Goal: Task Accomplishment & Management: Manage account settings

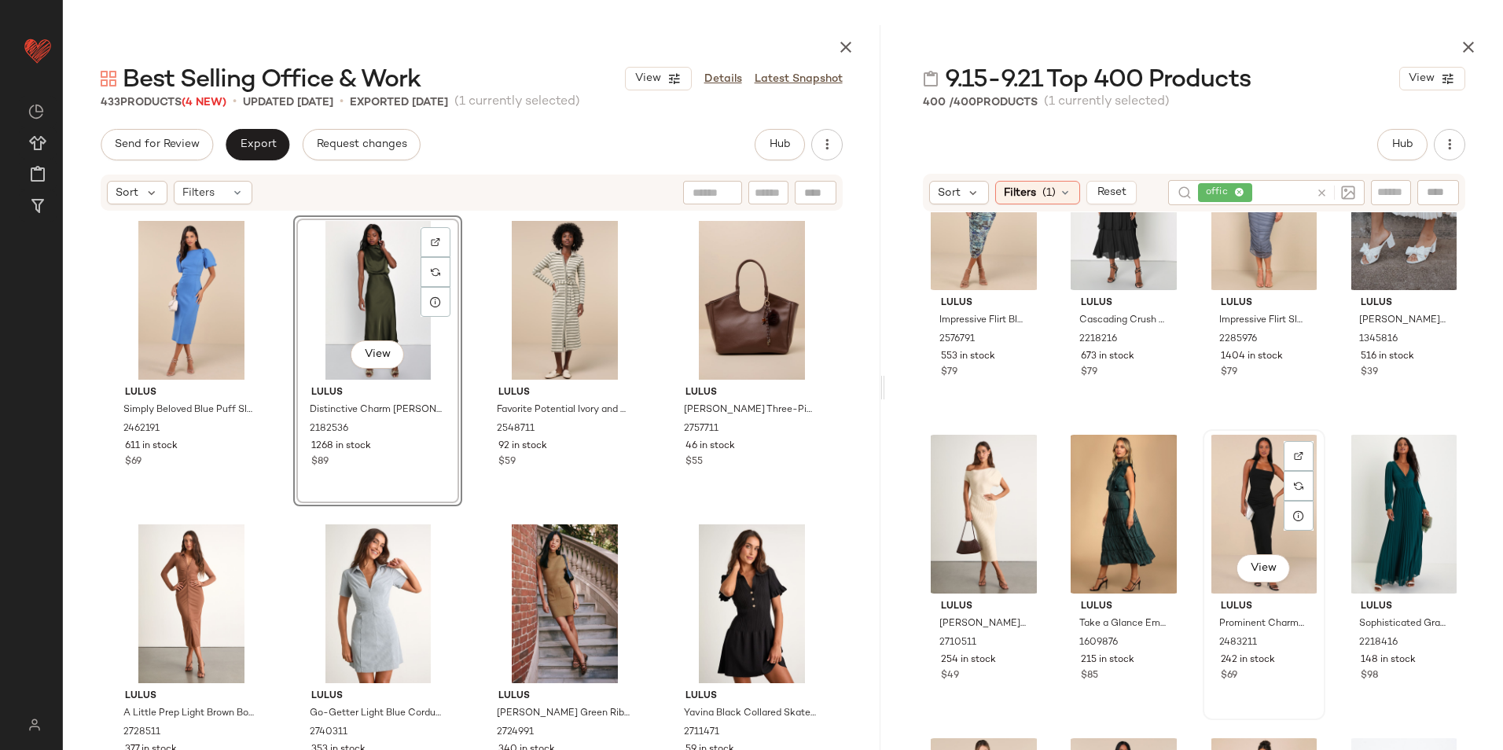
scroll to position [484, 0]
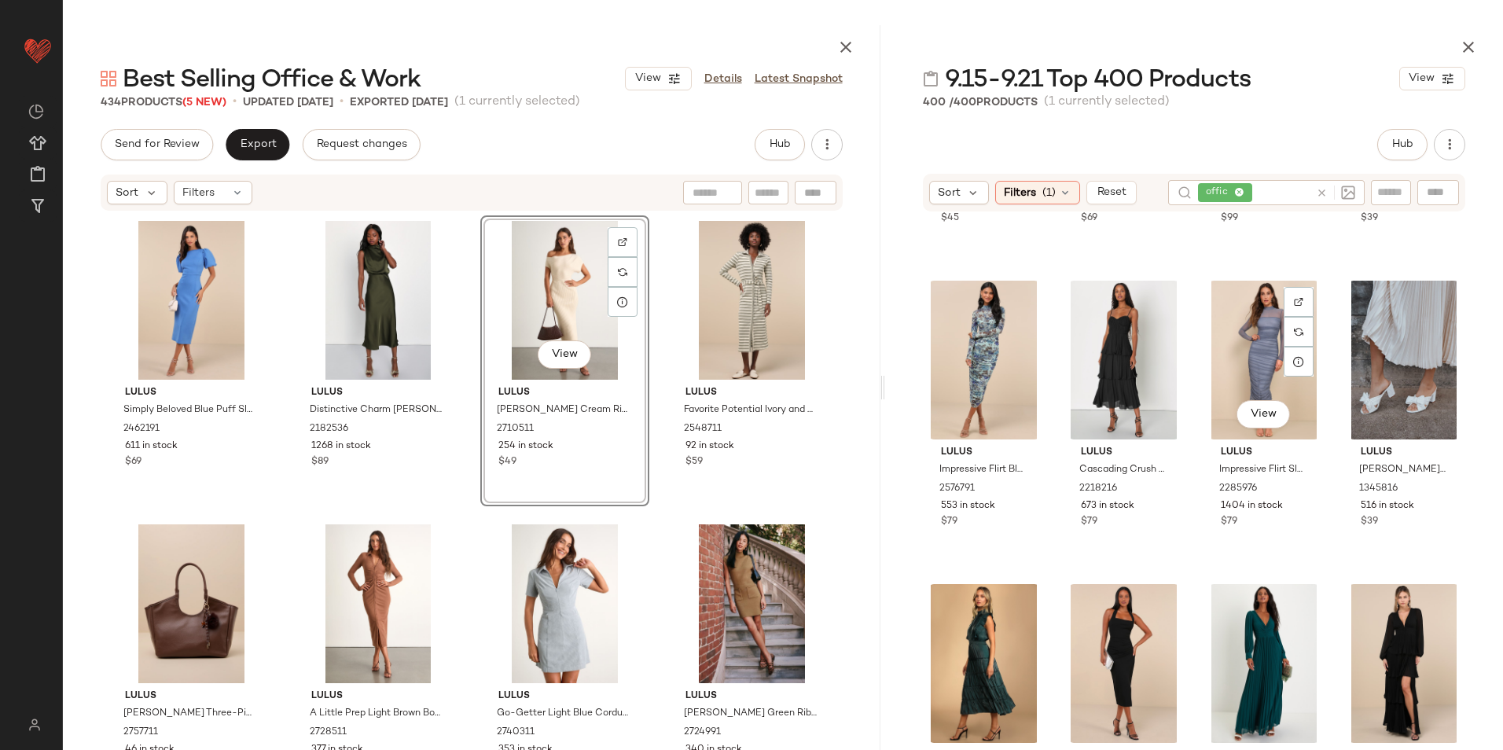
scroll to position [236, 0]
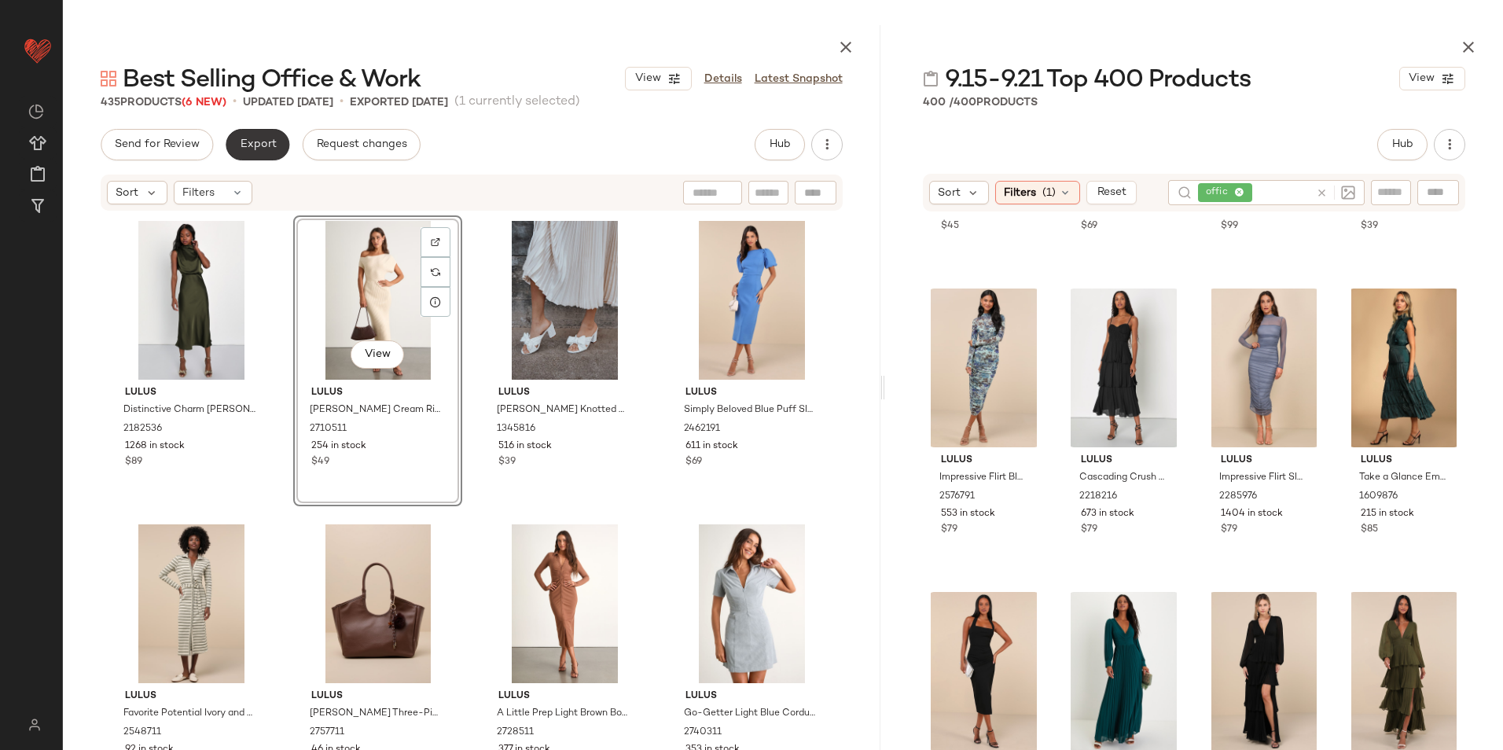
click at [269, 134] on button "Export" at bounding box center [258, 144] width 64 height 31
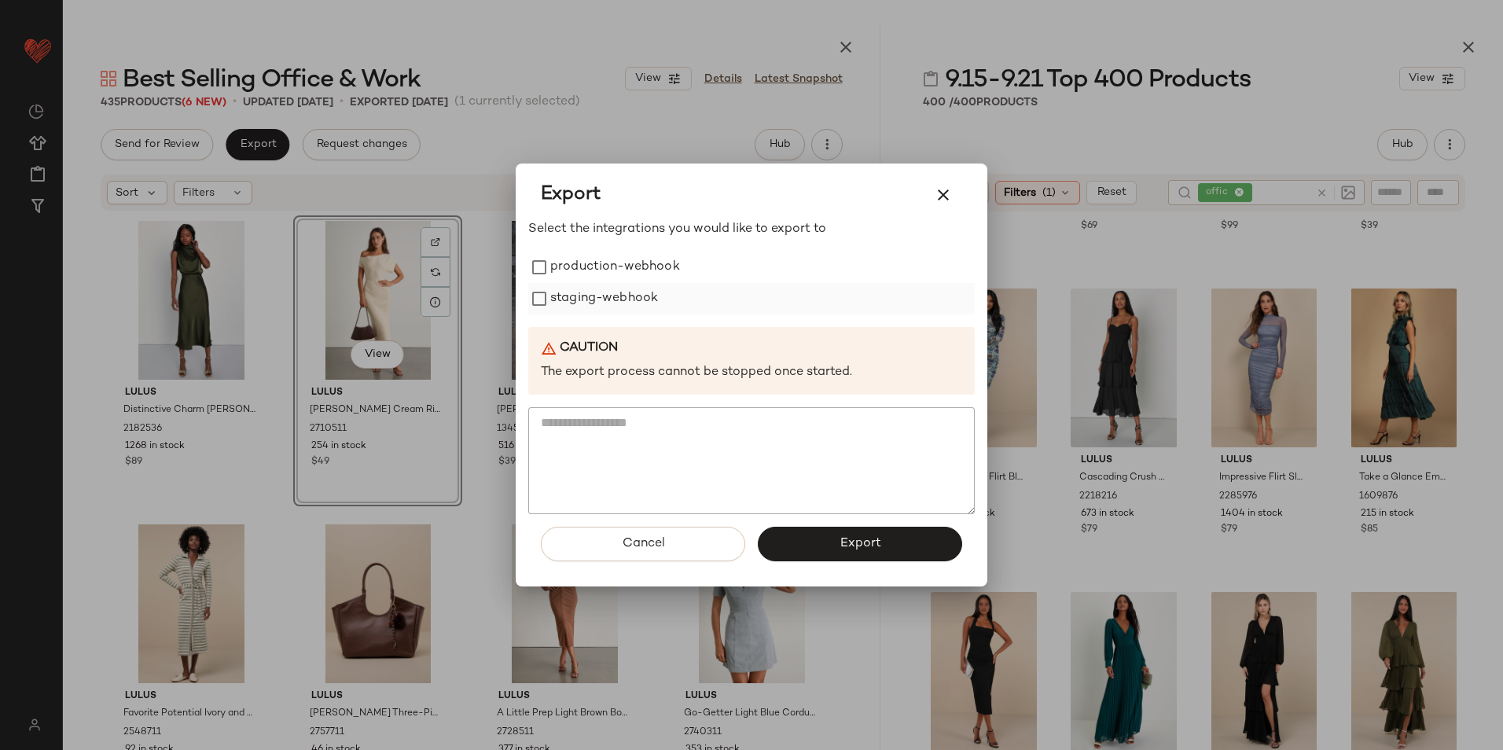
click at [593, 273] on label "production-webhook" at bounding box center [615, 267] width 130 height 31
click at [593, 296] on label "staging-webhook" at bounding box center [604, 298] width 108 height 31
click at [906, 541] on button "Export" at bounding box center [860, 544] width 204 height 35
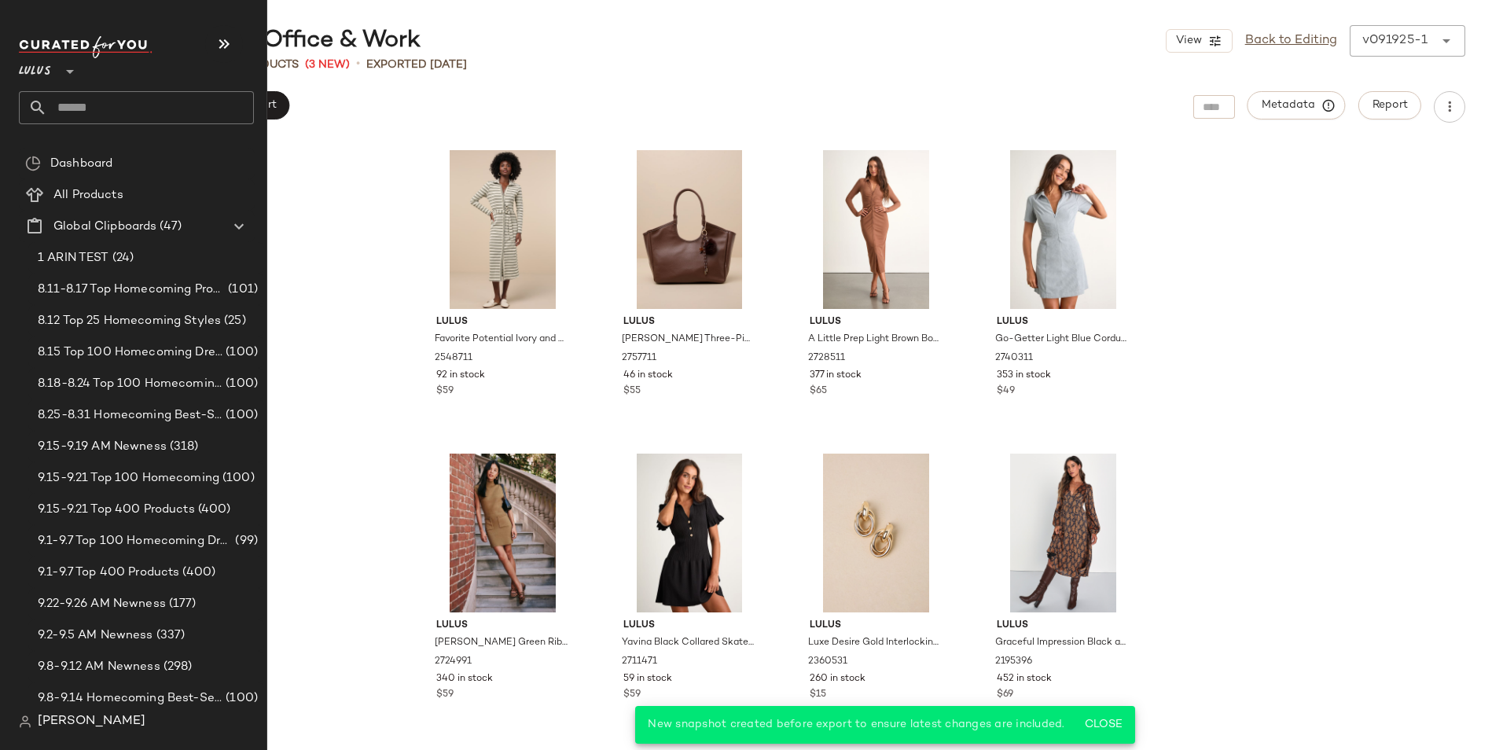
click at [62, 104] on input "text" at bounding box center [150, 107] width 207 height 33
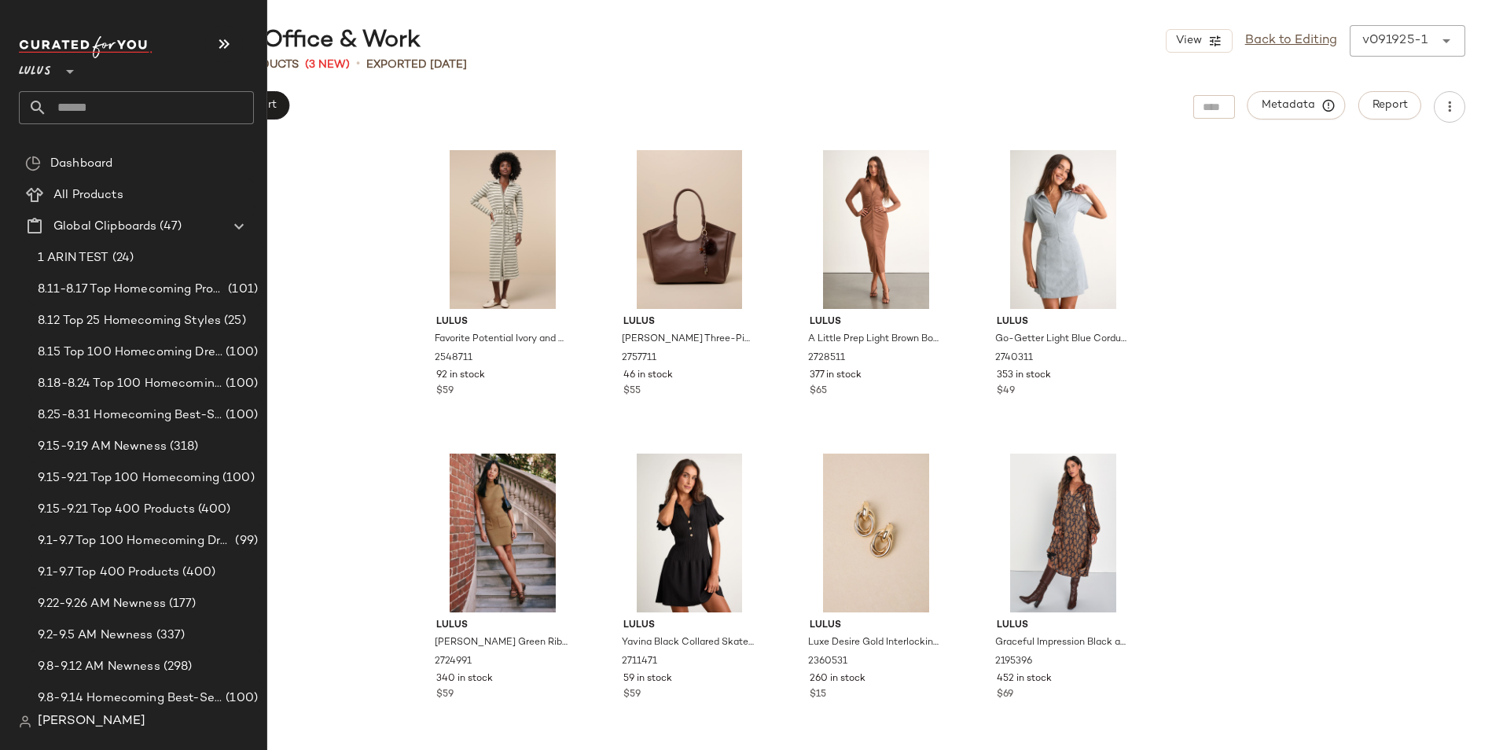
click at [75, 104] on input "text" at bounding box center [150, 107] width 207 height 33
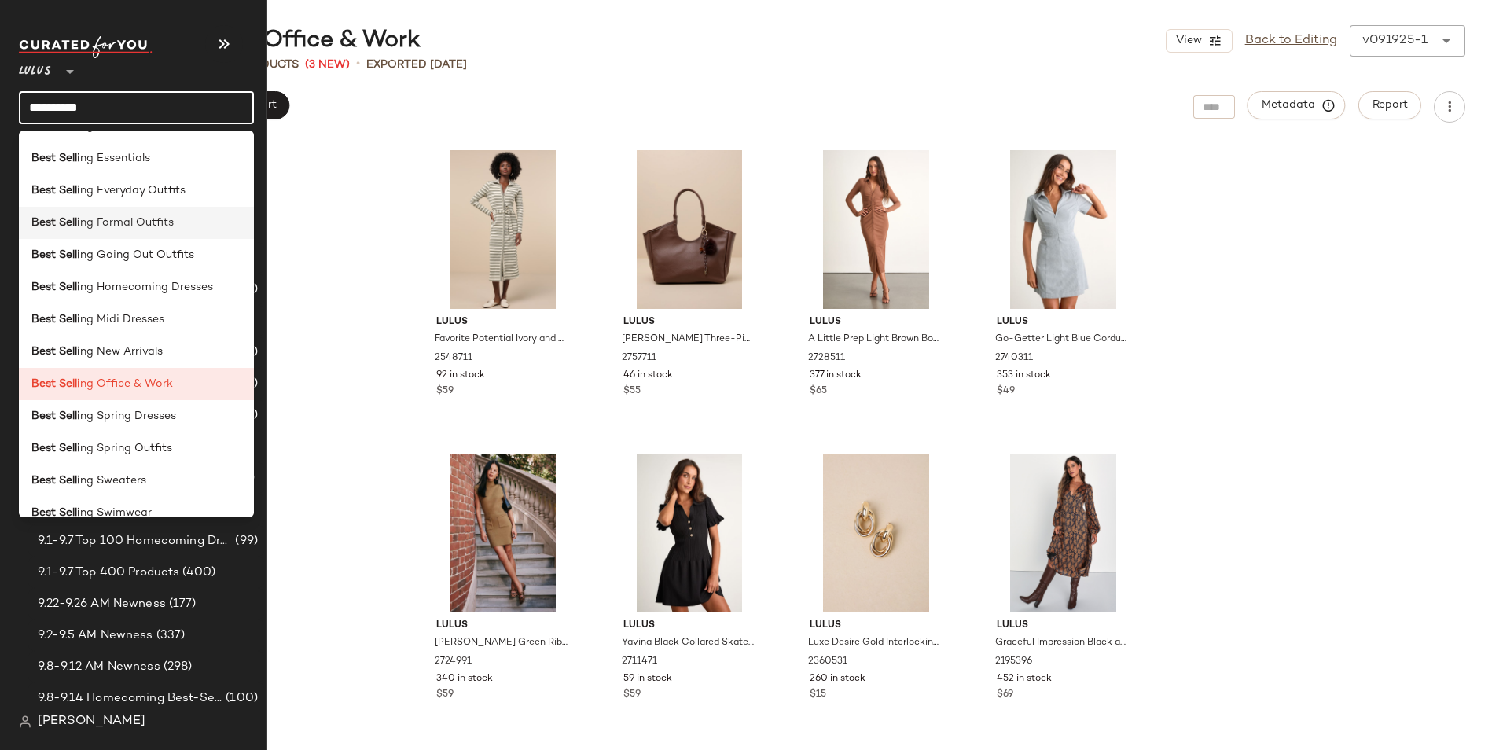
scroll to position [236, 0]
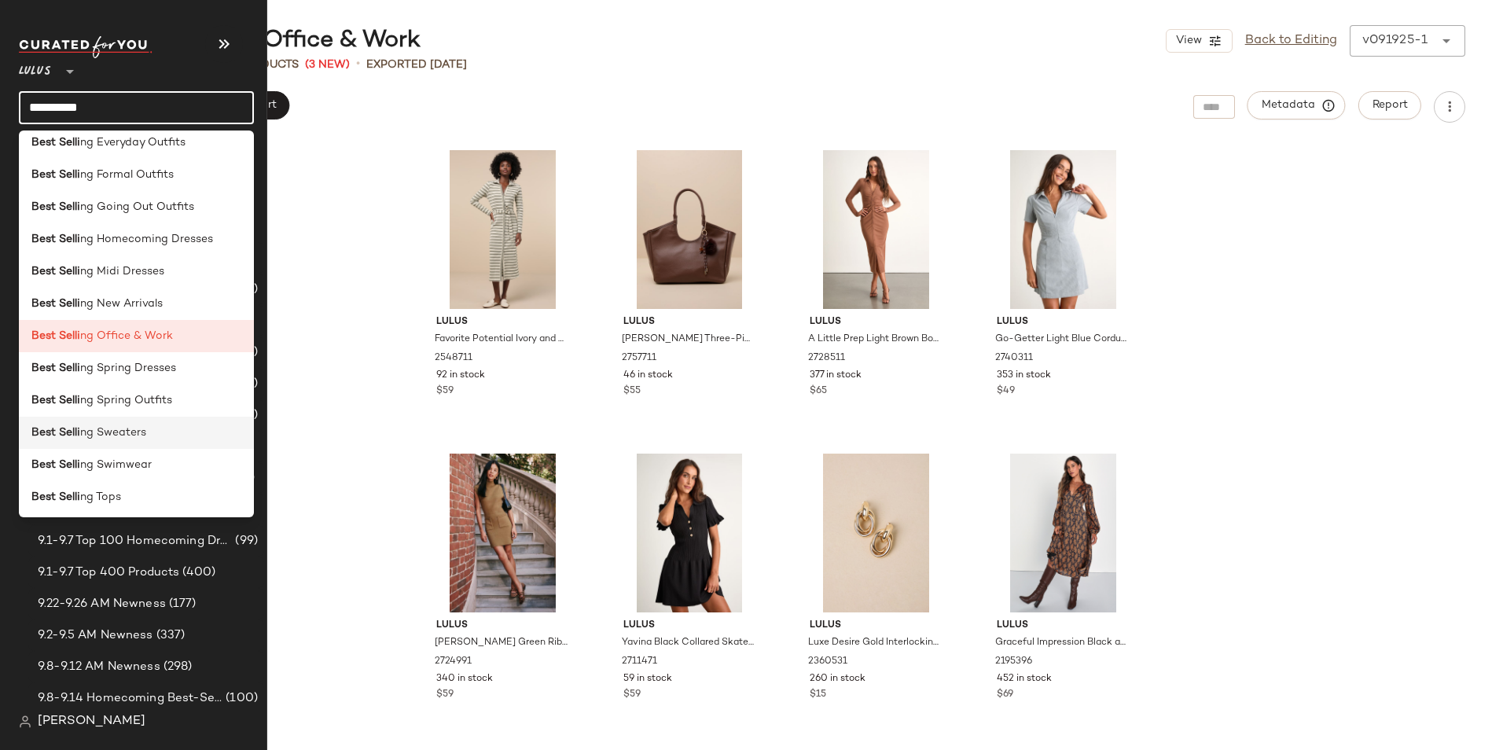
type input "**********"
click at [133, 432] on span "ng Sweaters" at bounding box center [113, 433] width 66 height 17
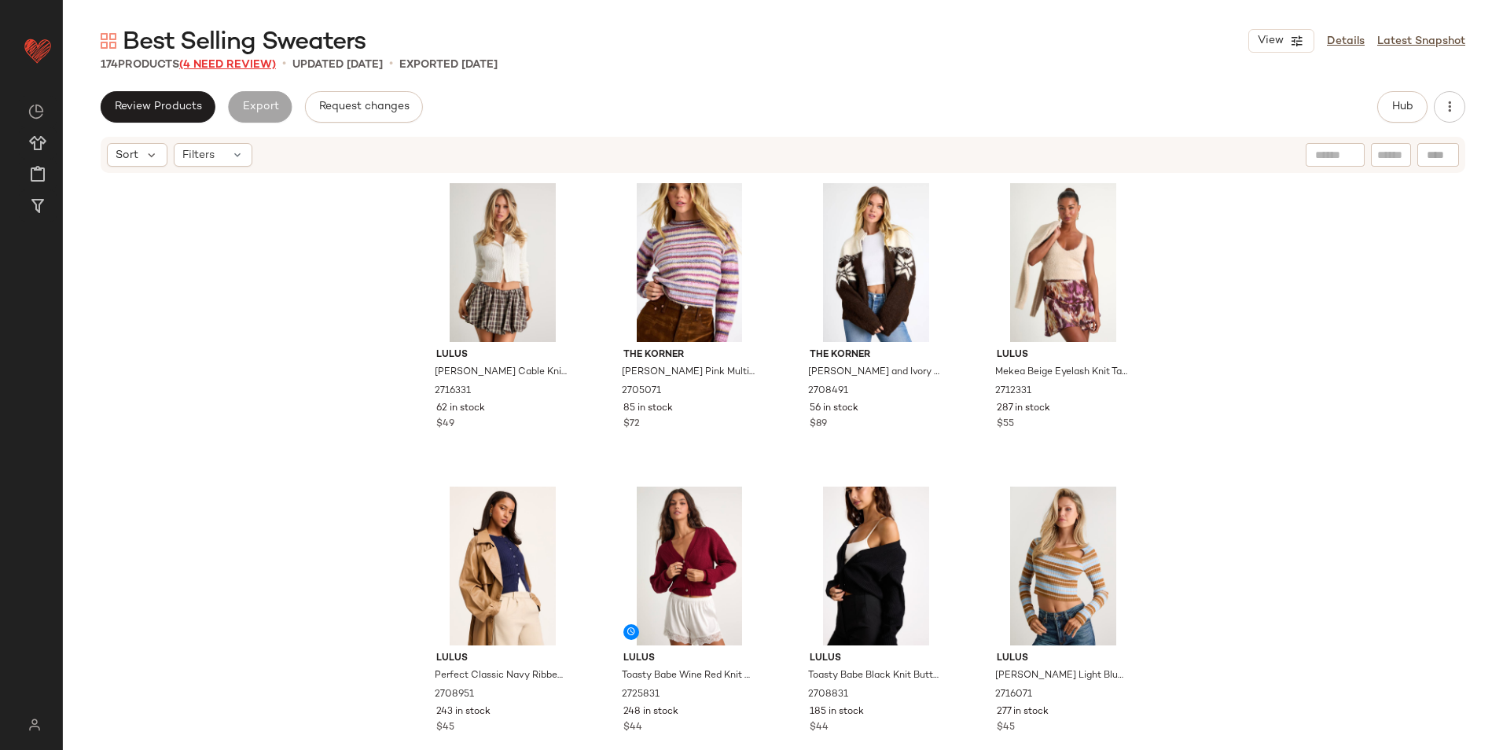
click at [248, 64] on span "(4 Need Review)" at bounding box center [227, 65] width 97 height 12
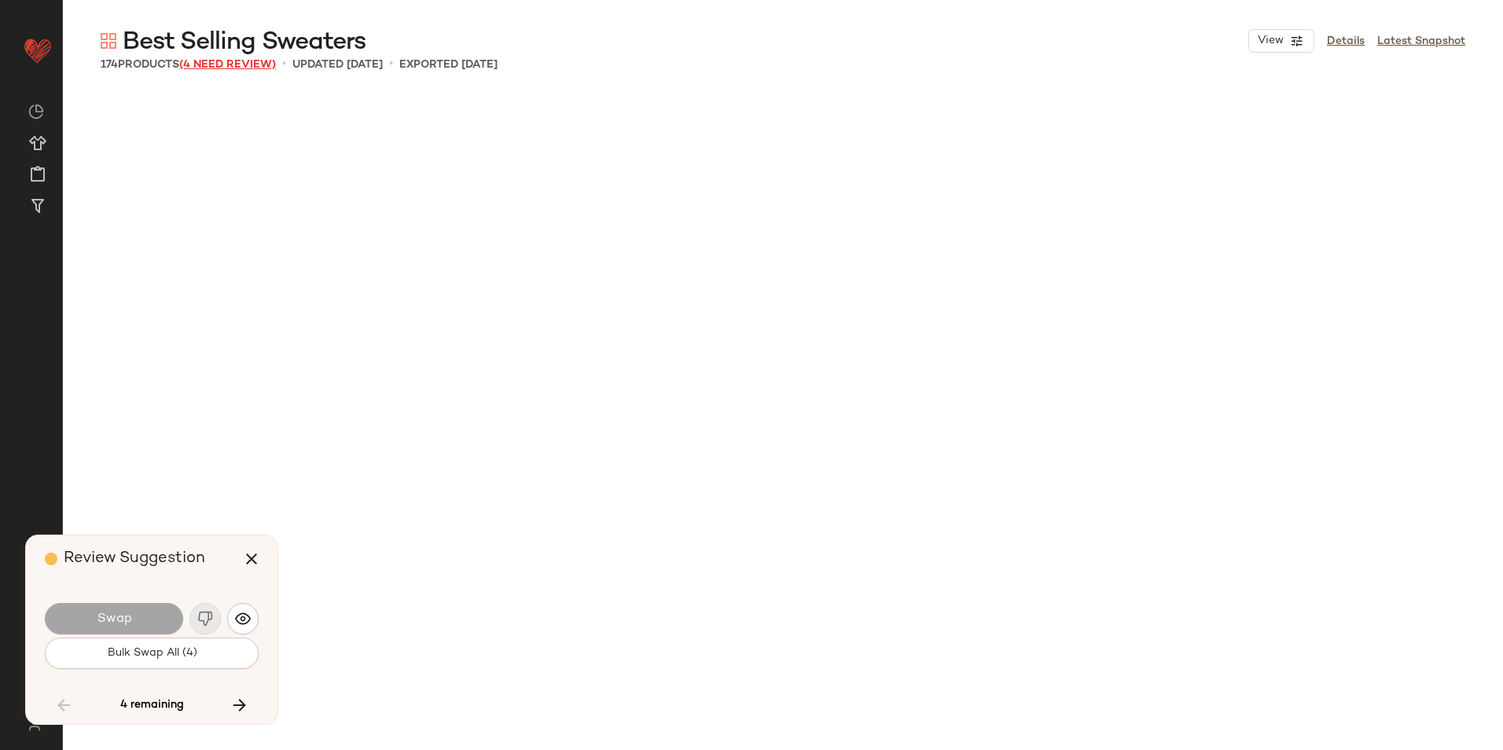
scroll to position [10622, 0]
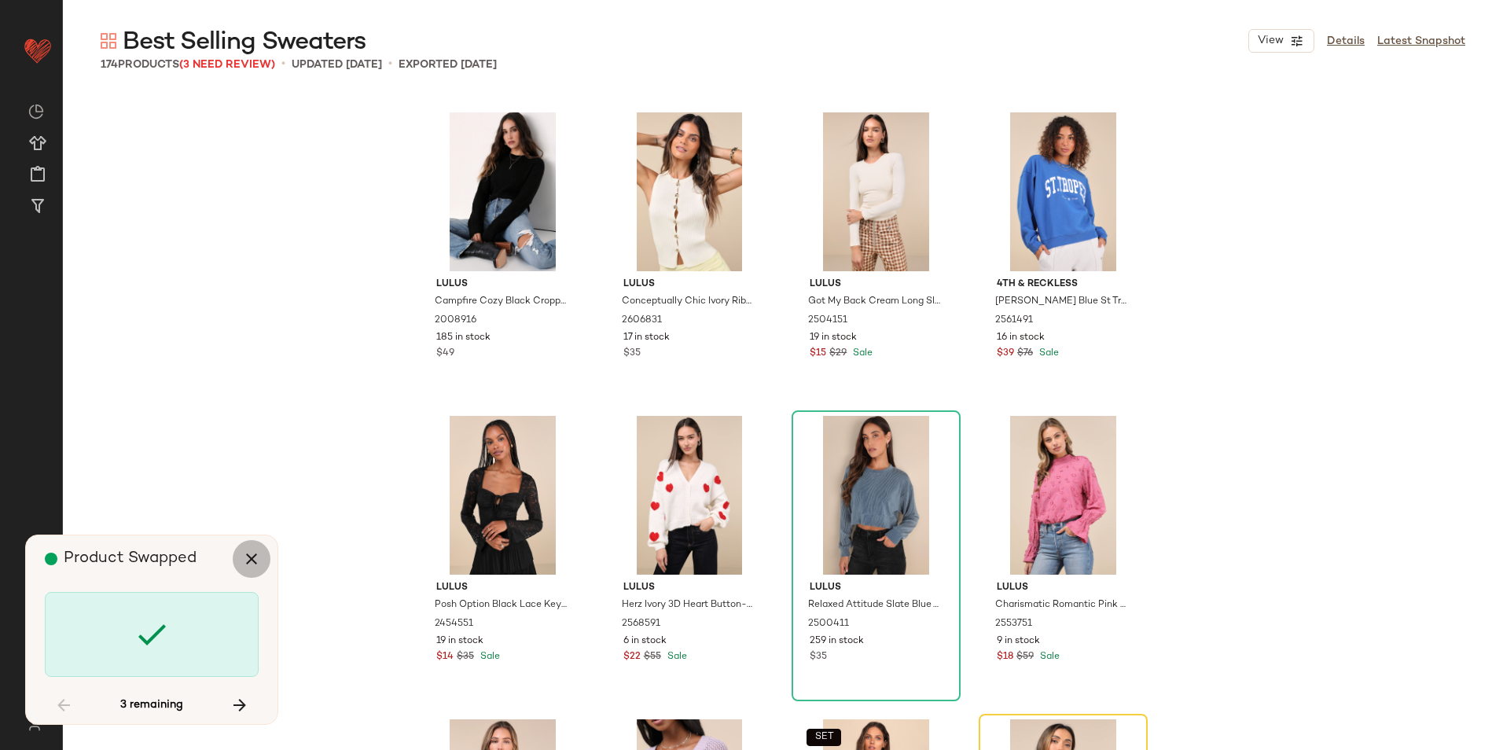
click at [251, 557] on icon "button" at bounding box center [251, 559] width 19 height 19
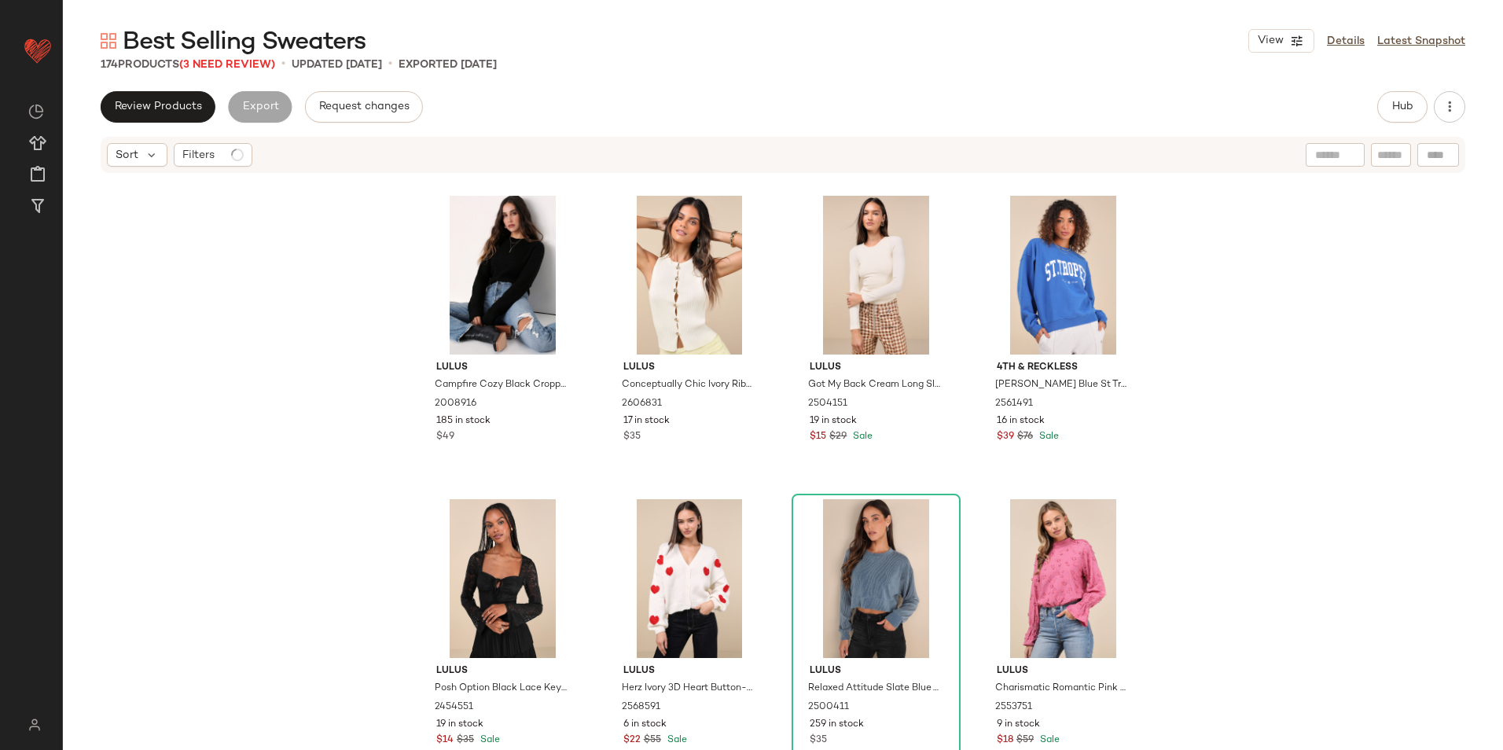
click at [263, 410] on div "Lulus Campfire Cozy Black Cropped Sweater 2008916 185 in stock $49 Lulus Concep…" at bounding box center [783, 486] width 1440 height 623
click at [202, 156] on span "Filters" at bounding box center [198, 155] width 32 height 17
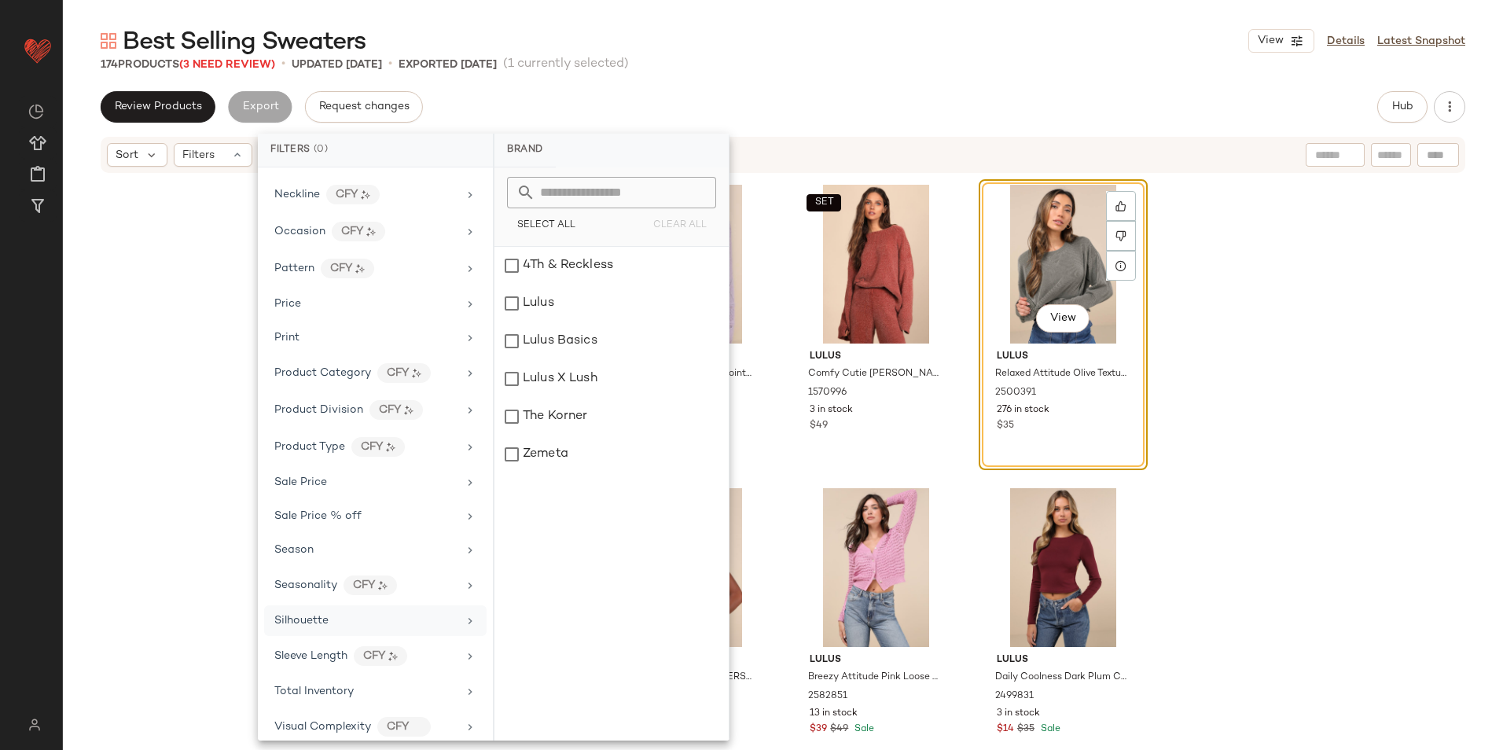
scroll to position [744, 0]
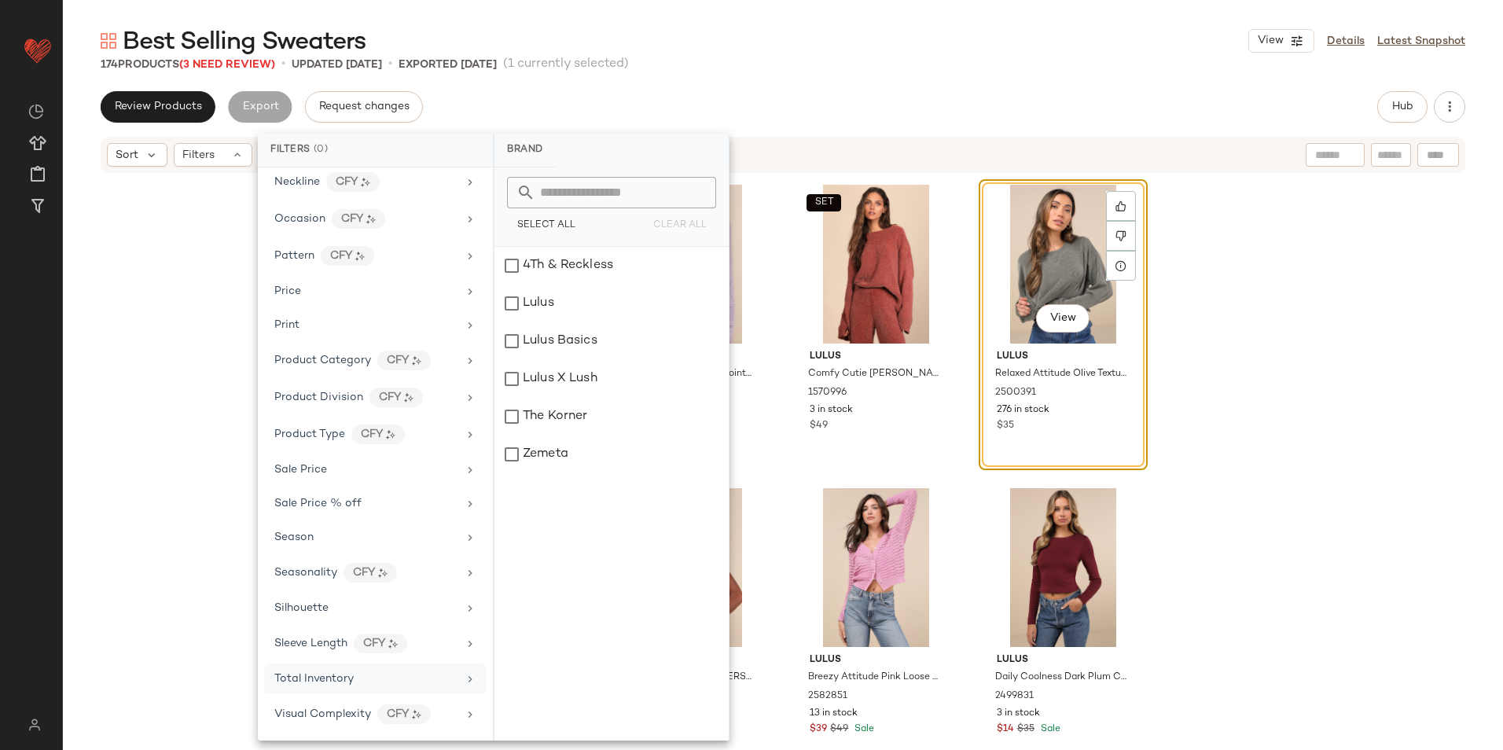
click at [333, 674] on span "Total Inventory" at bounding box center [313, 679] width 79 height 12
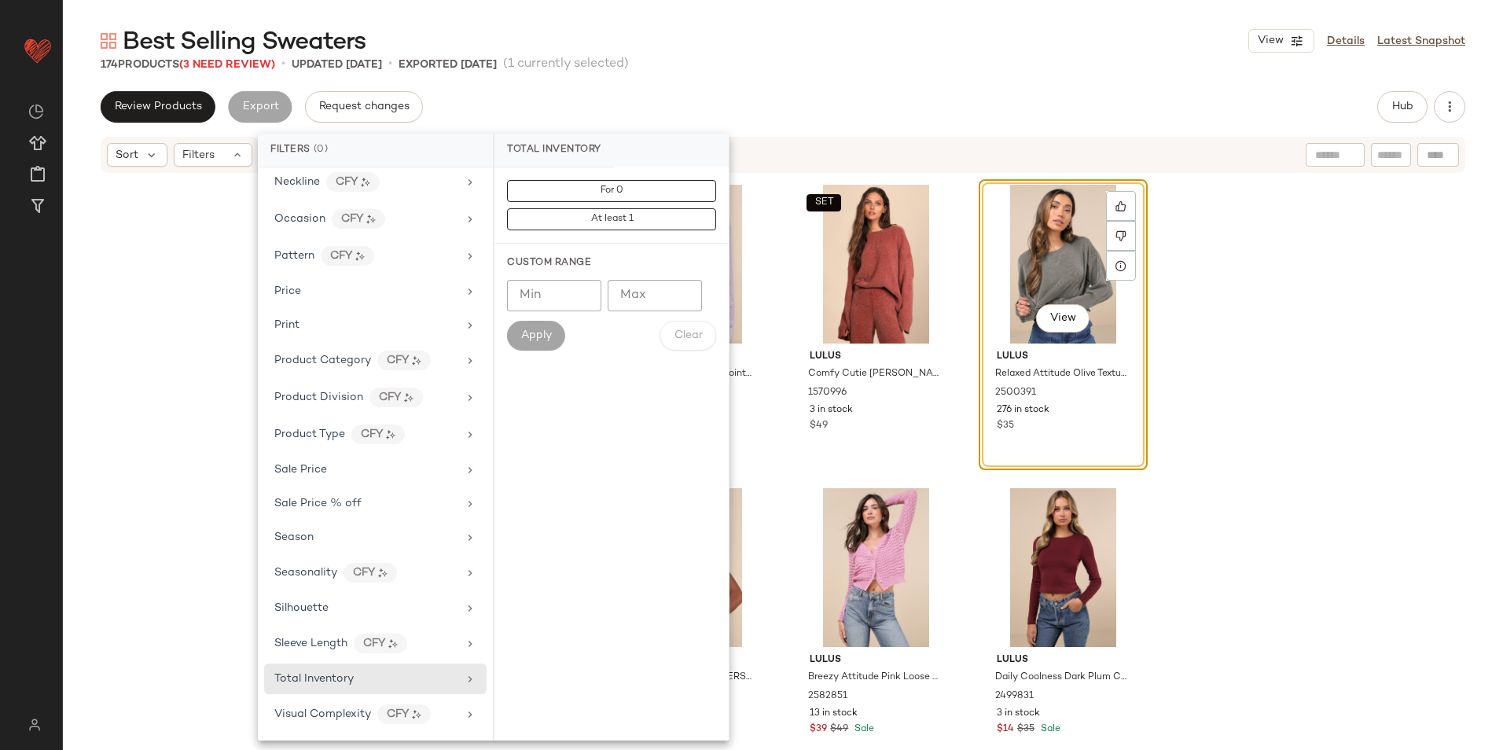
click at [647, 291] on input "Max" at bounding box center [655, 295] width 94 height 31
type input "**"
click at [554, 332] on button "Apply" at bounding box center [536, 336] width 58 height 30
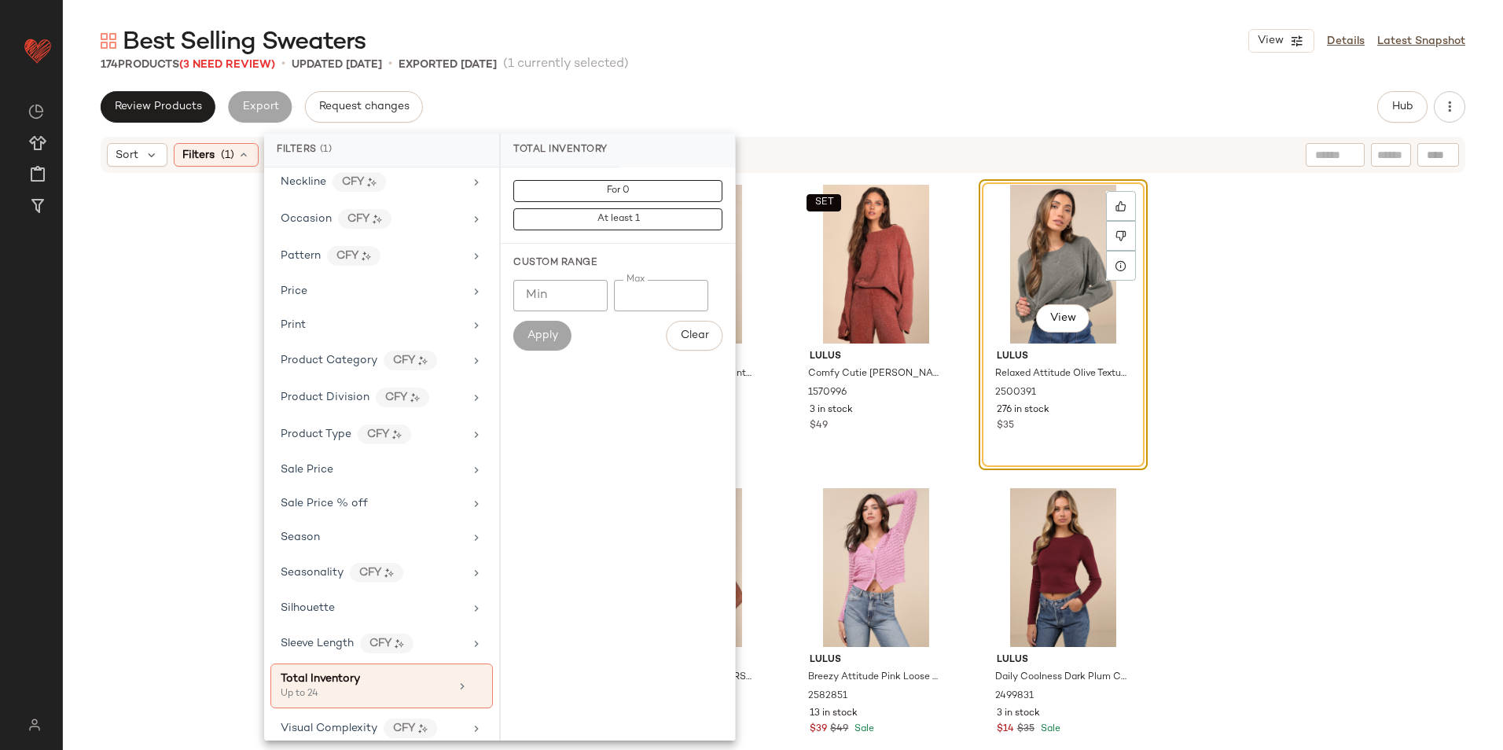
click at [755, 67] on div "174 Products (3 Need Review) • updated Sep 19th • Exported Sep 19th (1 currentl…" at bounding box center [783, 65] width 1440 height 16
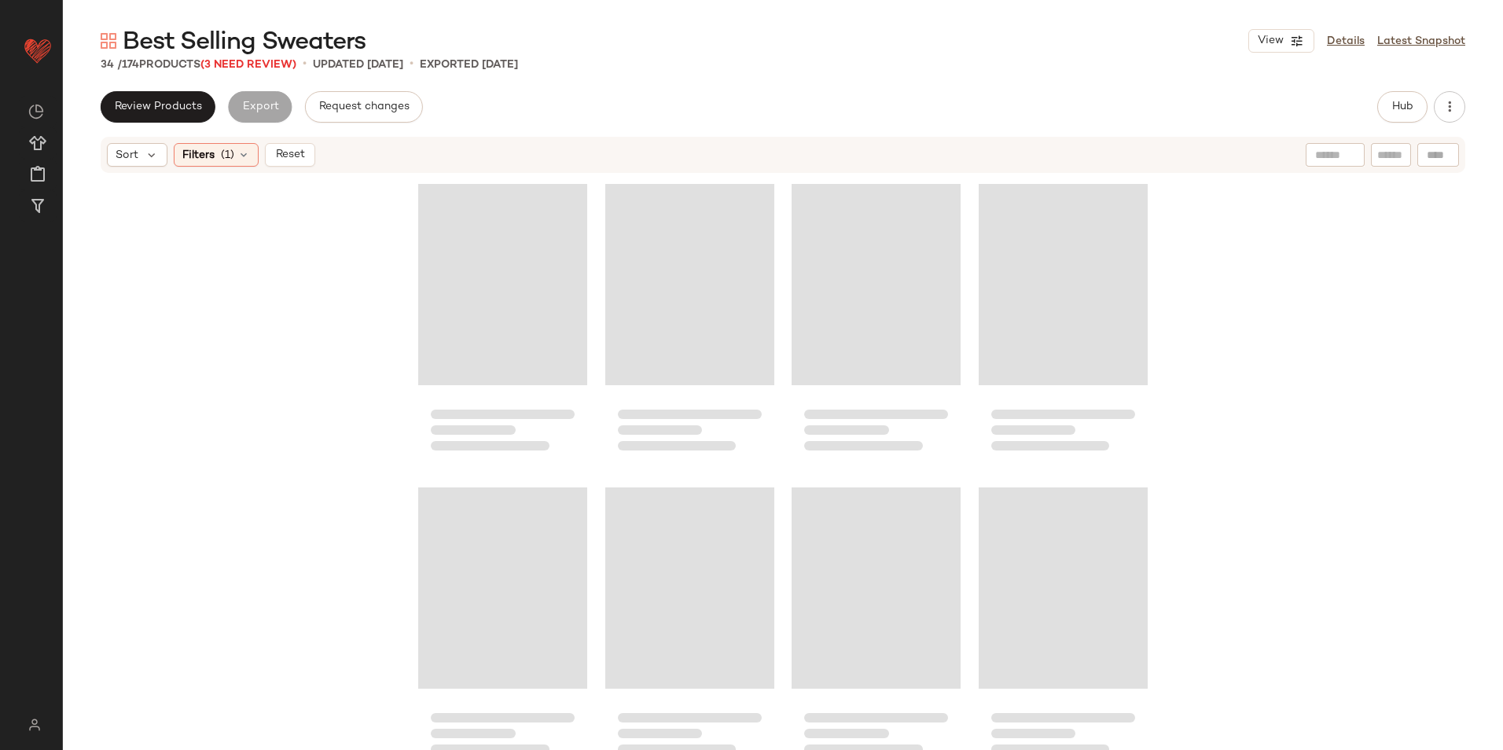
scroll to position [316, 0]
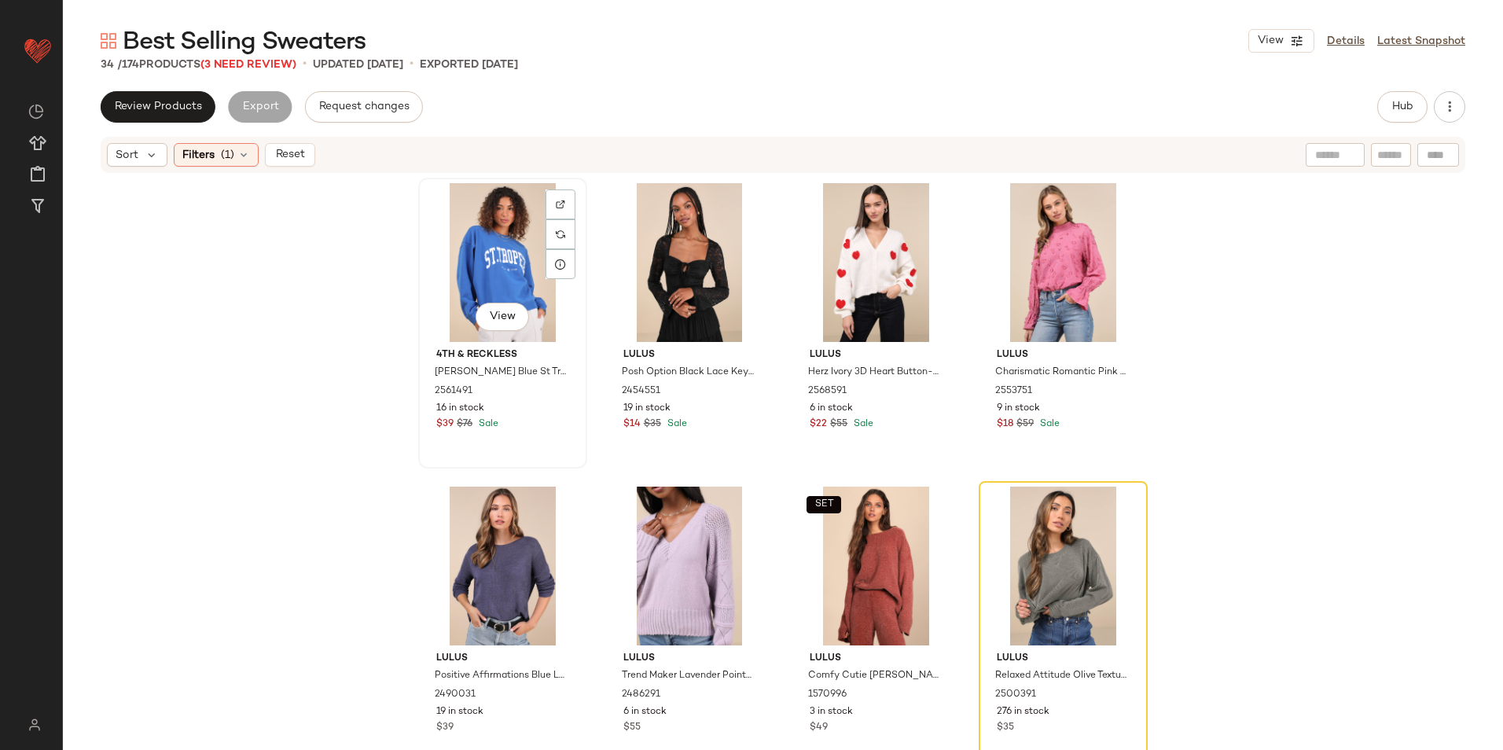
click at [505, 230] on div "View" at bounding box center [503, 262] width 158 height 159
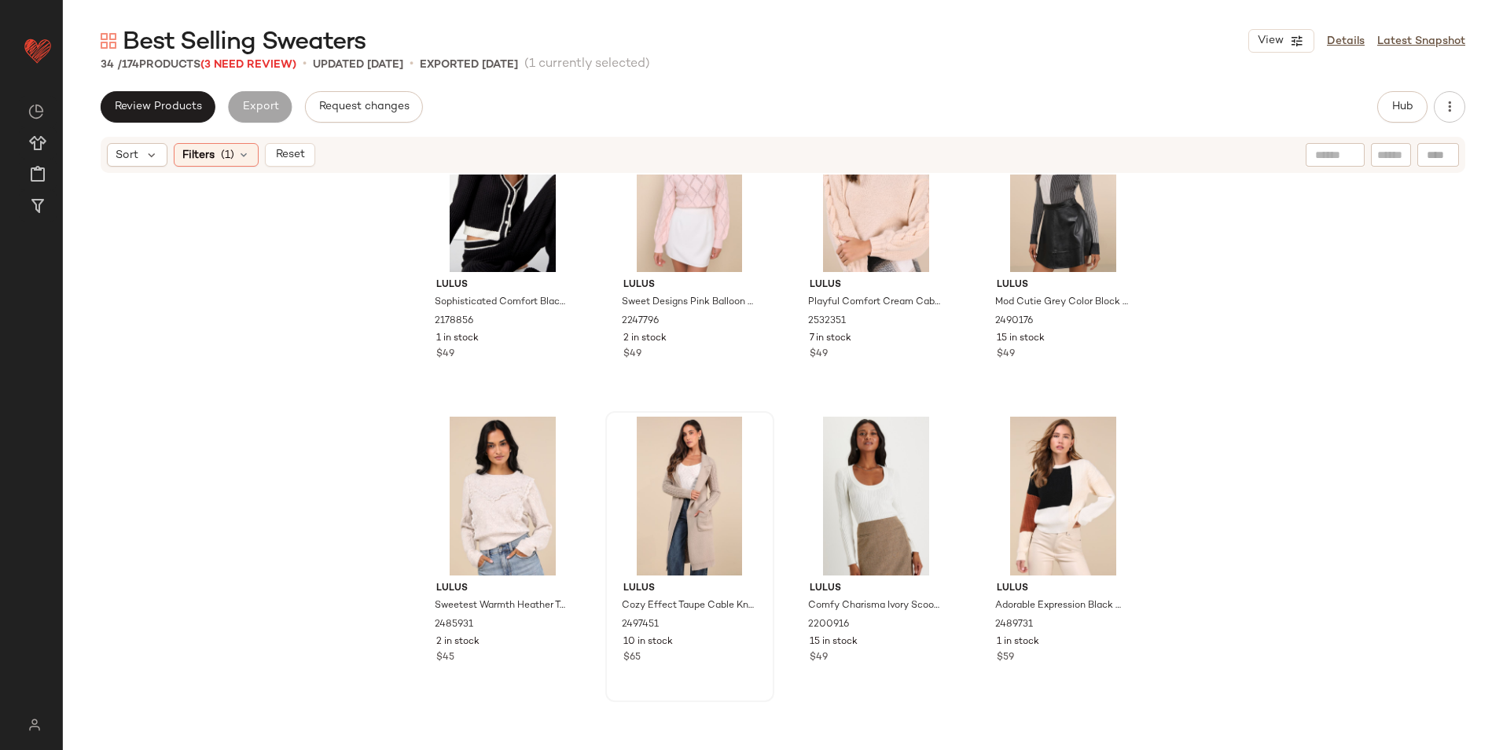
scroll to position [2112, 0]
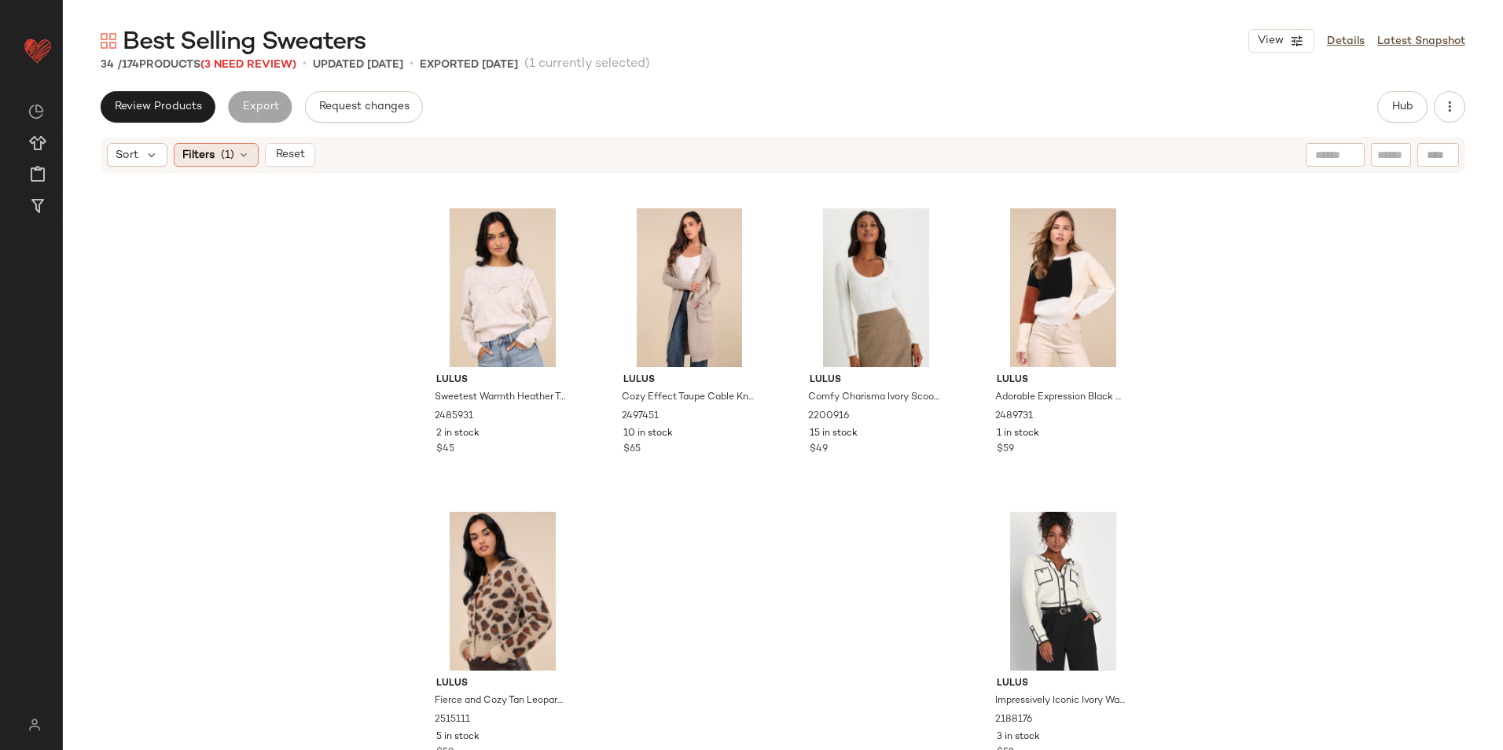
click at [228, 150] on span "(1)" at bounding box center [227, 155] width 13 height 17
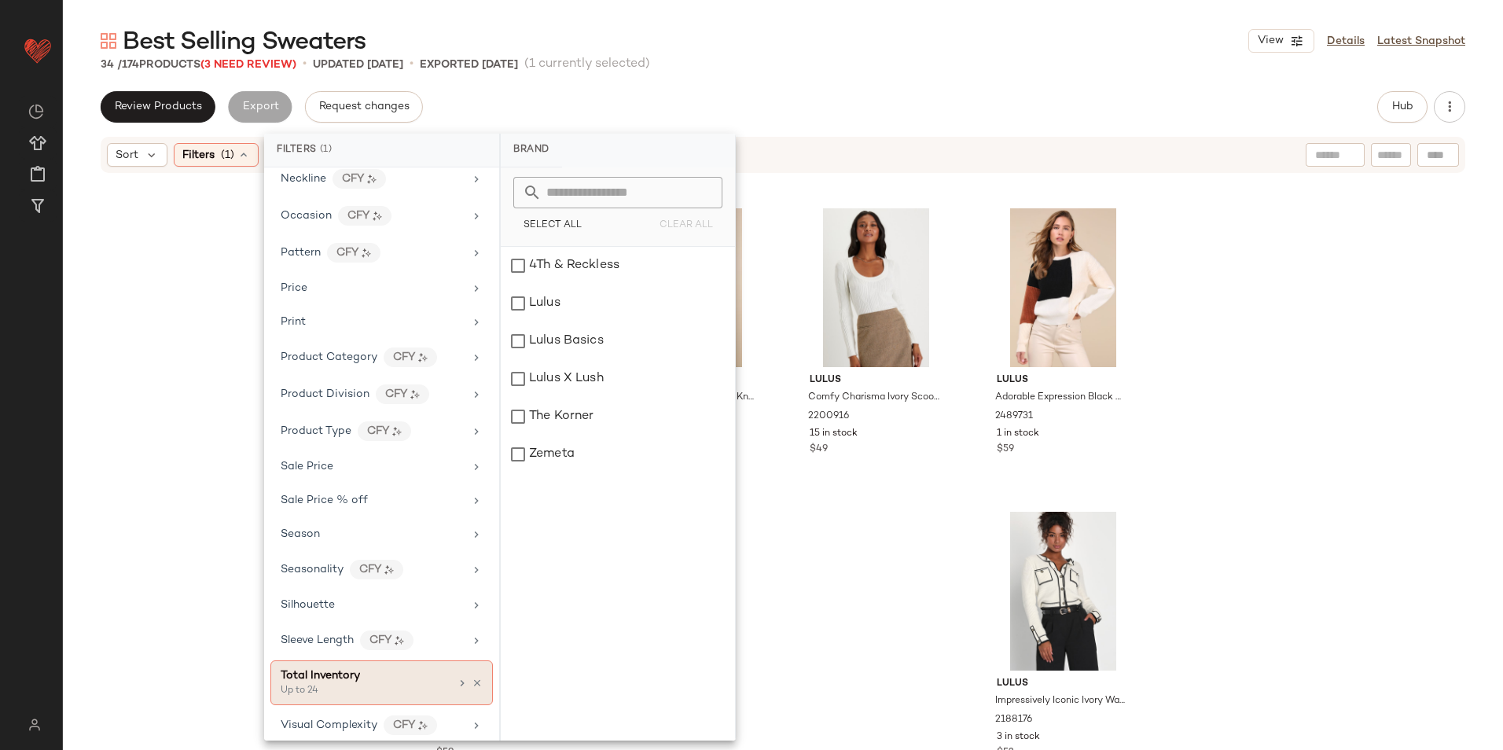
scroll to position [758, 0]
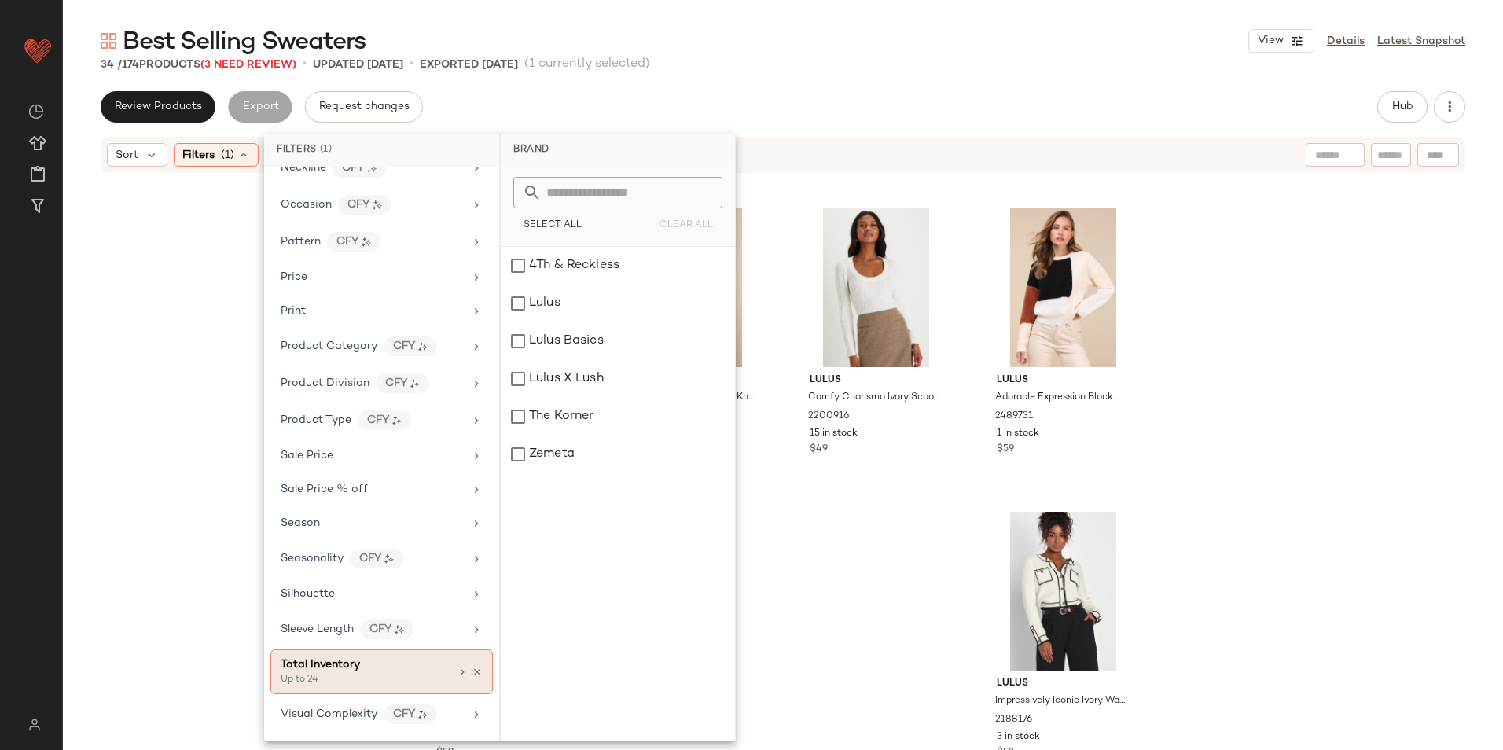
click at [335, 659] on span "Total Inventory" at bounding box center [320, 665] width 79 height 12
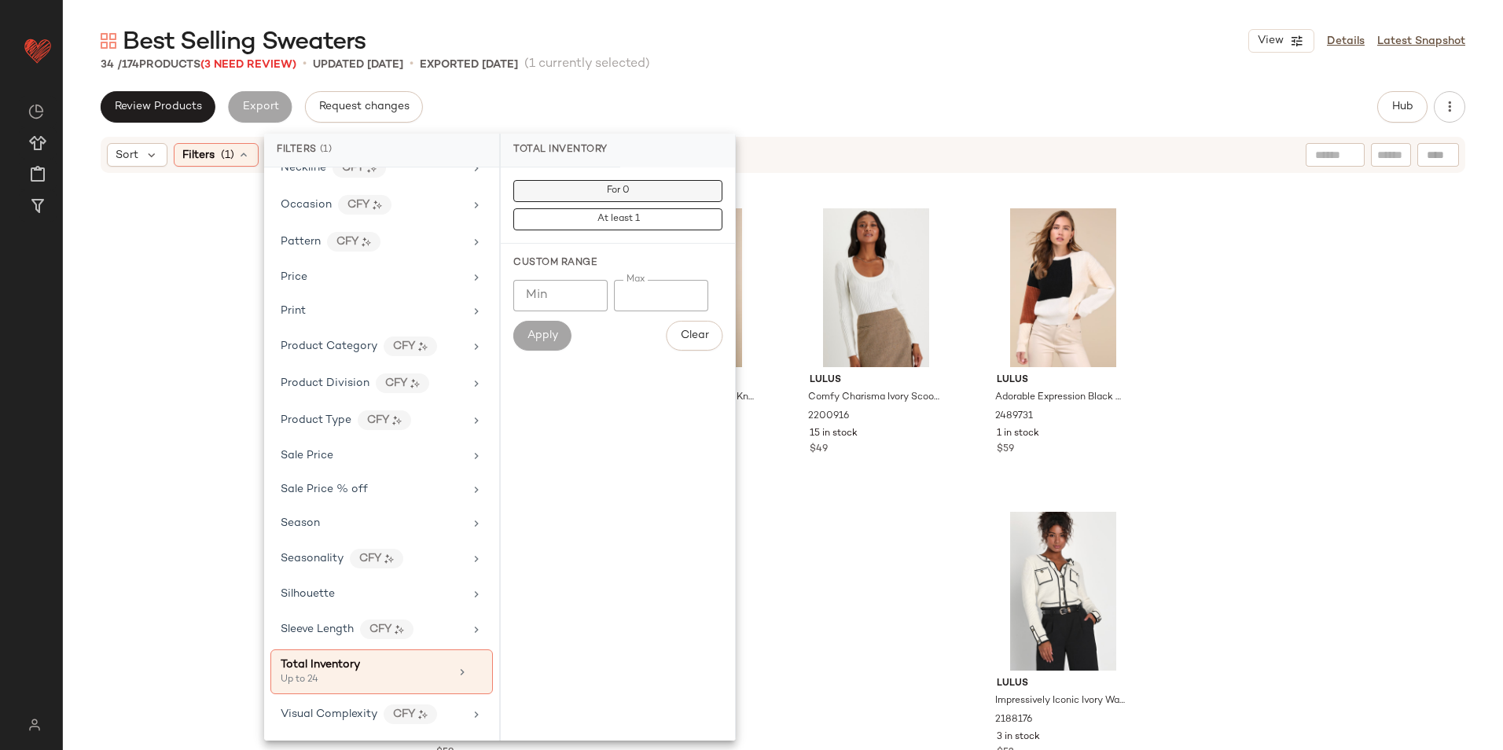
click at [606, 191] on span "For 0" at bounding box center [618, 191] width 24 height 11
click at [918, 57] on div "34 / 174 Products (3 Need Review) • updated Sep 19th • Exported Sep 19th (1 cur…" at bounding box center [783, 65] width 1440 height 16
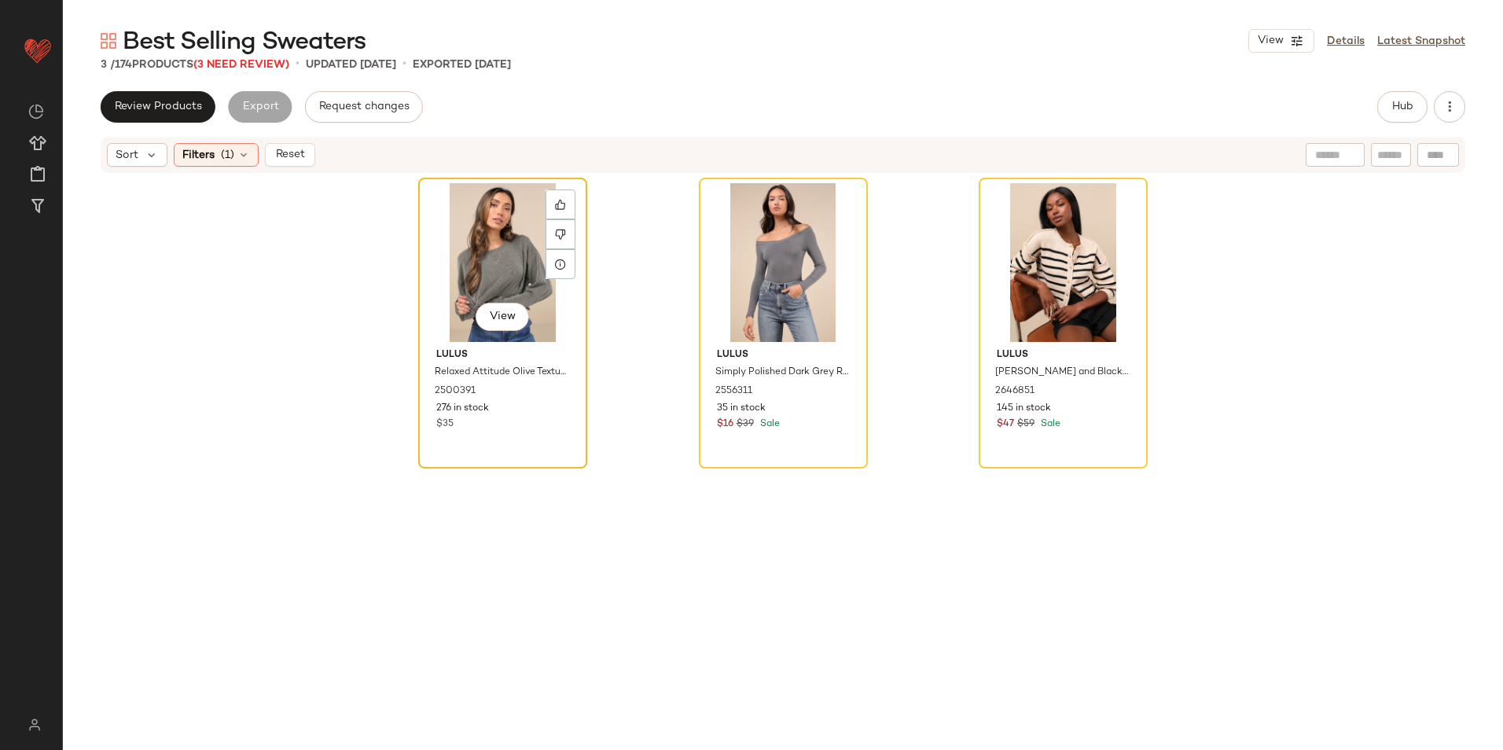
click at [465, 251] on div "View" at bounding box center [503, 262] width 158 height 159
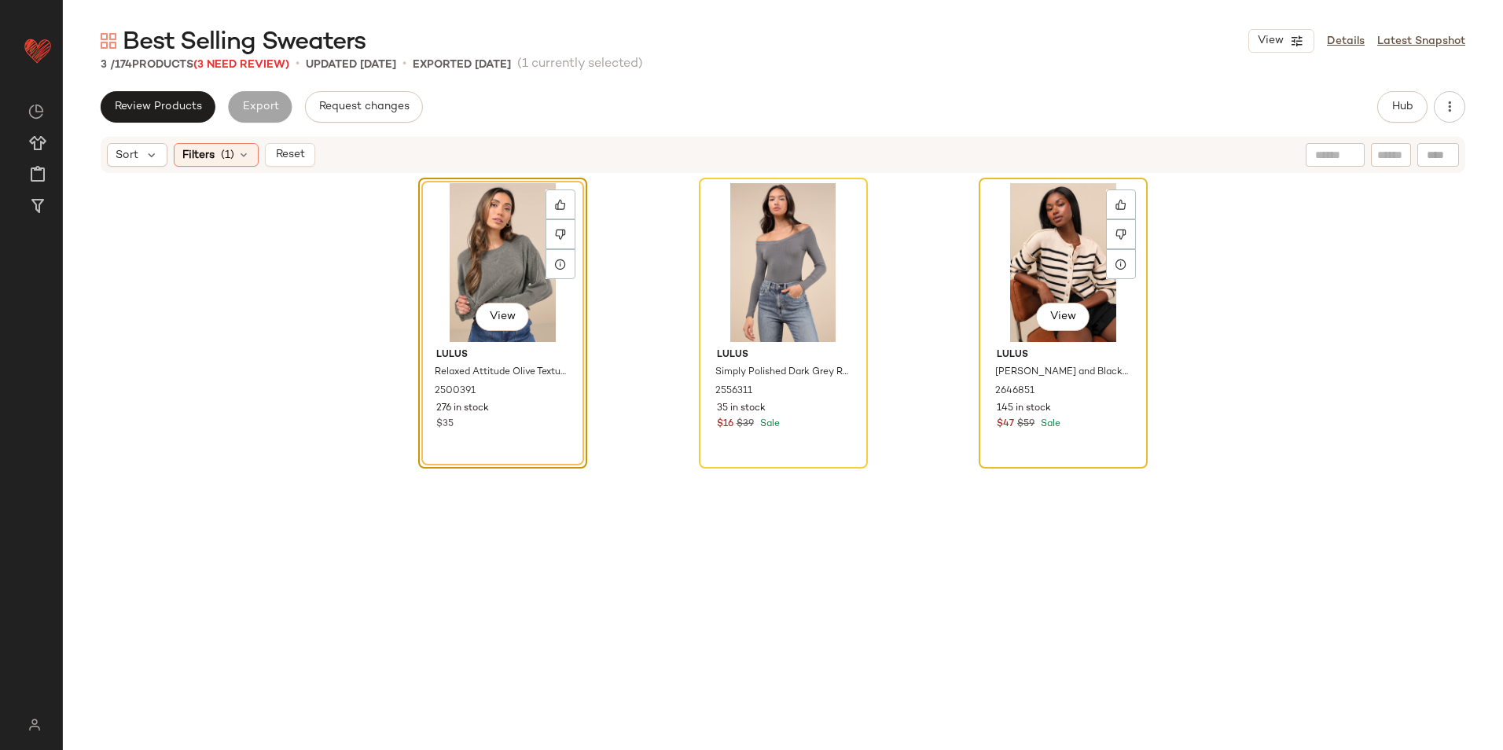
click at [1065, 228] on div "View" at bounding box center [1063, 262] width 158 height 159
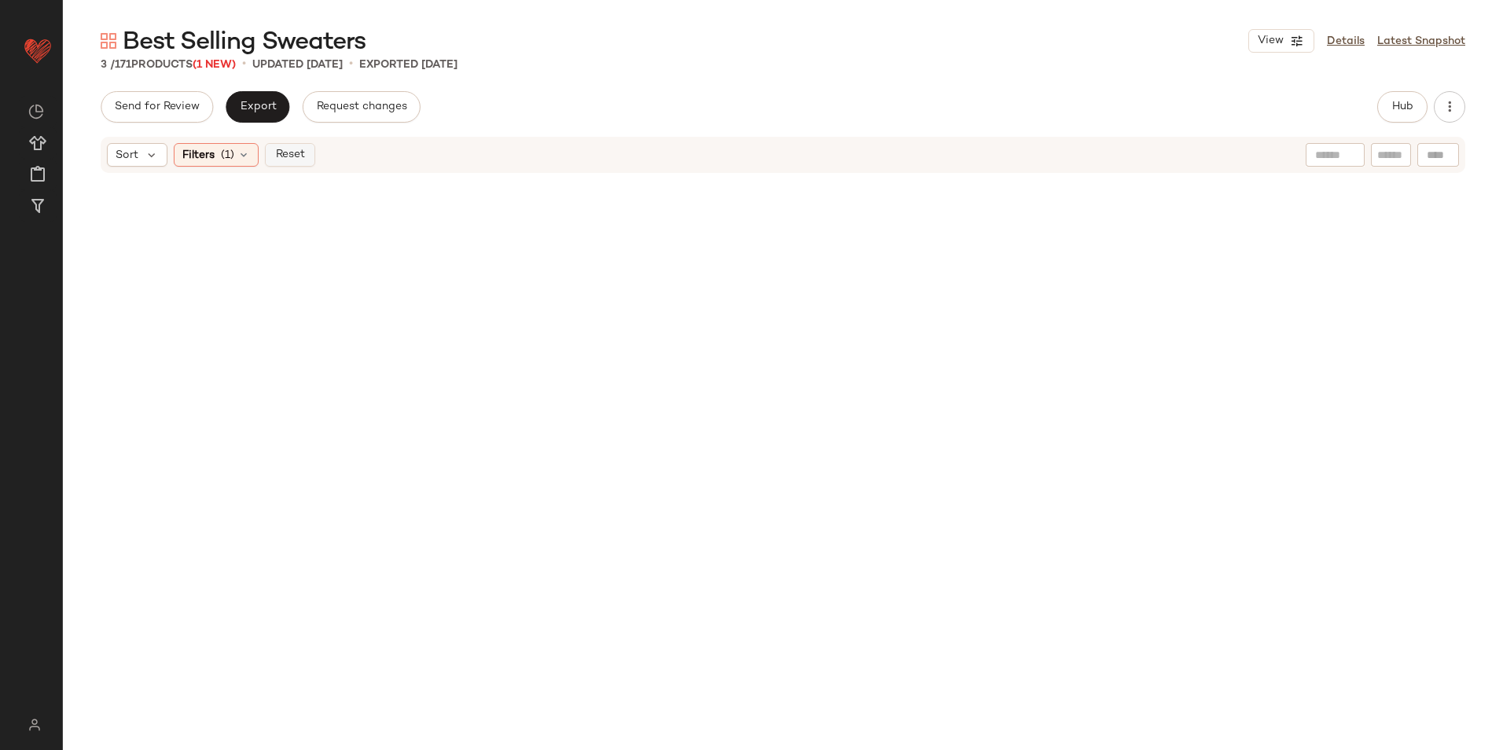
click at [306, 156] on button "Reset" at bounding box center [290, 155] width 50 height 24
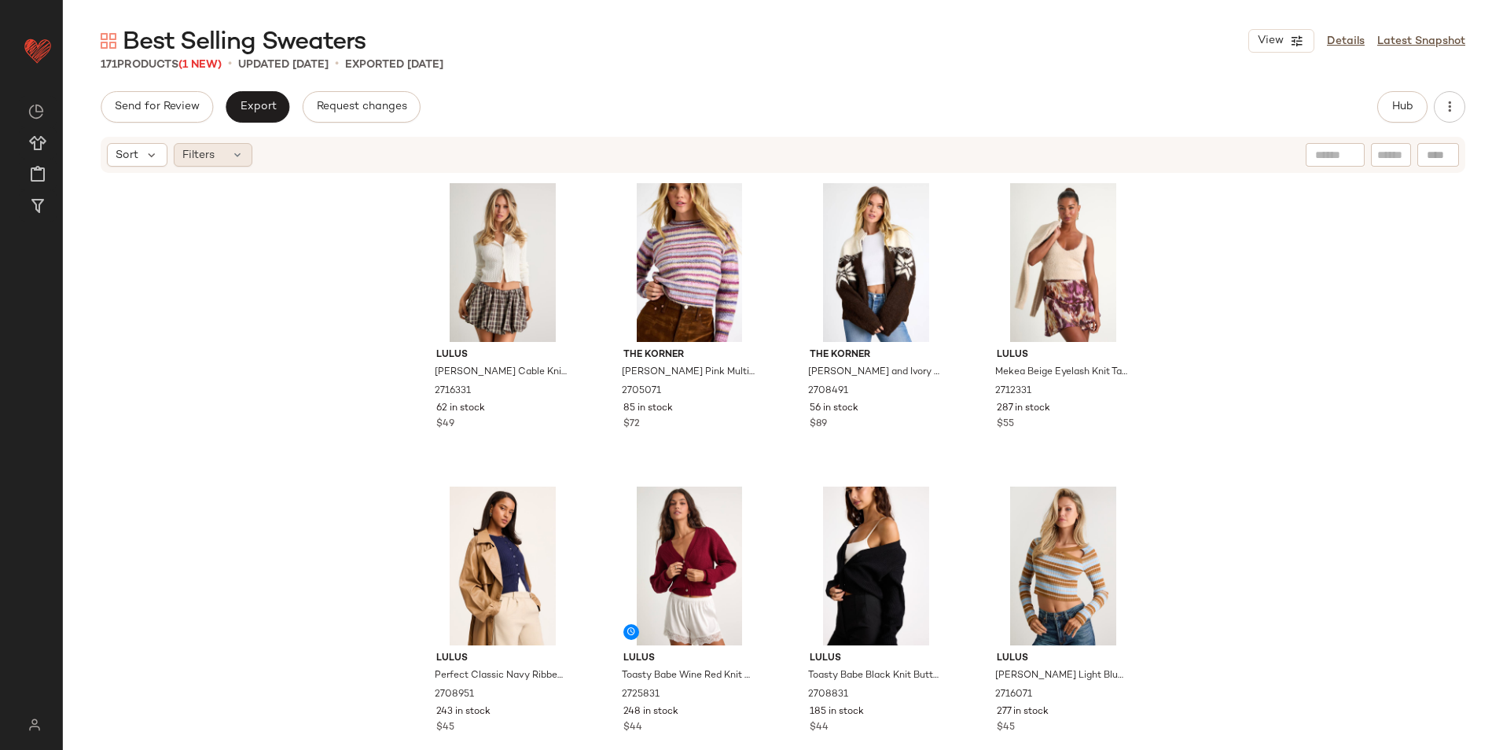
click at [219, 164] on div "Filters" at bounding box center [213, 155] width 79 height 24
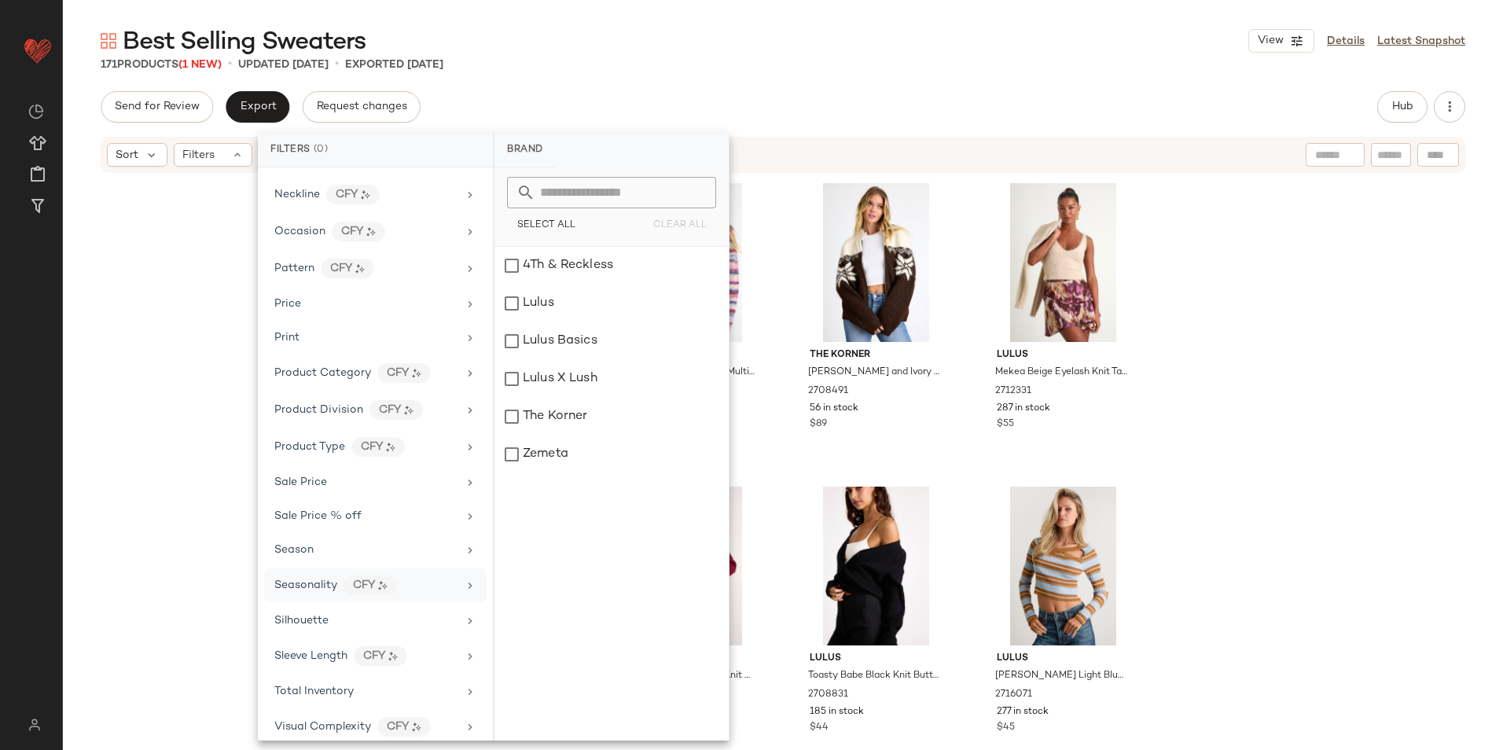
scroll to position [744, 0]
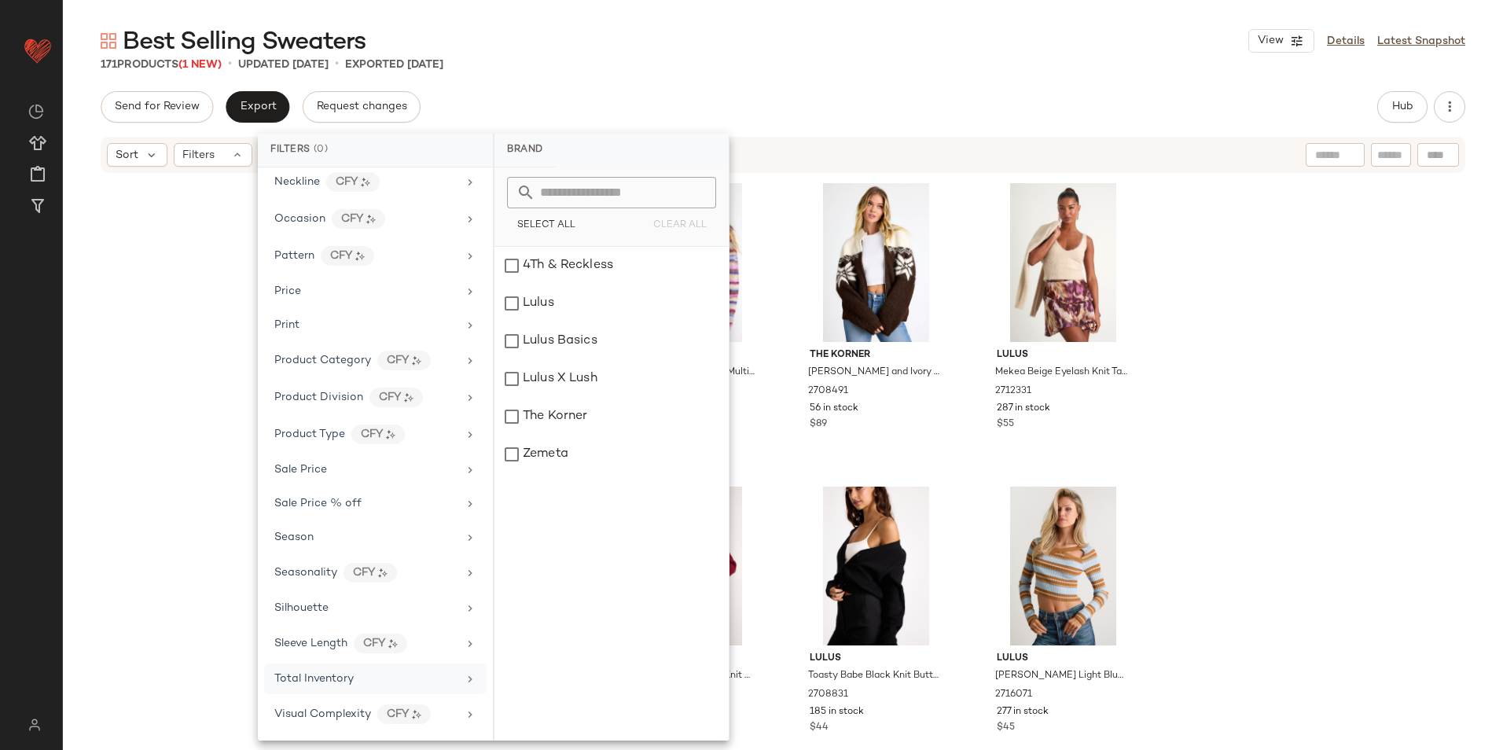
click at [340, 678] on span "Total Inventory" at bounding box center [313, 679] width 79 height 12
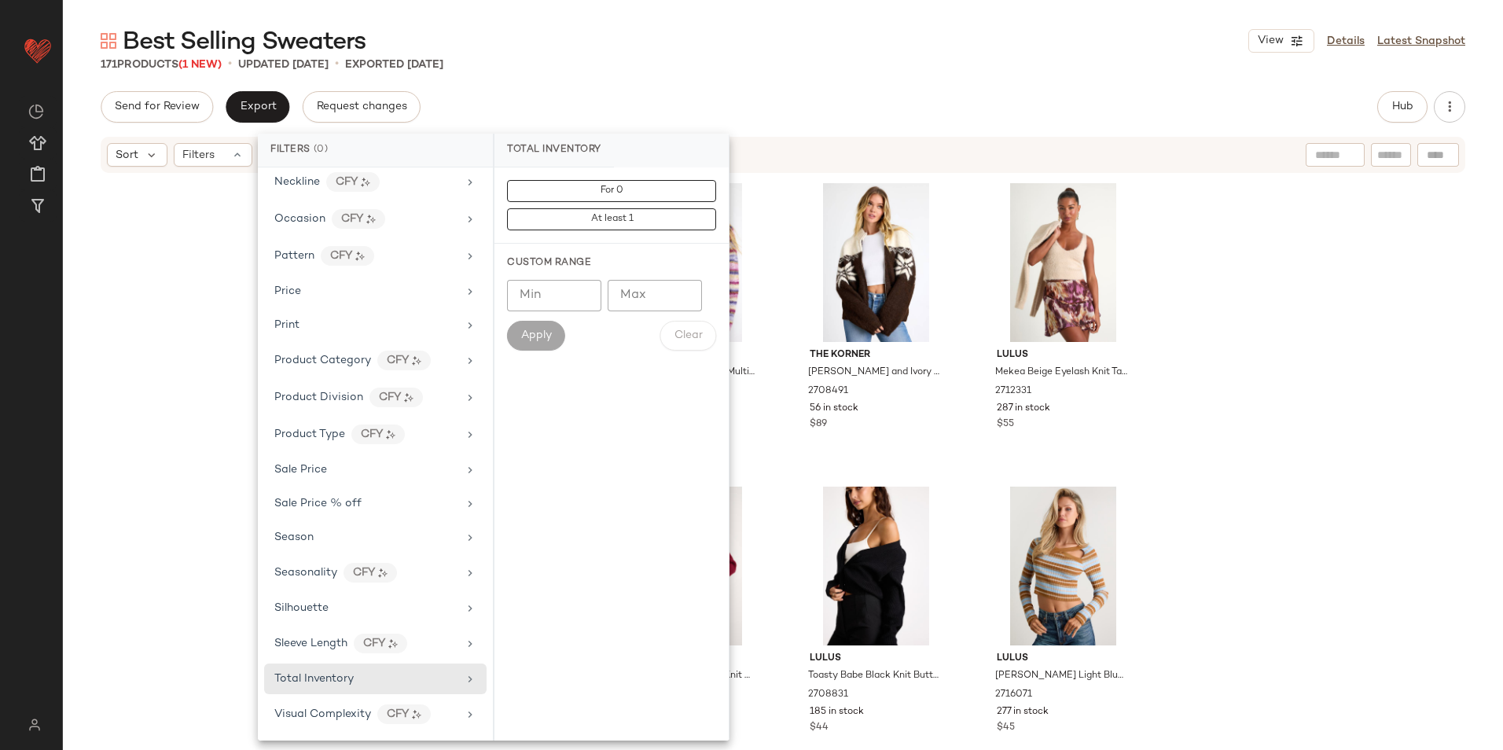
click at [663, 300] on input "Max" at bounding box center [655, 295] width 94 height 31
type input "**"
drag, startPoint x: 528, startPoint y: 333, endPoint x: 516, endPoint y: 337, distance: 13.2
click at [529, 333] on span "Apply" at bounding box center [536, 335] width 31 height 13
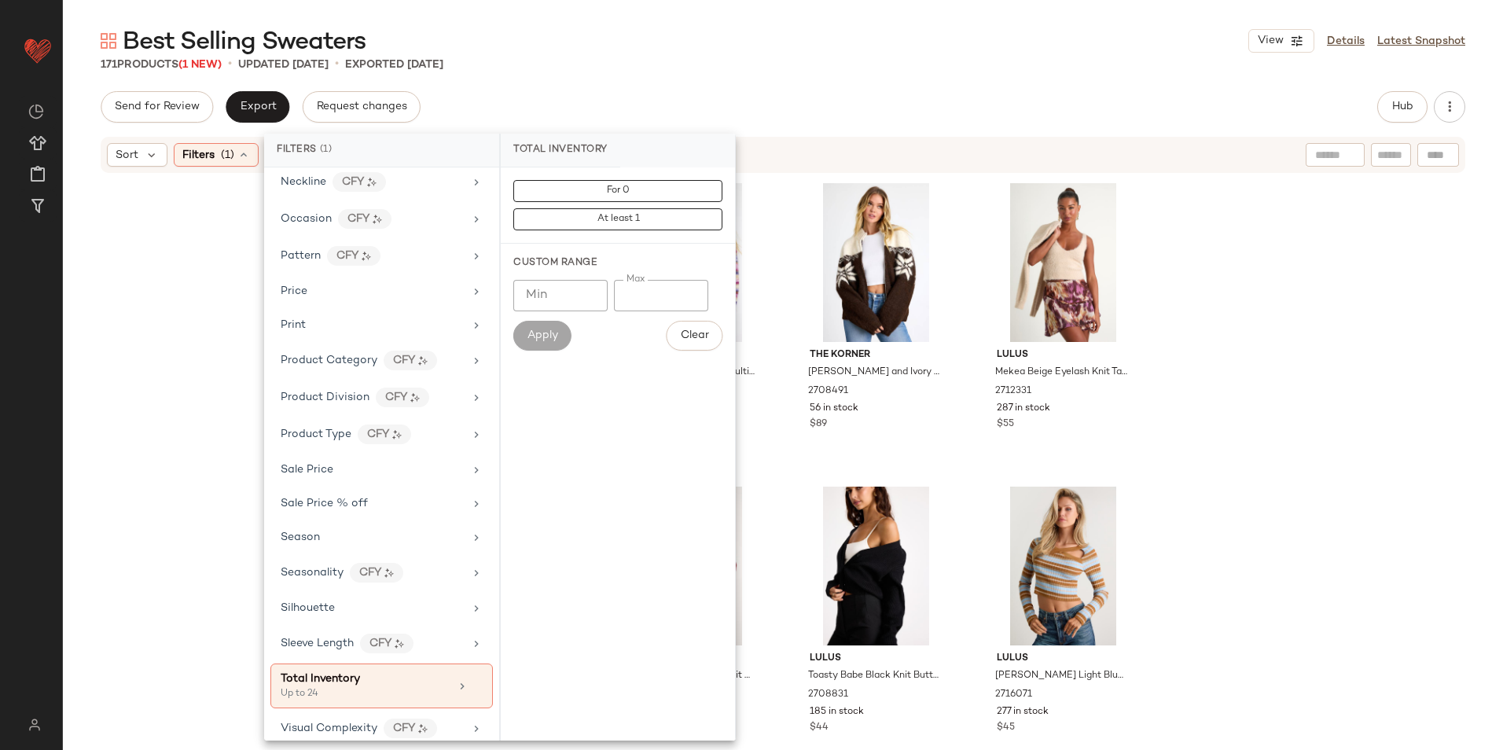
click at [795, 63] on div "171 Products (1 New) • updated Sep 22nd • Exported Sep 19th" at bounding box center [783, 65] width 1440 height 16
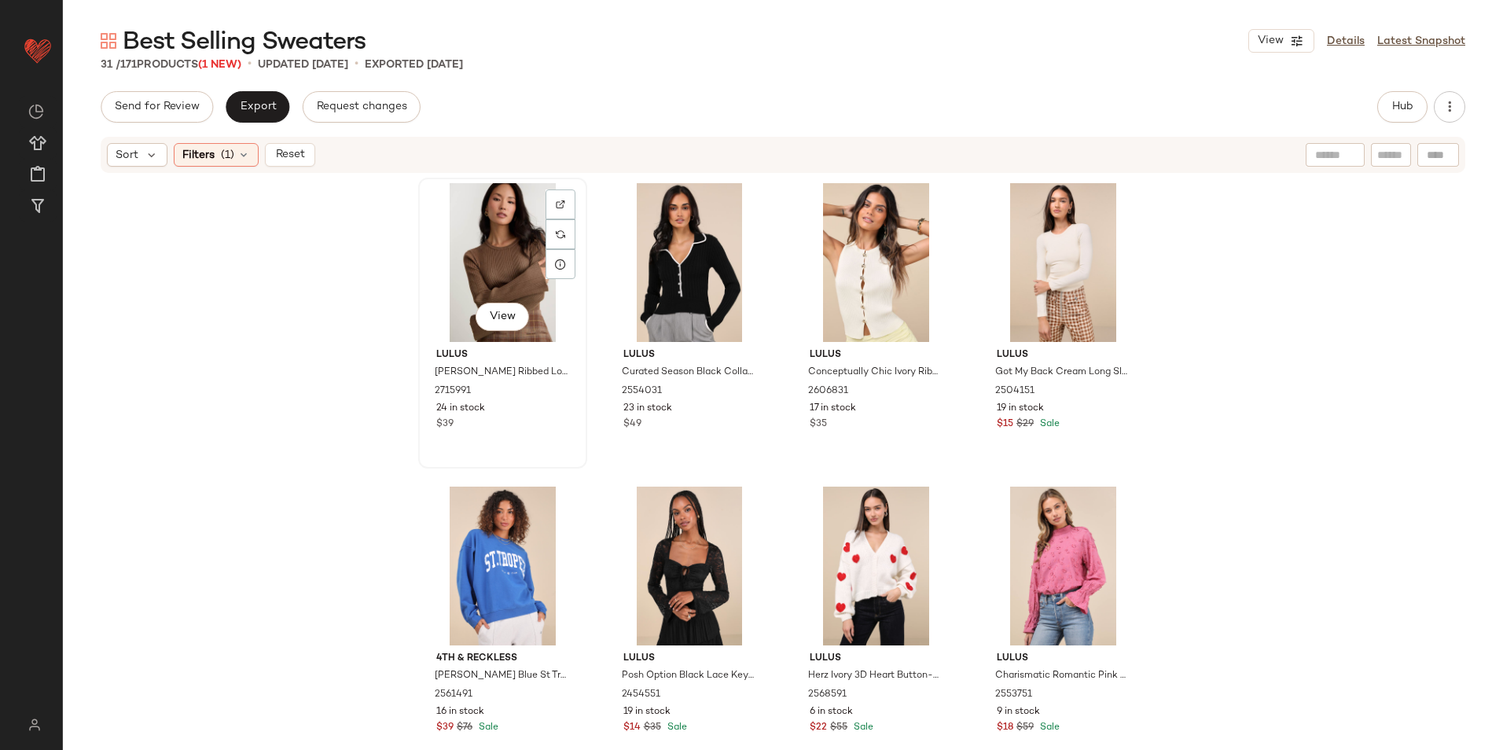
click at [499, 230] on div "View" at bounding box center [503, 262] width 158 height 159
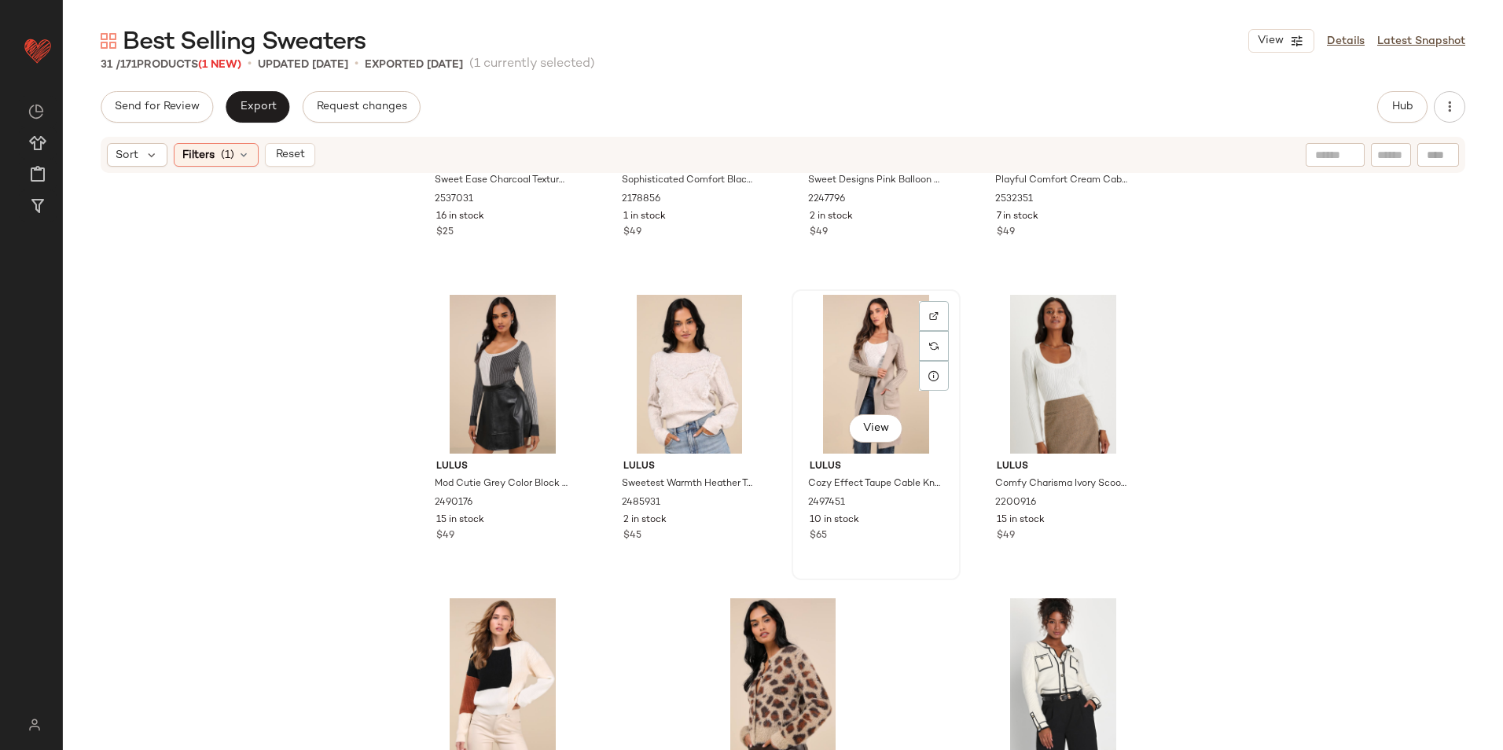
scroll to position [1808, 0]
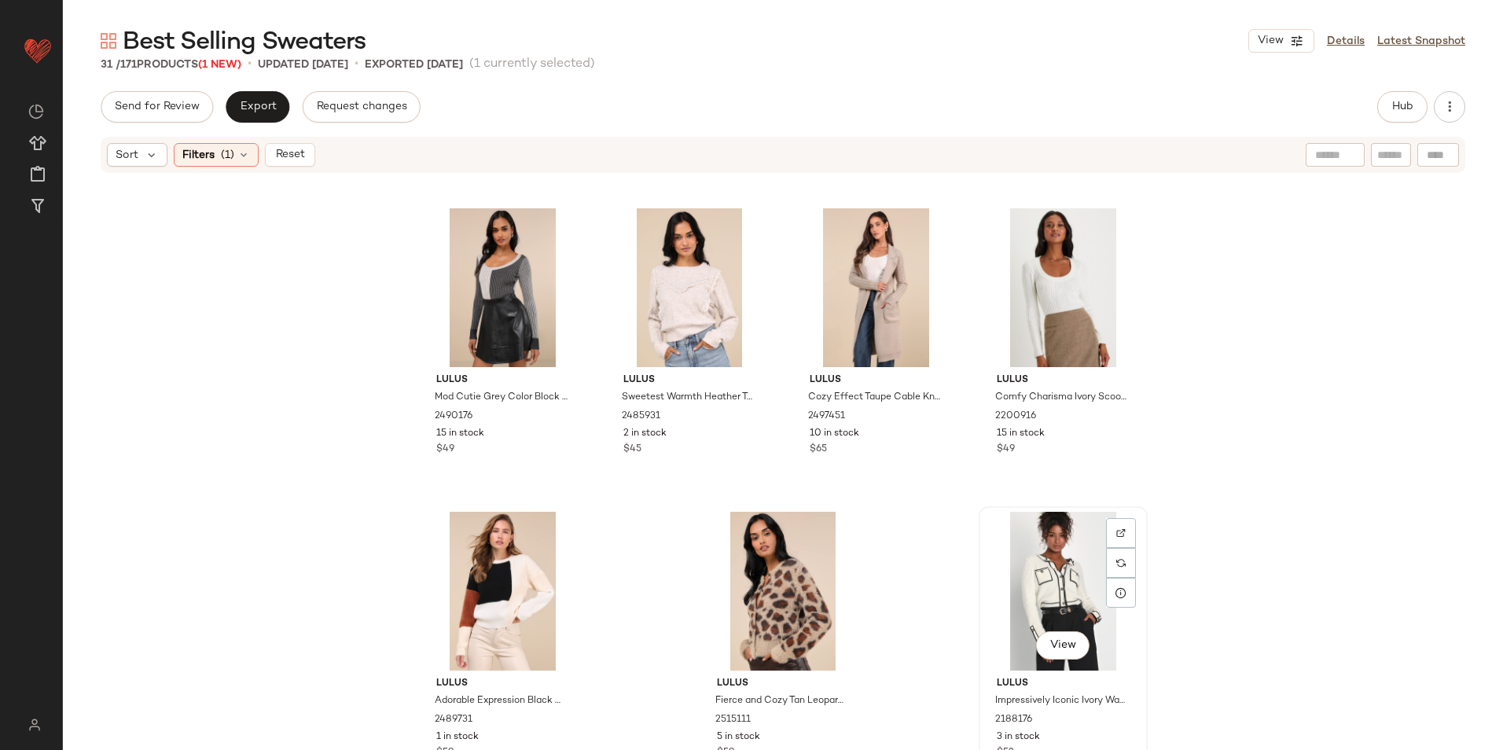
click at [1031, 578] on div "View" at bounding box center [1063, 591] width 158 height 159
click at [291, 149] on span "Reset" at bounding box center [289, 155] width 30 height 13
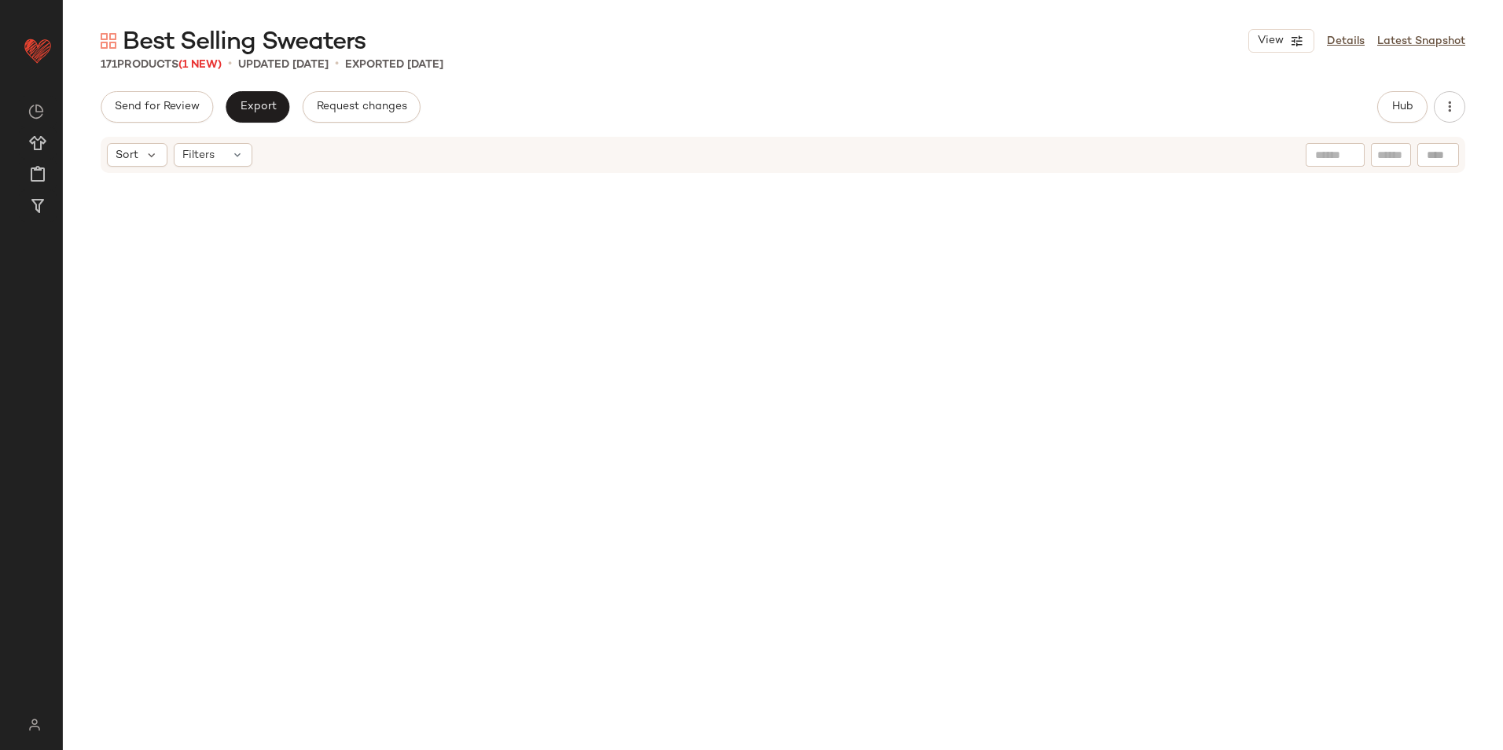
scroll to position [12431, 0]
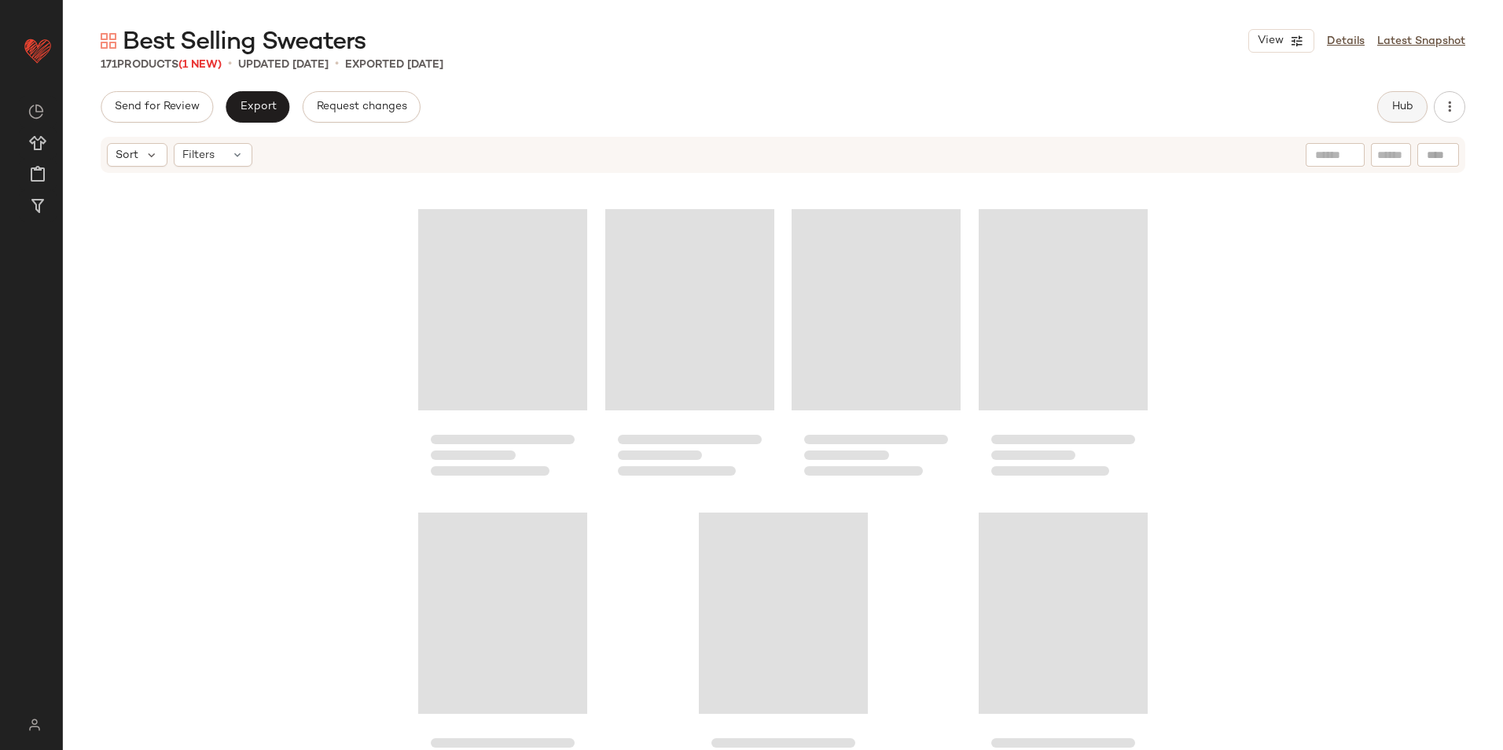
click at [1397, 96] on button "Hub" at bounding box center [1403, 106] width 50 height 31
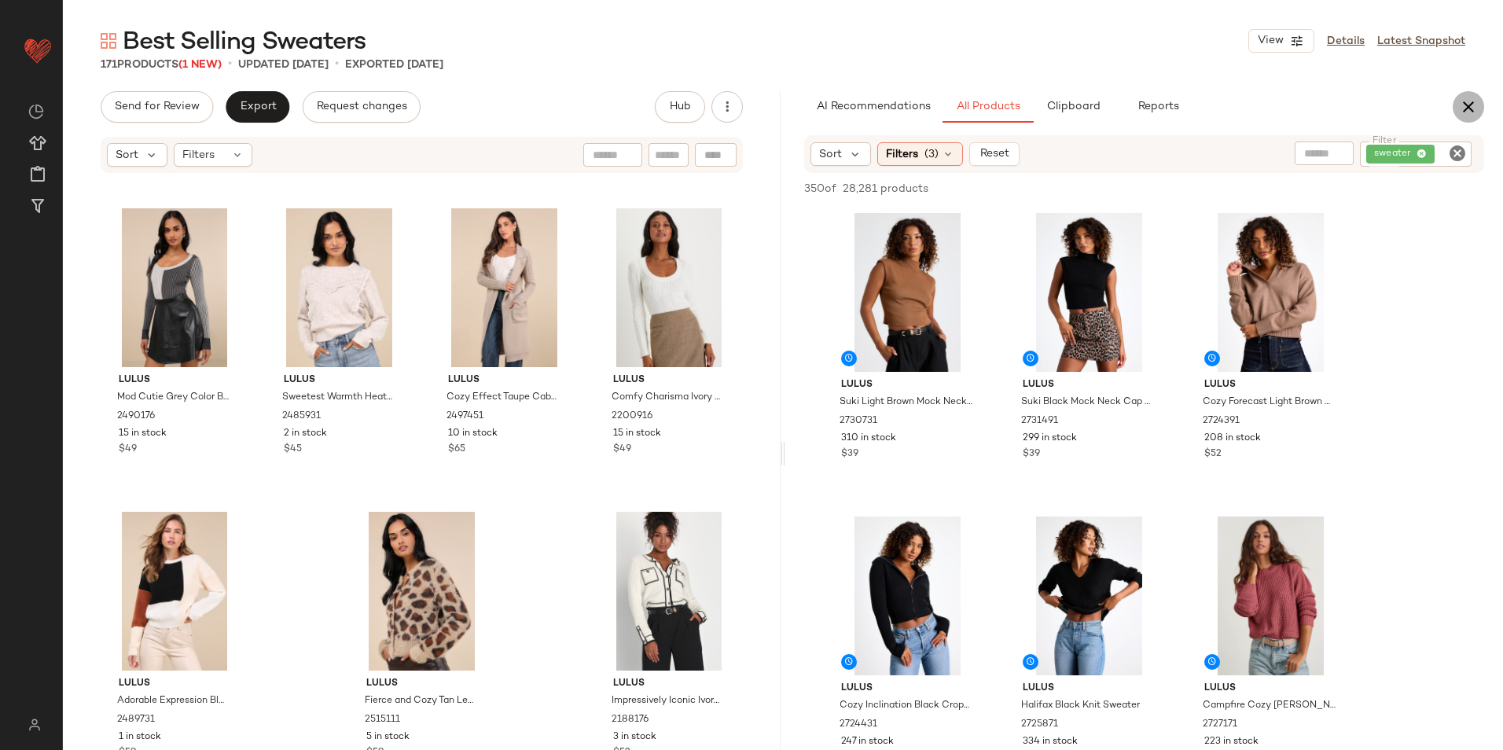
click at [1461, 99] on icon "button" at bounding box center [1468, 106] width 19 height 19
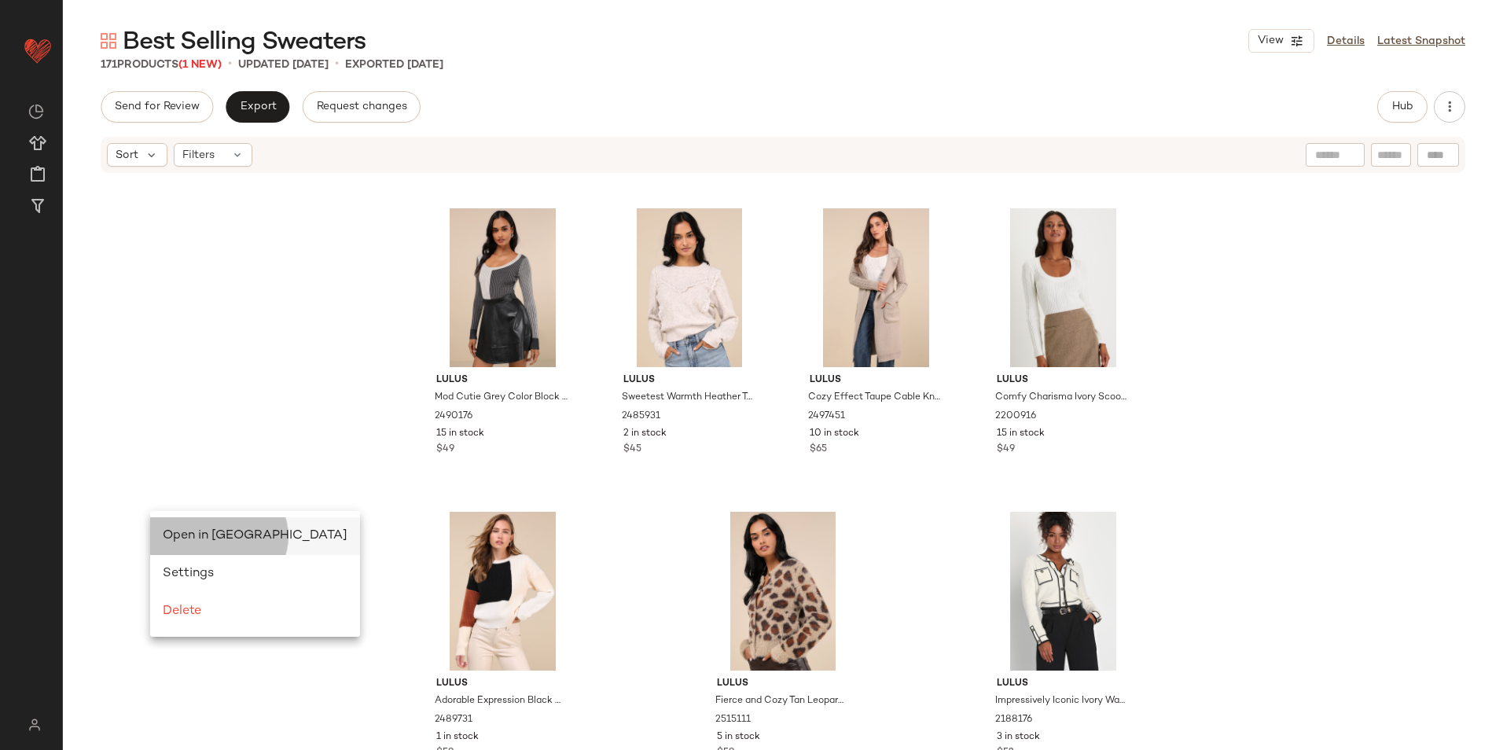
click at [177, 536] on span "Open in Split View" at bounding box center [255, 535] width 185 height 13
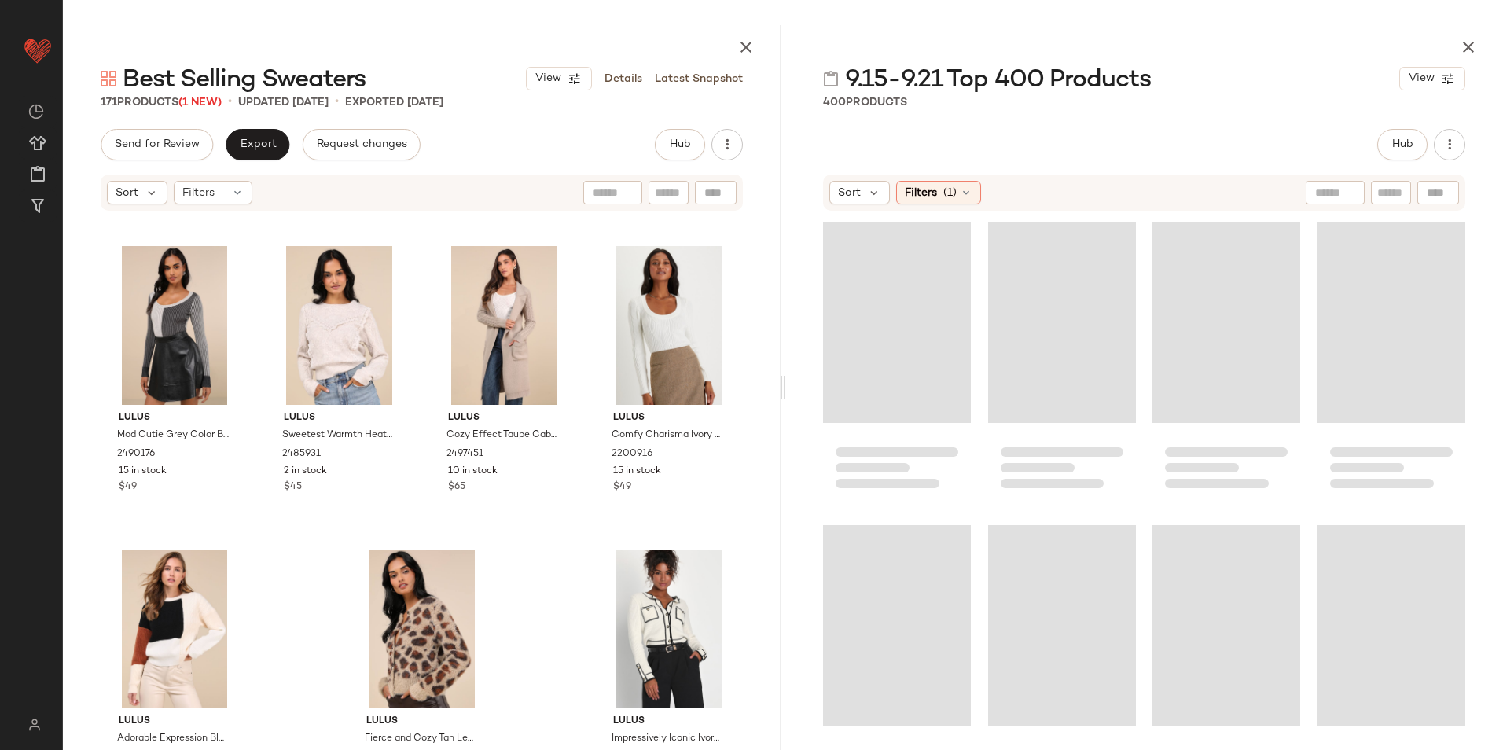
scroll to position [16085, 0]
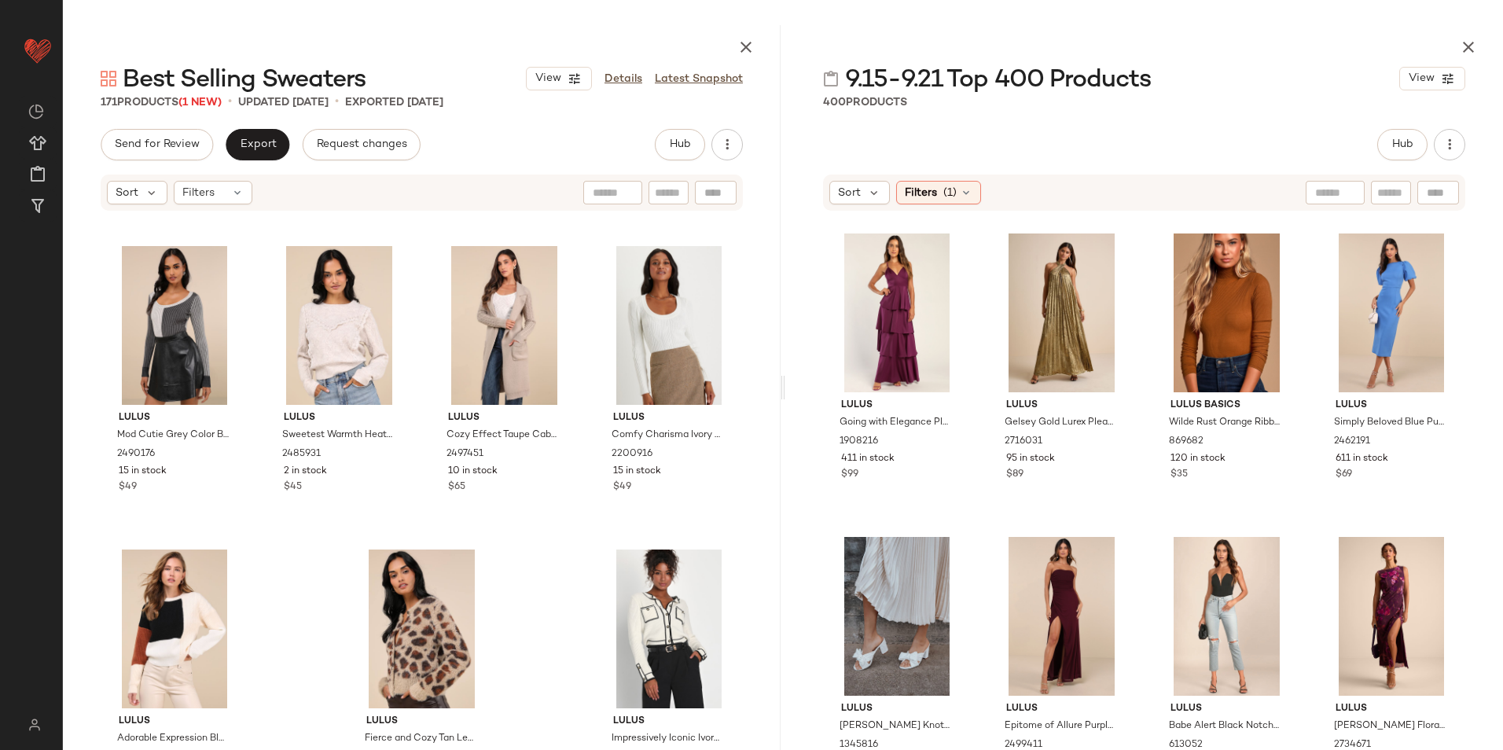
click at [1334, 193] on input "text" at bounding box center [1335, 193] width 40 height 17
click at [1386, 188] on input "text" at bounding box center [1392, 193] width 28 height 17
type input "*******"
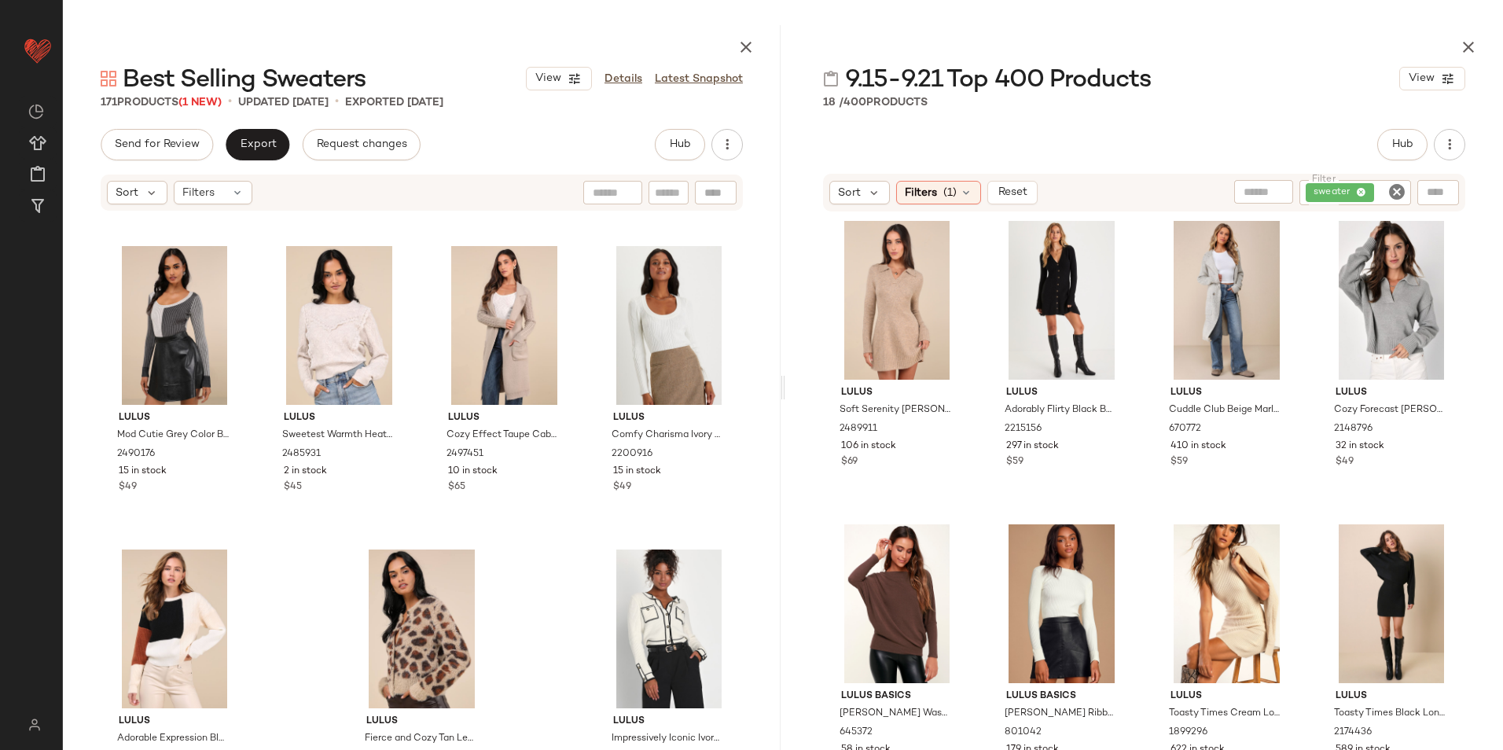
click at [1048, 127] on div "9.15-9.21 Top 400 Products View 18 / 400 Products Hub Sort Filters (1) Reset Fi…" at bounding box center [1144, 387] width 718 height 725
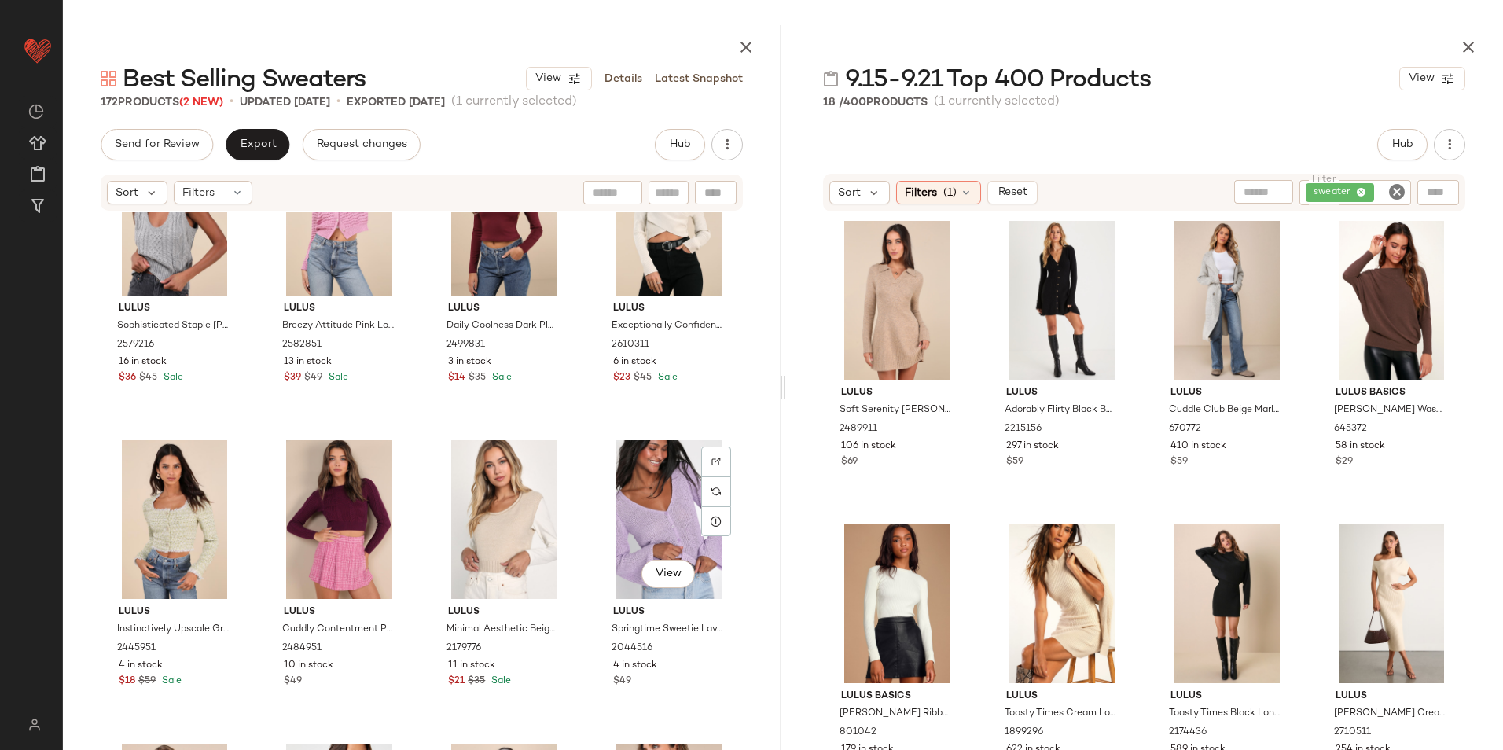
scroll to position [11409, 0]
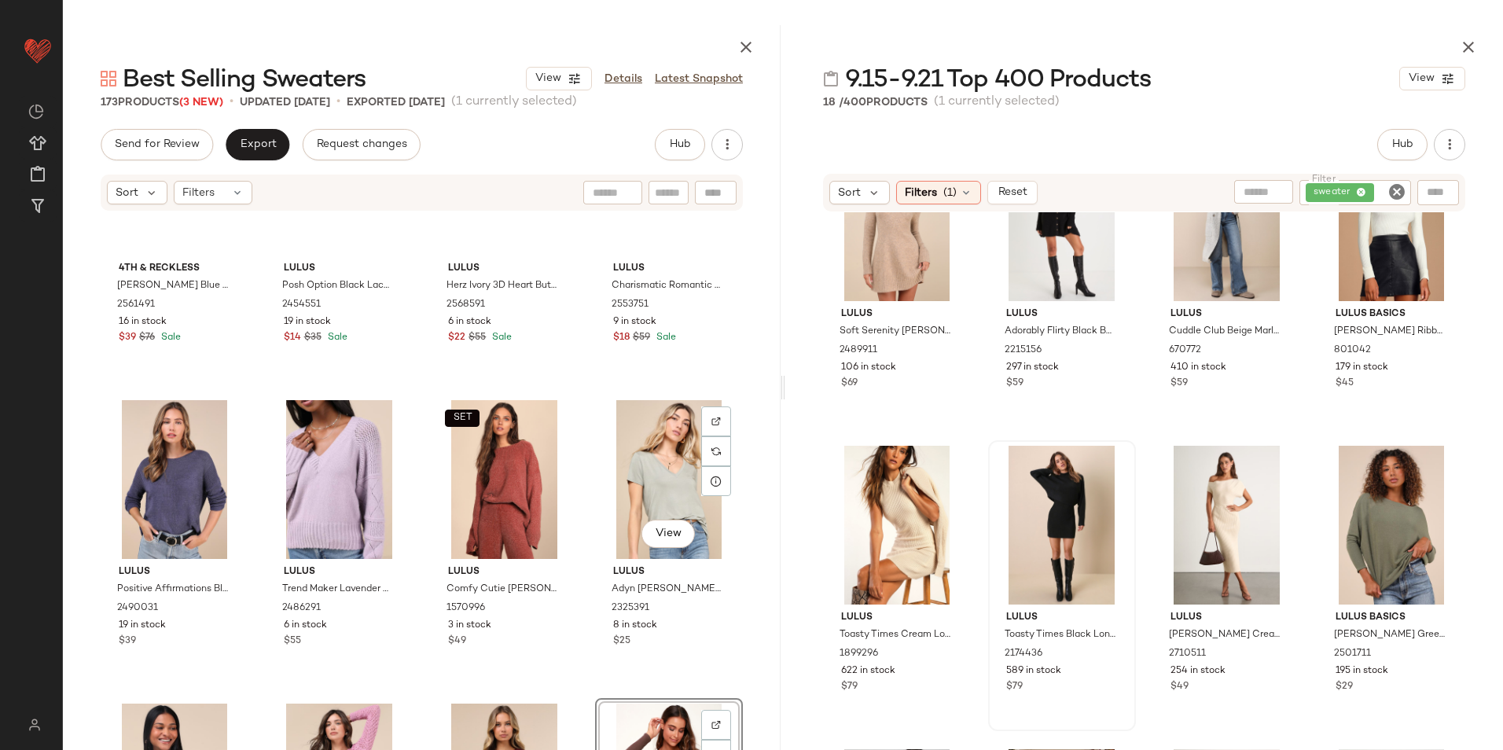
scroll to position [10937, 0]
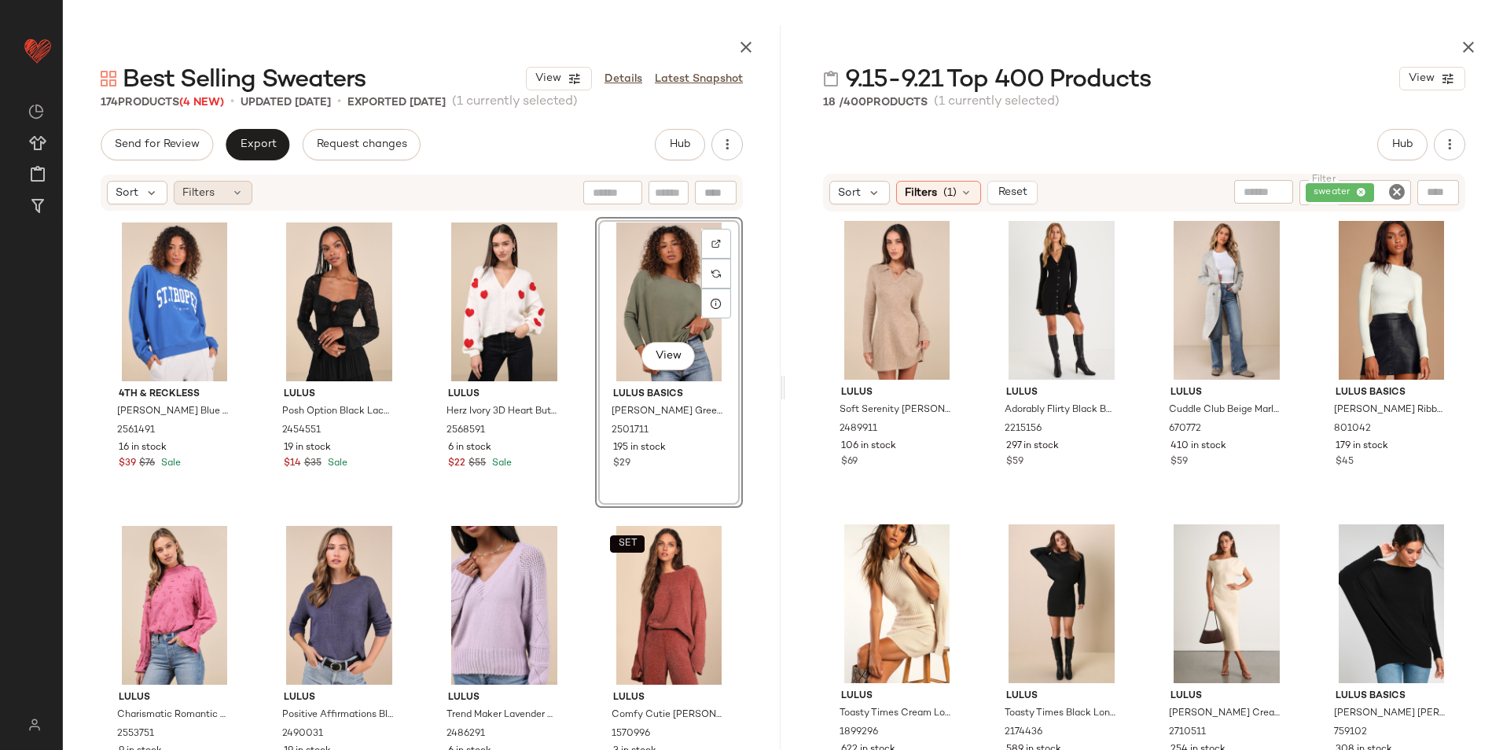
click at [230, 200] on div "Filters" at bounding box center [213, 193] width 79 height 24
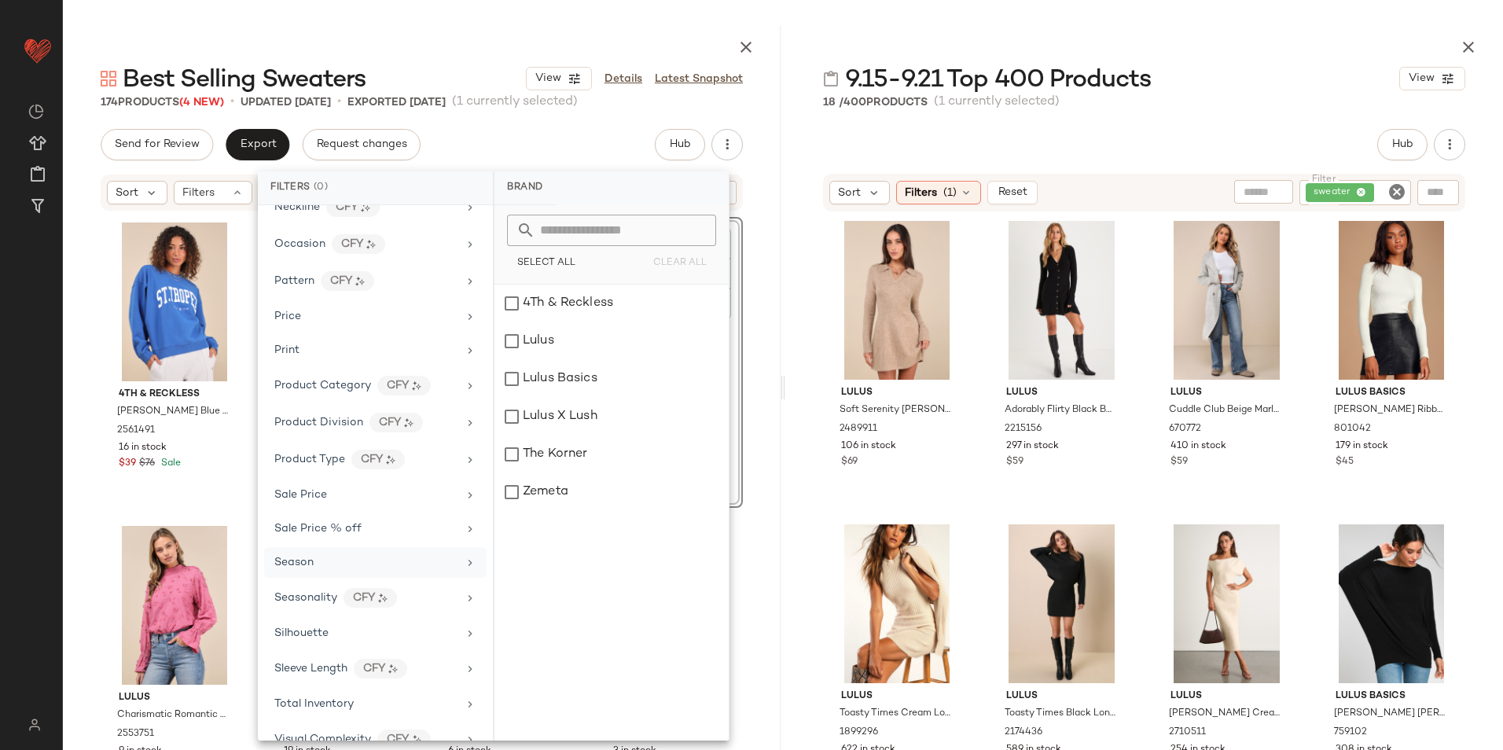
scroll to position [782, 0]
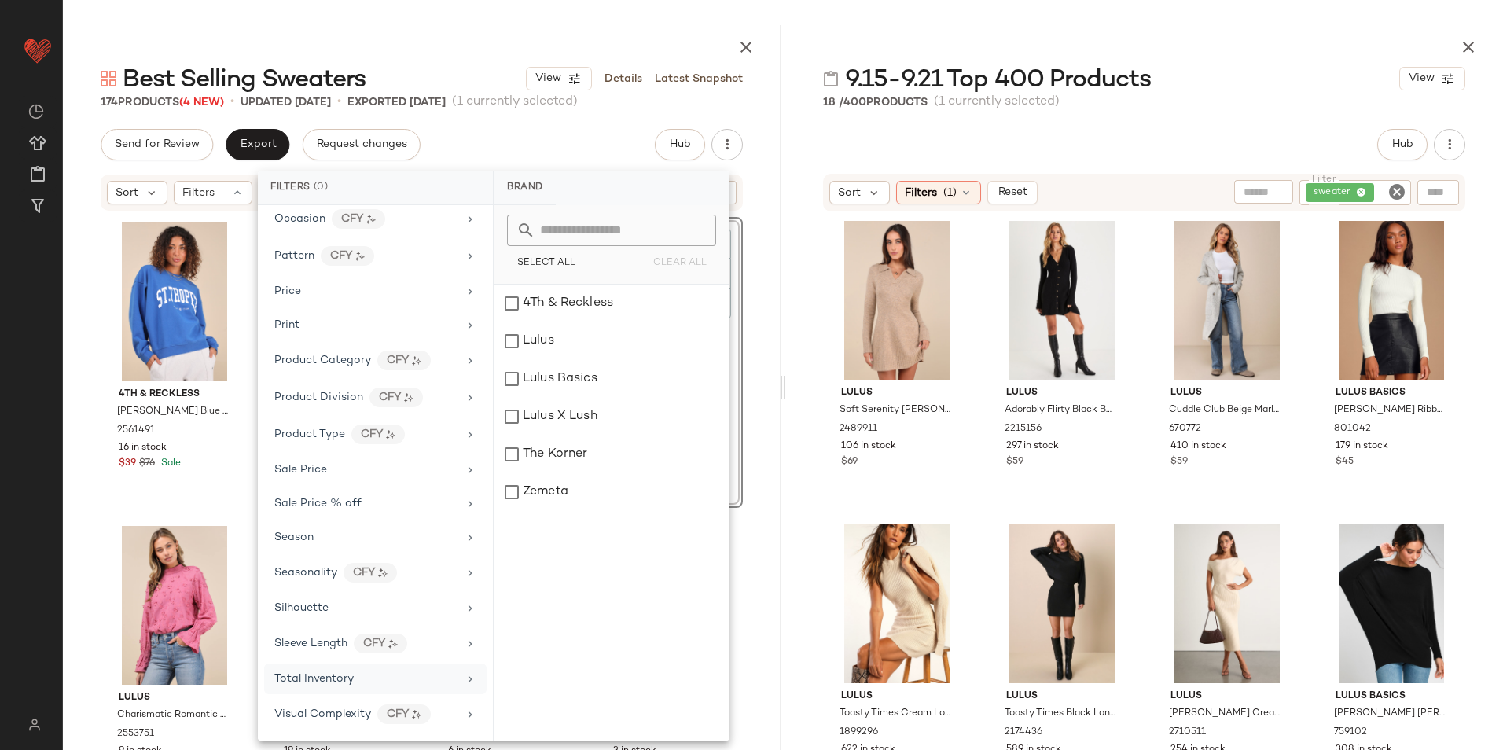
click at [362, 686] on div "Total Inventory" at bounding box center [365, 679] width 183 height 17
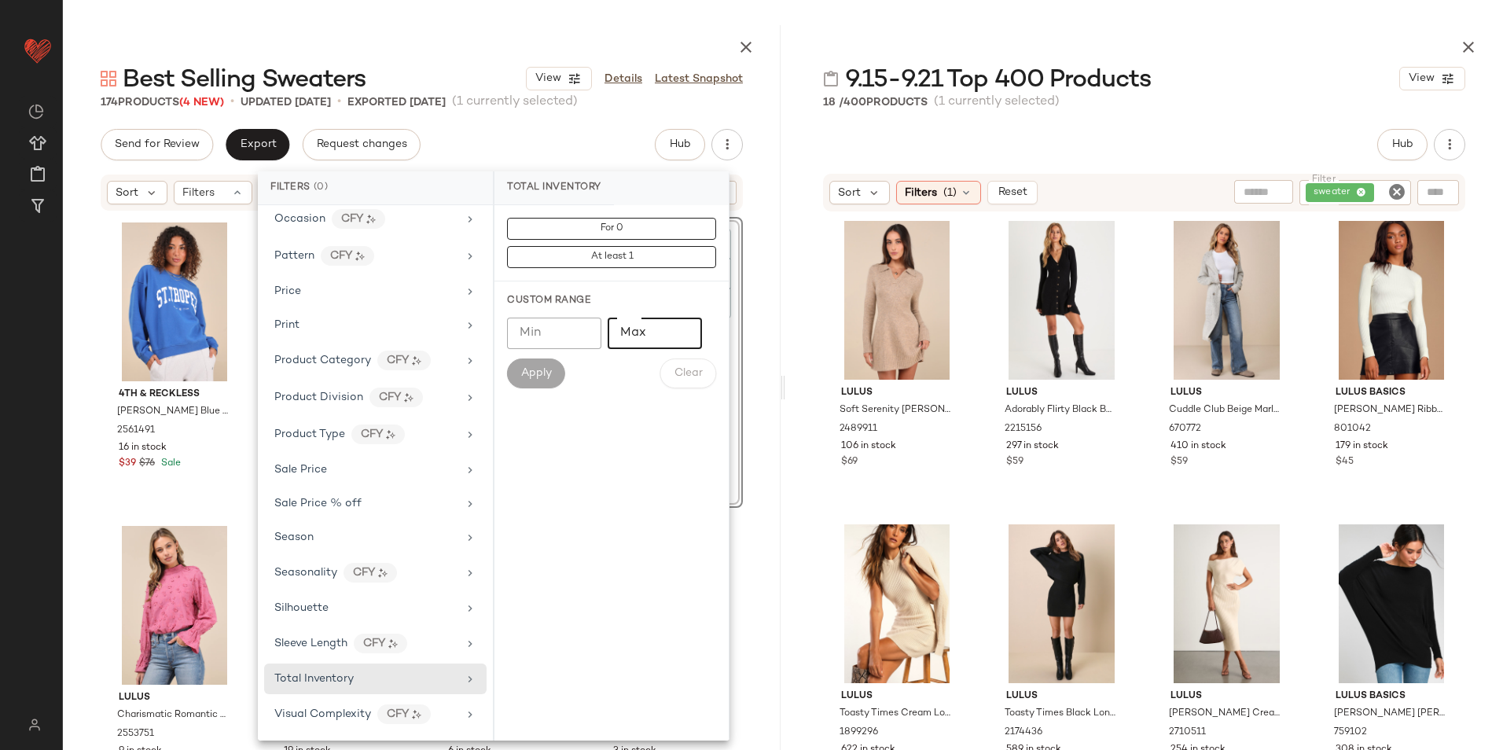
click at [645, 333] on input "Max" at bounding box center [655, 333] width 94 height 31
type input "**"
click at [522, 373] on span "Apply" at bounding box center [536, 373] width 31 height 13
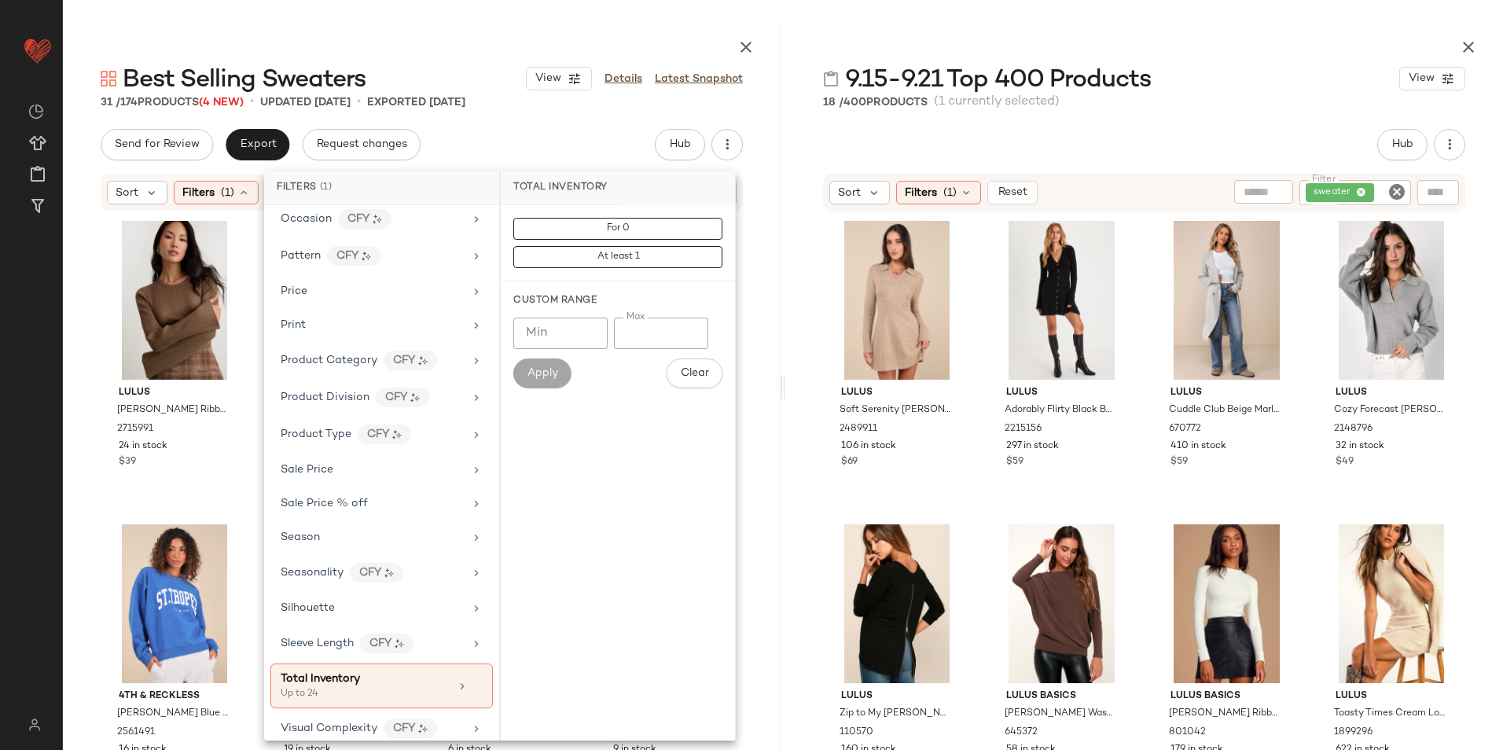
drag, startPoint x: 644, startPoint y: 28, endPoint x: 643, endPoint y: 36, distance: 8.7
click at [644, 28] on div at bounding box center [422, 44] width 718 height 38
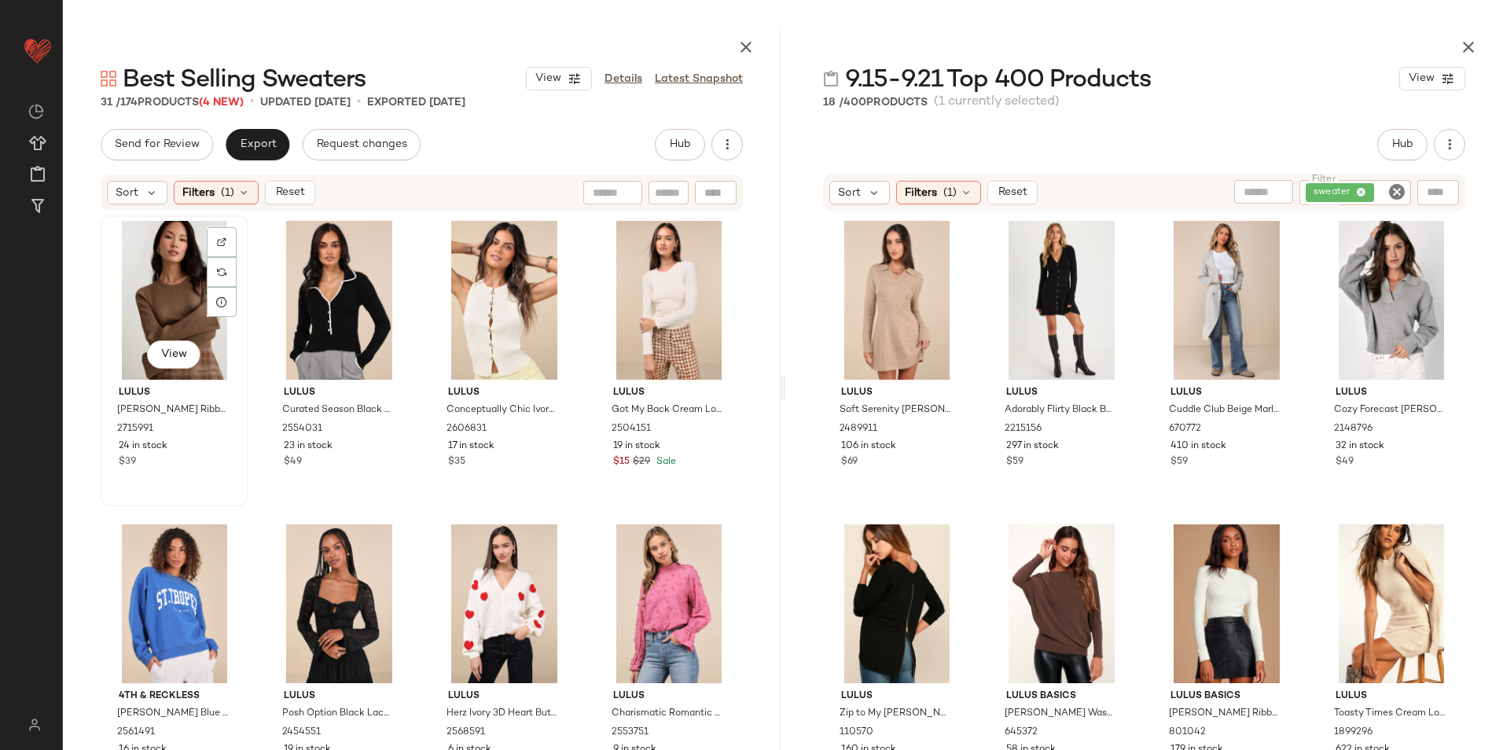
click at [148, 287] on div "View" at bounding box center [174, 300] width 137 height 159
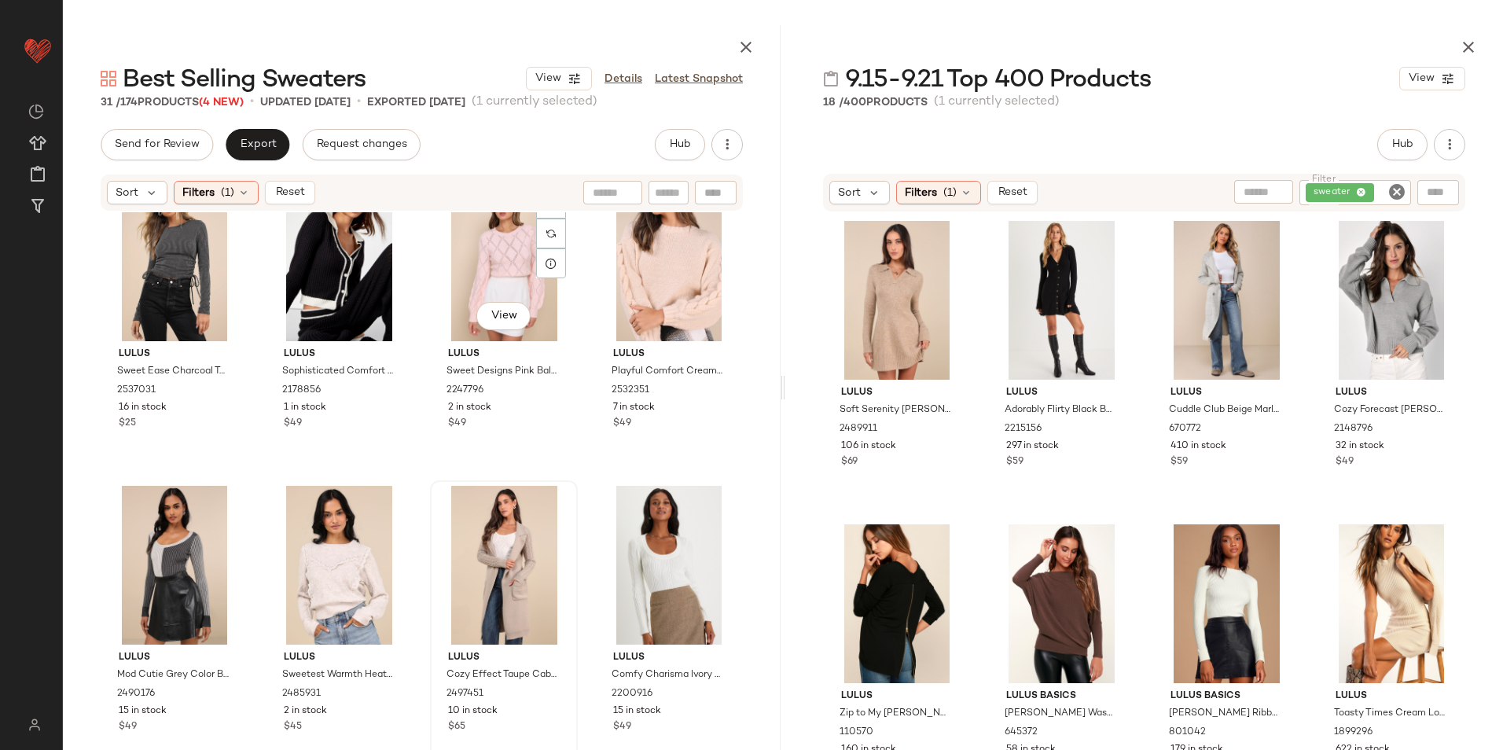
scroll to position [1808, 0]
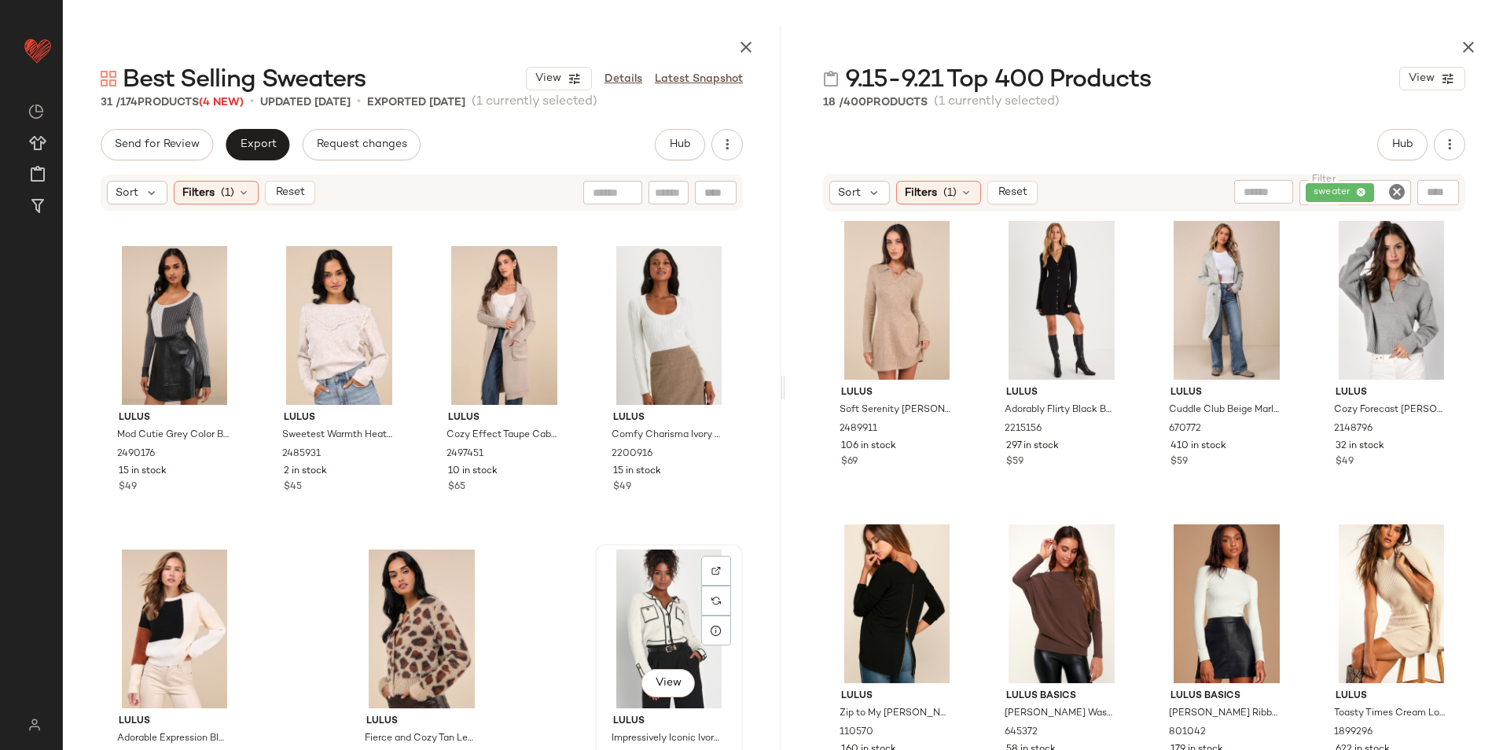
click at [650, 586] on div "View" at bounding box center [669, 629] width 137 height 159
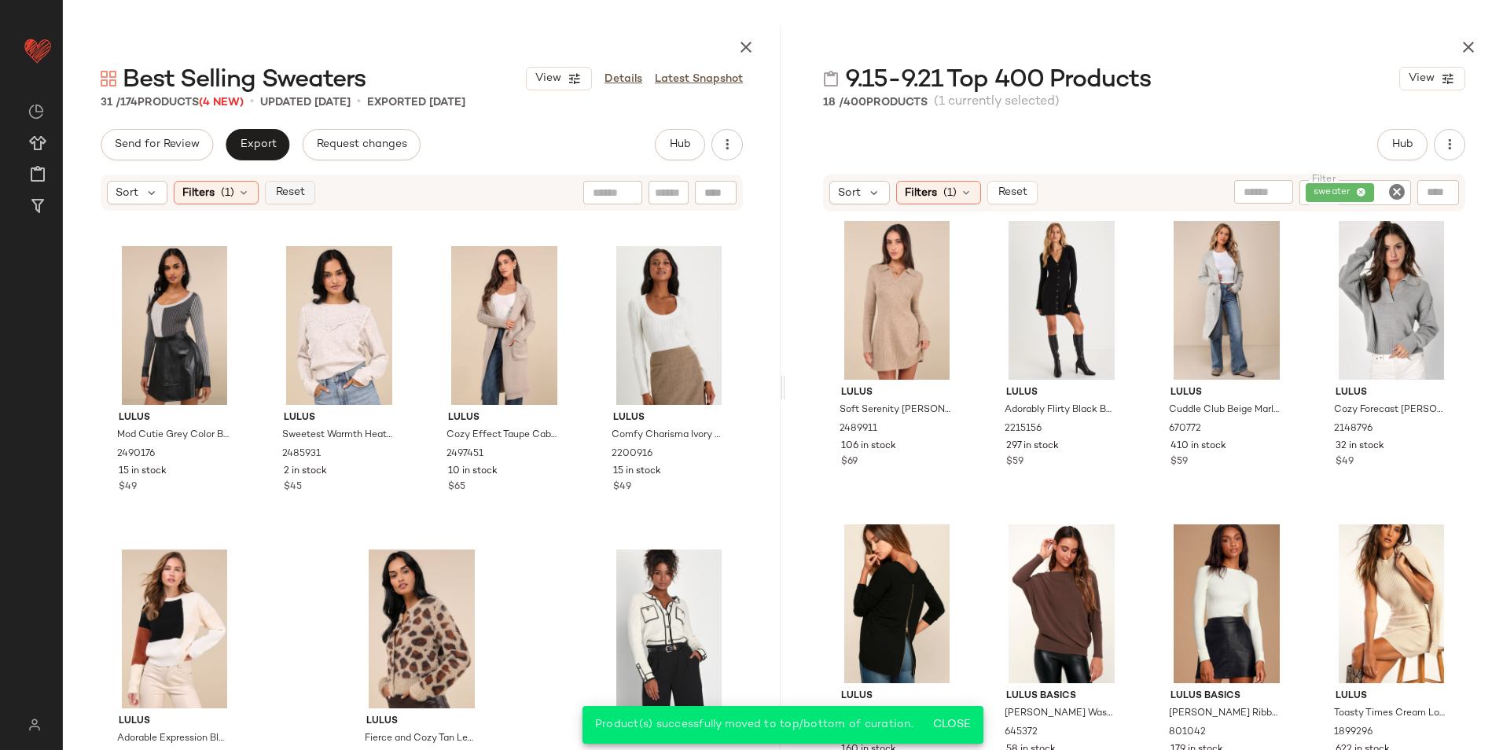
click at [288, 186] on span "Reset" at bounding box center [289, 192] width 30 height 13
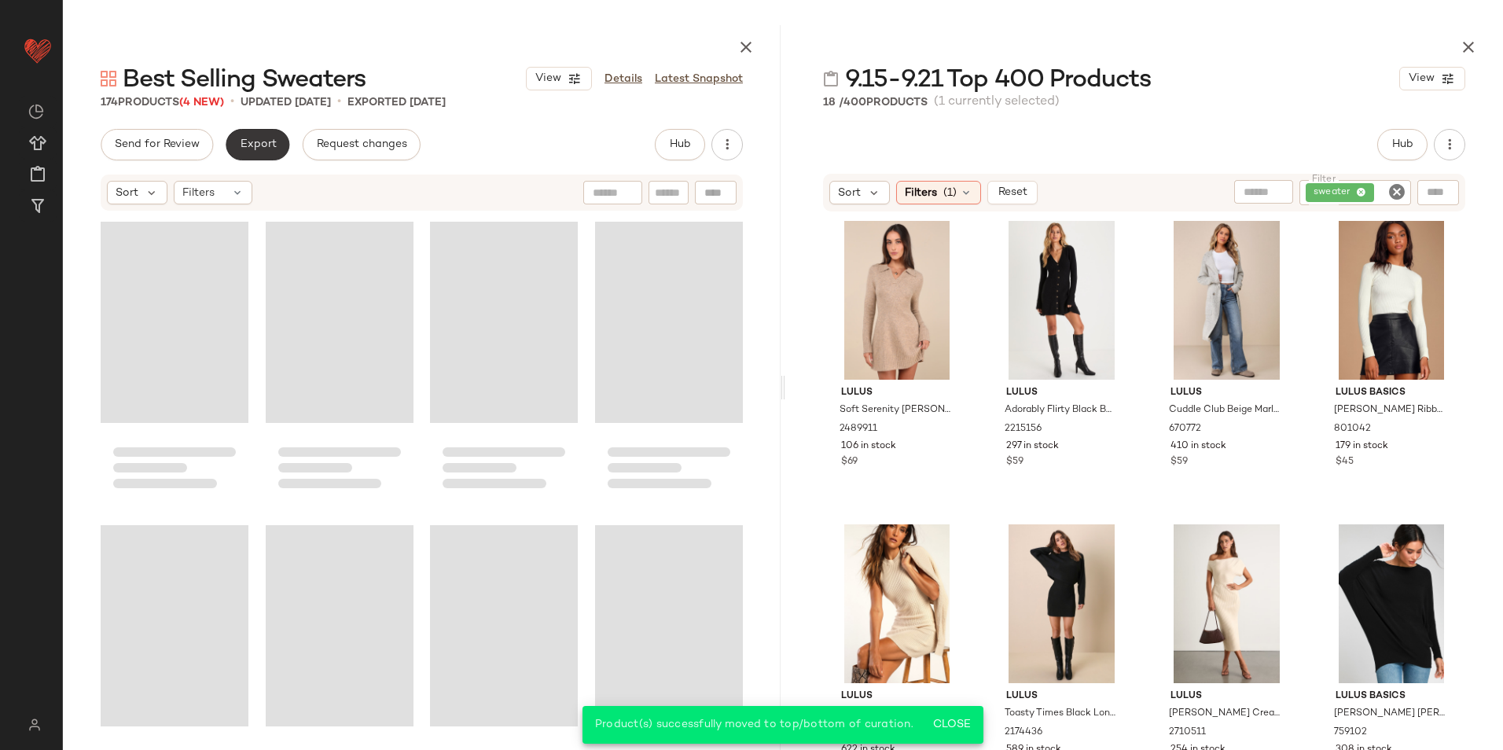
click at [272, 139] on span "Export" at bounding box center [257, 144] width 37 height 13
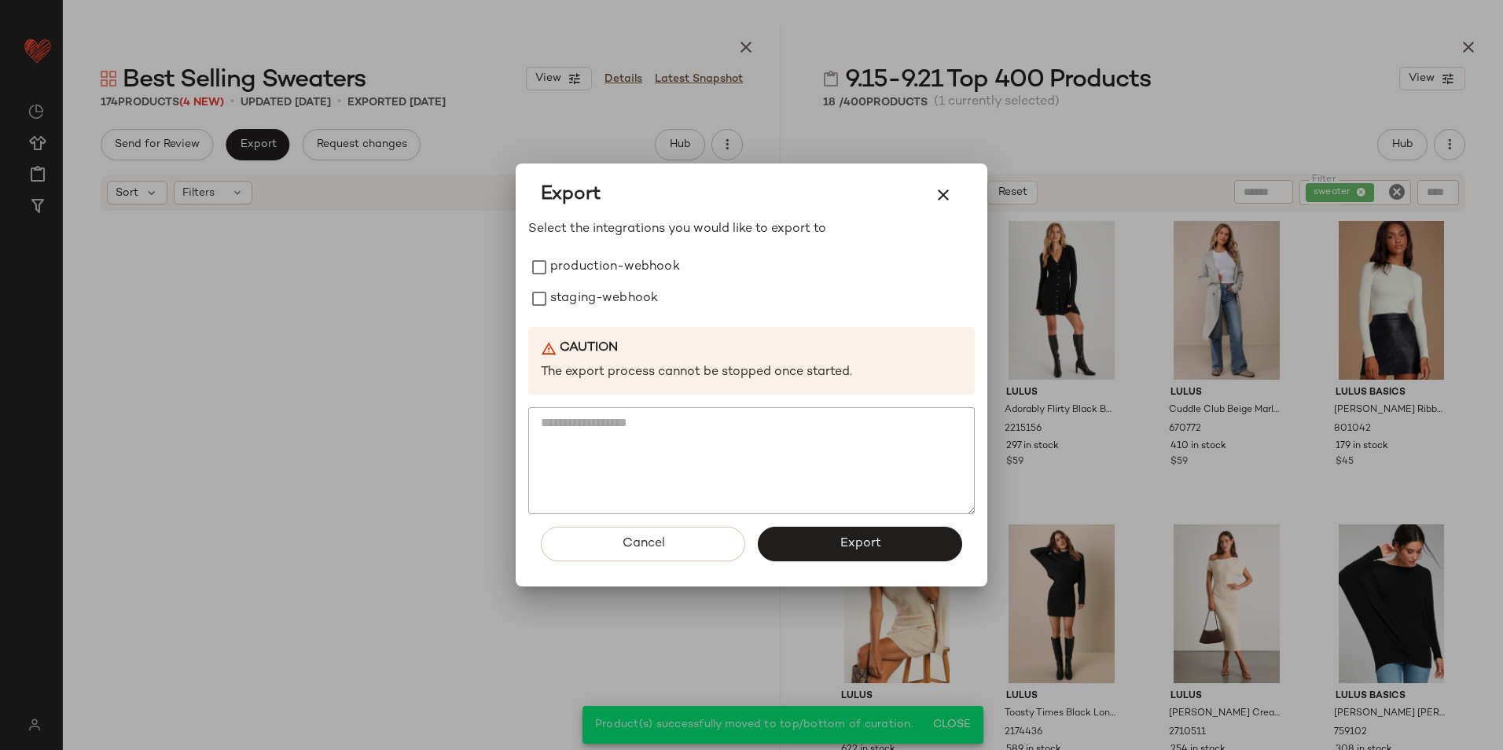
scroll to position [12734, 0]
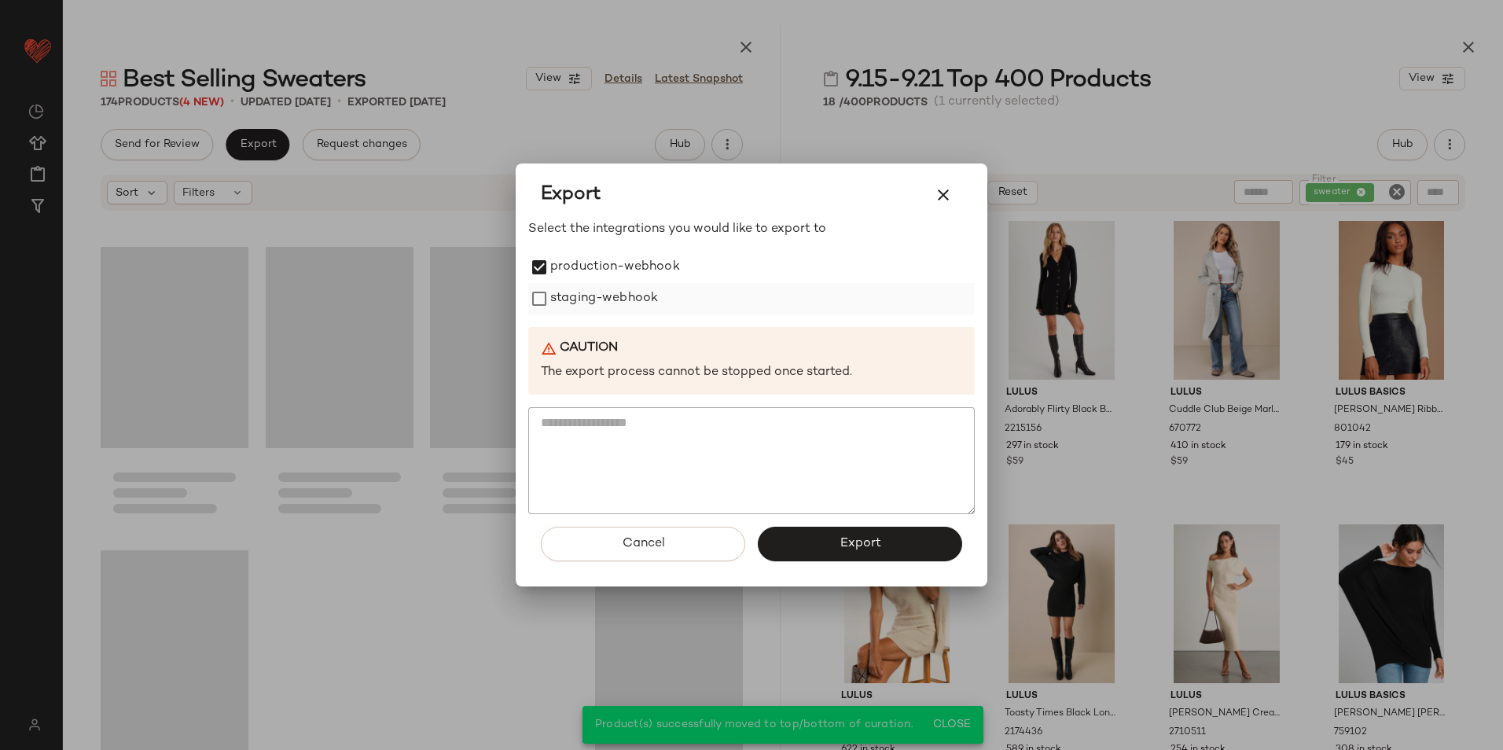
drag, startPoint x: 554, startPoint y: 300, endPoint x: 564, endPoint y: 314, distance: 17.0
click at [557, 300] on label "staging-webhook" at bounding box center [604, 298] width 108 height 31
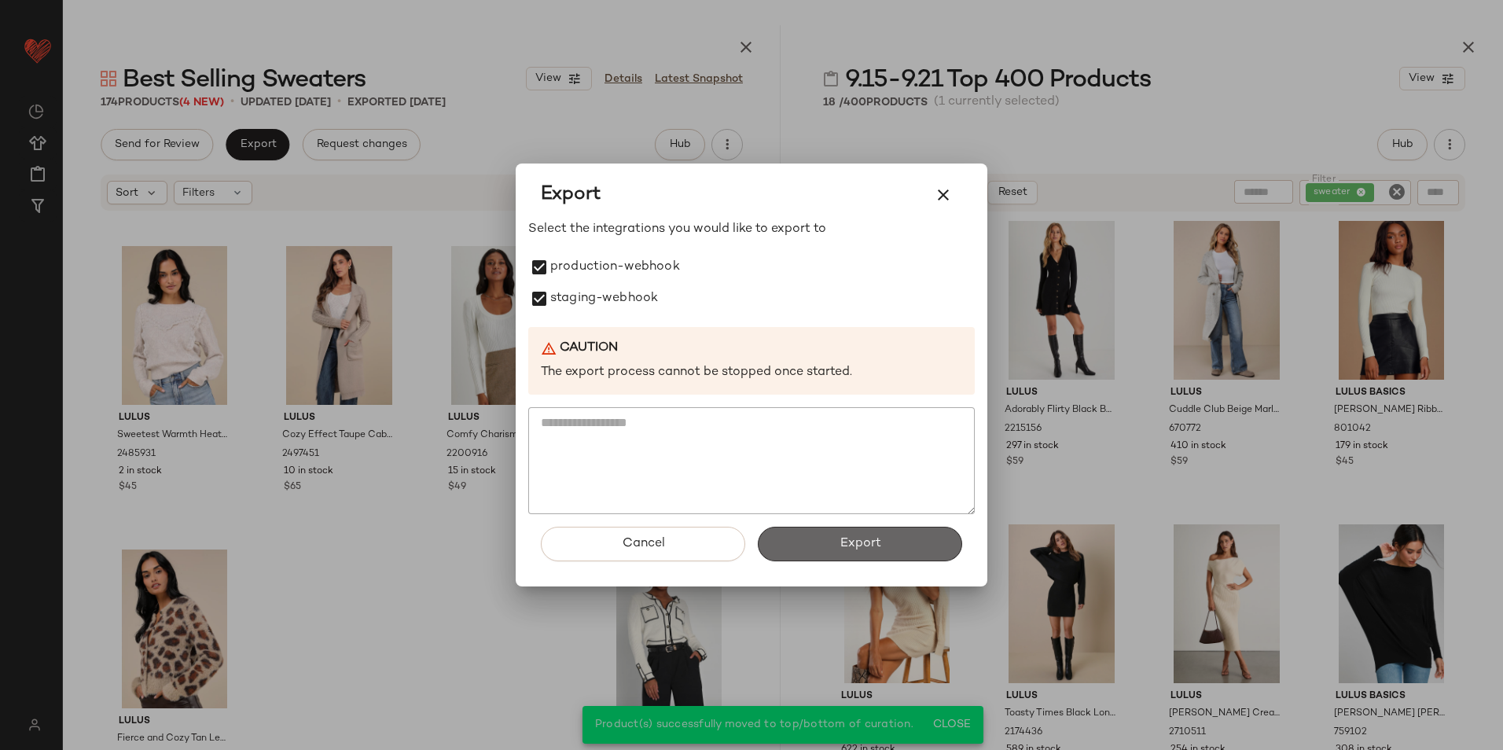
click at [825, 535] on button "Export" at bounding box center [860, 544] width 204 height 35
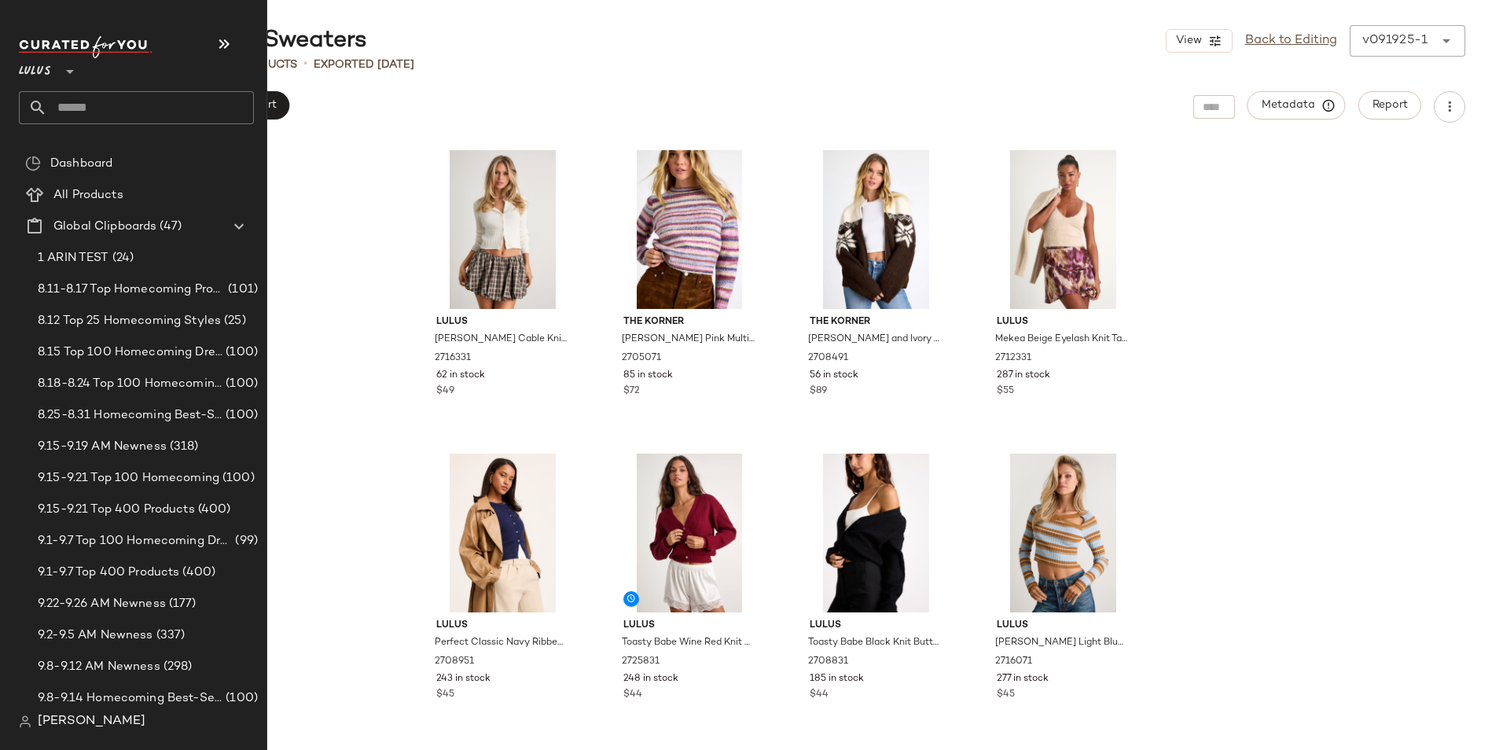
click at [72, 99] on input "text" at bounding box center [150, 107] width 207 height 33
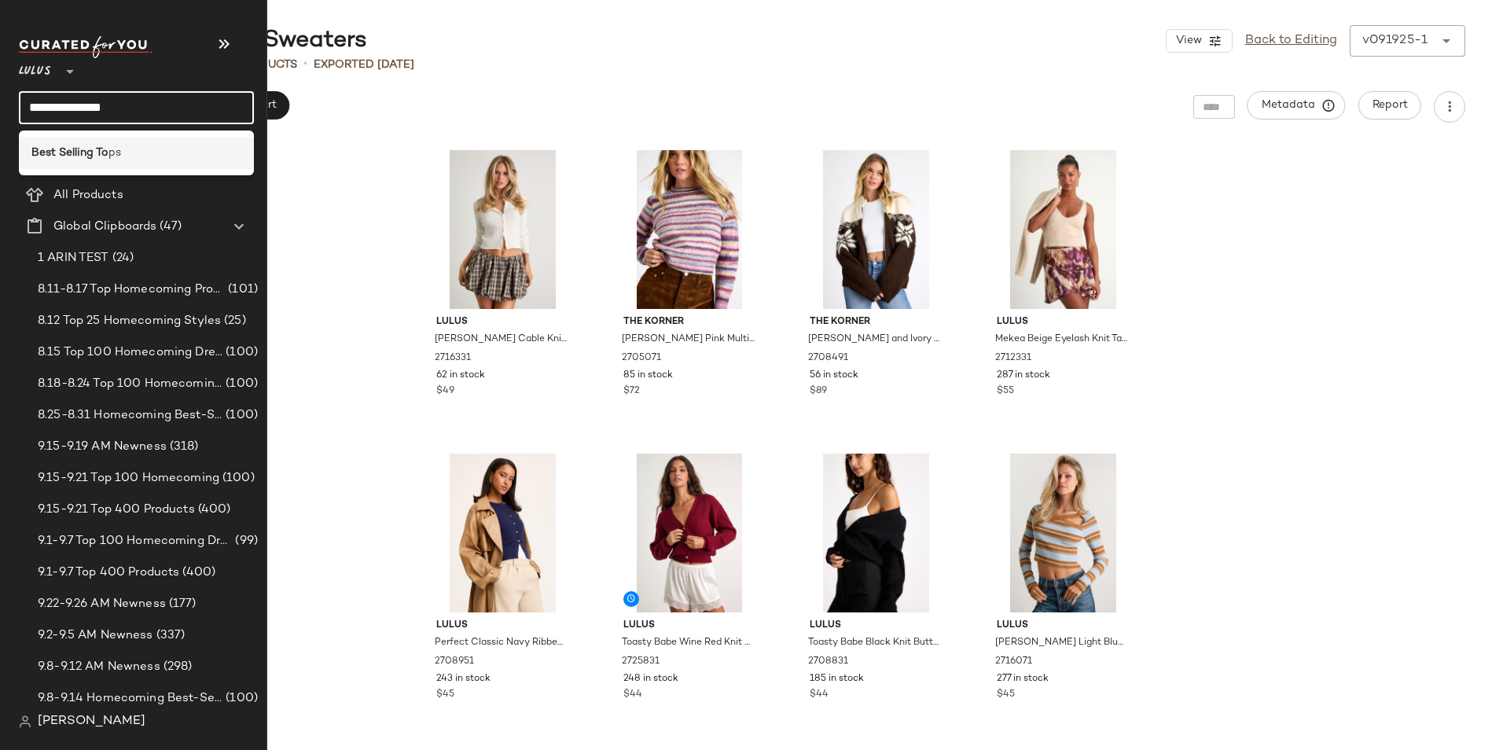
type input "**********"
click at [138, 155] on div "Best Selling To ps" at bounding box center [136, 153] width 210 height 17
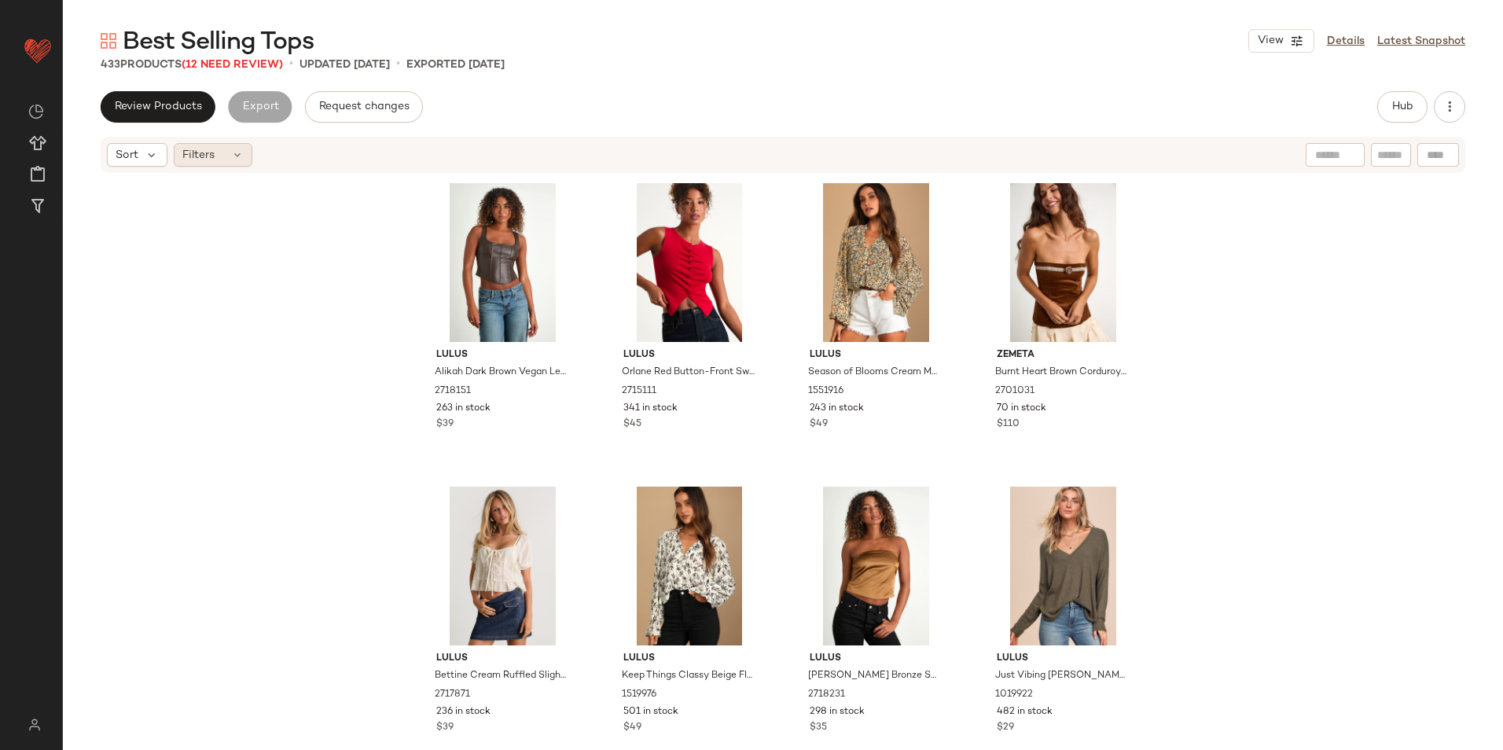
click at [243, 160] on icon at bounding box center [237, 155] width 13 height 13
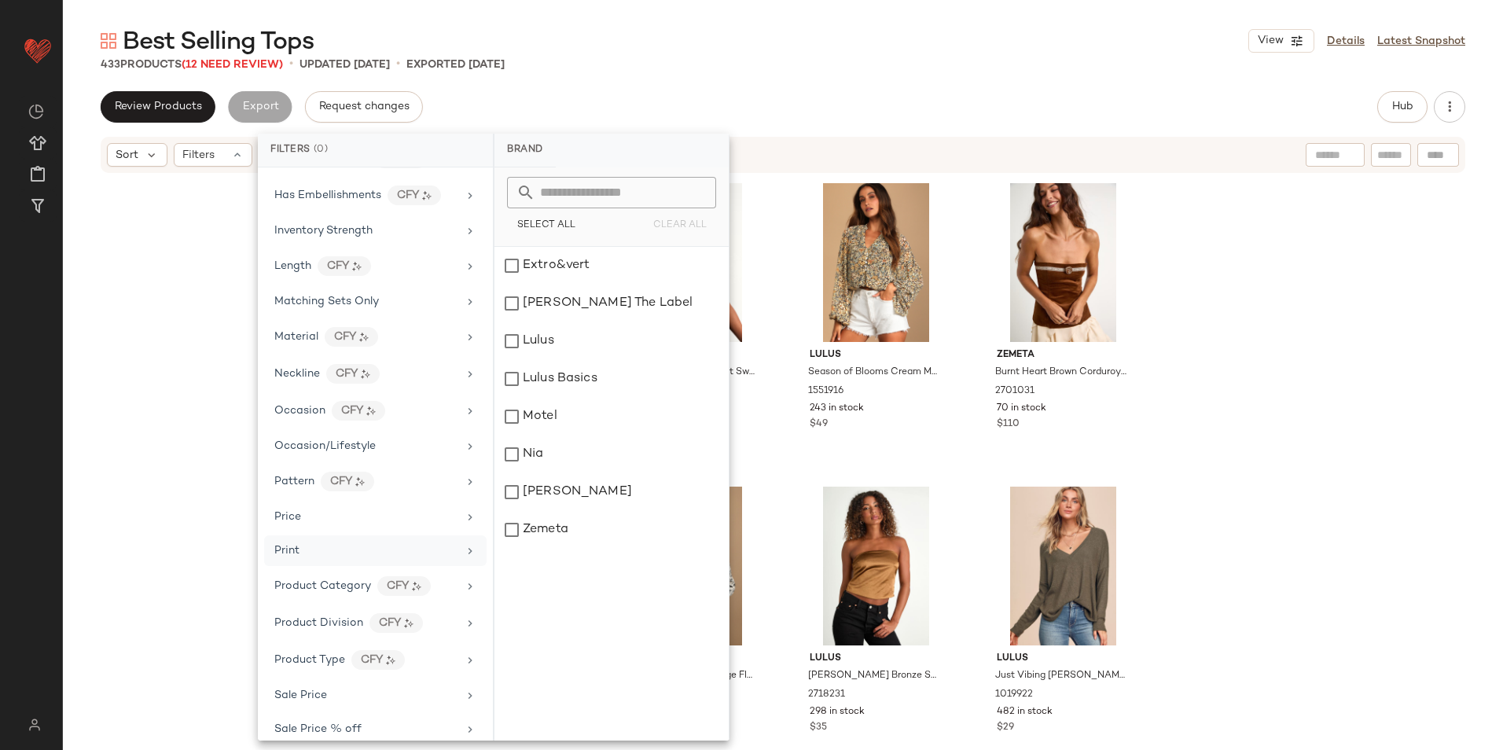
scroll to position [778, 0]
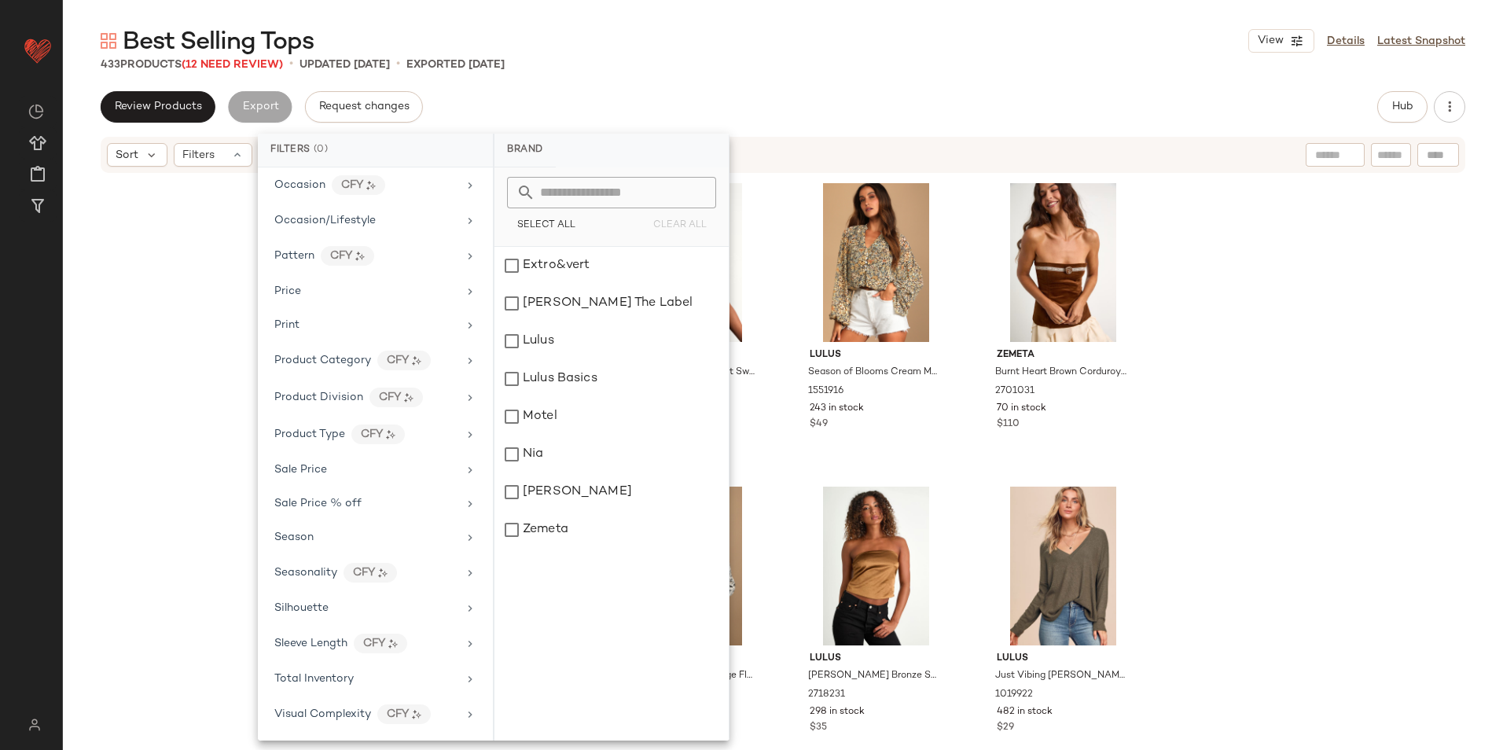
click at [357, 697] on div "Brand Category Actual Price AI Embeddings Availability Class Color CFY Color Pa…" at bounding box center [375, 453] width 235 height 573
drag, startPoint x: 351, startPoint y: 677, endPoint x: 369, endPoint y: 661, distance: 23.4
click at [351, 676] on span "Total Inventory" at bounding box center [313, 679] width 79 height 12
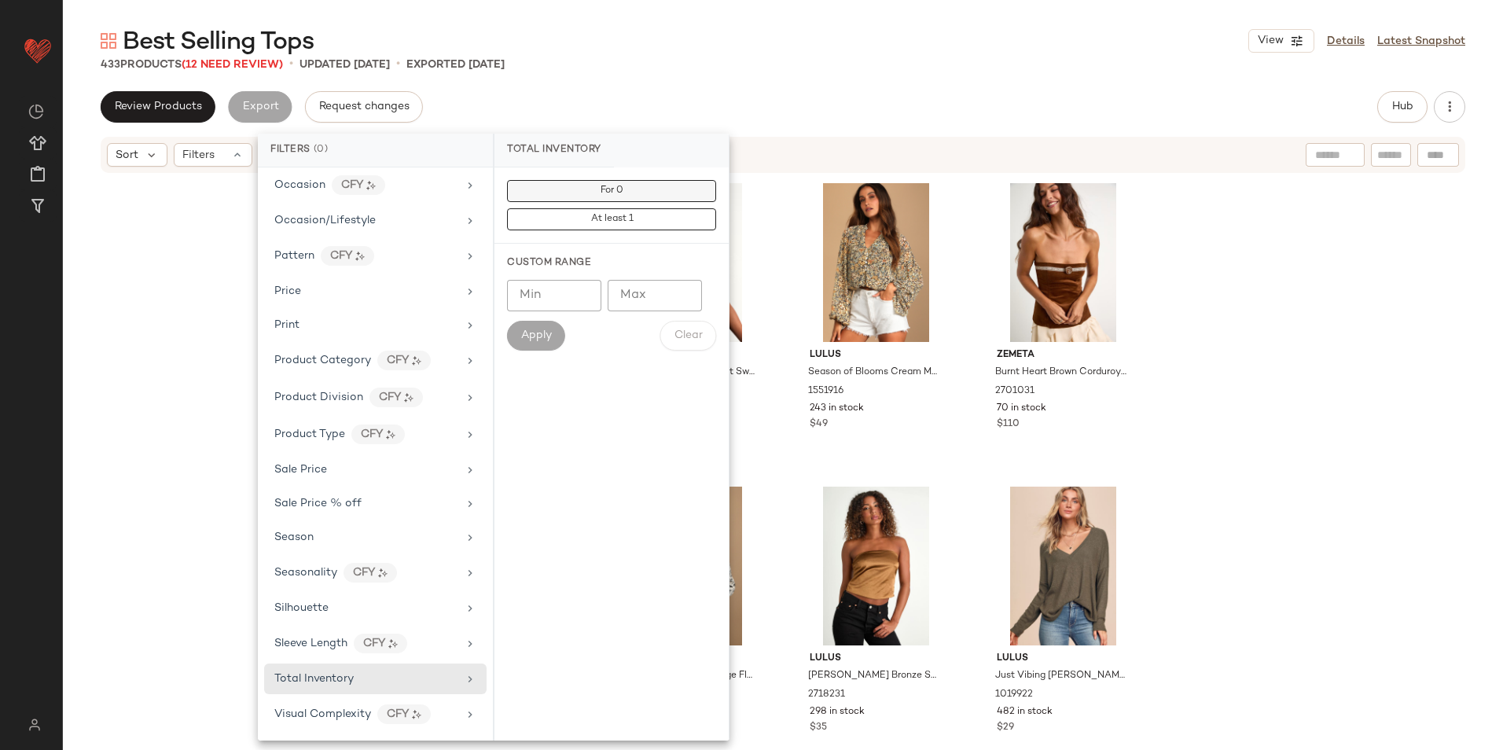
click at [603, 194] on span "For 0" at bounding box center [612, 191] width 24 height 11
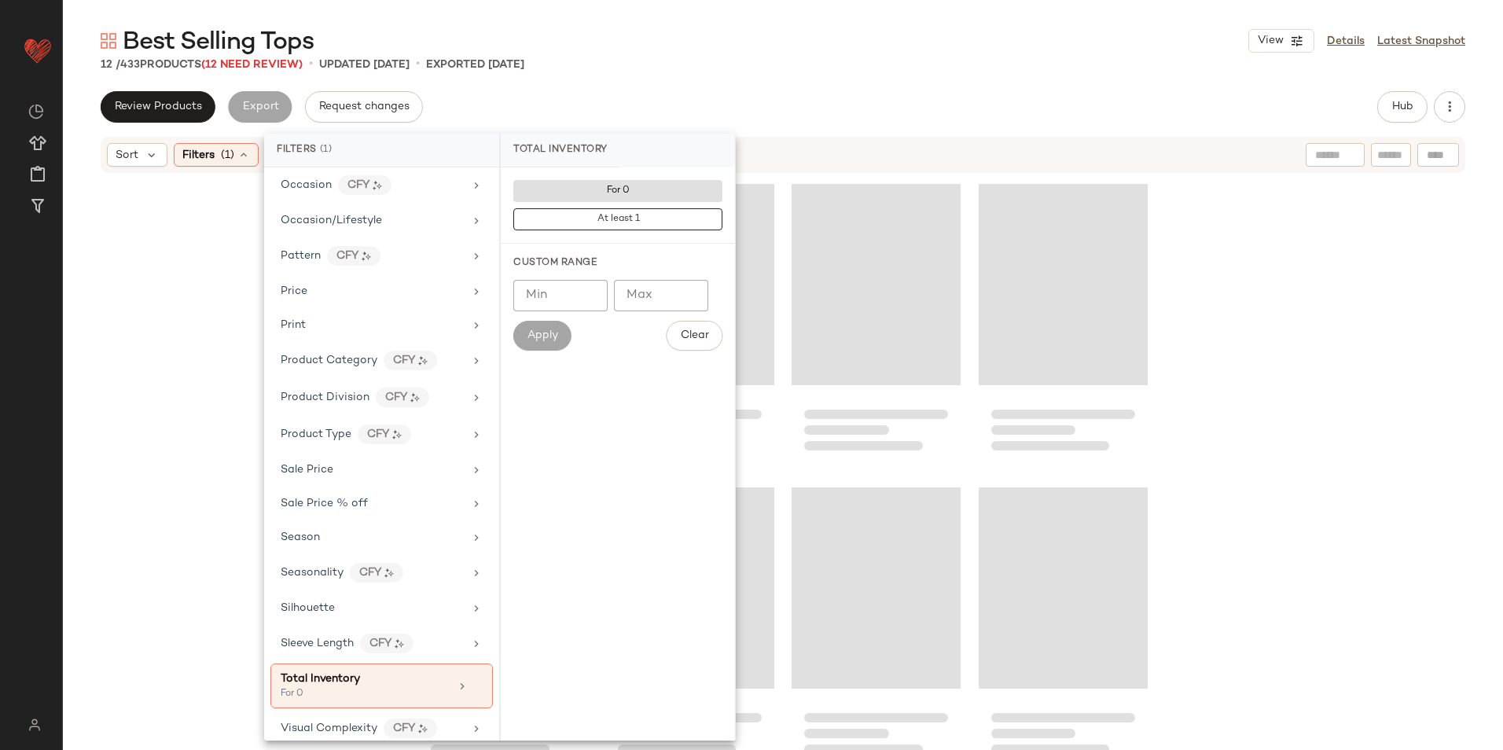
click at [790, 64] on div "12 / 433 Products (12 Need Review) • updated Sep 19th • Exported Sep 19th" at bounding box center [783, 65] width 1440 height 16
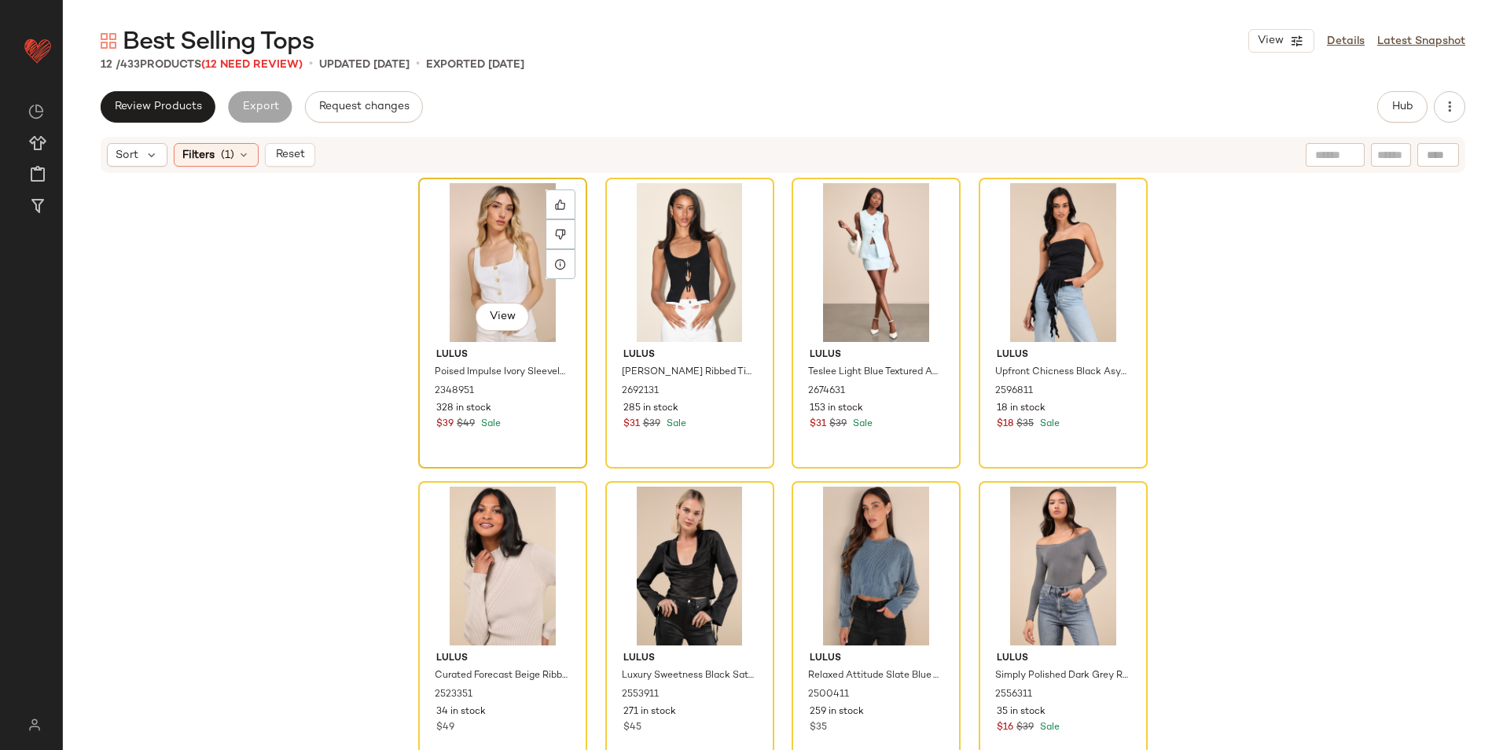
click at [443, 252] on div "View" at bounding box center [503, 262] width 158 height 159
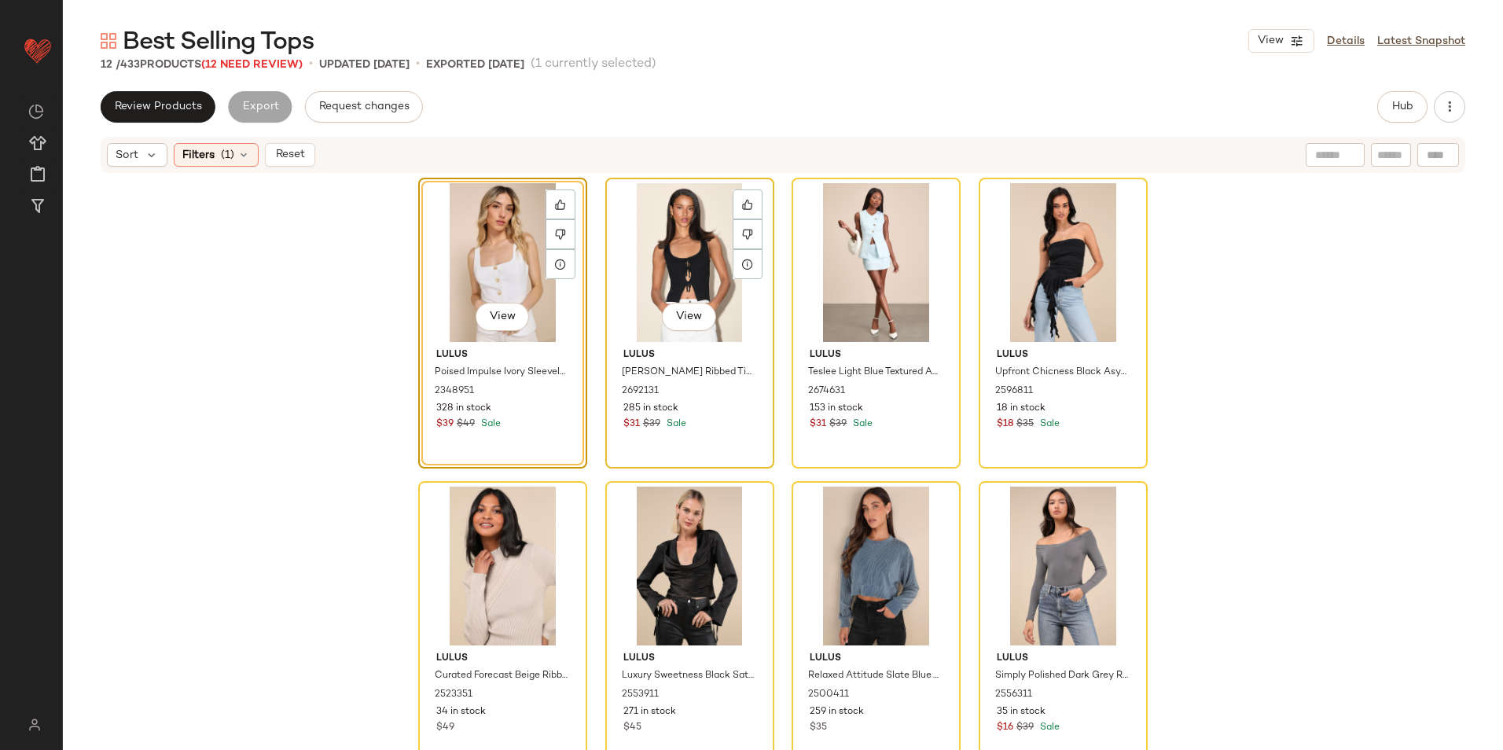
scroll to position [278, 0]
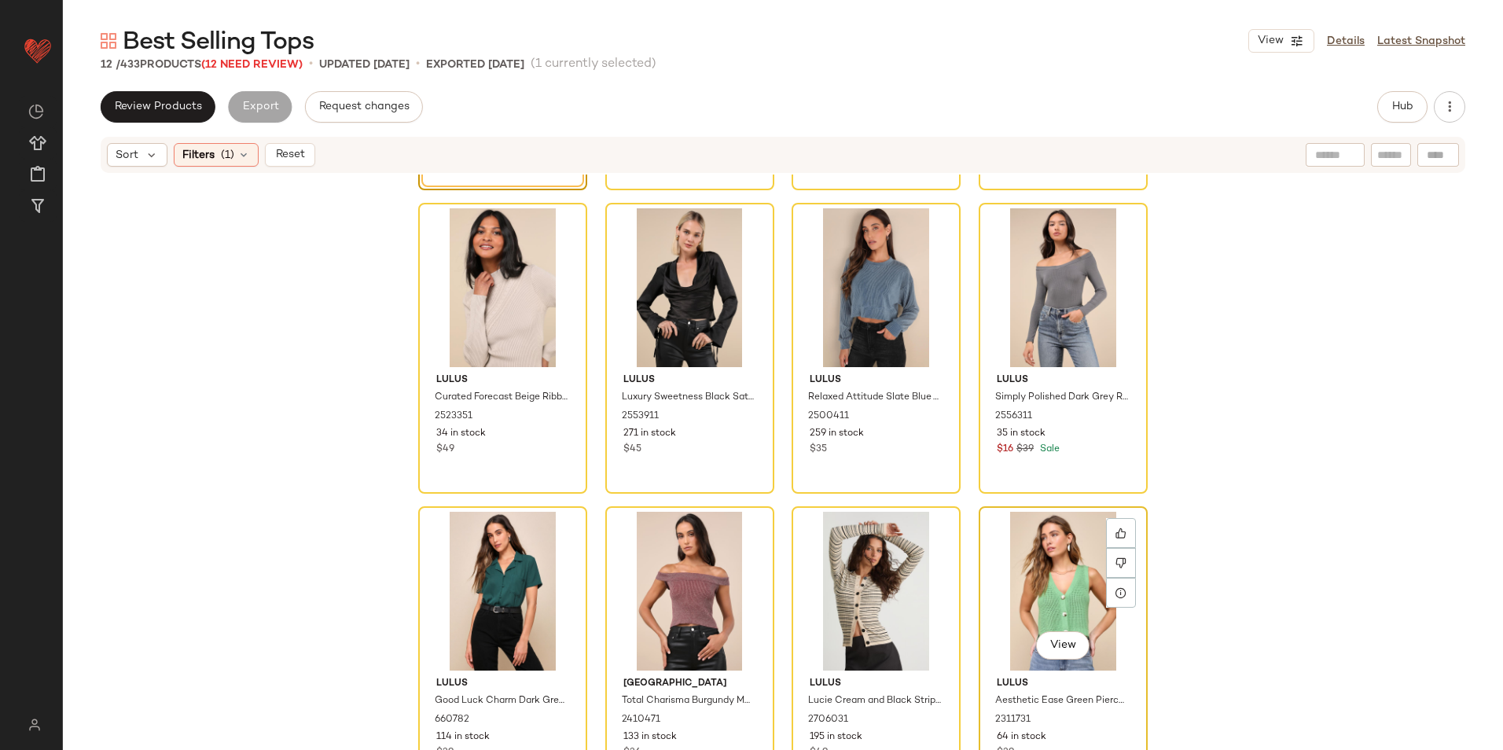
click at [1028, 583] on div "View" at bounding box center [1063, 591] width 158 height 159
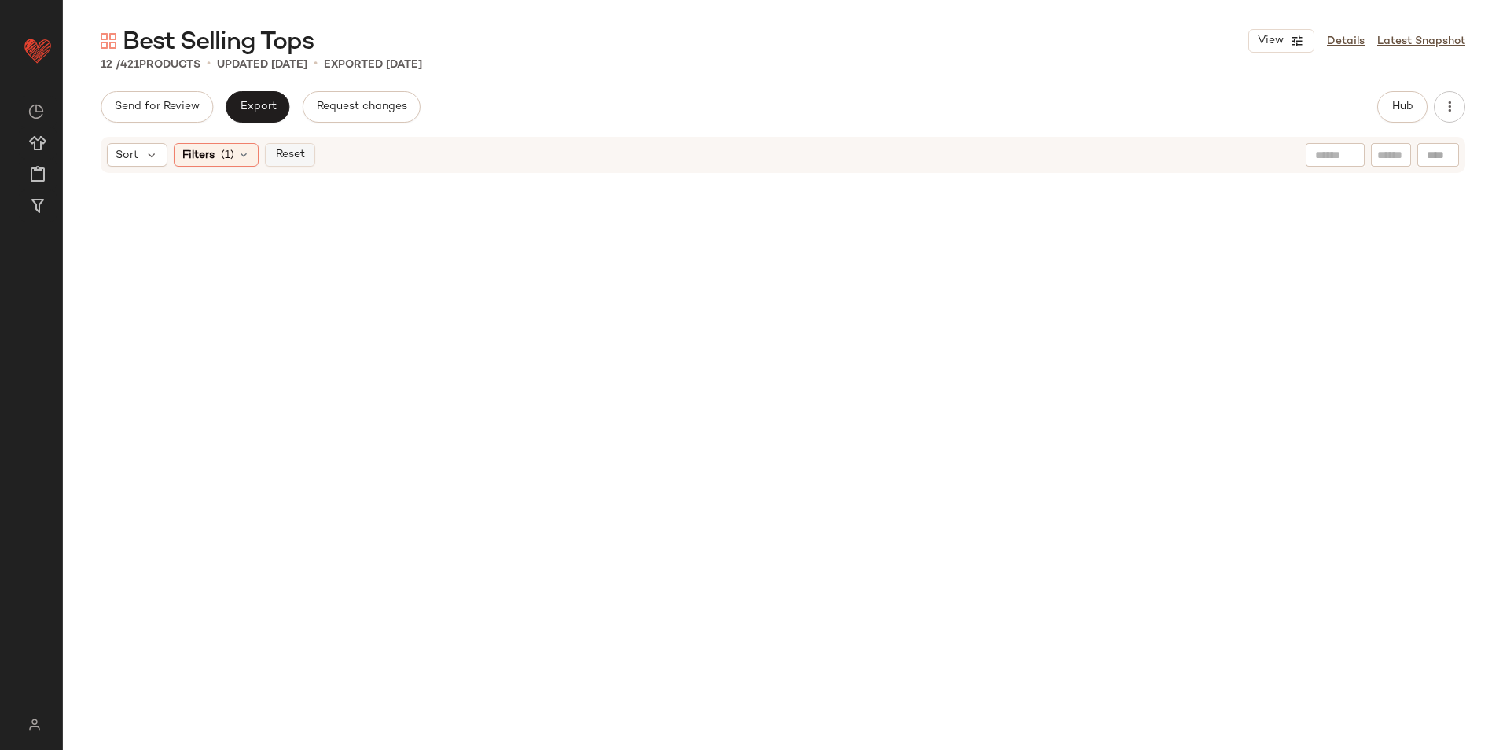
click at [289, 160] on span "Reset" at bounding box center [289, 155] width 30 height 13
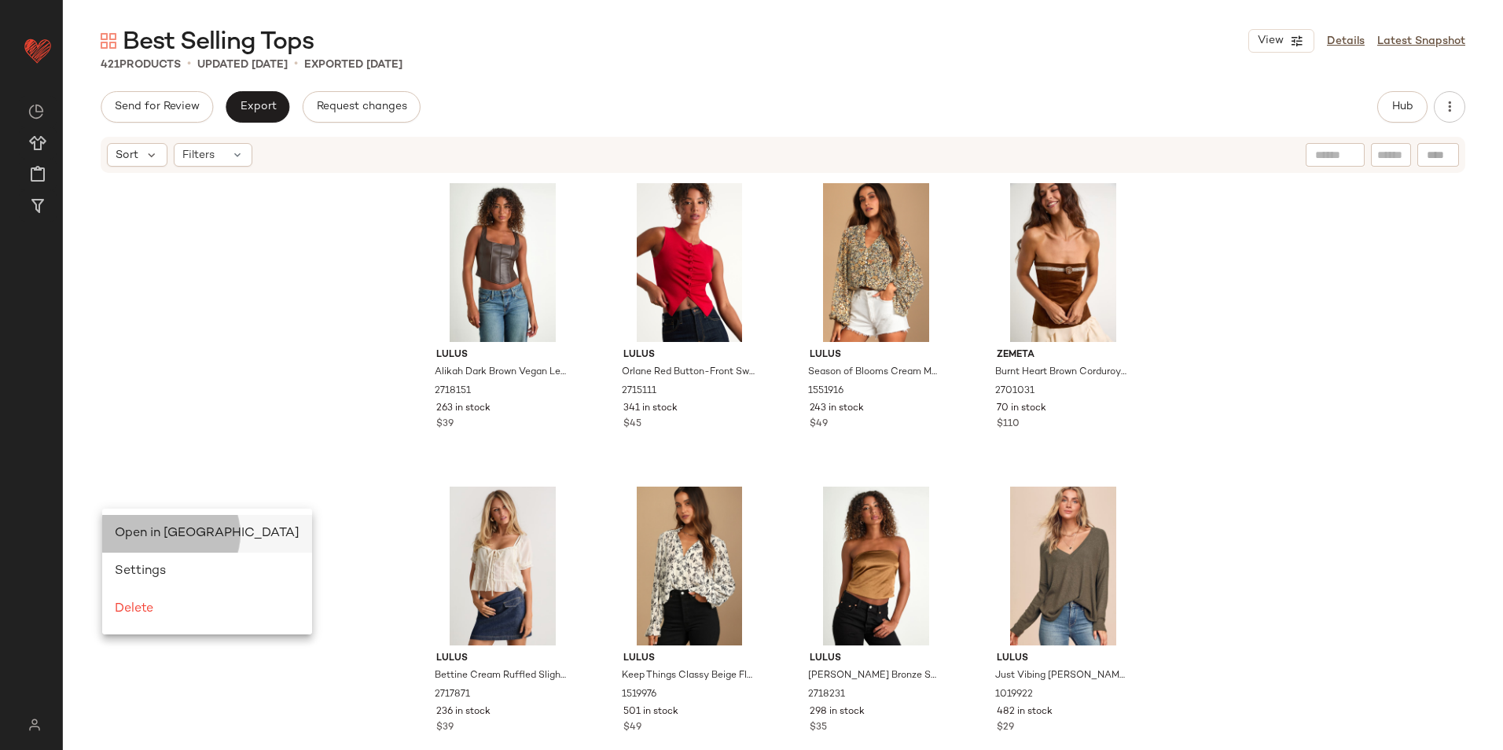
click at [136, 528] on span "Open in Split View" at bounding box center [207, 533] width 185 height 13
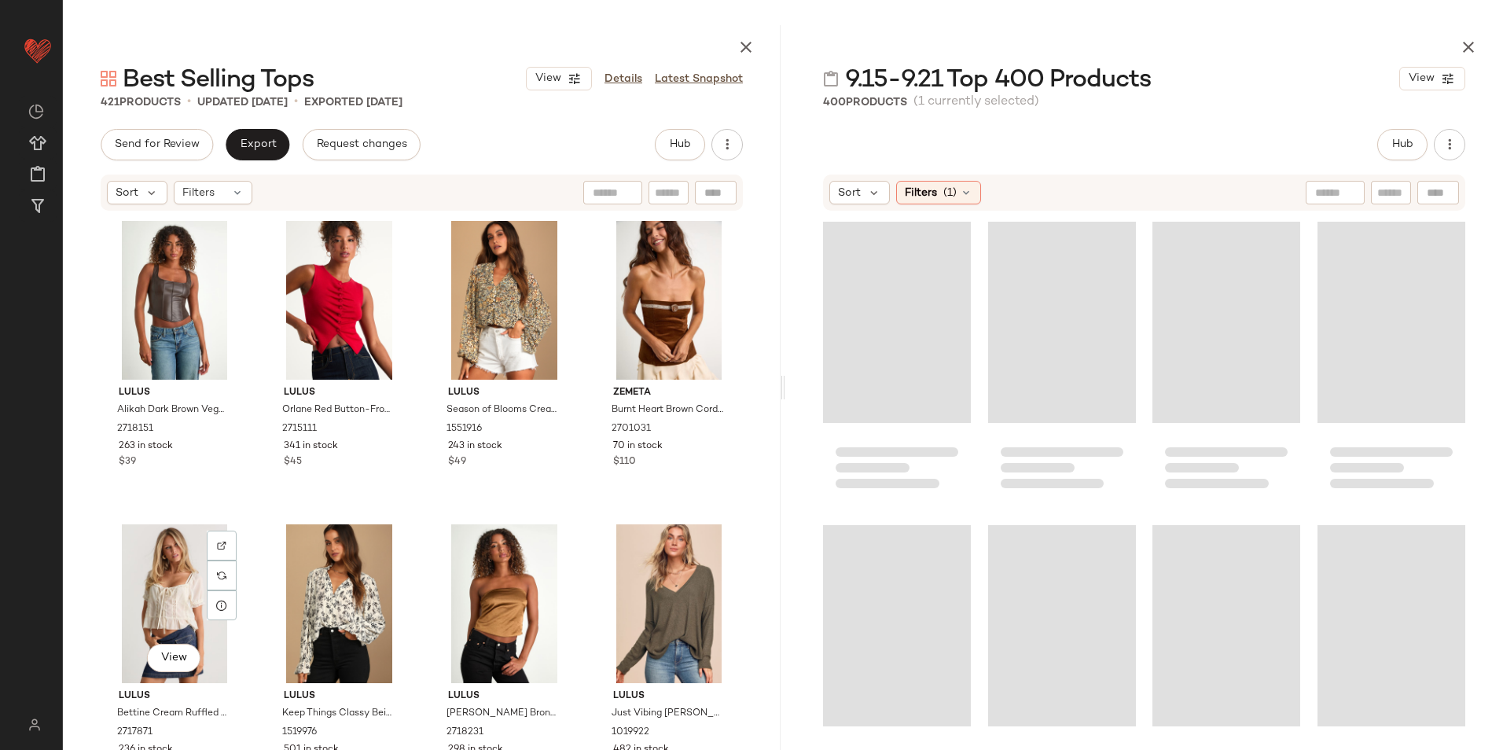
scroll to position [22459, 0]
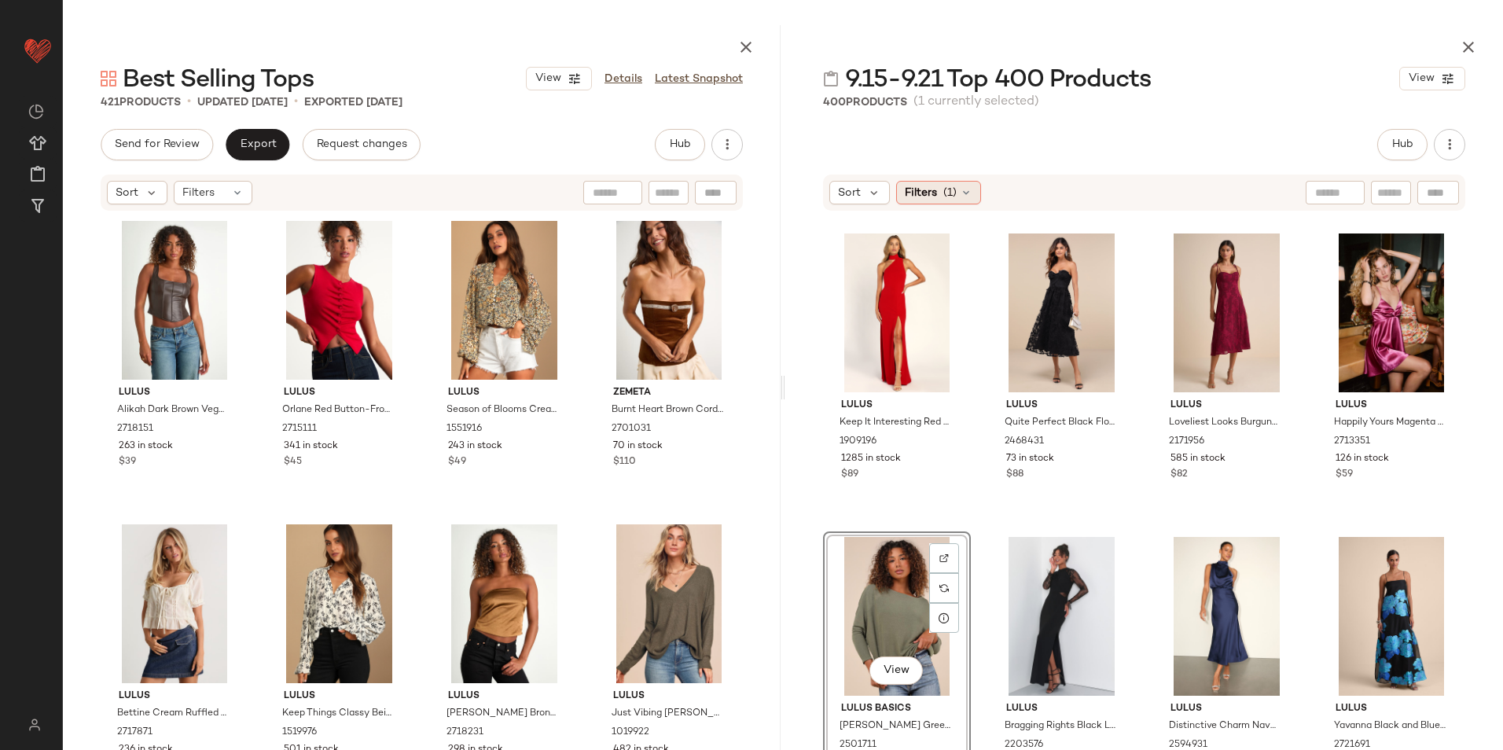
click at [931, 194] on span "Filters" at bounding box center [921, 193] width 32 height 17
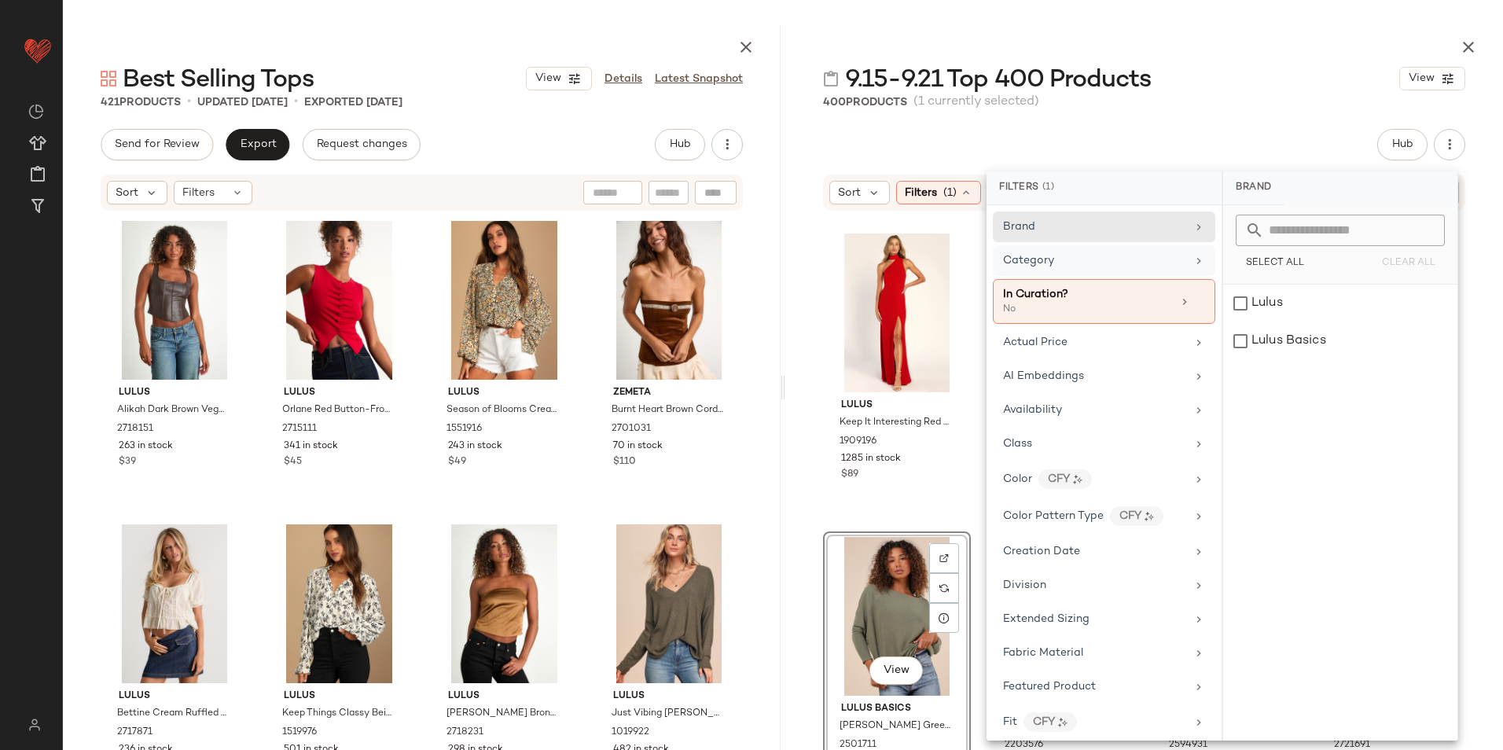
click at [1057, 261] on div "Category" at bounding box center [1094, 260] width 183 height 17
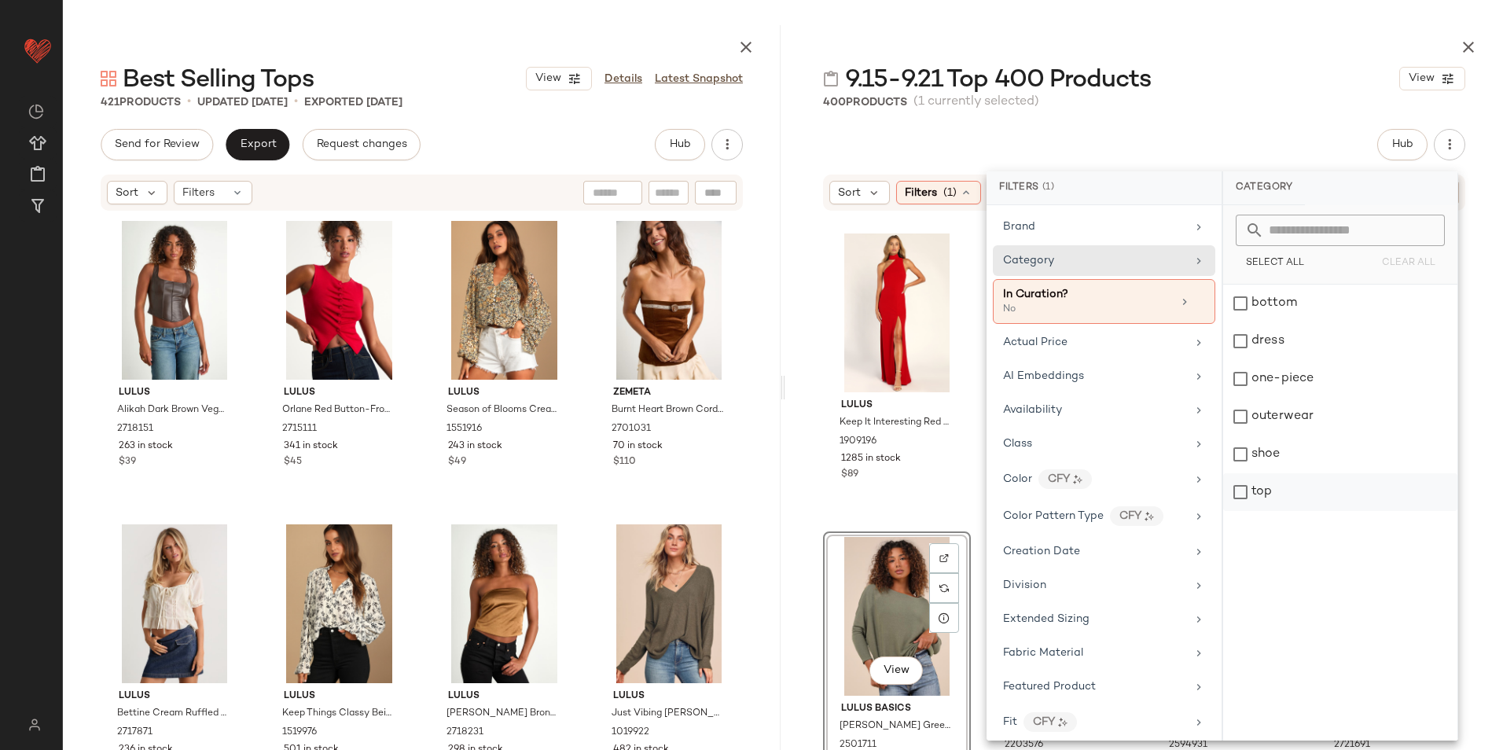
click at [1272, 489] on div "top" at bounding box center [1340, 492] width 234 height 38
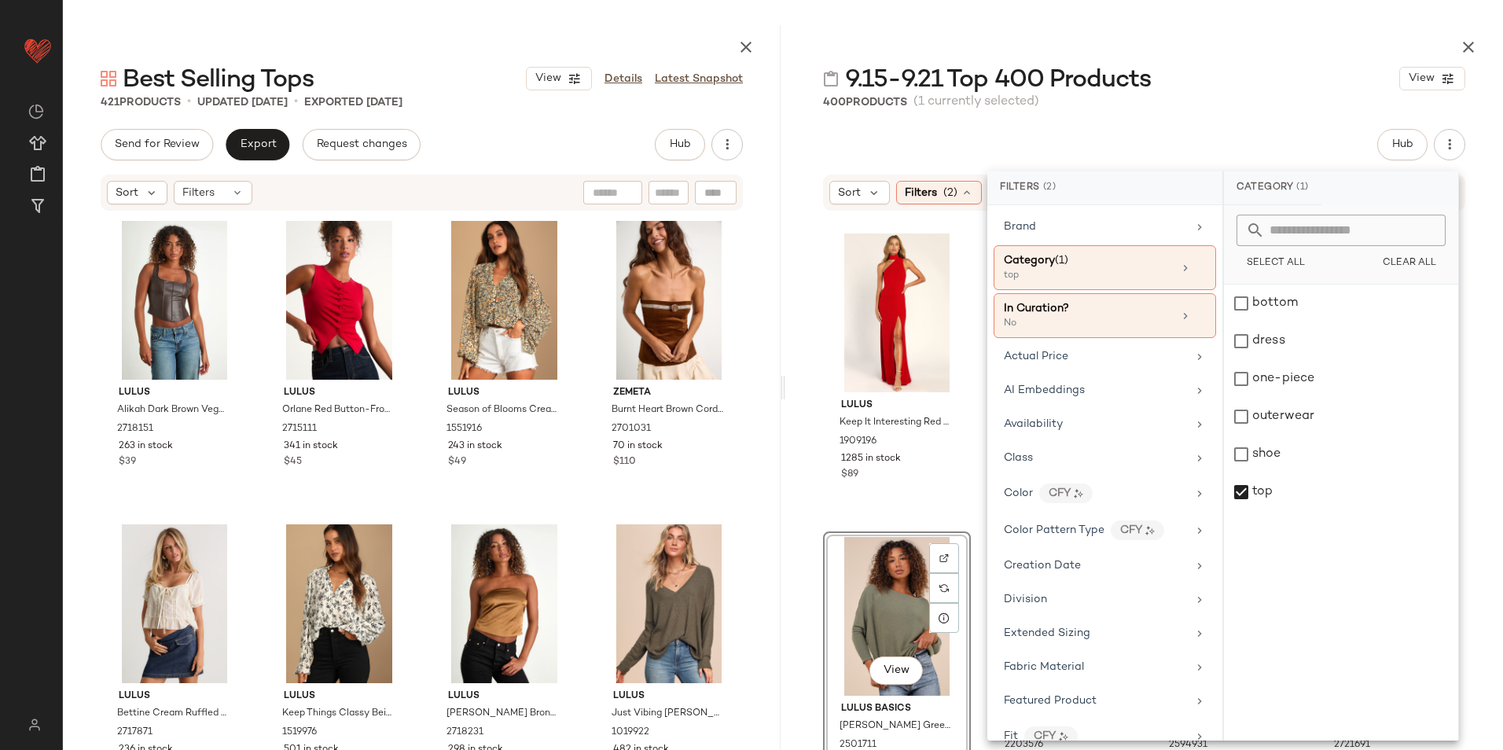
click at [1249, 31] on div at bounding box center [1144, 44] width 718 height 38
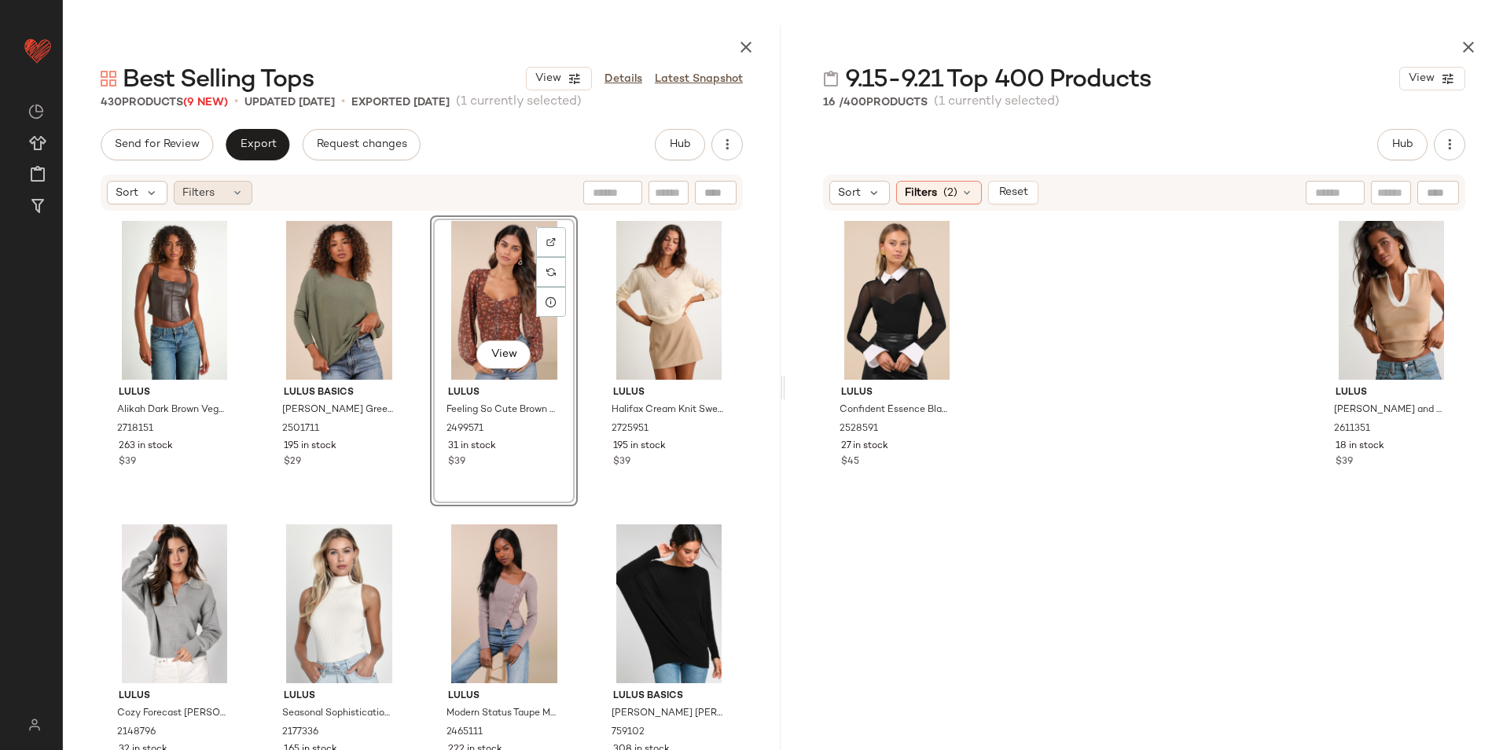
click at [224, 191] on div "Filters" at bounding box center [213, 193] width 79 height 24
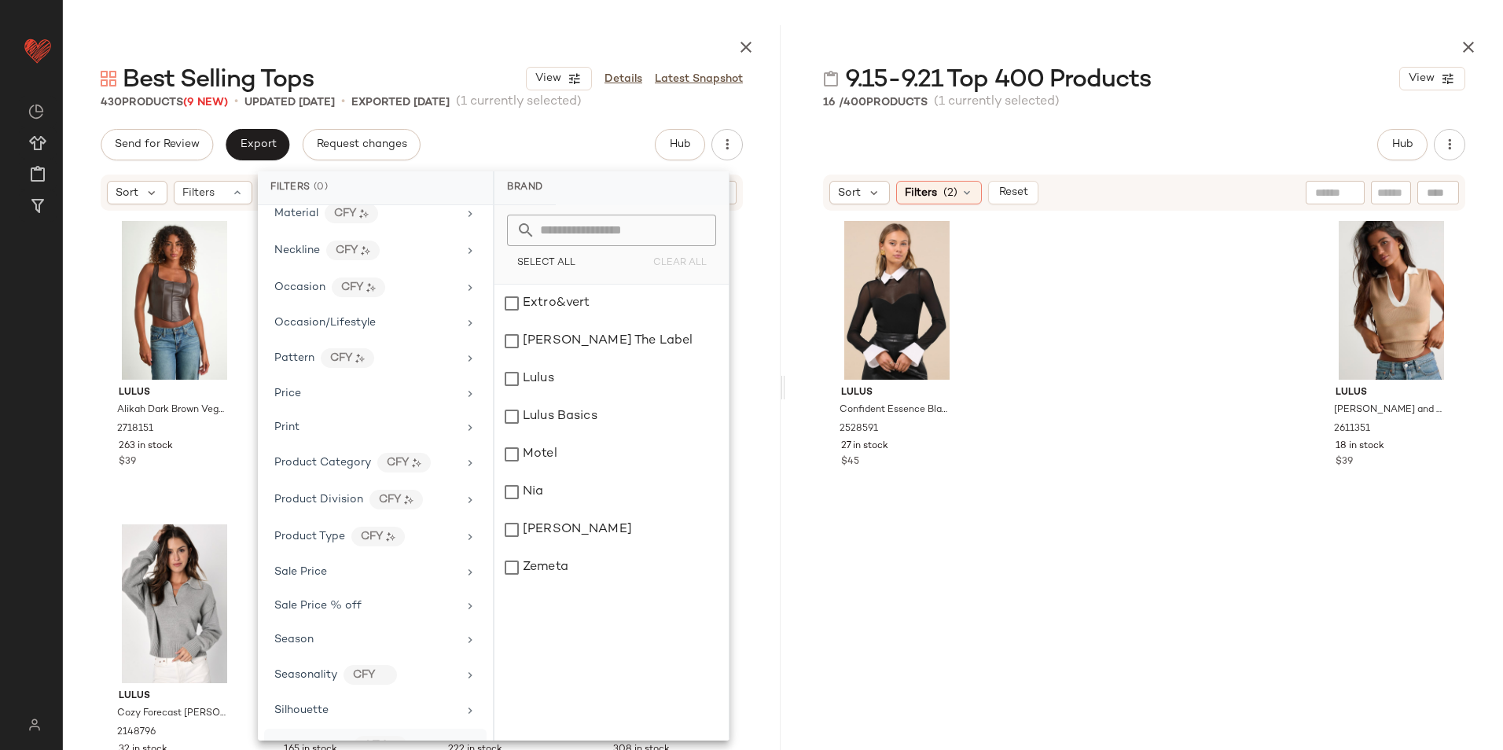
scroll to position [815, 0]
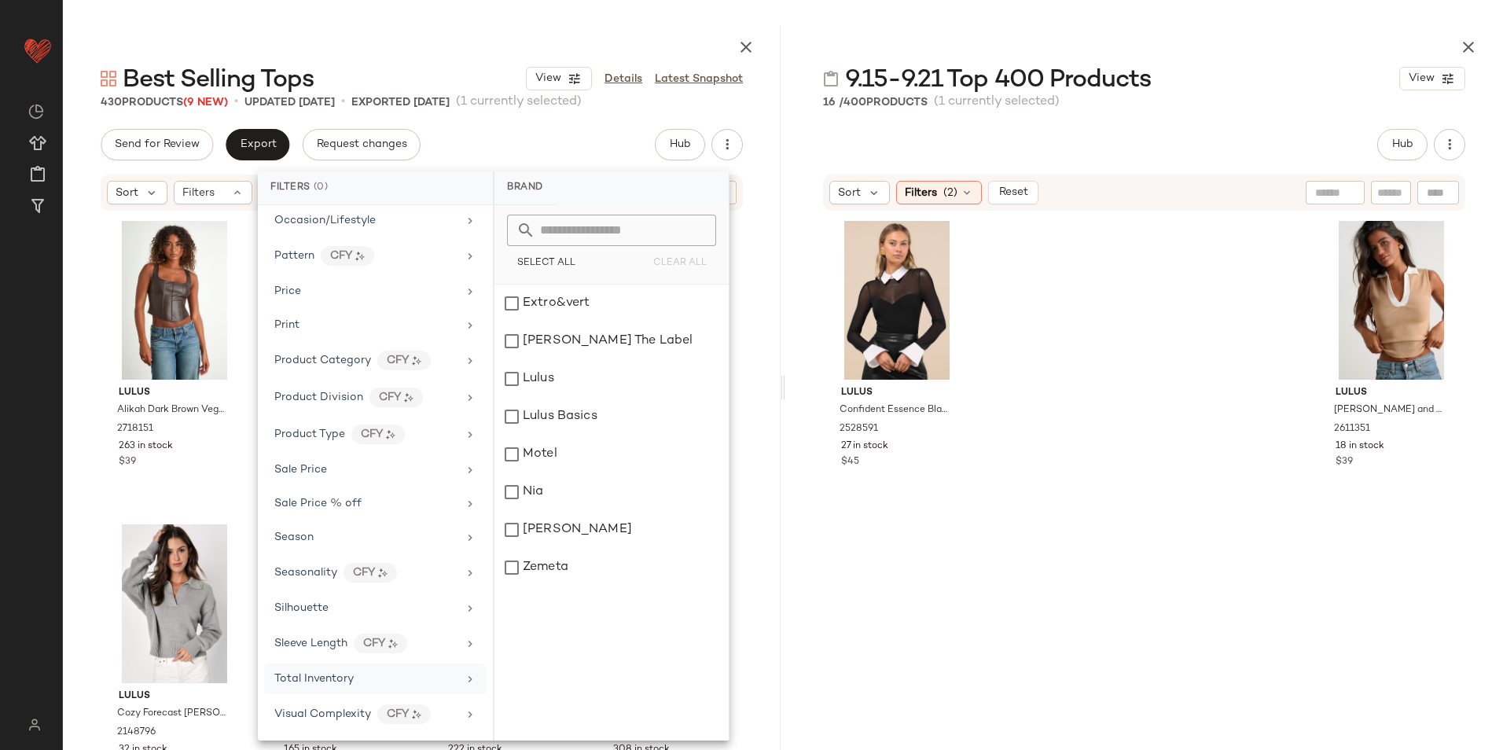
click at [352, 681] on span "Total Inventory" at bounding box center [313, 679] width 79 height 12
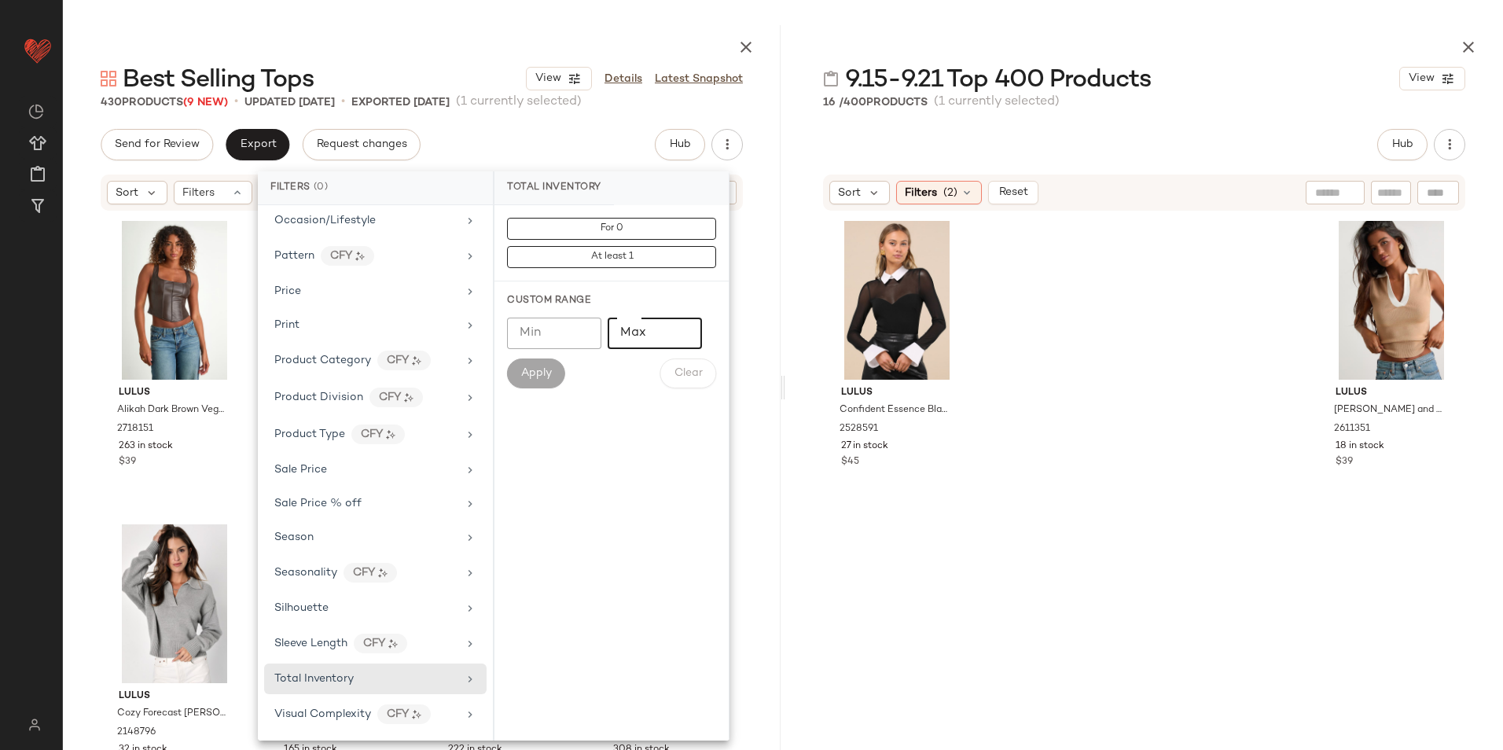
click at [672, 324] on input "Max" at bounding box center [655, 333] width 94 height 31
type input "**"
click at [544, 367] on span "Apply" at bounding box center [536, 373] width 31 height 13
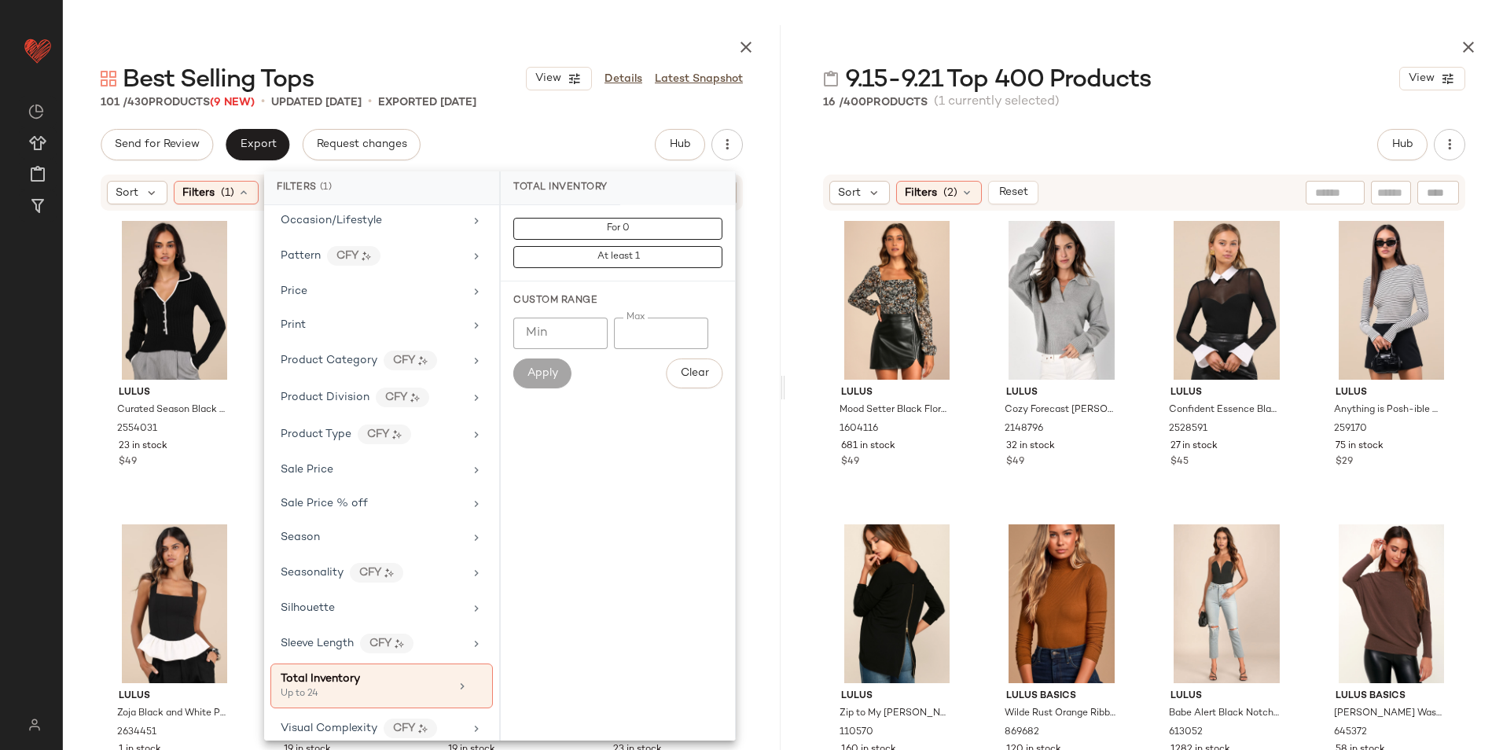
click at [421, 31] on div at bounding box center [422, 44] width 718 height 38
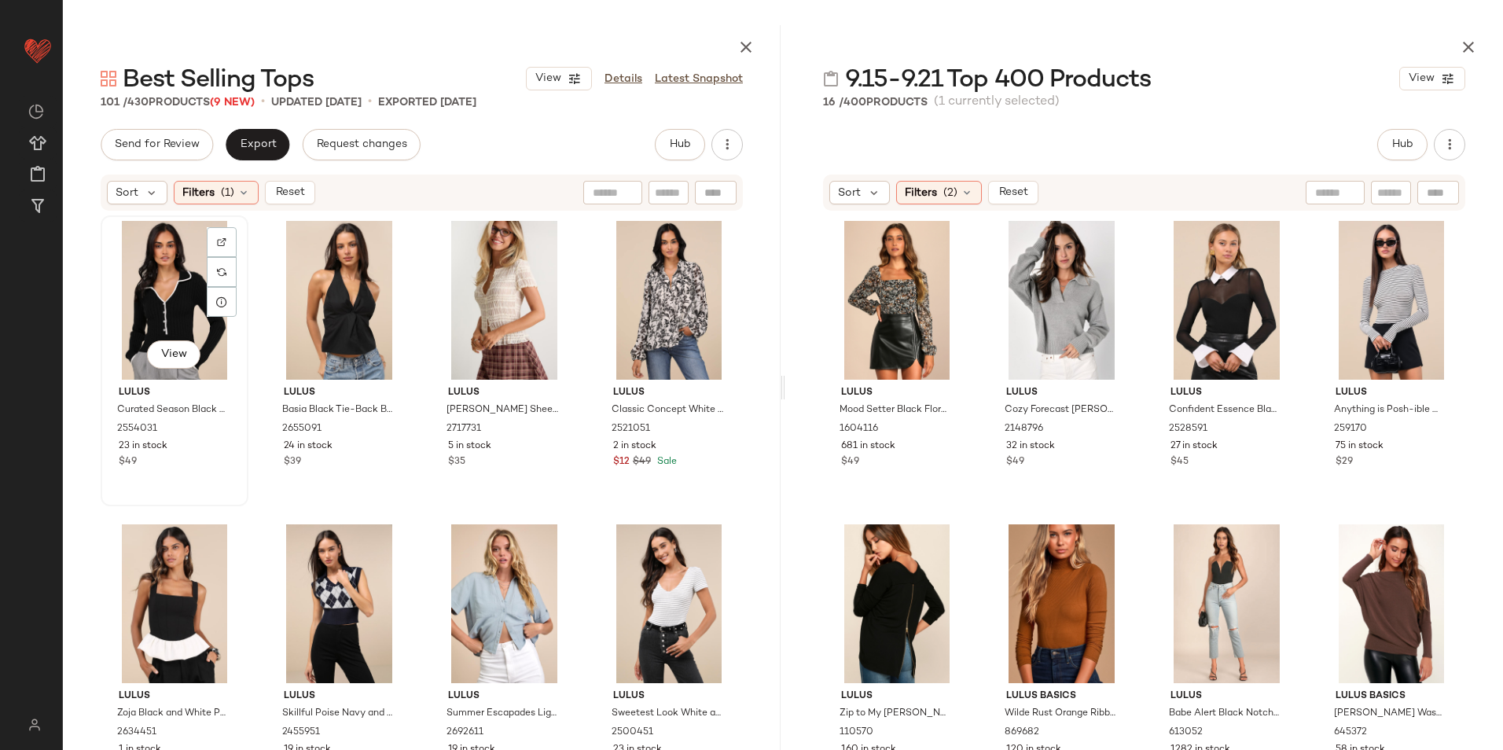
click at [154, 266] on div "View" at bounding box center [174, 300] width 137 height 159
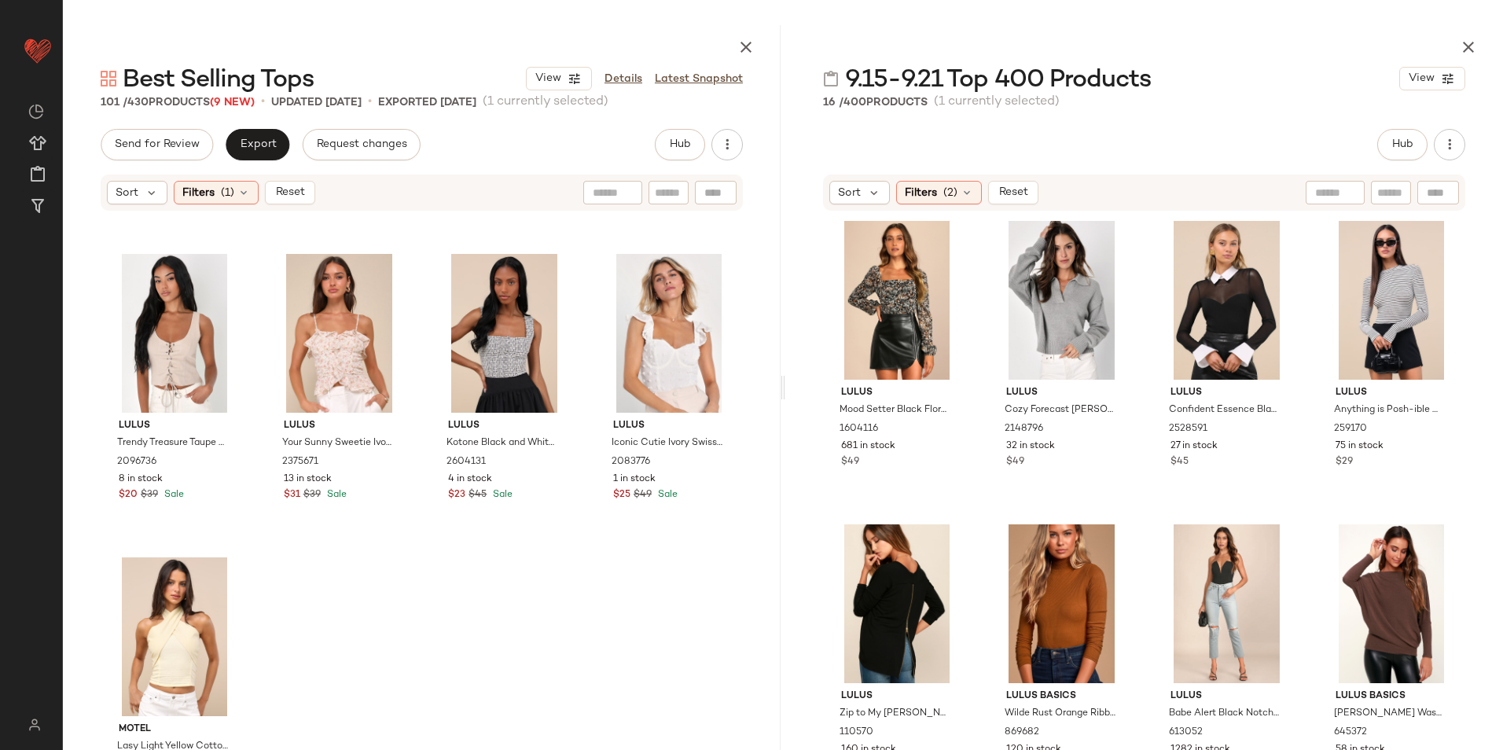
scroll to position [7271, 0]
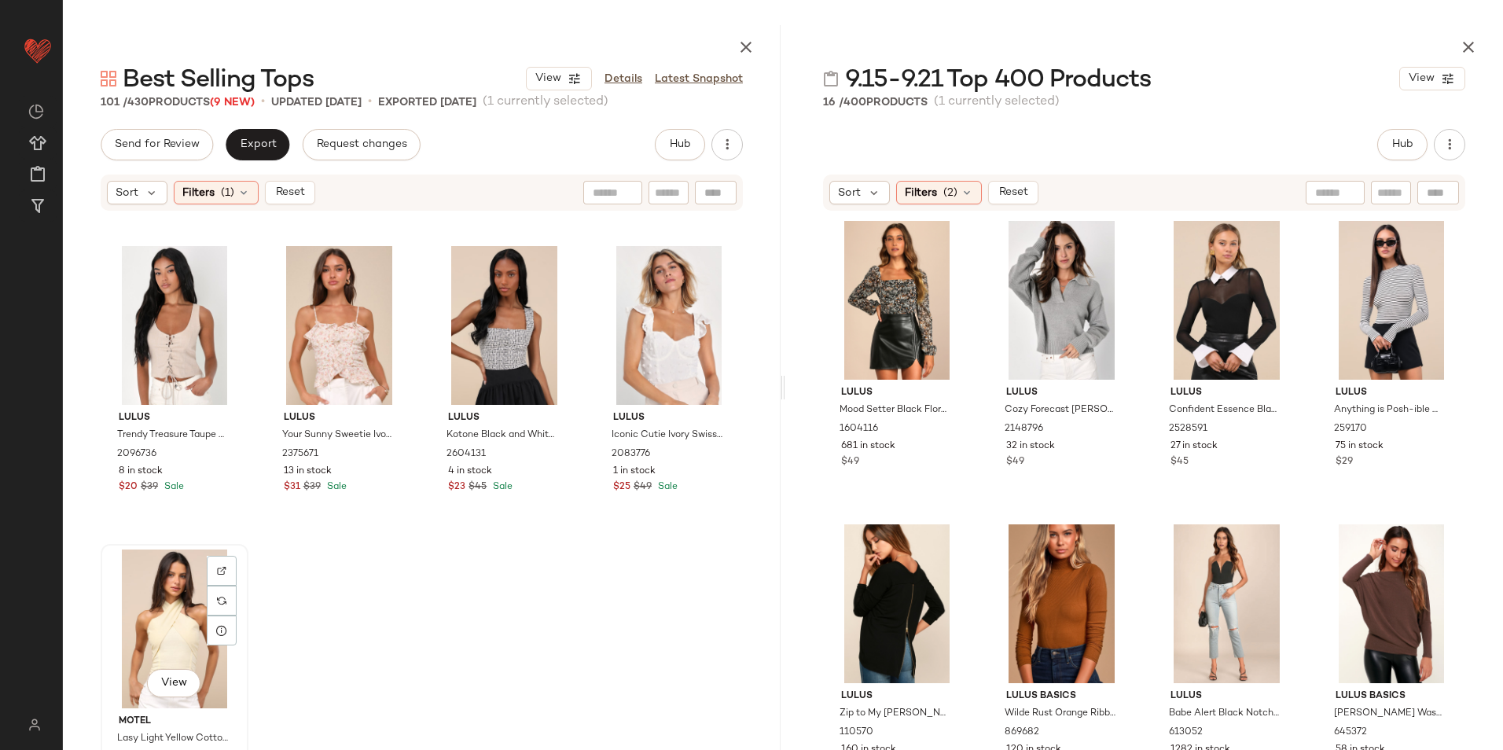
click at [149, 584] on div "View" at bounding box center [174, 629] width 137 height 159
click at [288, 193] on span "Reset" at bounding box center [289, 192] width 30 height 13
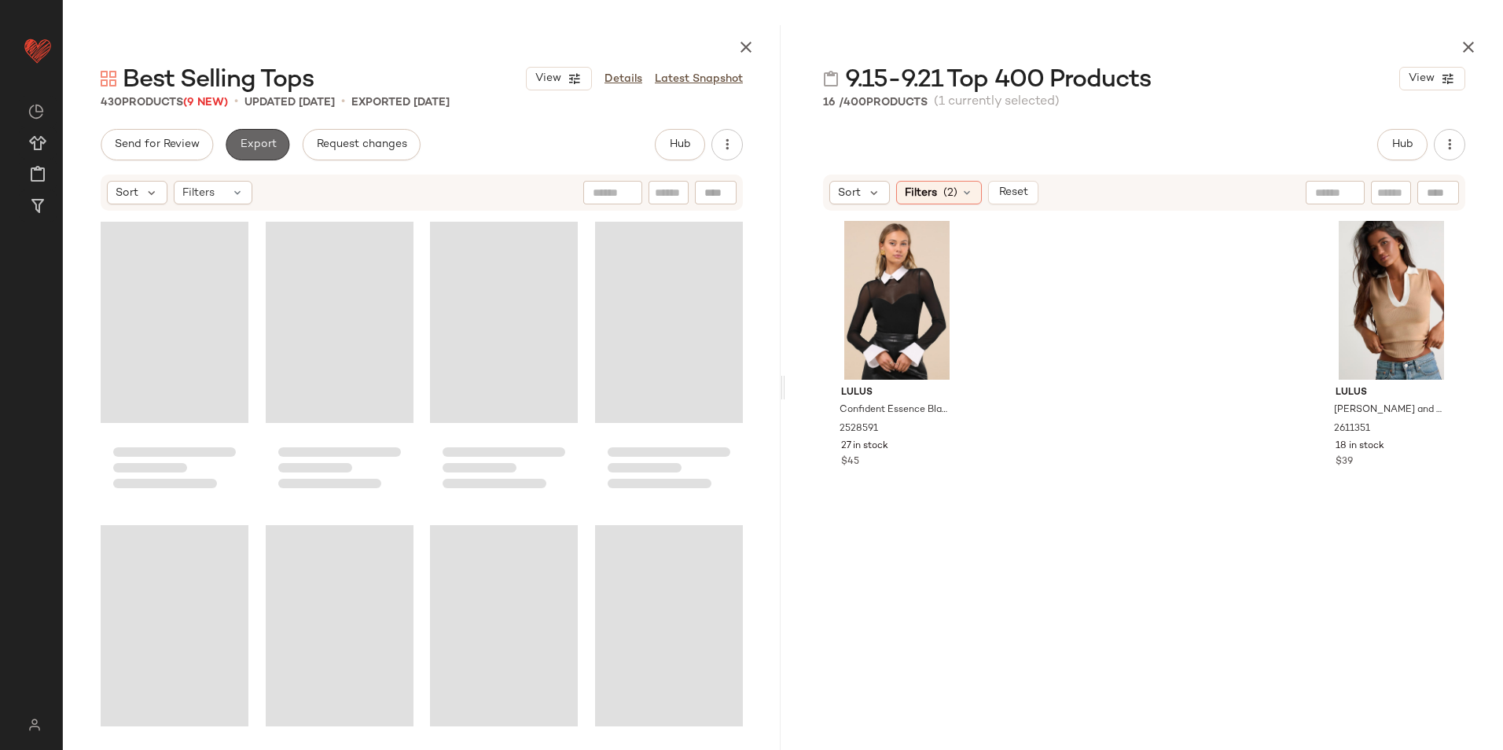
click at [257, 145] on span "Export" at bounding box center [257, 144] width 37 height 13
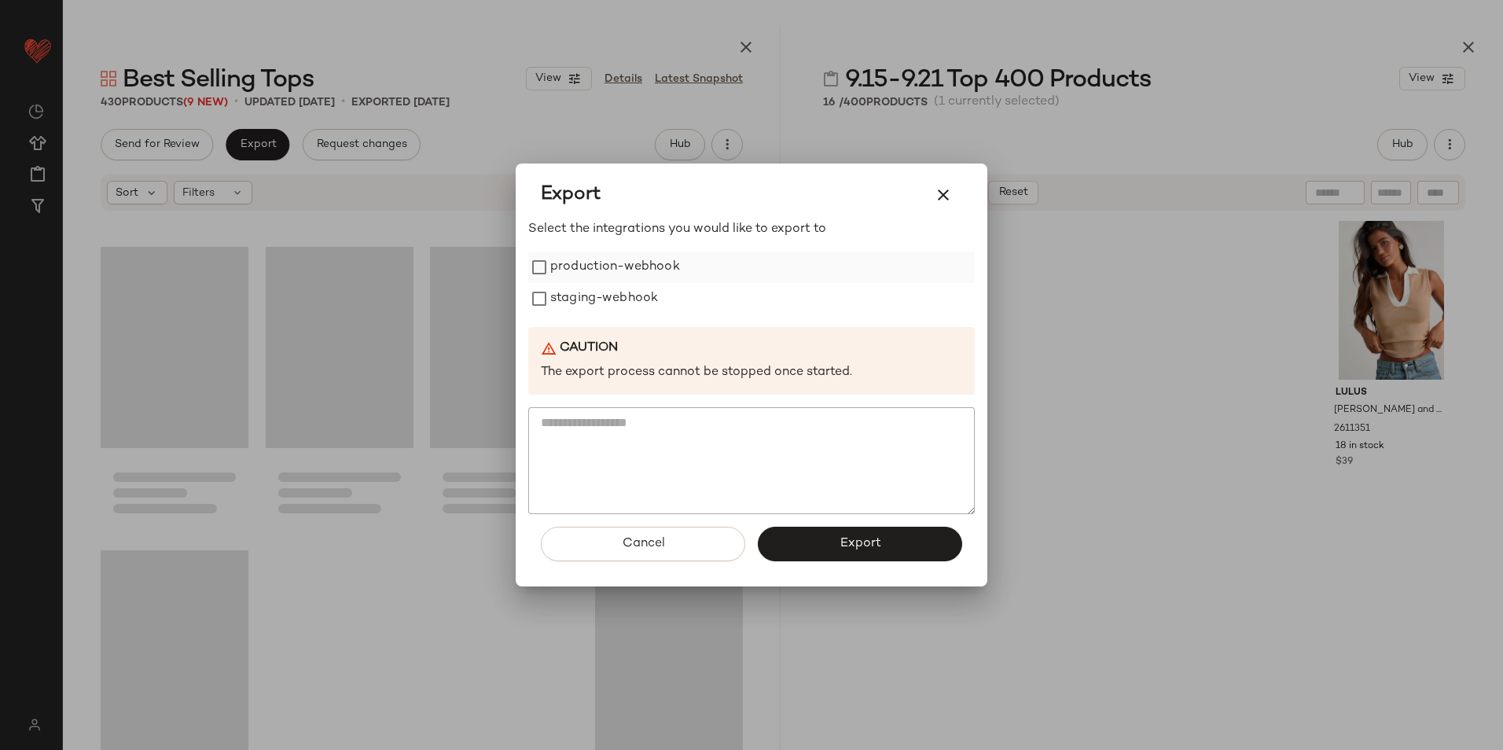
click at [627, 268] on label "production-webhook" at bounding box center [615, 267] width 130 height 31
click at [625, 295] on label "staging-webhook" at bounding box center [604, 298] width 108 height 31
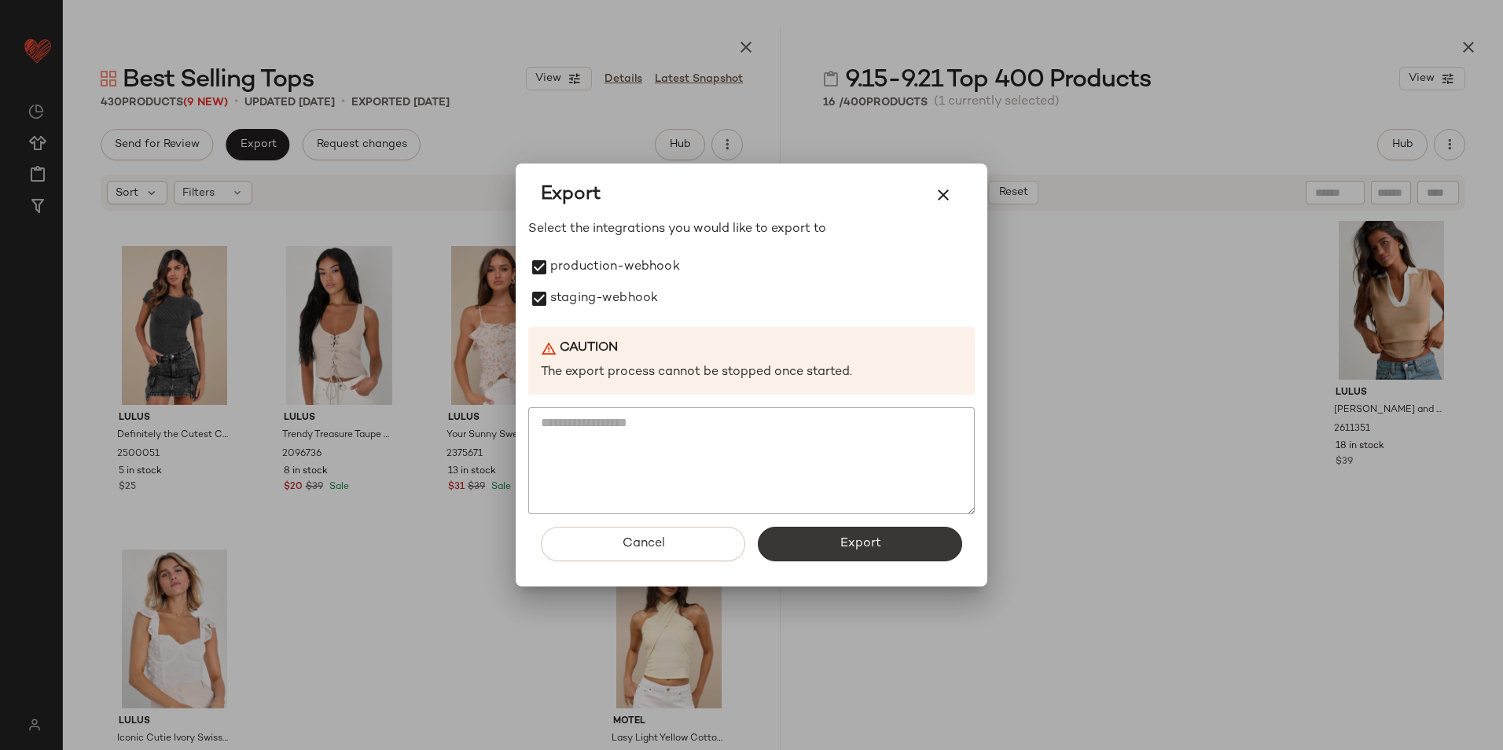
click at [830, 542] on button "Export" at bounding box center [860, 544] width 204 height 35
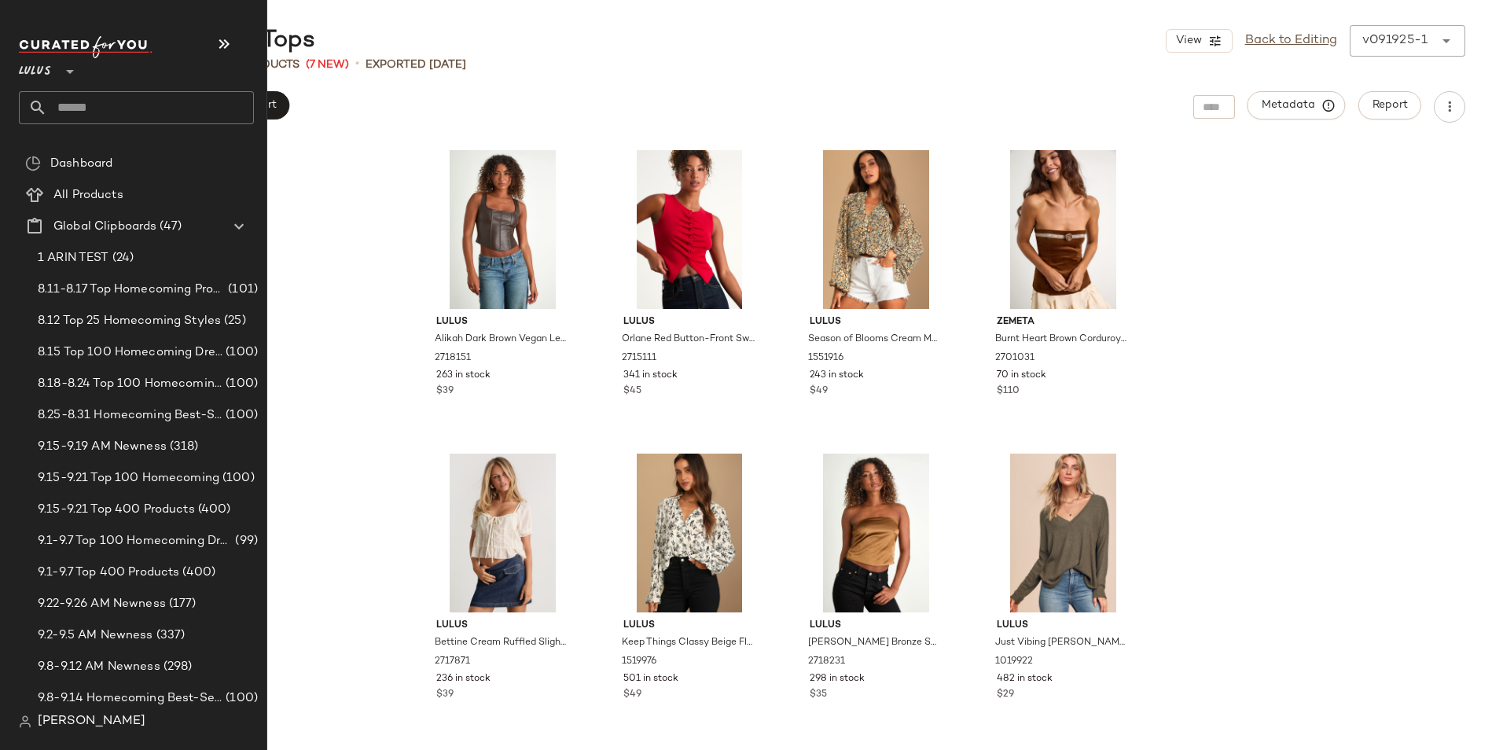
click at [62, 107] on input "text" at bounding box center [150, 107] width 207 height 33
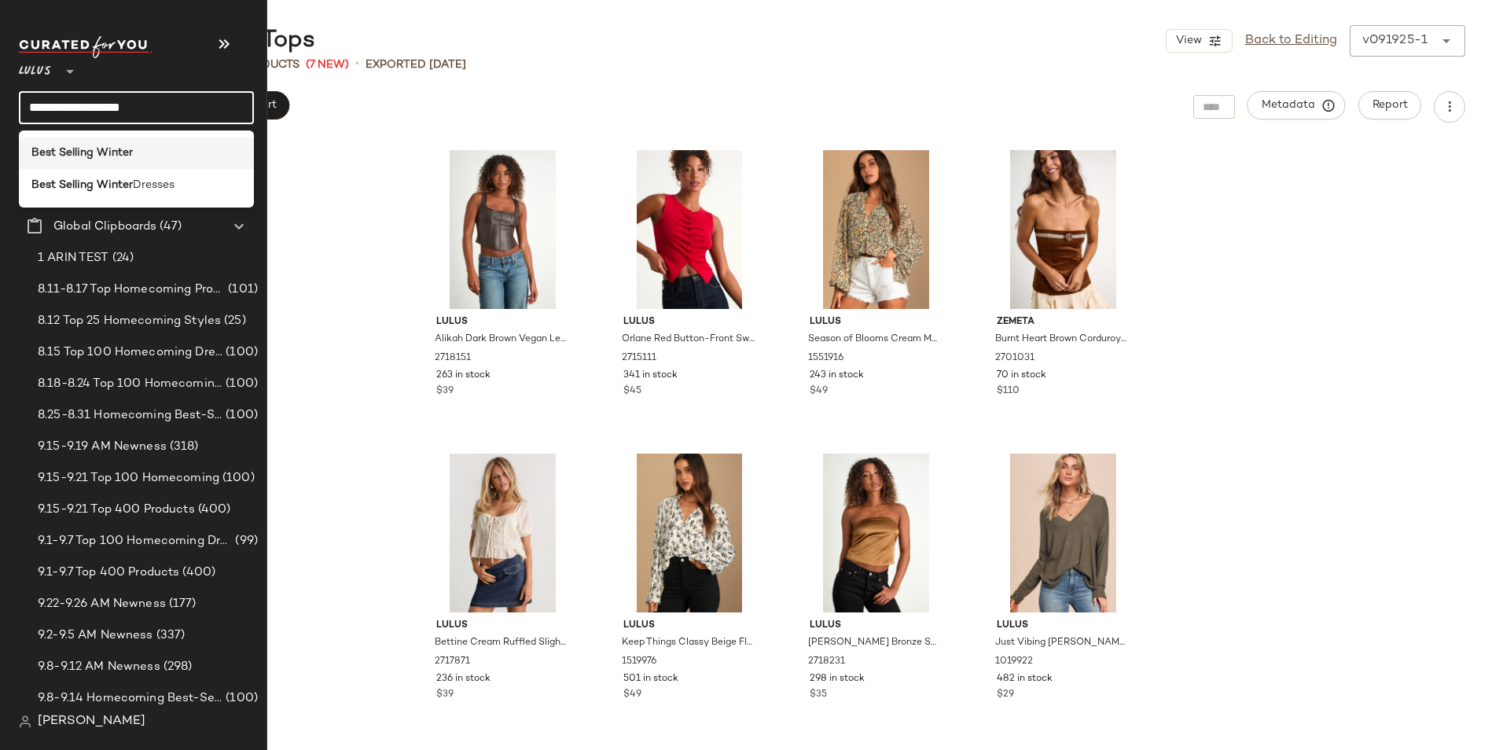
type input "**********"
click at [155, 155] on div "Best Selling Winter" at bounding box center [136, 153] width 210 height 17
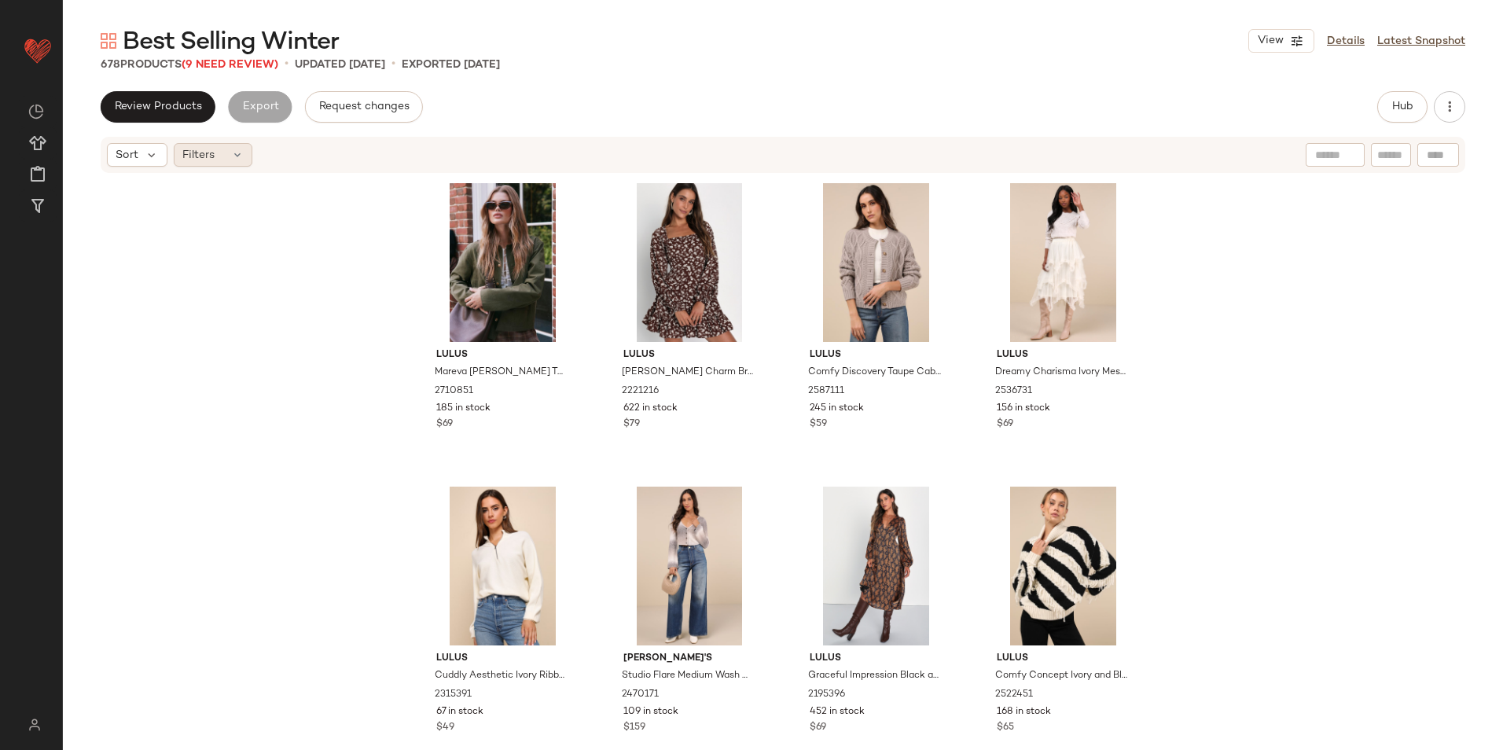
click at [213, 159] on span "Filters" at bounding box center [198, 155] width 32 height 17
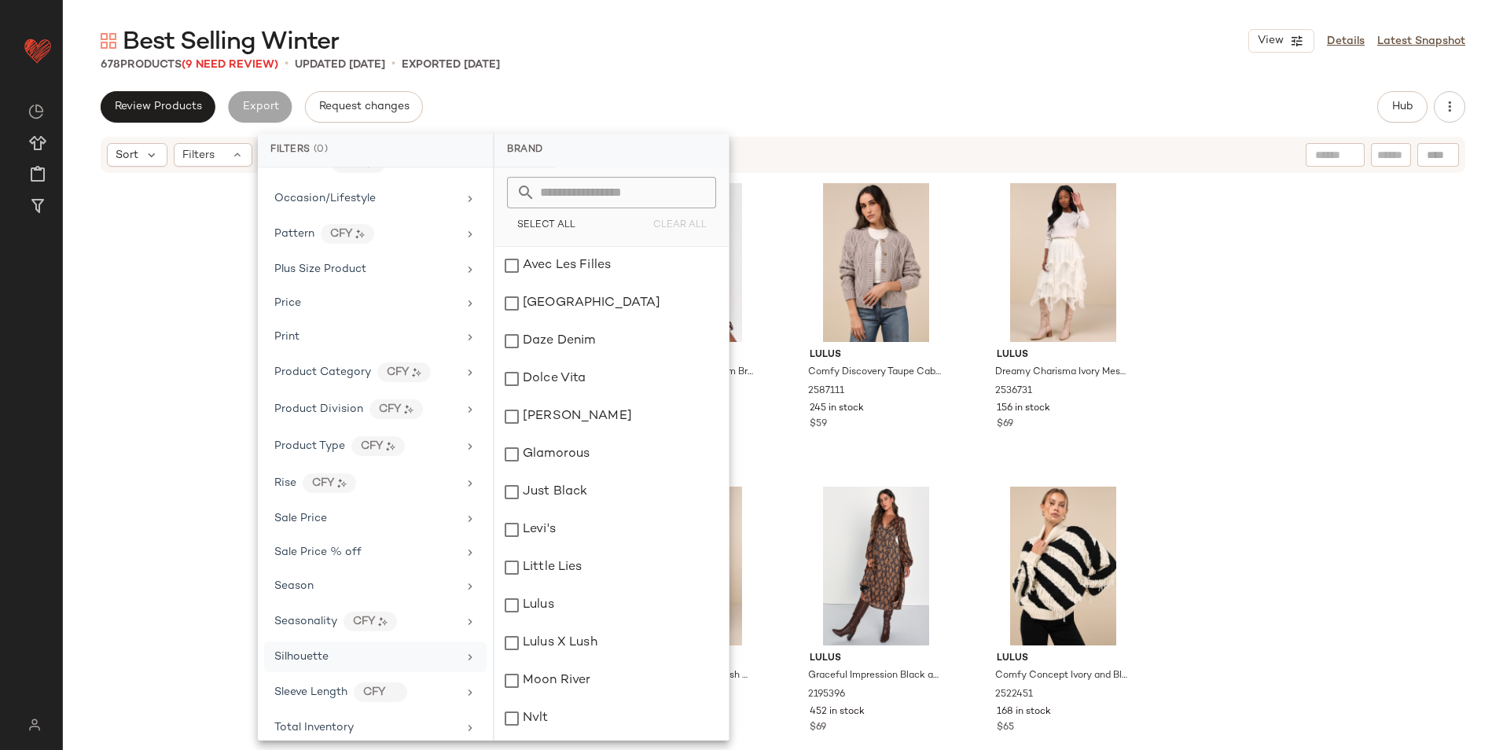
scroll to position [885, 0]
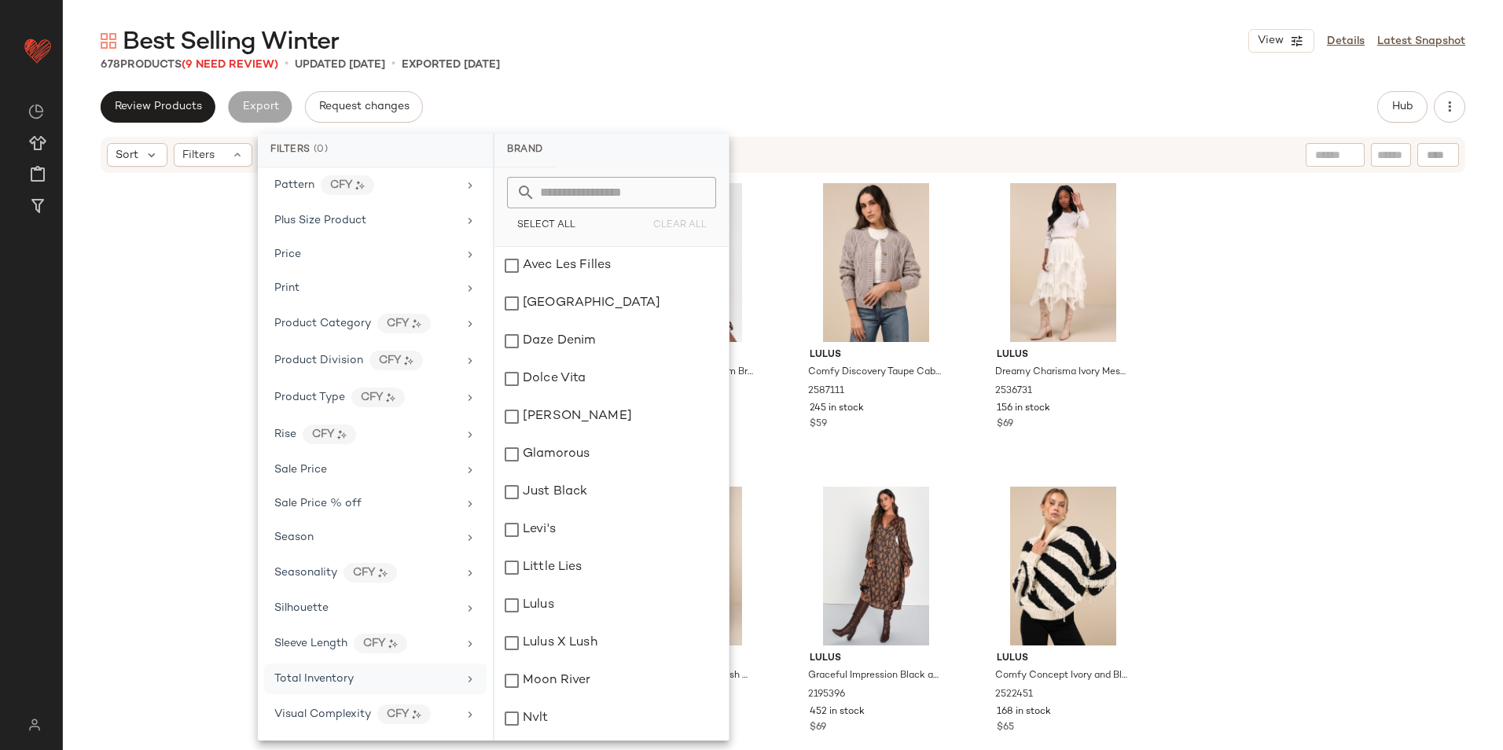
click at [348, 682] on span "Total Inventory" at bounding box center [313, 679] width 79 height 12
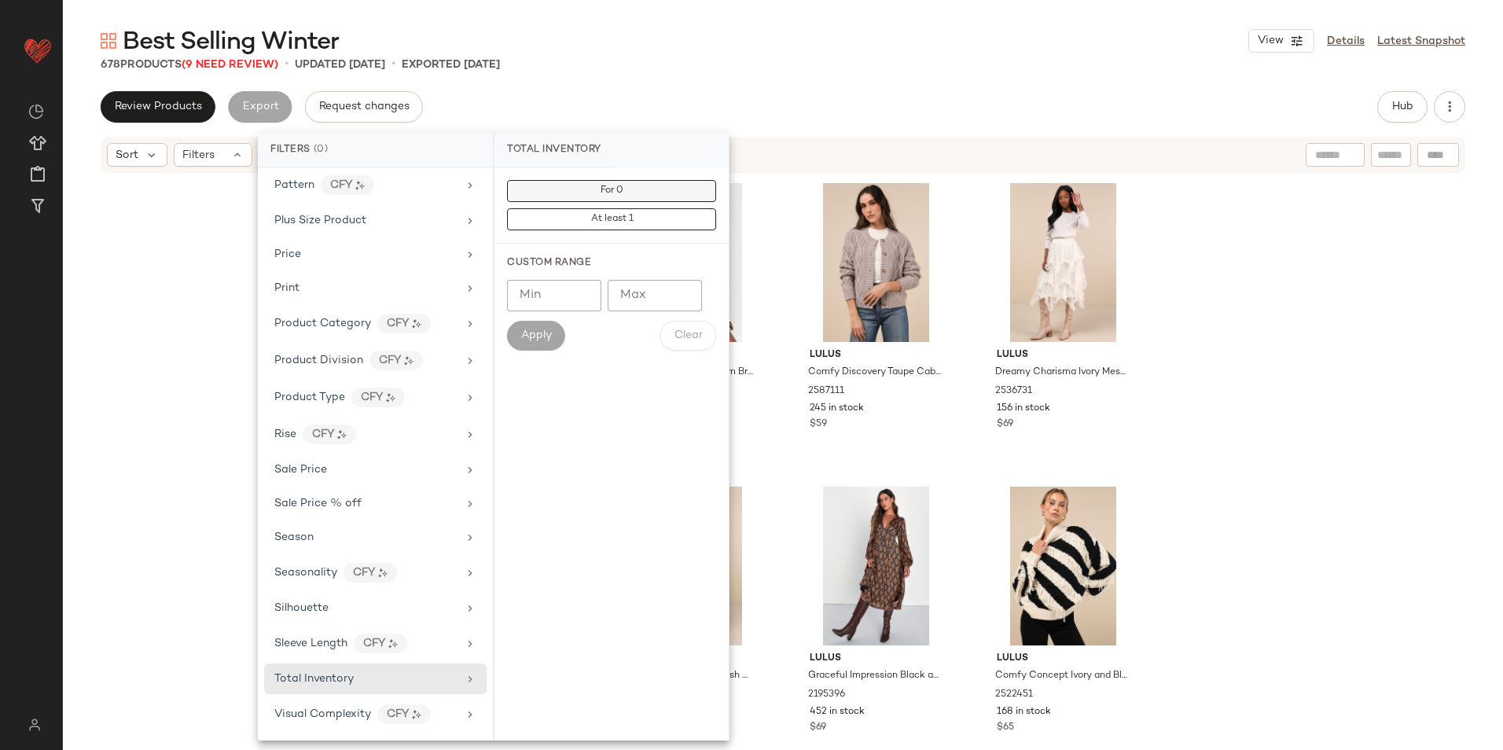
click at [642, 192] on button "For 0" at bounding box center [611, 191] width 209 height 22
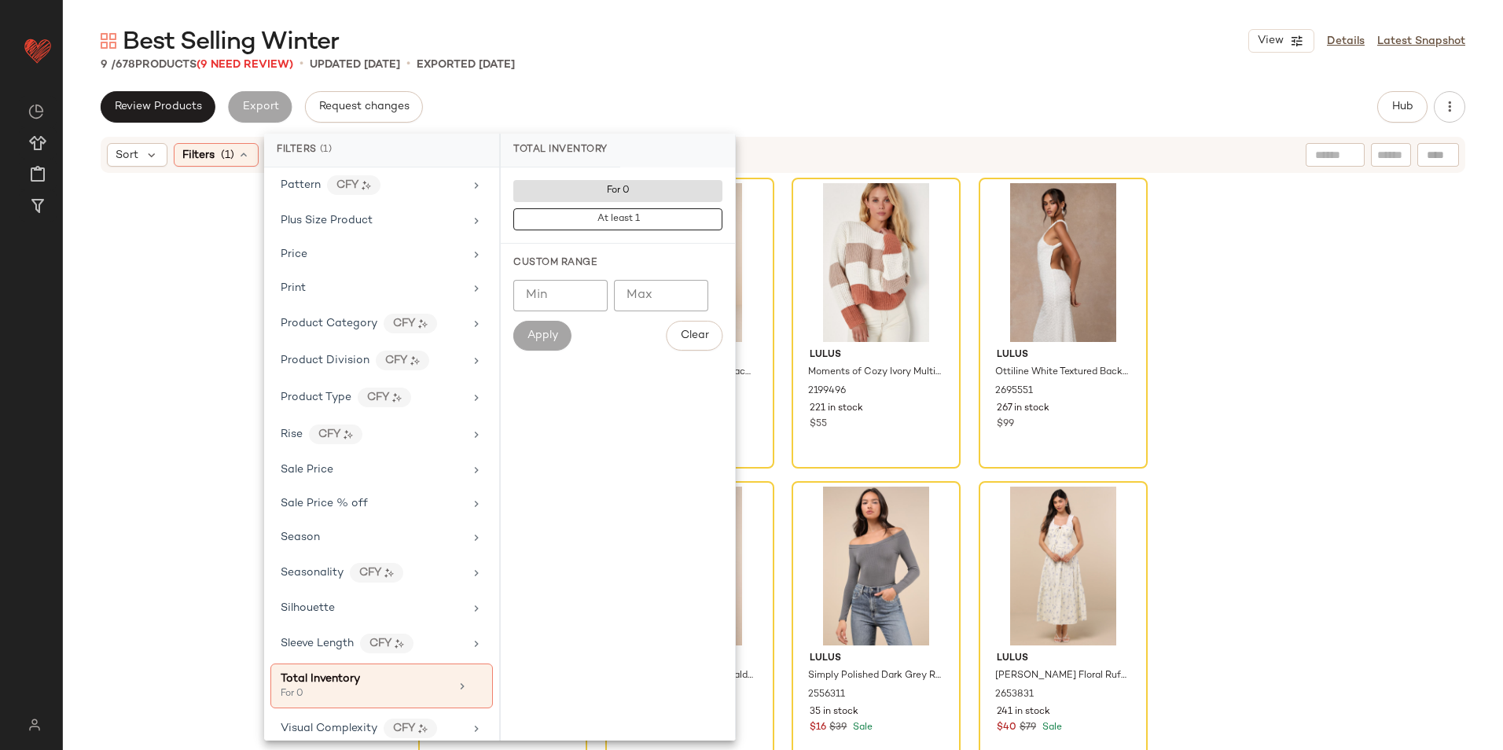
click at [643, 75] on div "Best Selling Winter View Details Latest Snapshot 9 / 678 Products (9 Need Revie…" at bounding box center [783, 387] width 1440 height 725
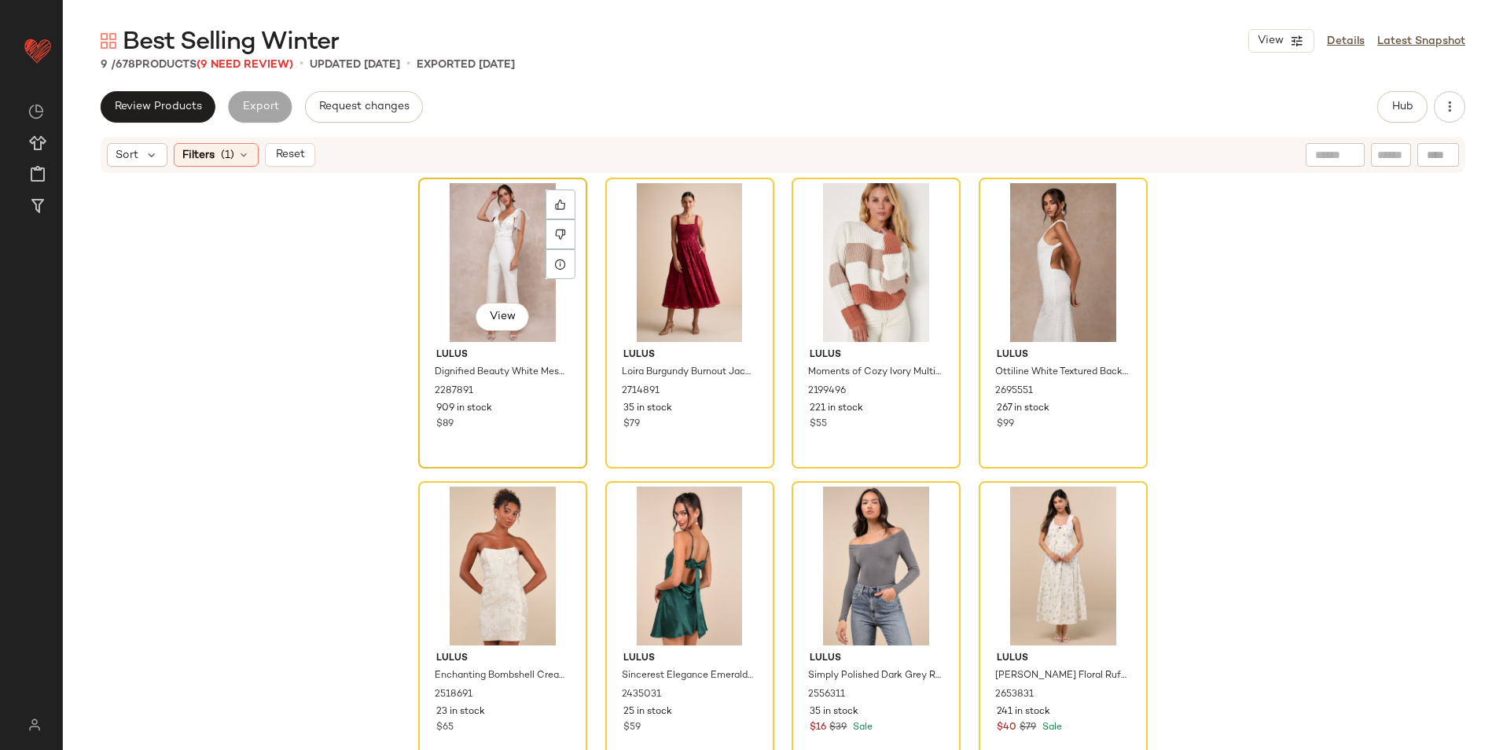
click at [451, 268] on div "View" at bounding box center [503, 262] width 158 height 159
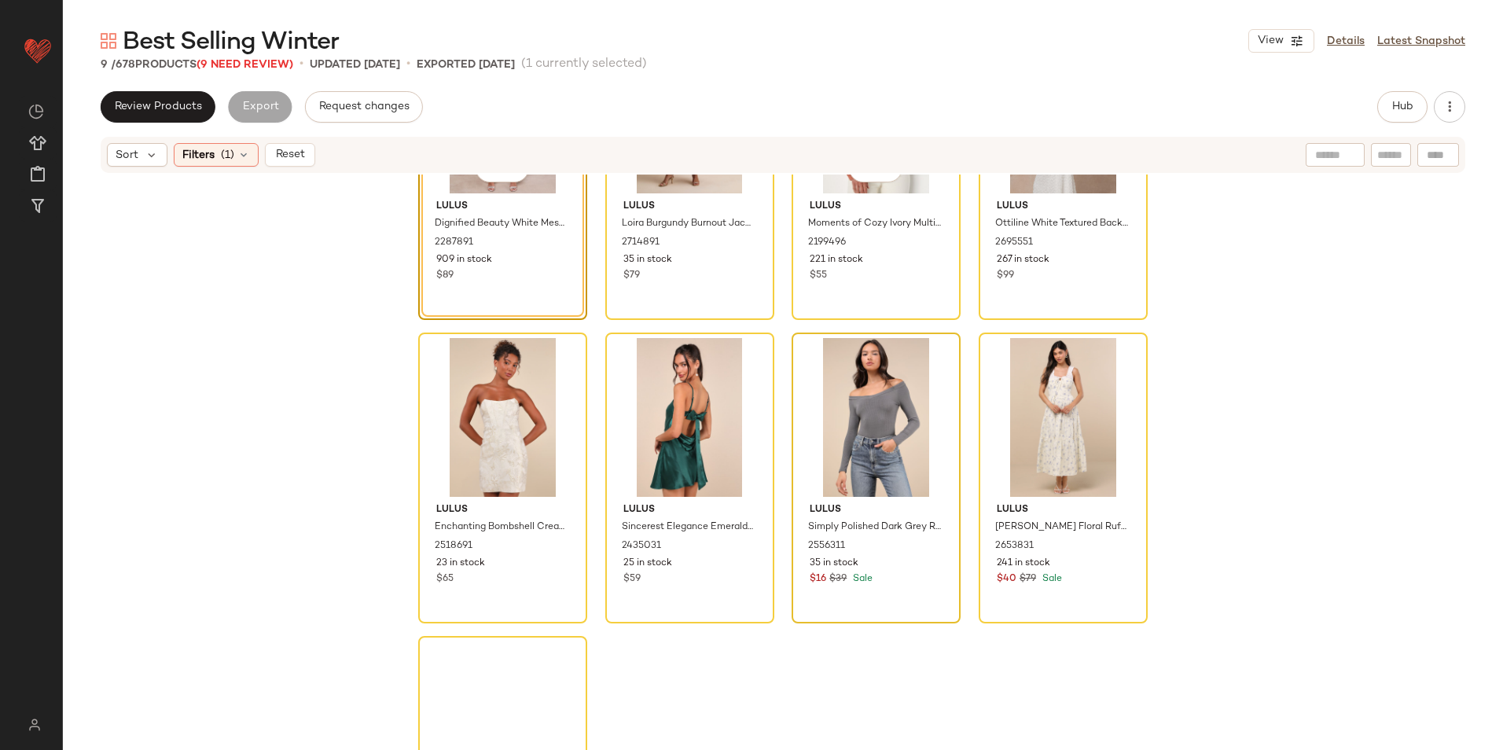
scroll to position [278, 0]
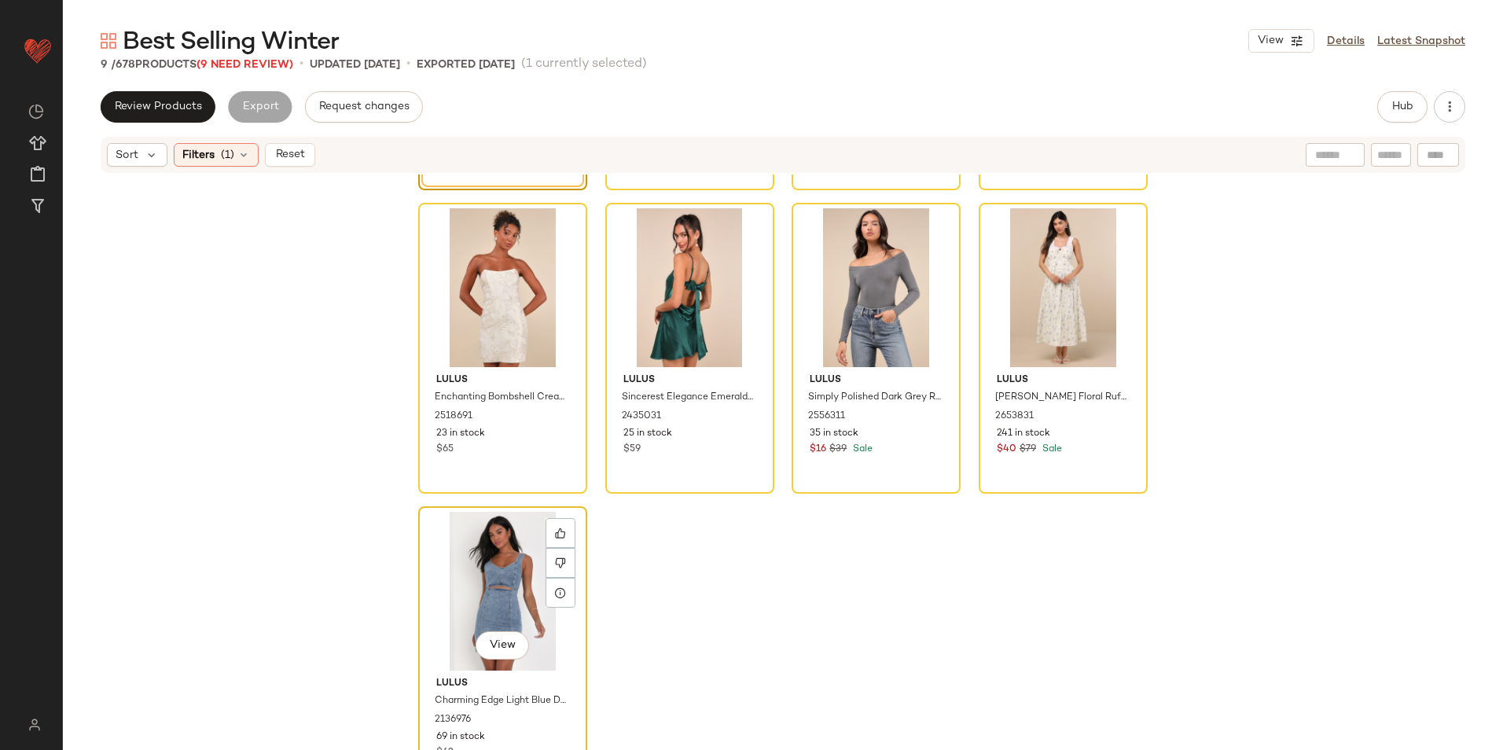
click at [496, 542] on div "View" at bounding box center [503, 591] width 158 height 159
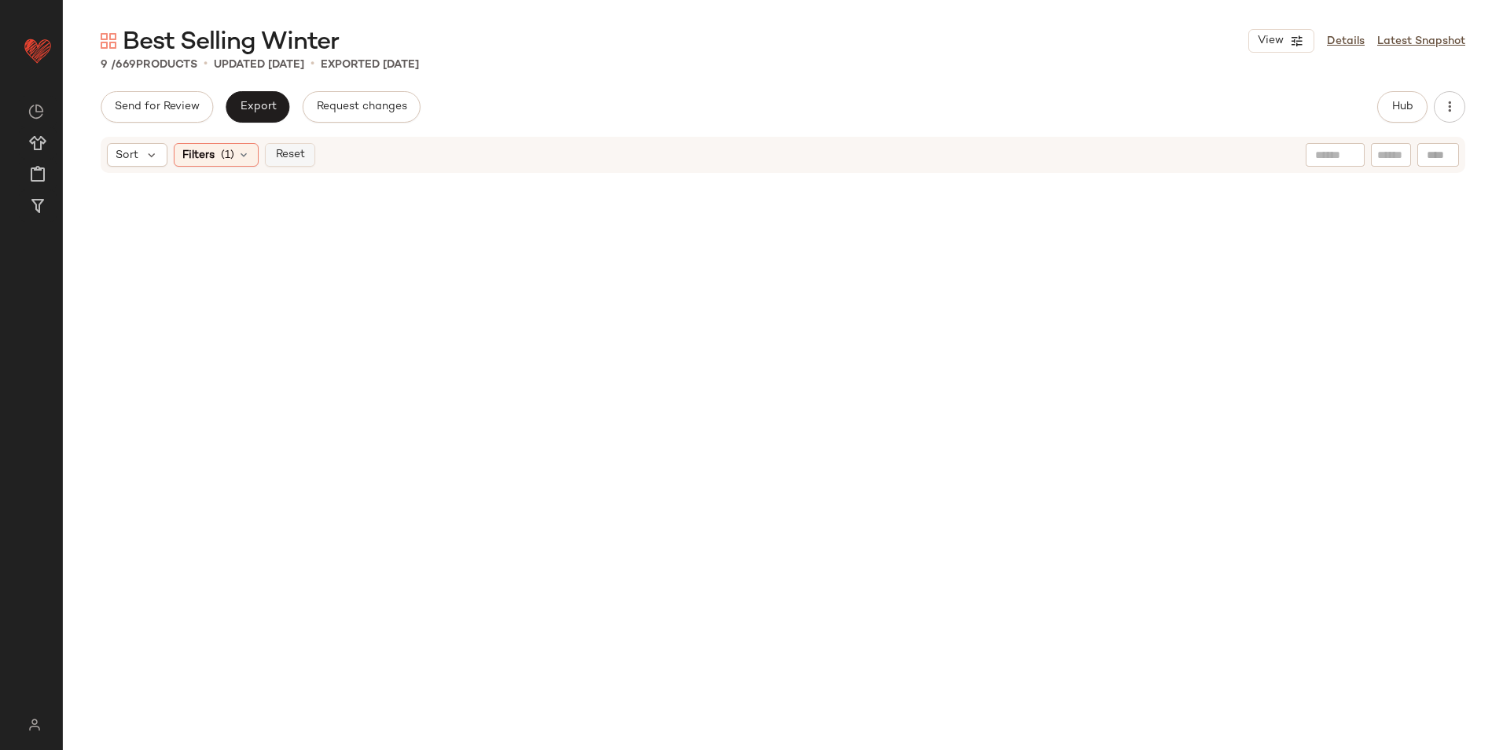
click at [300, 149] on span "Reset" at bounding box center [289, 155] width 30 height 13
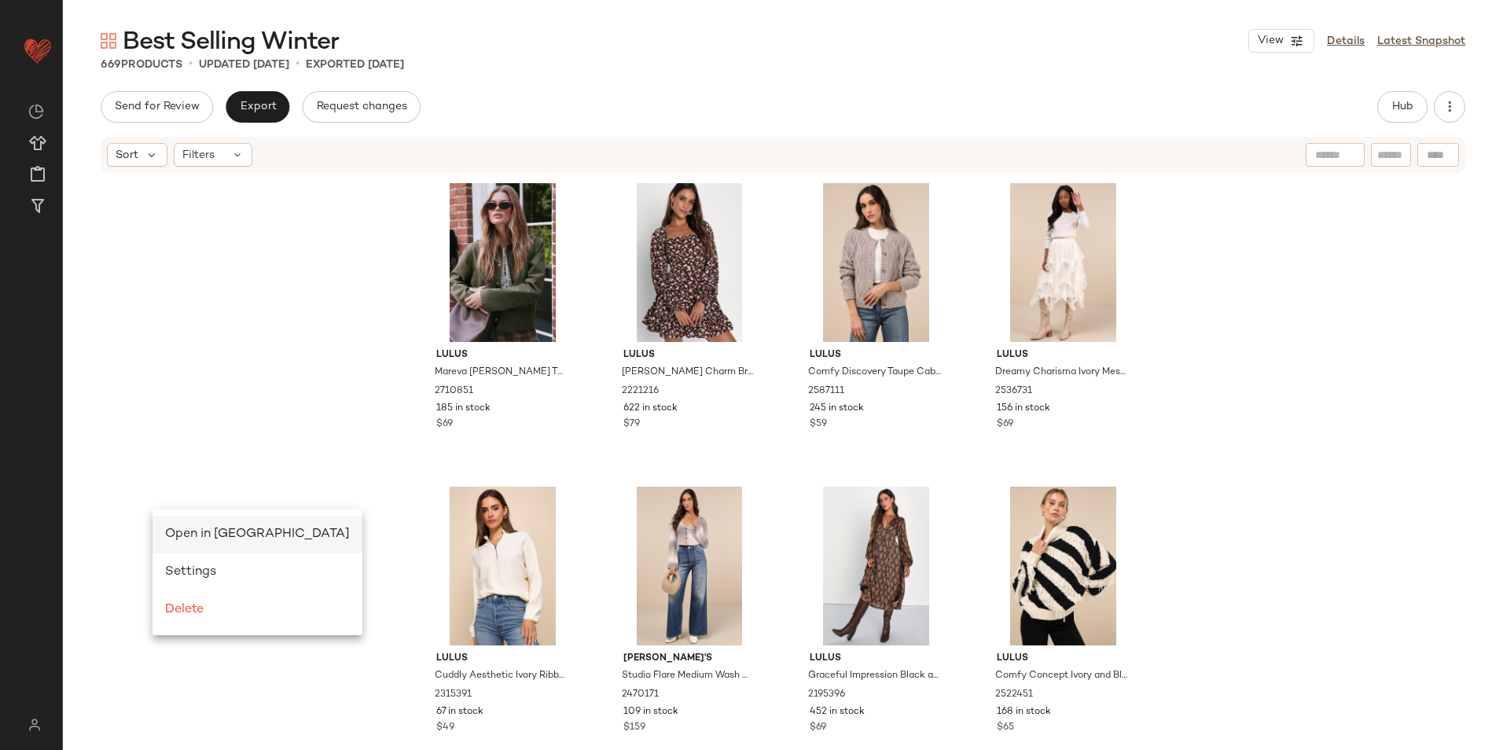
click at [169, 531] on span "Open in Split View" at bounding box center [257, 534] width 185 height 13
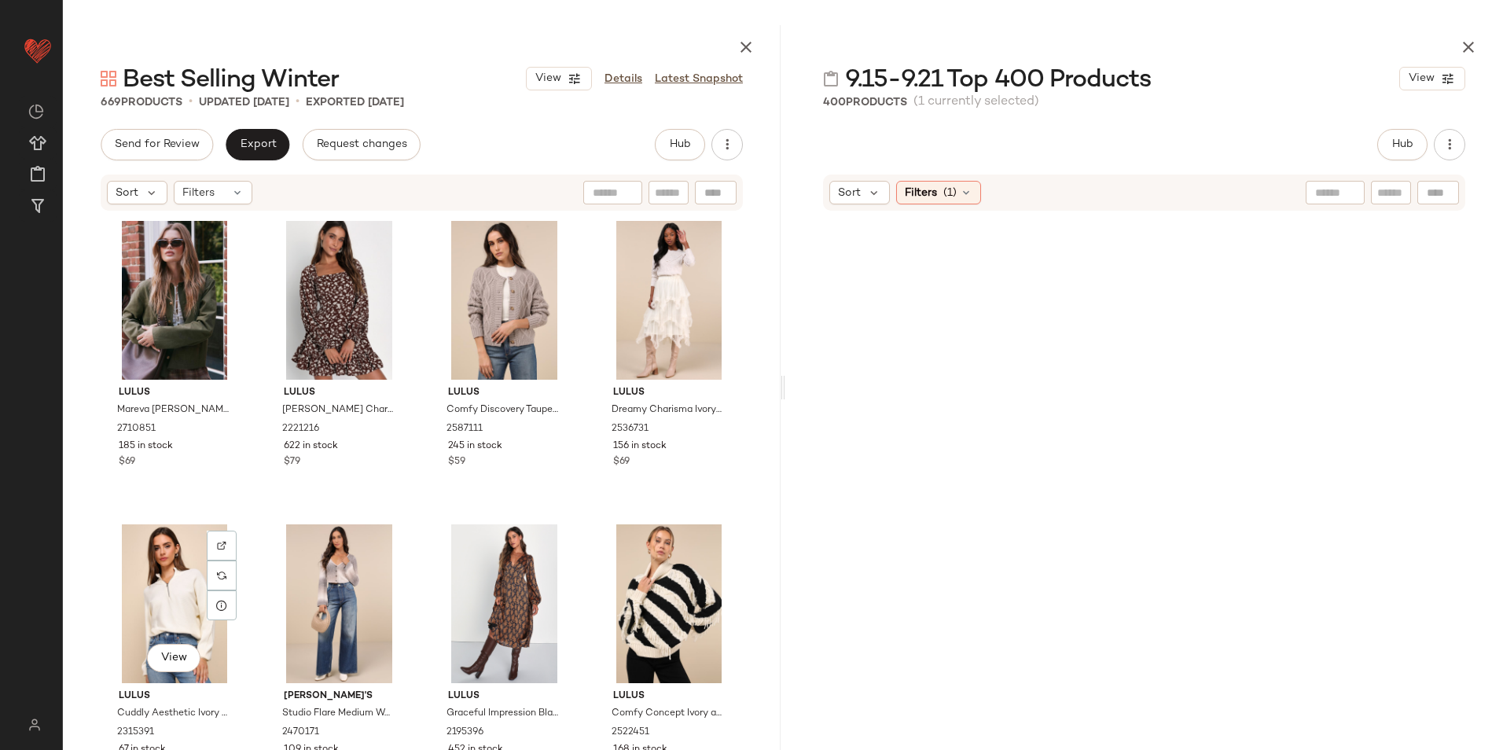
scroll to position [19120, 0]
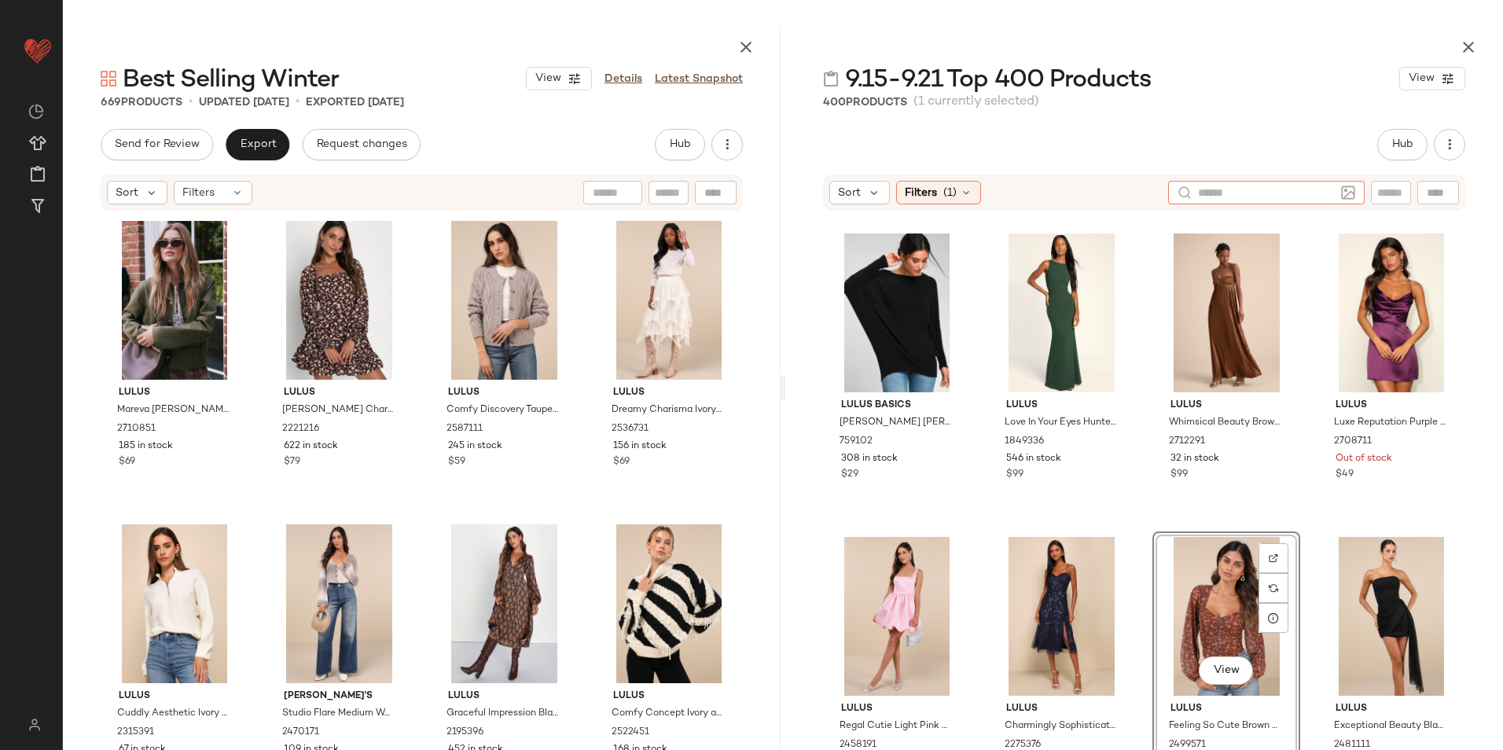
click at [1337, 187] on div at bounding box center [1266, 193] width 197 height 24
type input "******"
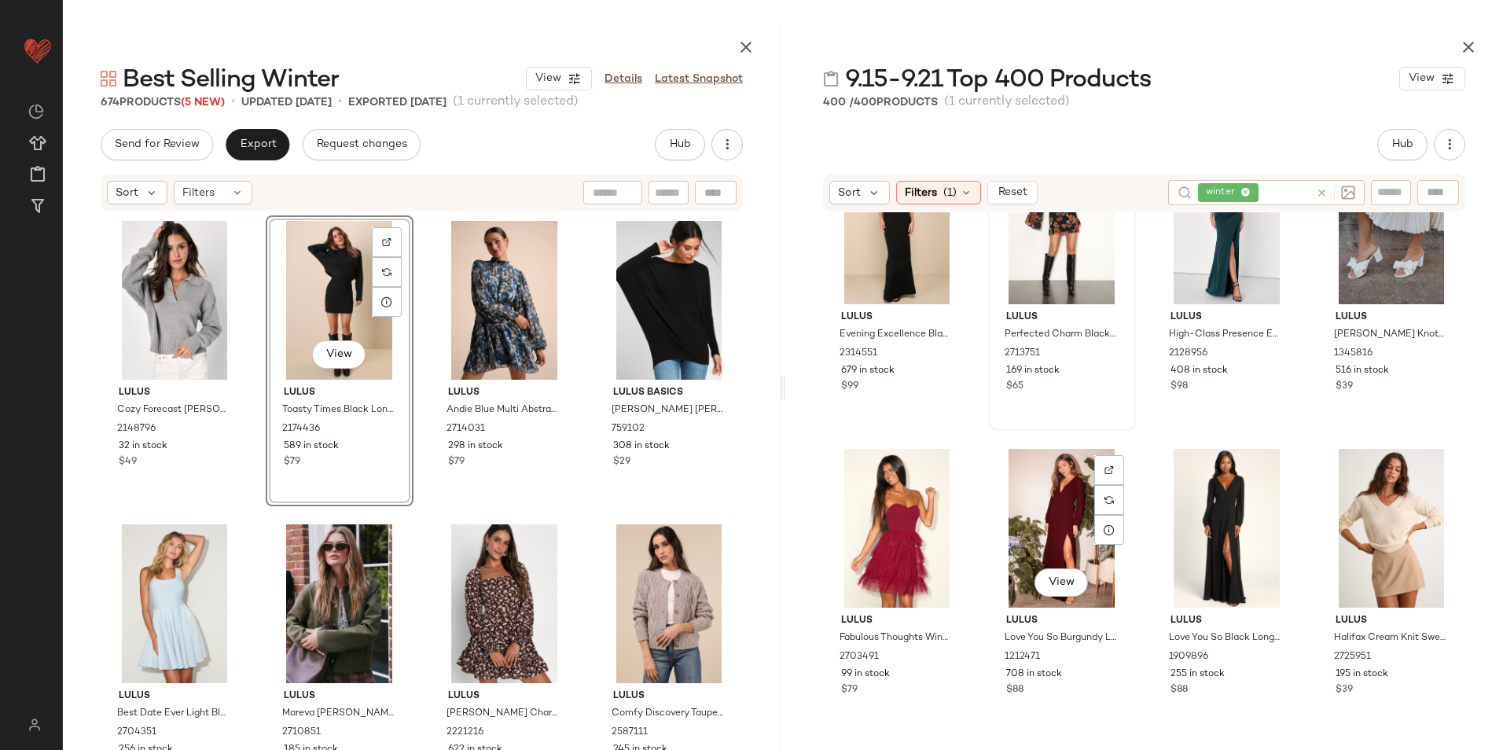
scroll to position [1113, 0]
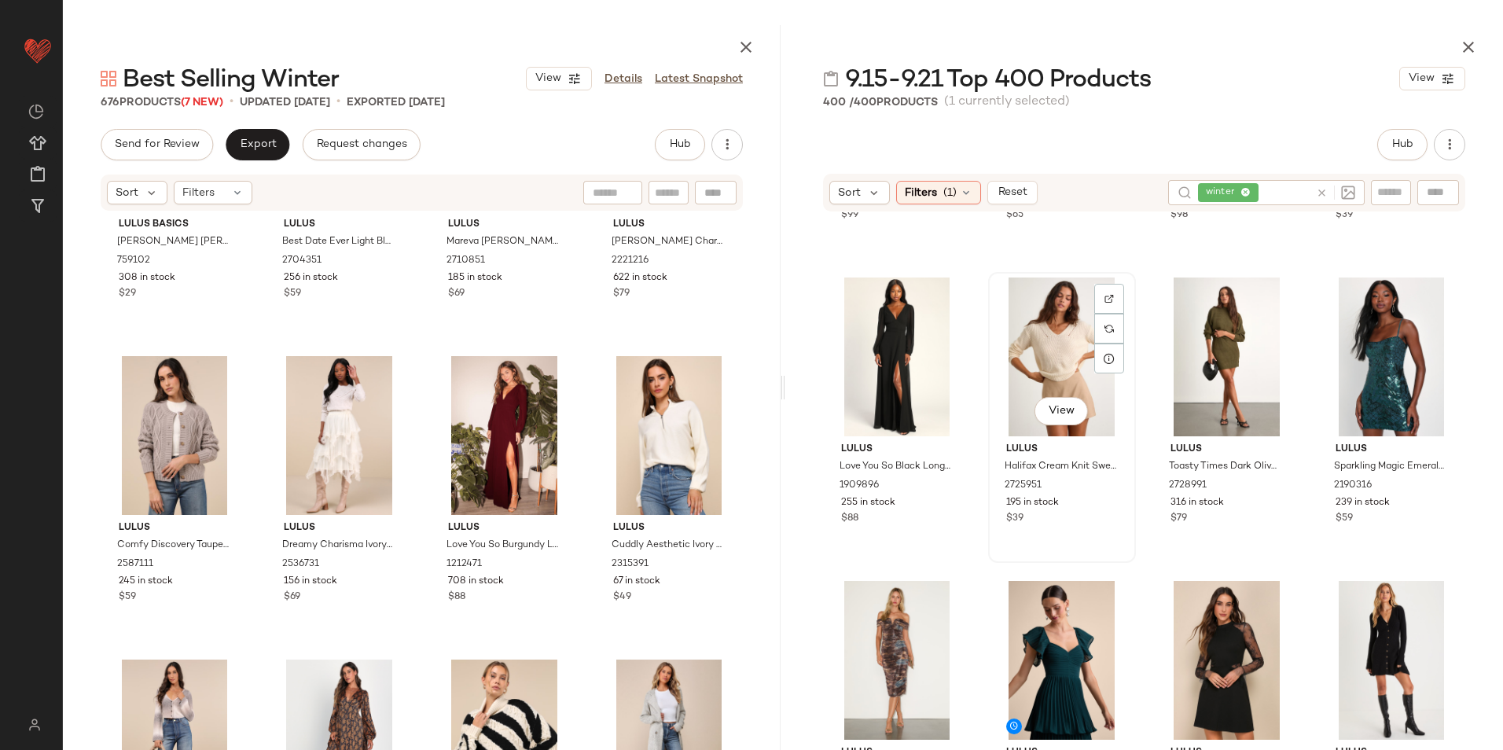
scroll to position [1192, 0]
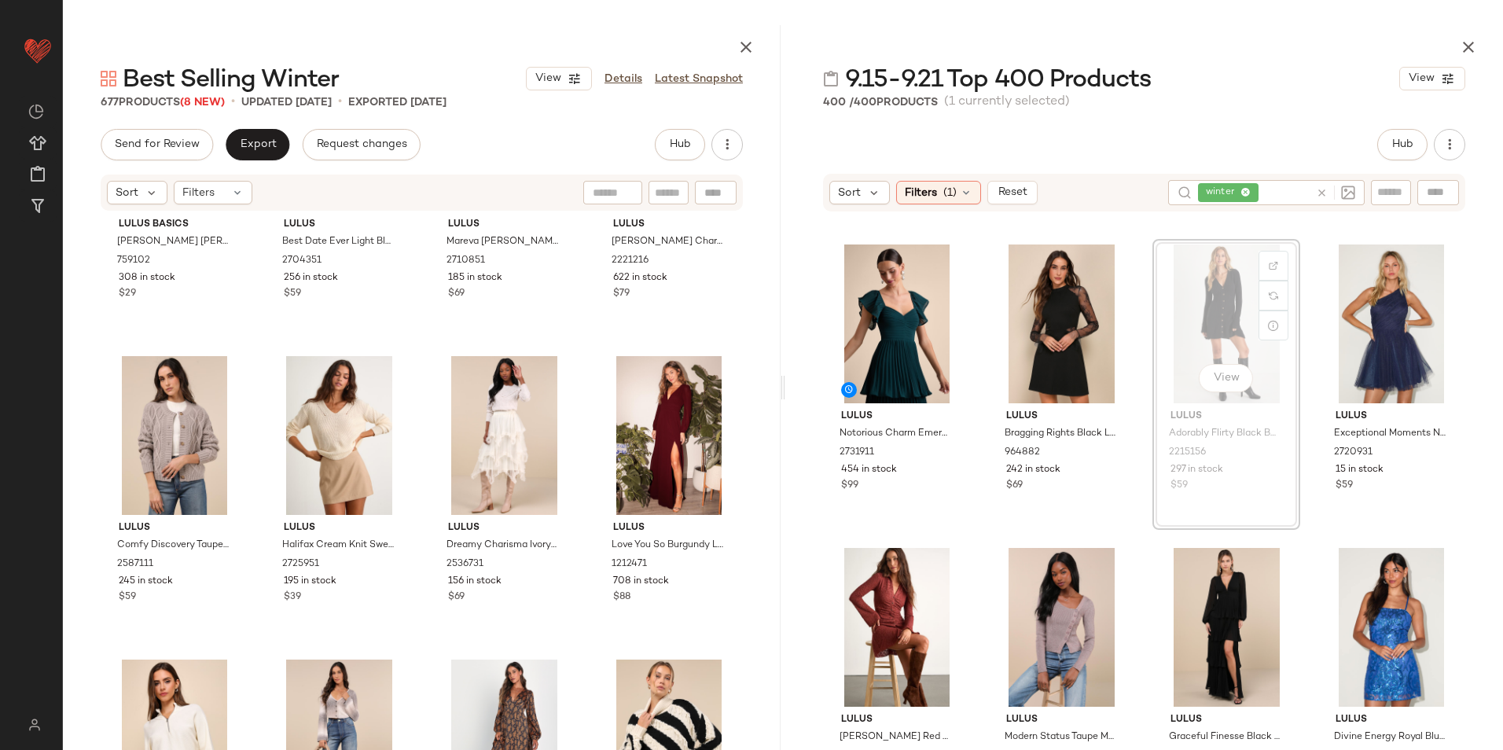
scroll to position [1504, 0]
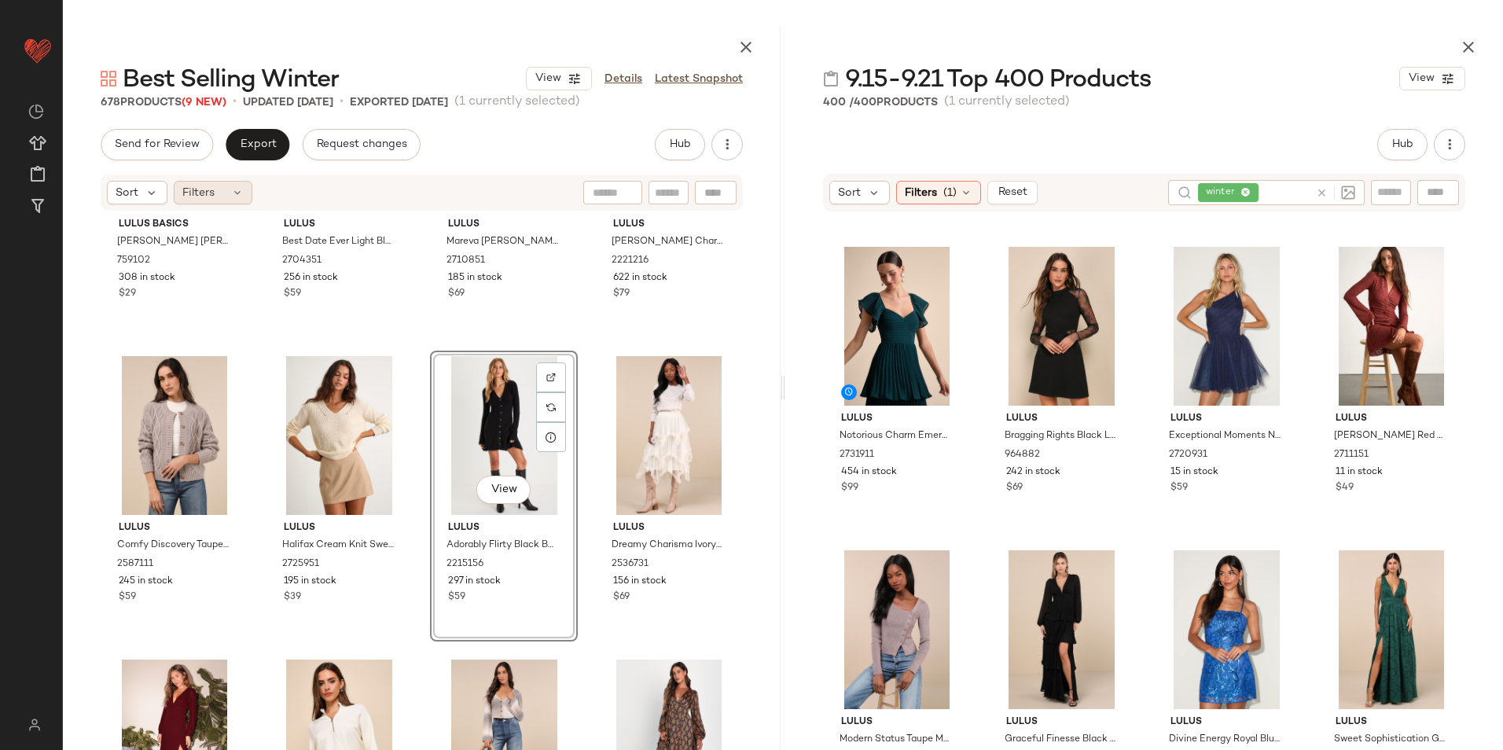
click at [231, 193] on icon at bounding box center [237, 192] width 13 height 13
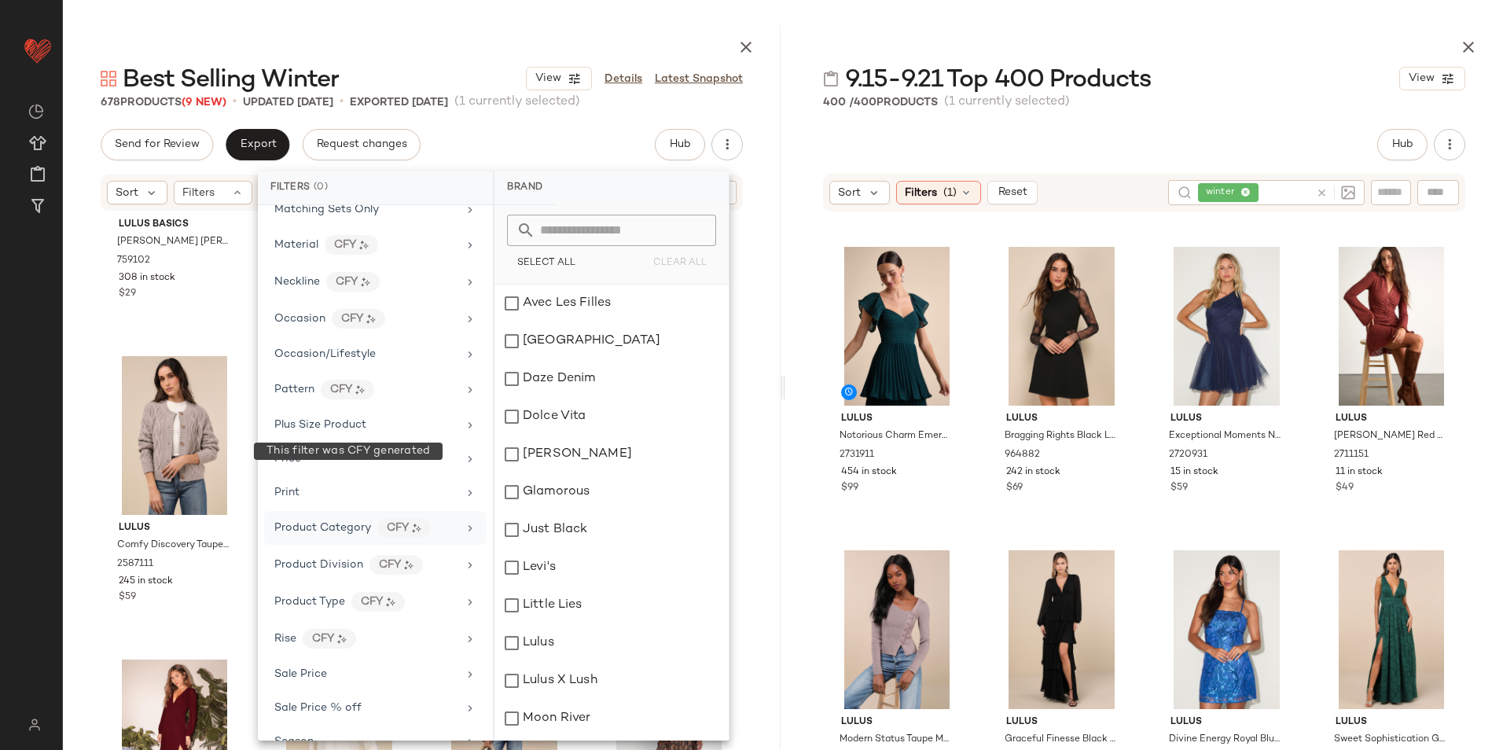
scroll to position [923, 0]
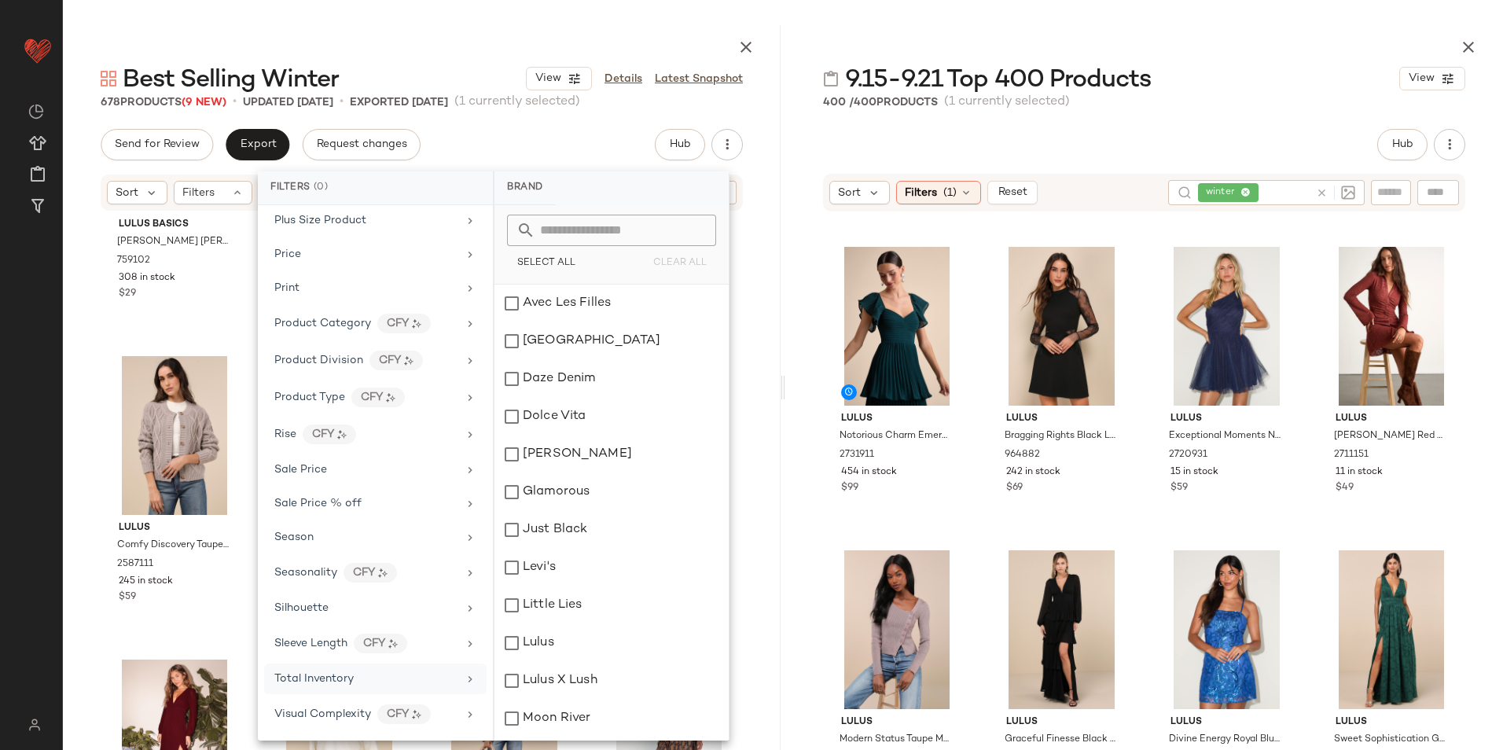
click at [373, 682] on div "Total Inventory" at bounding box center [365, 679] width 183 height 17
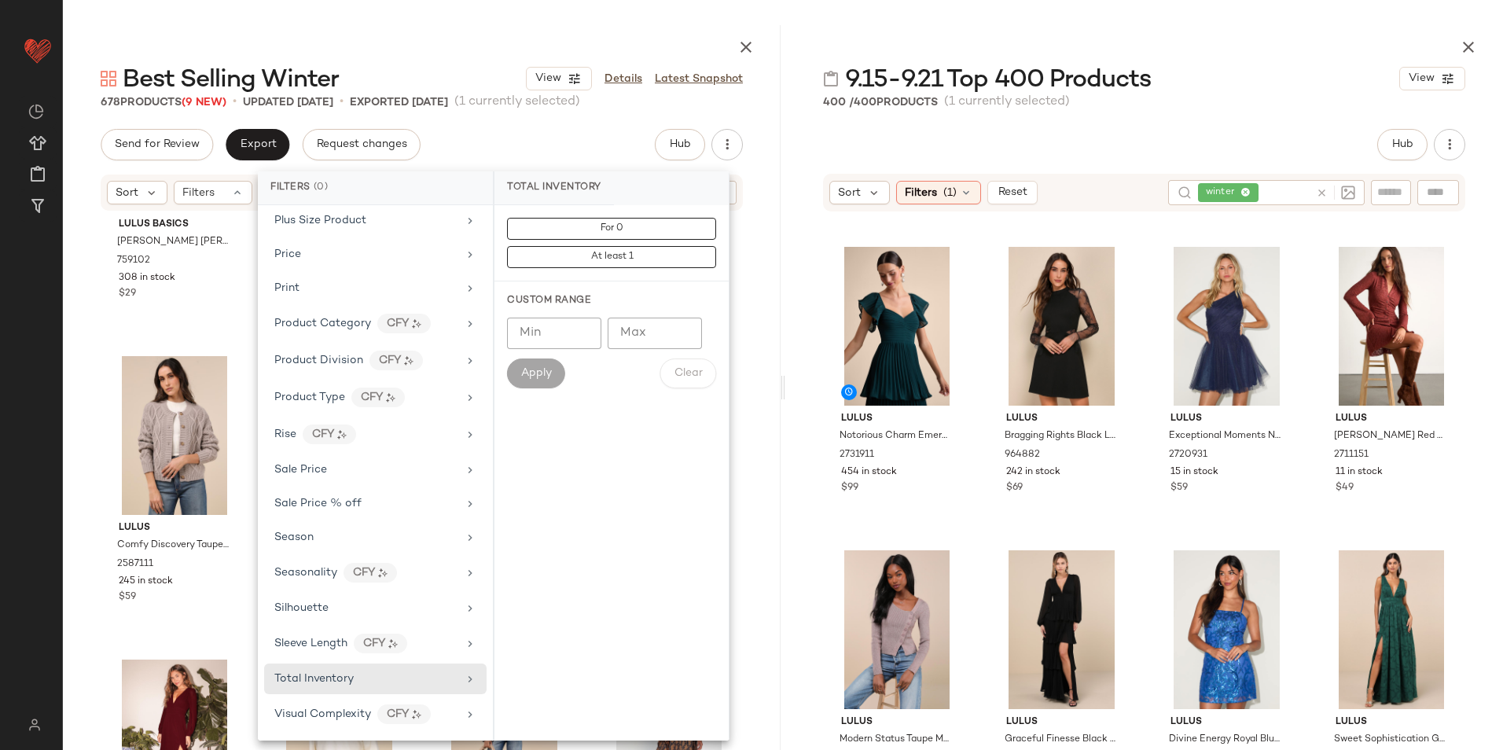
click at [642, 337] on input "Max" at bounding box center [655, 333] width 94 height 31
type input "**"
click at [539, 370] on span "Apply" at bounding box center [536, 373] width 31 height 13
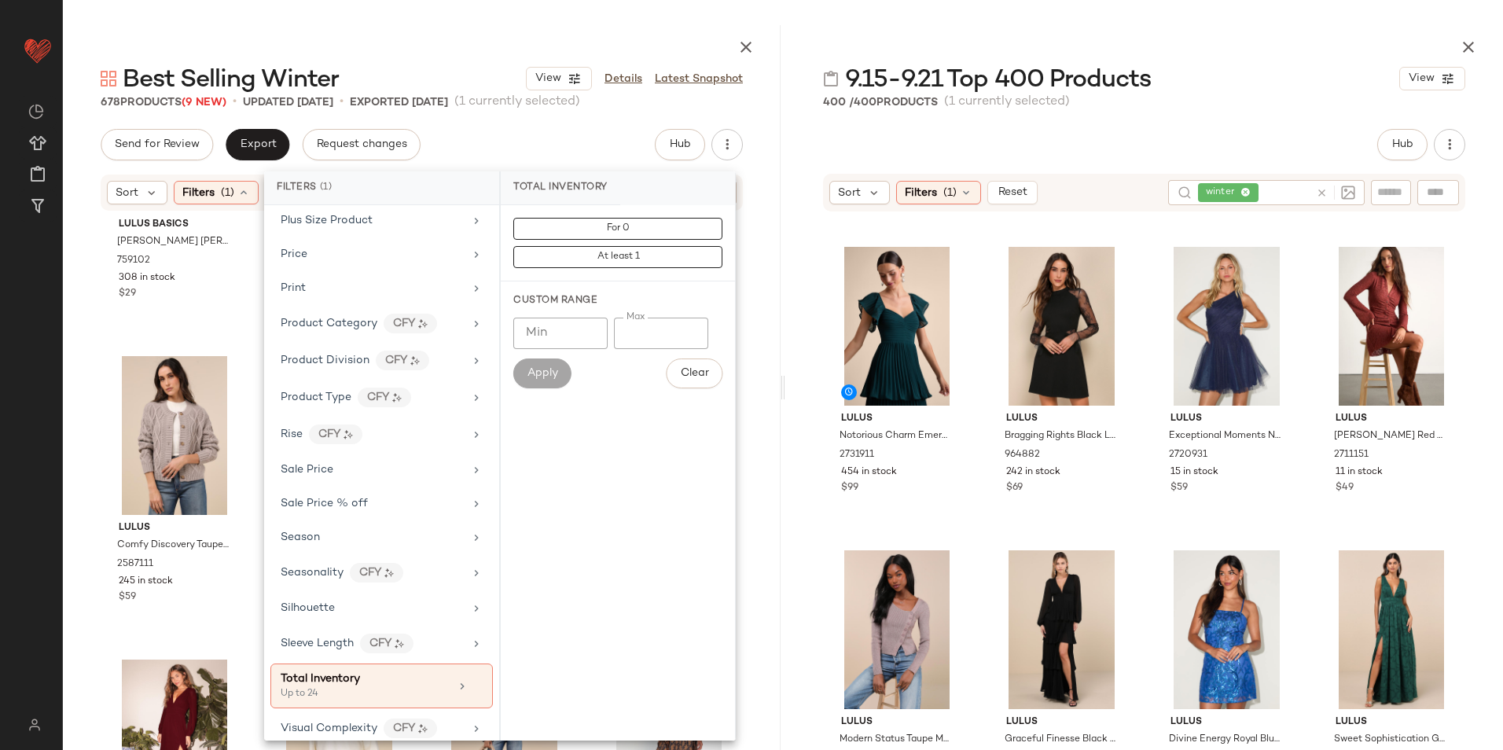
click at [620, 18] on main "Best Selling Winter View Details Latest Snapshot 678 Products (9 New) • updated…" at bounding box center [751, 375] width 1503 height 750
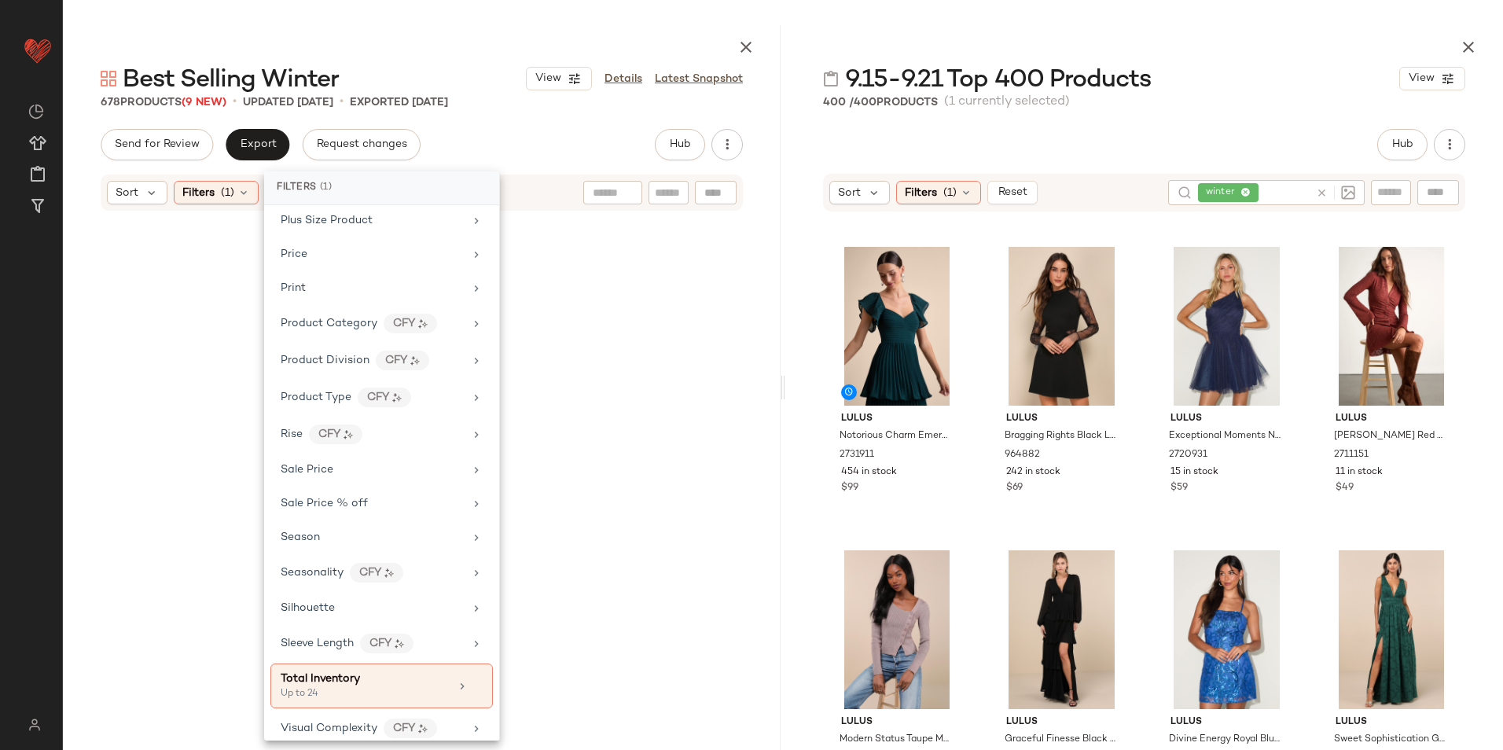
scroll to position [2718, 0]
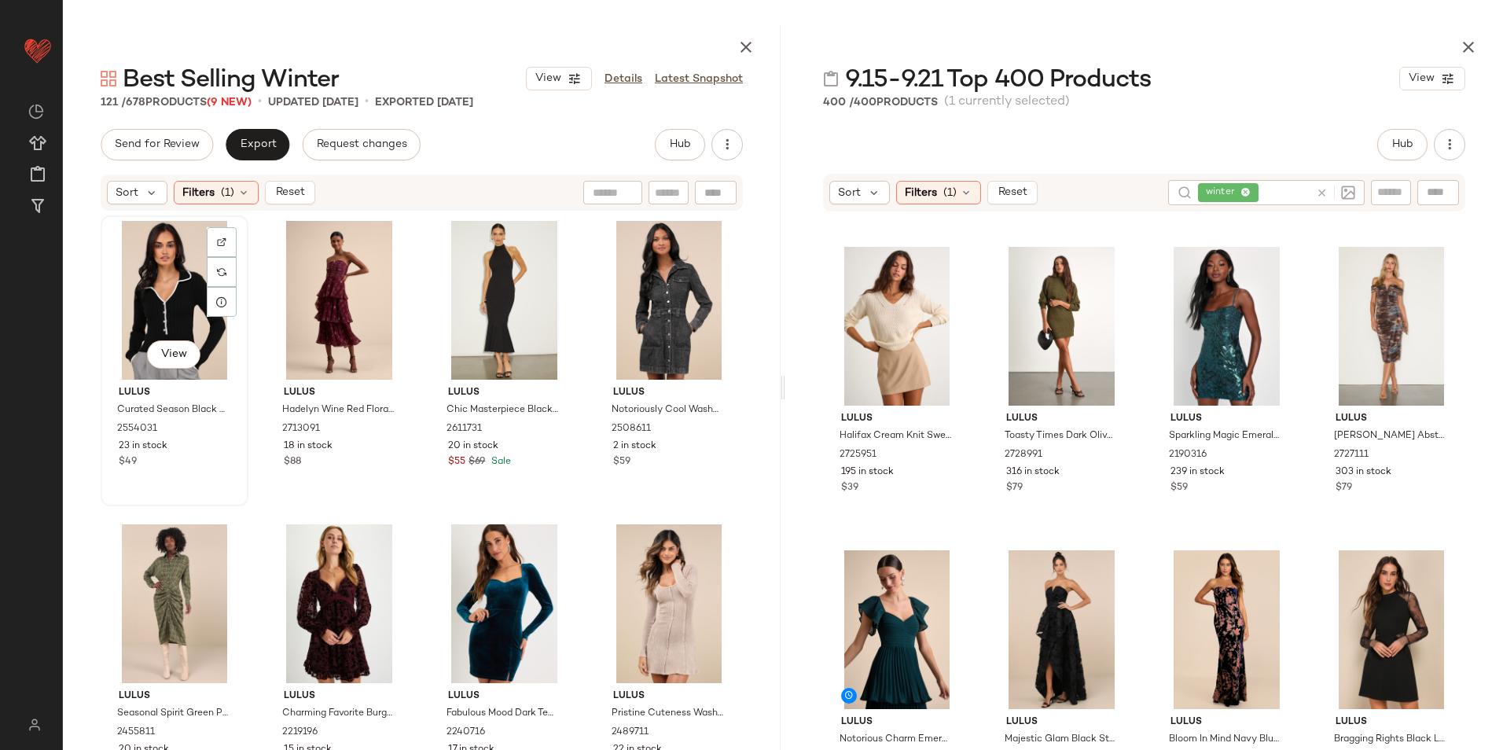
click at [157, 270] on div "View" at bounding box center [174, 300] width 137 height 159
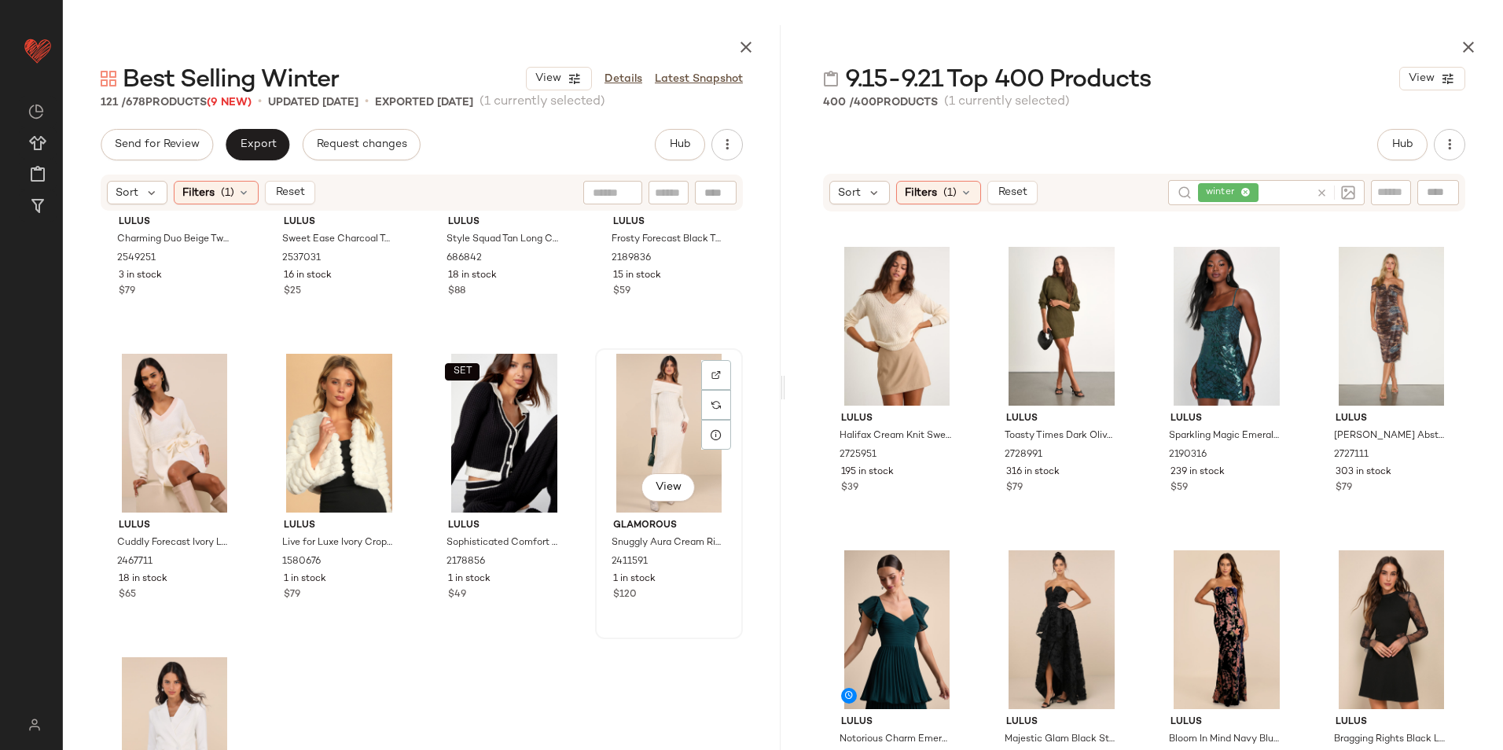
scroll to position [8789, 0]
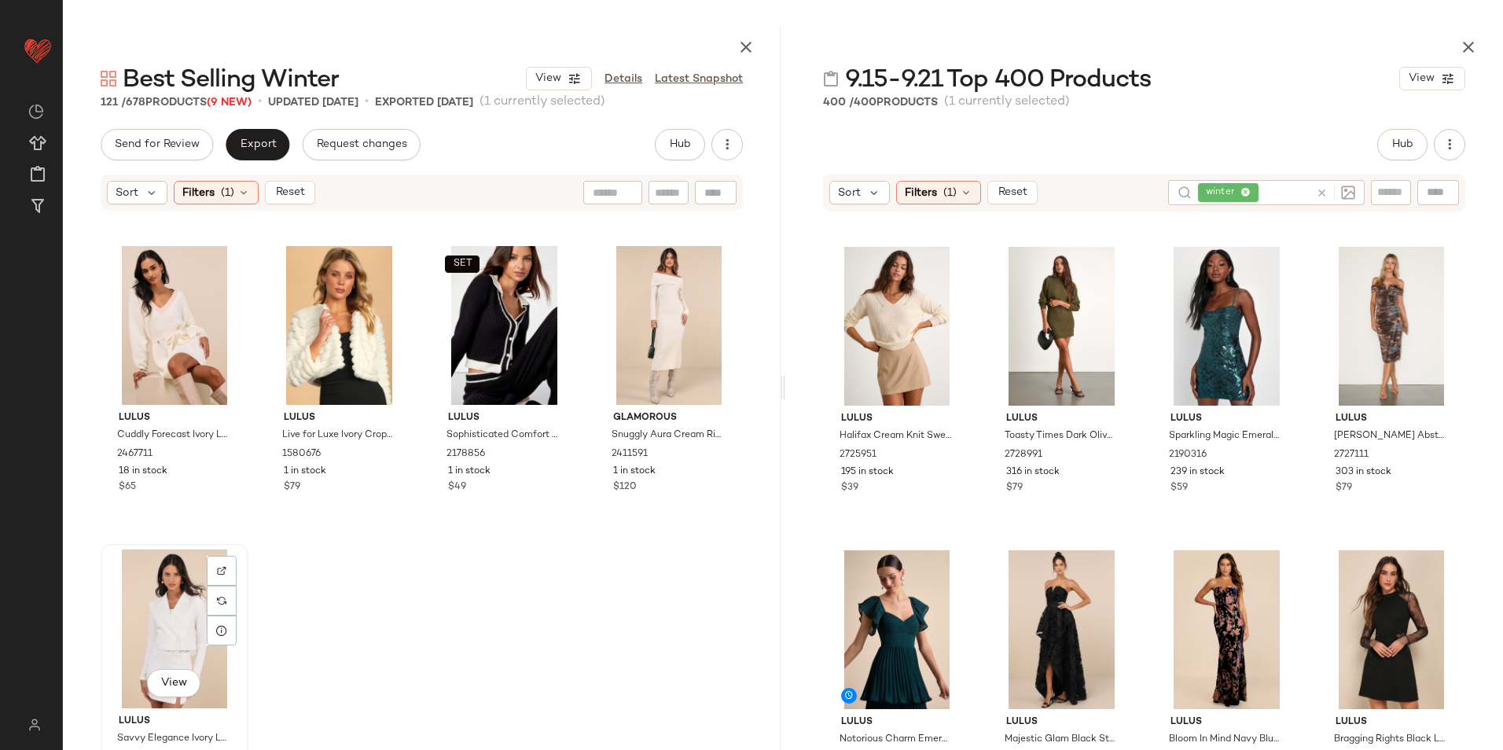
click at [163, 614] on div "View" at bounding box center [174, 629] width 137 height 159
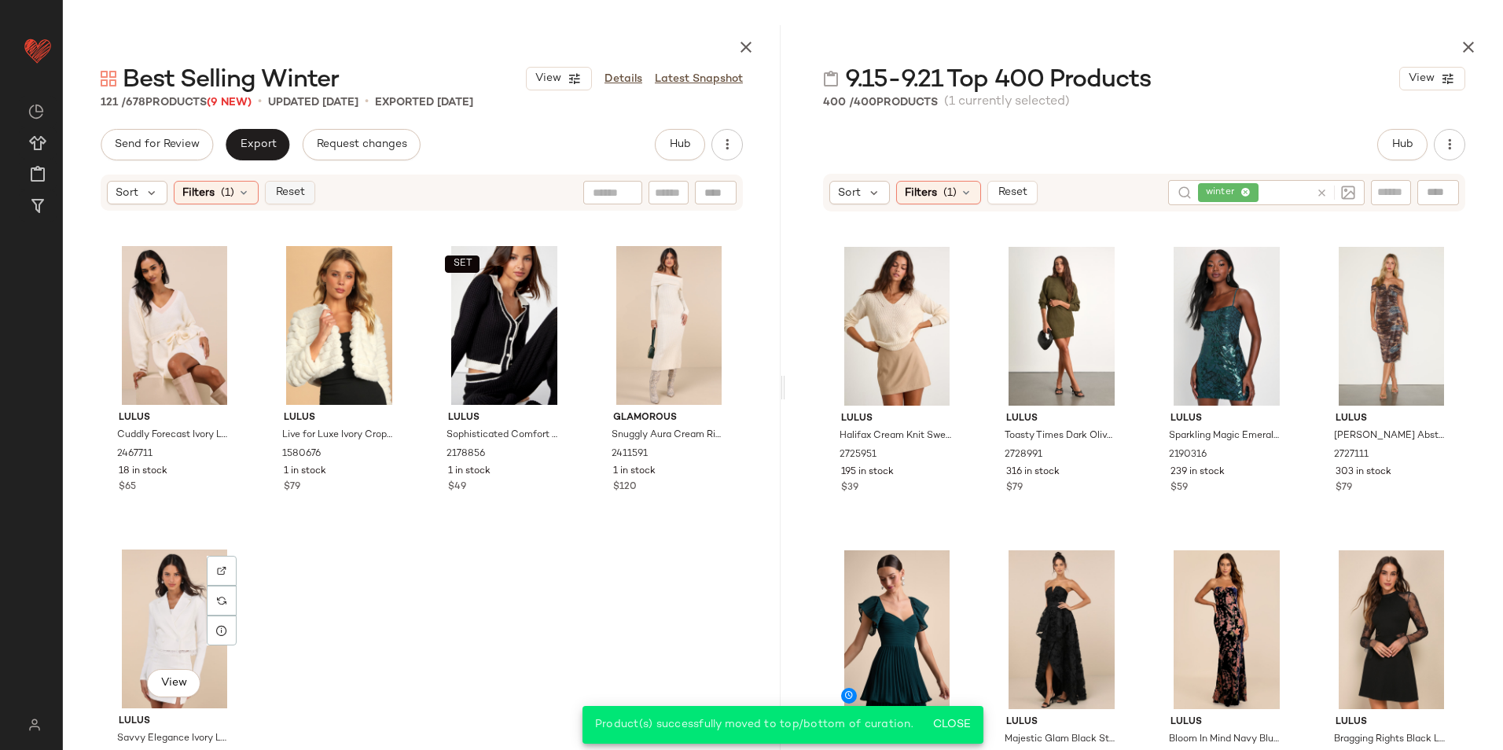
click at [274, 198] on span "Reset" at bounding box center [289, 192] width 30 height 13
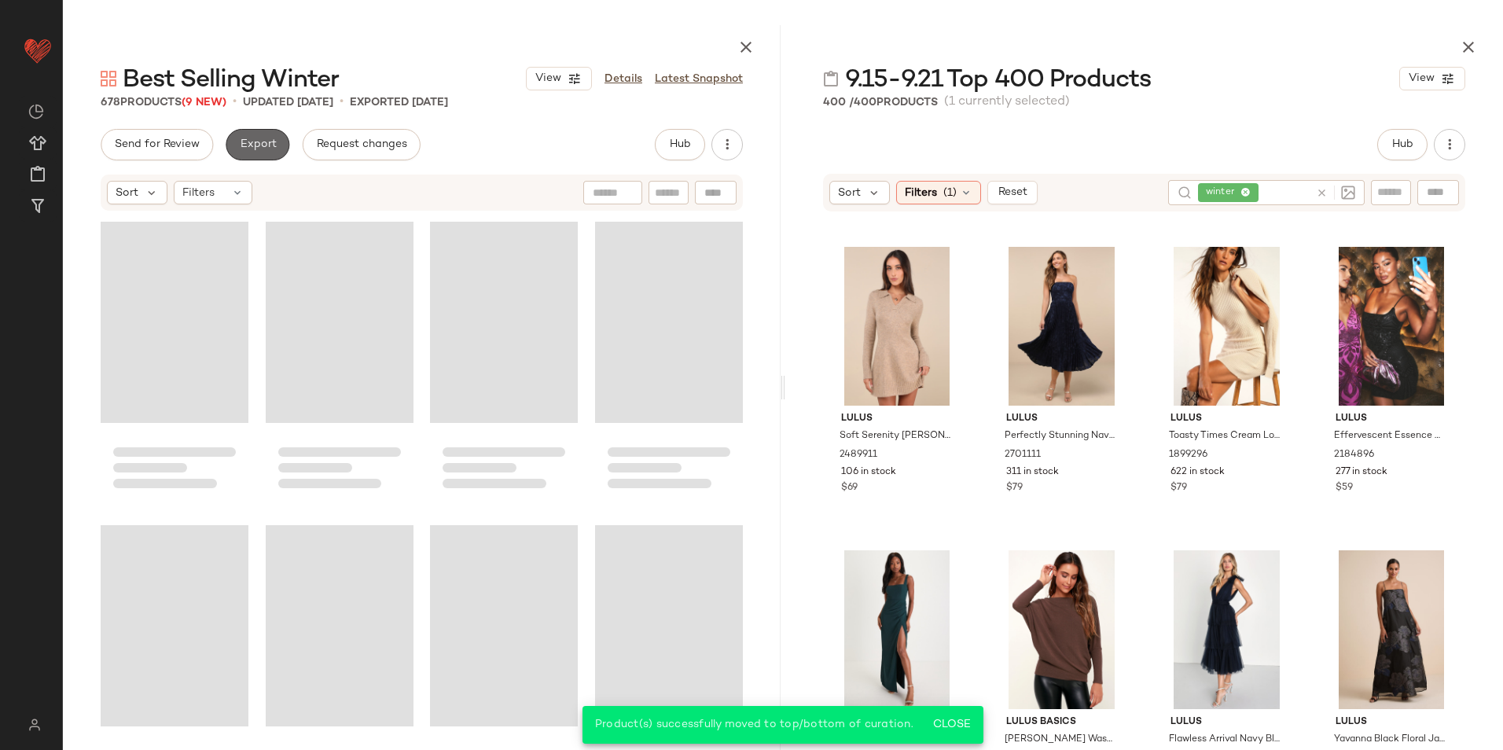
click at [269, 146] on span "Export" at bounding box center [257, 144] width 37 height 13
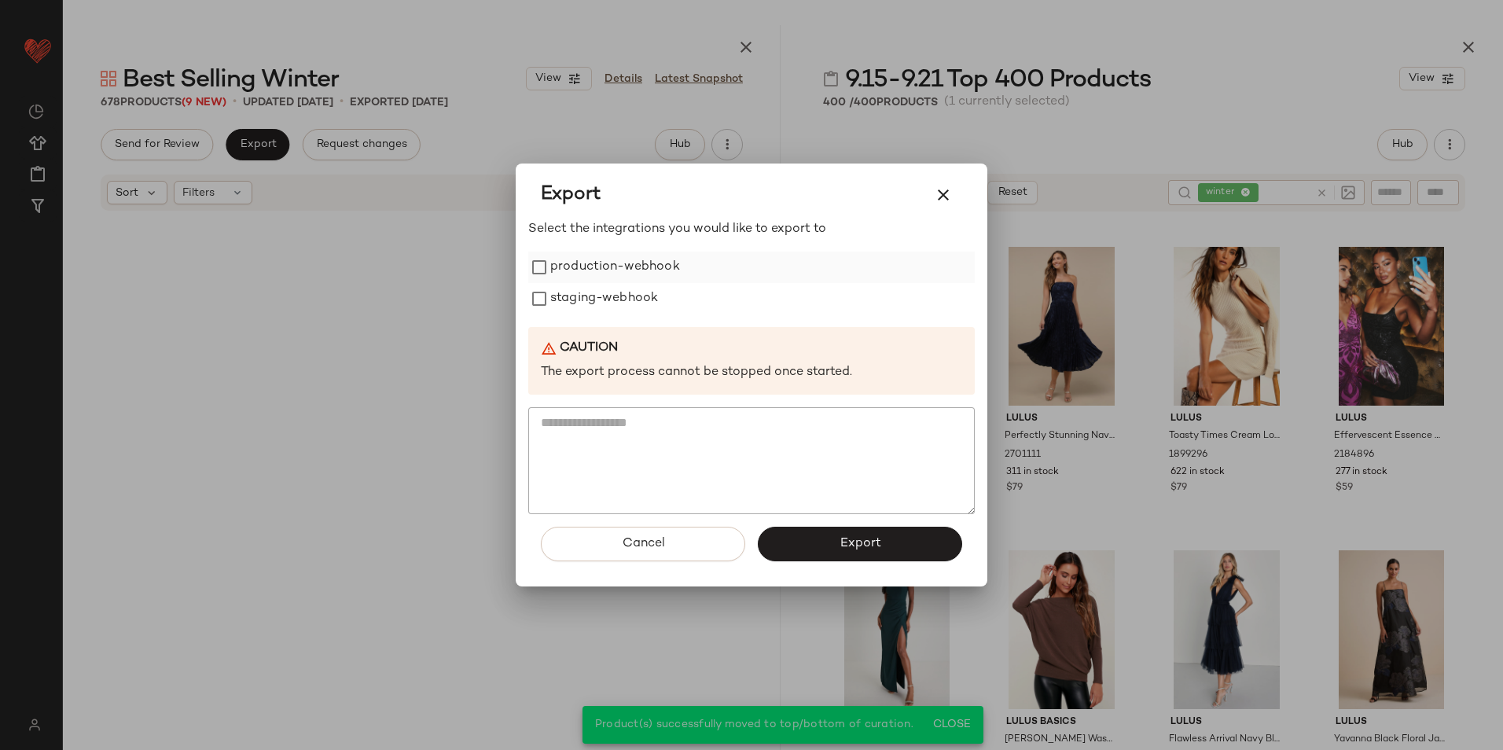
scroll to position [50975, 0]
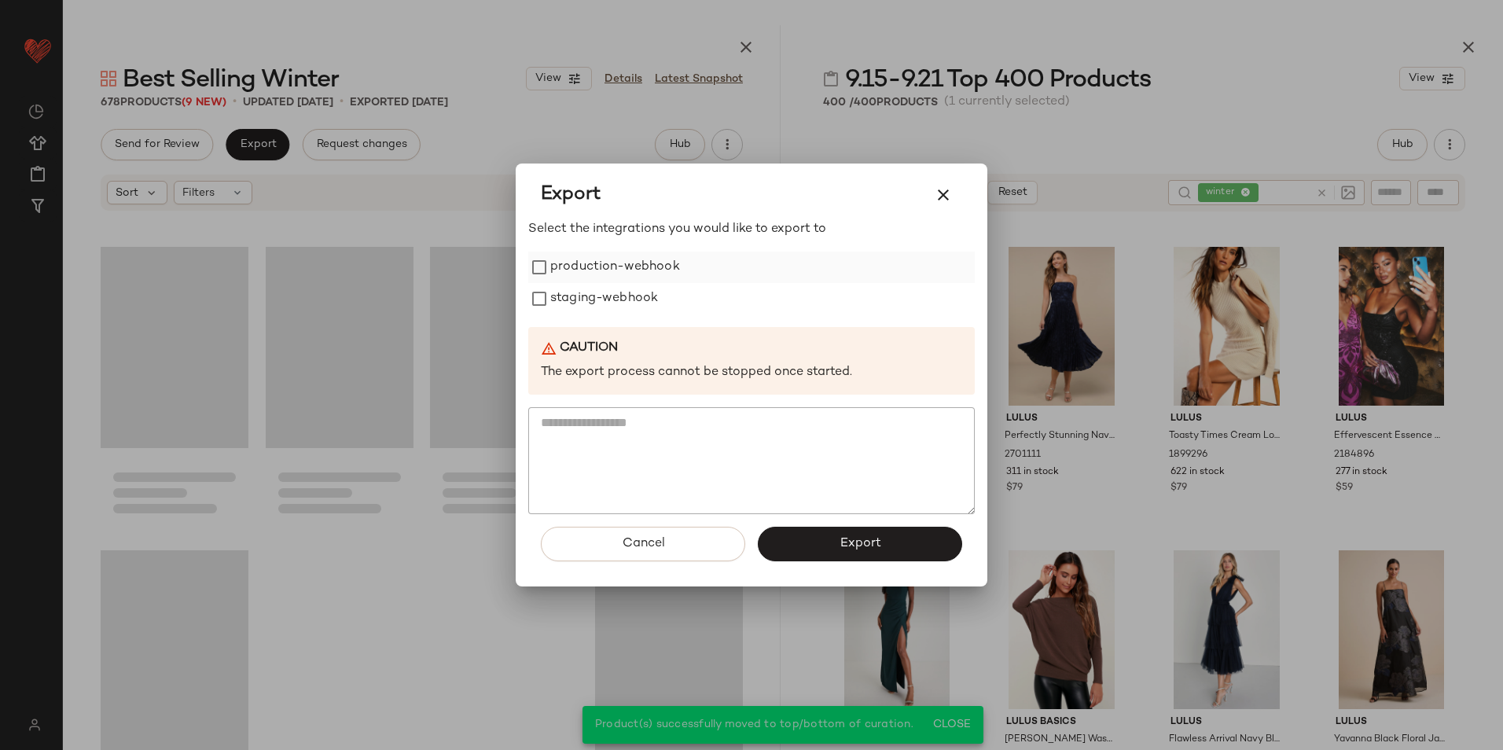
click at [601, 269] on label "production-webhook" at bounding box center [615, 267] width 130 height 31
click at [585, 304] on label "staging-webhook" at bounding box center [604, 298] width 108 height 31
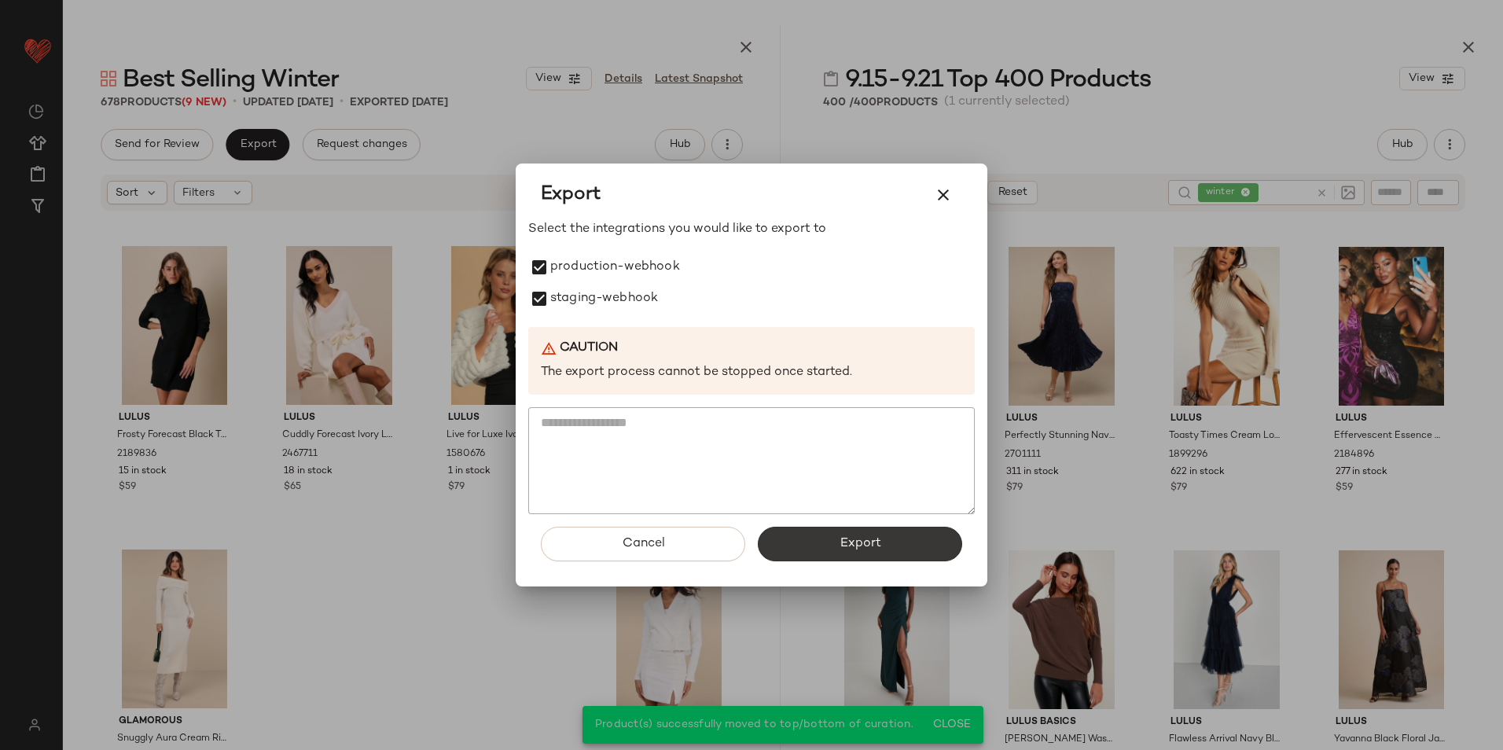
click at [844, 533] on button "Export" at bounding box center [860, 544] width 204 height 35
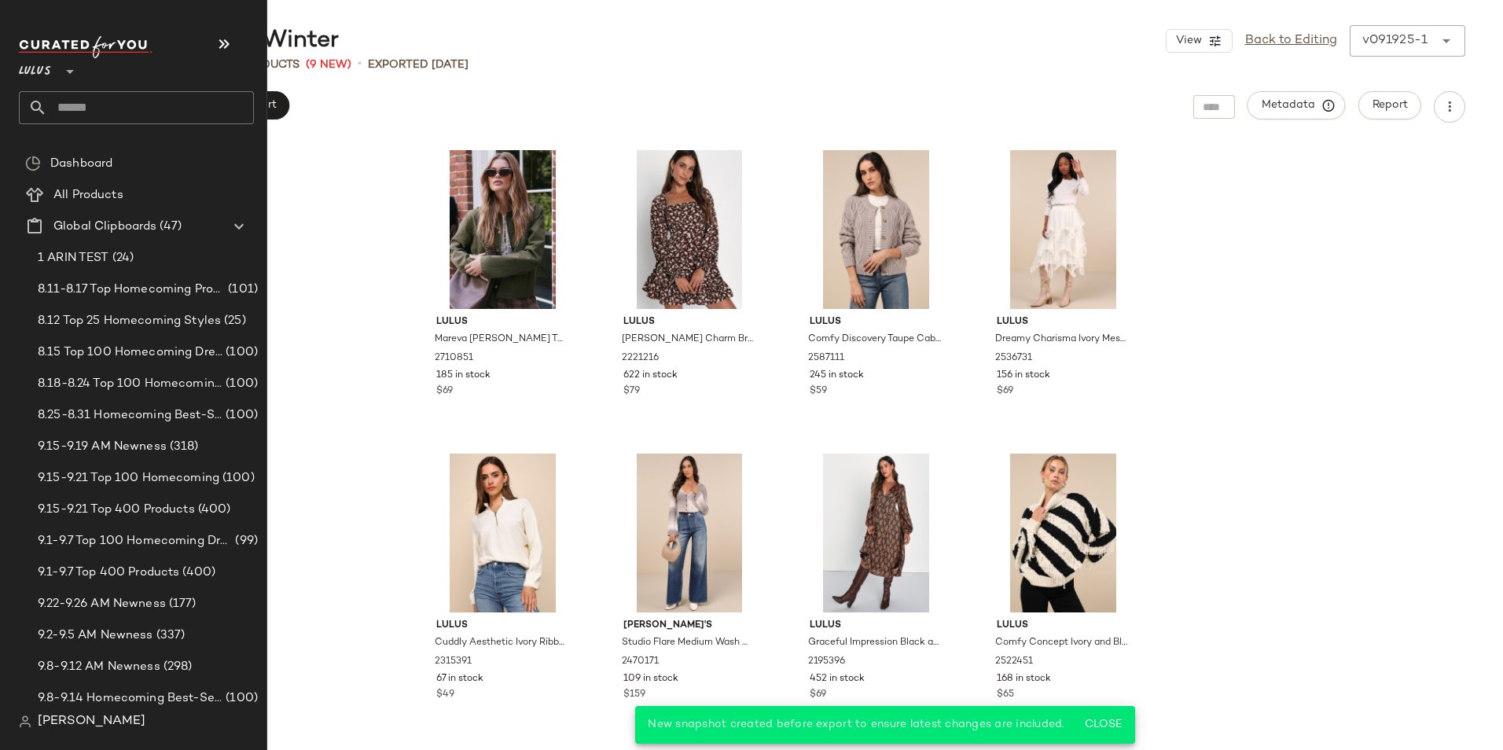
click at [97, 107] on input "text" at bounding box center [150, 107] width 207 height 33
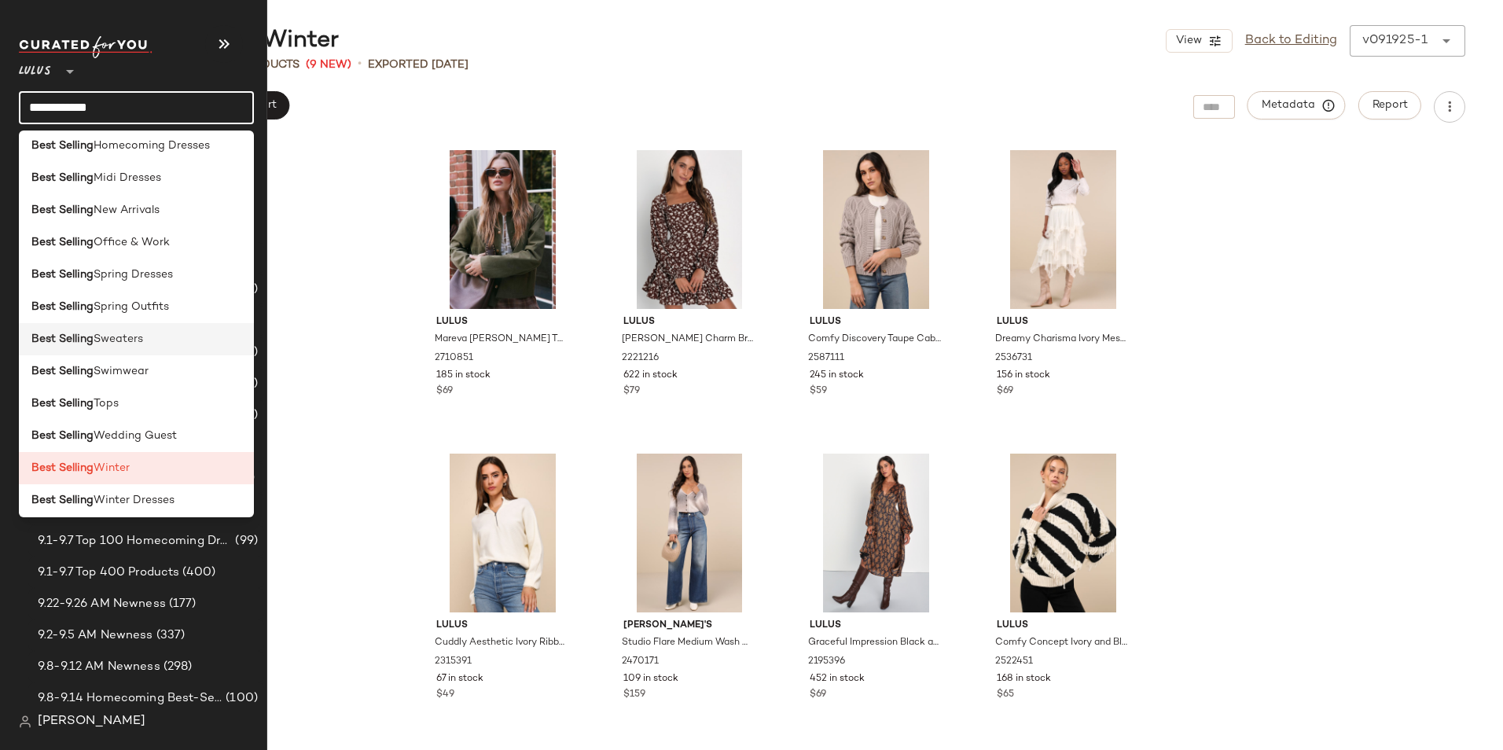
scroll to position [335, 0]
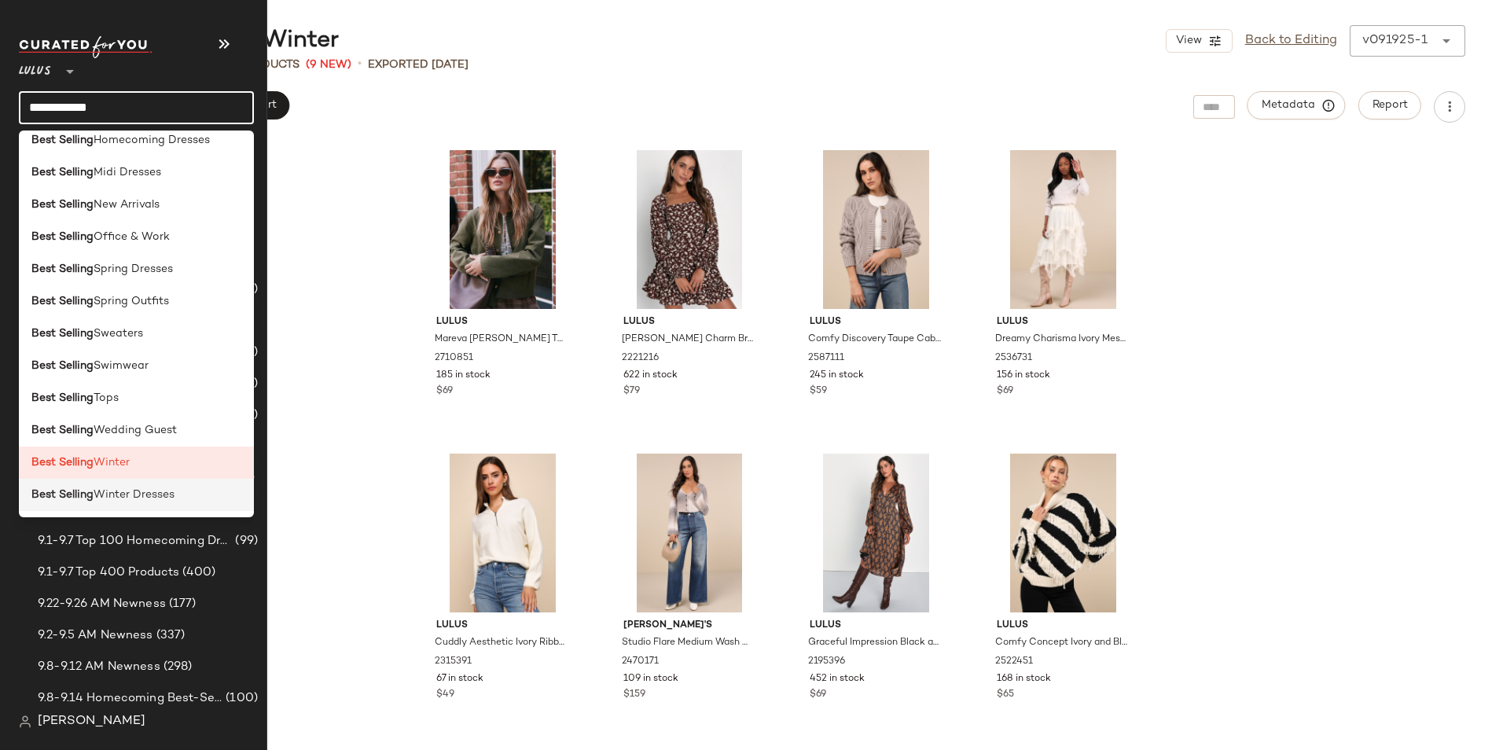
type input "**********"
click at [165, 495] on span "Winter Dresses" at bounding box center [134, 495] width 81 height 17
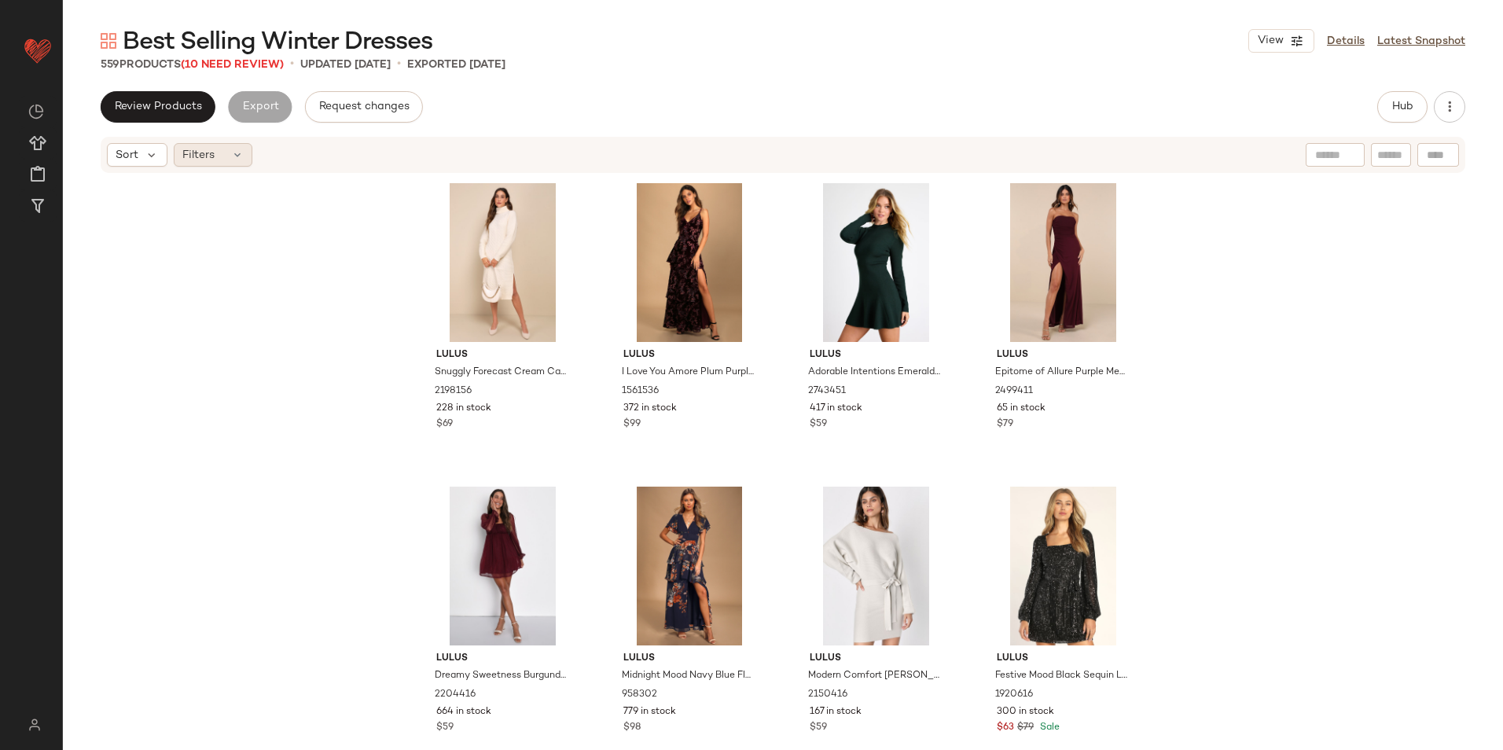
click at [227, 162] on div "Filters" at bounding box center [213, 155] width 79 height 24
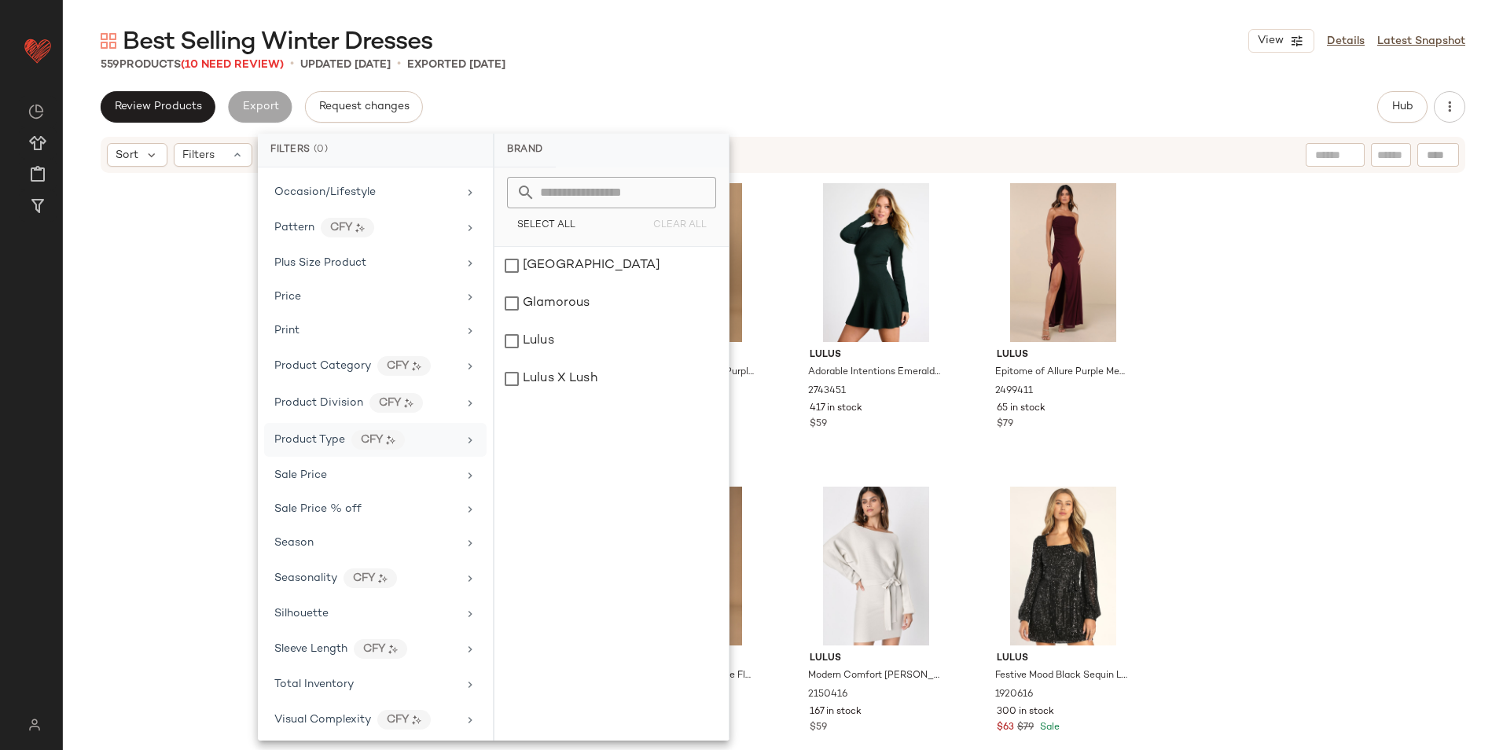
scroll to position [811, 0]
click at [377, 678] on div "Total Inventory" at bounding box center [365, 679] width 183 height 17
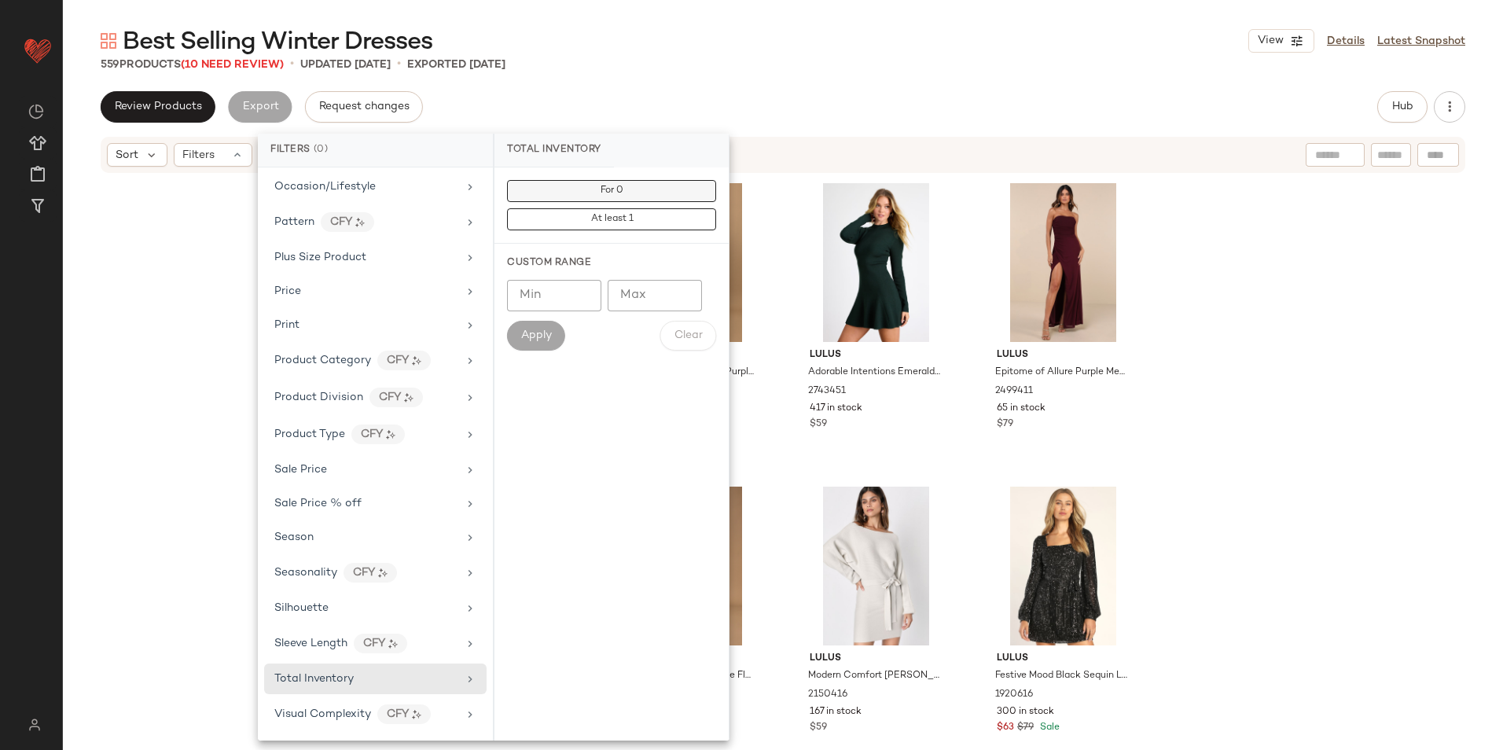
click at [612, 190] on span "For 0" at bounding box center [612, 191] width 24 height 11
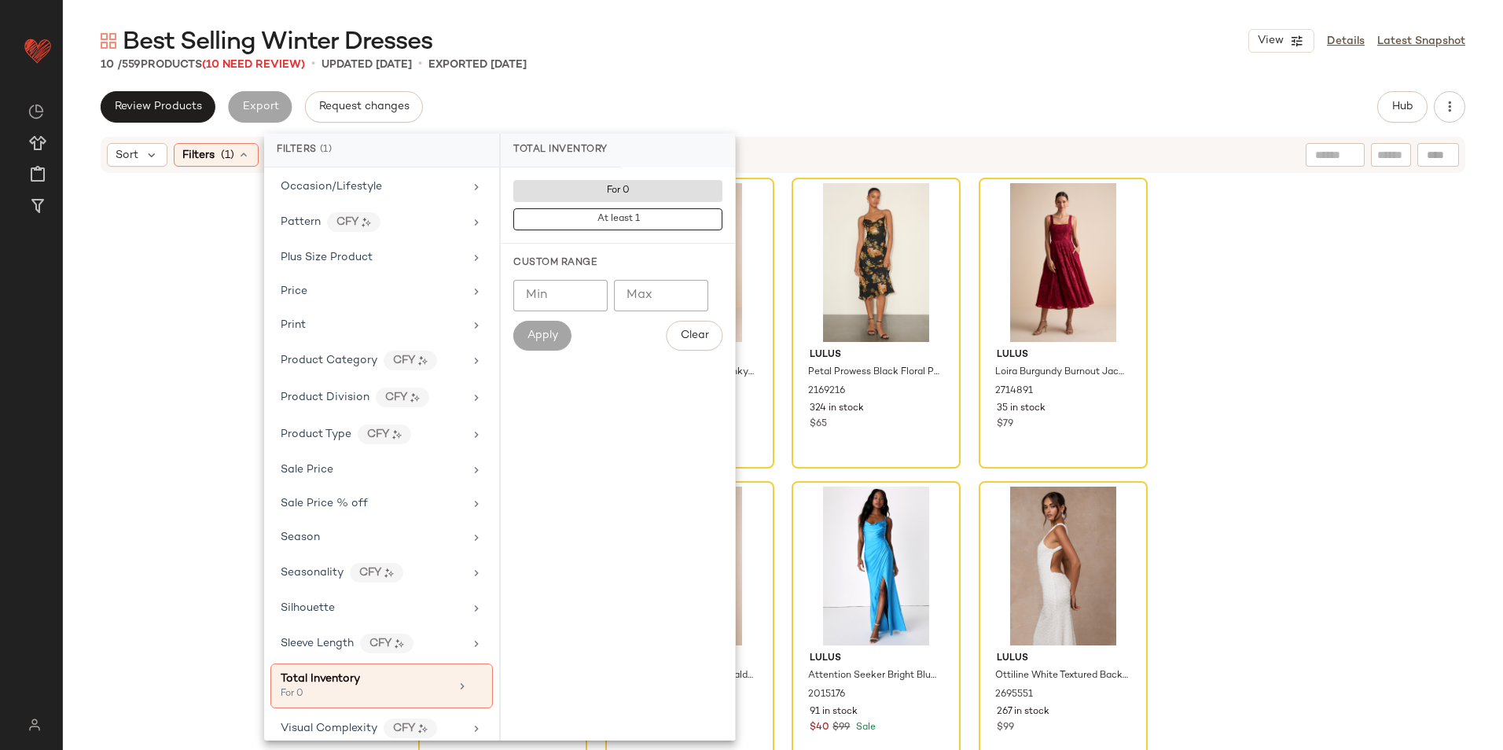
click at [780, 64] on div "10 / 559 Products (10 Need Review) • updated Sep 19th • Exported Sep 19th" at bounding box center [783, 65] width 1440 height 16
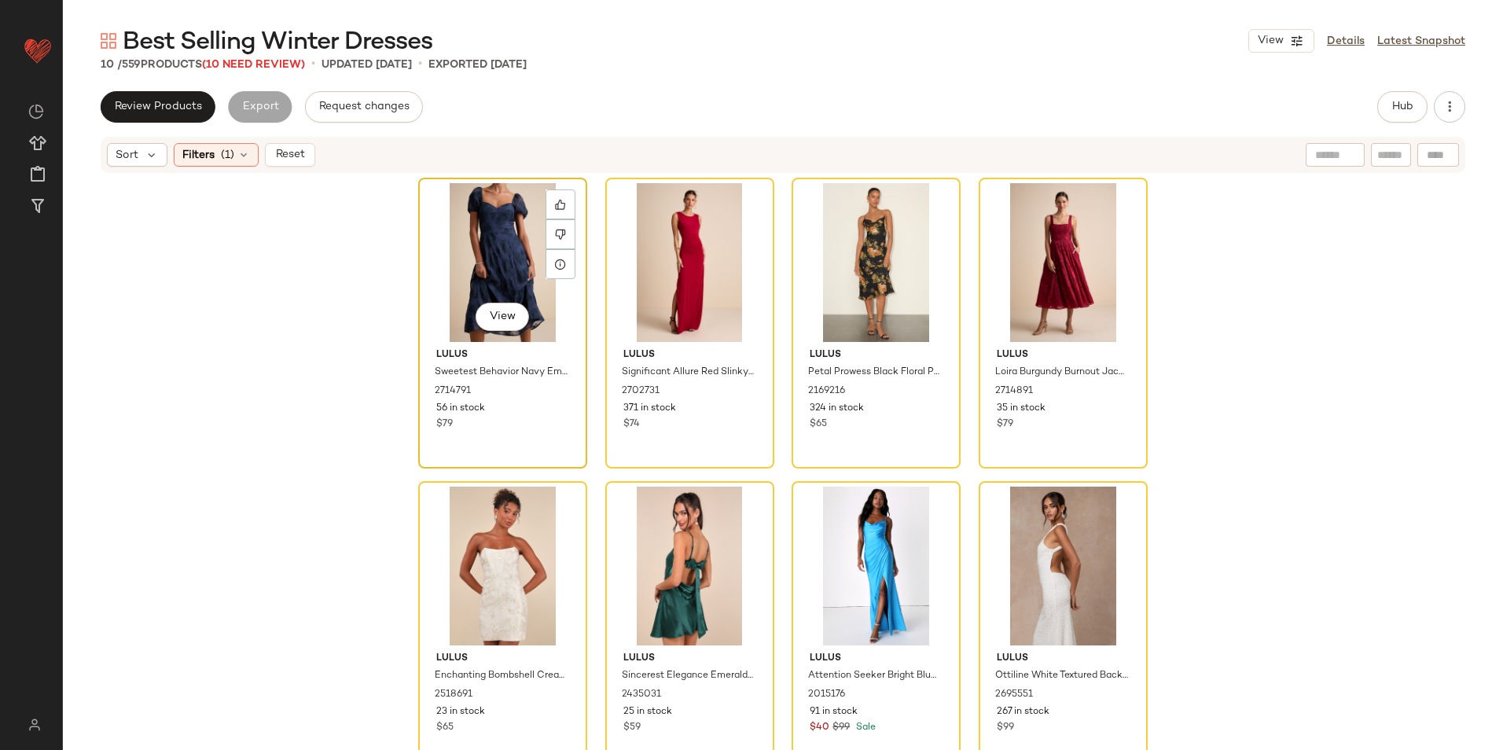
click at [472, 241] on div "View" at bounding box center [503, 262] width 158 height 159
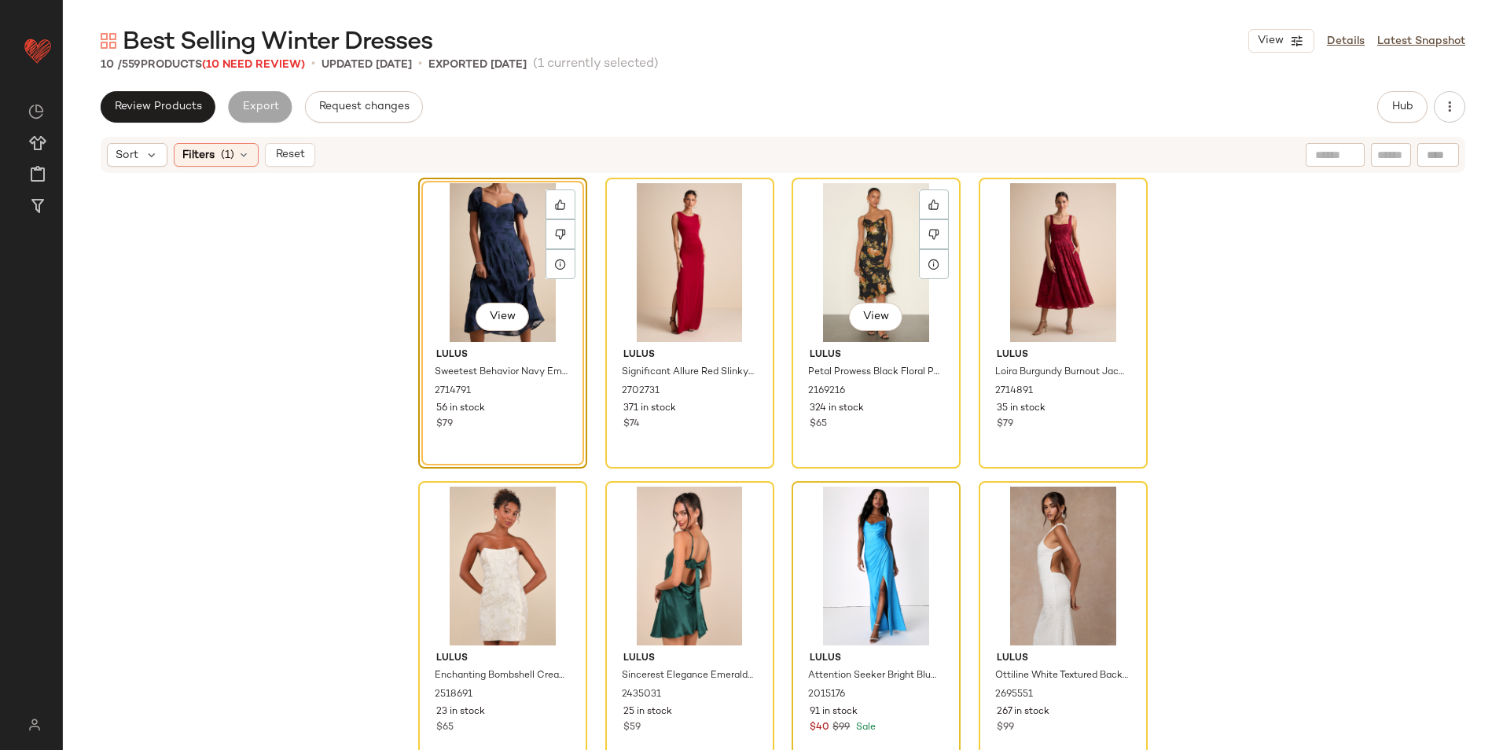
scroll to position [278, 0]
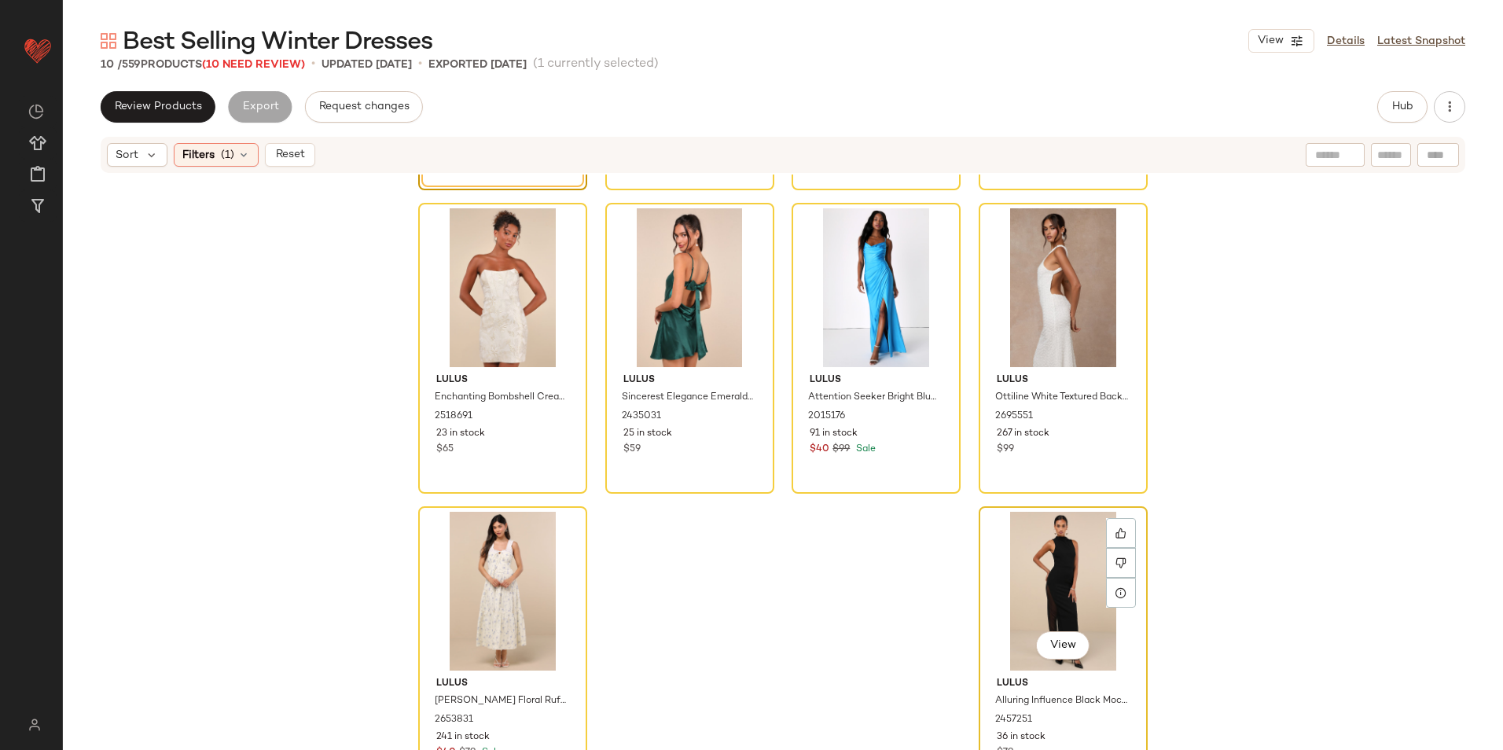
click at [1051, 551] on div "View" at bounding box center [1063, 591] width 158 height 159
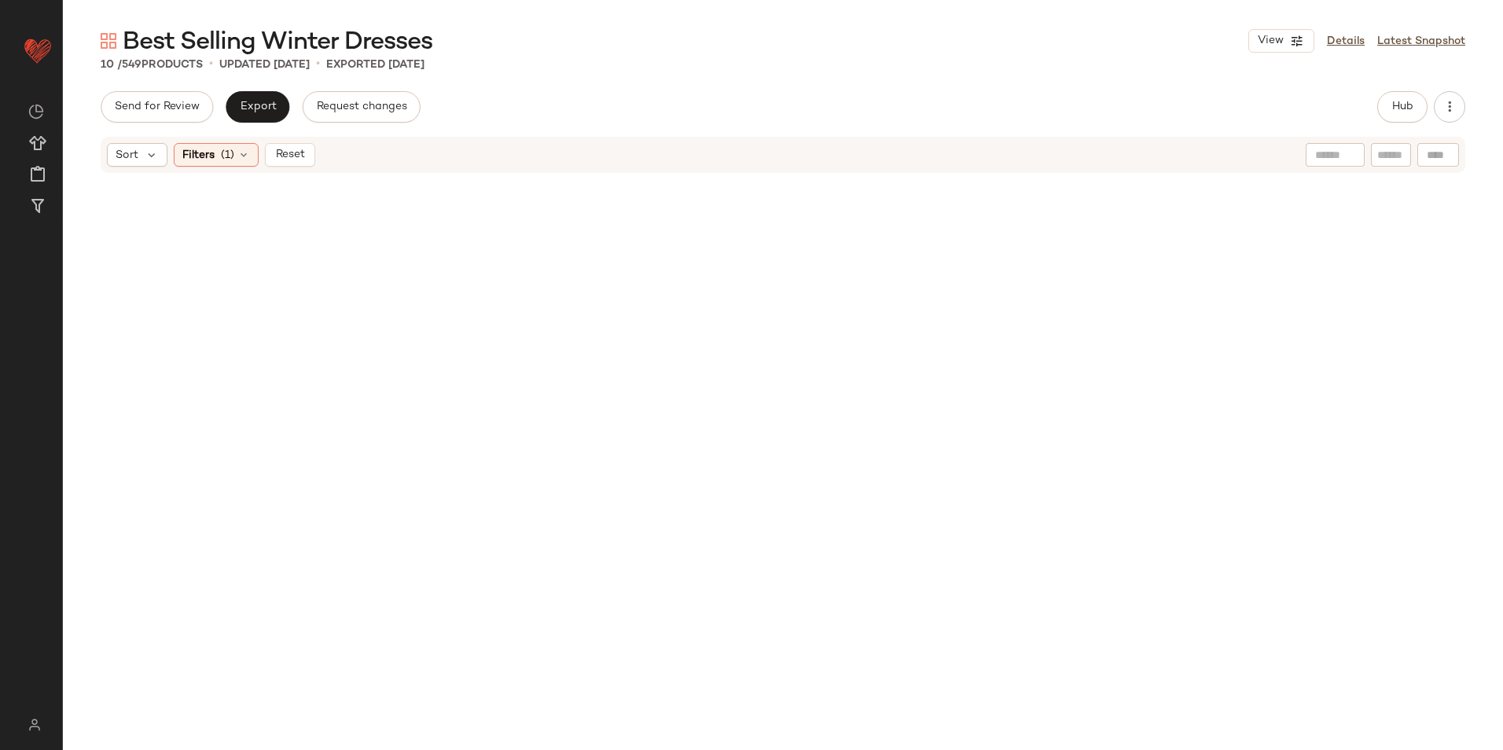
drag, startPoint x: 296, startPoint y: 153, endPoint x: 287, endPoint y: 149, distance: 9.2
click at [298, 153] on span "Reset" at bounding box center [289, 155] width 30 height 13
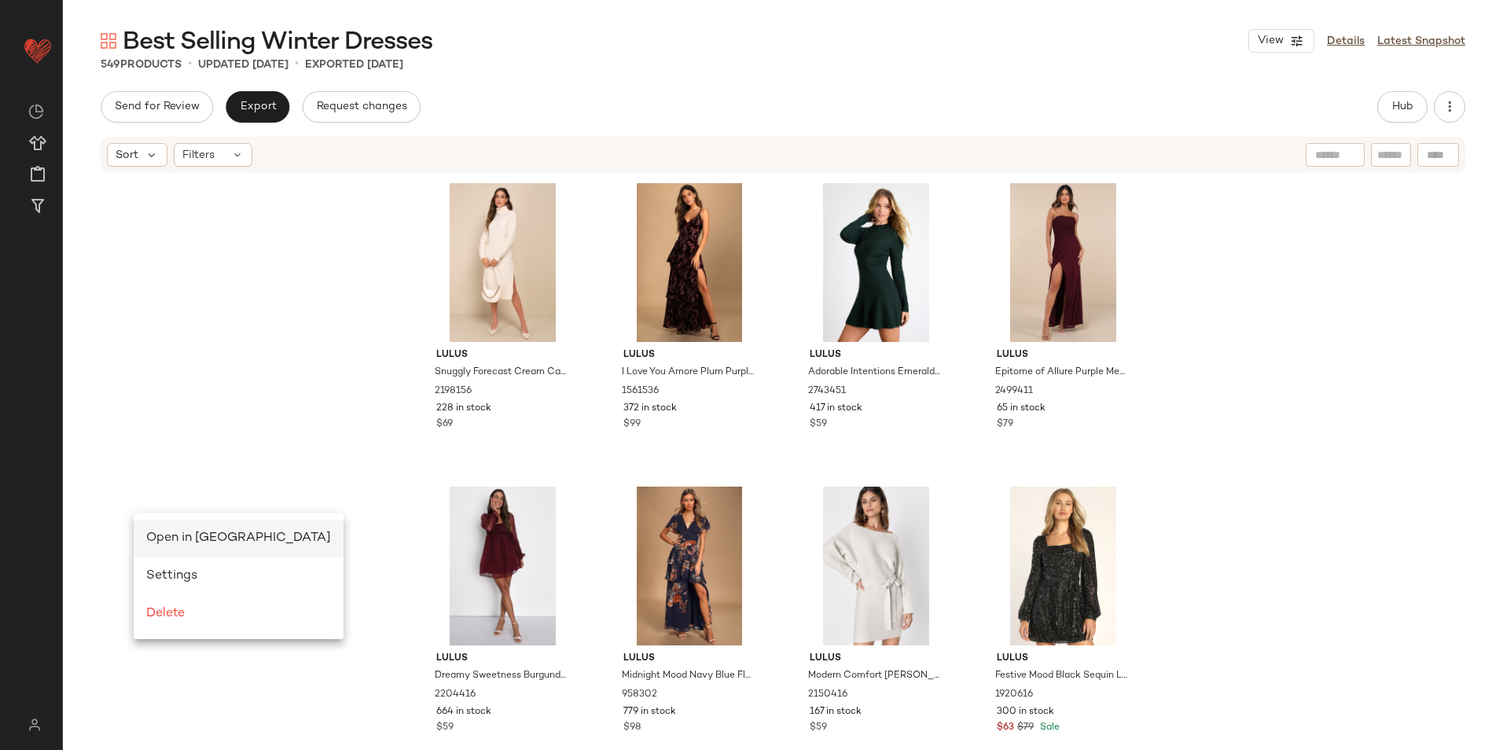
click at [182, 544] on span "Open in Split View" at bounding box center [238, 538] width 185 height 13
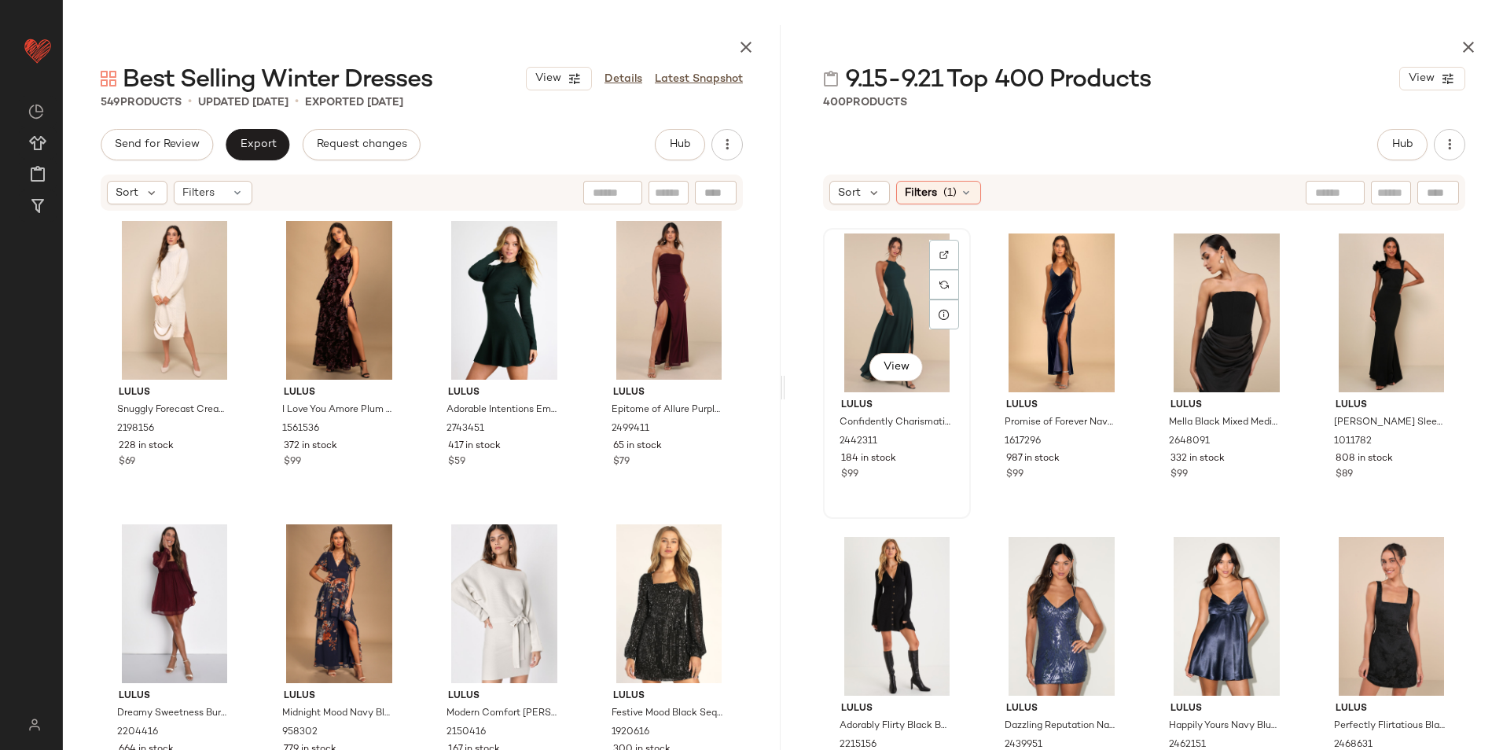
scroll to position [2123, 0]
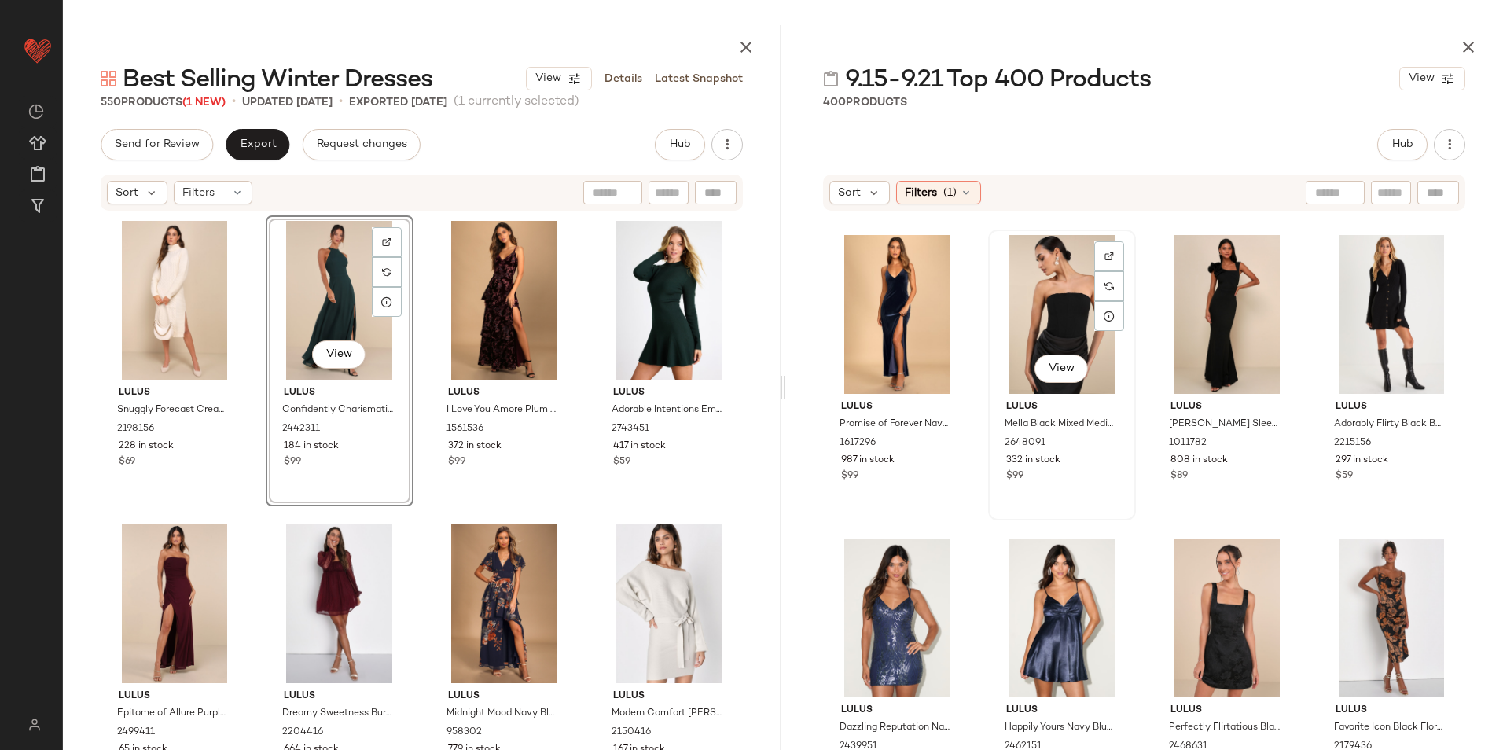
scroll to position [2122, 0]
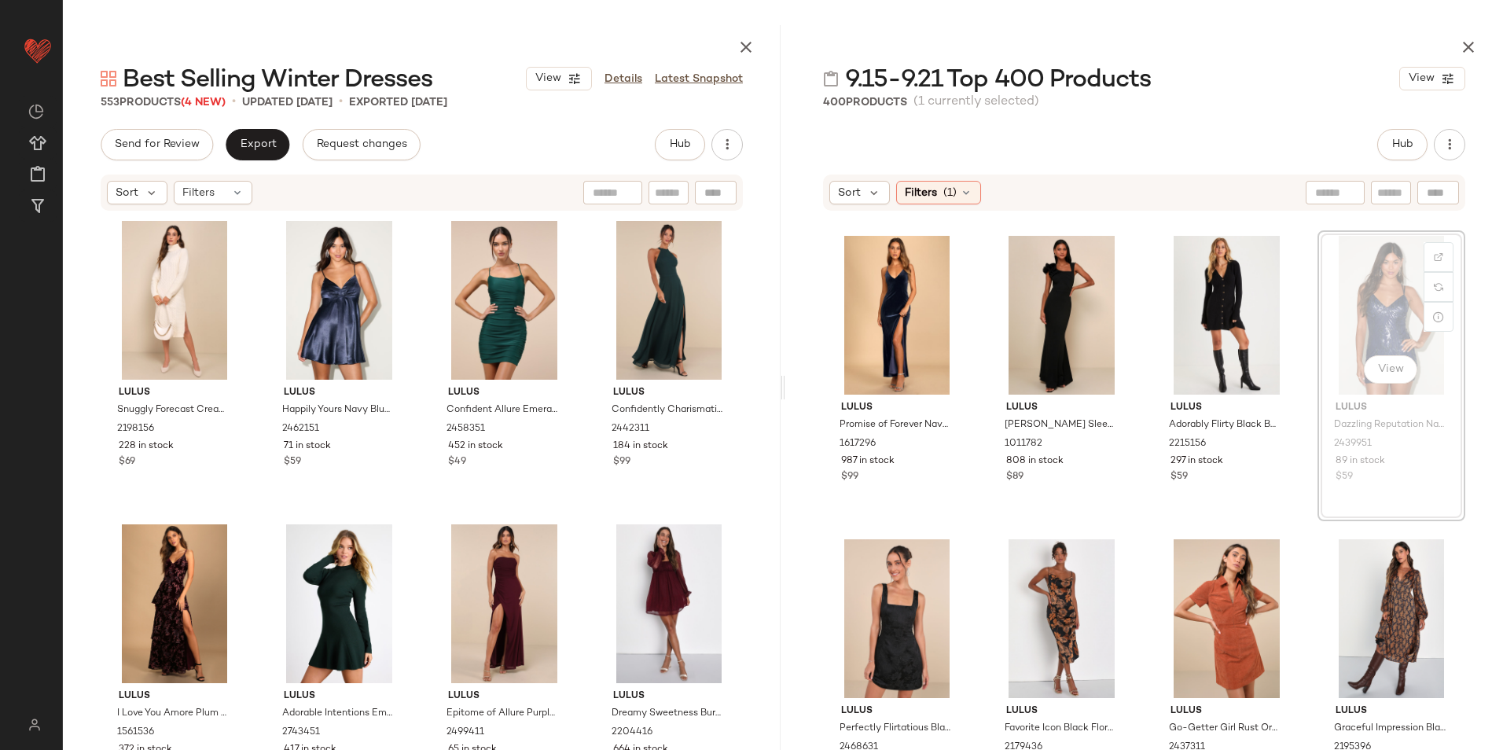
scroll to position [2118, 0]
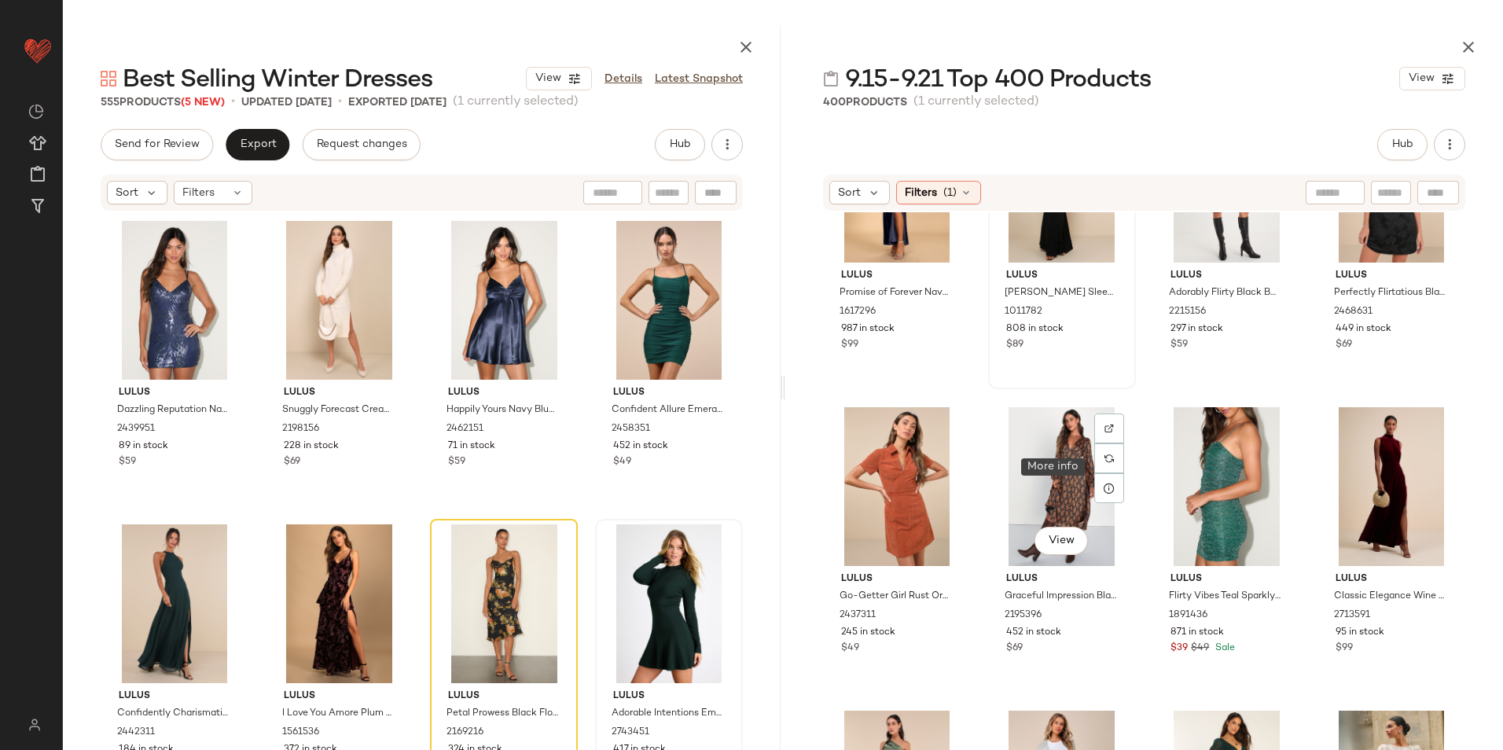
scroll to position [2275, 0]
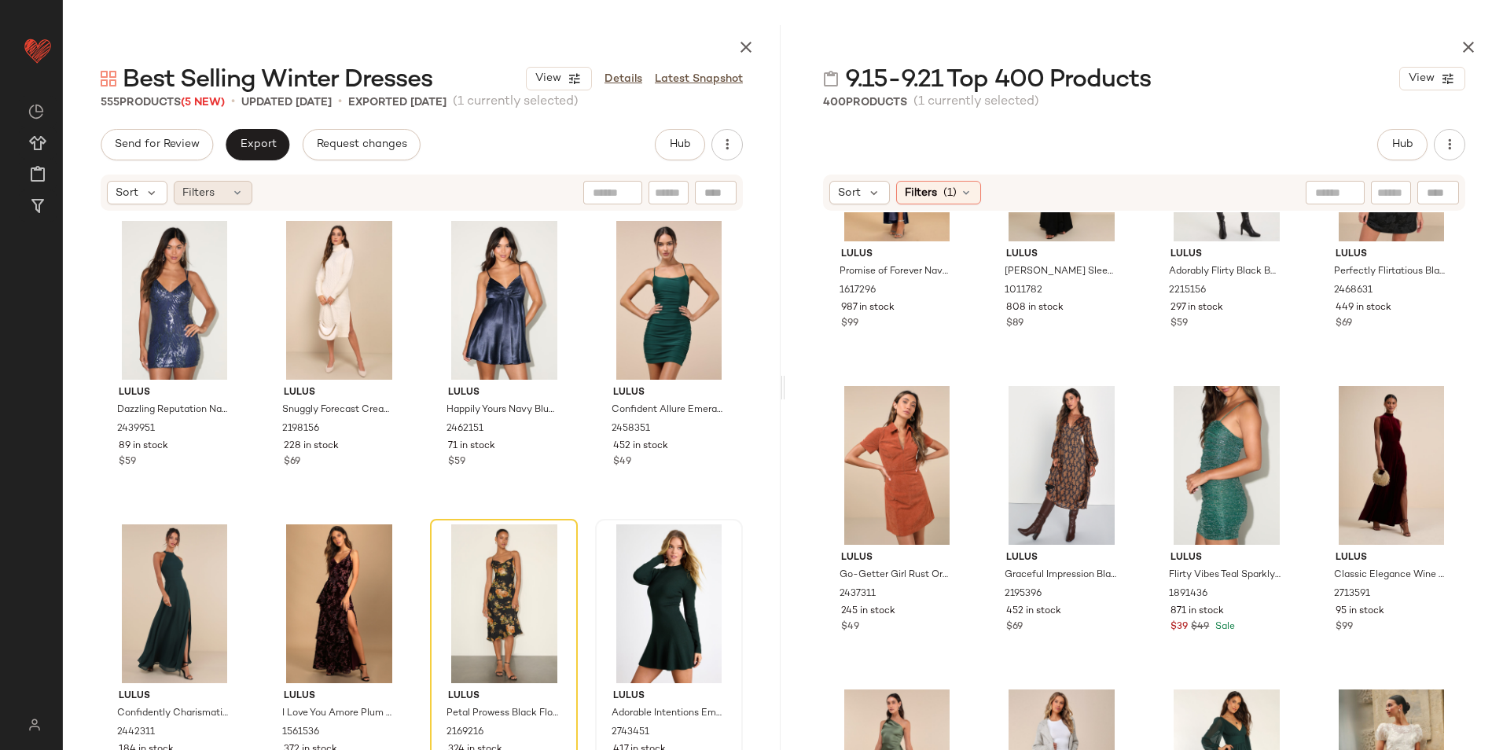
click at [187, 194] on span "Filters" at bounding box center [198, 193] width 32 height 17
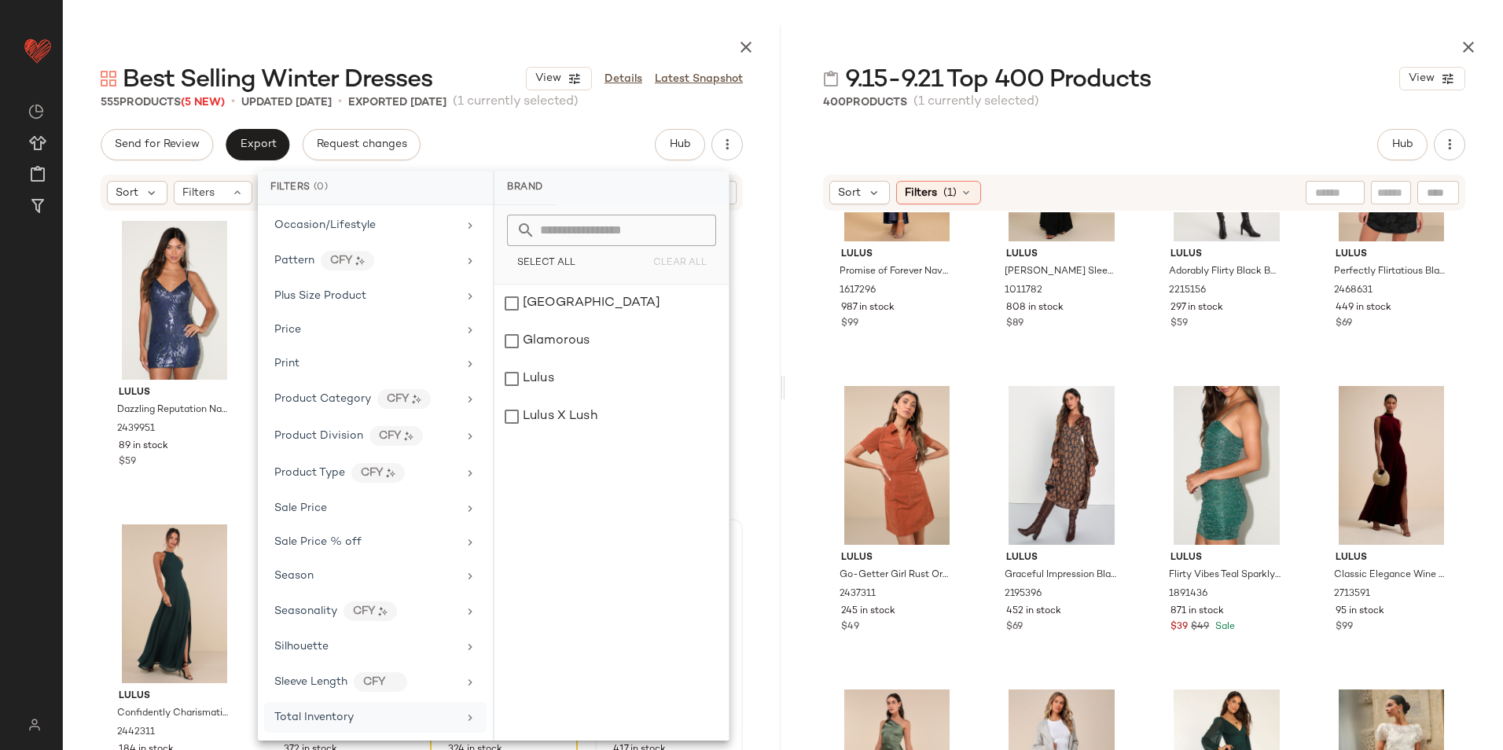
scroll to position [849, 0]
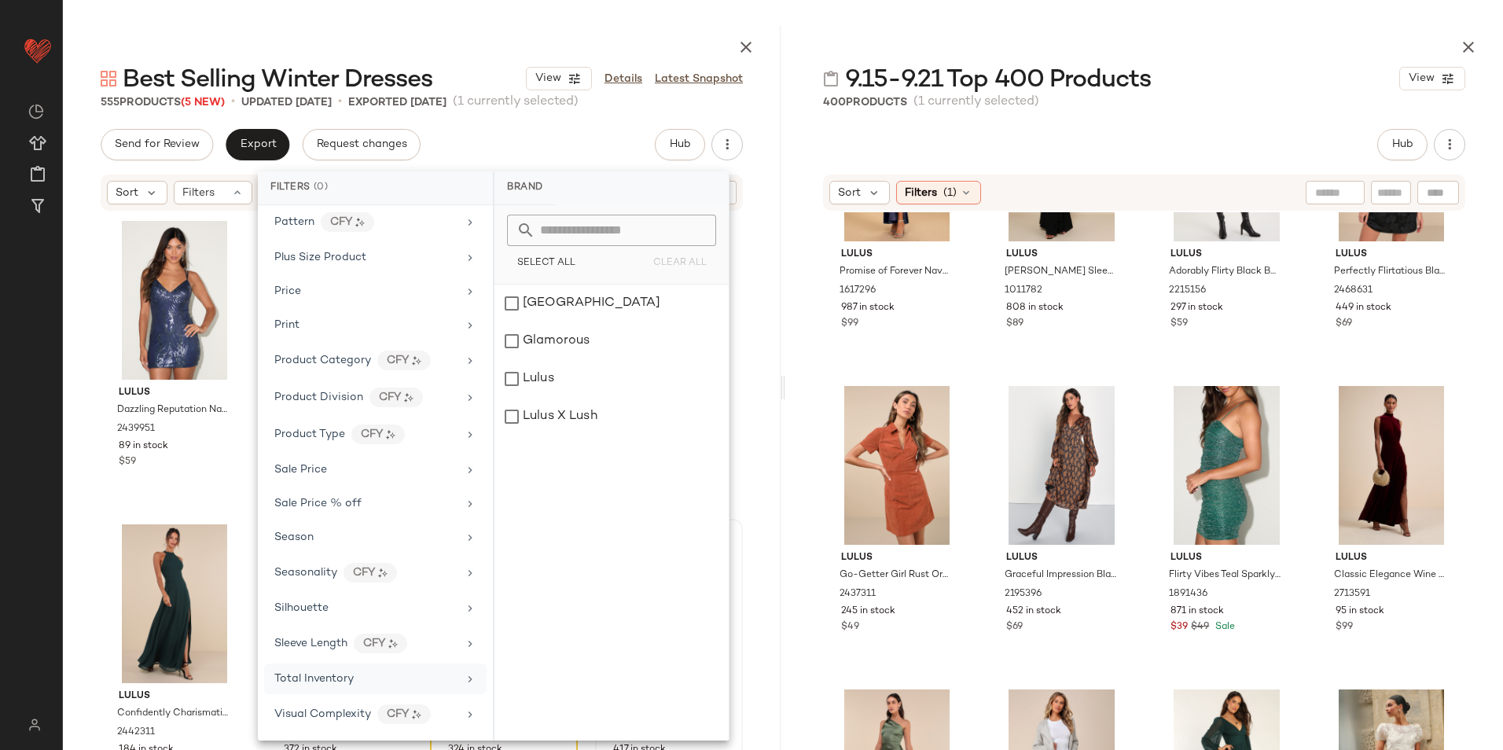
click at [348, 683] on span "Total Inventory" at bounding box center [313, 679] width 79 height 12
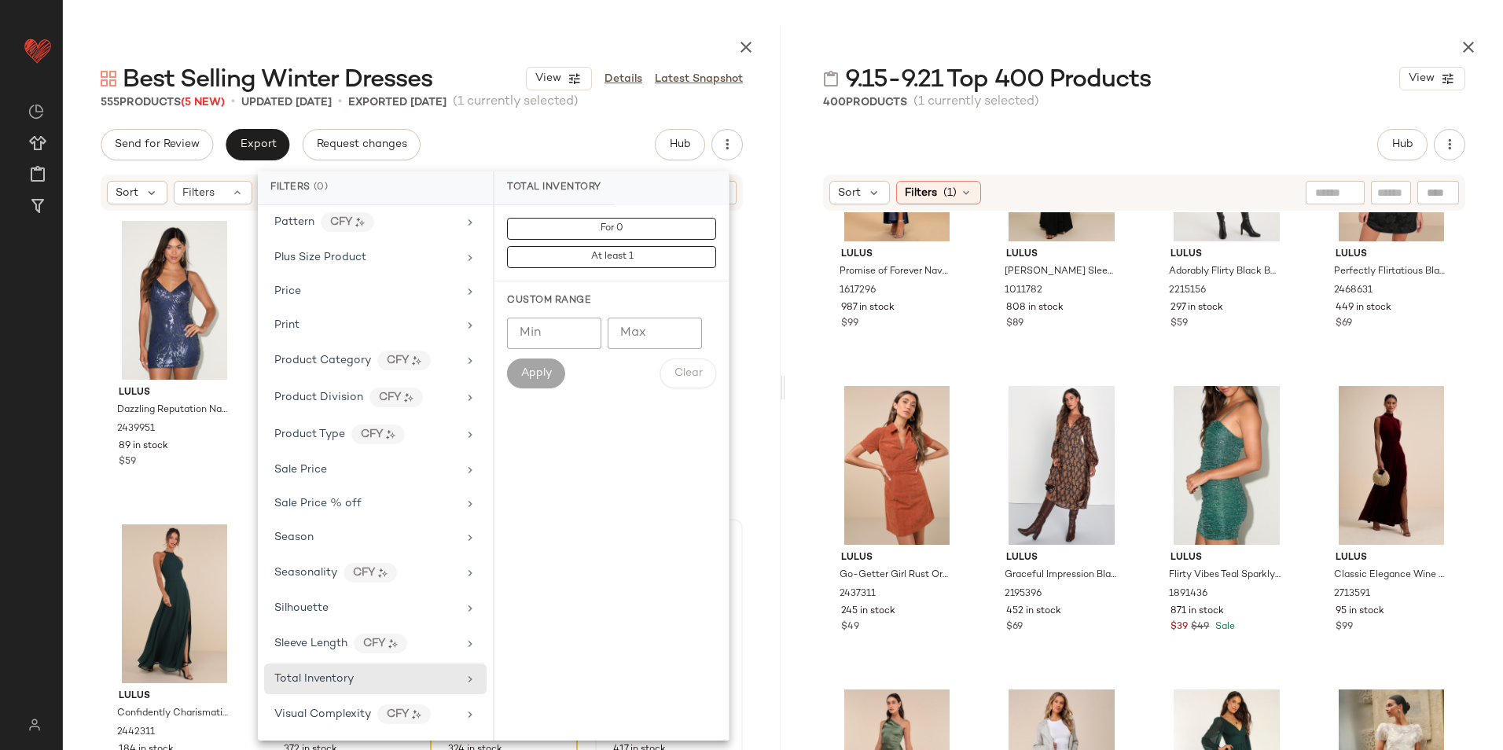
click at [638, 322] on input "Max" at bounding box center [655, 333] width 94 height 31
type input "**"
click at [543, 368] on span "Apply" at bounding box center [536, 373] width 31 height 13
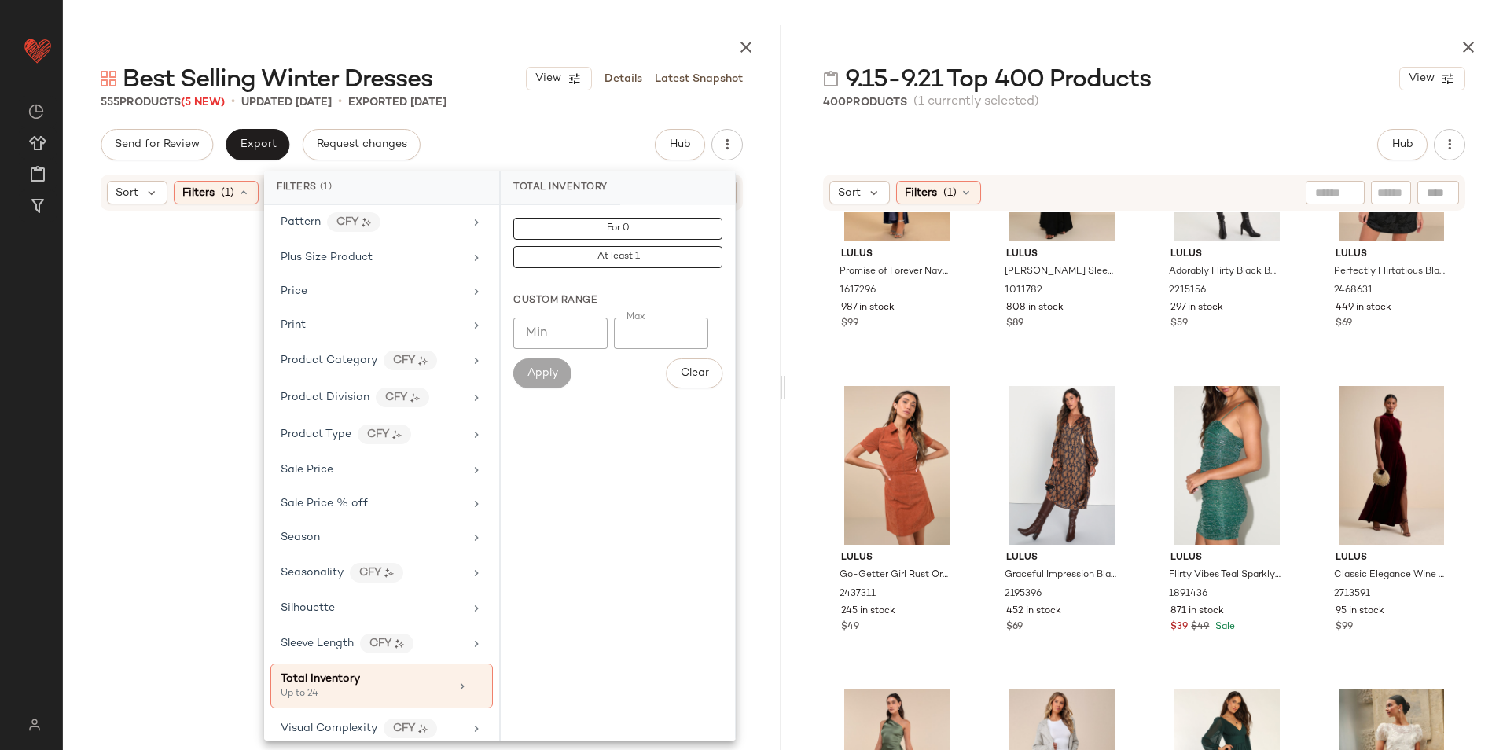
click at [578, 14] on main "Best Selling Winter Dresses View Details Latest Snapshot 555 Products (5 New) •…" at bounding box center [751, 375] width 1503 height 750
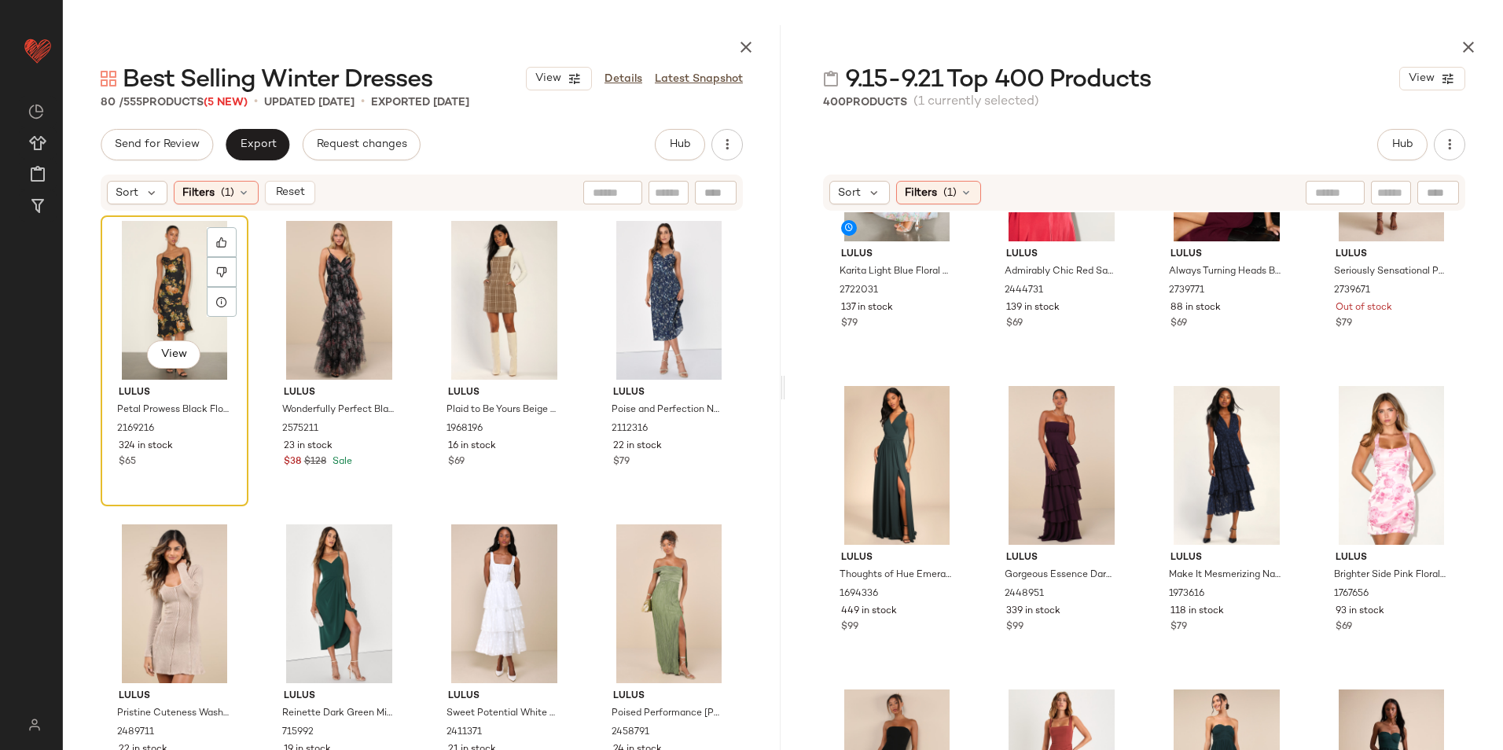
click at [161, 290] on div "View" at bounding box center [174, 300] width 137 height 159
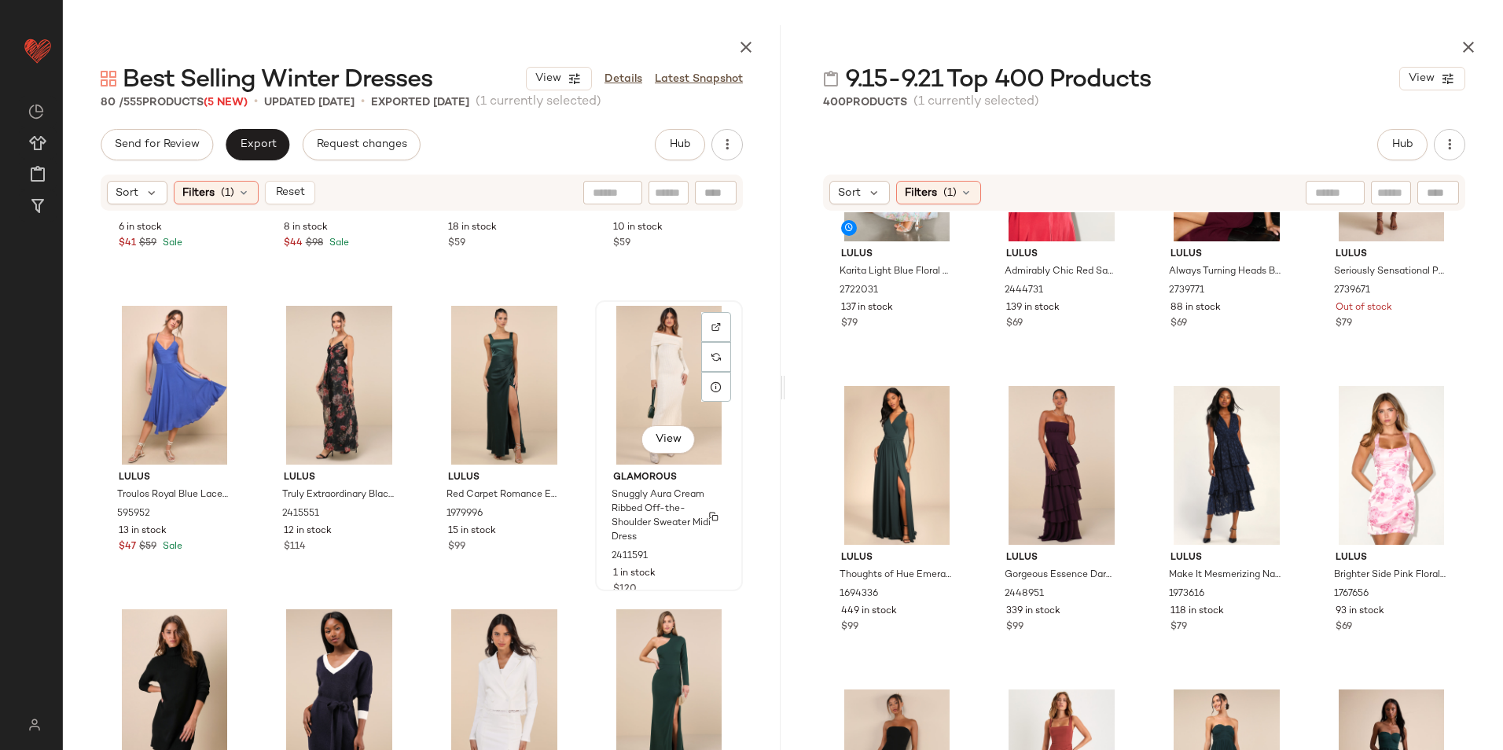
scroll to position [5450, 0]
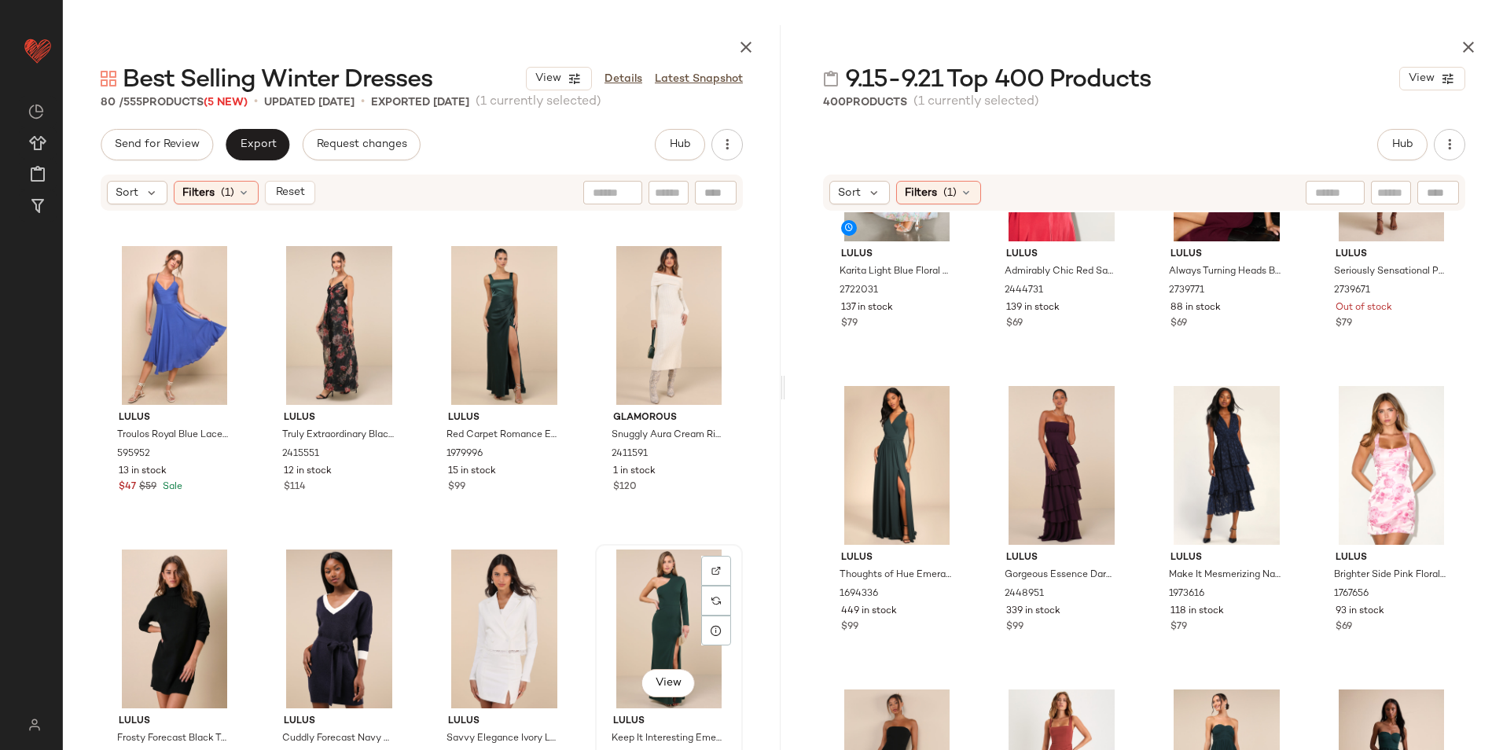
click at [653, 592] on div "View" at bounding box center [669, 629] width 137 height 159
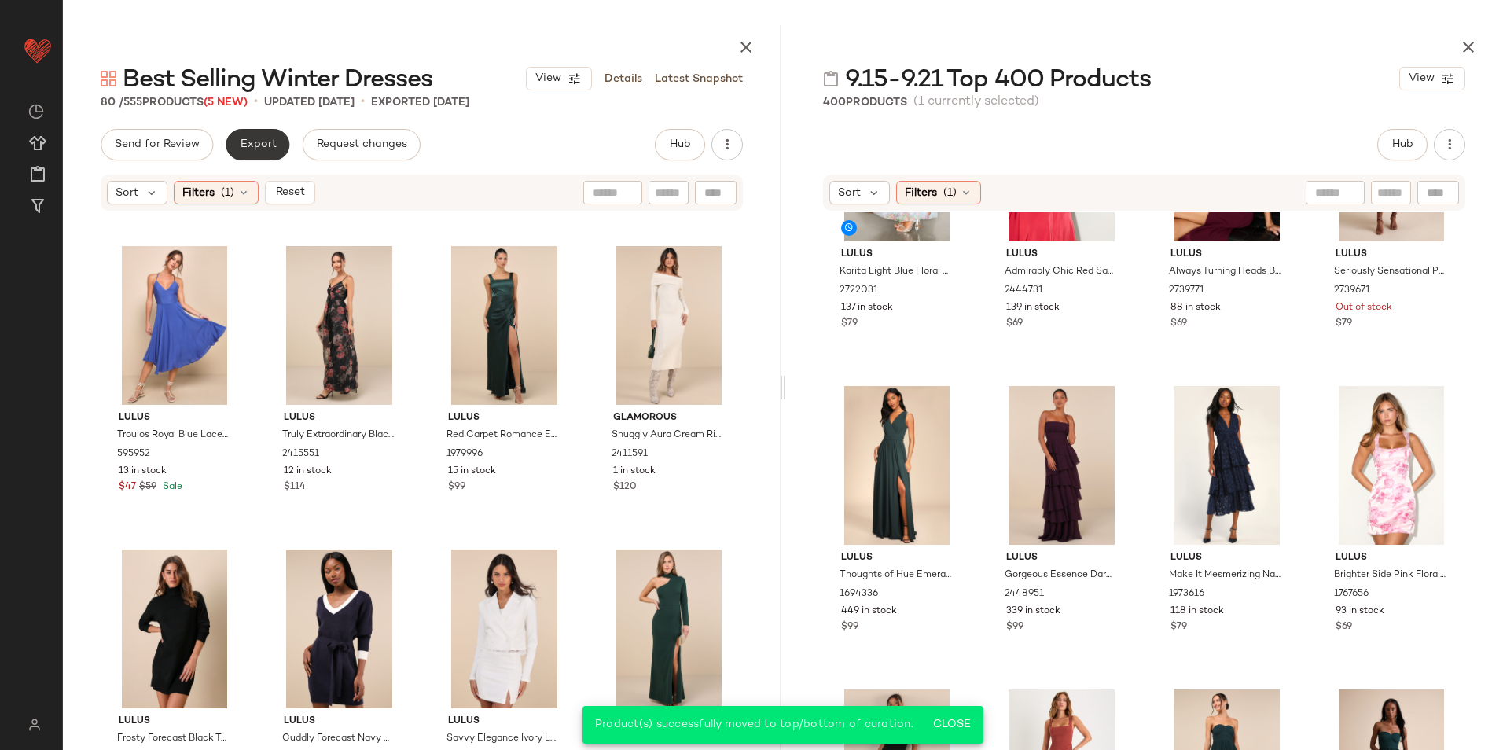
click at [264, 130] on button "Export" at bounding box center [258, 144] width 64 height 31
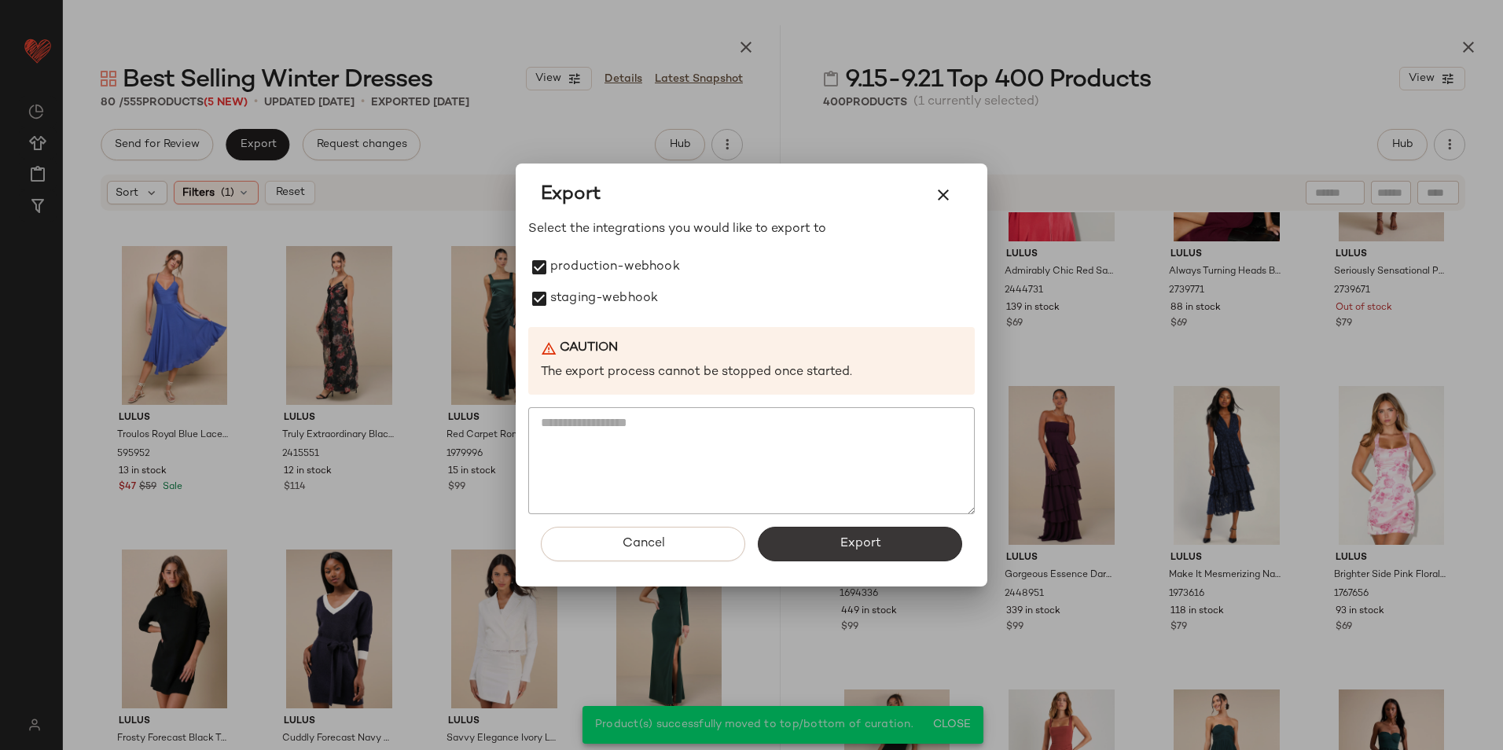
click at [808, 536] on button "Export" at bounding box center [860, 544] width 204 height 35
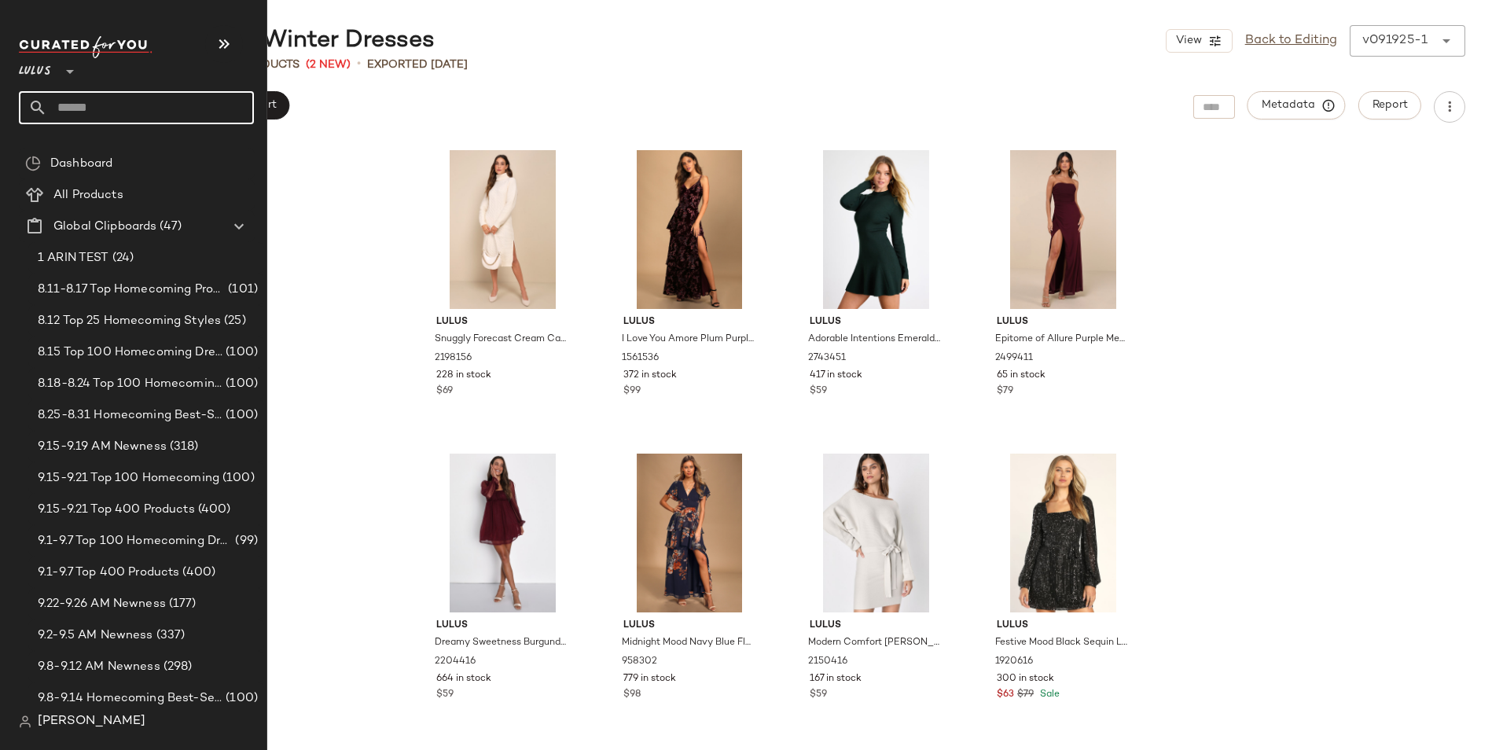
click at [85, 97] on input "text" at bounding box center [150, 107] width 207 height 33
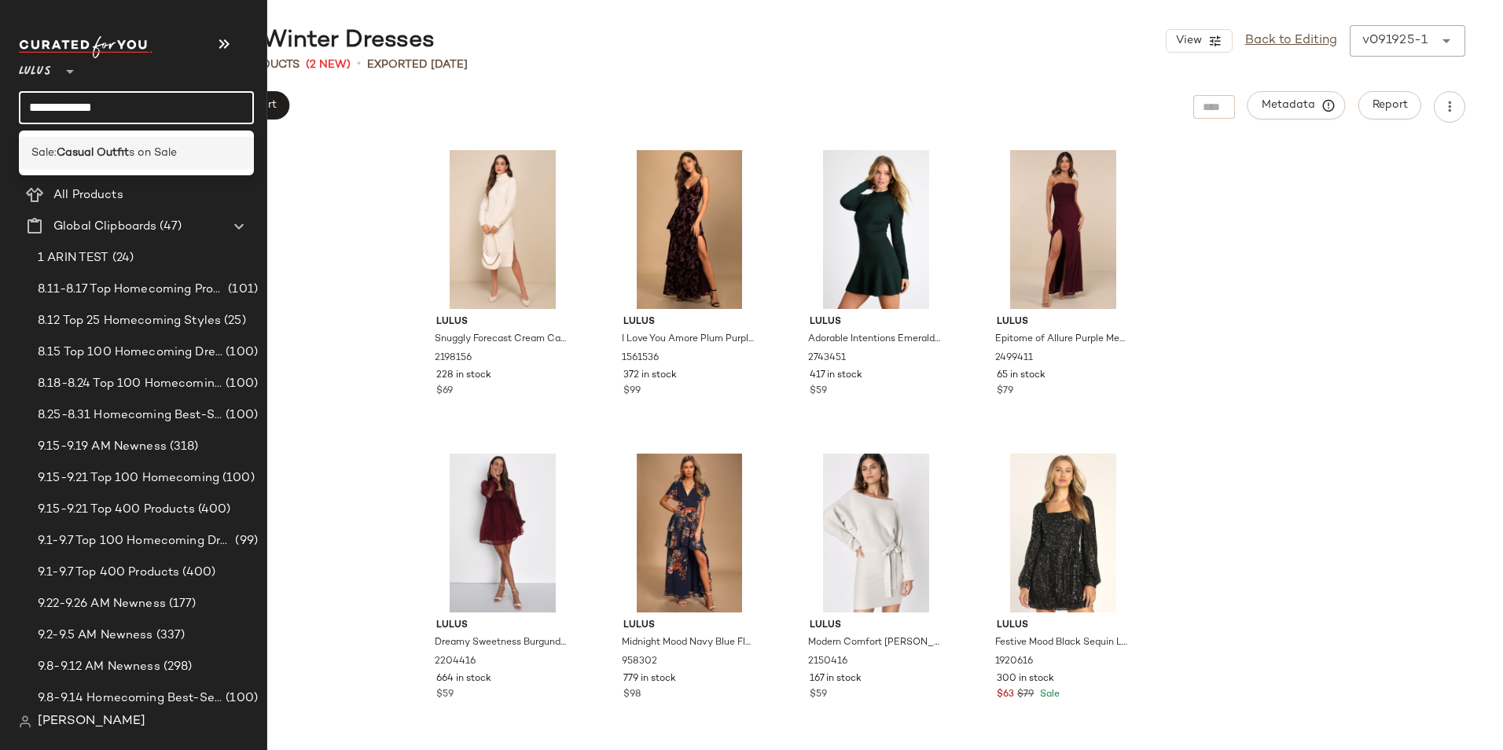
type input "**********"
click at [83, 142] on div "Sale: Casual Outfit s on Sale" at bounding box center [136, 153] width 235 height 32
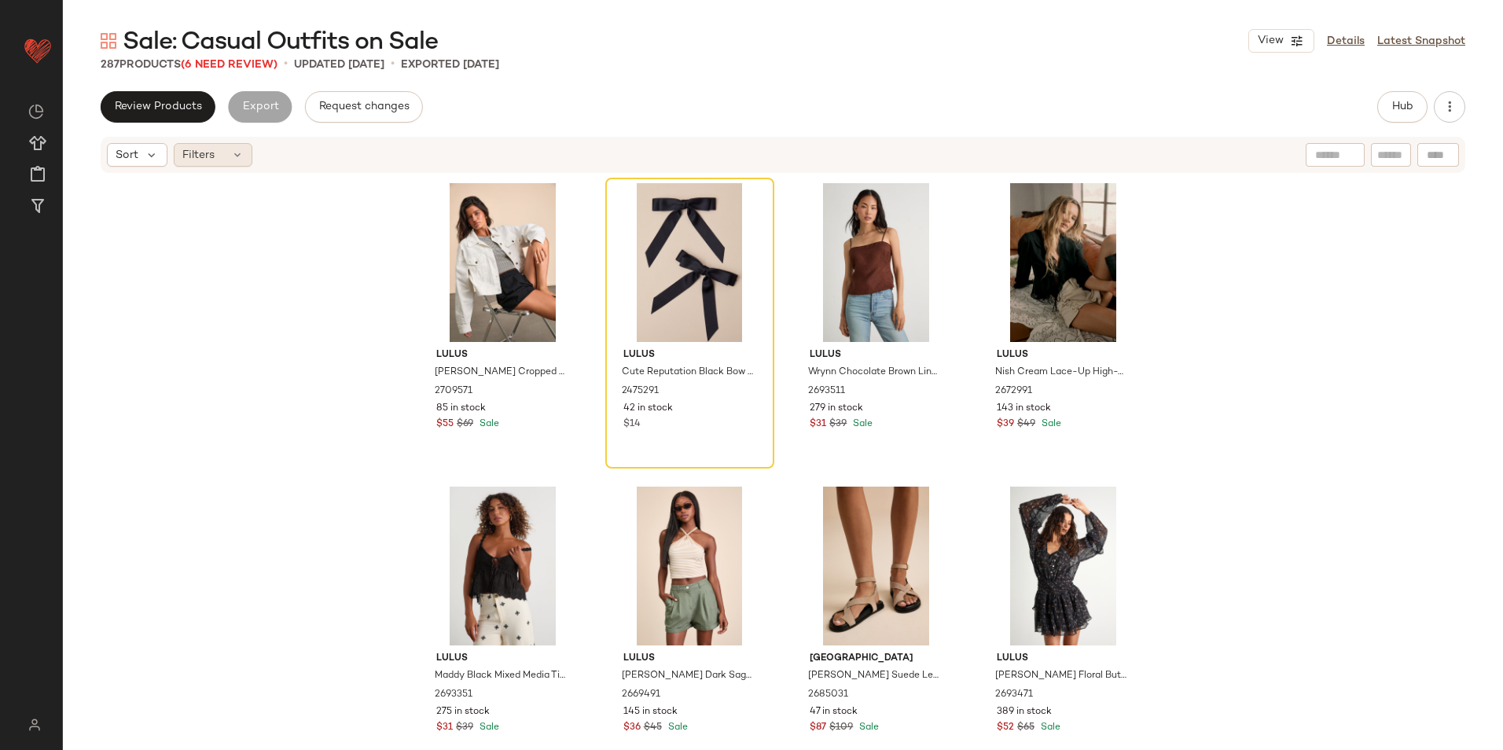
click at [208, 154] on span "Filters" at bounding box center [198, 155] width 32 height 17
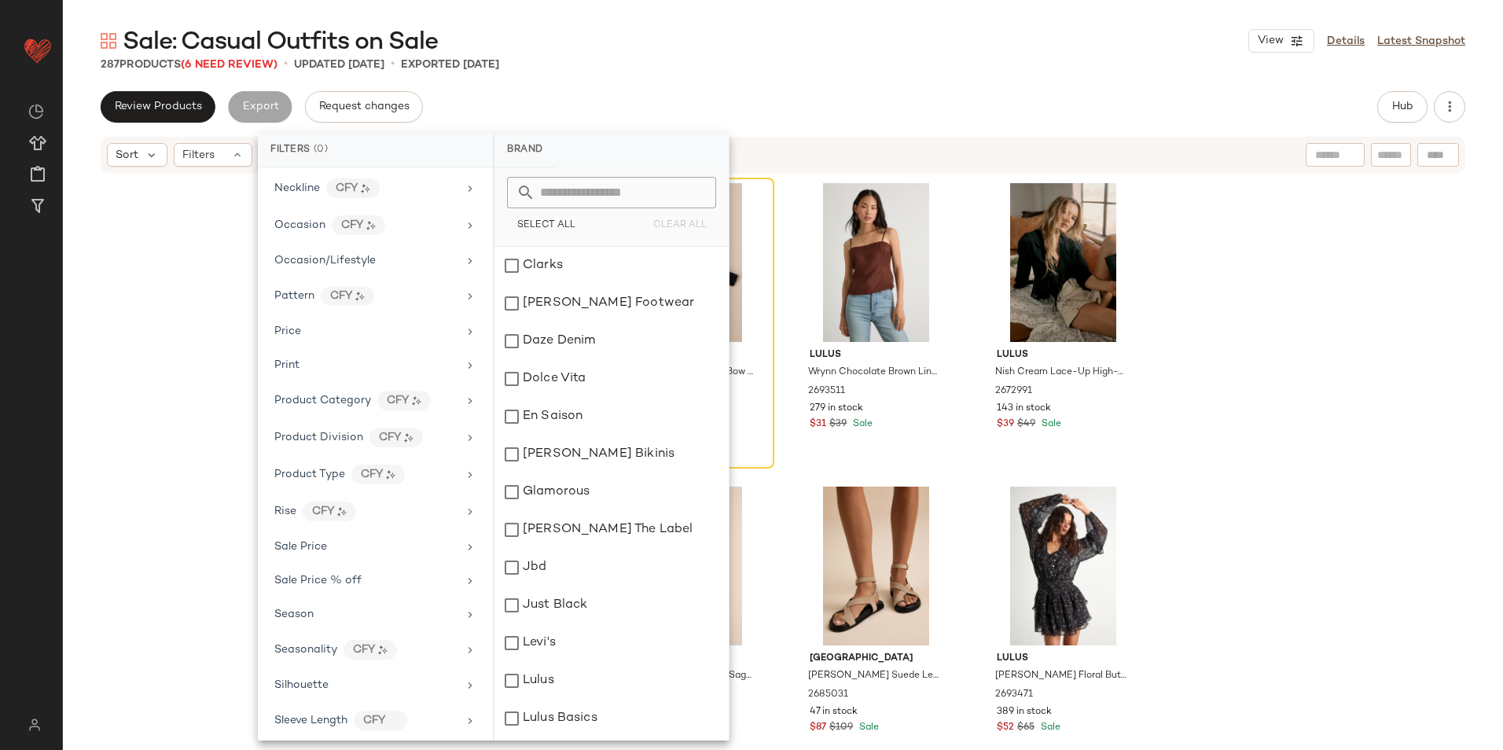
scroll to position [852, 0]
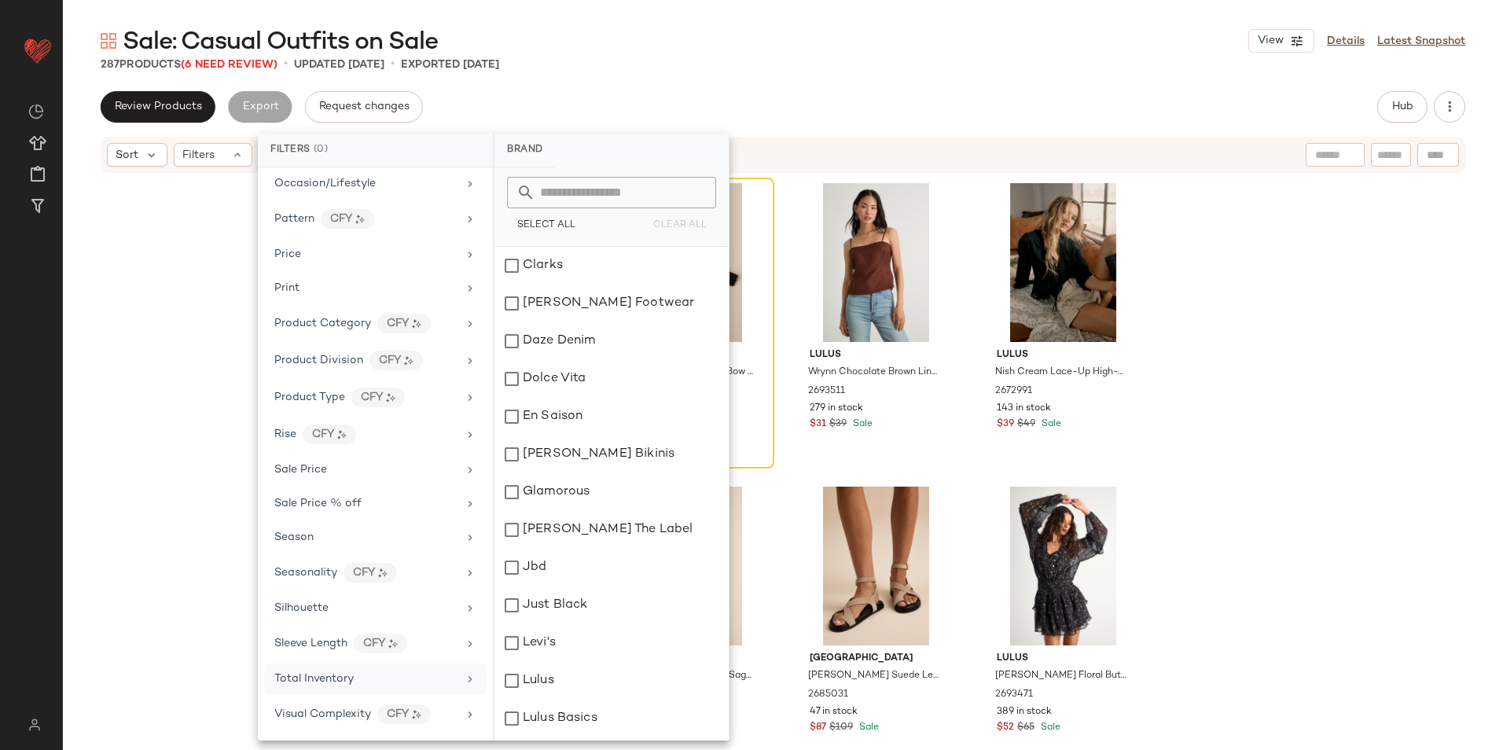
click at [335, 670] on div "Total Inventory" at bounding box center [375, 679] width 223 height 31
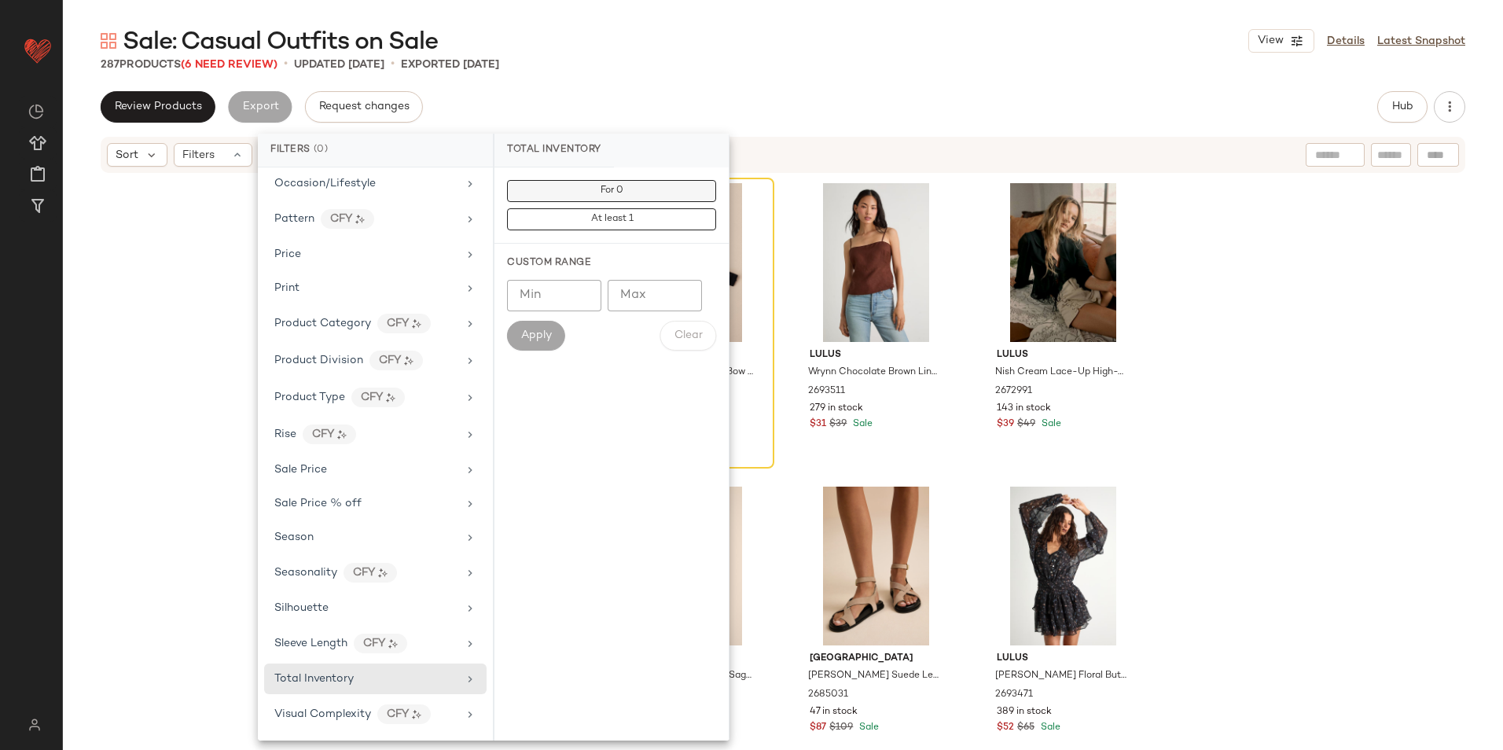
click at [651, 183] on button "For 0" at bounding box center [611, 191] width 209 height 22
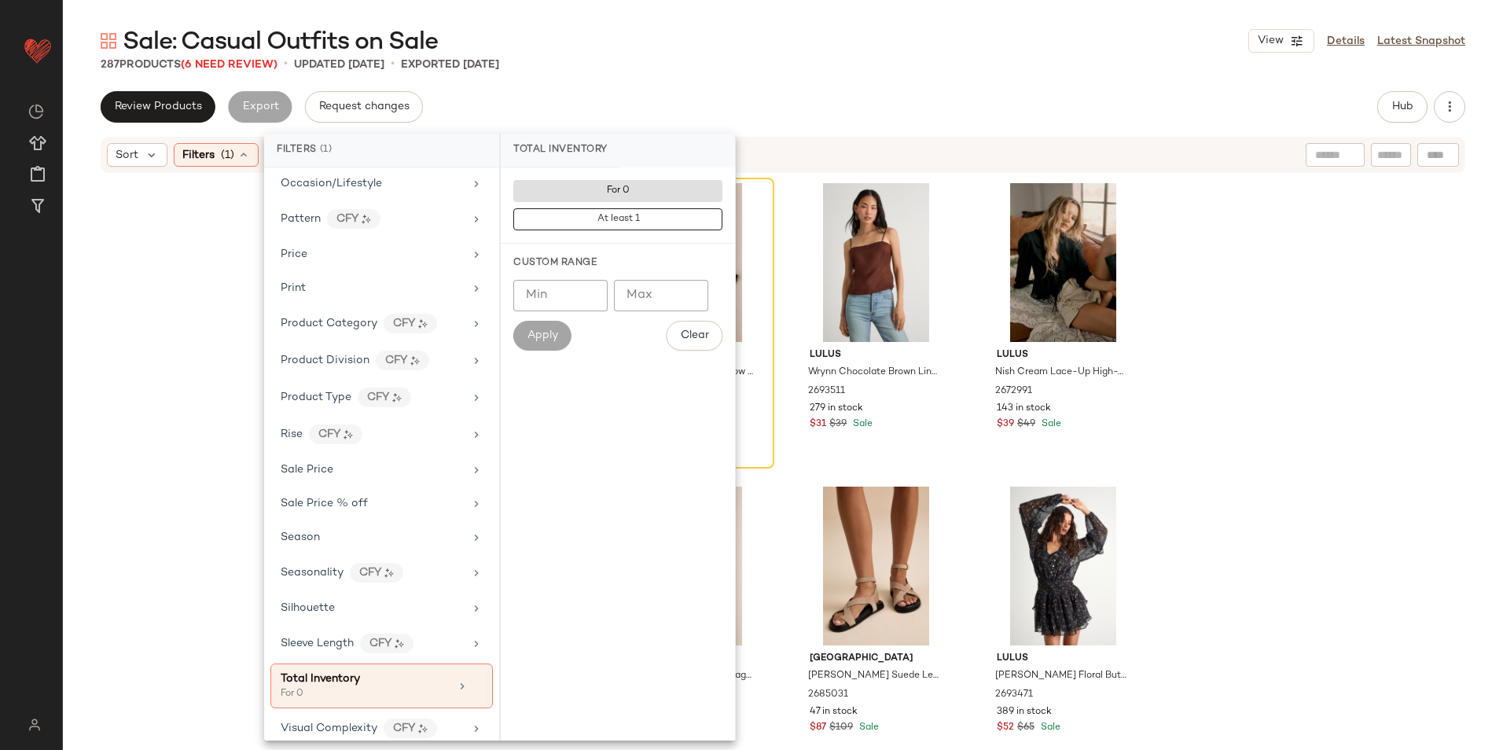
click at [745, 20] on main "Sale: Casual Outfits on Sale View Details Latest Snapshot 287 Products (6 Need …" at bounding box center [751, 375] width 1503 height 750
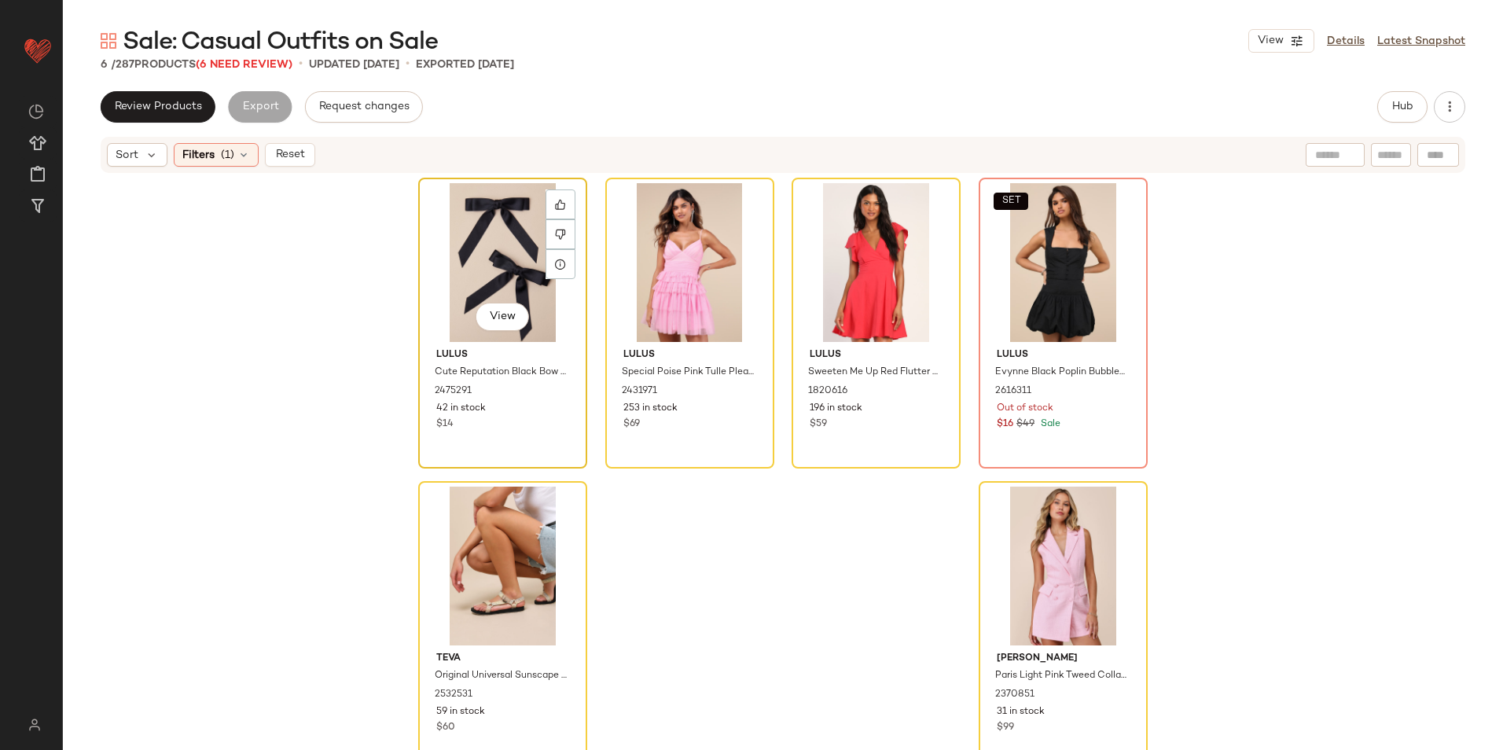
drag, startPoint x: 492, startPoint y: 245, endPoint x: 563, endPoint y: 280, distance: 79.1
click at [493, 245] on div "View" at bounding box center [503, 262] width 158 height 159
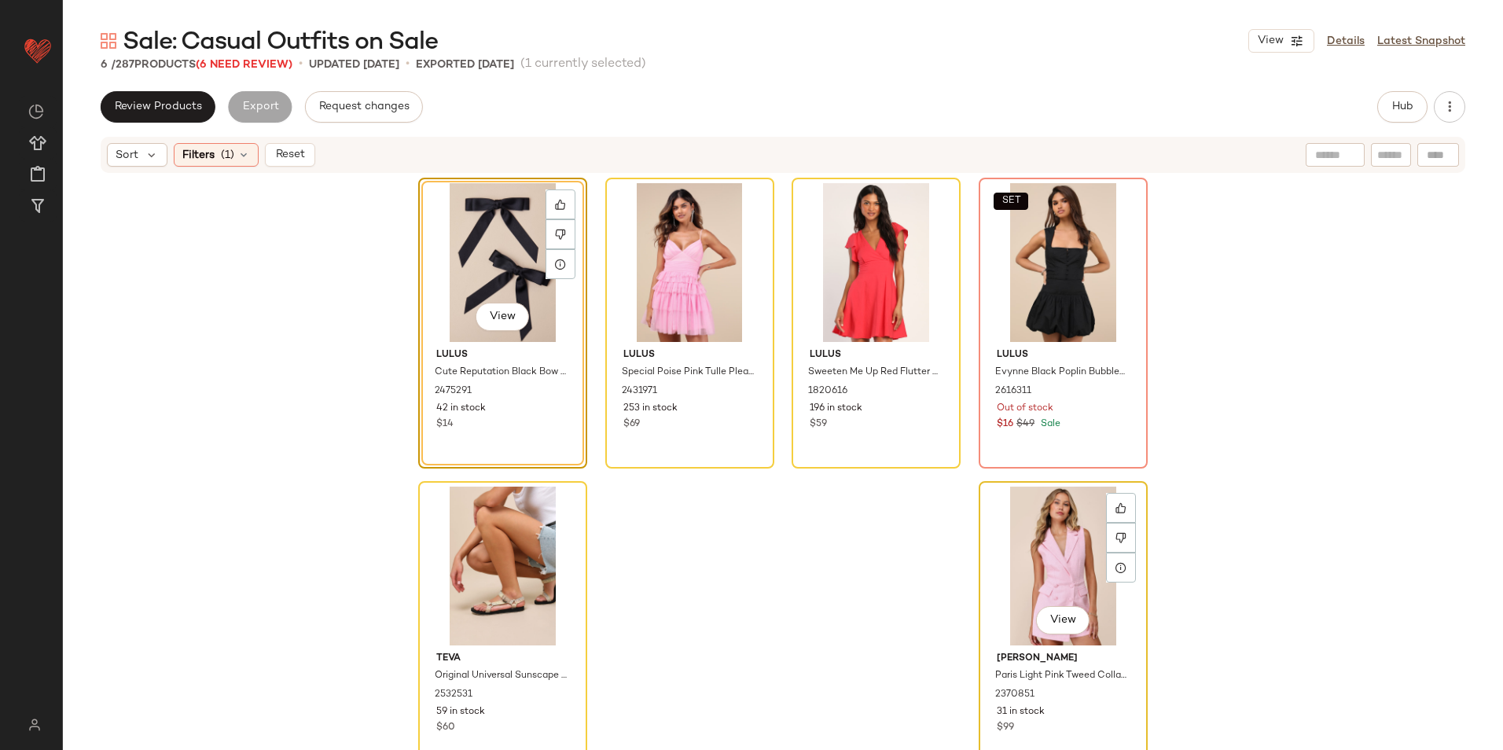
click at [1028, 541] on div "View" at bounding box center [1063, 566] width 158 height 159
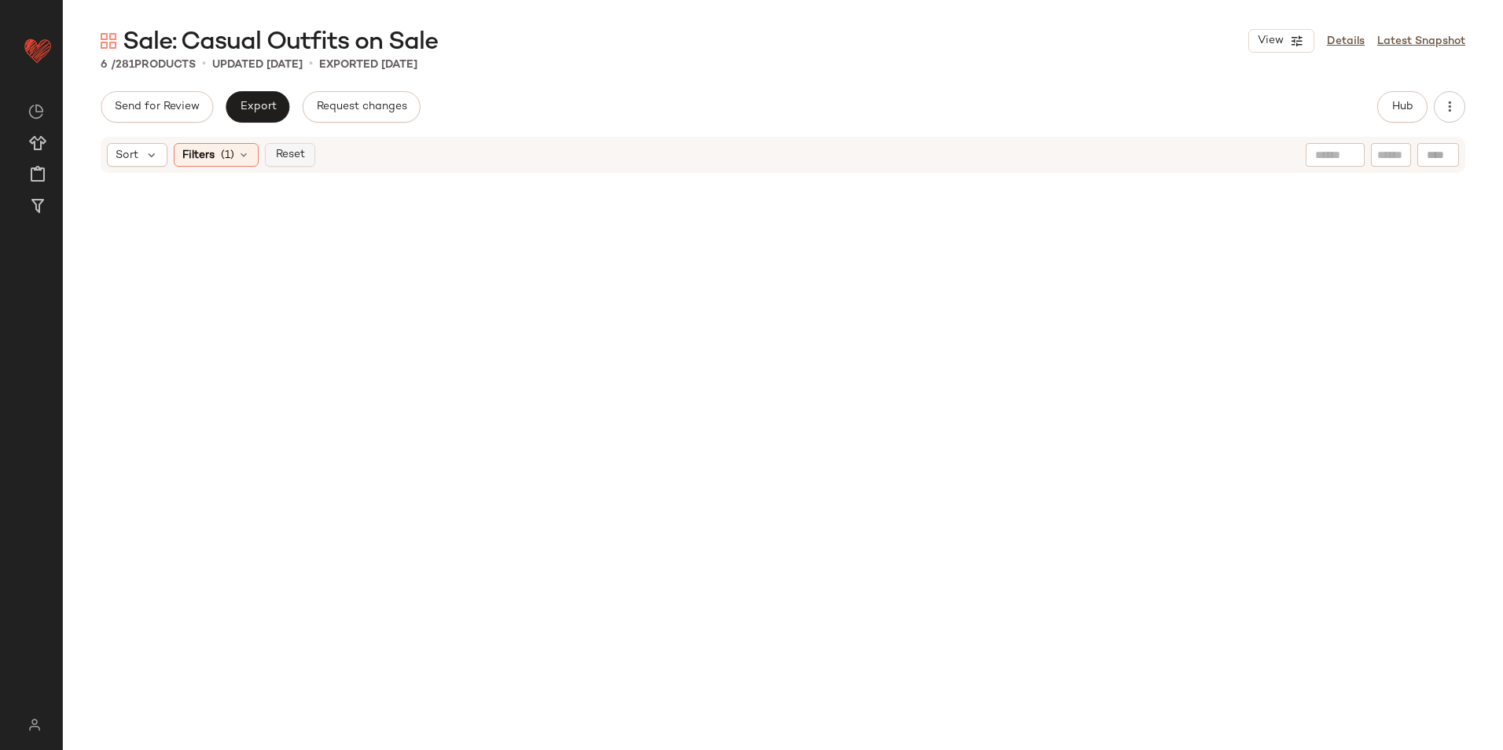
click at [300, 152] on span "Reset" at bounding box center [289, 155] width 30 height 13
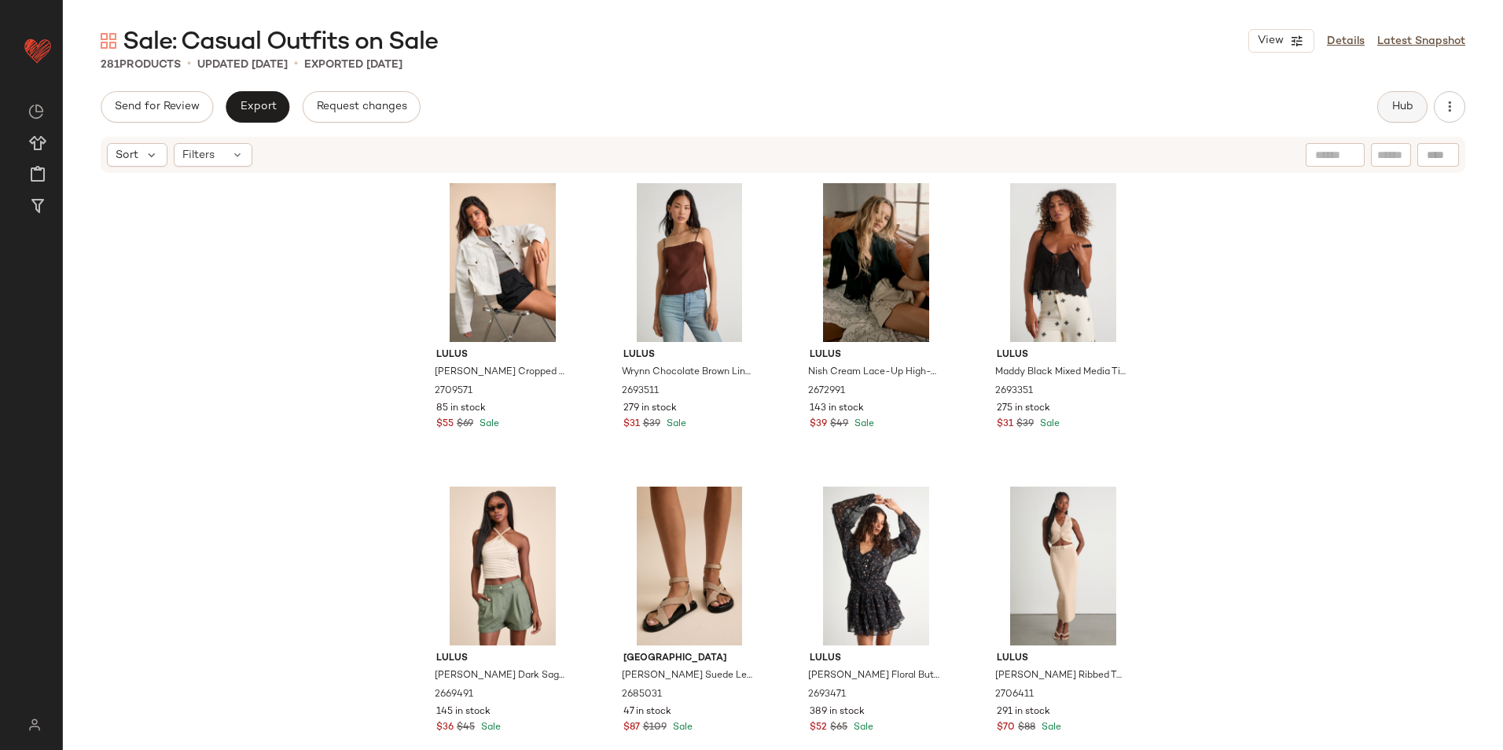
click at [1397, 106] on span "Hub" at bounding box center [1403, 107] width 22 height 13
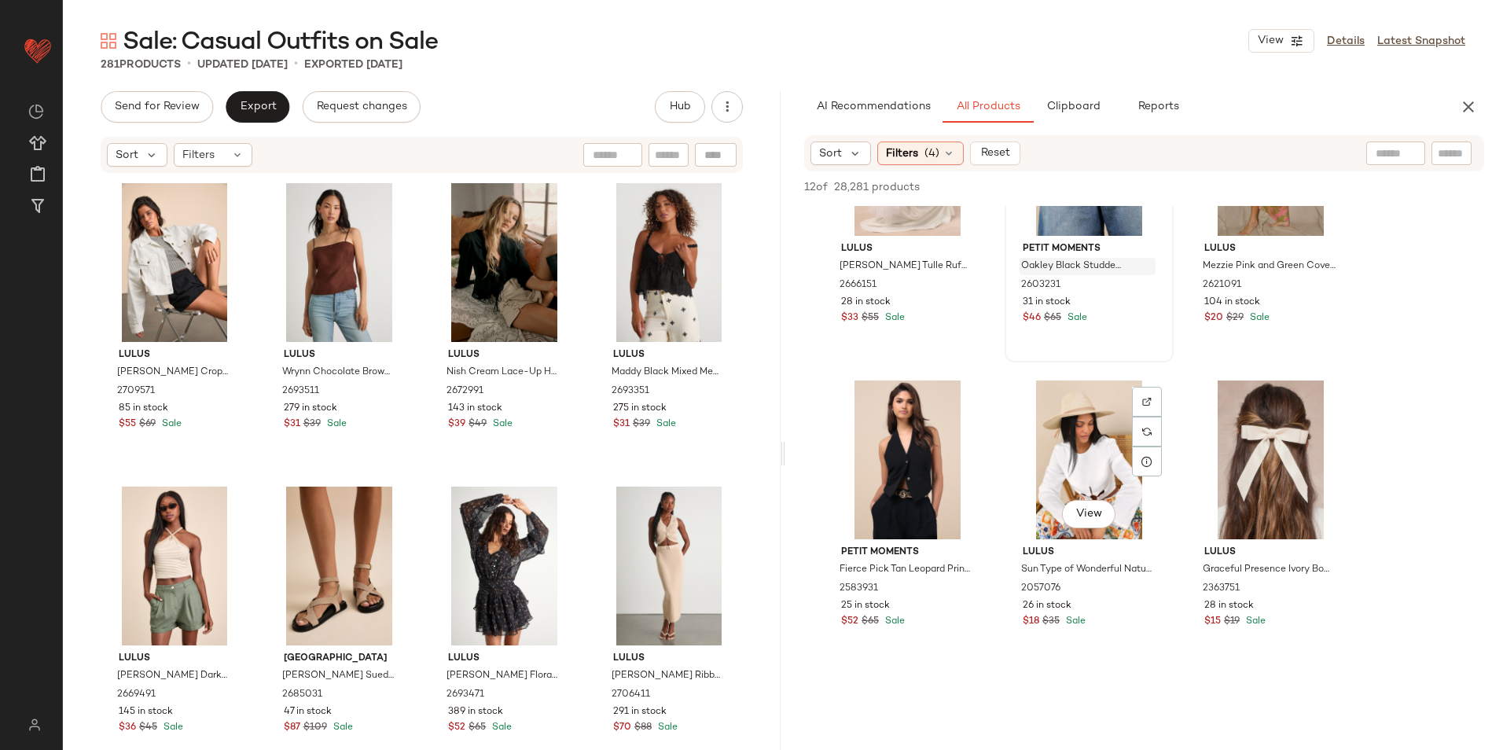
scroll to position [550, 0]
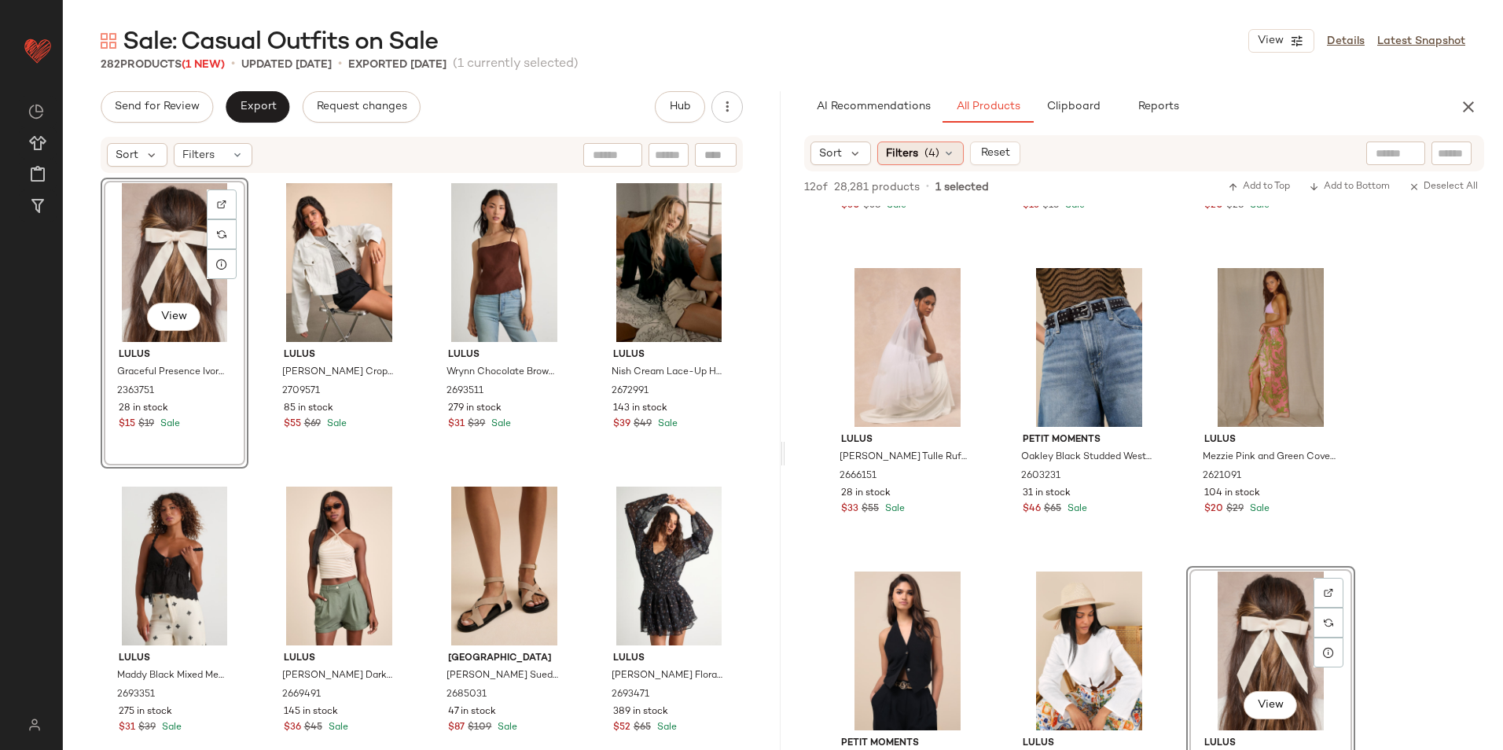
click at [919, 149] on div "Filters (4)" at bounding box center [920, 154] width 86 height 24
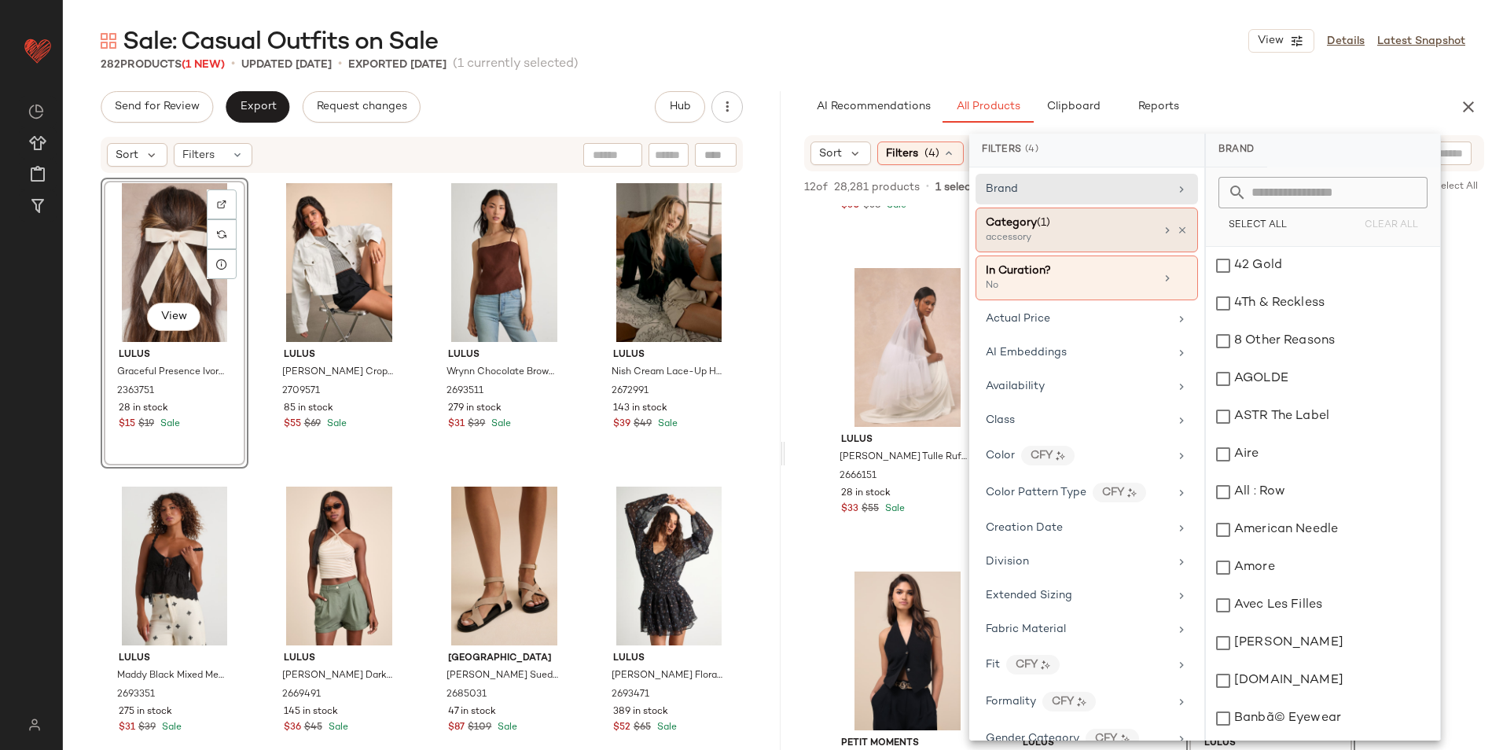
click at [1076, 237] on div "accessory" at bounding box center [1064, 238] width 157 height 14
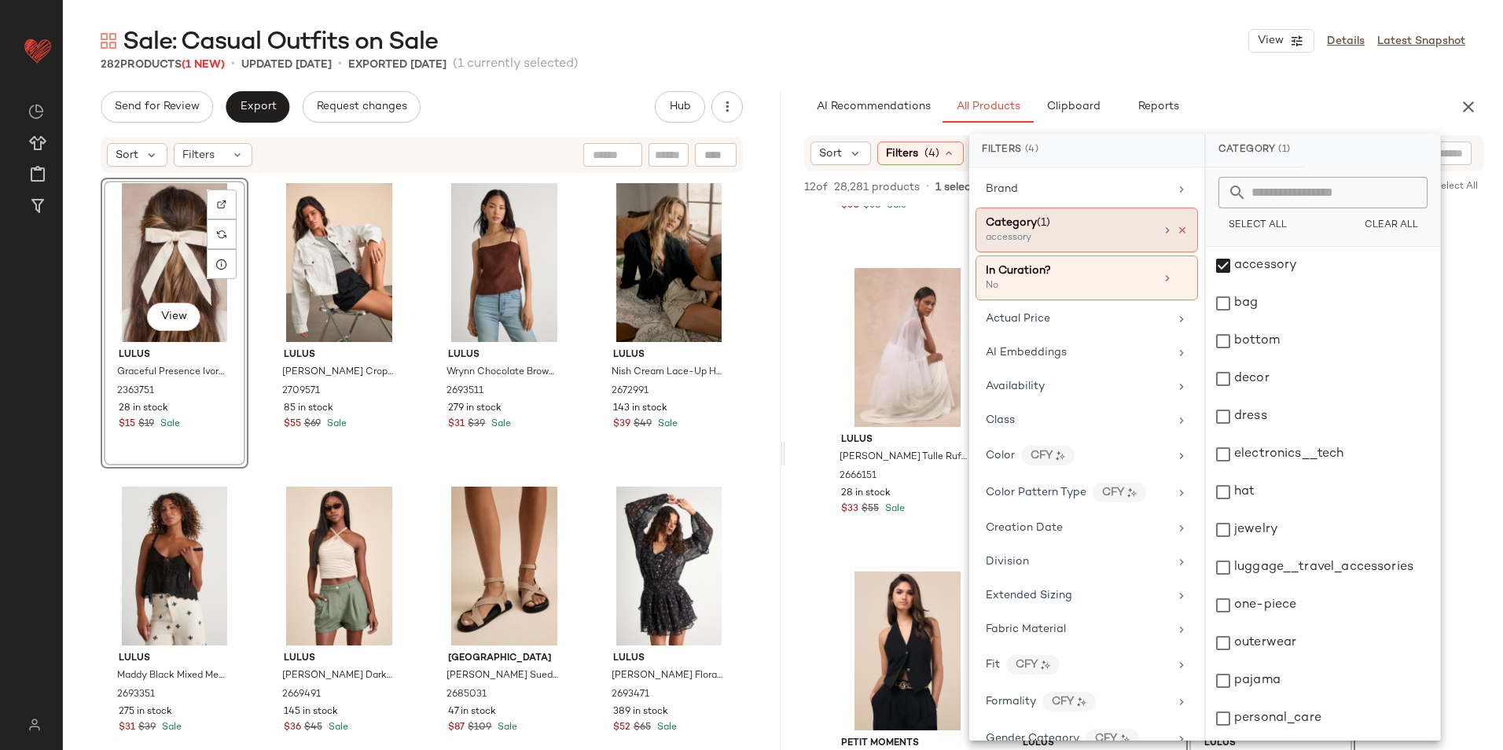
click at [1177, 228] on icon at bounding box center [1182, 230] width 11 height 11
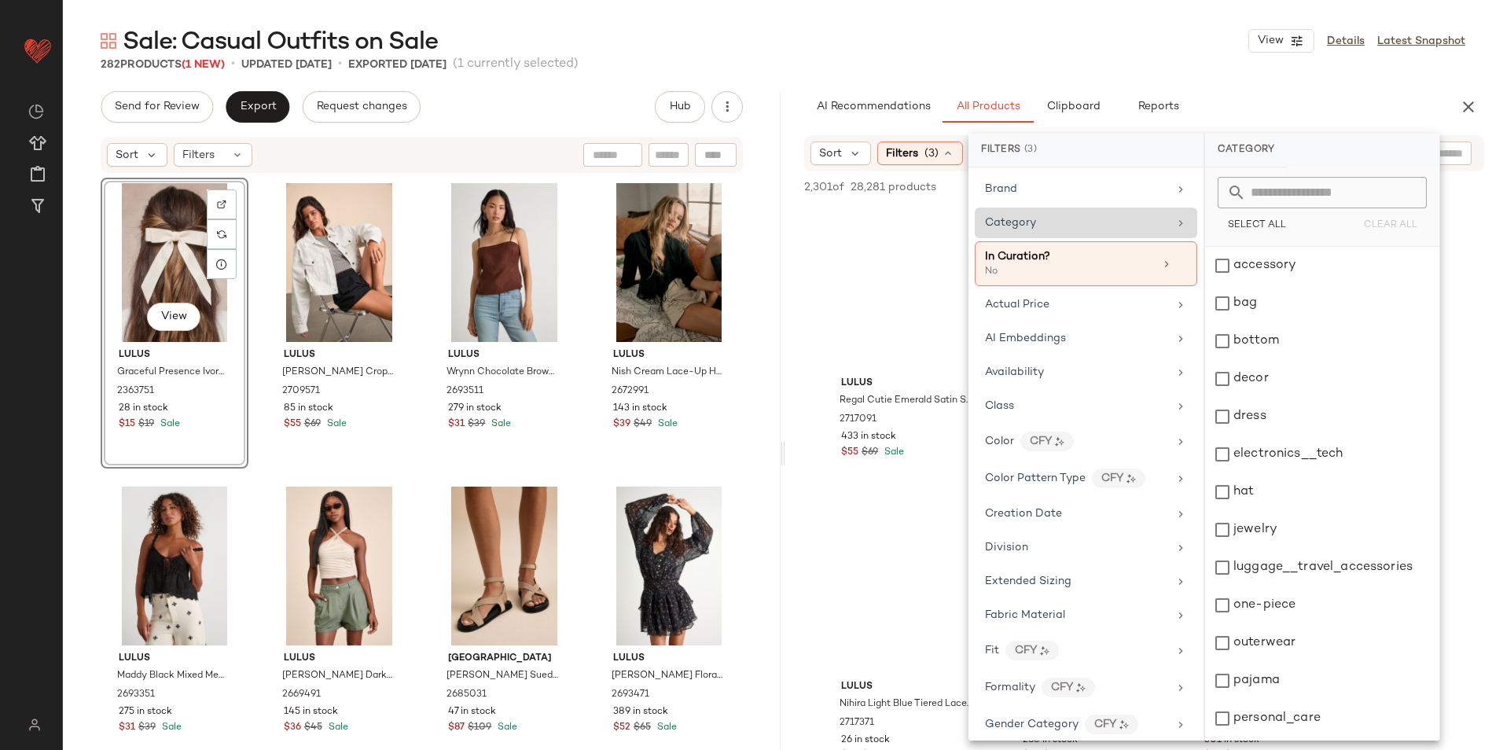
click at [929, 45] on div "Sale: Casual Outfits on Sale View Details Latest Snapshot" at bounding box center [783, 40] width 1440 height 31
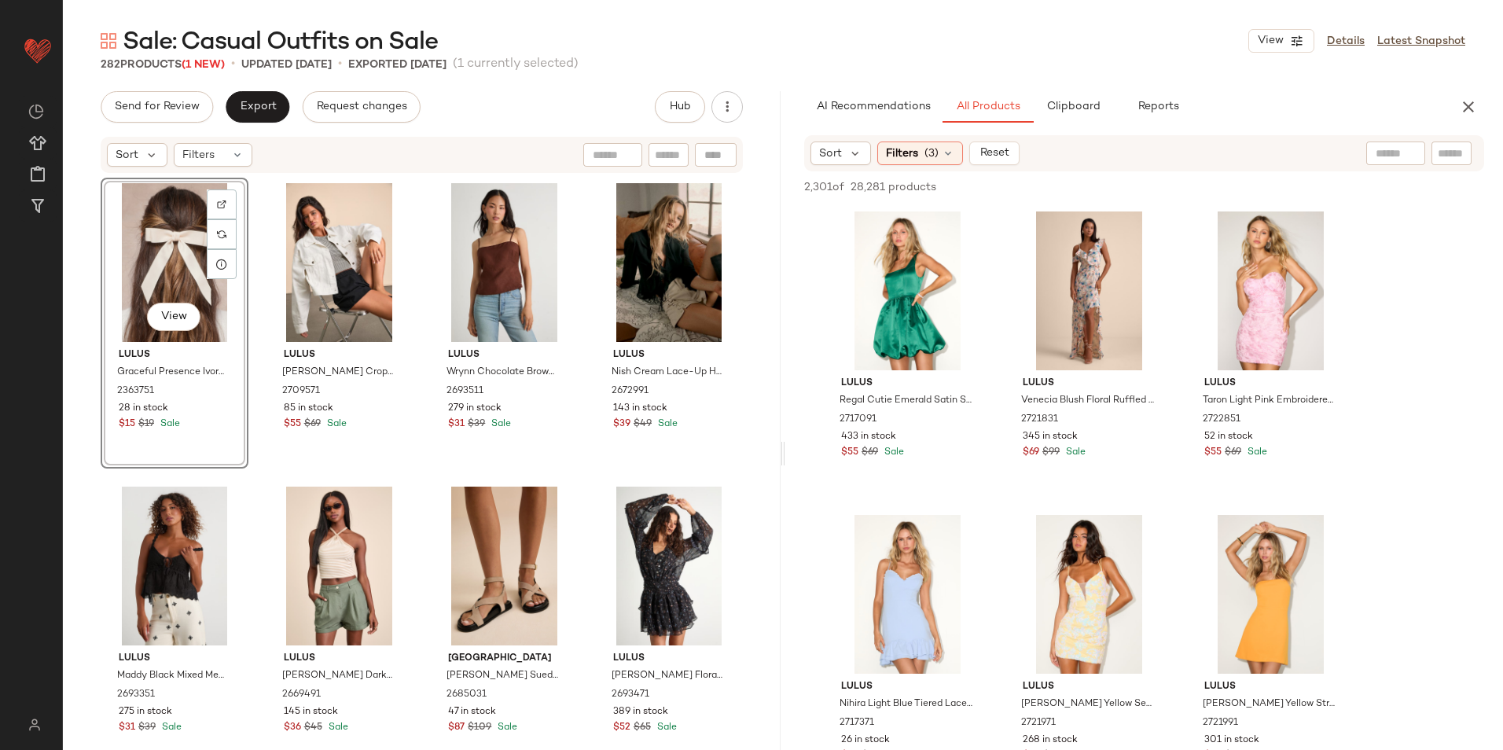
click at [1406, 153] on div at bounding box center [1396, 154] width 59 height 24
type input "******"
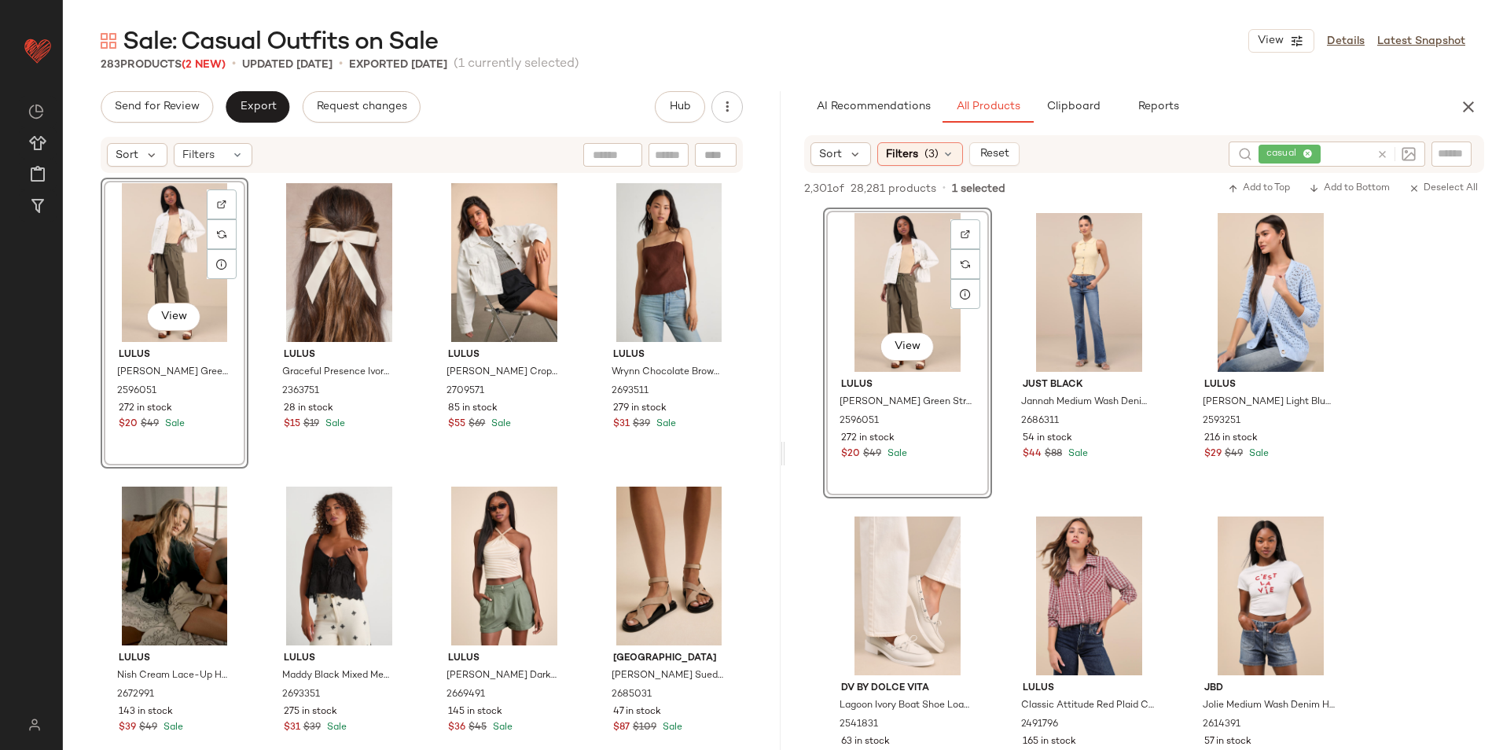
click at [118, 246] on div "View" at bounding box center [174, 262] width 137 height 159
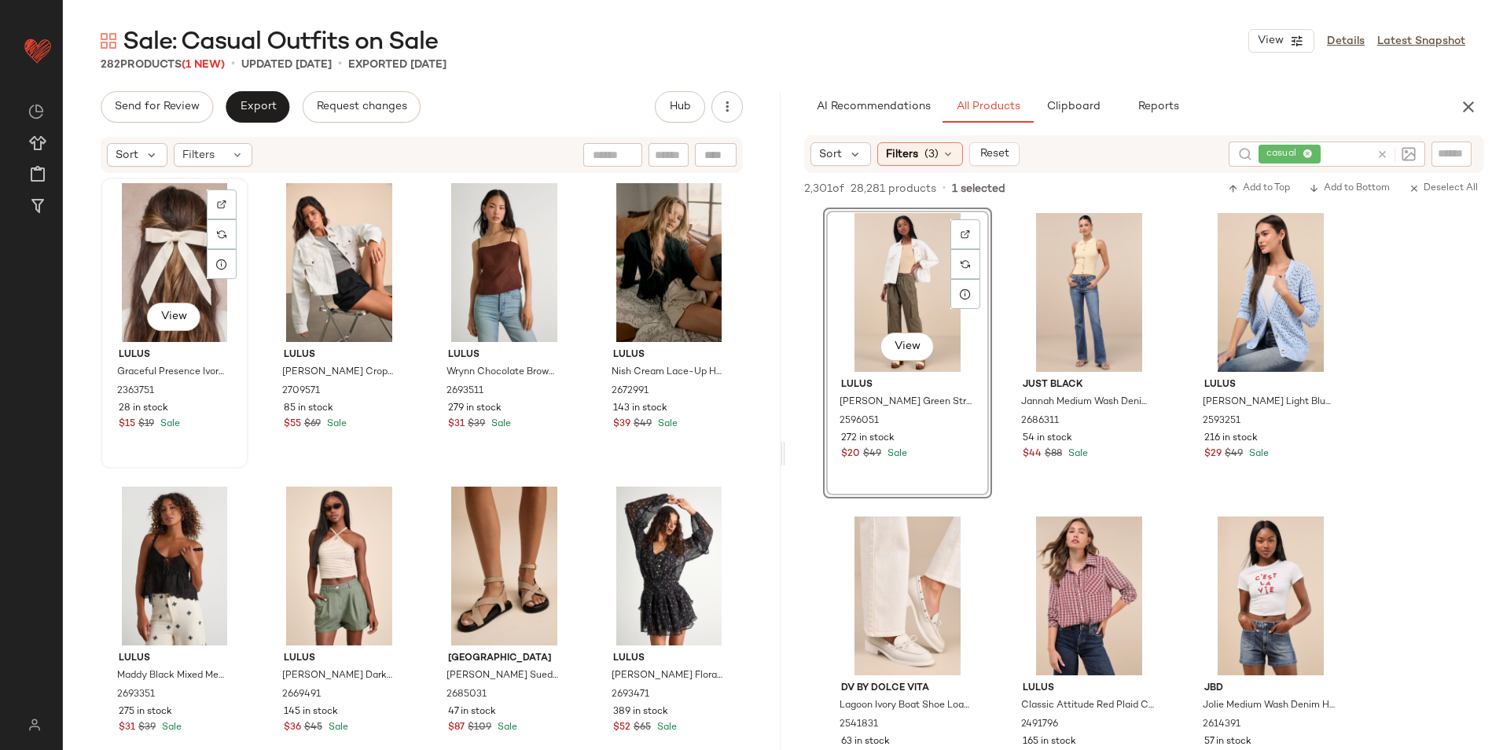
click at [181, 246] on div "View" at bounding box center [174, 262] width 137 height 159
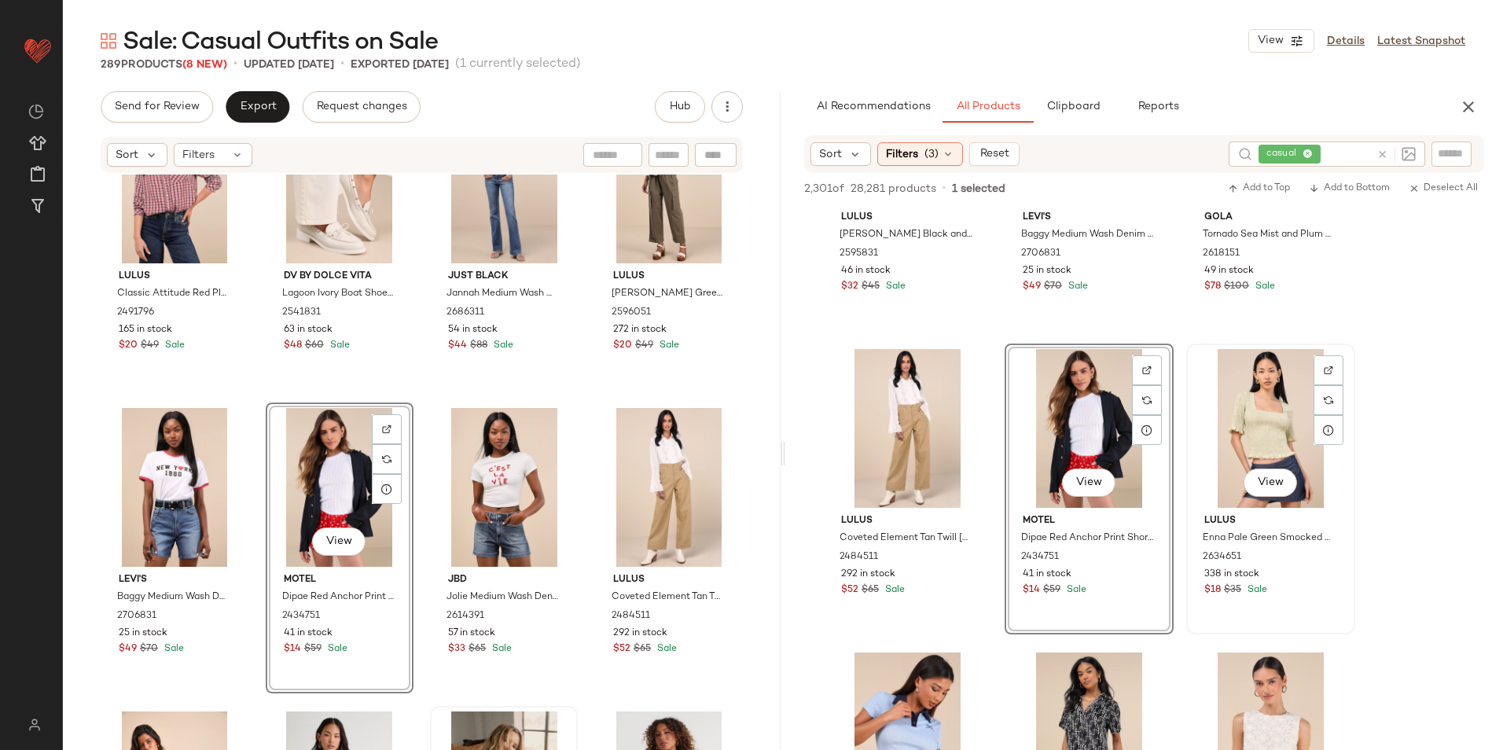
scroll to position [865, 0]
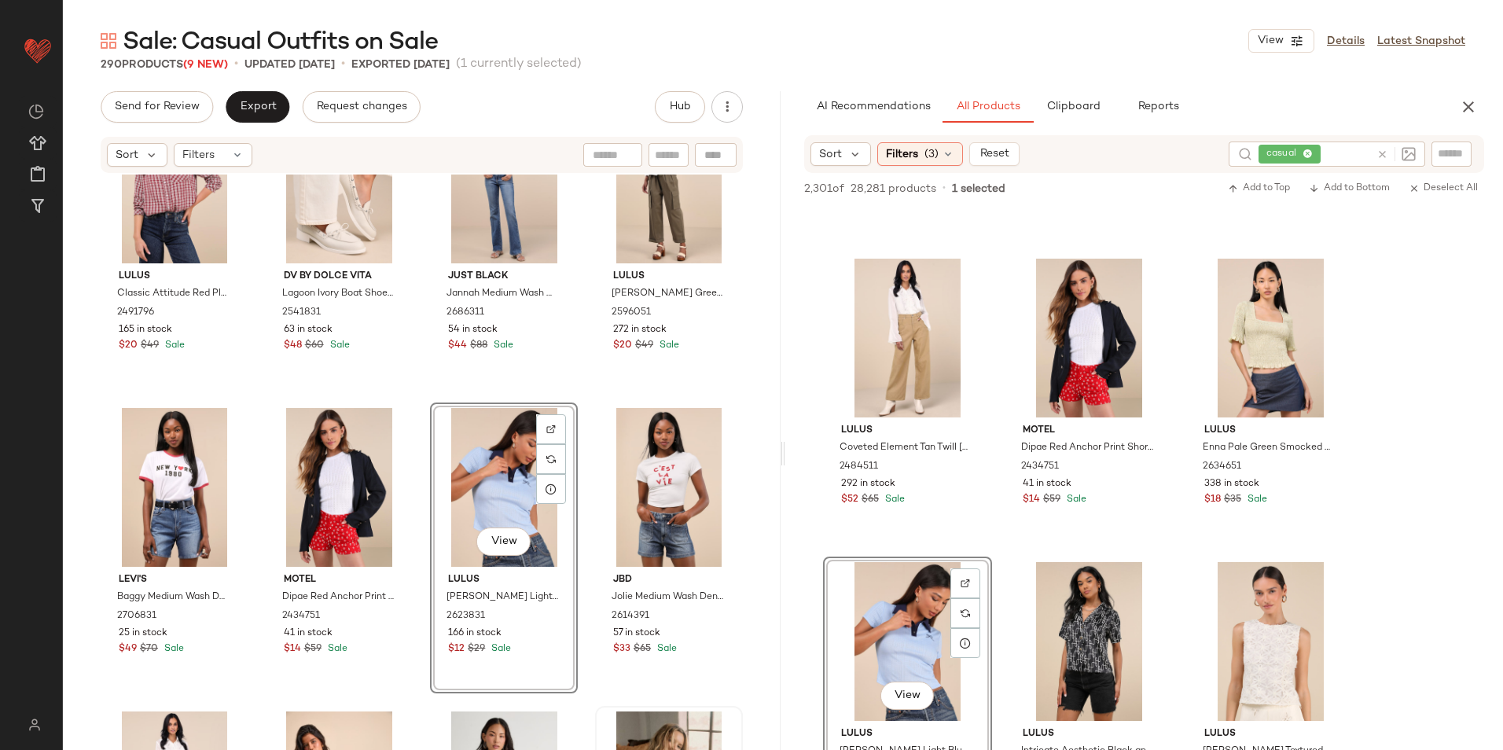
click at [207, 168] on div "Sort Filters" at bounding box center [422, 155] width 642 height 36
click at [219, 164] on div "Filters" at bounding box center [213, 155] width 79 height 24
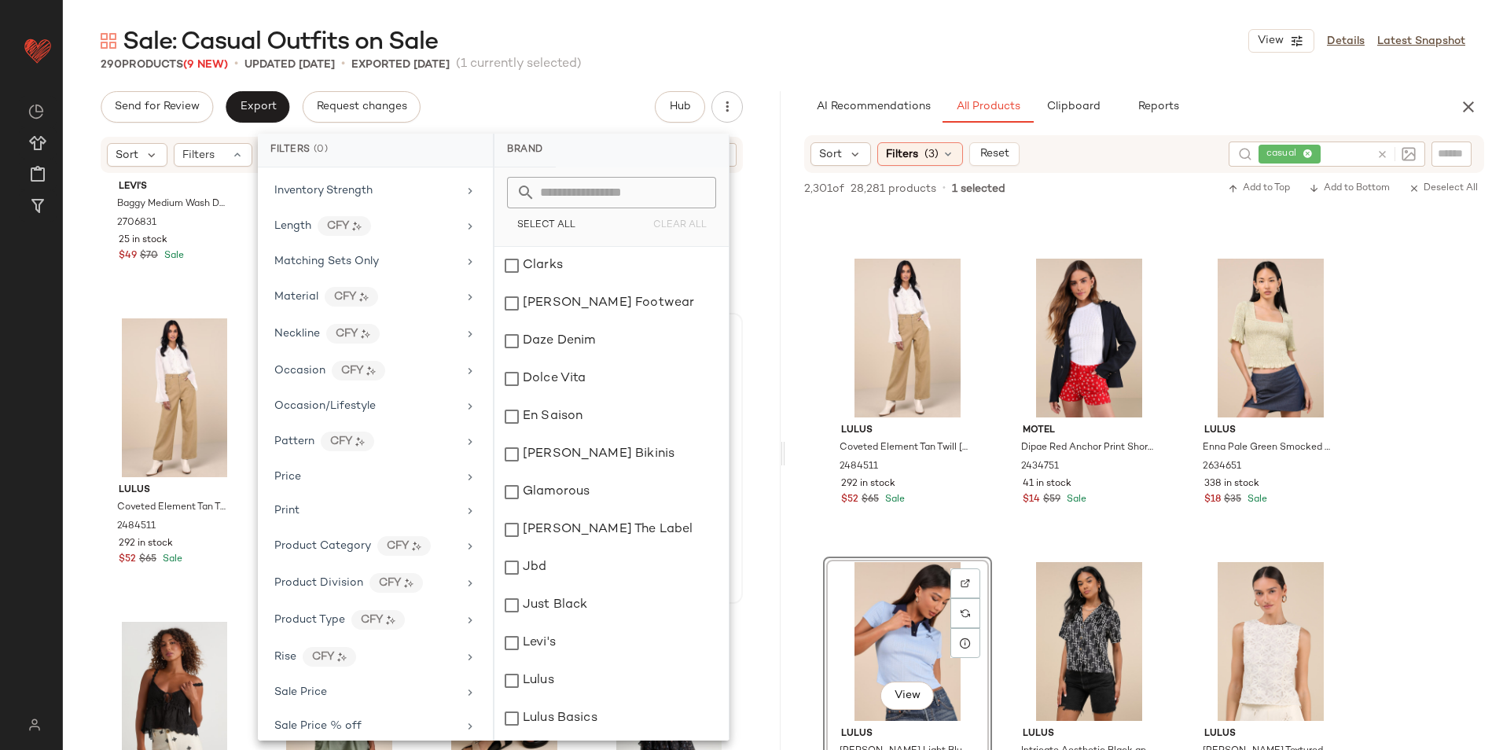
scroll to position [852, 0]
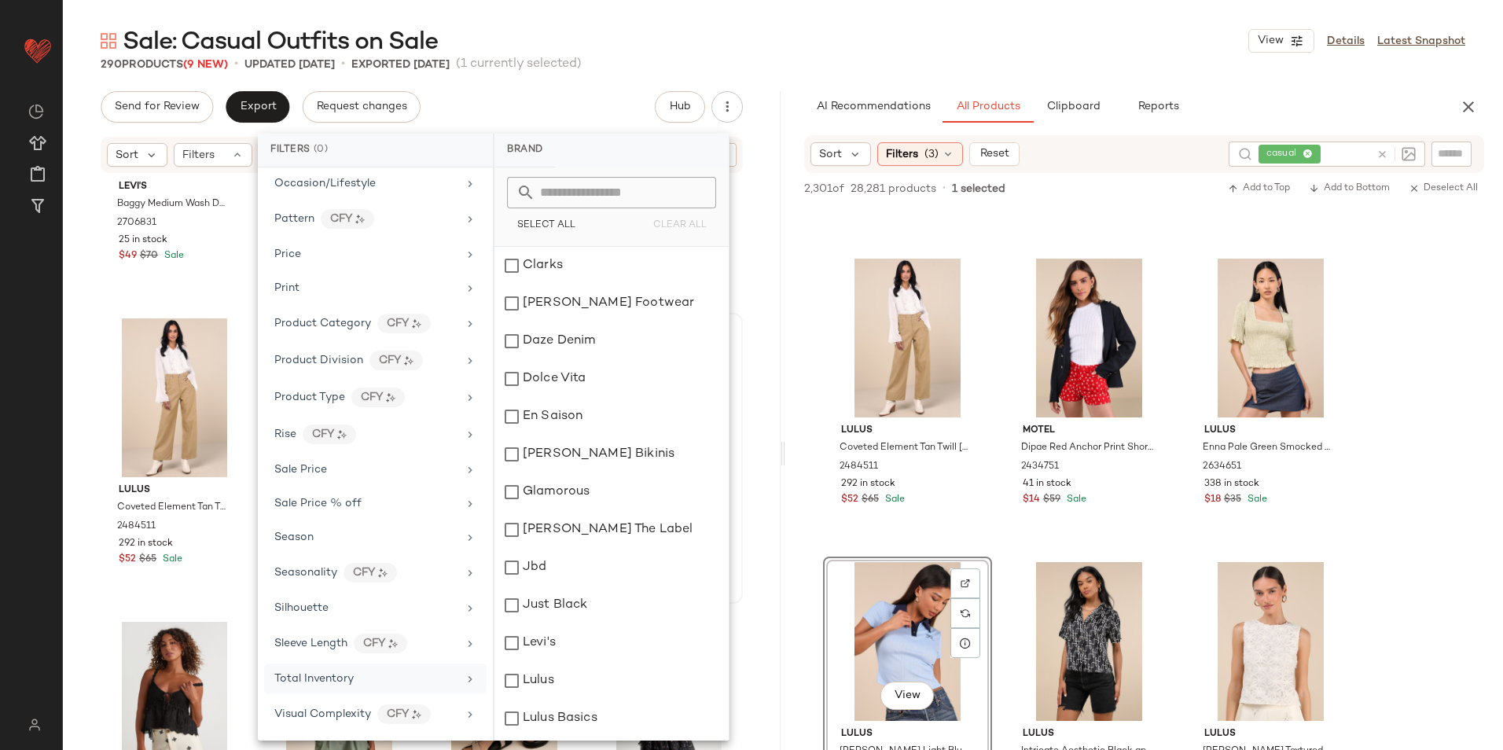
click at [383, 668] on div "Total Inventory" at bounding box center [375, 679] width 223 height 31
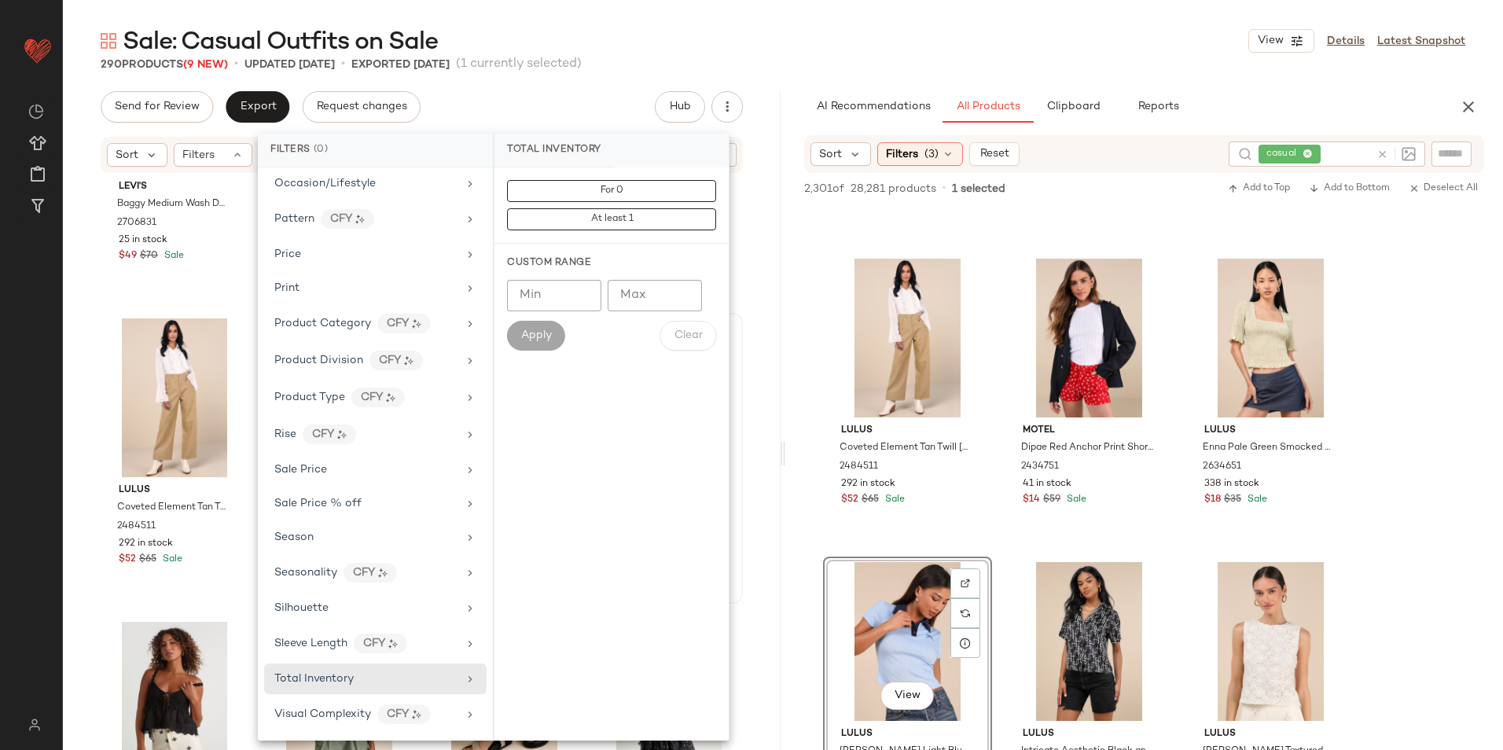
click at [627, 289] on input "Max" at bounding box center [655, 295] width 94 height 31
type input "**"
click at [525, 343] on button "Apply" at bounding box center [536, 336] width 58 height 30
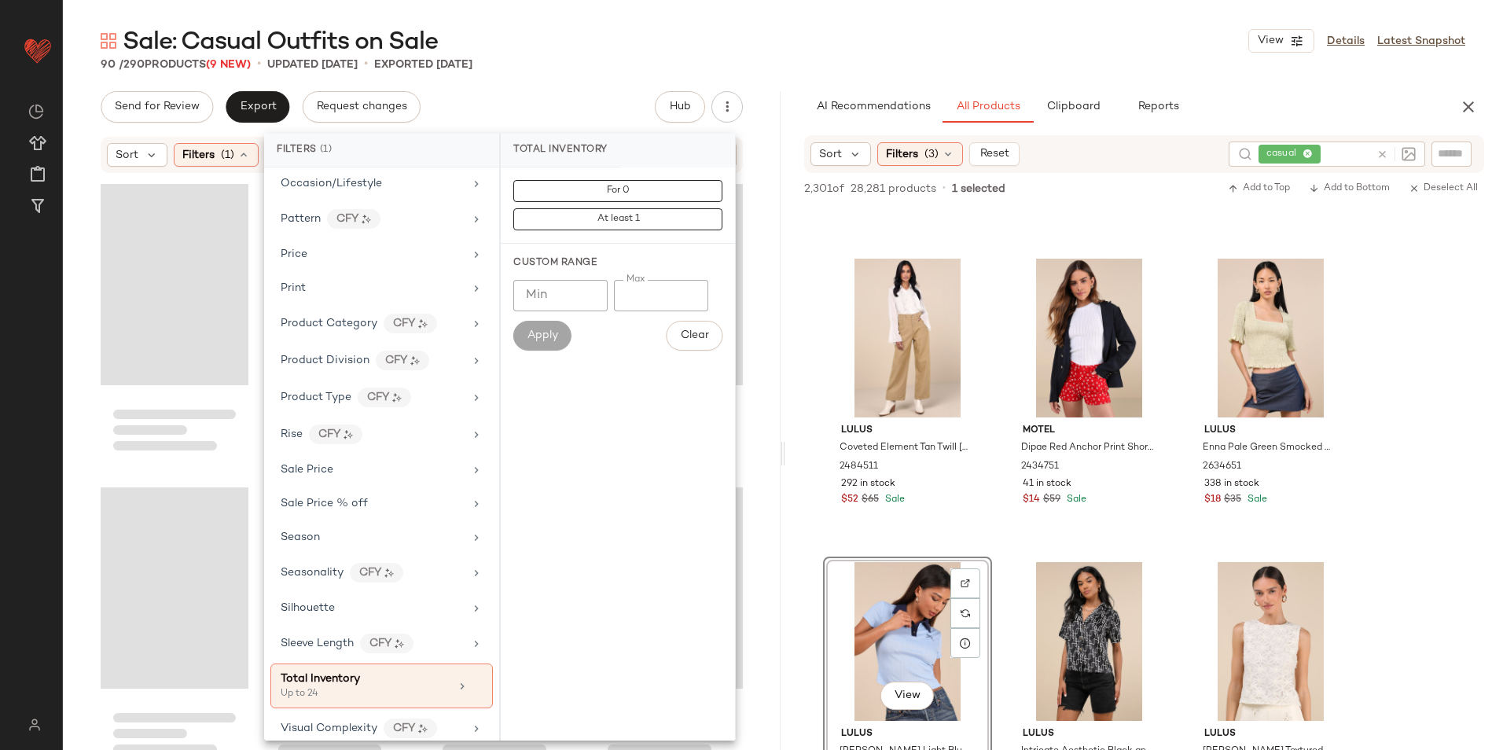
click at [725, 30] on div "Sale: Casual Outfits on Sale View Details Latest Snapshot" at bounding box center [783, 40] width 1440 height 31
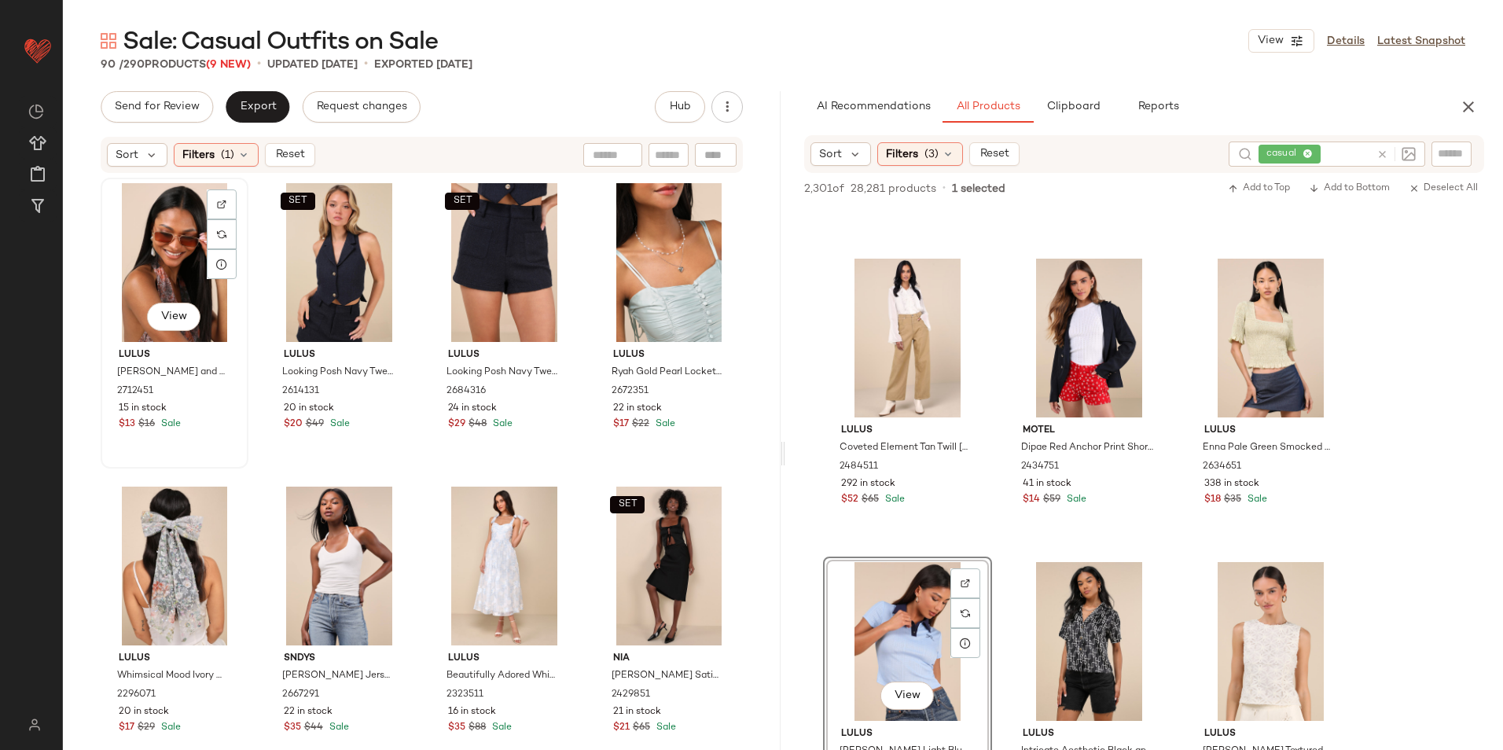
click at [175, 229] on div "View" at bounding box center [174, 262] width 137 height 159
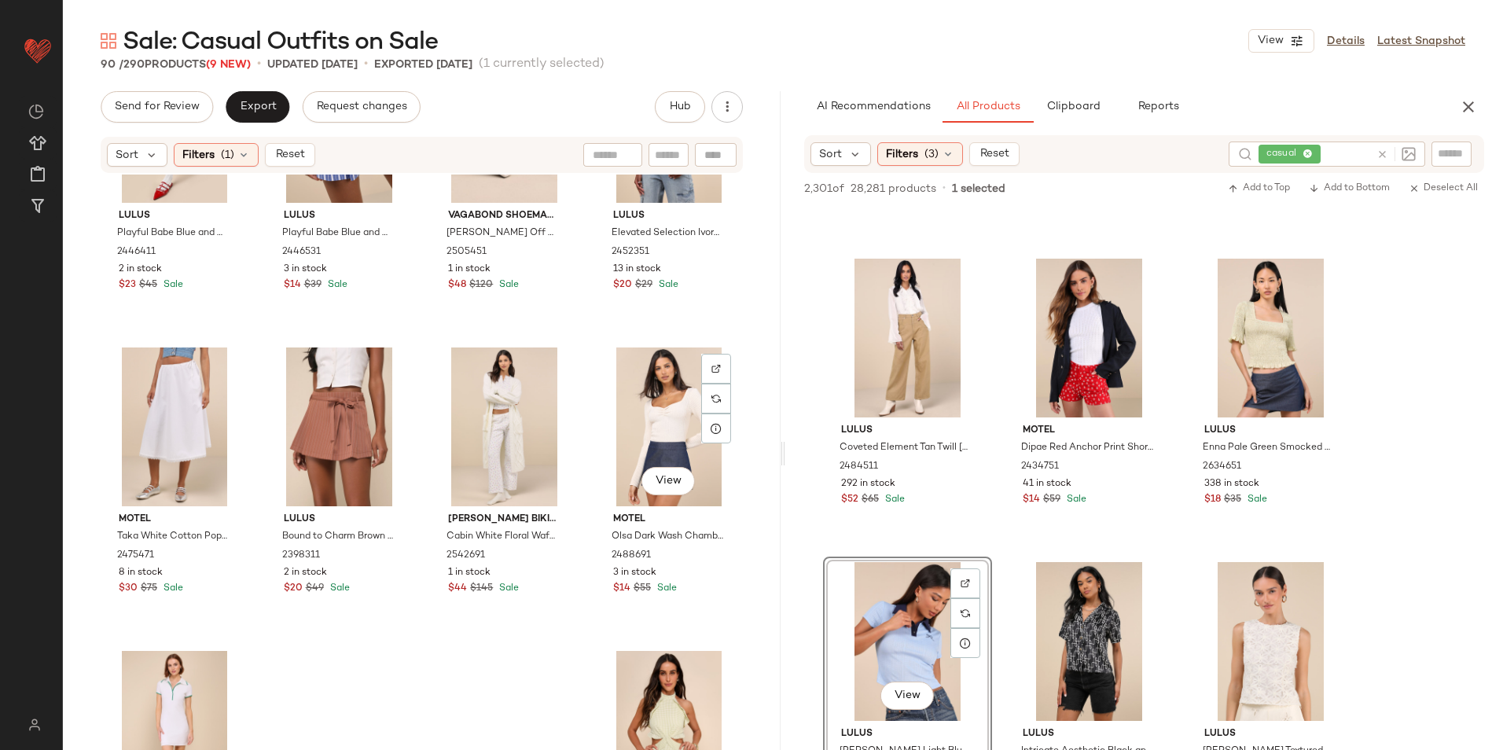
scroll to position [6361, 0]
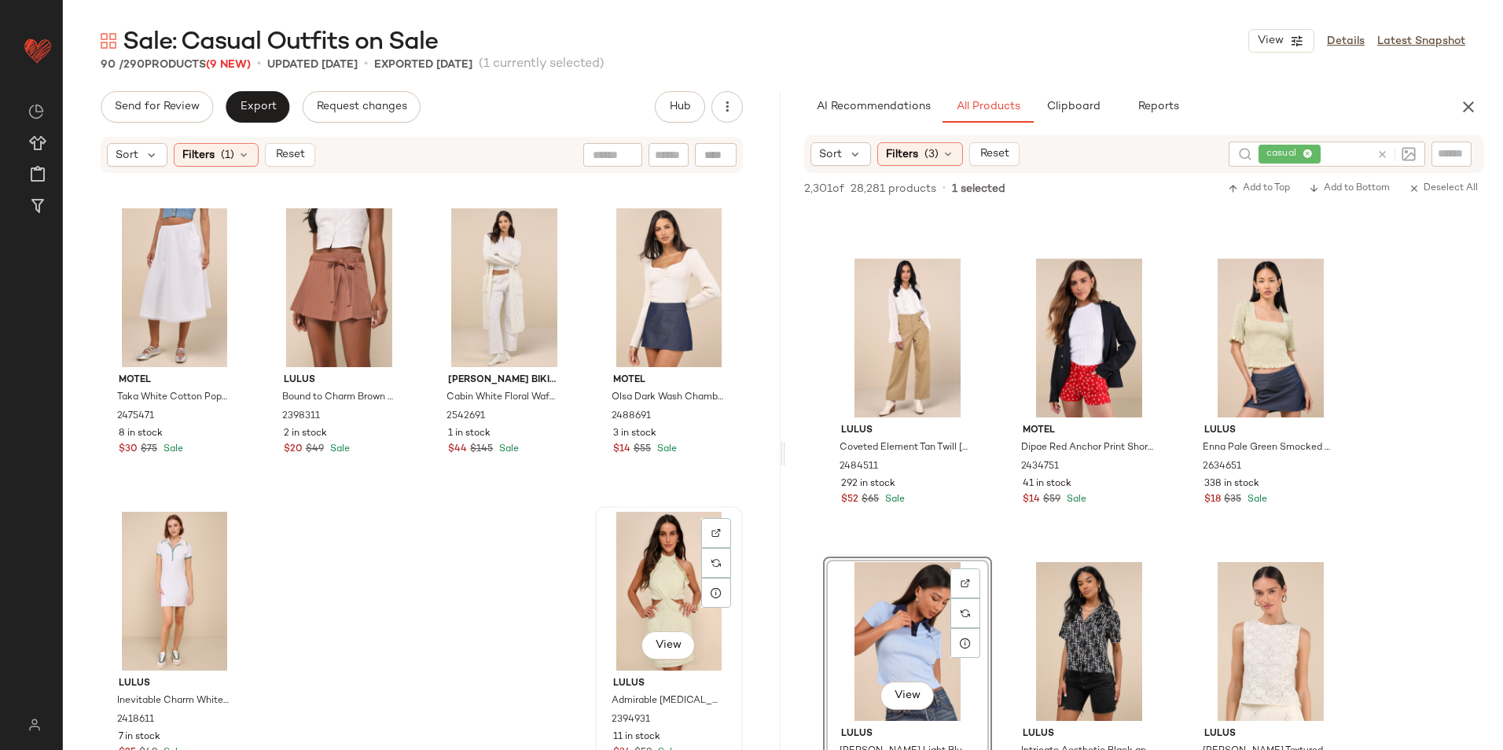
click at [624, 551] on div "View" at bounding box center [669, 591] width 137 height 159
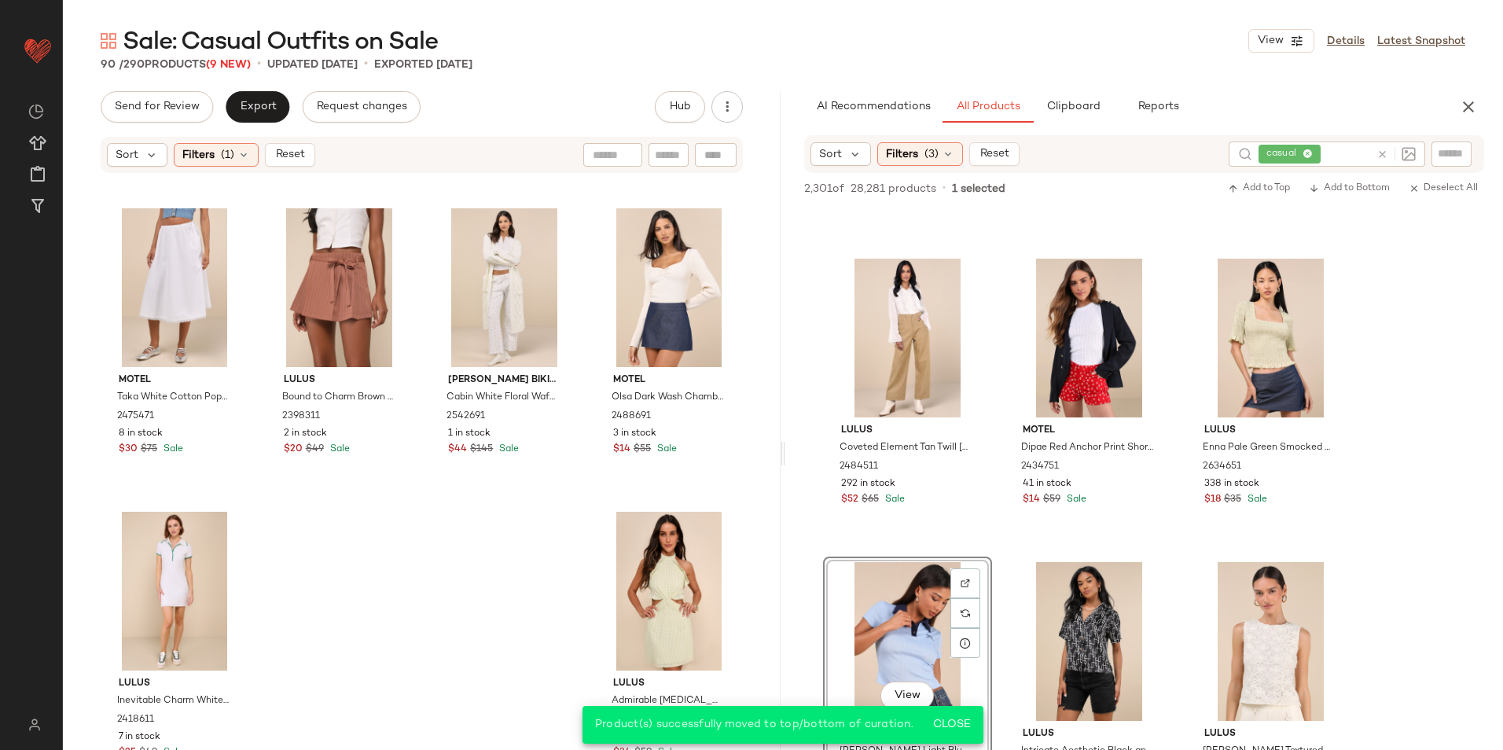
click at [292, 162] on button "Reset" at bounding box center [290, 155] width 50 height 24
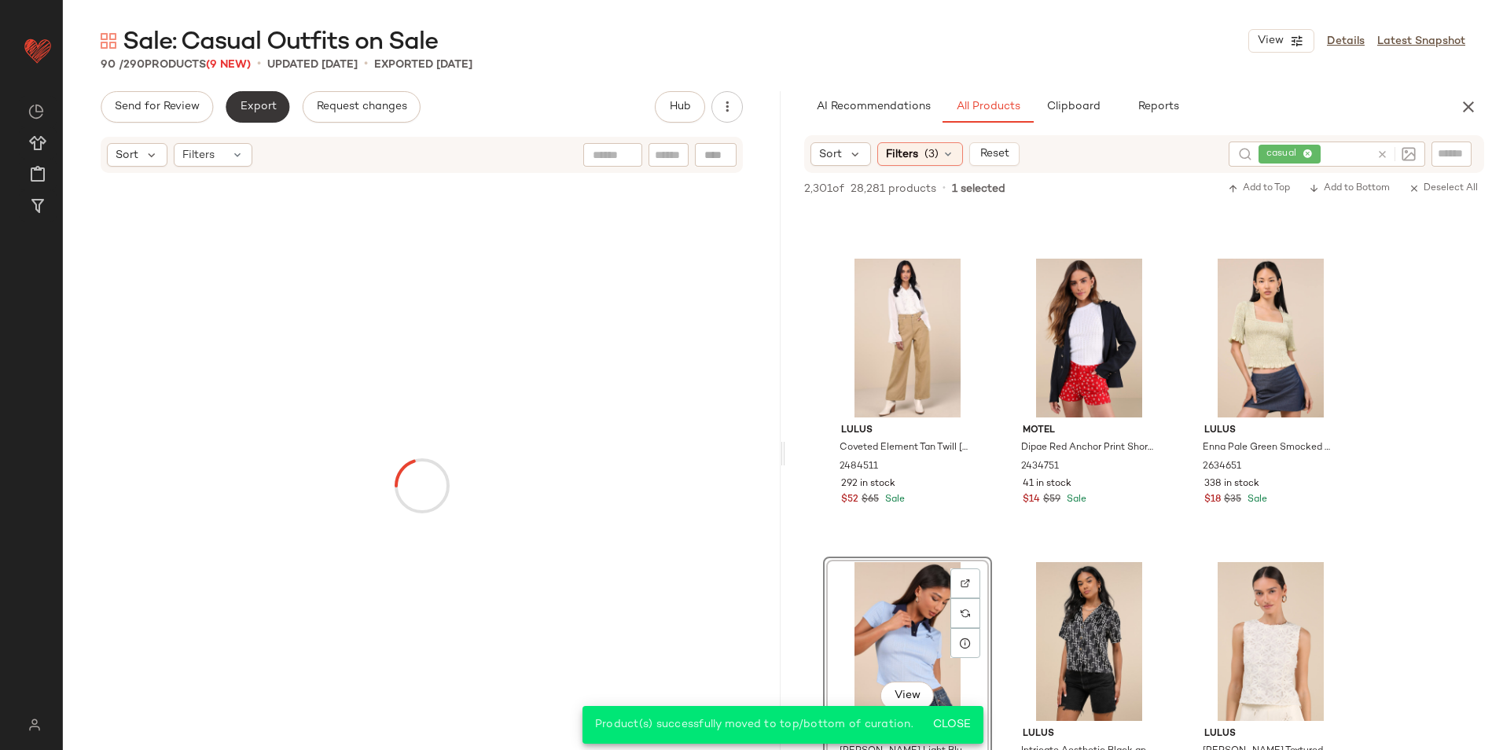
click at [244, 98] on button "Export" at bounding box center [258, 106] width 64 height 31
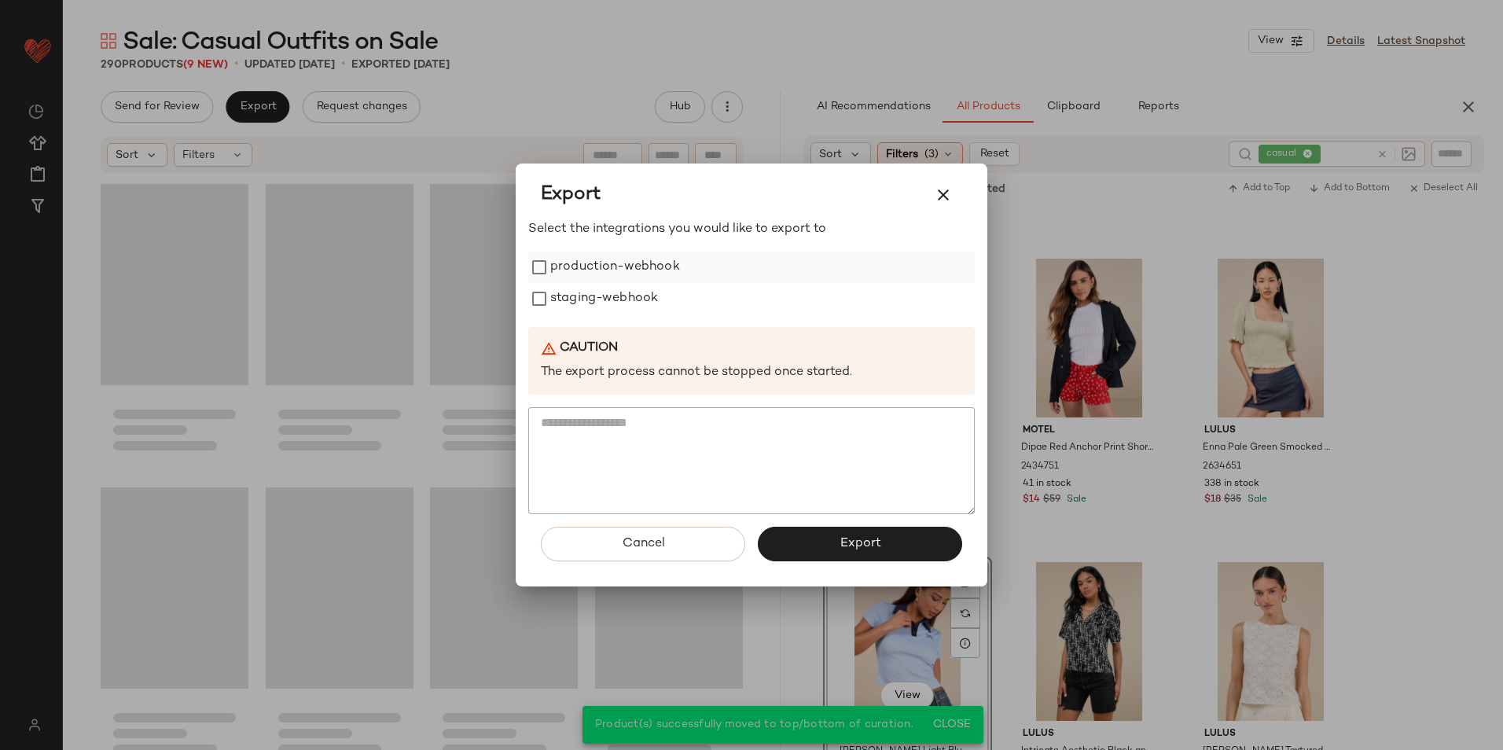
scroll to position [21536, 0]
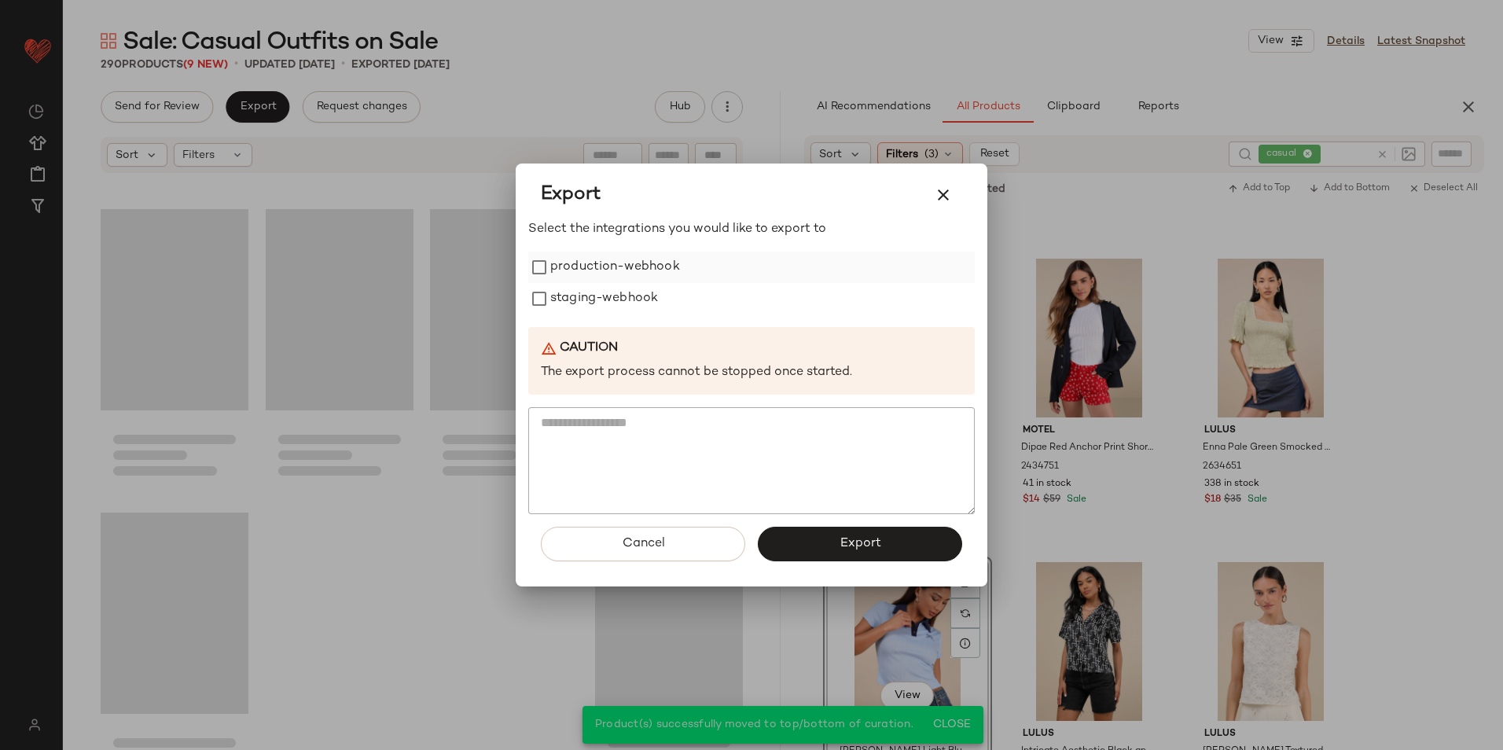
click at [641, 270] on label "production-webhook" at bounding box center [615, 267] width 130 height 31
drag, startPoint x: 609, startPoint y: 290, endPoint x: 610, endPoint y: 313, distance: 22.8
click at [609, 292] on label "staging-webhook" at bounding box center [604, 298] width 108 height 31
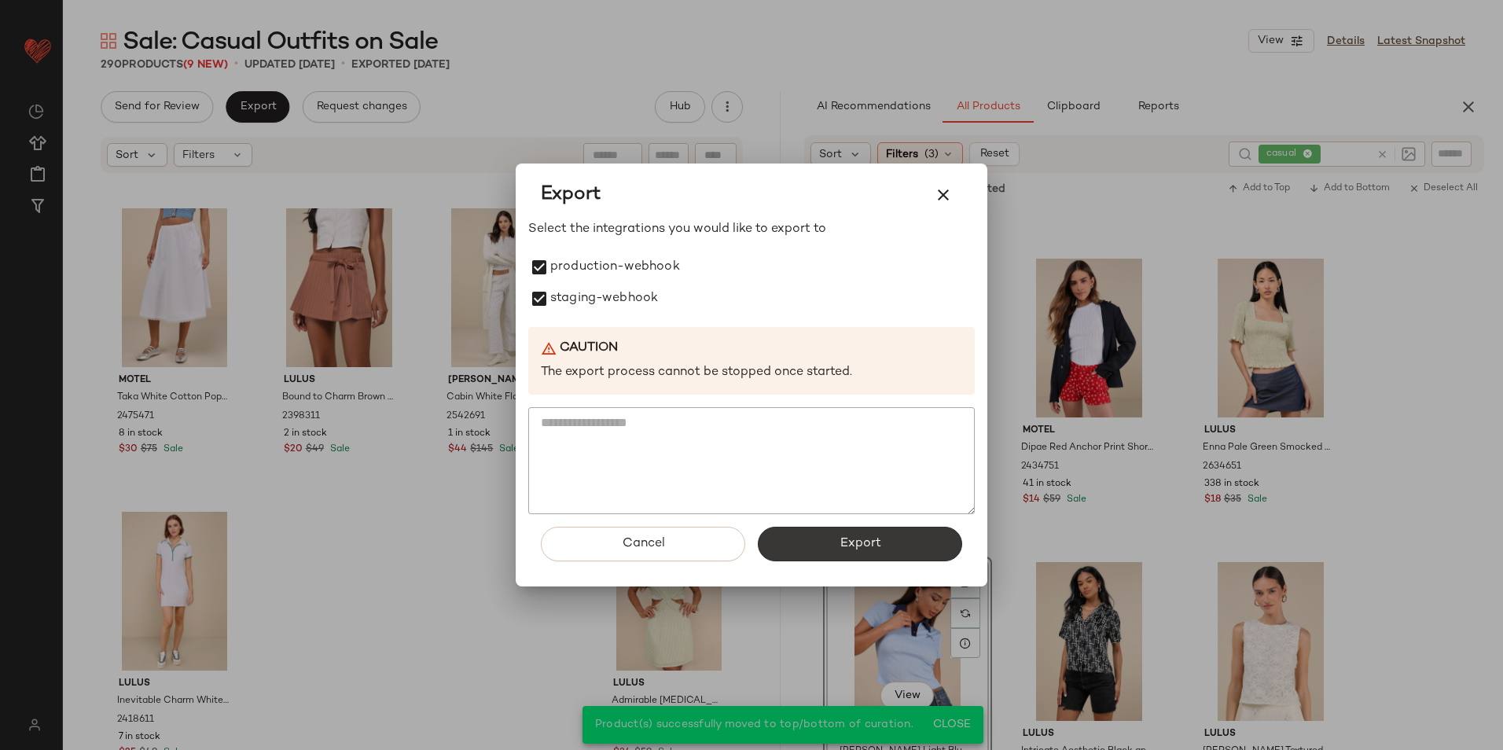
click at [844, 534] on button "Export" at bounding box center [860, 544] width 204 height 35
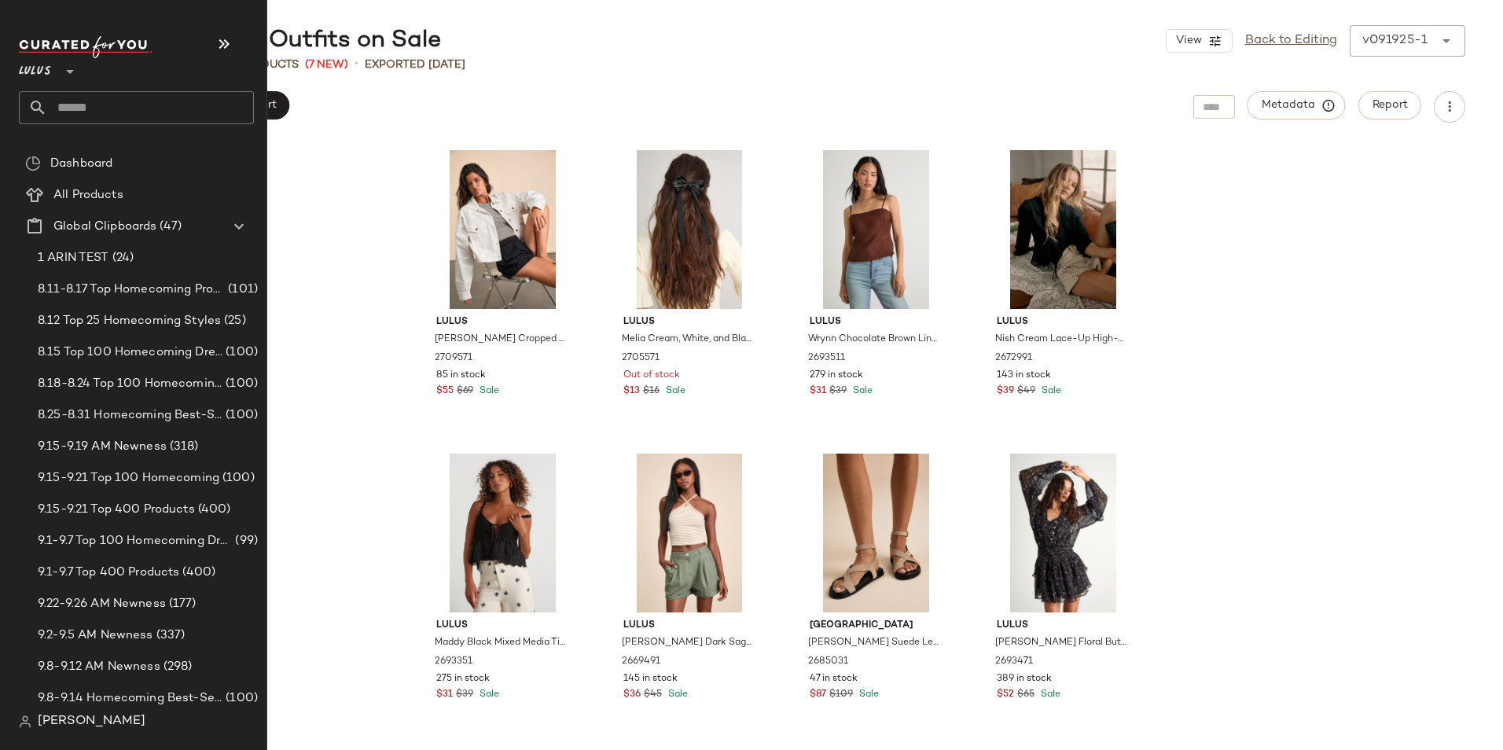
click at [86, 108] on input "text" at bounding box center [150, 107] width 207 height 33
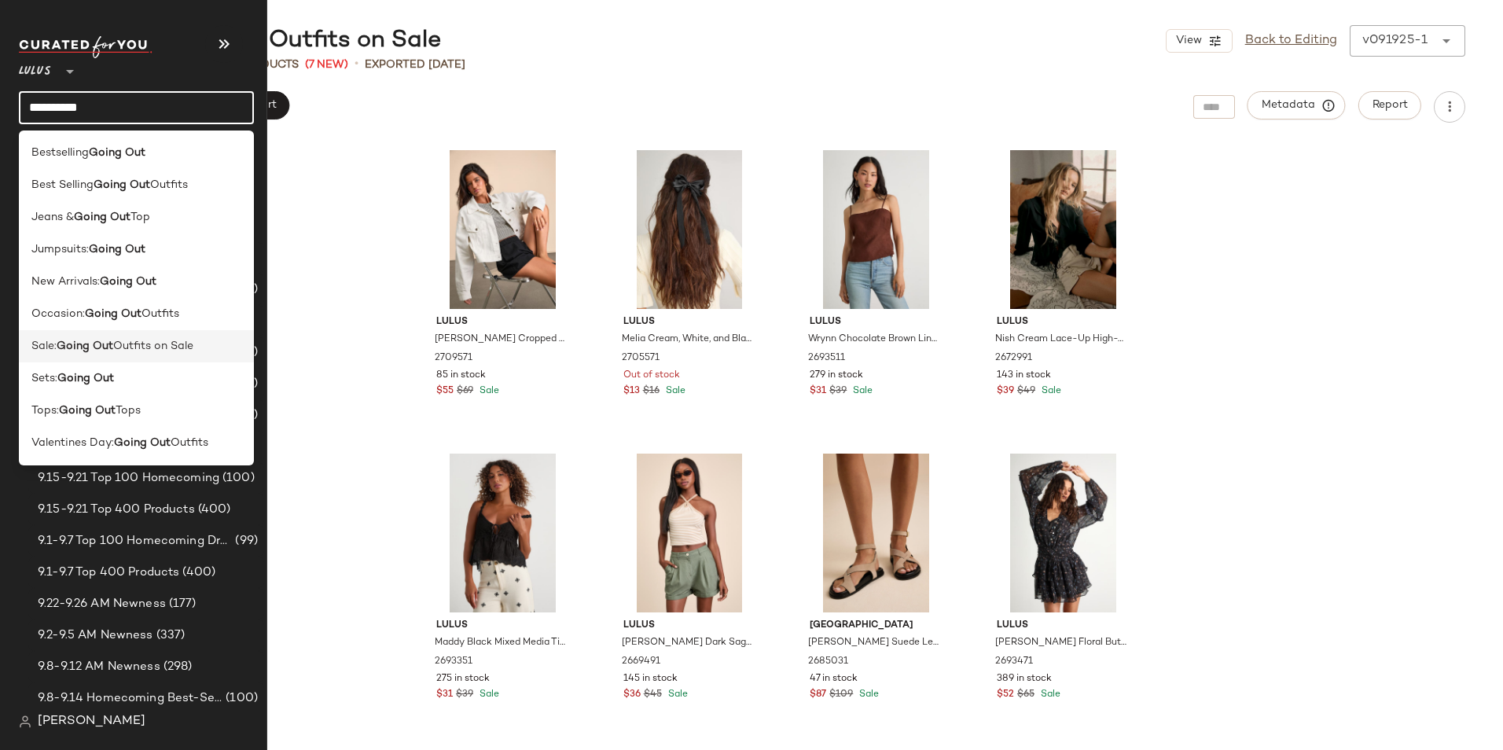
type input "*********"
click at [92, 348] on b "Going Out" at bounding box center [85, 346] width 57 height 17
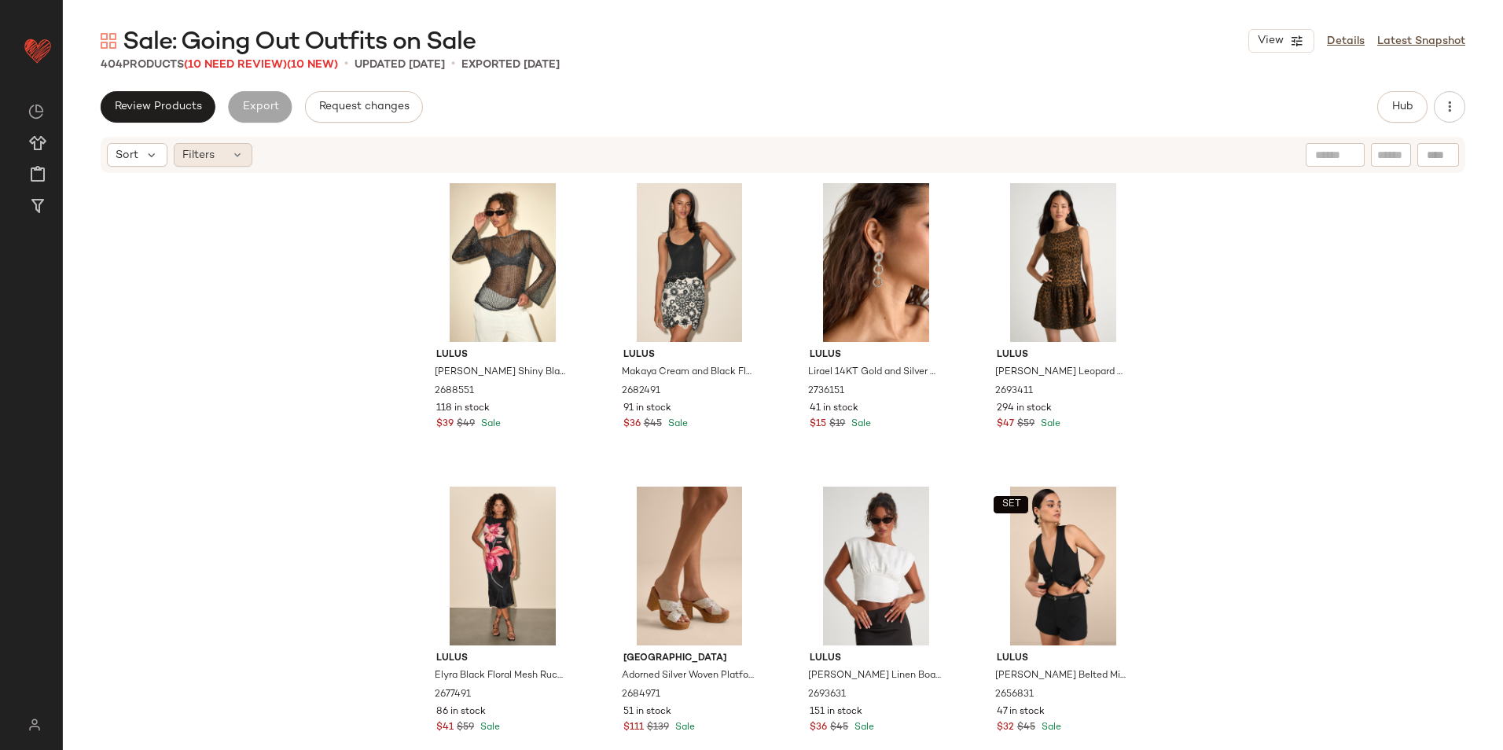
click at [237, 150] on icon at bounding box center [237, 155] width 13 height 13
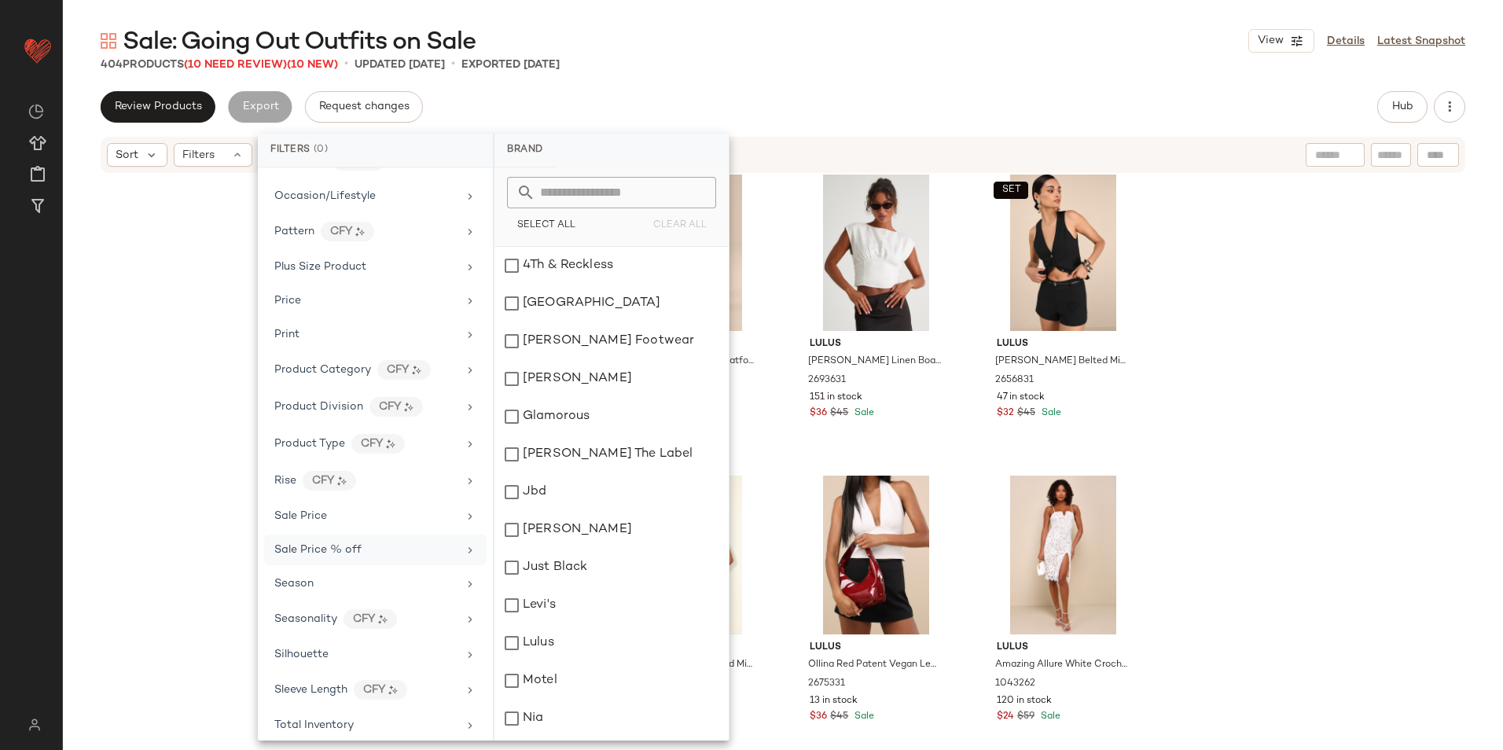
scroll to position [885, 0]
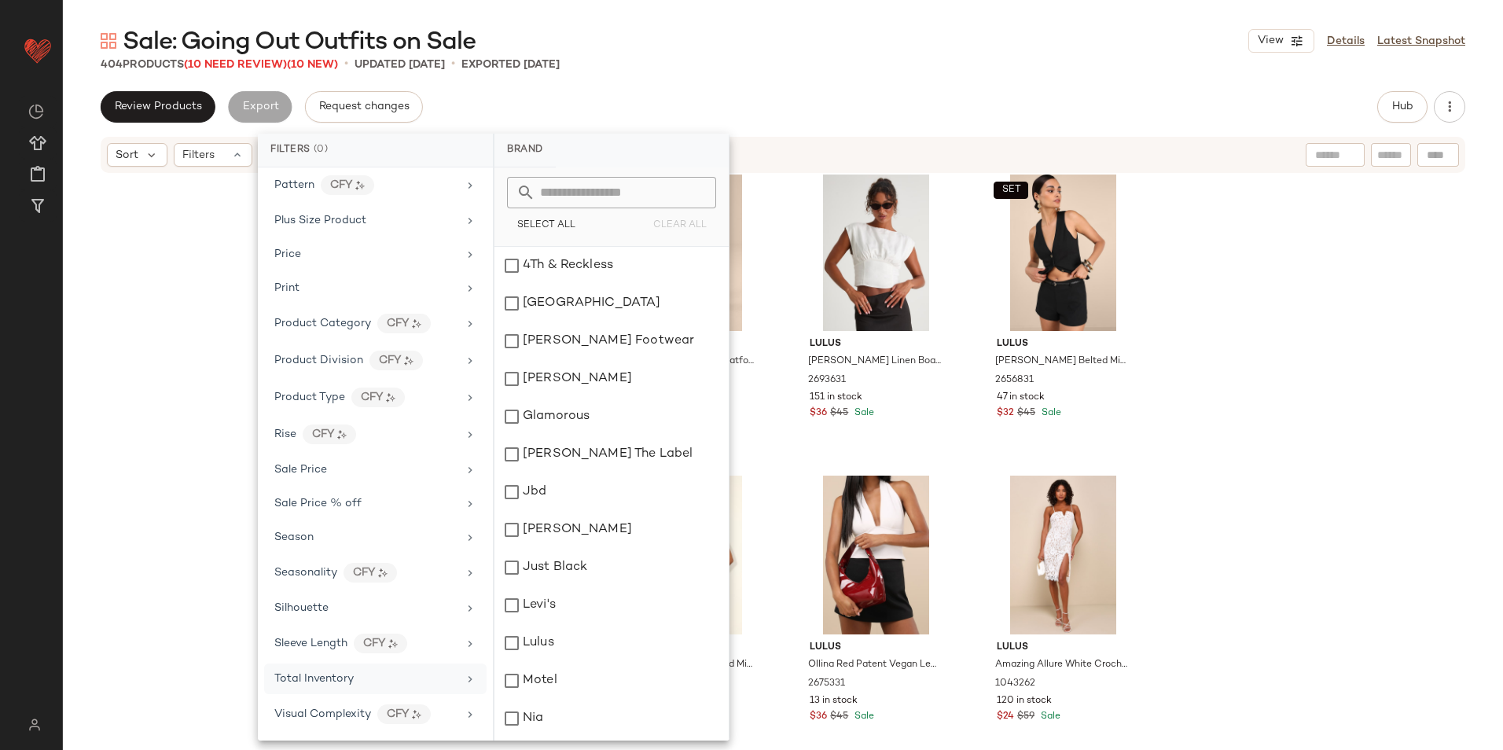
click at [365, 679] on div "Total Inventory" at bounding box center [365, 679] width 183 height 17
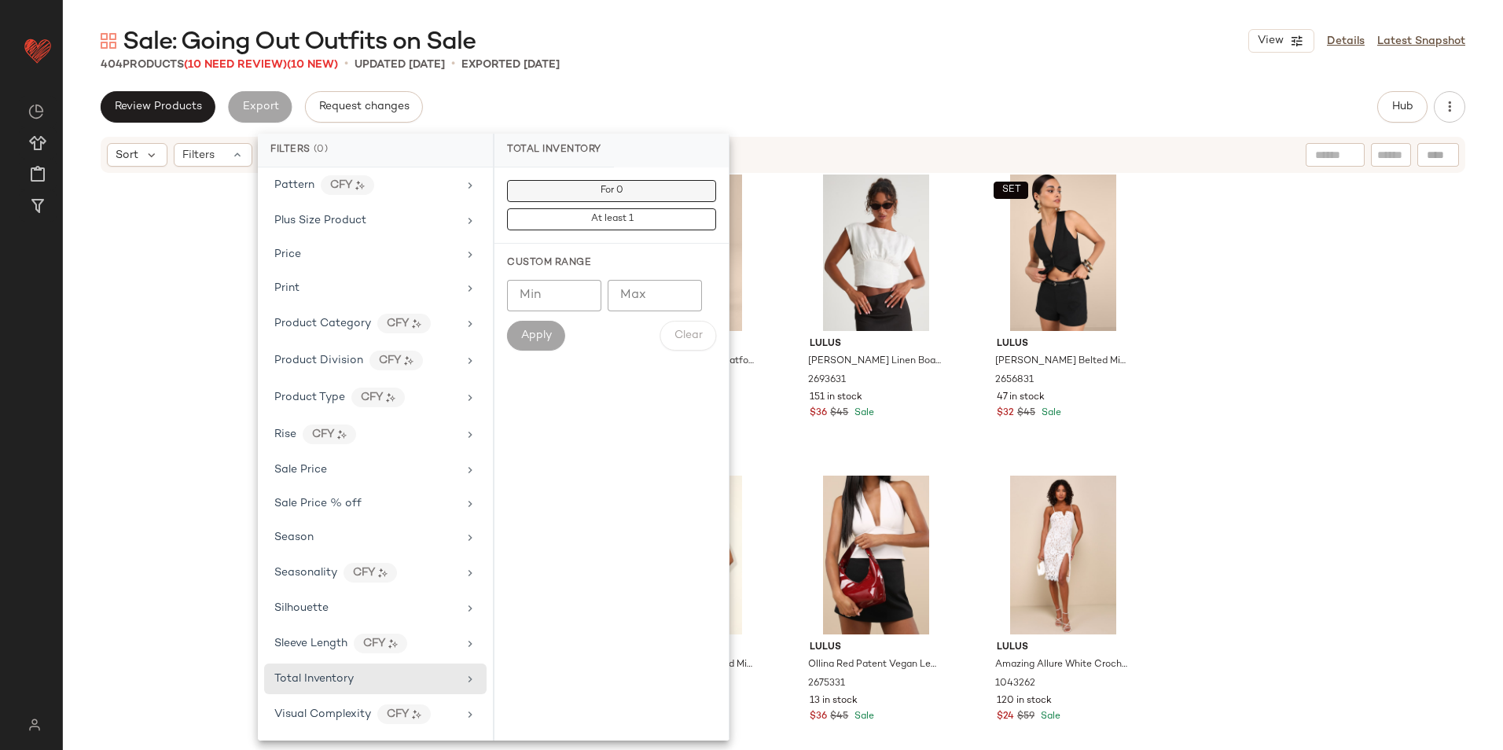
click at [624, 188] on span "For 0" at bounding box center [612, 191] width 24 height 11
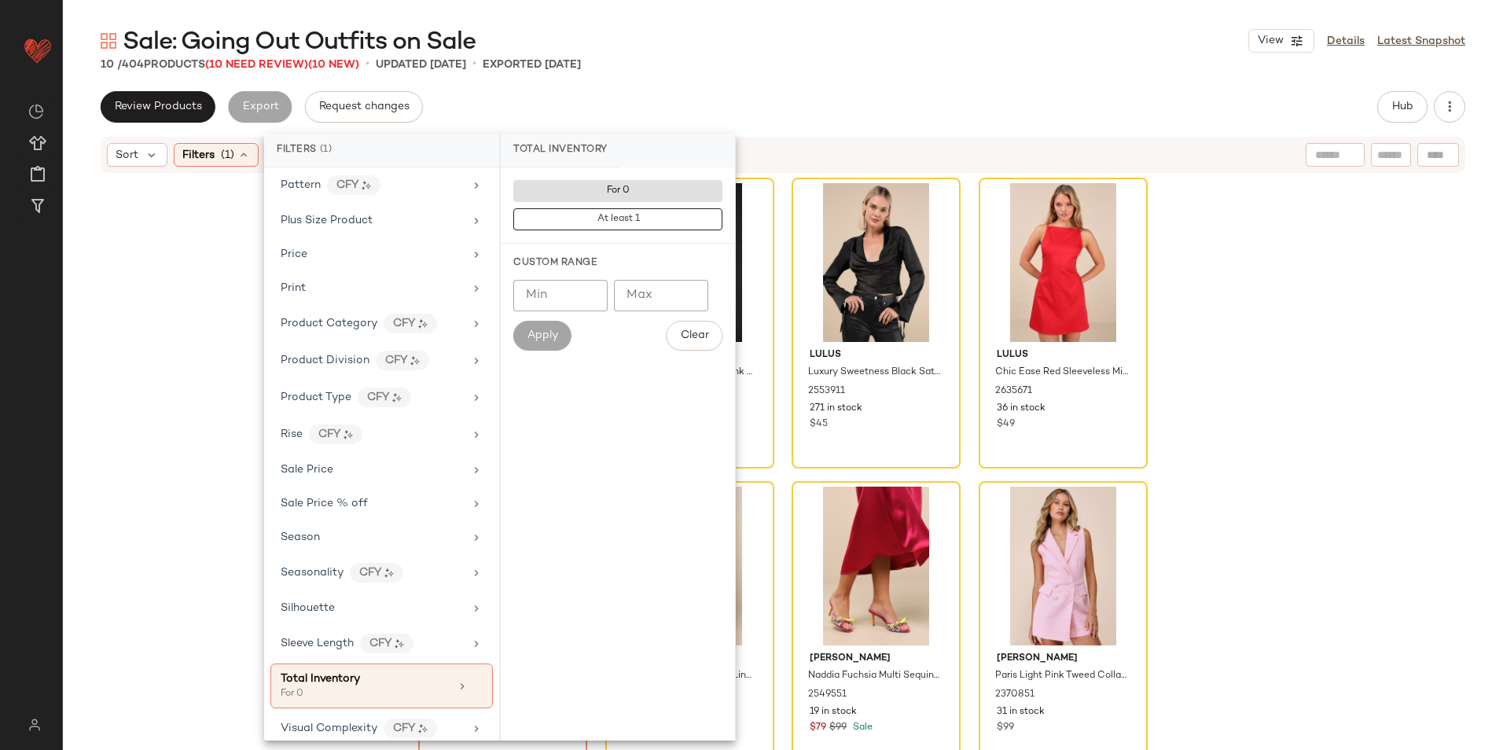
click at [735, 23] on main "Sale: Going Out Outfits on Sale View Details Latest Snapshot 10 / 404 Products …" at bounding box center [751, 375] width 1503 height 750
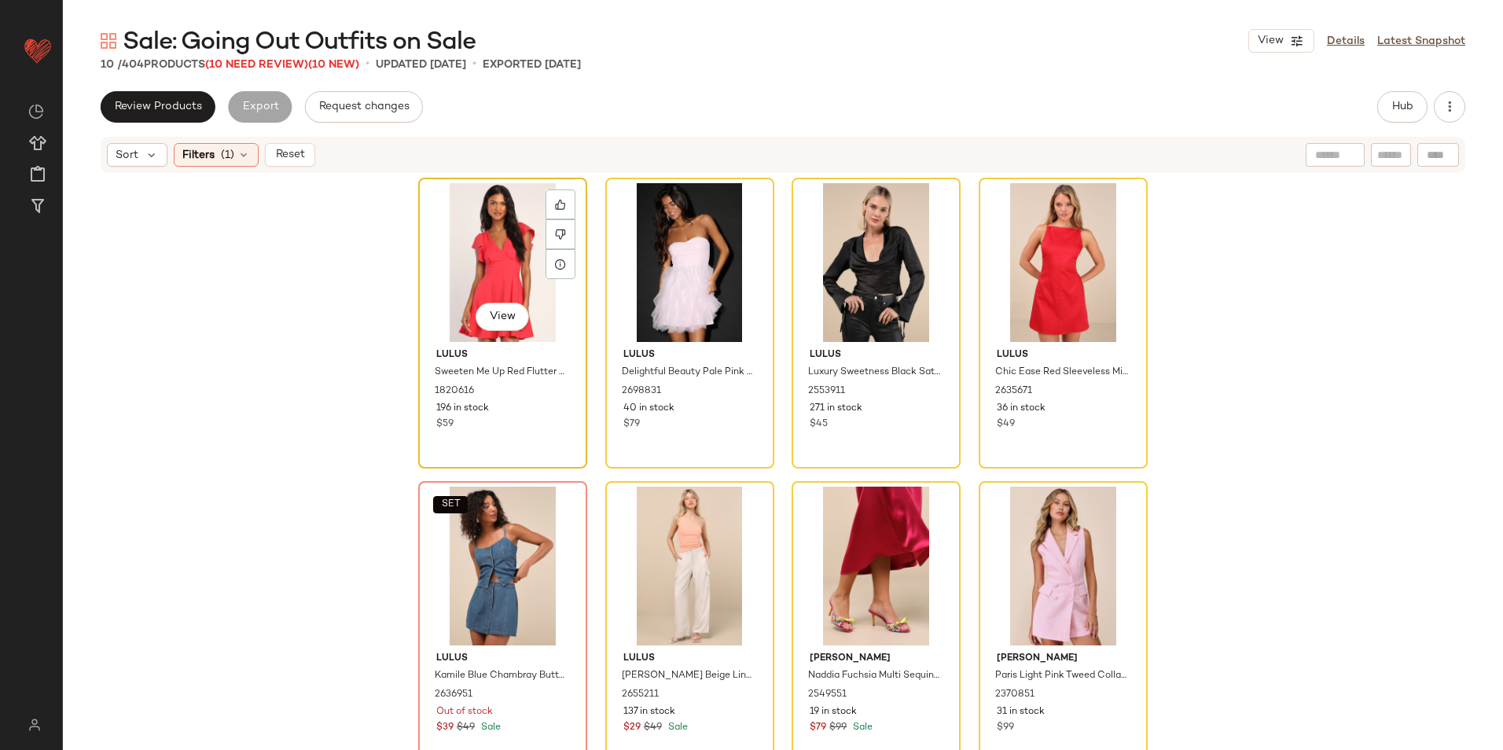
click at [514, 261] on div "View" at bounding box center [503, 262] width 158 height 159
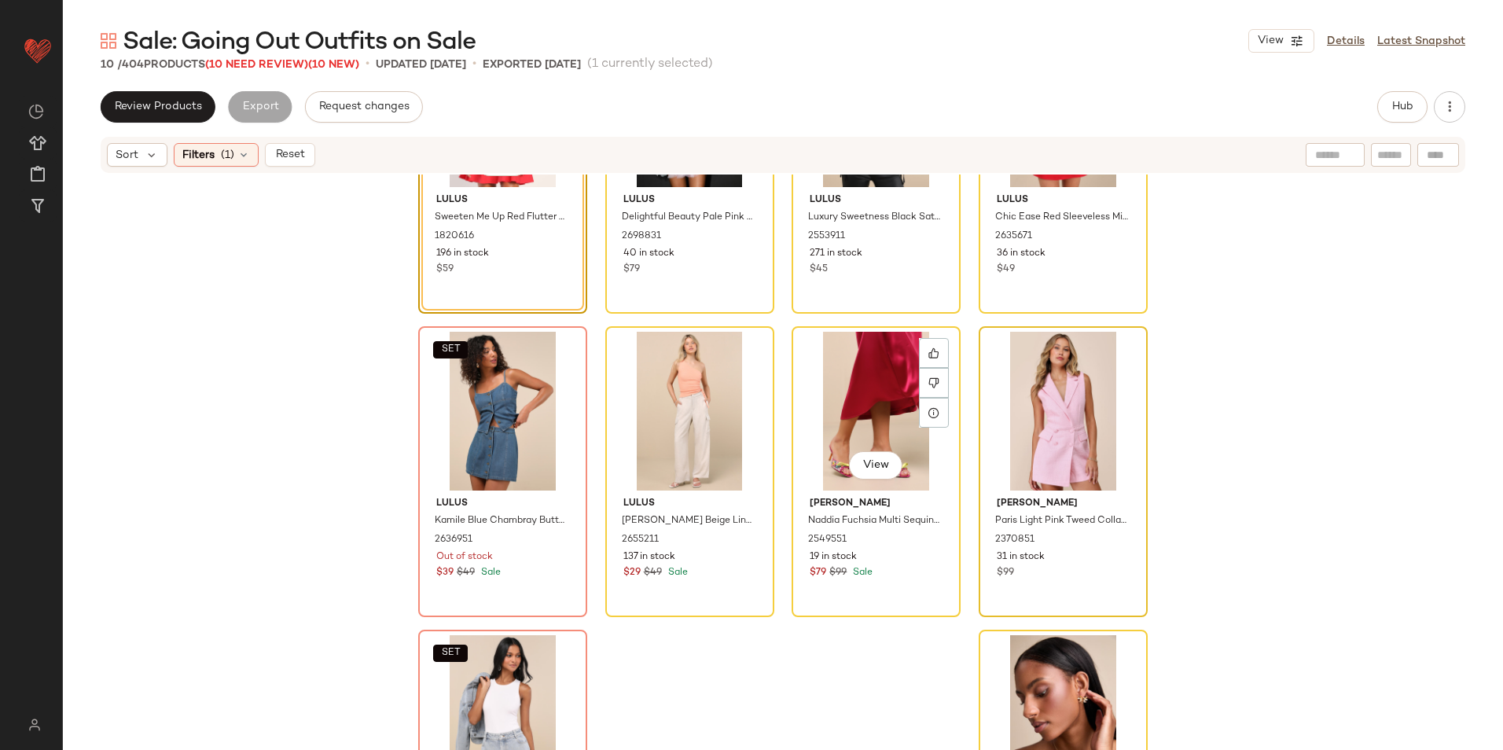
scroll to position [278, 0]
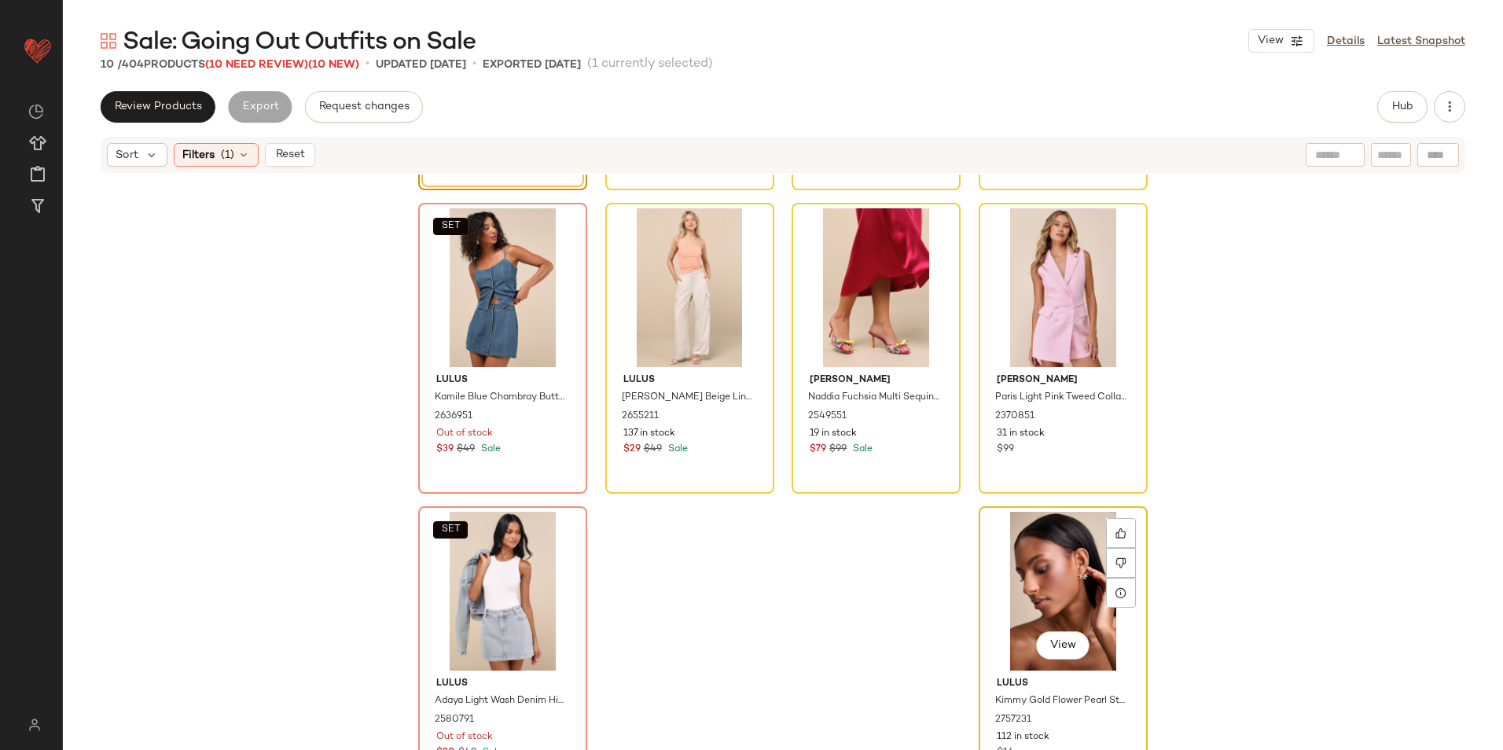
click at [1060, 574] on div "View" at bounding box center [1063, 591] width 158 height 159
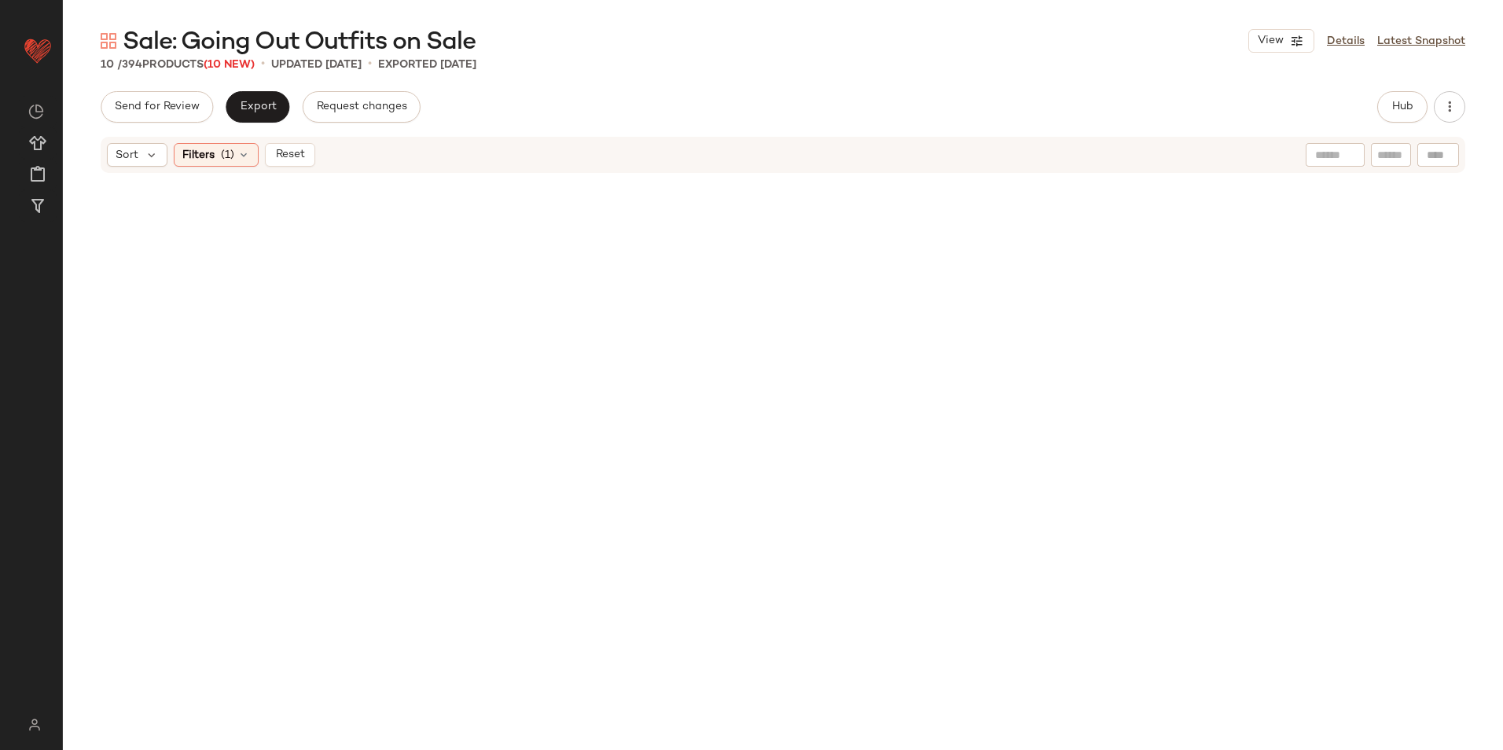
click at [286, 152] on span "Reset" at bounding box center [289, 155] width 30 height 13
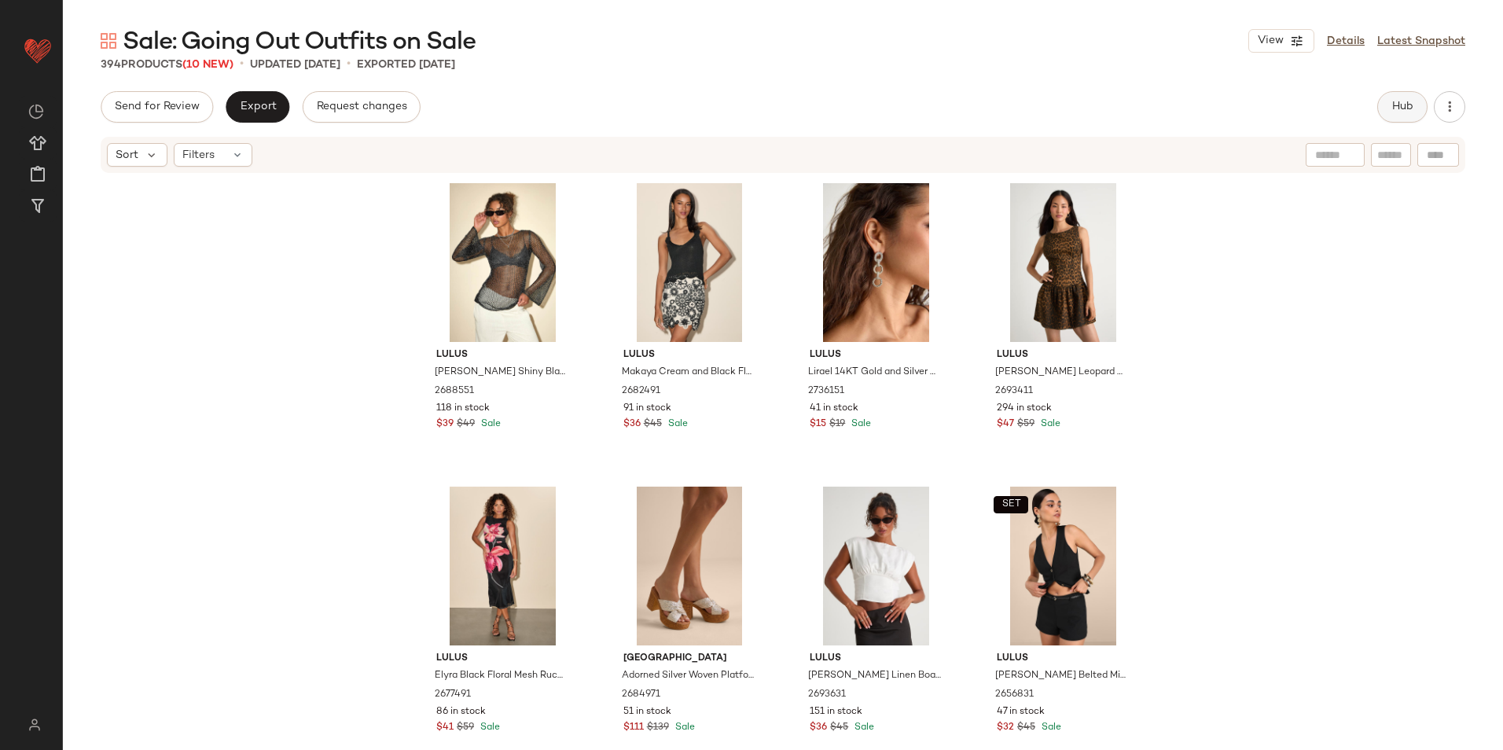
click at [1397, 97] on button "Hub" at bounding box center [1403, 106] width 50 height 31
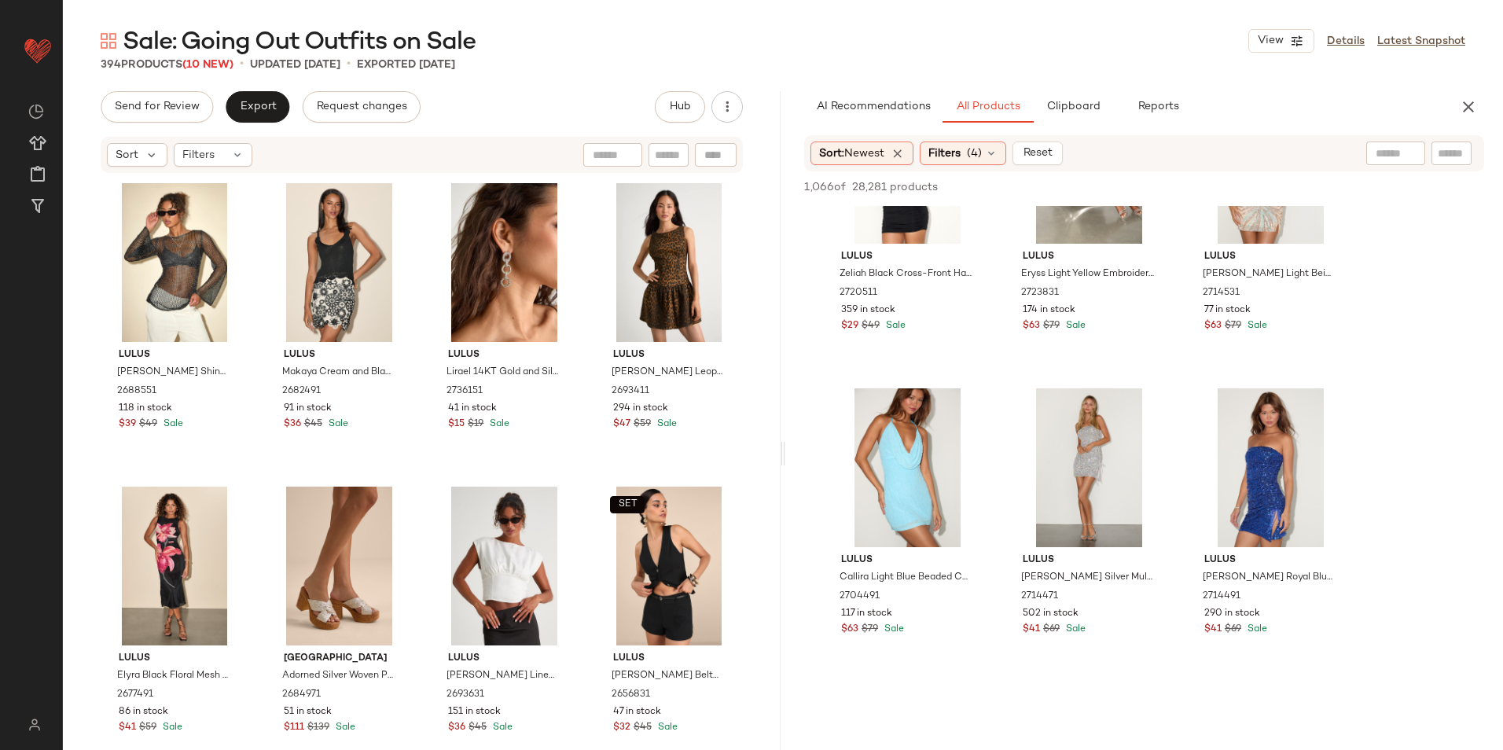
scroll to position [1651, 0]
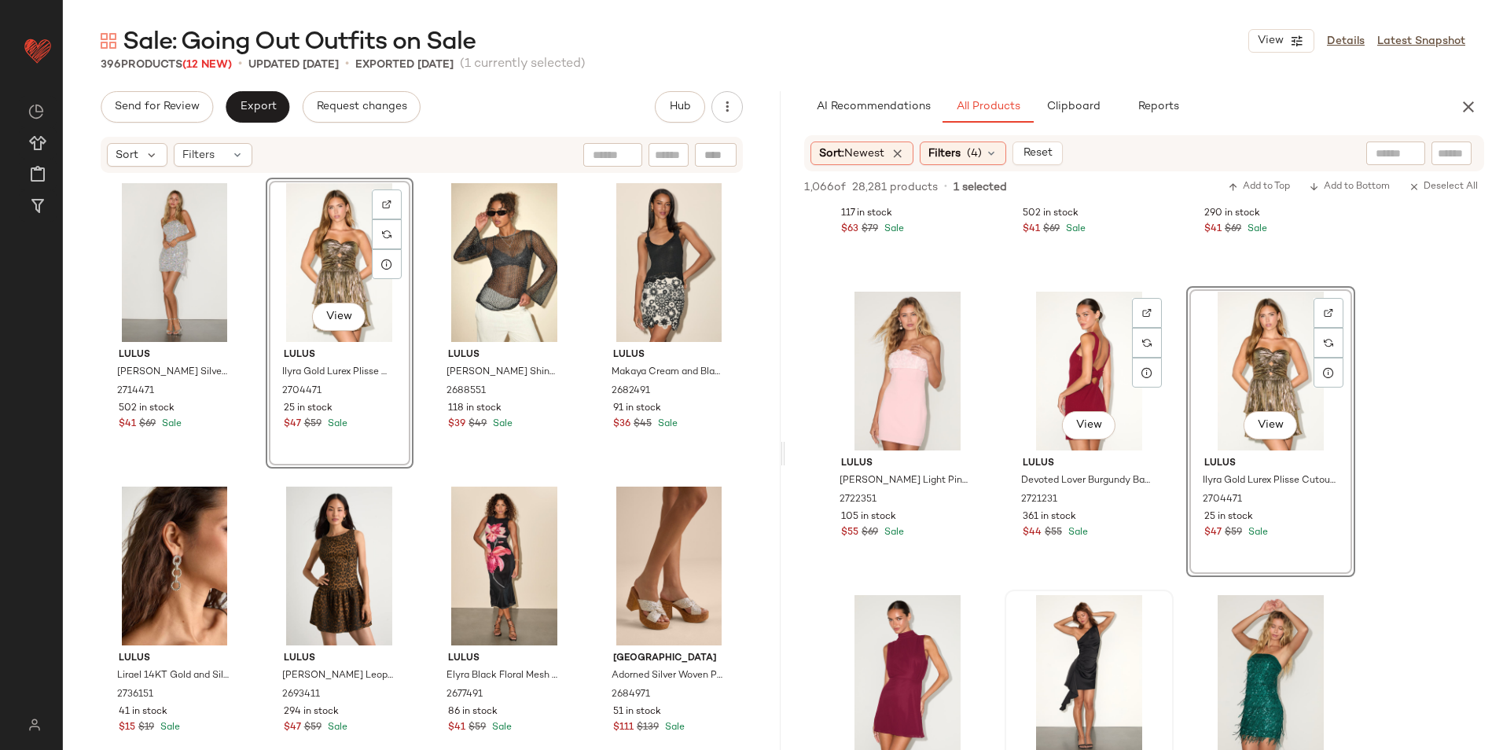
scroll to position [2202, 0]
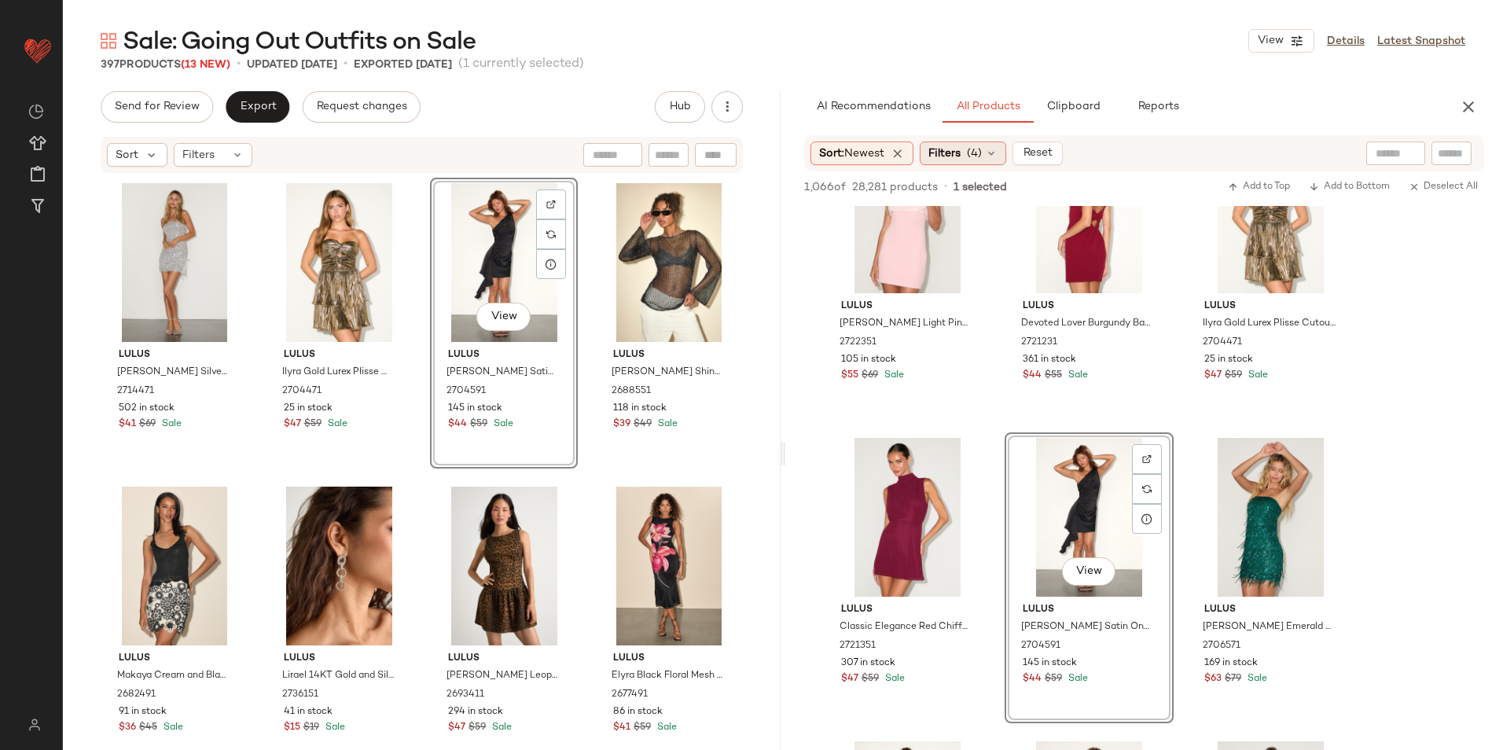
click at [969, 157] on div "Filters (4)" at bounding box center [963, 154] width 86 height 24
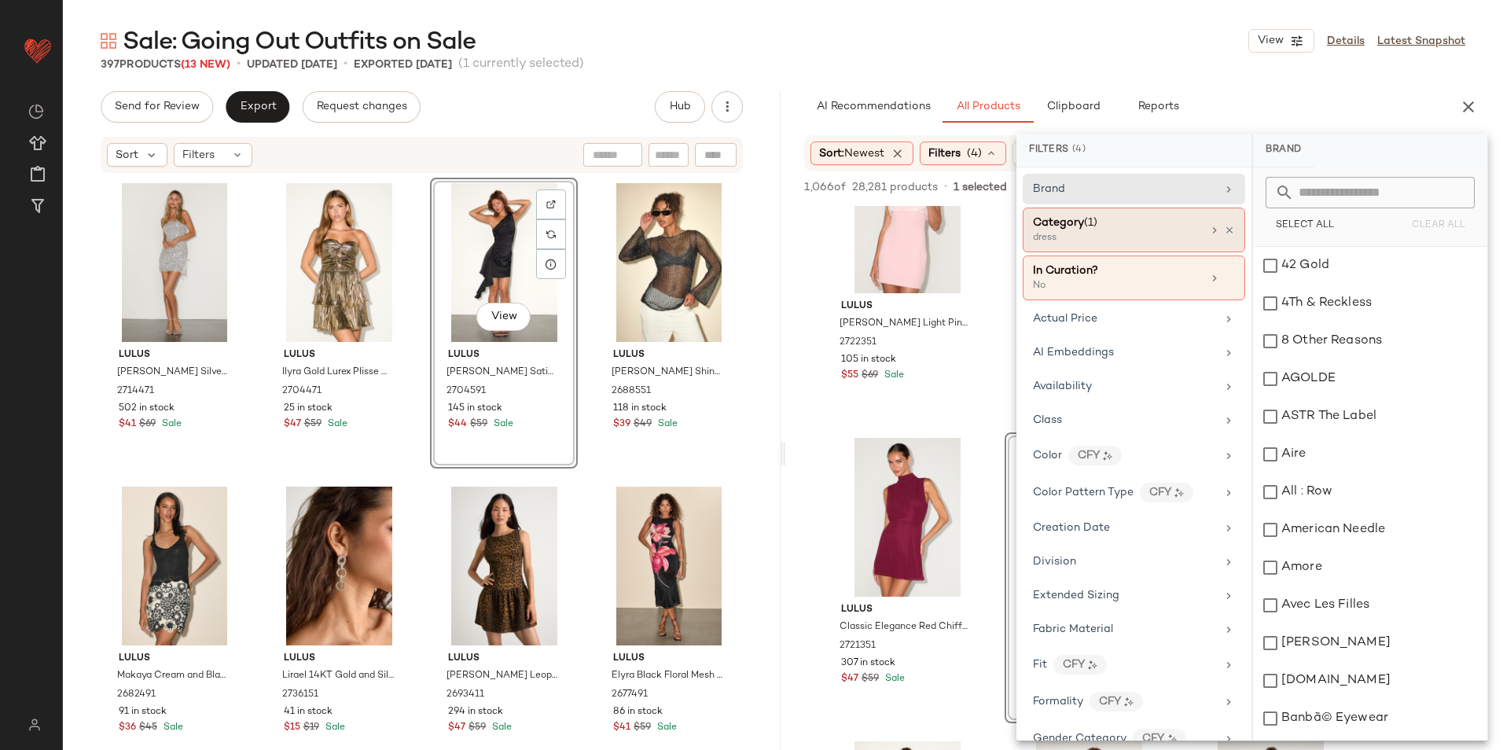
click at [1120, 245] on div "Category (1) dress" at bounding box center [1134, 230] width 223 height 45
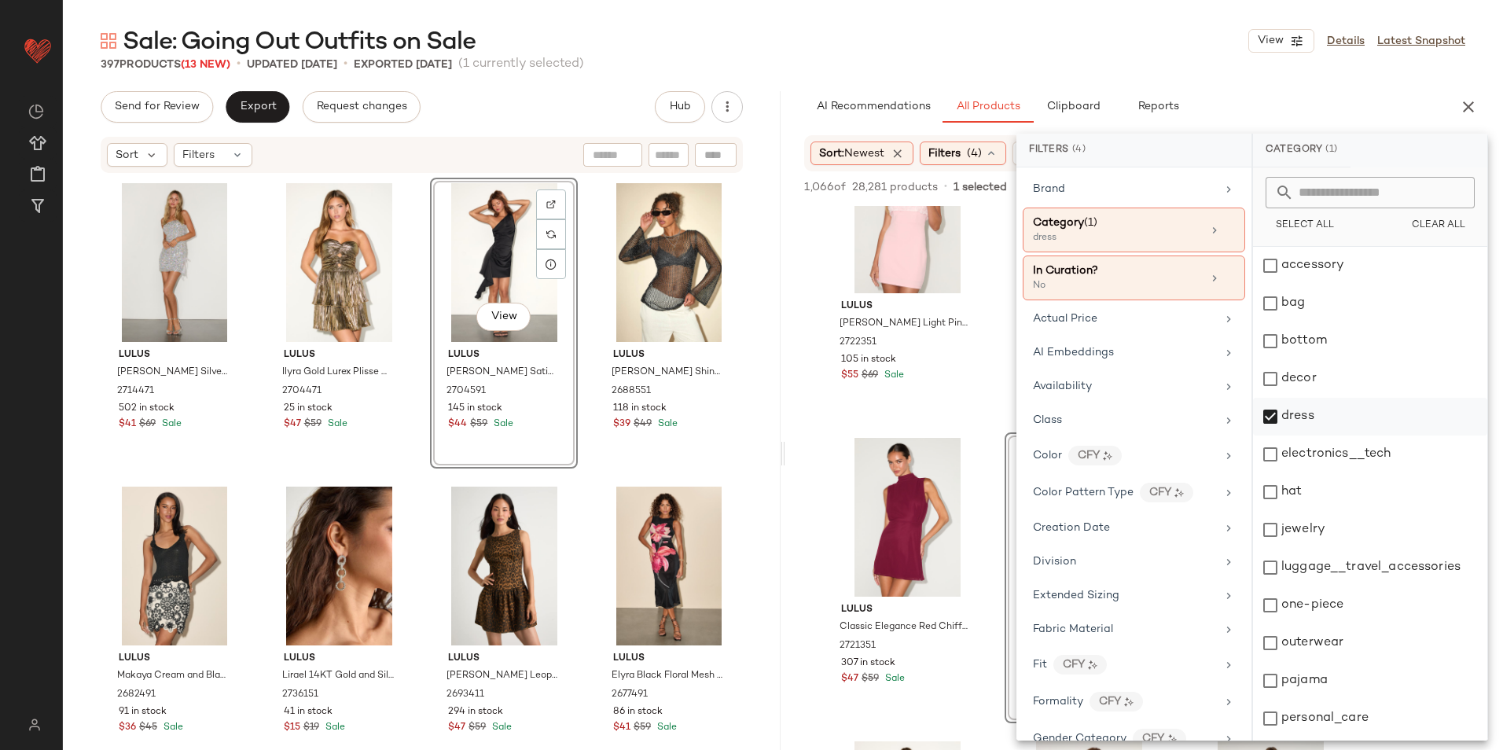
drag, startPoint x: 1291, startPoint y: 425, endPoint x: 1289, endPoint y: 404, distance: 20.6
click at [1292, 424] on div "dress" at bounding box center [1370, 417] width 234 height 38
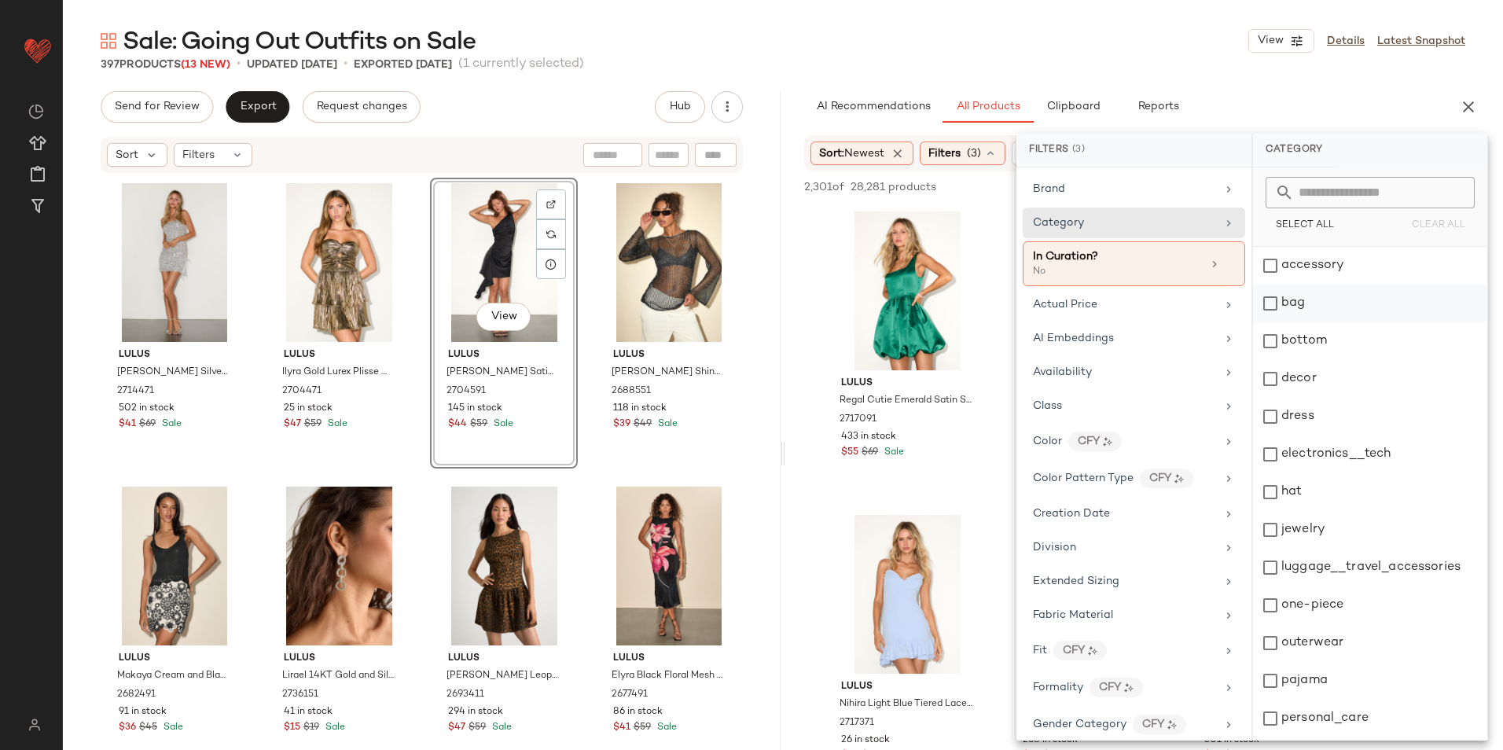
click at [1321, 301] on div "bag" at bounding box center [1370, 304] width 234 height 38
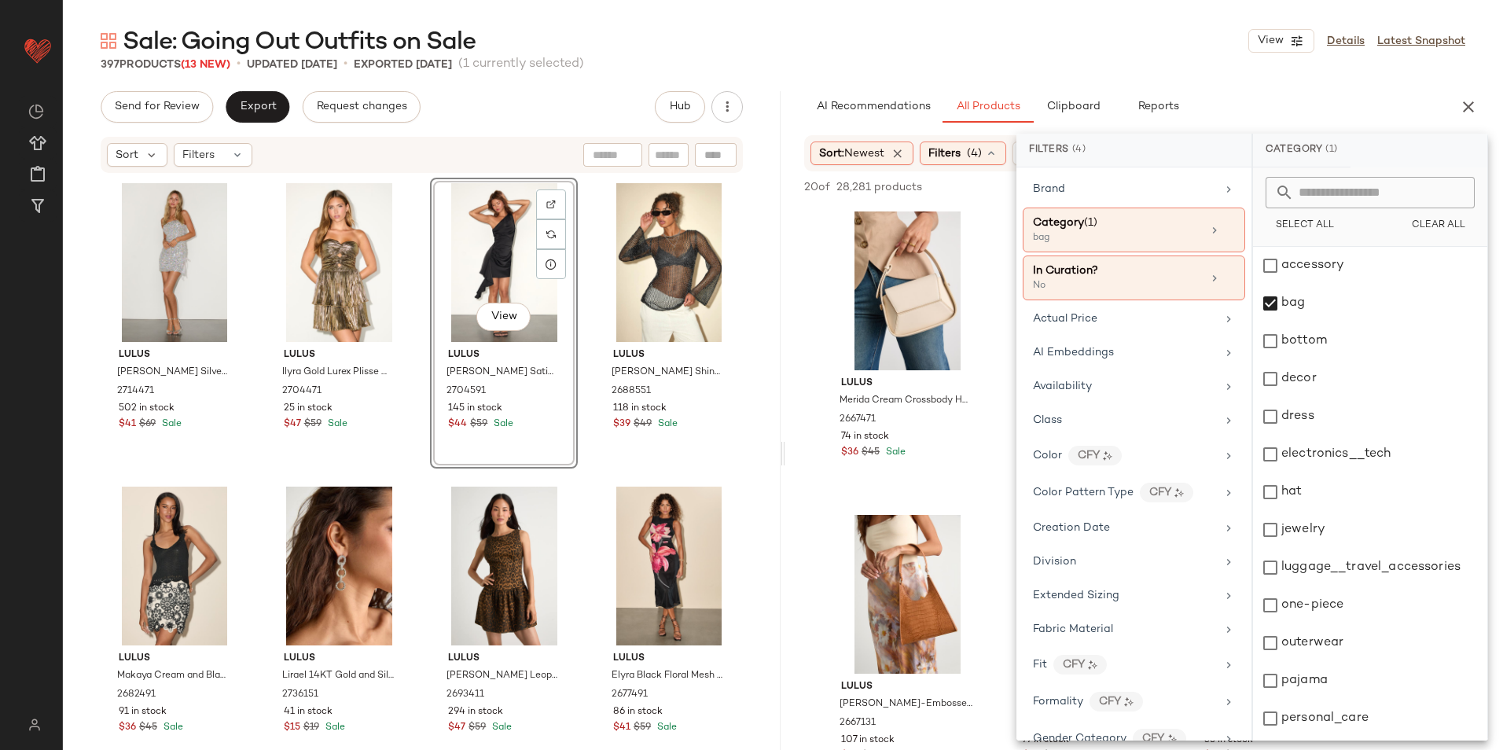
click at [1084, 28] on div "Sale: Going Out Outfits on Sale View Details Latest Snapshot" at bounding box center [783, 40] width 1440 height 31
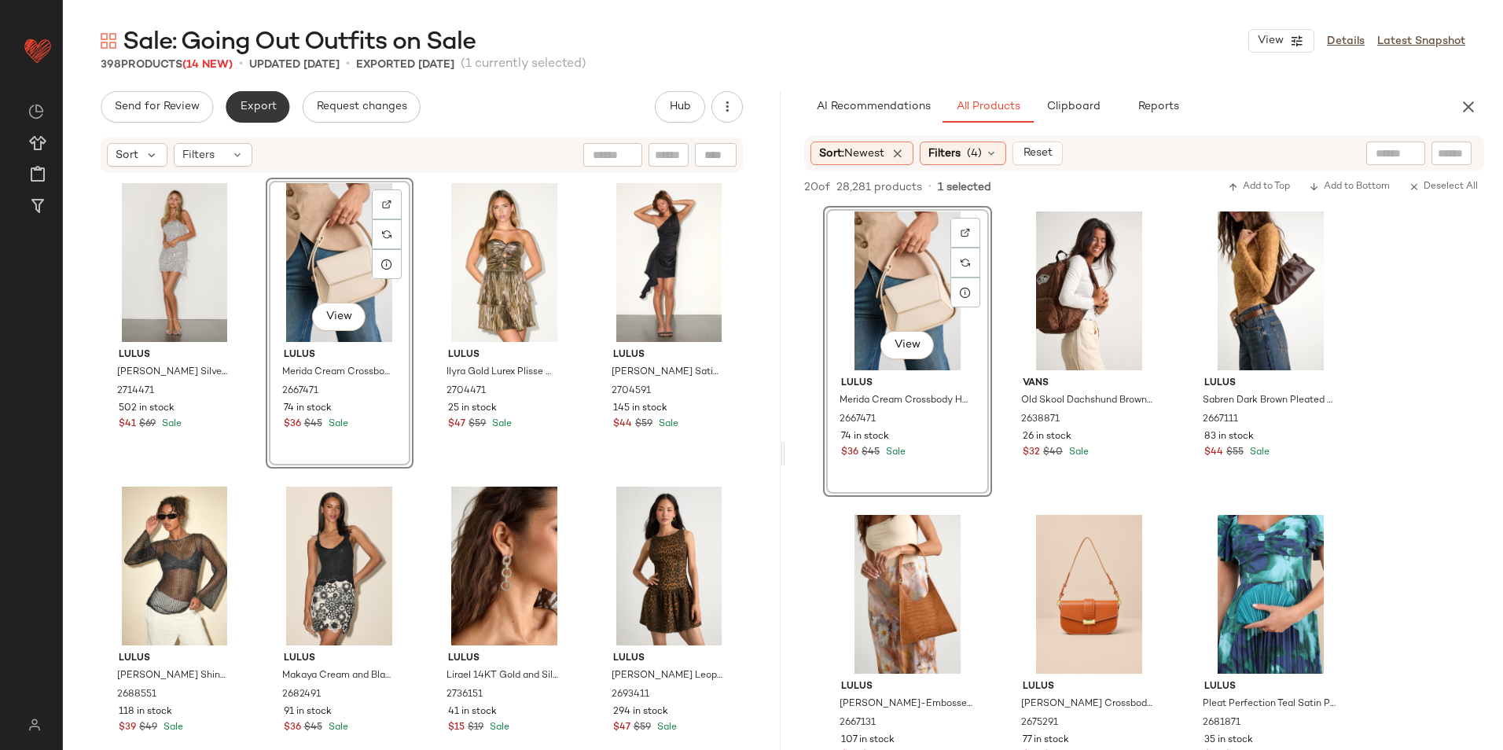
click at [263, 105] on span "Export" at bounding box center [257, 107] width 37 height 13
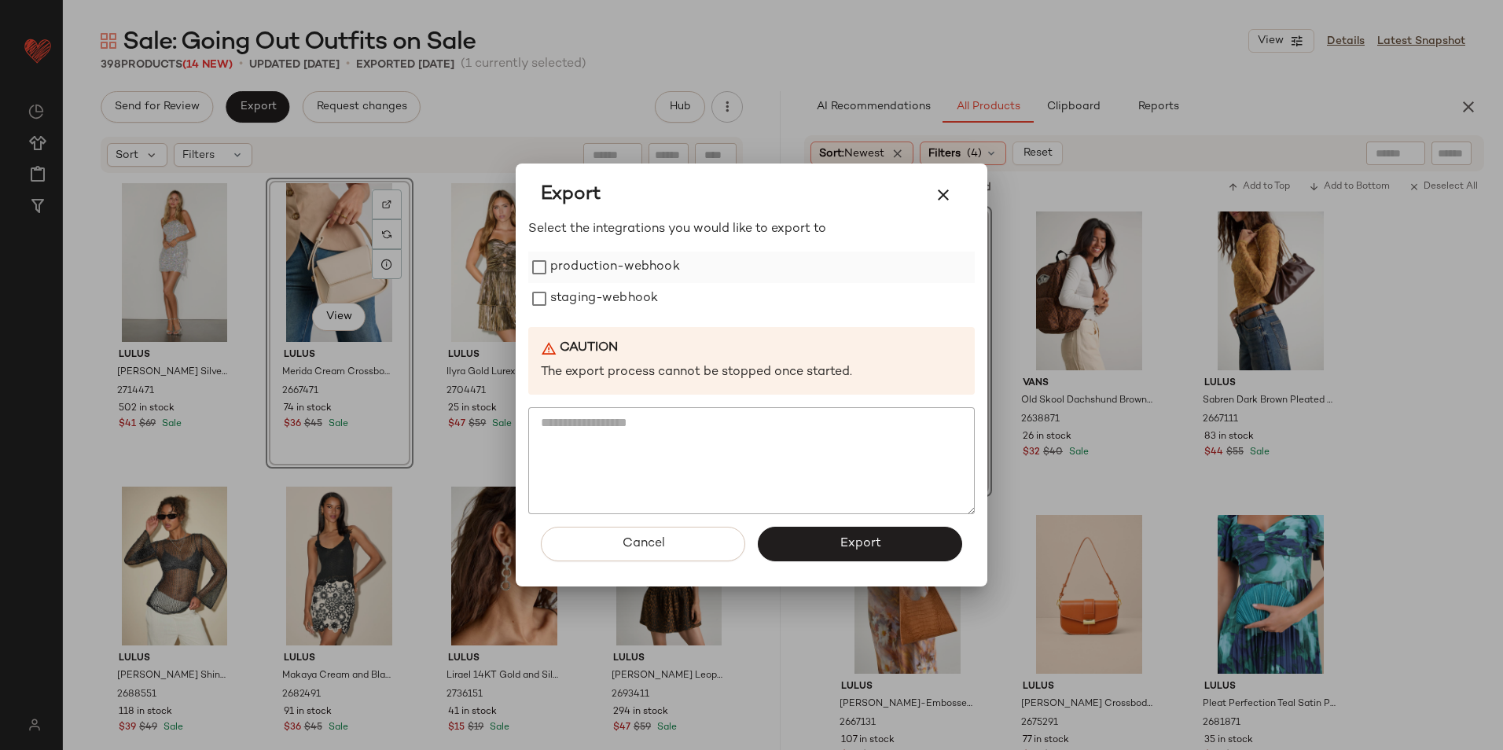
click at [587, 266] on label "production-webhook" at bounding box center [615, 267] width 130 height 31
click at [594, 295] on label "staging-webhook" at bounding box center [604, 298] width 108 height 31
click at [892, 546] on button "Export" at bounding box center [860, 544] width 204 height 35
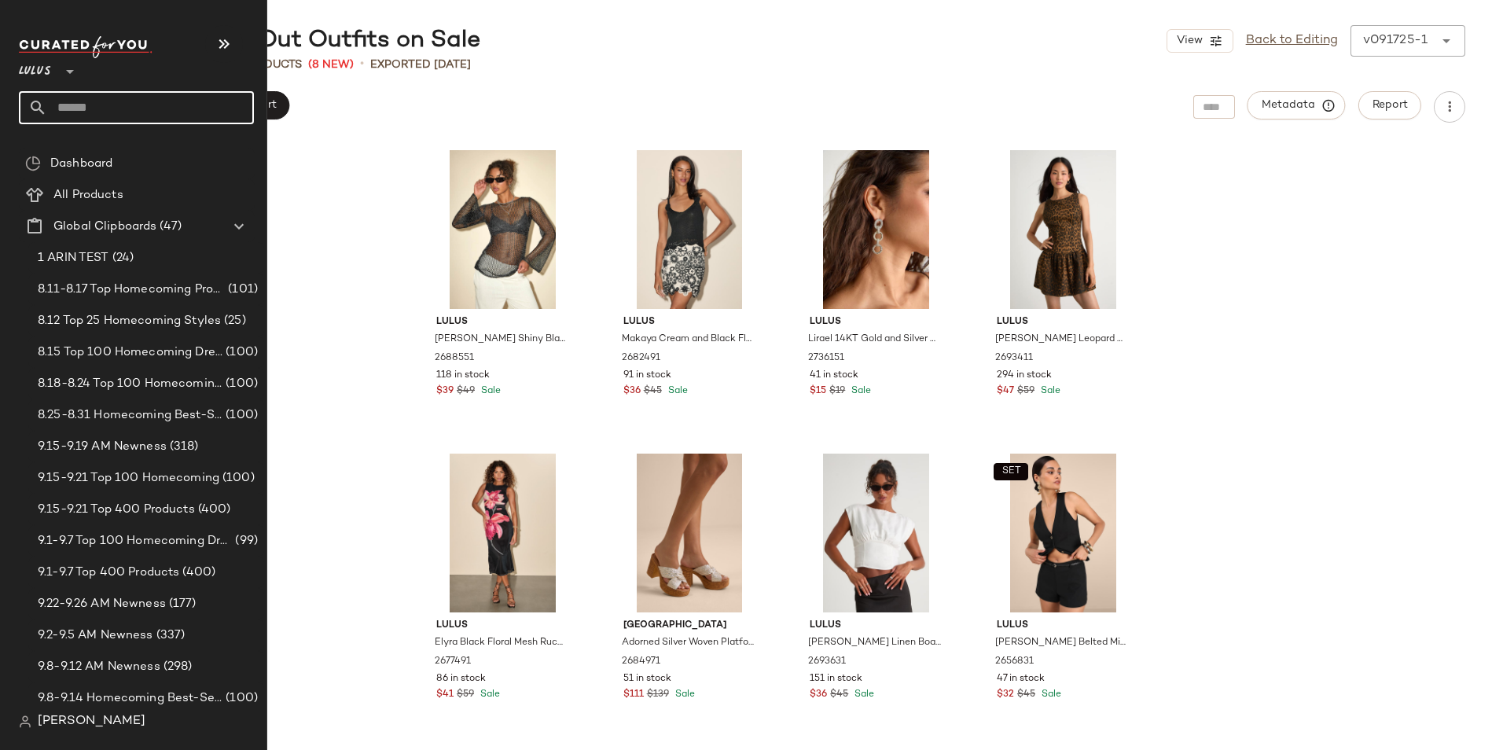
click at [77, 116] on input "text" at bounding box center [150, 107] width 207 height 33
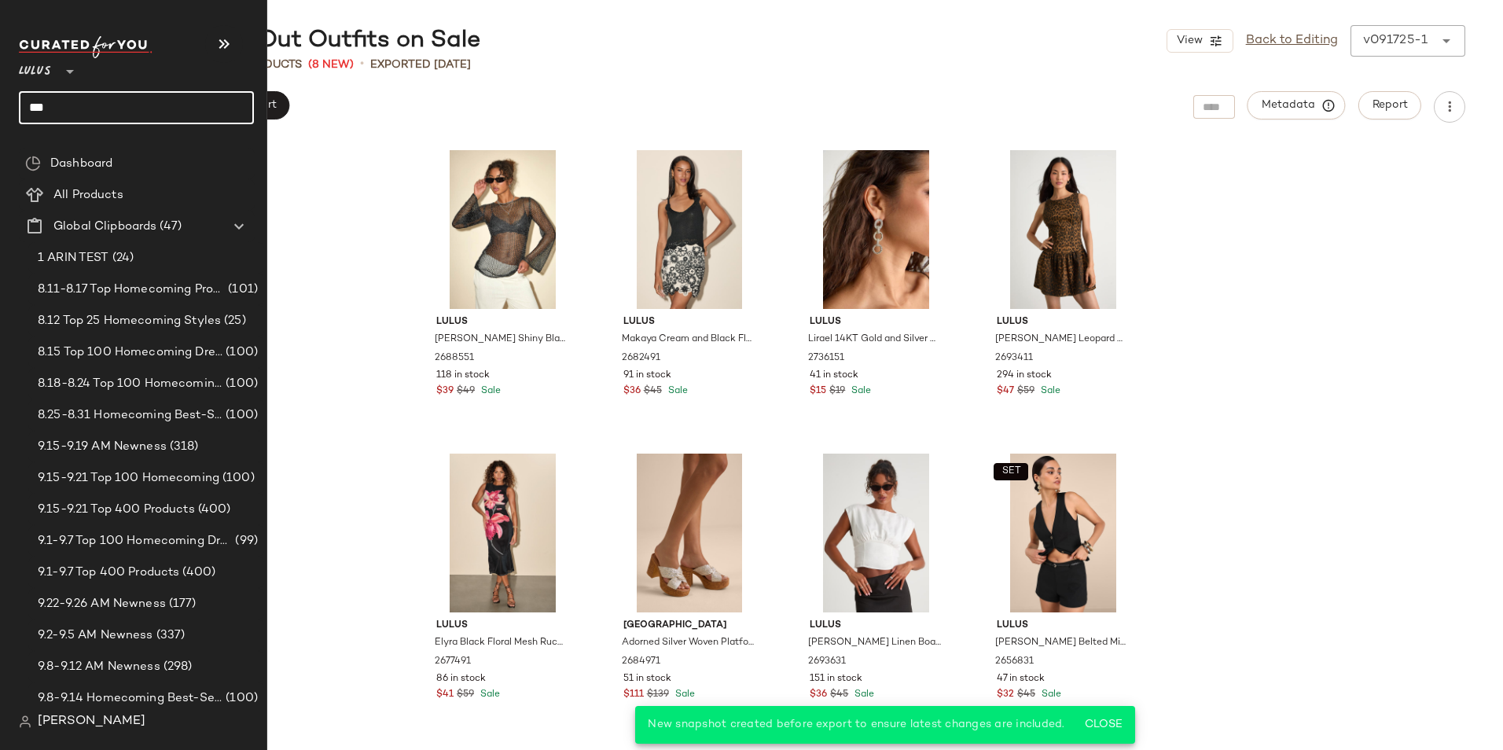
type input "****"
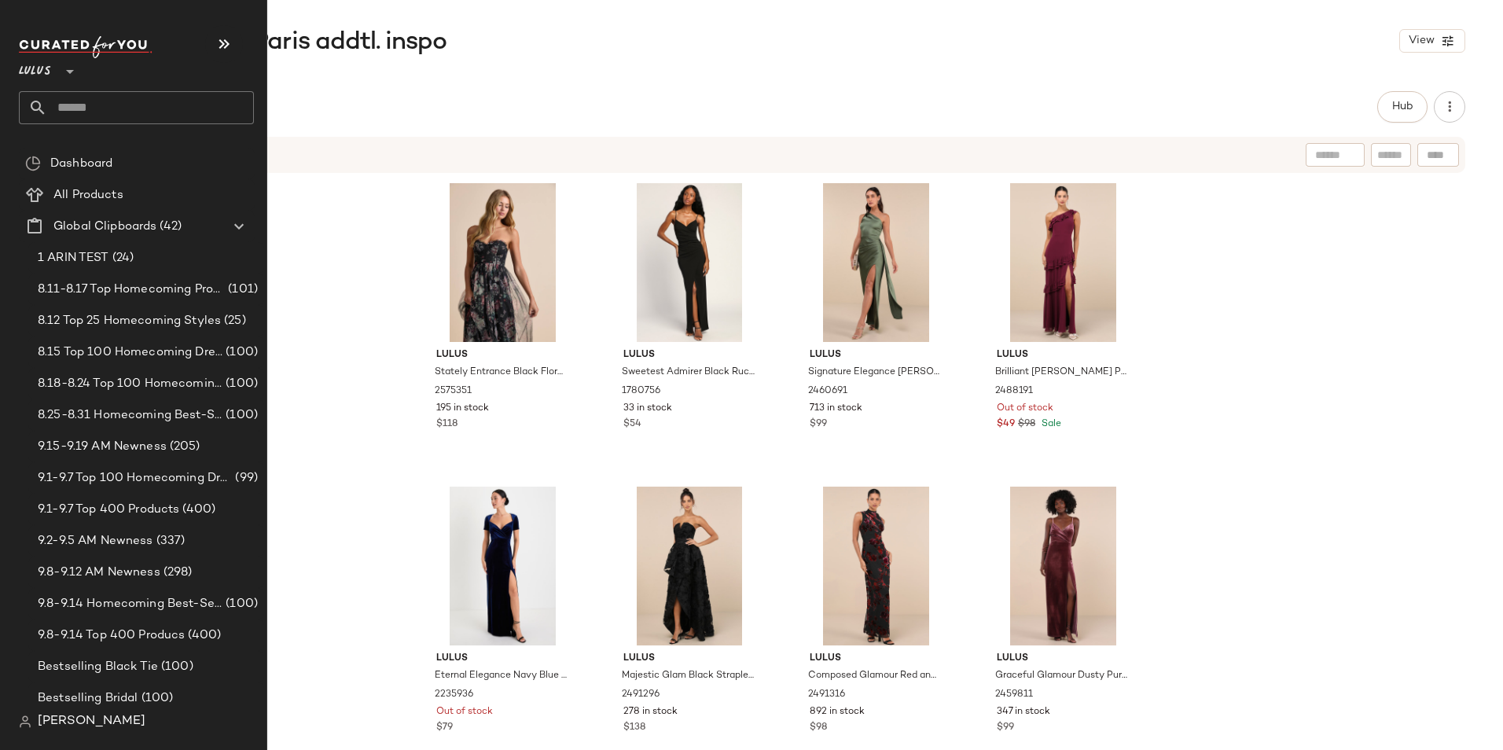
click at [105, 109] on input "text" at bounding box center [150, 107] width 207 height 33
type input "****"
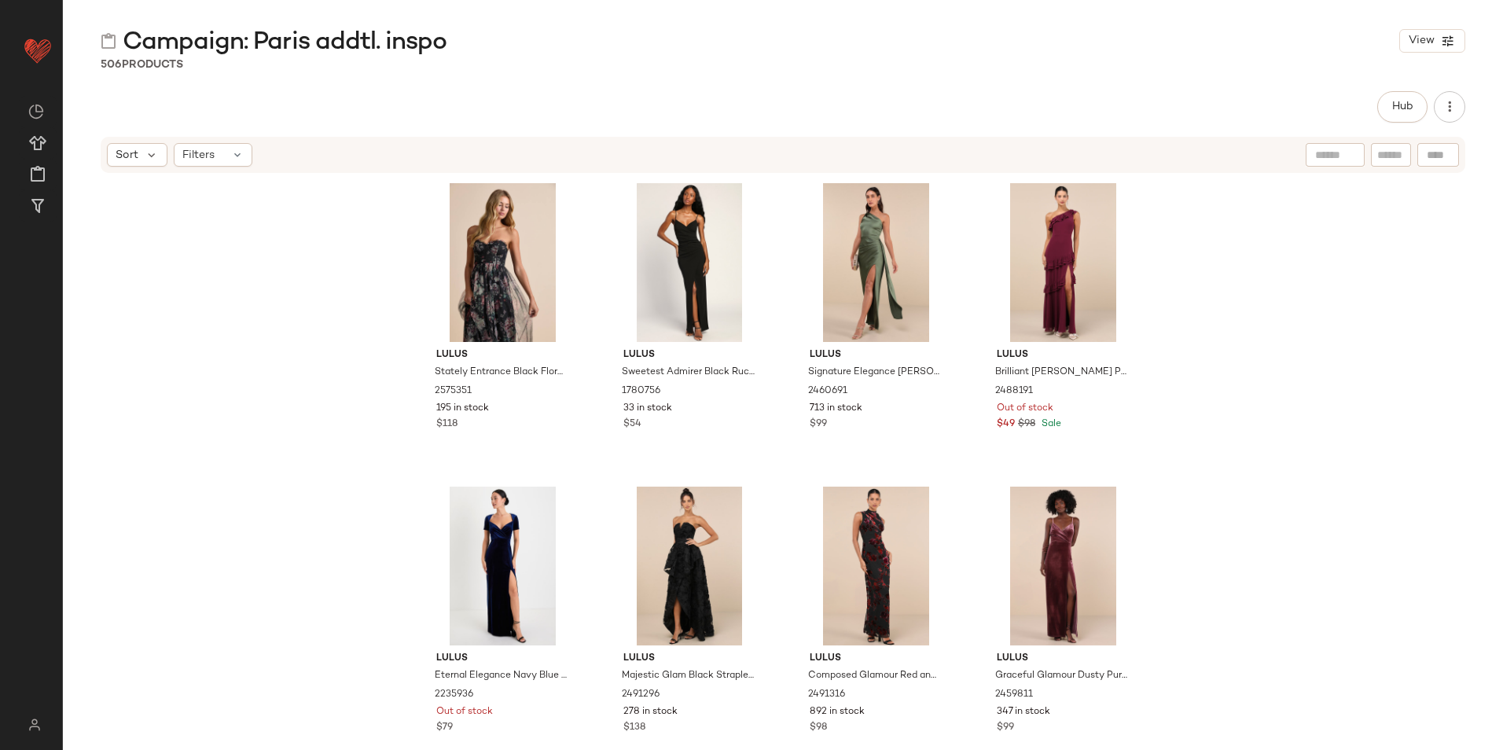
click at [576, 77] on div "Campaign: Paris addtl. inspo View 506 Products Hub Sort Filters Lulus Stately E…" at bounding box center [783, 387] width 1440 height 725
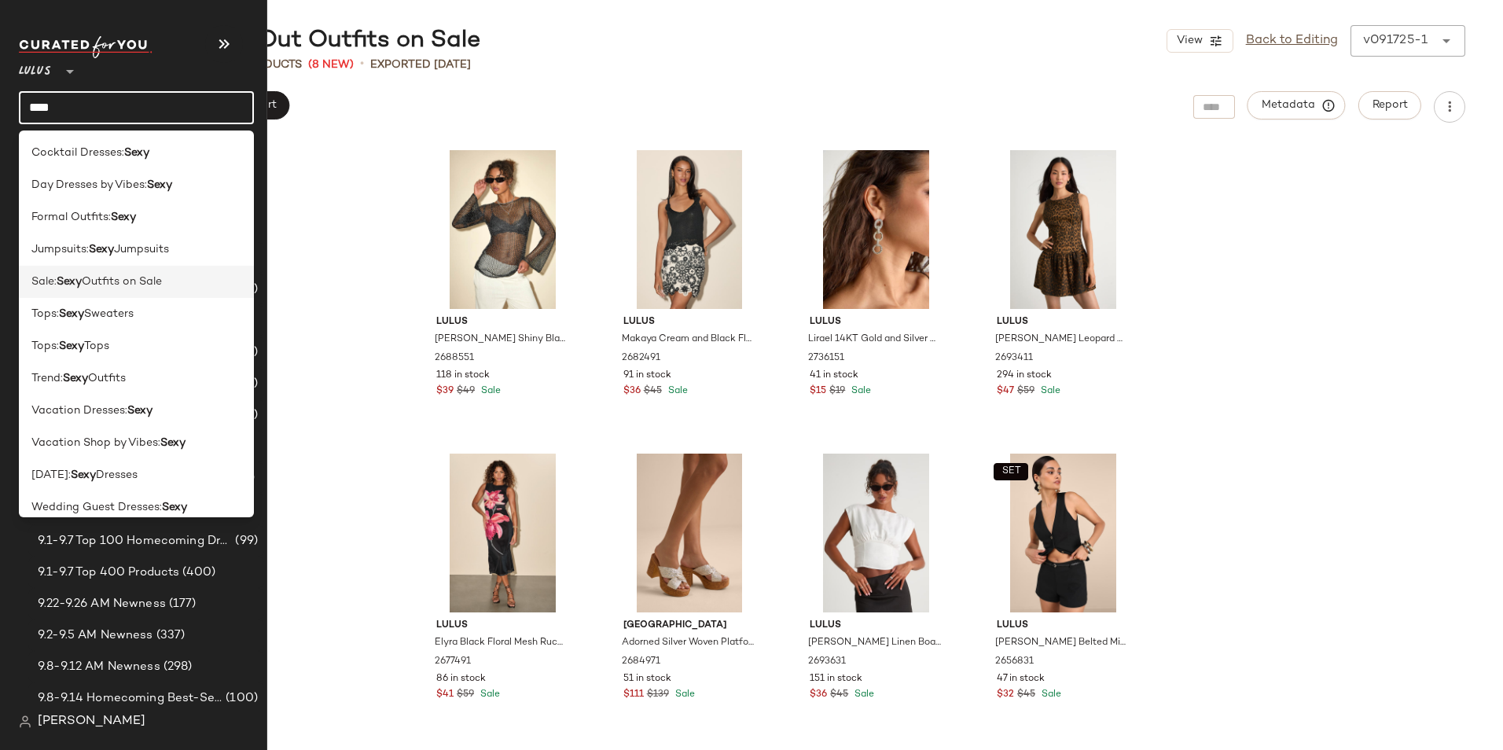
type input "****"
click at [127, 288] on span "Outfits on Sale" at bounding box center [122, 282] width 80 height 17
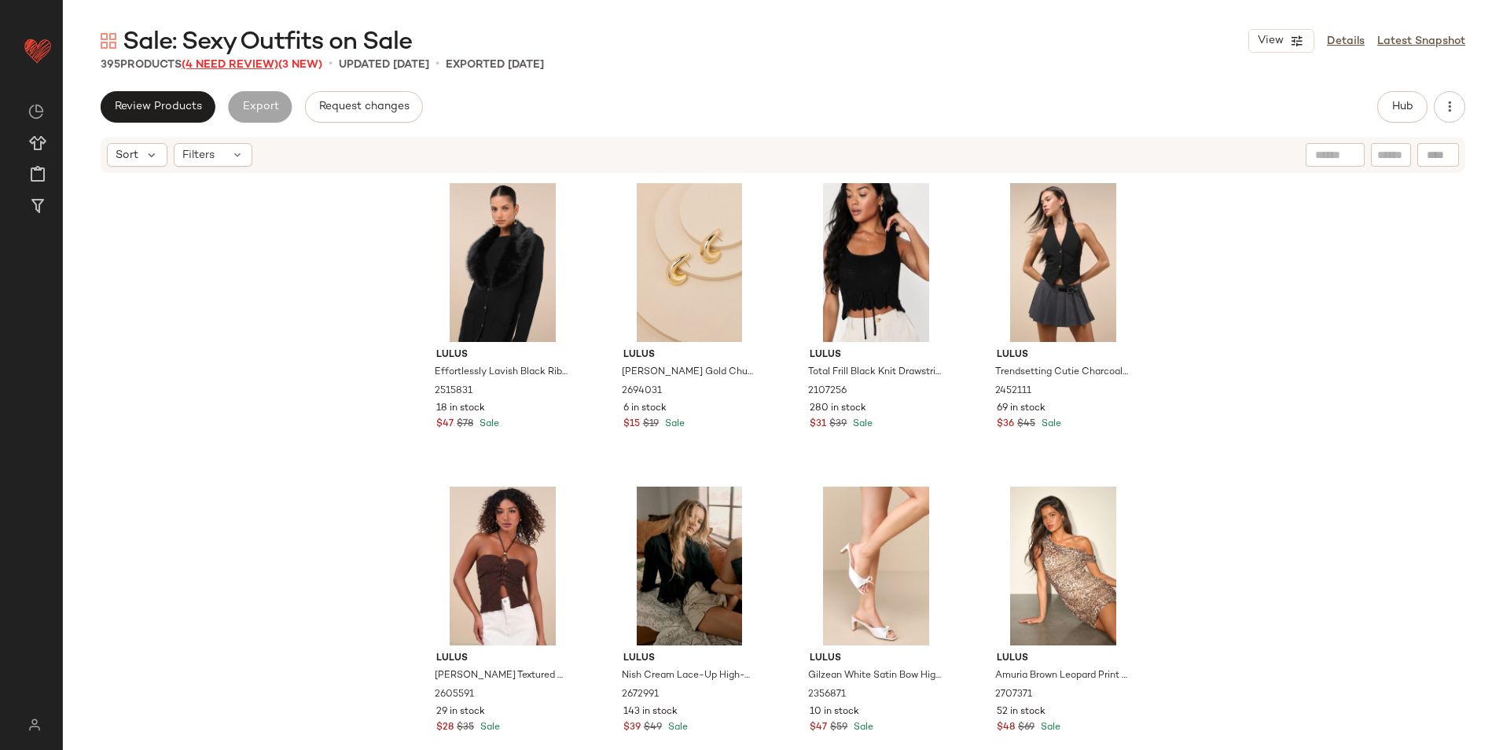
click at [204, 63] on span "(4 Need Review)" at bounding box center [230, 65] width 97 height 12
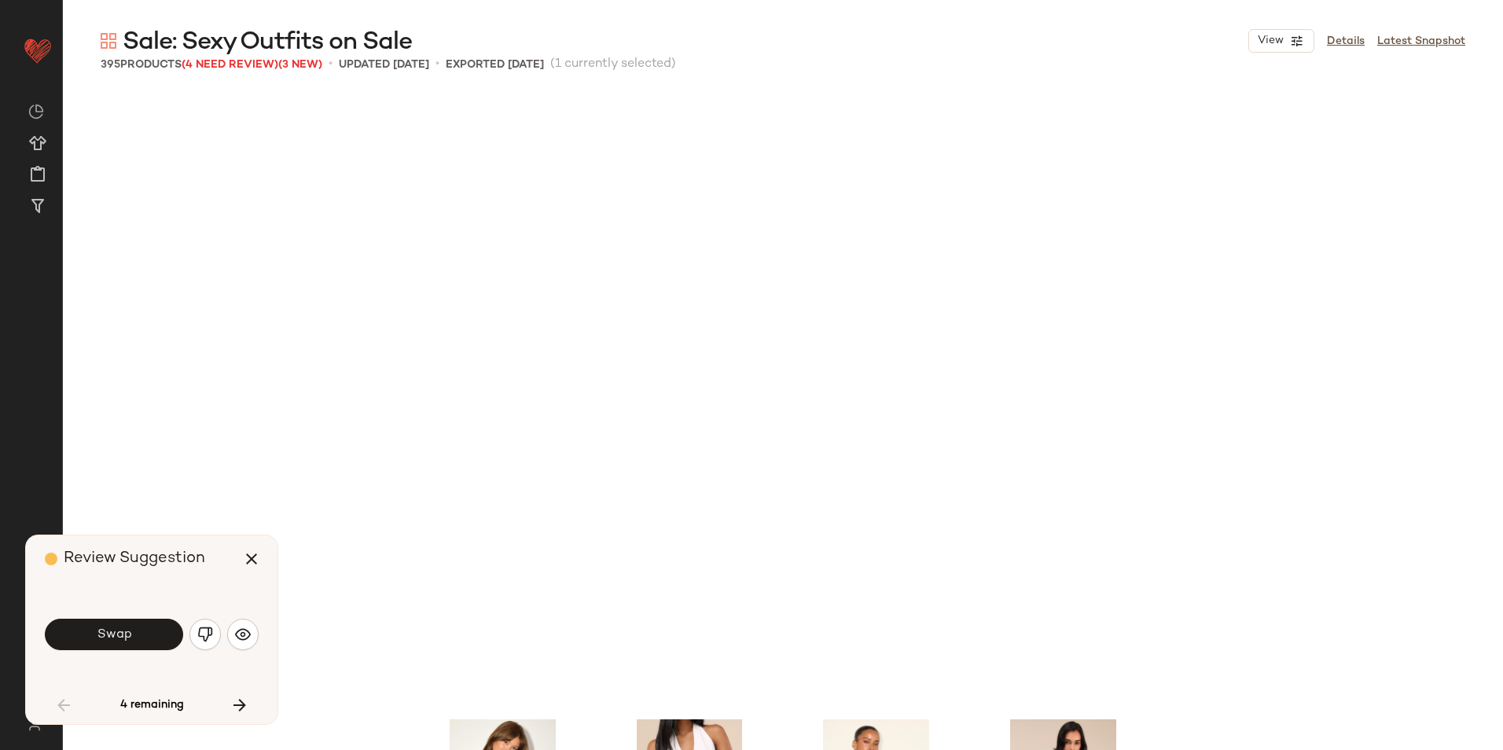
scroll to position [620, 0]
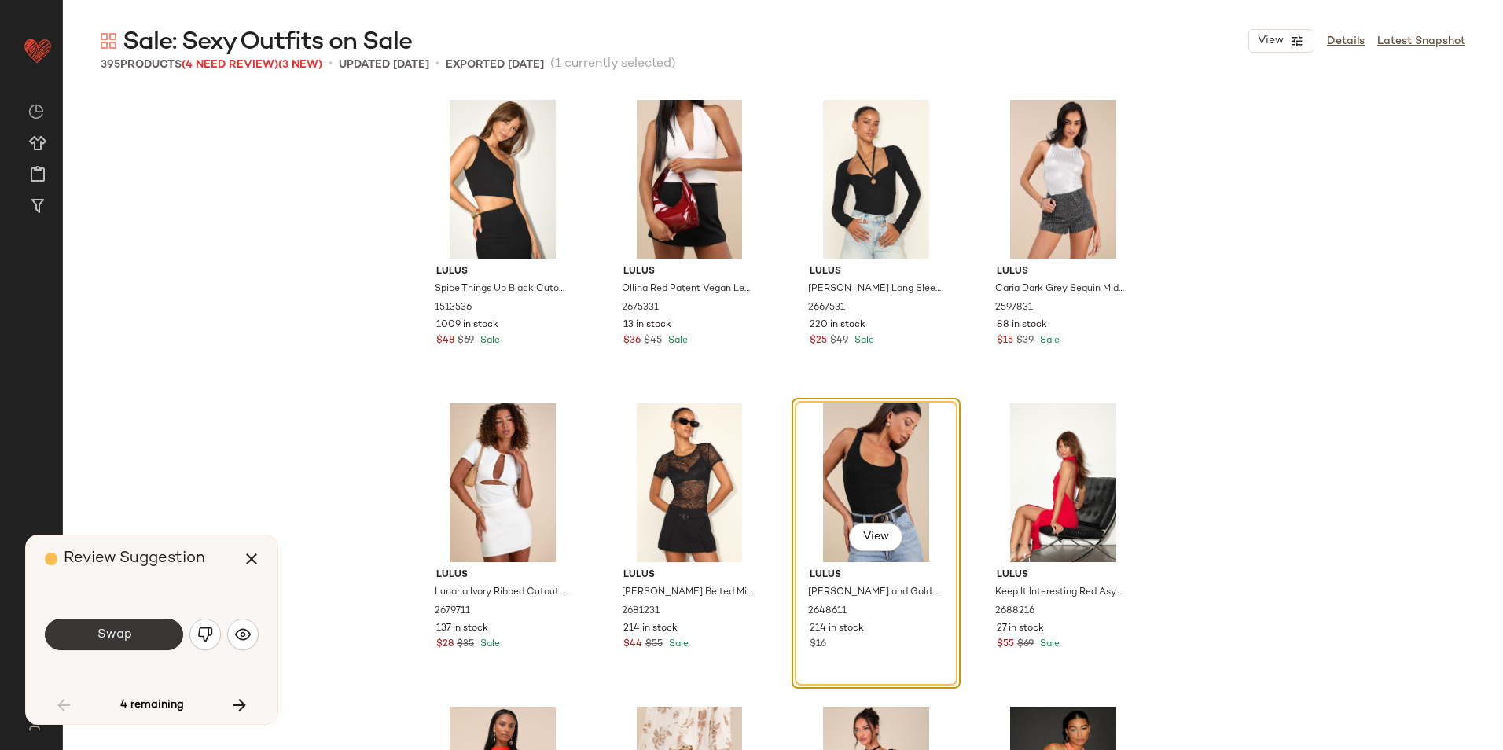
click at [144, 637] on button "Swap" at bounding box center [114, 634] width 138 height 31
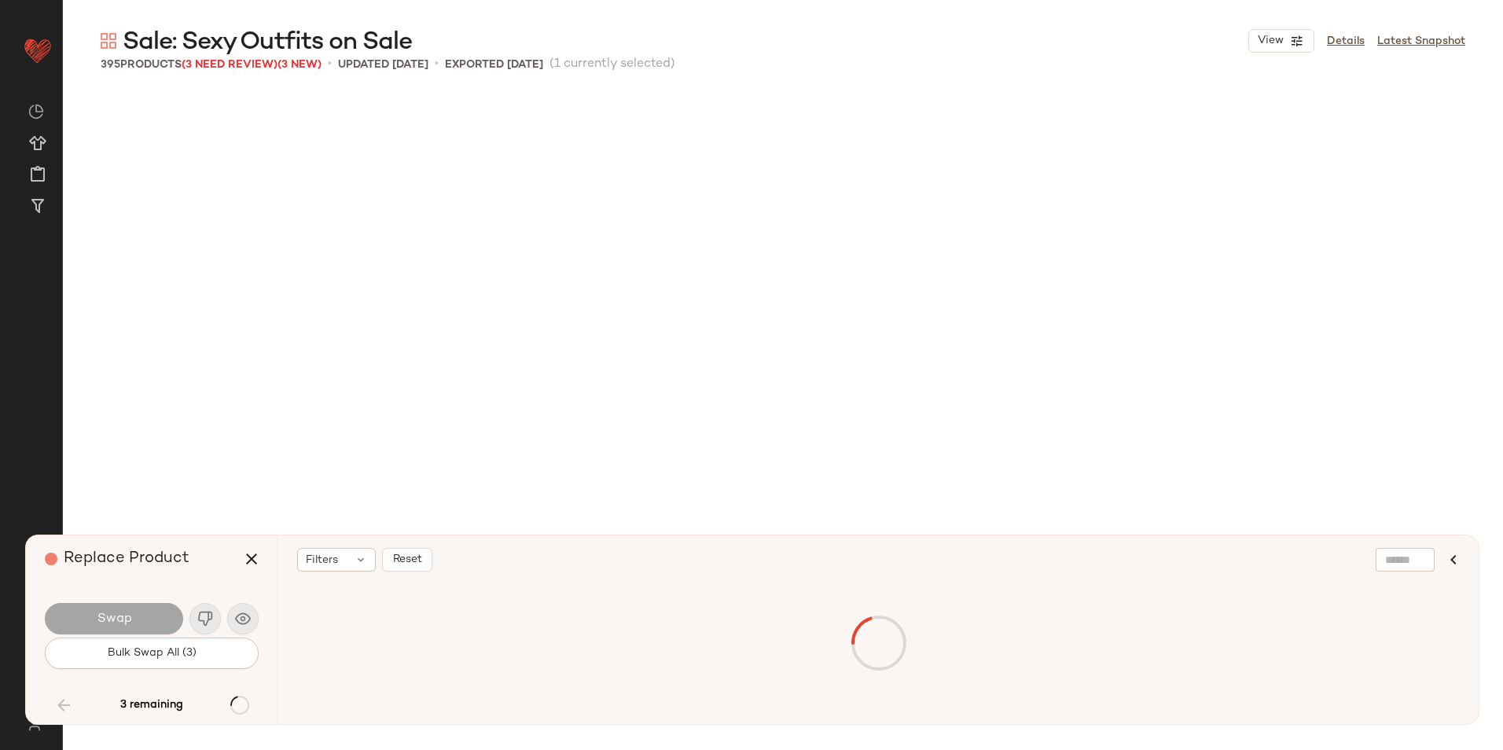
scroll to position [11836, 0]
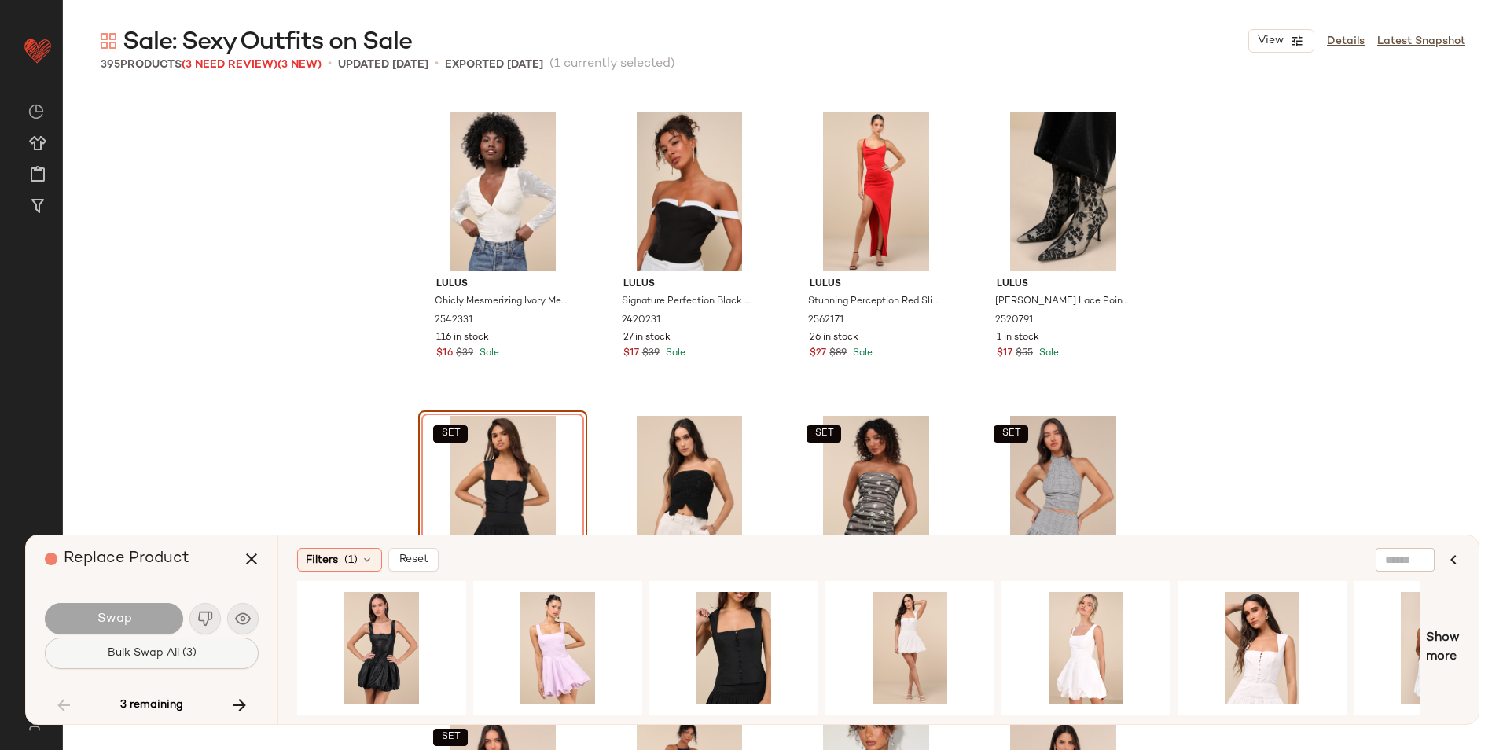
click at [191, 654] on span "Bulk Swap All (3)" at bounding box center [152, 653] width 90 height 13
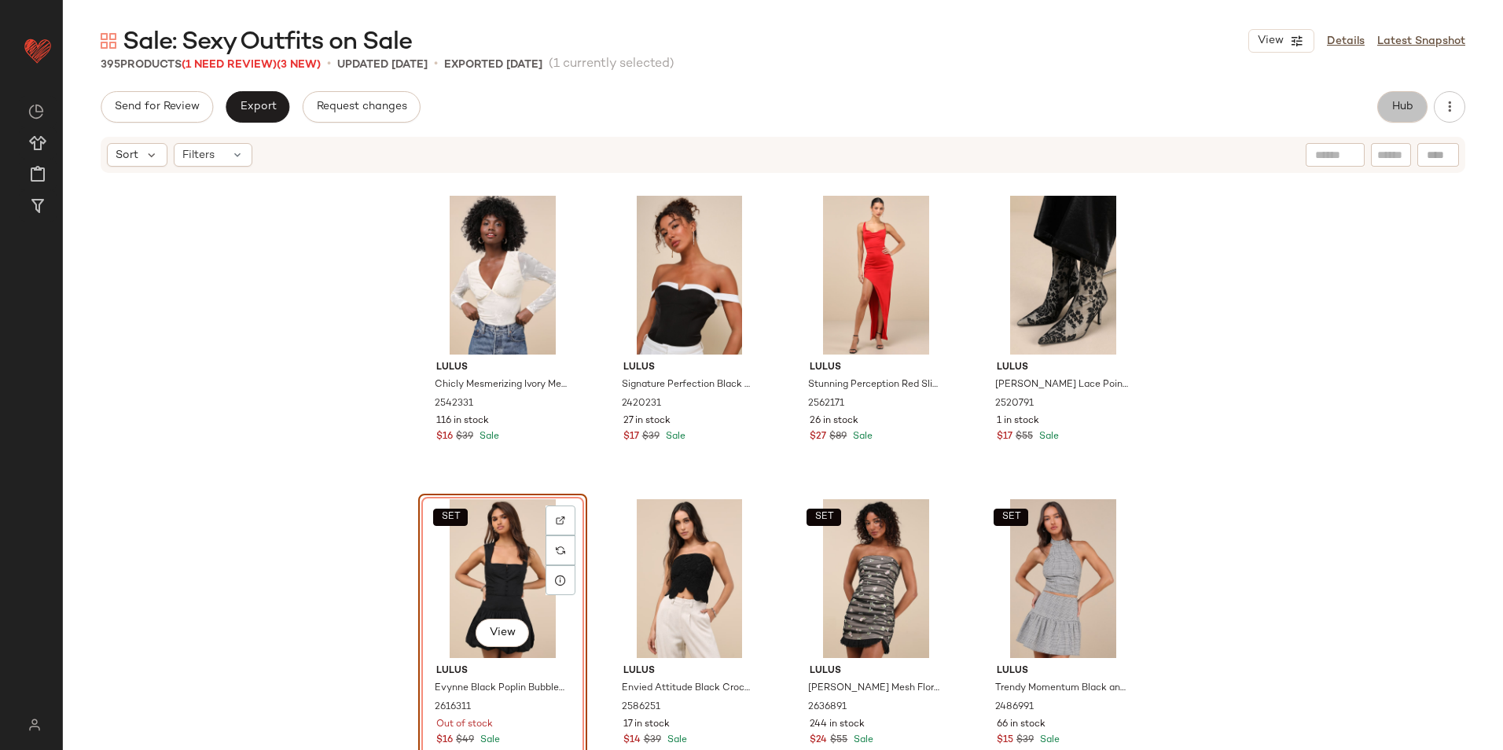
click at [1402, 107] on span "Hub" at bounding box center [1403, 107] width 22 height 13
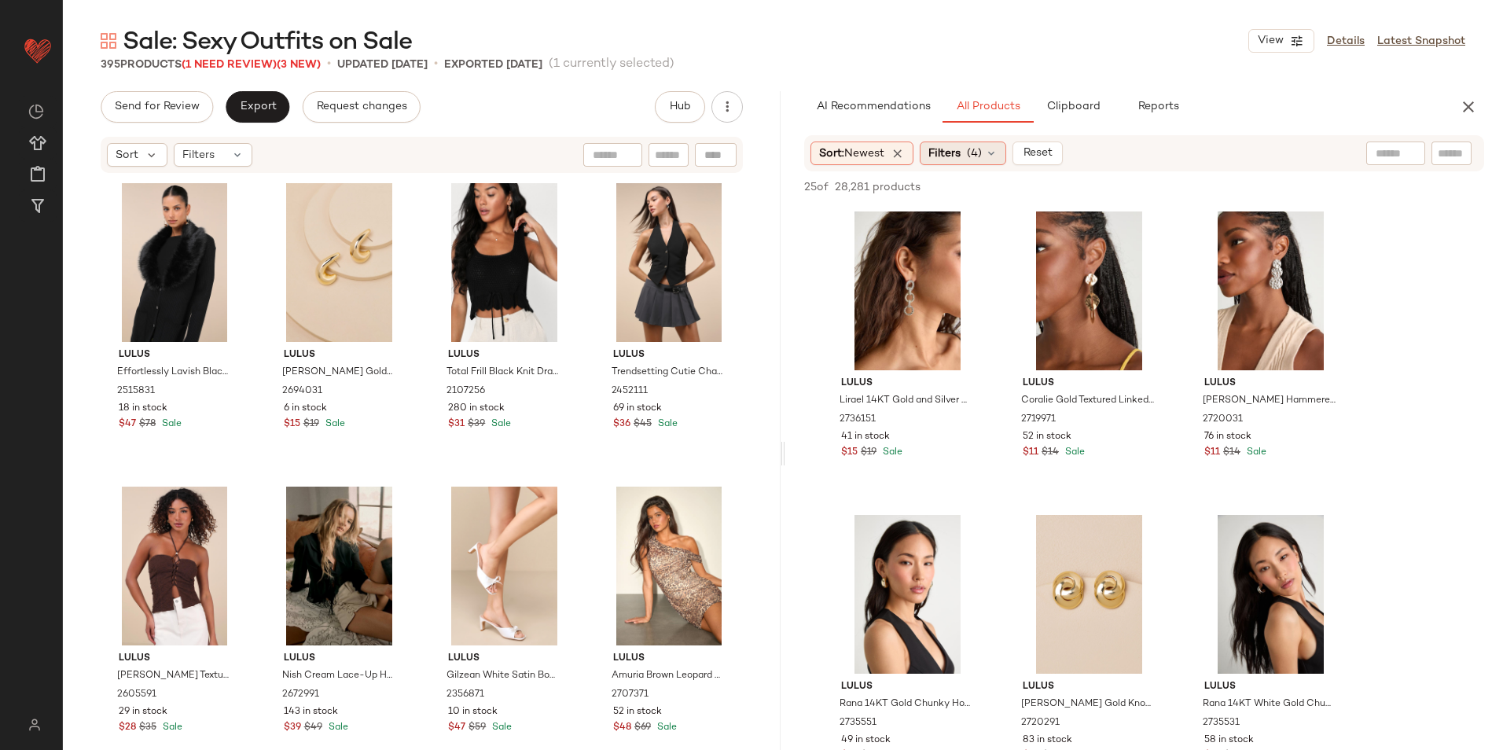
click at [995, 151] on icon at bounding box center [991, 153] width 13 height 13
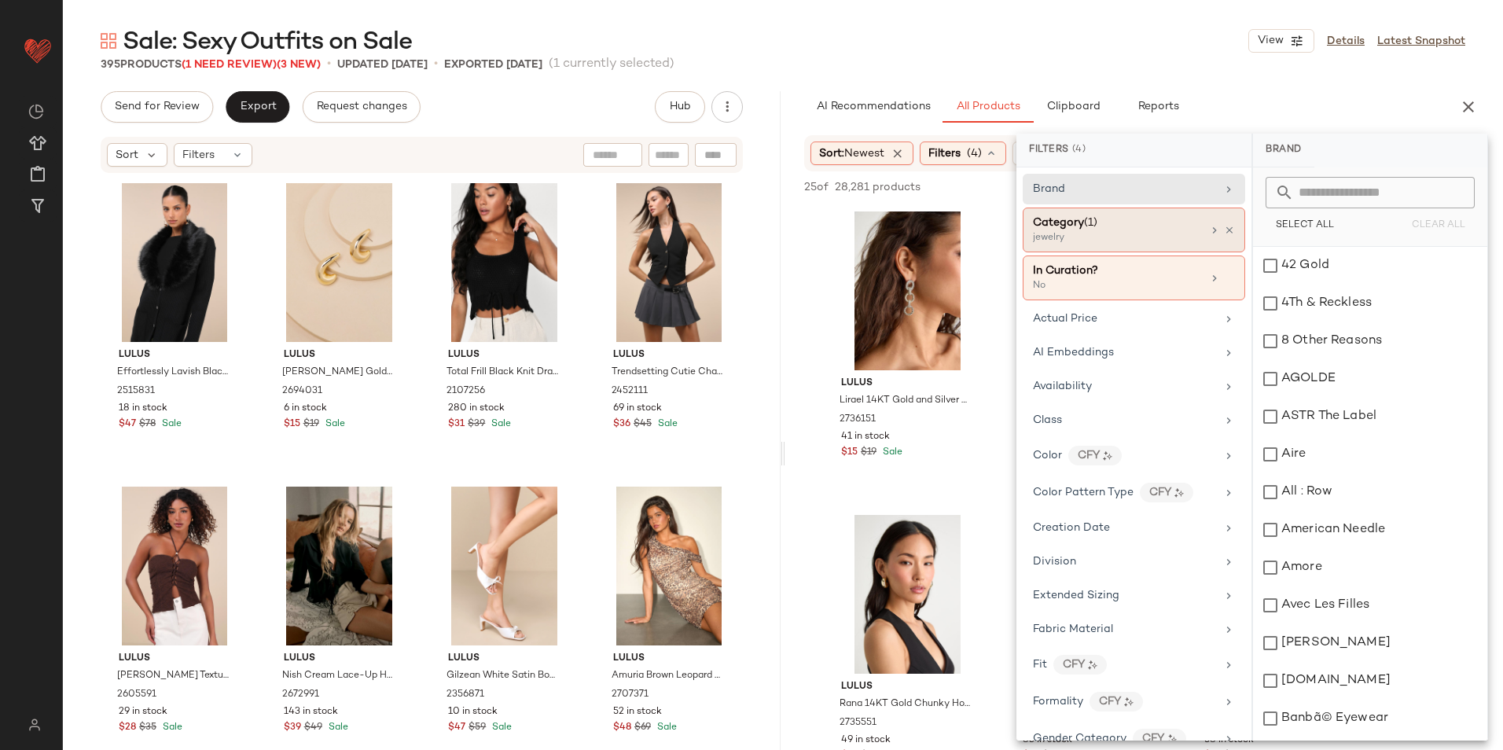
click at [1091, 222] on span "(1)" at bounding box center [1090, 223] width 13 height 12
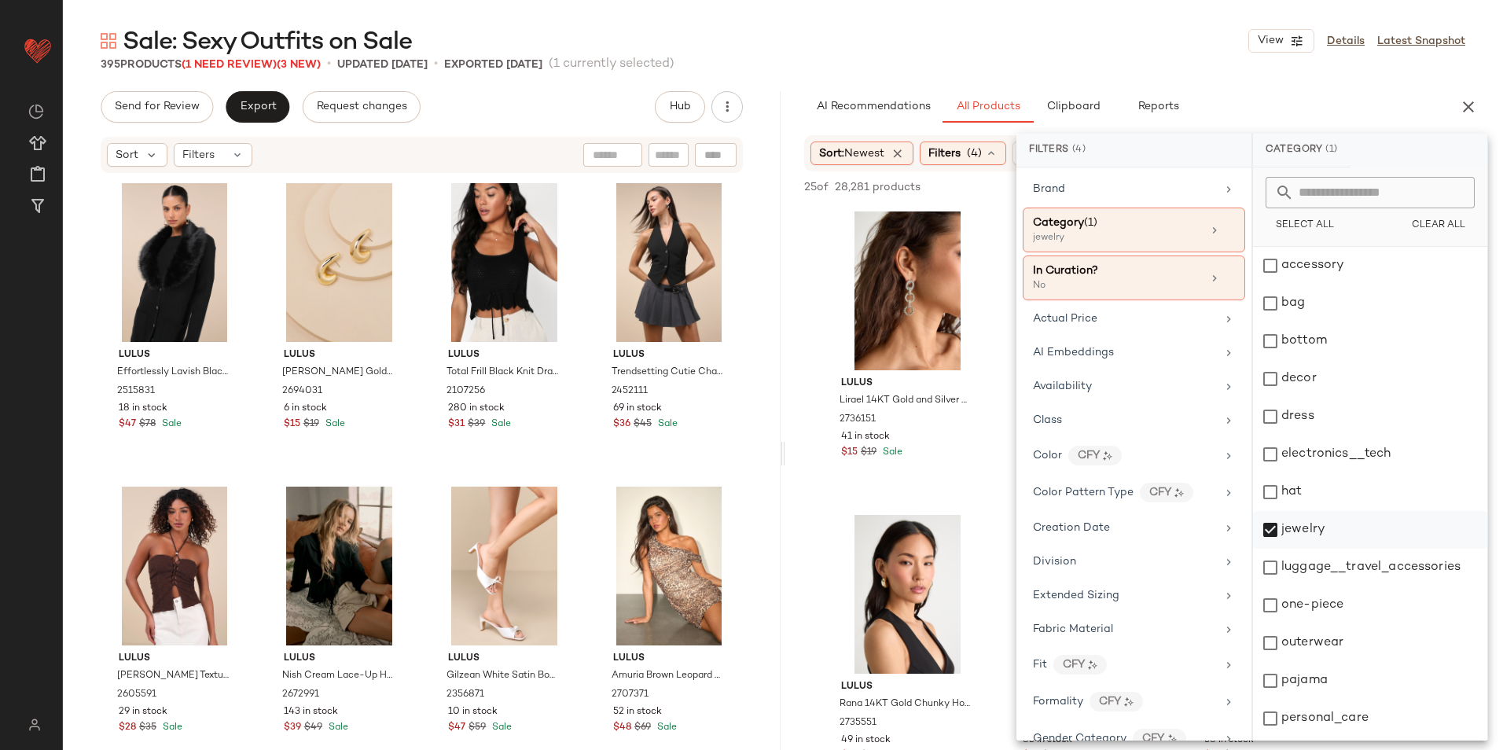
click at [1305, 533] on div "jewelry" at bounding box center [1370, 530] width 234 height 38
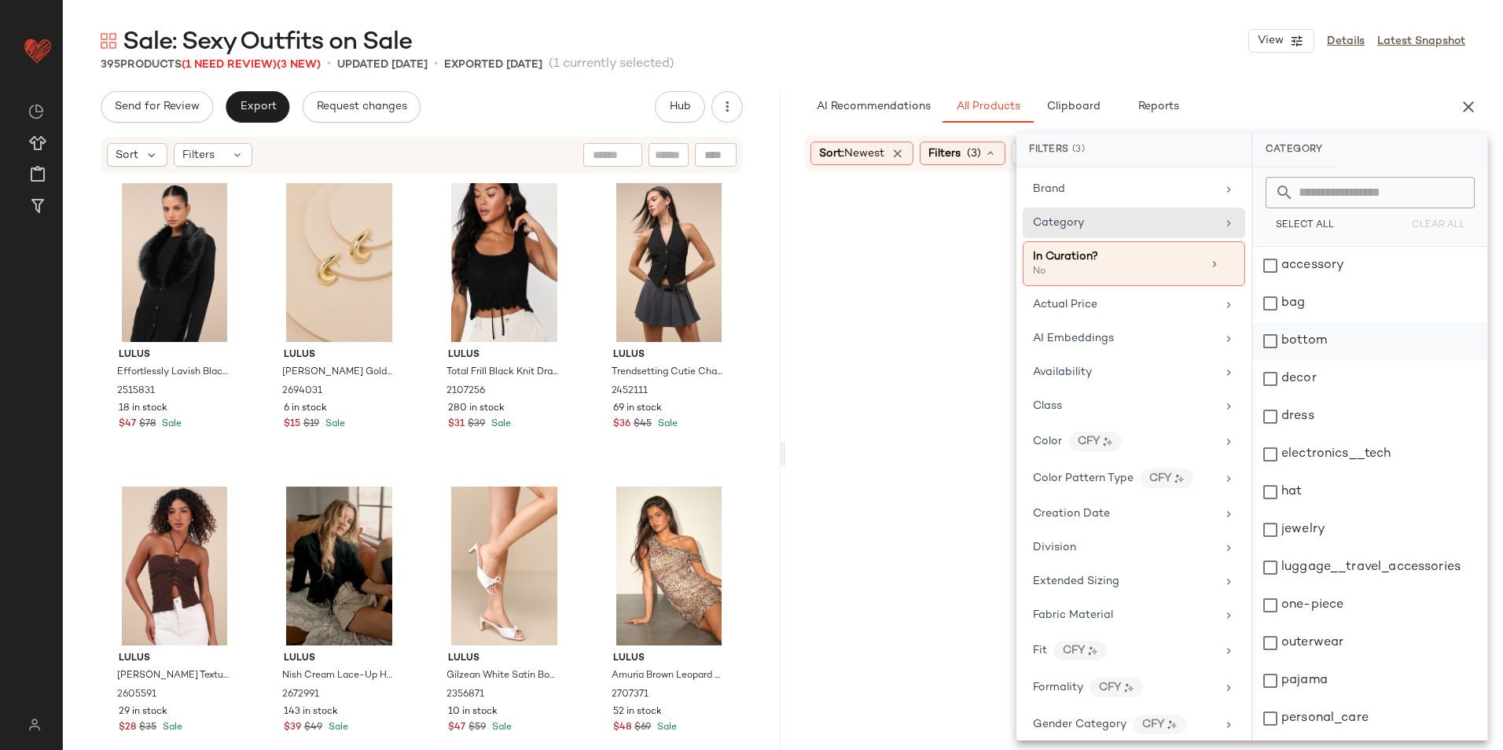
click at [1317, 342] on div "bottom" at bounding box center [1370, 341] width 234 height 38
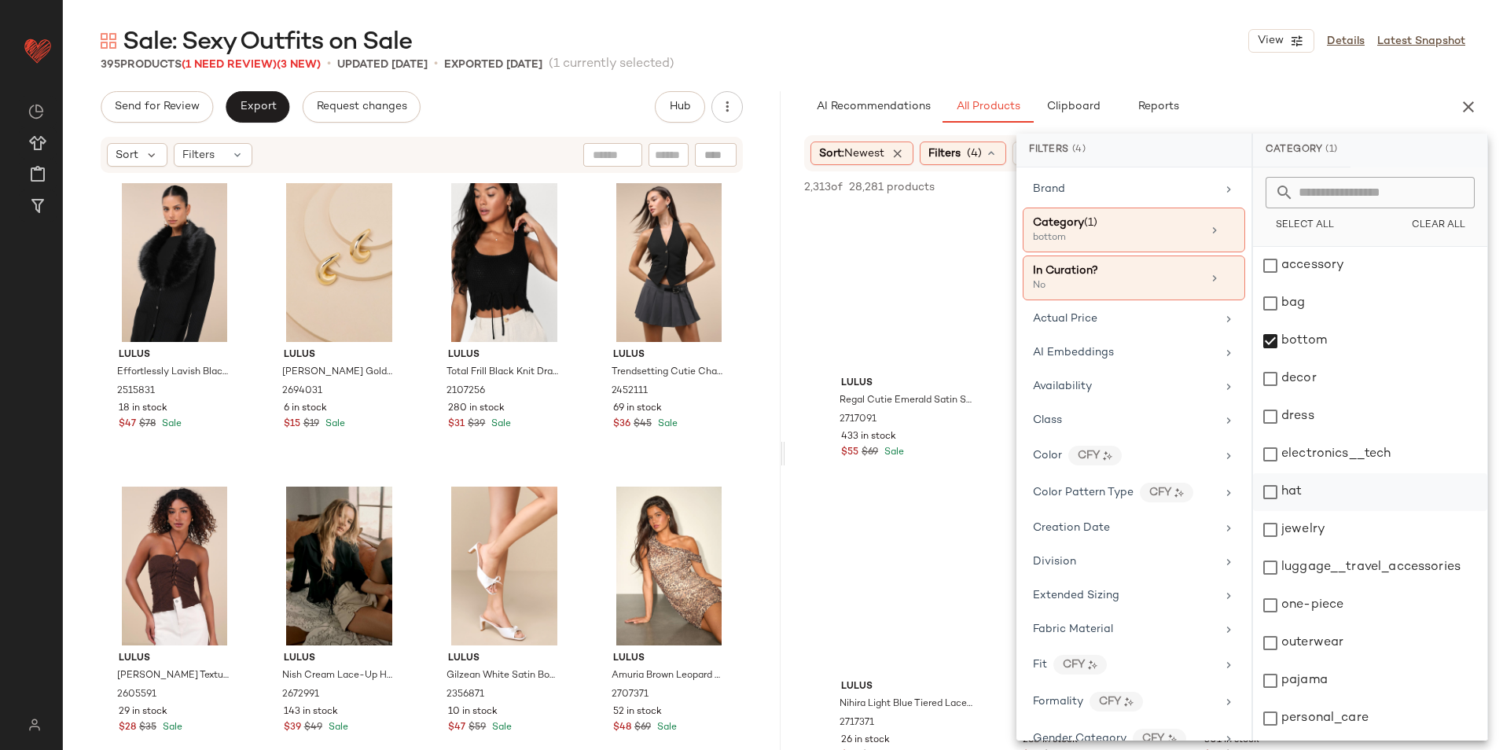
scroll to position [148, 0]
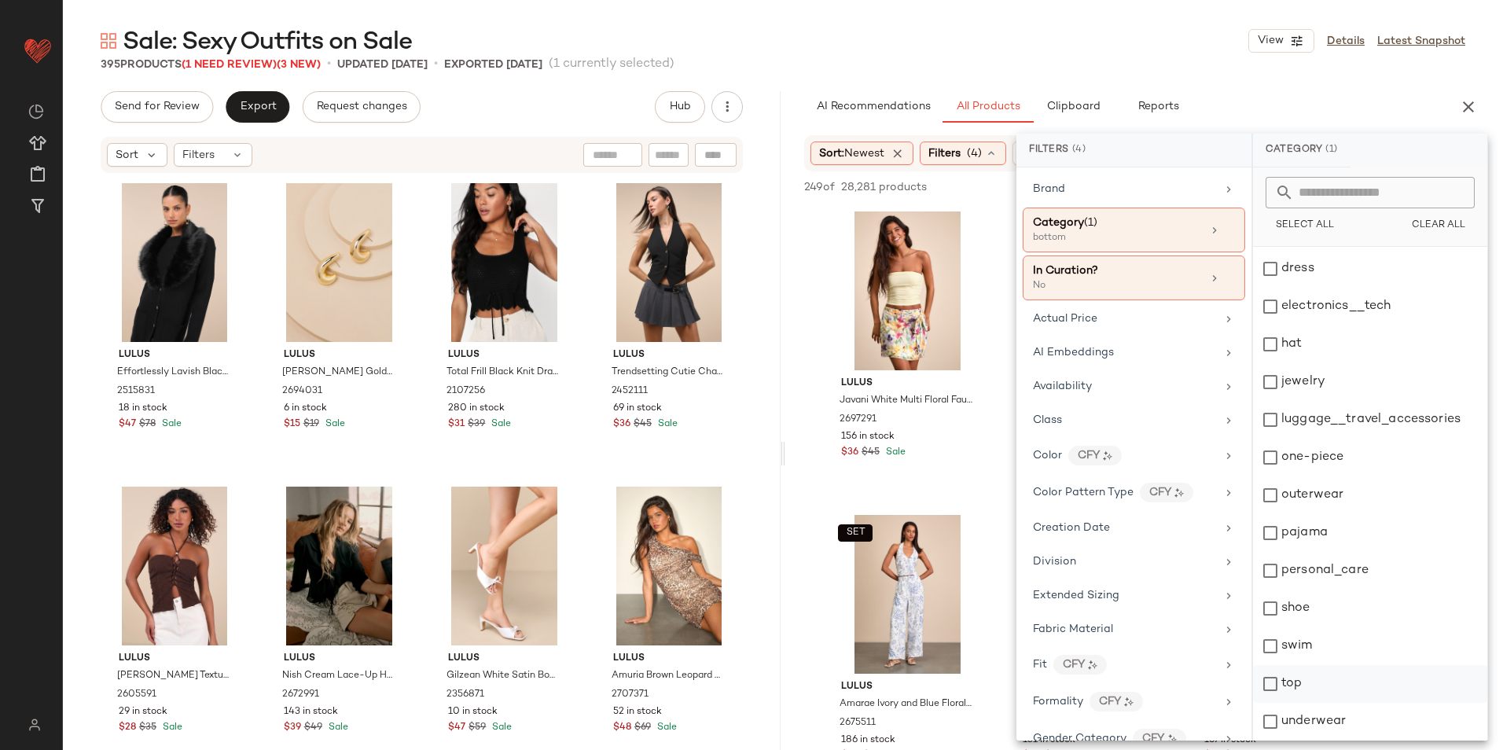
click at [1285, 680] on div "top" at bounding box center [1370, 684] width 234 height 38
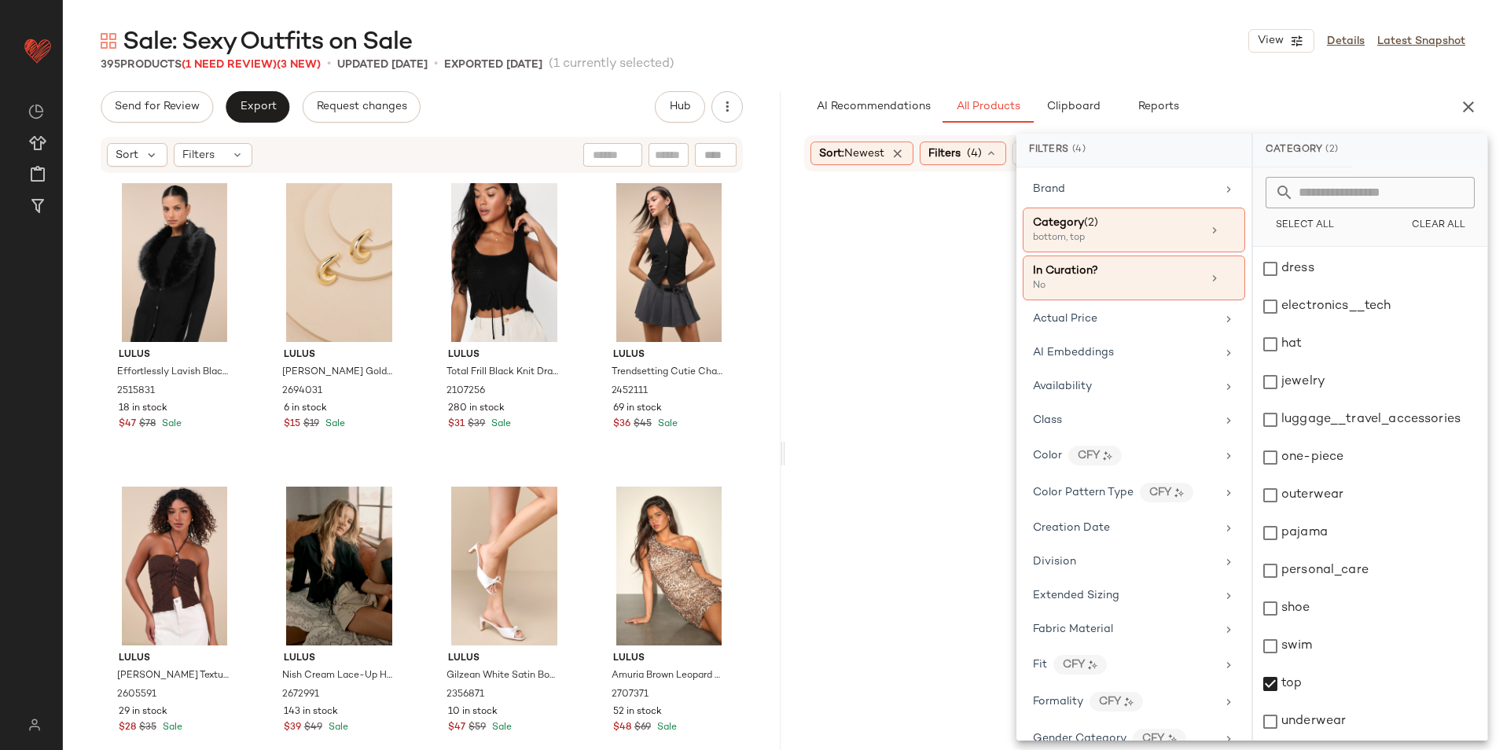
click at [1078, 57] on div "395 Products (1 Need Review) (3 New) • updated Sep 17th • Exported Sep 17th (1 …" at bounding box center [783, 65] width 1440 height 16
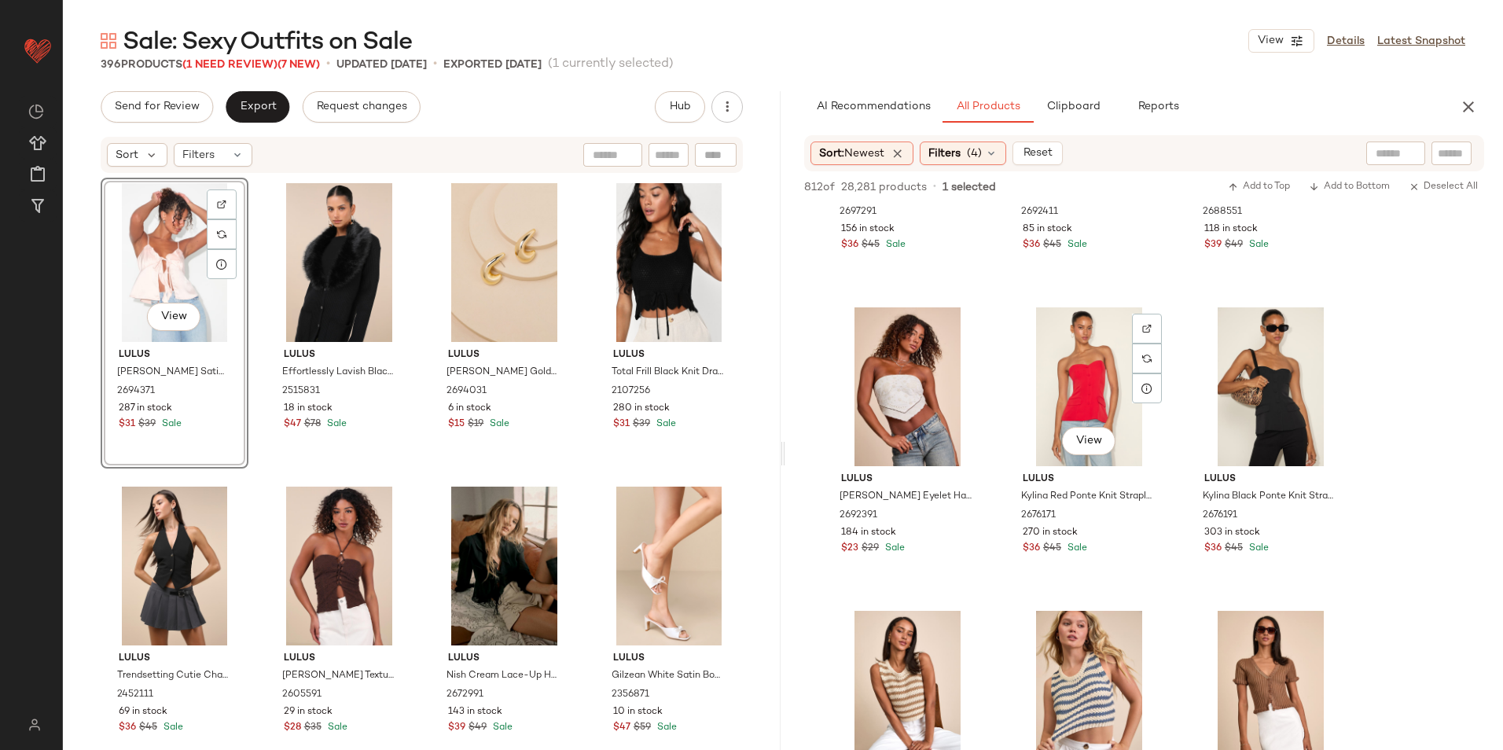
scroll to position [3695, 0]
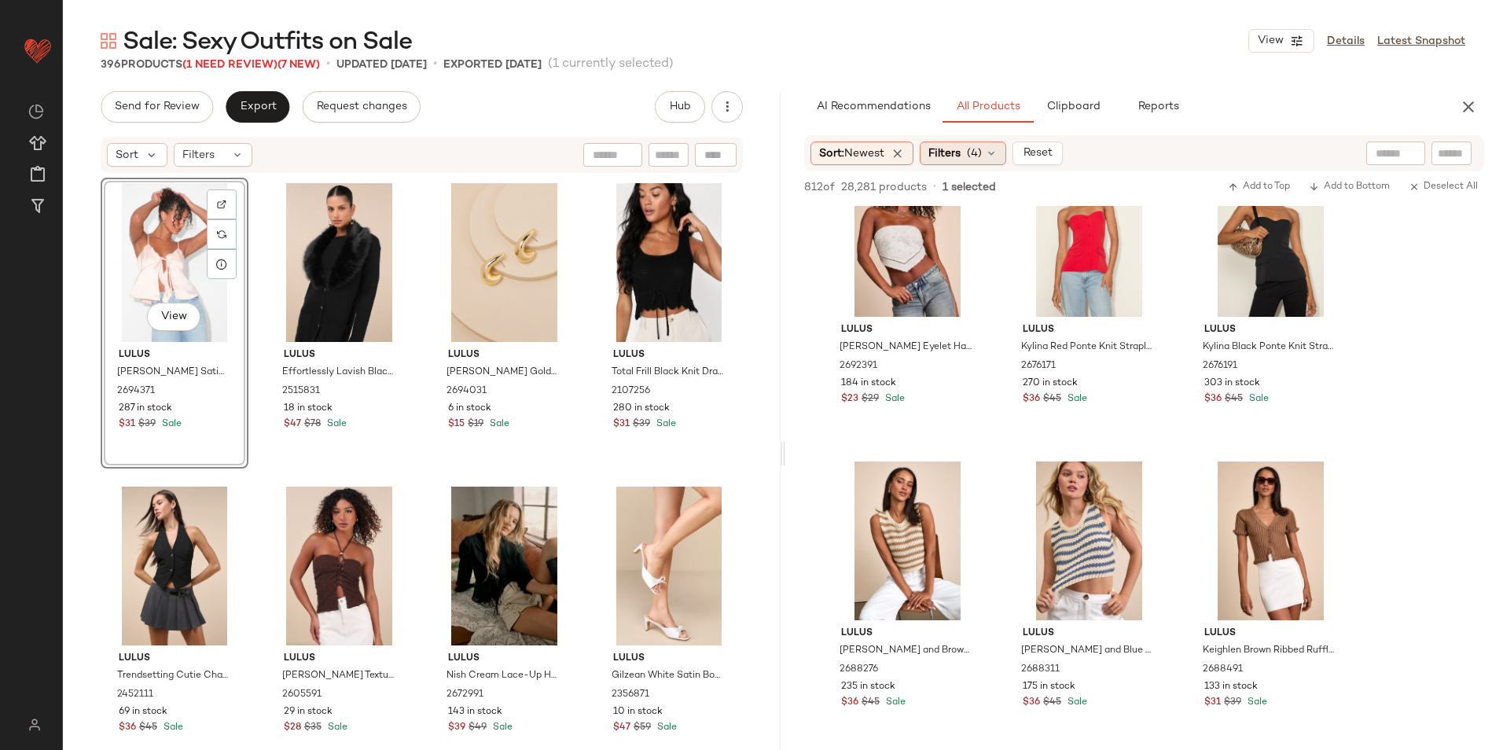
click at [973, 164] on div "Filters (4)" at bounding box center [963, 154] width 86 height 24
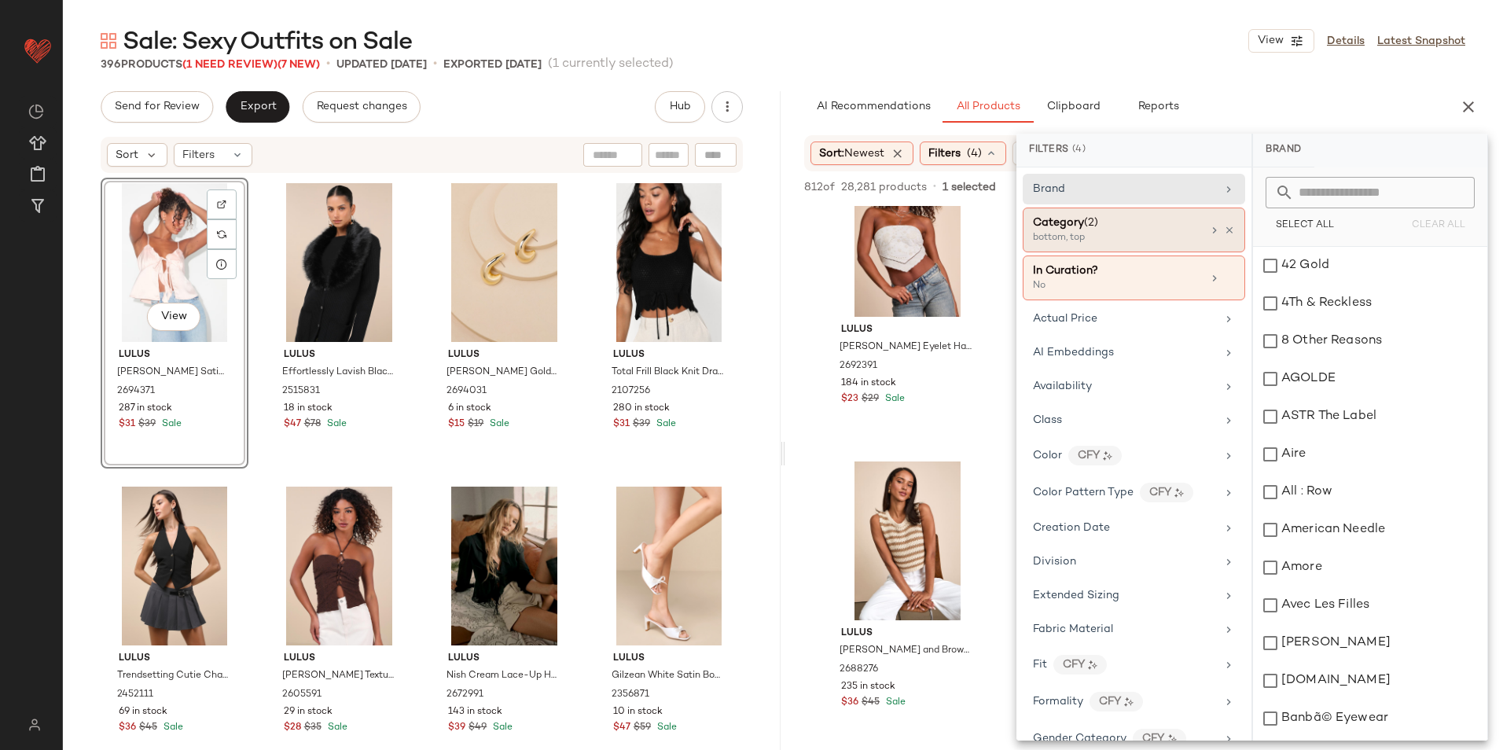
click at [1093, 234] on div "bottom, top" at bounding box center [1111, 238] width 157 height 14
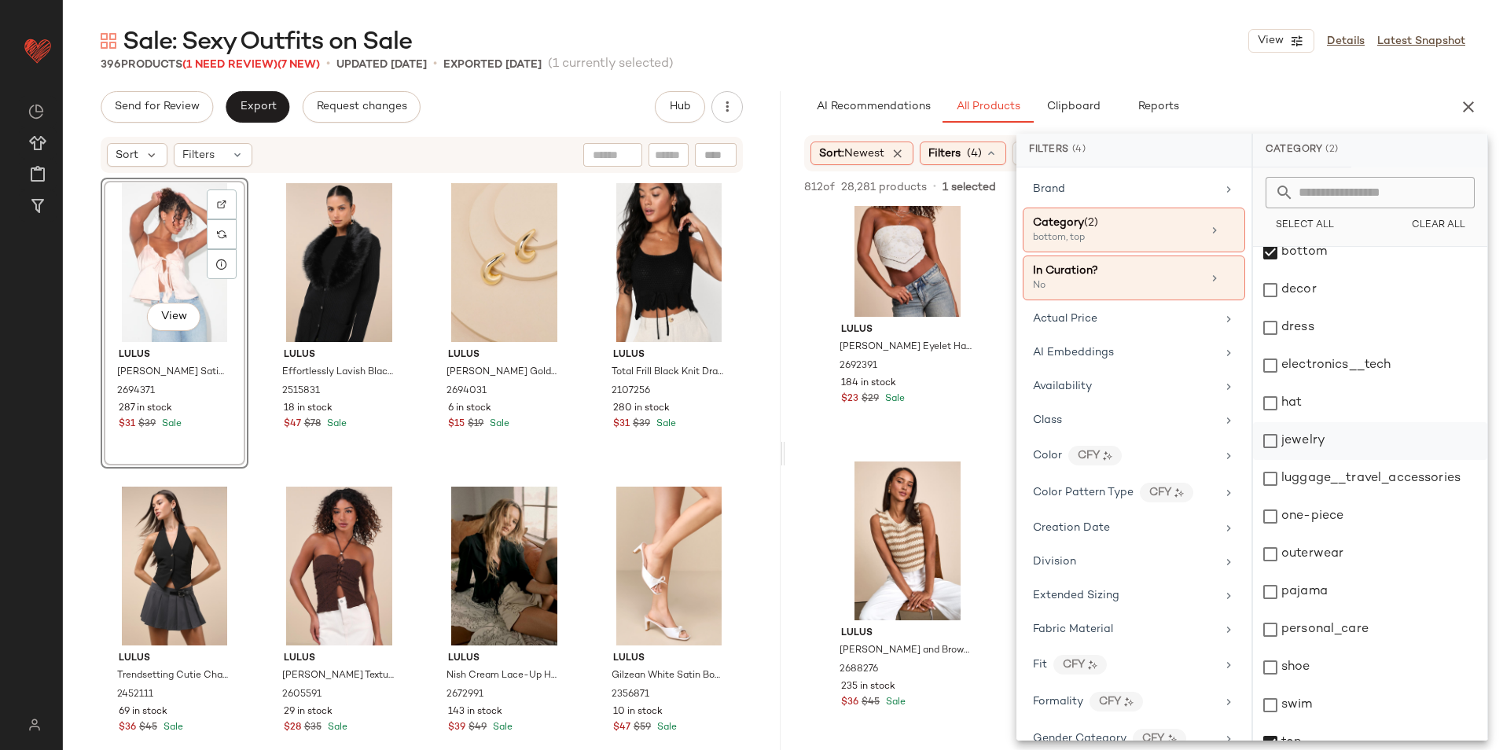
scroll to position [148, 0]
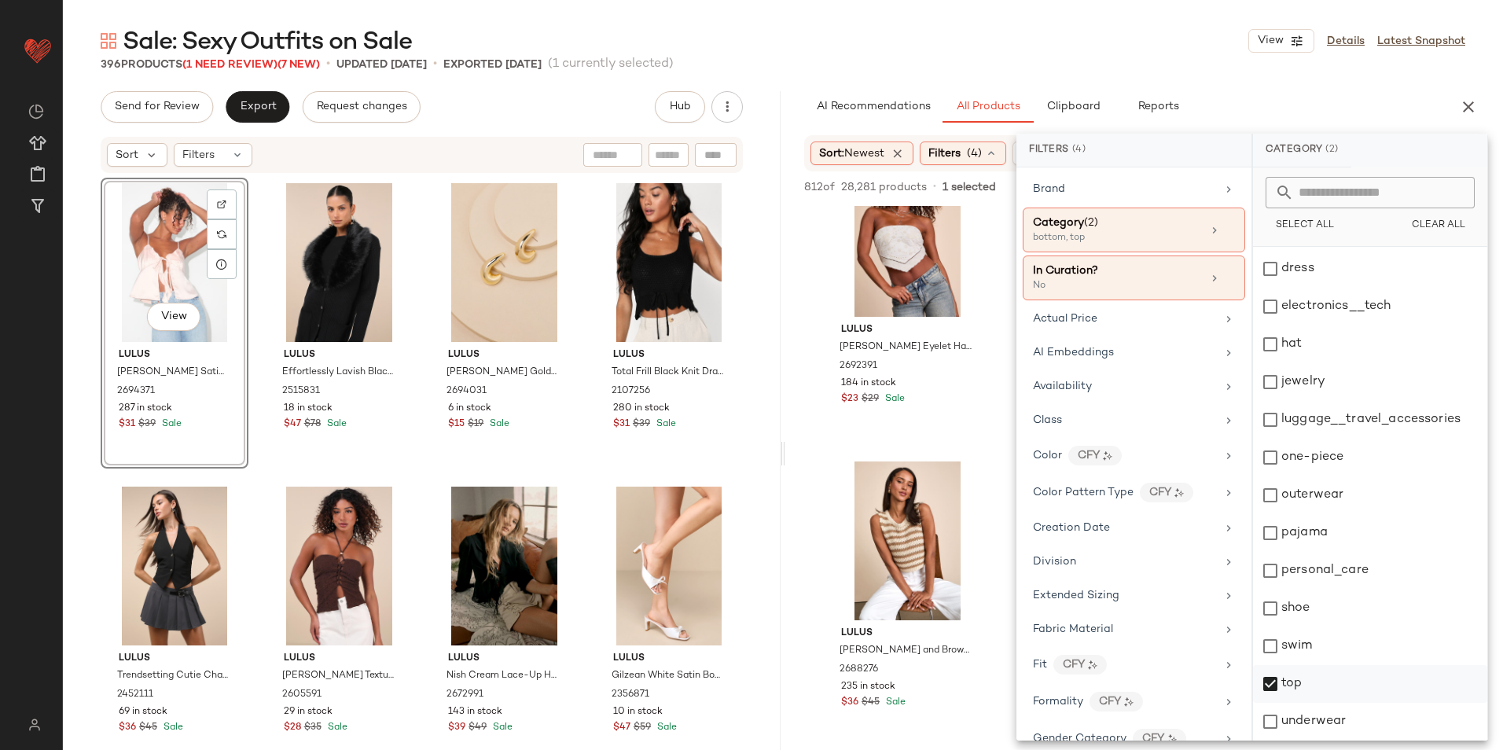
click at [1302, 692] on div "top" at bounding box center [1370, 684] width 234 height 38
click at [1176, 53] on div "Sale: Sexy Outfits on Sale View Details Latest Snapshot" at bounding box center [783, 40] width 1440 height 31
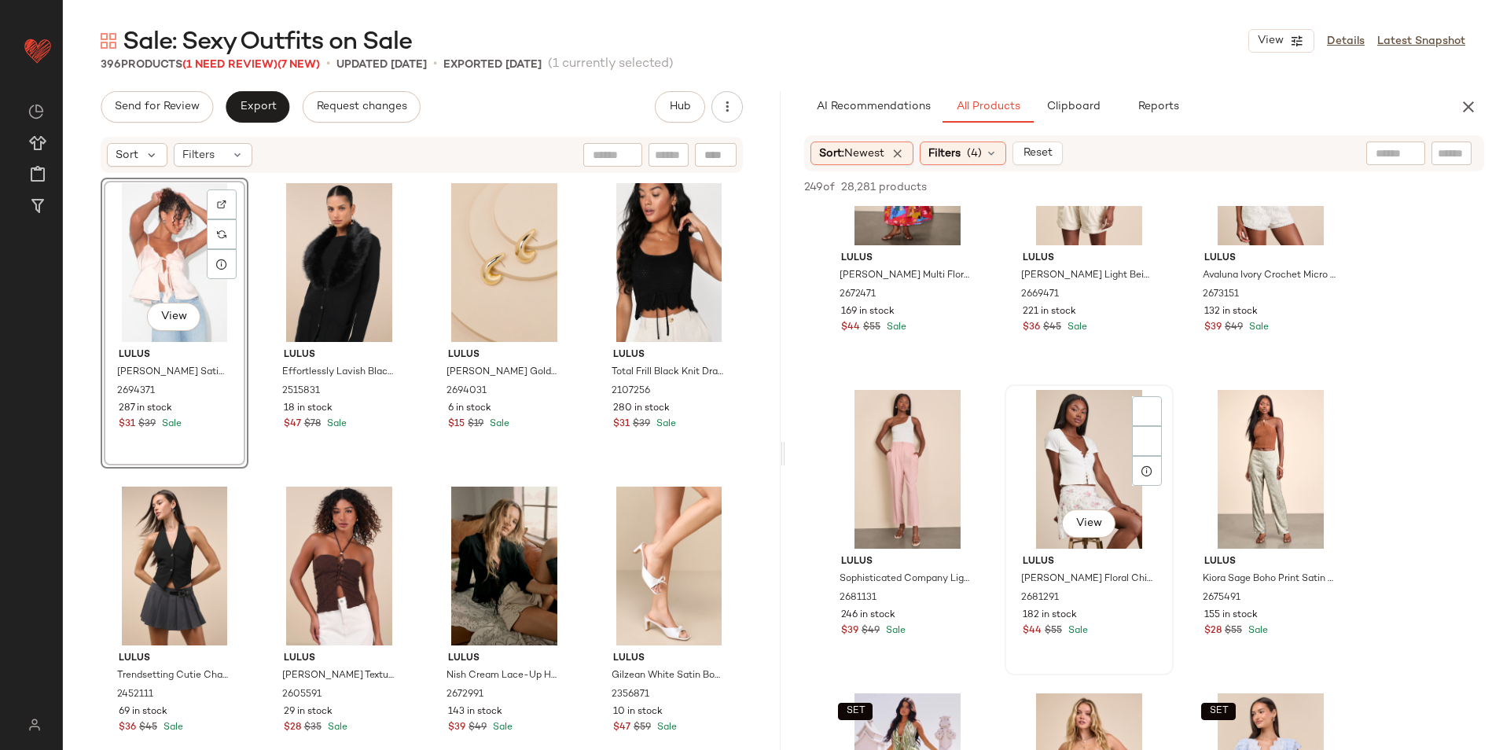
scroll to position [1022, 0]
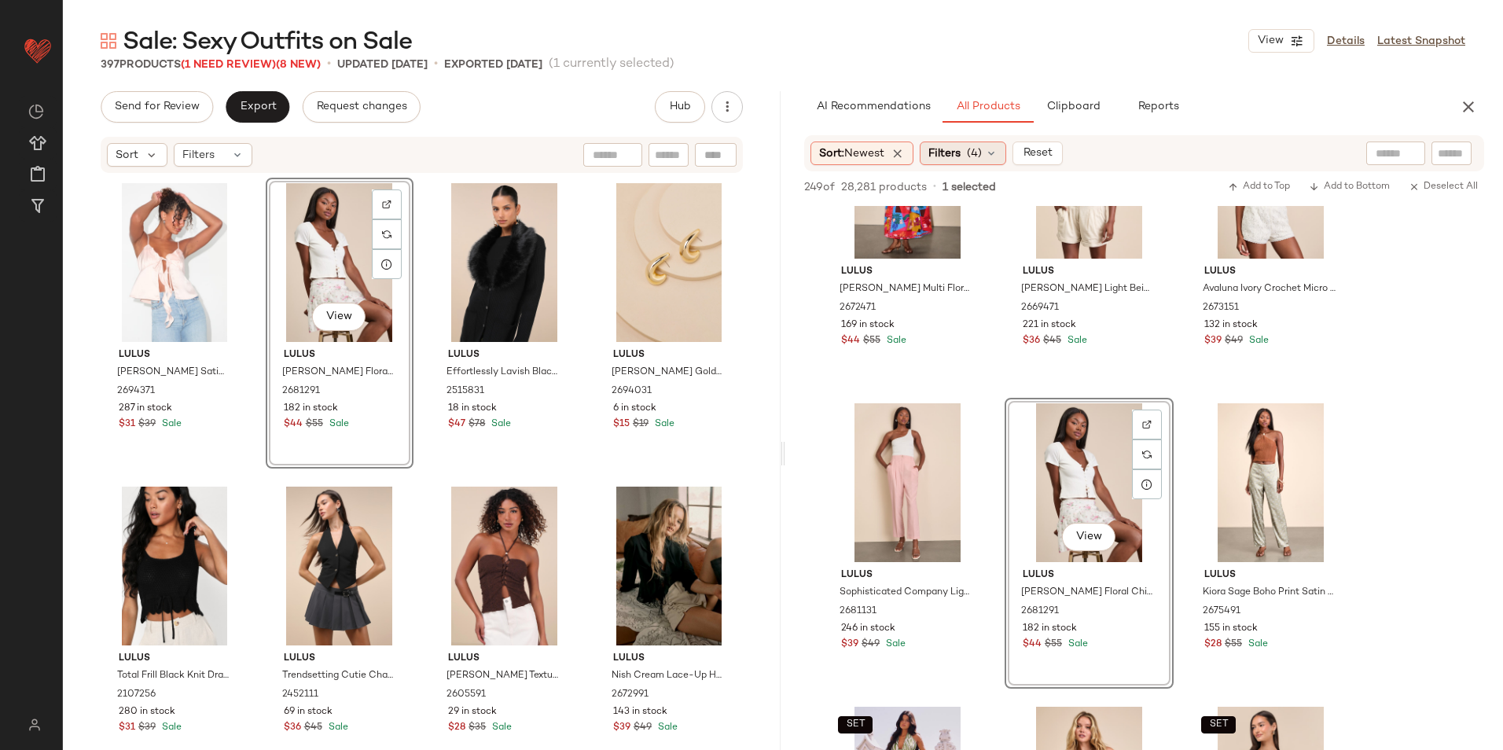
click at [967, 156] on div "Filters (4)" at bounding box center [963, 154] width 86 height 24
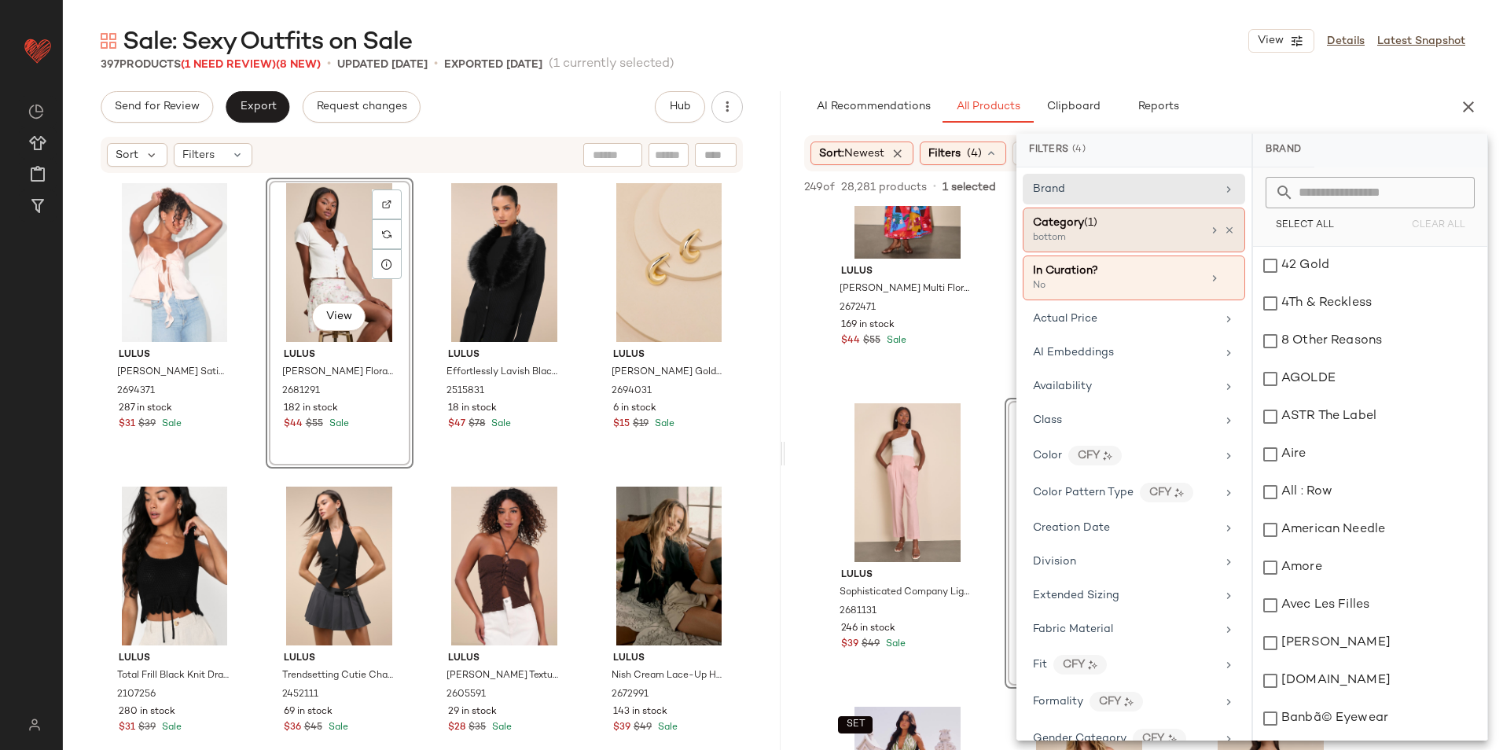
click at [1081, 244] on div "bottom" at bounding box center [1111, 238] width 157 height 14
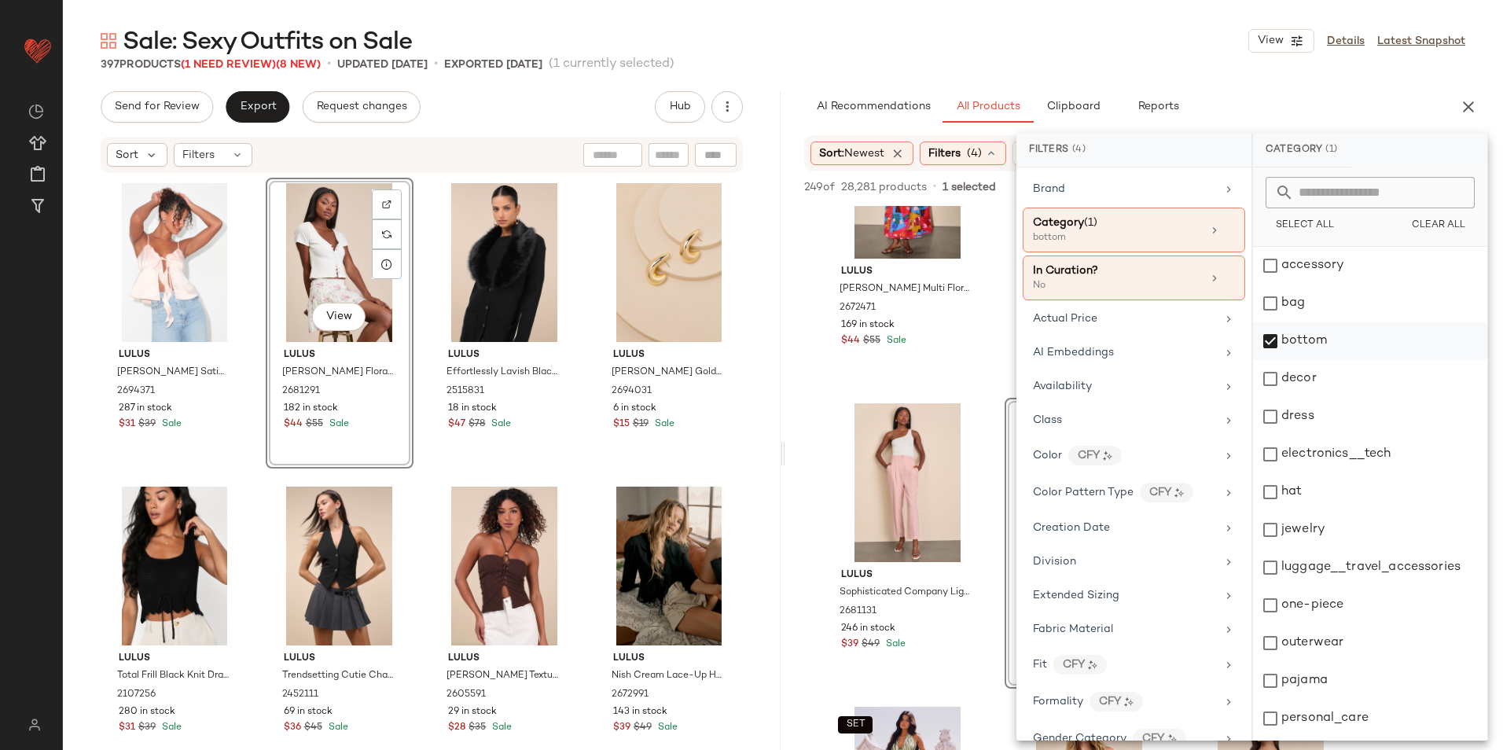
click at [1306, 346] on div "bottom" at bounding box center [1370, 341] width 234 height 38
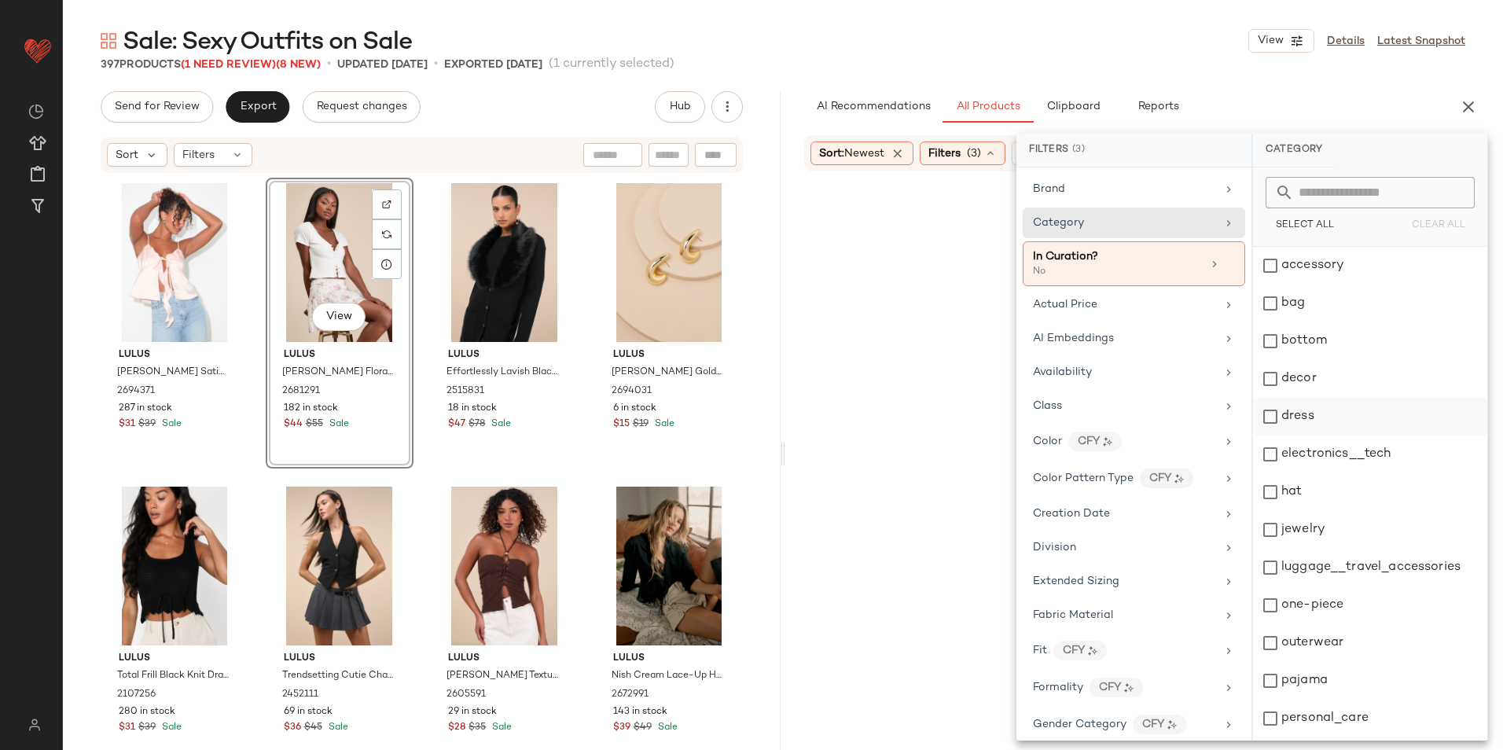
click at [1305, 417] on div "dress" at bounding box center [1370, 417] width 234 height 38
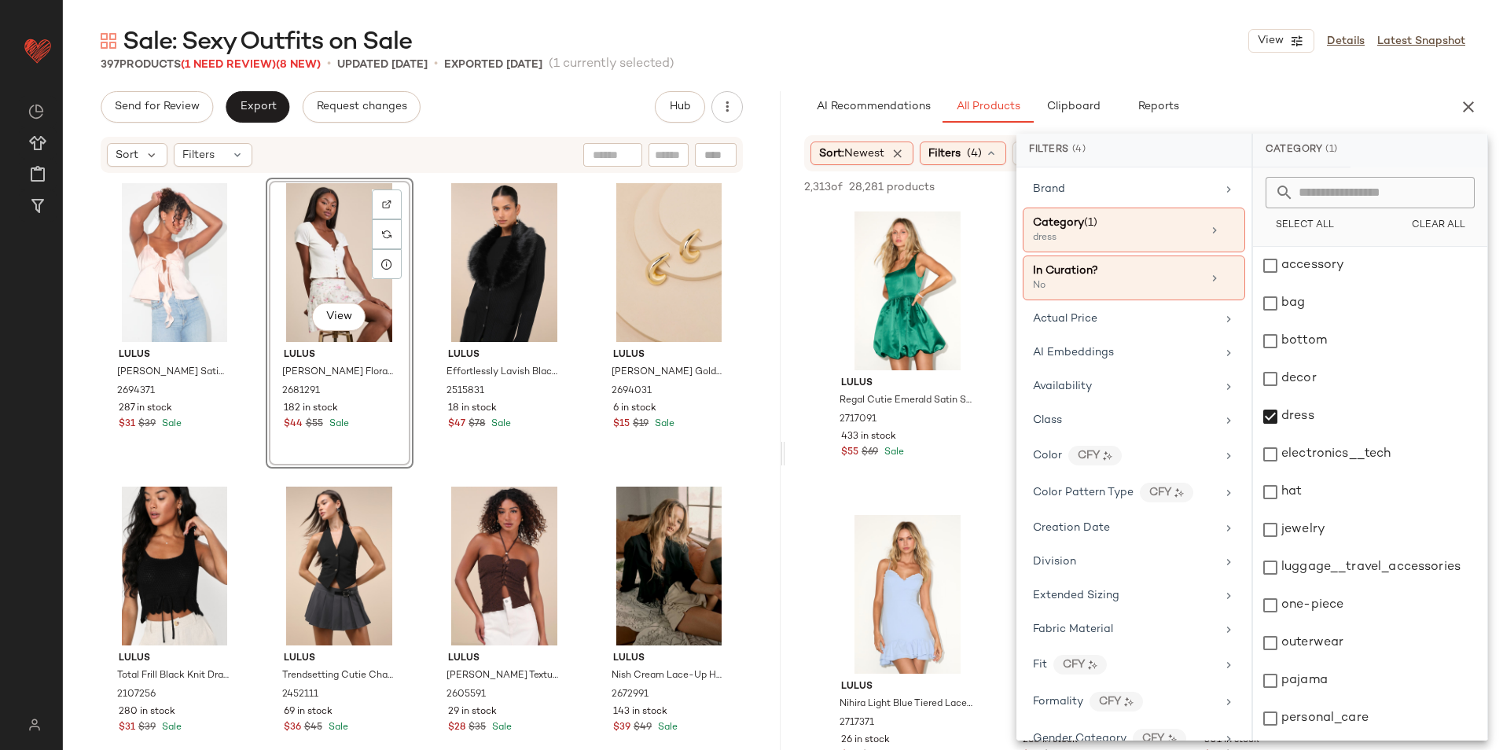
click at [1089, 31] on div "Sale: Sexy Outfits on Sale View Details Latest Snapshot" at bounding box center [783, 40] width 1440 height 31
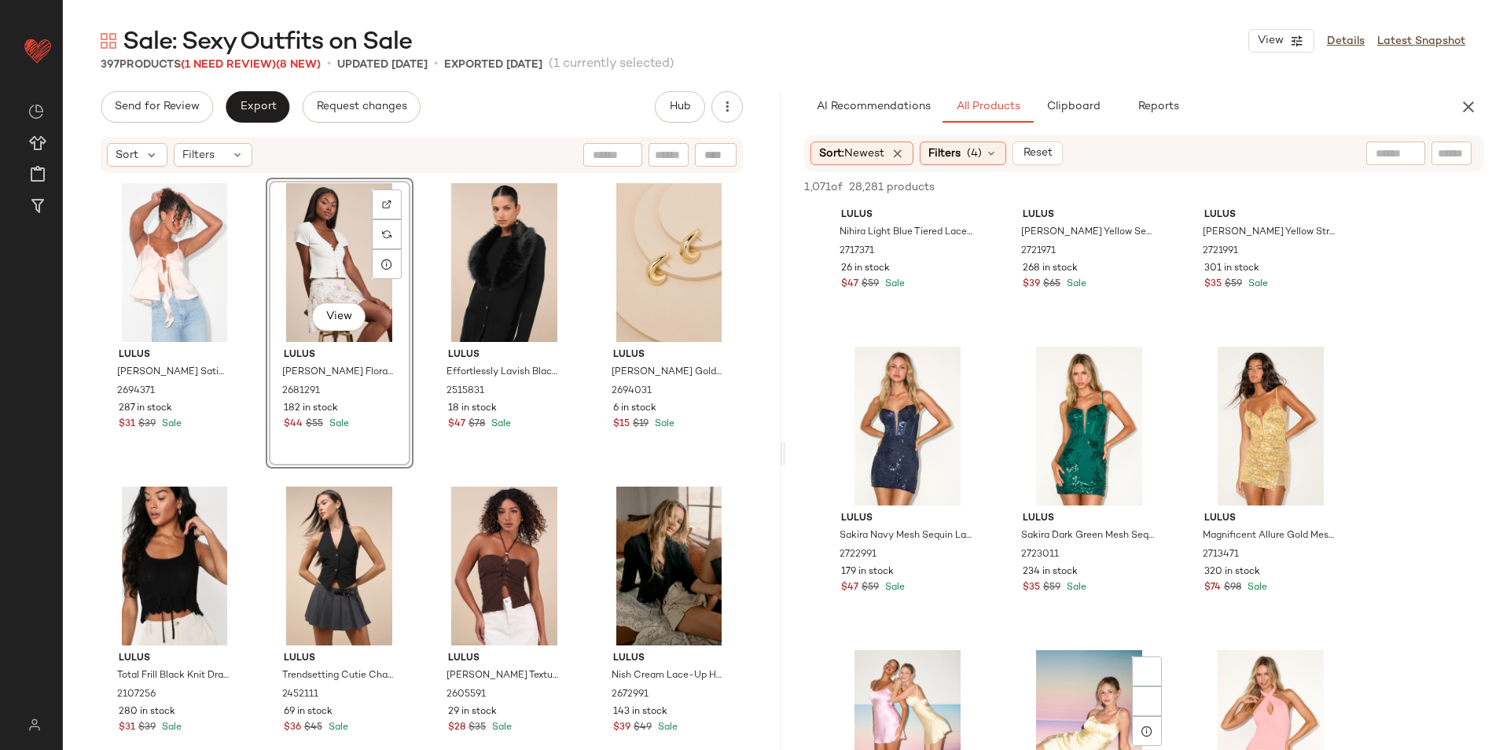
scroll to position [786, 0]
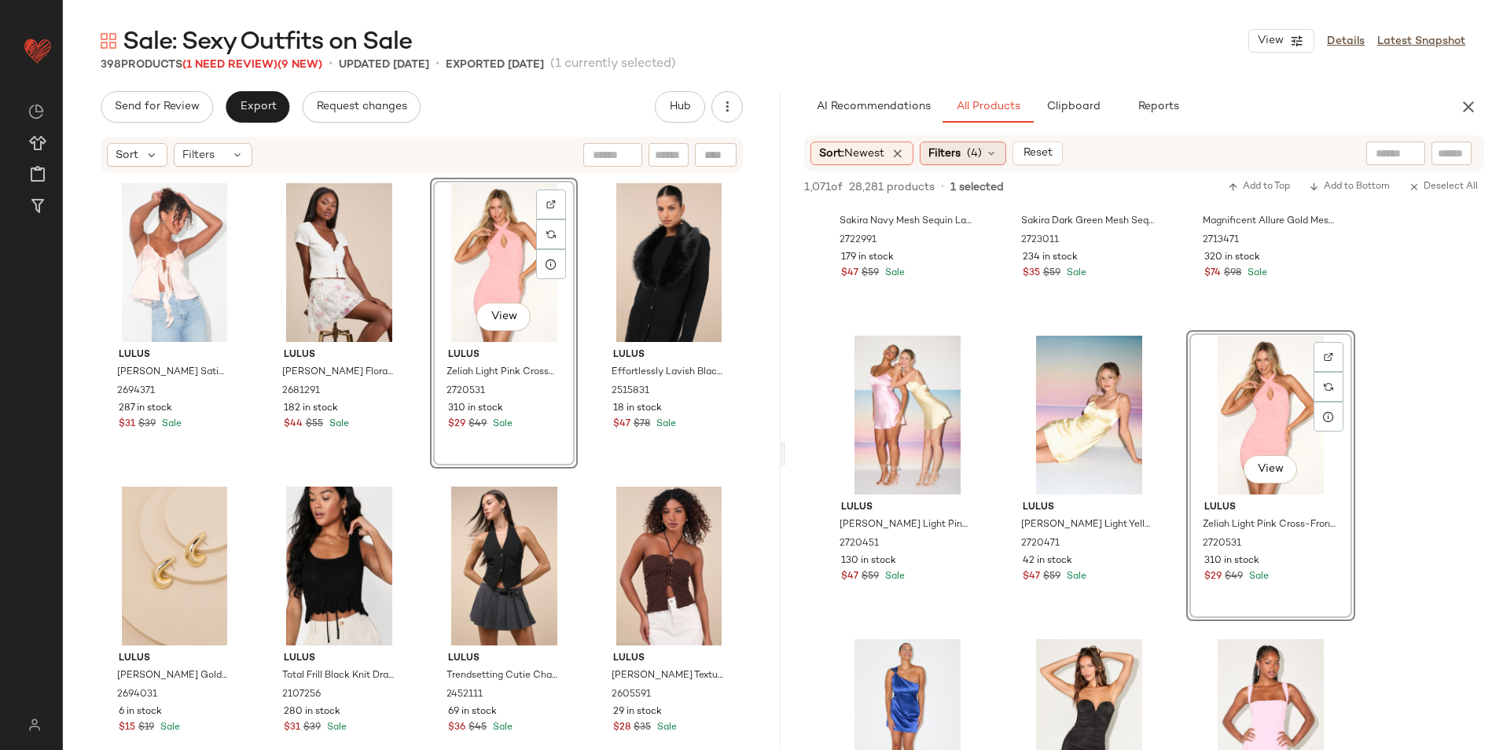
click at [961, 155] on span "Filters" at bounding box center [945, 153] width 32 height 17
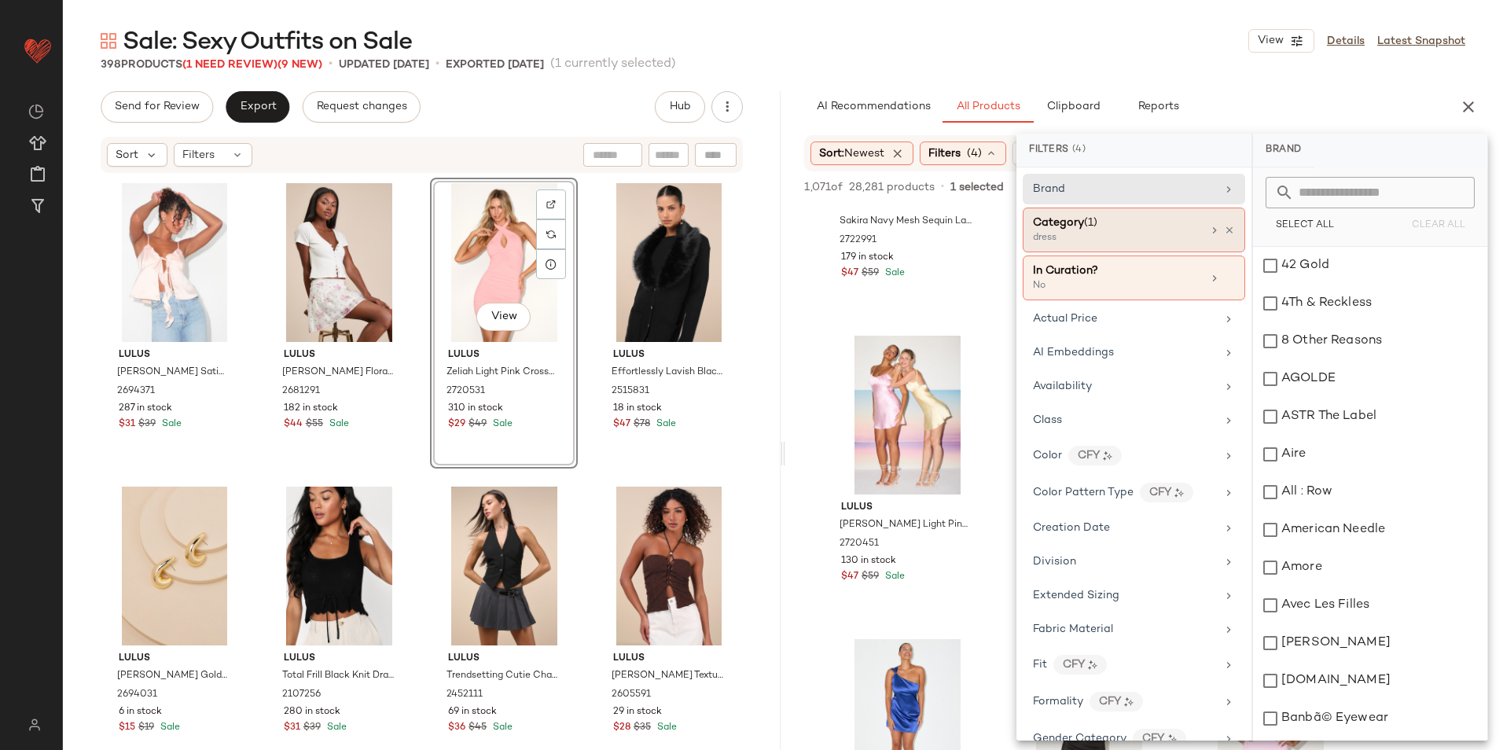
click at [1061, 230] on div "Category (1)" at bounding box center [1065, 223] width 64 height 17
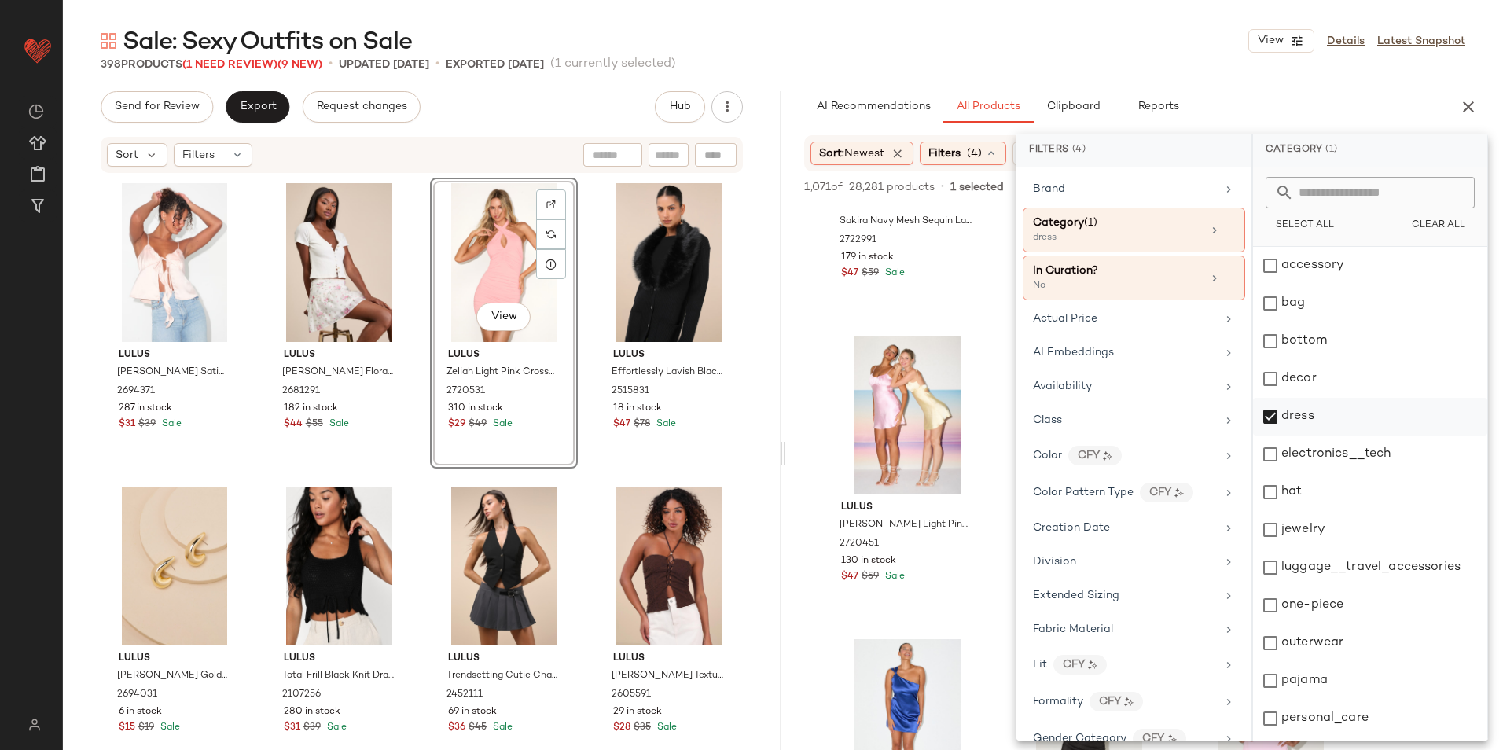
click at [1297, 416] on div "dress" at bounding box center [1370, 417] width 234 height 38
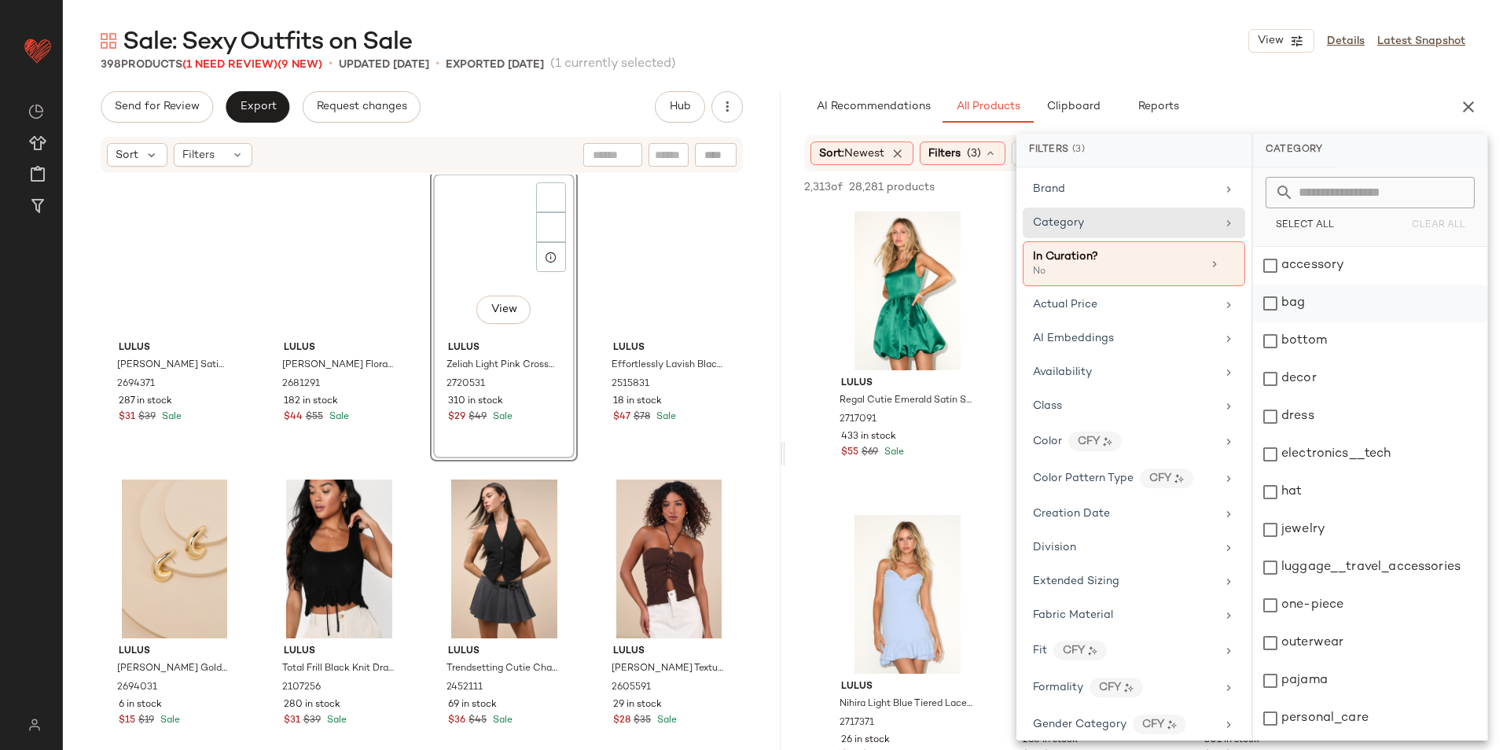
scroll to position [0, 0]
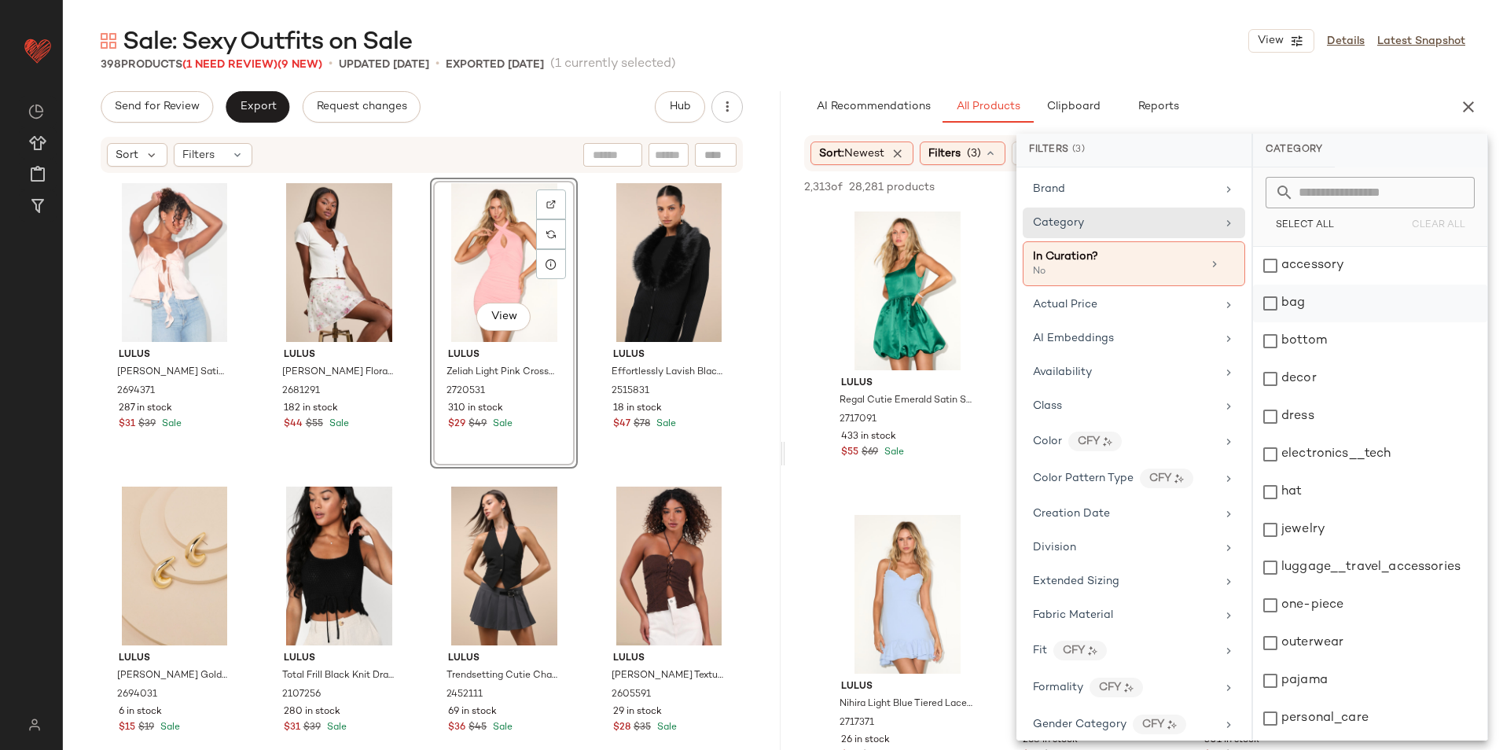
click at [1299, 304] on div "bag" at bounding box center [1370, 304] width 234 height 38
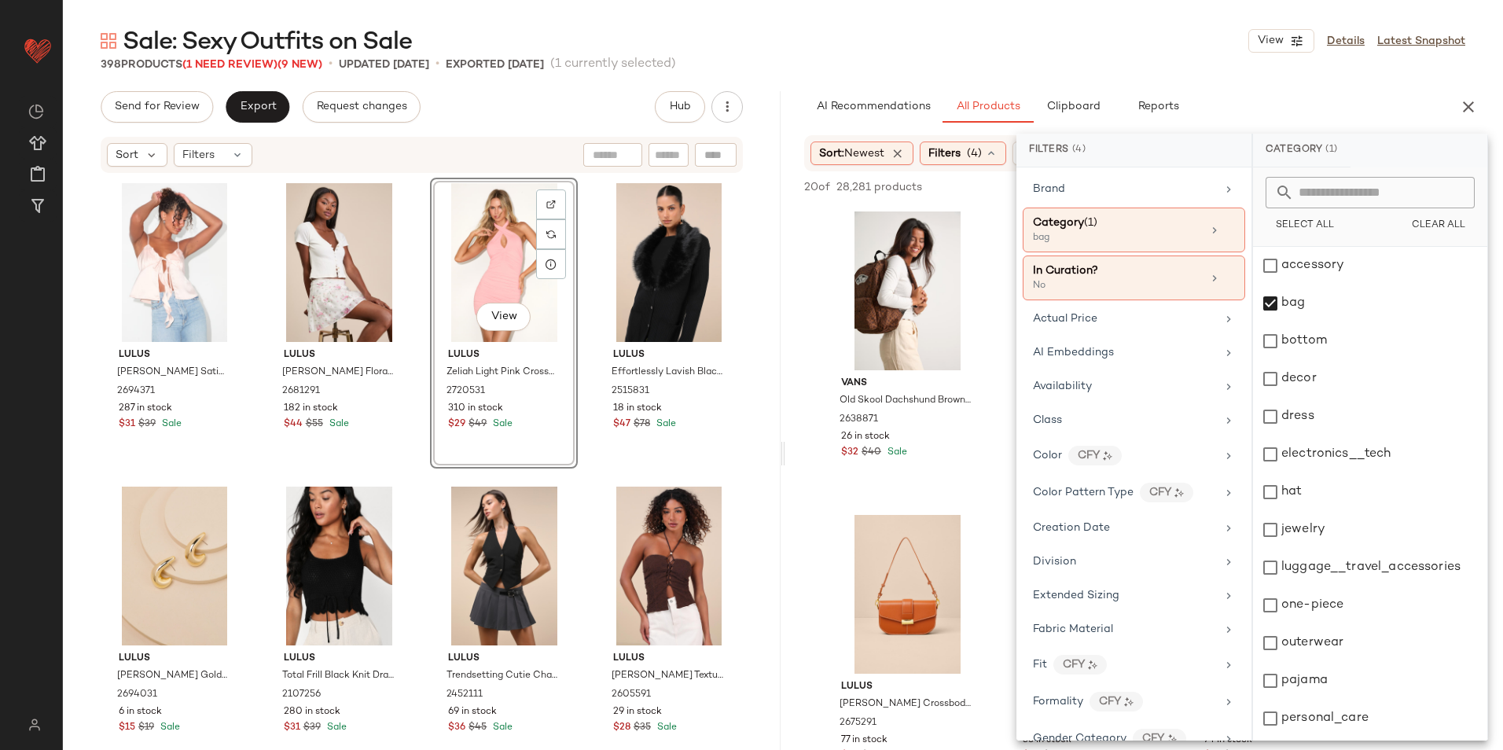
click at [1044, 47] on div "Sale: Sexy Outfits on Sale View Details Latest Snapshot" at bounding box center [783, 40] width 1440 height 31
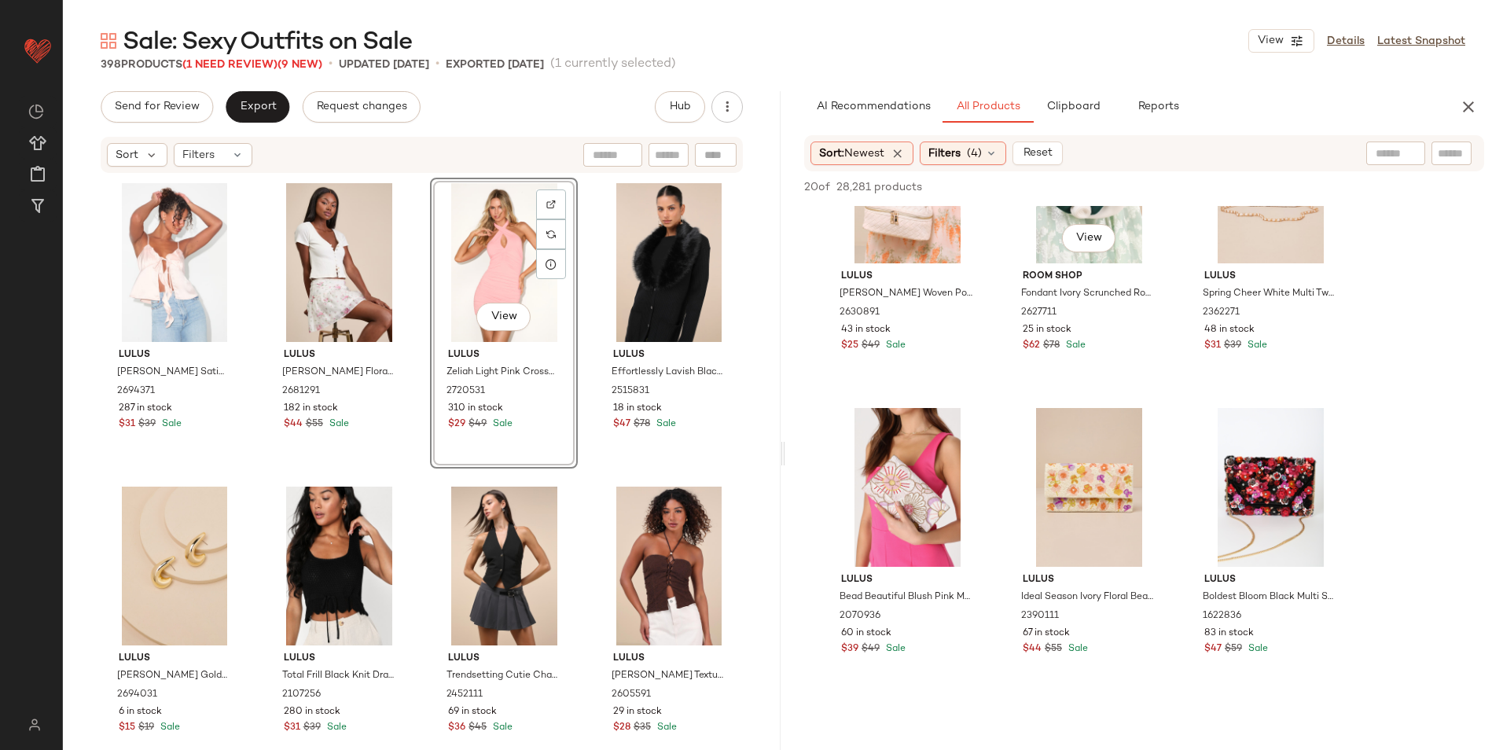
scroll to position [1101, 0]
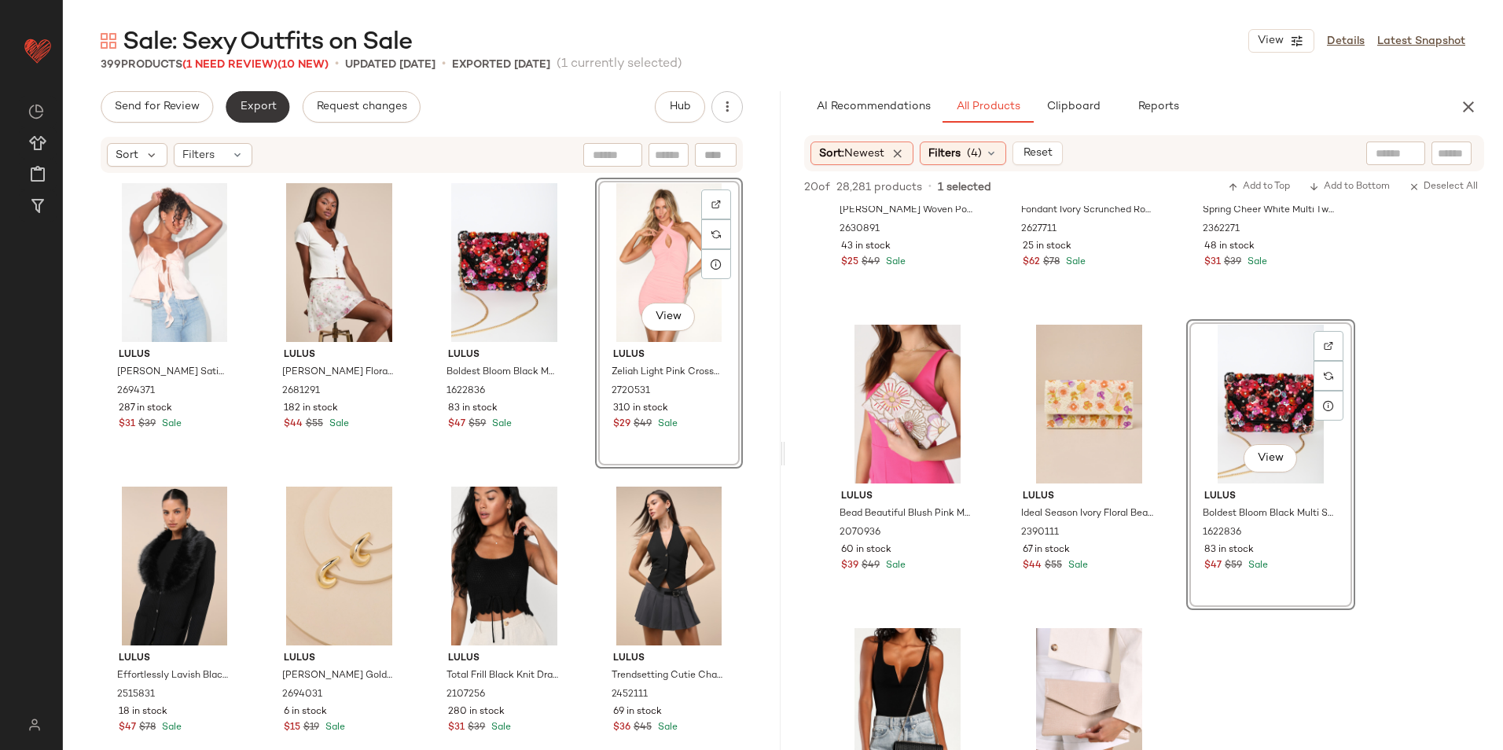
click at [260, 102] on span "Export" at bounding box center [257, 107] width 37 height 13
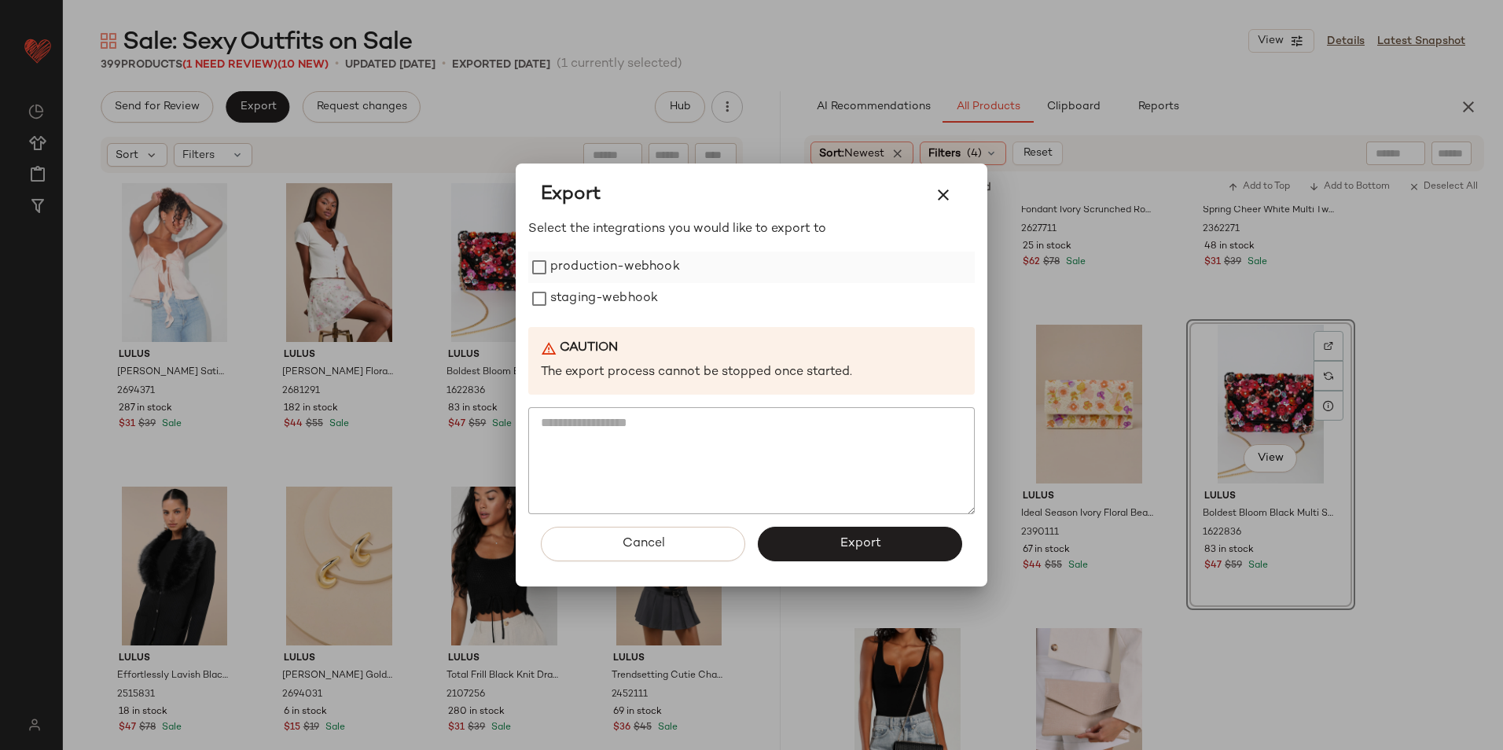
drag, startPoint x: 592, startPoint y: 257, endPoint x: 589, endPoint y: 274, distance: 16.8
click at [592, 258] on label "production-webhook" at bounding box center [615, 267] width 130 height 31
click at [588, 293] on label "staging-webhook" at bounding box center [604, 298] width 108 height 31
click at [829, 545] on button "Export" at bounding box center [860, 544] width 204 height 35
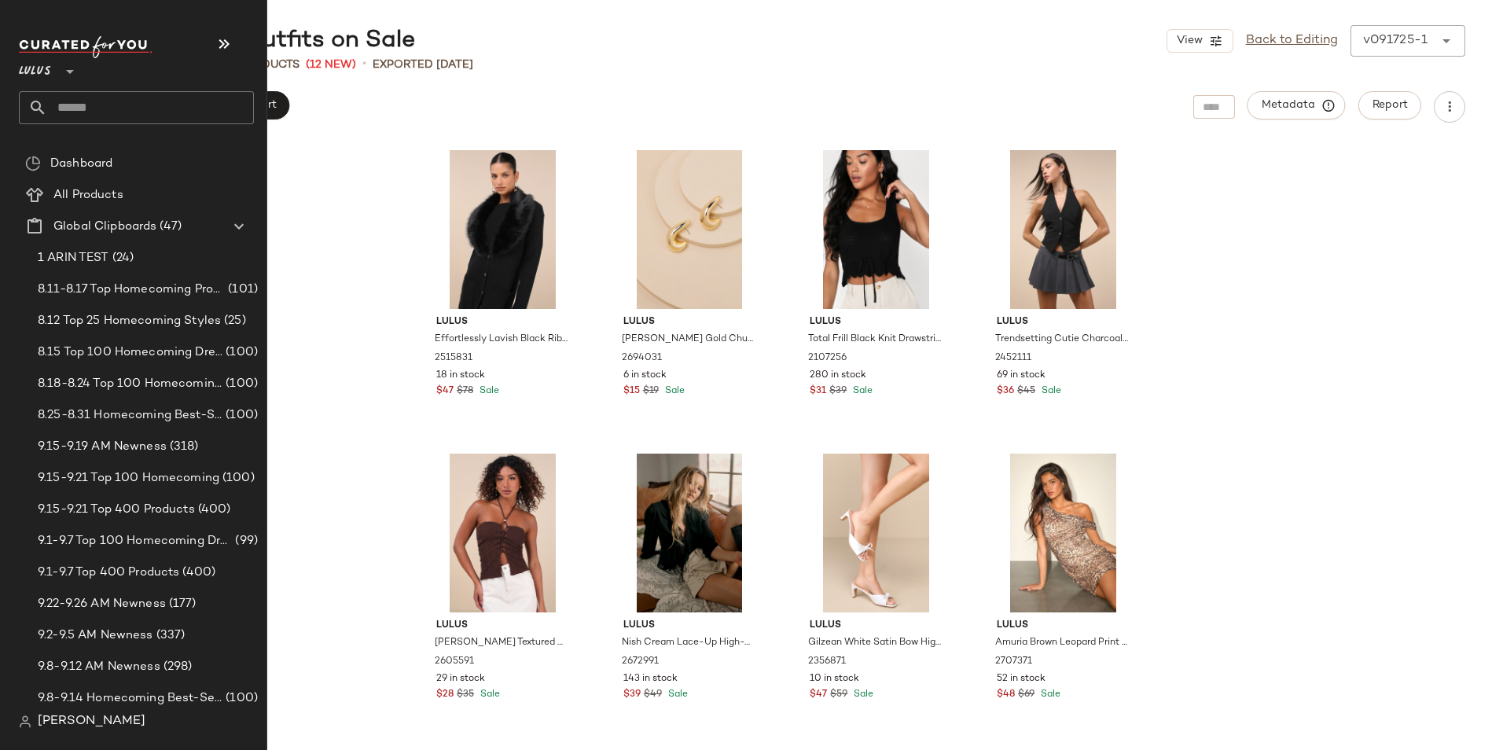
click at [74, 97] on input "text" at bounding box center [150, 107] width 207 height 33
click at [85, 98] on input "text" at bounding box center [150, 107] width 207 height 33
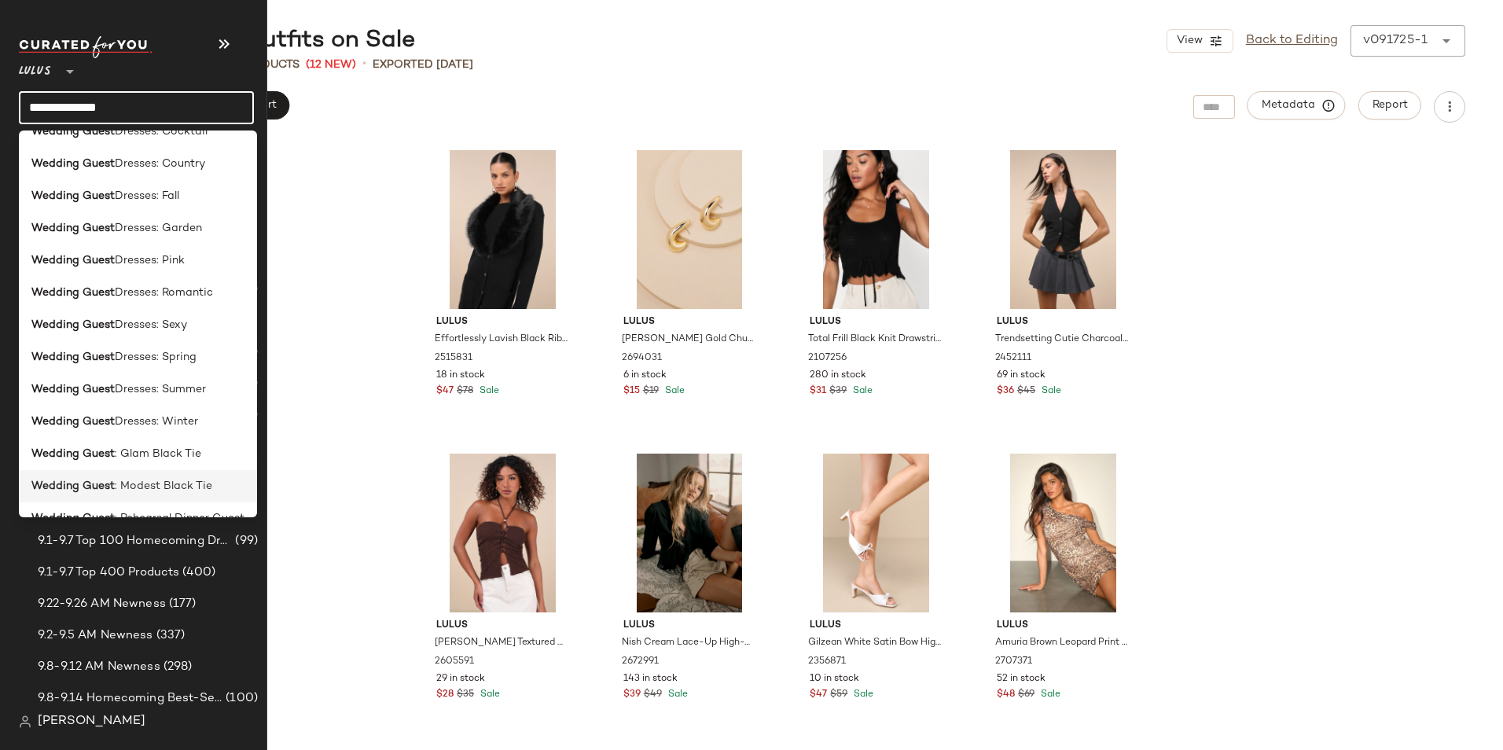
scroll to position [454, 0]
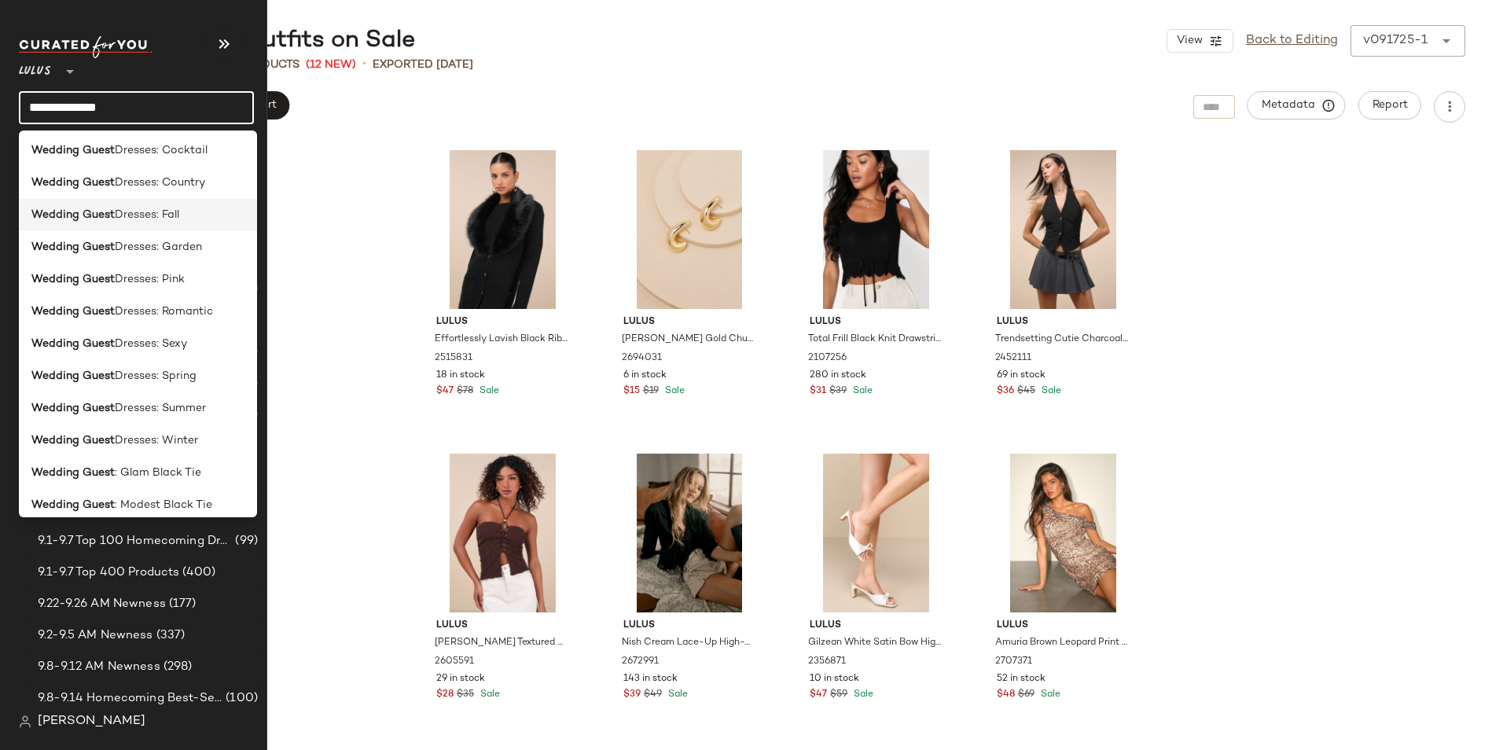
type input "**********"
click at [179, 216] on span "Dresses: Fall" at bounding box center [147, 215] width 64 height 17
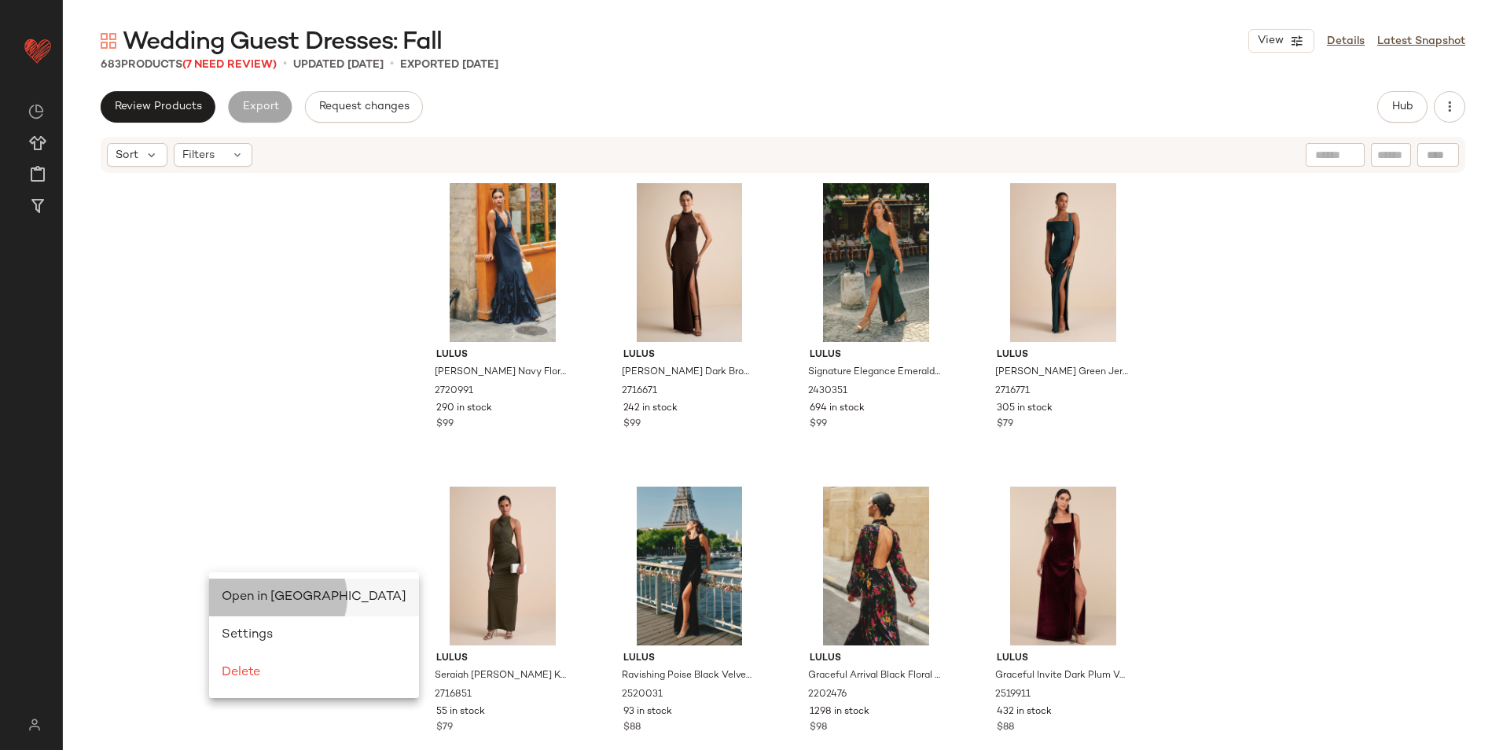
click at [225, 588] on div "Open in Split View" at bounding box center [314, 597] width 185 height 19
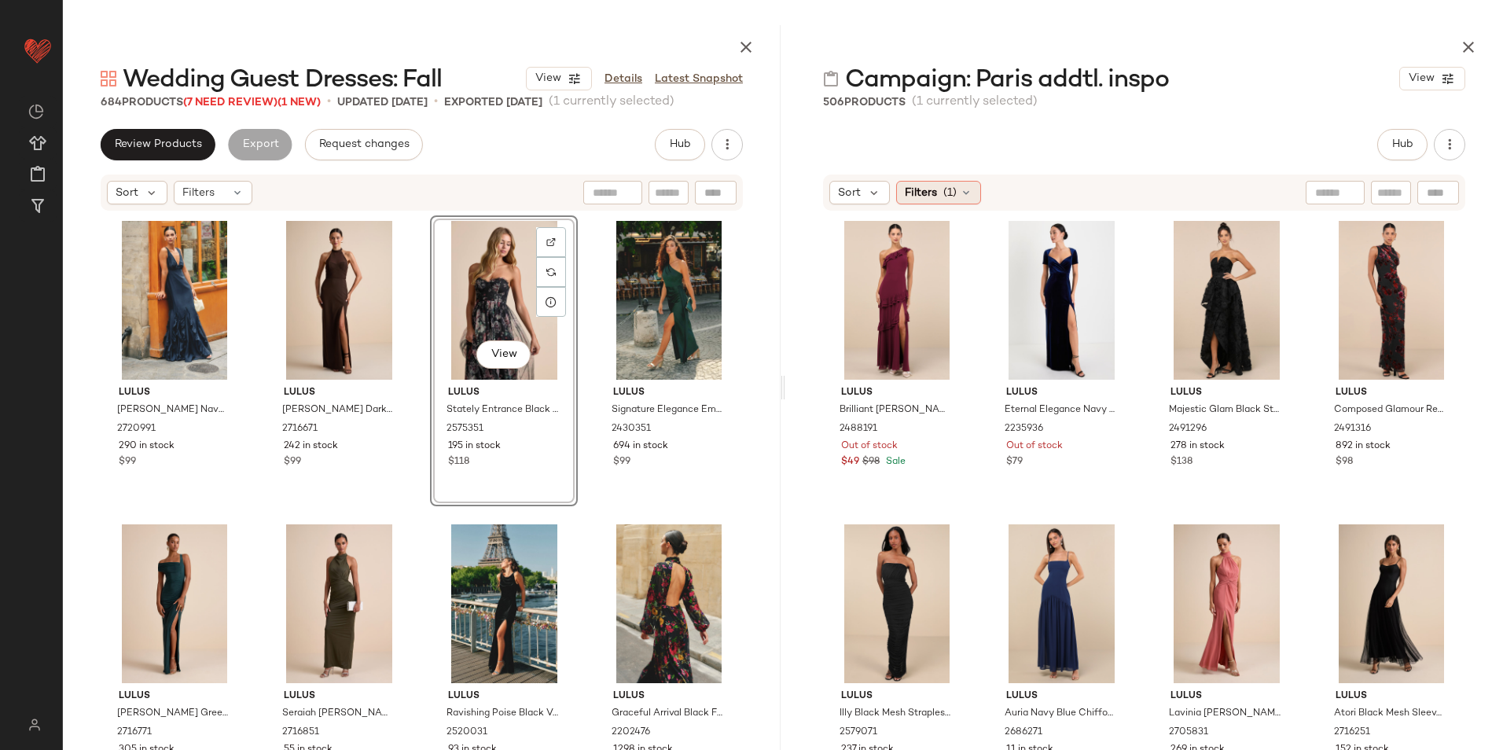
click at [962, 190] on div "Filters (1)" at bounding box center [938, 193] width 85 height 24
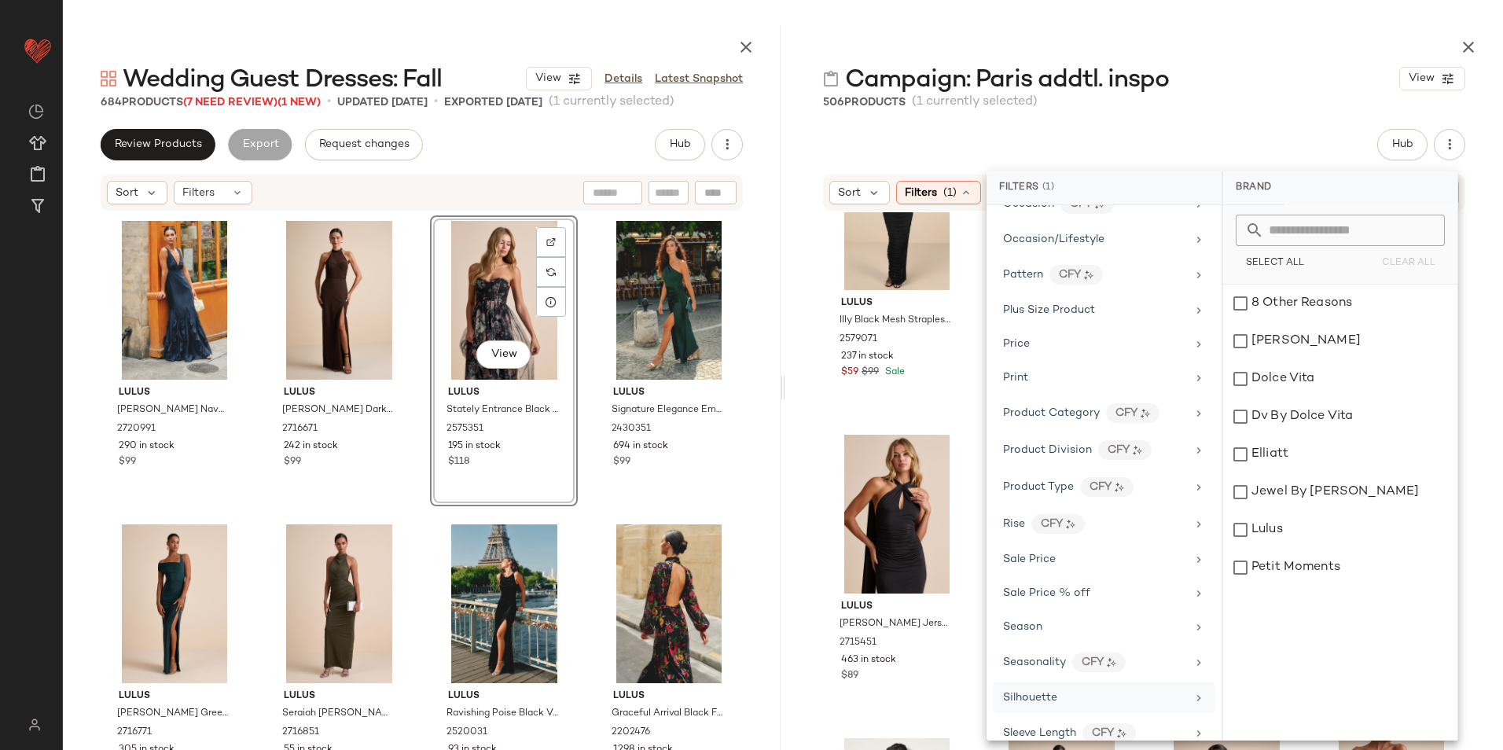
scroll to position [971, 0]
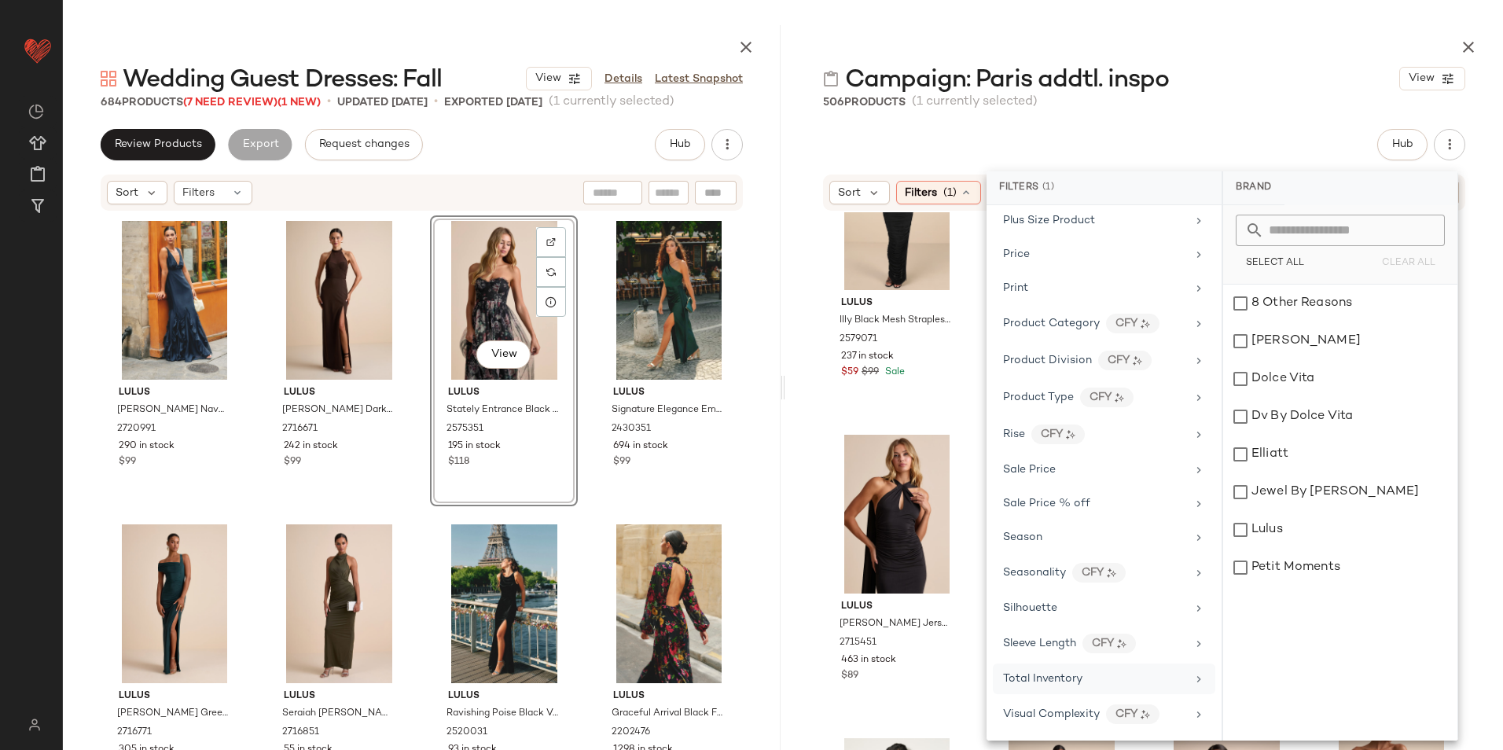
click at [1060, 678] on span "Total Inventory" at bounding box center [1042, 679] width 79 height 12
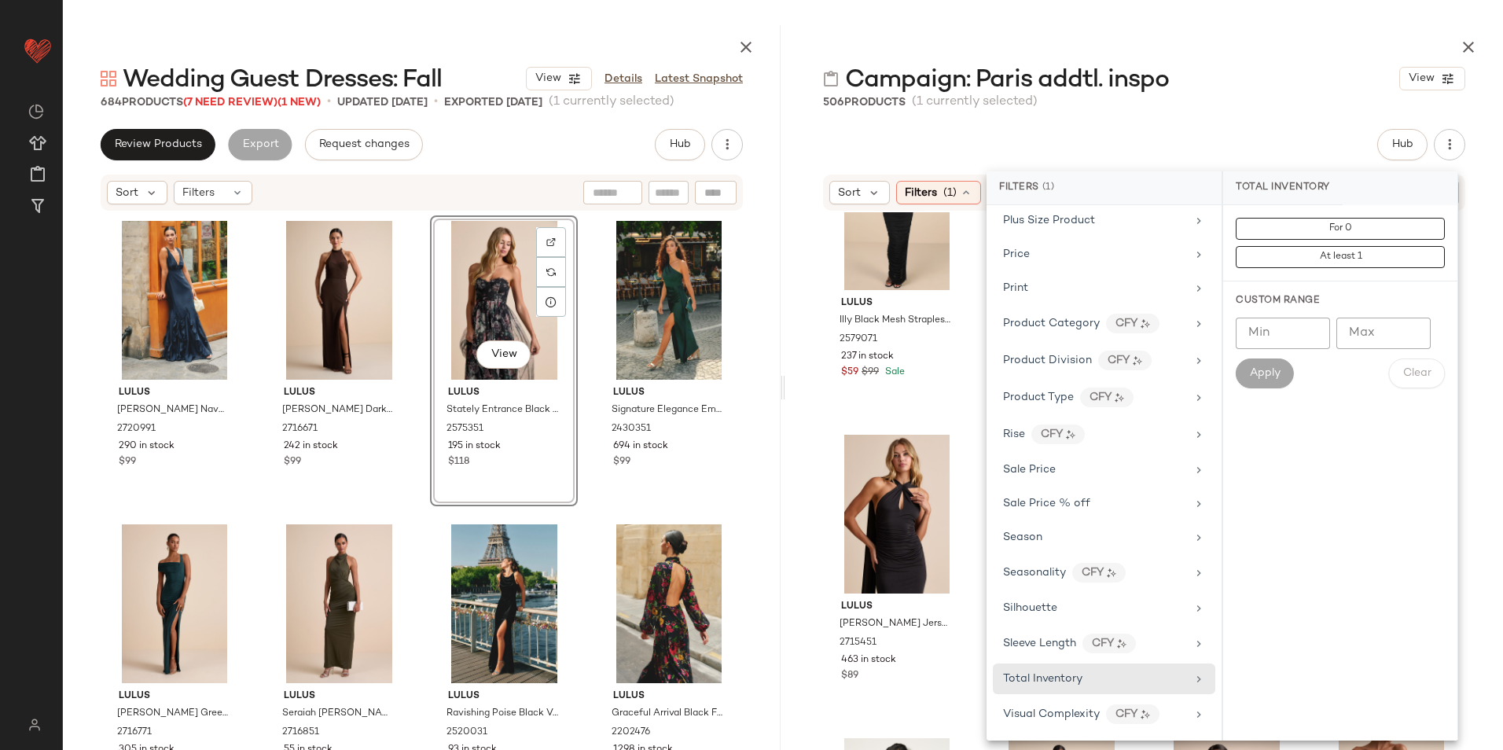
click at [1359, 322] on input "Max" at bounding box center [1384, 333] width 94 height 31
click at [1271, 341] on input "Min" at bounding box center [1283, 333] width 94 height 31
type input "**"
click at [1267, 371] on span "Apply" at bounding box center [1264, 373] width 31 height 13
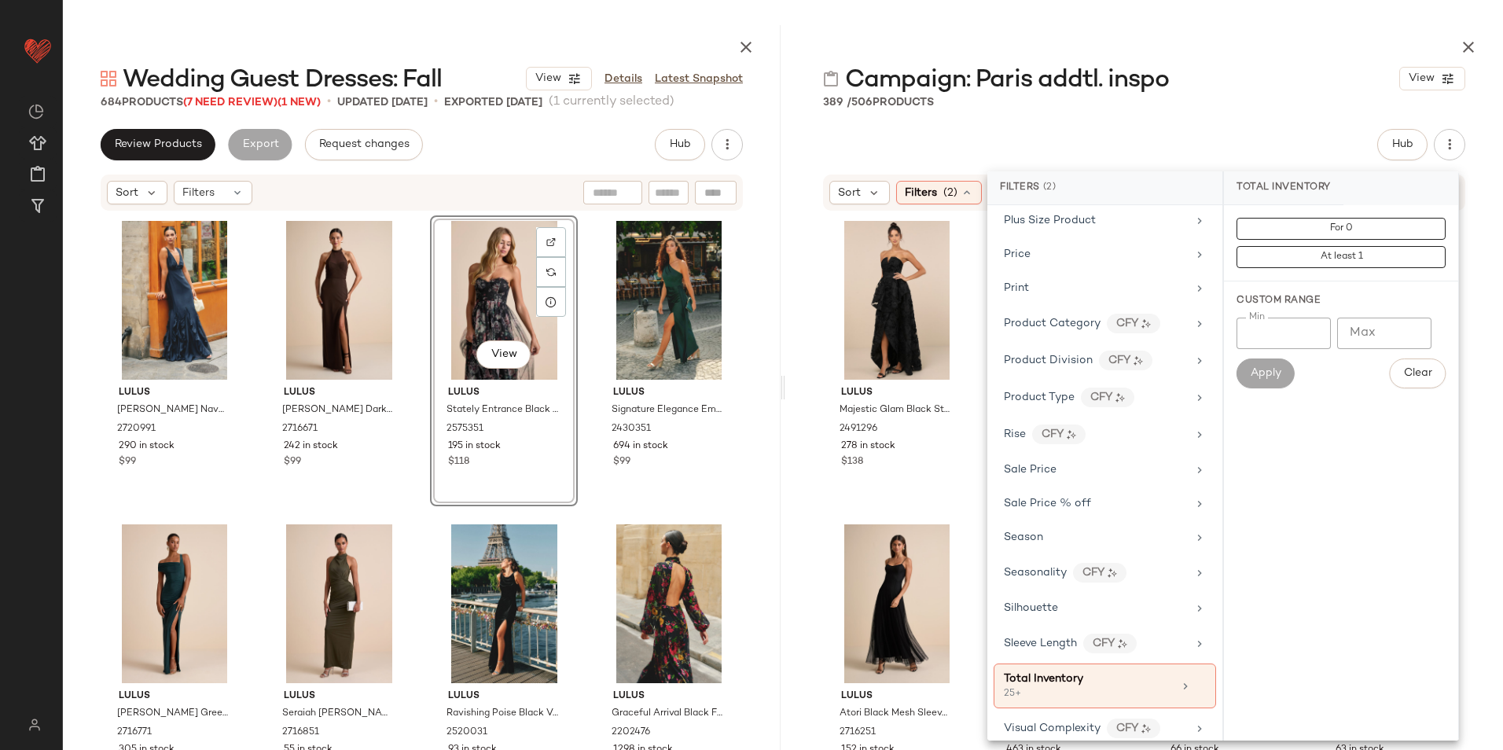
click at [974, 36] on div at bounding box center [1144, 44] width 718 height 38
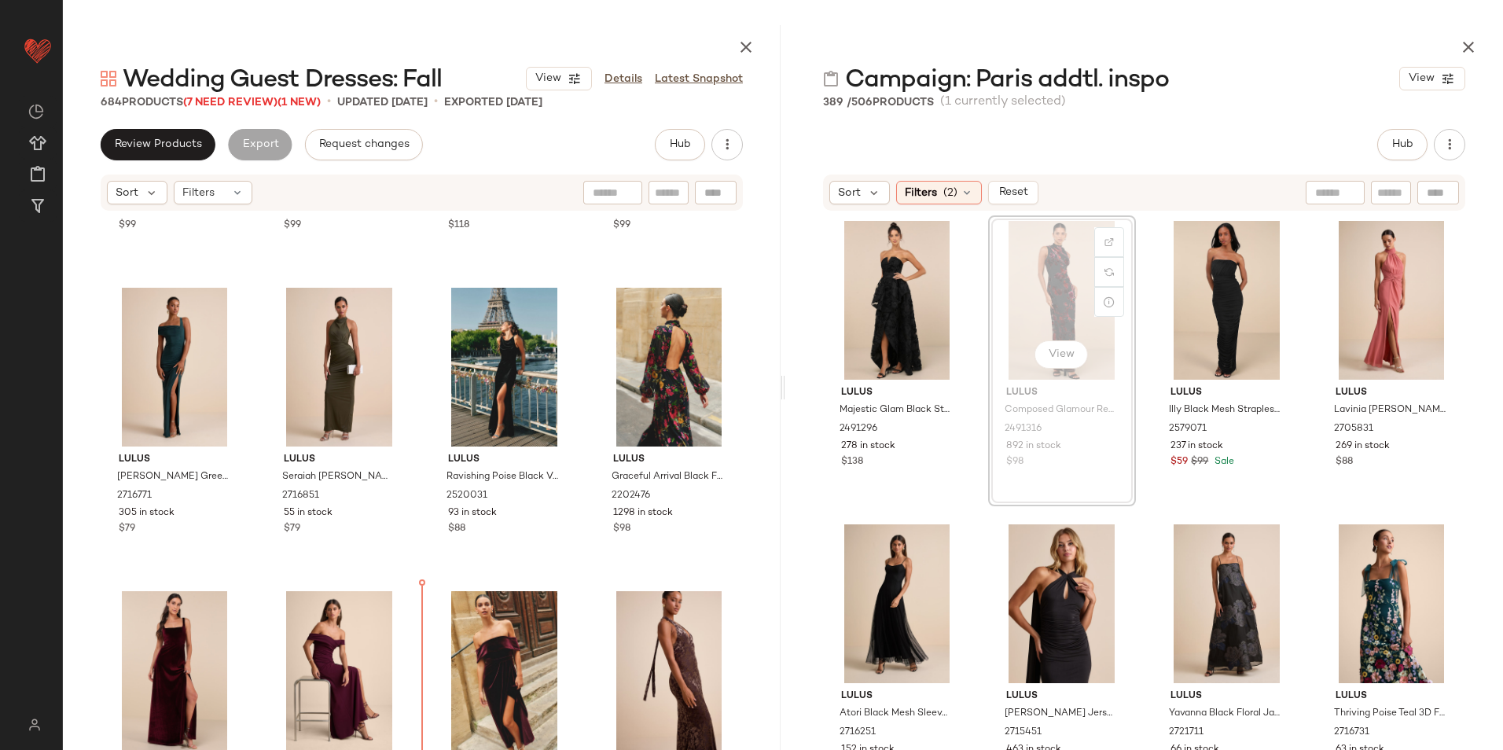
scroll to position [237, 0]
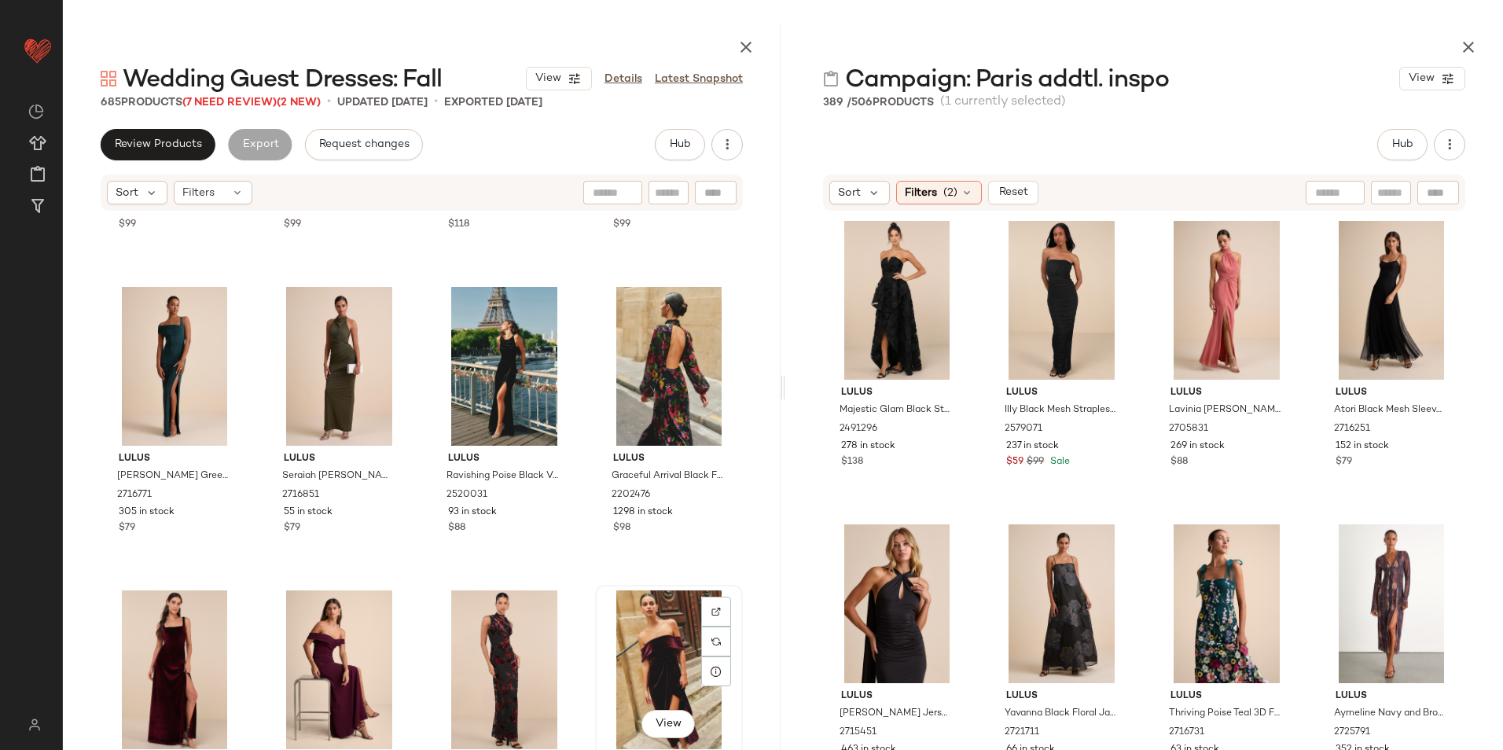
click at [638, 613] on div "View" at bounding box center [669, 669] width 137 height 159
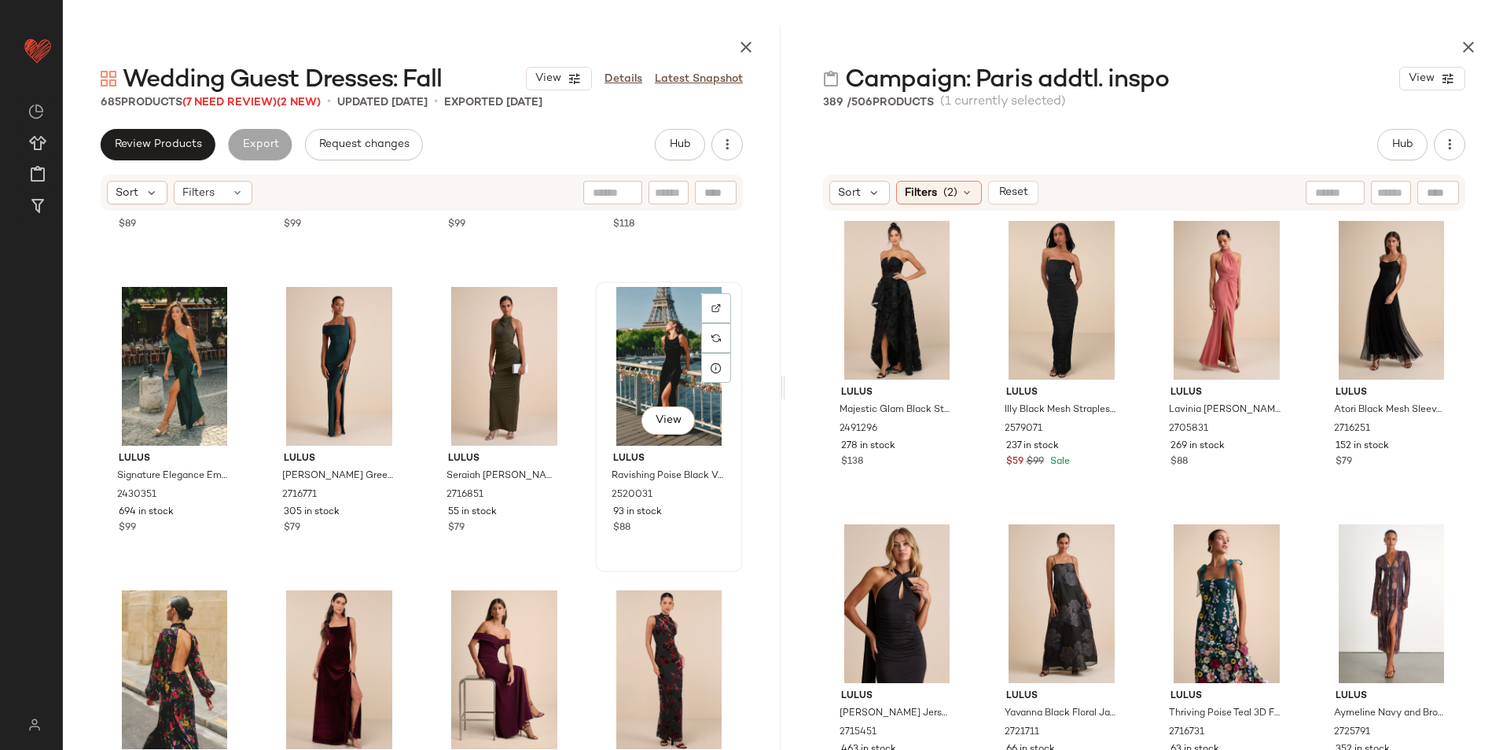
click at [647, 359] on div "View" at bounding box center [669, 366] width 137 height 159
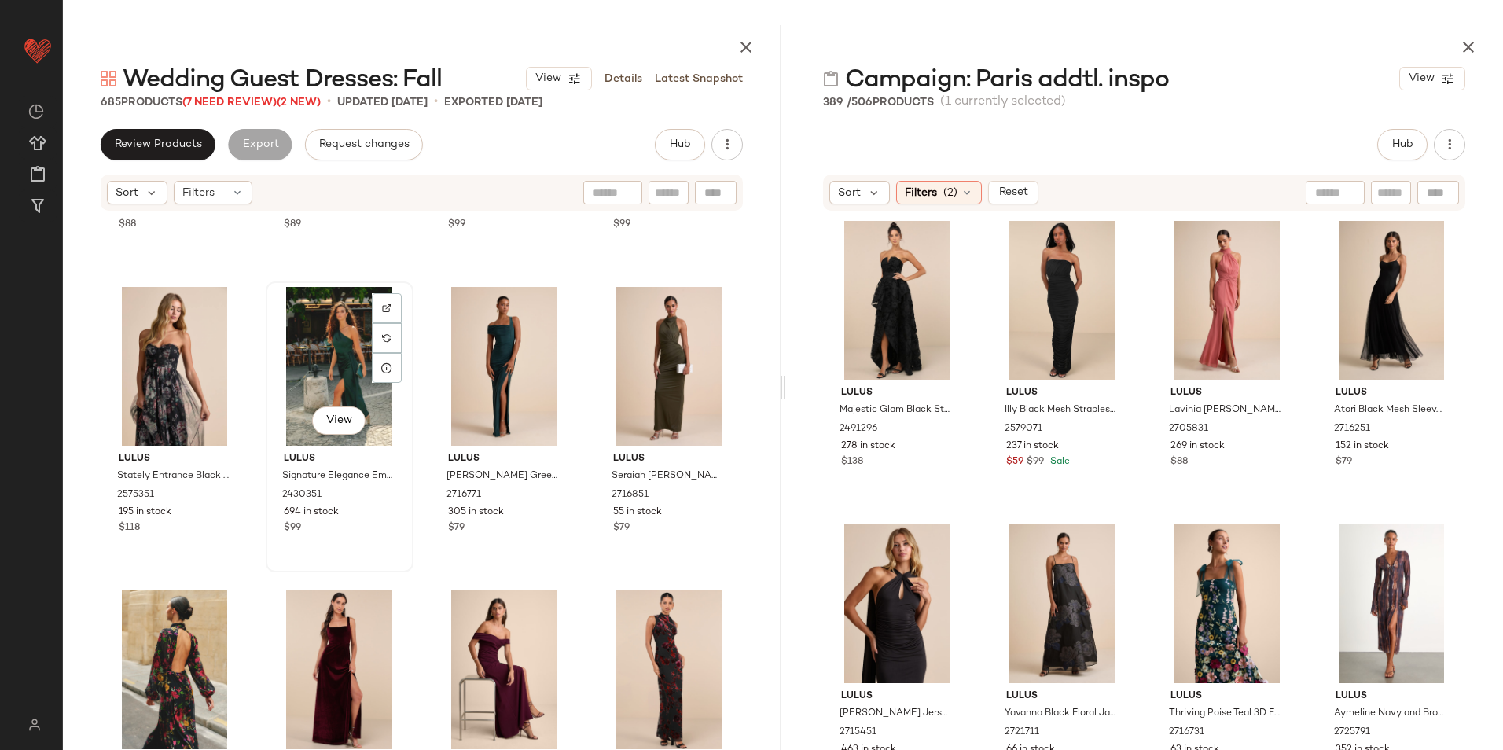
click at [336, 354] on div "View" at bounding box center [339, 366] width 137 height 159
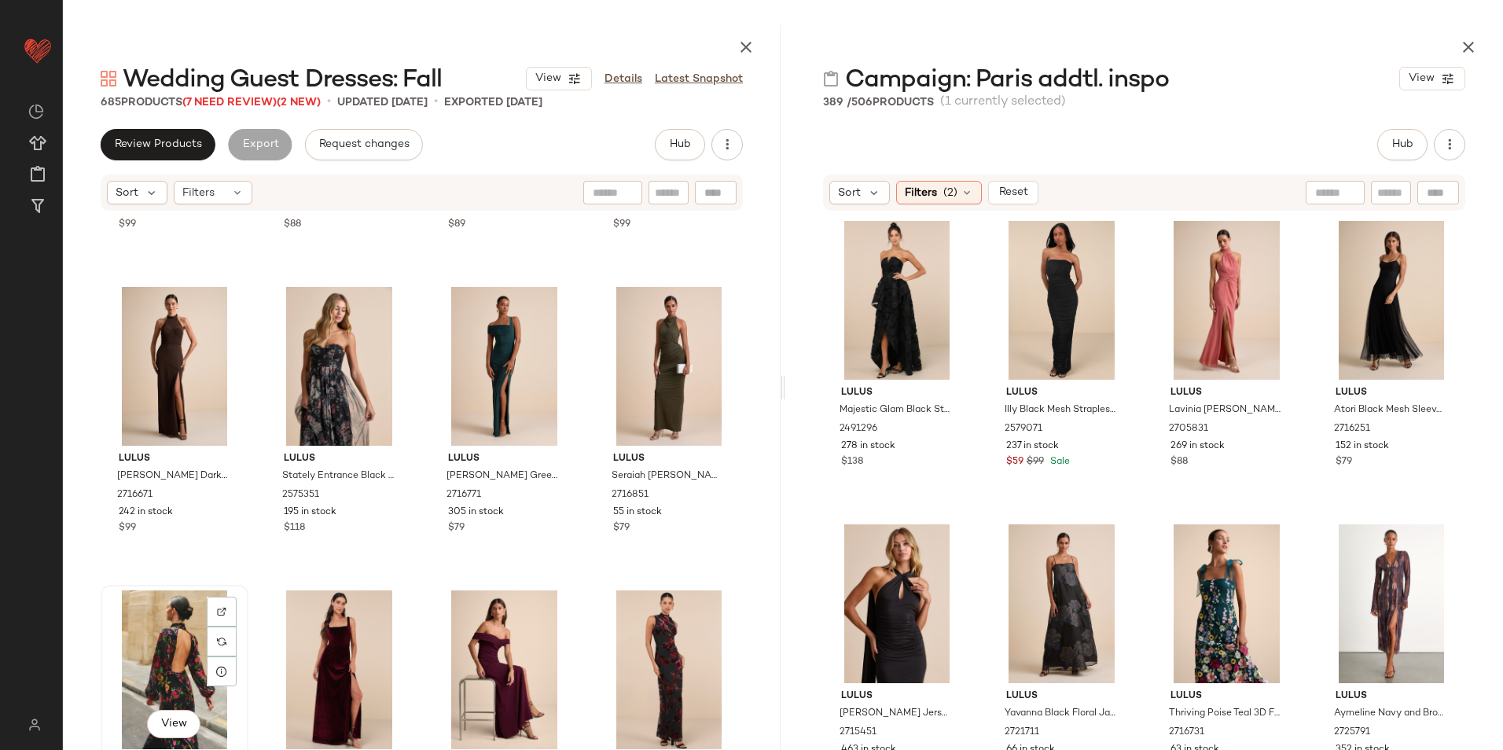
click at [132, 634] on div "View" at bounding box center [174, 669] width 137 height 159
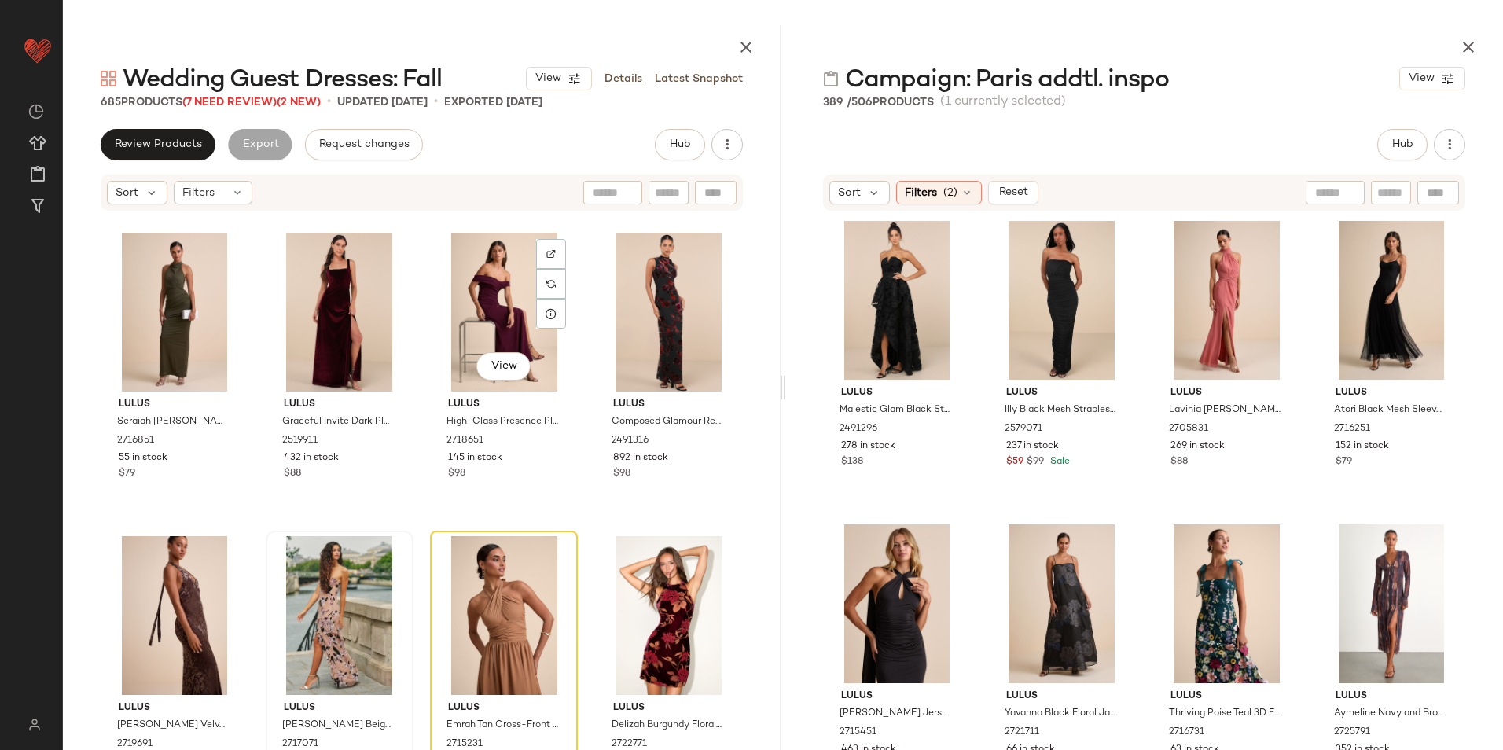
scroll to position [632, 0]
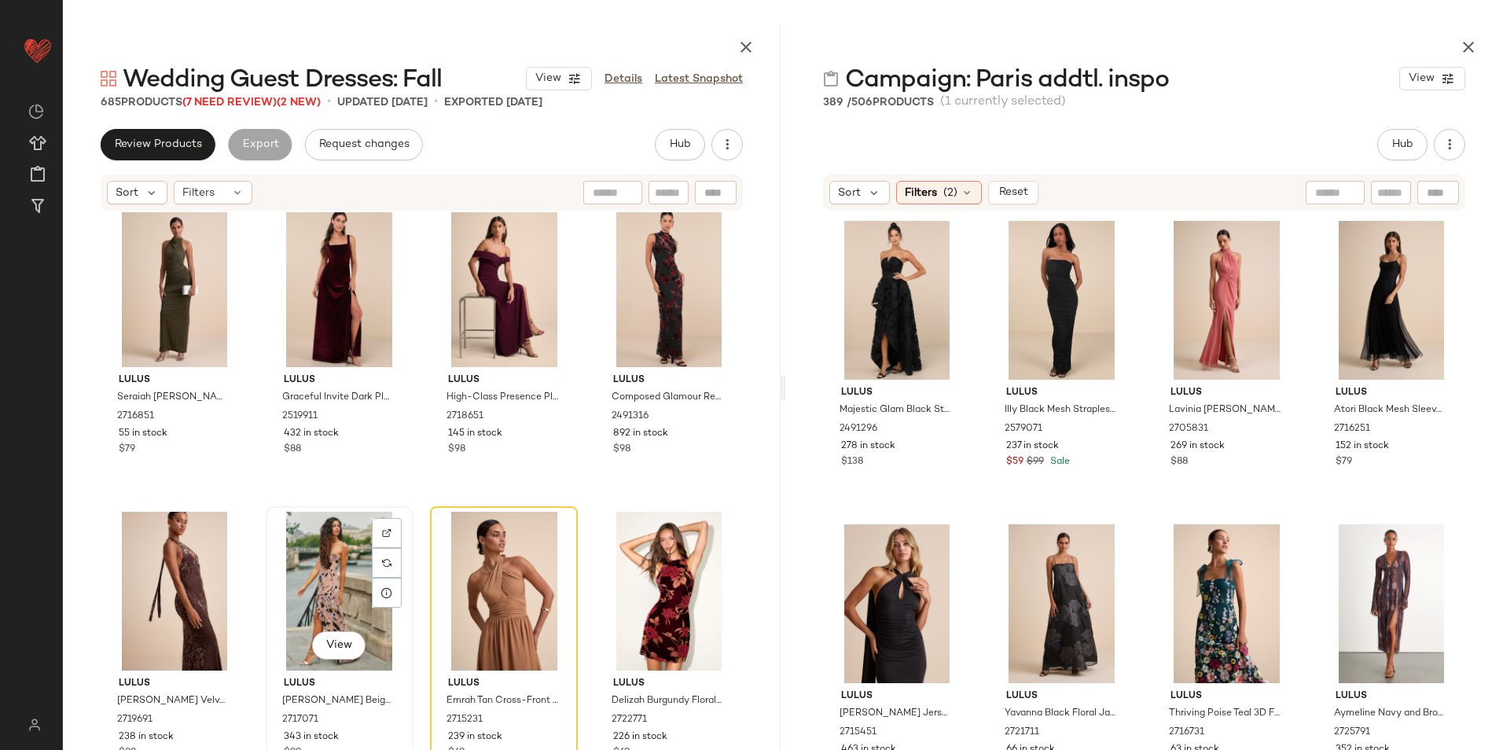
click at [322, 544] on div "View" at bounding box center [339, 591] width 137 height 159
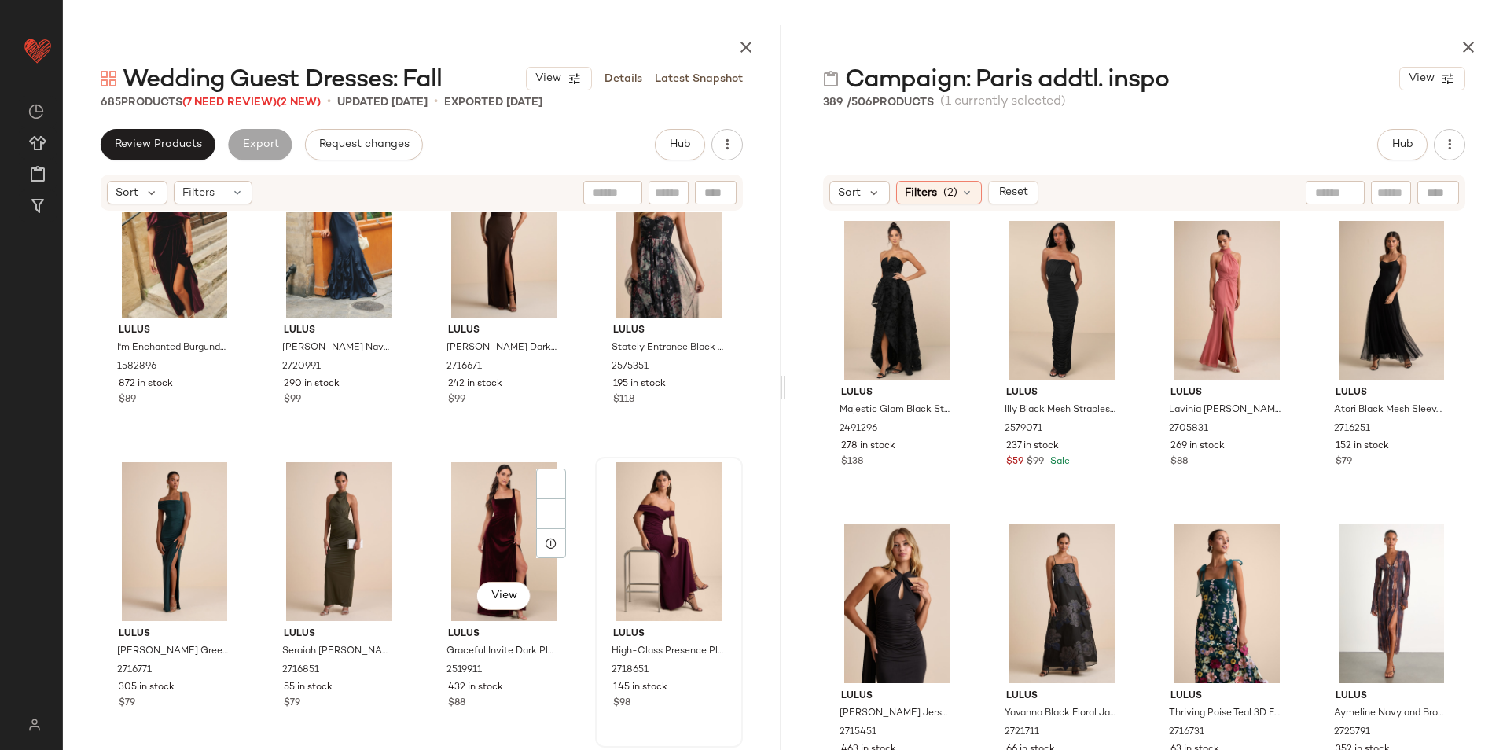
scroll to position [563, 0]
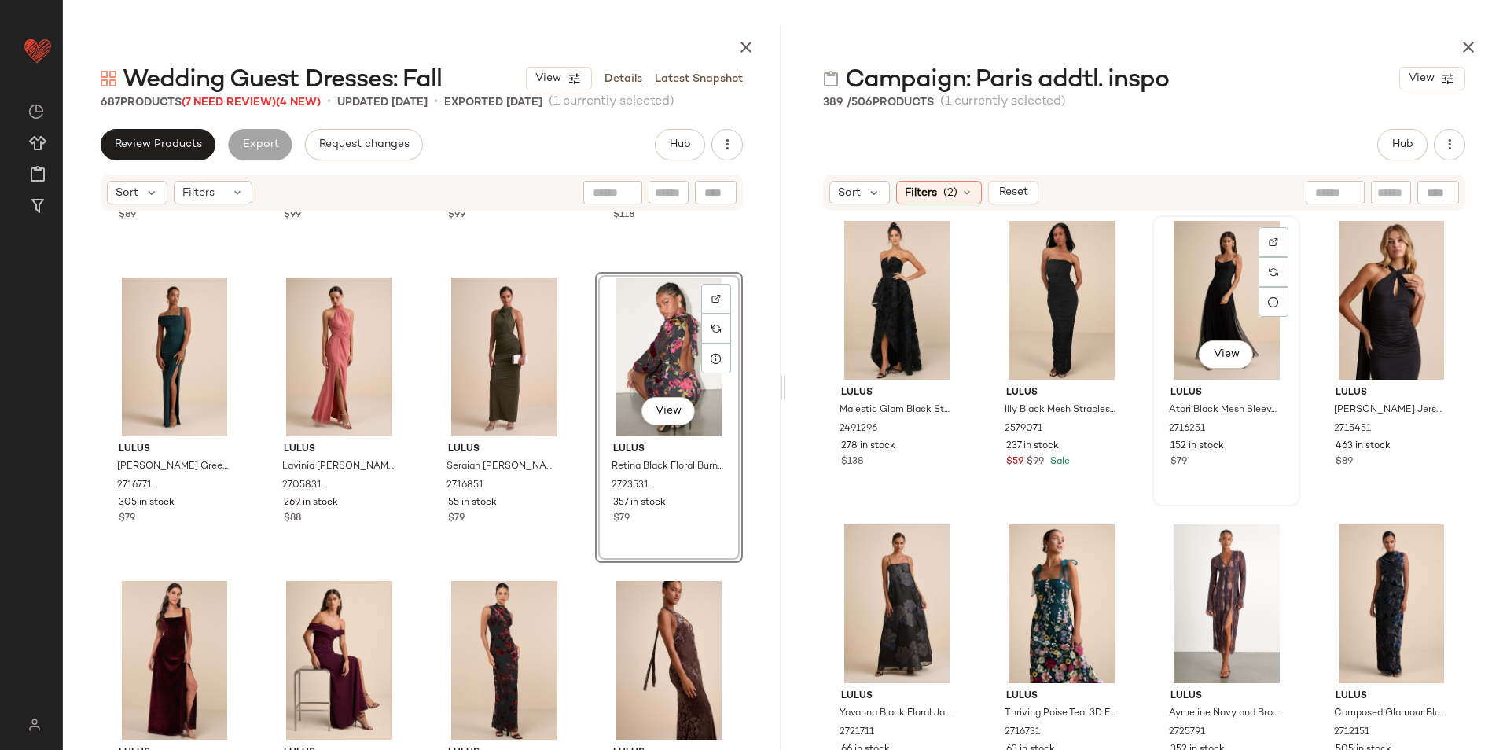
scroll to position [79, 0]
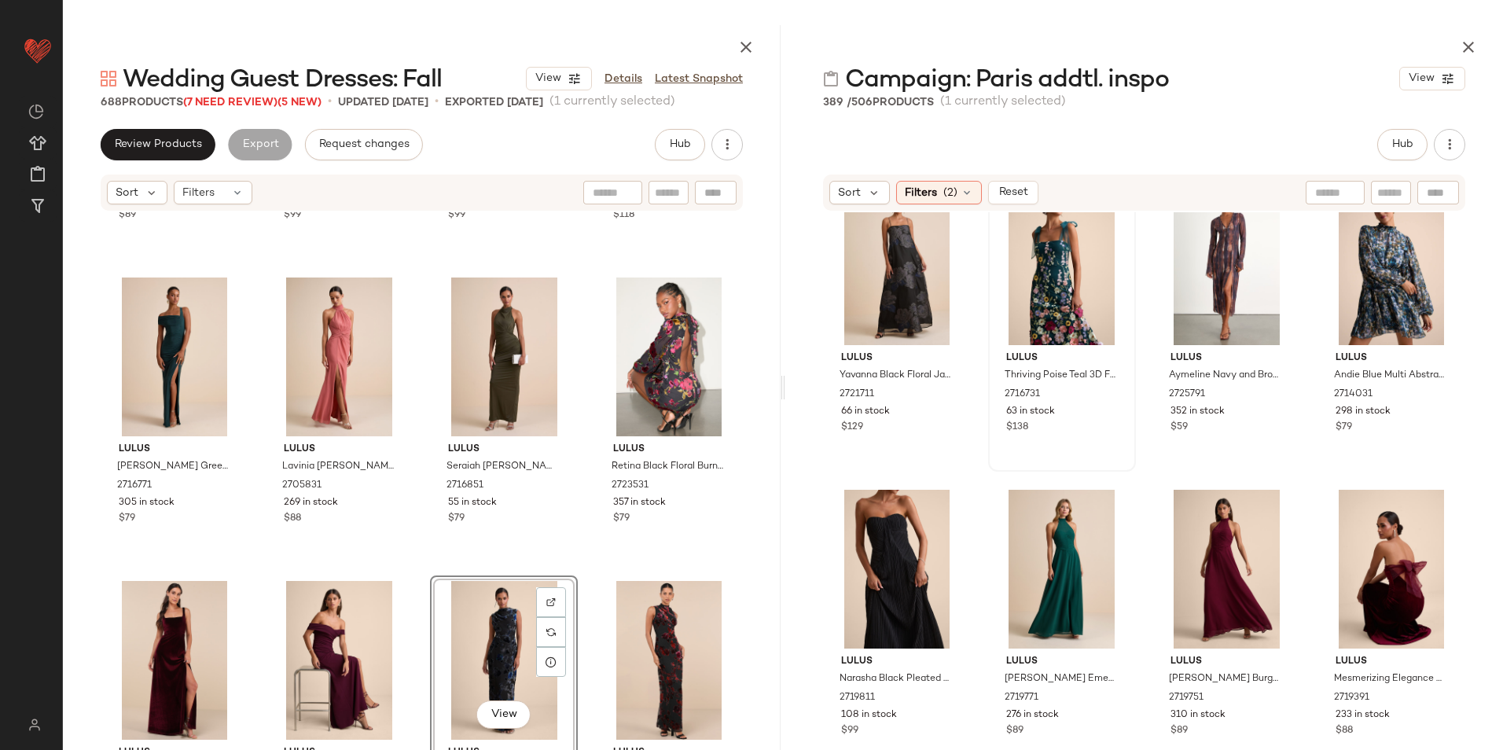
scroll to position [406, 0]
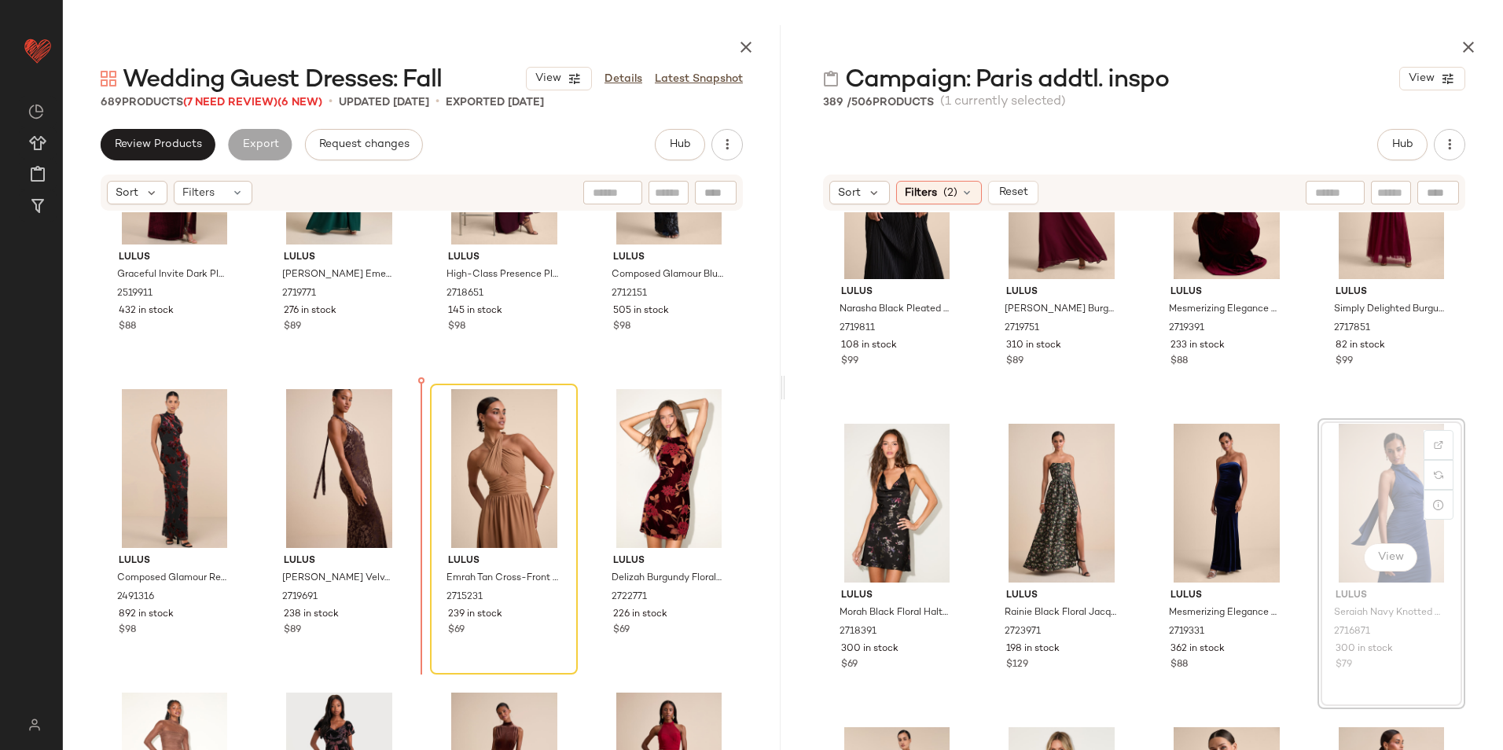
scroll to position [1058, 0]
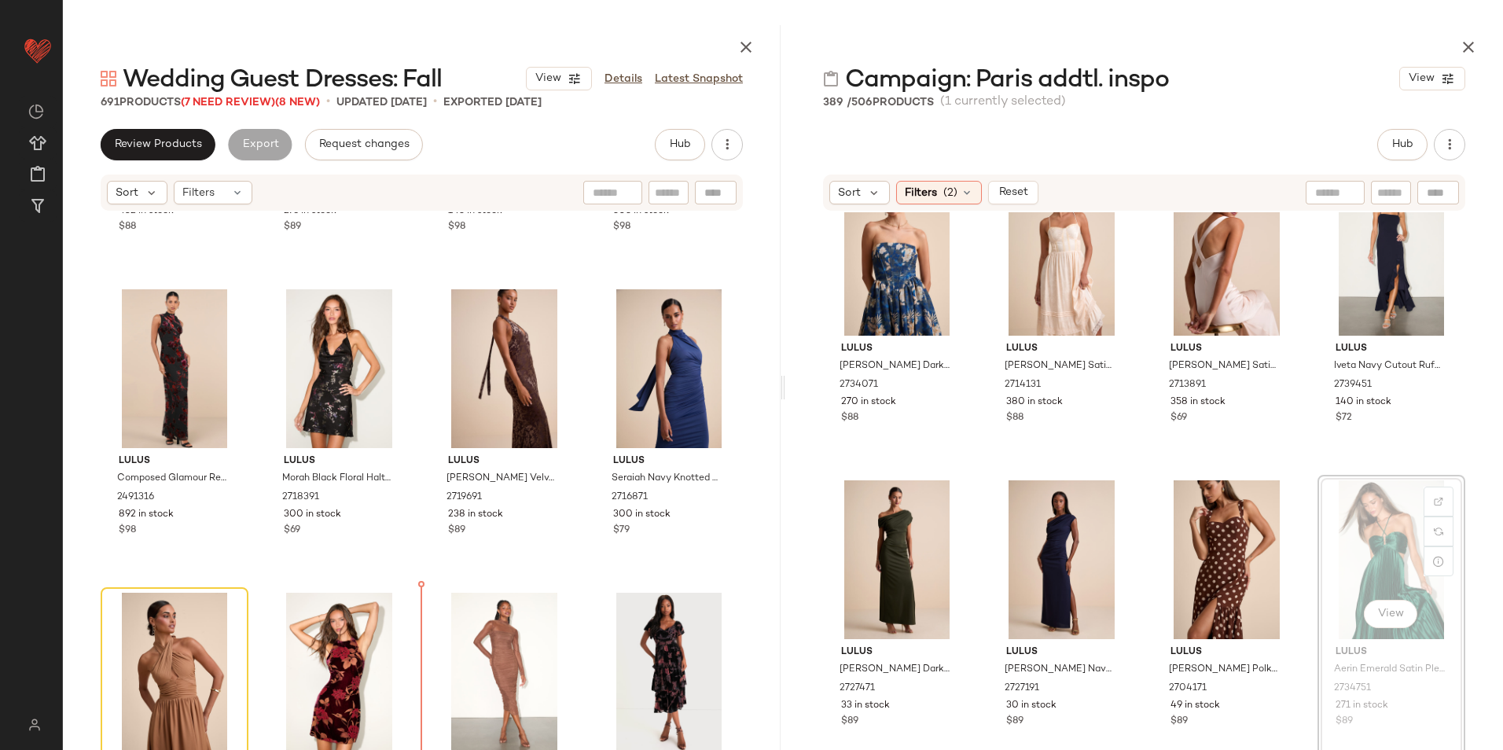
scroll to position [1158, 0]
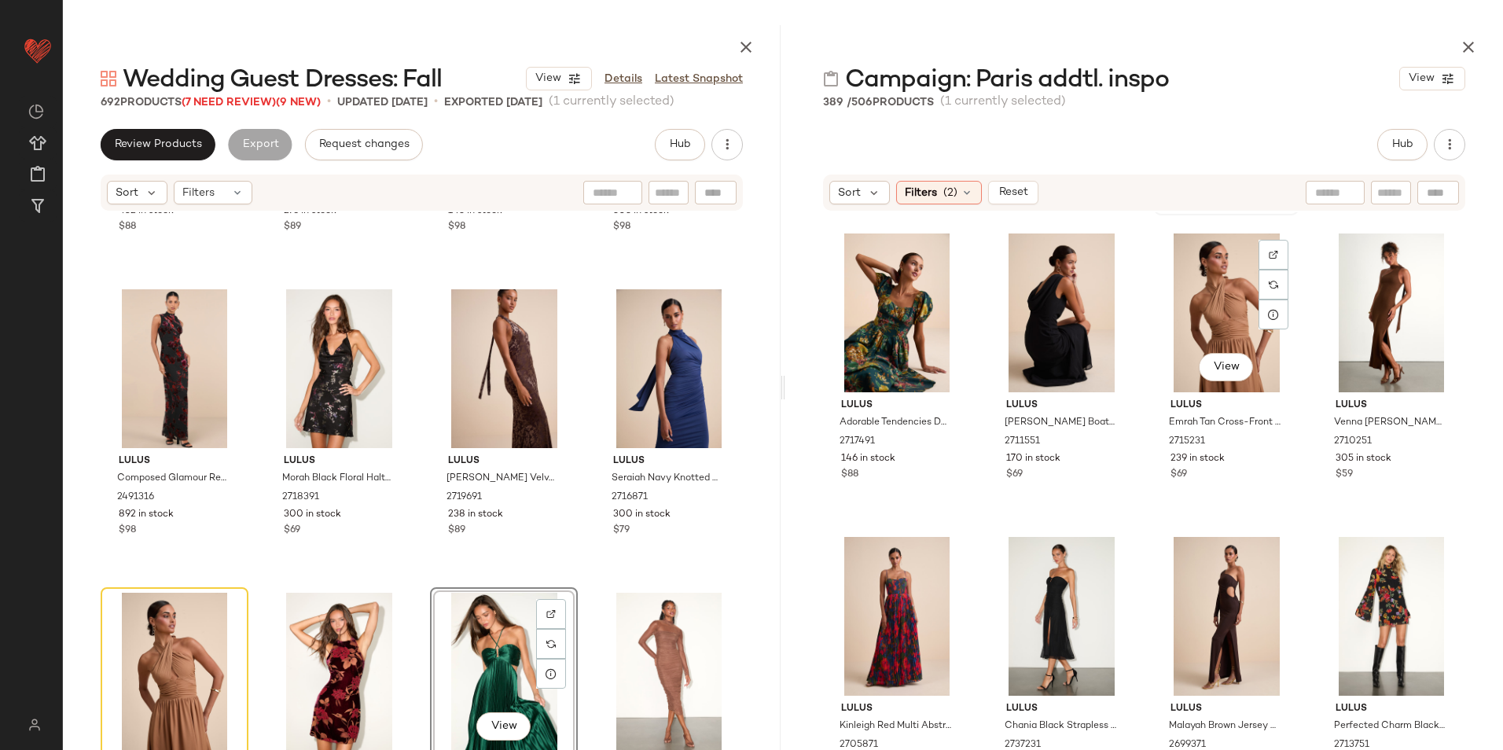
scroll to position [1900, 0]
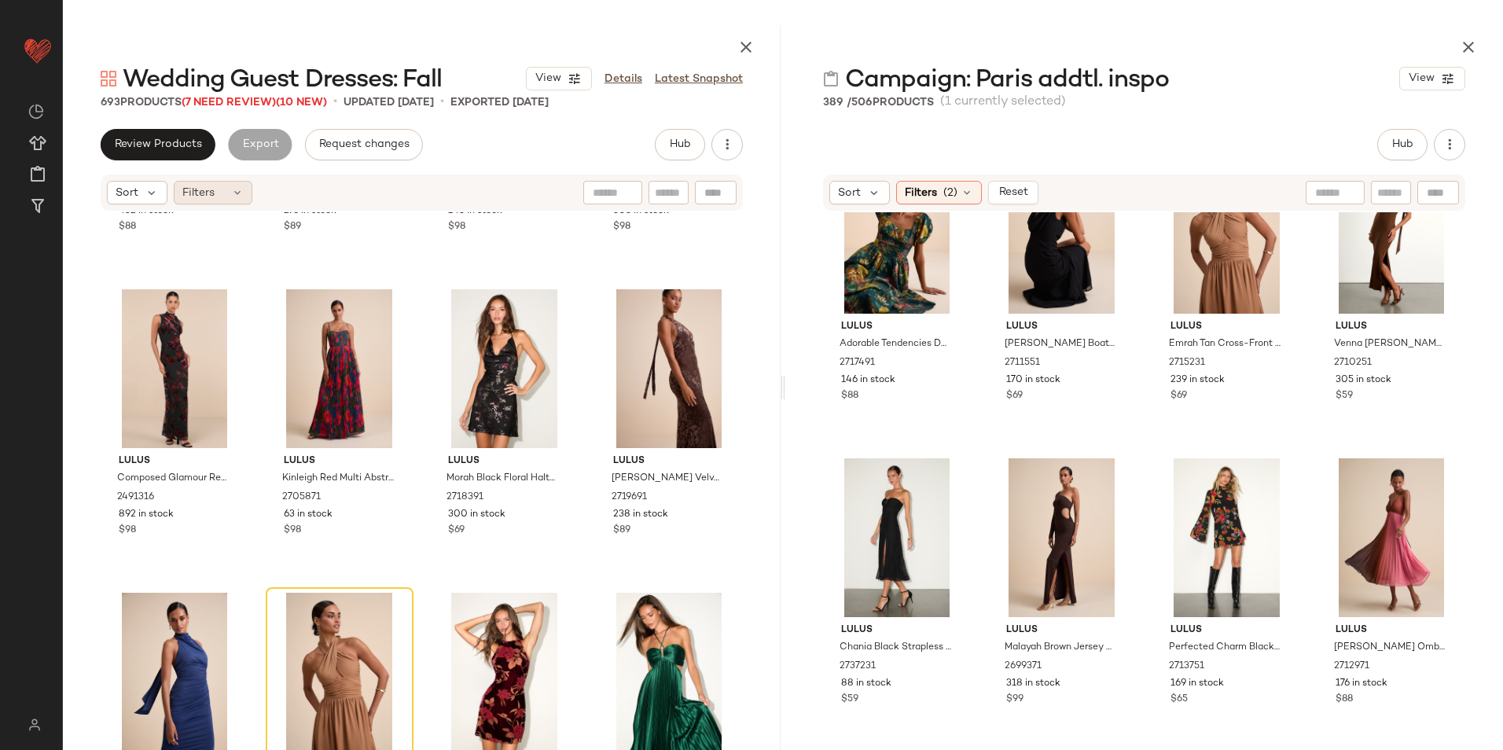
click at [199, 194] on span "Filters" at bounding box center [198, 193] width 32 height 17
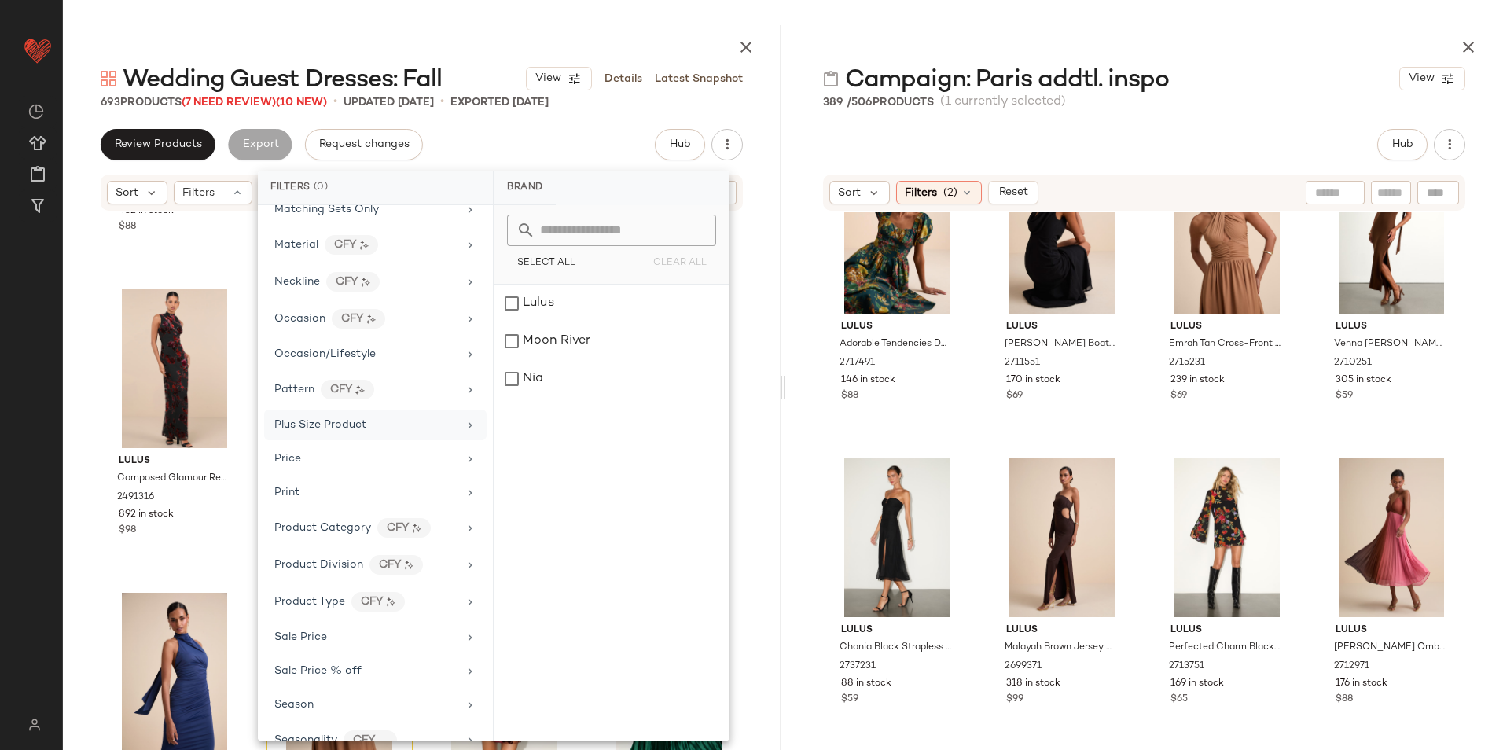
scroll to position [849, 0]
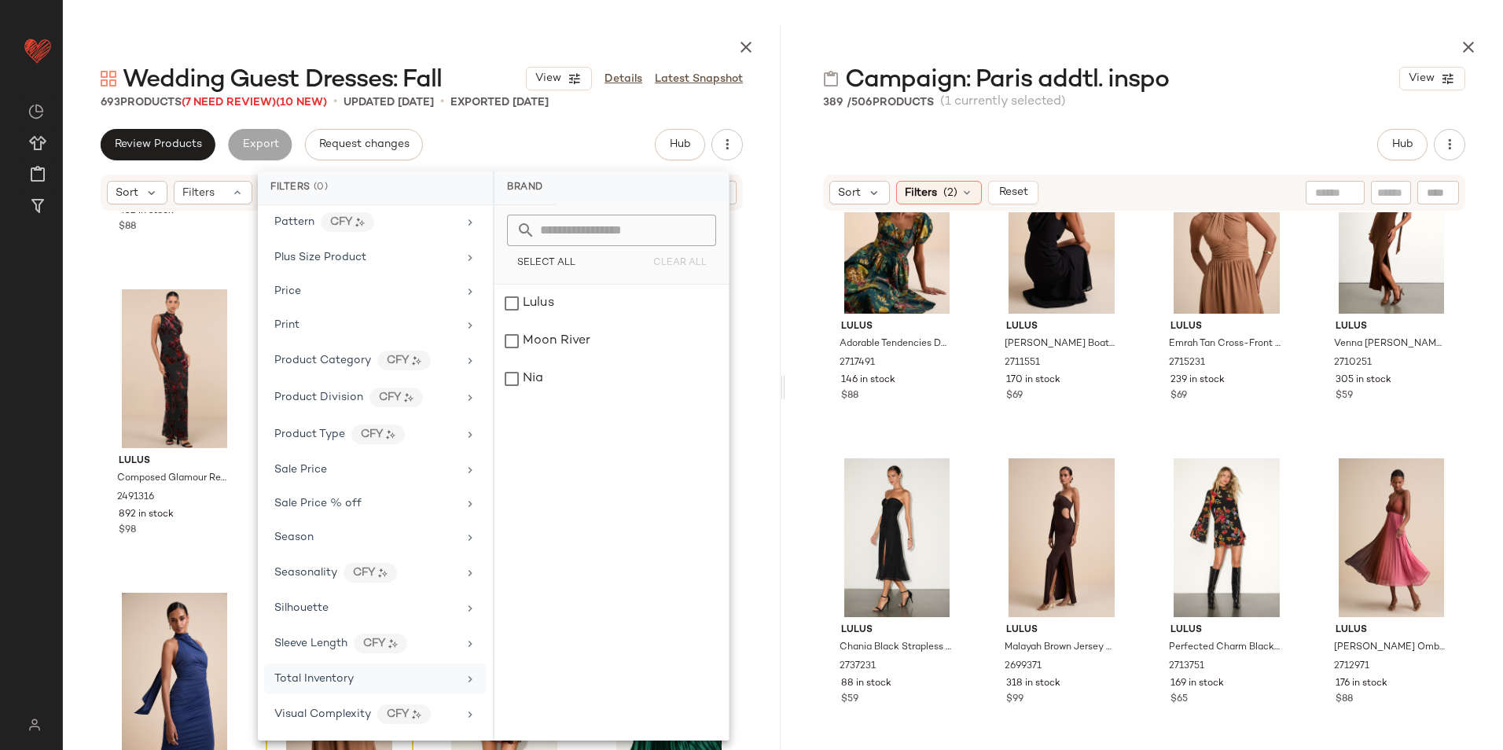
click at [330, 673] on span "Total Inventory" at bounding box center [313, 679] width 79 height 12
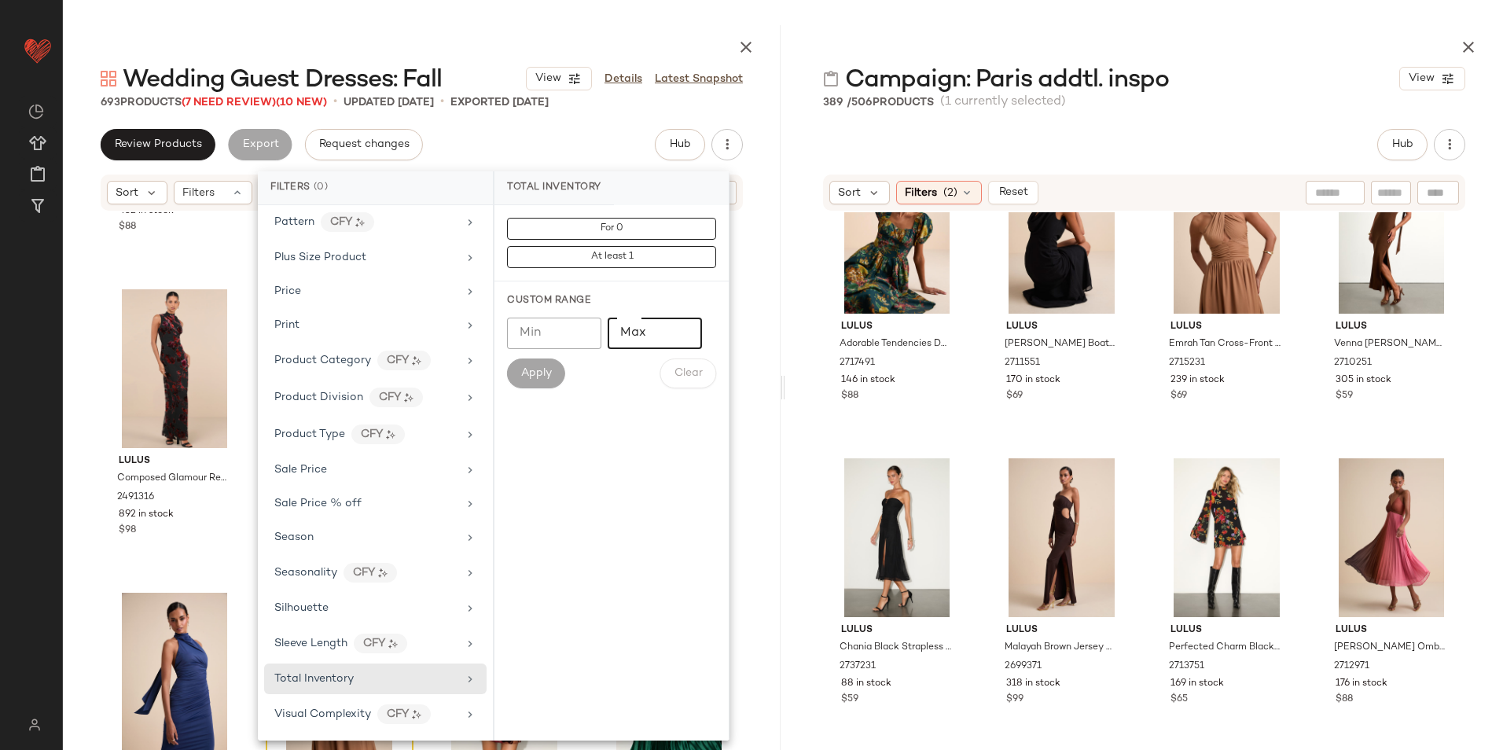
click at [640, 342] on input "Max" at bounding box center [655, 333] width 94 height 31
type input "**"
click at [549, 372] on span "Apply" at bounding box center [536, 373] width 31 height 13
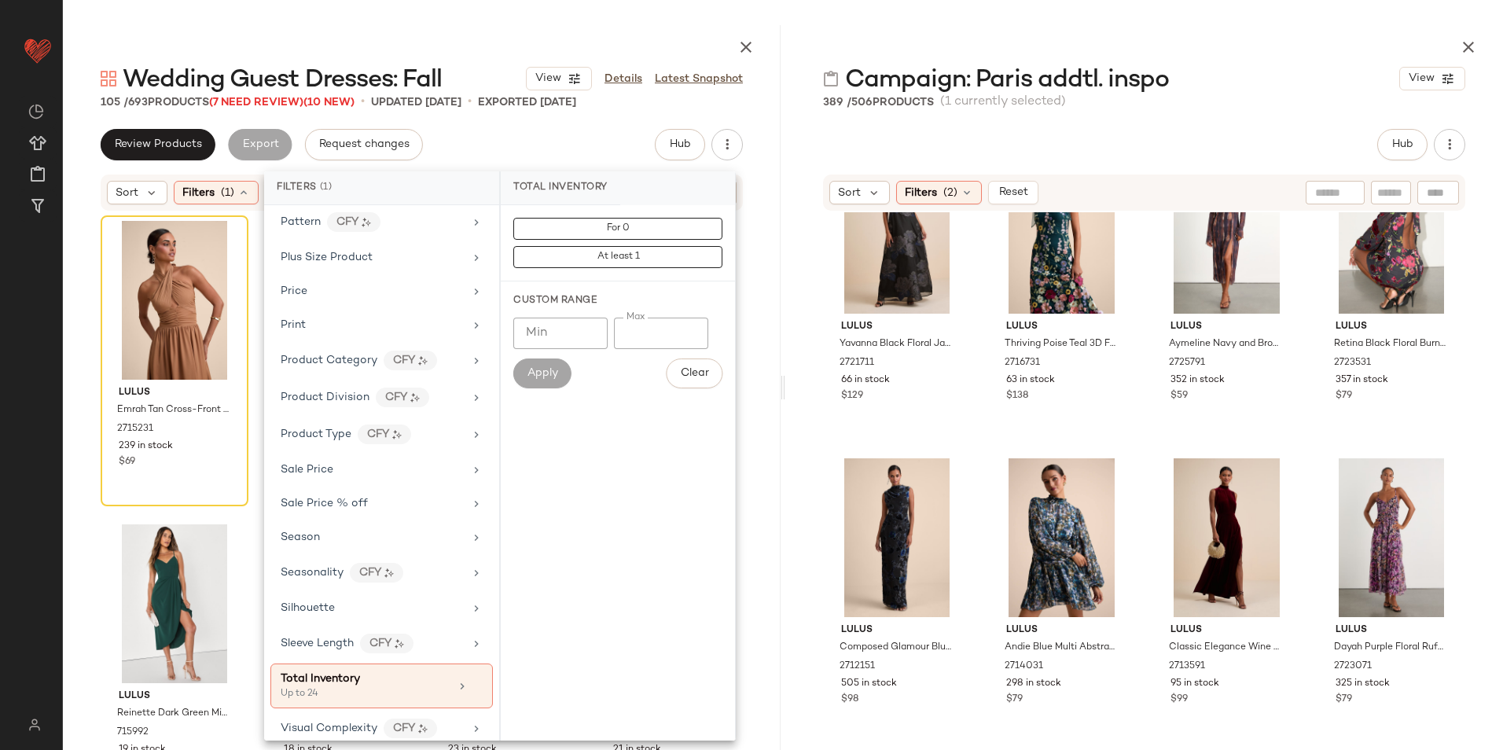
click at [573, 50] on div at bounding box center [422, 44] width 718 height 38
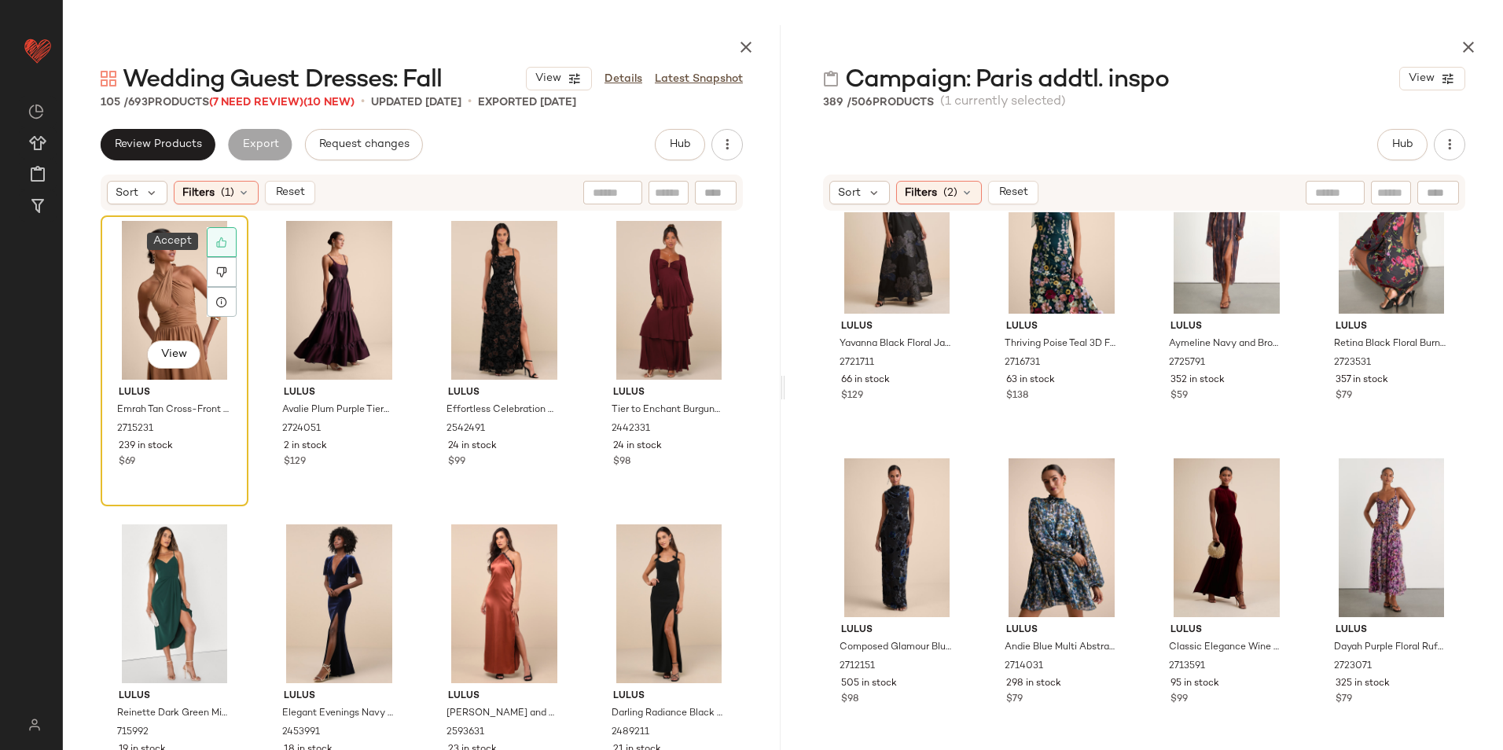
click at [227, 232] on div at bounding box center [222, 242] width 30 height 30
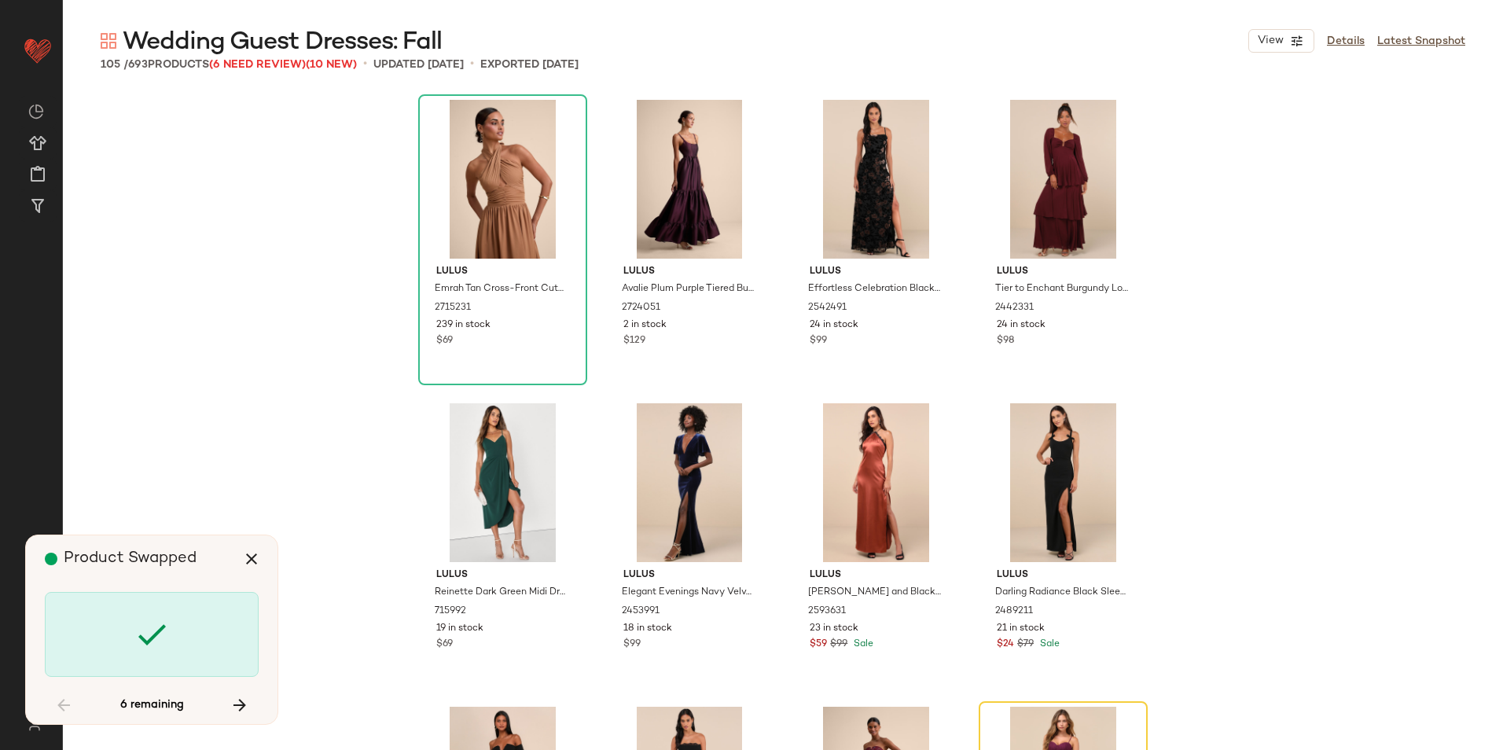
click at [270, 552] on div "Product Swapped 6 remaining" at bounding box center [152, 629] width 252 height 189
drag, startPoint x: 259, startPoint y: 557, endPoint x: 262, endPoint y: 521, distance: 35.5
click at [259, 557] on icon "button" at bounding box center [251, 559] width 19 height 19
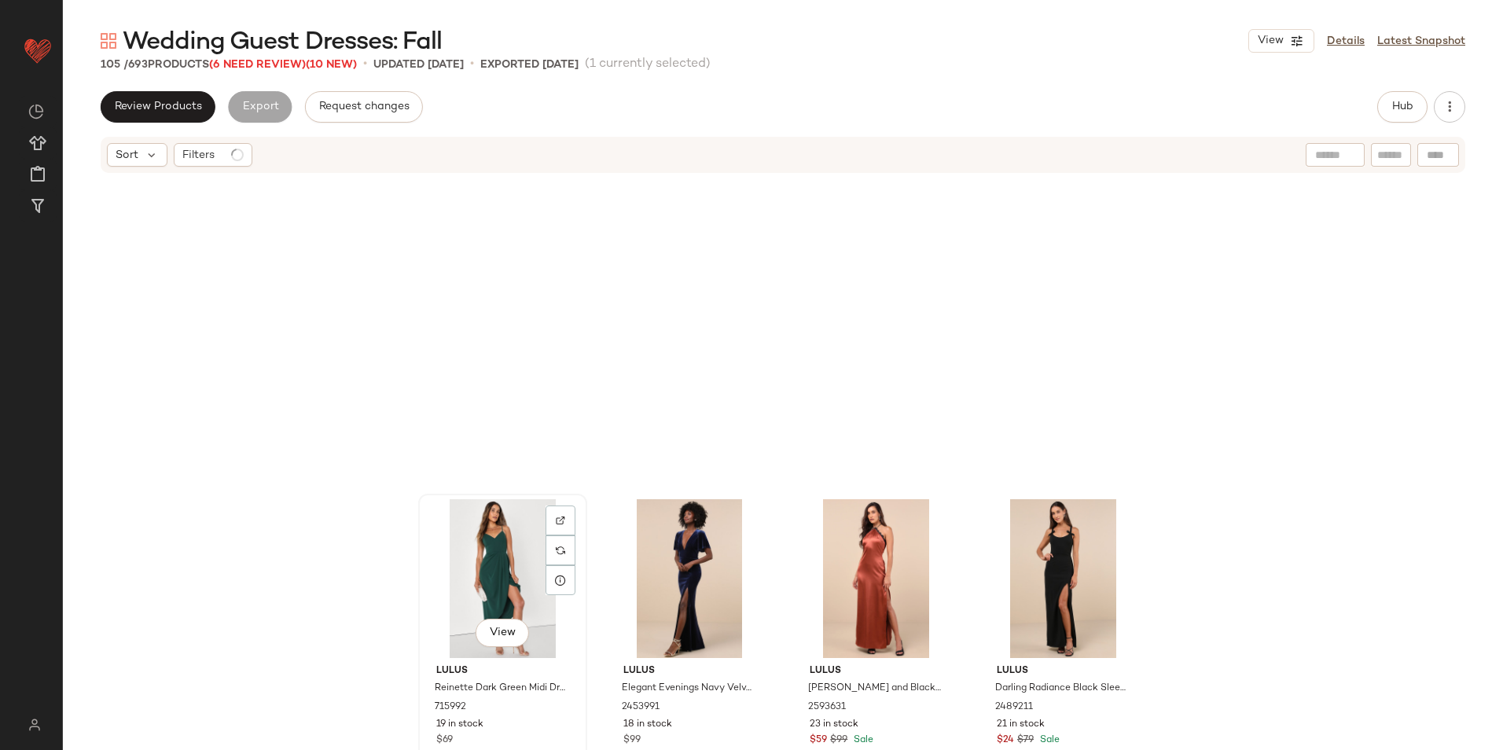
scroll to position [316, 0]
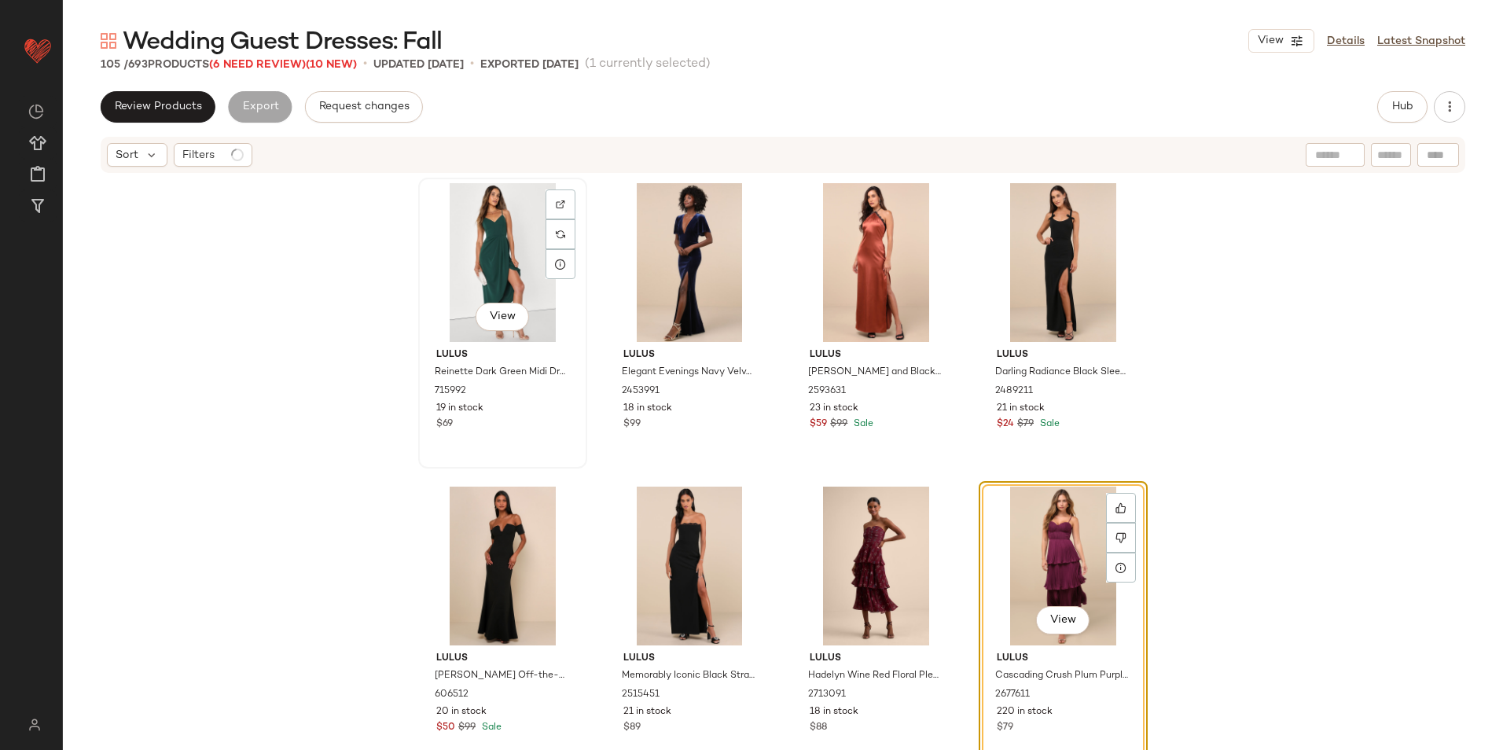
click at [494, 277] on div "View" at bounding box center [503, 262] width 158 height 159
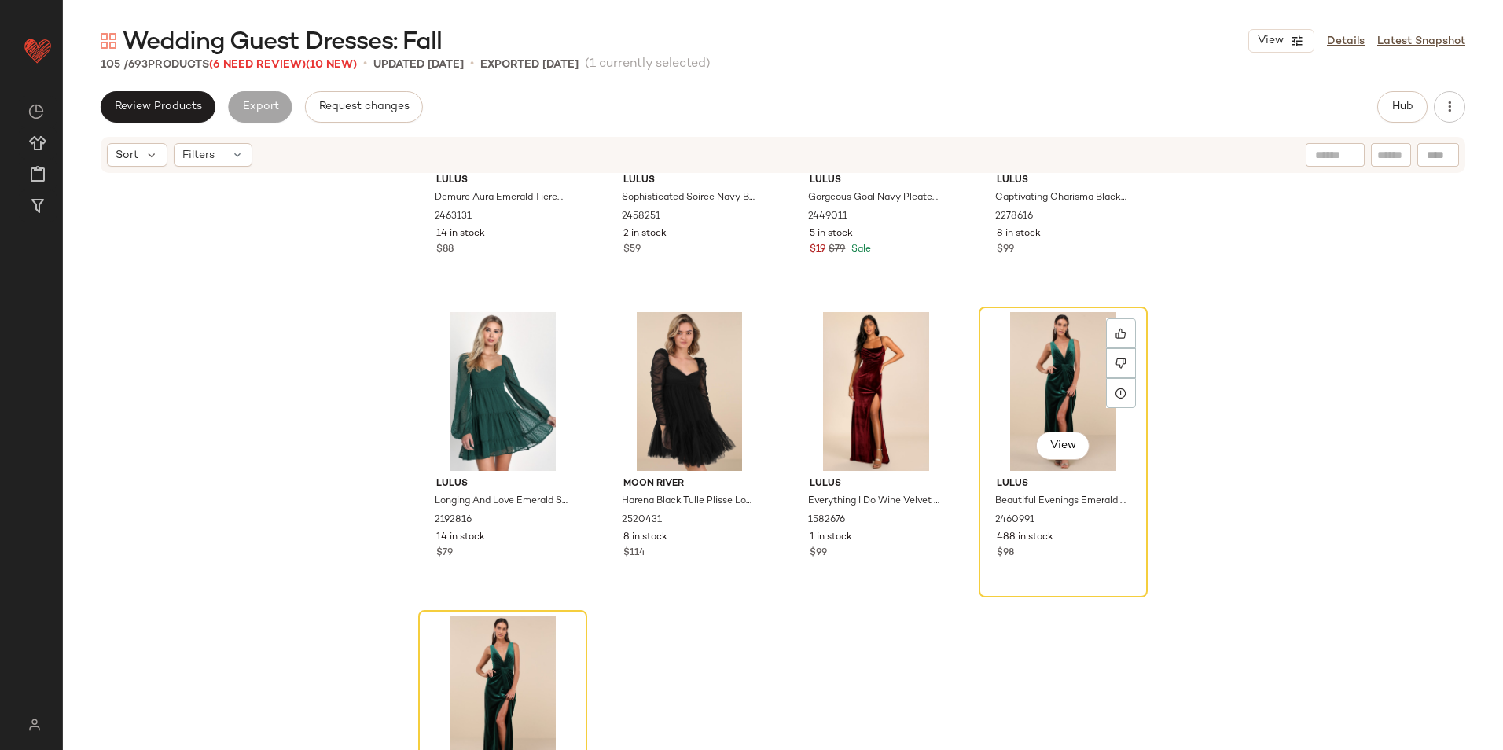
scroll to position [7575, 0]
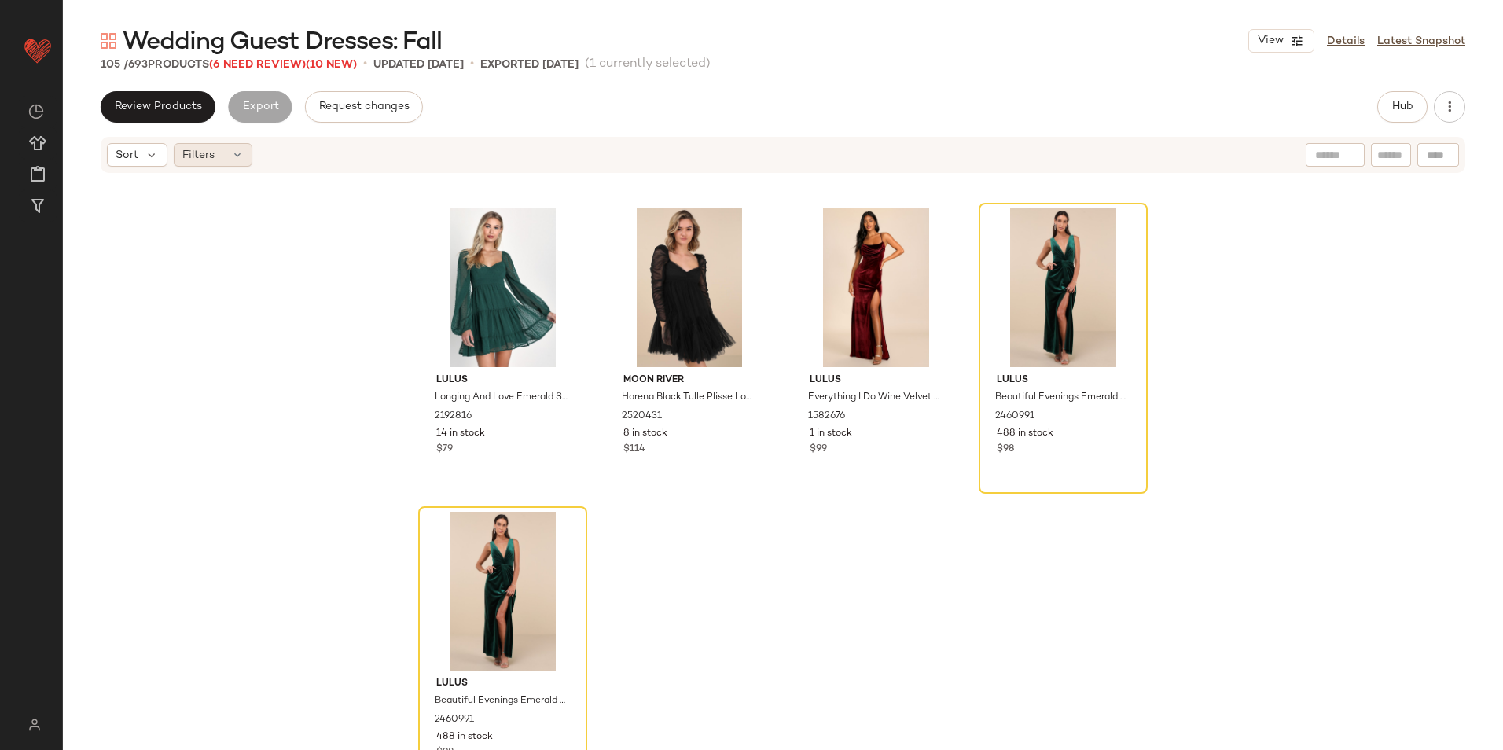
click at [208, 159] on span "Filters" at bounding box center [198, 155] width 32 height 17
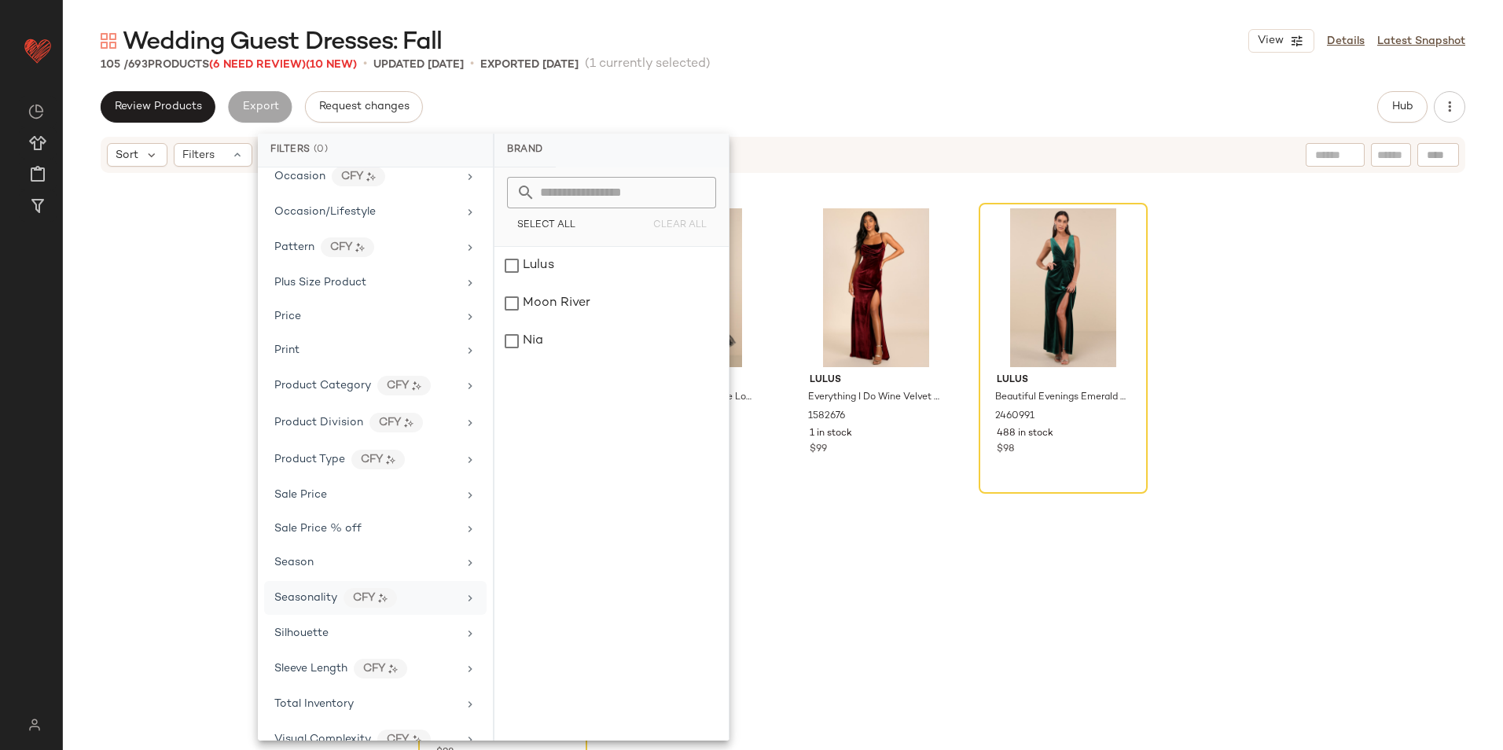
scroll to position [811, 0]
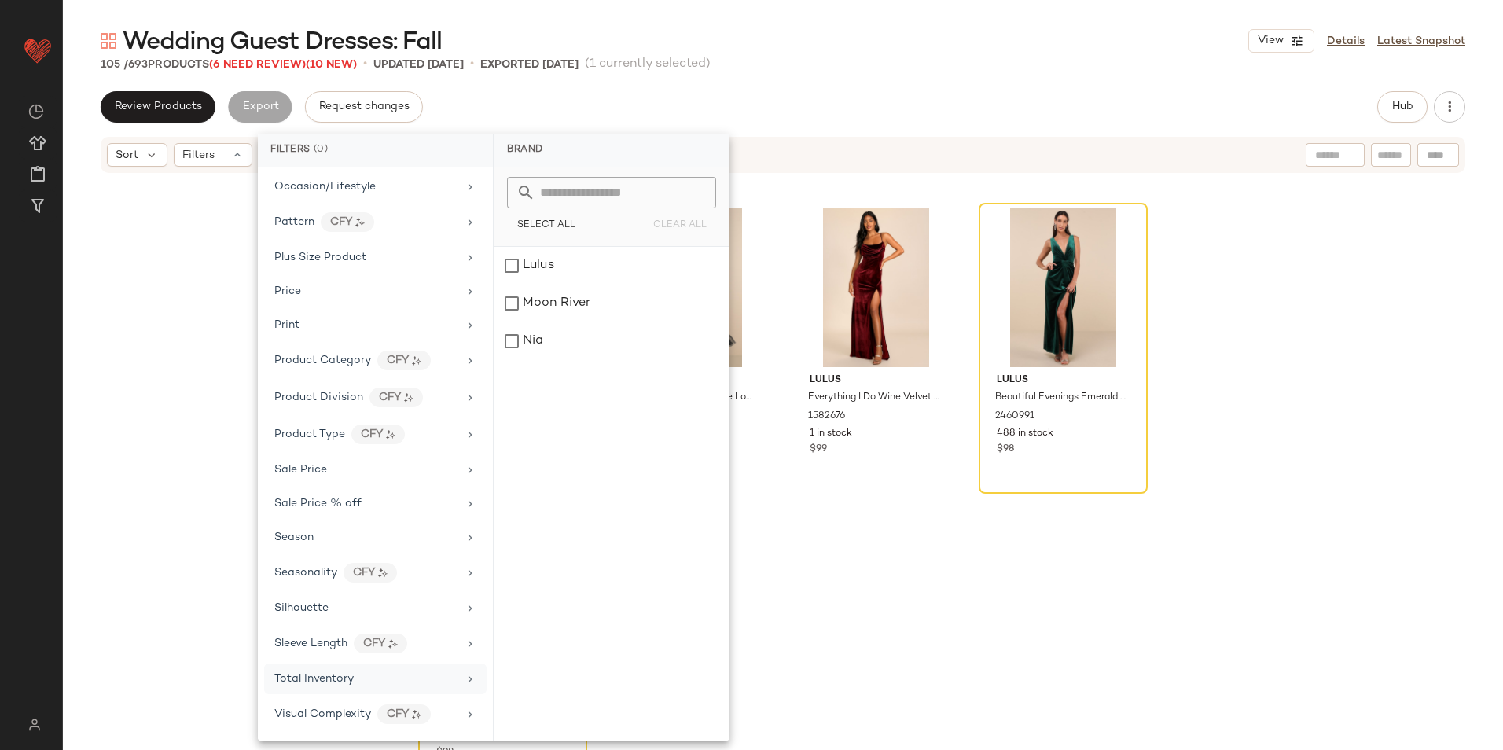
click at [349, 673] on span "Total Inventory" at bounding box center [313, 679] width 79 height 12
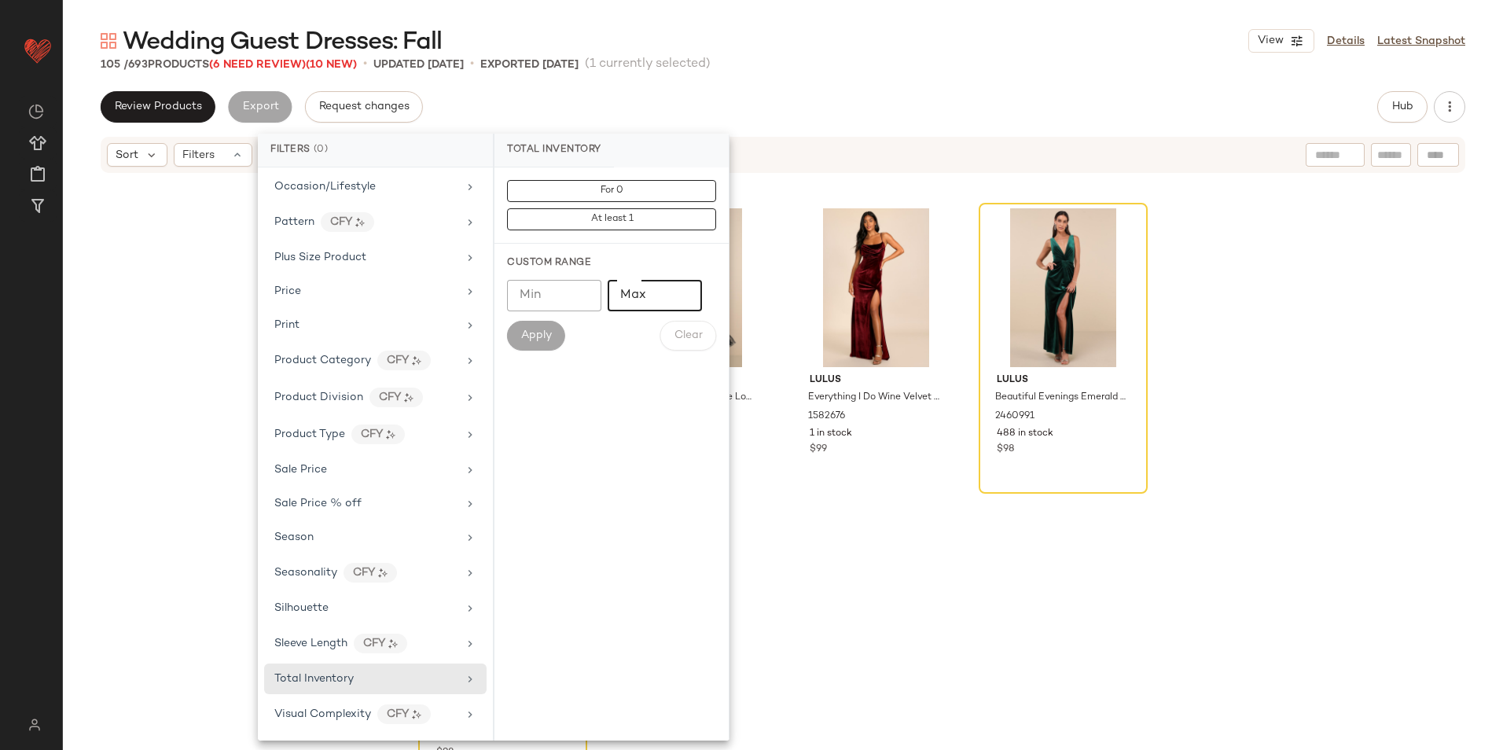
click at [630, 297] on input "Max" at bounding box center [655, 295] width 94 height 31
type input "**"
click at [527, 326] on button "Apply" at bounding box center [536, 336] width 58 height 30
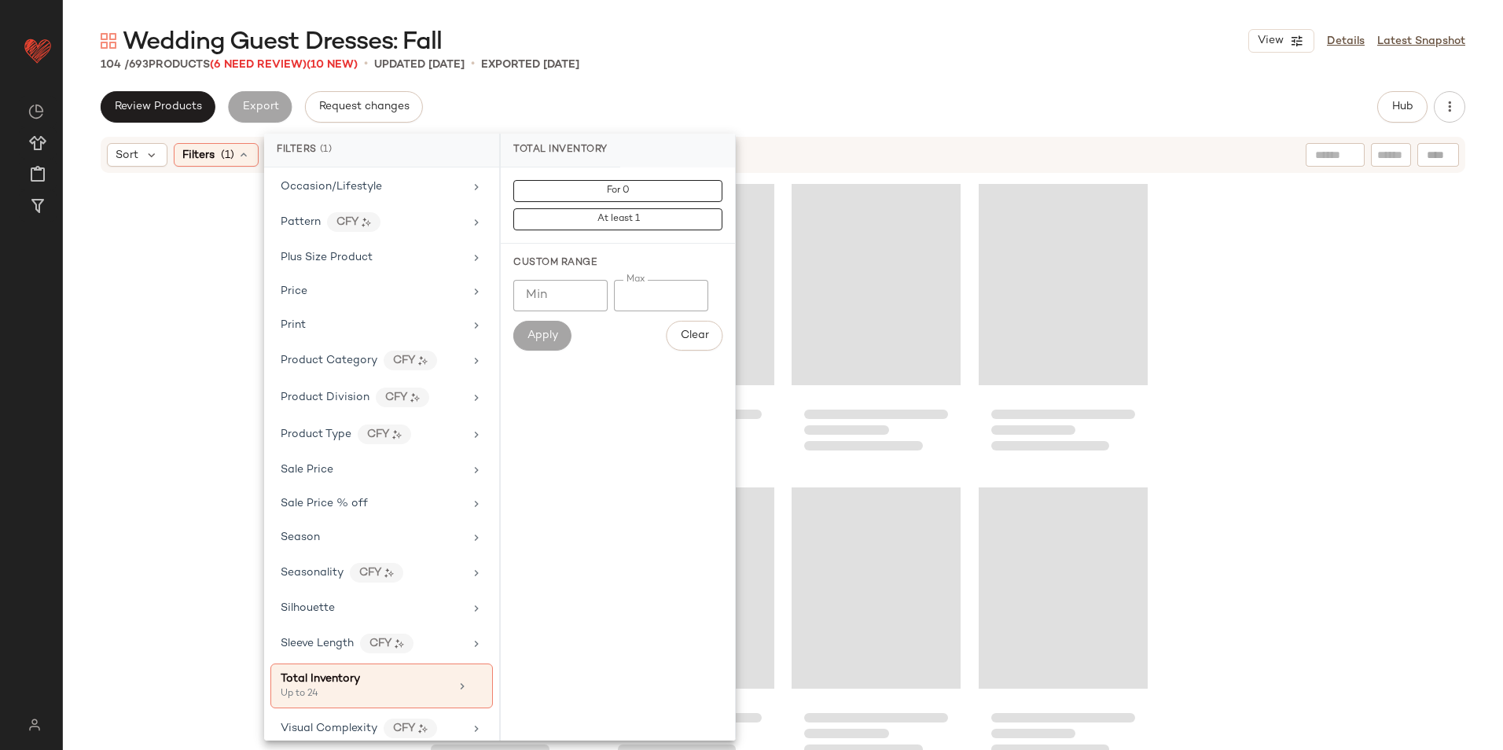
click at [907, 36] on div "Wedding Guest Dresses: Fall View Details Latest Snapshot" at bounding box center [783, 40] width 1440 height 31
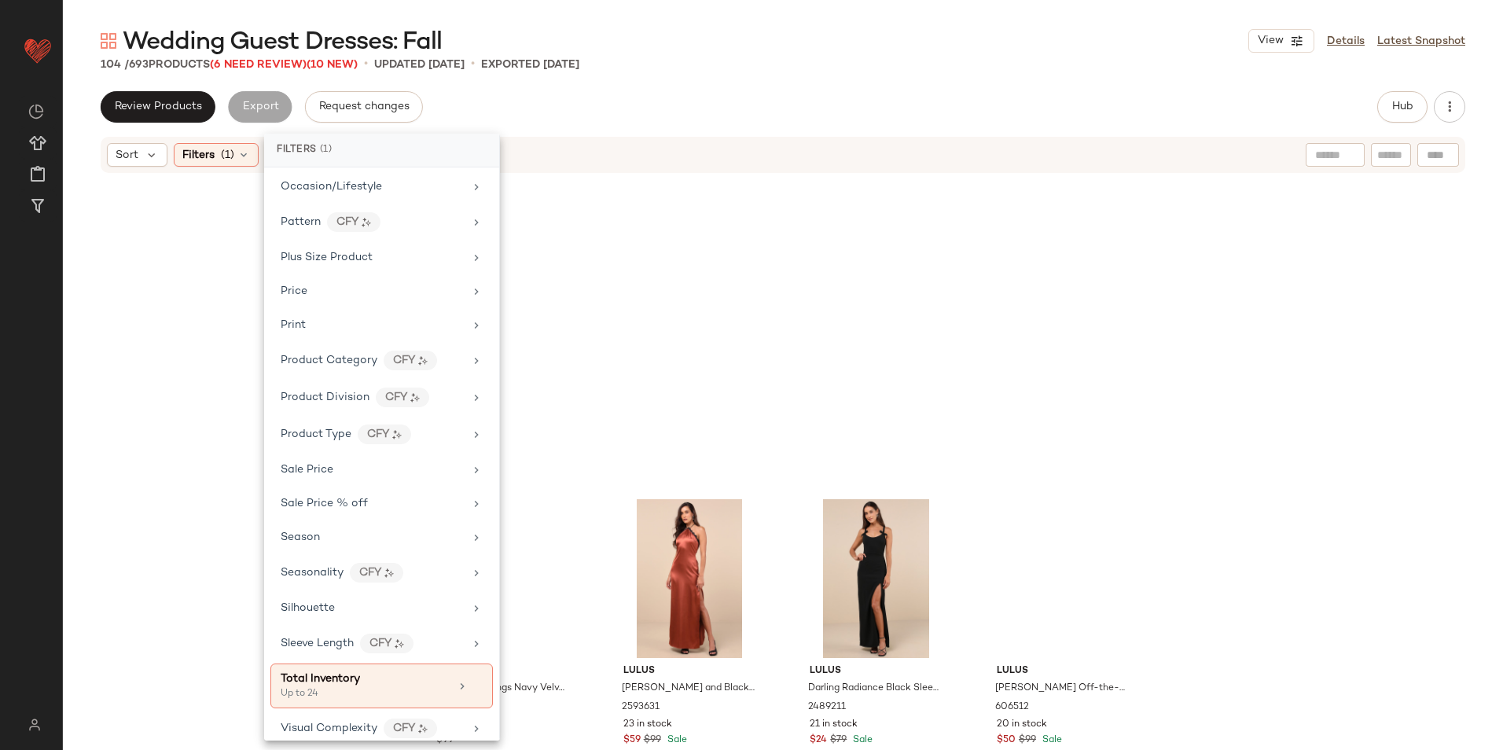
scroll to position [316, 0]
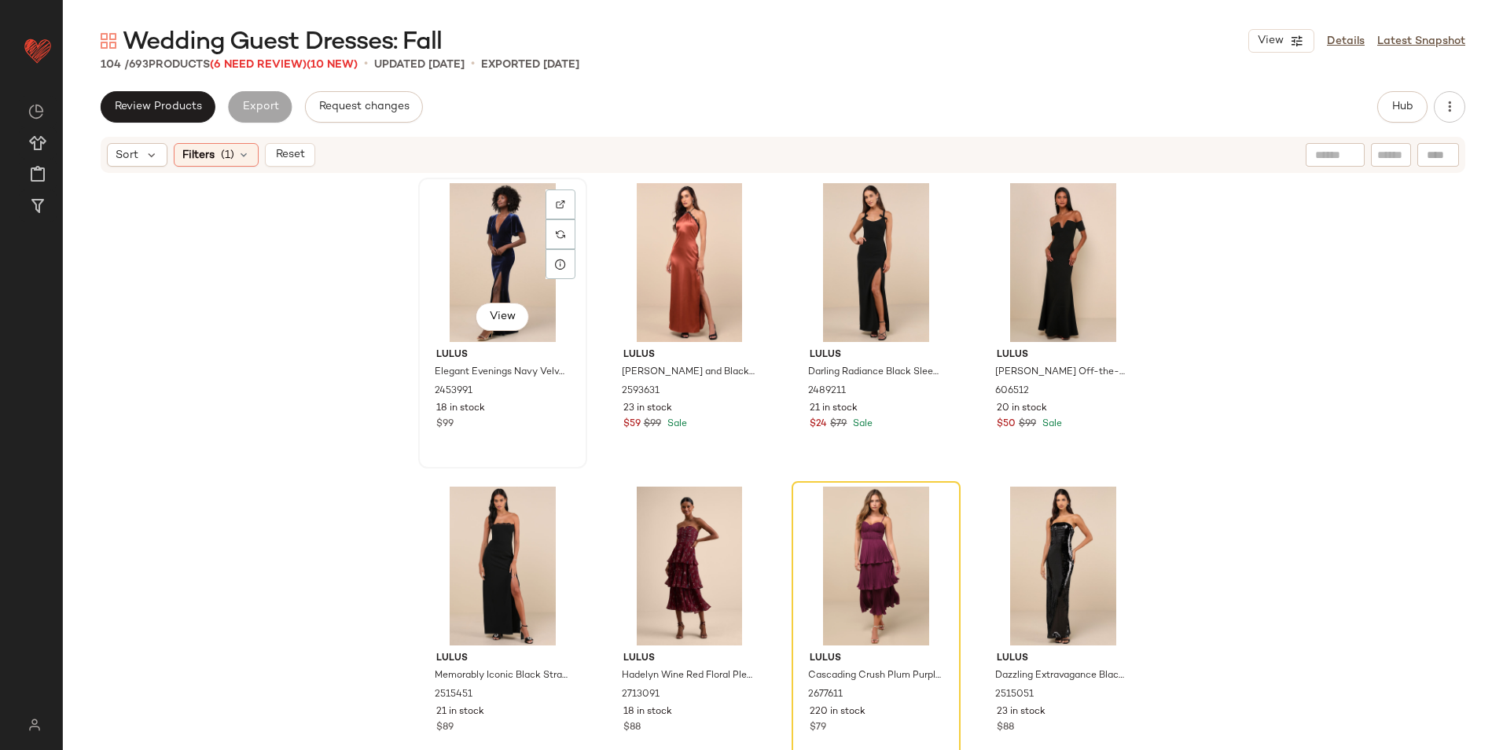
click at [488, 212] on div "View" at bounding box center [503, 262] width 158 height 159
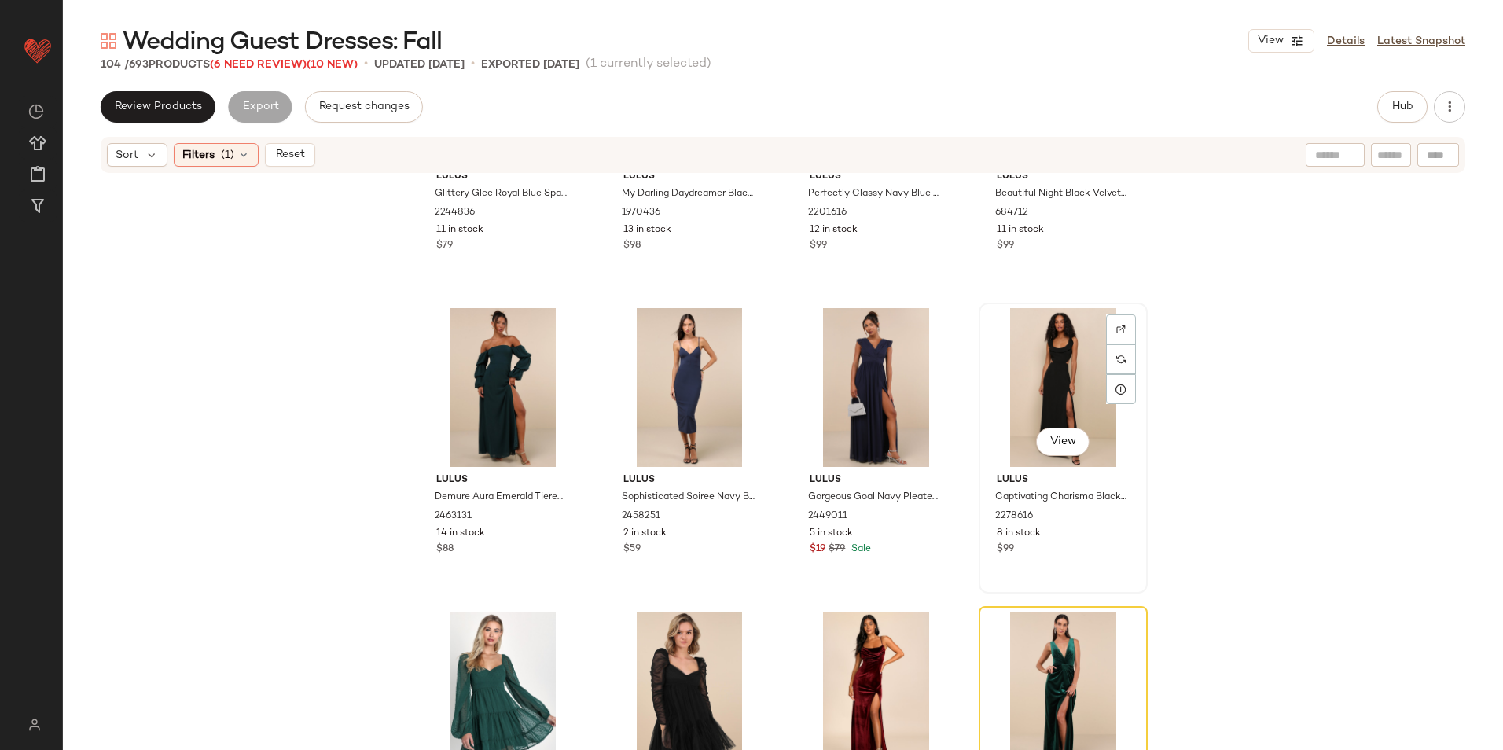
scroll to position [7271, 0]
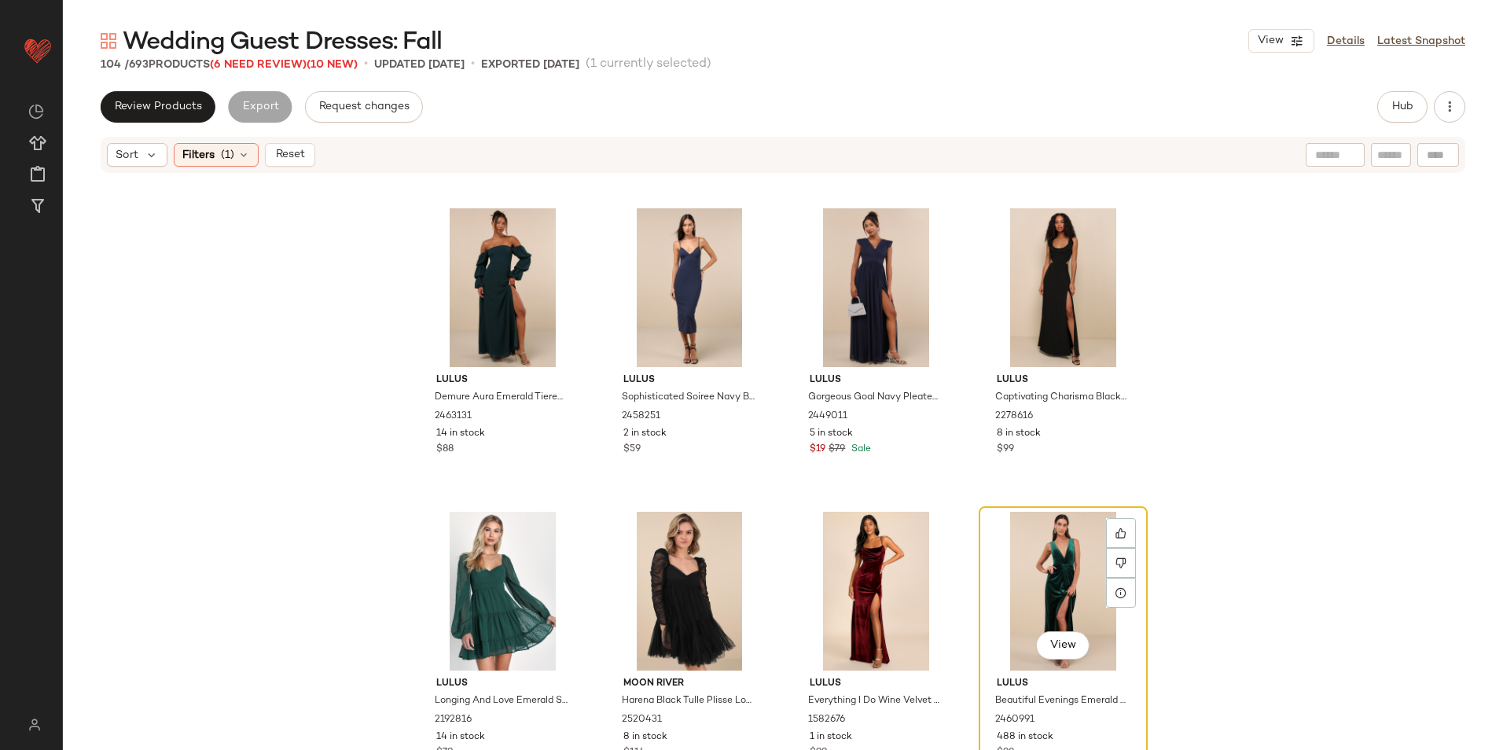
click at [1043, 579] on div "View" at bounding box center [1063, 591] width 158 height 159
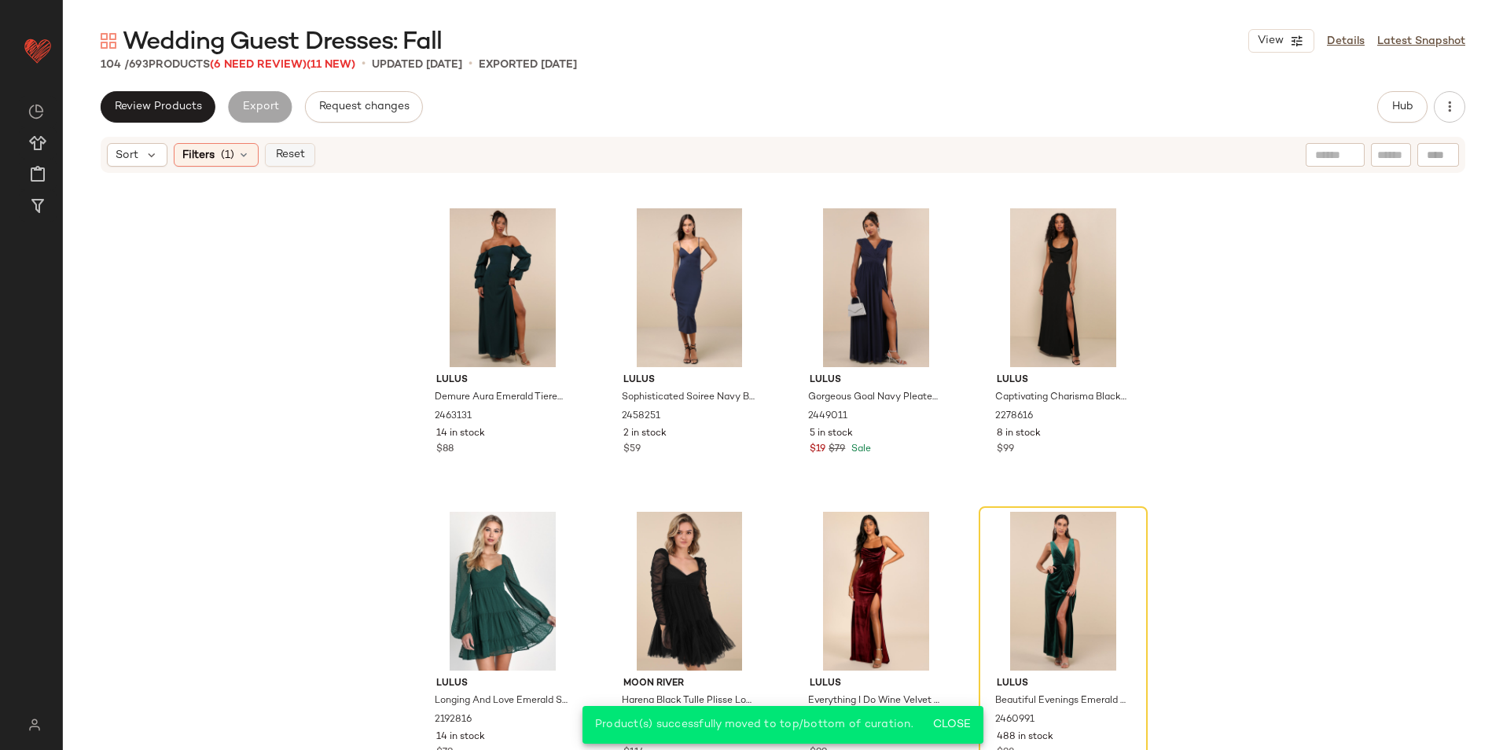
click at [286, 154] on span "Reset" at bounding box center [289, 155] width 30 height 13
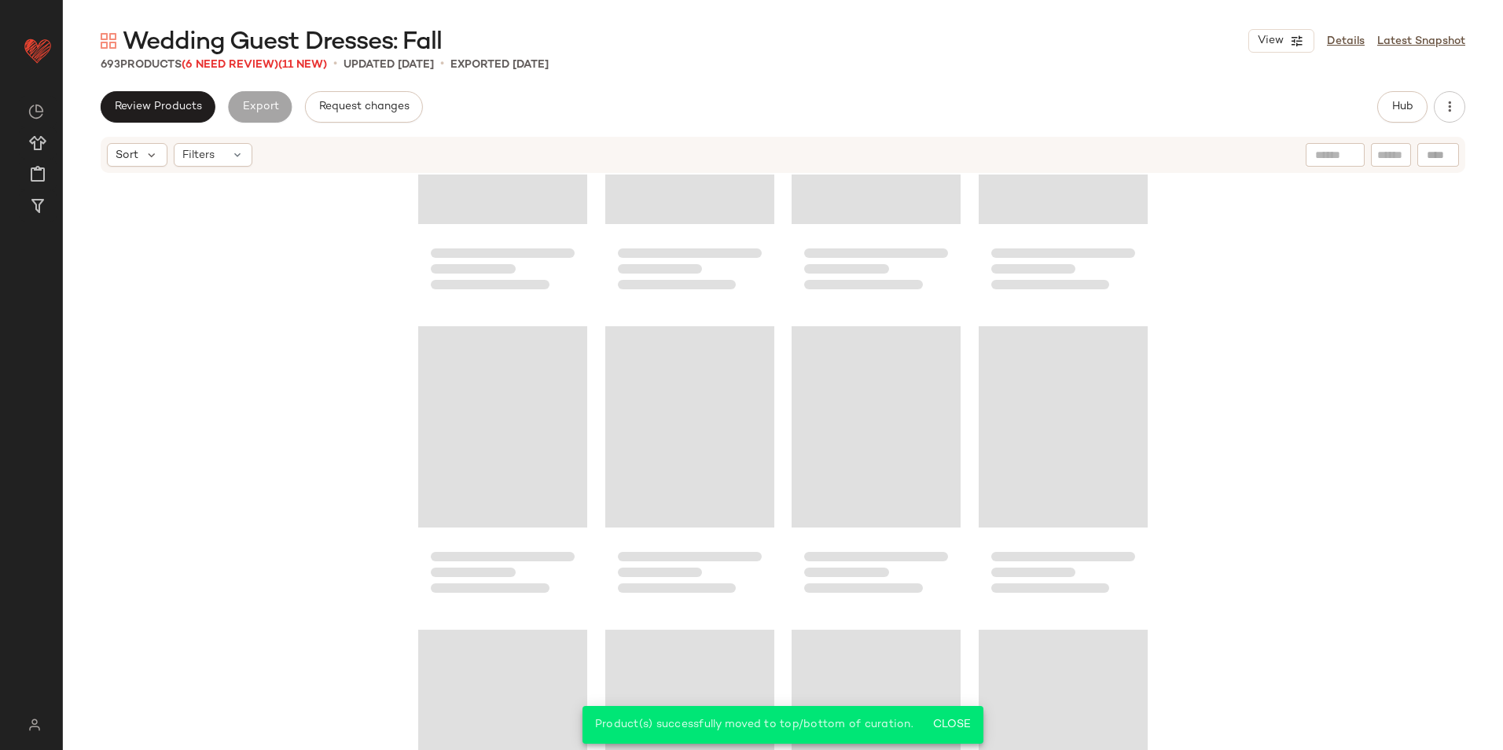
scroll to position [52189, 0]
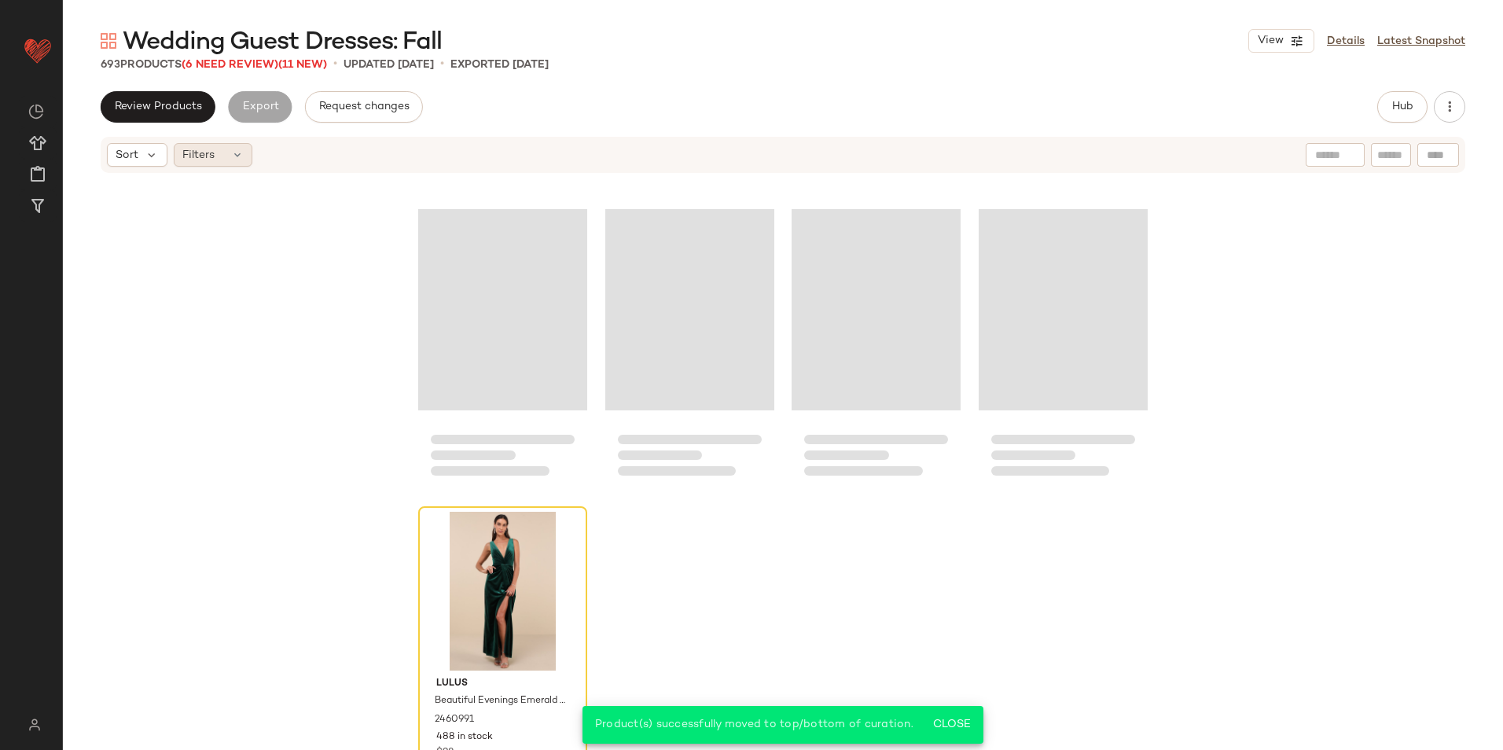
click at [228, 163] on div "Filters" at bounding box center [213, 155] width 79 height 24
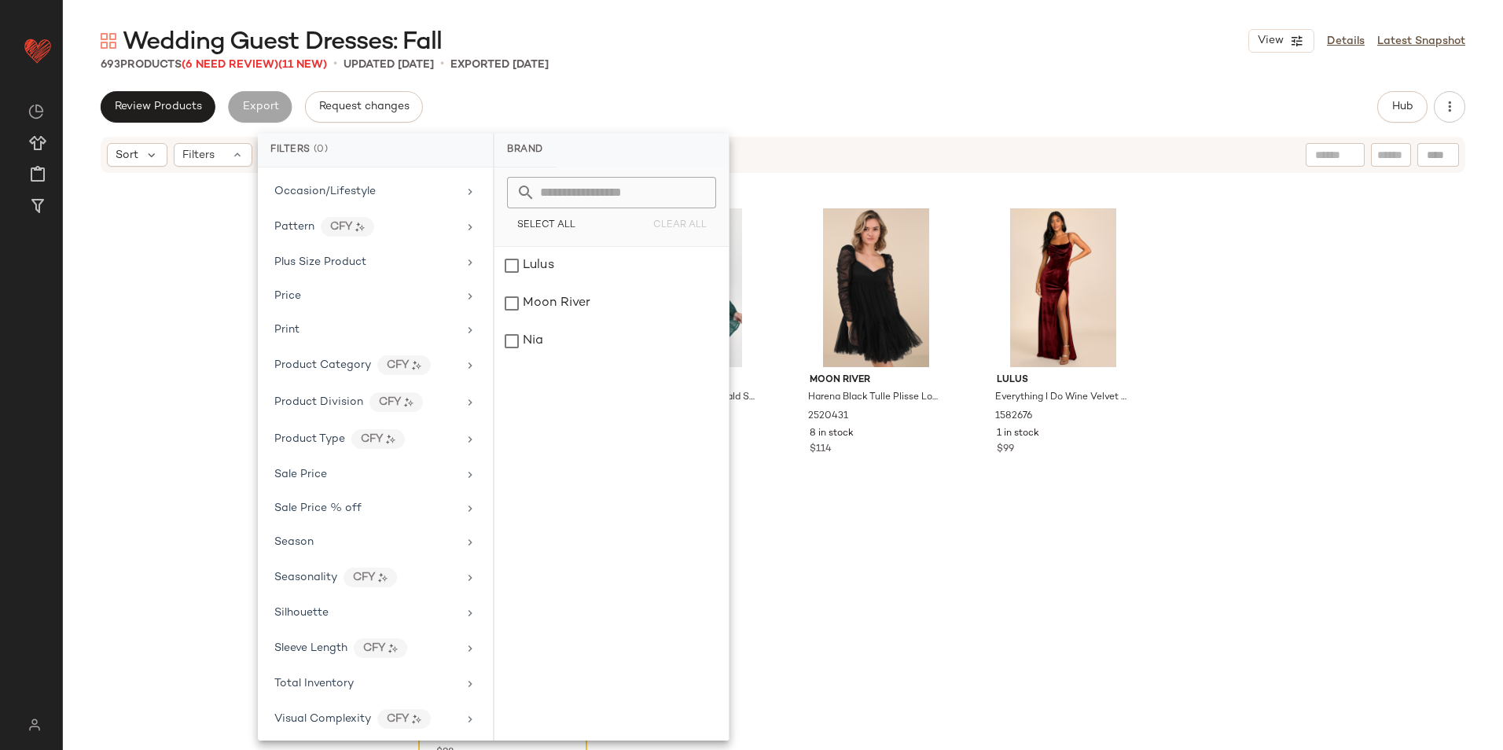
scroll to position [811, 0]
click at [364, 664] on div "Total Inventory" at bounding box center [375, 679] width 223 height 31
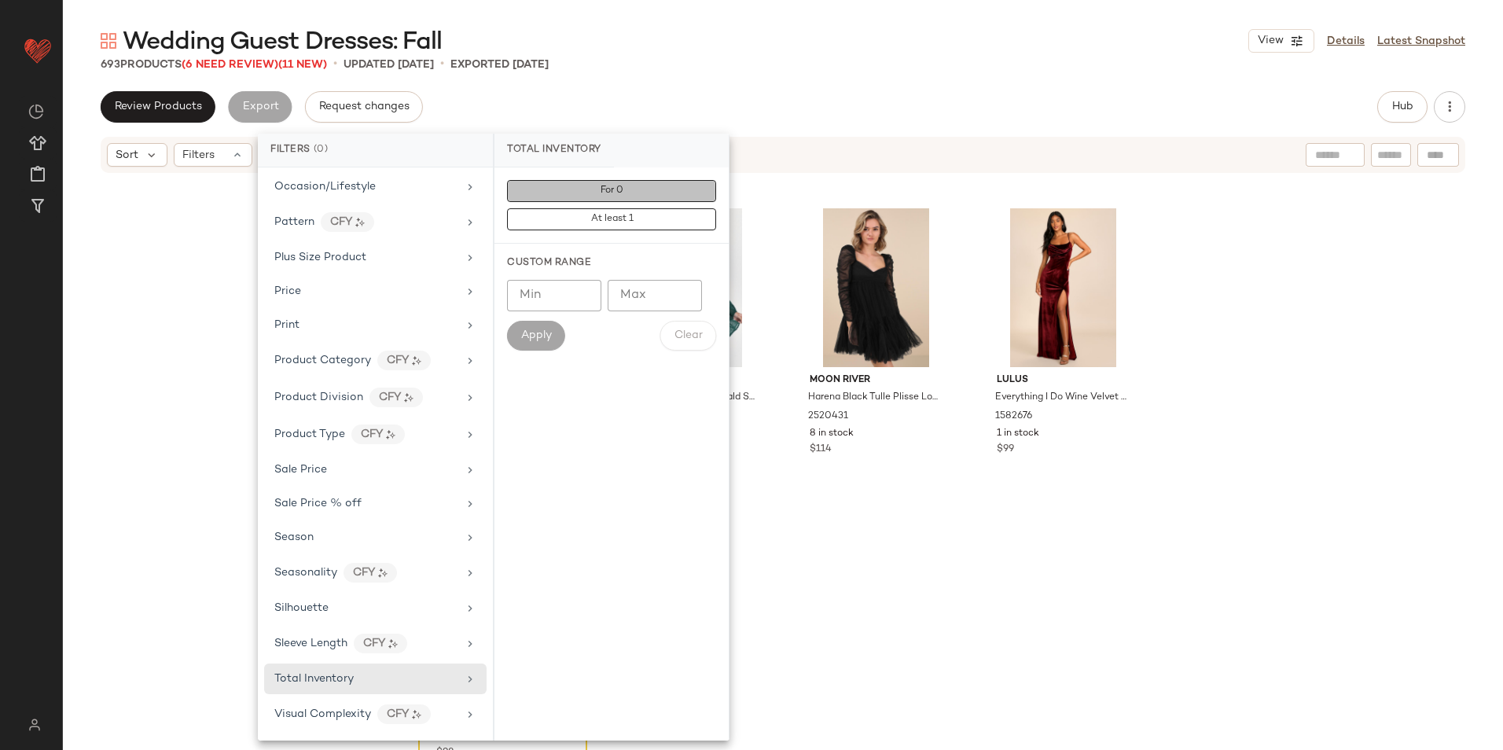
click at [626, 181] on button "For 0" at bounding box center [611, 191] width 209 height 22
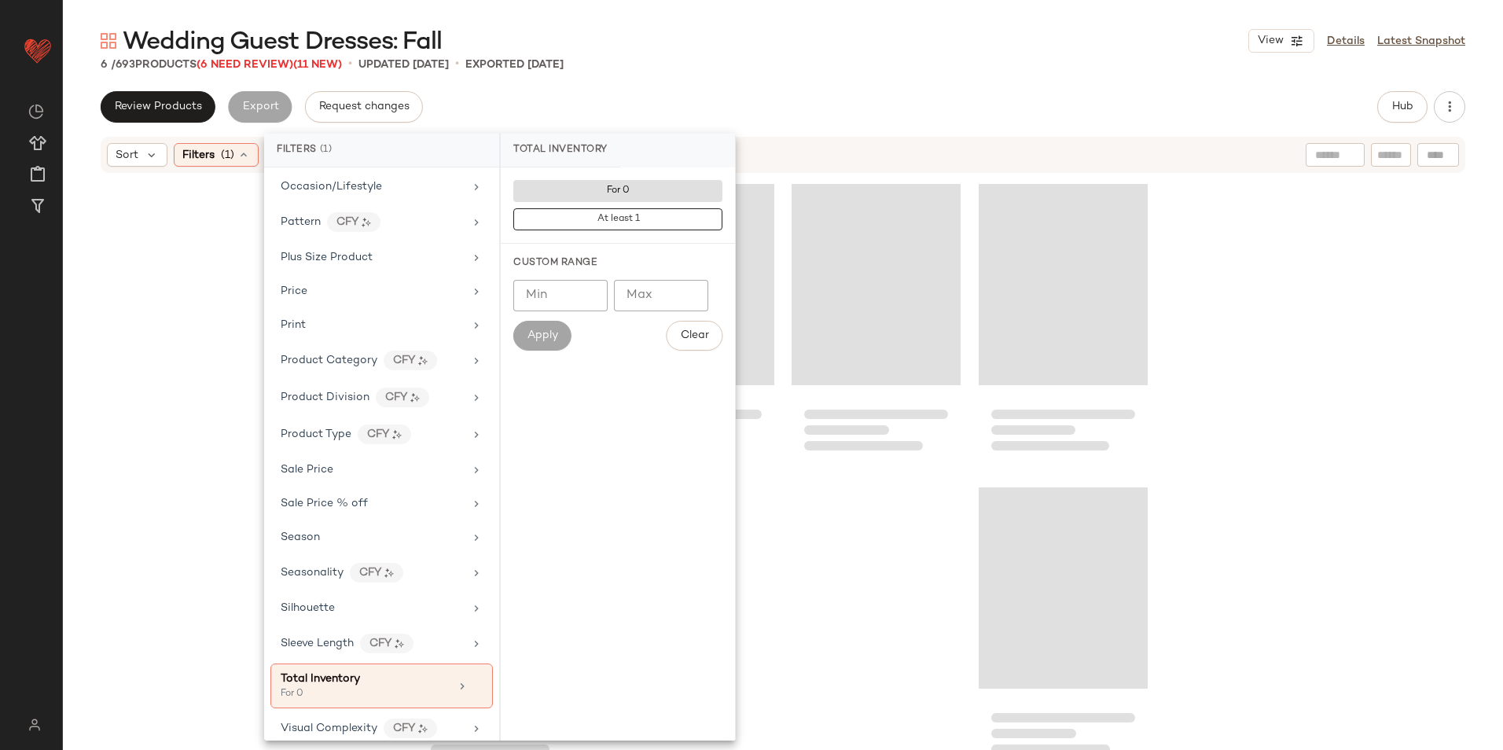
click at [774, 78] on div "Wedding Guest Dresses: Fall View Details Latest Snapshot 6 / 693 Products (6 Ne…" at bounding box center [783, 387] width 1440 height 725
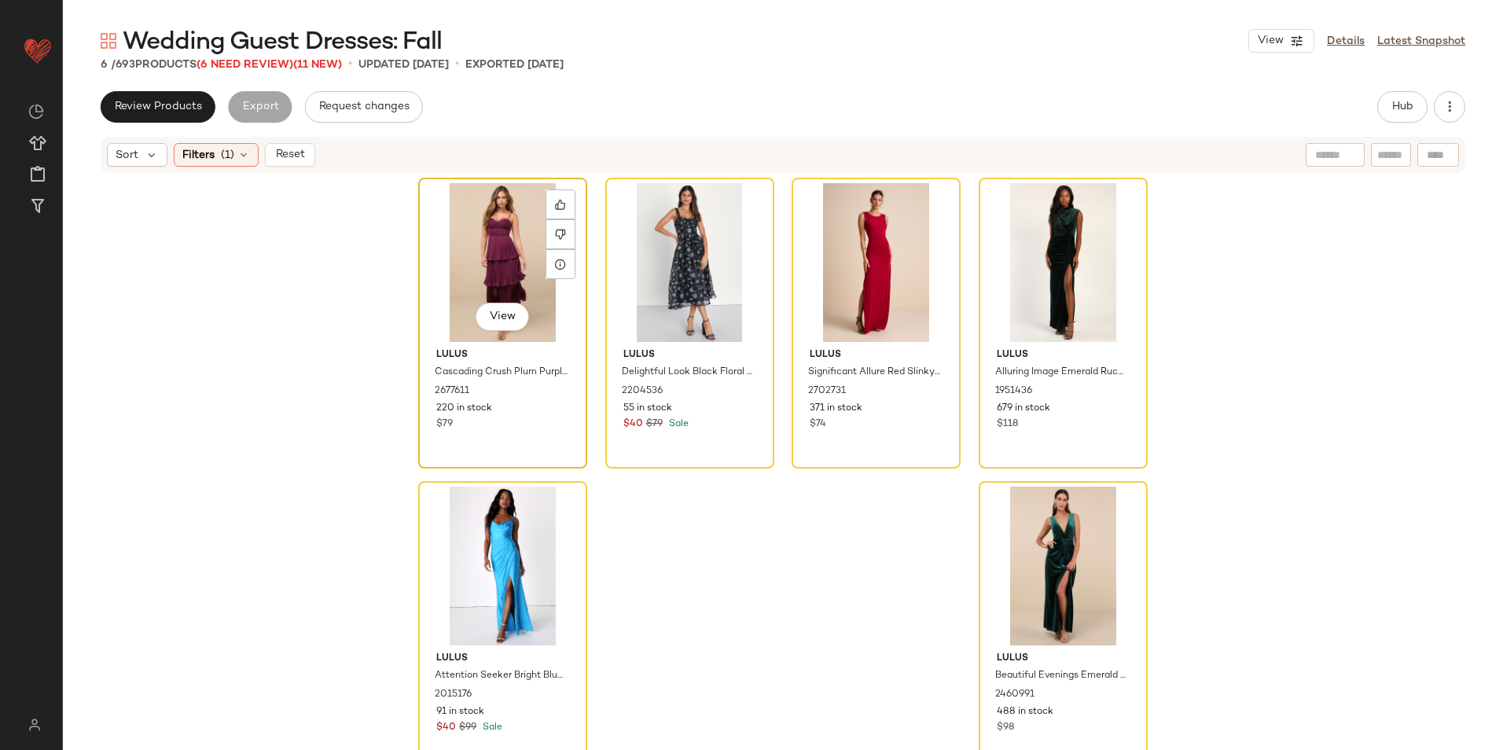
click at [484, 239] on div "View" at bounding box center [503, 262] width 158 height 159
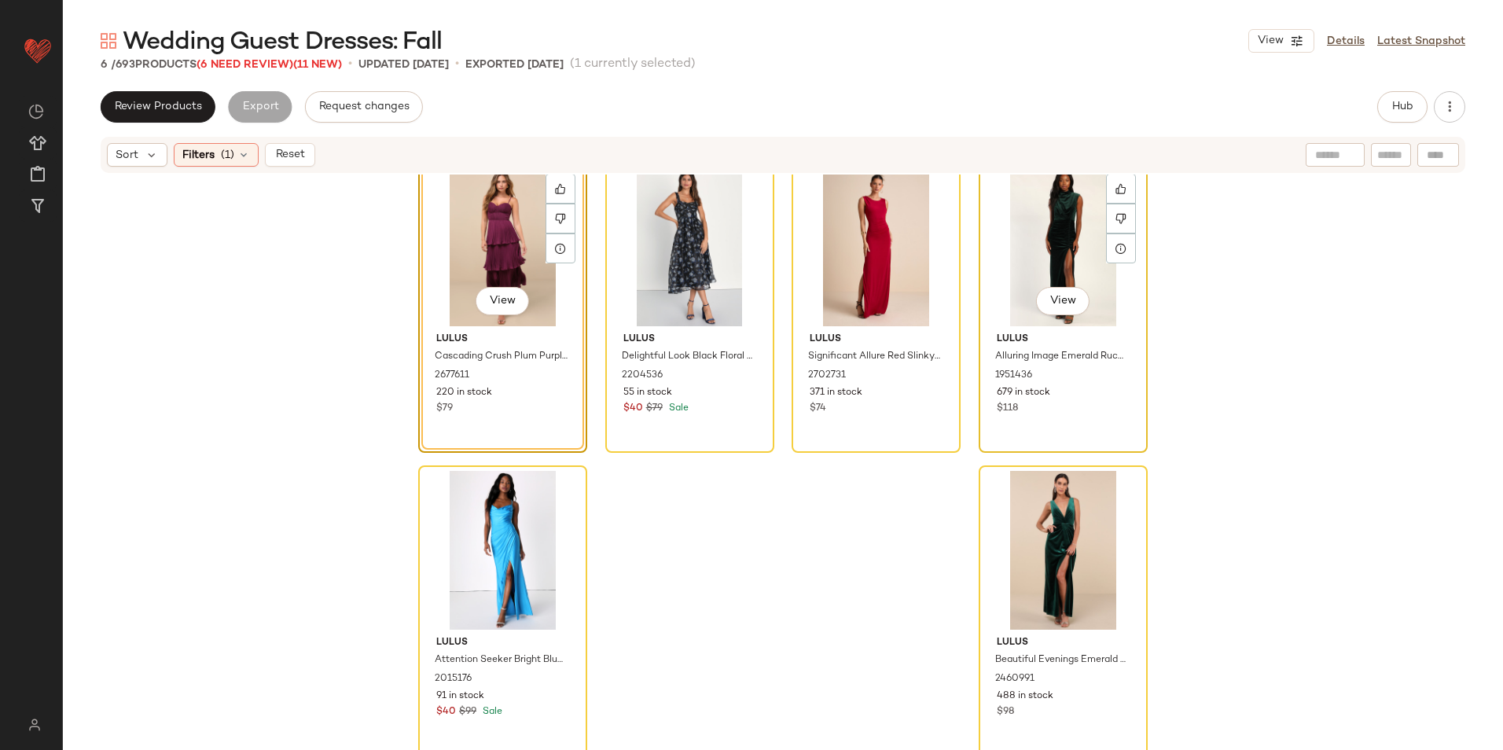
scroll to position [19, 0]
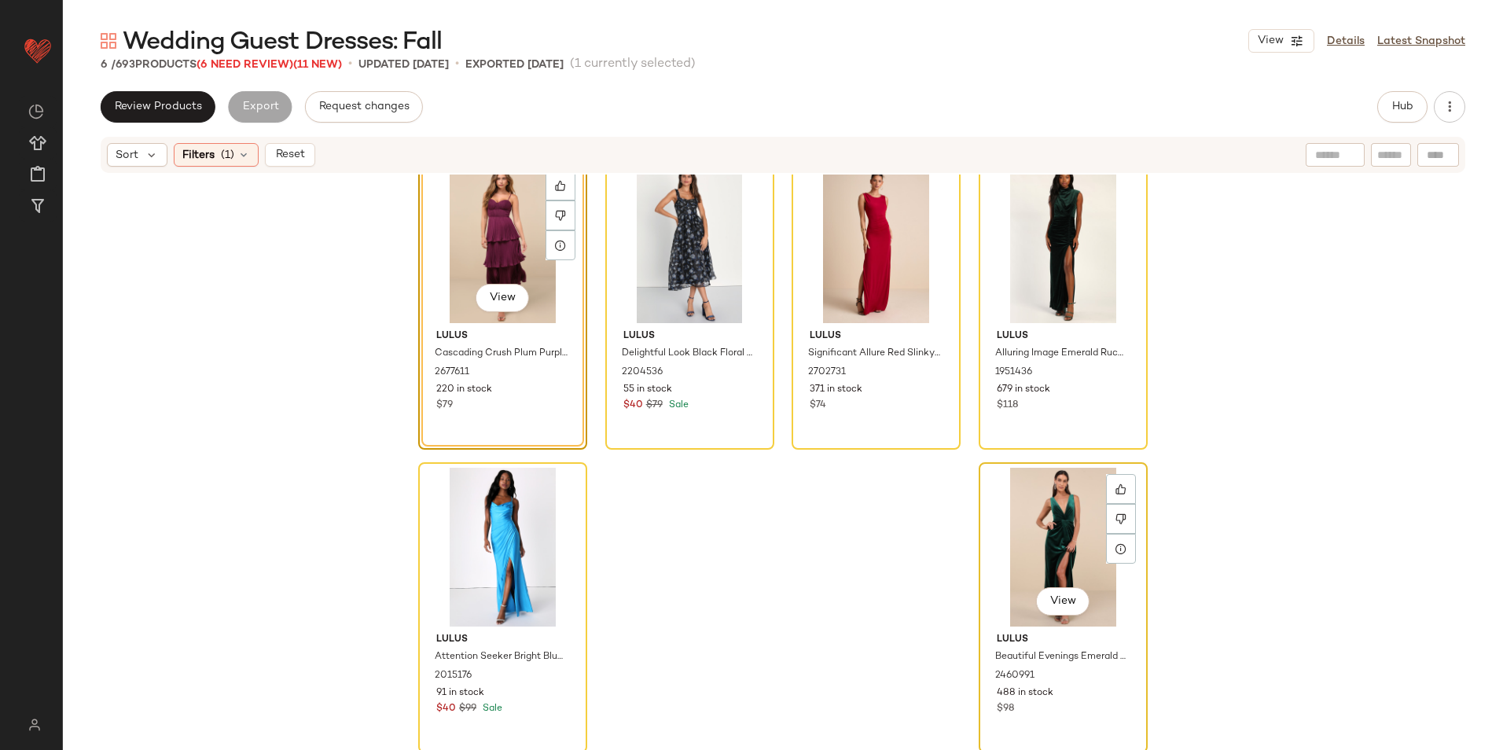
click at [1050, 540] on div "View" at bounding box center [1063, 547] width 158 height 159
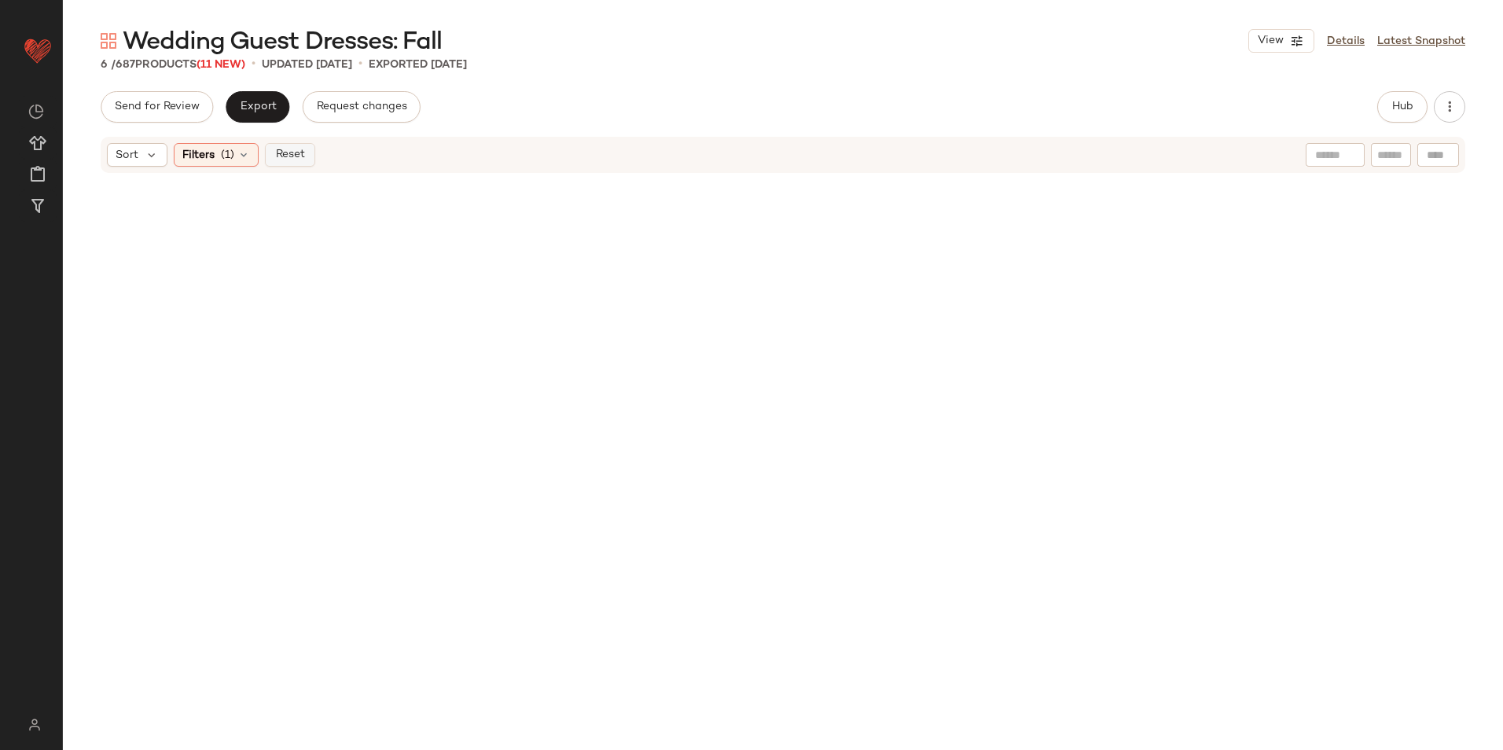
click at [298, 153] on span "Reset" at bounding box center [289, 155] width 30 height 13
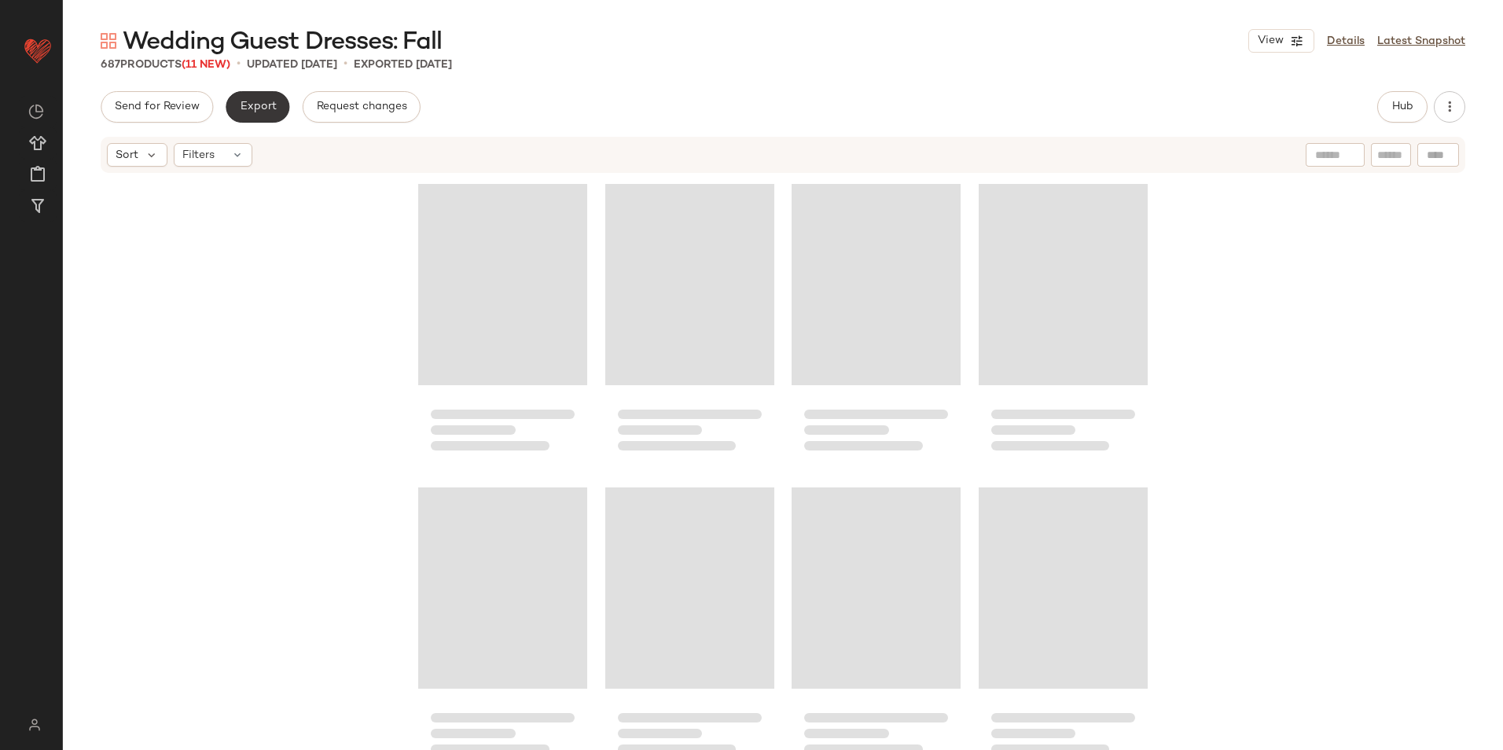
click at [256, 97] on button "Export" at bounding box center [258, 106] width 64 height 31
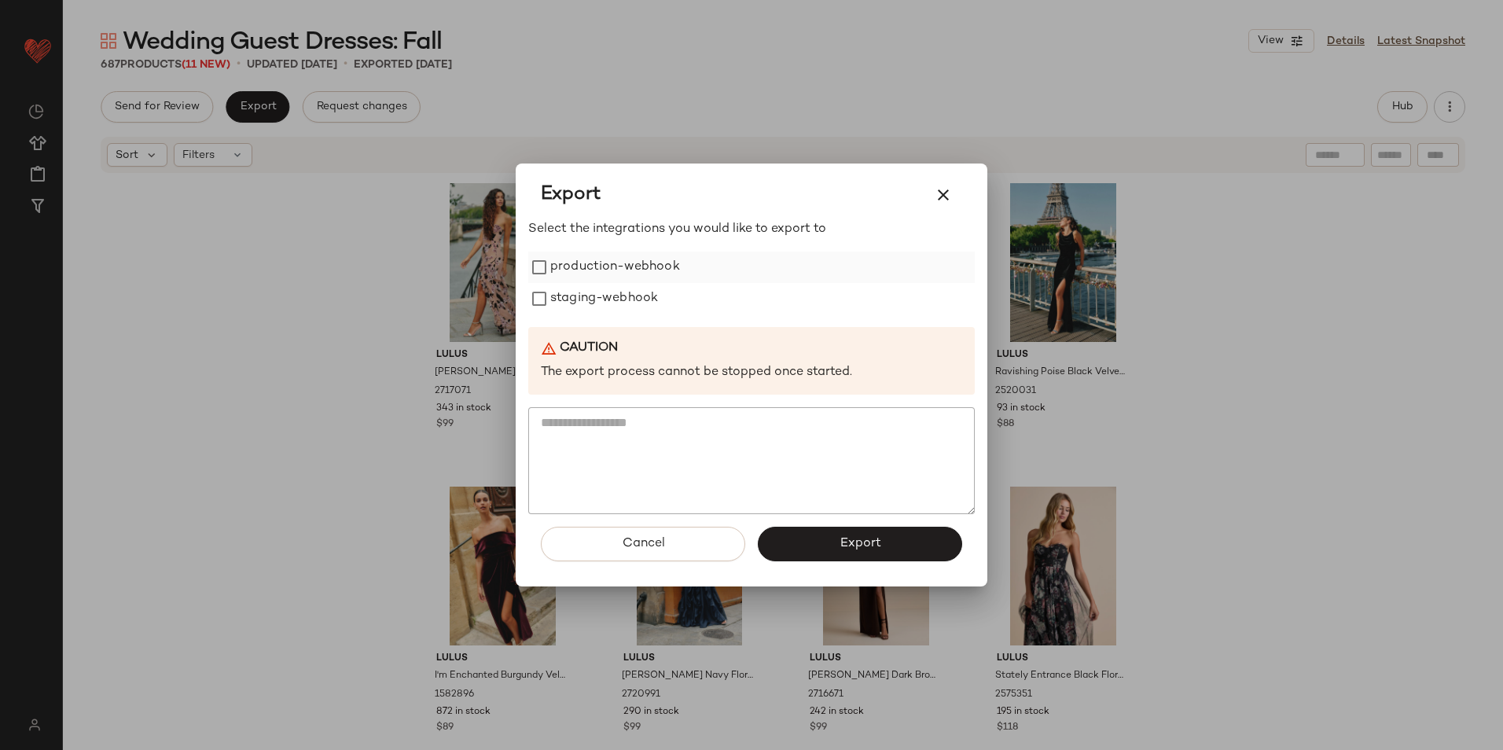
drag, startPoint x: 644, startPoint y: 265, endPoint x: 600, endPoint y: 293, distance: 52.3
click at [644, 266] on label "production-webhook" at bounding box center [615, 267] width 130 height 31
drag, startPoint x: 600, startPoint y: 293, endPoint x: 602, endPoint y: 322, distance: 29.2
click at [600, 294] on label "staging-webhook" at bounding box center [604, 298] width 108 height 31
drag, startPoint x: 804, startPoint y: 554, endPoint x: 756, endPoint y: 406, distance: 155.4
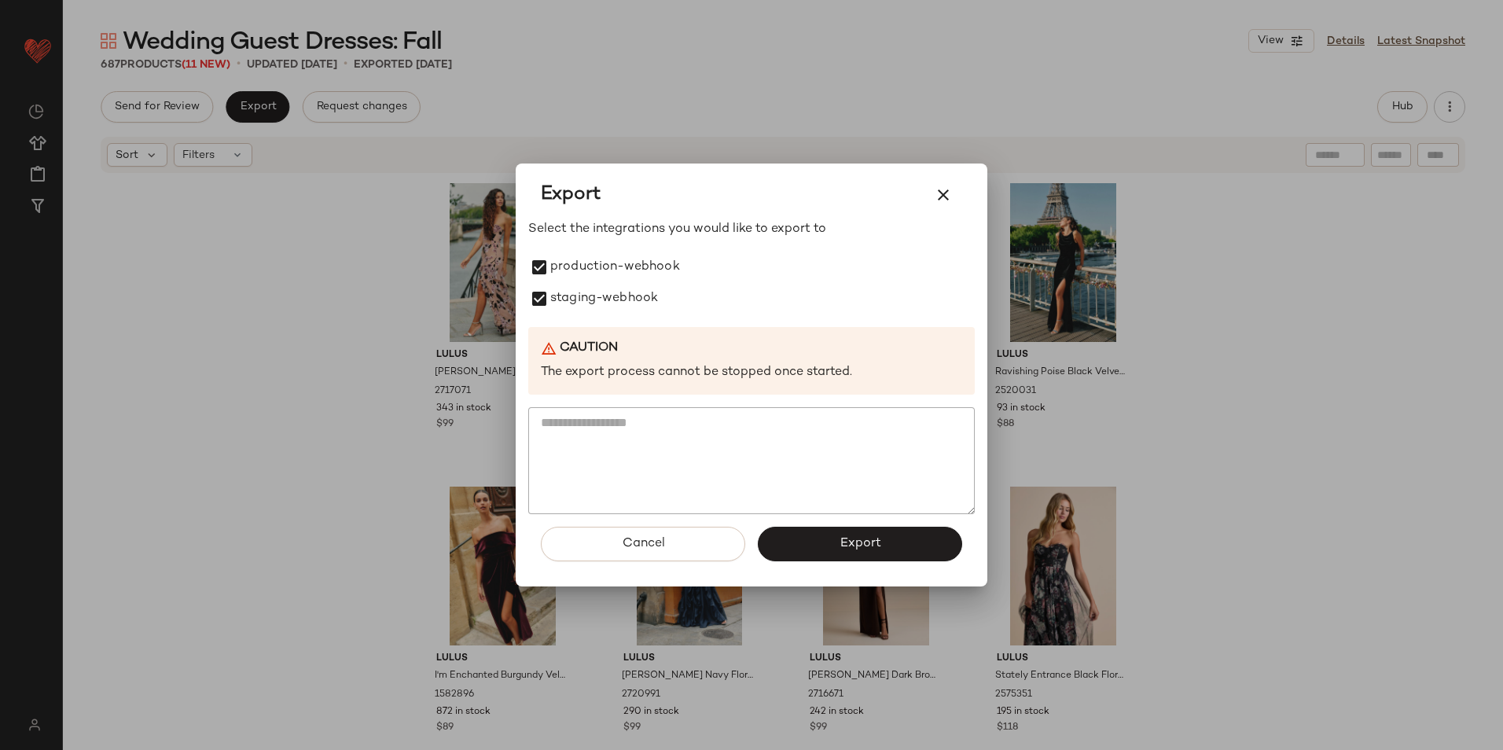
click at [806, 555] on button "Export" at bounding box center [860, 544] width 204 height 35
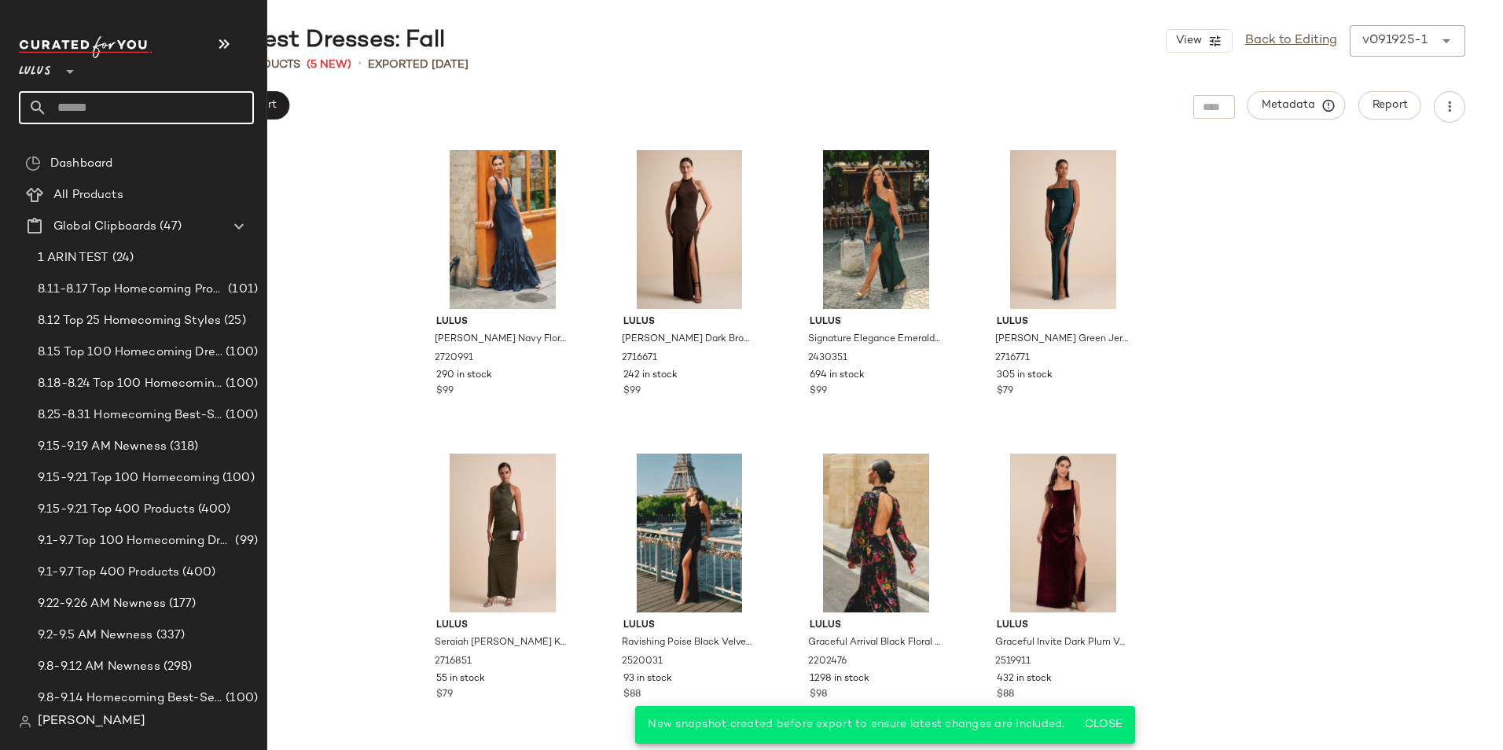
click at [82, 102] on input "text" at bounding box center [150, 107] width 207 height 33
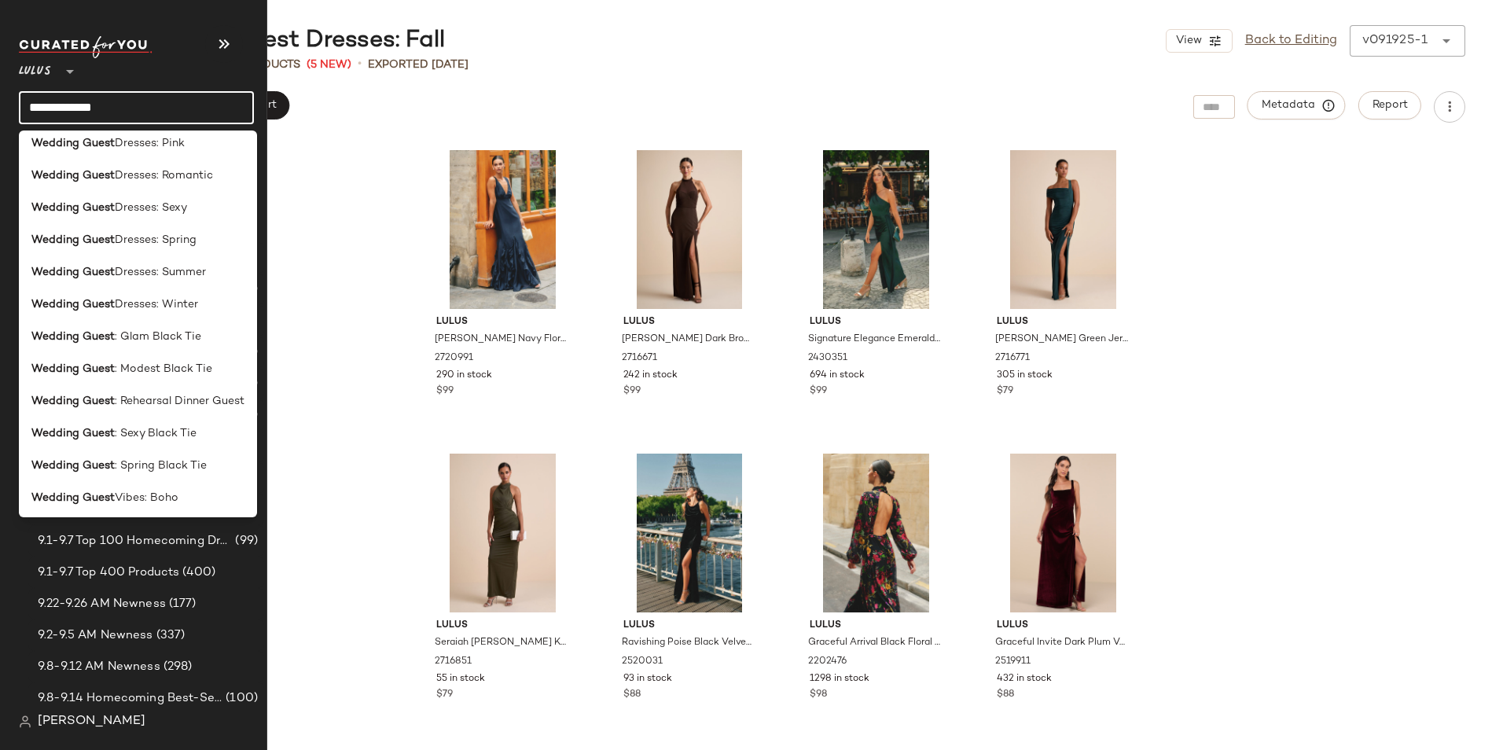
scroll to position [690, 0]
type input "**********"
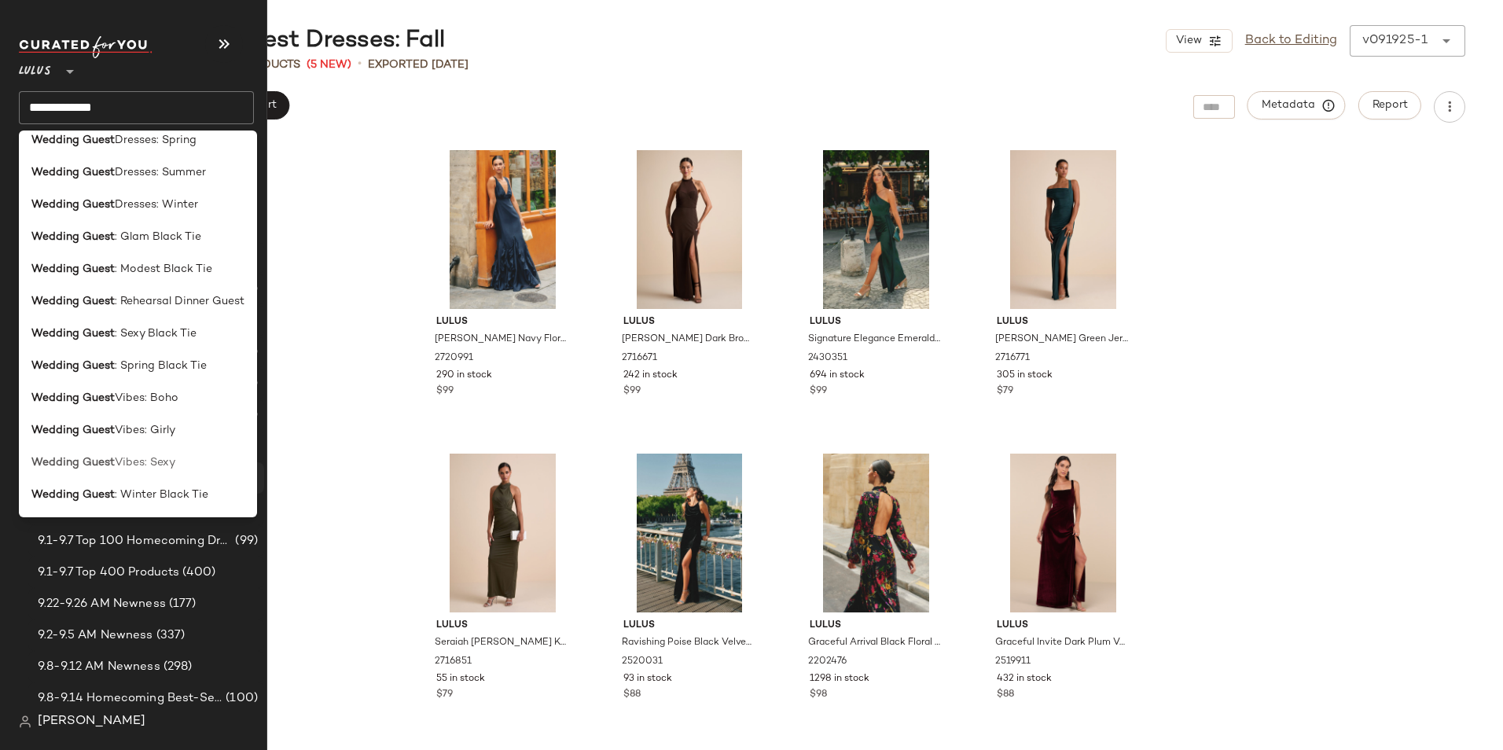
click at [150, 464] on span "Vibes: Sexy" at bounding box center [145, 462] width 61 height 17
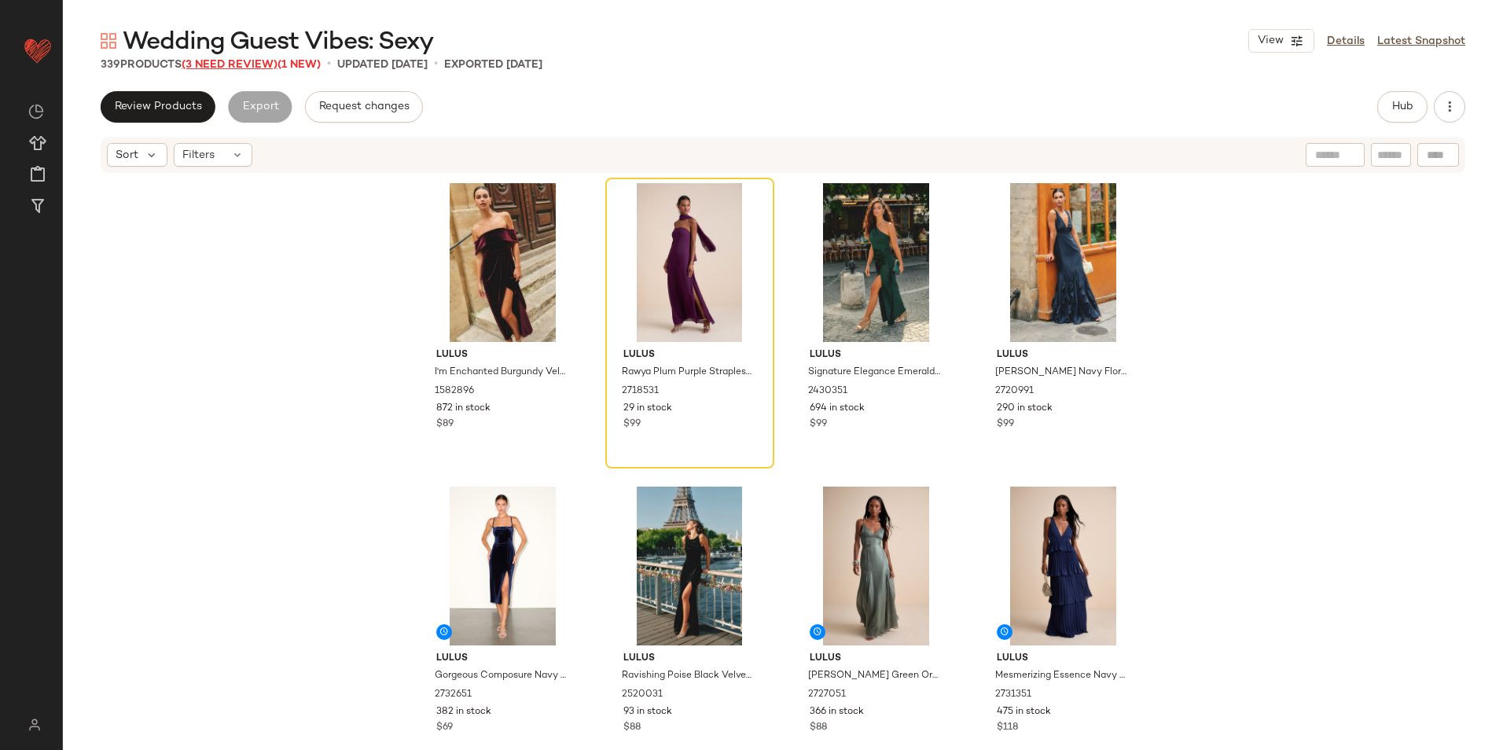
click at [261, 68] on span "(3 Need Review)" at bounding box center [230, 65] width 96 height 12
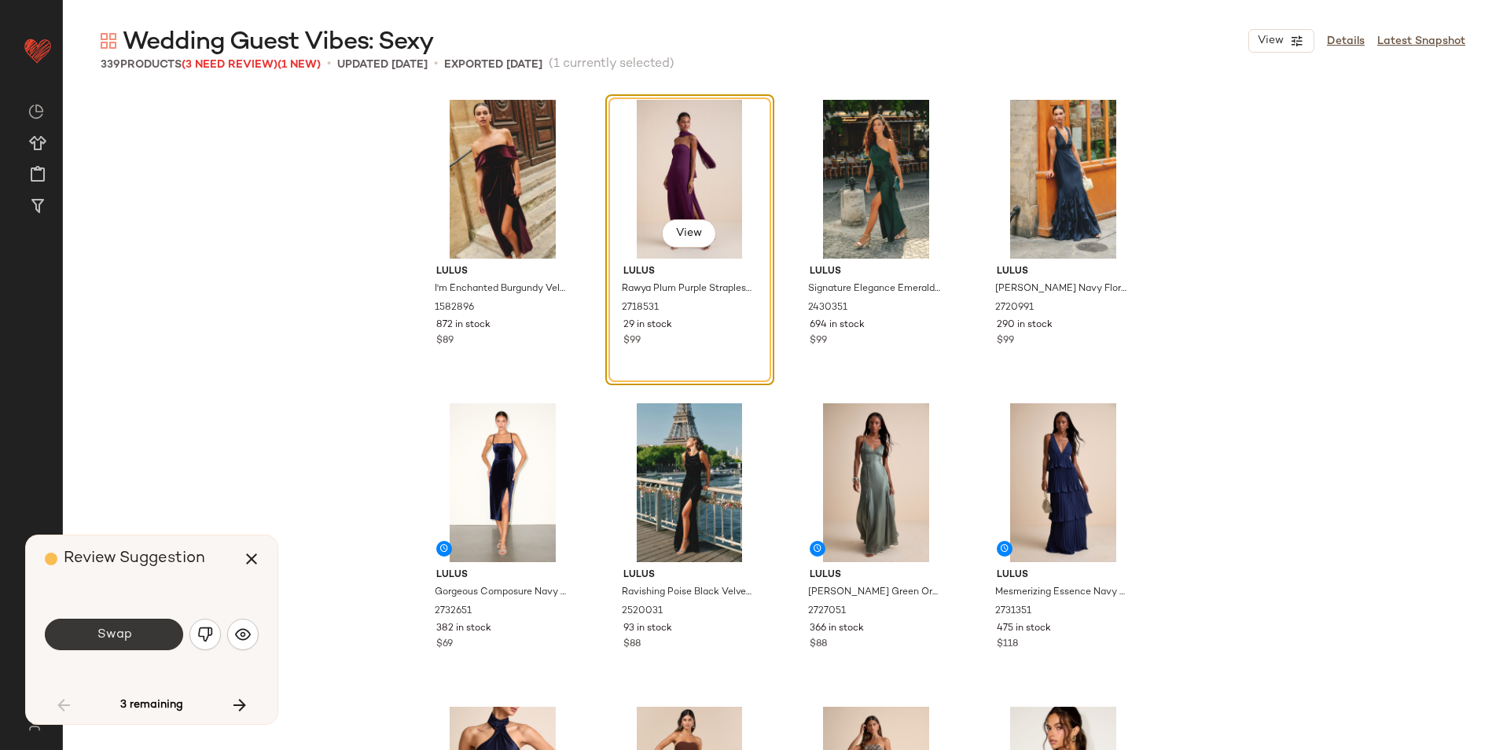
click at [120, 624] on button "Swap" at bounding box center [114, 634] width 138 height 31
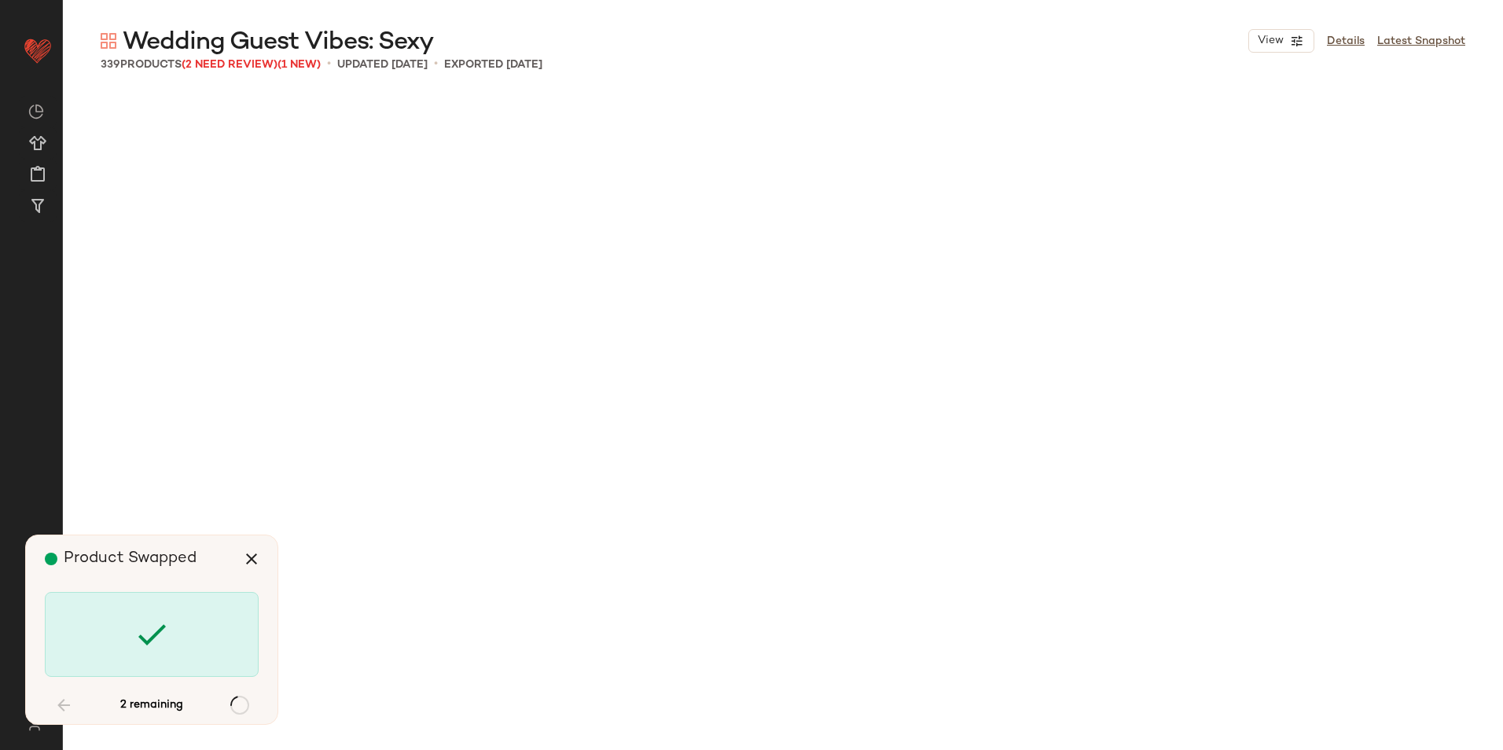
scroll to position [2428, 0]
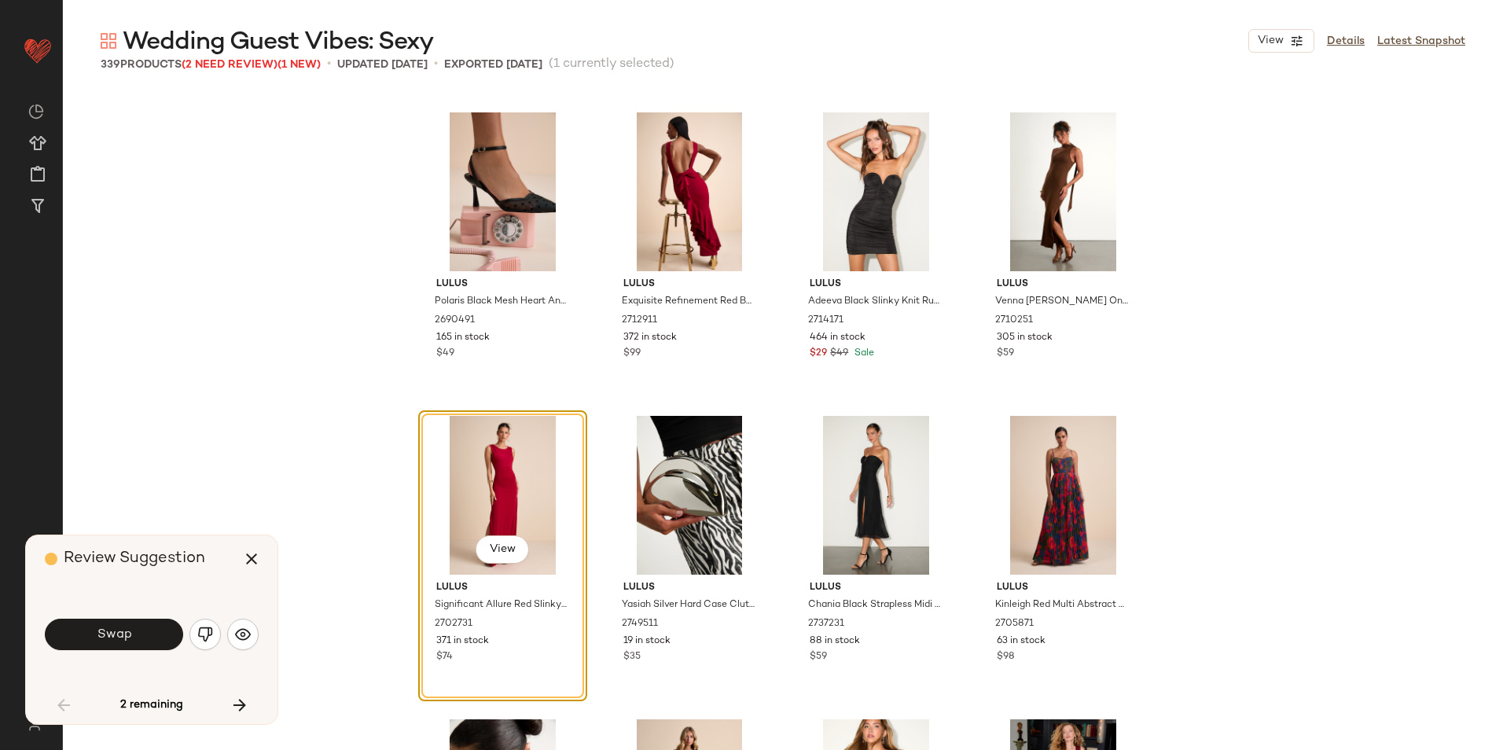
click at [139, 625] on button "Swap" at bounding box center [114, 634] width 138 height 31
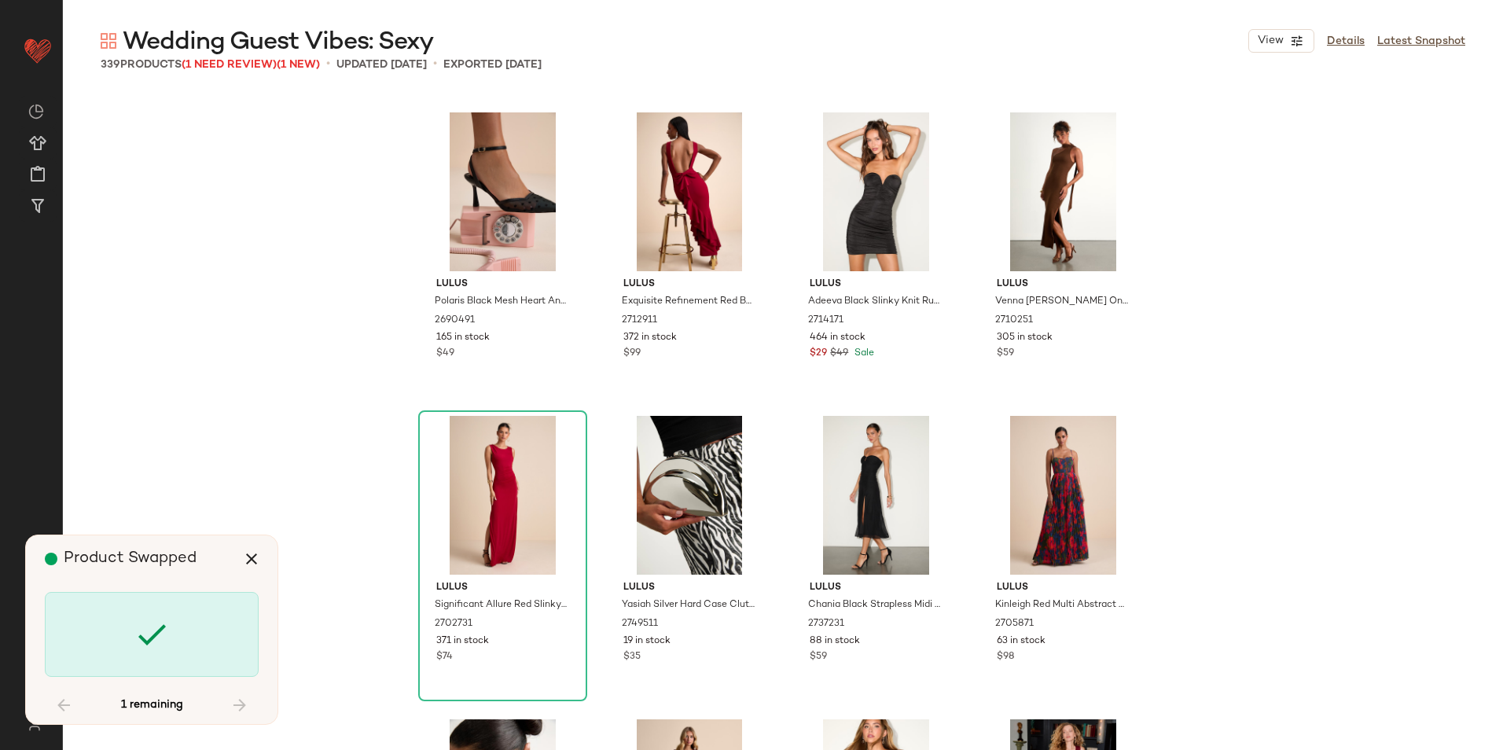
scroll to position [8801, 0]
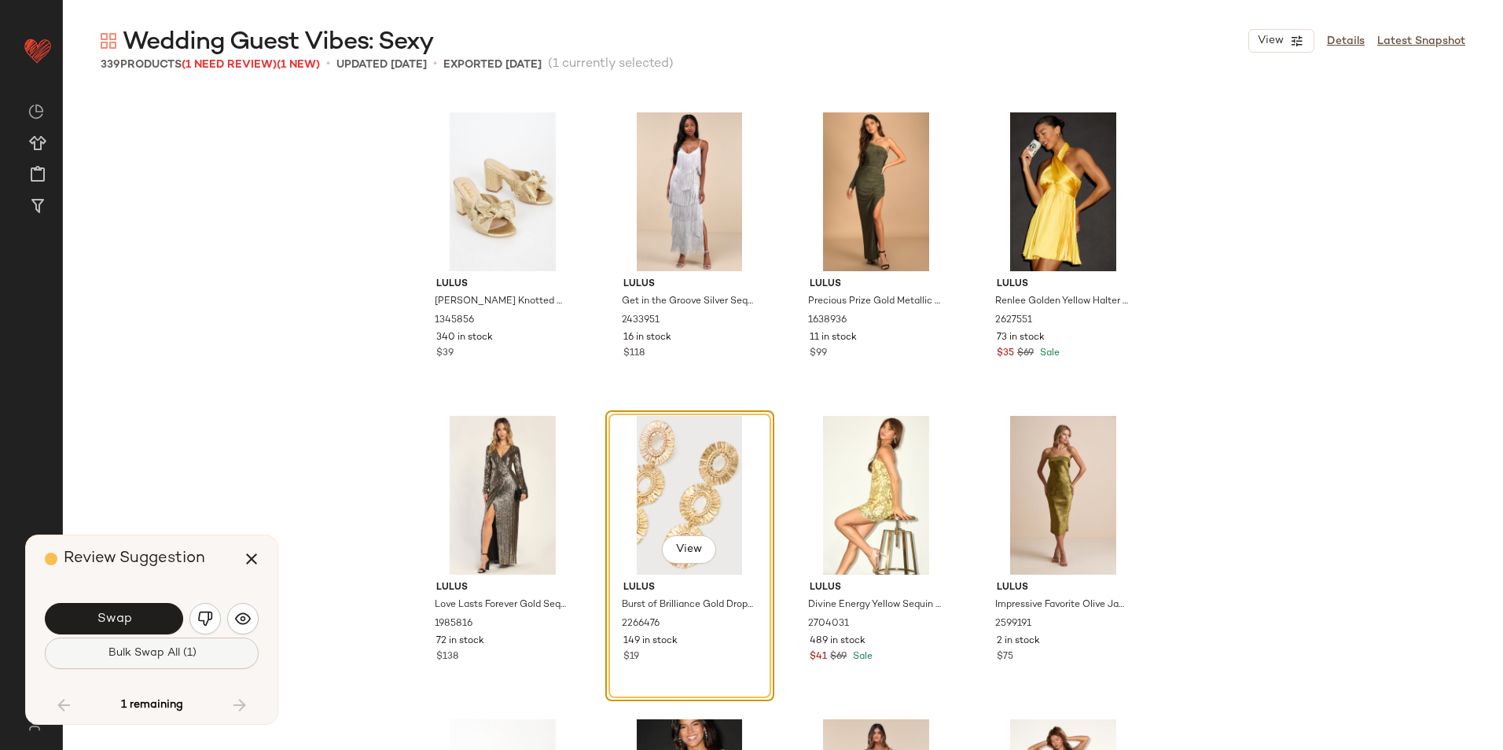
click at [152, 657] on span "Bulk Swap All (1)" at bounding box center [151, 653] width 89 height 13
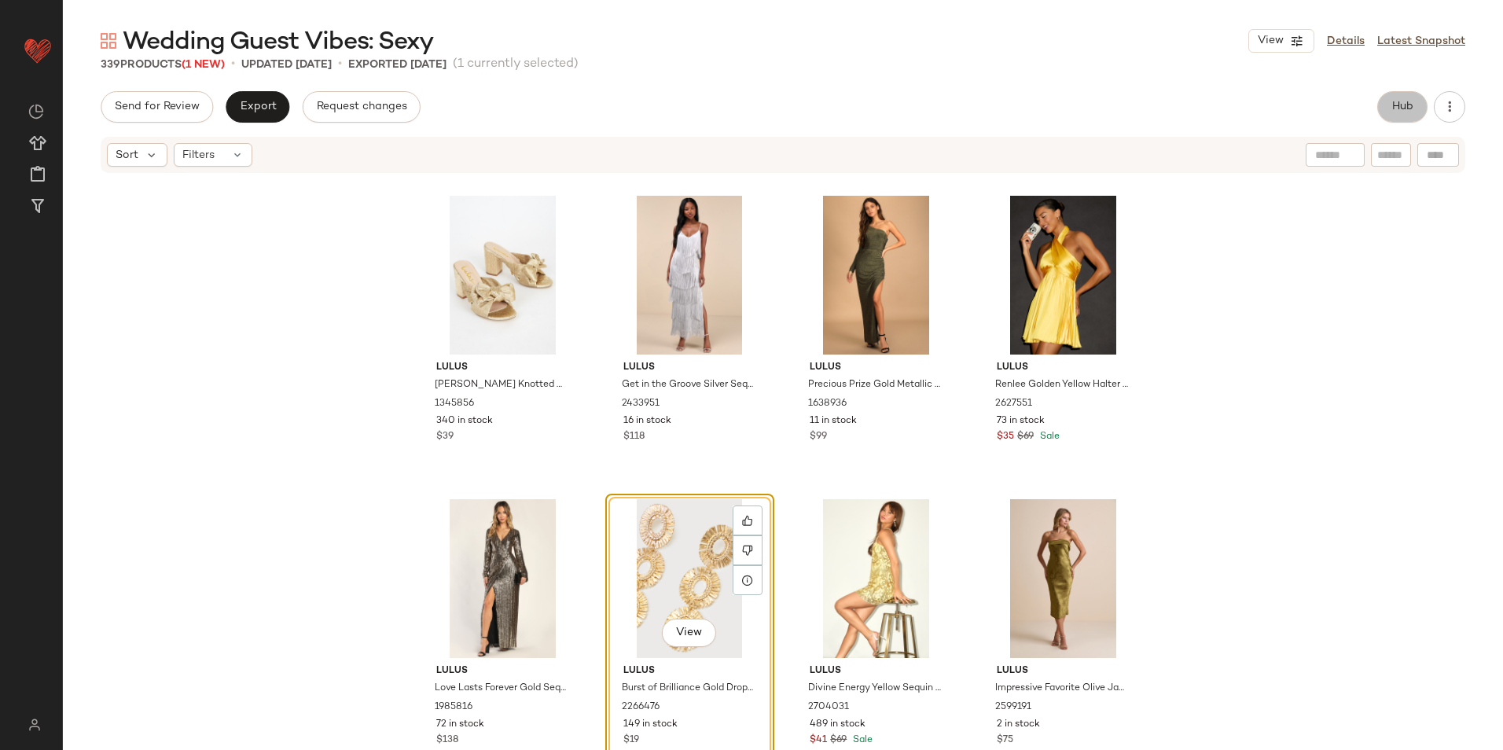
click at [1394, 102] on span "Hub" at bounding box center [1403, 107] width 22 height 13
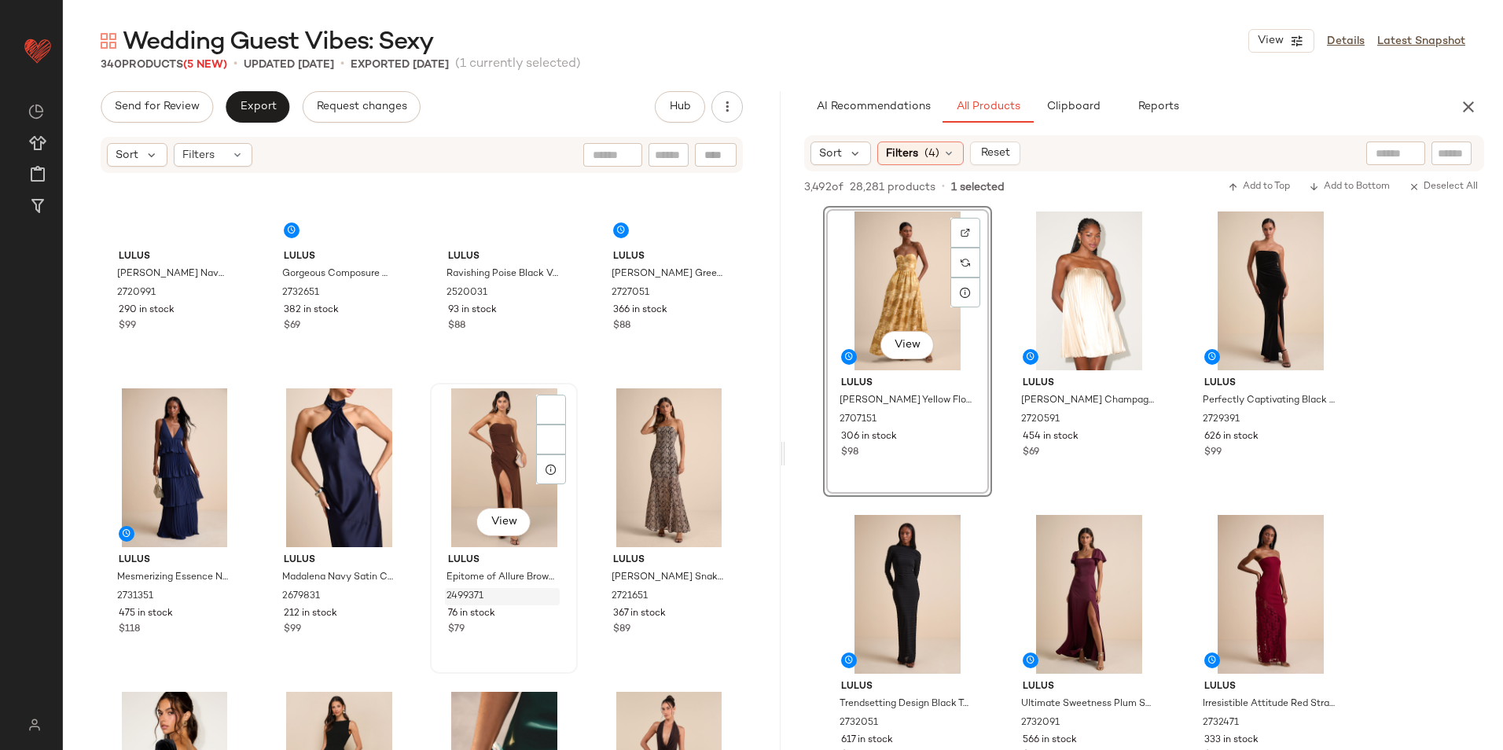
scroll to position [406, 0]
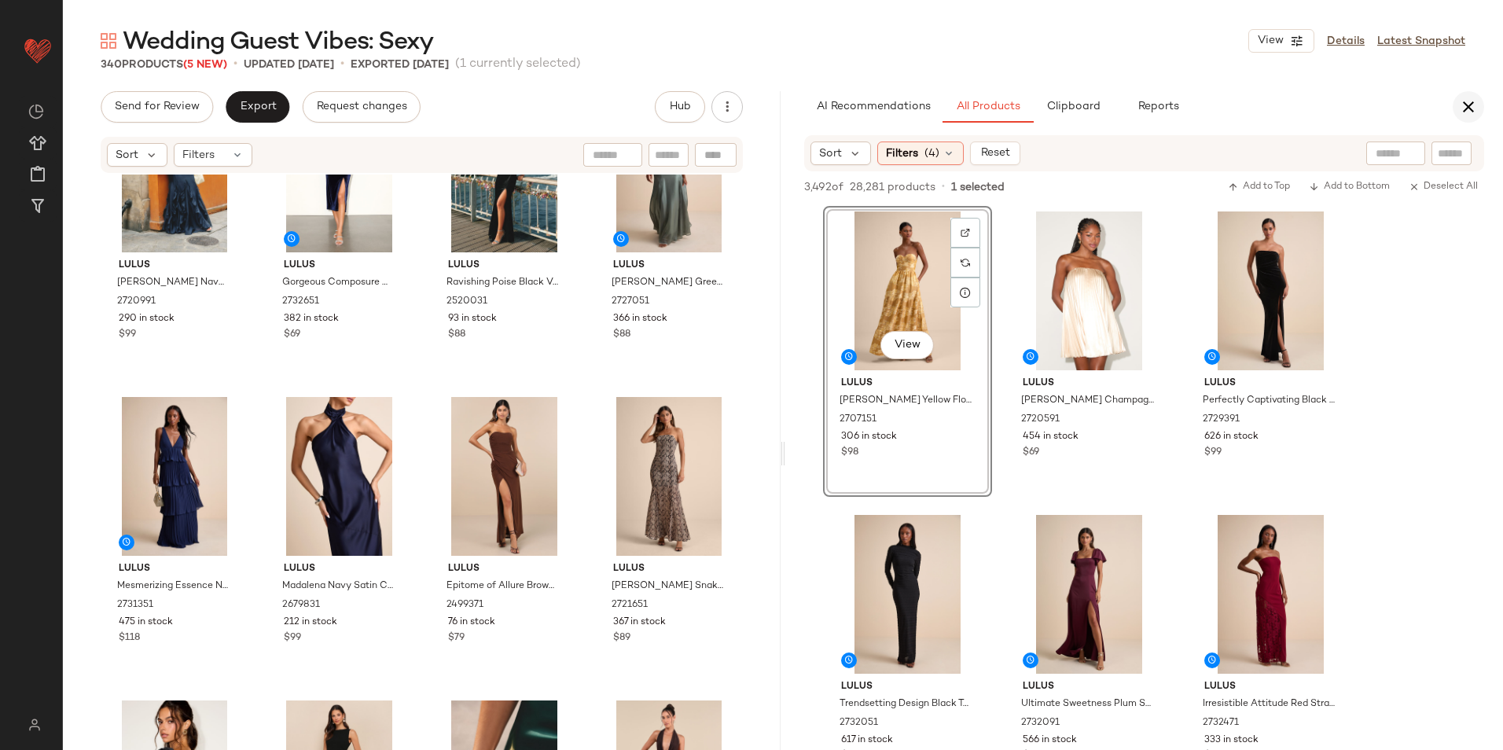
click at [1455, 112] on button "button" at bounding box center [1468, 106] width 31 height 31
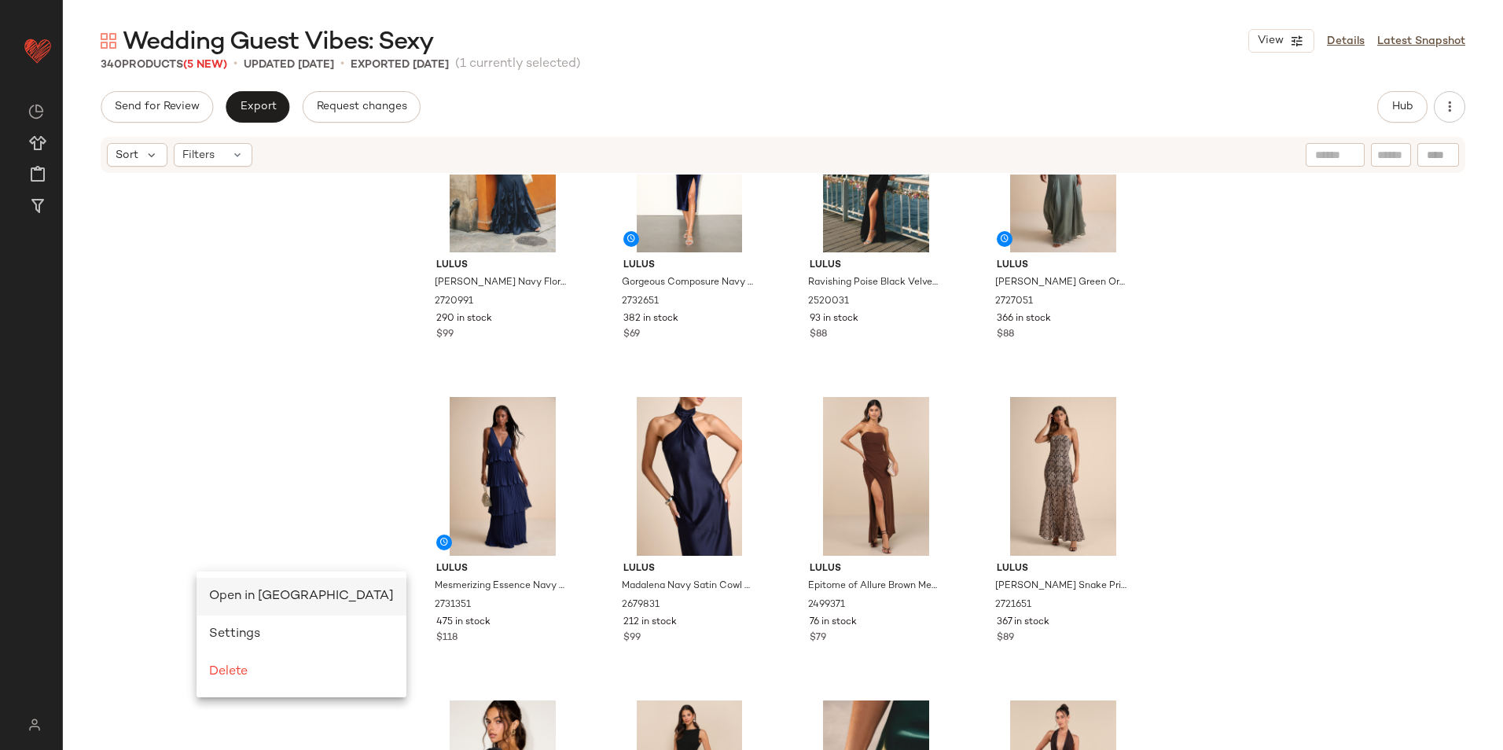
scroll to position [0, 0]
click at [250, 594] on span "Open in Split View" at bounding box center [301, 596] width 185 height 13
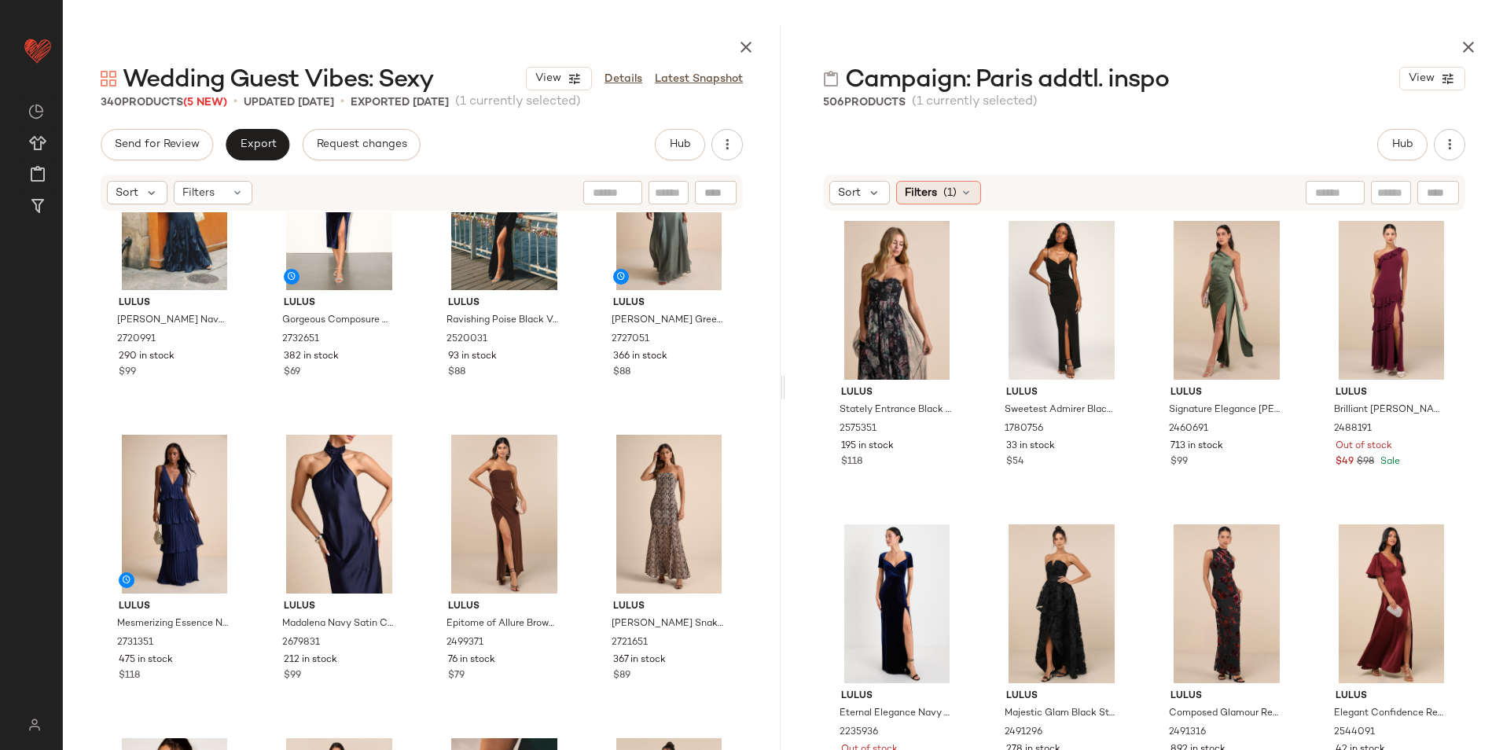
click at [957, 184] on div "Filters (1)" at bounding box center [938, 193] width 85 height 24
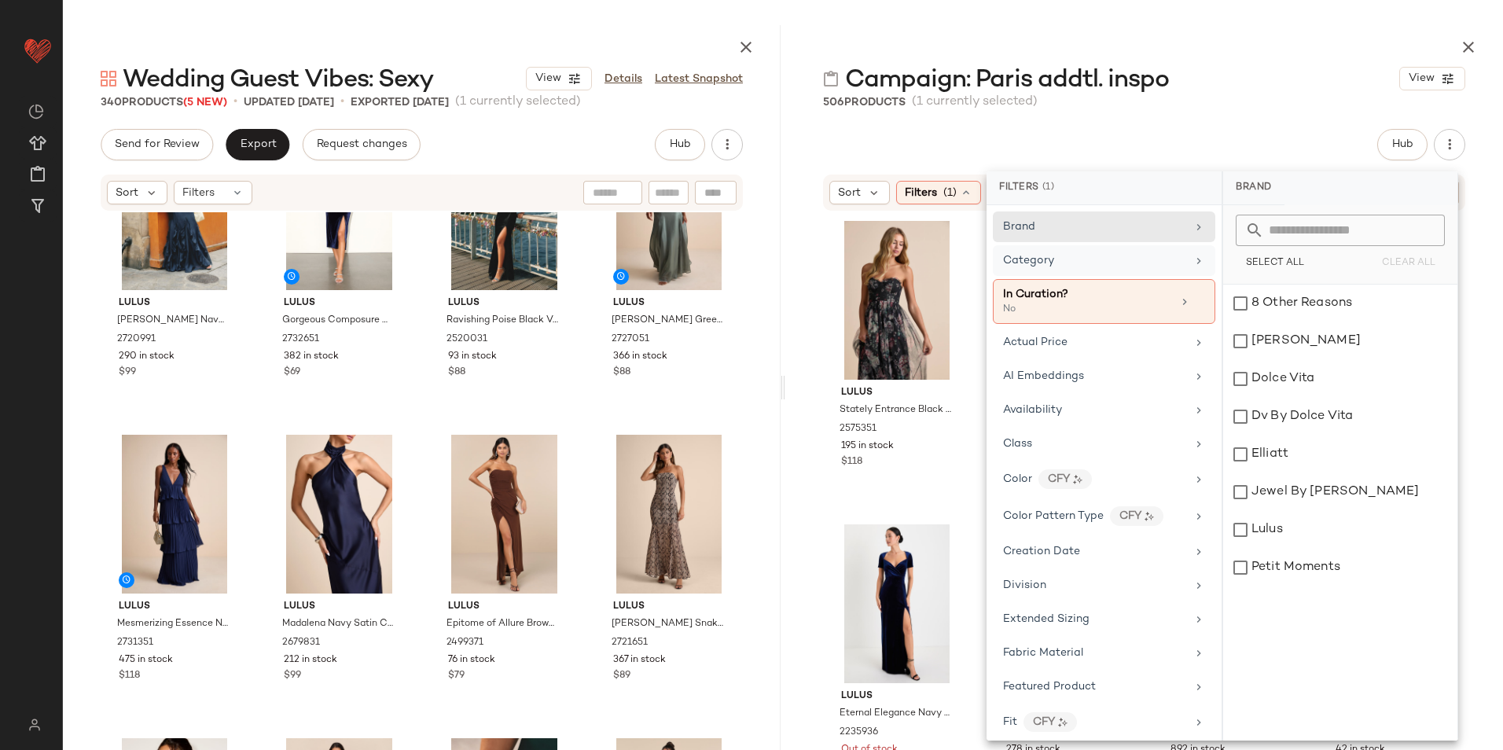
click at [1058, 264] on div "Category" at bounding box center [1094, 260] width 183 height 17
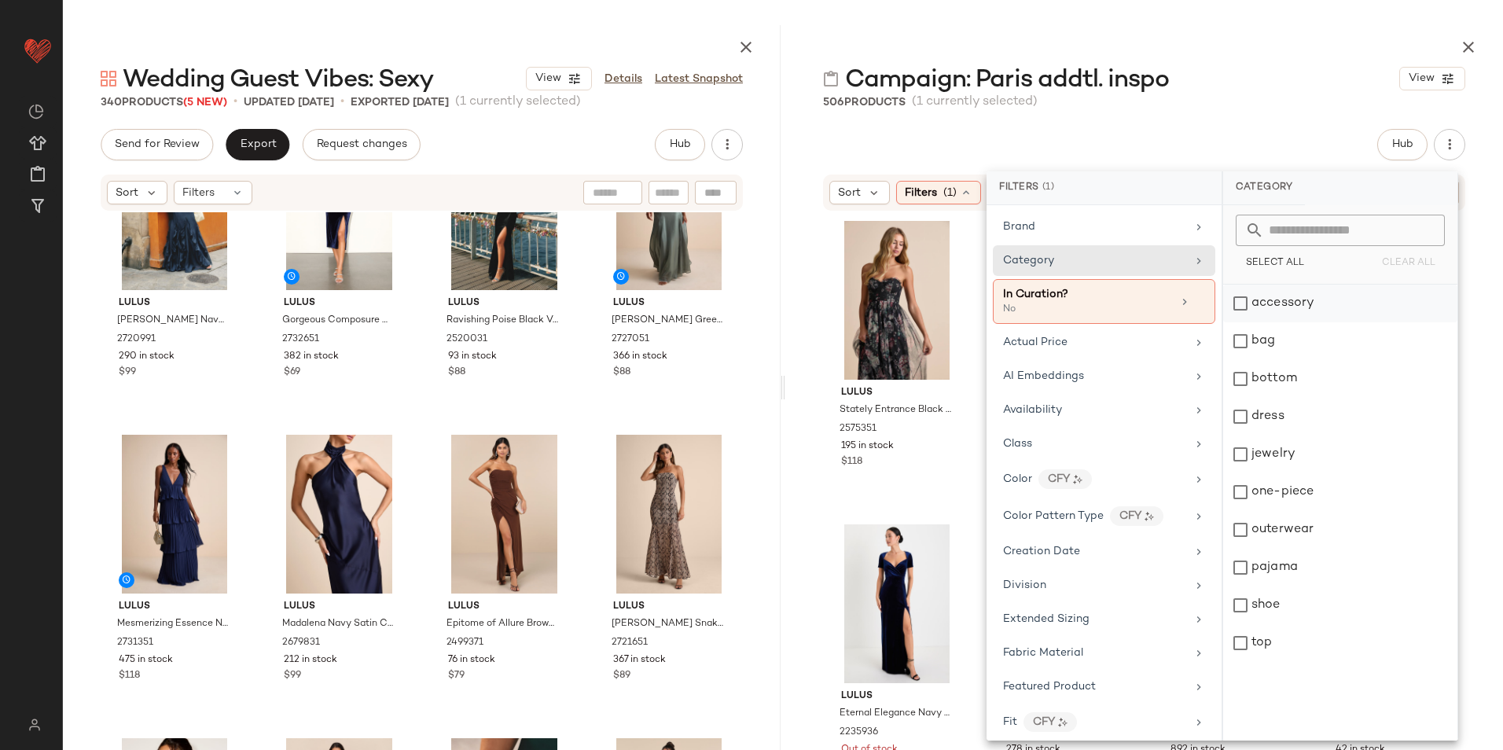
click at [1262, 294] on div "accessory" at bounding box center [1340, 304] width 234 height 38
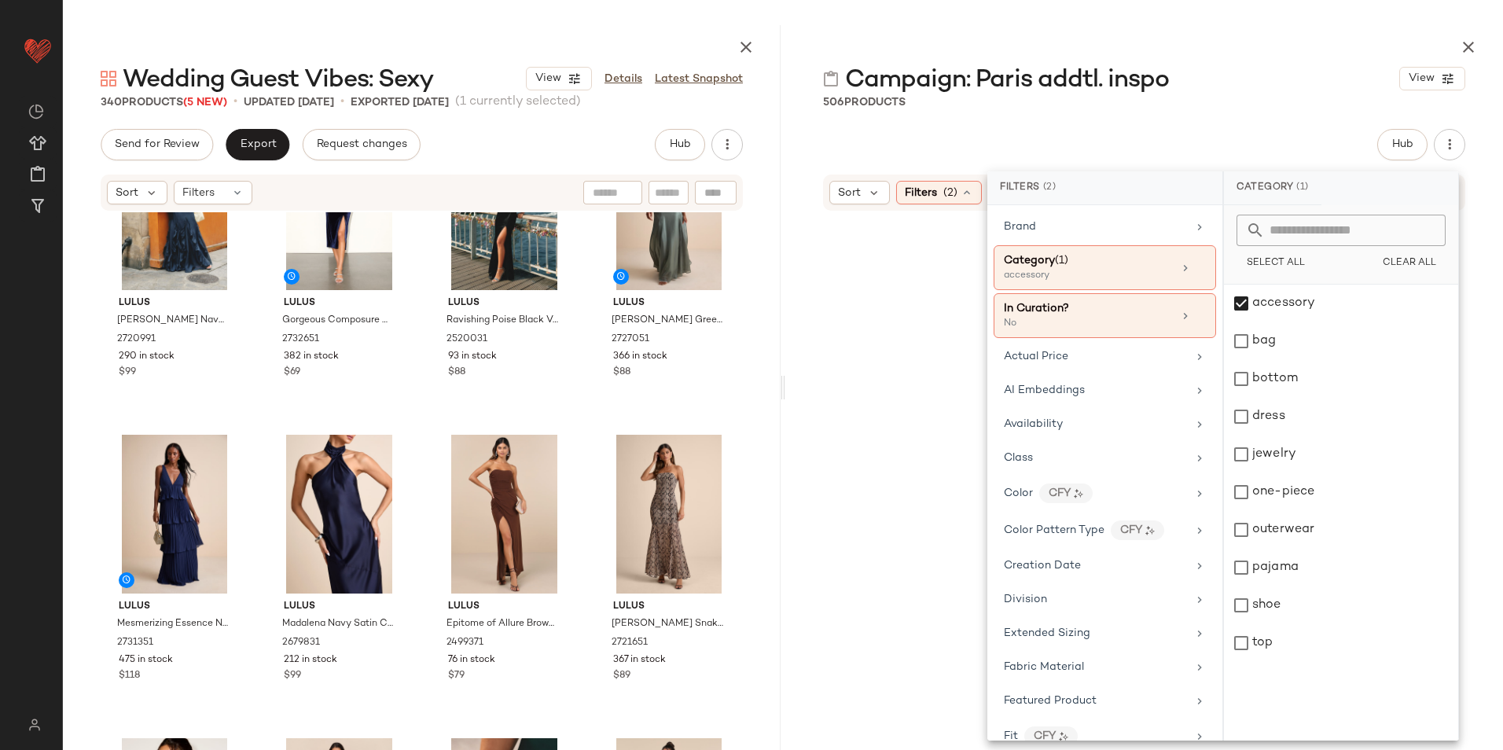
click at [1127, 123] on div "Campaign: Paris addtl. inspo View 506 Products Hub Sort Filters (2) Reset" at bounding box center [1144, 387] width 718 height 725
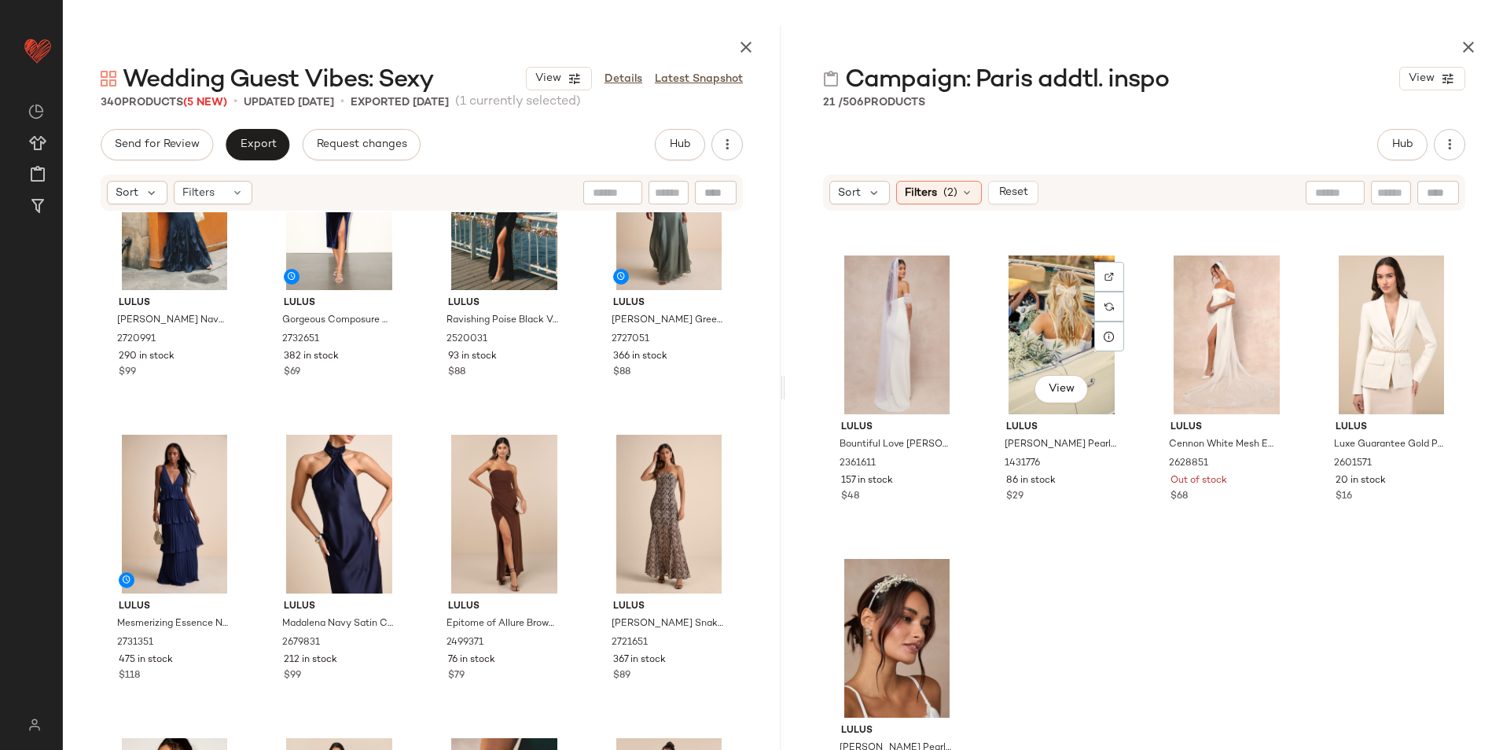
scroll to position [1201, 0]
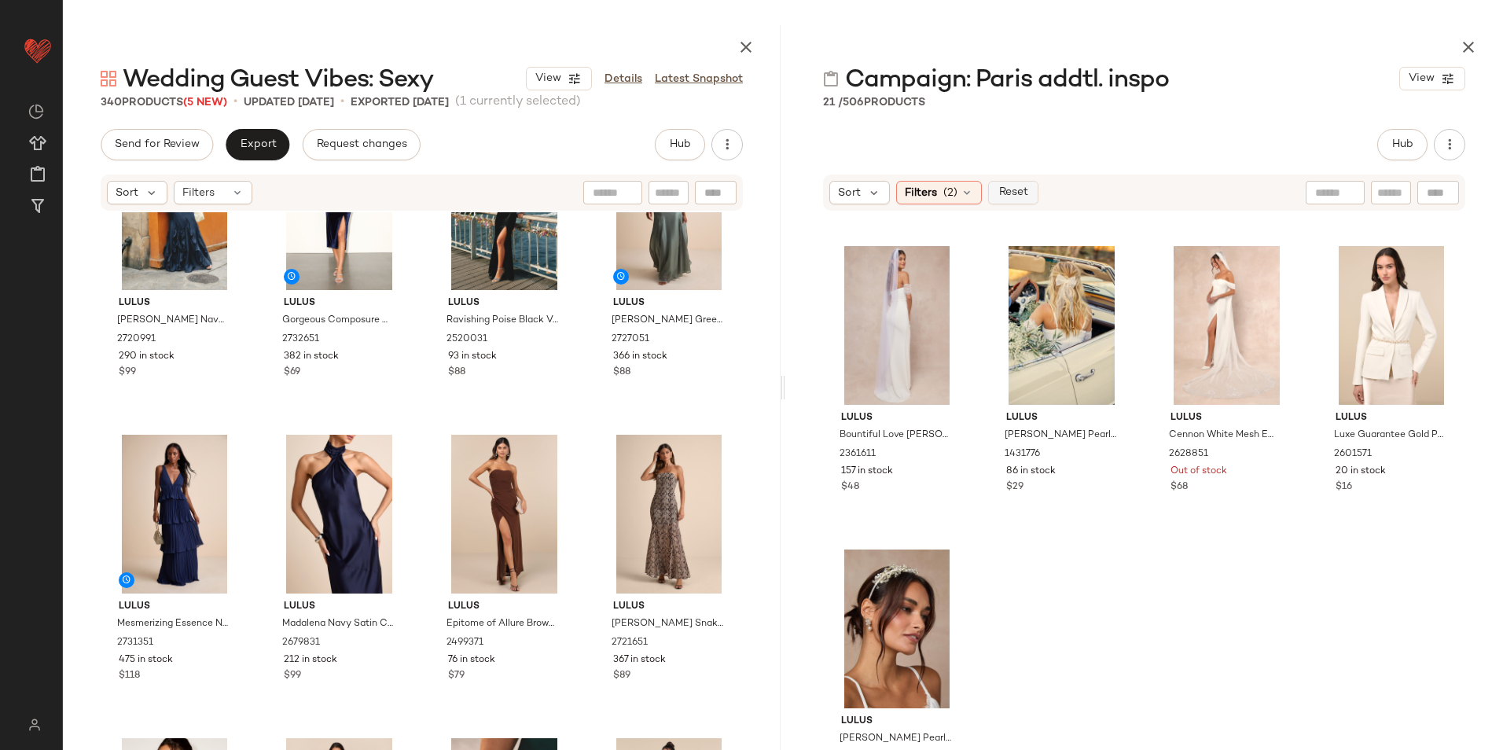
click at [1023, 189] on span "Reset" at bounding box center [1013, 192] width 30 height 13
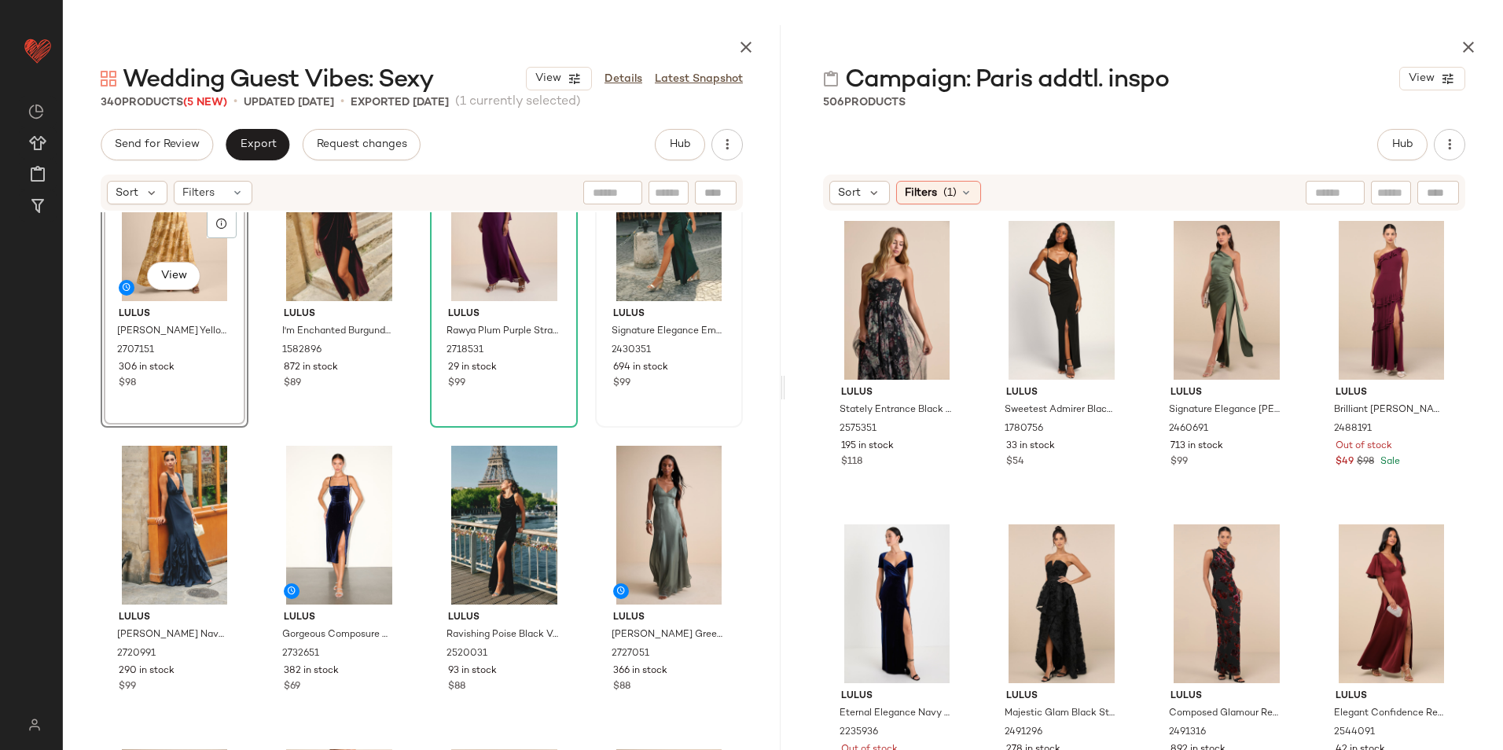
scroll to position [0, 0]
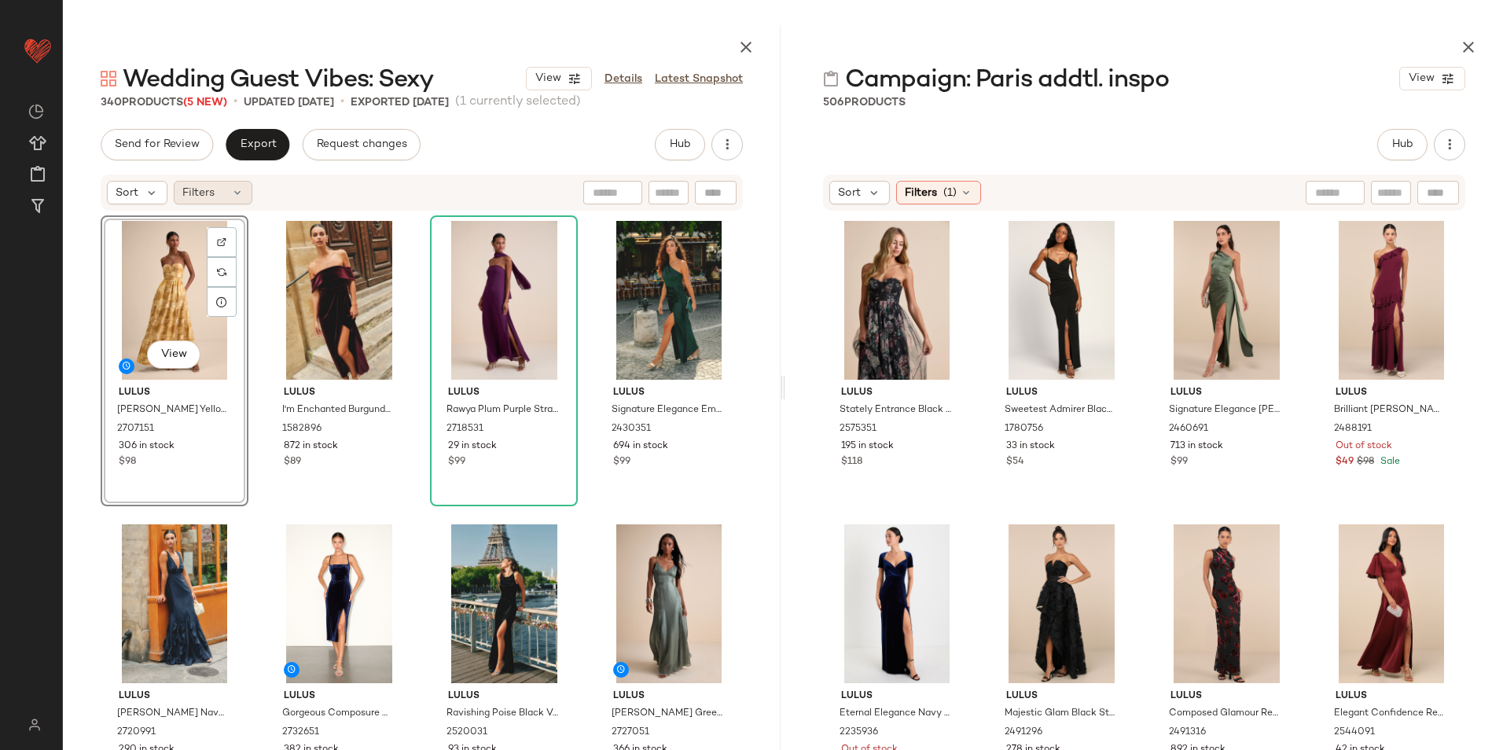
click at [220, 197] on div "Filters" at bounding box center [213, 193] width 79 height 24
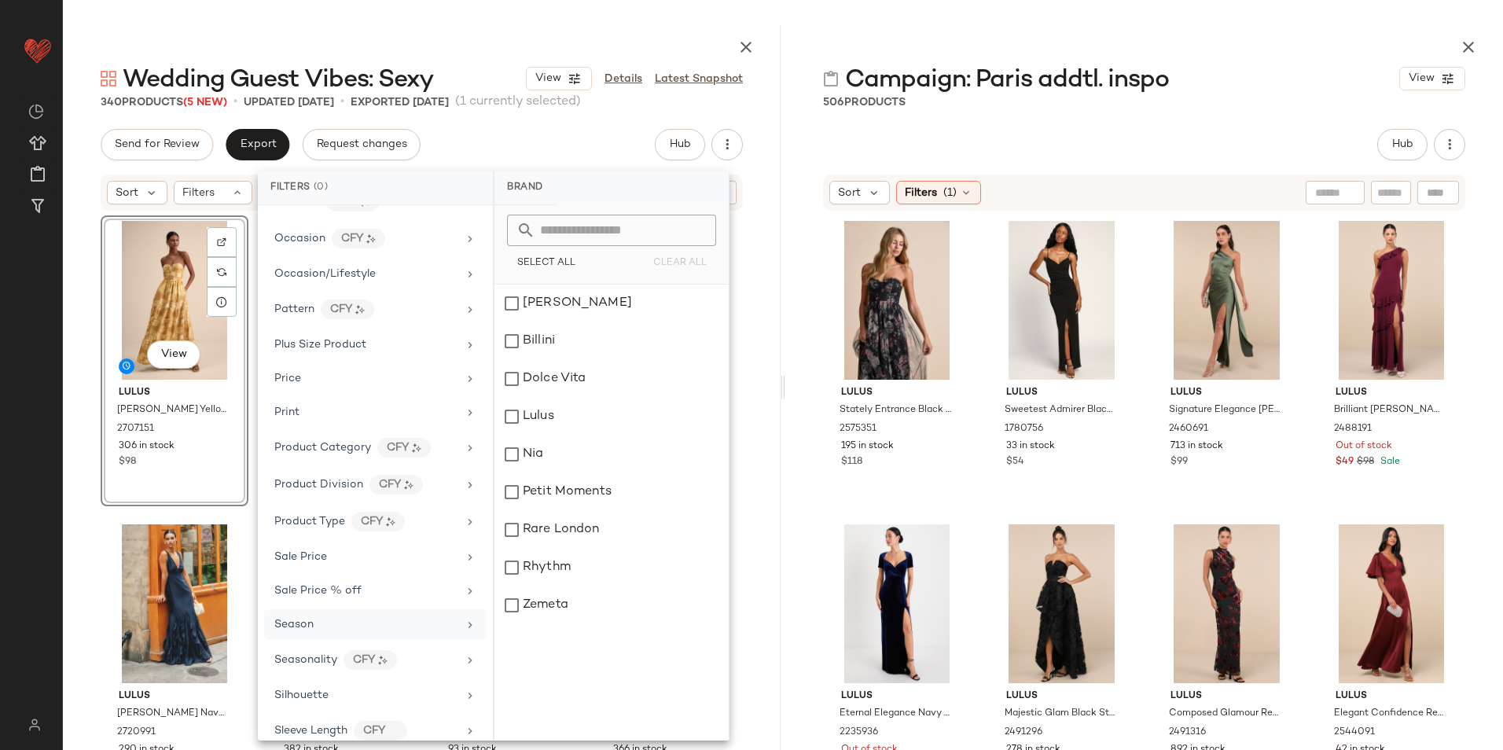
scroll to position [886, 0]
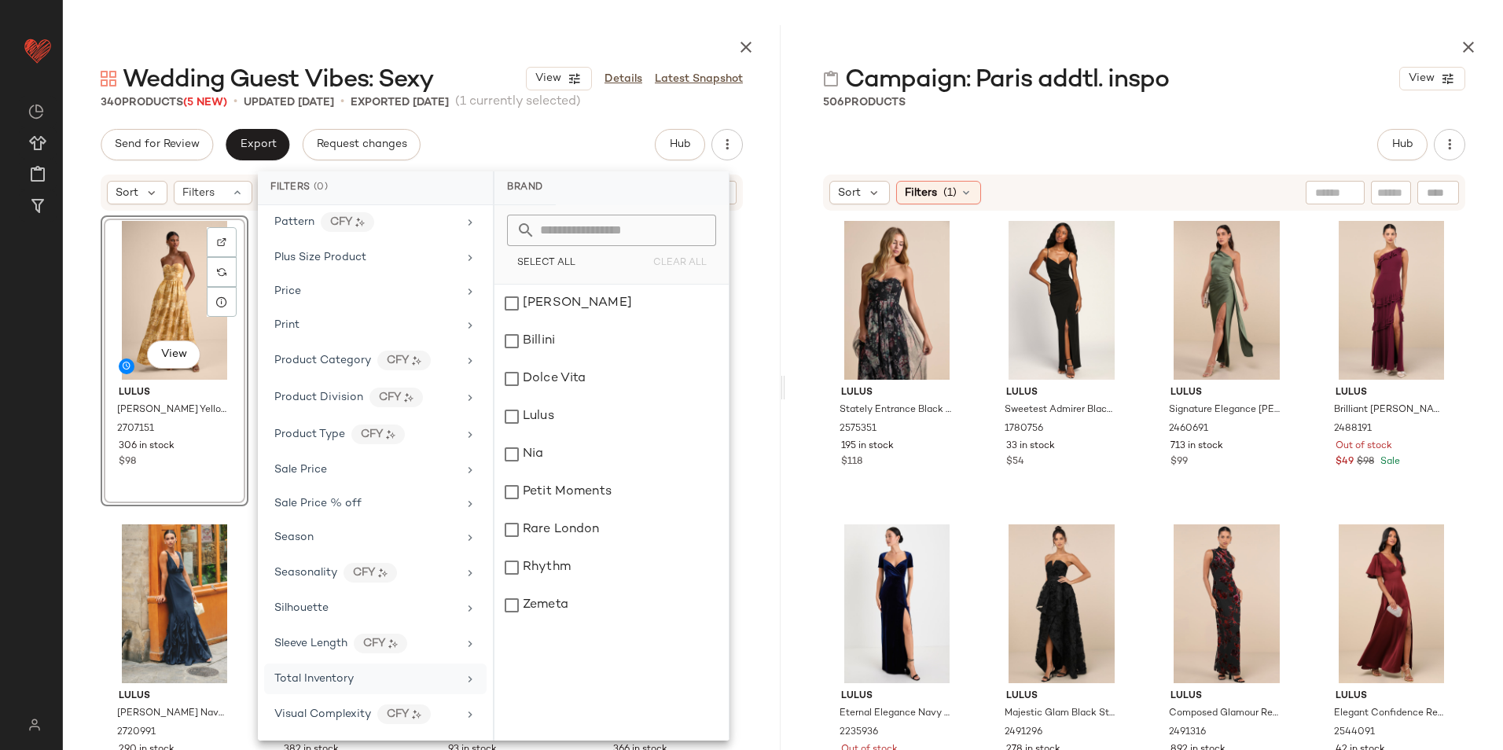
click at [335, 687] on div "Total Inventory" at bounding box center [375, 679] width 223 height 31
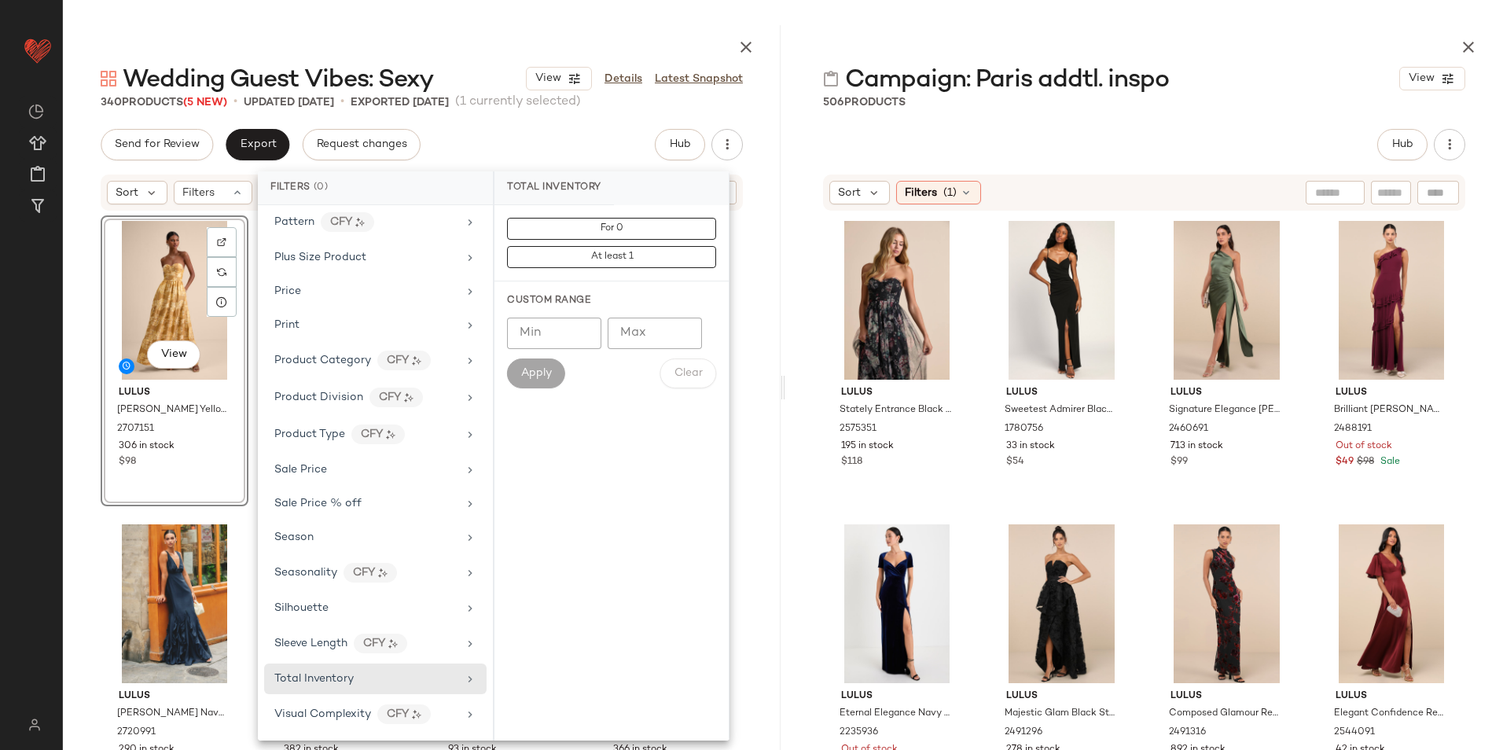
click at [649, 341] on input "Max" at bounding box center [655, 333] width 94 height 31
type input "**"
click at [536, 375] on span "Apply" at bounding box center [536, 373] width 31 height 13
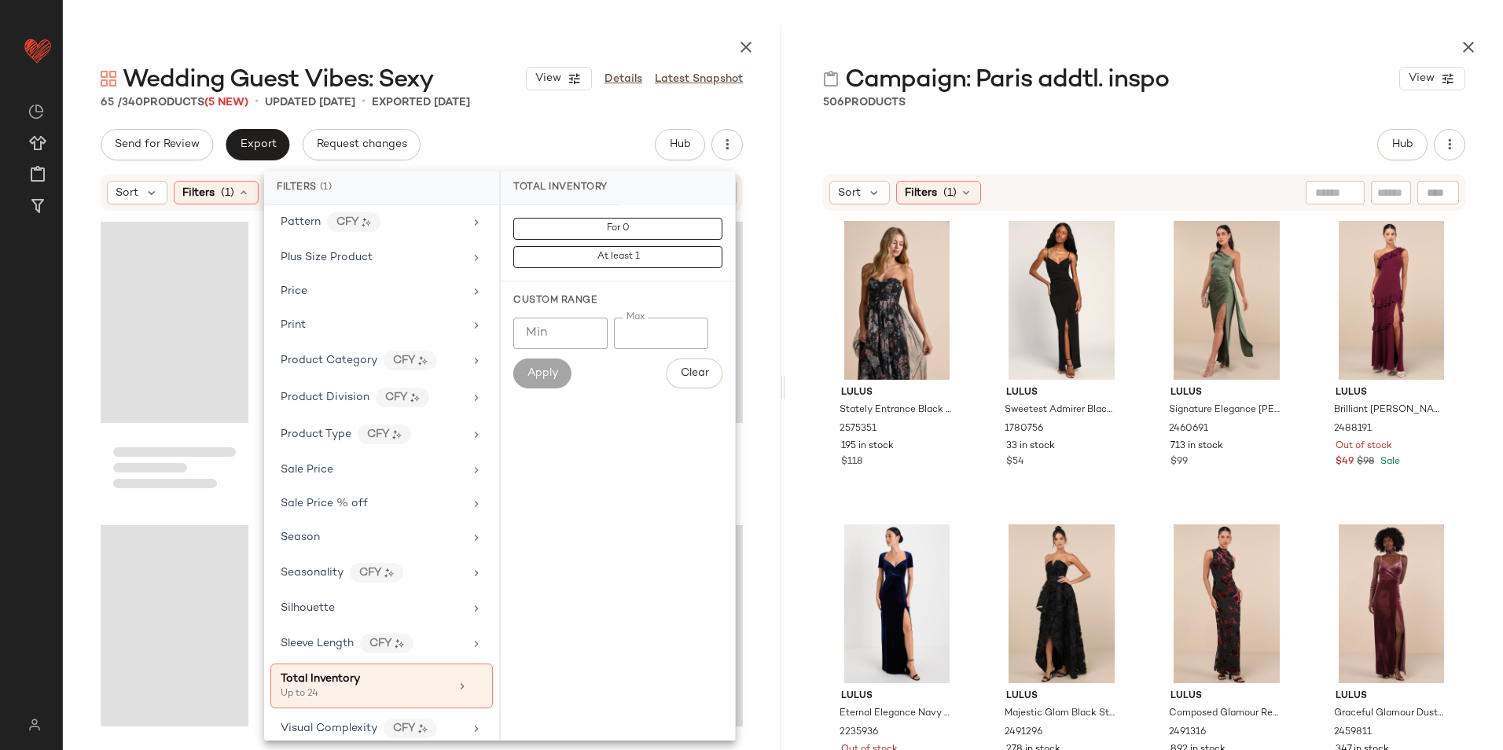
click at [833, 13] on main "Wedding Guest Vibes: Sexy View Details Latest Snapshot 65 / 340 Products (5 New…" at bounding box center [751, 375] width 1503 height 750
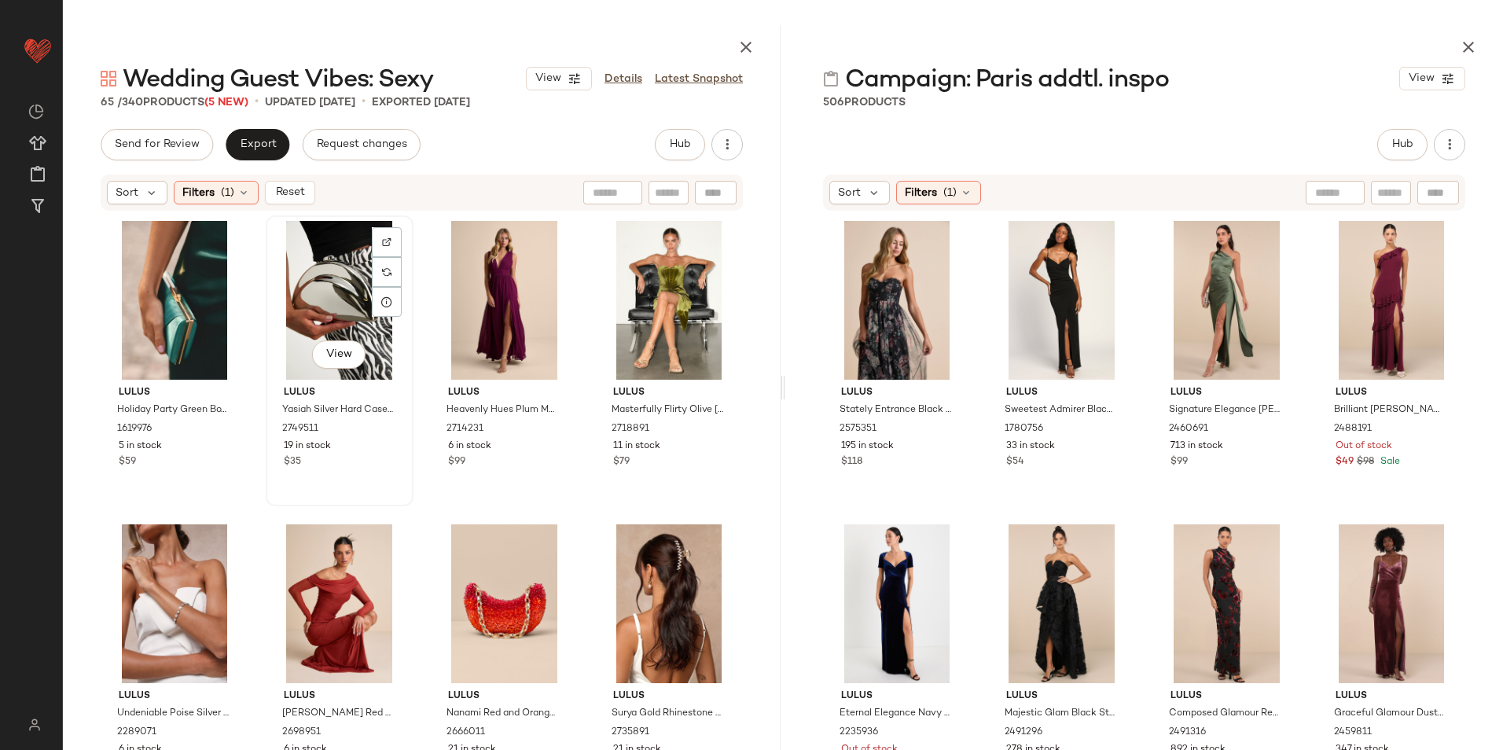
drag, startPoint x: 326, startPoint y: 296, endPoint x: 379, endPoint y: 329, distance: 62.2
click at [327, 296] on div "View" at bounding box center [339, 300] width 137 height 159
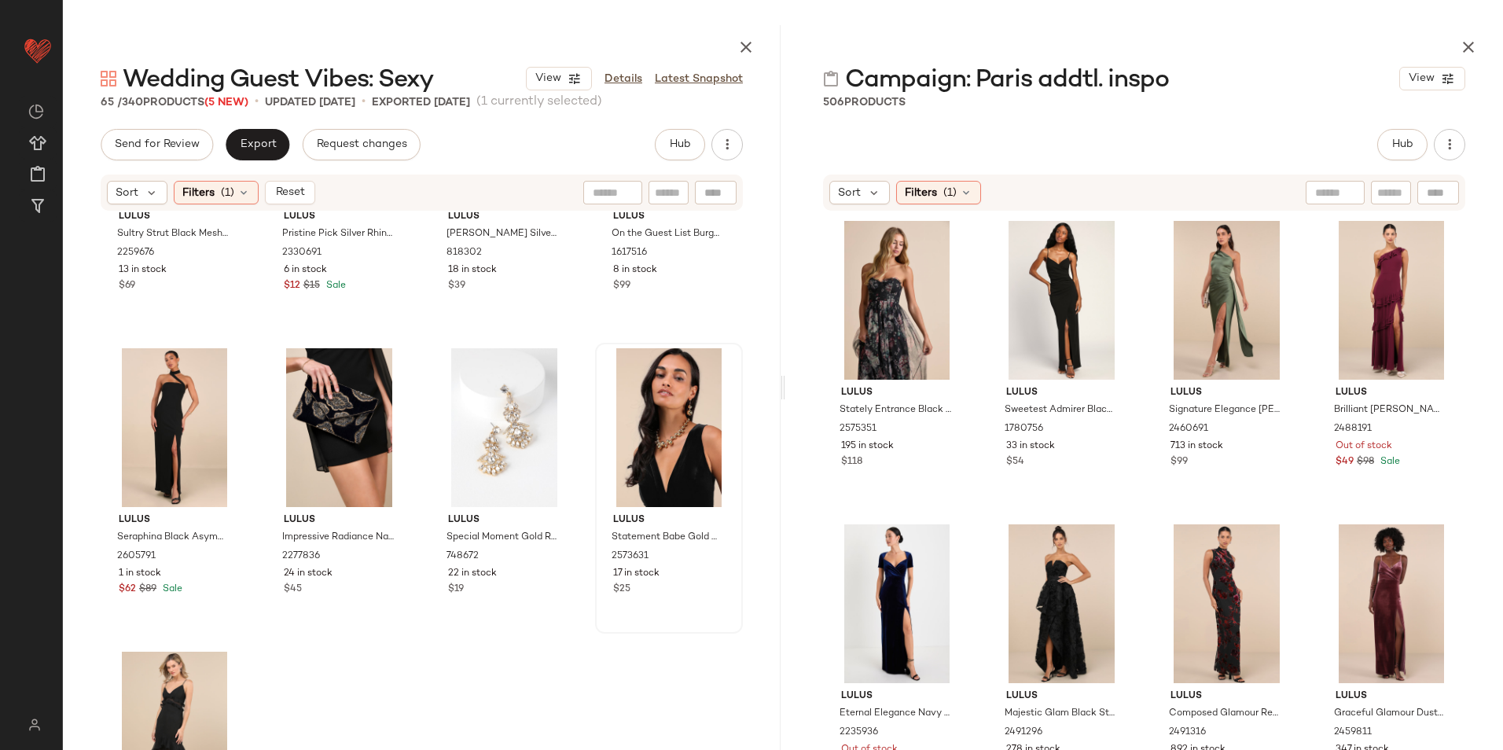
scroll to position [4540, 0]
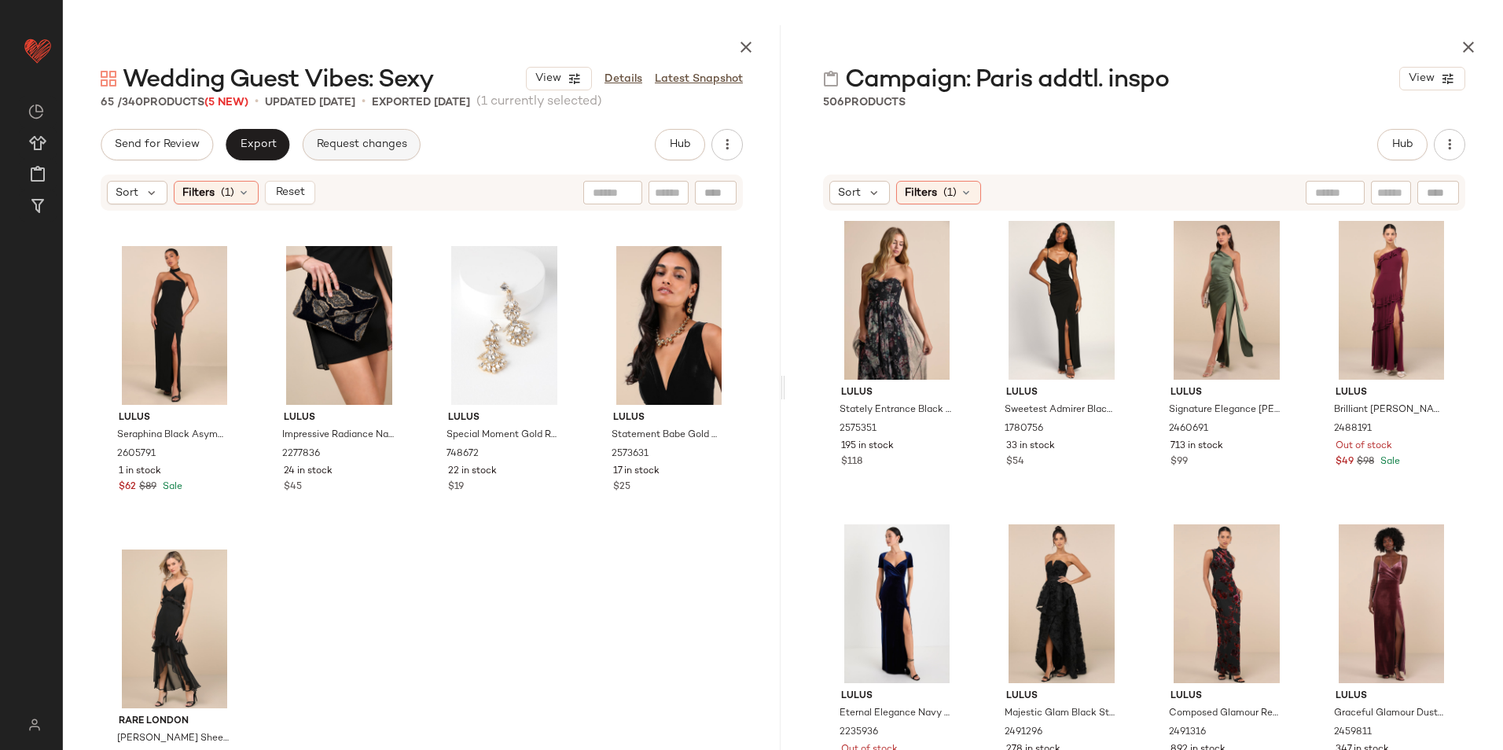
drag, startPoint x: 291, startPoint y: 194, endPoint x: 311, endPoint y: 142, distance: 56.5
click at [293, 194] on span "Reset" at bounding box center [289, 192] width 30 height 13
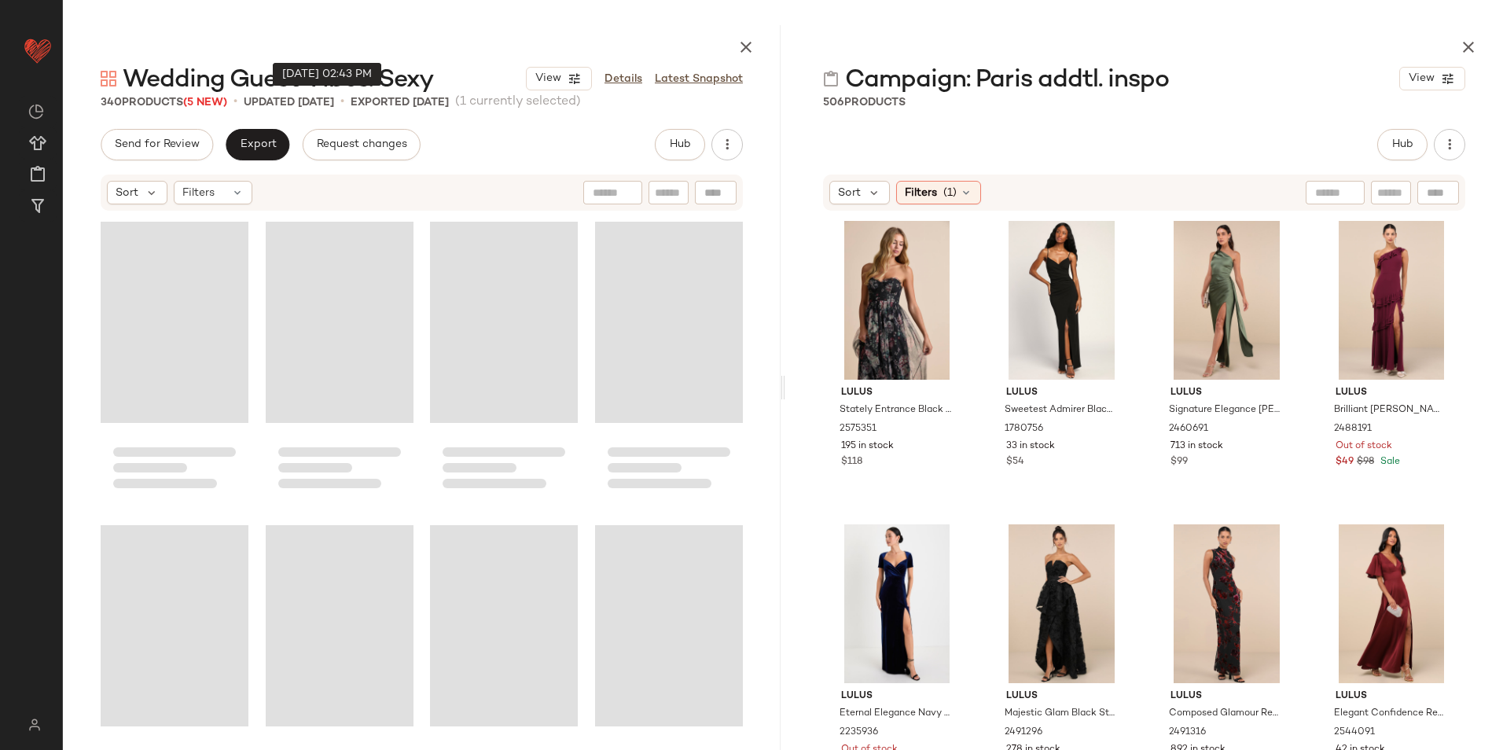
click at [359, 9] on main "Wedding Guest Vibes: Sexy View Details Latest Snapshot 340 Products (5 New) • u…" at bounding box center [751, 375] width 1503 height 750
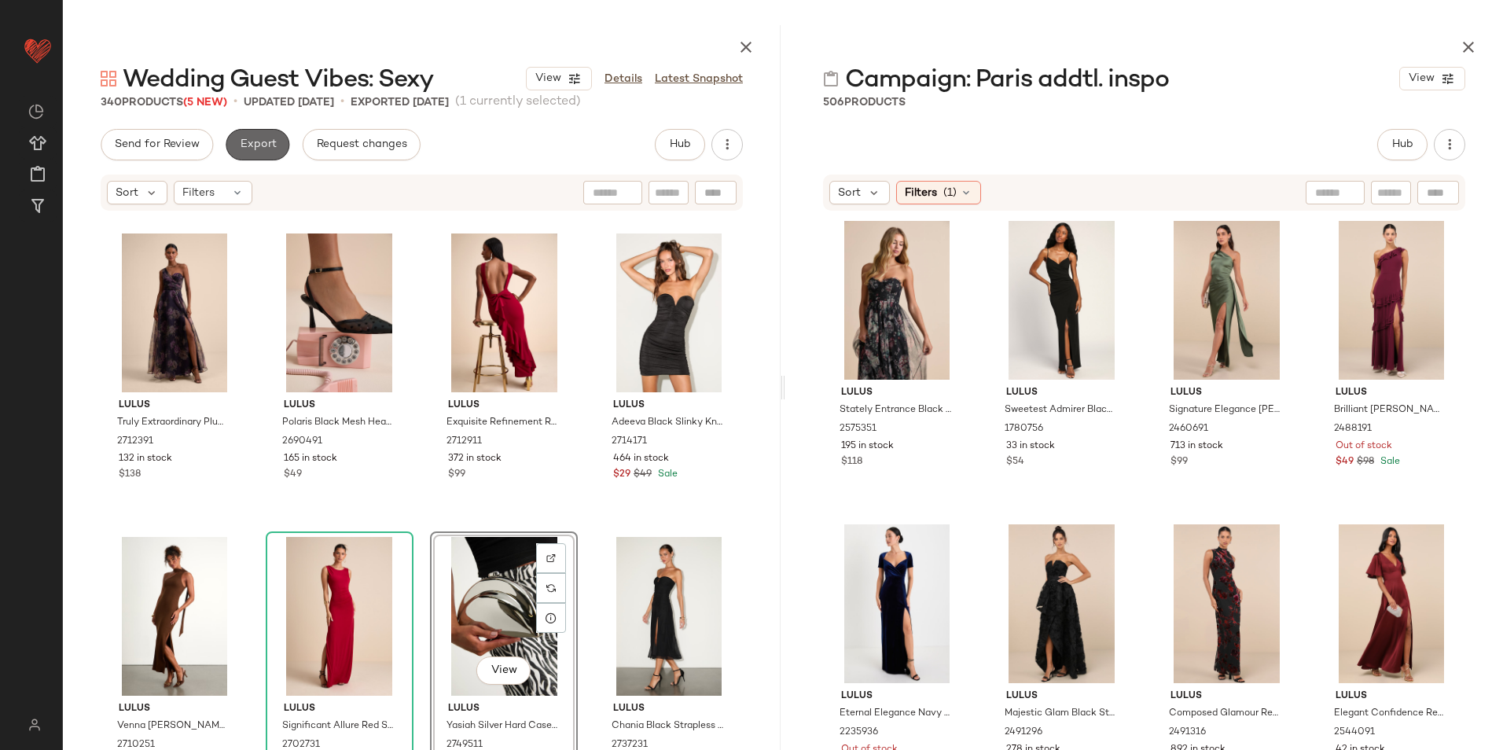
click at [259, 137] on button "Export" at bounding box center [258, 144] width 64 height 31
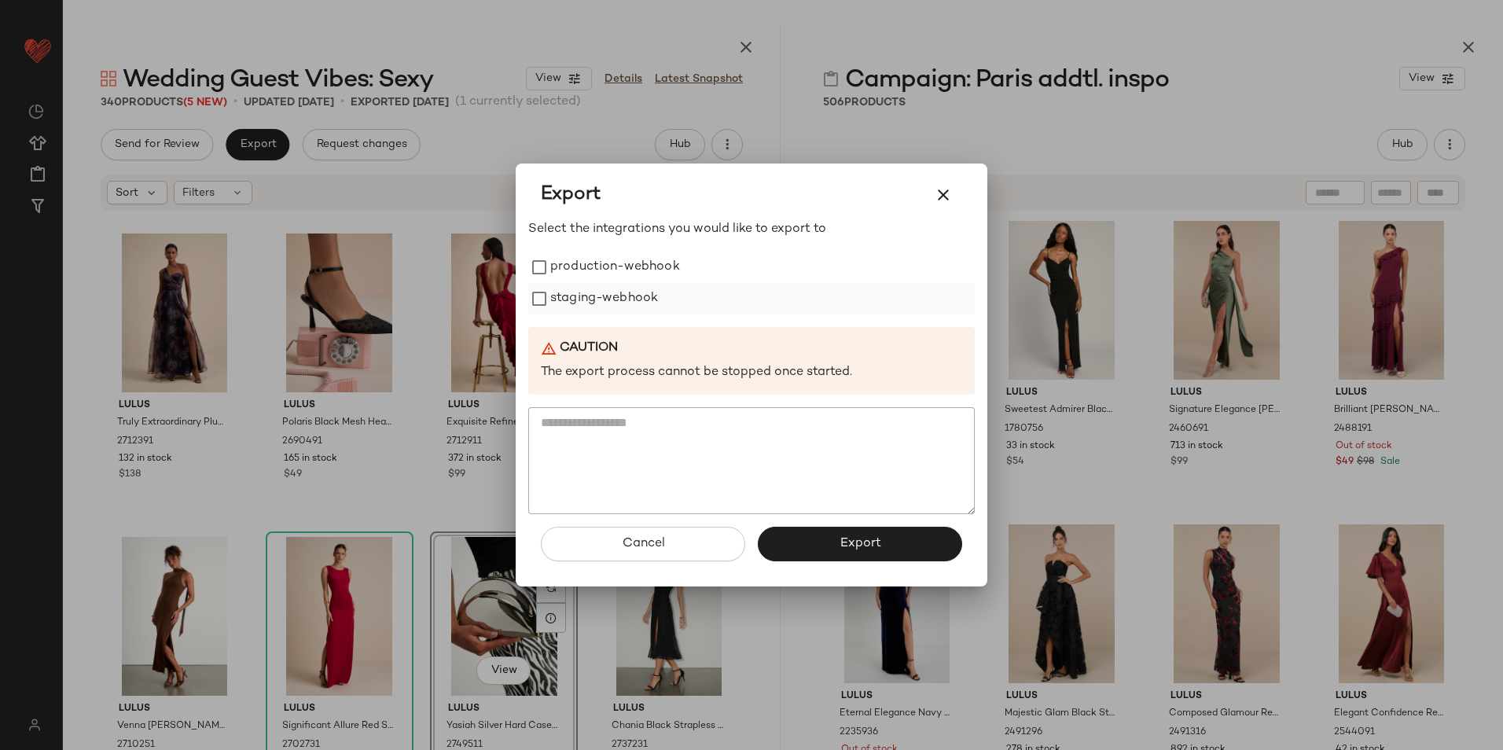
drag, startPoint x: 573, startPoint y: 269, endPoint x: 573, endPoint y: 294, distance: 25.2
click at [574, 270] on label "production-webhook" at bounding box center [615, 267] width 130 height 31
drag, startPoint x: 573, startPoint y: 294, endPoint x: 625, endPoint y: 348, distance: 74.5
click at [573, 296] on label "staging-webhook" at bounding box center [604, 298] width 108 height 31
click at [880, 539] on span "Export" at bounding box center [860, 543] width 42 height 15
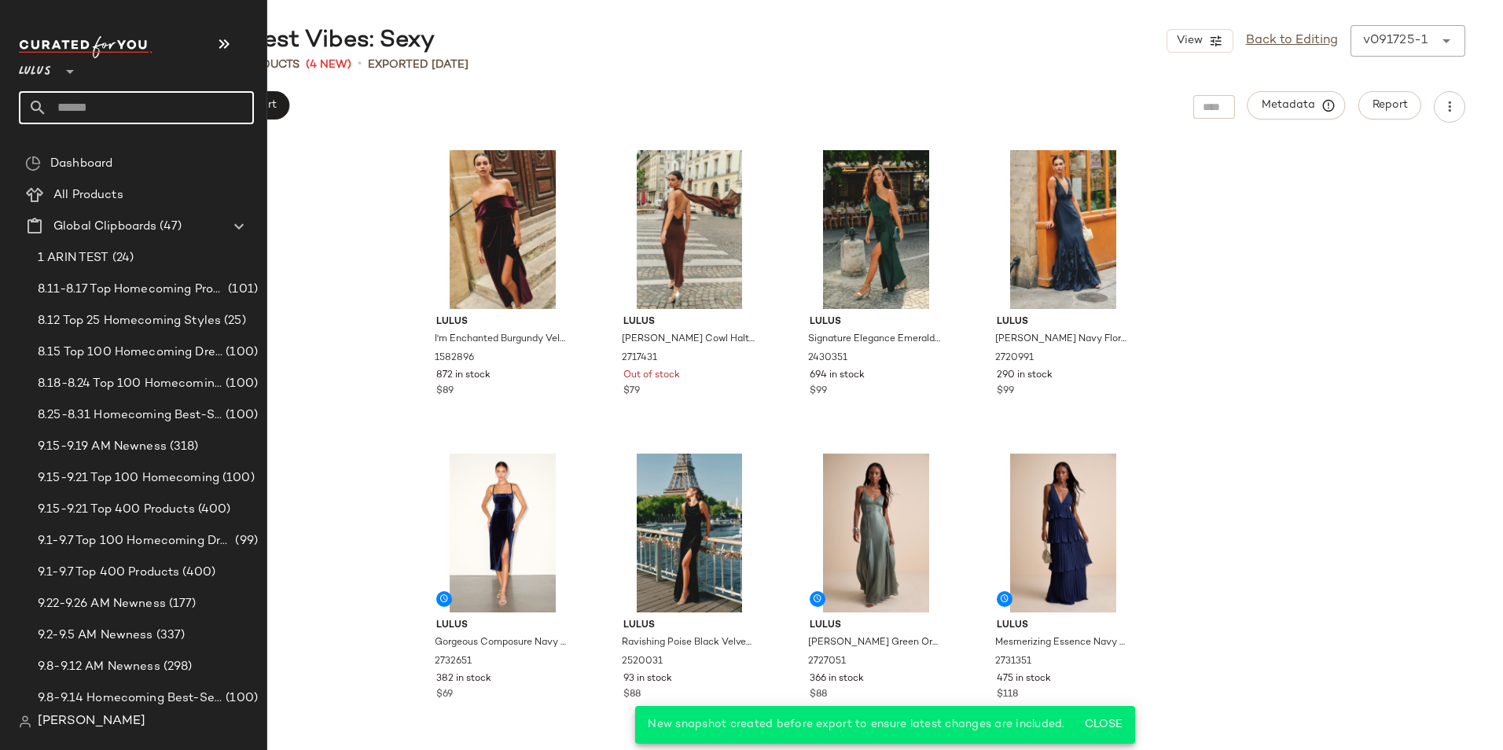
click at [94, 116] on input "text" at bounding box center [150, 107] width 207 height 33
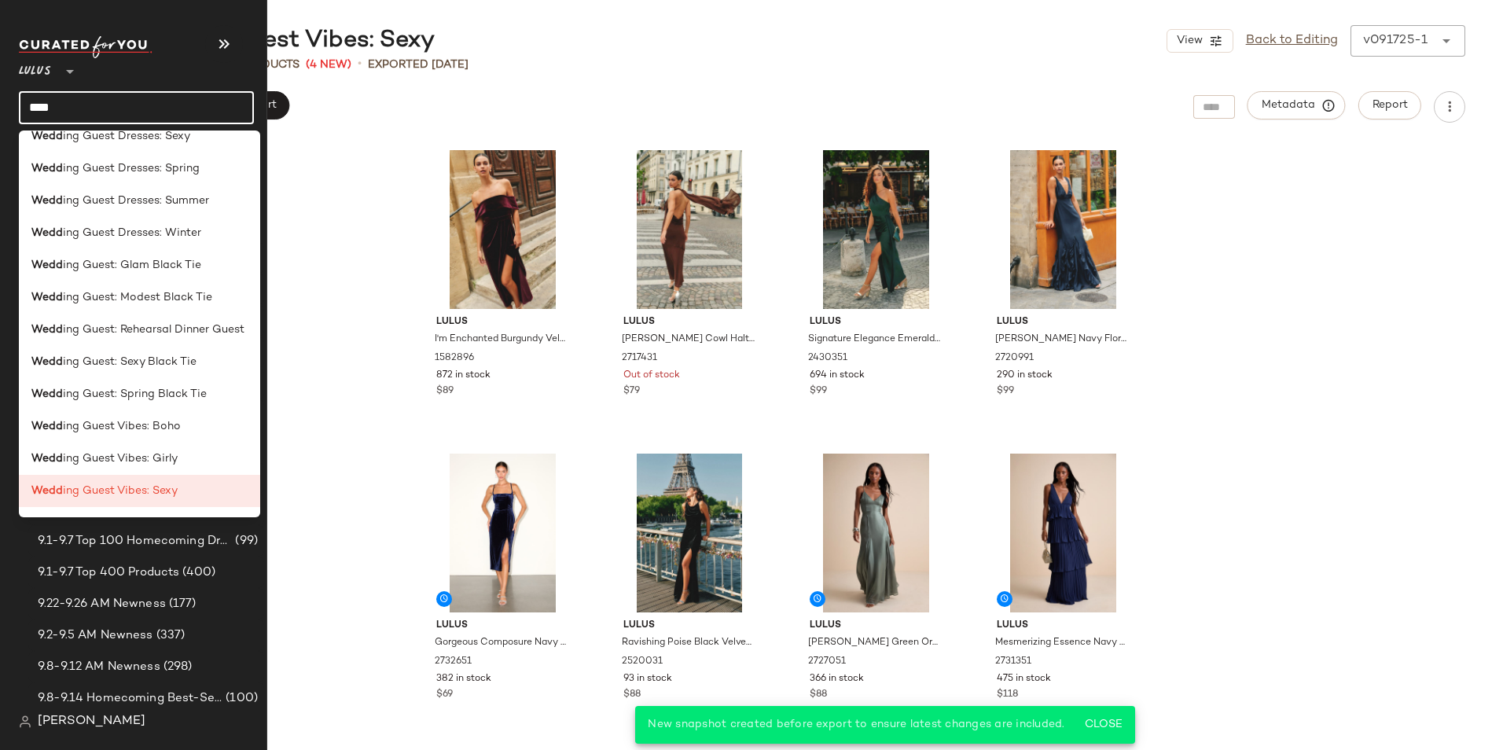
scroll to position [851, 0]
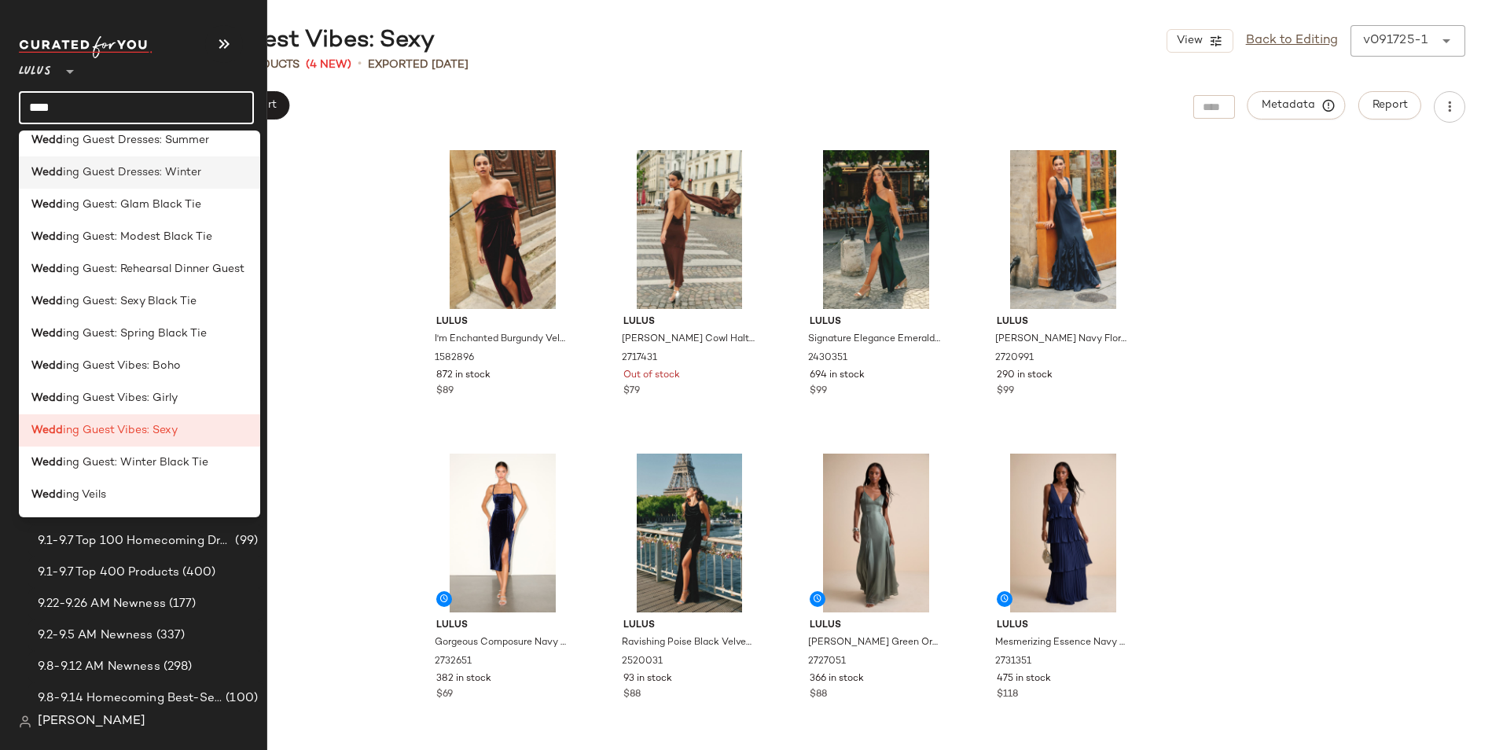
type input "****"
click at [187, 173] on span "ing Guest Dresses: Winter" at bounding box center [132, 172] width 138 height 17
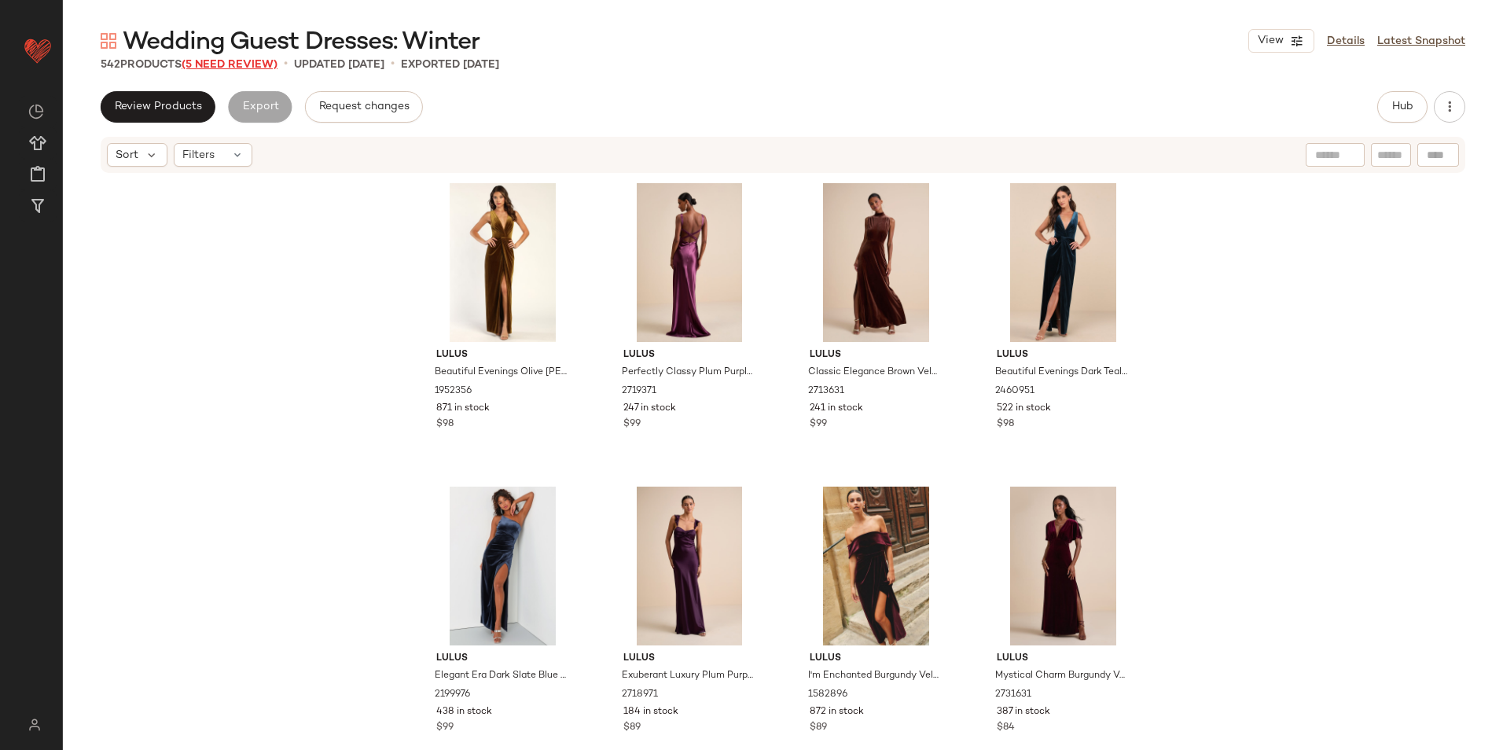
click at [249, 67] on span "(5 Need Review)" at bounding box center [230, 65] width 96 height 12
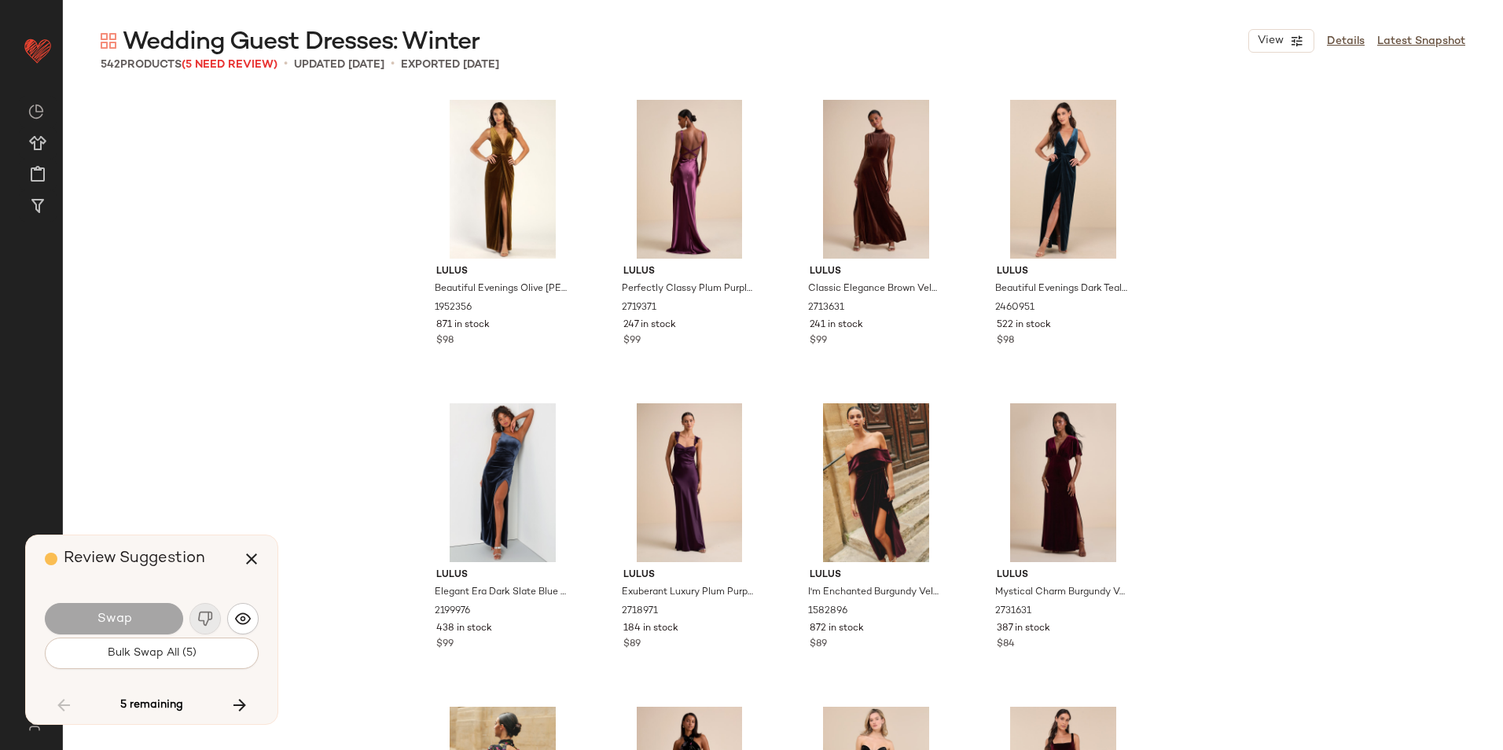
scroll to position [35206, 0]
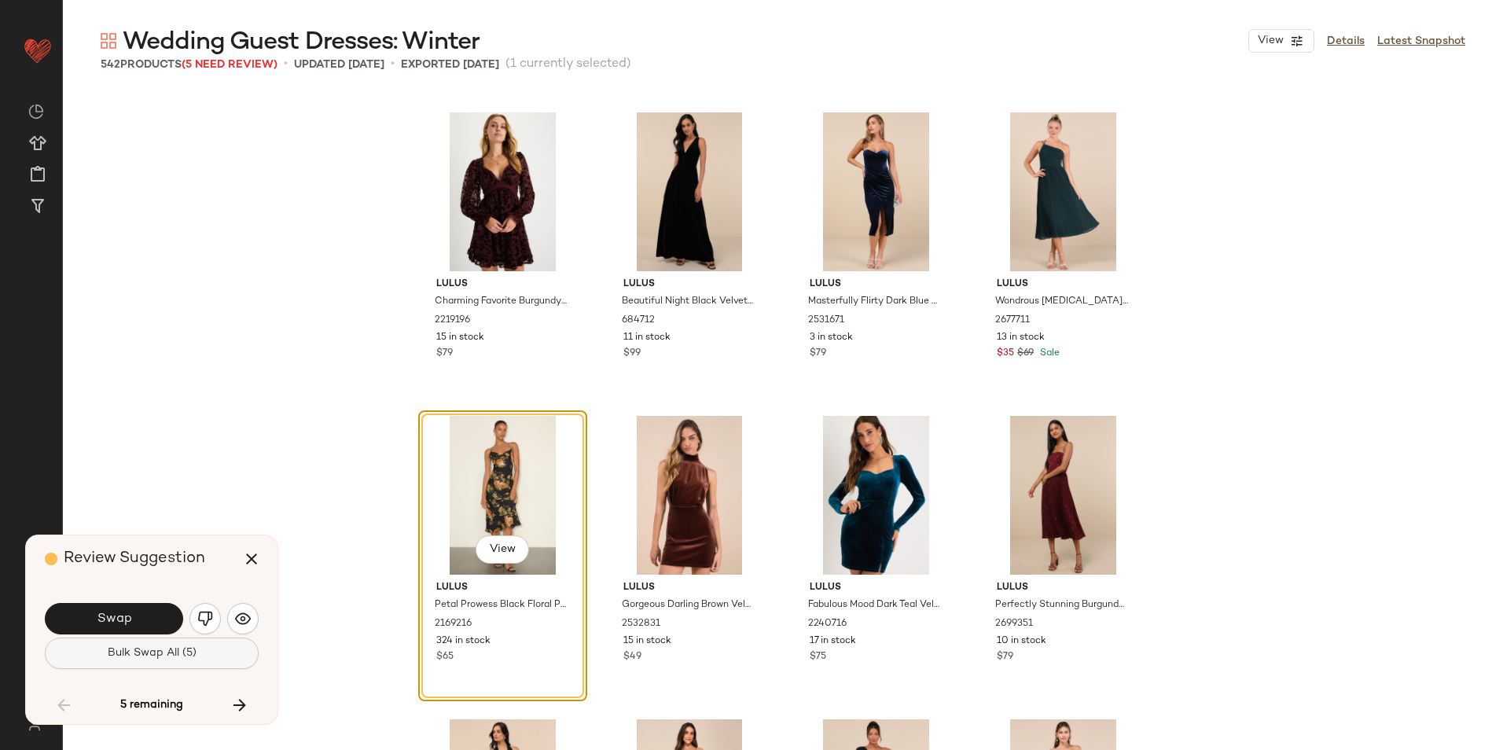
click at [178, 657] on span "Bulk Swap All (5)" at bounding box center [152, 653] width 90 height 13
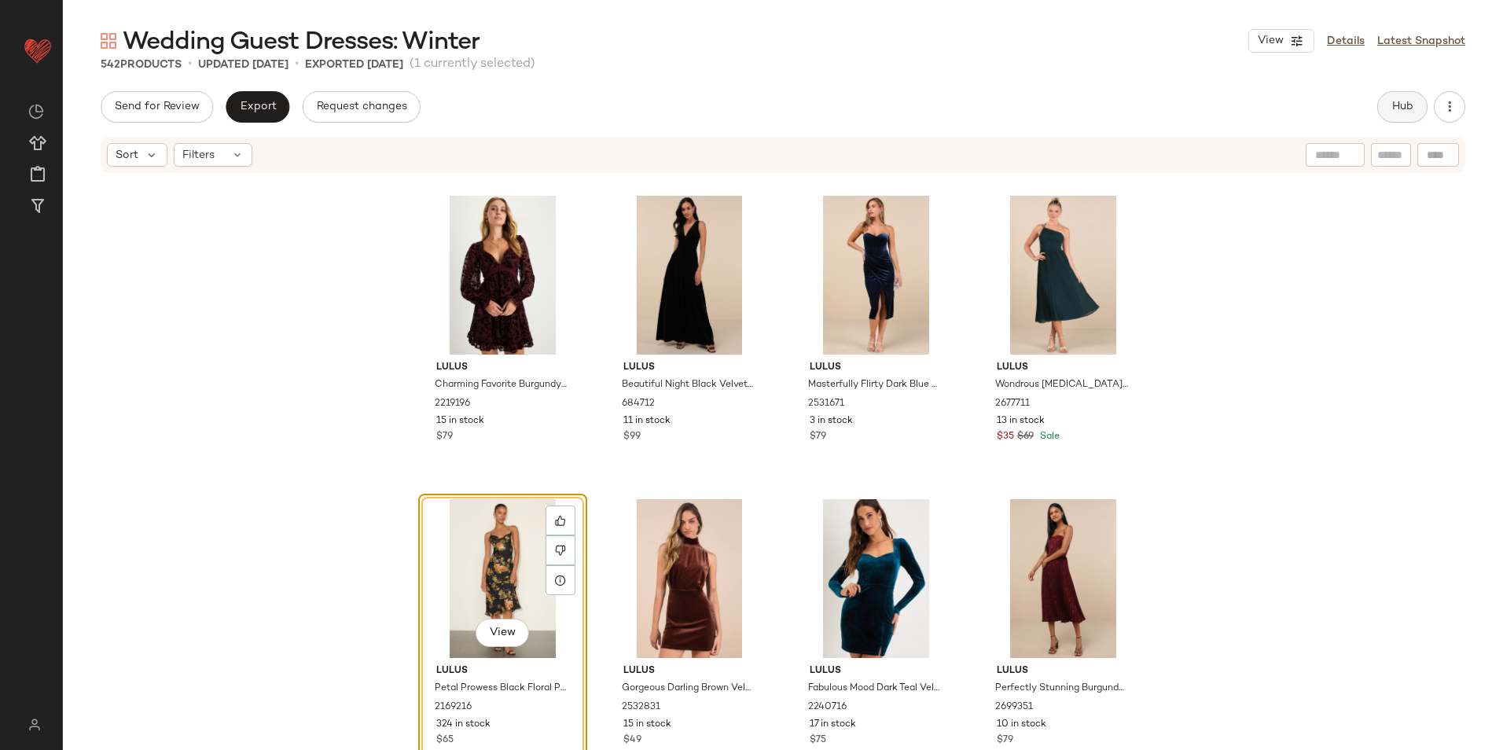
click at [1415, 103] on button "Hub" at bounding box center [1403, 106] width 50 height 31
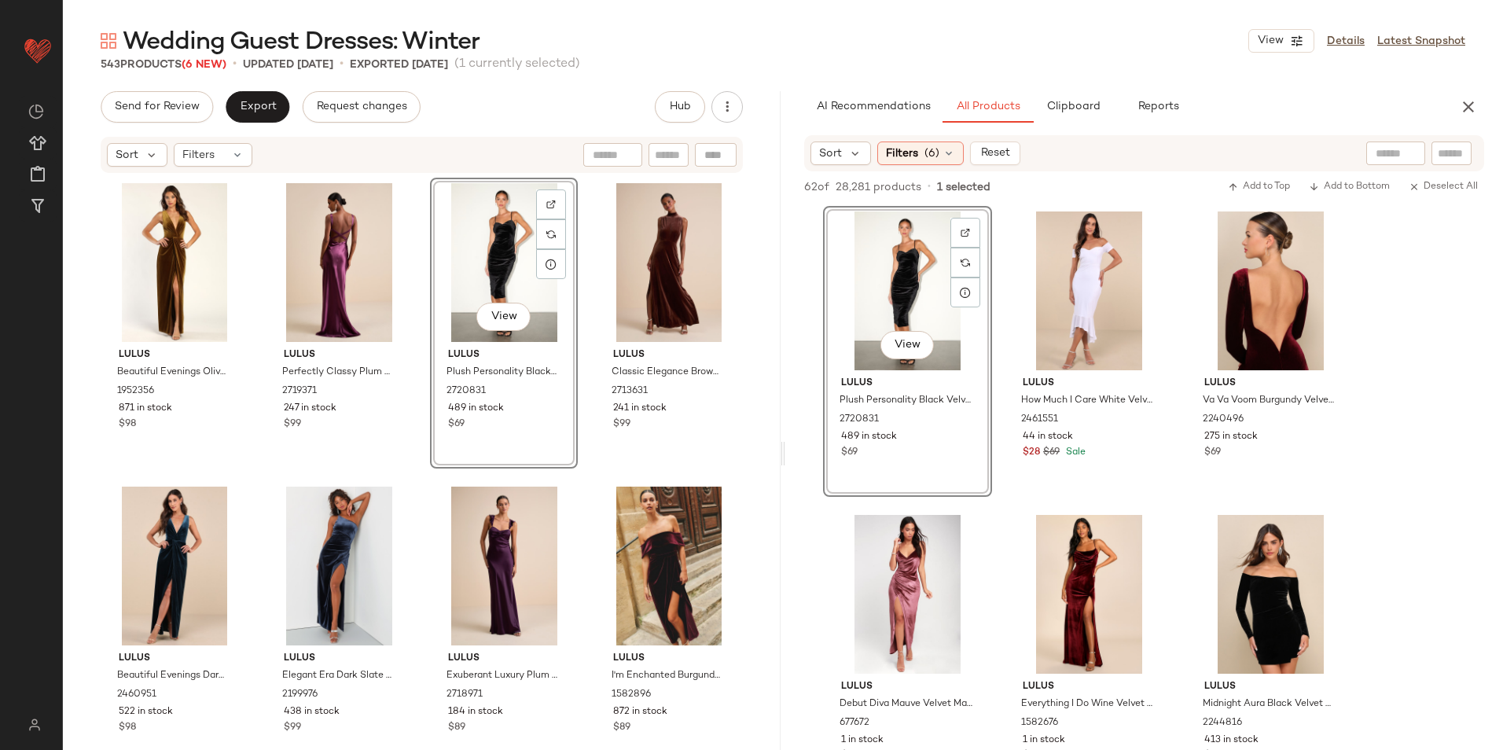
click at [1478, 101] on button "button" at bounding box center [1468, 106] width 31 height 31
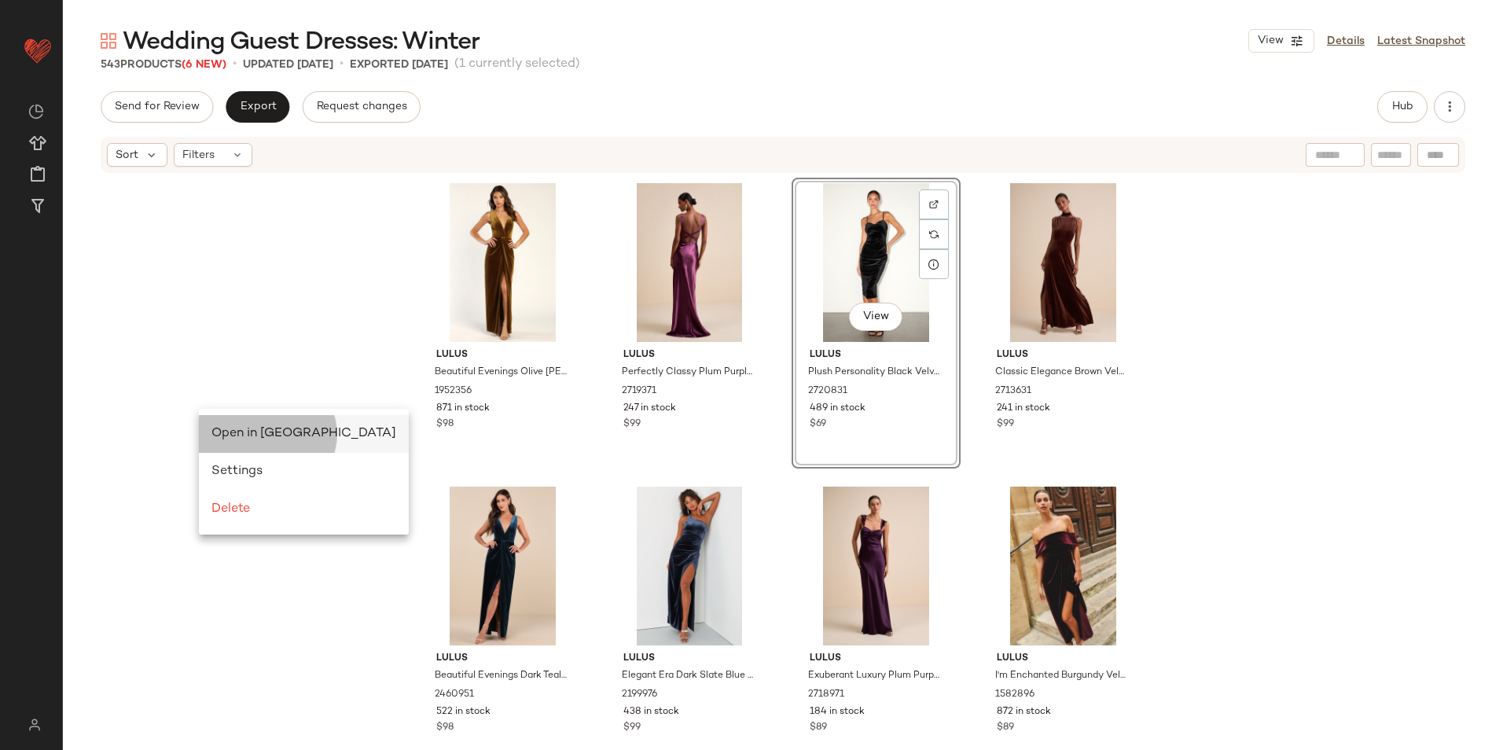
click at [237, 439] on span "Open in Split View" at bounding box center [304, 433] width 185 height 13
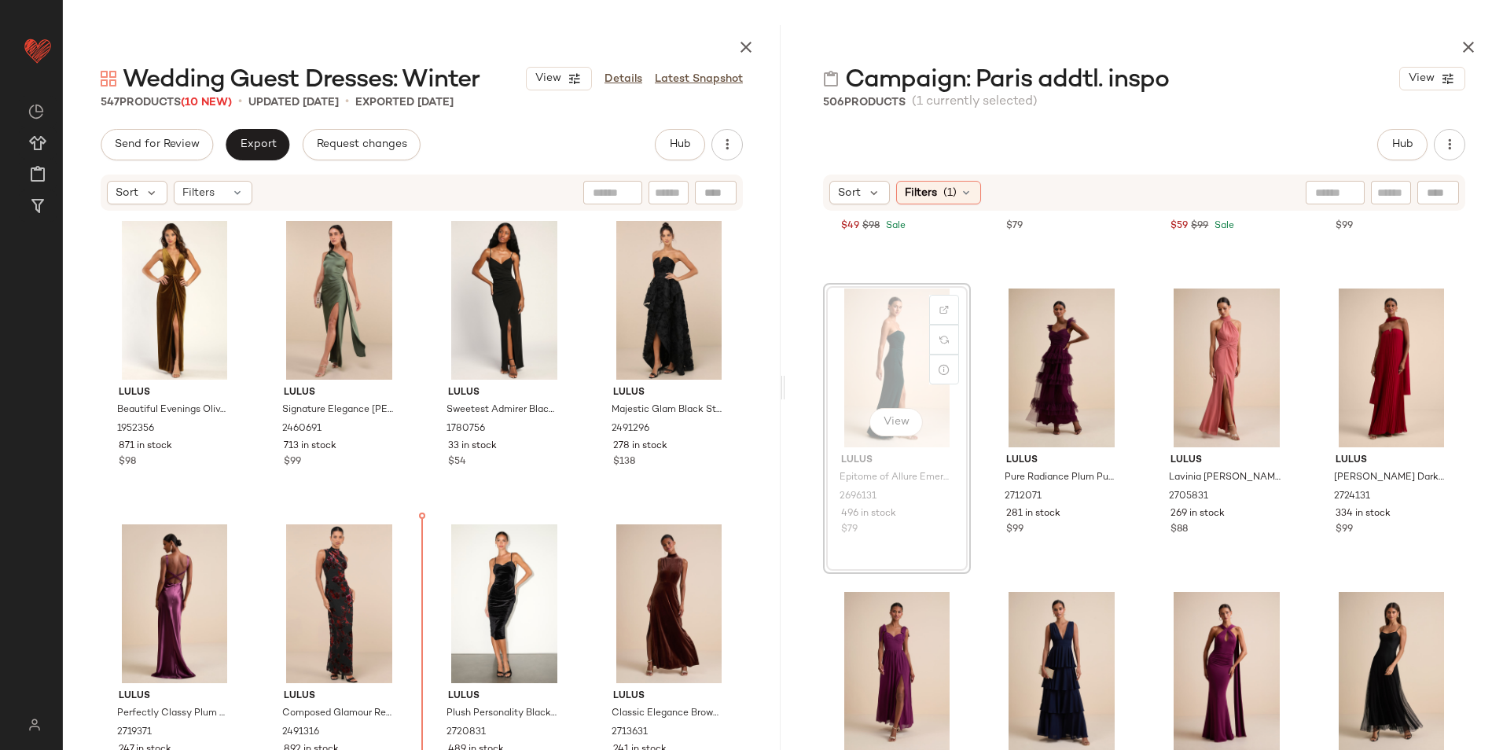
scroll to position [7, 0]
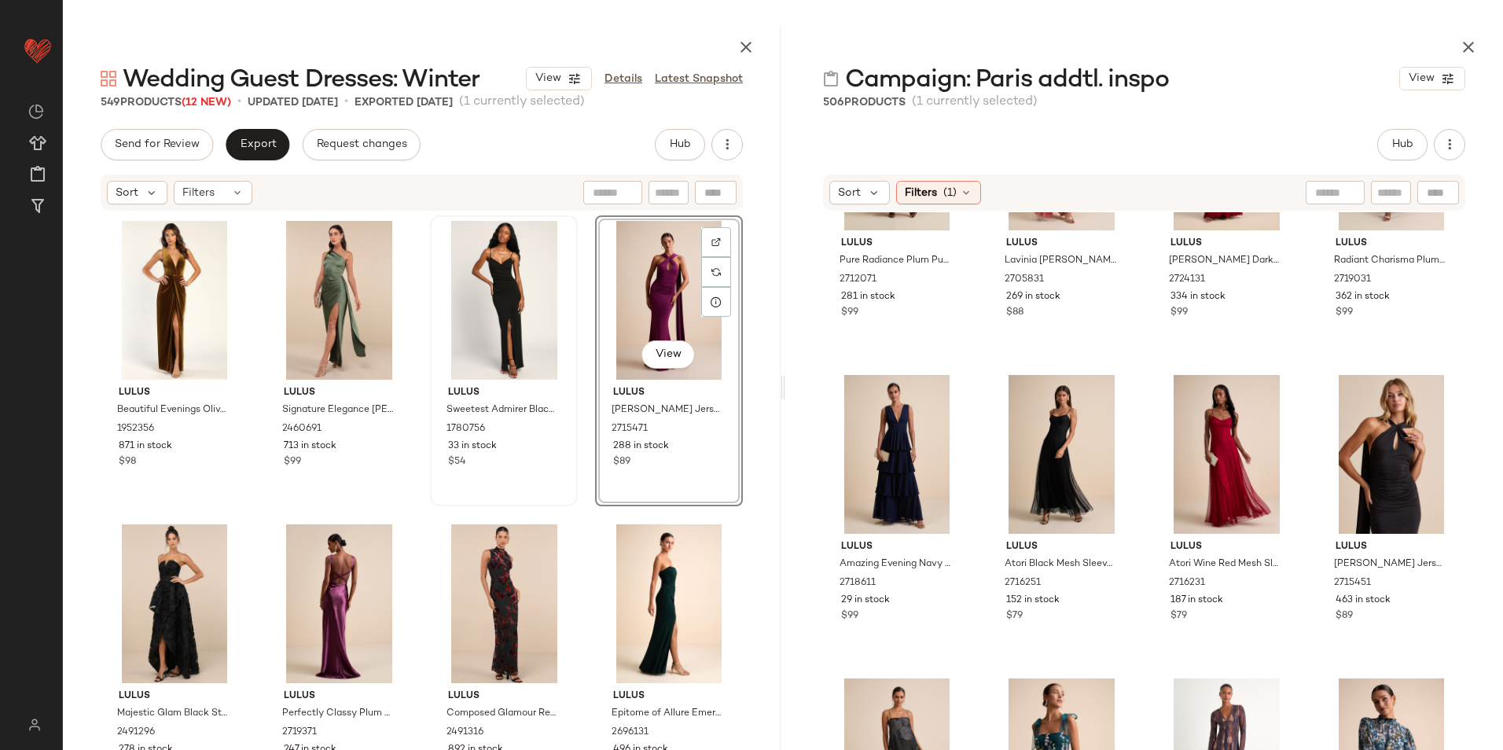
scroll to position [484, 0]
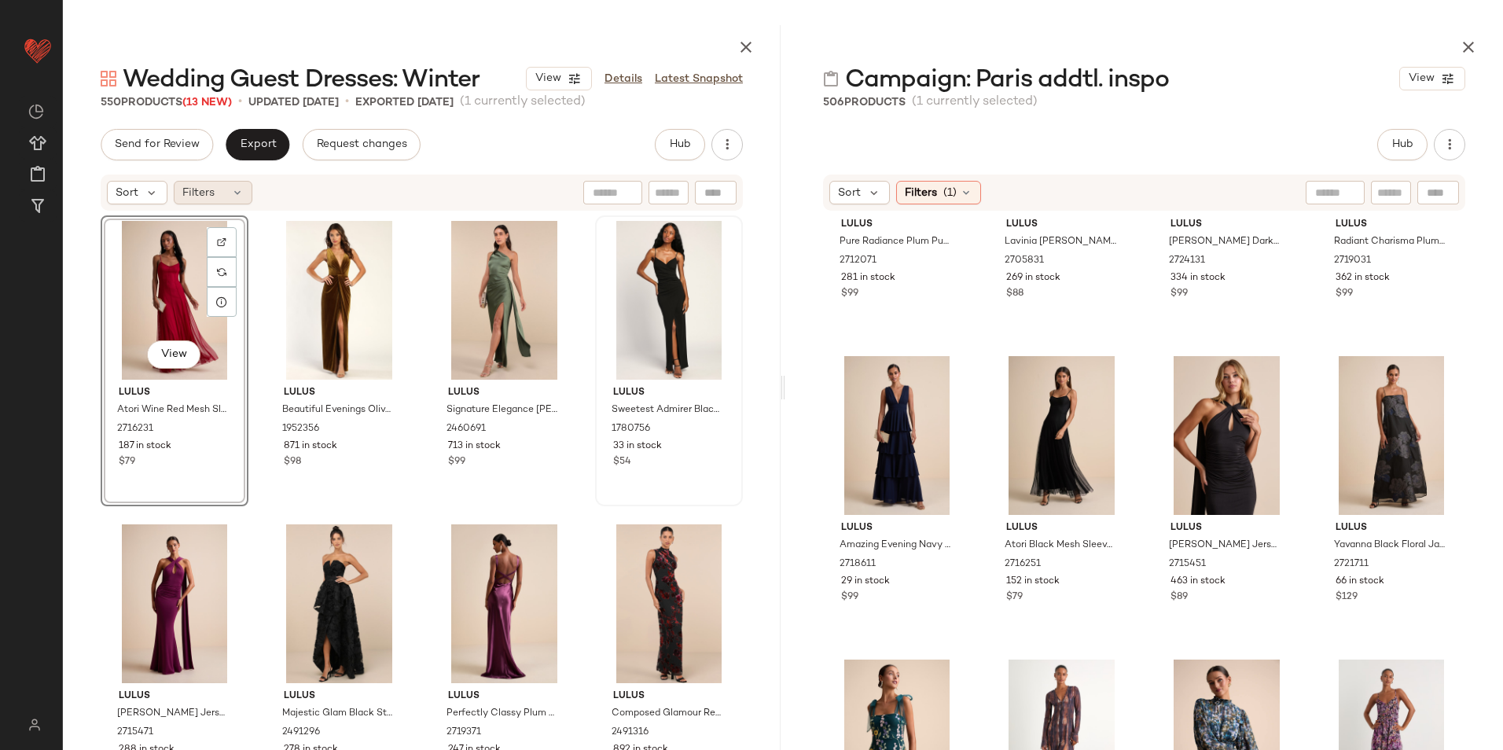
click at [209, 194] on span "Filters" at bounding box center [198, 193] width 32 height 17
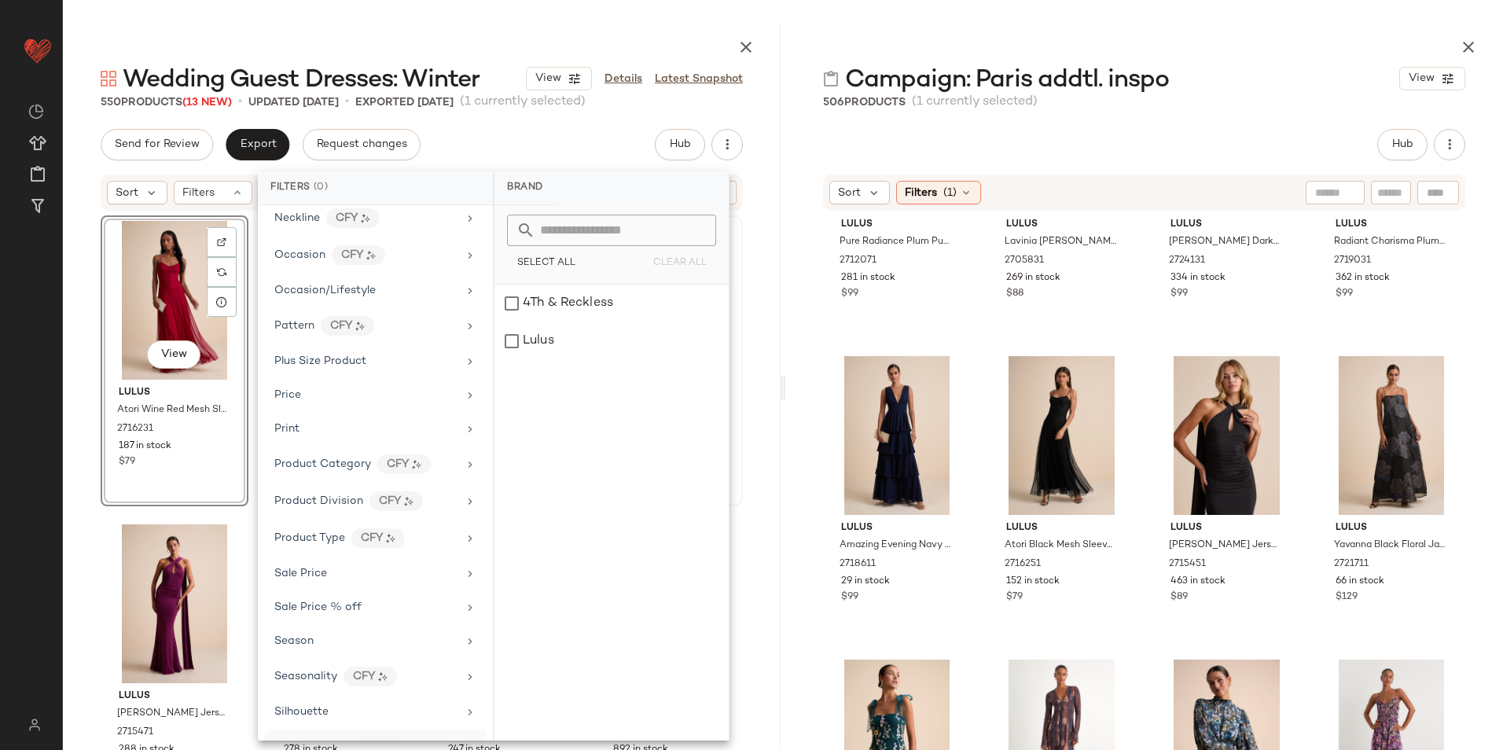
scroll to position [849, 0]
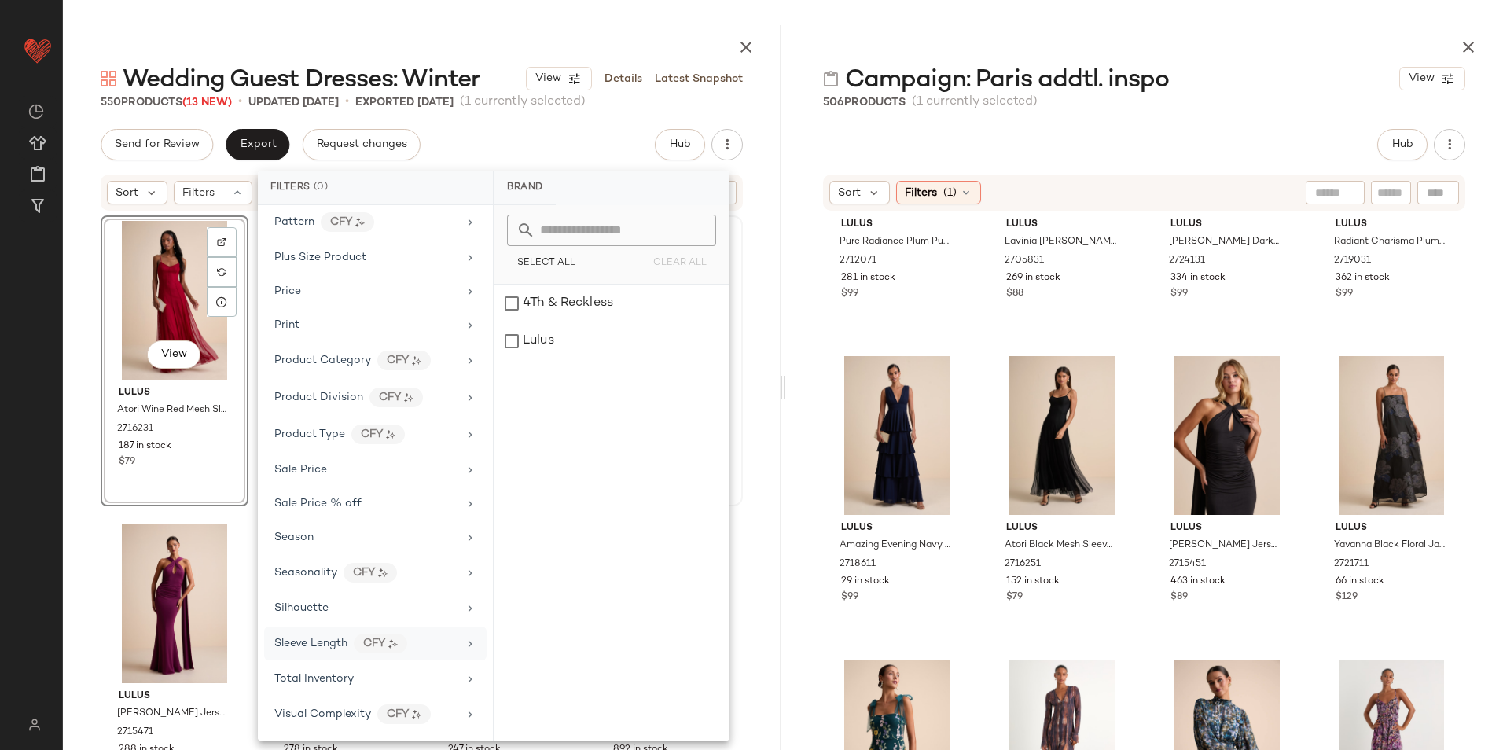
click at [359, 644] on div "CFY" at bounding box center [380, 644] width 53 height 20
click at [344, 678] on span "Total Inventory" at bounding box center [313, 679] width 79 height 12
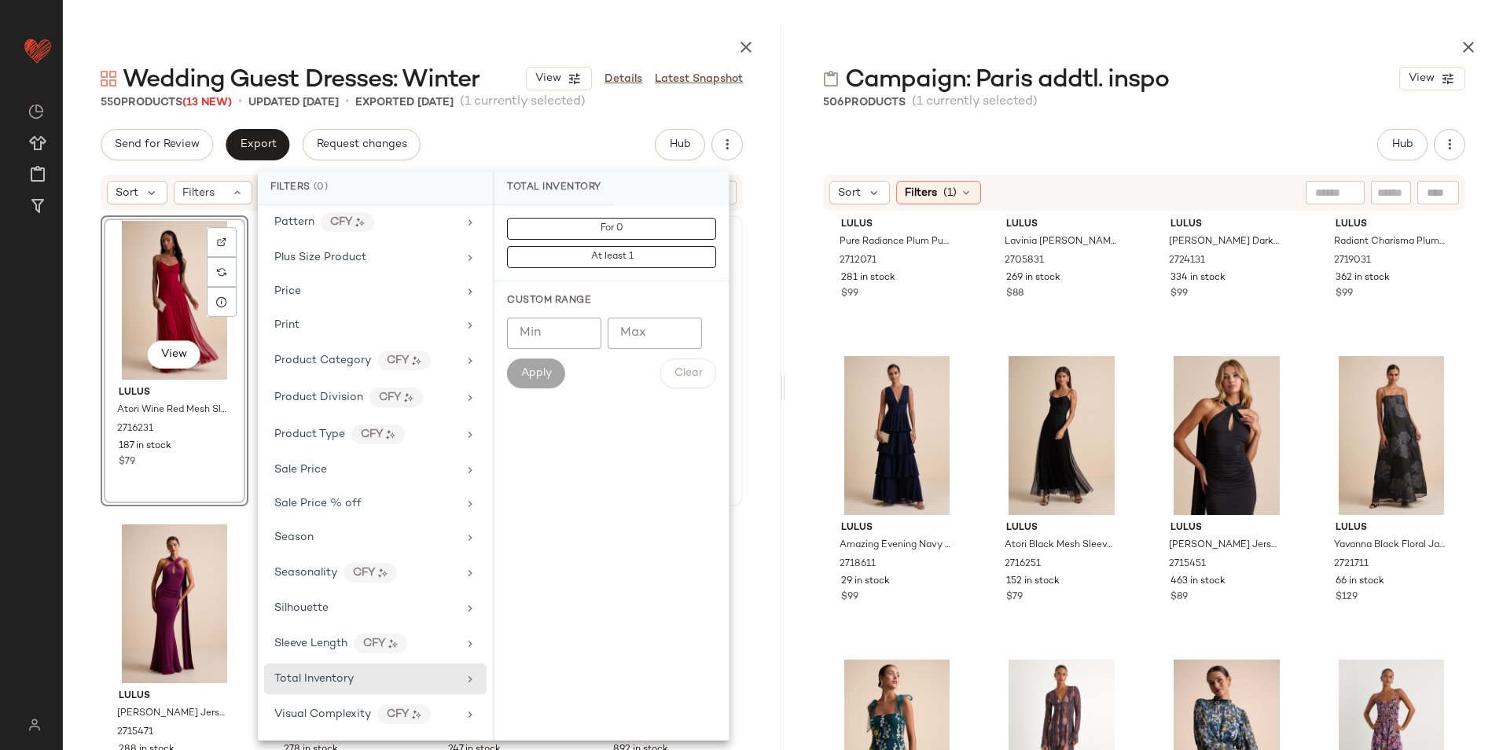
click at [660, 333] on input "Max" at bounding box center [655, 333] width 94 height 31
type input "**"
click at [543, 369] on span "Apply" at bounding box center [536, 373] width 31 height 13
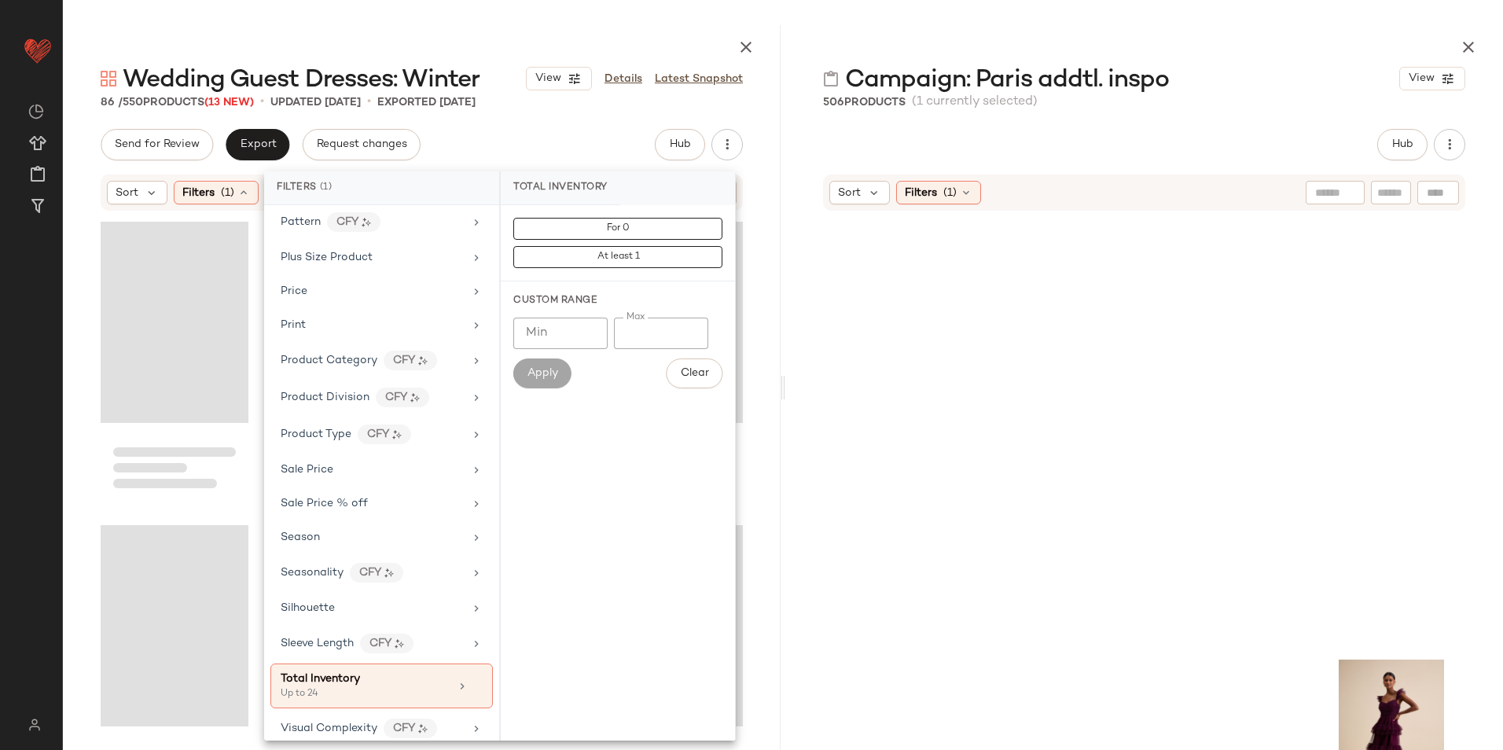
scroll to position [1091, 0]
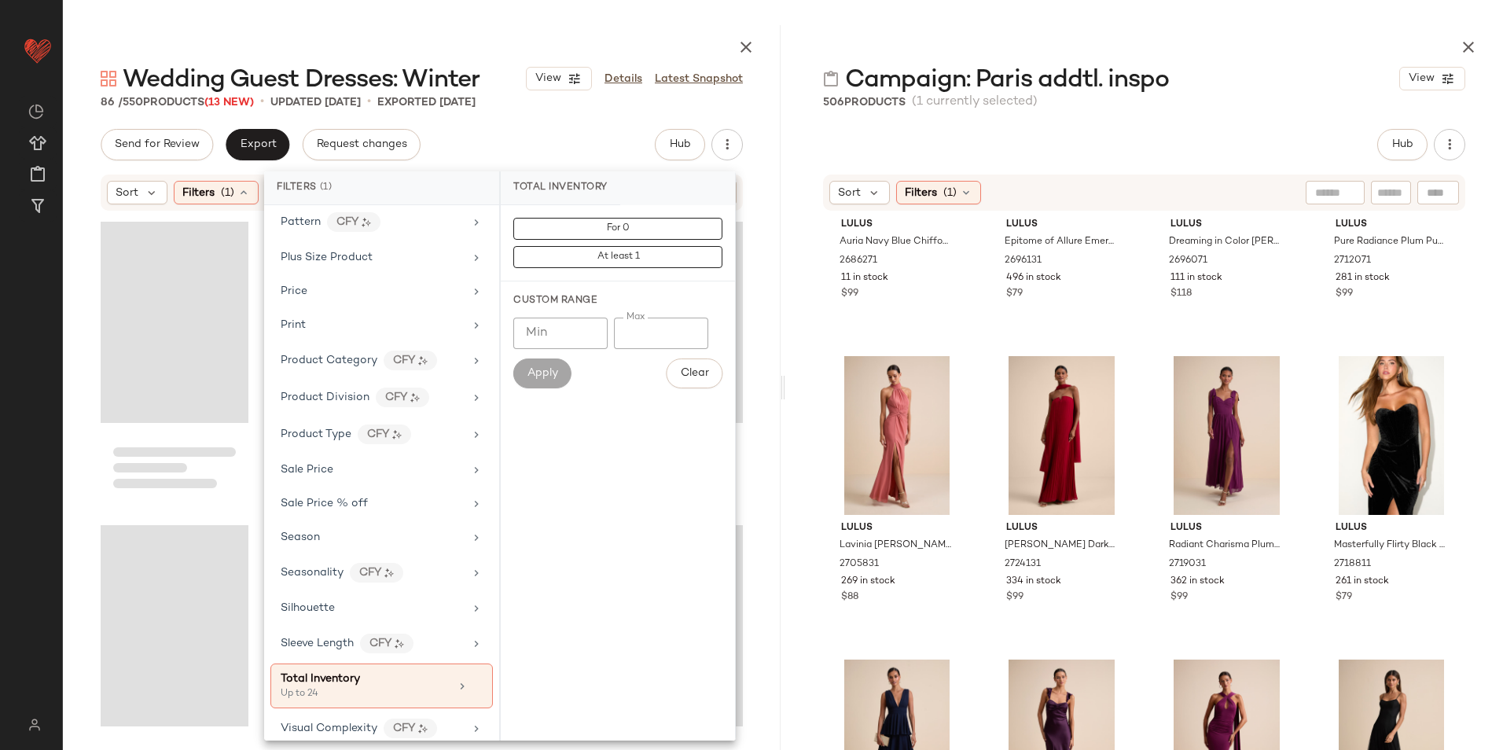
click at [584, 45] on div at bounding box center [422, 44] width 718 height 38
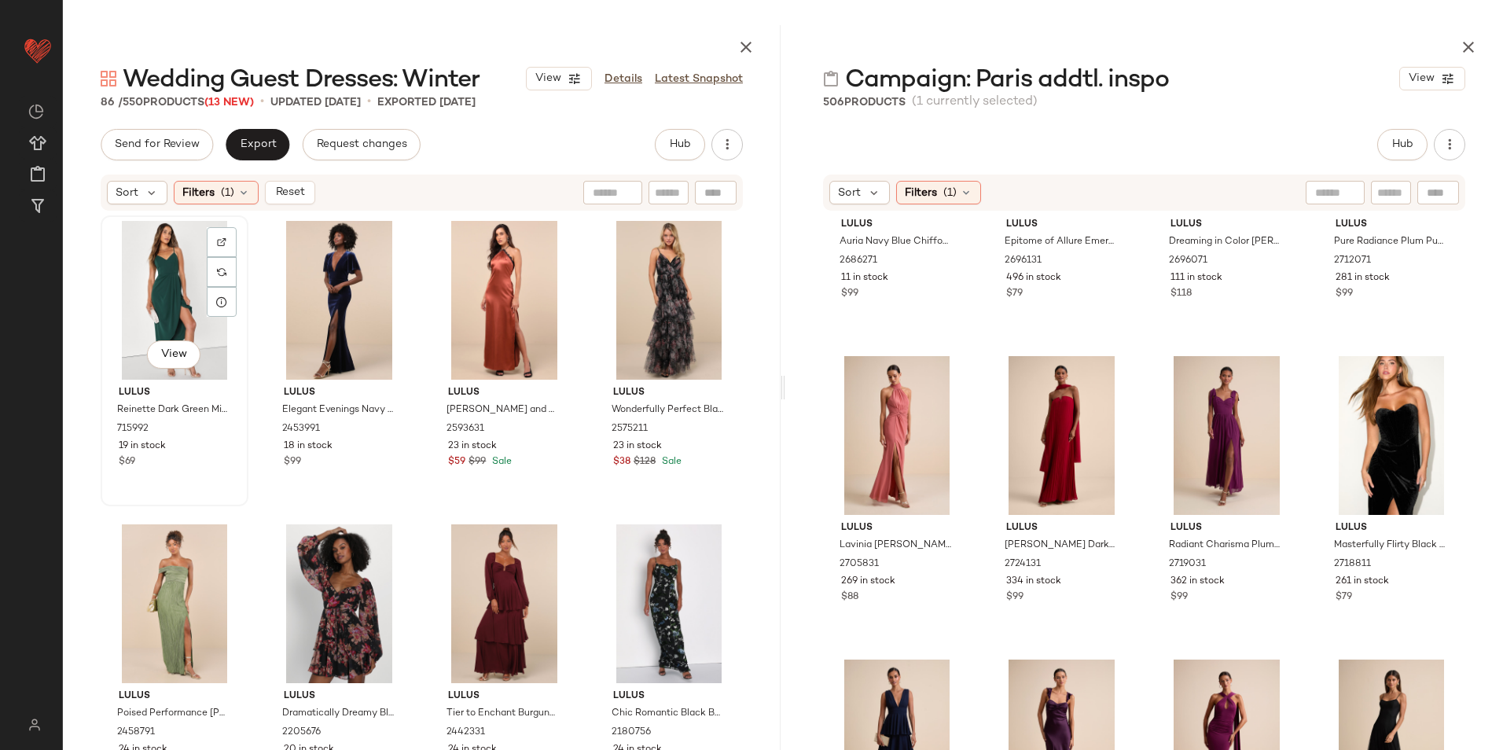
click at [171, 298] on div "View" at bounding box center [174, 300] width 137 height 159
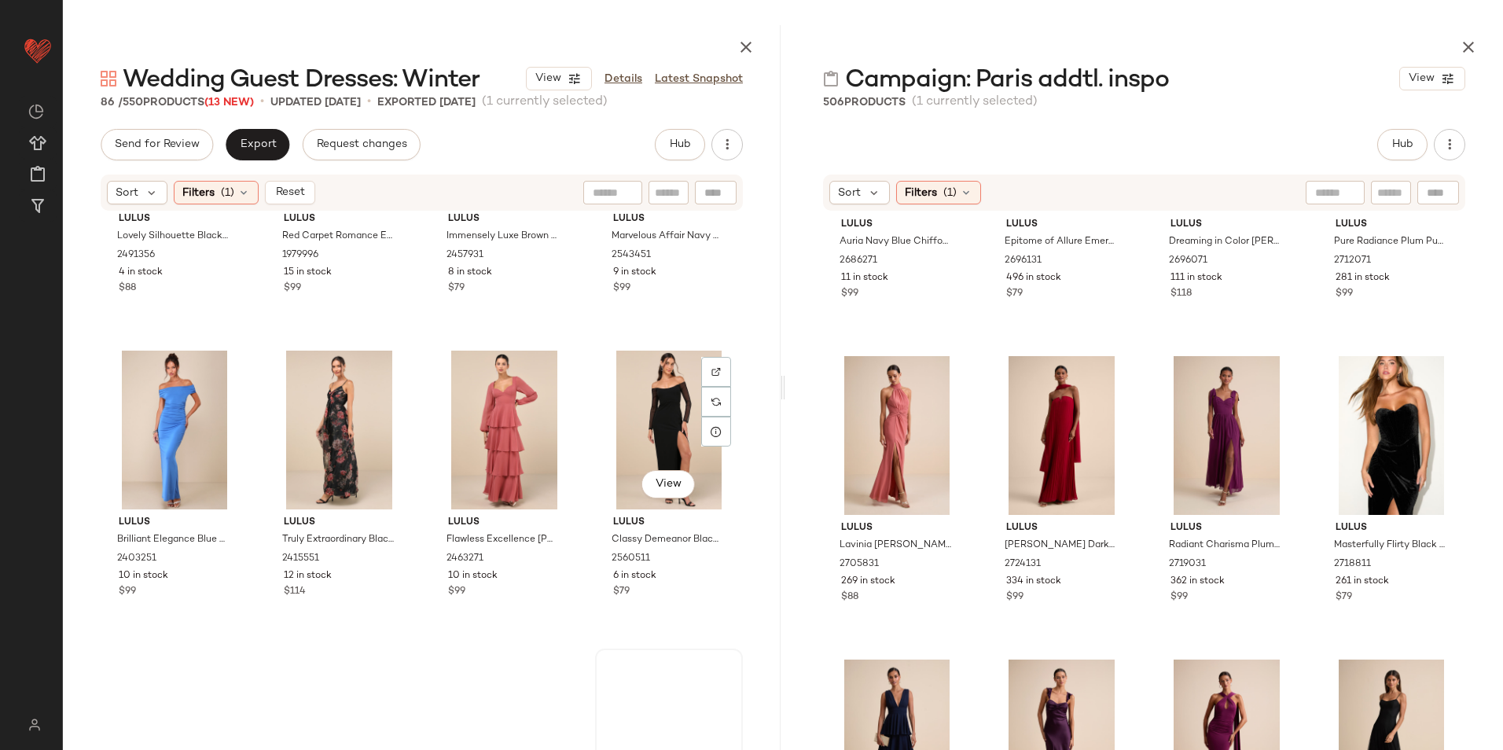
scroll to position [6057, 0]
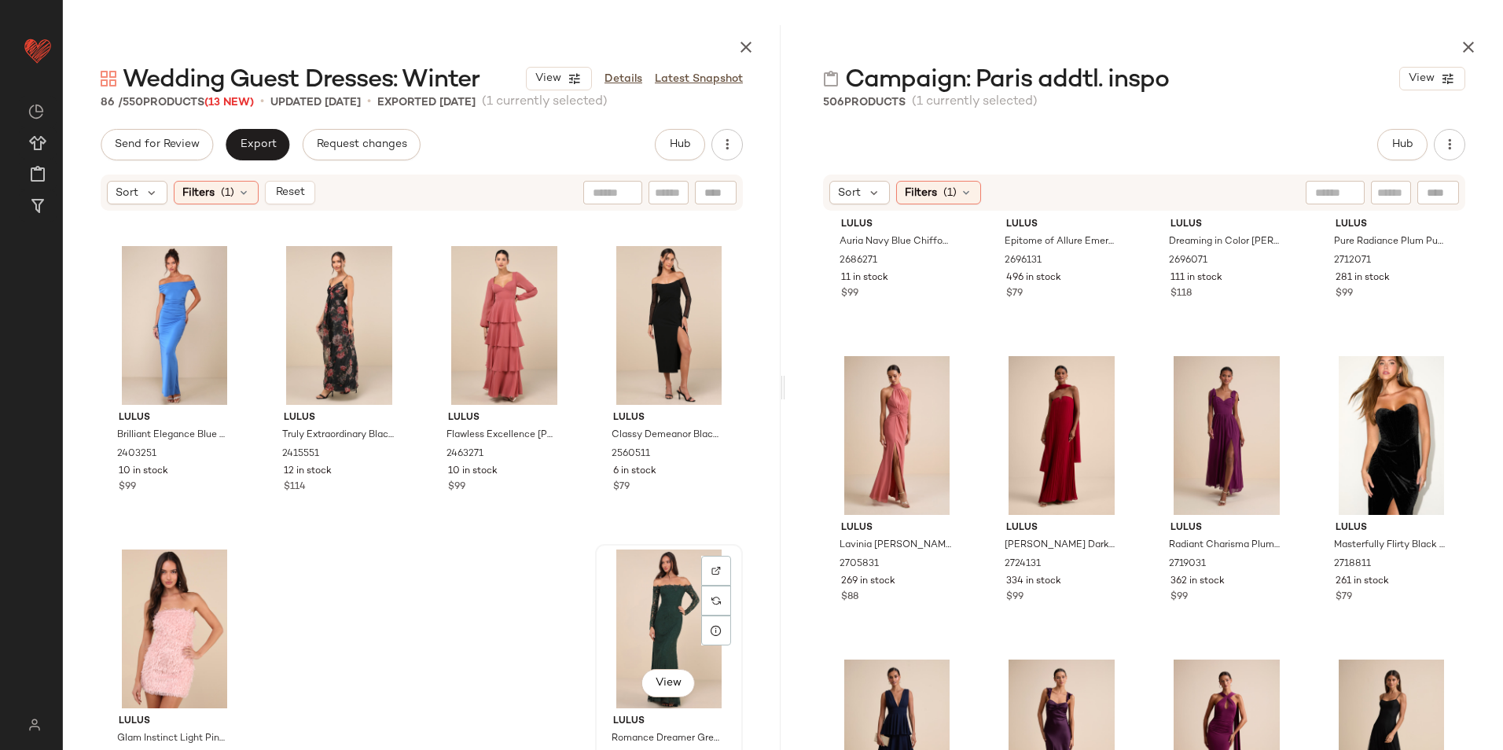
click at [653, 590] on div "View" at bounding box center [669, 629] width 137 height 159
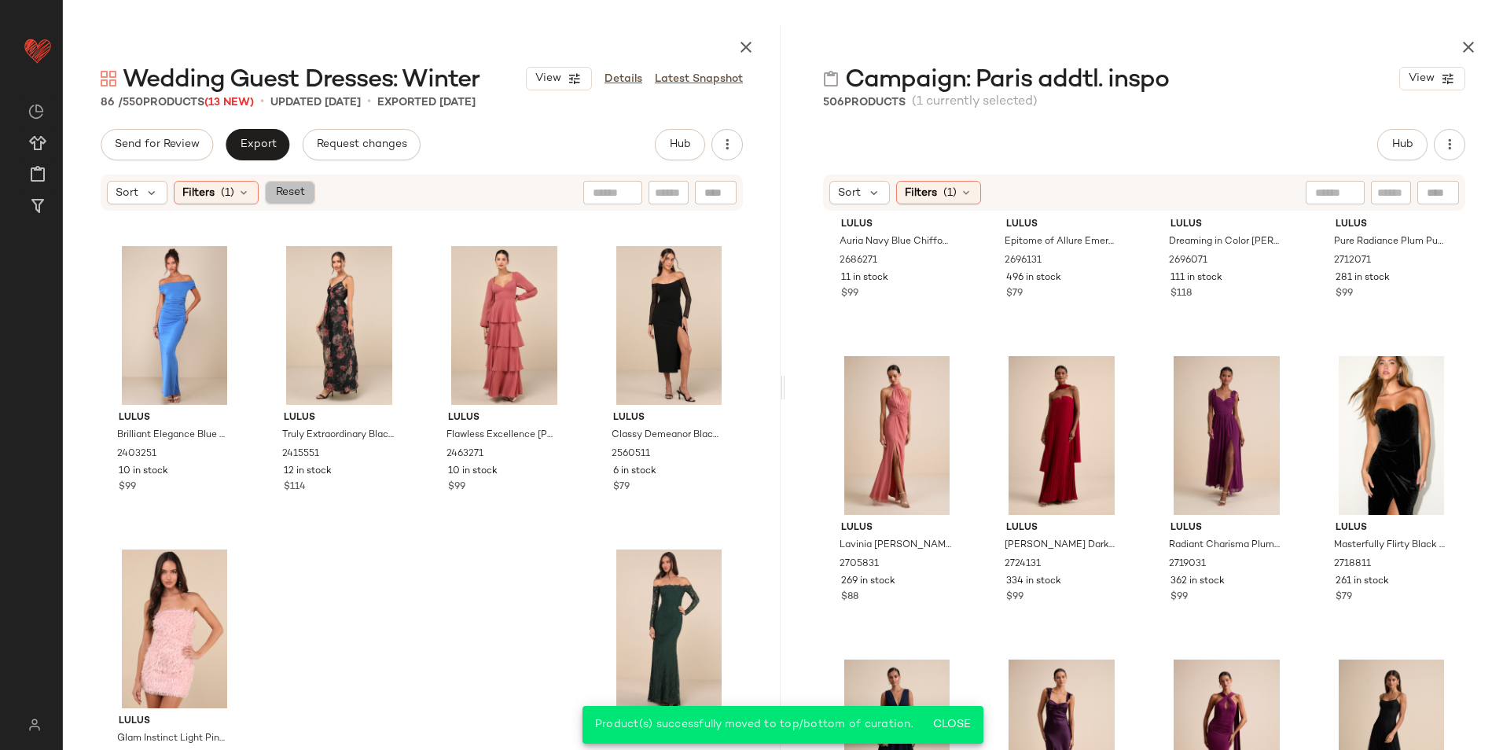
click at [299, 189] on span "Reset" at bounding box center [289, 192] width 30 height 13
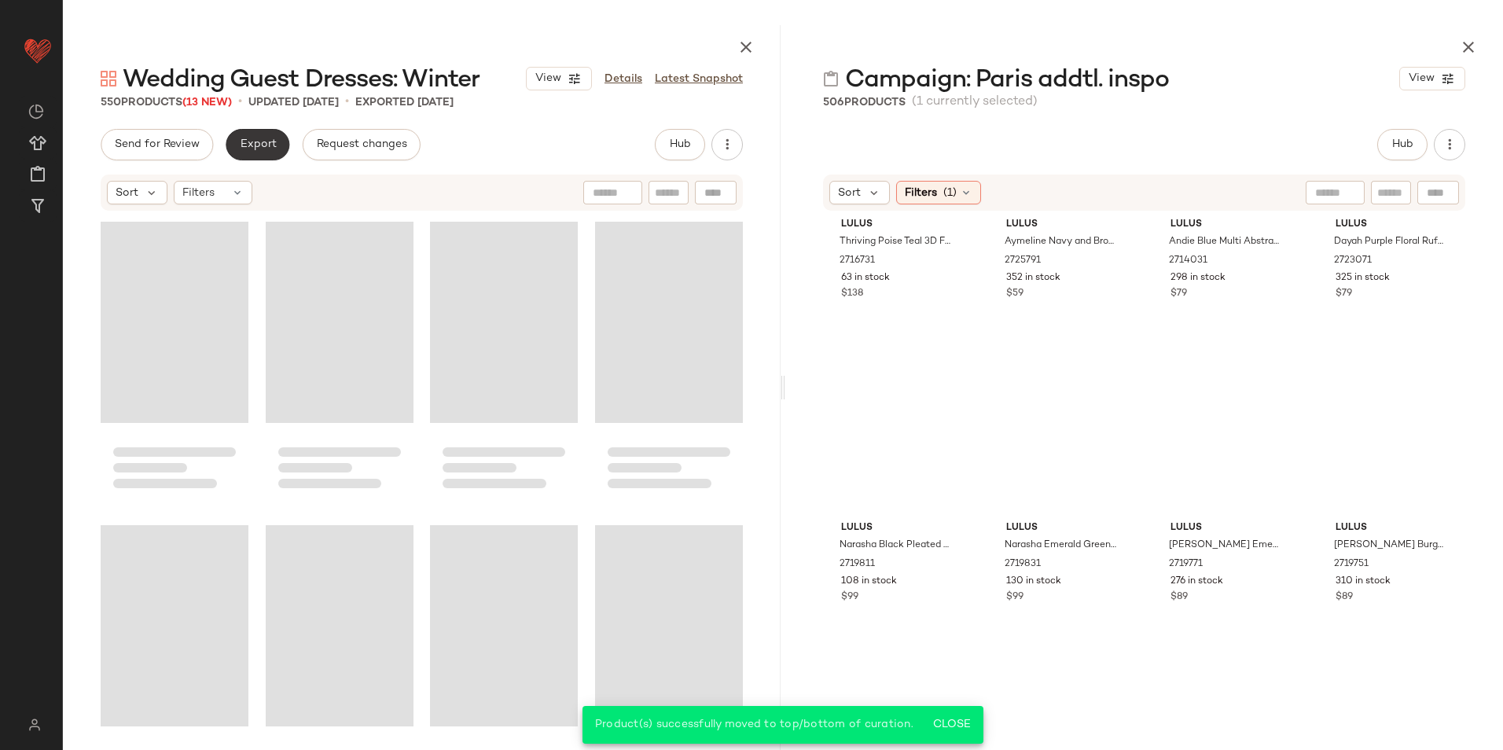
click at [268, 142] on span "Export" at bounding box center [257, 144] width 37 height 13
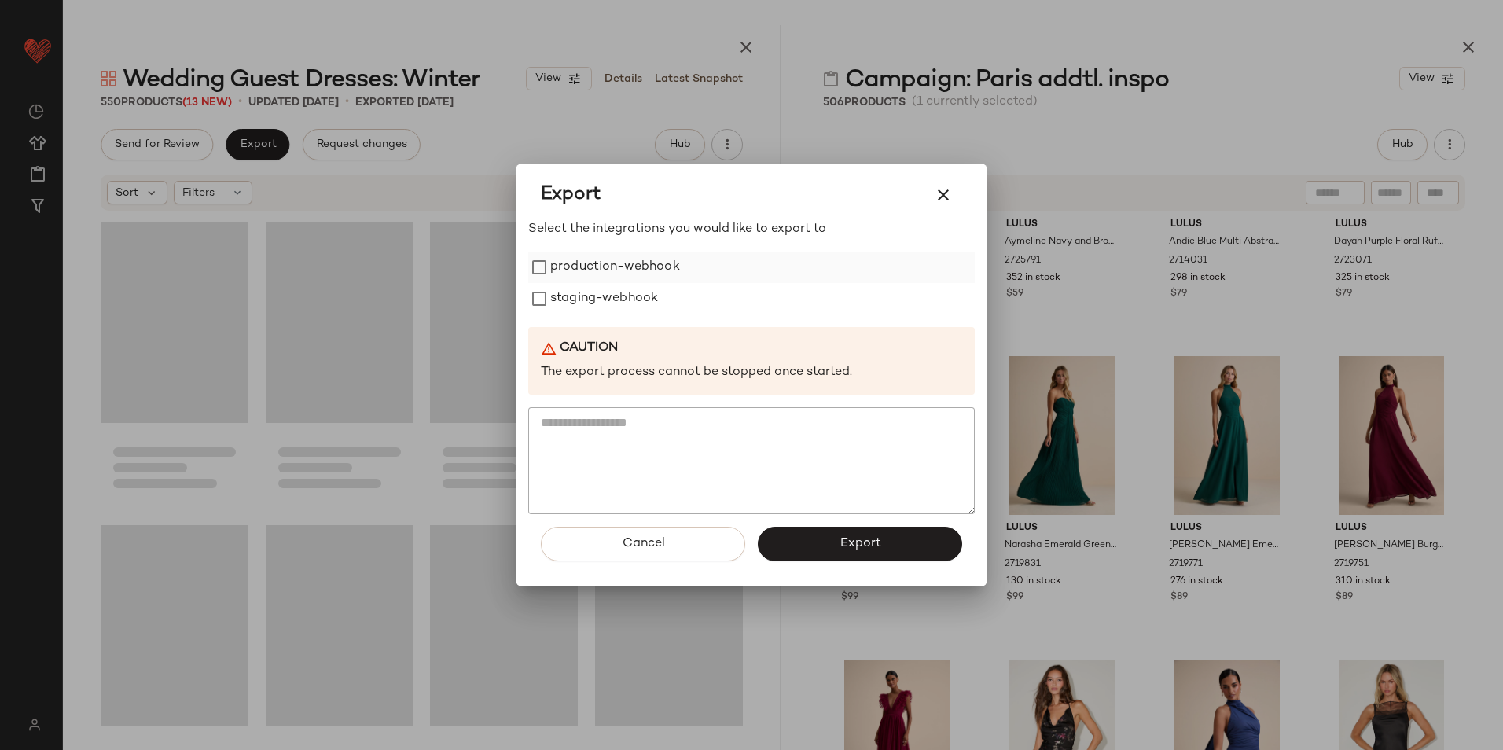
scroll to position [41263, 0]
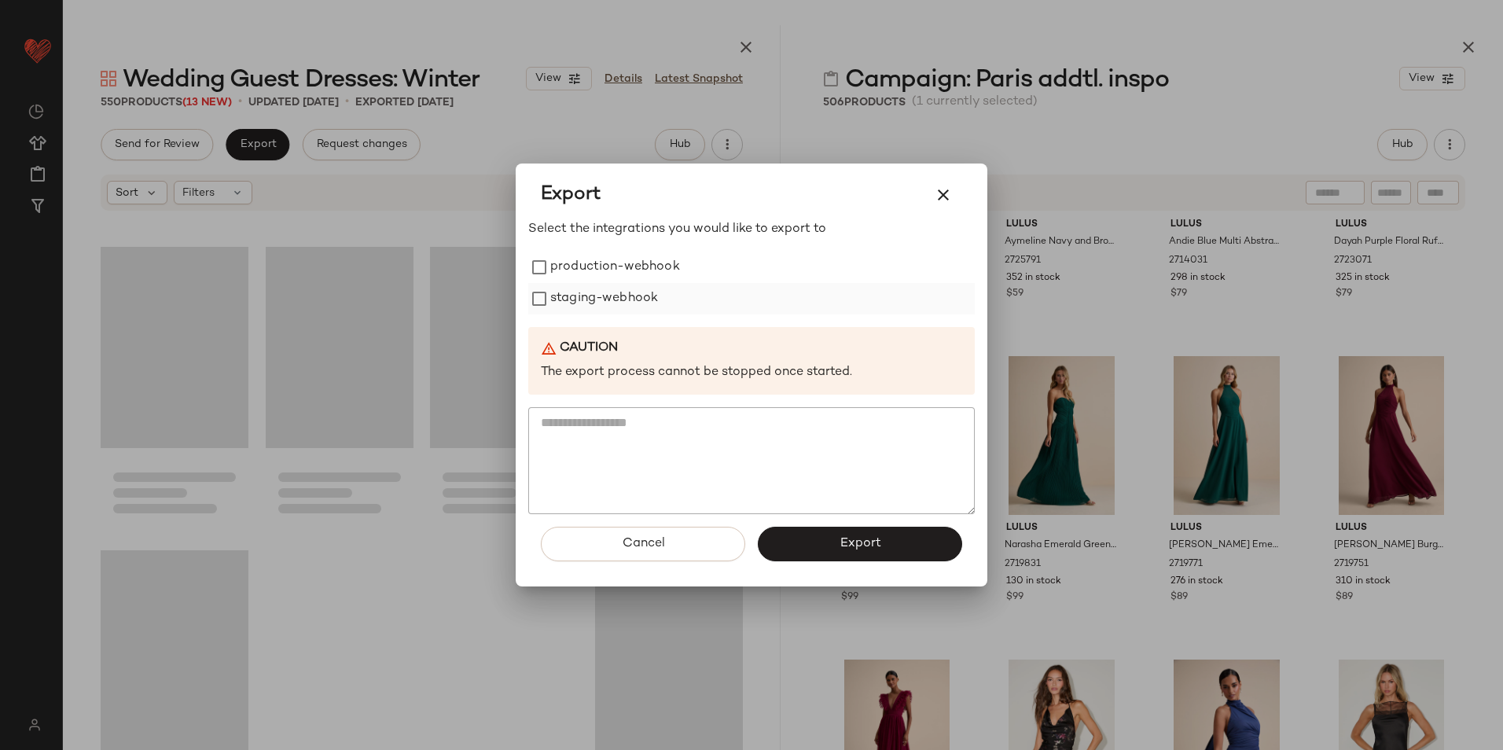
drag, startPoint x: 629, startPoint y: 256, endPoint x: 624, endPoint y: 311, distance: 55.3
click at [629, 258] on label "production-webhook" at bounding box center [615, 267] width 130 height 31
click at [623, 321] on div "Select the integrations you would like to export to production-webhook staging-…" at bounding box center [751, 367] width 447 height 294
click at [642, 303] on label "staging-webhook" at bounding box center [604, 298] width 108 height 31
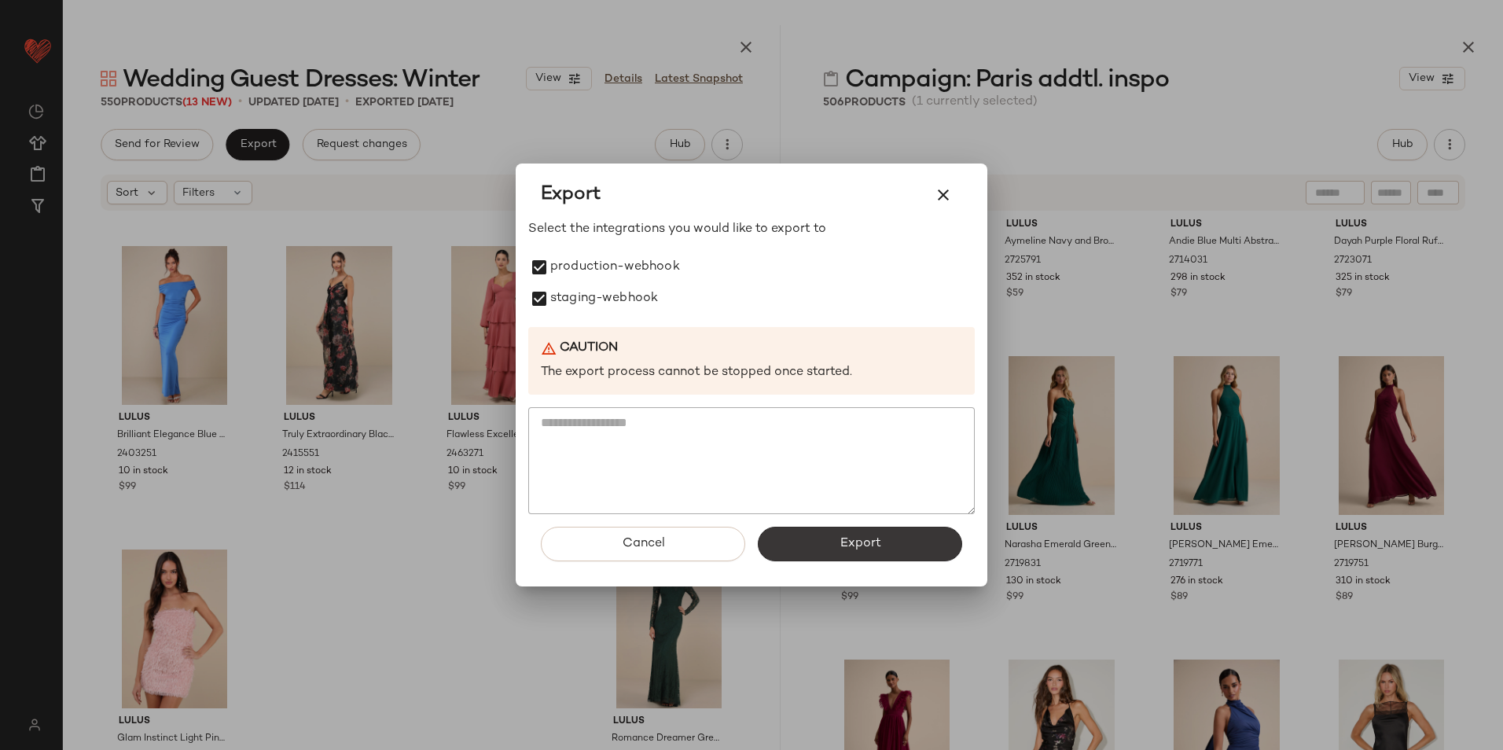
click at [804, 557] on button "Export" at bounding box center [860, 544] width 204 height 35
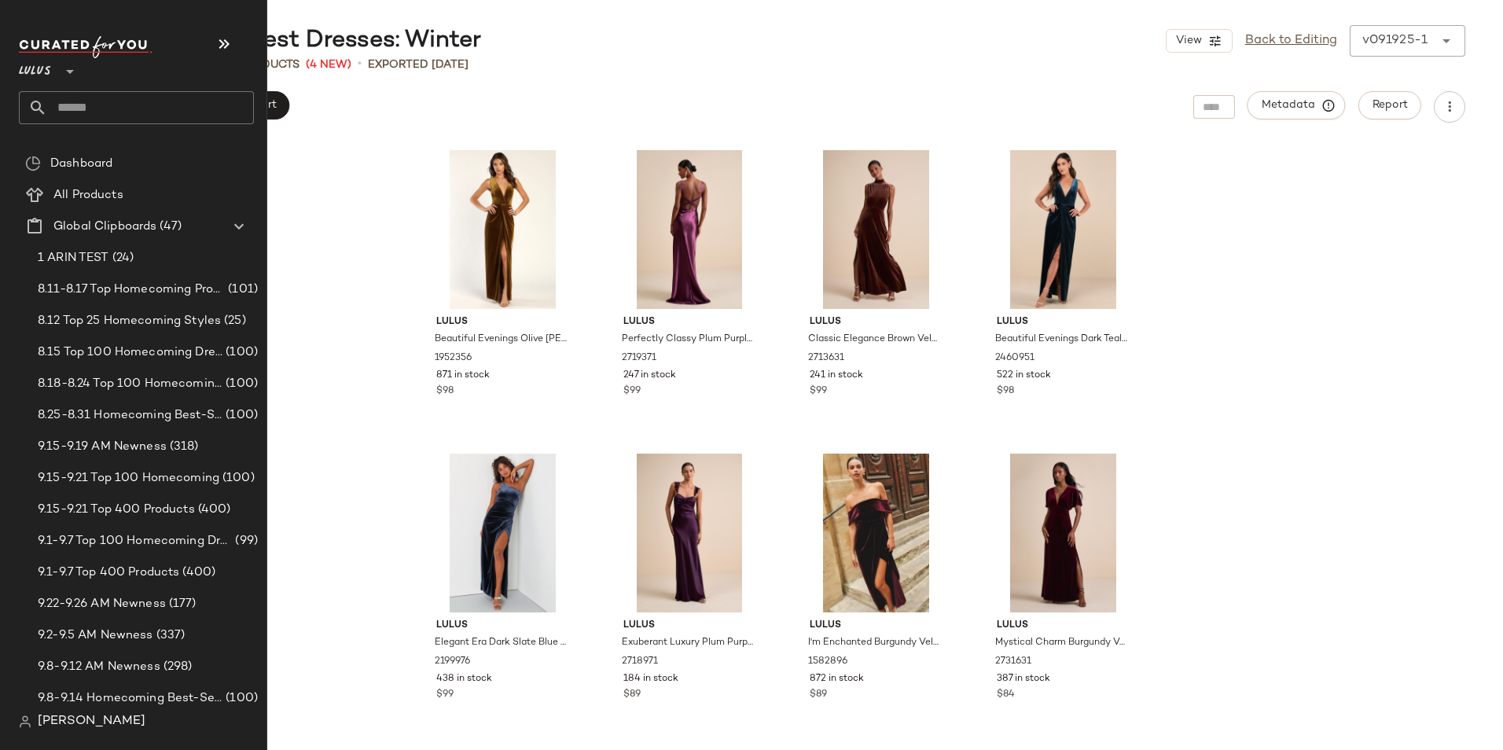
click at [75, 102] on input "text" at bounding box center [150, 107] width 207 height 33
click at [63, 103] on input "text" at bounding box center [150, 107] width 207 height 33
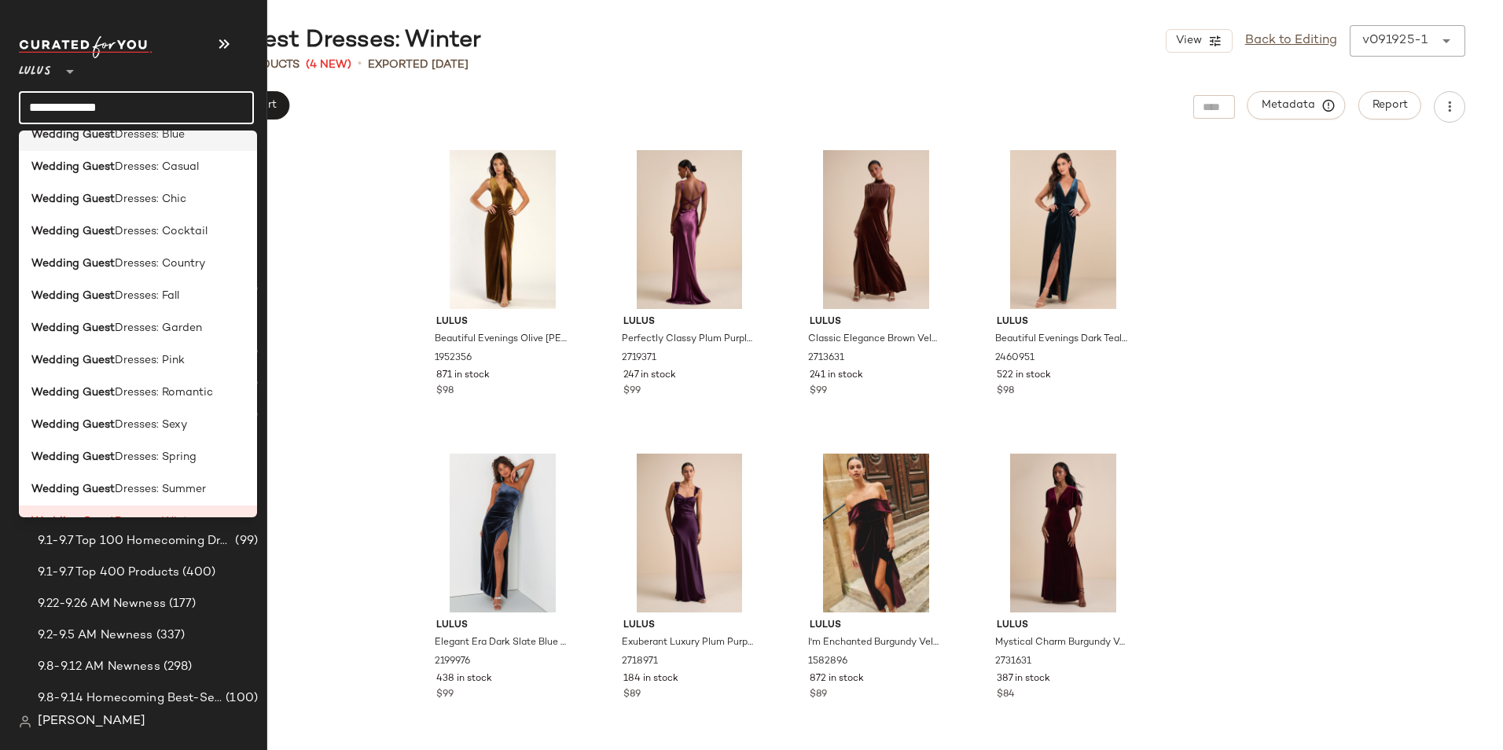
scroll to position [393, 0]
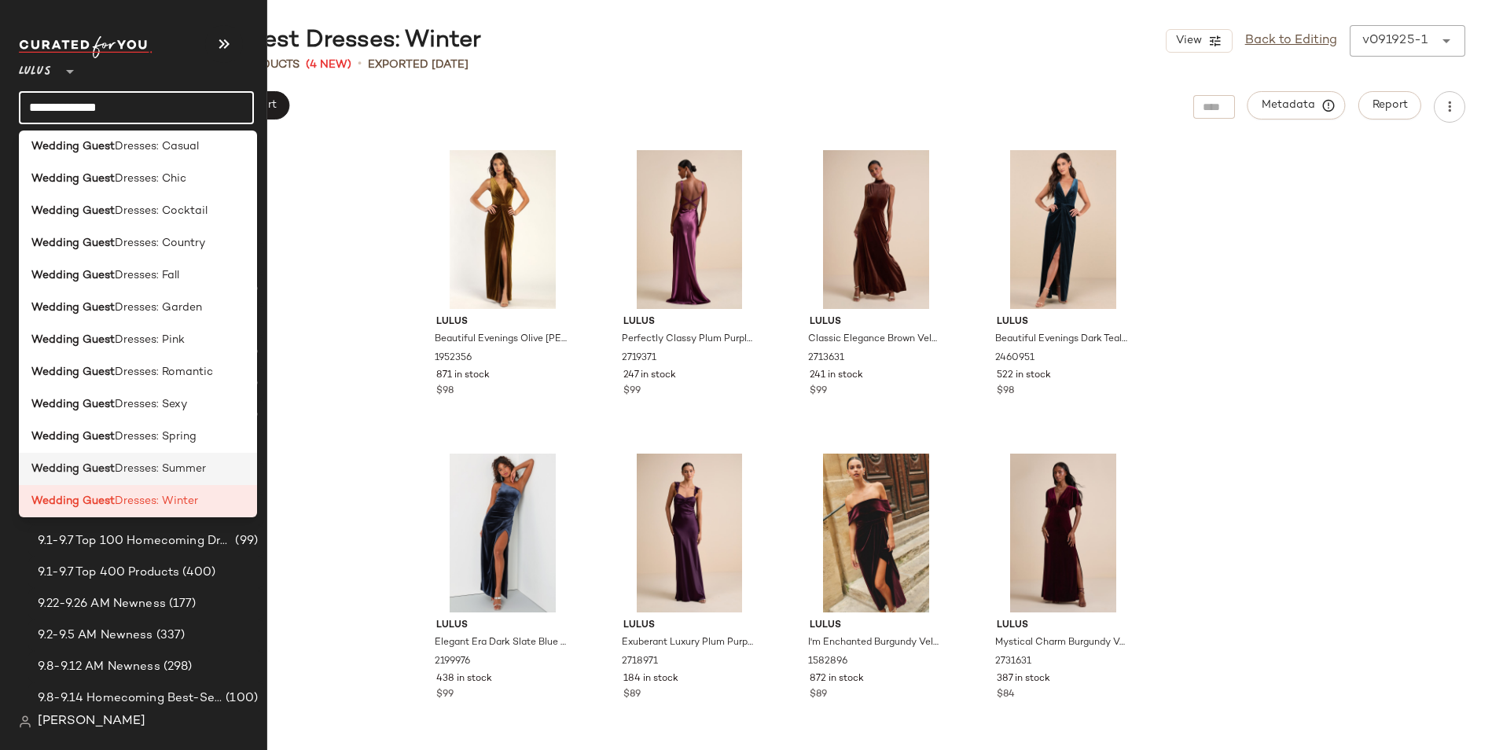
type input "**********"
click at [208, 469] on div "Wedding Guest Dresses: Summer" at bounding box center [137, 469] width 213 height 17
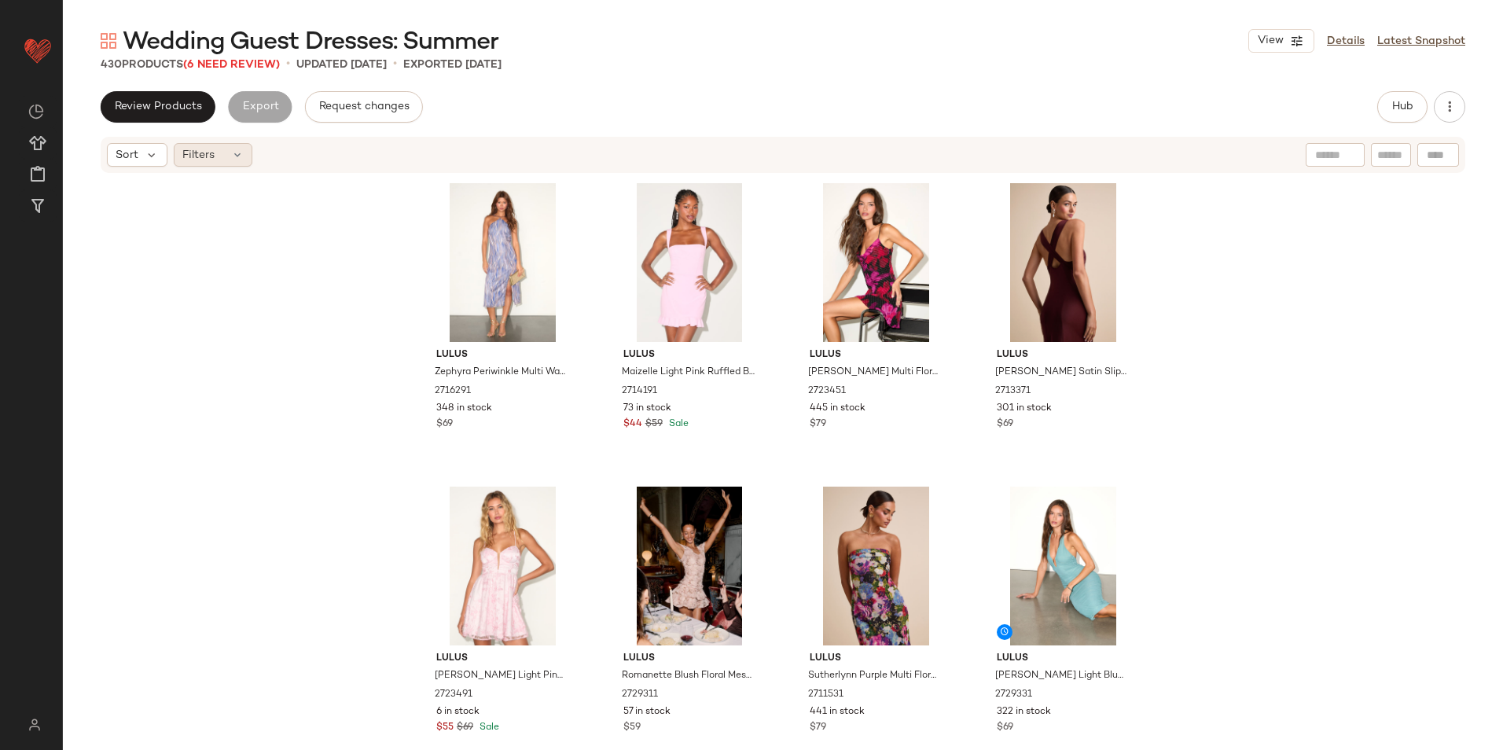
click at [247, 160] on div "Filters" at bounding box center [213, 155] width 79 height 24
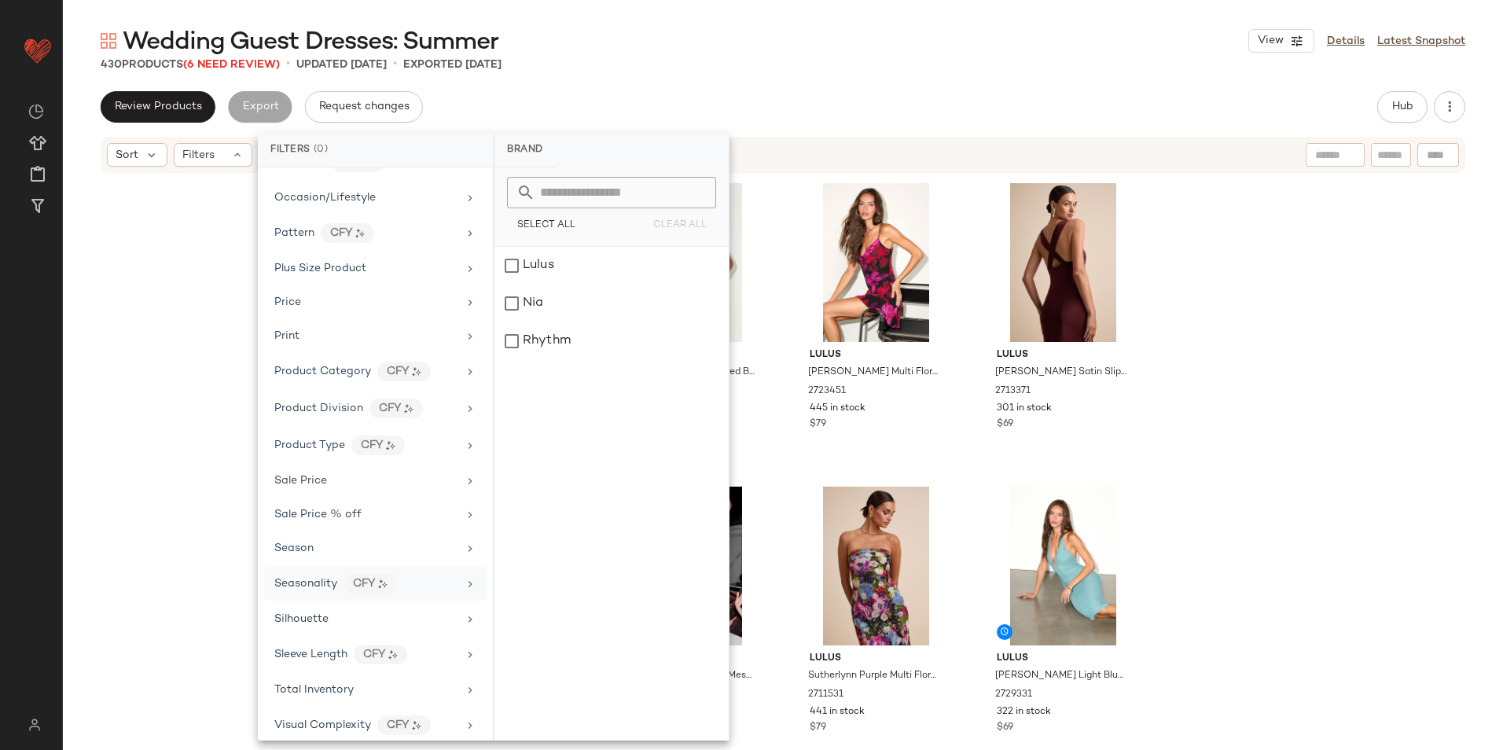
scroll to position [811, 0]
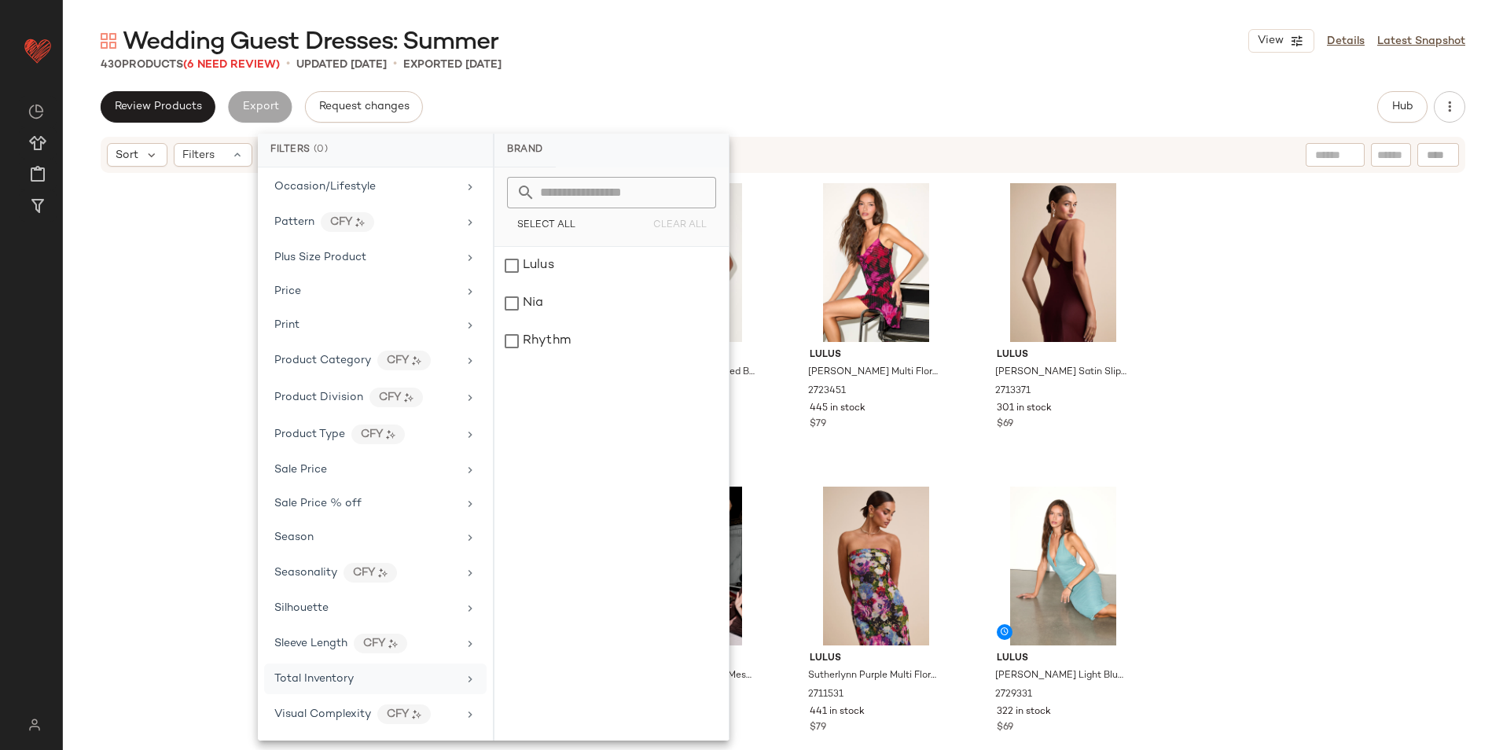
click at [355, 671] on div "Total Inventory" at bounding box center [365, 679] width 183 height 17
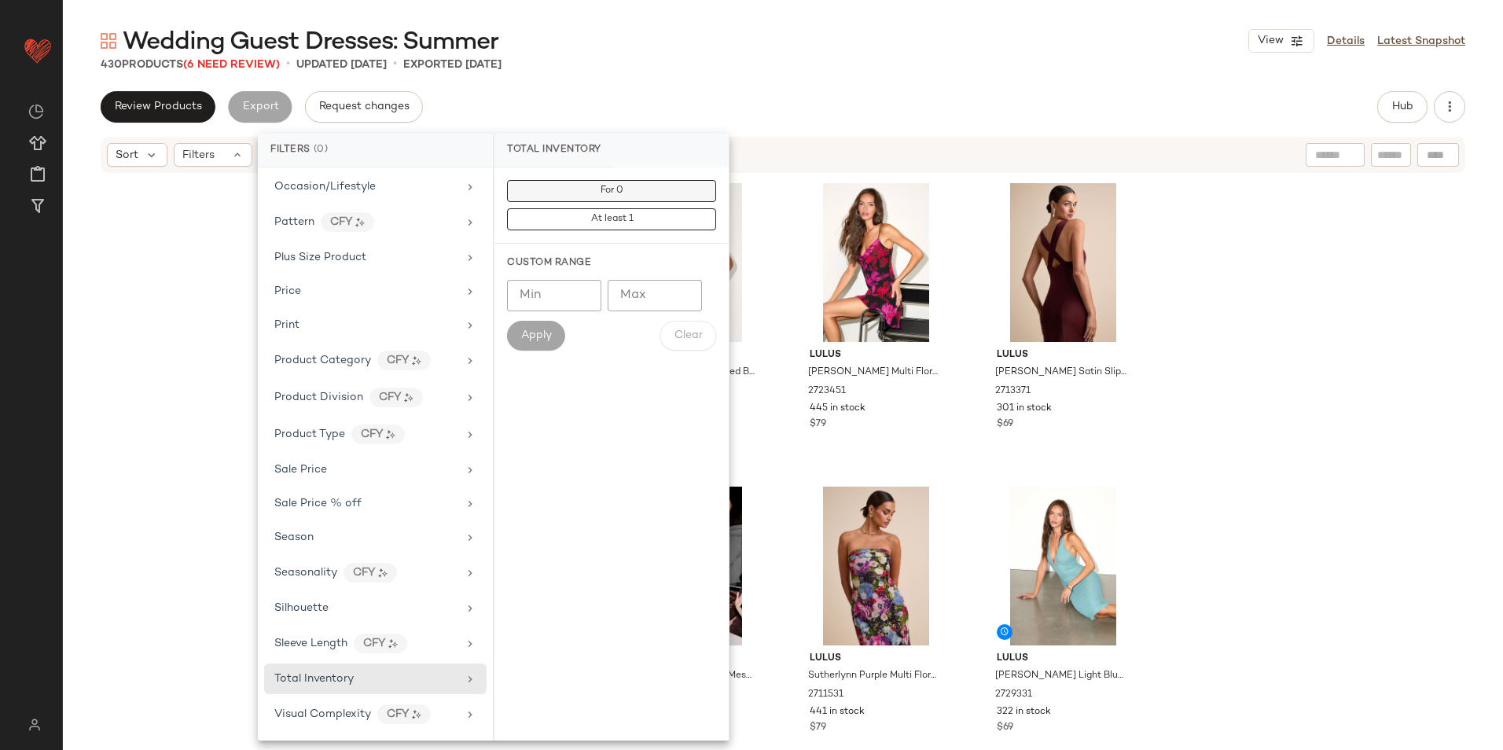
click at [628, 180] on button "For 0" at bounding box center [611, 191] width 209 height 22
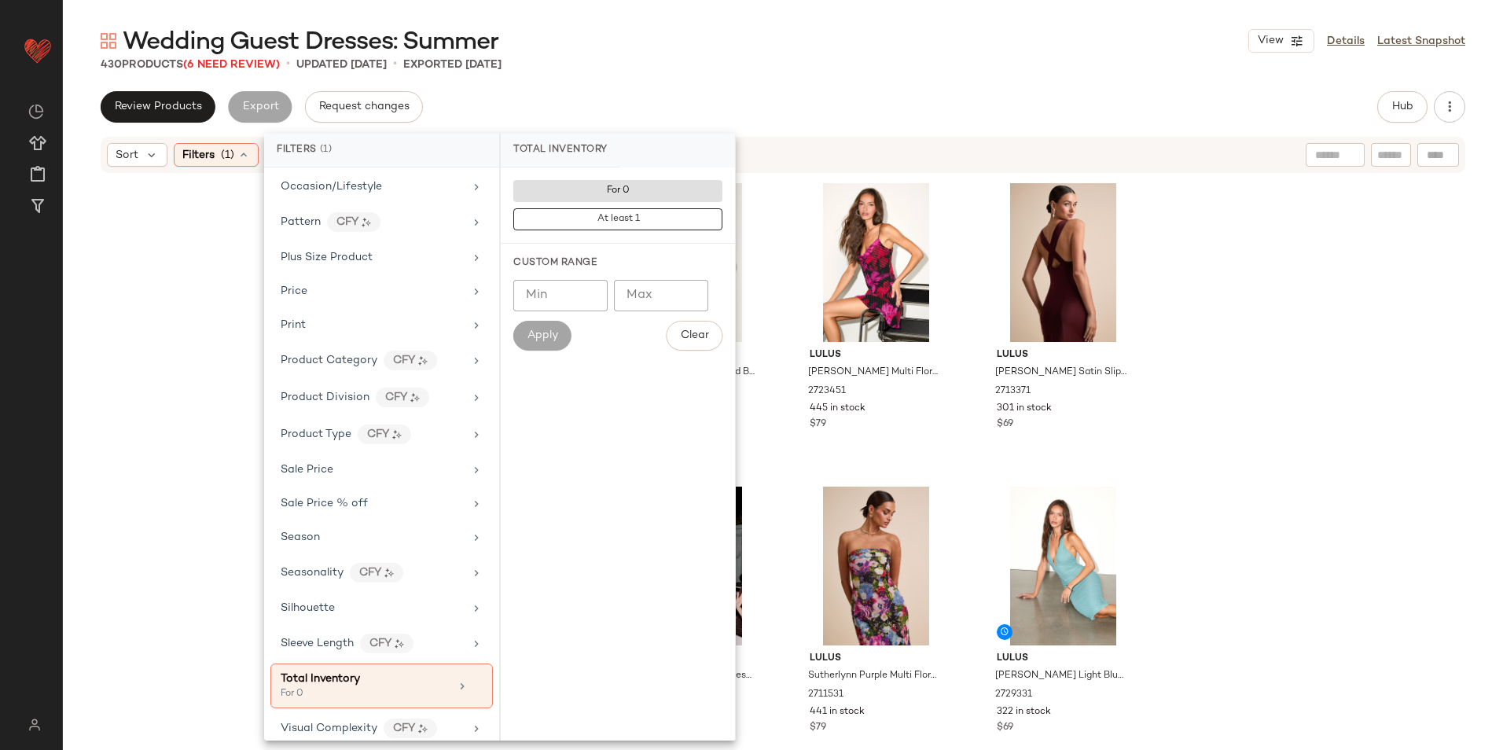
click at [690, 87] on div "Wedding Guest Dresses: Summer View Details Latest Snapshot 430 Products (6 Need…" at bounding box center [783, 387] width 1440 height 725
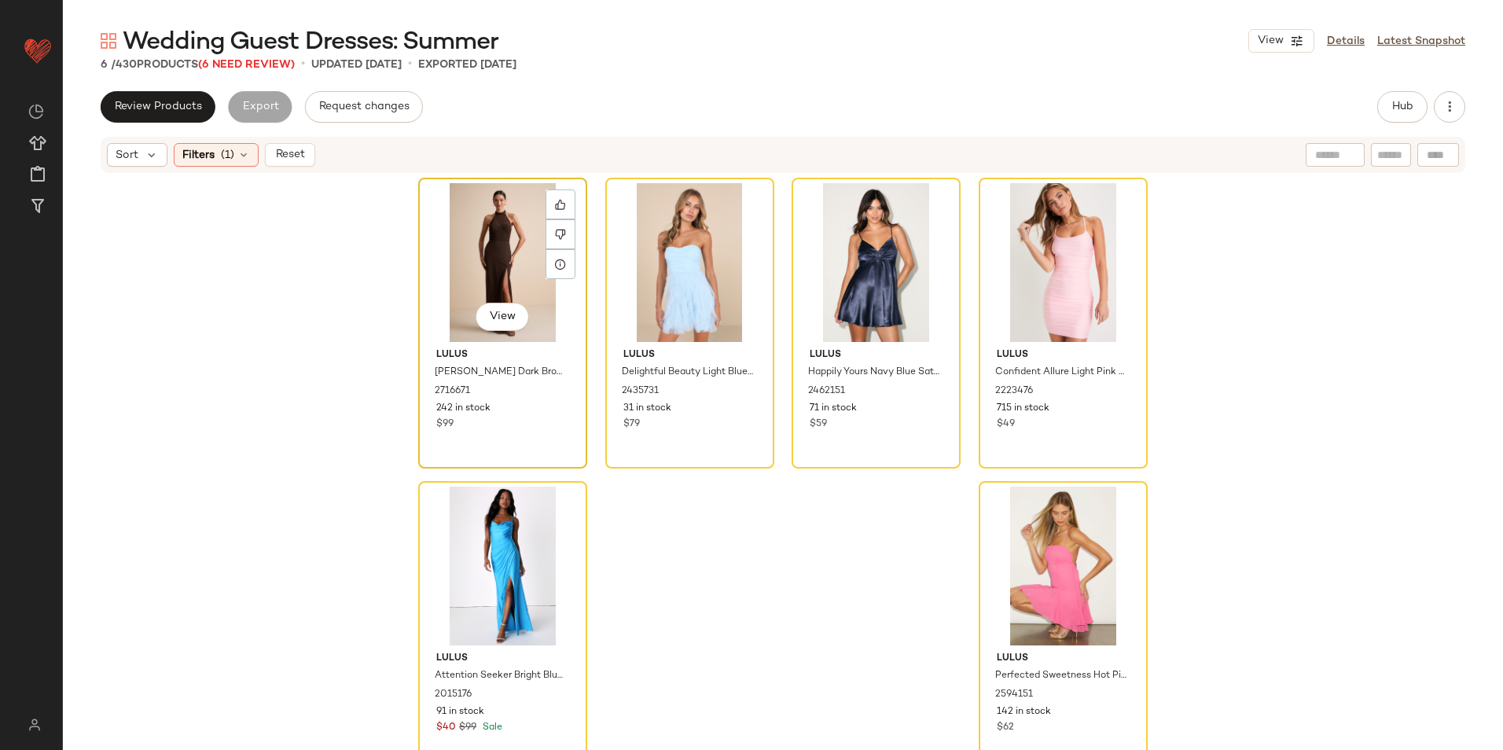
click at [479, 239] on div "View" at bounding box center [503, 262] width 158 height 159
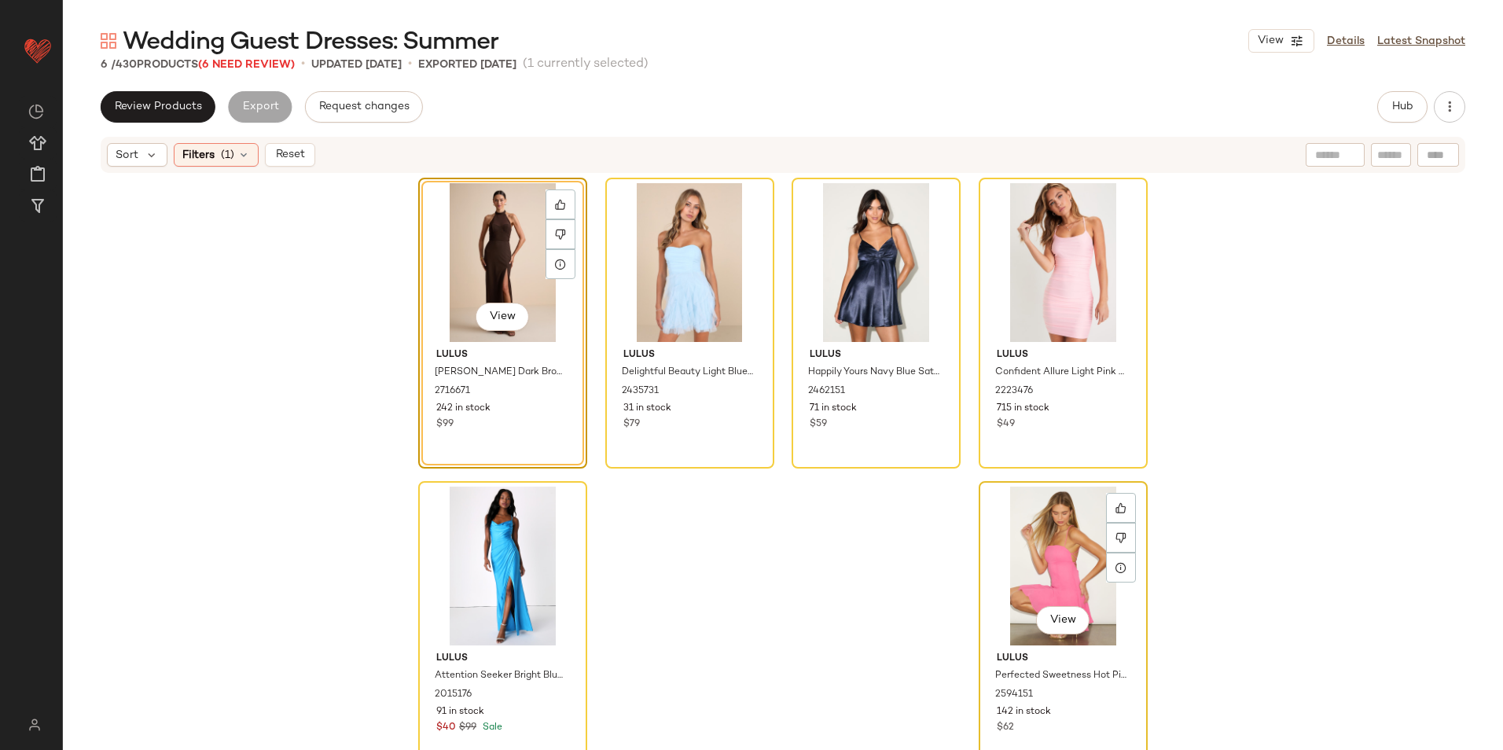
click at [1030, 521] on div "View" at bounding box center [1063, 566] width 158 height 159
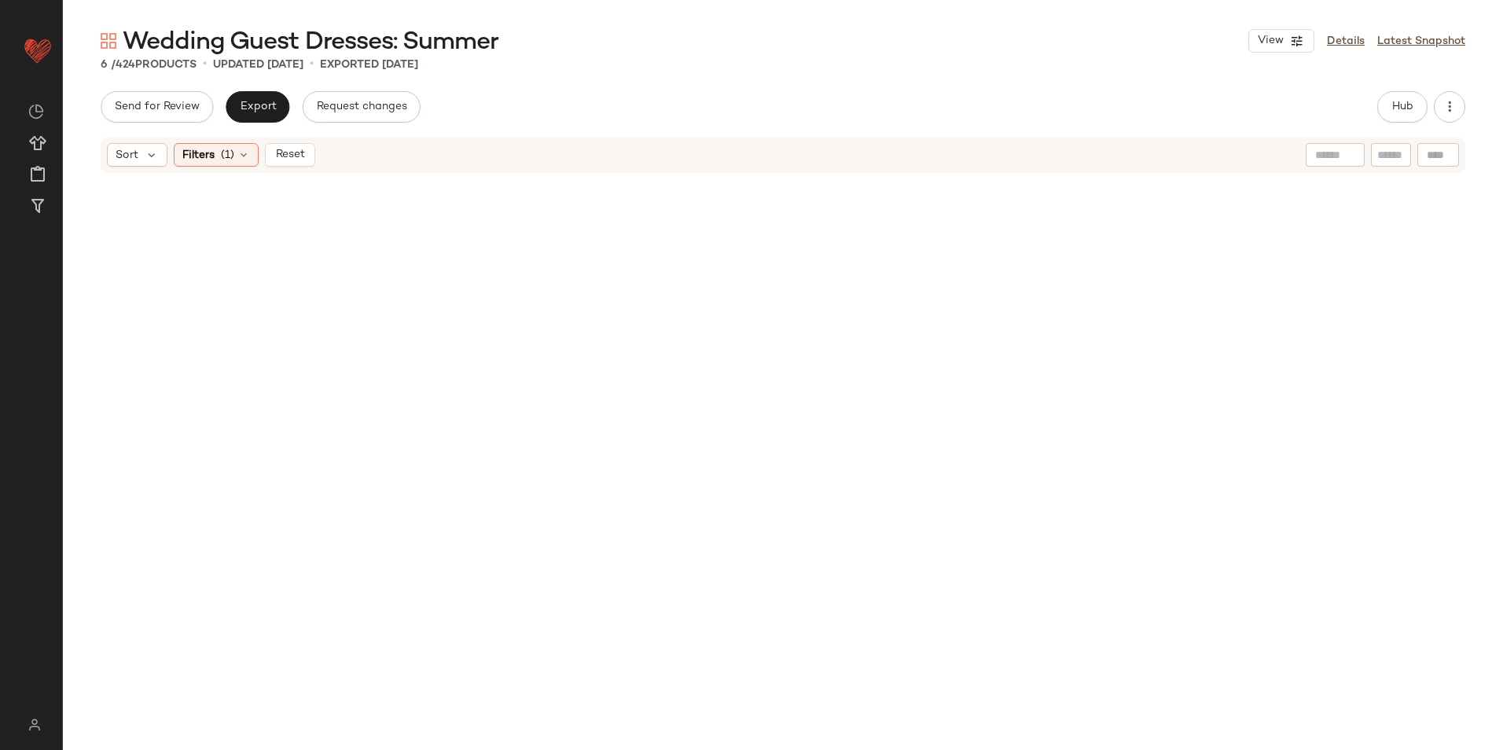
click at [300, 151] on span "Reset" at bounding box center [289, 155] width 30 height 13
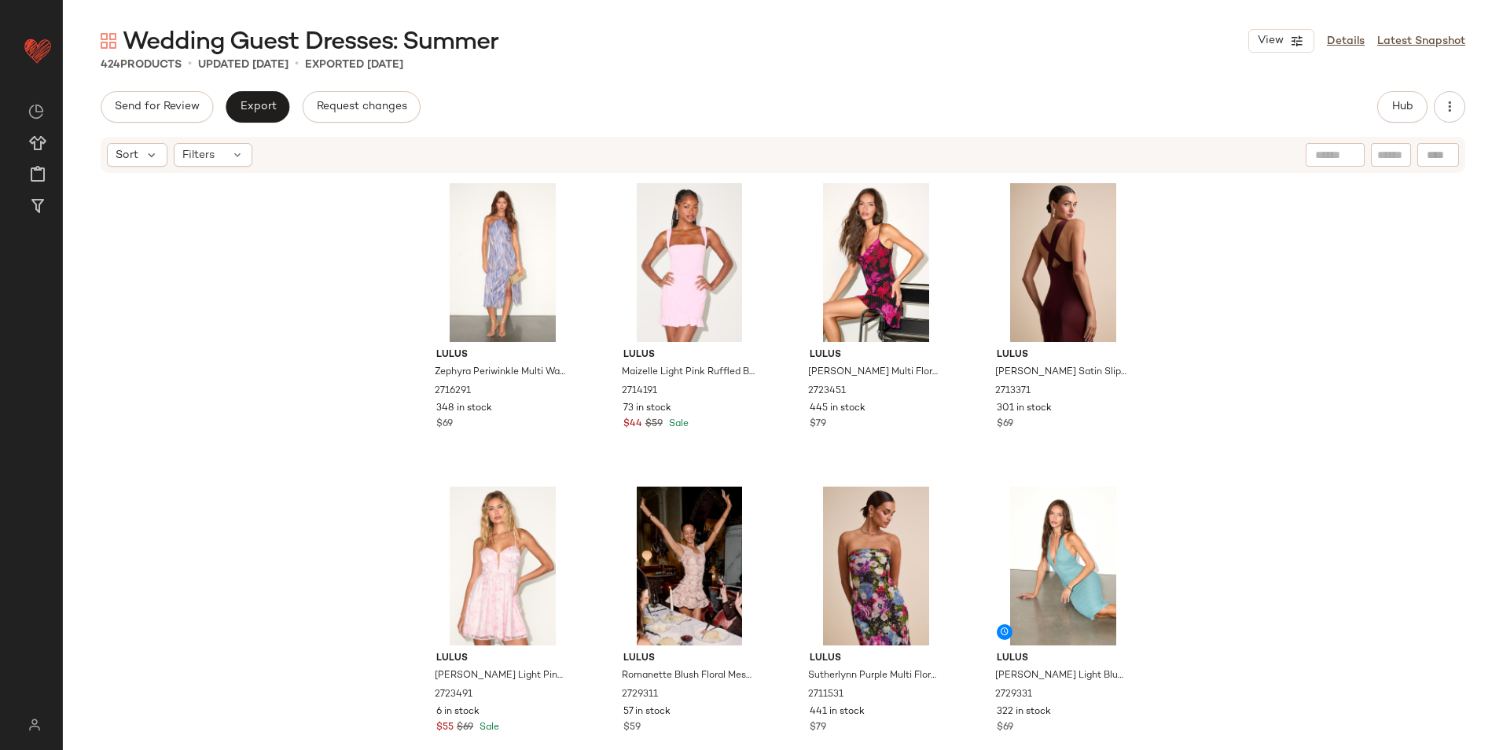
click at [691, 66] on div "424 Products • updated Sep 22nd • Exported Sep 19th" at bounding box center [783, 65] width 1440 height 16
click at [1405, 98] on button "Hub" at bounding box center [1403, 106] width 50 height 31
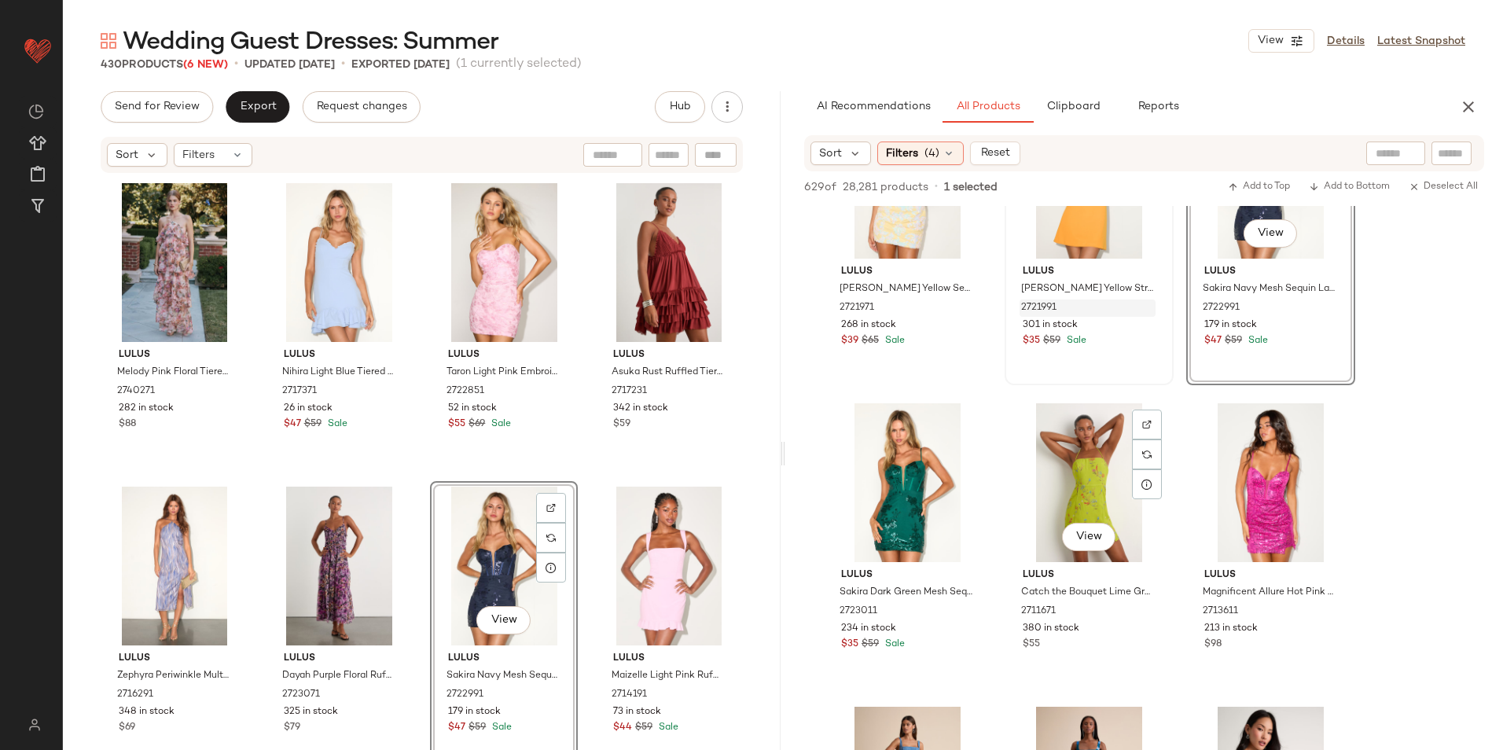
scroll to position [1258, 0]
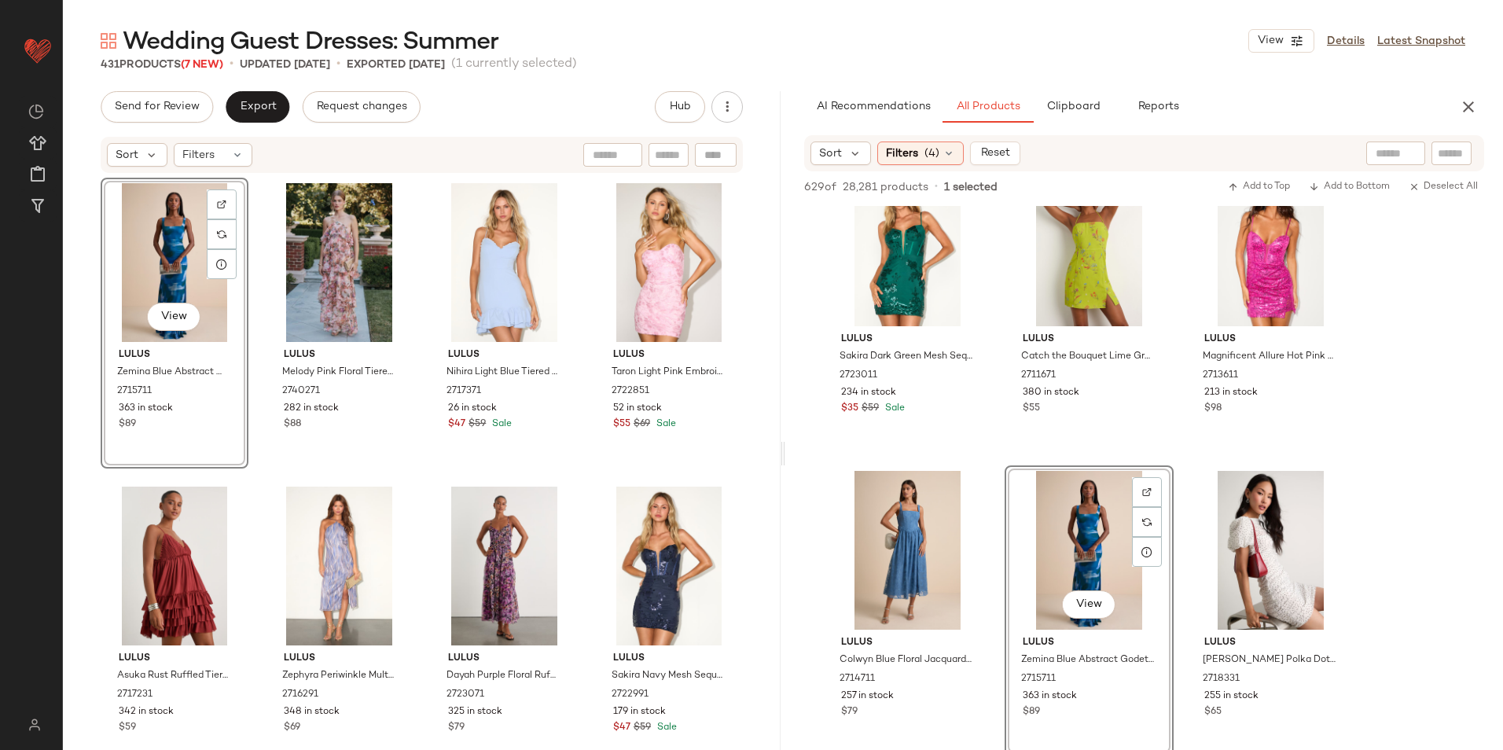
drag, startPoint x: 190, startPoint y: 152, endPoint x: 249, endPoint y: 175, distance: 63.5
click at [192, 152] on span "Filters" at bounding box center [198, 155] width 32 height 17
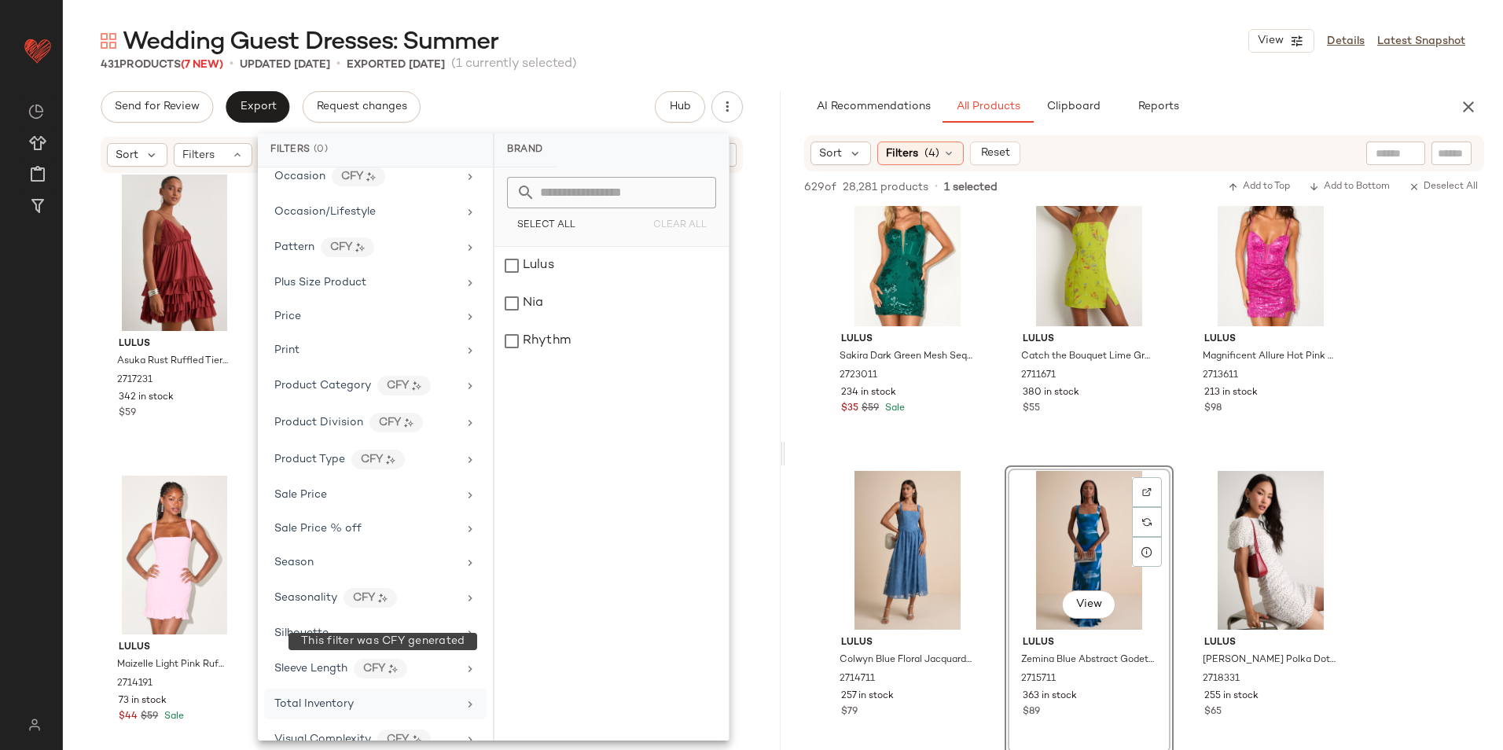
scroll to position [811, 0]
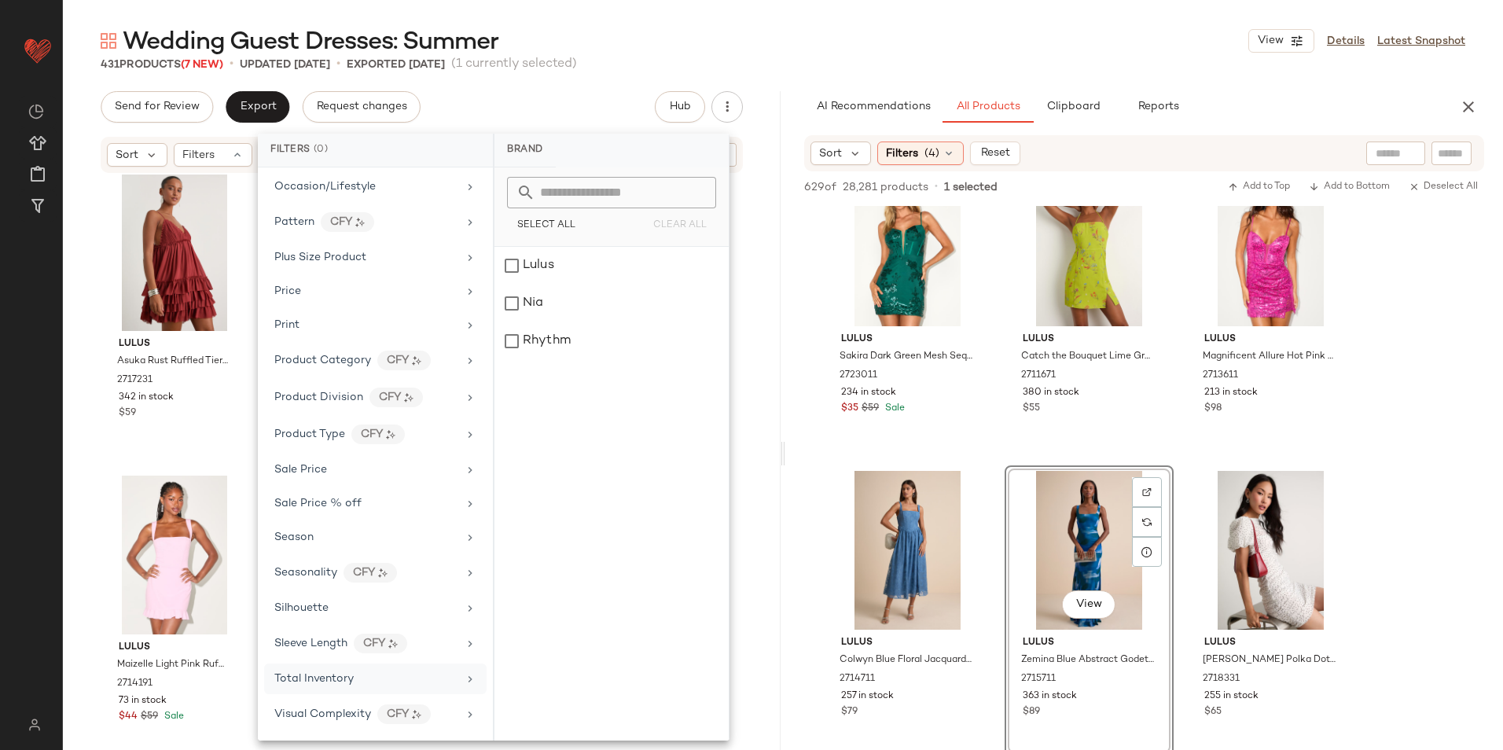
click at [362, 682] on div "Total Inventory" at bounding box center [365, 679] width 183 height 17
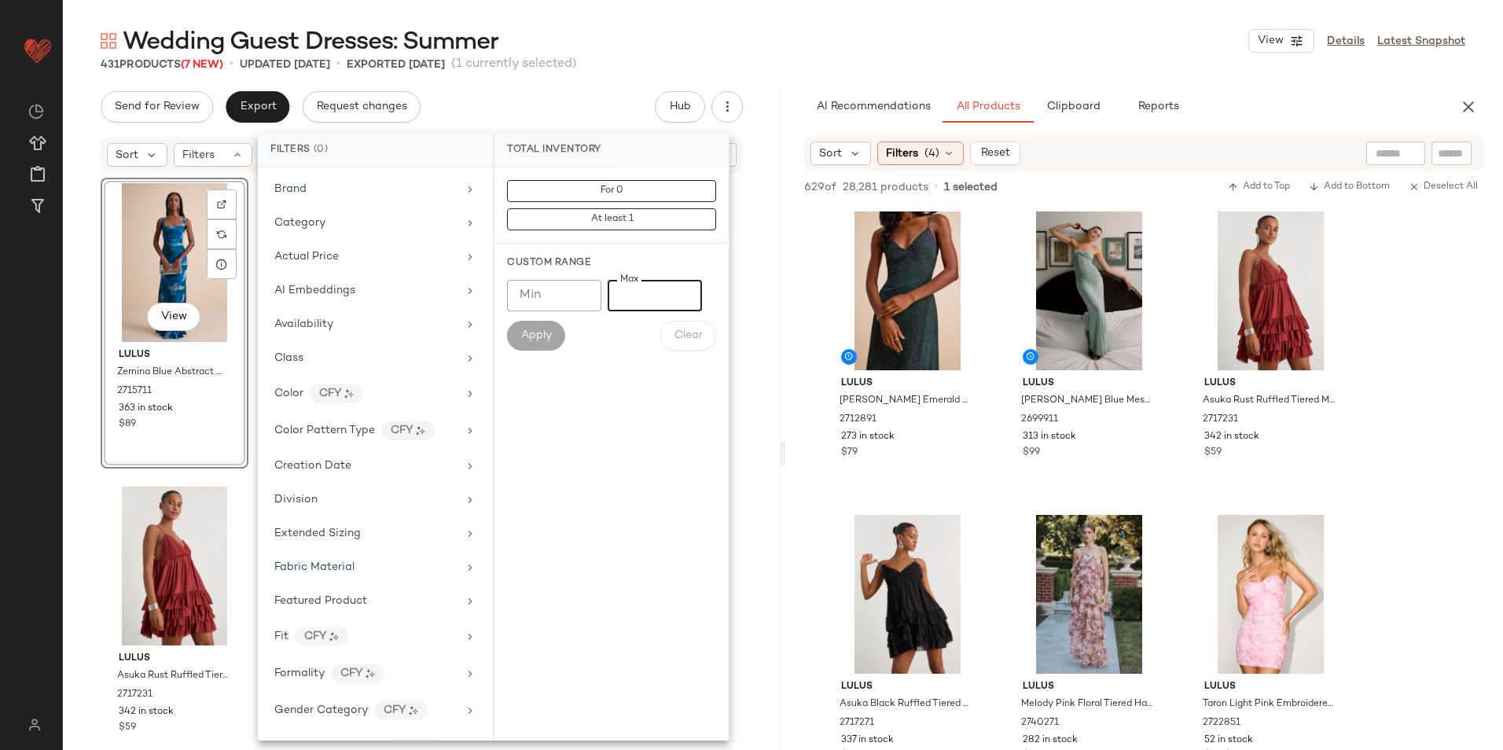
scroll to position [811, 0]
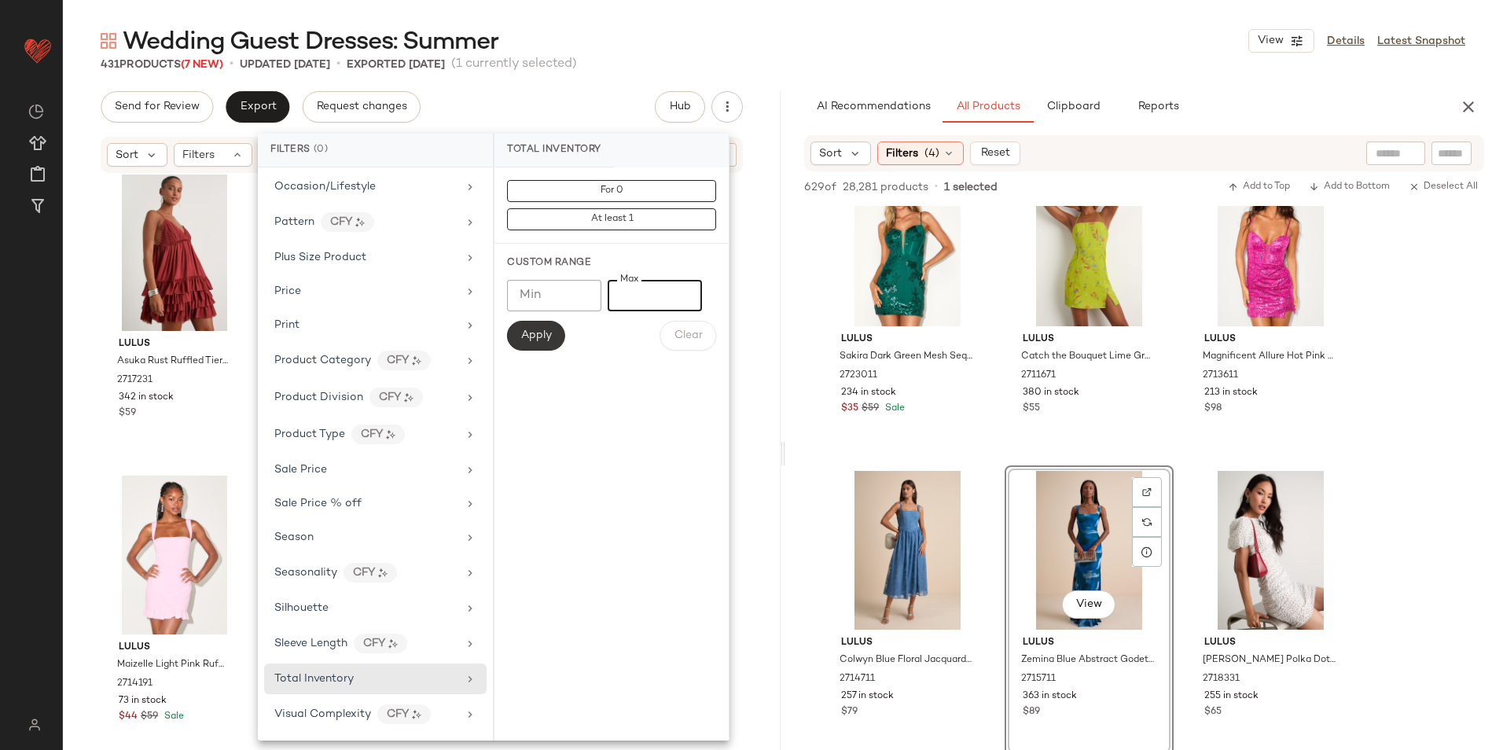
type input "**"
click at [543, 329] on span "Apply" at bounding box center [536, 335] width 31 height 13
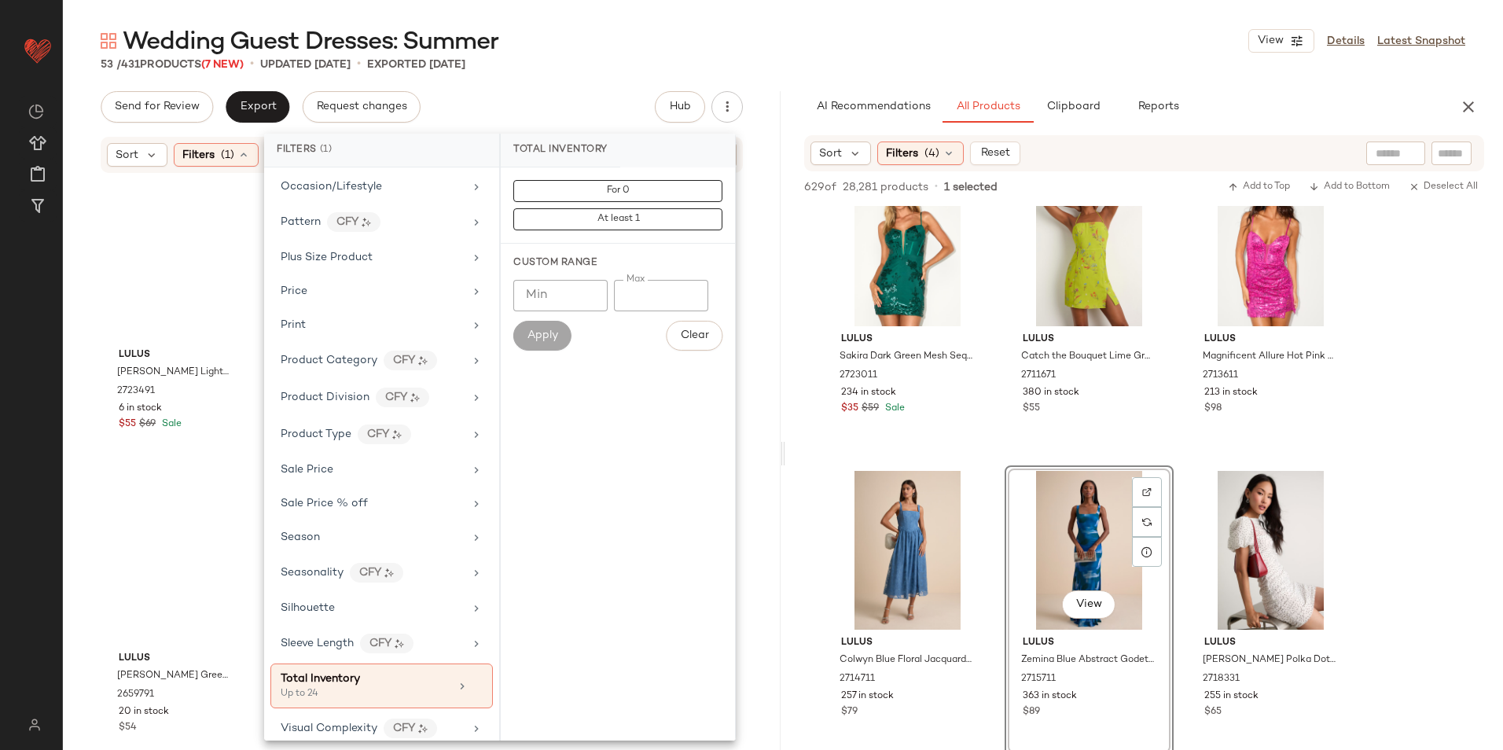
click at [701, 40] on div "Wedding Guest Dresses: Summer View Details Latest Snapshot" at bounding box center [783, 40] width 1440 height 31
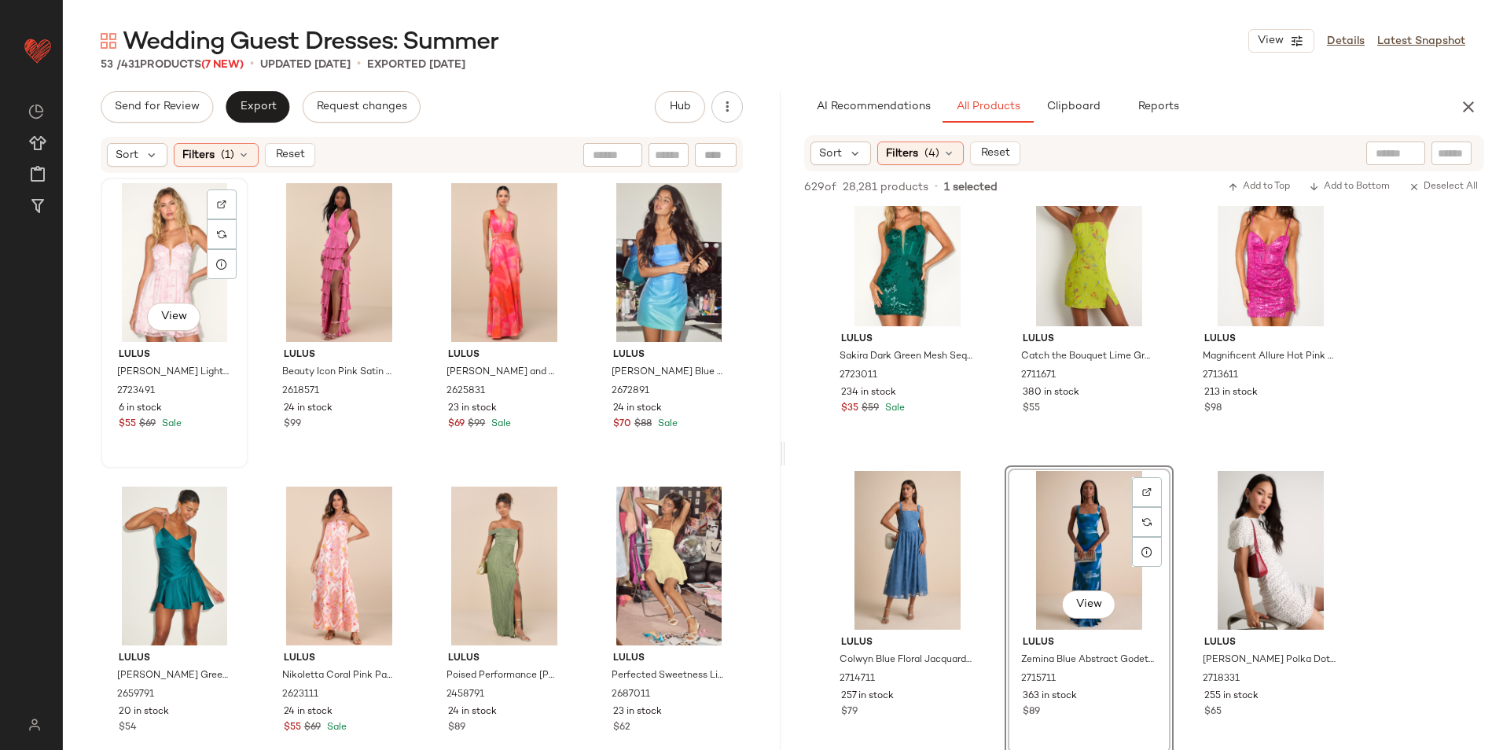
click at [145, 240] on div "View" at bounding box center [174, 262] width 137 height 159
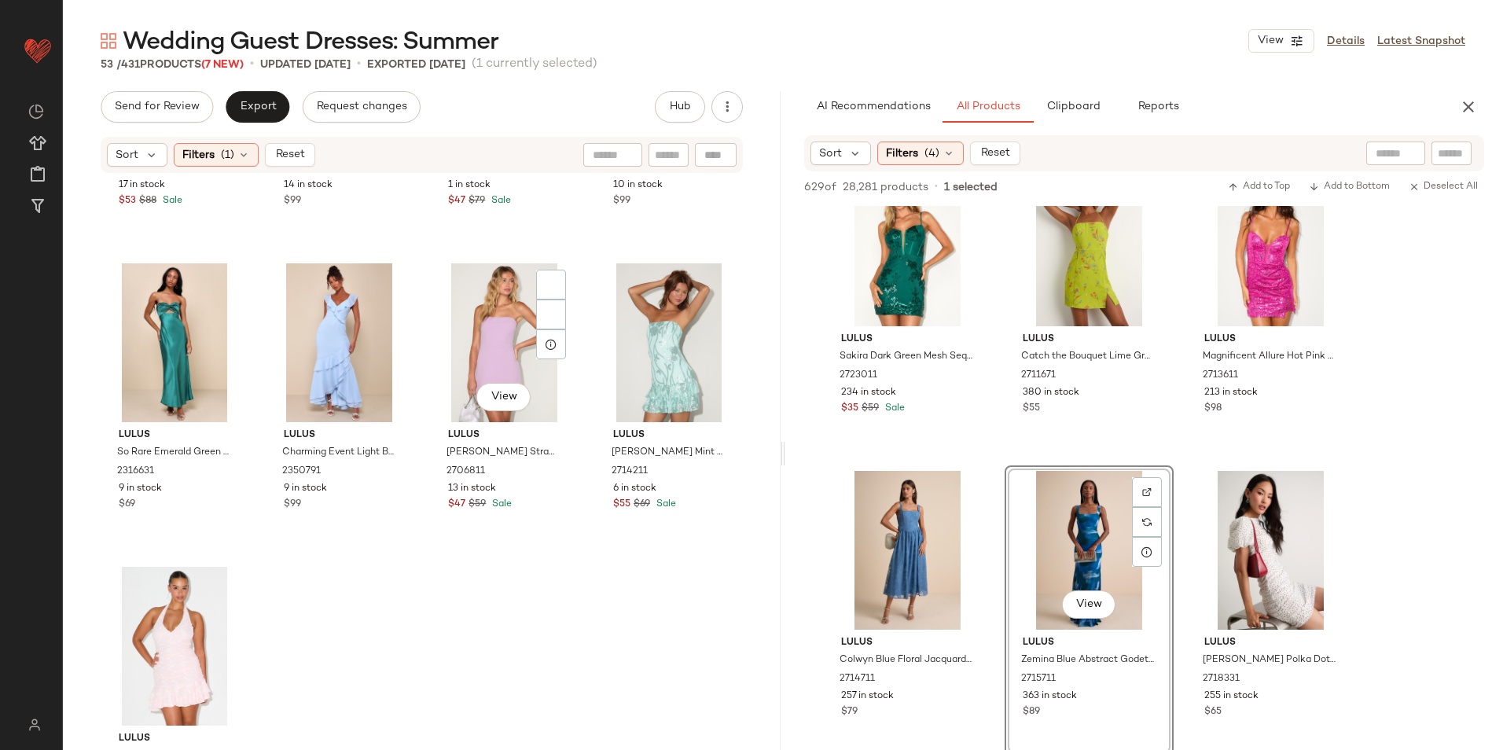
scroll to position [3629, 0]
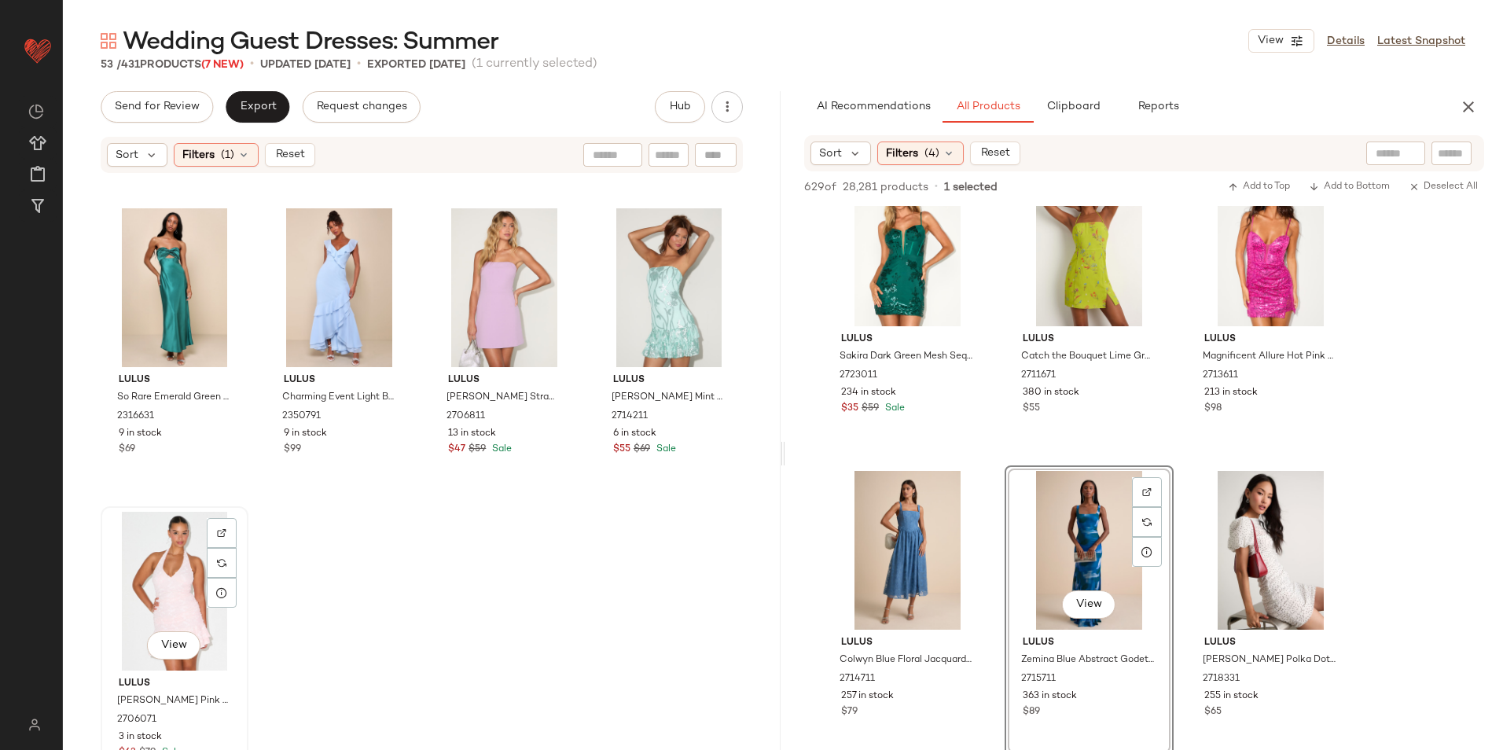
click at [172, 569] on div "View" at bounding box center [174, 591] width 137 height 159
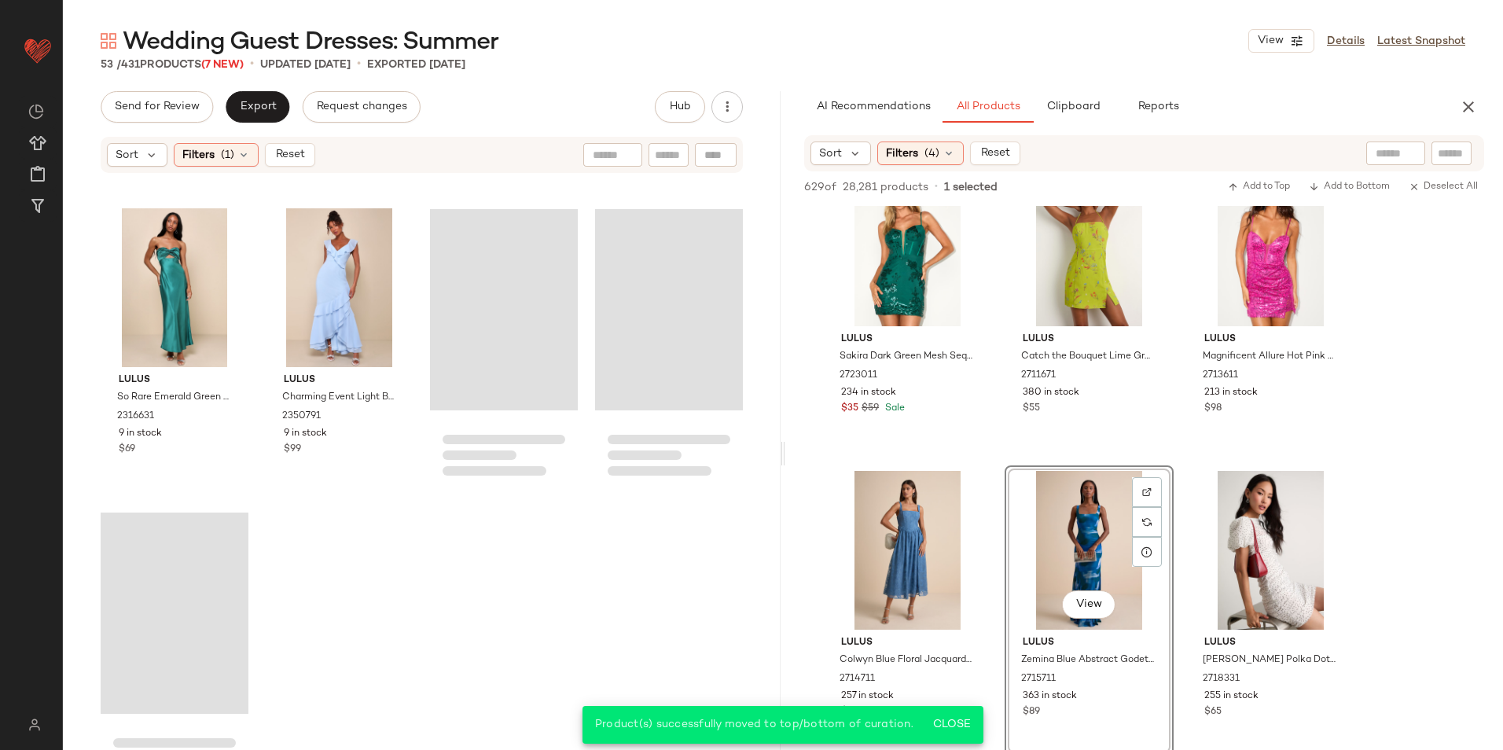
drag, startPoint x: 297, startPoint y: 144, endPoint x: 261, endPoint y: 127, distance: 39.8
click at [296, 144] on button "Reset" at bounding box center [290, 155] width 50 height 24
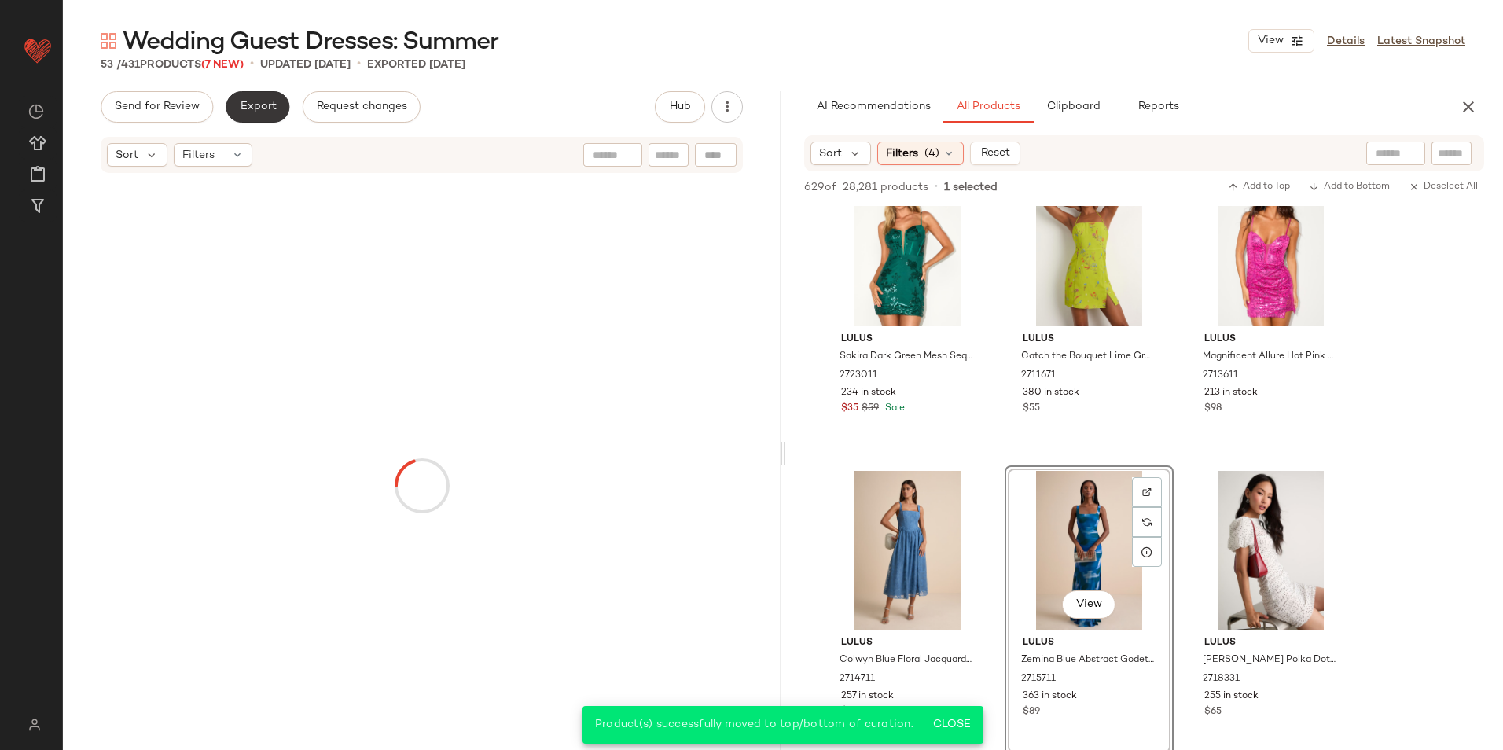
click at [254, 107] on span "Export" at bounding box center [257, 107] width 37 height 13
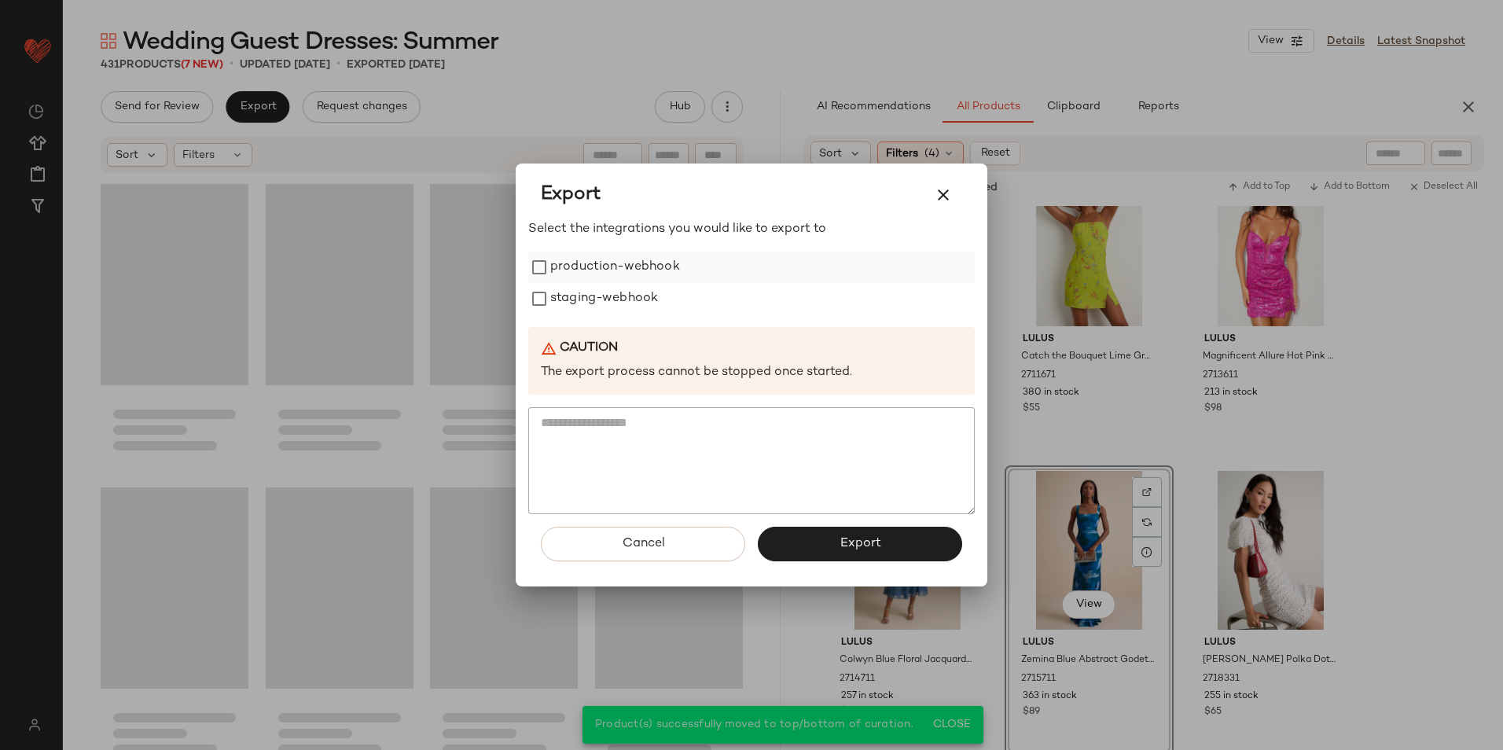
scroll to position [32158, 0]
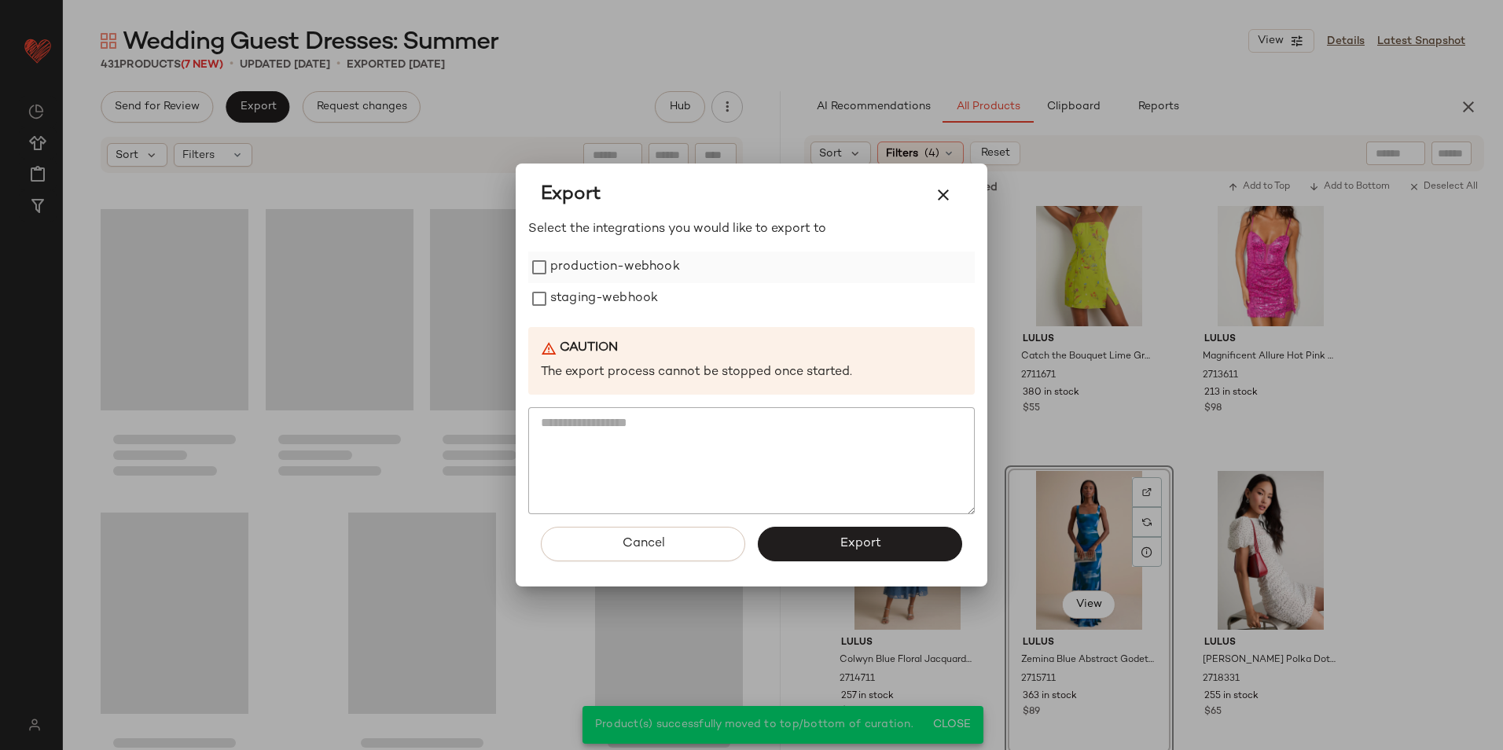
click at [562, 264] on label "production-webhook" at bounding box center [615, 267] width 130 height 31
click at [571, 296] on label "staging-webhook" at bounding box center [604, 298] width 108 height 31
drag, startPoint x: 884, startPoint y: 572, endPoint x: 879, endPoint y: 560, distance: 13.4
click at [885, 572] on div "Cancel Export" at bounding box center [751, 550] width 447 height 72
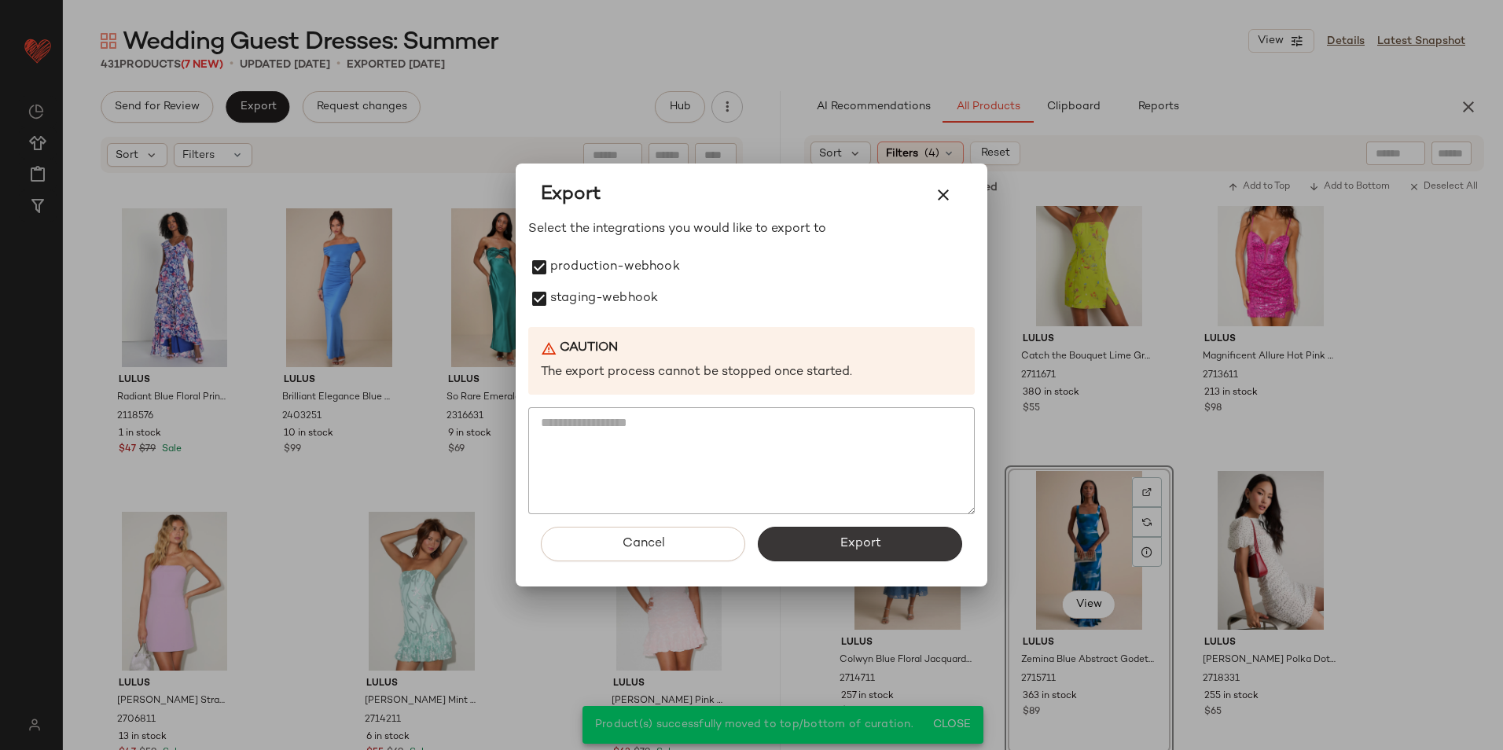
click at [866, 539] on span "Export" at bounding box center [860, 543] width 42 height 15
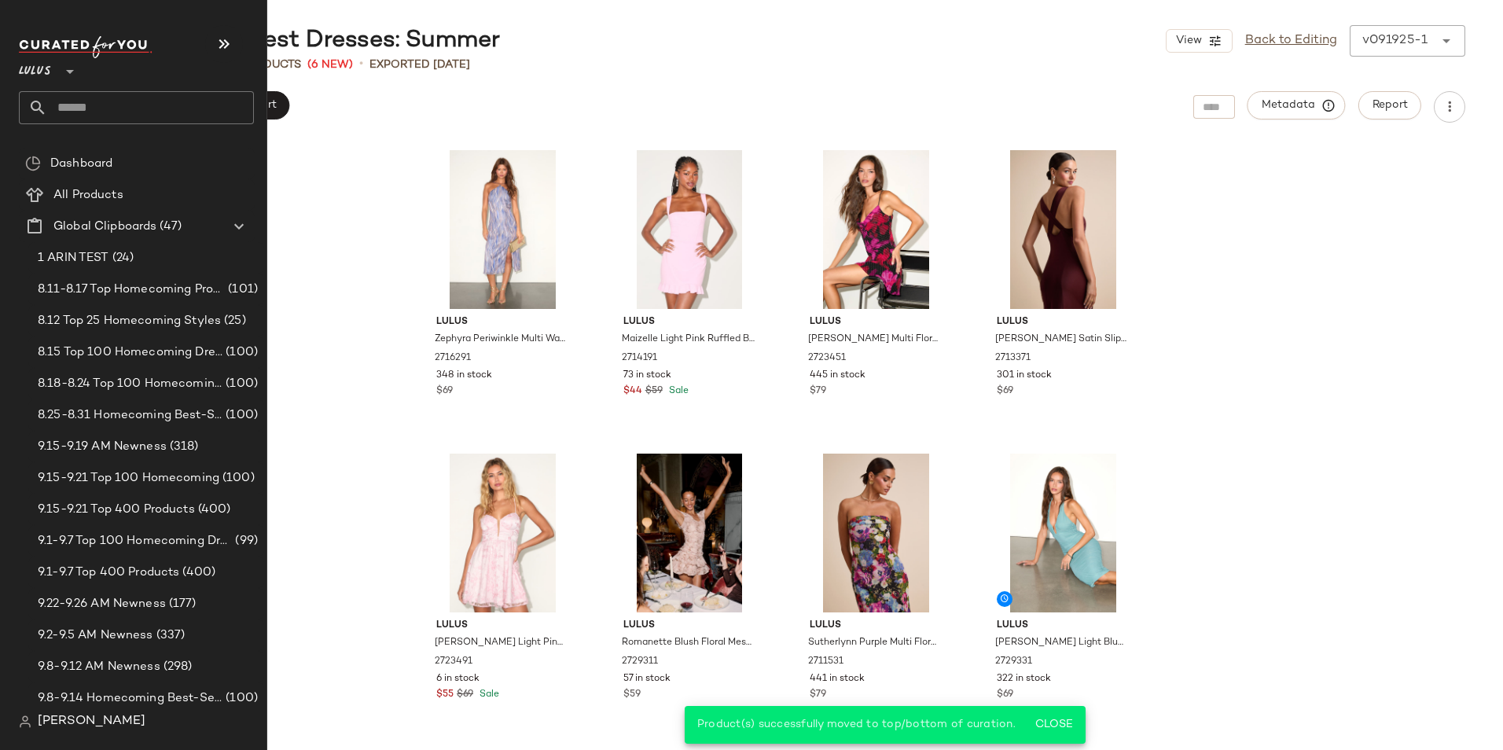
click at [127, 101] on input "text" at bounding box center [150, 107] width 207 height 33
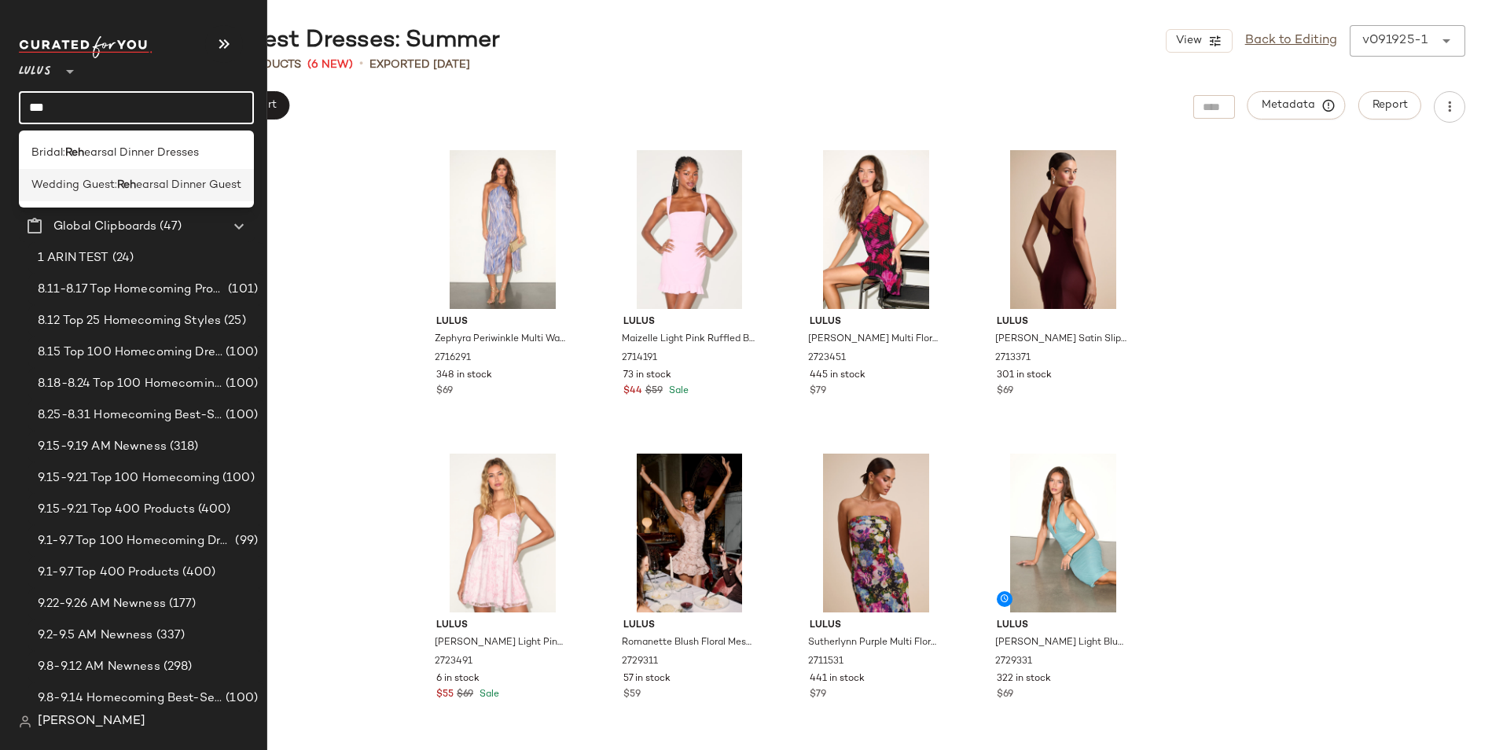
type input "***"
click at [116, 183] on span "Wedding Guest:" at bounding box center [74, 185] width 86 height 17
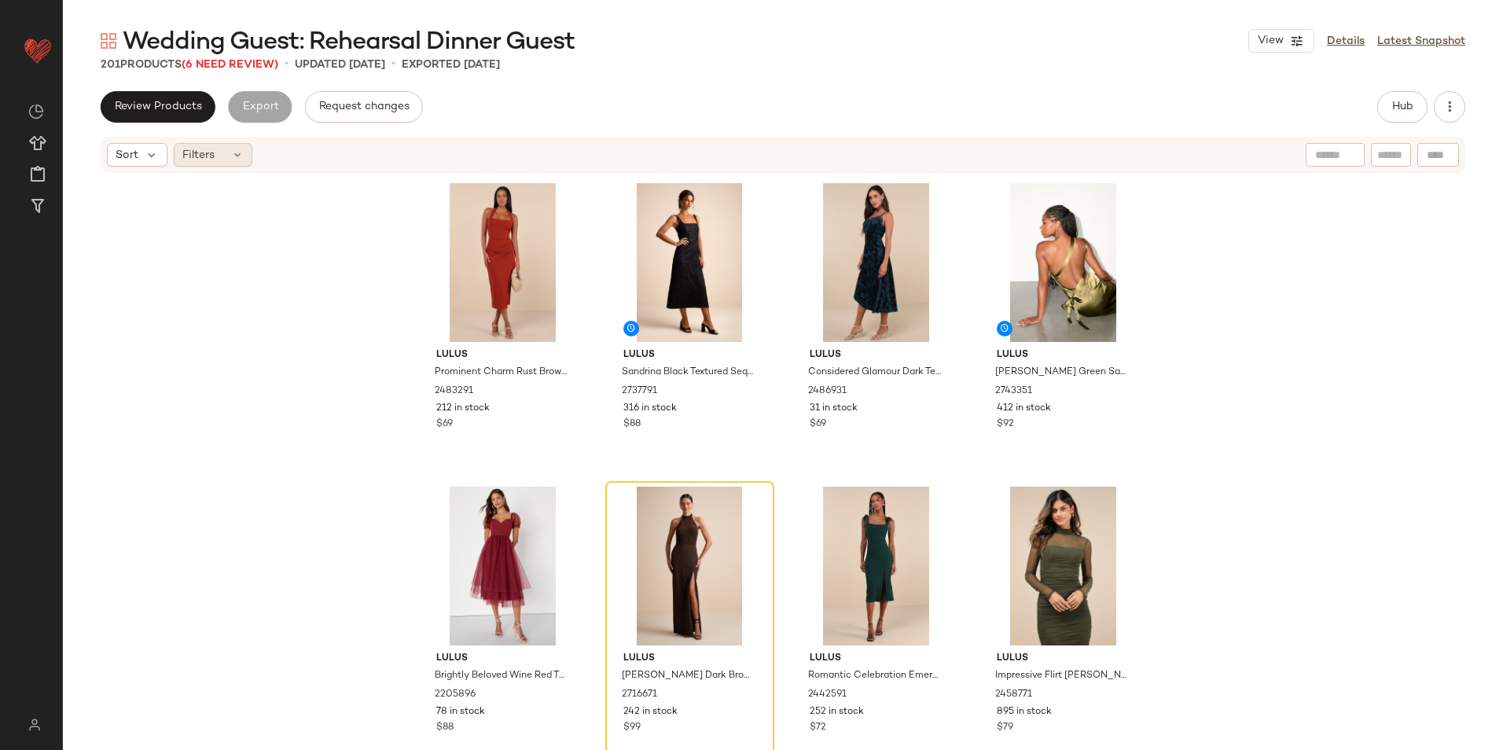
click at [223, 154] on div "Filters" at bounding box center [213, 155] width 79 height 24
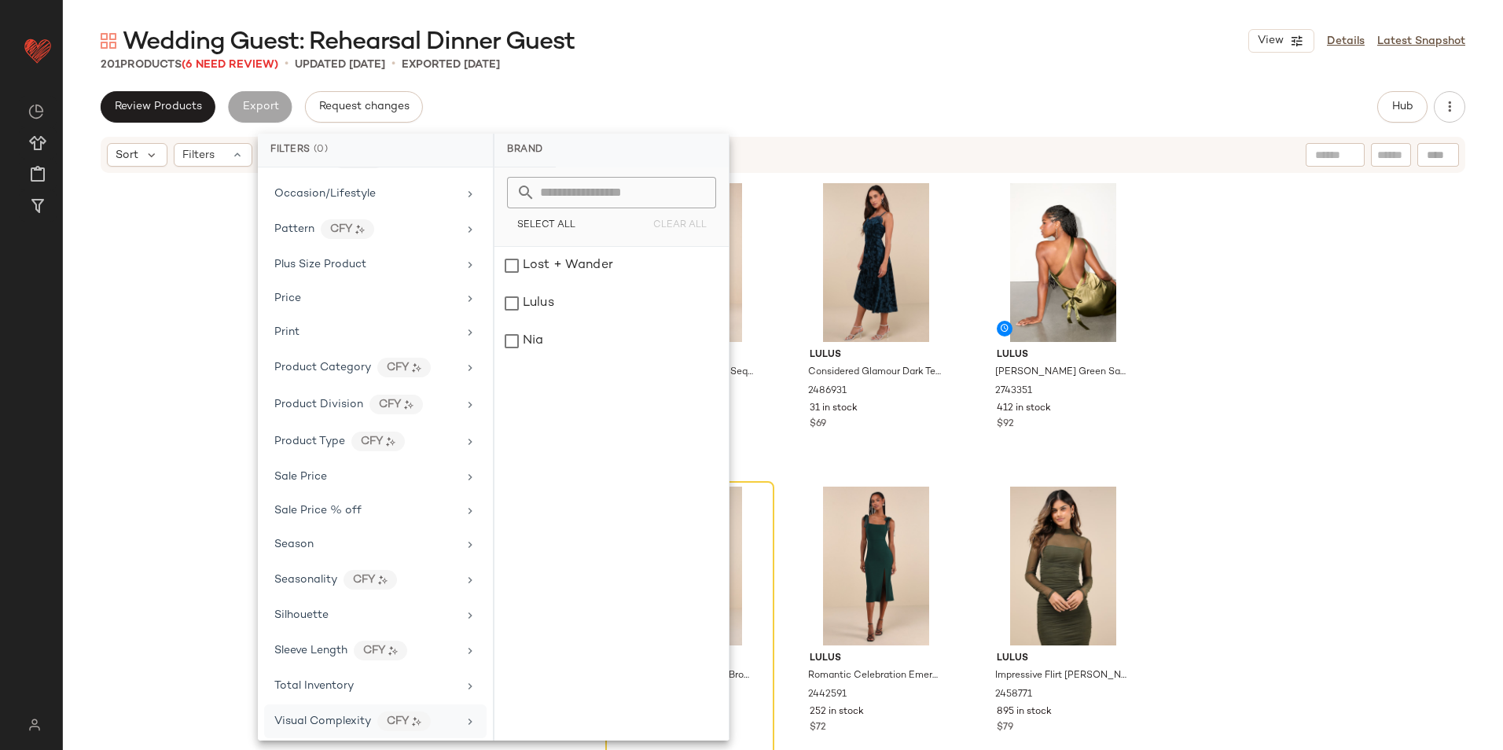
scroll to position [811, 0]
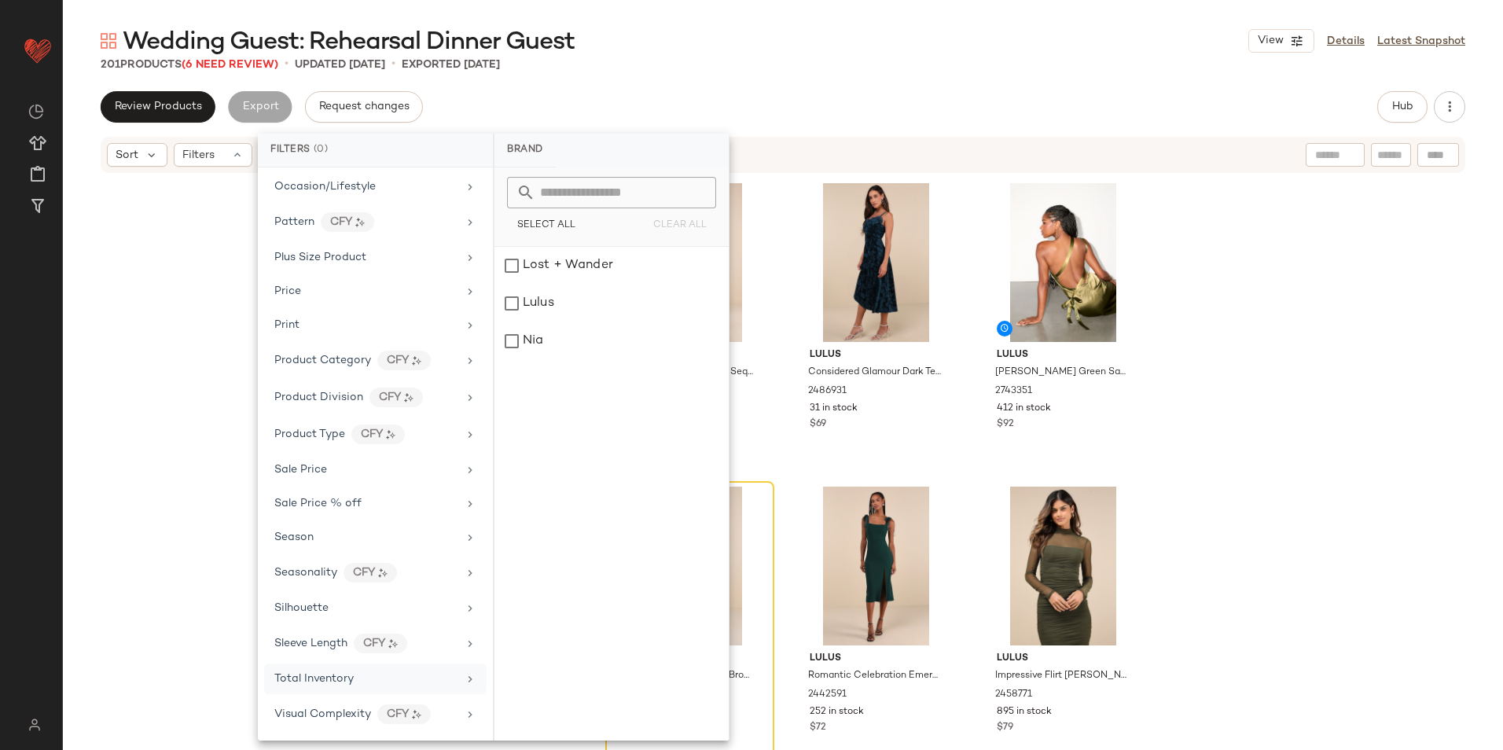
click at [355, 664] on div "Total Inventory" at bounding box center [375, 679] width 223 height 31
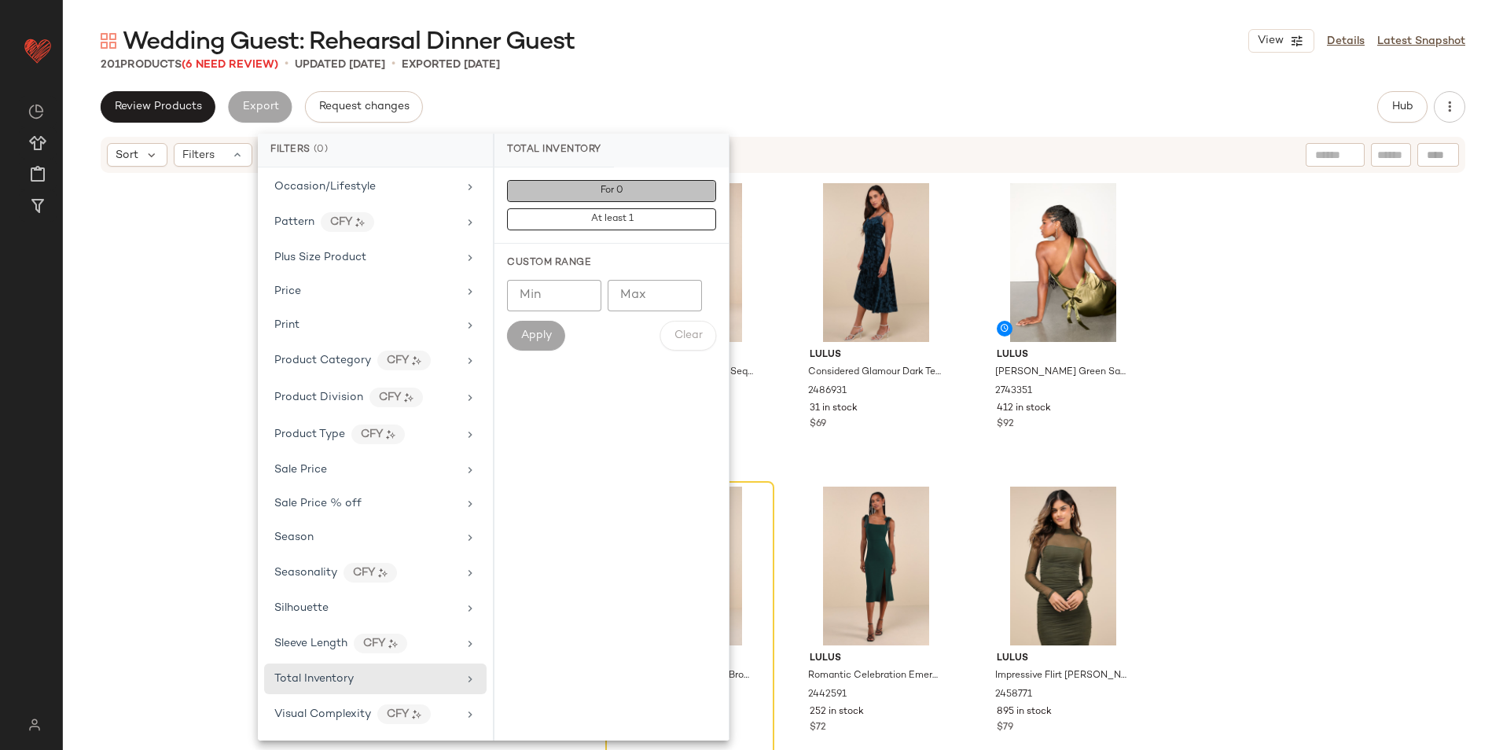
click at [638, 186] on button "For 0" at bounding box center [611, 191] width 209 height 22
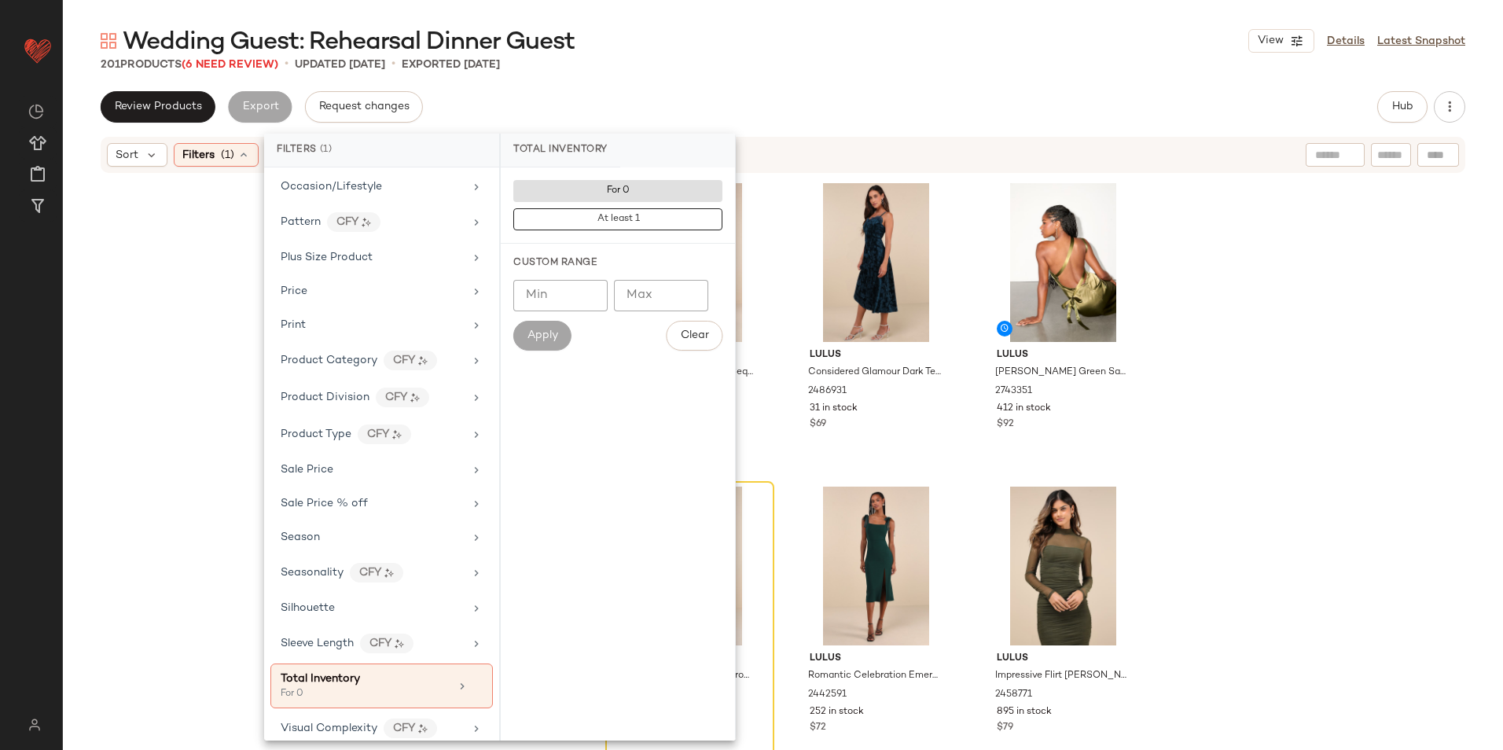
click at [764, 55] on div "Wedding Guest: Rehearsal Dinner Guest View Details Latest Snapshot" at bounding box center [783, 40] width 1440 height 31
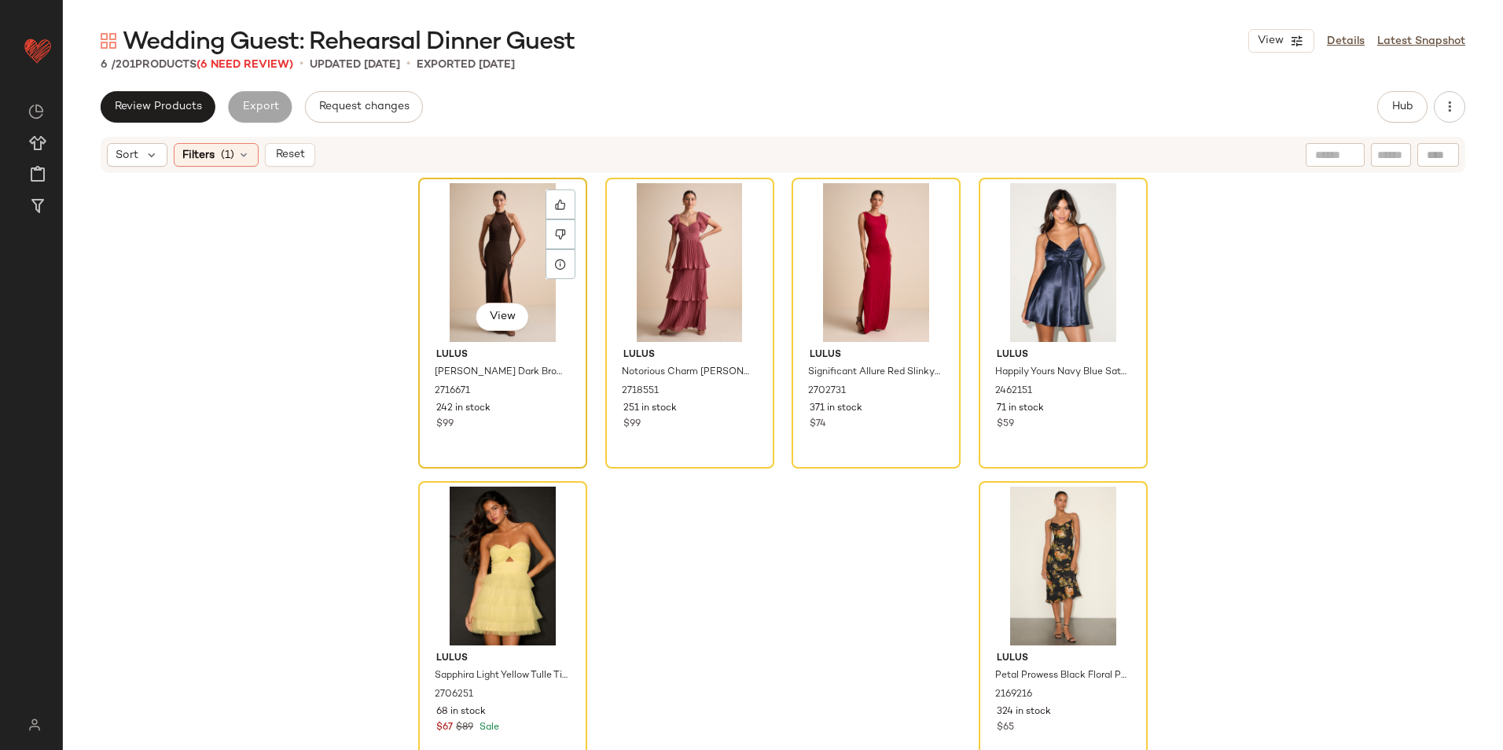
click at [454, 241] on div "View" at bounding box center [503, 262] width 158 height 159
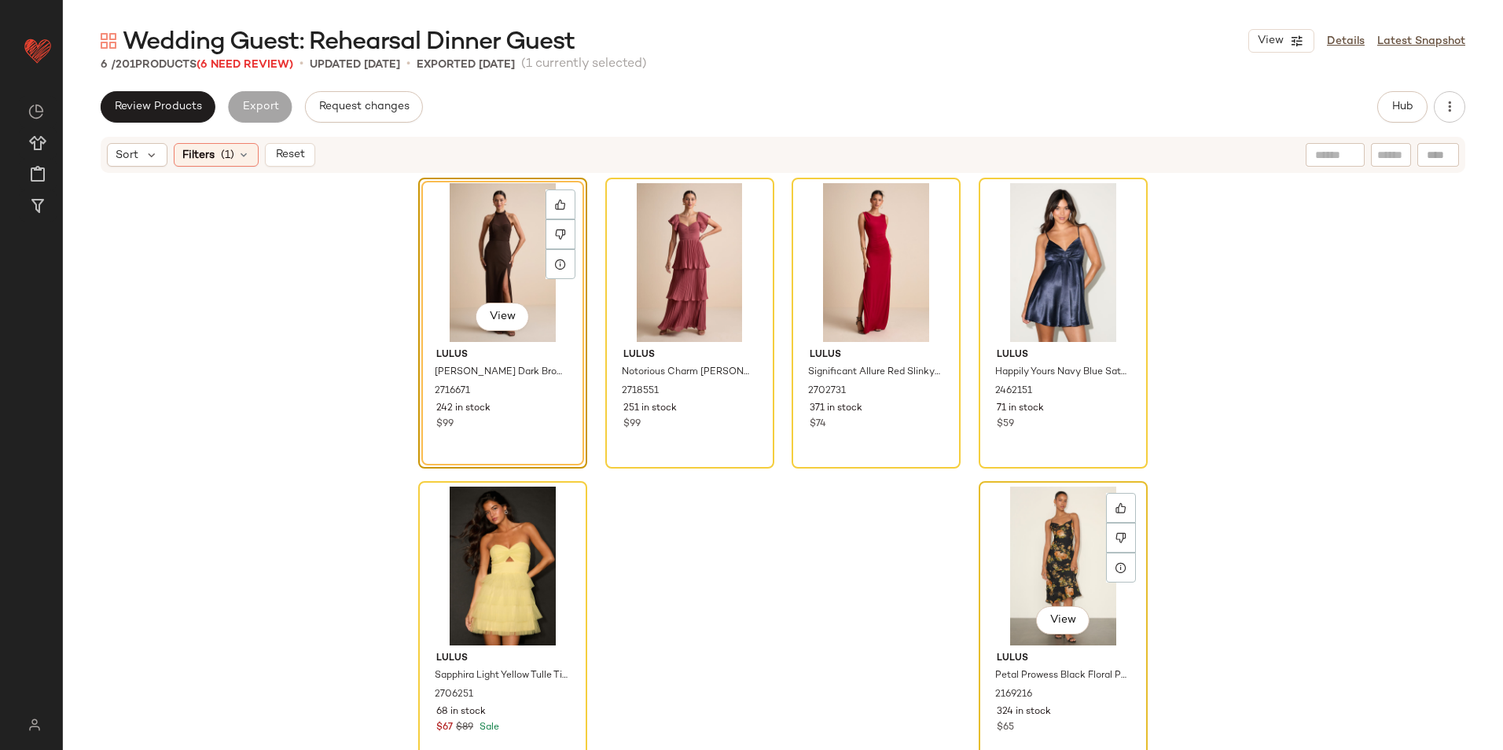
click at [1036, 540] on div "View" at bounding box center [1063, 566] width 158 height 159
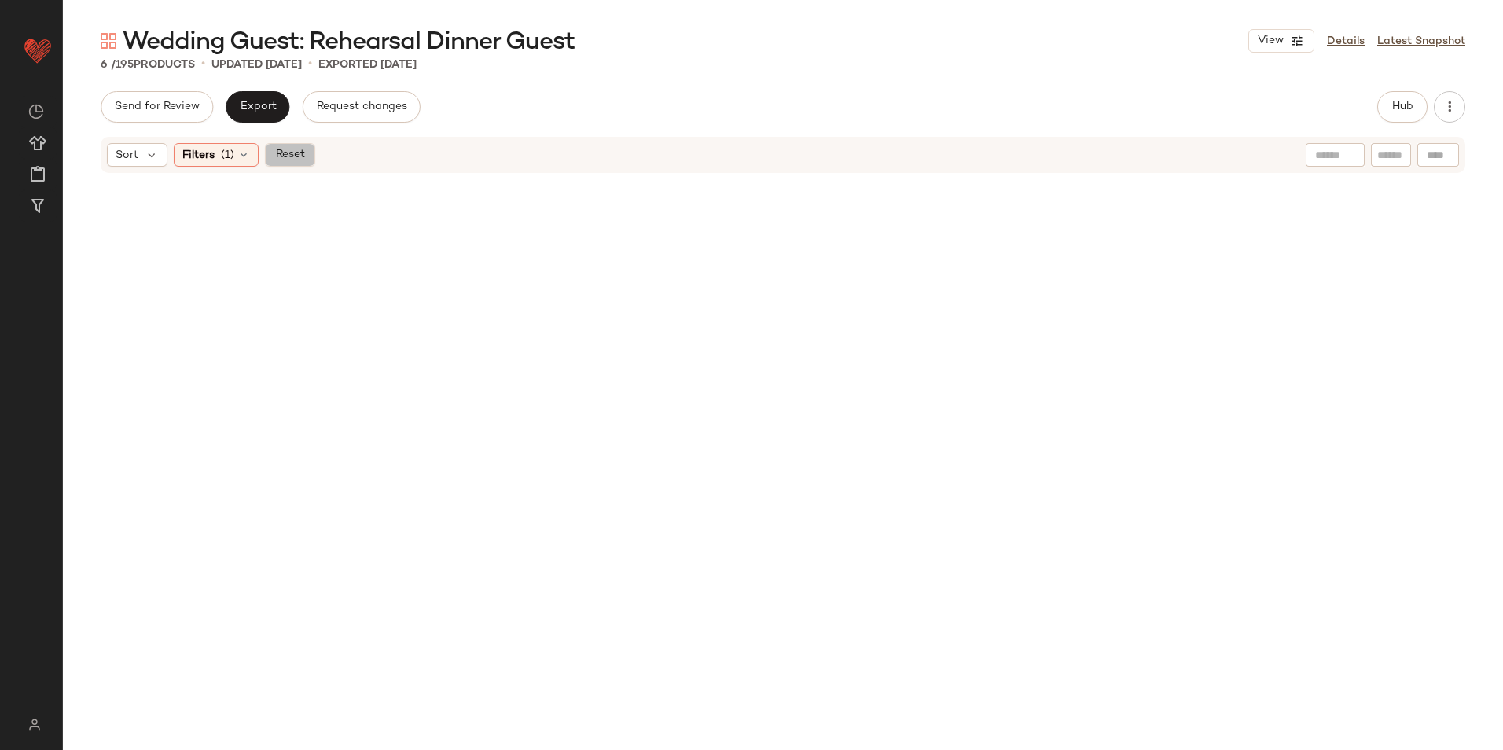
click at [290, 156] on span "Reset" at bounding box center [289, 155] width 30 height 13
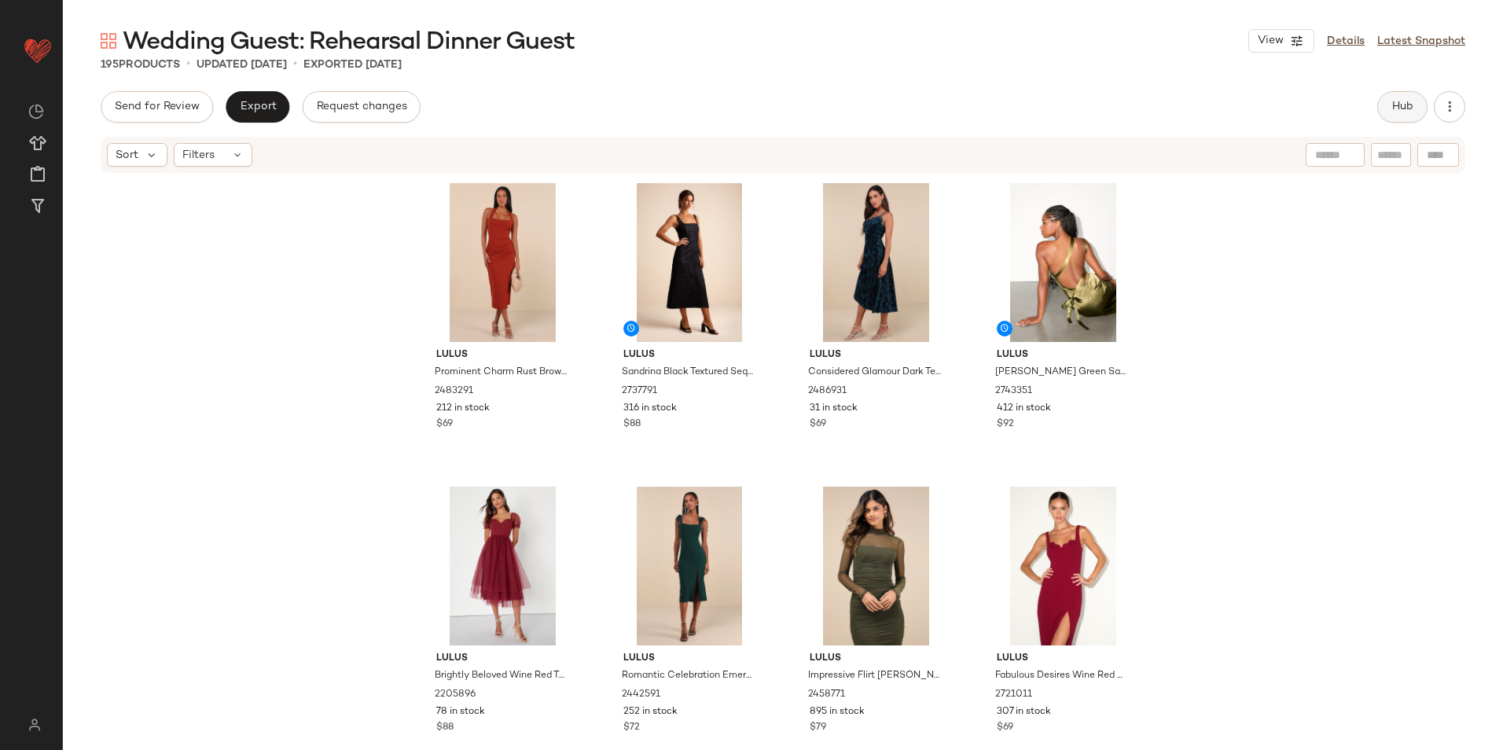
click at [1403, 110] on span "Hub" at bounding box center [1403, 107] width 22 height 13
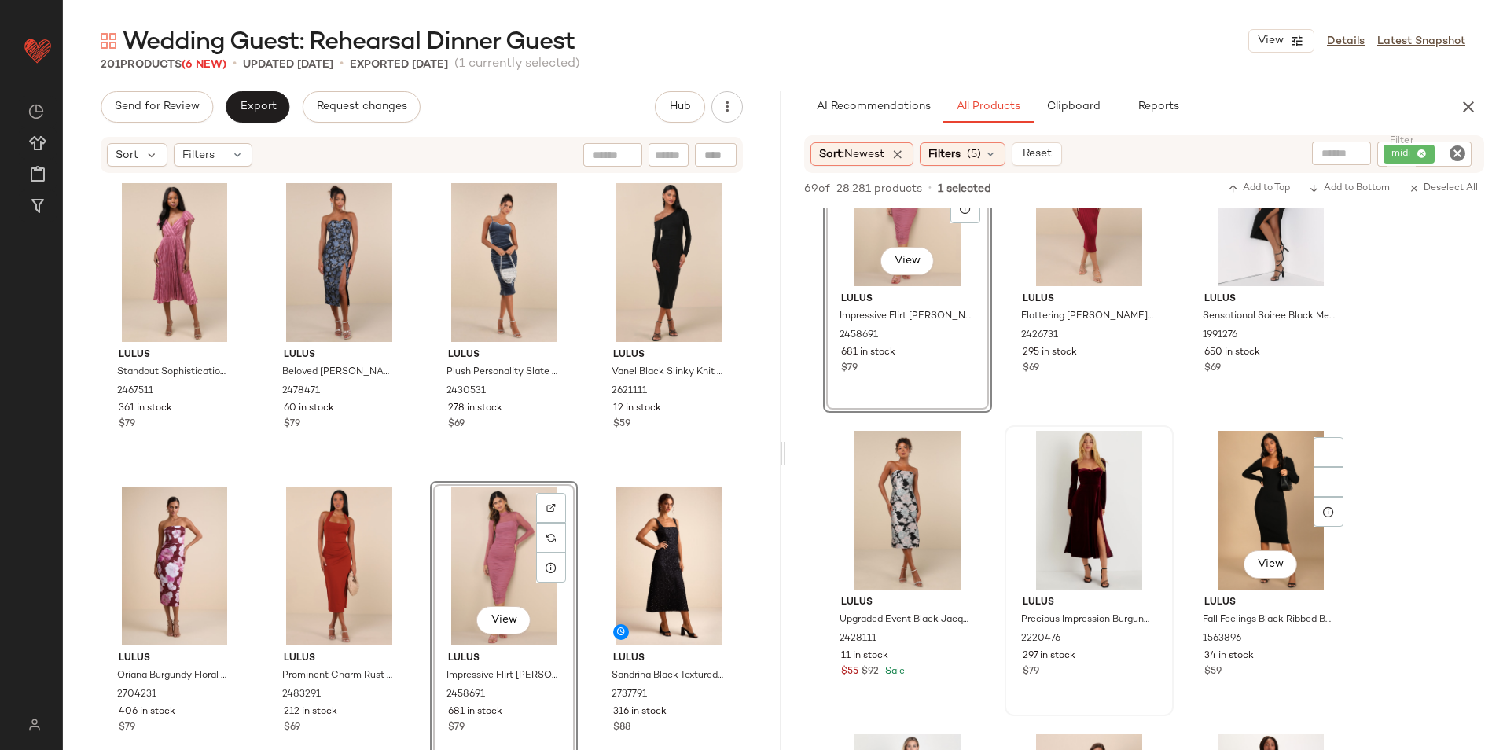
scroll to position [1022, 0]
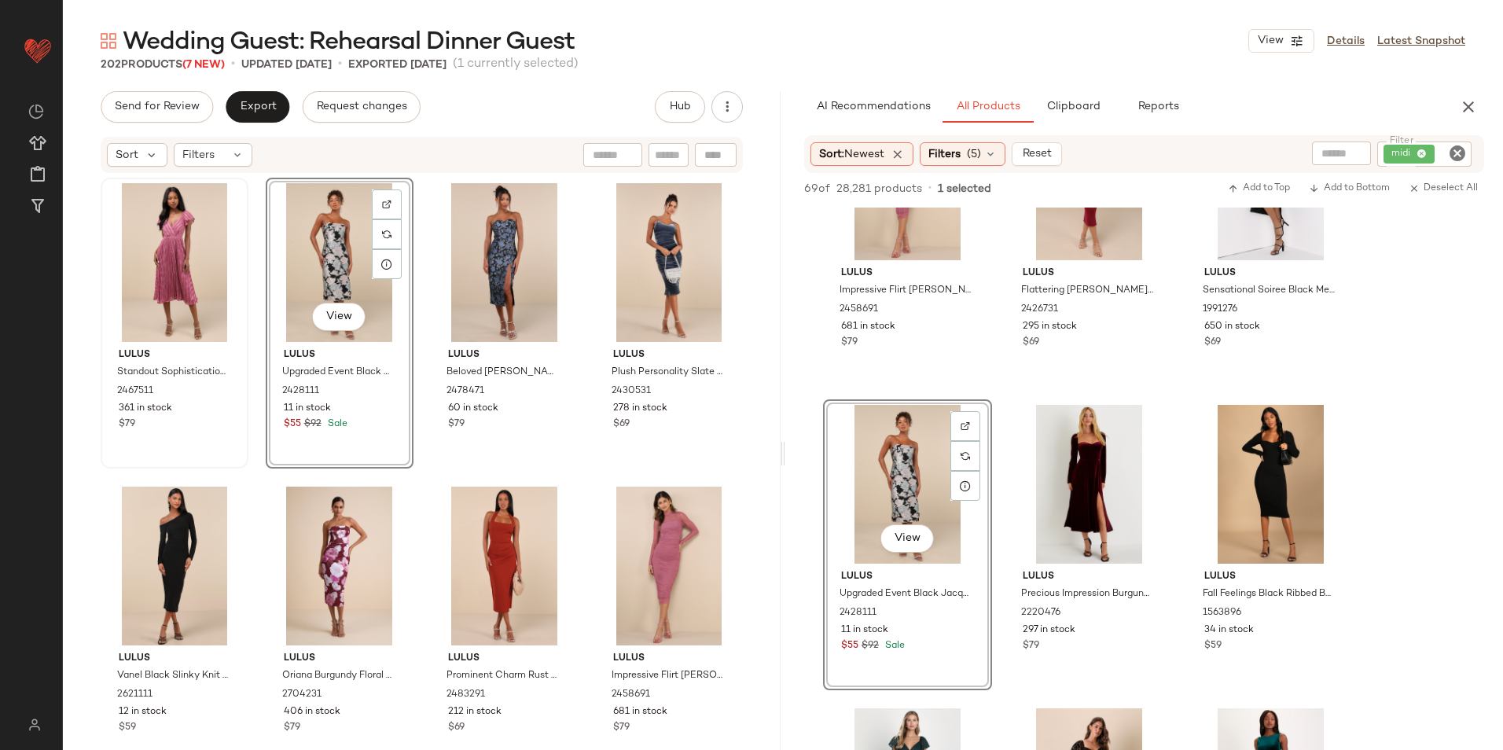
drag, startPoint x: 200, startPoint y: 145, endPoint x: 190, endPoint y: 181, distance: 36.6
click at [200, 145] on div "Filters" at bounding box center [213, 155] width 79 height 24
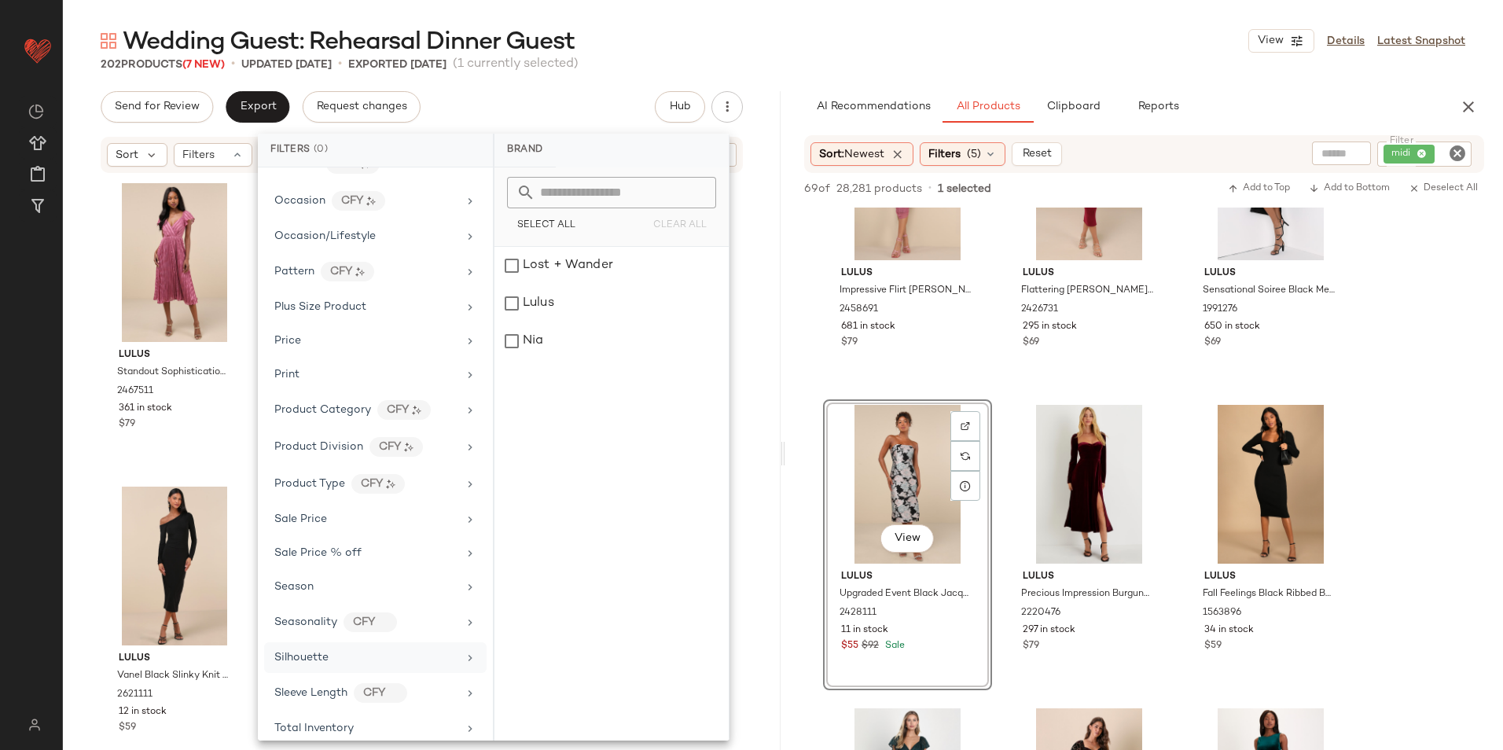
scroll to position [811, 0]
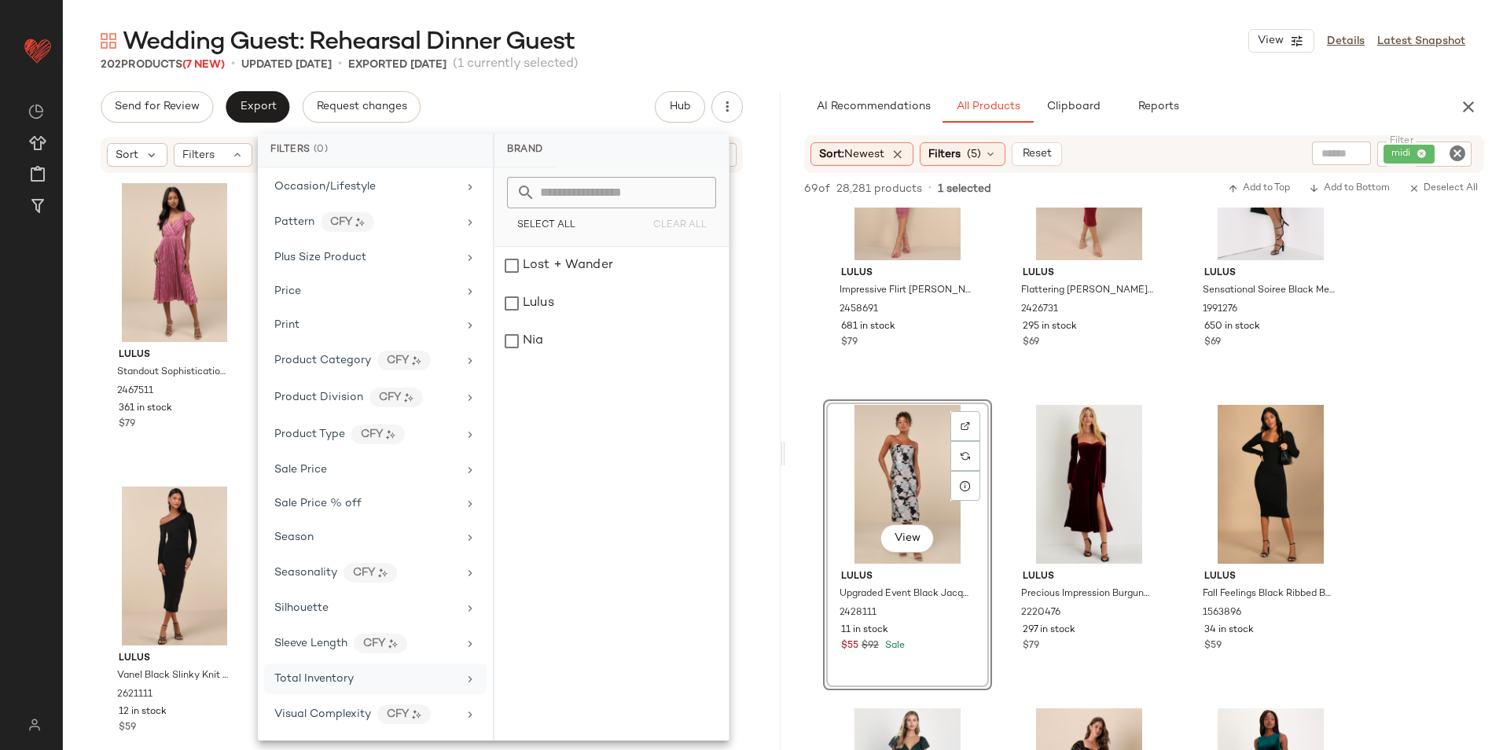
click at [338, 670] on div "Total Inventory" at bounding box center [375, 679] width 223 height 31
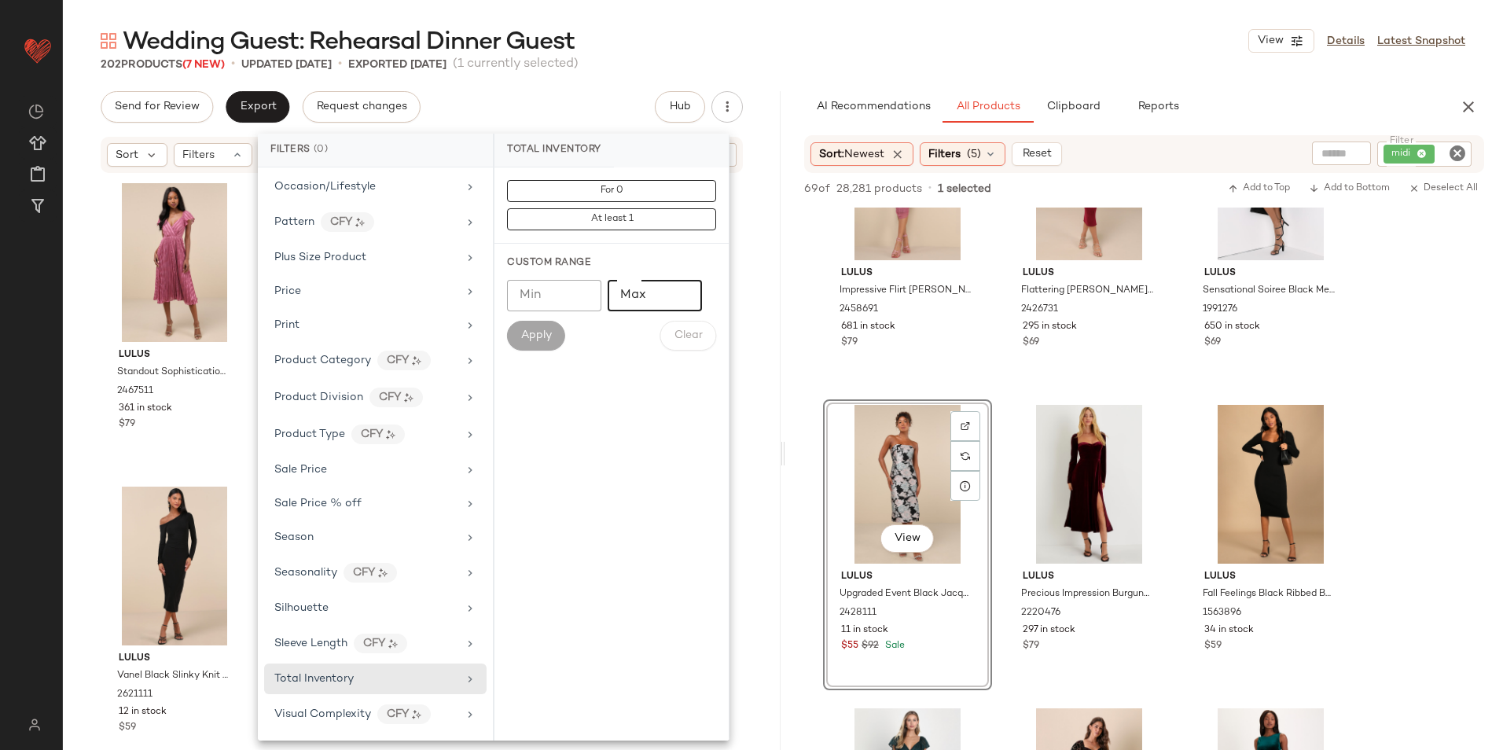
click at [637, 296] on input "Max" at bounding box center [655, 295] width 94 height 31
type input "**"
click at [537, 338] on span "Apply" at bounding box center [536, 335] width 31 height 13
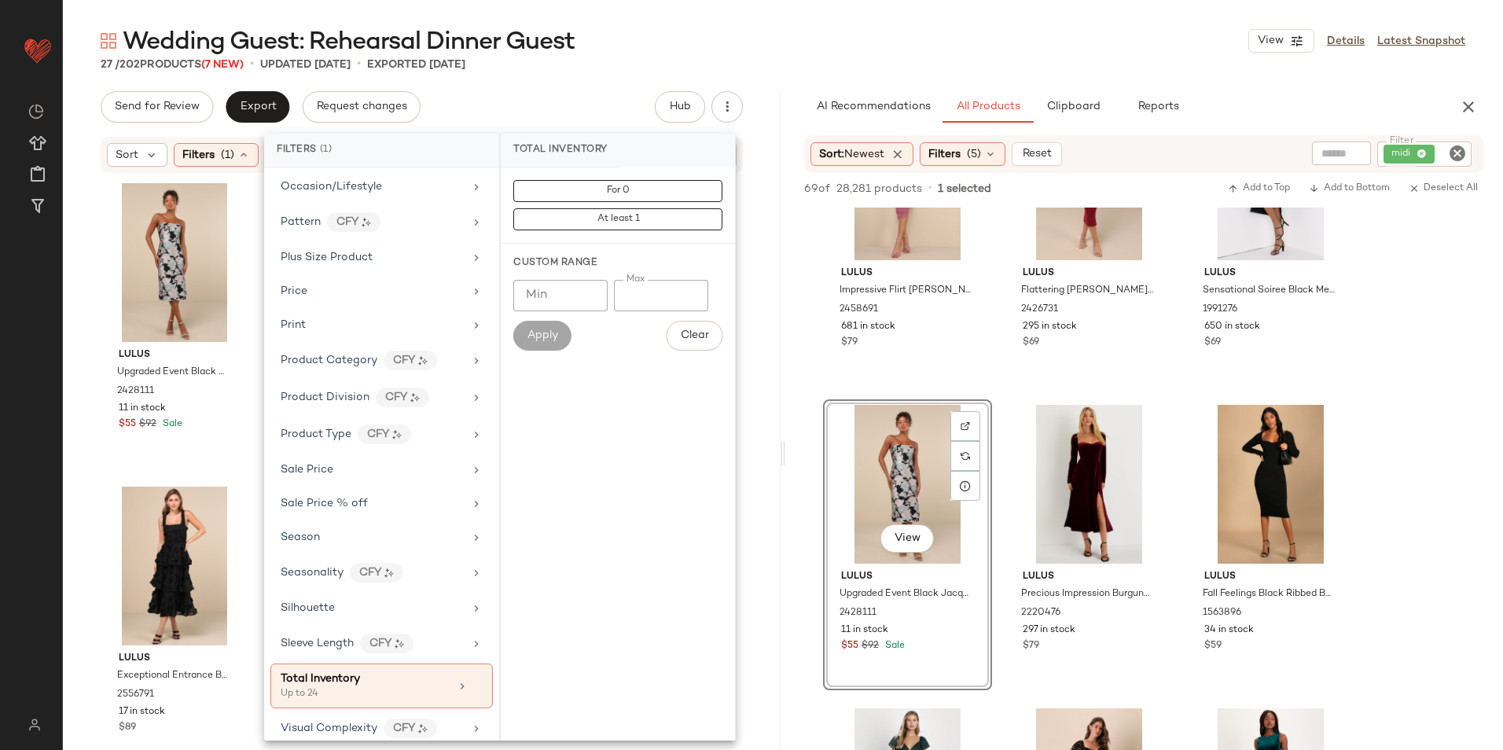
click at [657, 41] on div "Wedding Guest: Rehearsal Dinner Guest View Details Latest Snapshot" at bounding box center [783, 40] width 1440 height 31
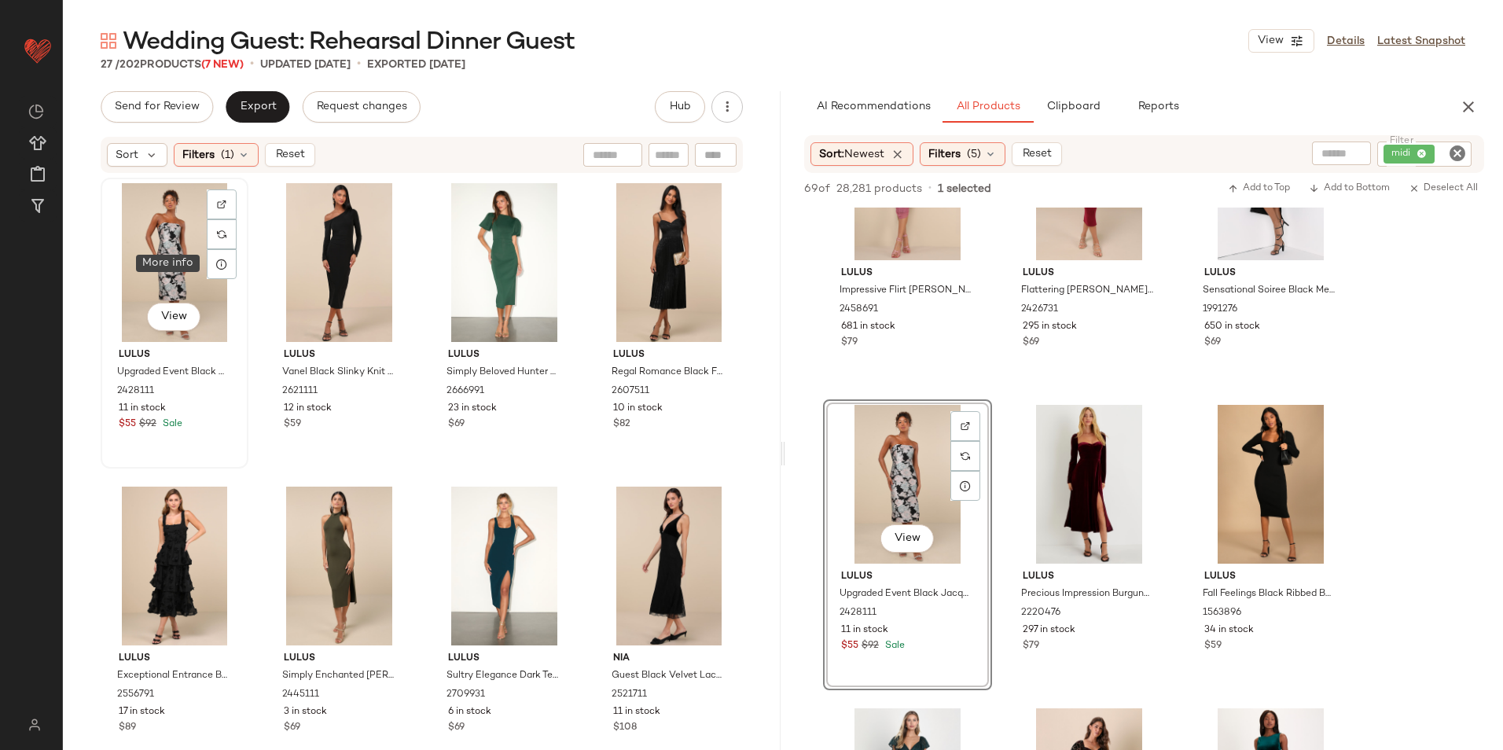
click at [157, 257] on div "View" at bounding box center [174, 262] width 137 height 159
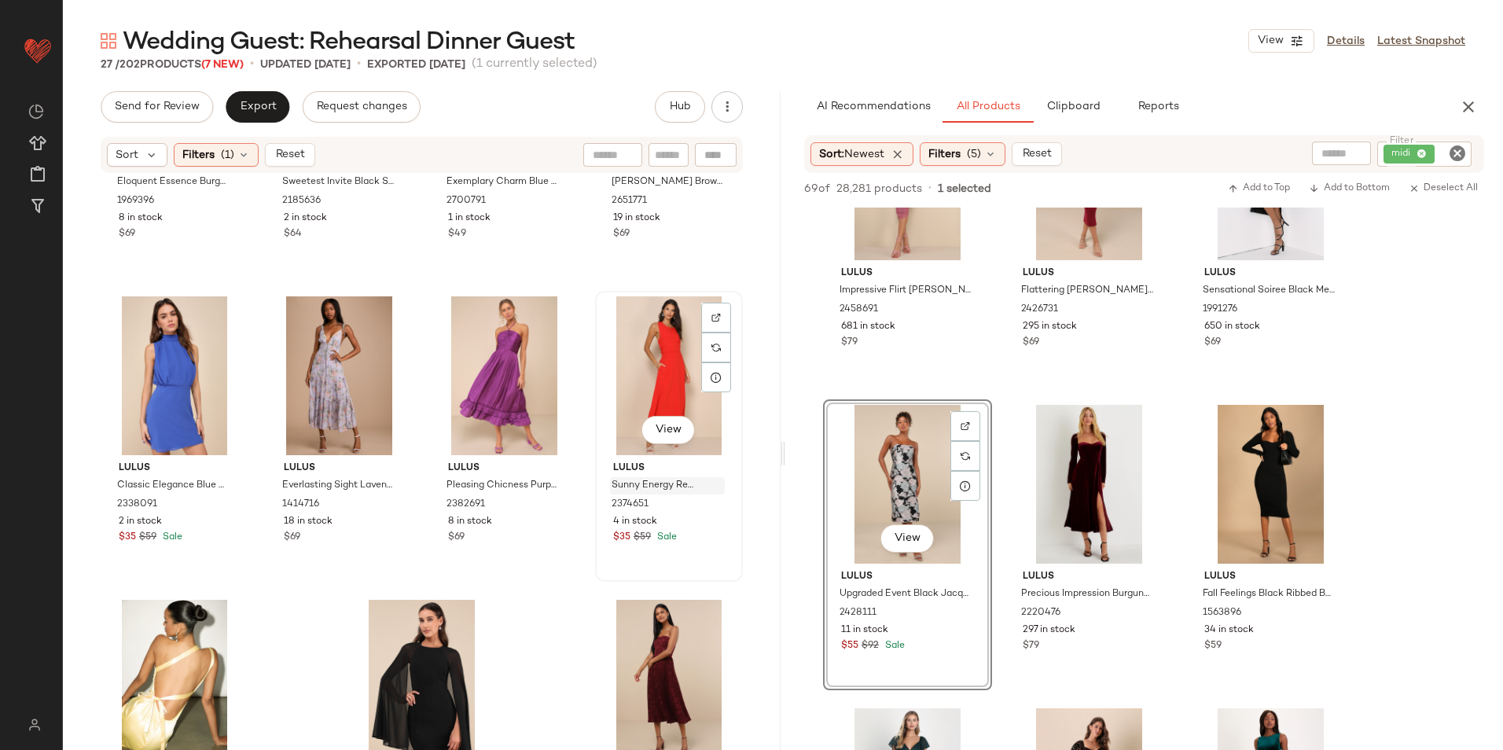
scroll to position [1505, 0]
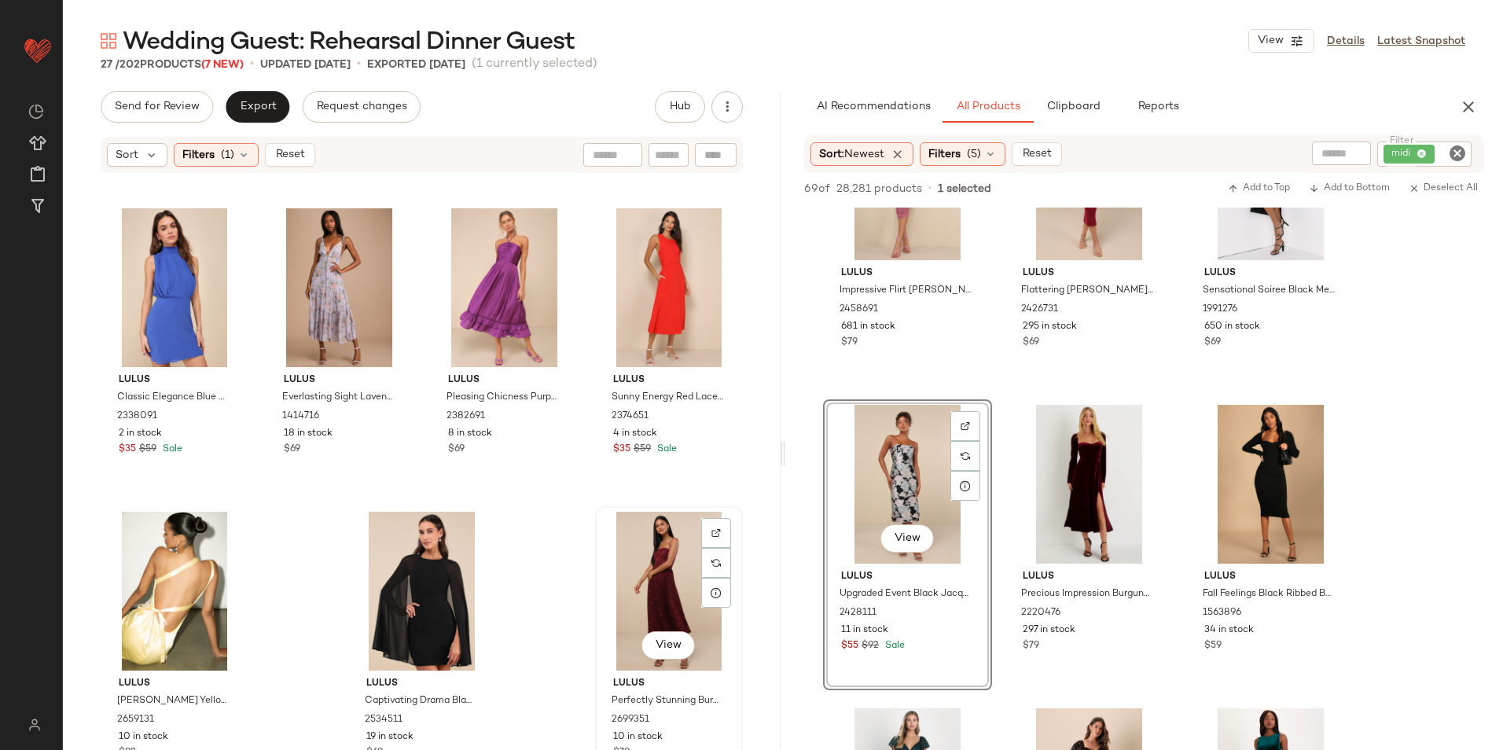
click at [620, 560] on div "View" at bounding box center [669, 591] width 137 height 159
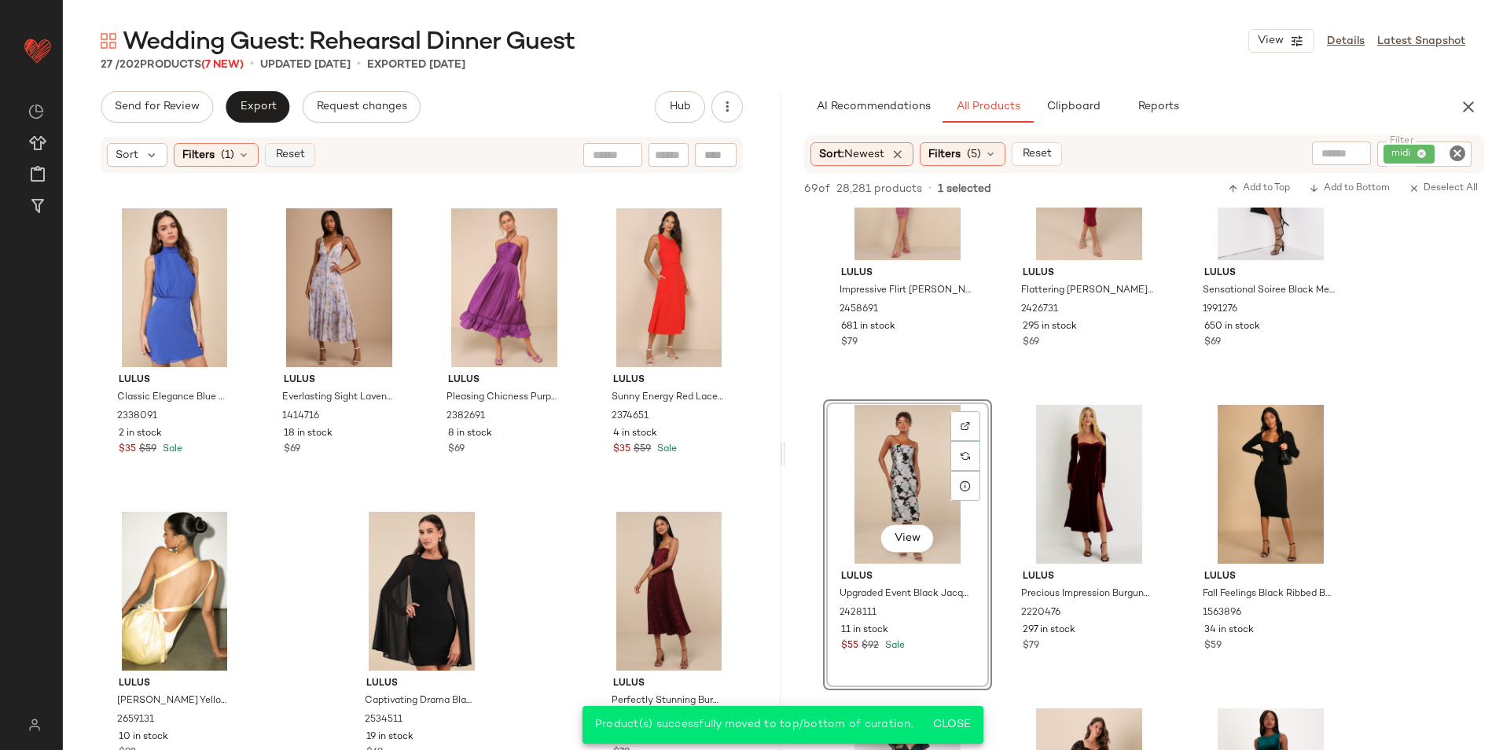
click at [292, 144] on button "Reset" at bounding box center [290, 155] width 50 height 24
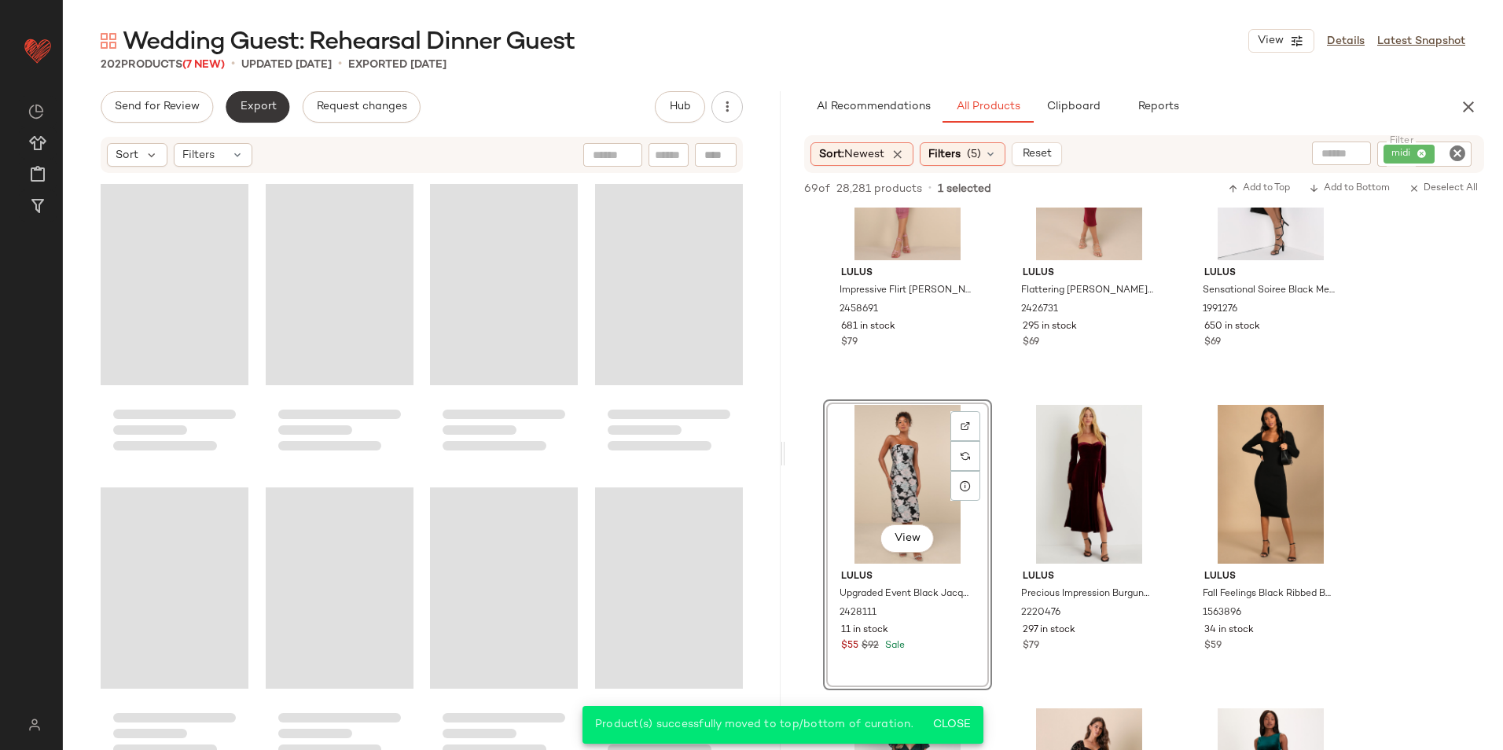
click at [232, 100] on button "Export" at bounding box center [258, 106] width 64 height 31
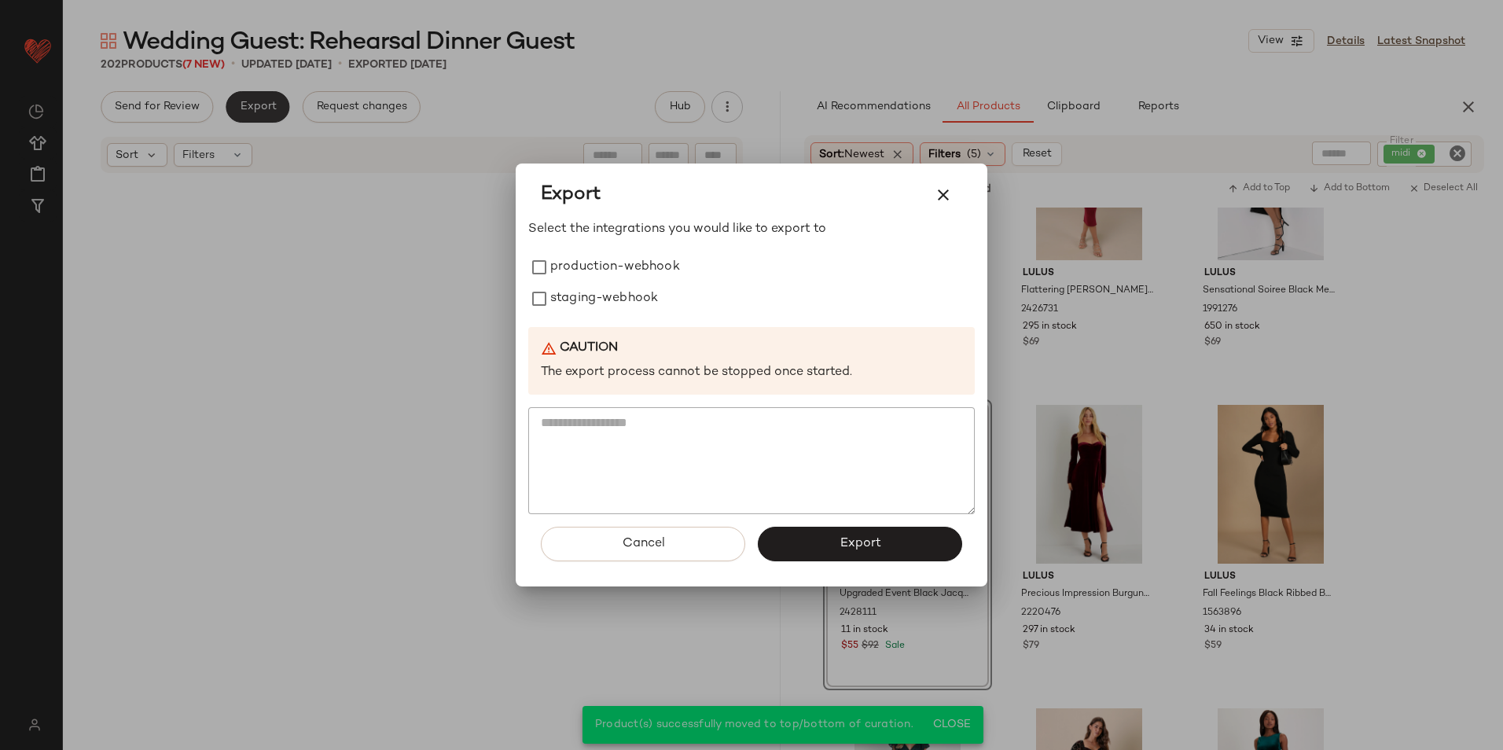
scroll to position [14859, 0]
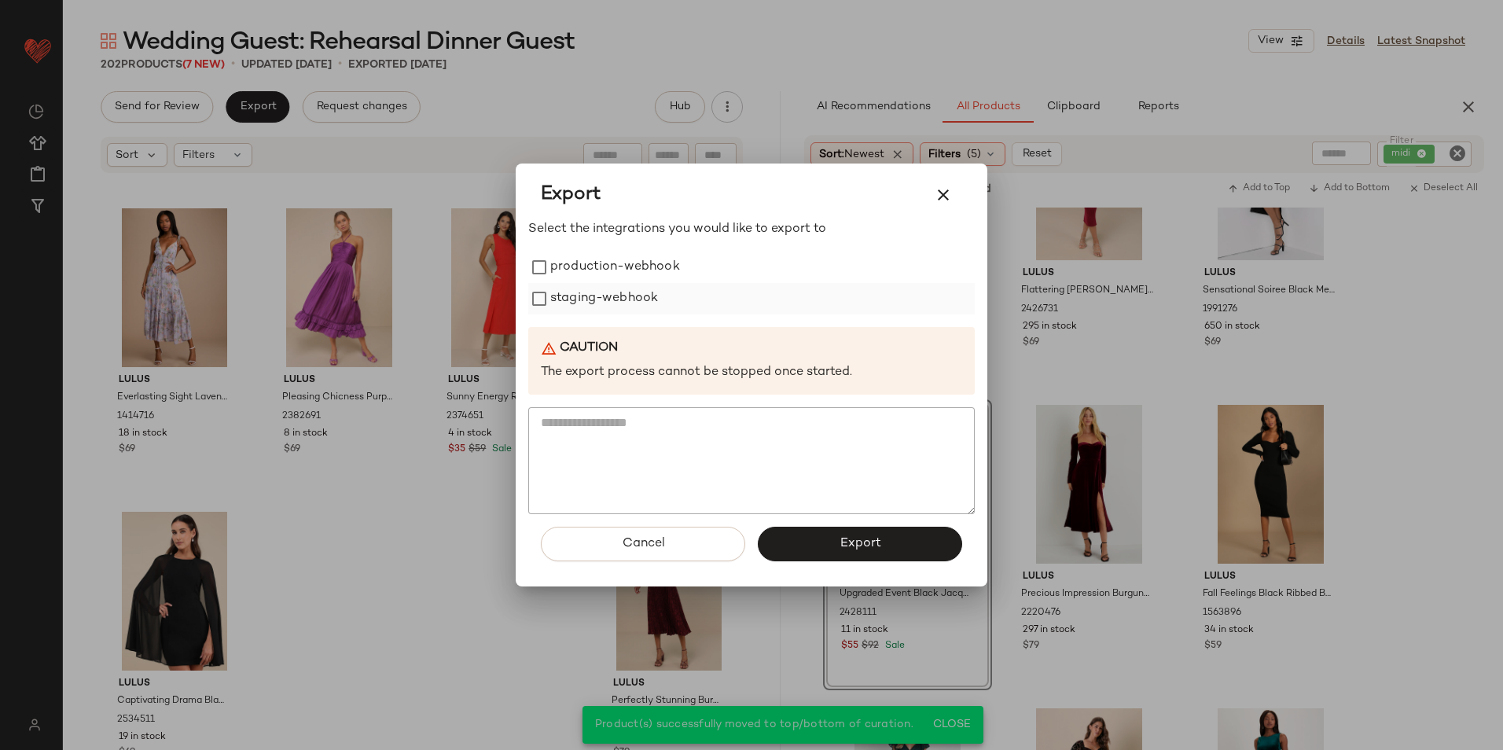
drag, startPoint x: 631, startPoint y: 263, endPoint x: 593, endPoint y: 294, distance: 49.1
click at [629, 263] on label "production-webhook" at bounding box center [615, 267] width 130 height 31
click at [586, 298] on label "staging-webhook" at bounding box center [604, 298] width 108 height 31
click at [818, 530] on button "Export" at bounding box center [860, 544] width 204 height 35
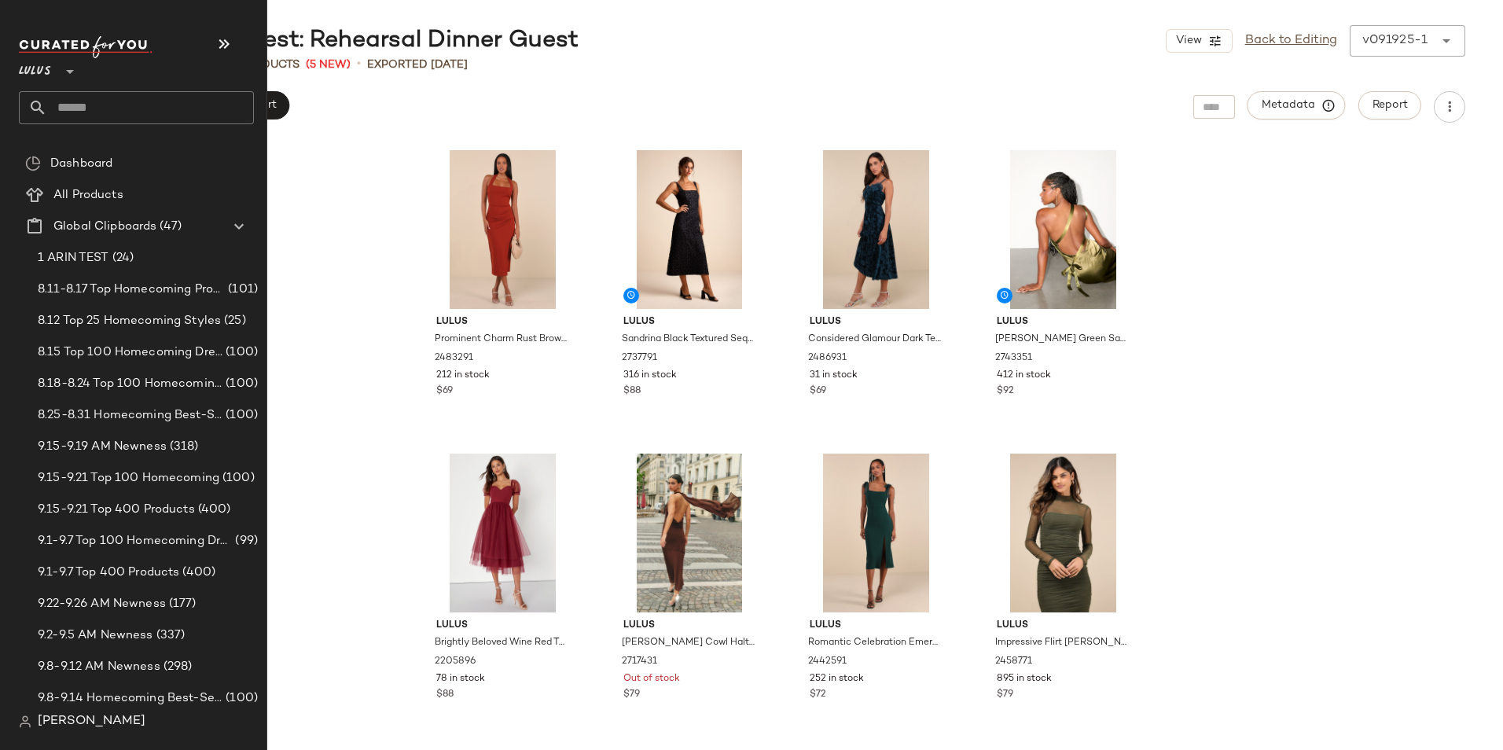
click at [51, 109] on input "text" at bounding box center [150, 107] width 207 height 33
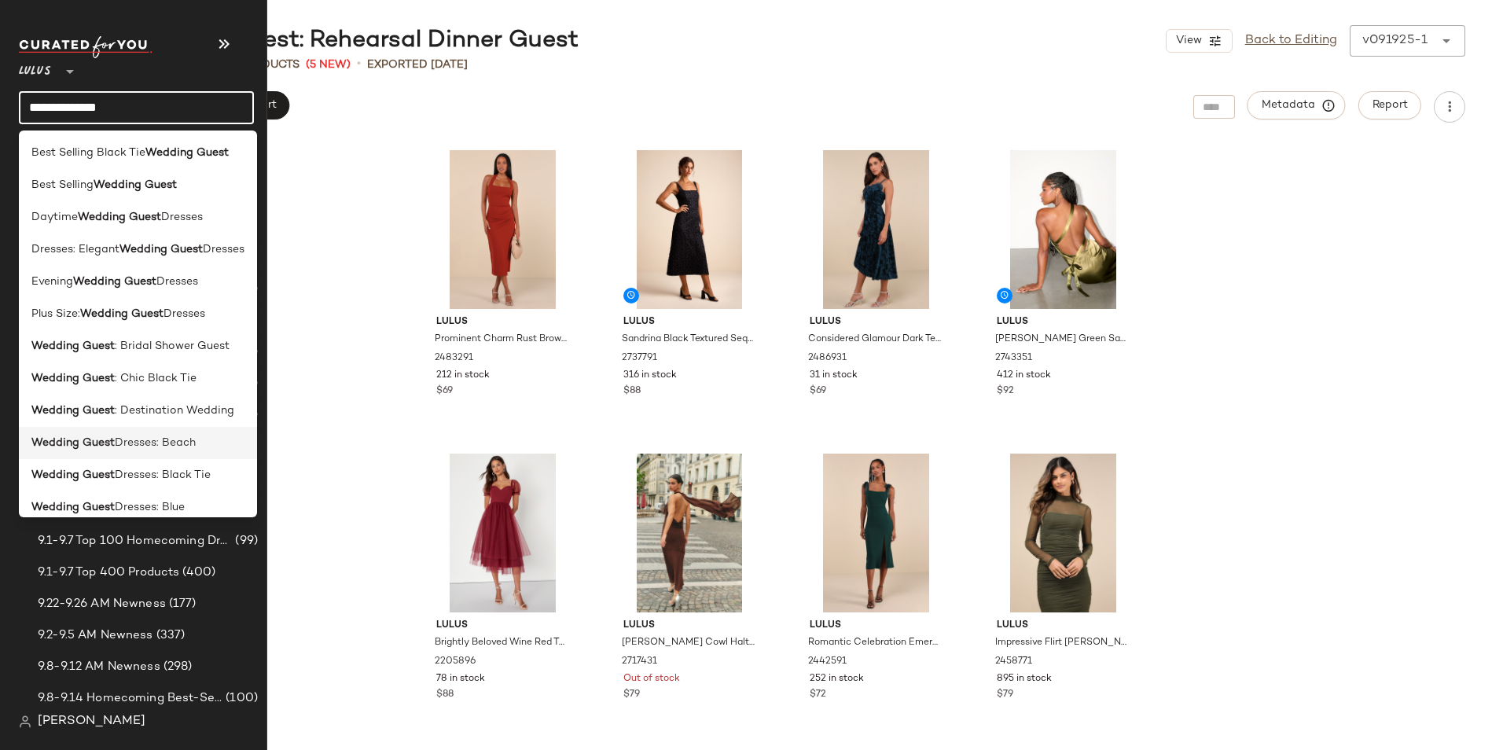
type input "**********"
click at [181, 448] on span "Dresses: Beach" at bounding box center [155, 443] width 81 height 17
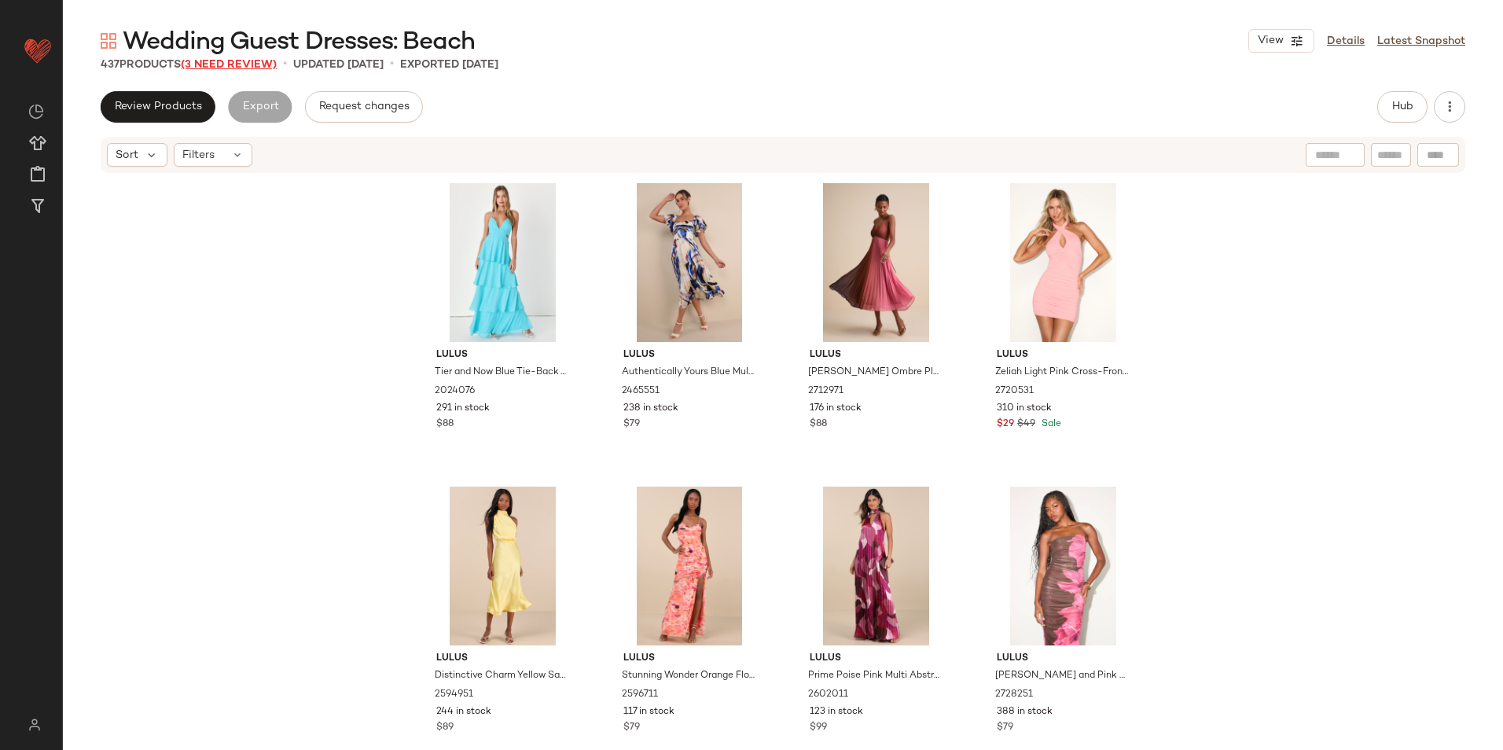
click at [248, 65] on span "(3 Need Review)" at bounding box center [229, 65] width 96 height 12
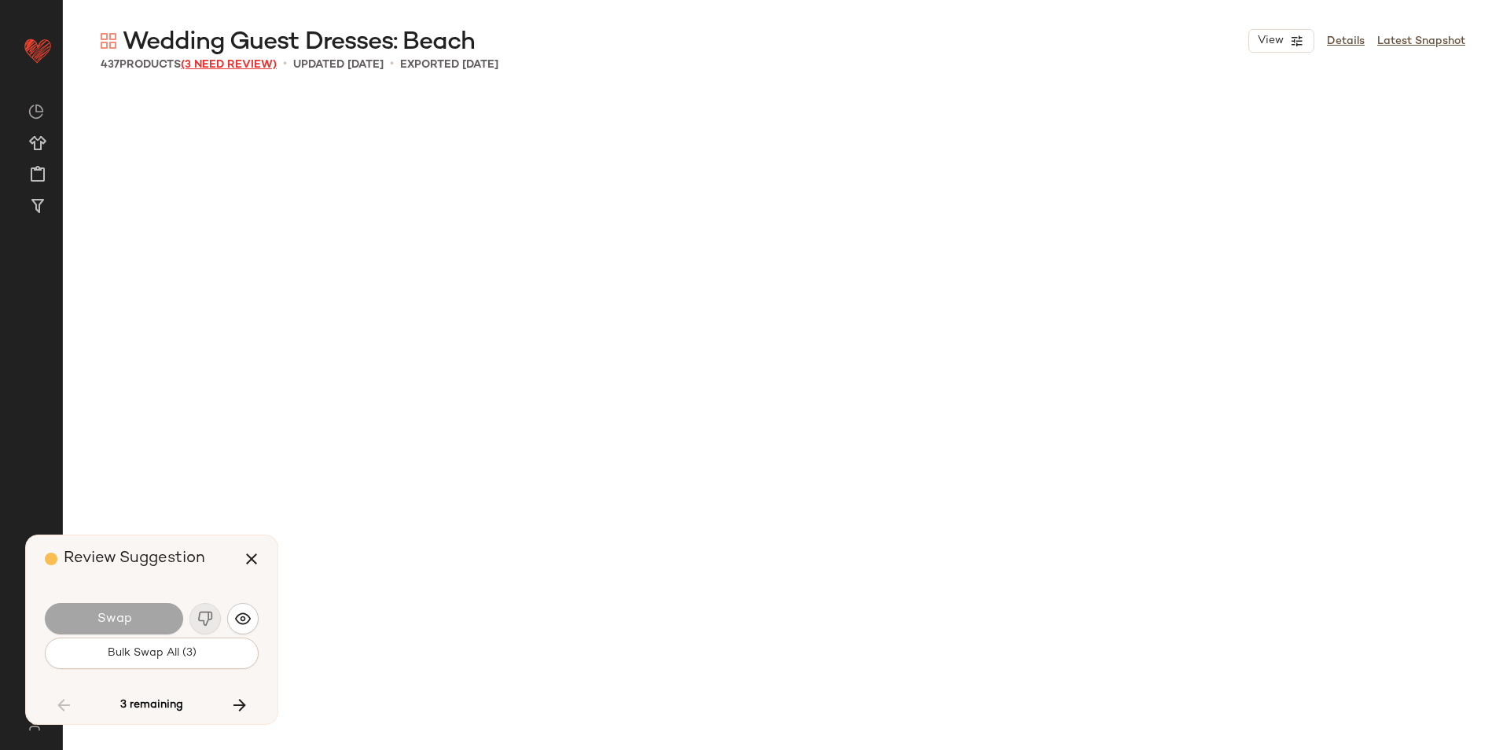
scroll to position [28529, 0]
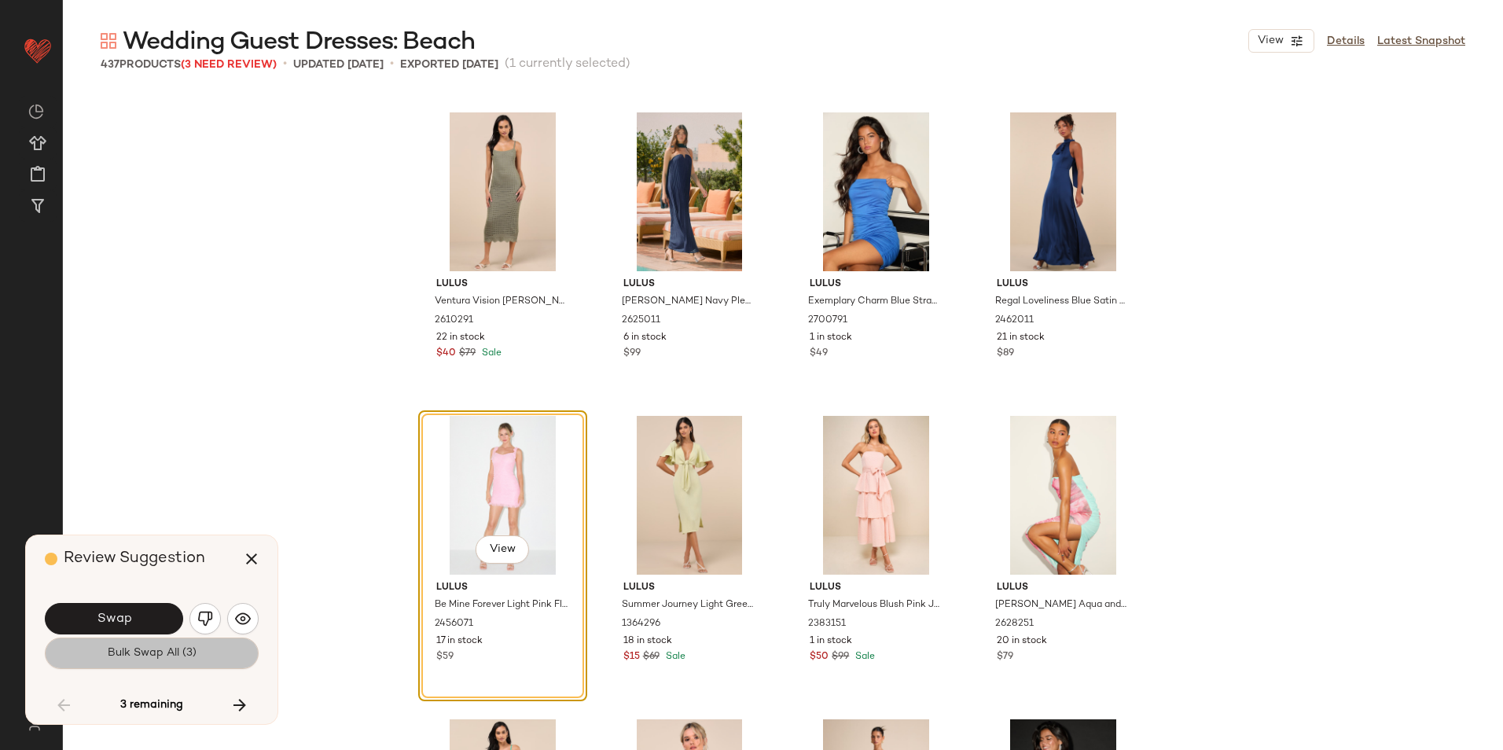
click at [131, 651] on span "Bulk Swap All (3)" at bounding box center [152, 653] width 90 height 13
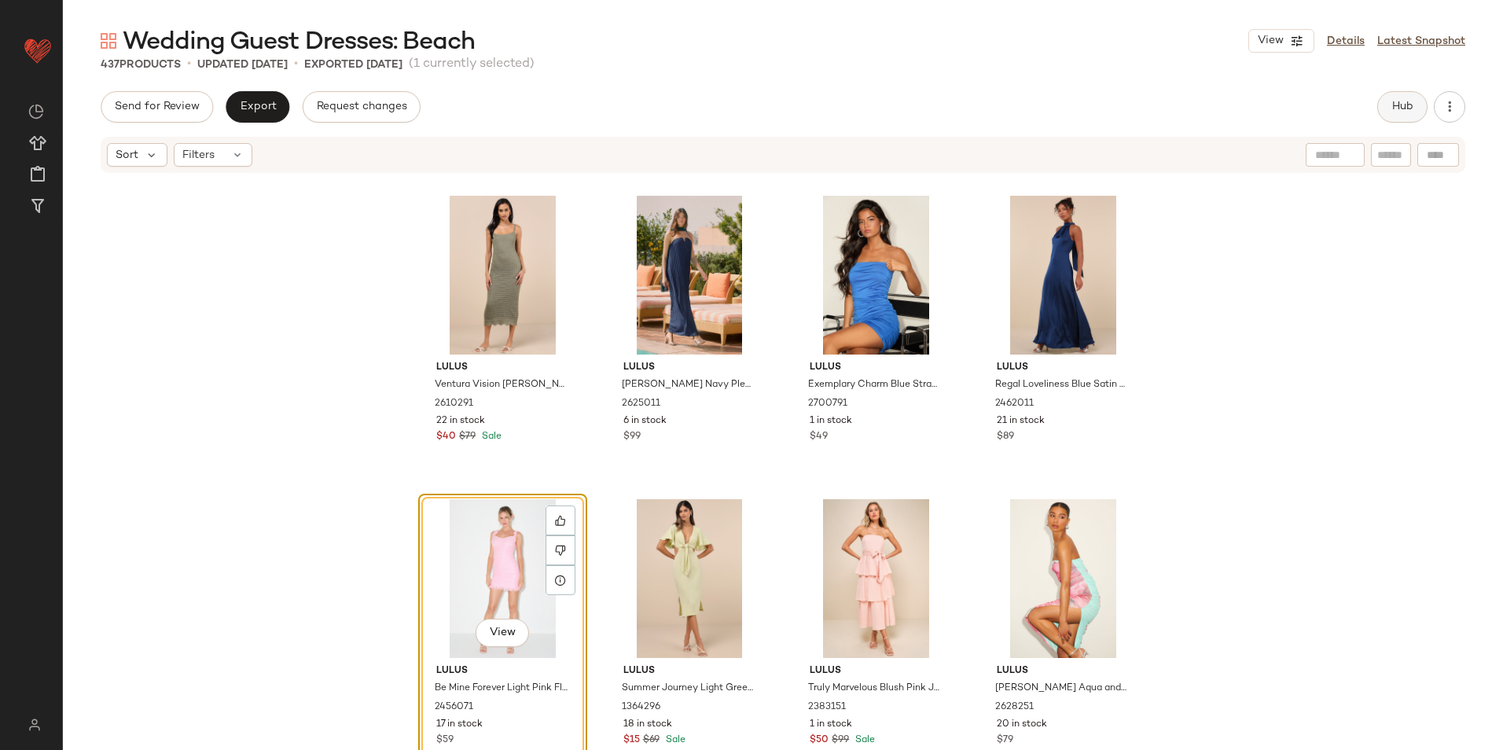
click at [1402, 101] on span "Hub" at bounding box center [1403, 107] width 22 height 13
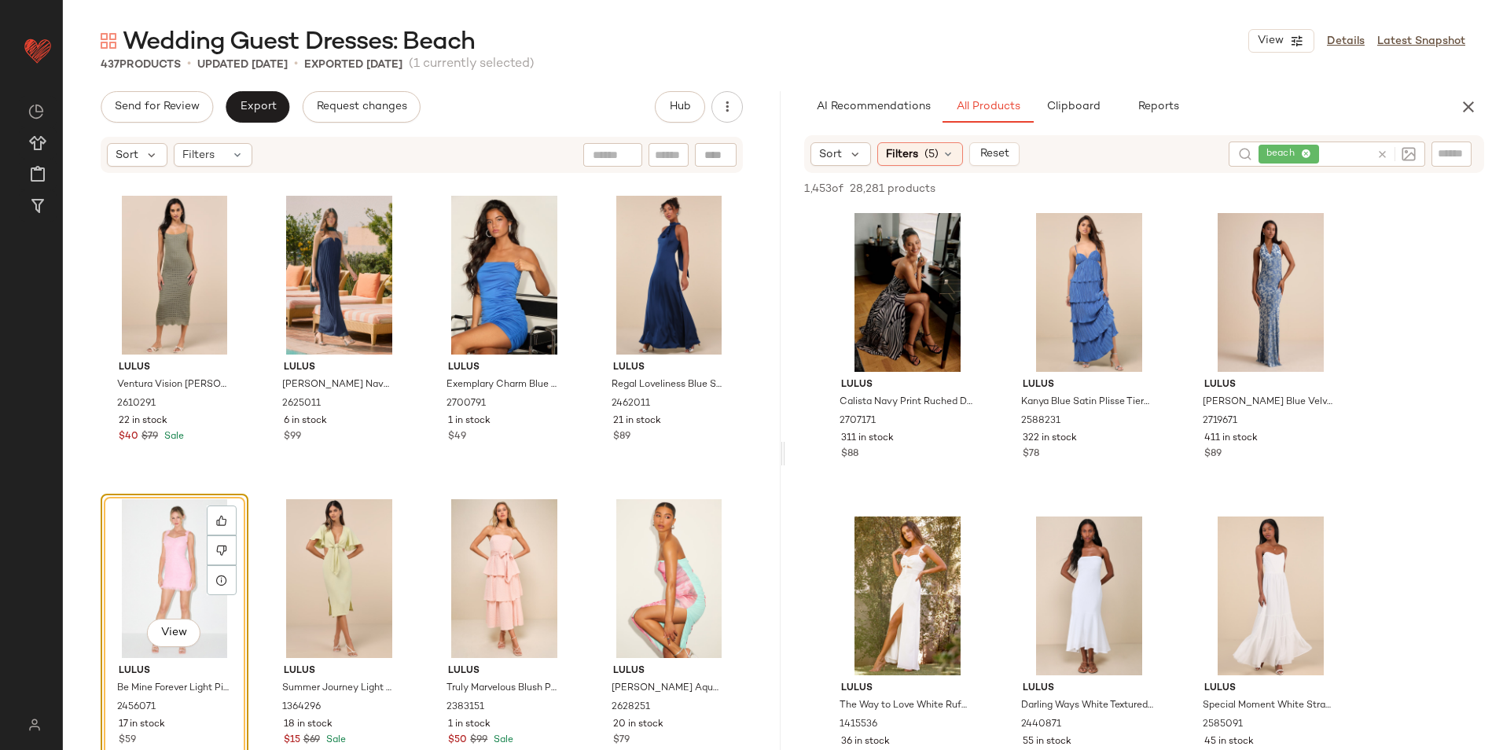
drag, startPoint x: 784, startPoint y: 448, endPoint x: 843, endPoint y: 447, distance: 59.0
click at [843, 447] on div "Wedding Guest Dresses: Beach View Details Latest Snapshot 437 Products • update…" at bounding box center [783, 387] width 1440 height 725
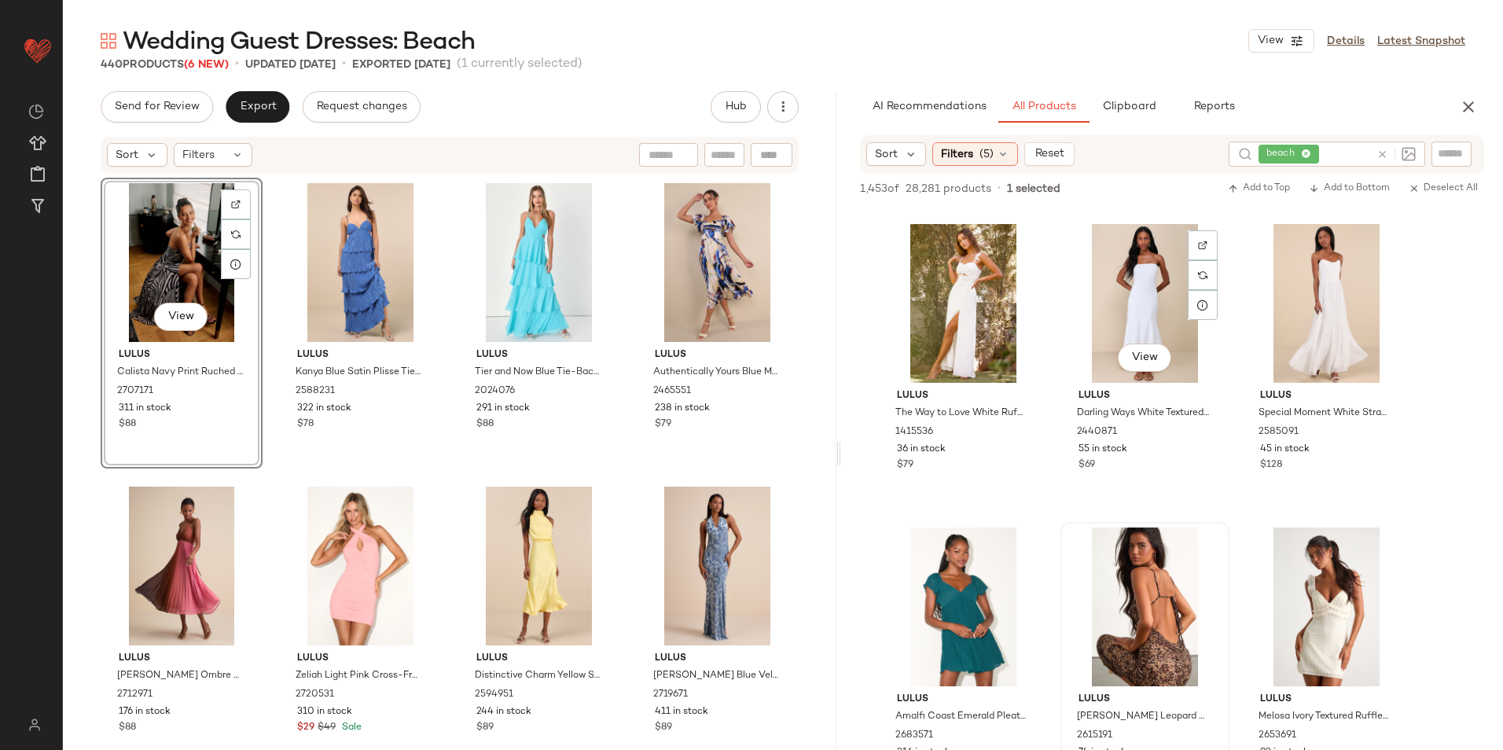
scroll to position [550, 0]
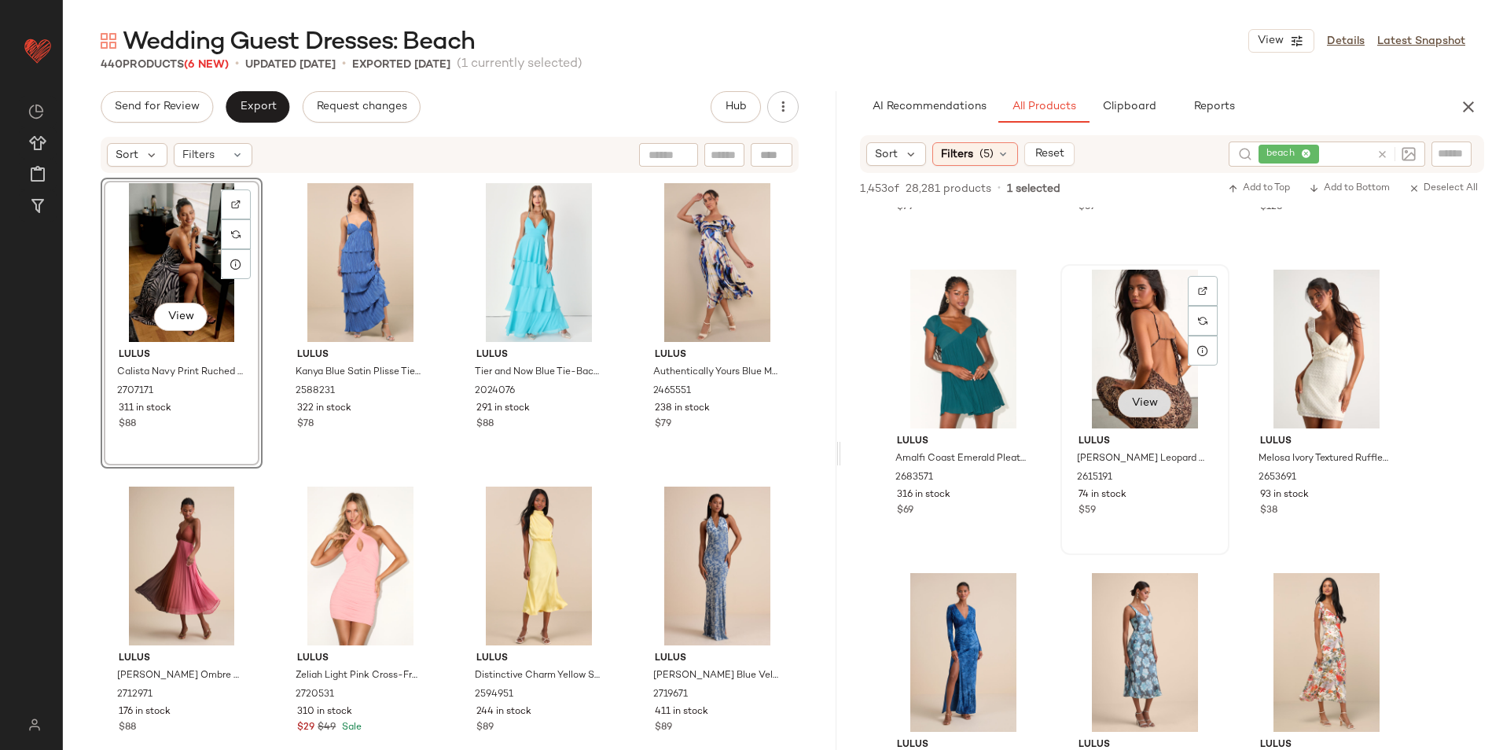
click at [1144, 398] on span "View" at bounding box center [1144, 403] width 27 height 13
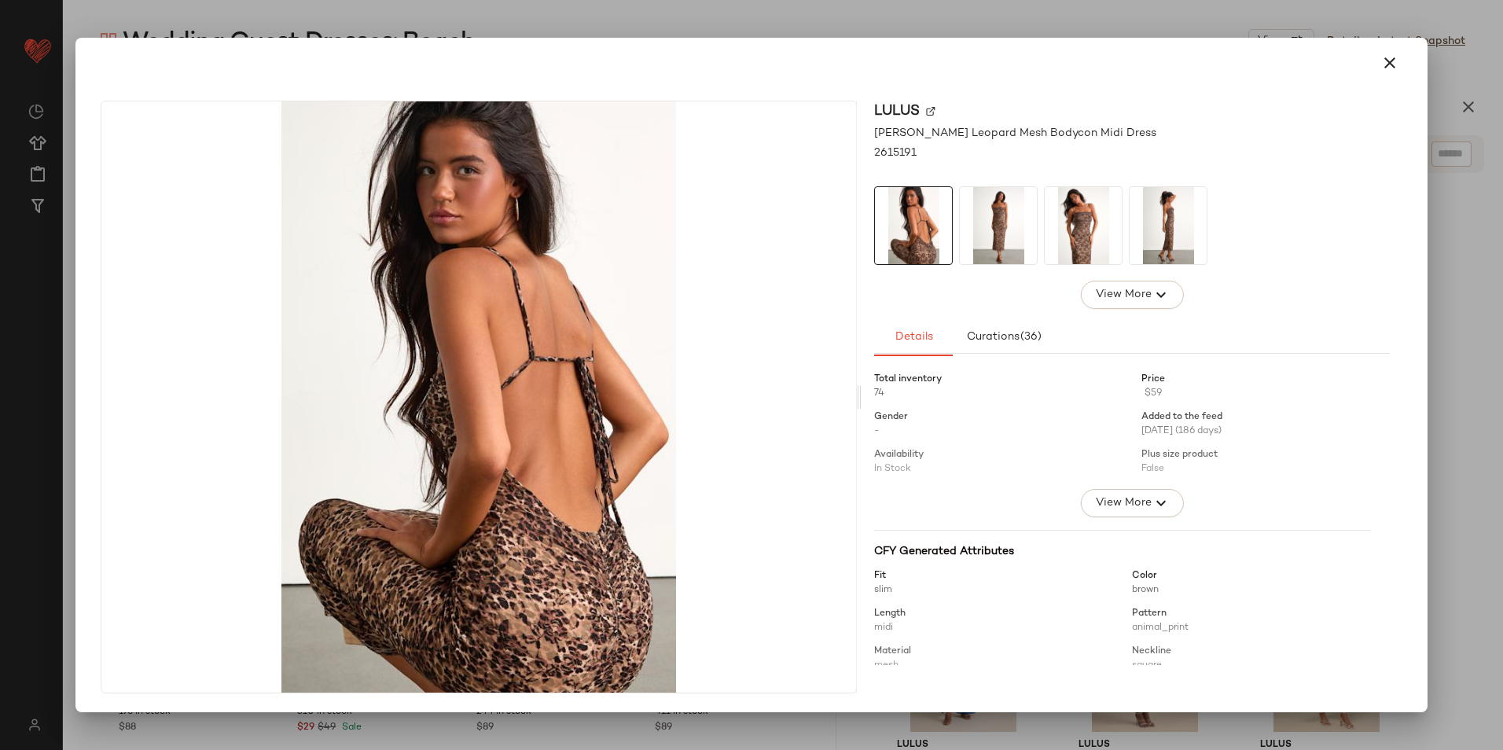
click at [1010, 224] on img at bounding box center [998, 225] width 77 height 77
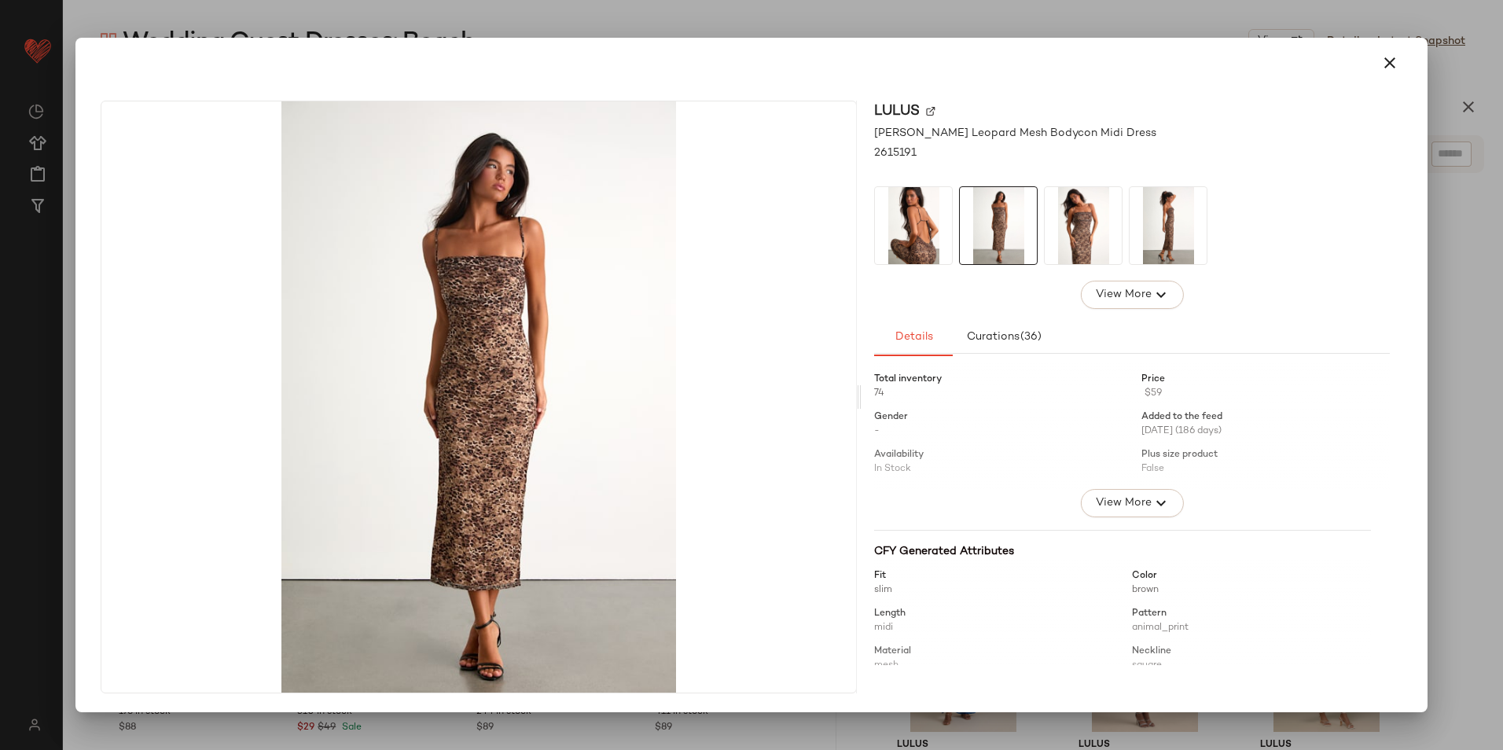
click at [1065, 215] on img at bounding box center [1083, 225] width 77 height 77
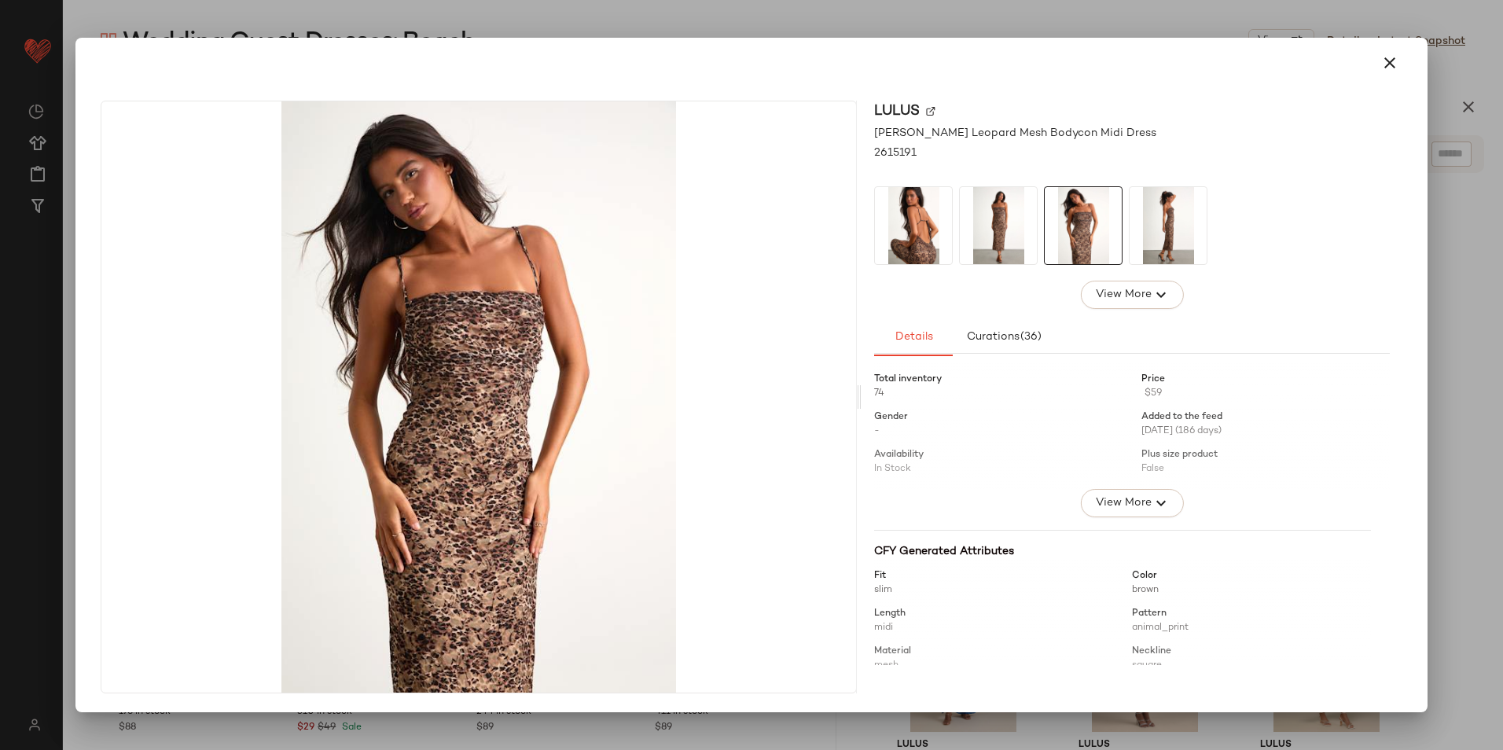
click at [1392, 63] on icon "button" at bounding box center [1390, 62] width 19 height 19
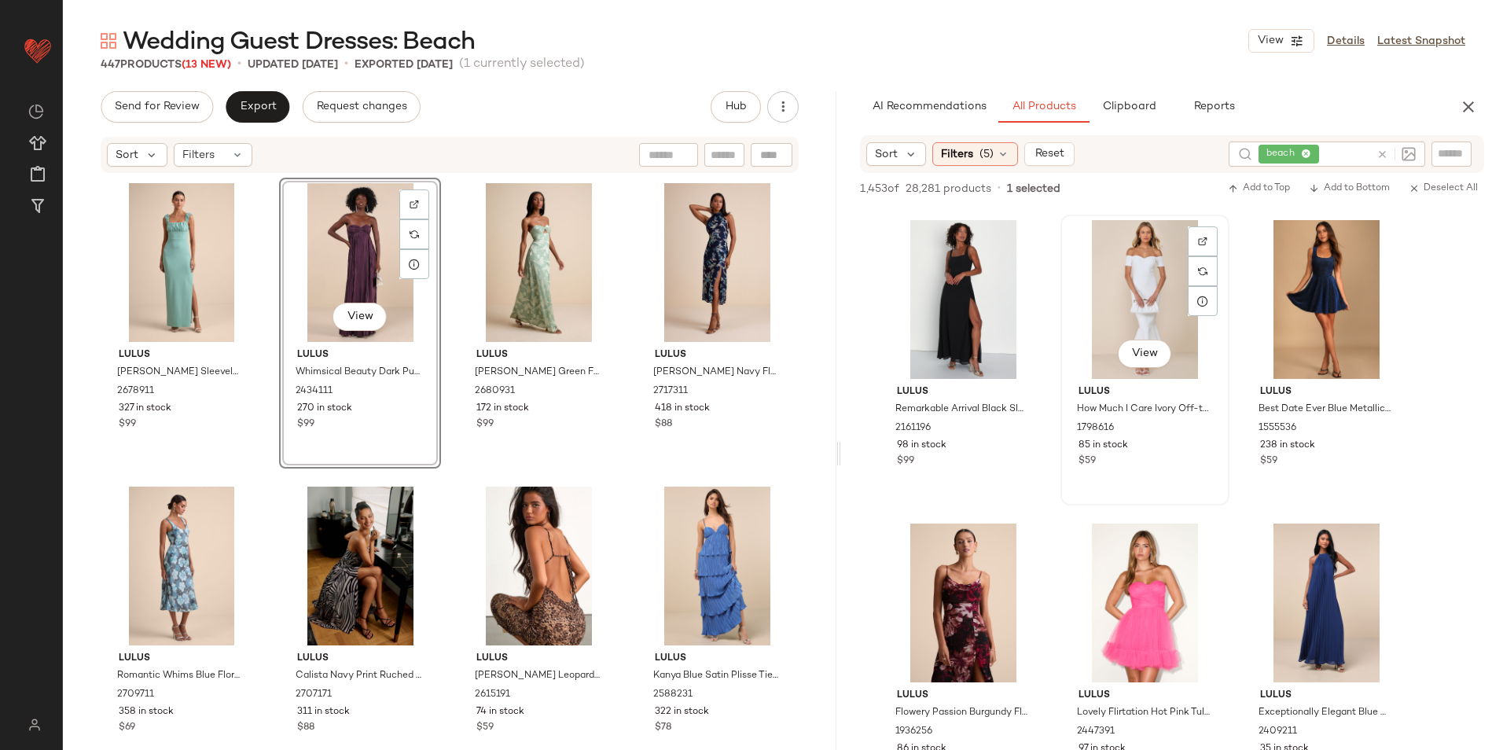
scroll to position [3774, 0]
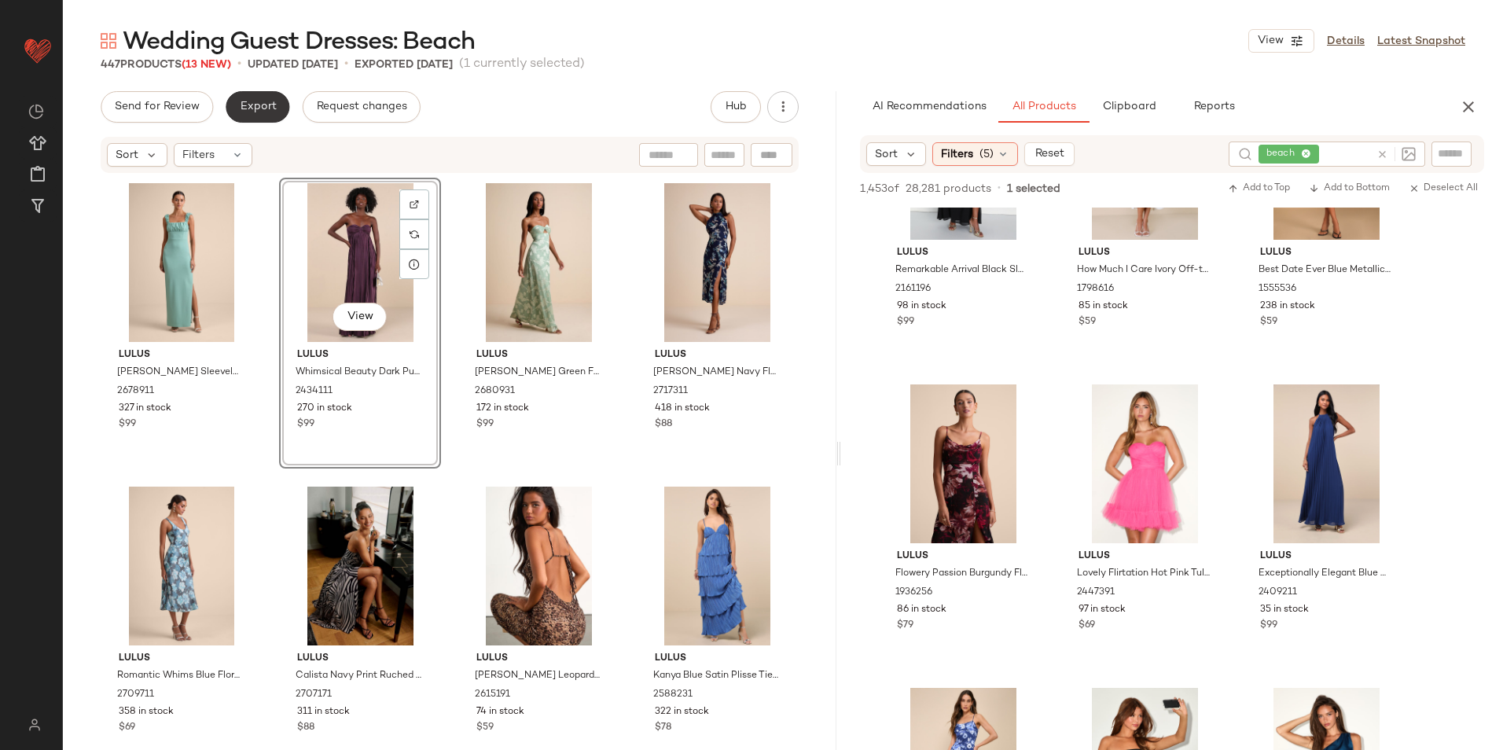
click at [248, 102] on span "Export" at bounding box center [257, 107] width 37 height 13
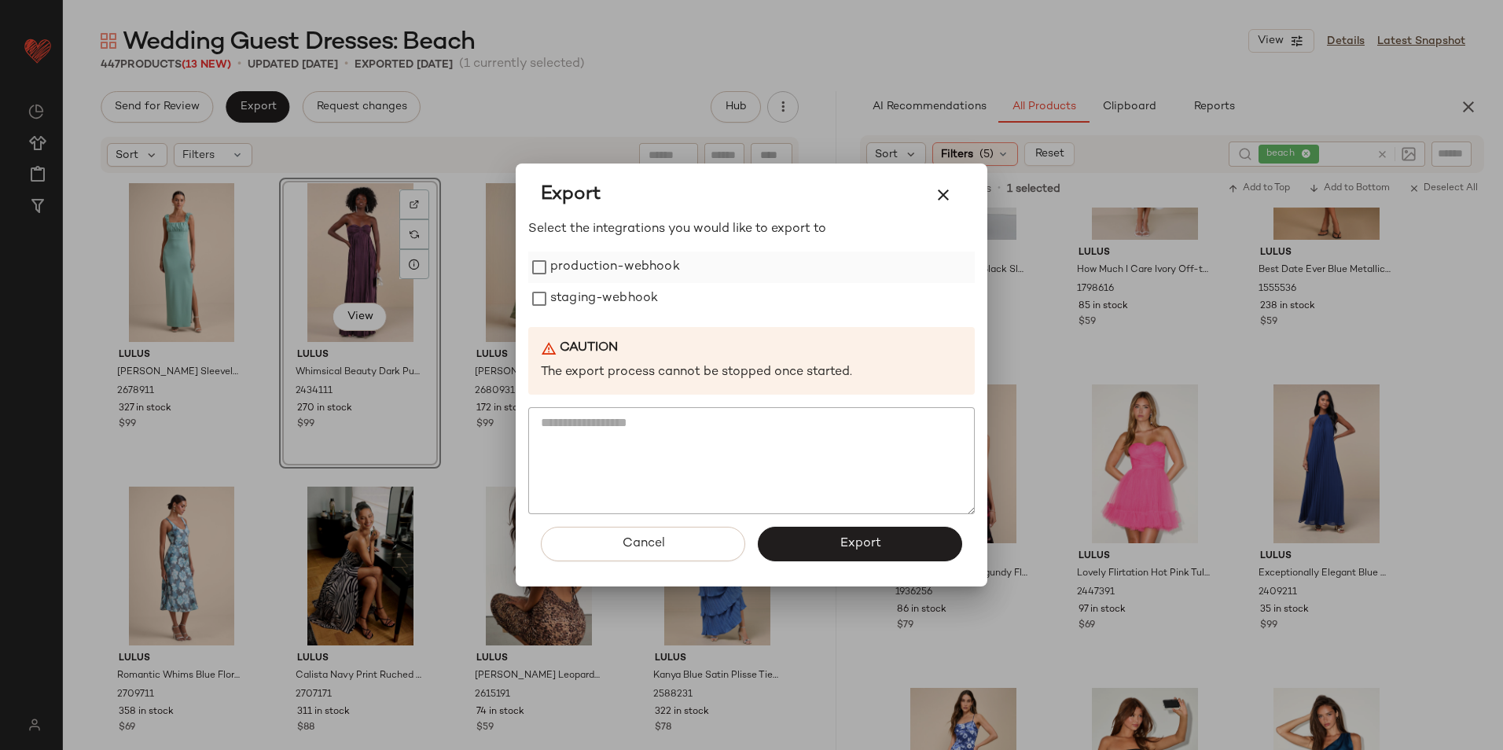
click at [619, 265] on label "production-webhook" at bounding box center [615, 267] width 130 height 31
click at [616, 290] on label "staging-webhook" at bounding box center [604, 298] width 108 height 31
click at [848, 546] on span "Export" at bounding box center [860, 543] width 42 height 15
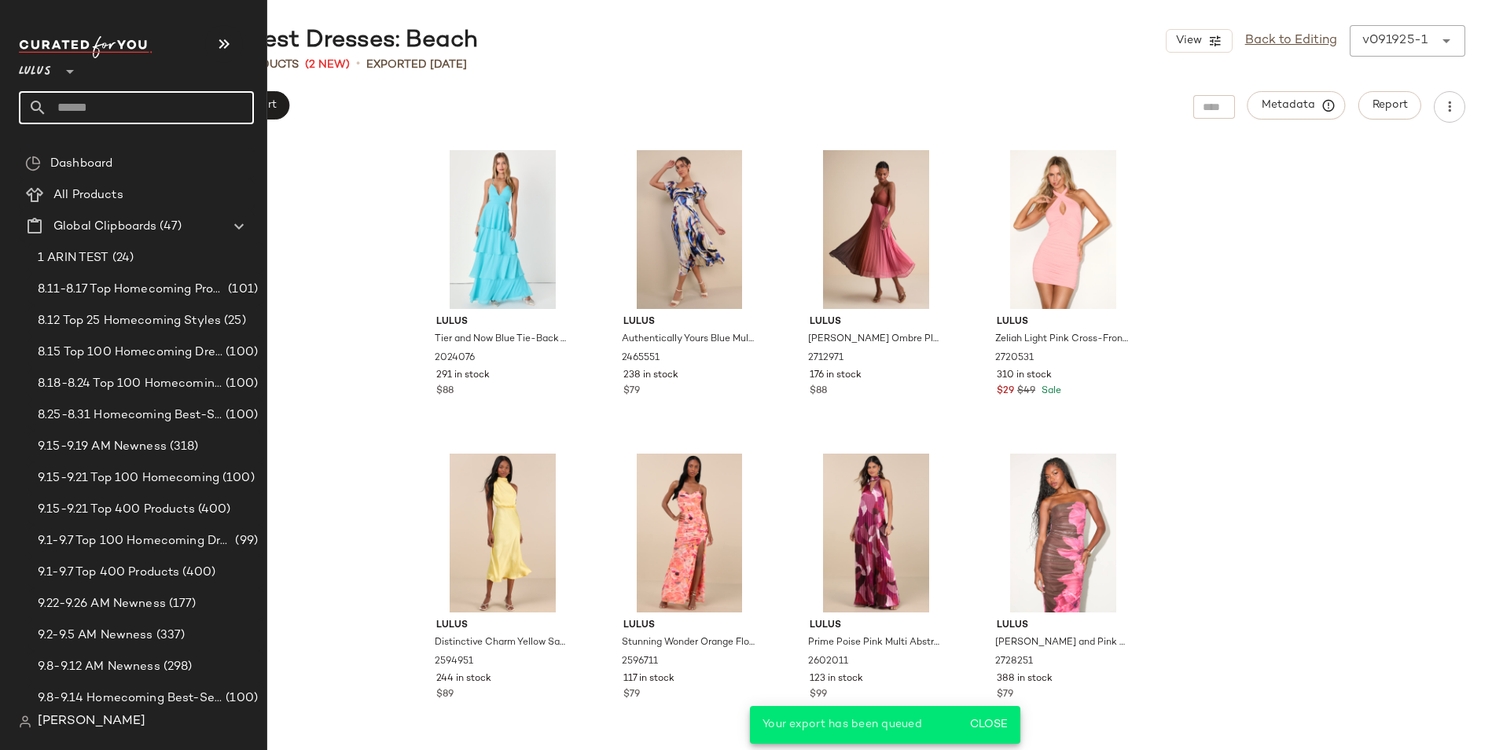
click at [130, 105] on input "text" at bounding box center [150, 107] width 207 height 33
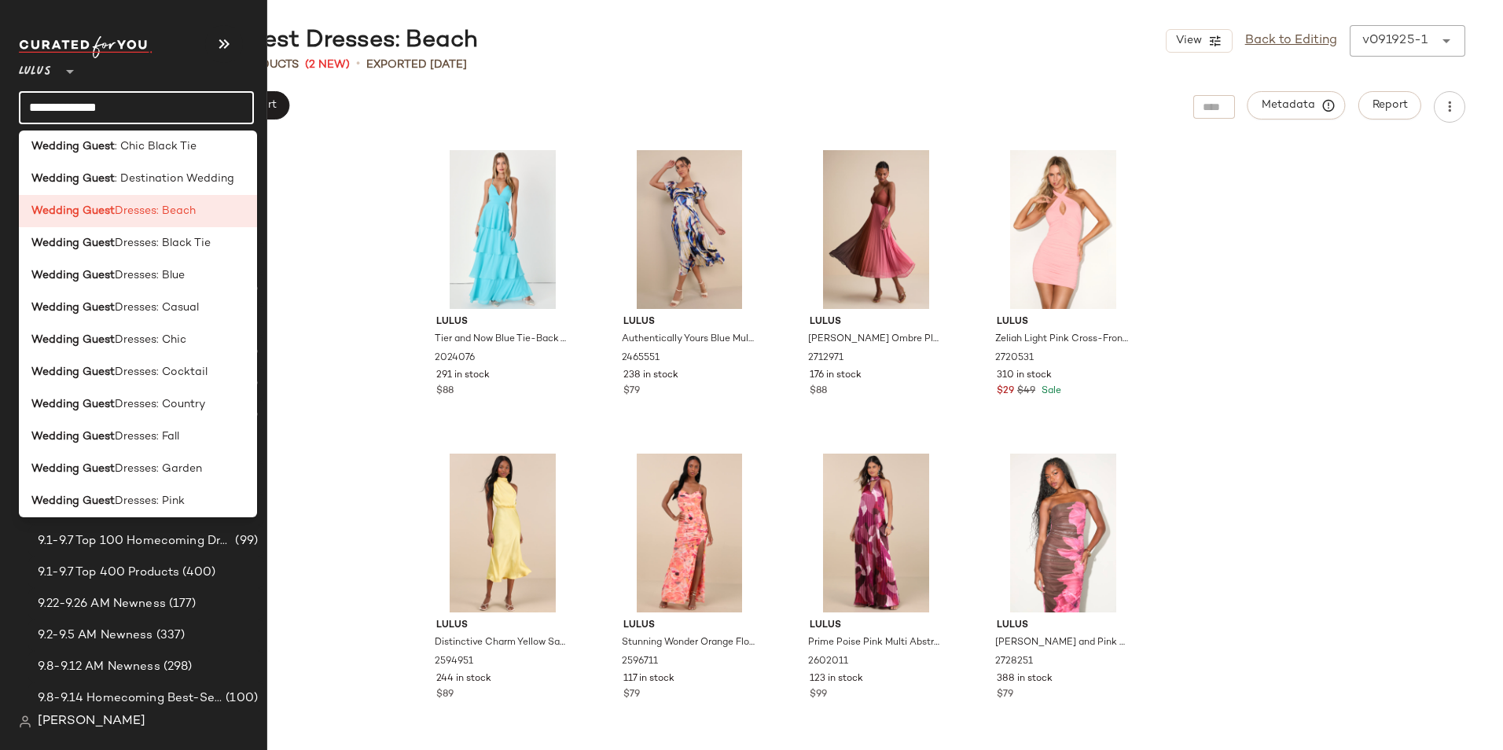
scroll to position [236, 0]
type input "**********"
click at [167, 399] on span "Dresses: Country" at bounding box center [160, 400] width 90 height 17
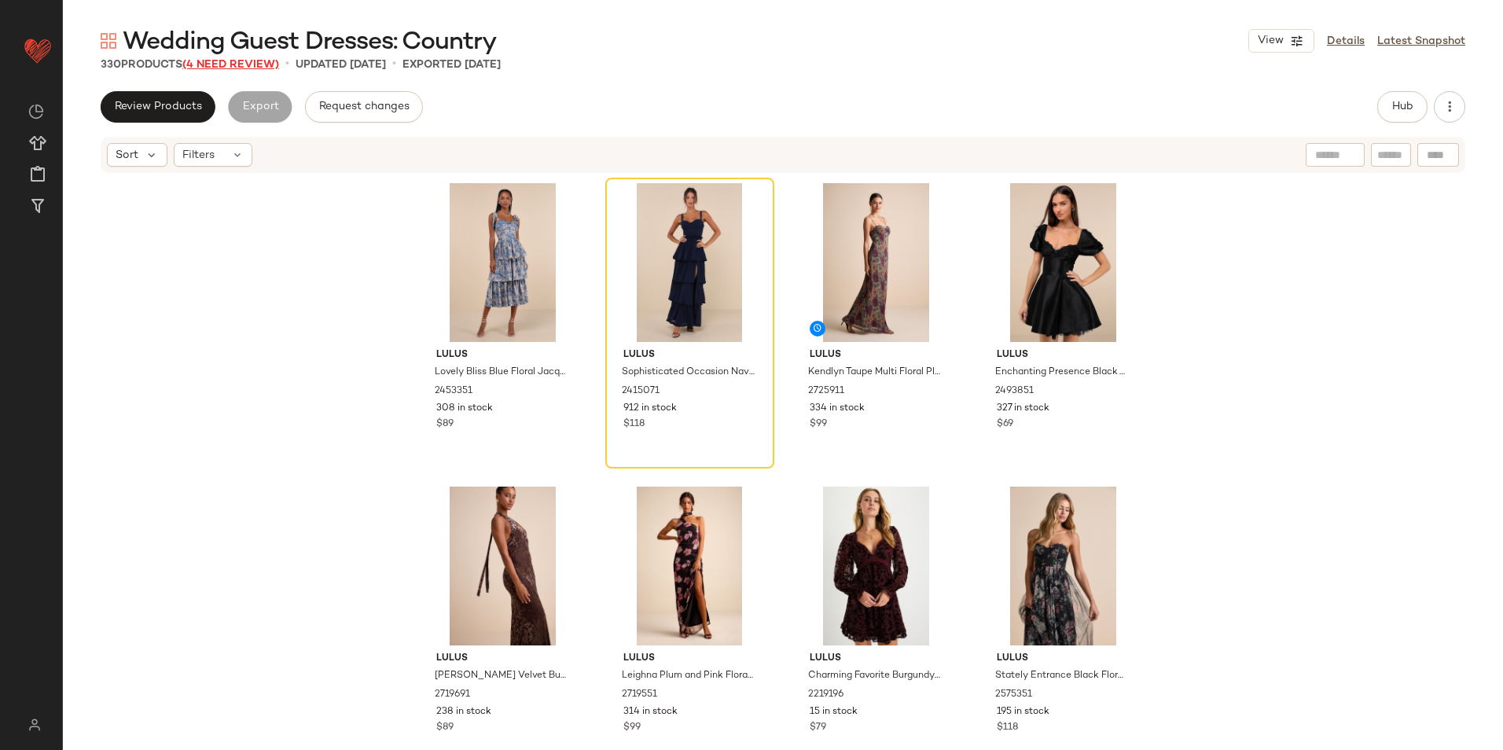
click at [231, 62] on span "(4 Need Review)" at bounding box center [230, 65] width 97 height 12
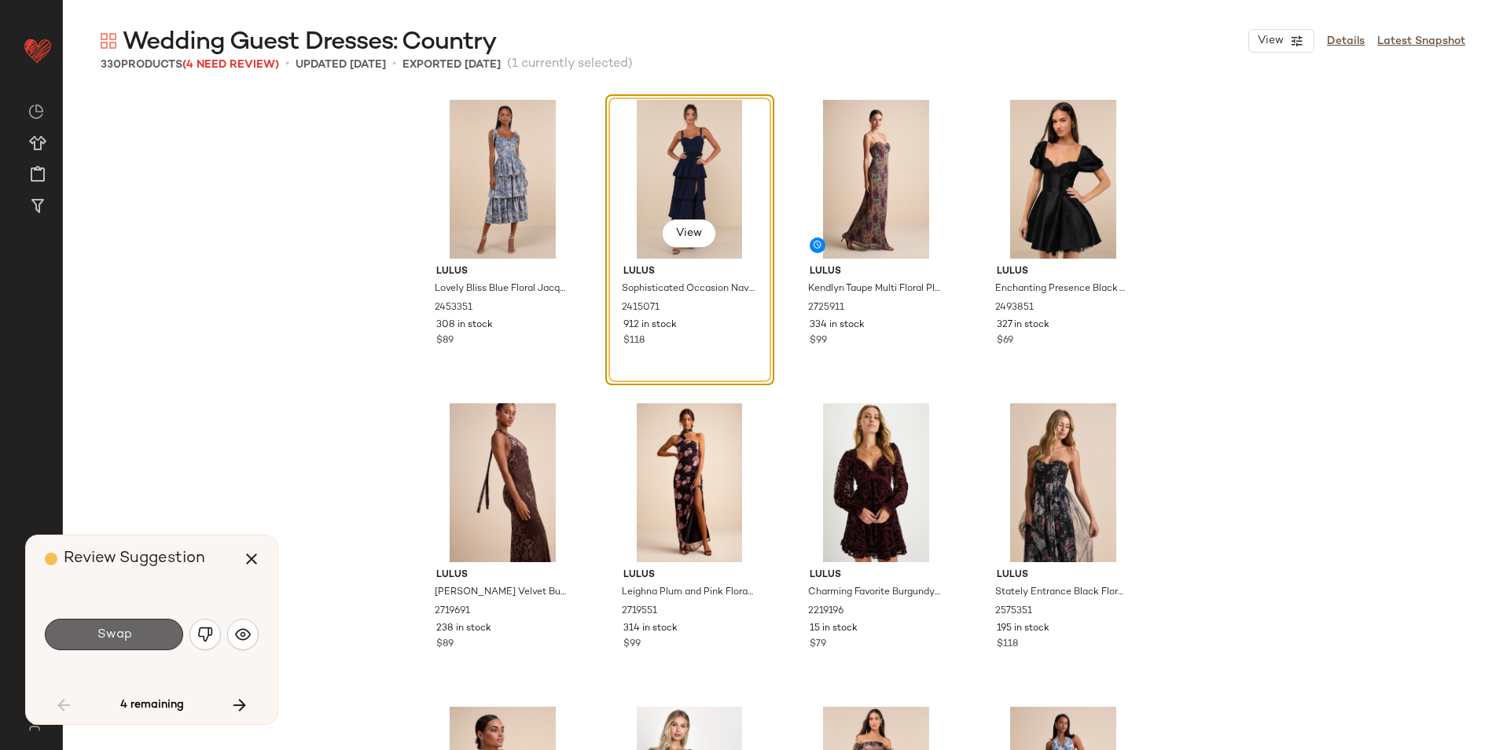
click at [135, 640] on button "Swap" at bounding box center [114, 634] width 138 height 31
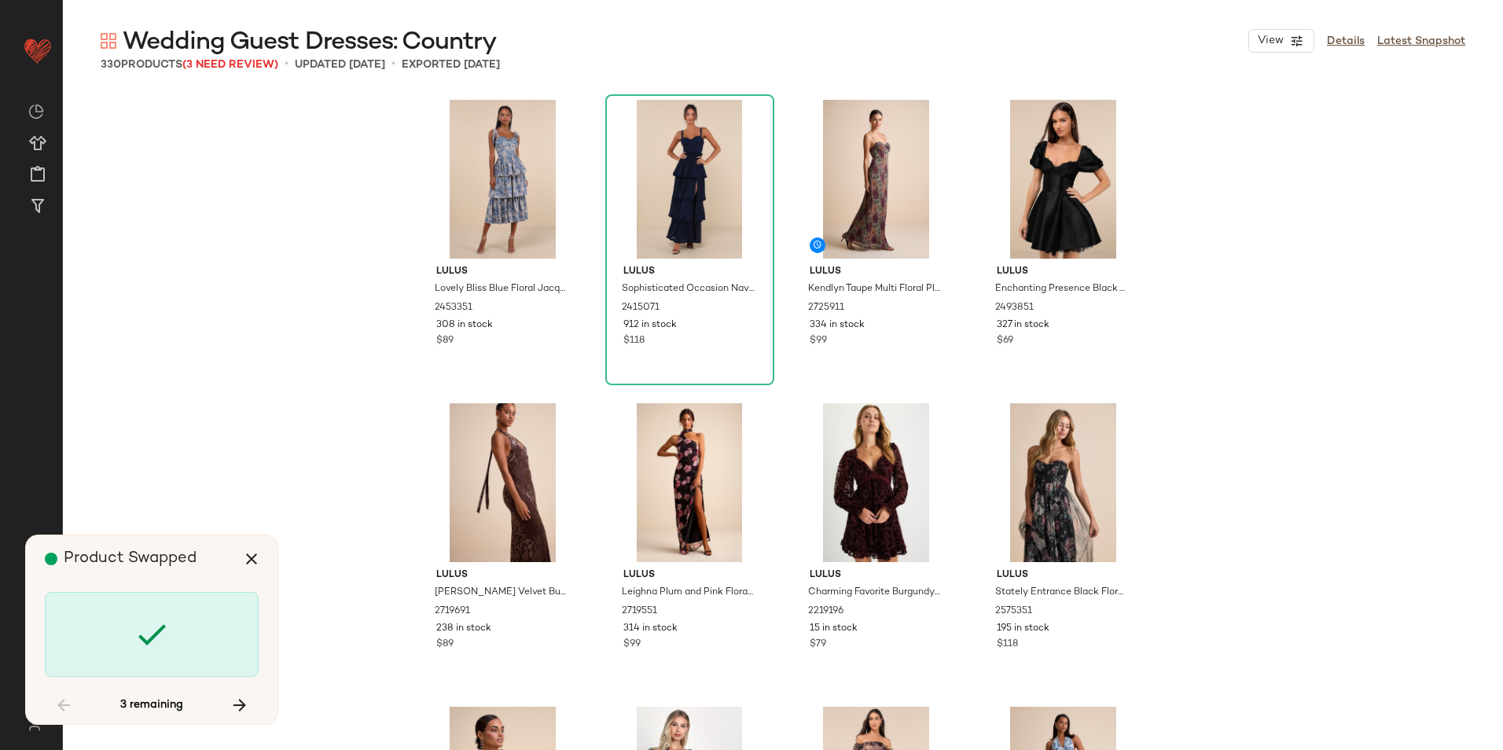
scroll to position [21245, 0]
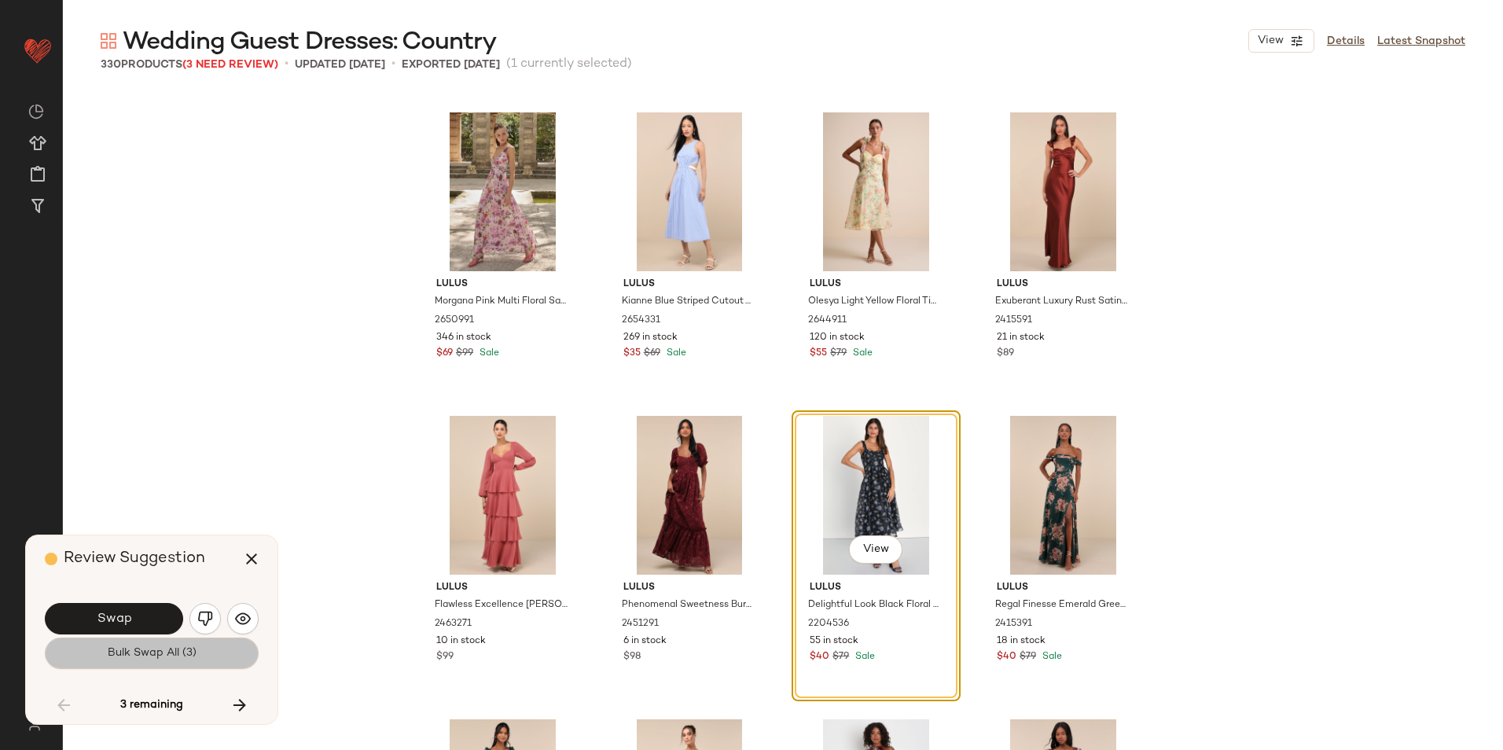
click at [156, 655] on span "Bulk Swap All (3)" at bounding box center [152, 653] width 90 height 13
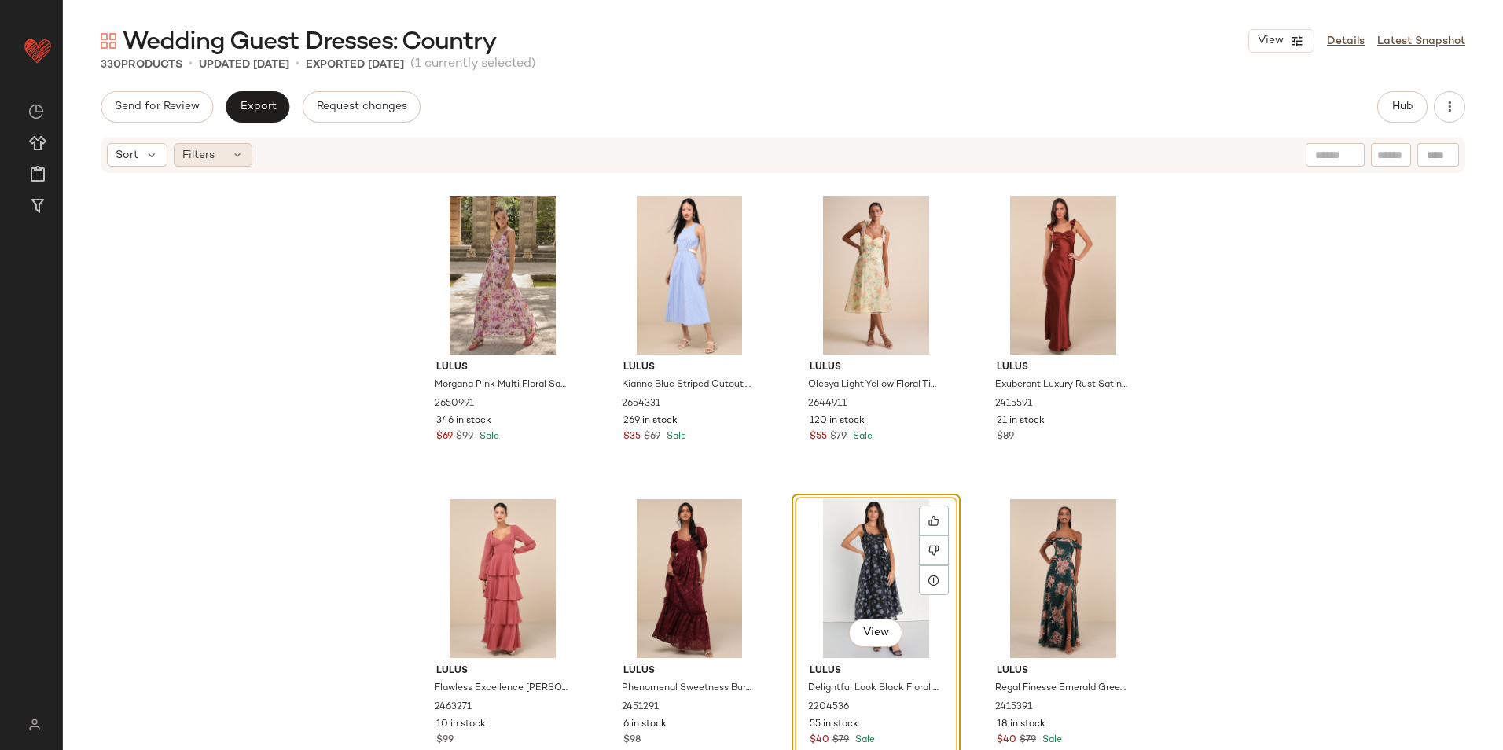
click at [215, 149] on div "Filters" at bounding box center [213, 155] width 79 height 24
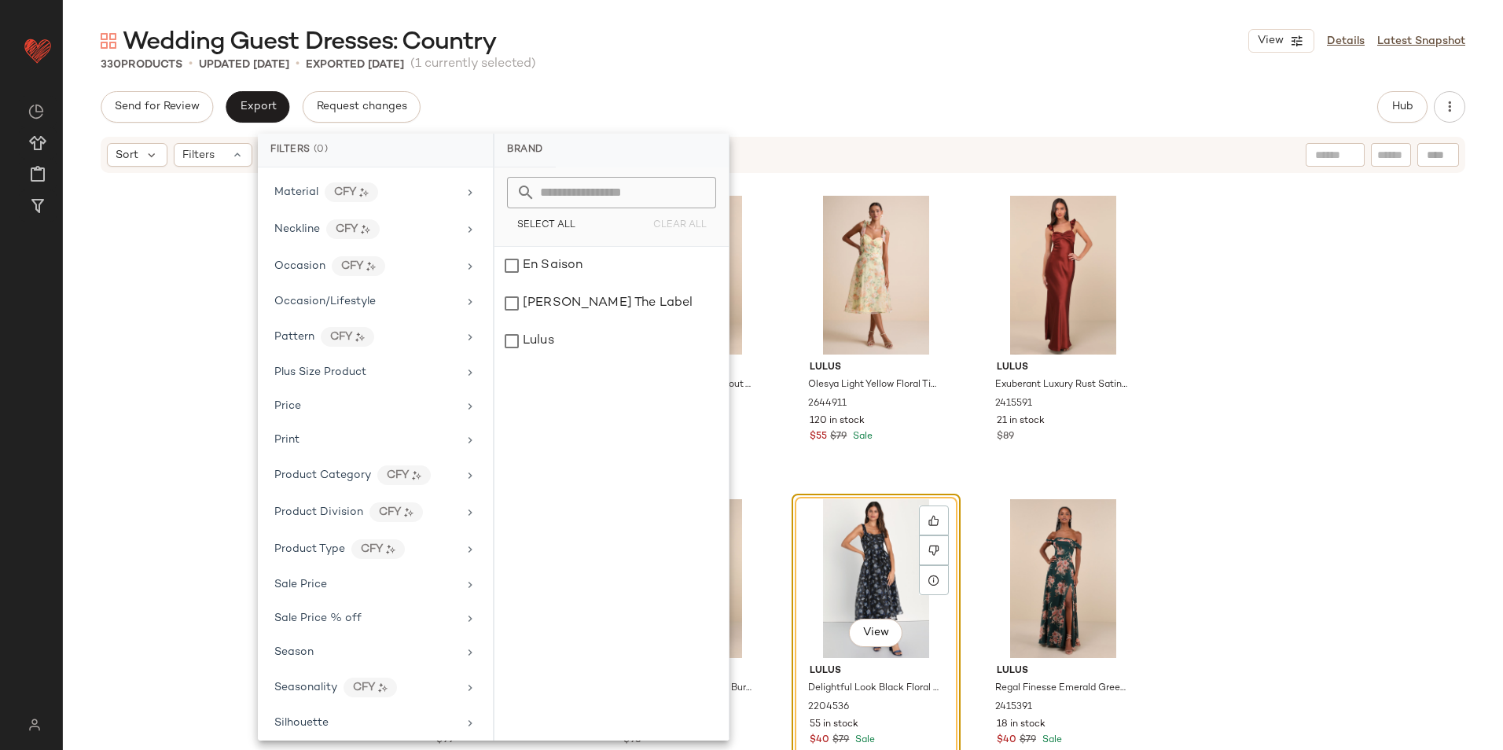
scroll to position [811, 0]
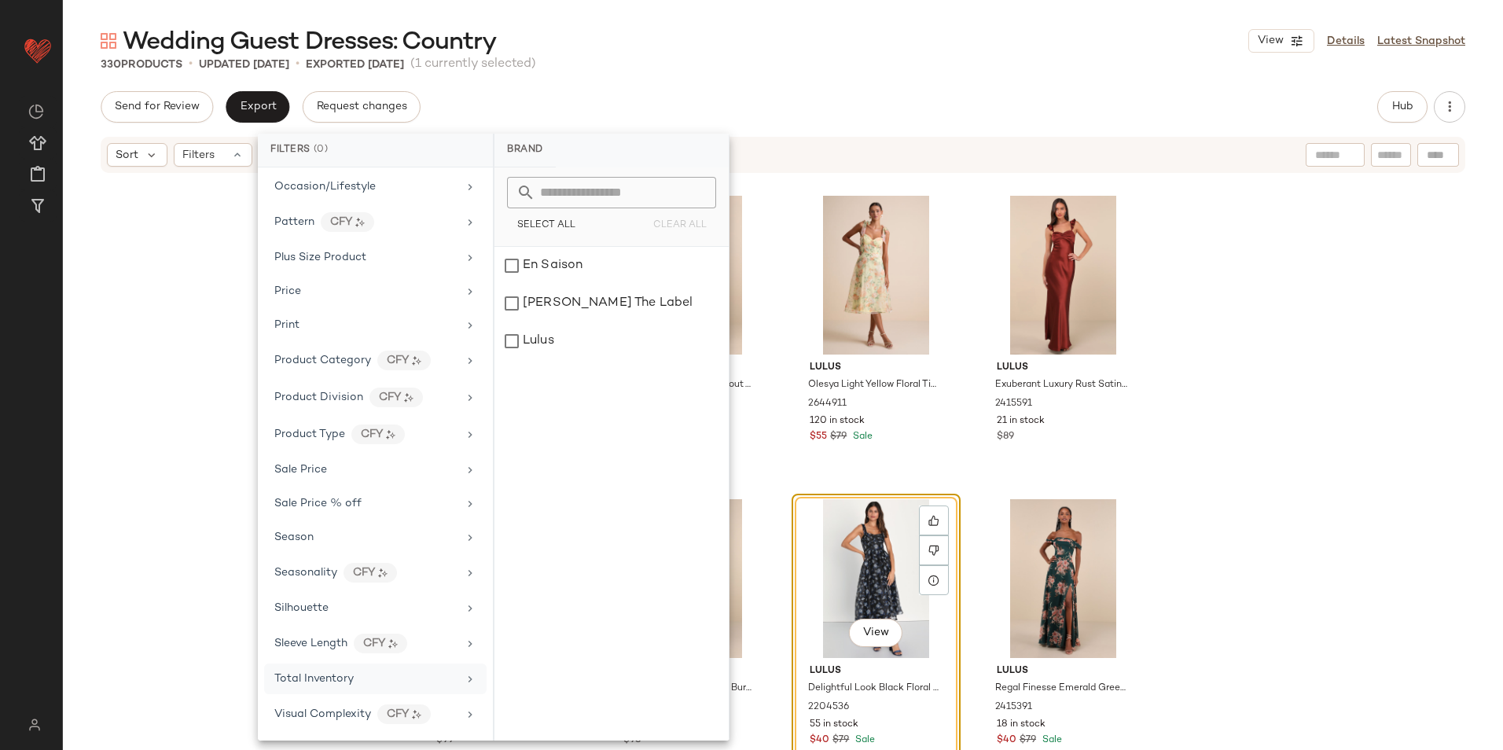
click at [338, 675] on span "Total Inventory" at bounding box center [313, 679] width 79 height 12
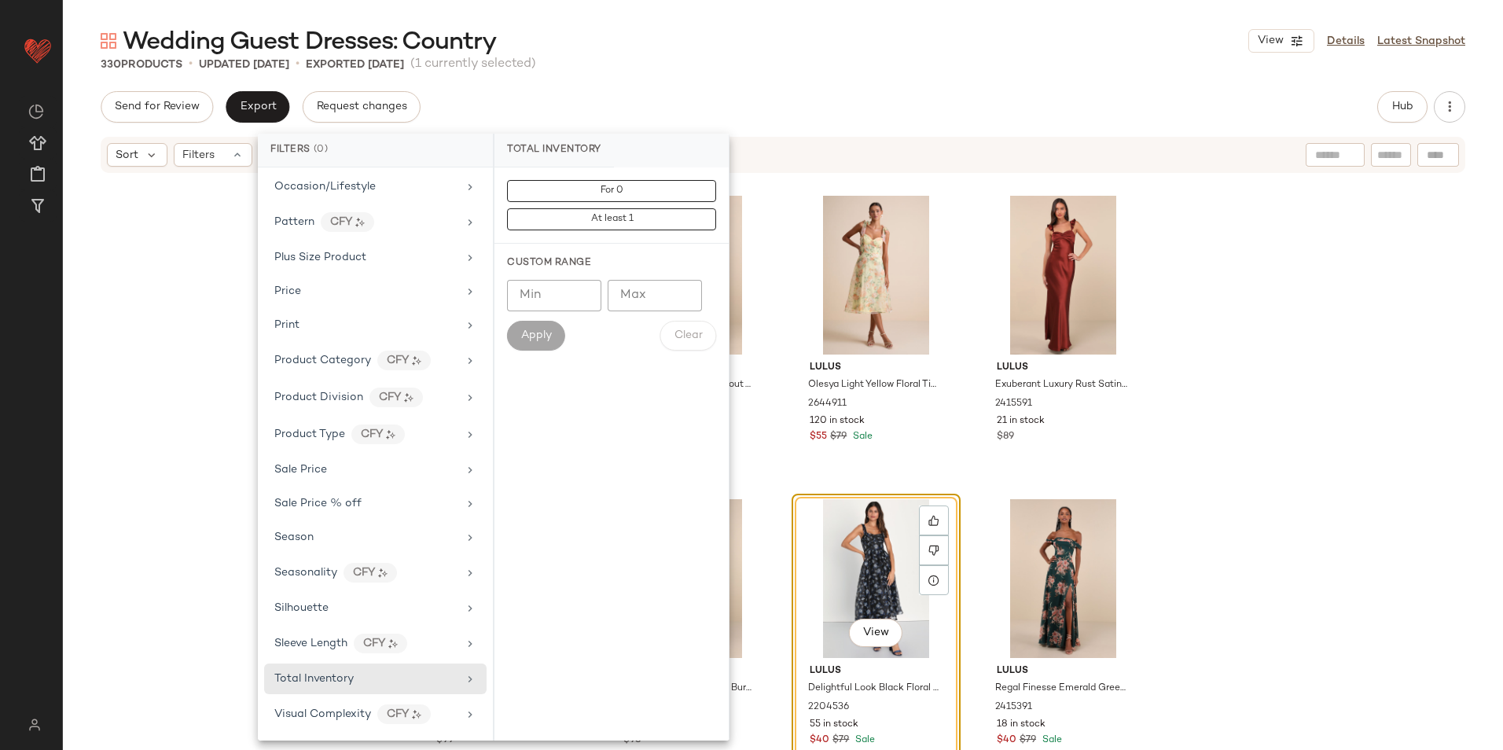
click at [643, 291] on input "Max" at bounding box center [655, 295] width 94 height 31
type input "**"
drag, startPoint x: 557, startPoint y: 333, endPoint x: 536, endPoint y: 337, distance: 21.6
click at [548, 335] on button "Apply" at bounding box center [536, 336] width 58 height 30
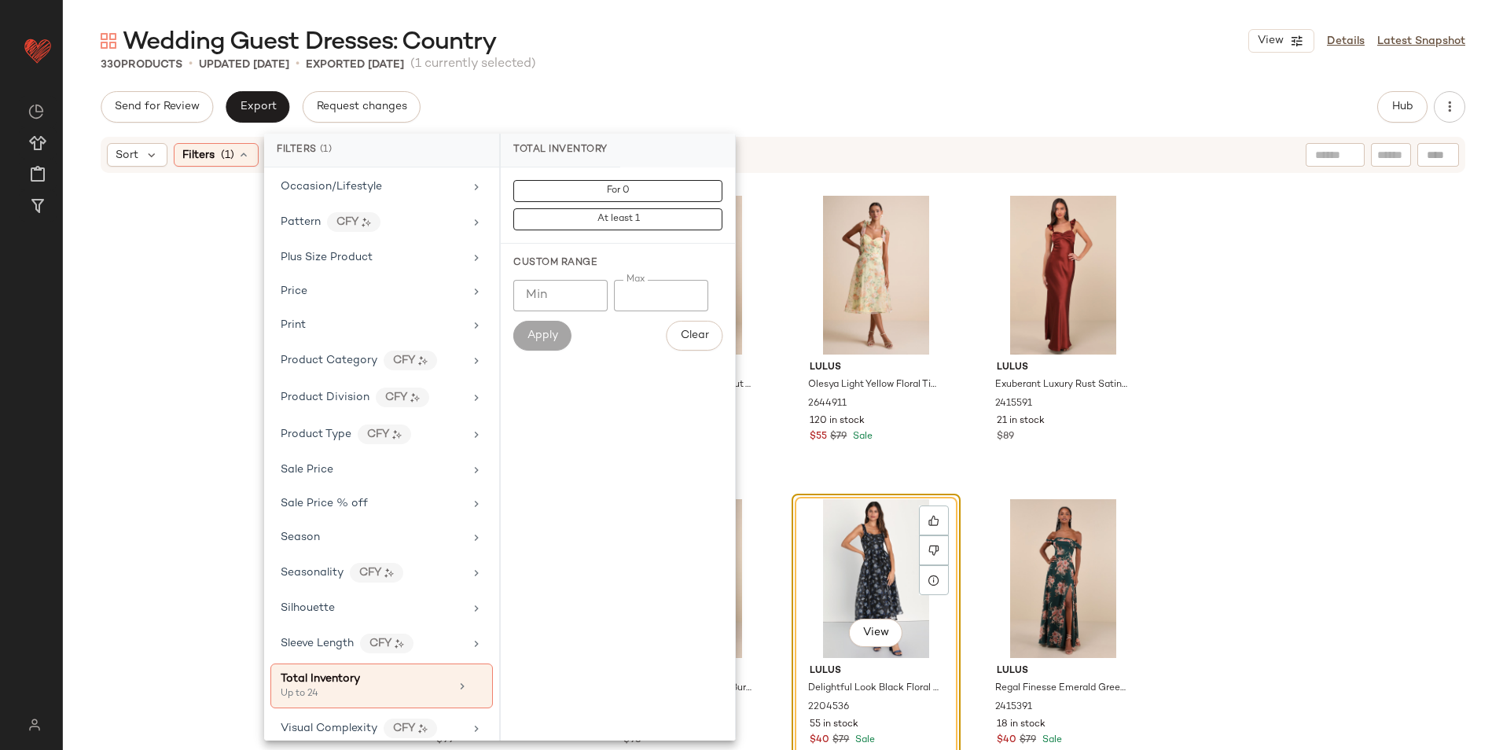
click at [536, 337] on div "Apply" at bounding box center [542, 336] width 58 height 30
click at [831, 75] on div "Wedding Guest Dresses: Country View Details Latest Snapshot 330 Products • upda…" at bounding box center [783, 387] width 1440 height 725
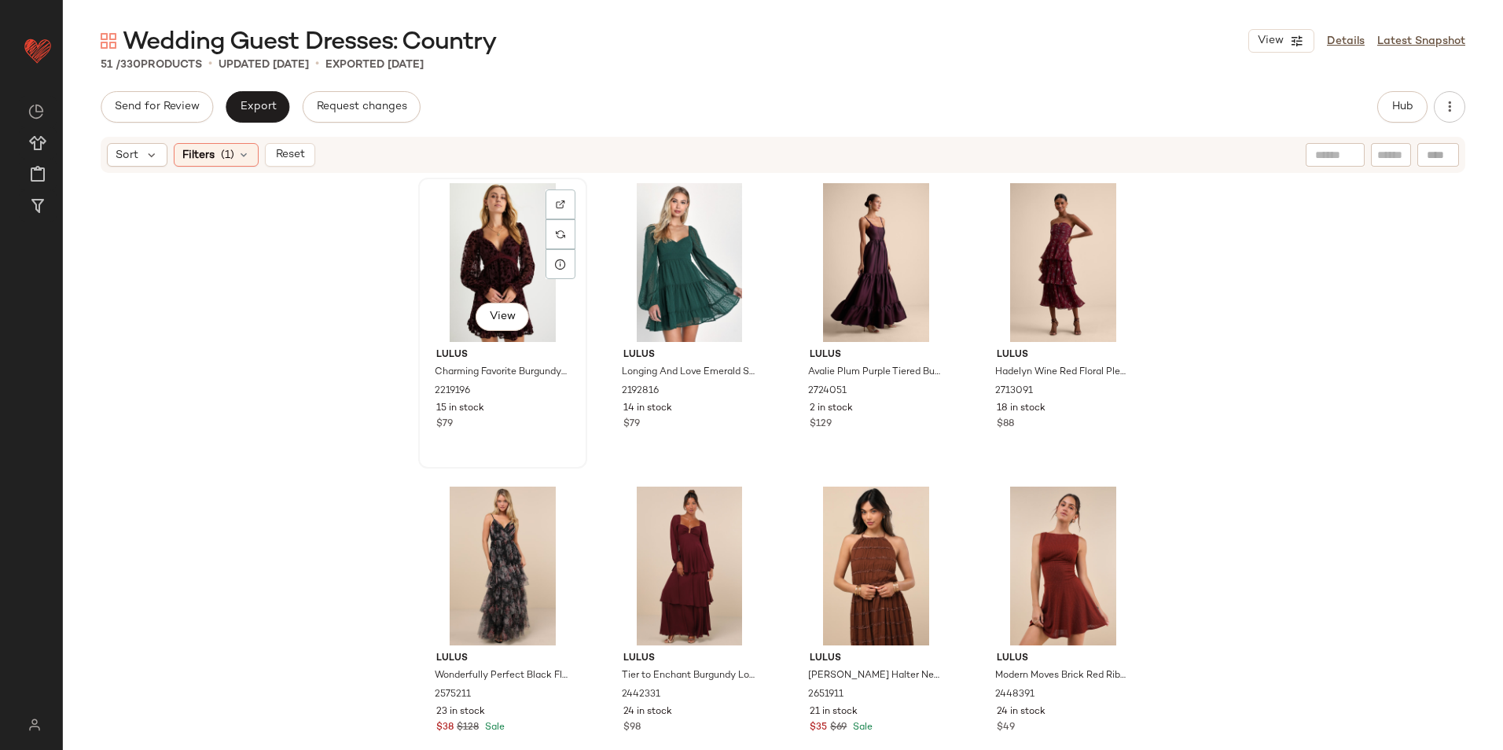
click at [492, 260] on div "View" at bounding box center [503, 262] width 158 height 159
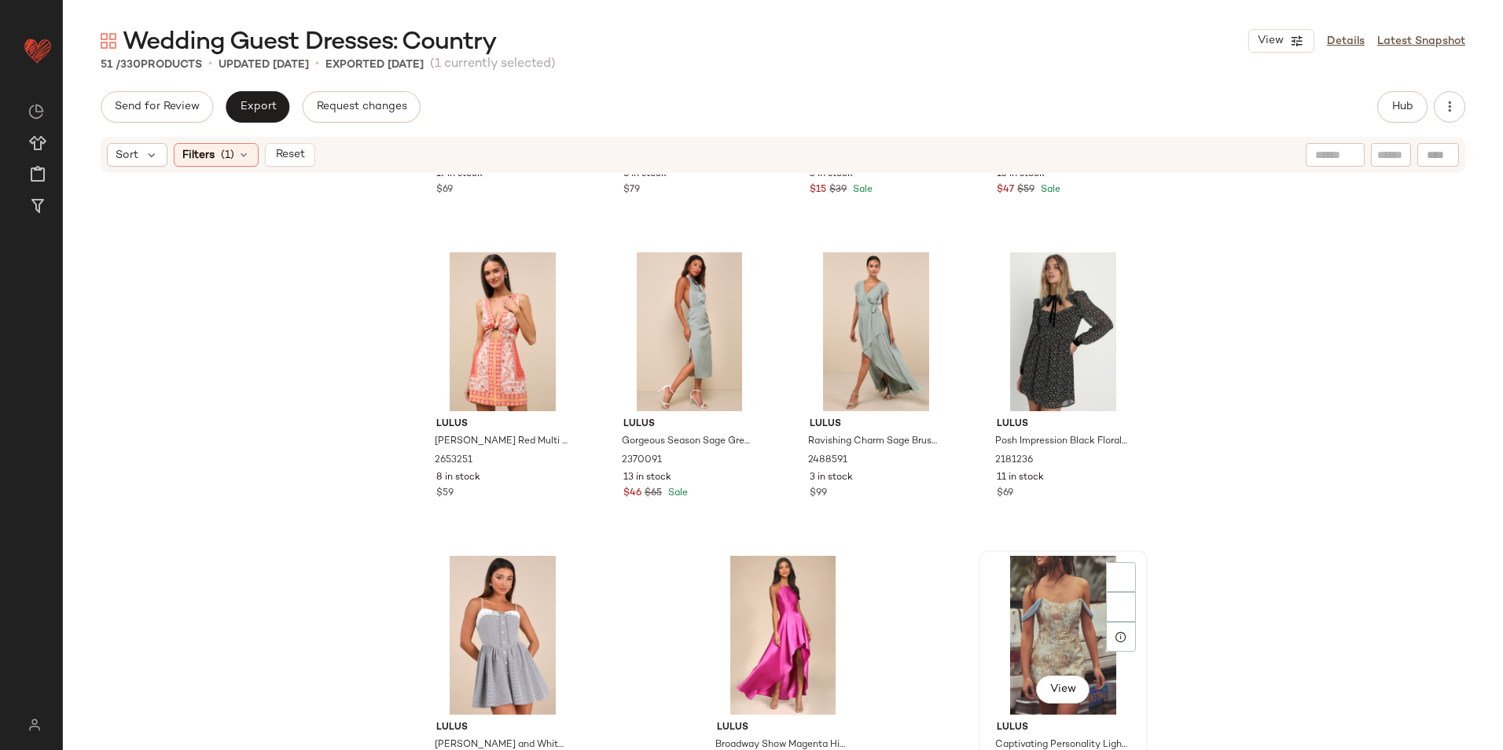
scroll to position [3326, 0]
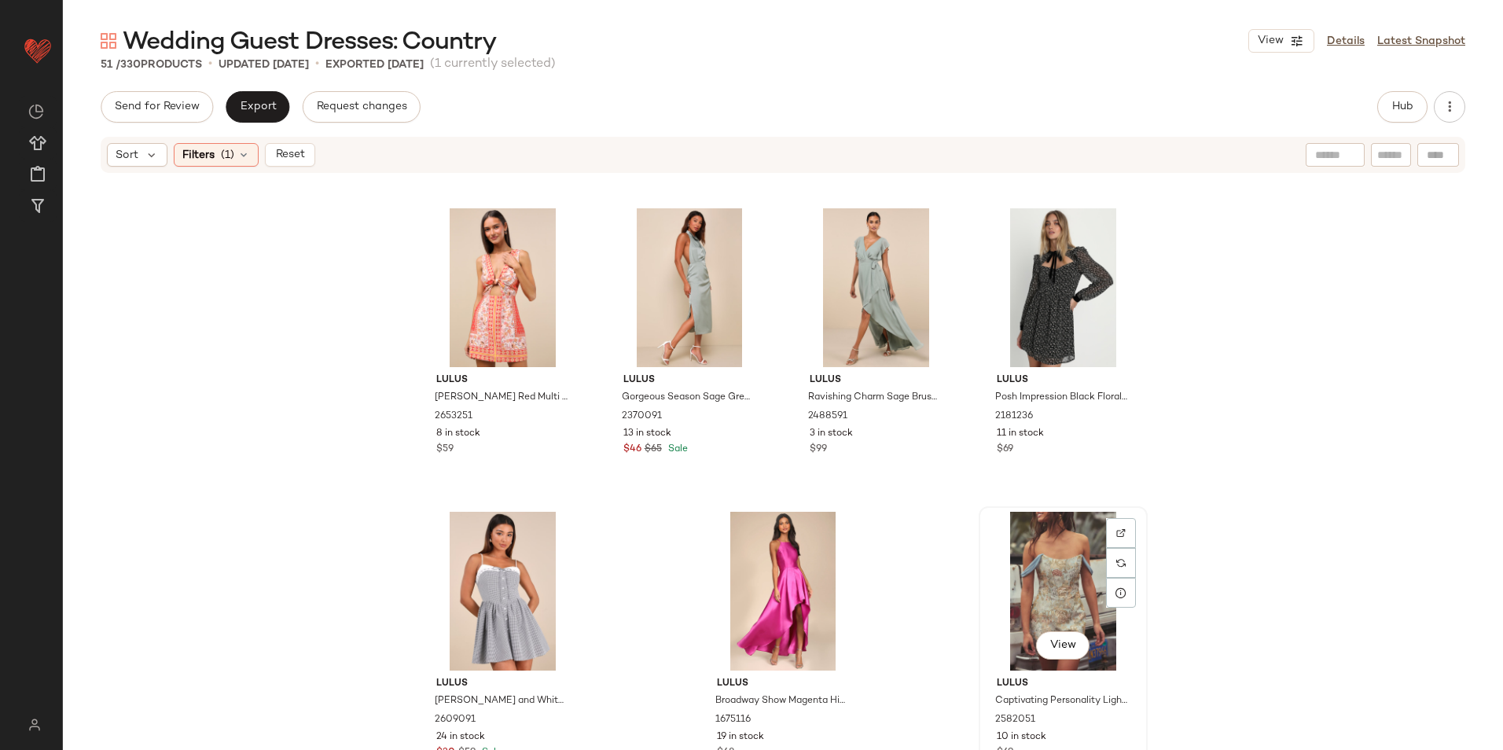
click at [1054, 577] on div "View" at bounding box center [1063, 591] width 158 height 159
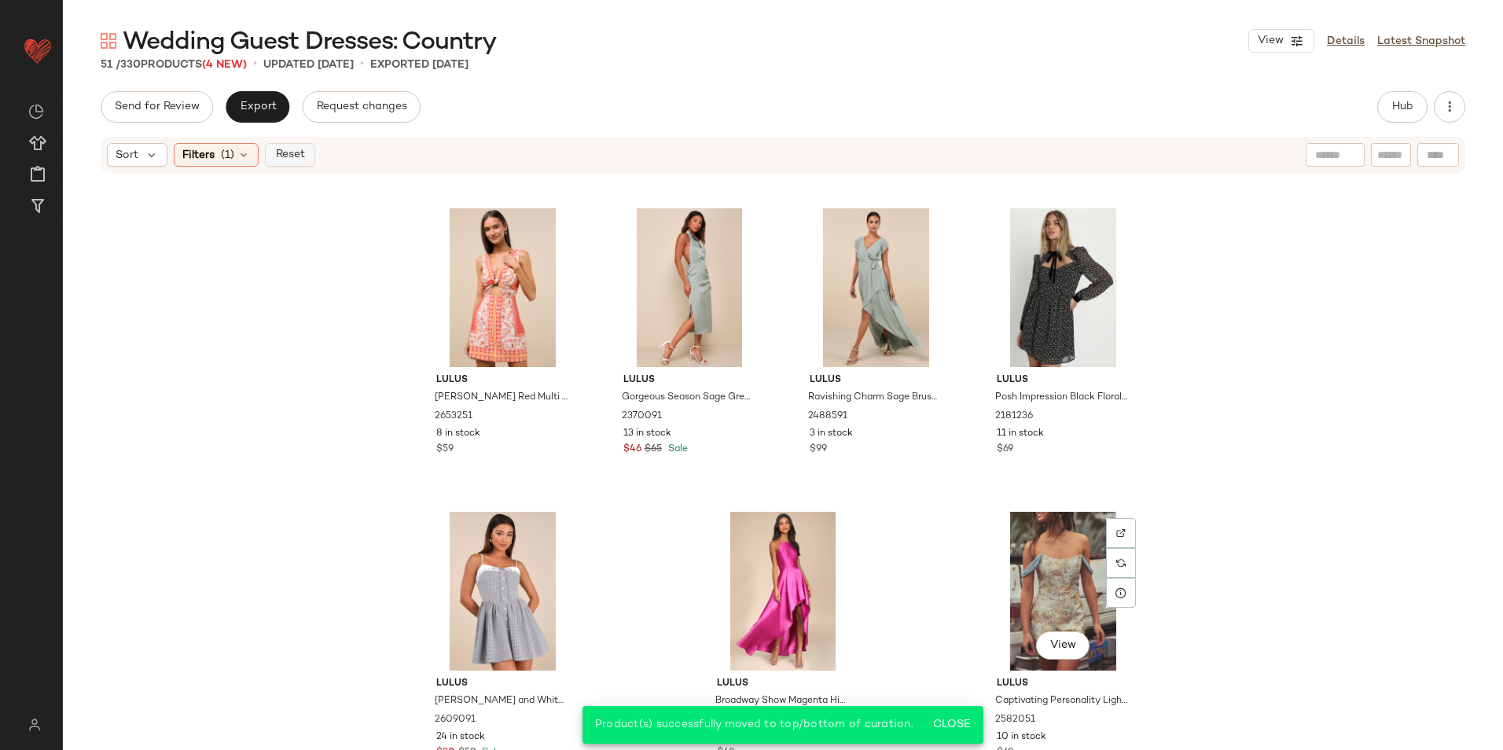
click at [284, 160] on span "Reset" at bounding box center [289, 155] width 30 height 13
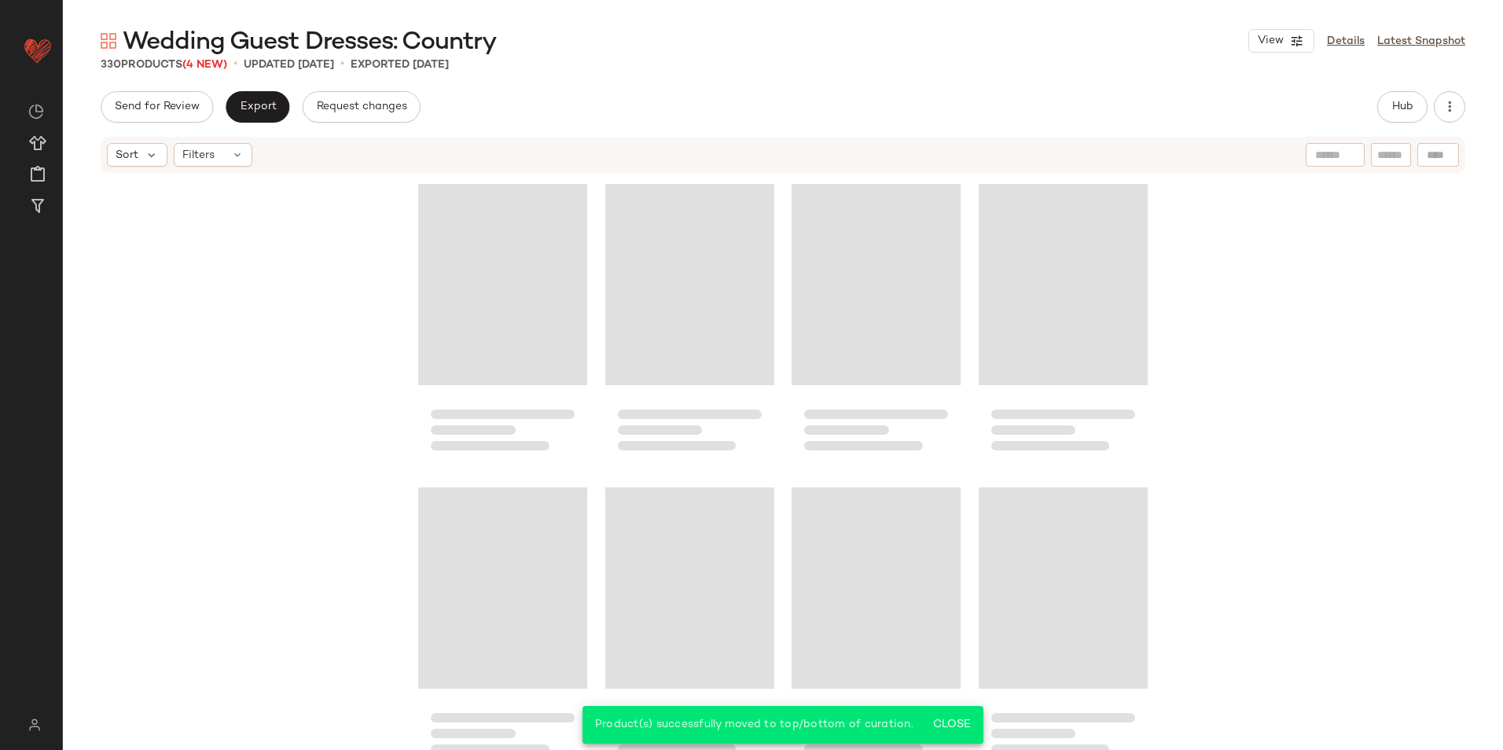
scroll to position [24571, 0]
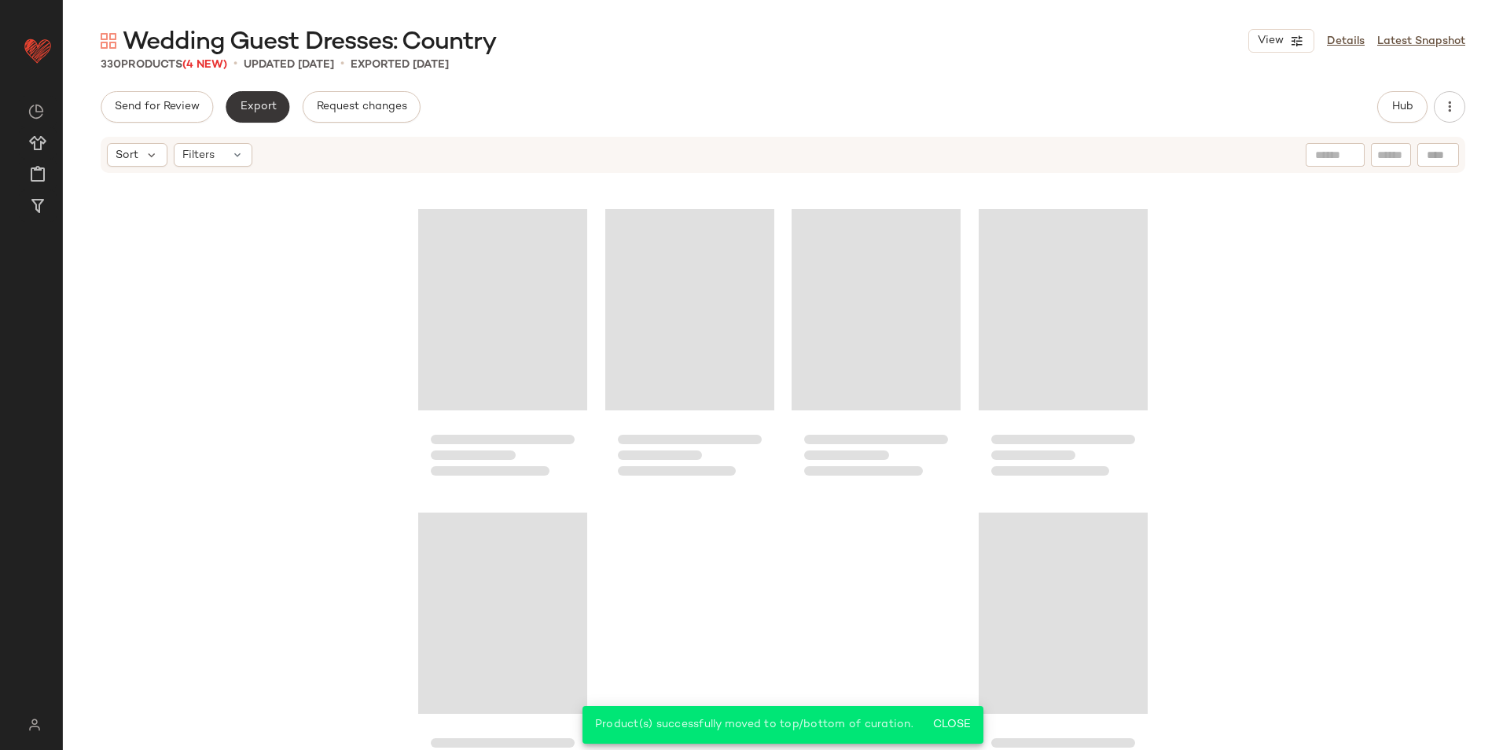
click at [245, 106] on span "Export" at bounding box center [257, 107] width 37 height 13
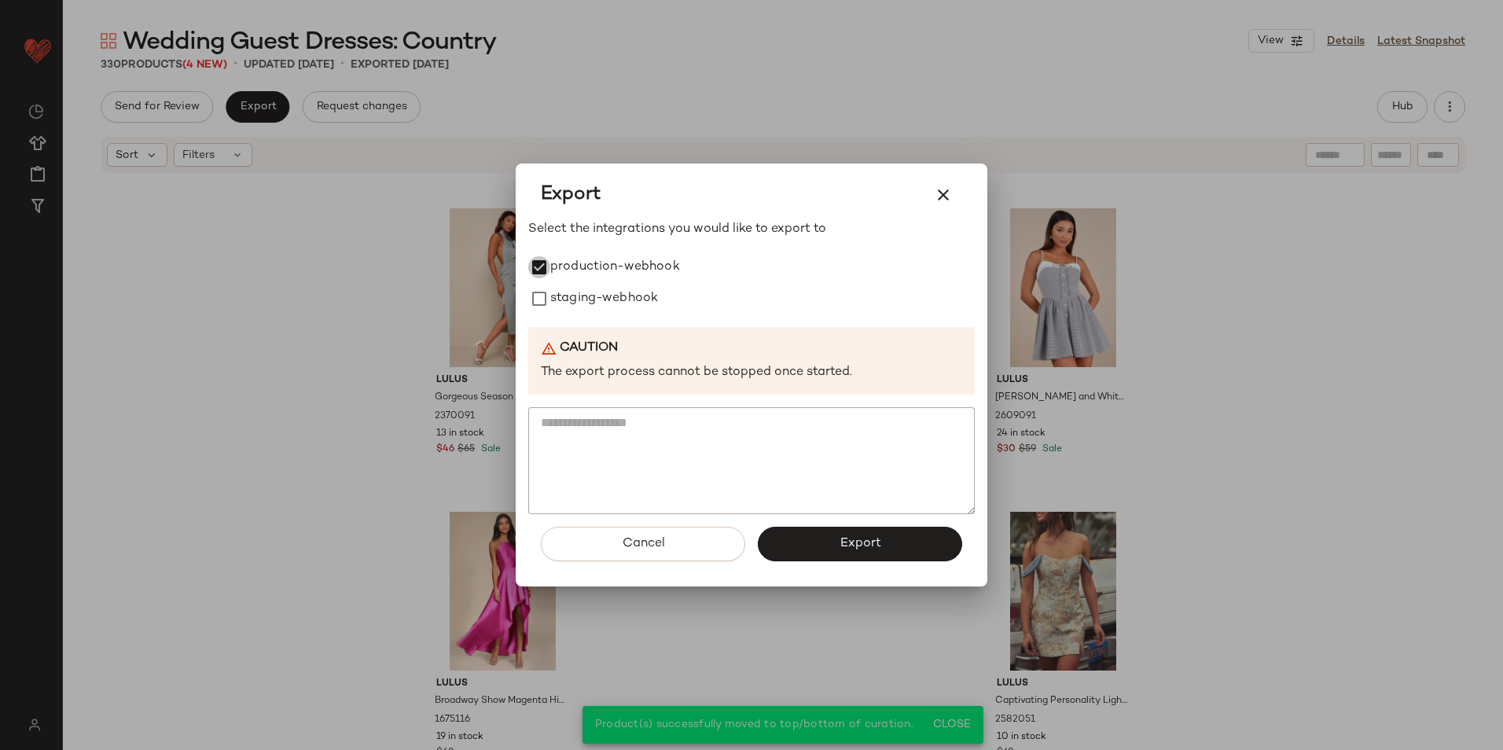
drag, startPoint x: 556, startPoint y: 302, endPoint x: 591, endPoint y: 332, distance: 46.3
click at [557, 303] on label "staging-webhook" at bounding box center [604, 298] width 108 height 31
click at [900, 548] on button "Export" at bounding box center [860, 544] width 204 height 35
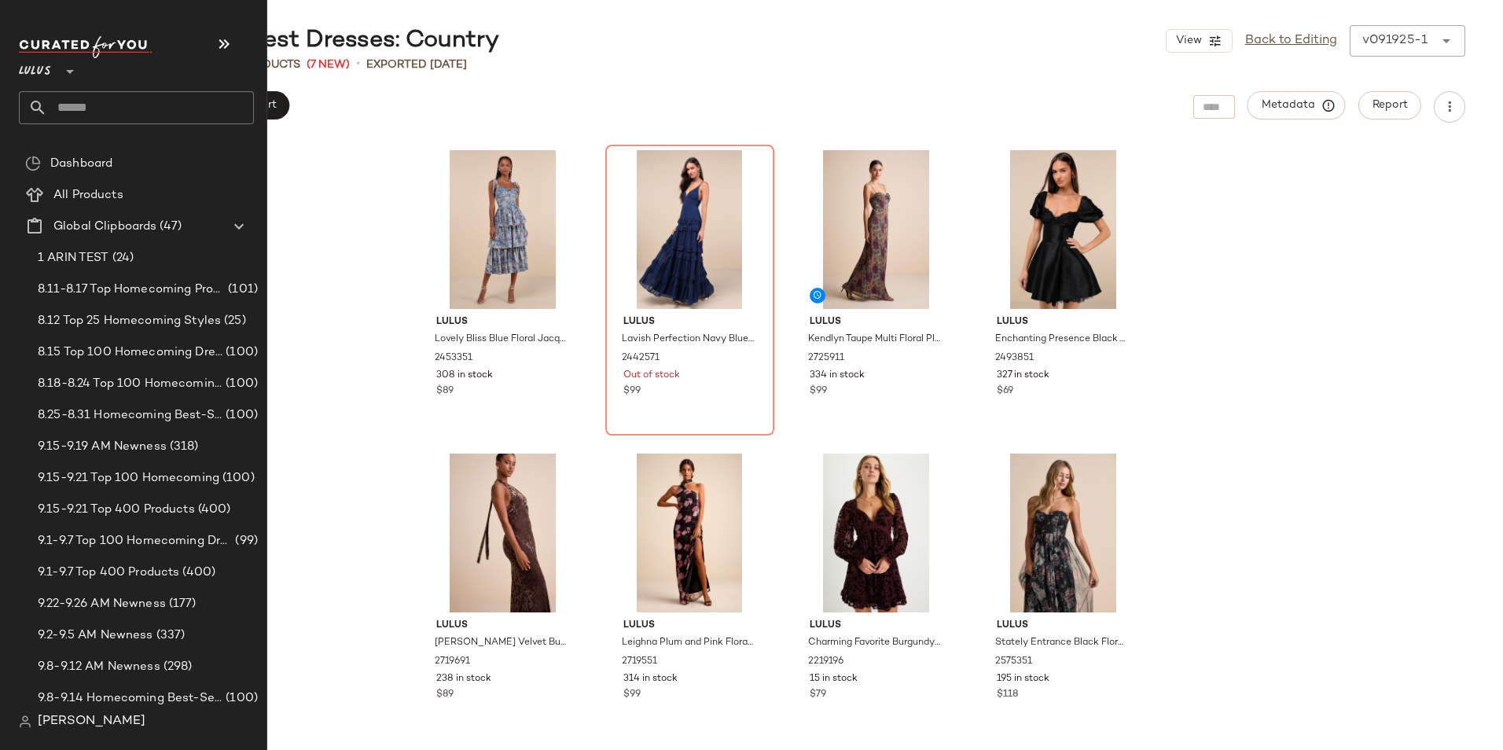
click at [86, 101] on input "text" at bounding box center [150, 107] width 207 height 33
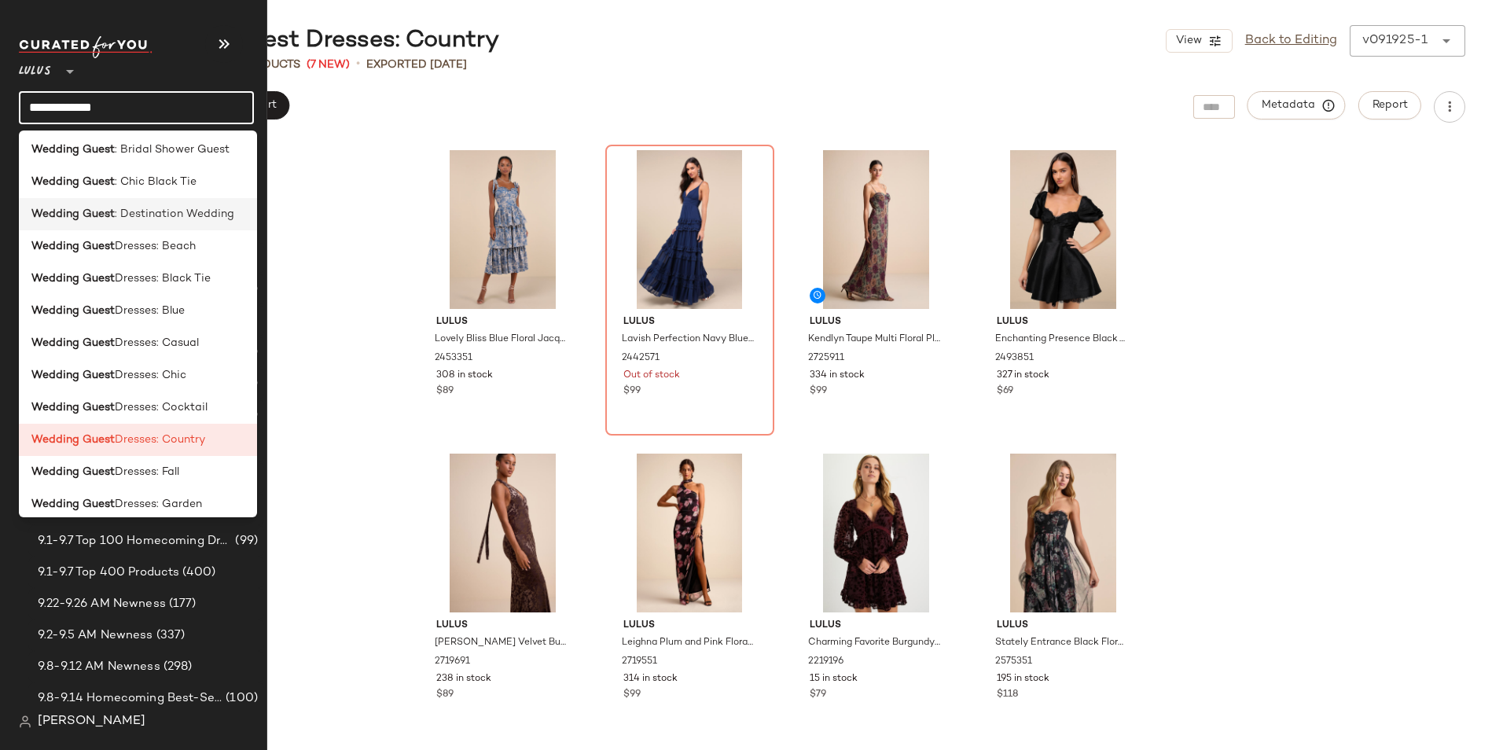
scroll to position [236, 0]
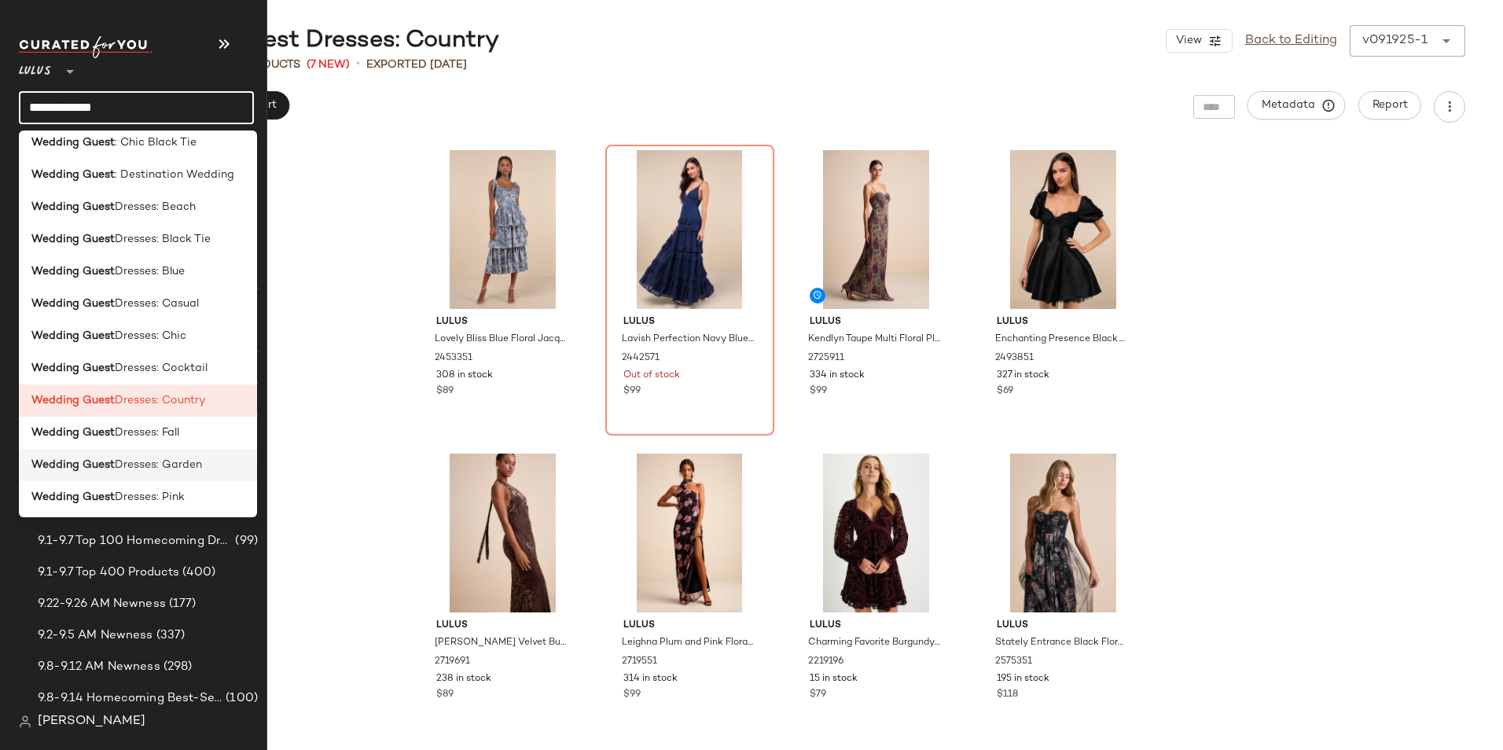
type input "**********"
click at [193, 466] on span "Dresses: Garden" at bounding box center [158, 465] width 87 height 17
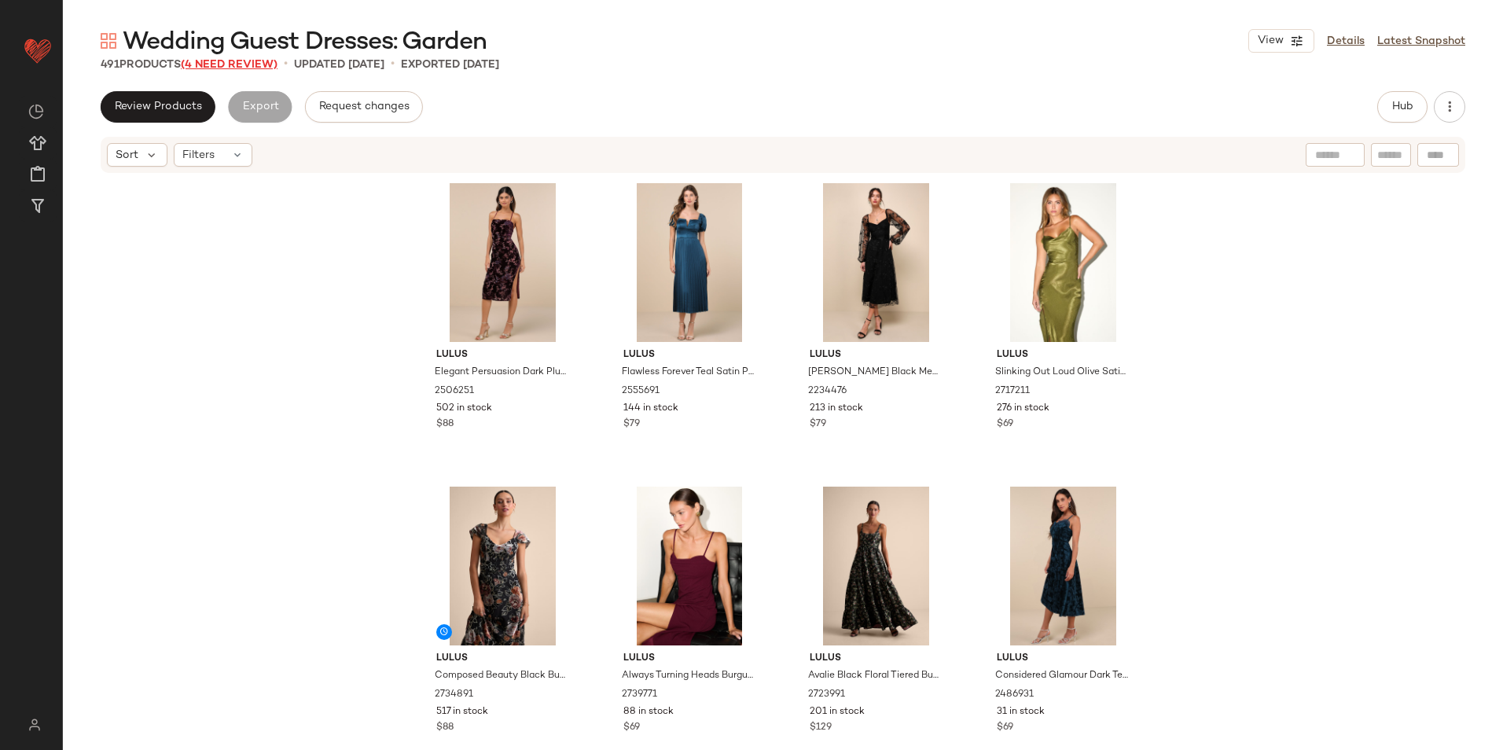
click at [222, 63] on span "(4 Need Review)" at bounding box center [229, 65] width 97 height 12
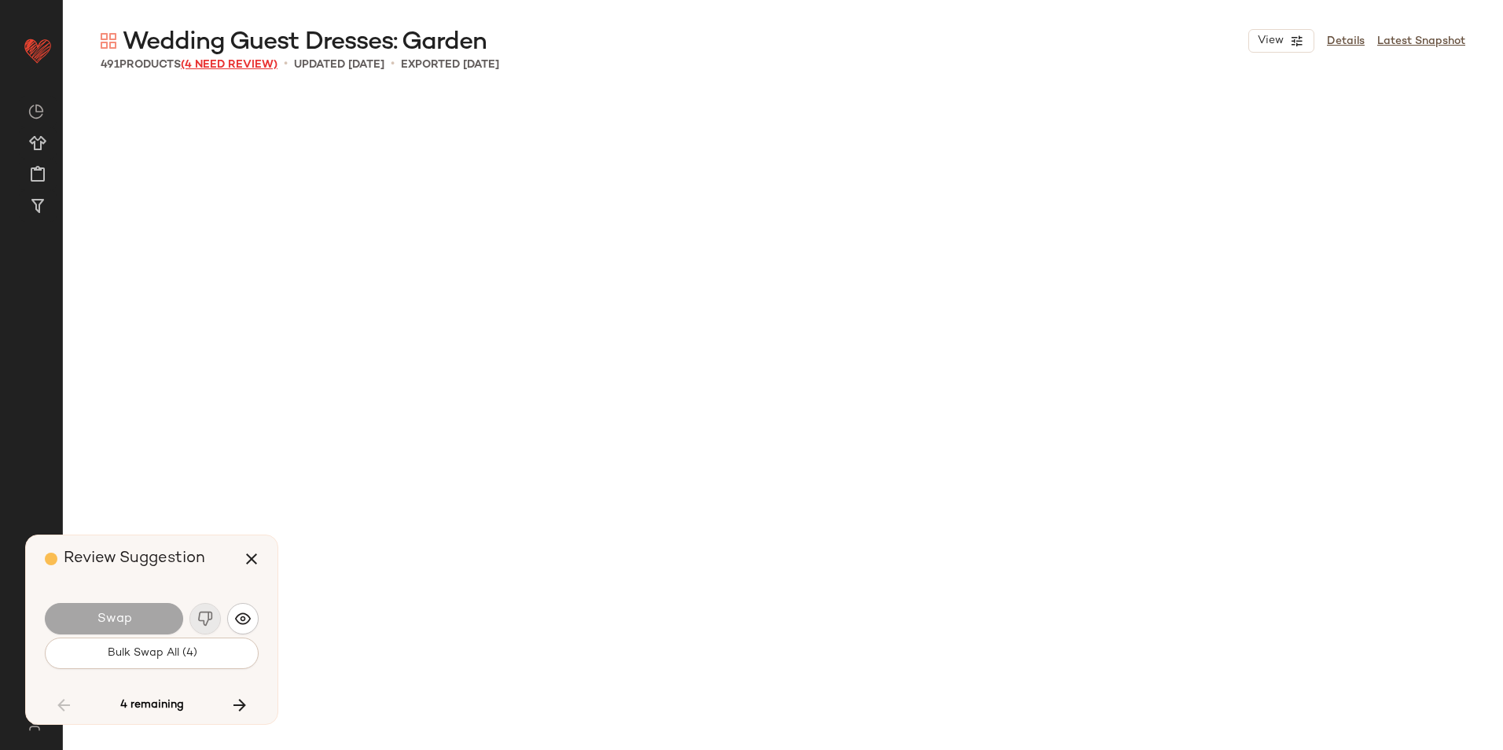
scroll to position [7891, 0]
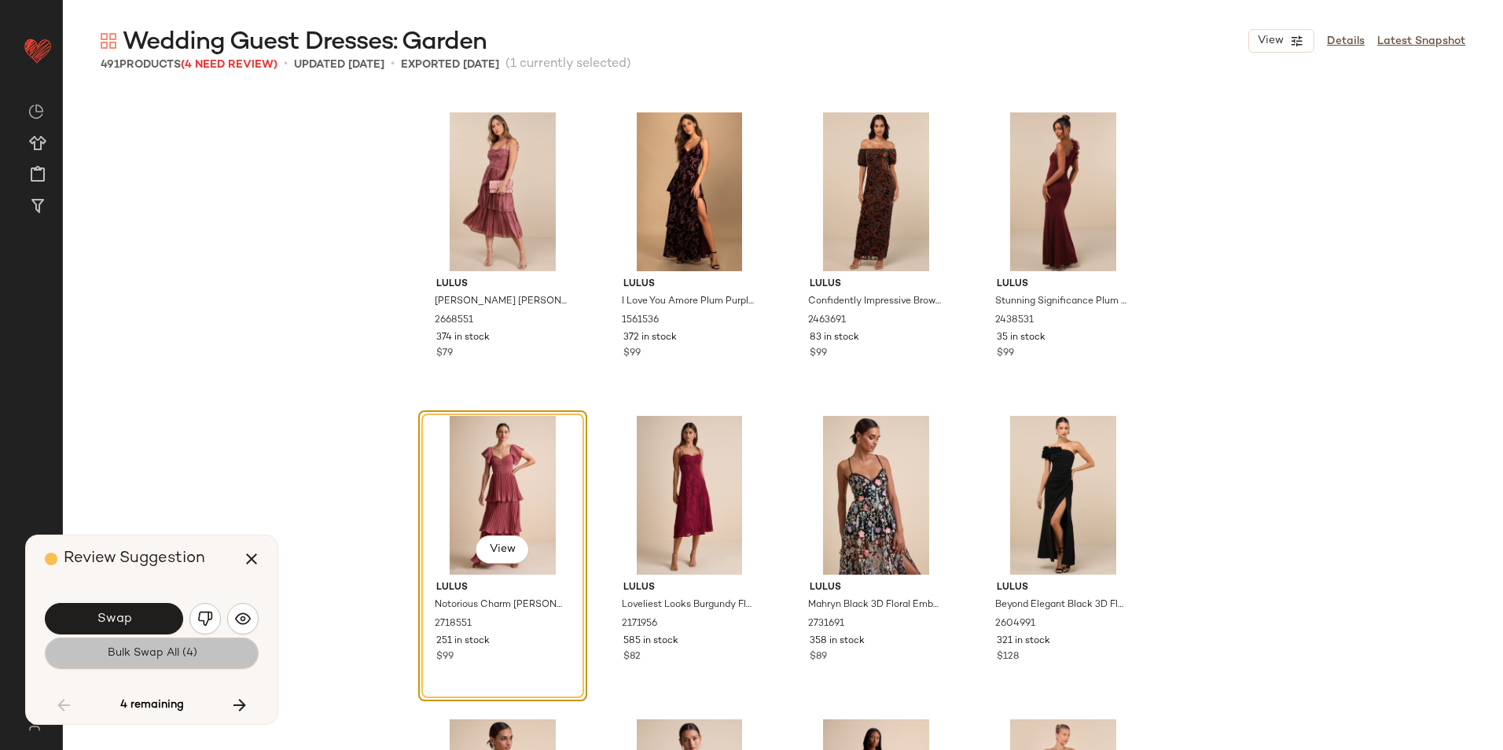
click at [167, 644] on button "Bulk Swap All (4)" at bounding box center [152, 653] width 214 height 31
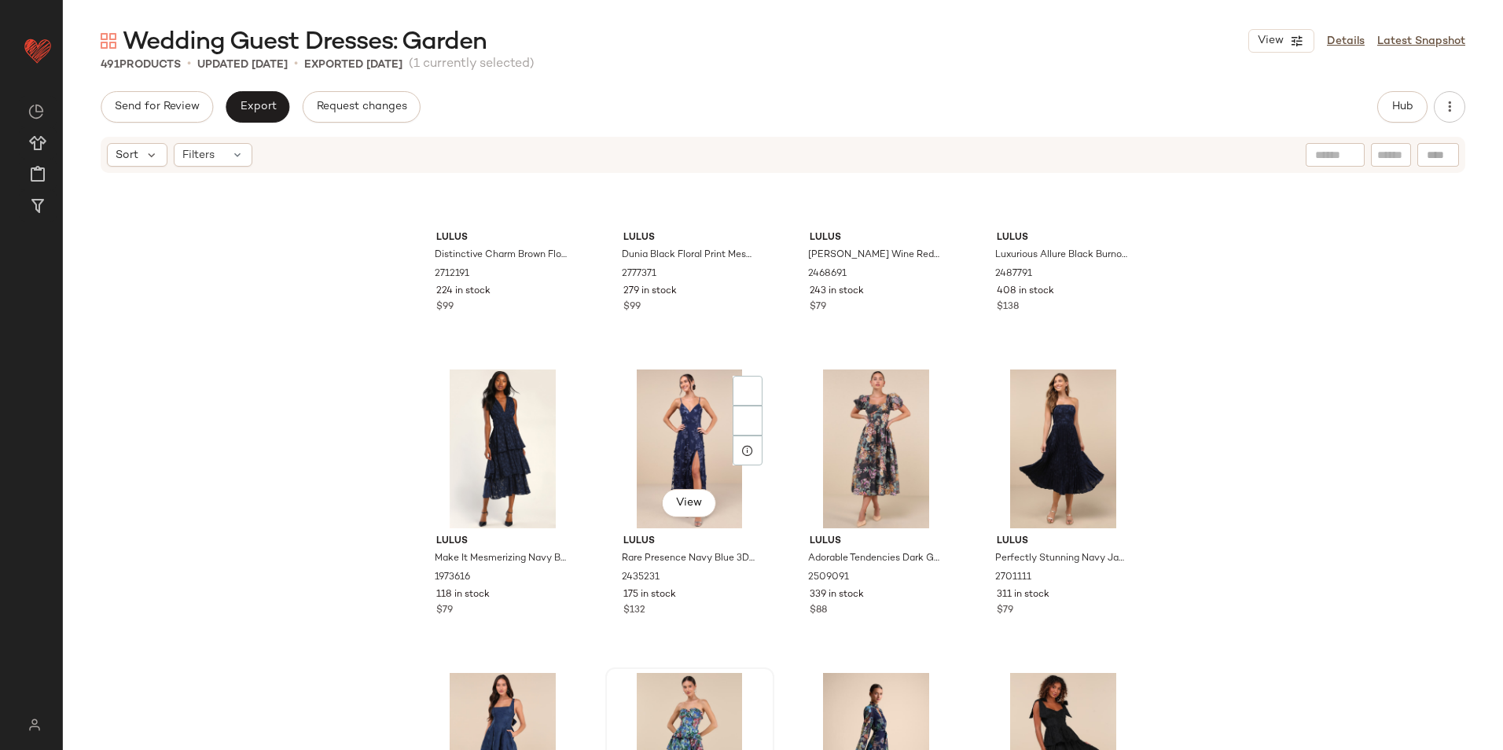
scroll to position [6790, 0]
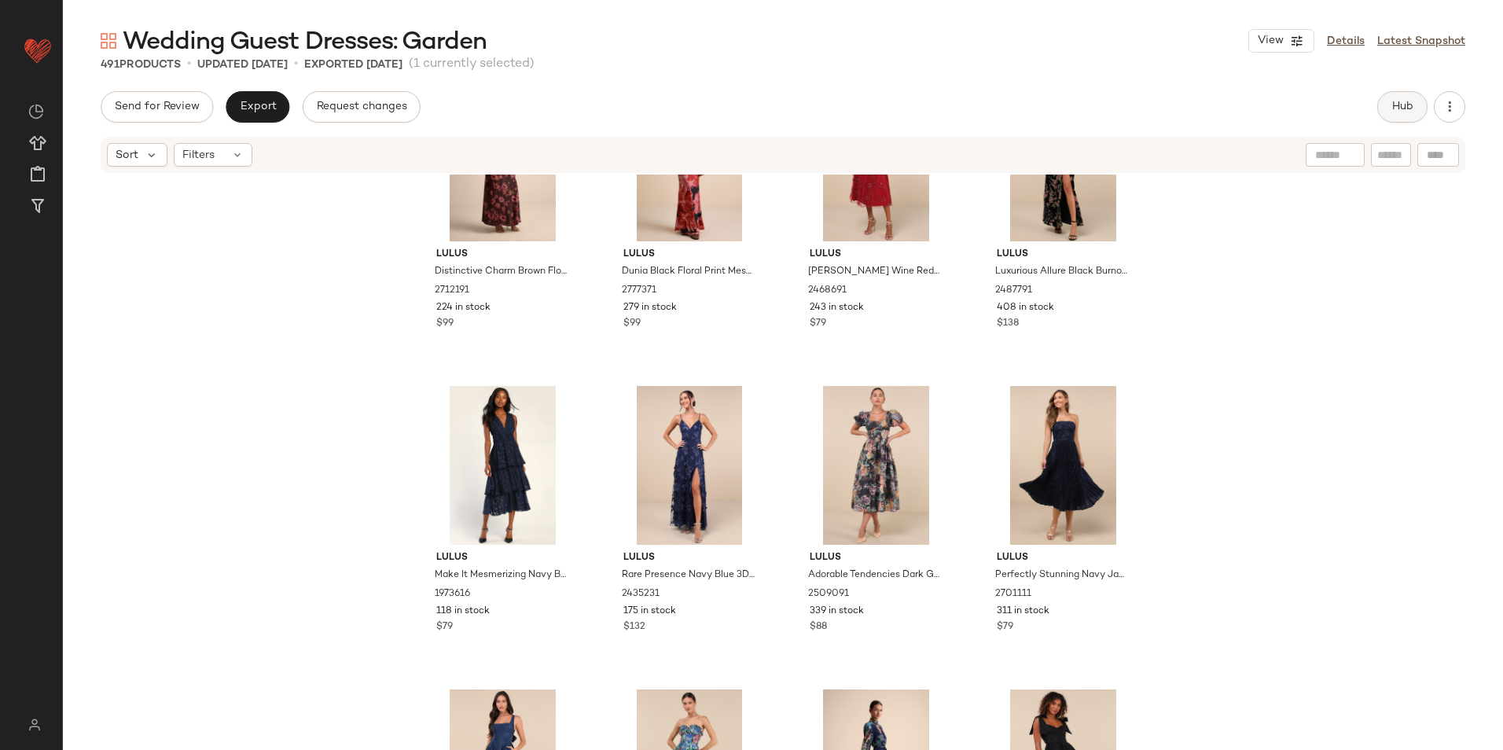
click at [1403, 107] on span "Hub" at bounding box center [1403, 107] width 22 height 13
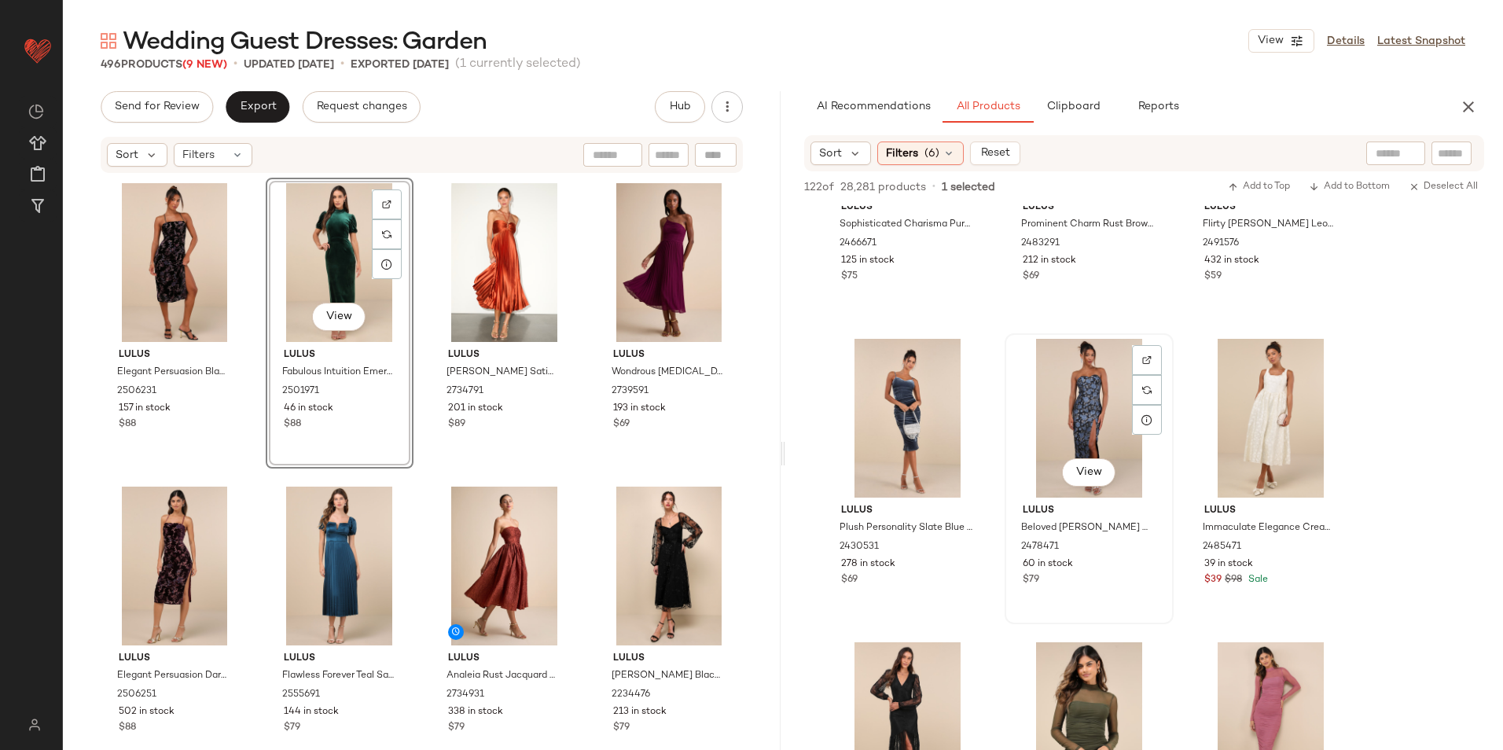
scroll to position [2752, 0]
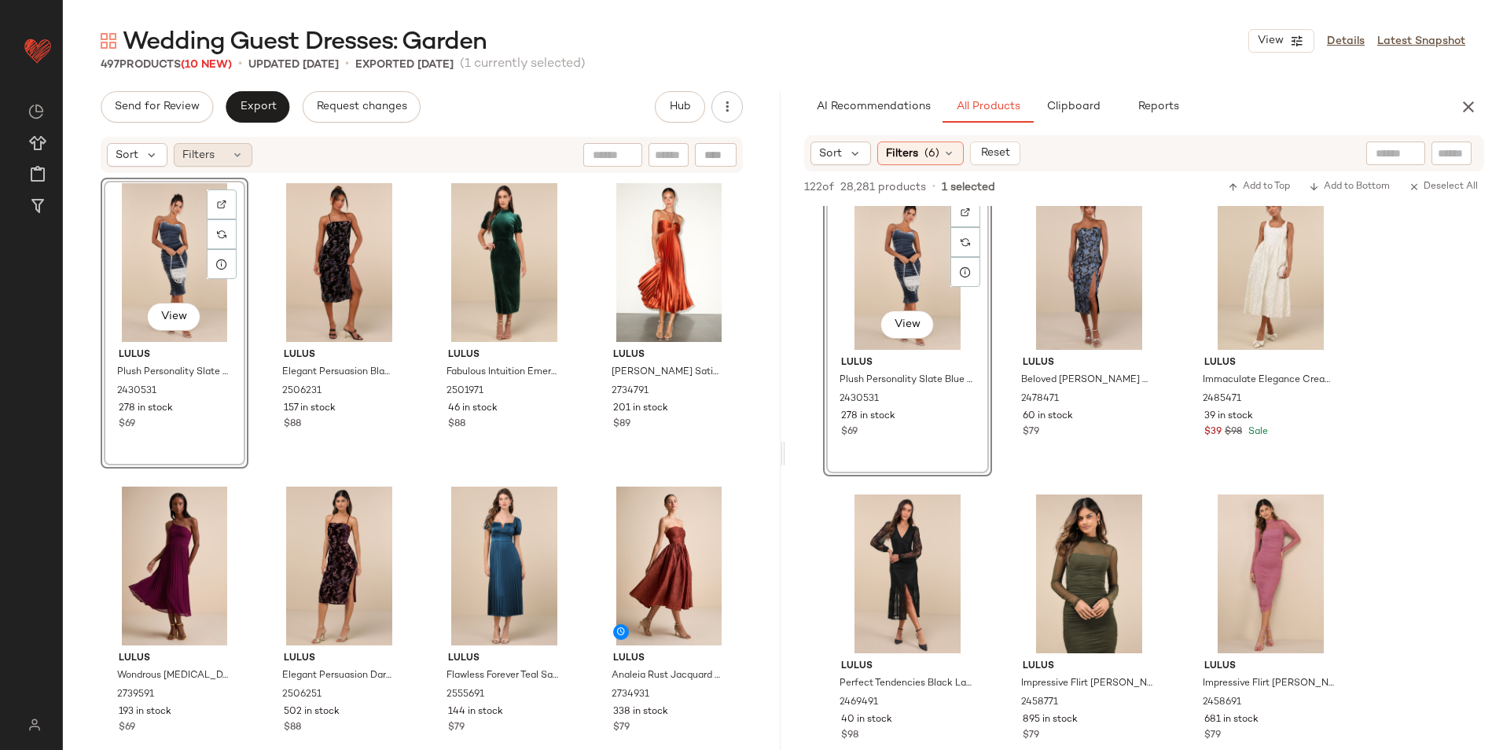
click at [240, 148] on div "Filters" at bounding box center [213, 155] width 79 height 24
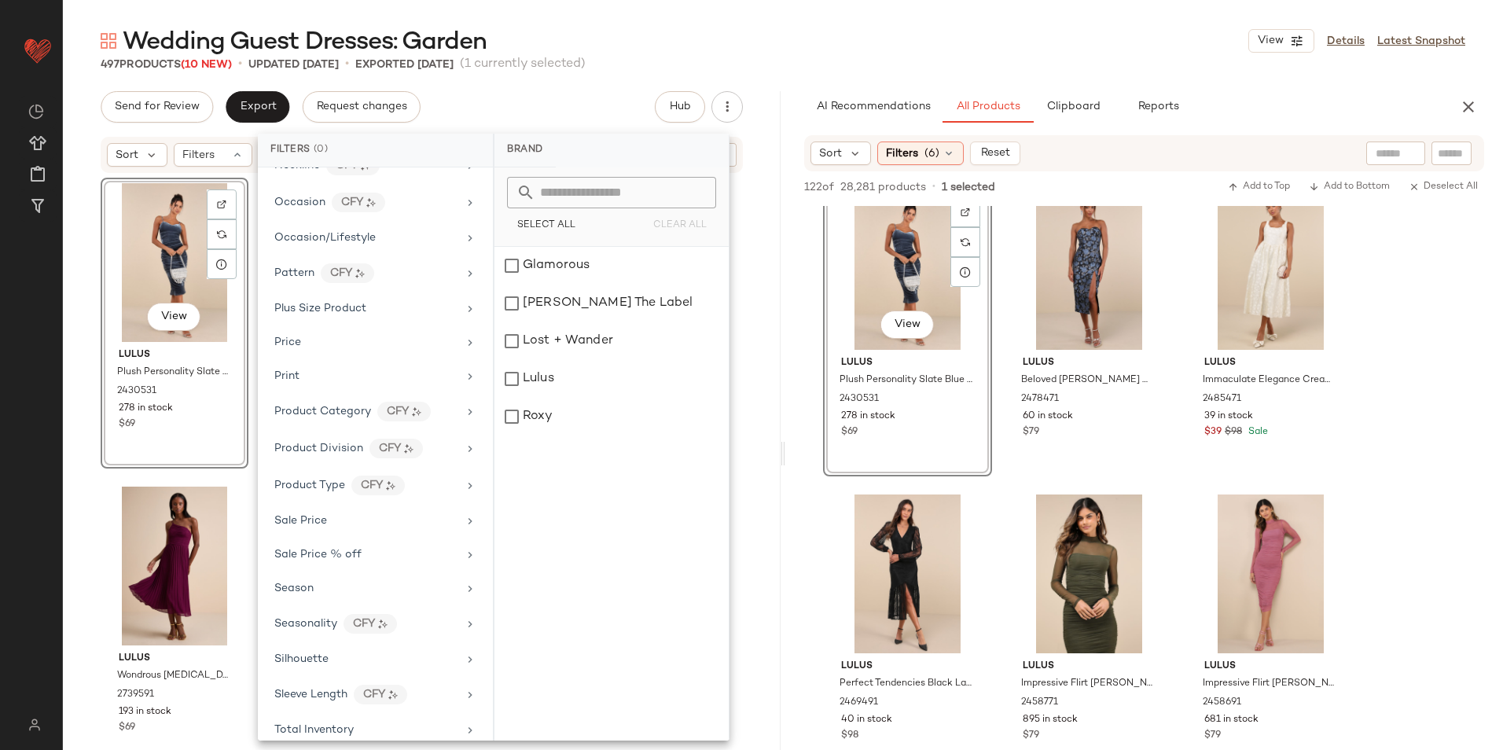
scroll to position [811, 0]
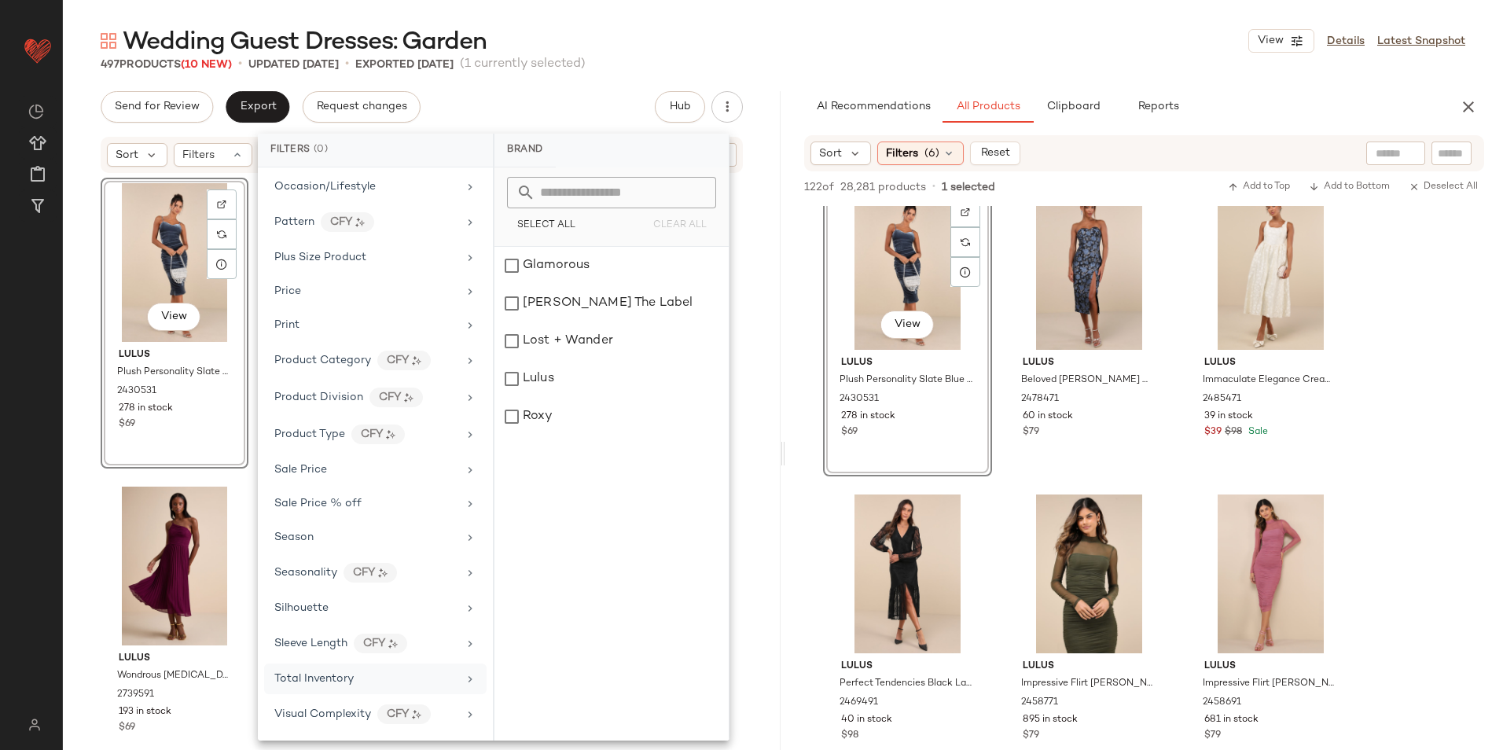
click at [336, 671] on div "Total Inventory" at bounding box center [313, 679] width 79 height 17
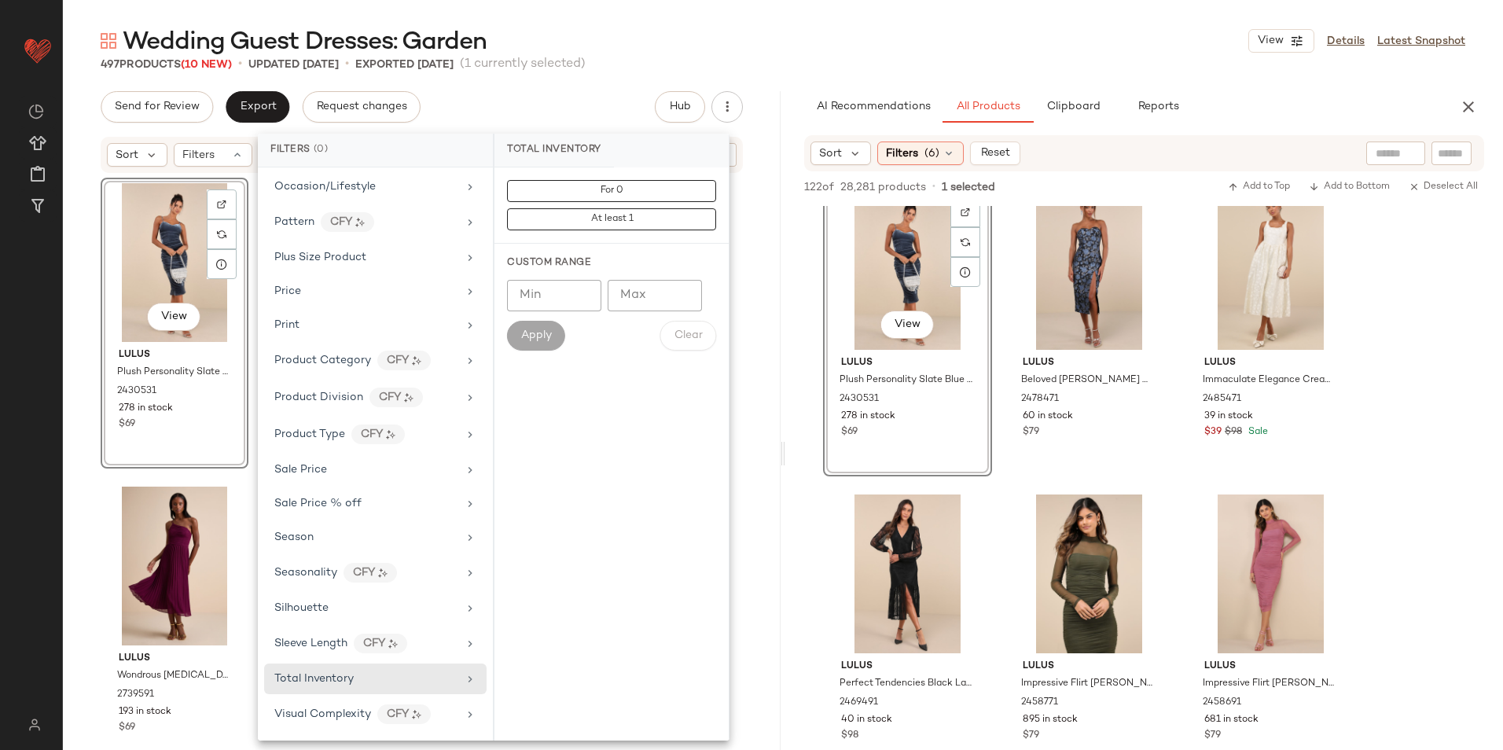
click at [632, 301] on input "Max" at bounding box center [655, 295] width 94 height 31
type input "**"
click at [513, 319] on div "Min Min Max ** Max Apply Clear" at bounding box center [611, 315] width 209 height 71
click at [527, 331] on span "Apply" at bounding box center [536, 335] width 31 height 13
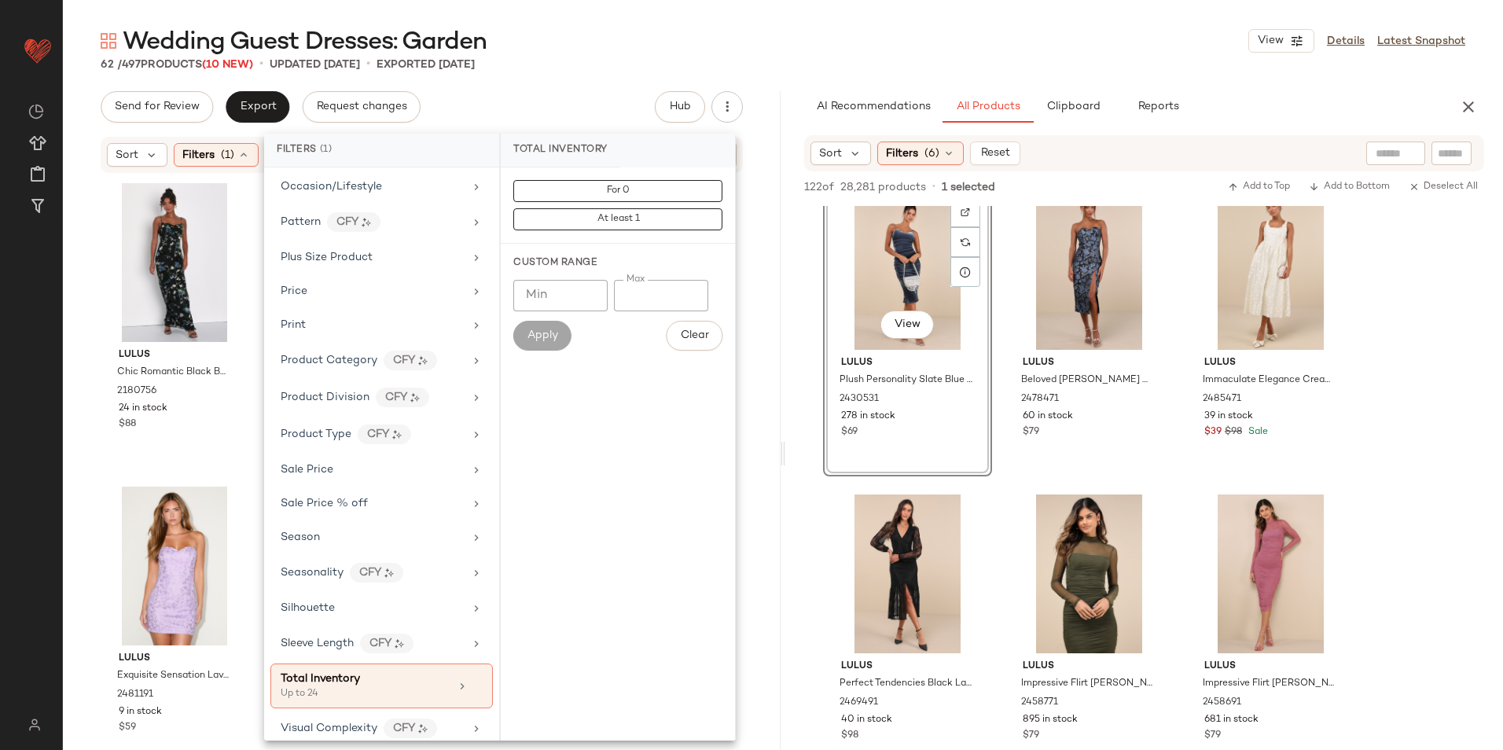
click at [601, 51] on div "Wedding Guest Dresses: Garden View Details Latest Snapshot" at bounding box center [783, 40] width 1440 height 31
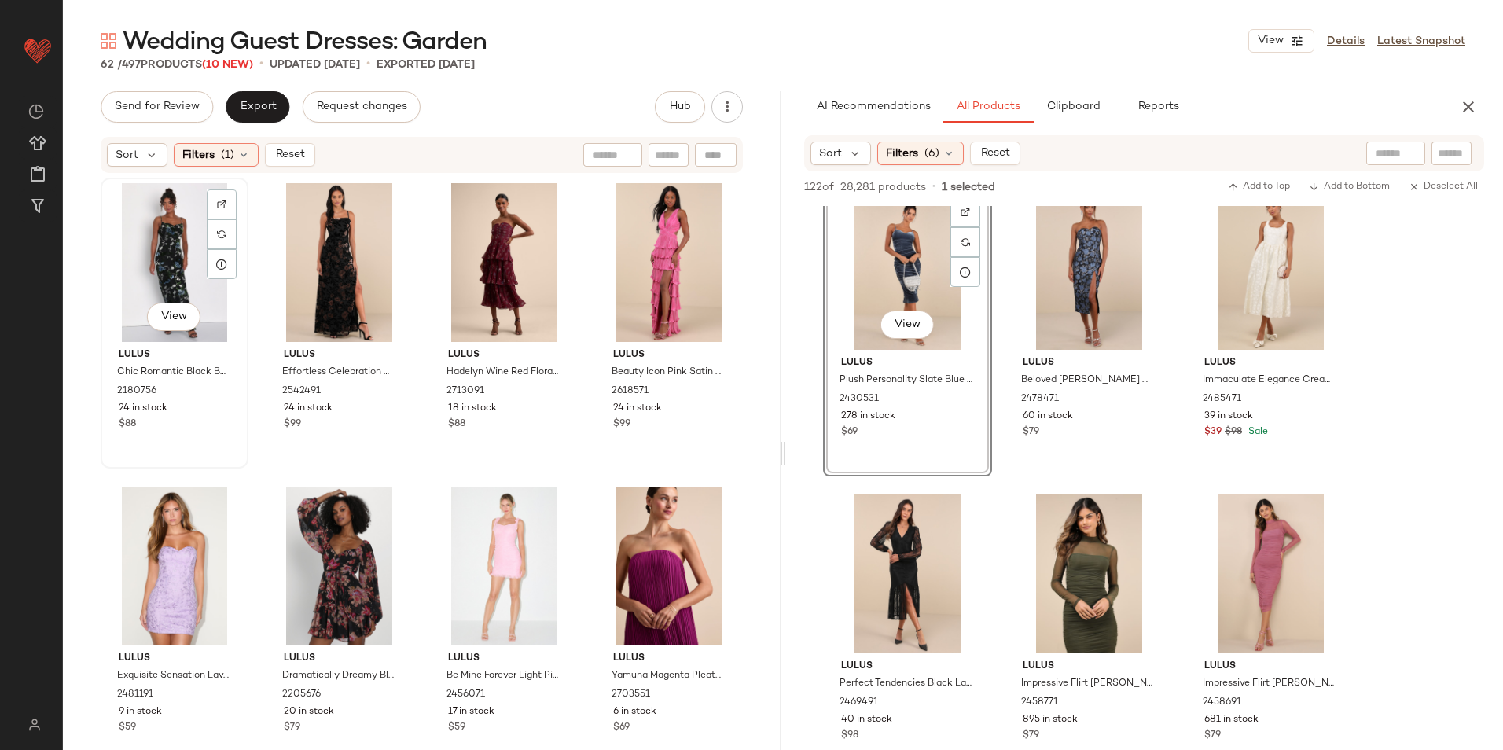
click at [159, 258] on div "View" at bounding box center [174, 262] width 137 height 159
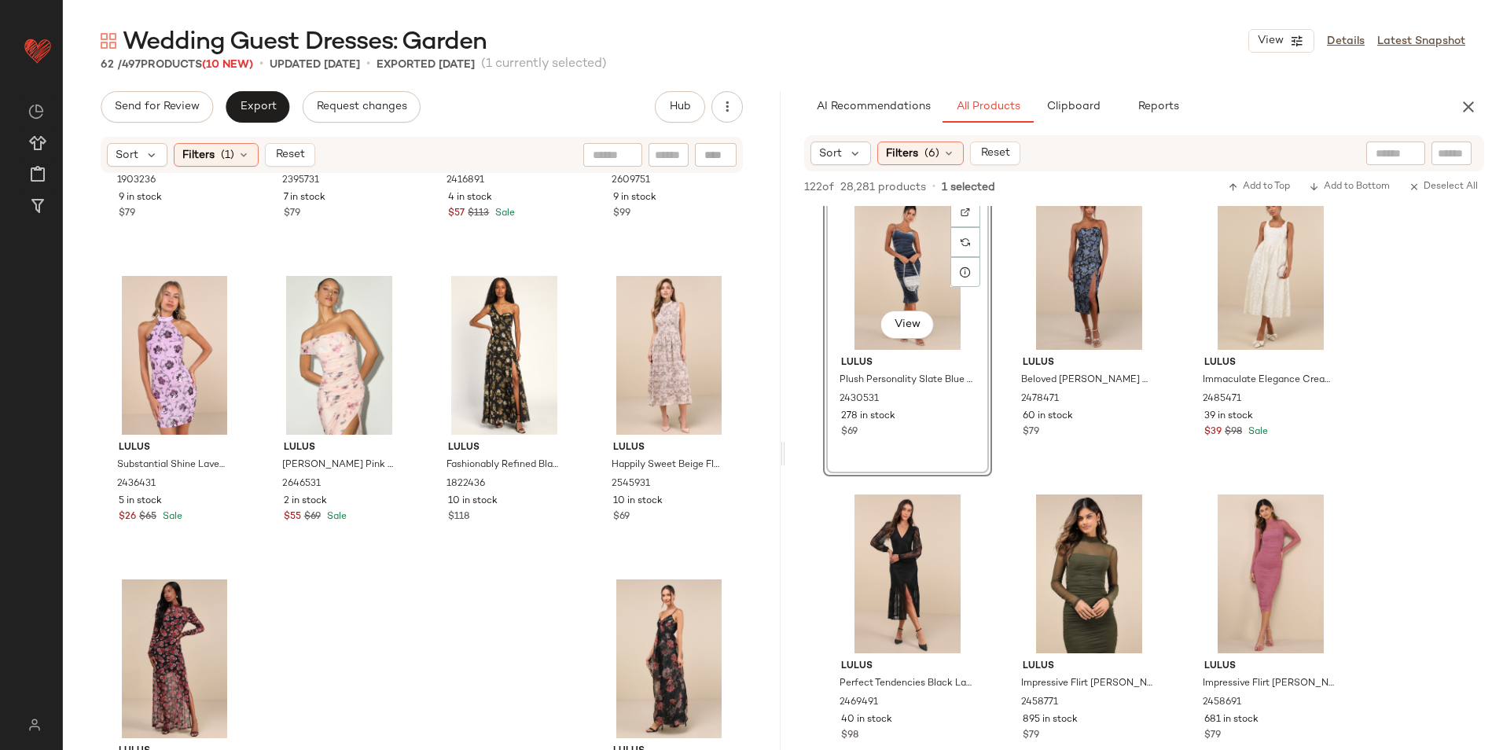
scroll to position [4236, 0]
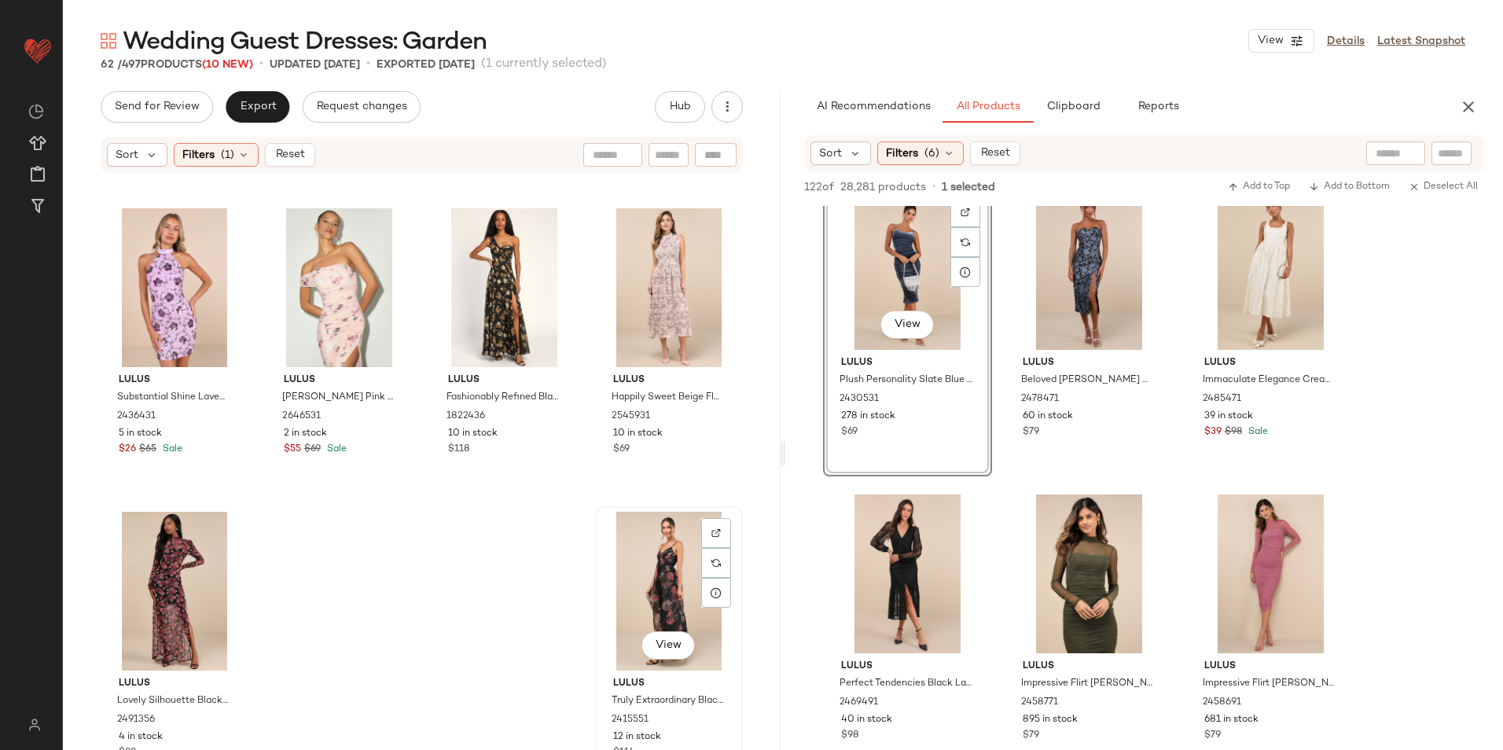
click at [655, 587] on div "View" at bounding box center [669, 591] width 137 height 159
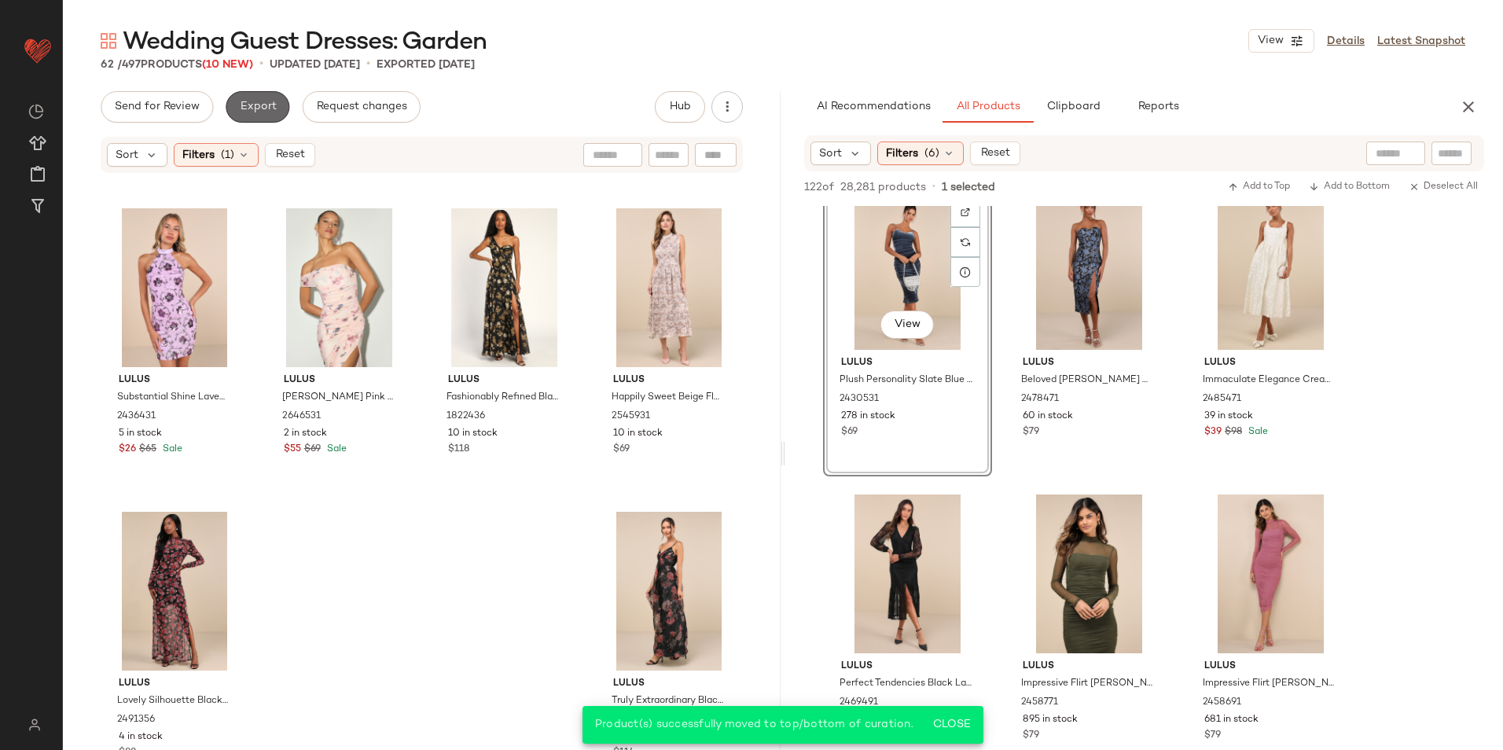
click at [277, 98] on button "Export" at bounding box center [258, 106] width 64 height 31
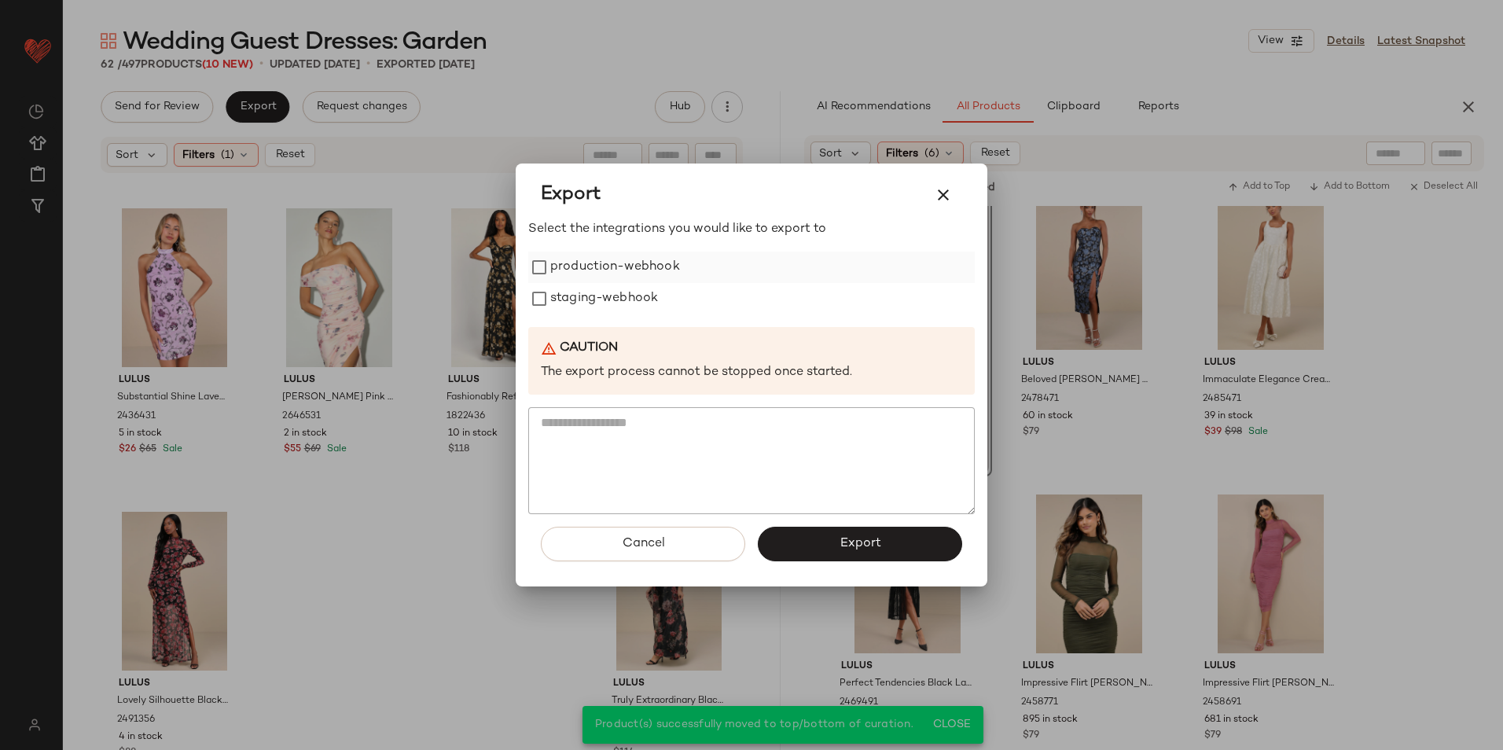
click at [547, 257] on div "production-webhook" at bounding box center [751, 267] width 447 height 31
click at [557, 270] on label "production-webhook" at bounding box center [615, 267] width 130 height 31
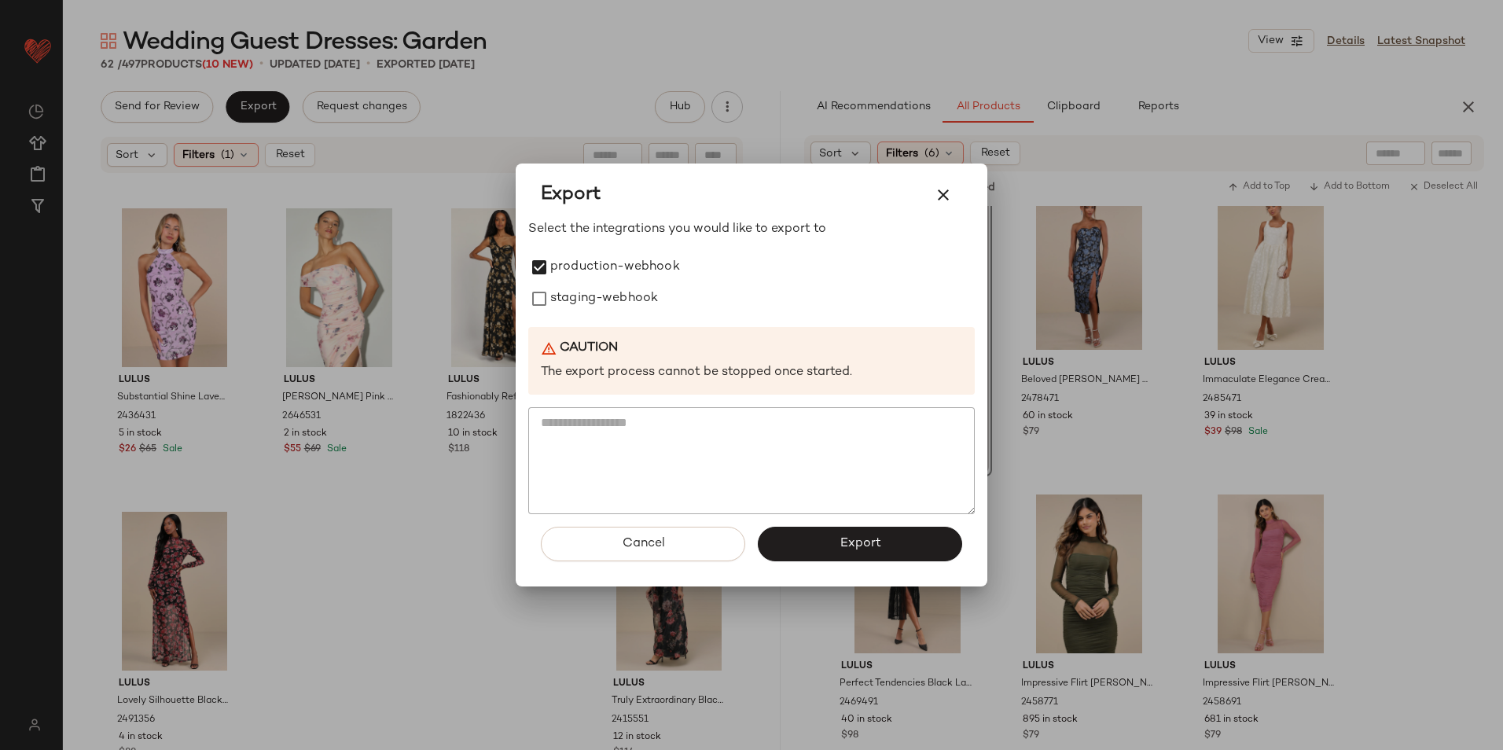
drag, startPoint x: 568, startPoint y: 293, endPoint x: 615, endPoint y: 344, distance: 68.4
click at [570, 297] on label "staging-webhook" at bounding box center [604, 298] width 108 height 31
click at [859, 555] on button "Export" at bounding box center [860, 544] width 204 height 35
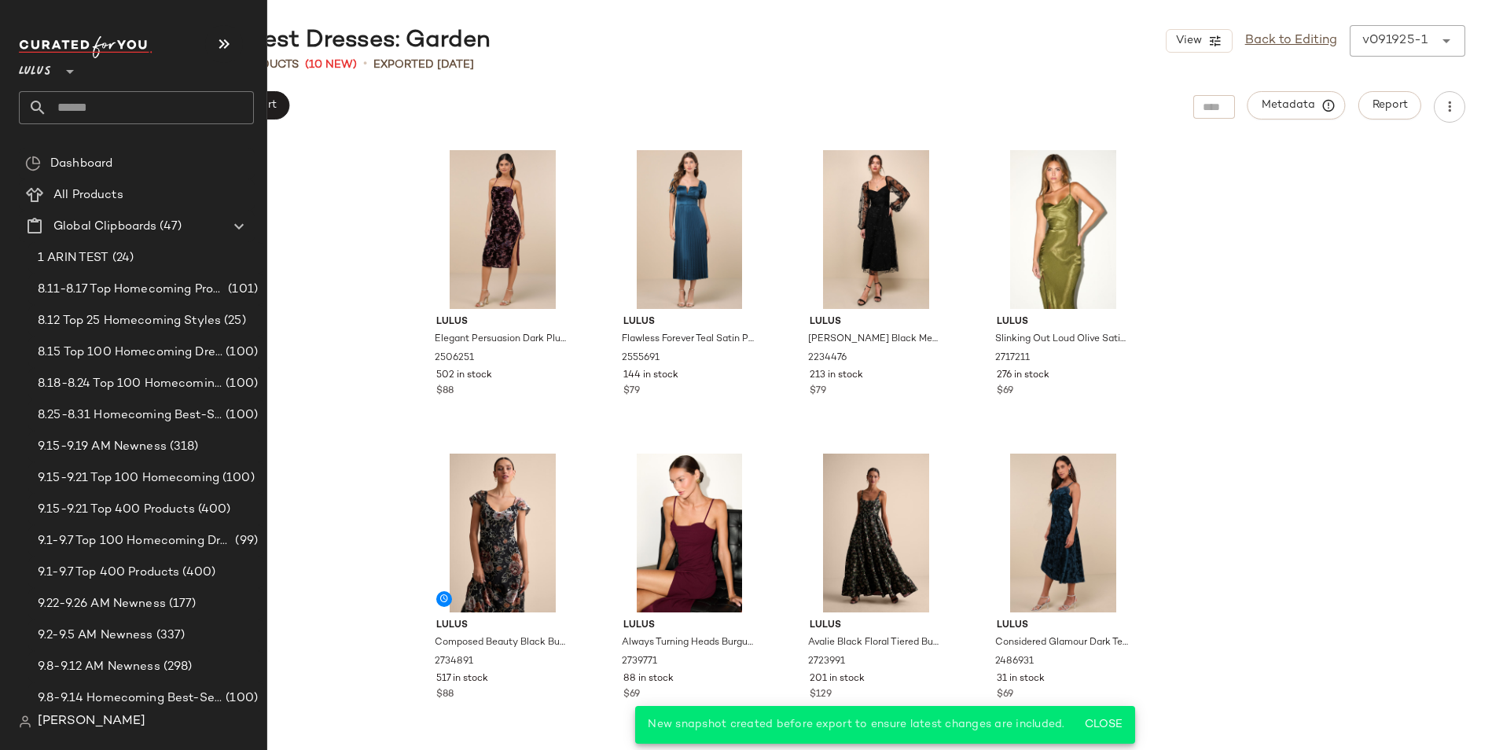
click at [87, 108] on input "text" at bounding box center [150, 107] width 207 height 33
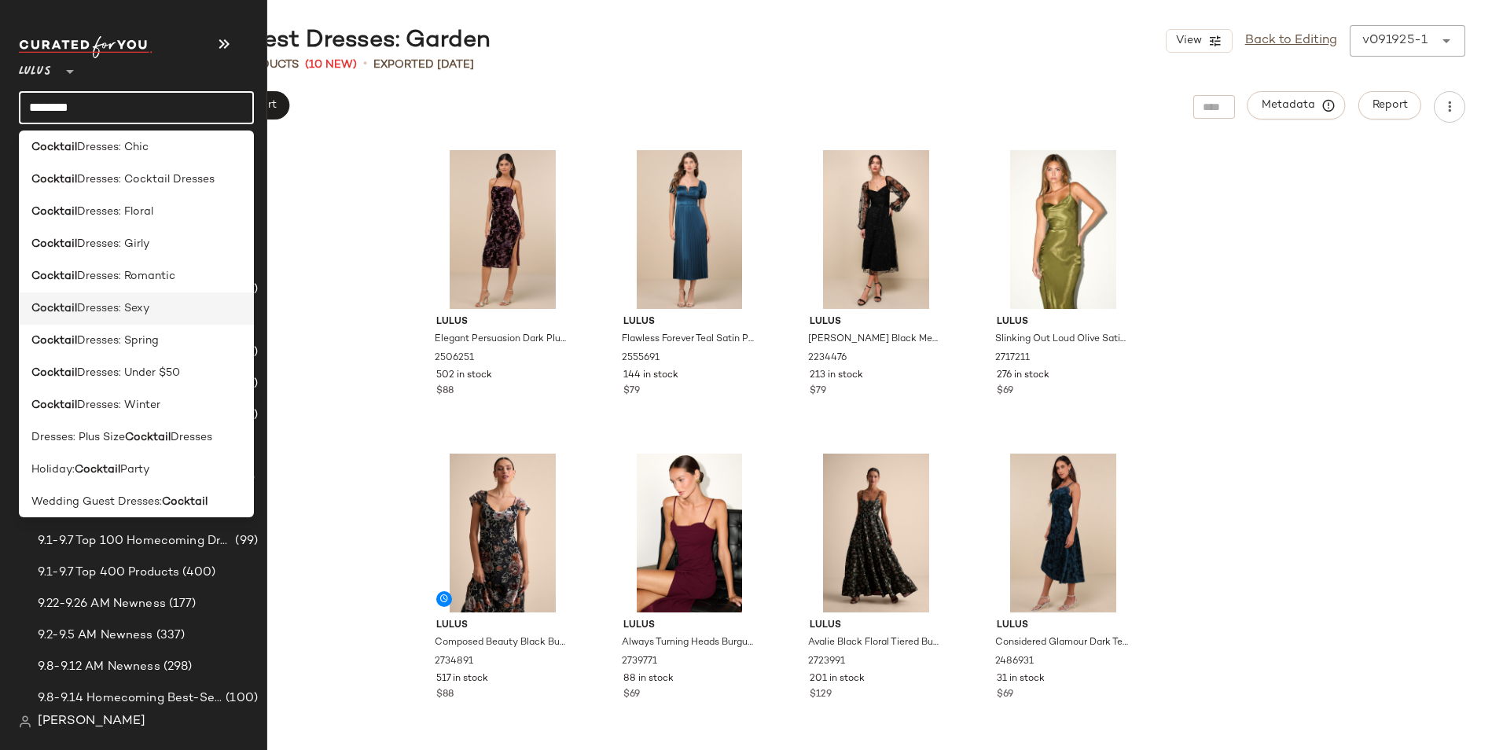
scroll to position [174, 0]
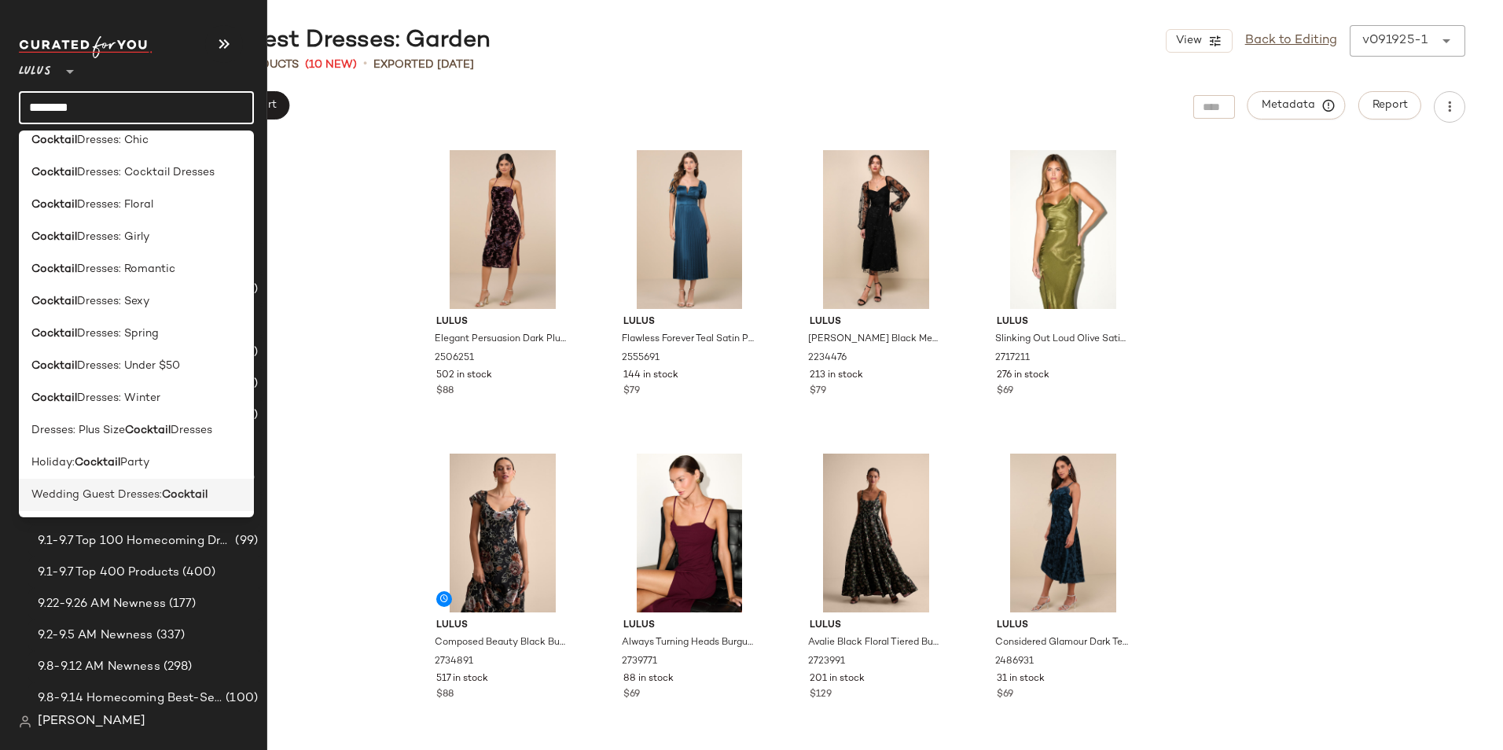
type input "********"
click at [126, 504] on div "Wedding Guest Dresses: Cocktail" at bounding box center [136, 495] width 235 height 32
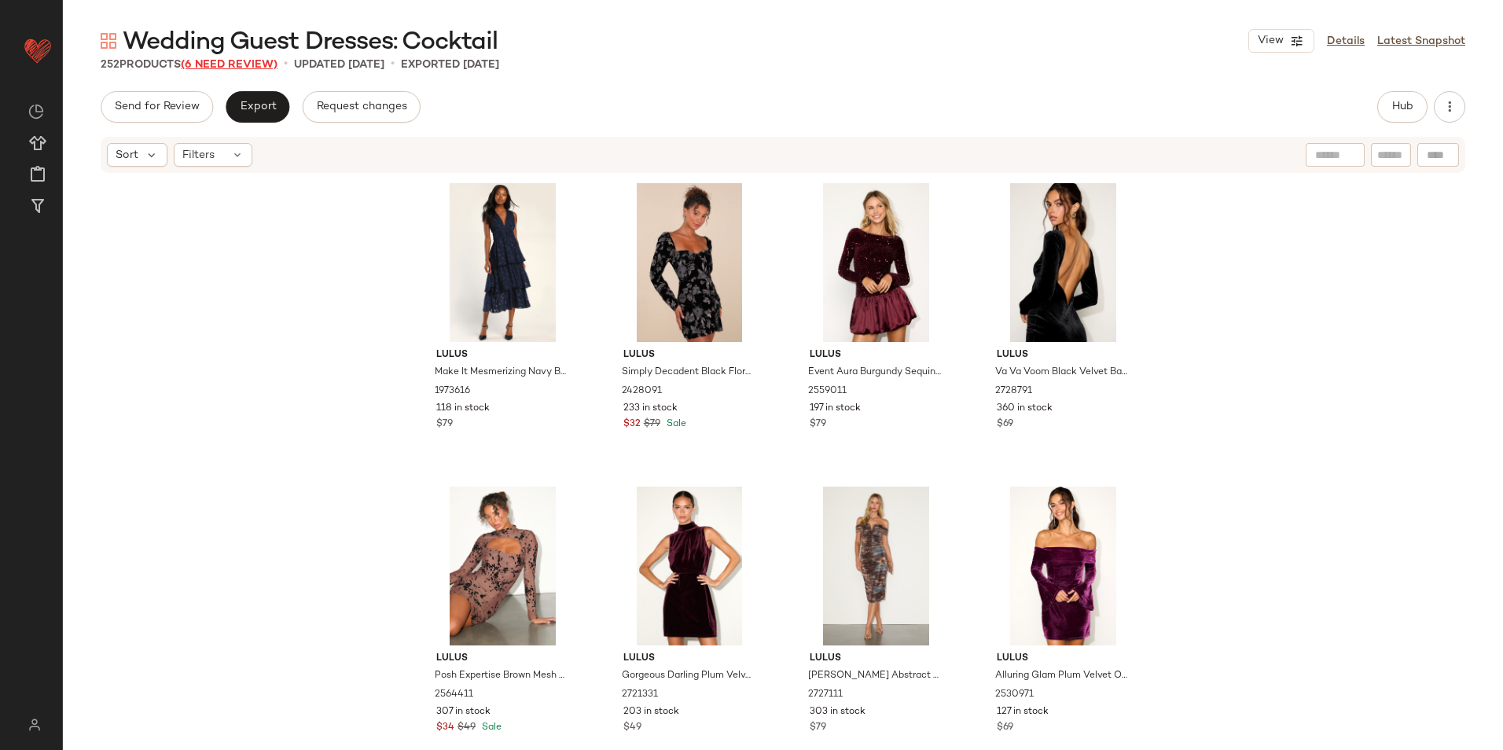
click at [244, 68] on span "(6 Need Review)" at bounding box center [229, 65] width 97 height 12
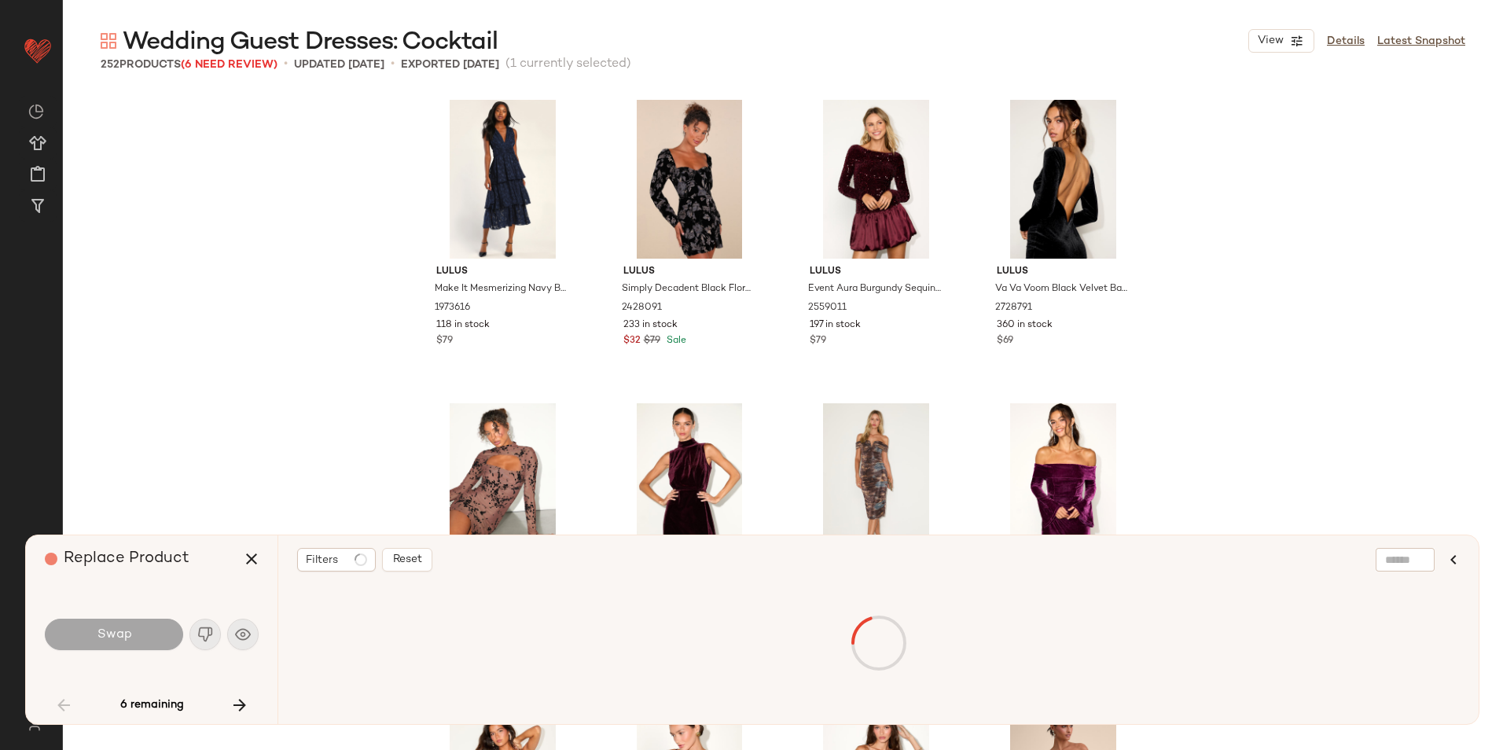
scroll to position [923, 0]
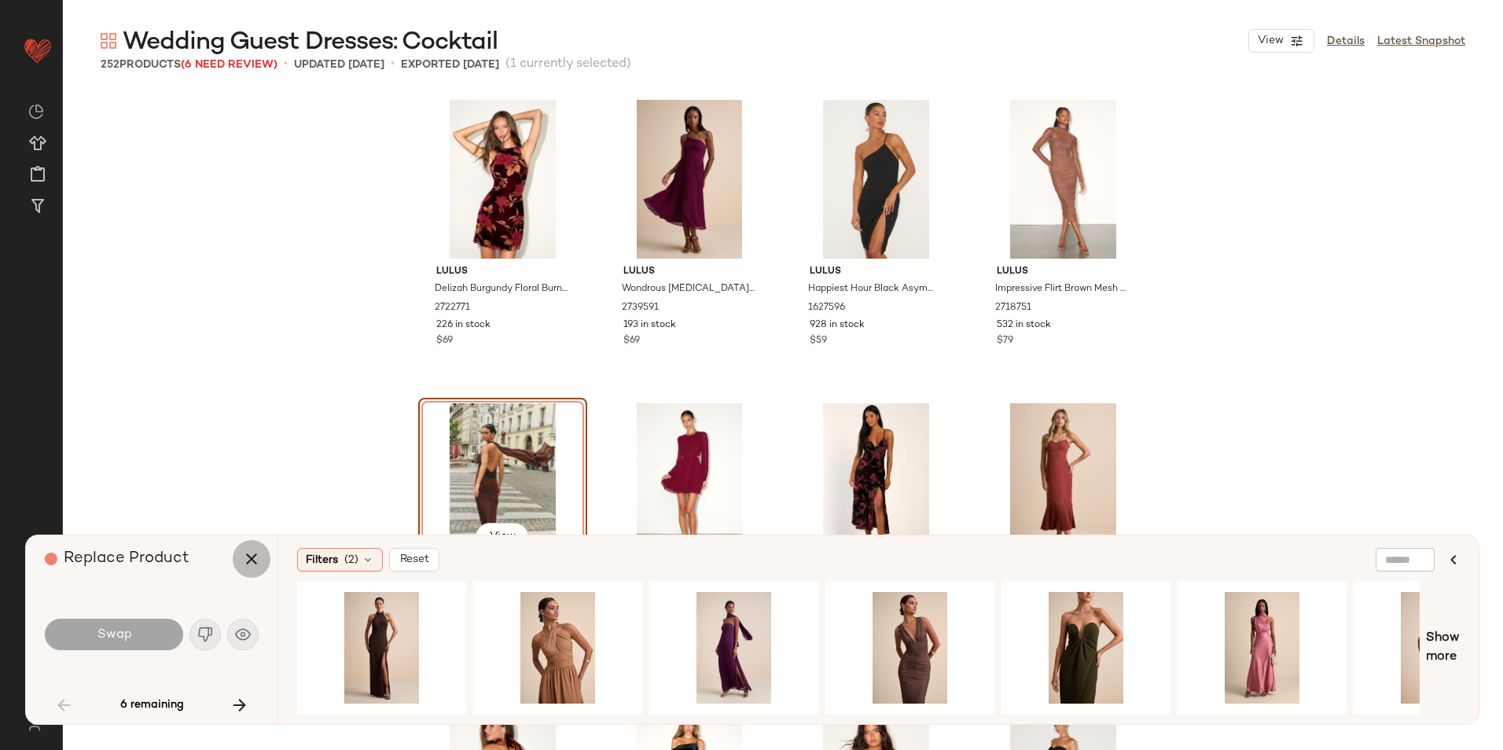
click at [253, 561] on icon "button" at bounding box center [251, 559] width 19 height 19
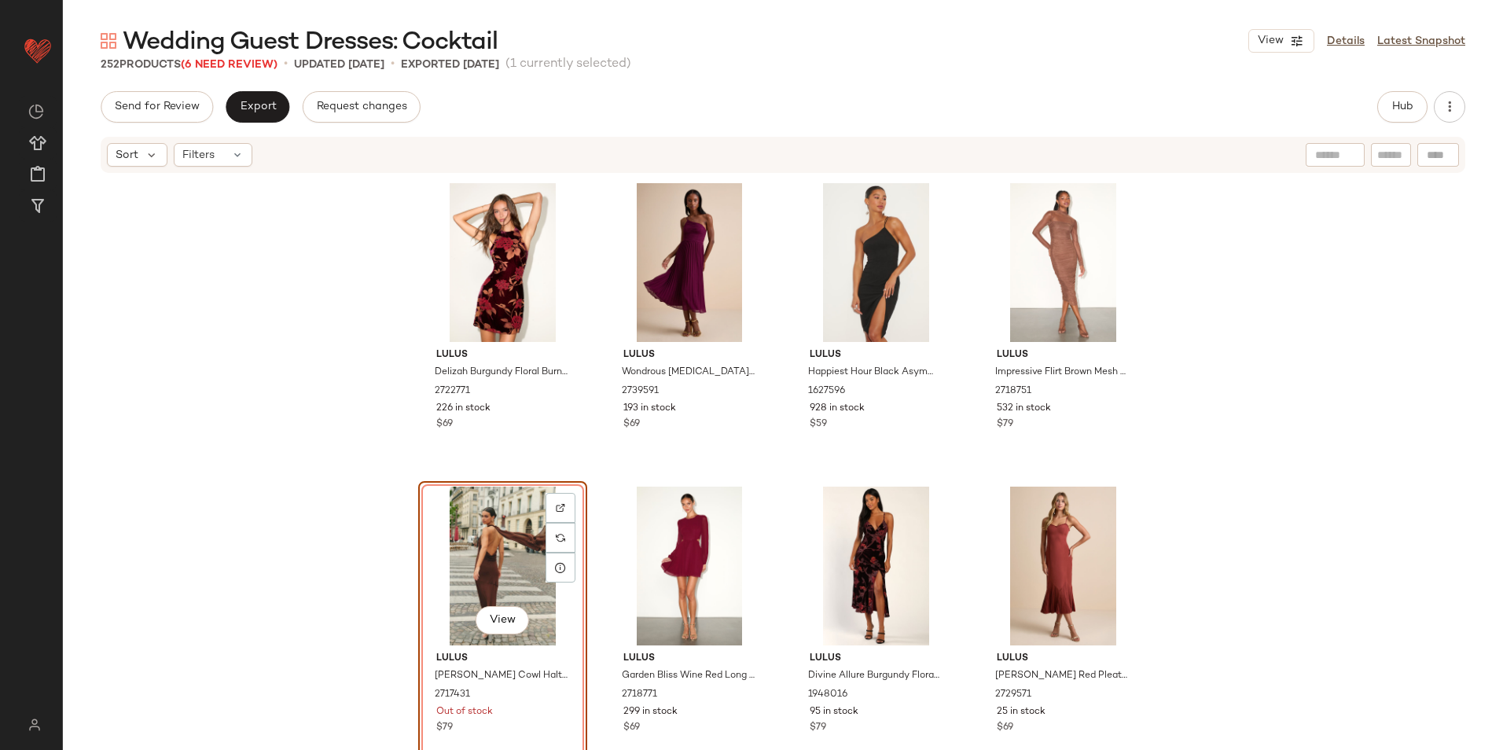
drag, startPoint x: 197, startPoint y: 145, endPoint x: 202, endPoint y: 171, distance: 26.4
click at [200, 150] on div "Filters" at bounding box center [213, 155] width 79 height 24
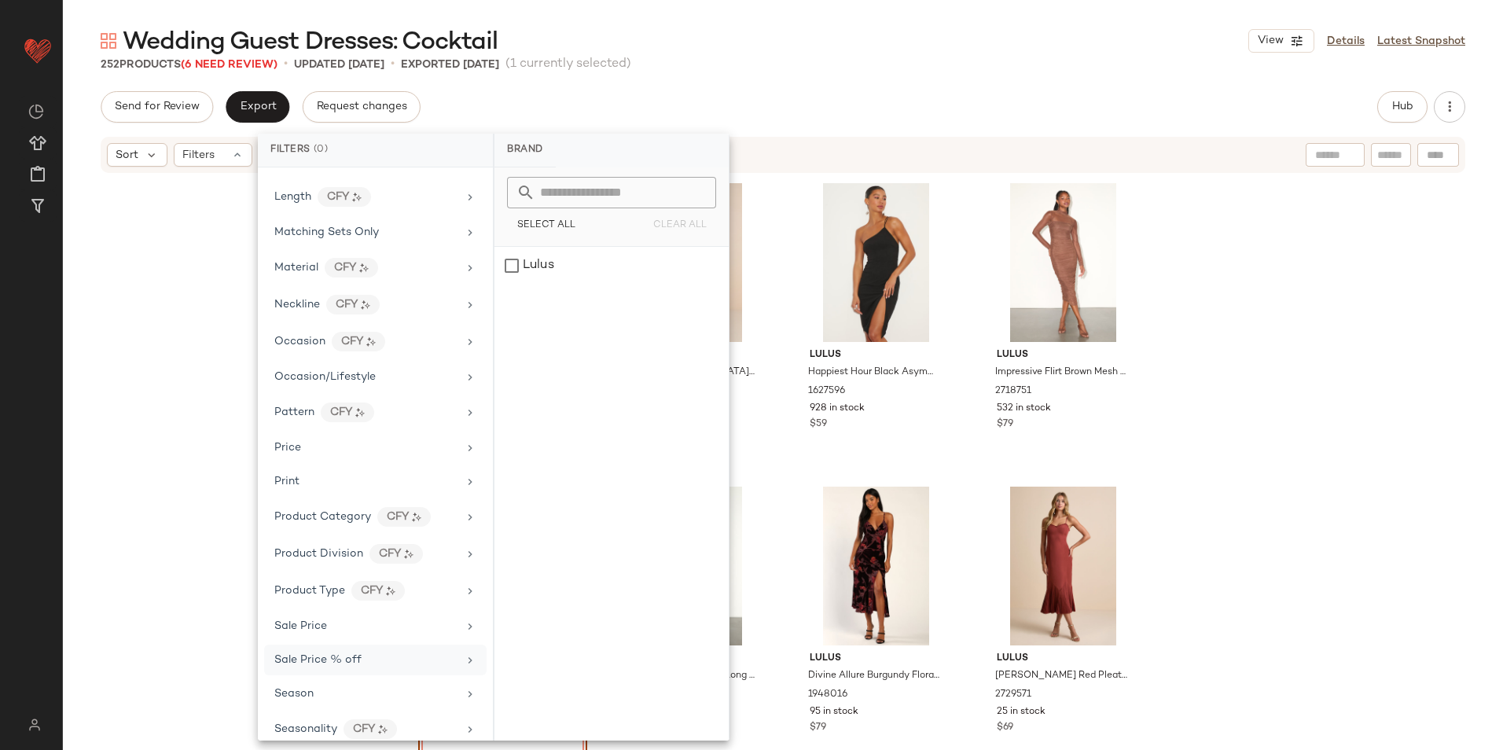
scroll to position [778, 0]
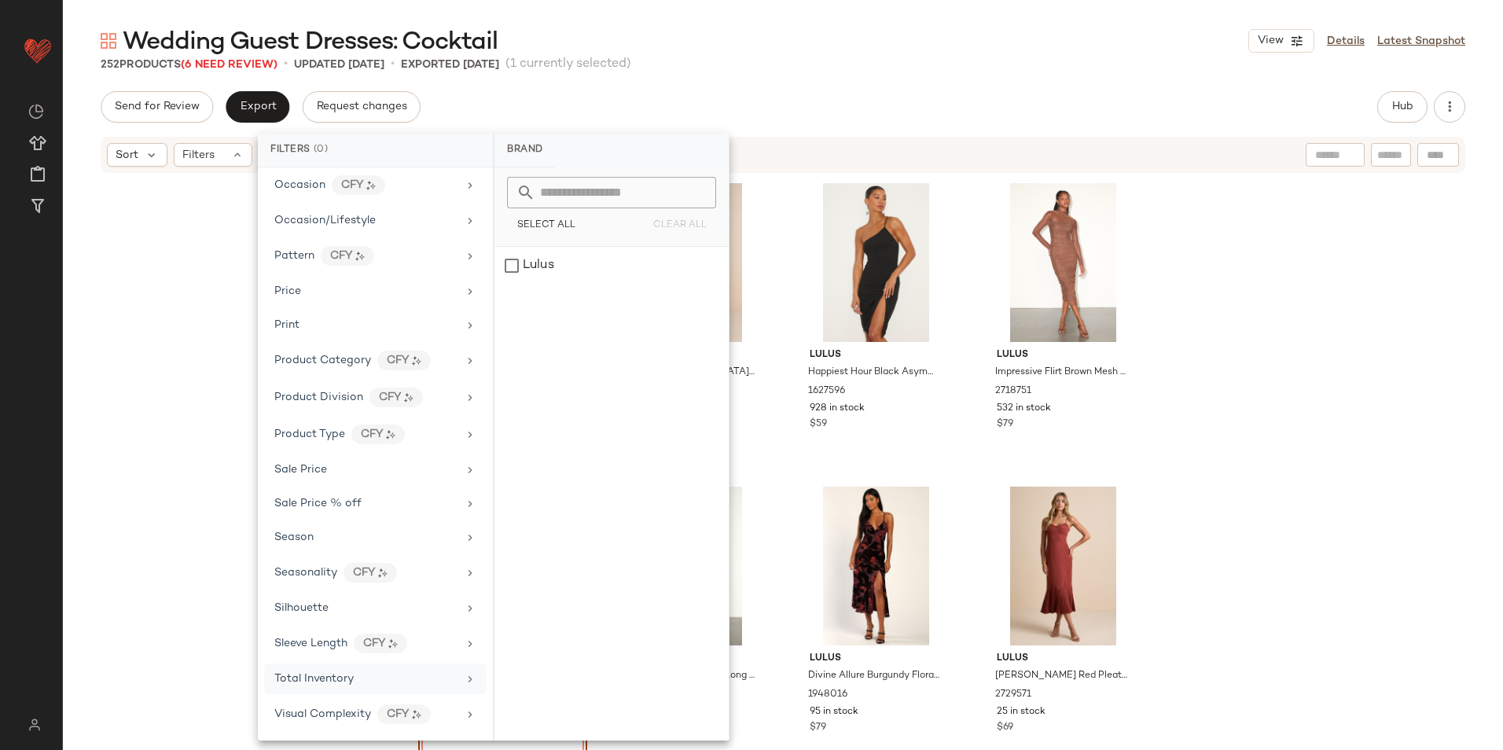
click at [362, 689] on div "Total Inventory" at bounding box center [375, 679] width 223 height 31
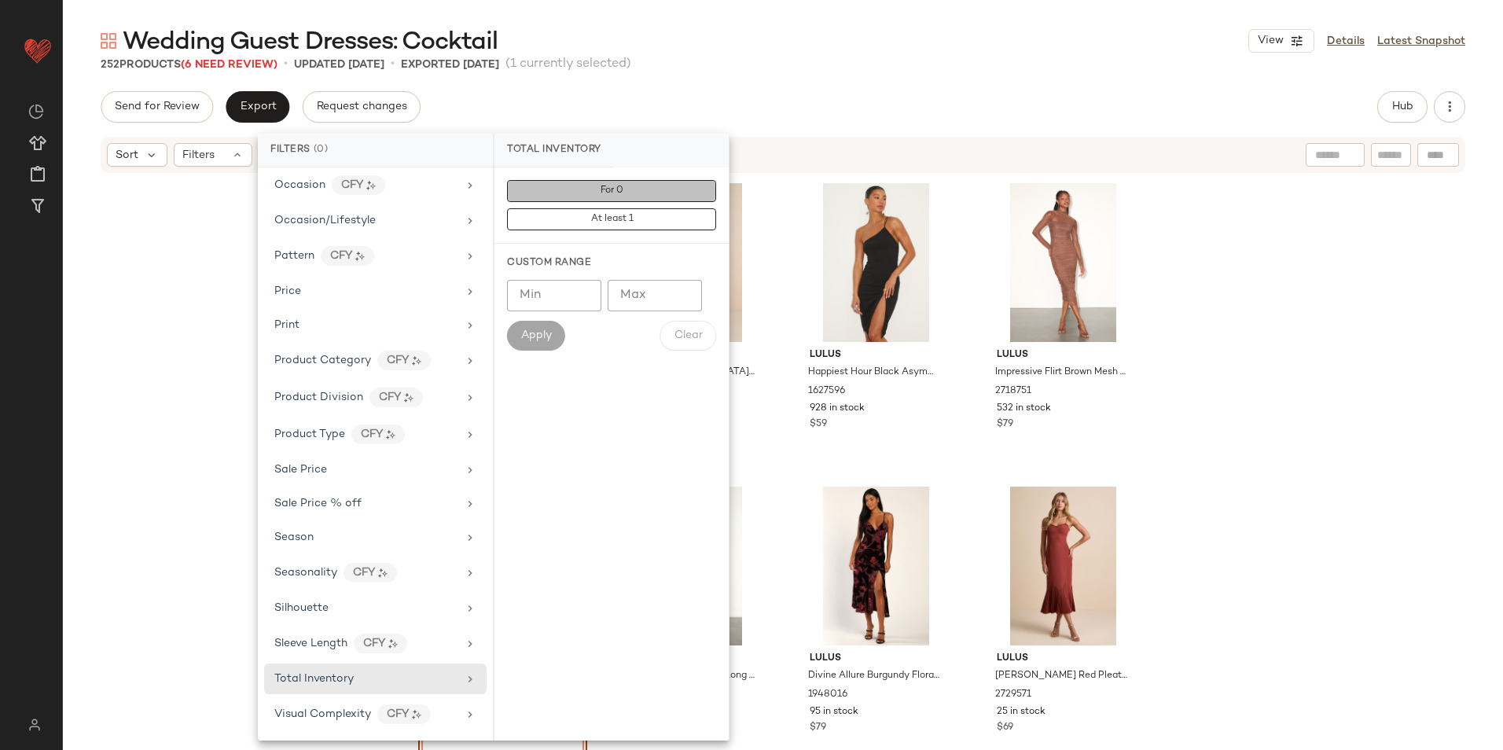
click at [588, 191] on button "For 0" at bounding box center [611, 191] width 209 height 22
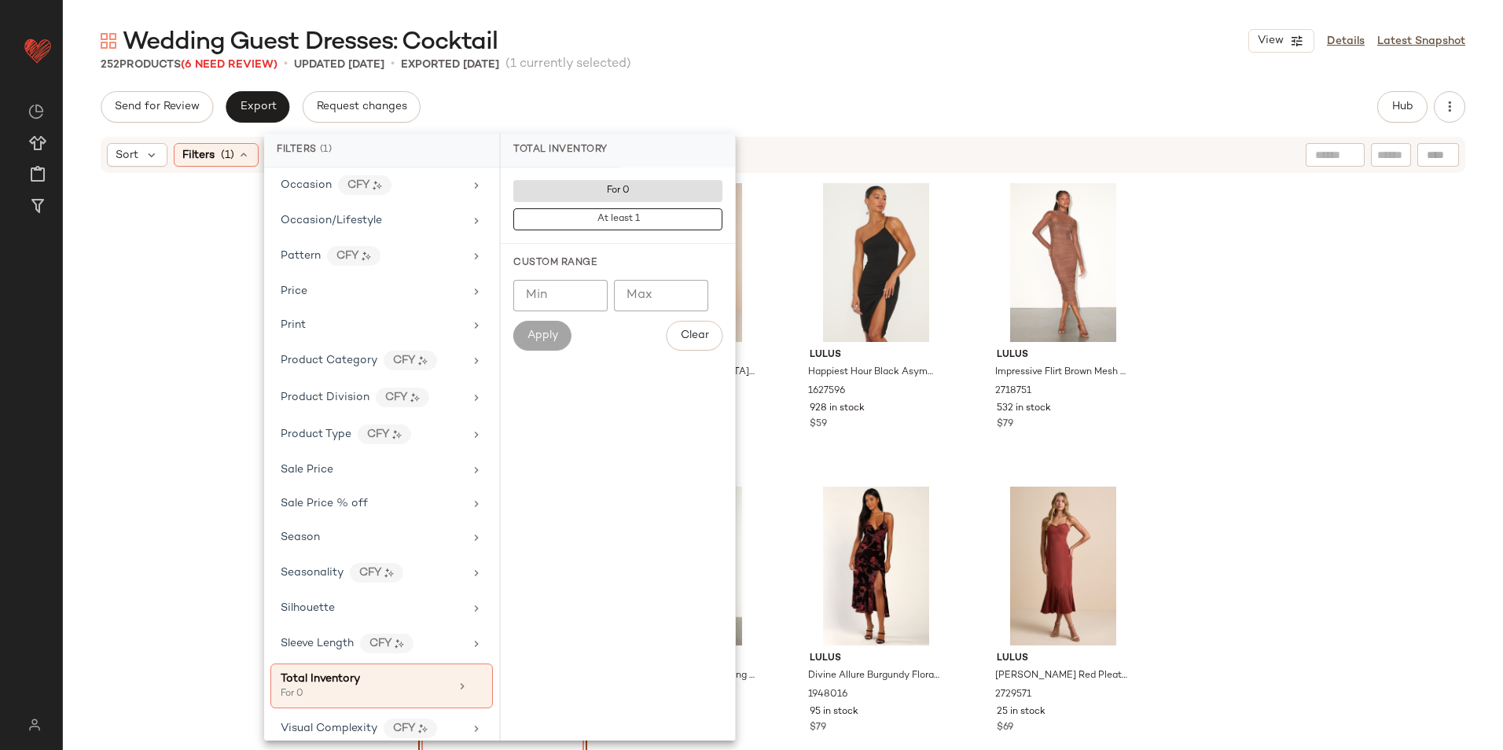
click at [888, 68] on div "252 Products (6 Need Review) • updated Sep 19th • Exported Sep 19th (1 currentl…" at bounding box center [783, 65] width 1440 height 16
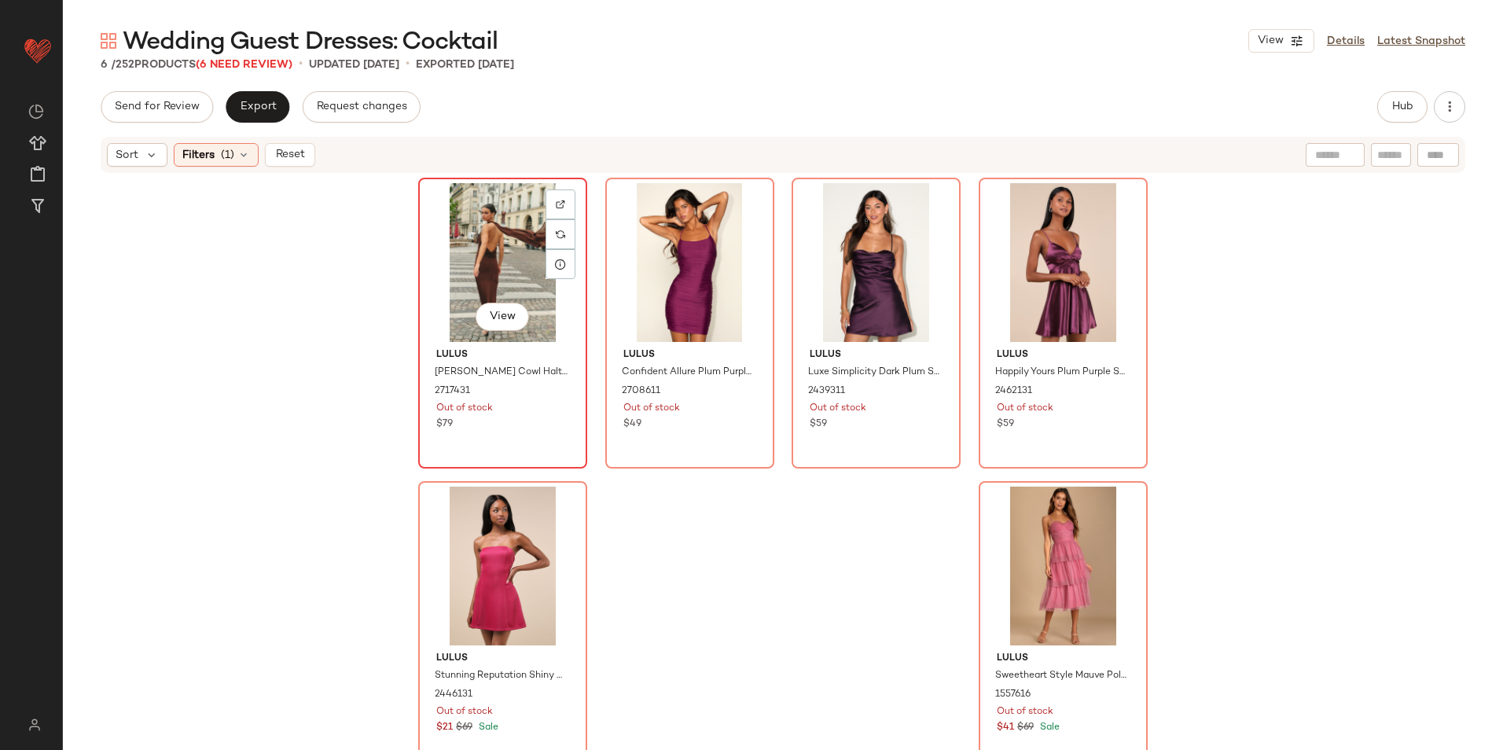
click at [486, 243] on div "View" at bounding box center [503, 262] width 158 height 159
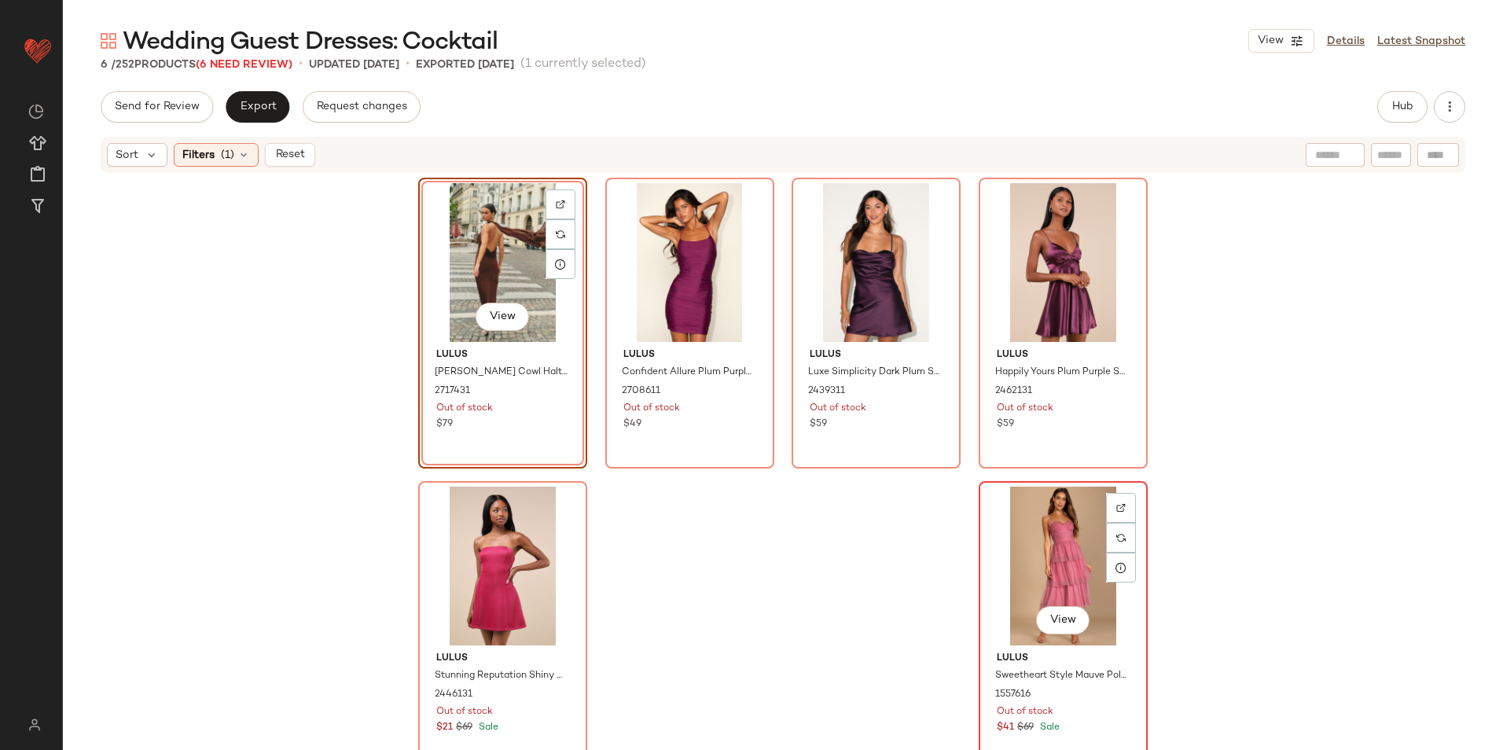
click at [1061, 580] on div "View" at bounding box center [1063, 566] width 158 height 159
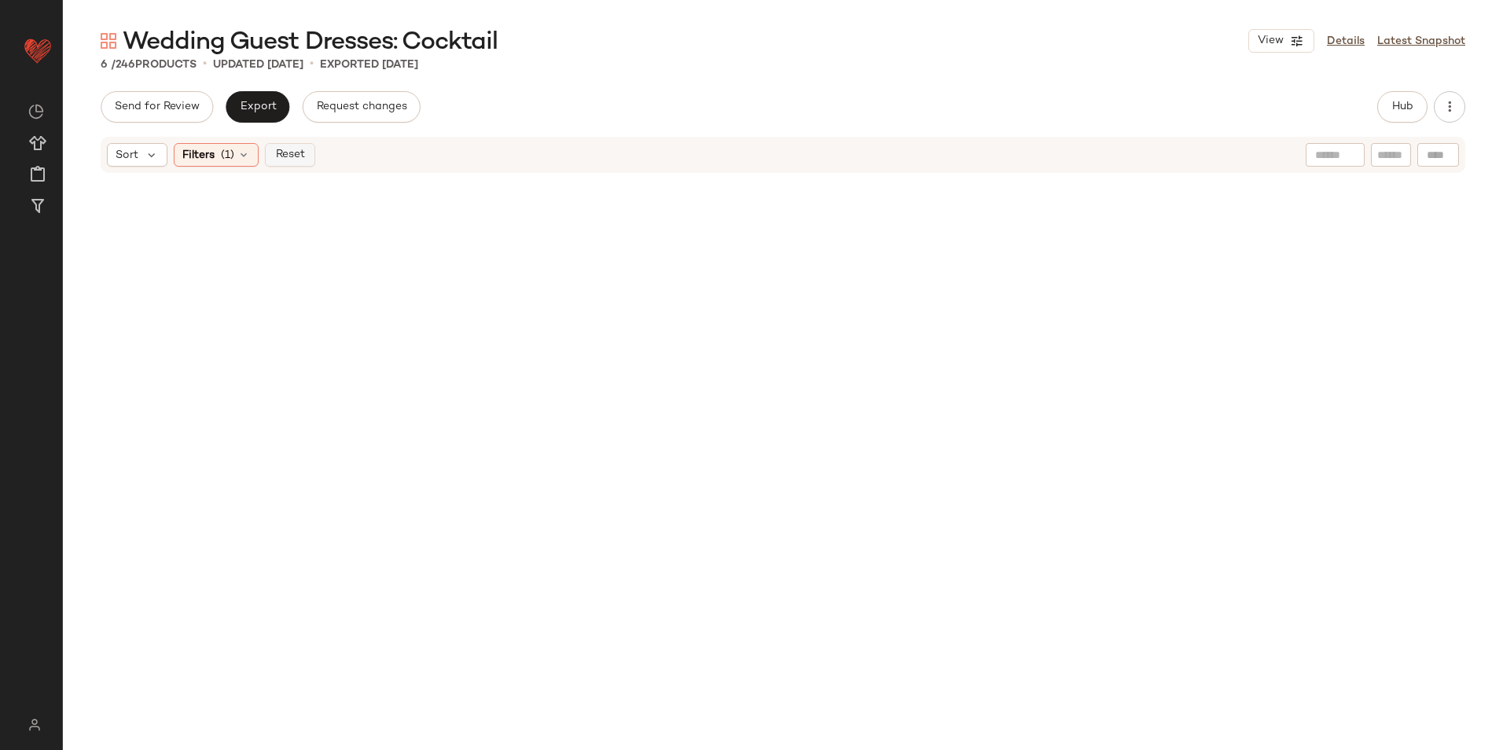
click at [303, 157] on span "Reset" at bounding box center [289, 155] width 30 height 13
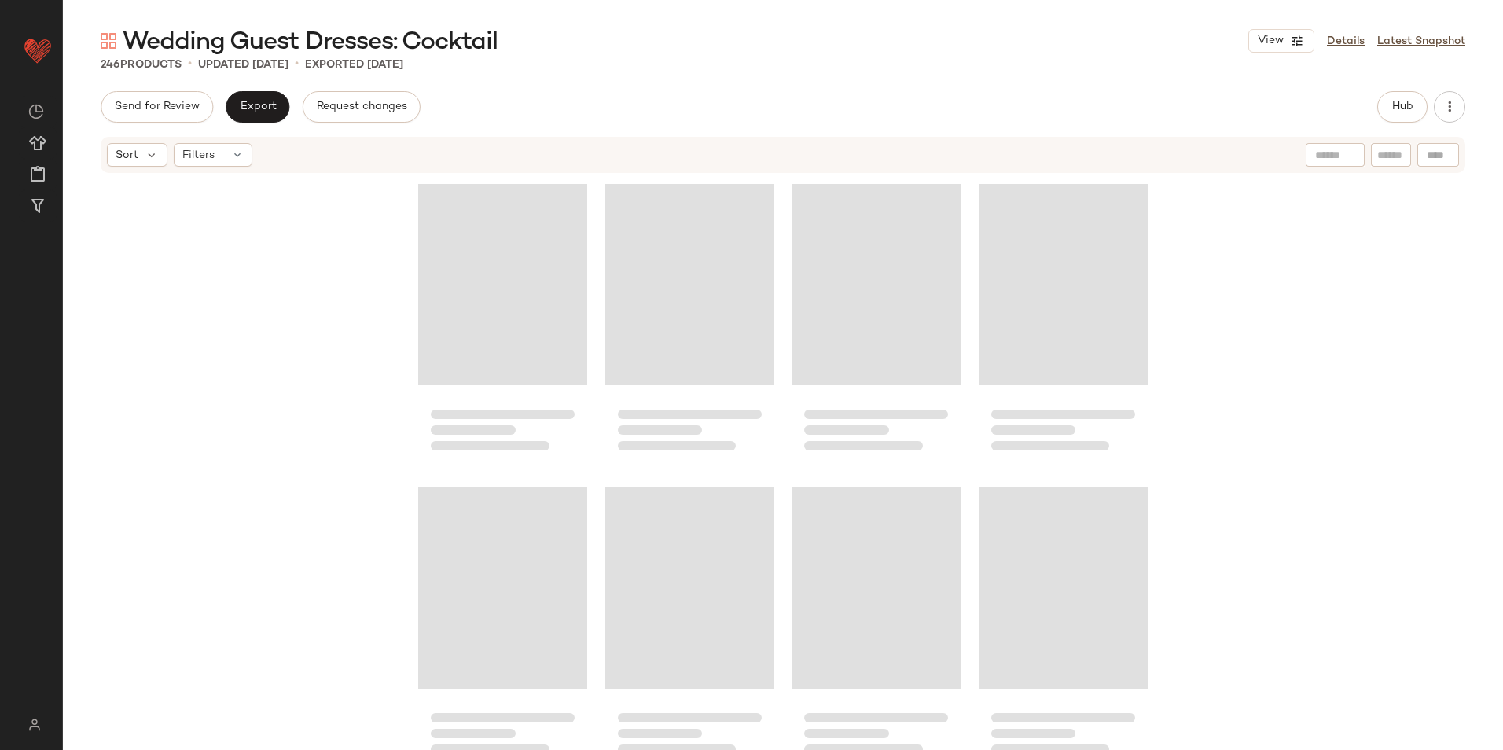
drag, startPoint x: 637, startPoint y: 72, endPoint x: 866, endPoint y: 95, distance: 230.8
click at [642, 72] on div "246 Products • updated Sep 22nd • Exported Sep 19th" at bounding box center [783, 65] width 1440 height 16
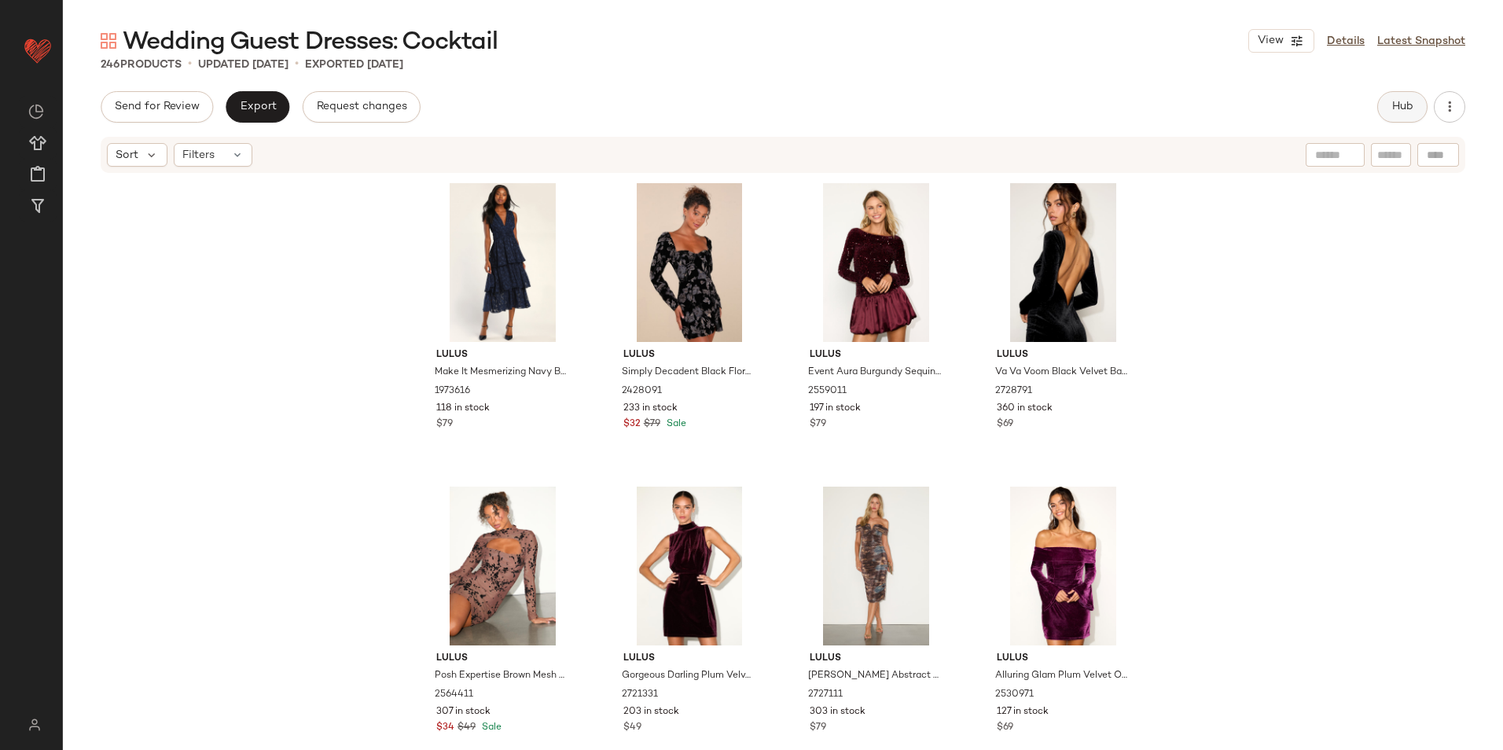
click at [1401, 106] on span "Hub" at bounding box center [1403, 107] width 22 height 13
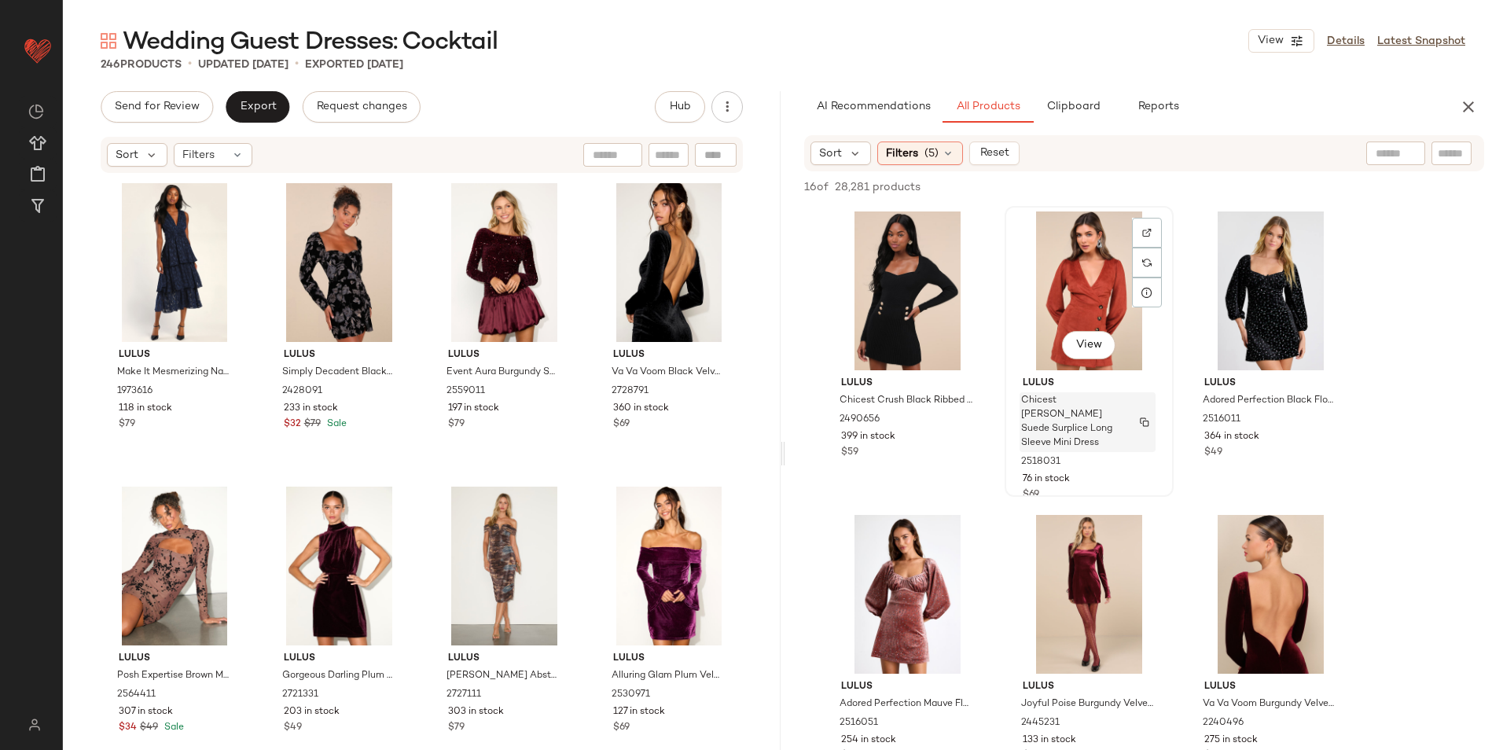
scroll to position [157, 0]
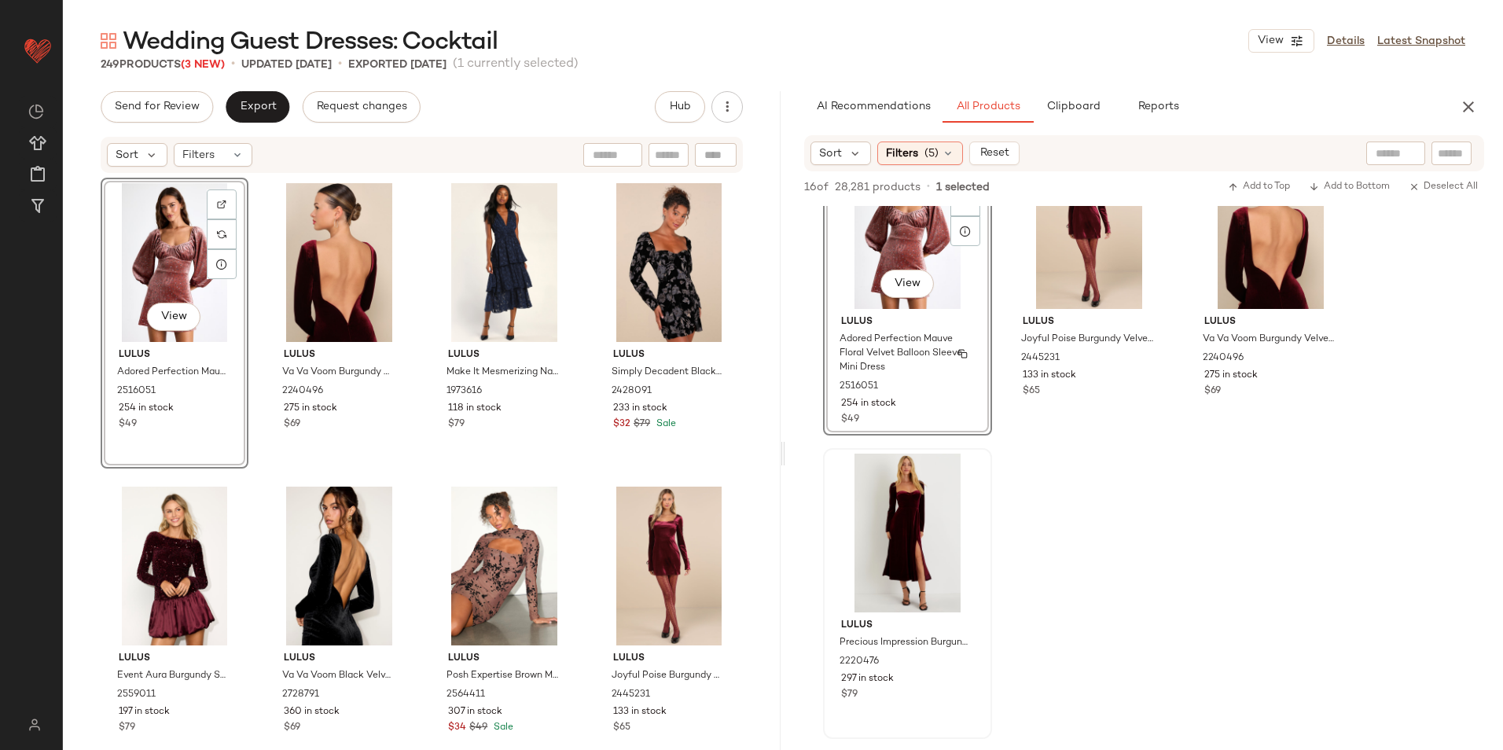
scroll to position [393, 0]
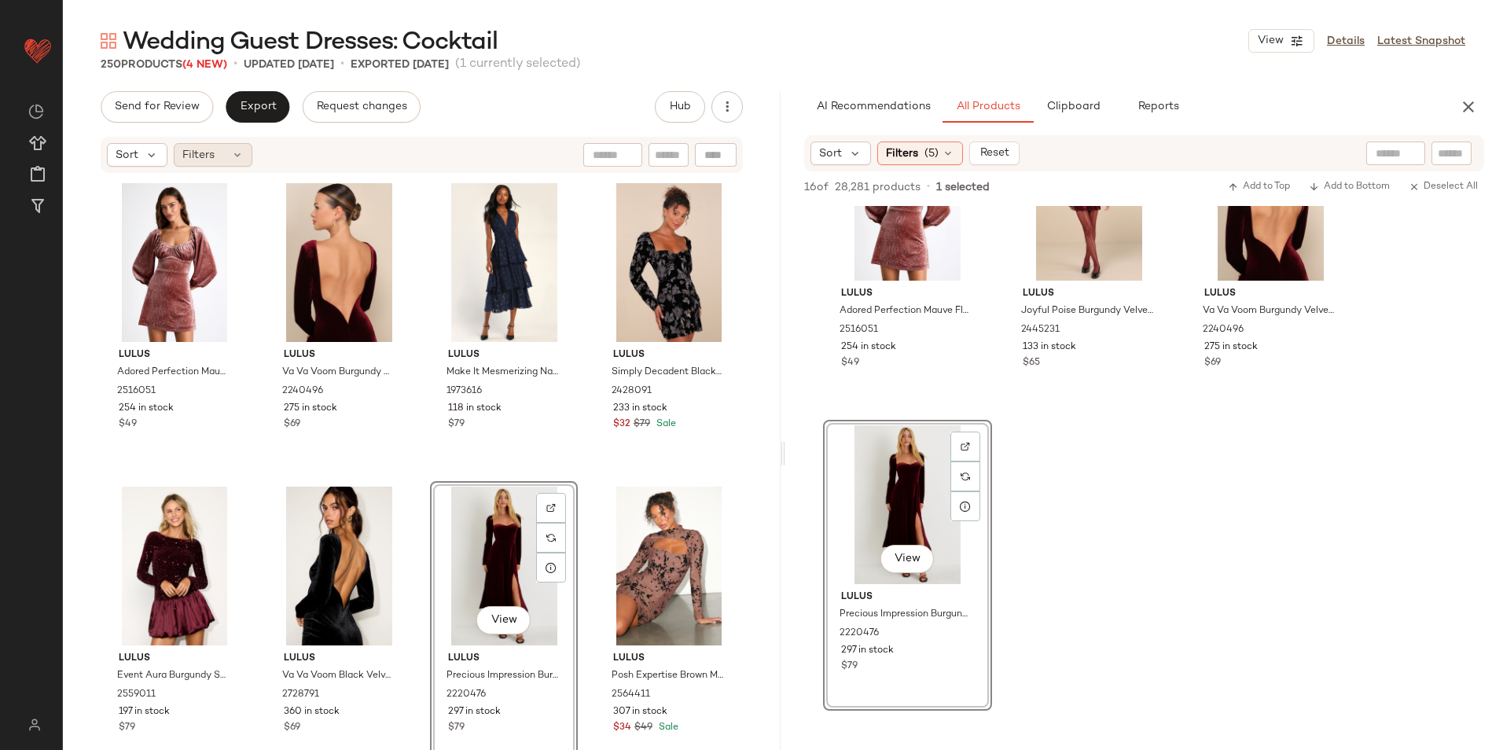
click at [192, 160] on span "Filters" at bounding box center [198, 155] width 32 height 17
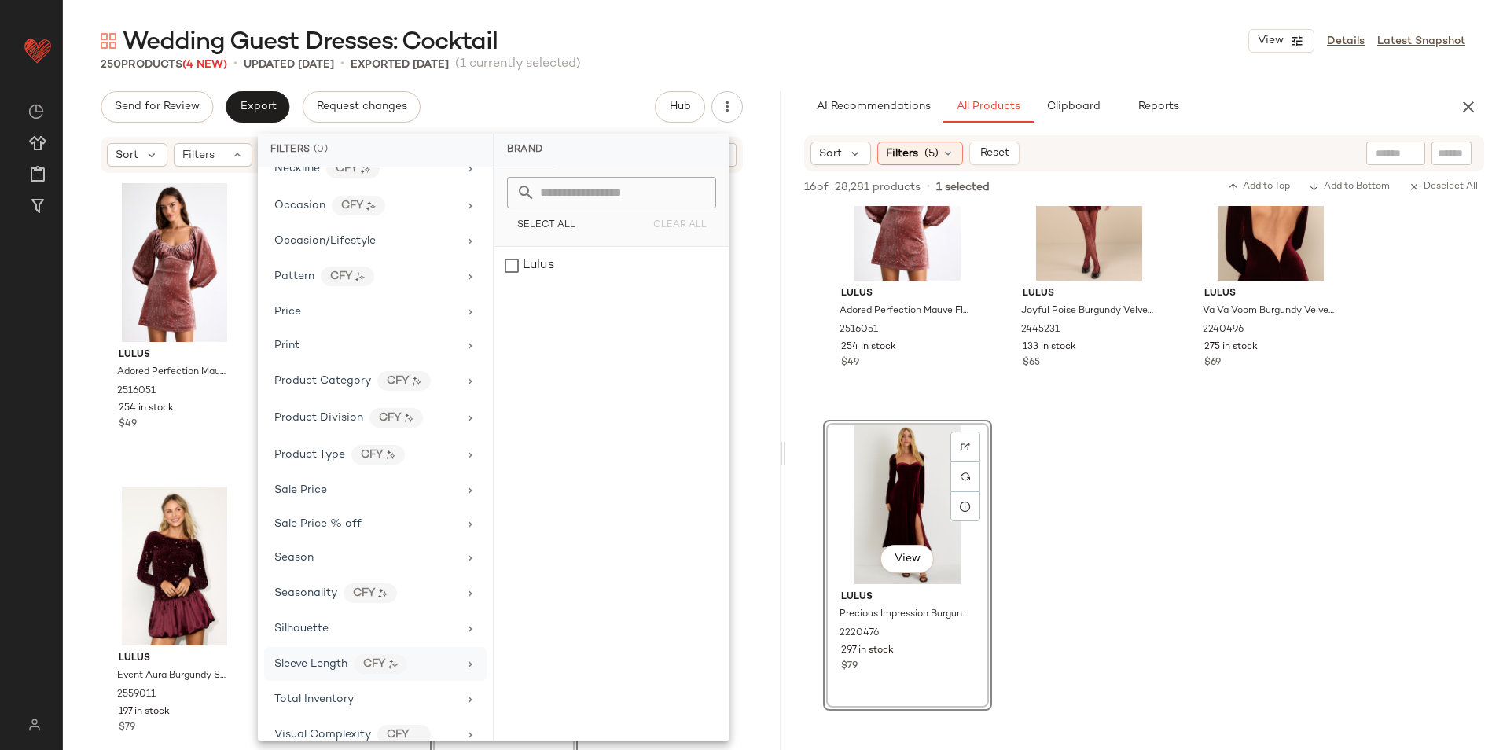
scroll to position [778, 0]
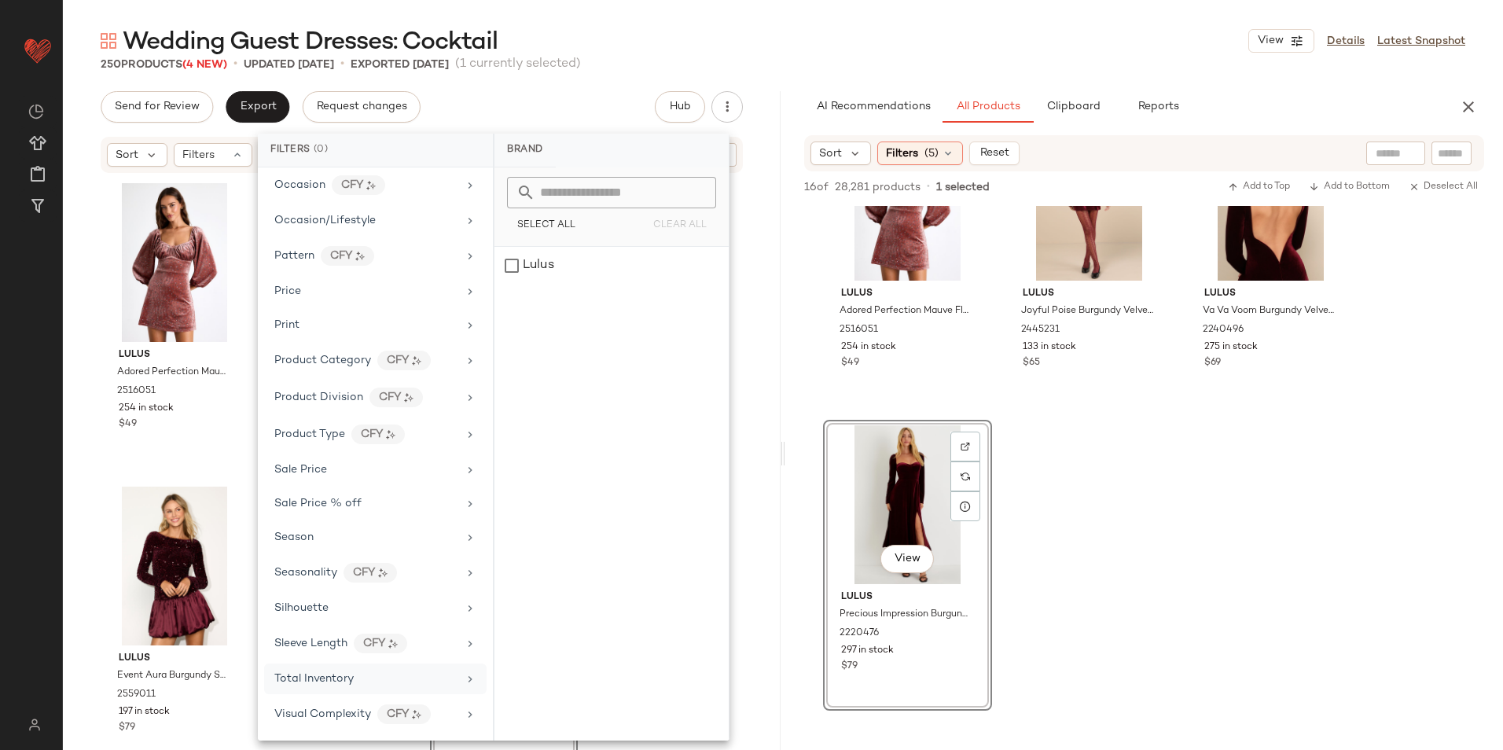
click at [337, 665] on div "Total Inventory" at bounding box center [375, 679] width 223 height 31
click at [651, 297] on input "Max" at bounding box center [655, 295] width 94 height 31
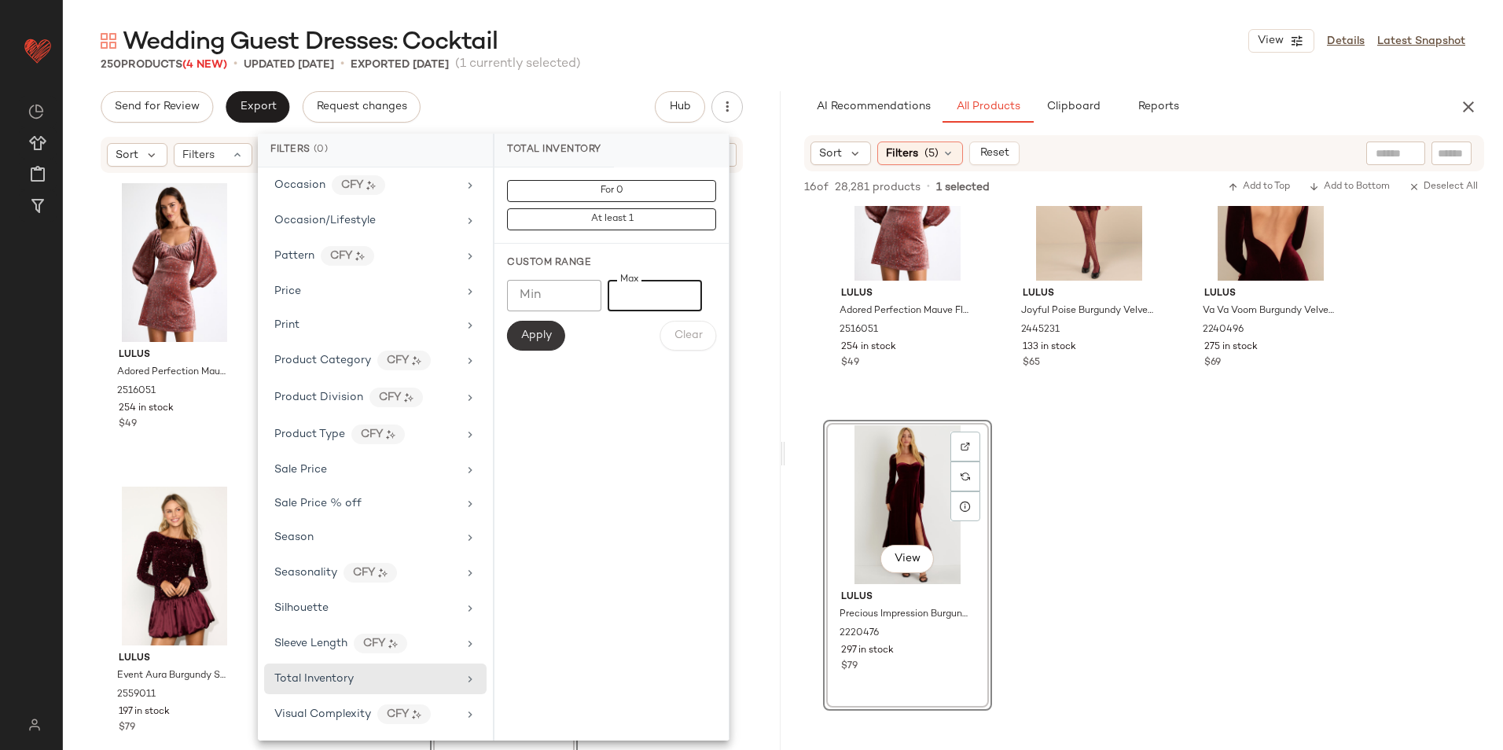
type input "**"
click at [534, 339] on span "Apply" at bounding box center [536, 335] width 31 height 13
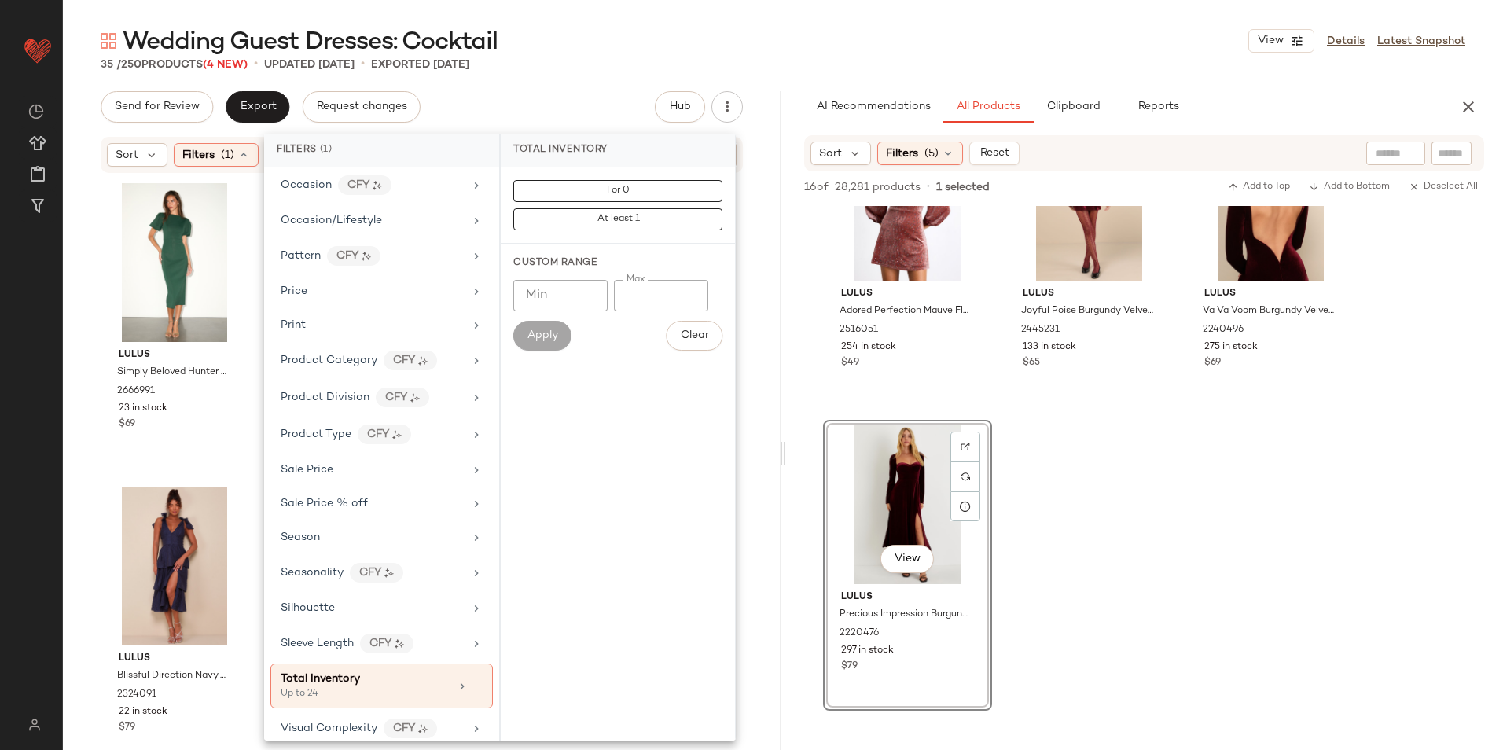
click at [664, 46] on div "Wedding Guest Dresses: Cocktail View Details Latest Snapshot" at bounding box center [783, 40] width 1440 height 31
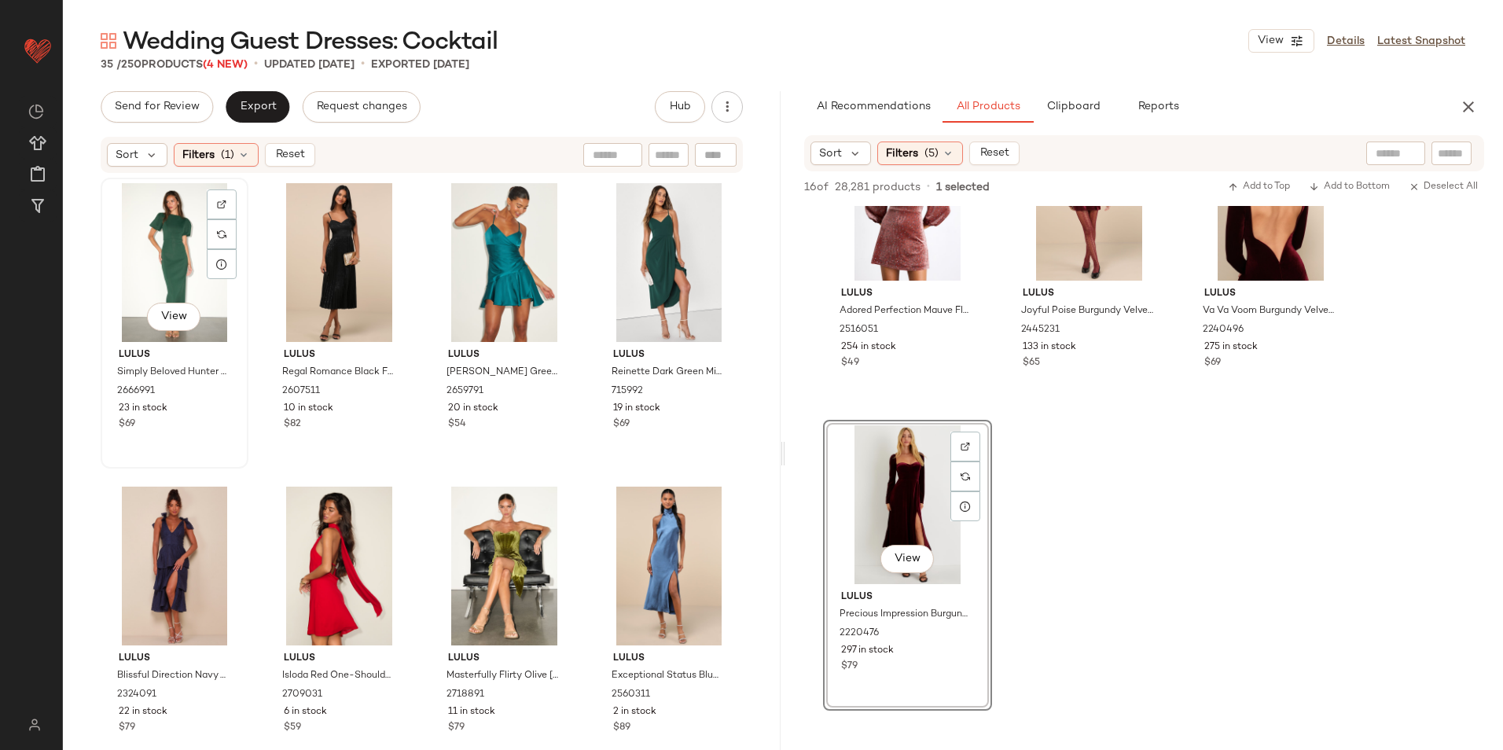
click at [173, 259] on div "View" at bounding box center [174, 262] width 137 height 159
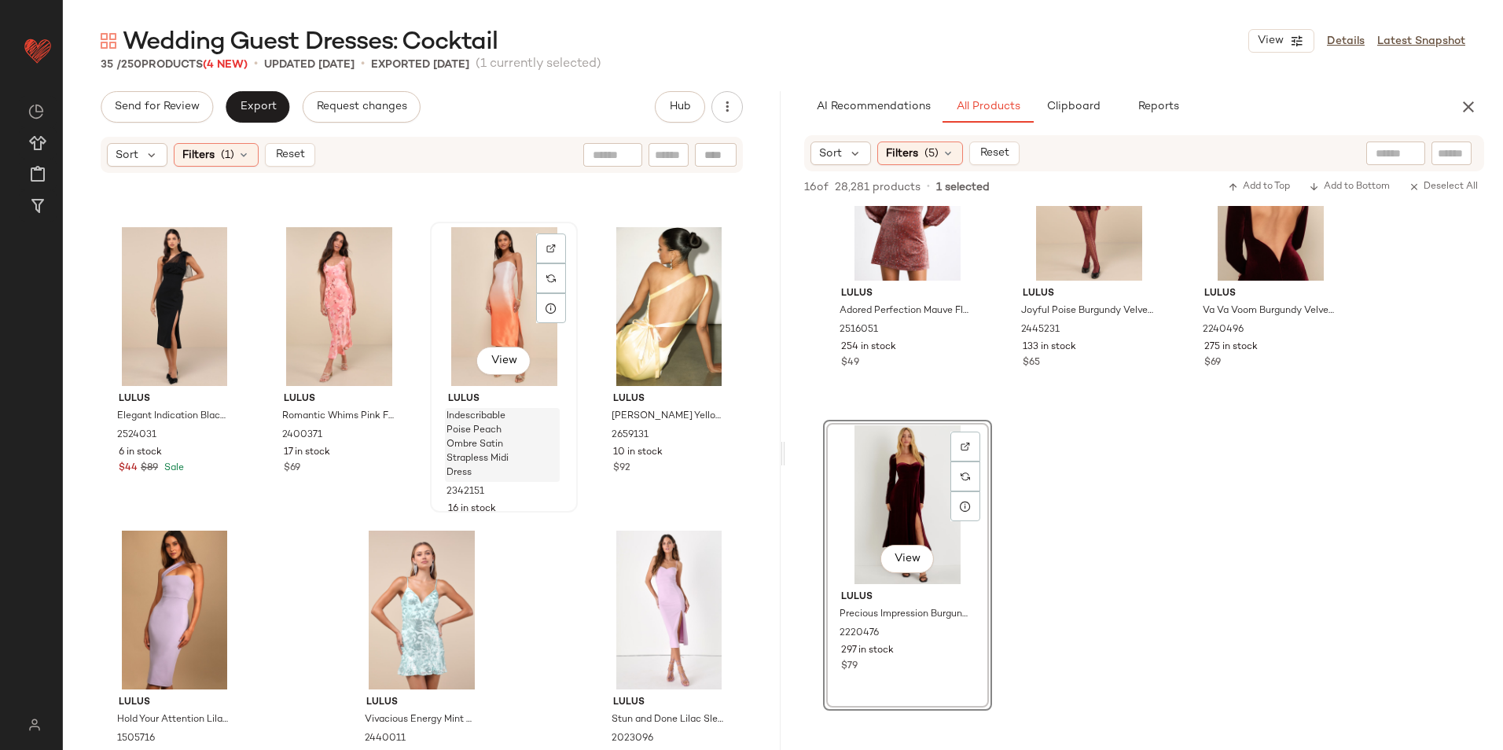
scroll to position [2112, 0]
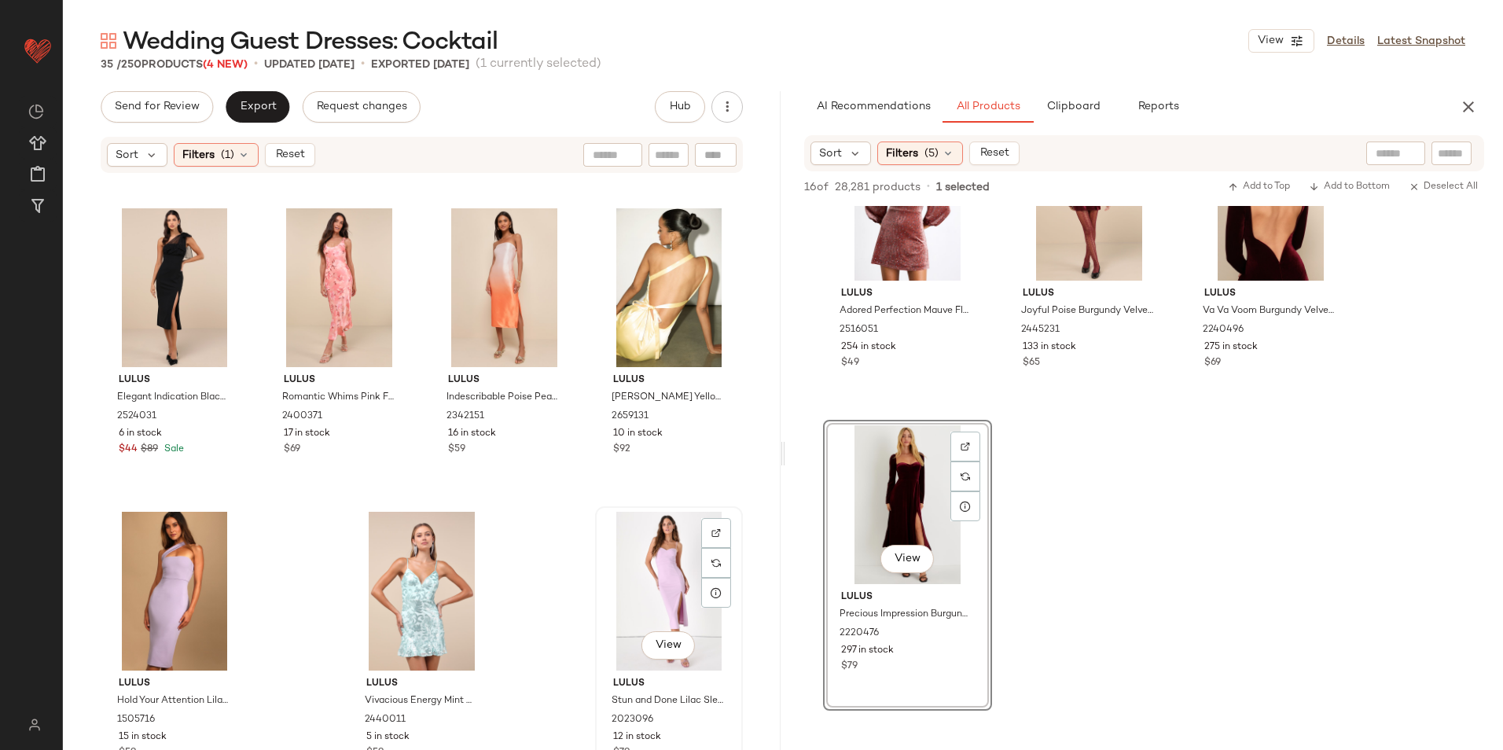
click at [659, 554] on div "View" at bounding box center [669, 591] width 137 height 159
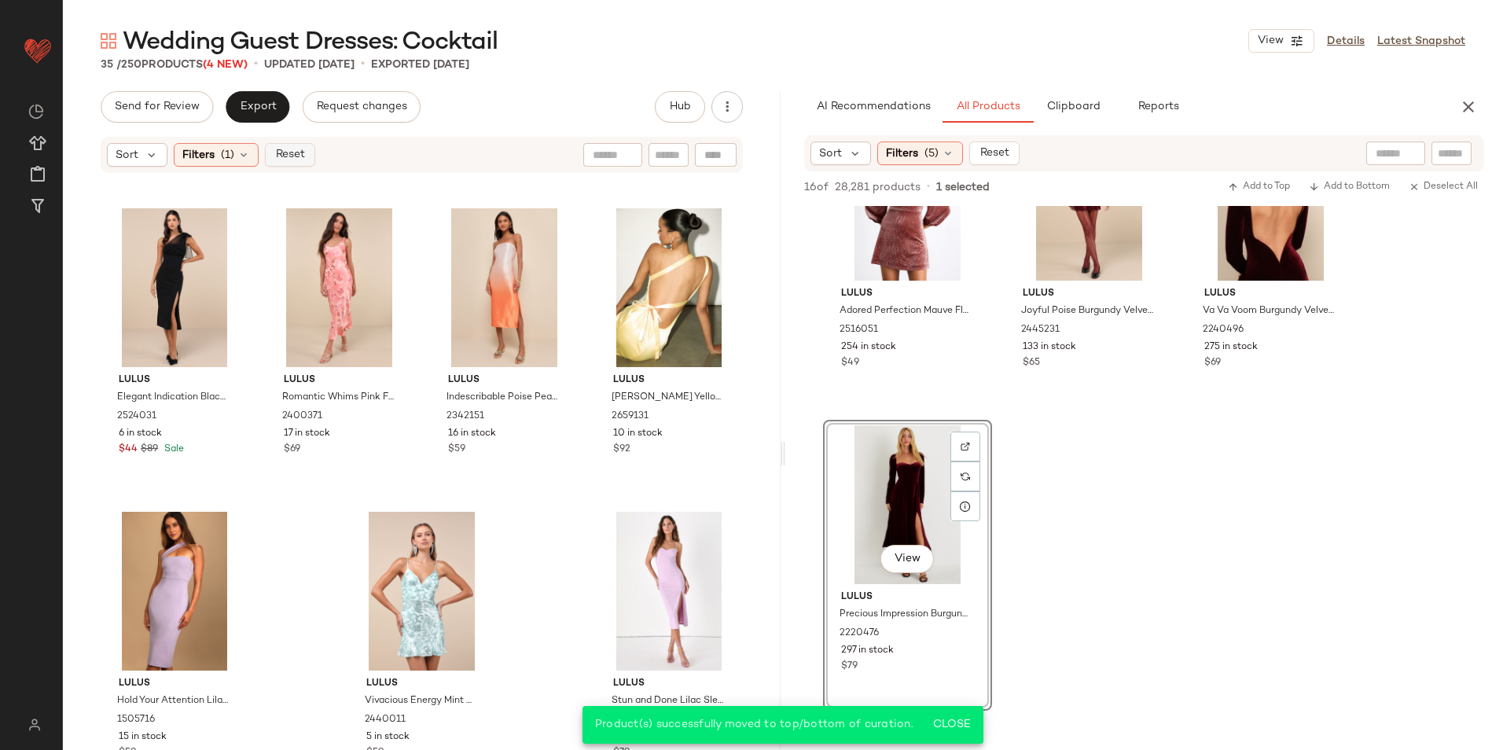
click at [305, 154] on button "Reset" at bounding box center [290, 155] width 50 height 24
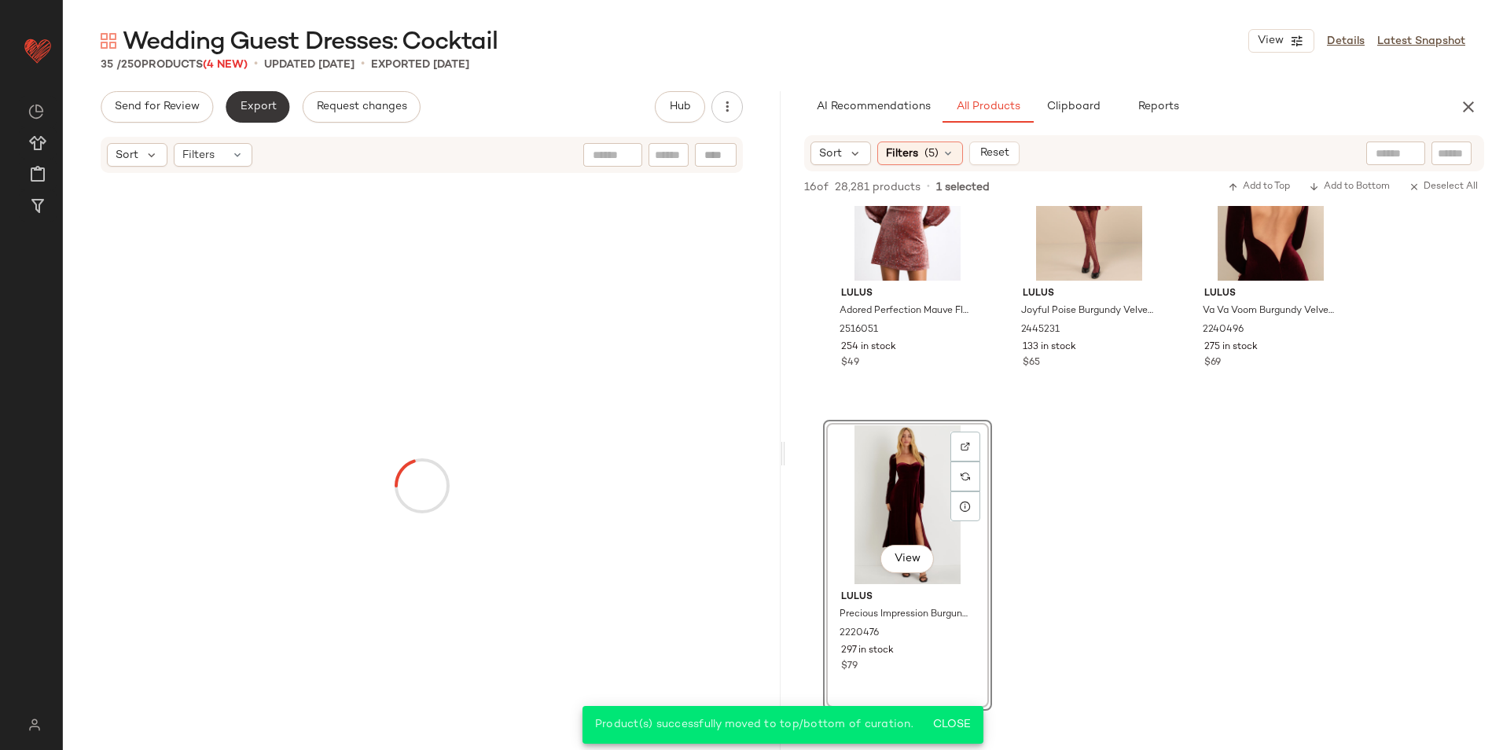
click at [248, 106] on span "Export" at bounding box center [257, 107] width 37 height 13
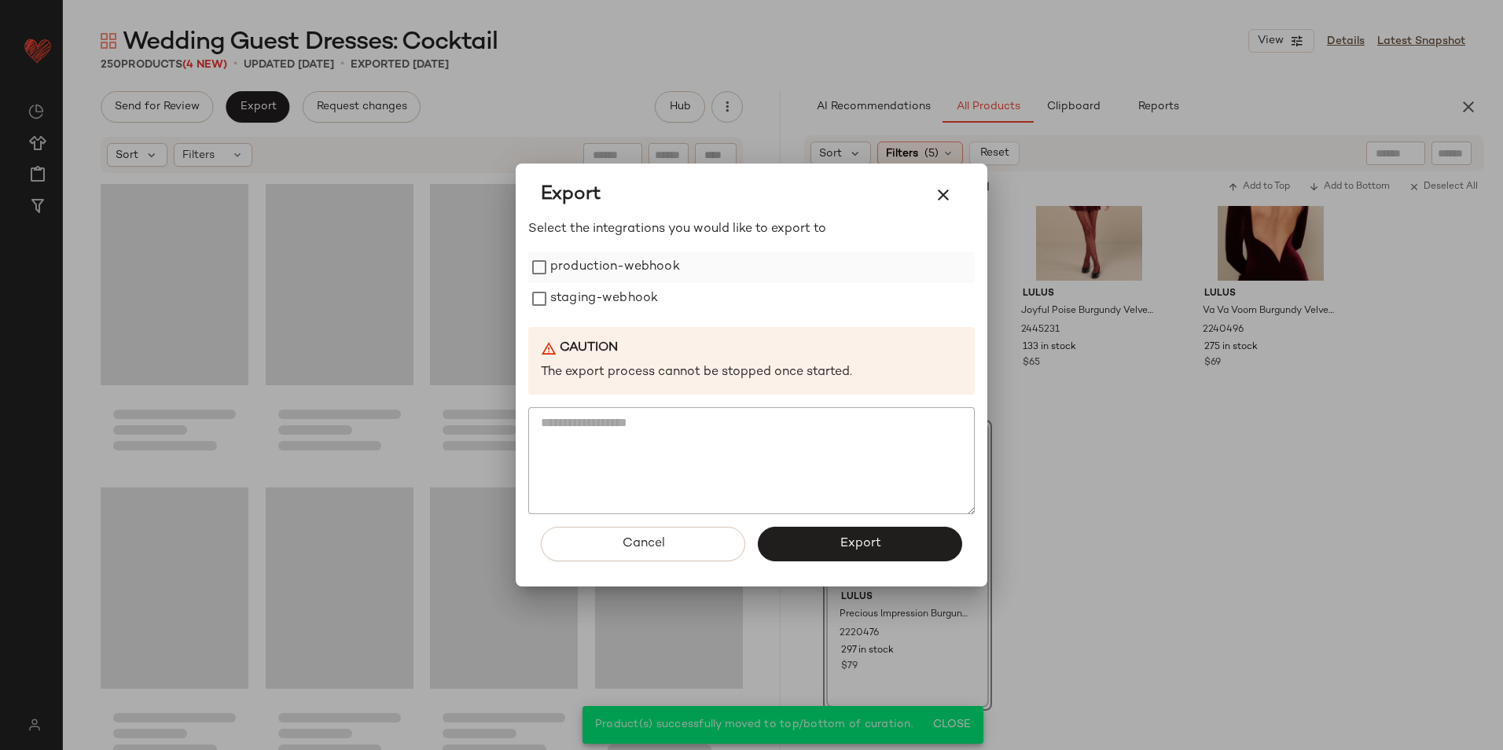
scroll to position [18501, 0]
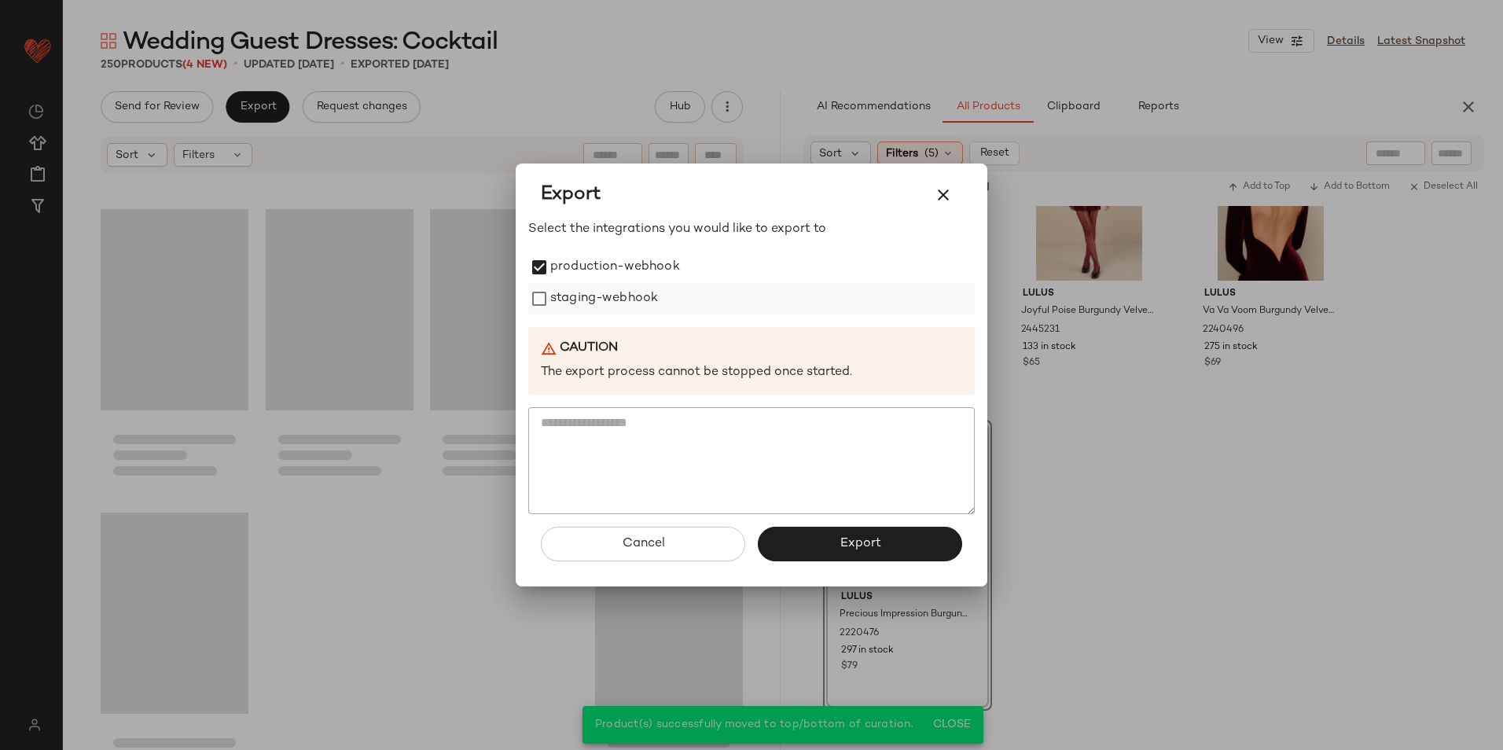
drag, startPoint x: 550, startPoint y: 299, endPoint x: 609, endPoint y: 327, distance: 65.4
click at [551, 300] on label "staging-webhook" at bounding box center [604, 298] width 108 height 31
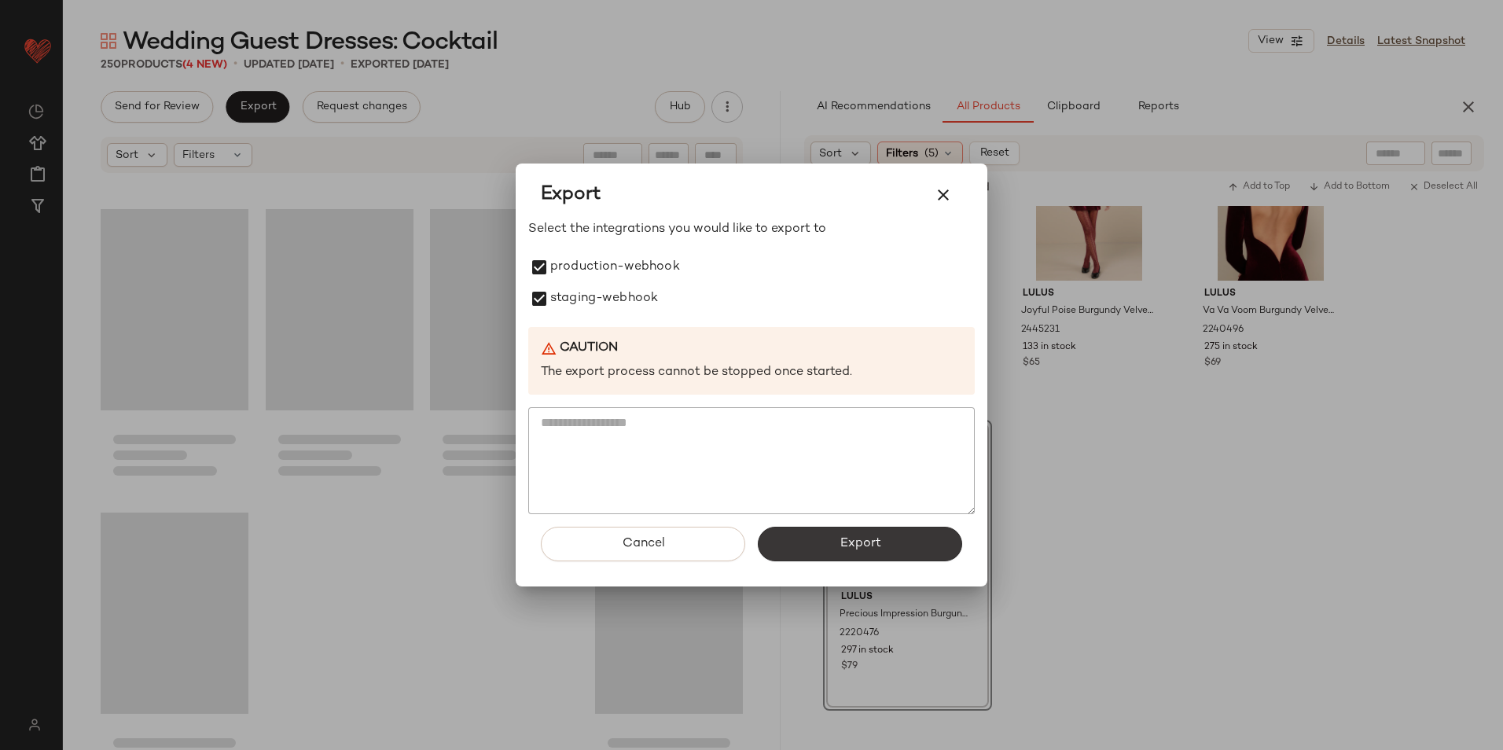
click at [827, 557] on button "Export" at bounding box center [860, 544] width 204 height 35
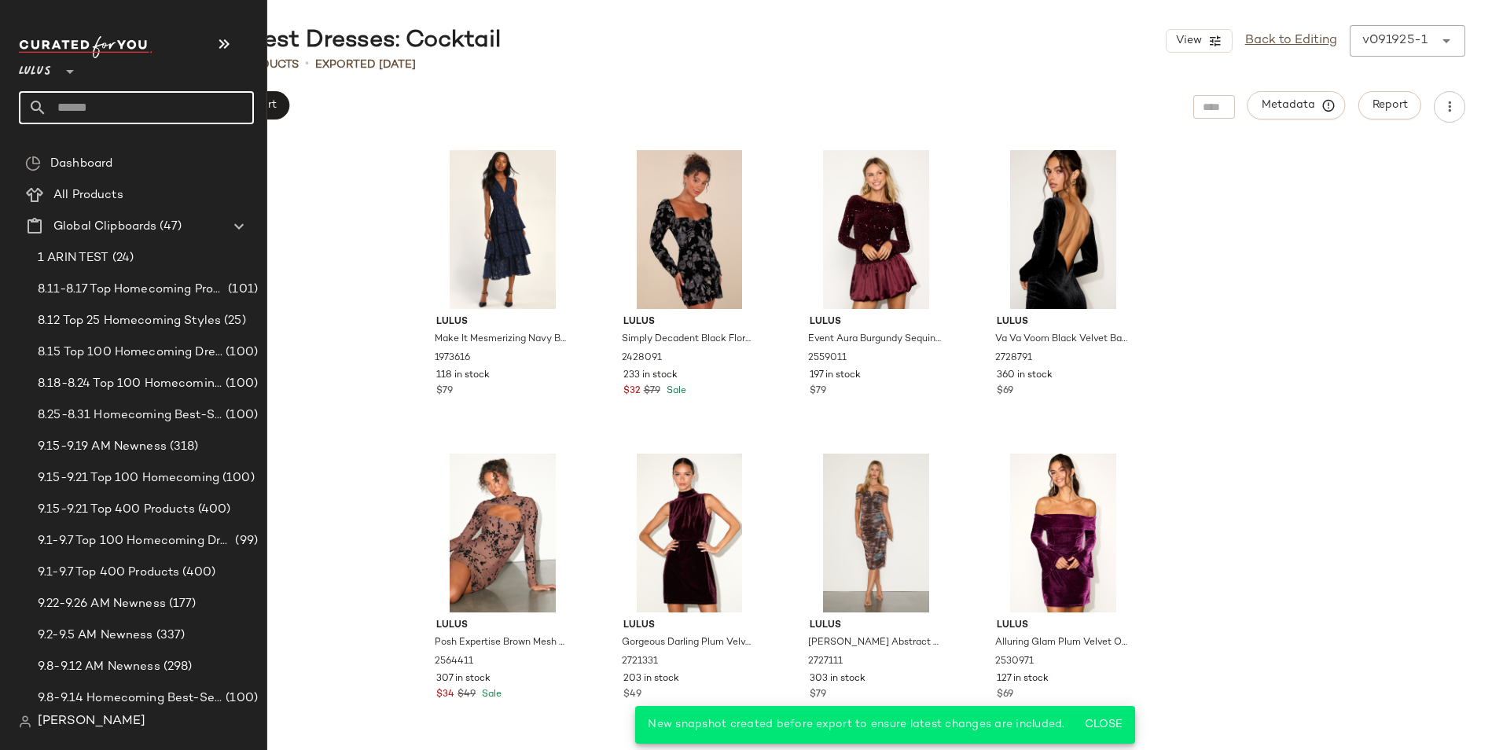
click at [86, 100] on input "text" at bounding box center [150, 107] width 207 height 33
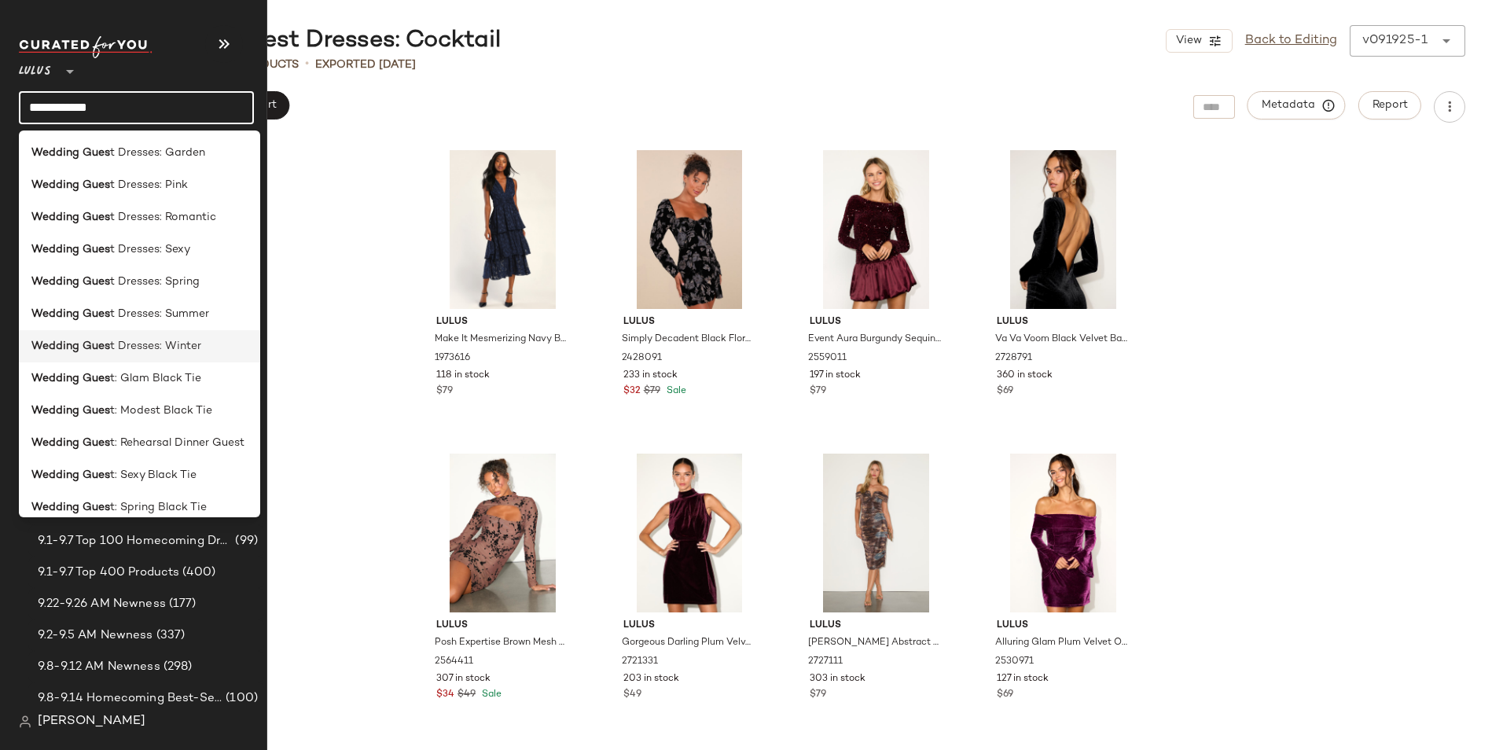
scroll to position [550, 0]
type input "**********"
click at [174, 237] on div "Wedding Gues t Dresses: Sexy" at bounding box center [139, 247] width 241 height 32
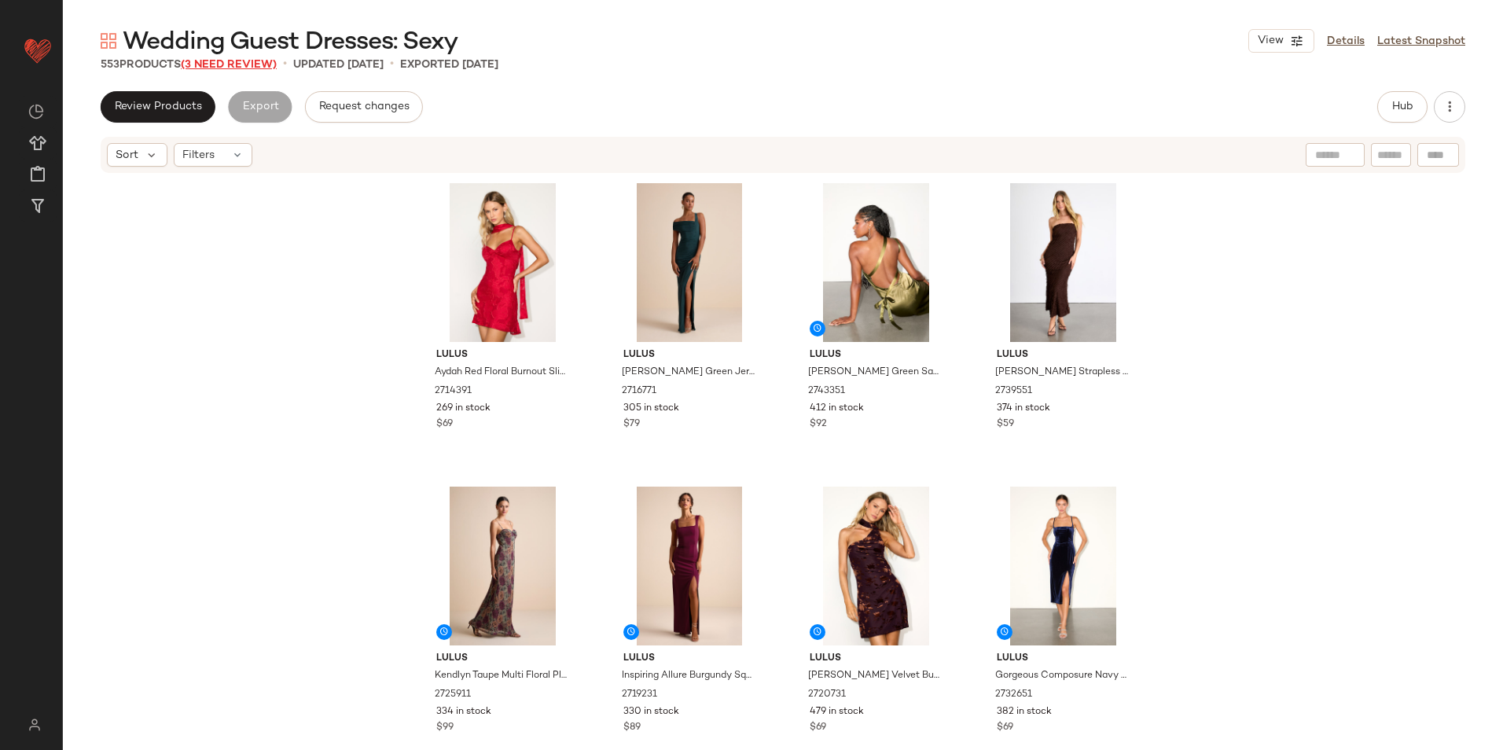
click at [252, 65] on span "(3 Need Review)" at bounding box center [229, 65] width 96 height 12
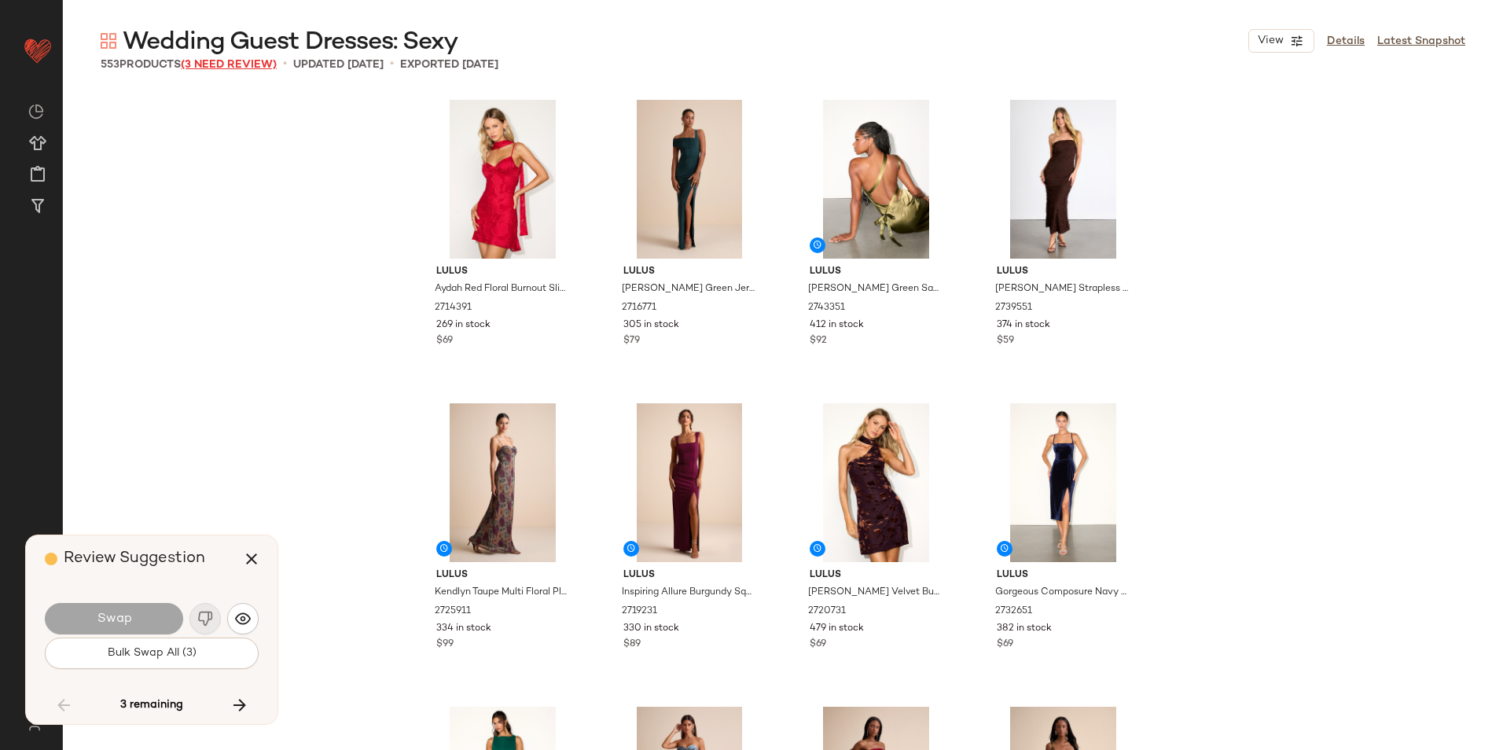
scroll to position [35509, 0]
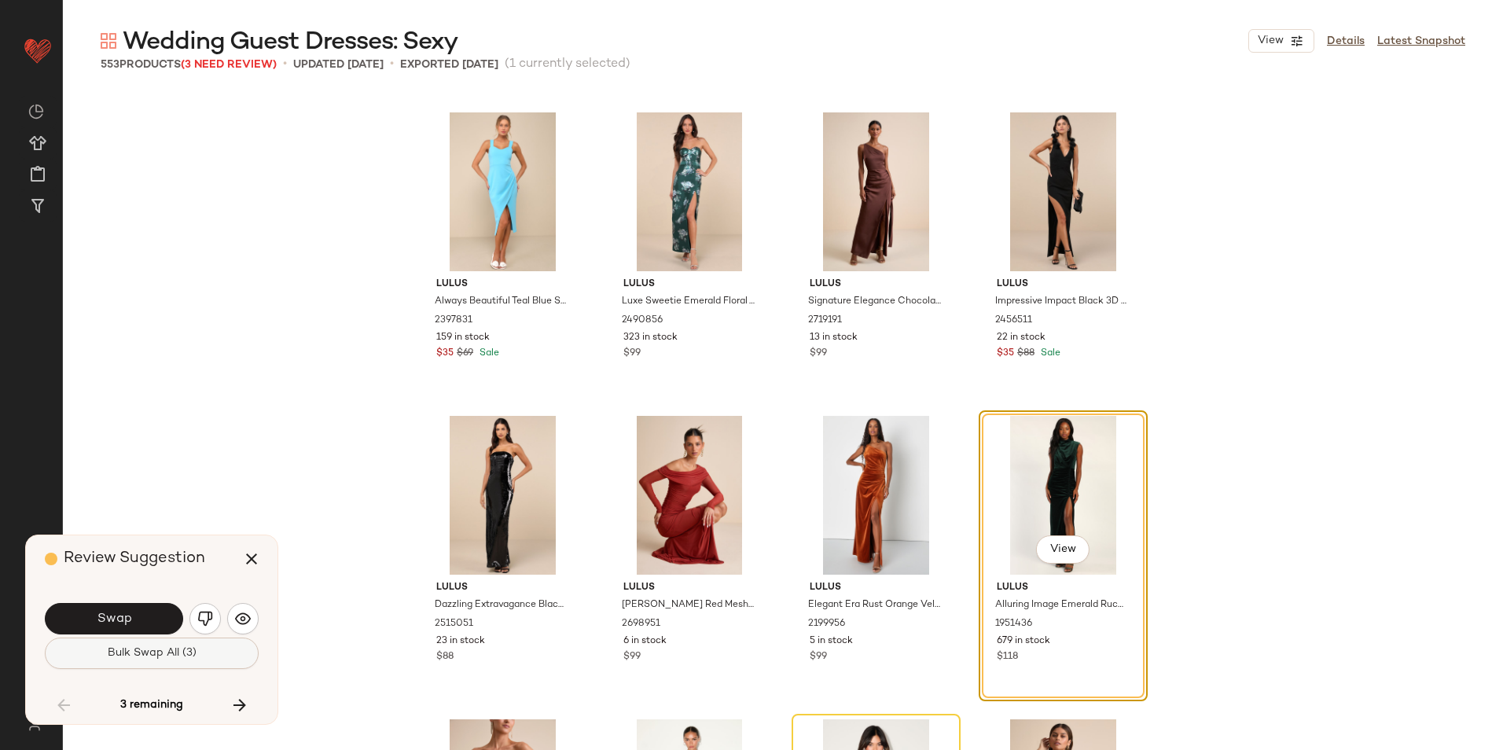
click at [189, 659] on span "Bulk Swap All (3)" at bounding box center [152, 653] width 90 height 13
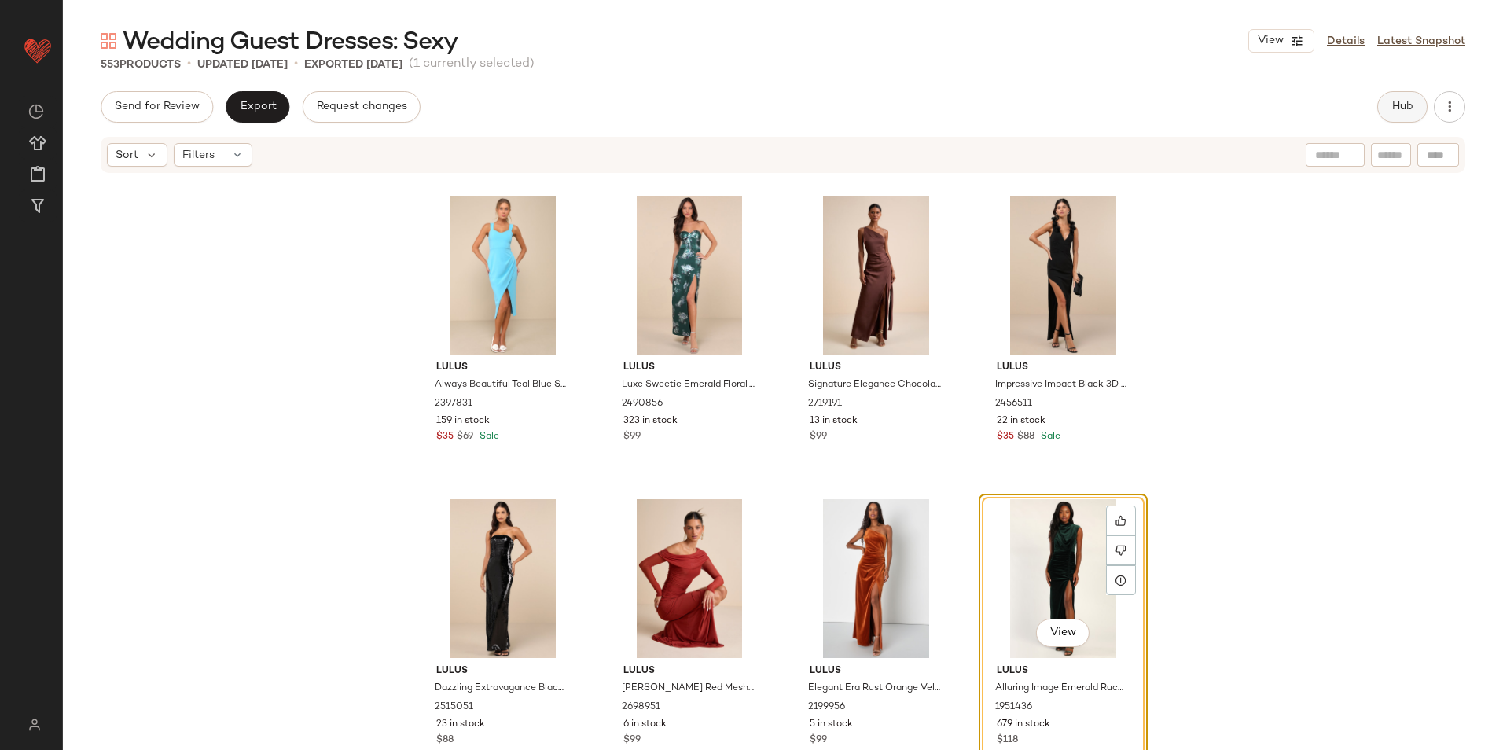
click at [1407, 97] on button "Hub" at bounding box center [1403, 106] width 50 height 31
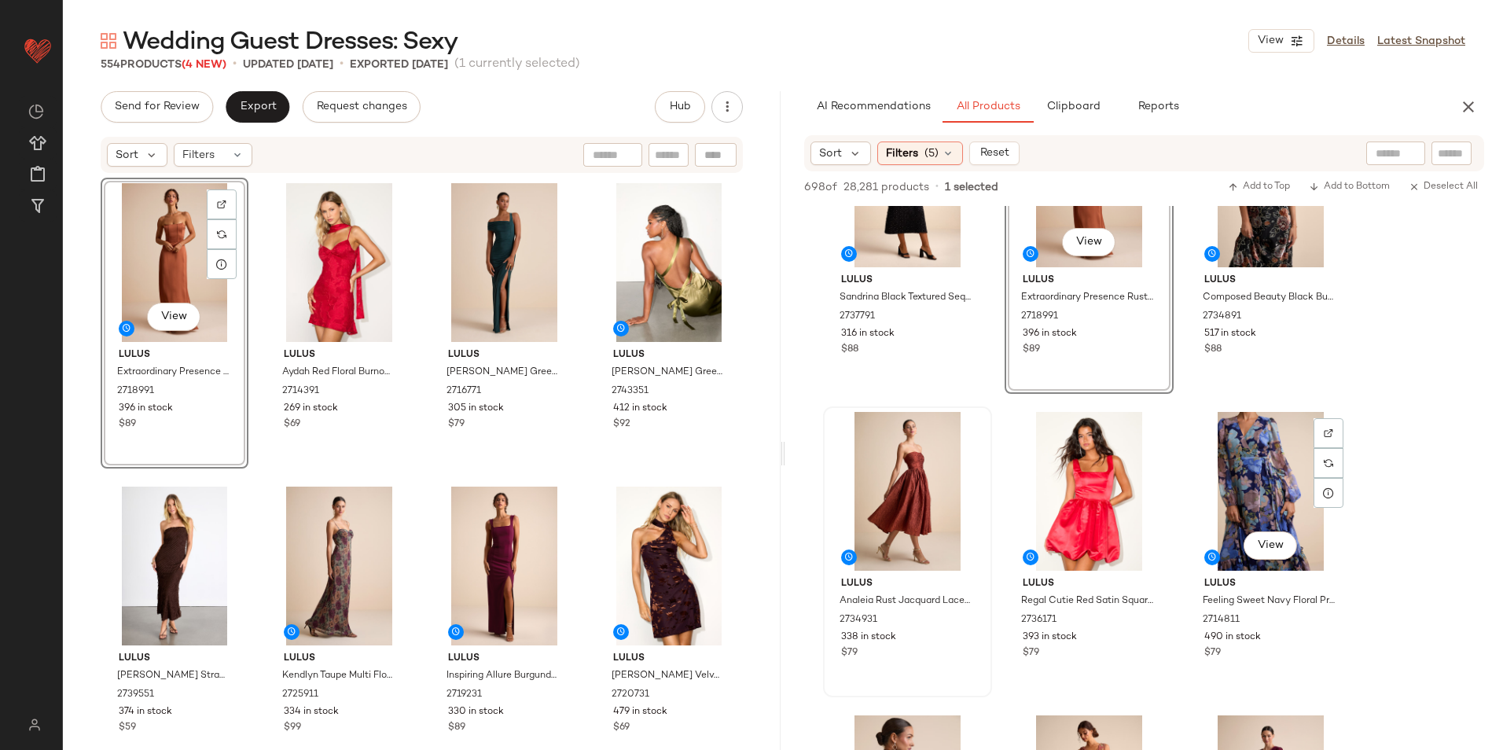
scroll to position [472, 0]
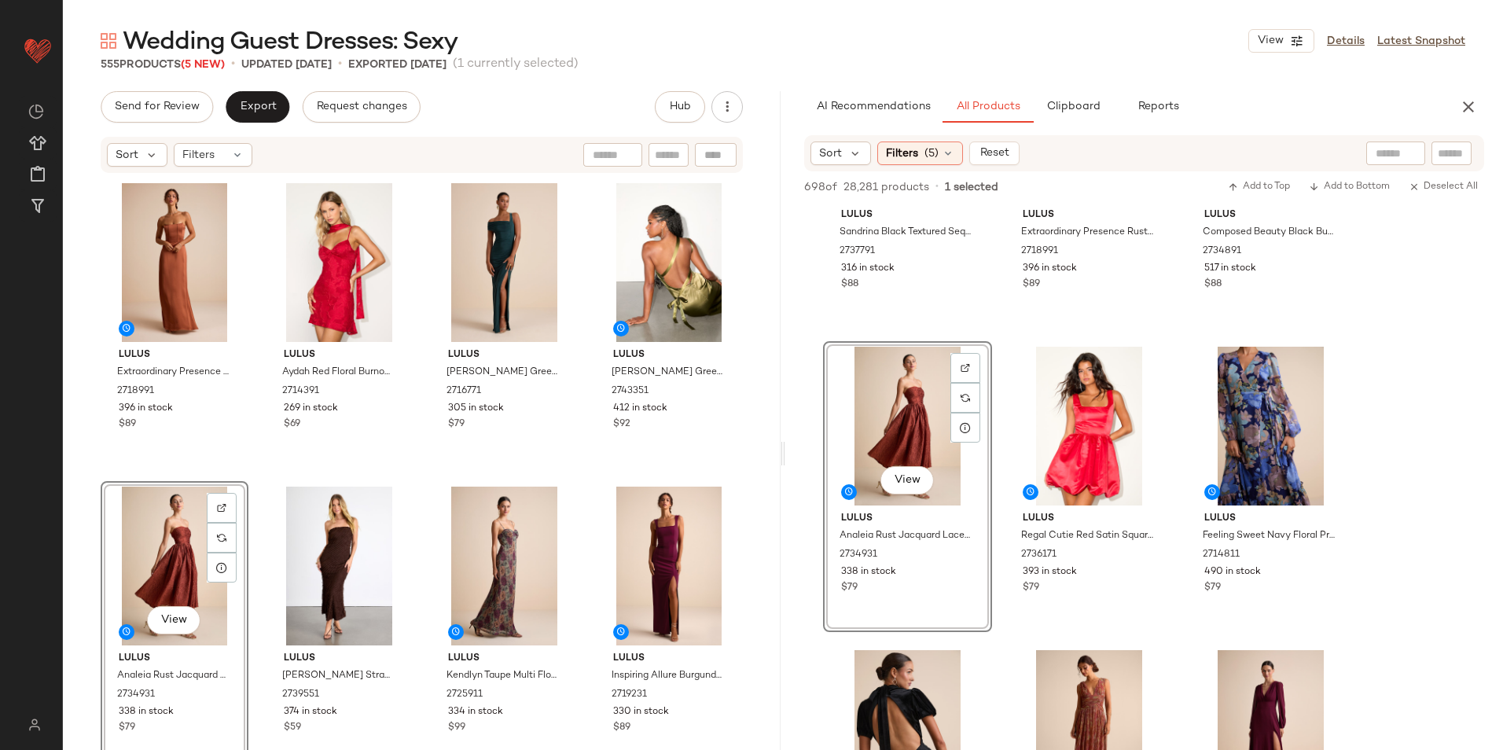
click at [149, 559] on div "View" at bounding box center [174, 566] width 137 height 159
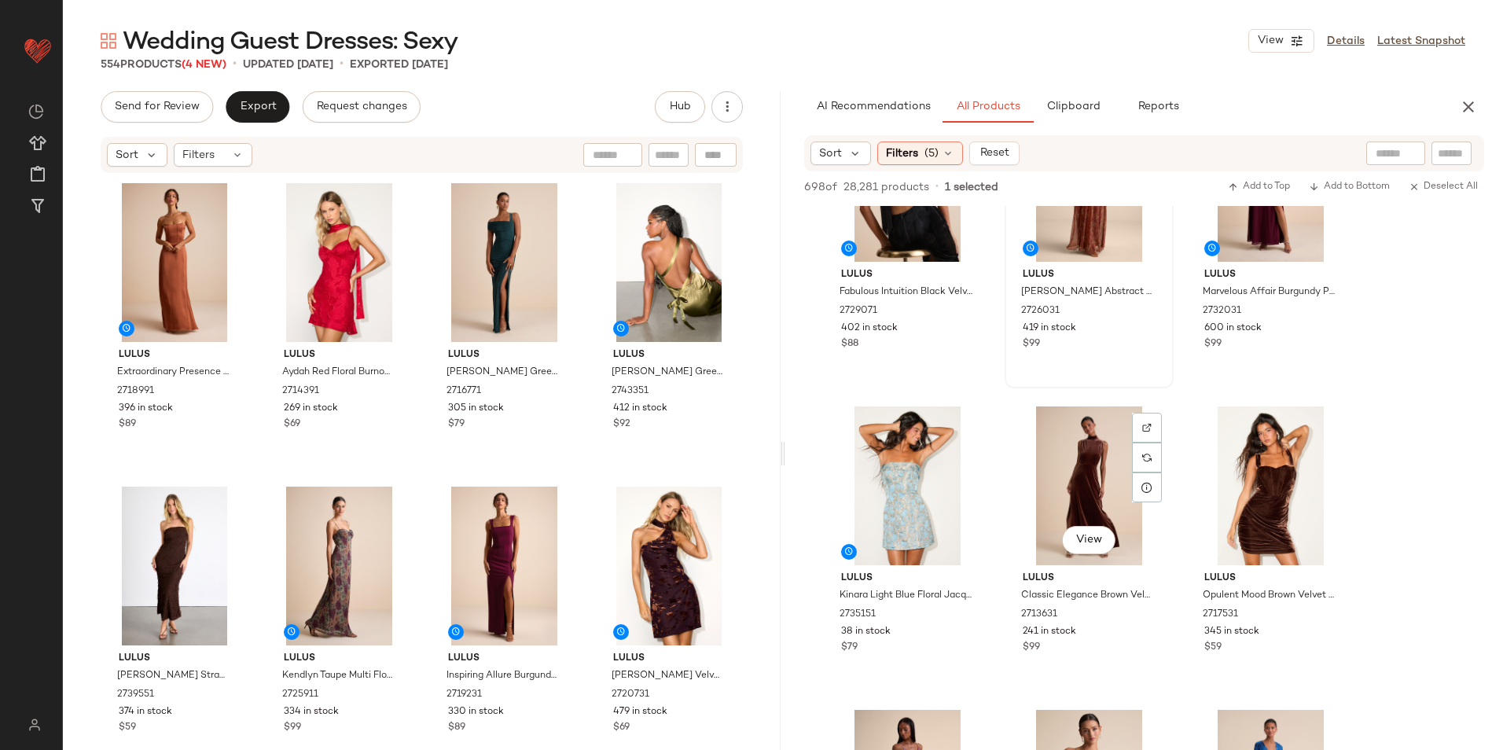
scroll to position [1022, 0]
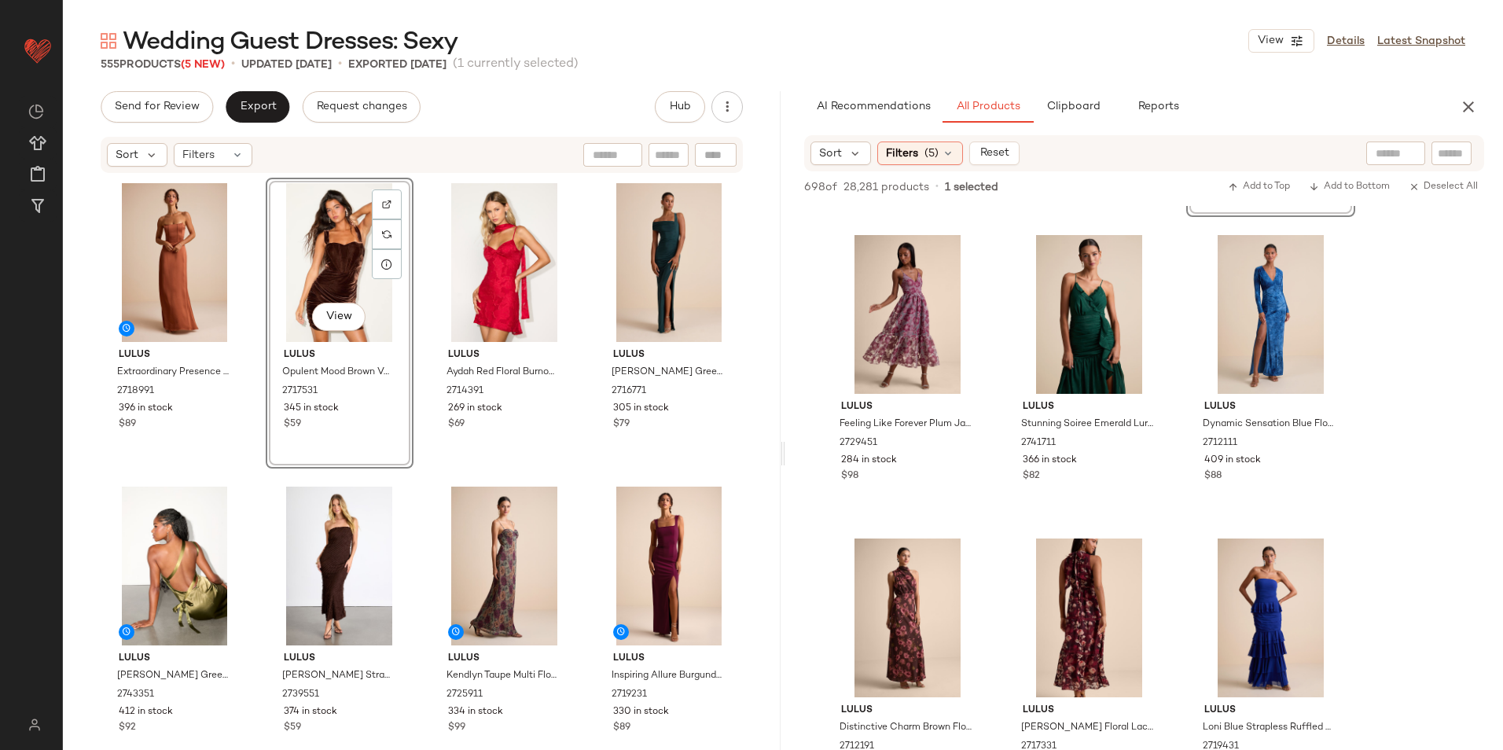
scroll to position [1730, 0]
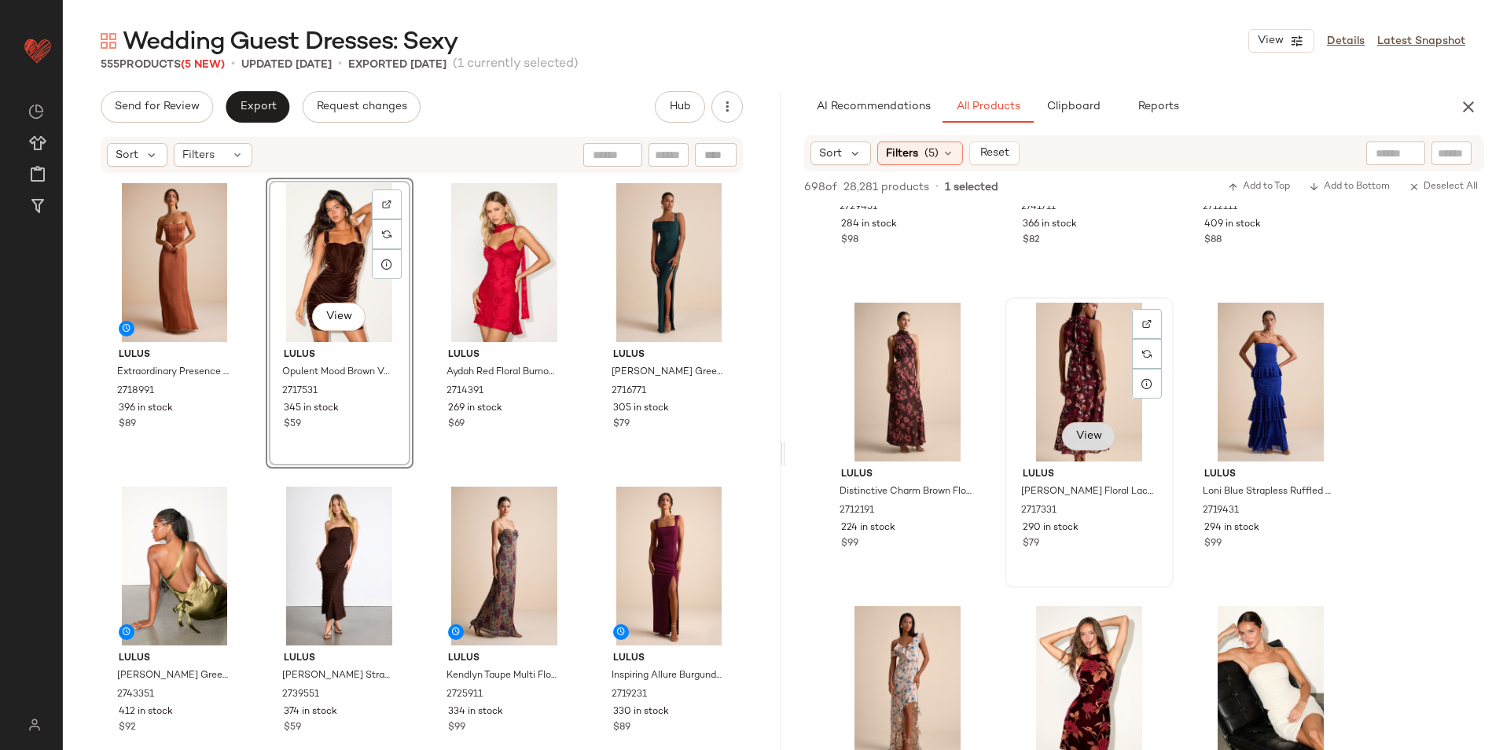
click at [1087, 436] on span "View" at bounding box center [1089, 436] width 27 height 13
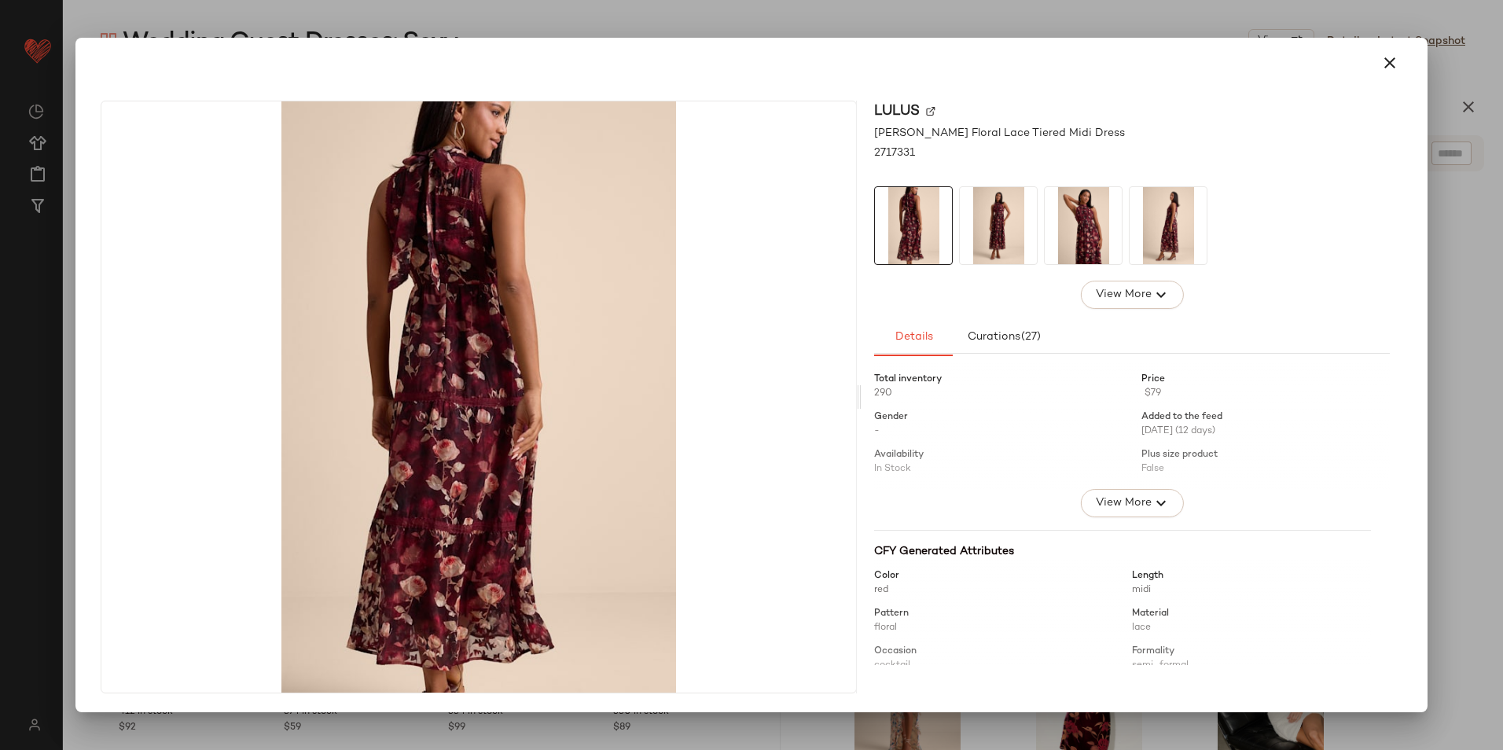
click at [996, 220] on img at bounding box center [998, 225] width 77 height 77
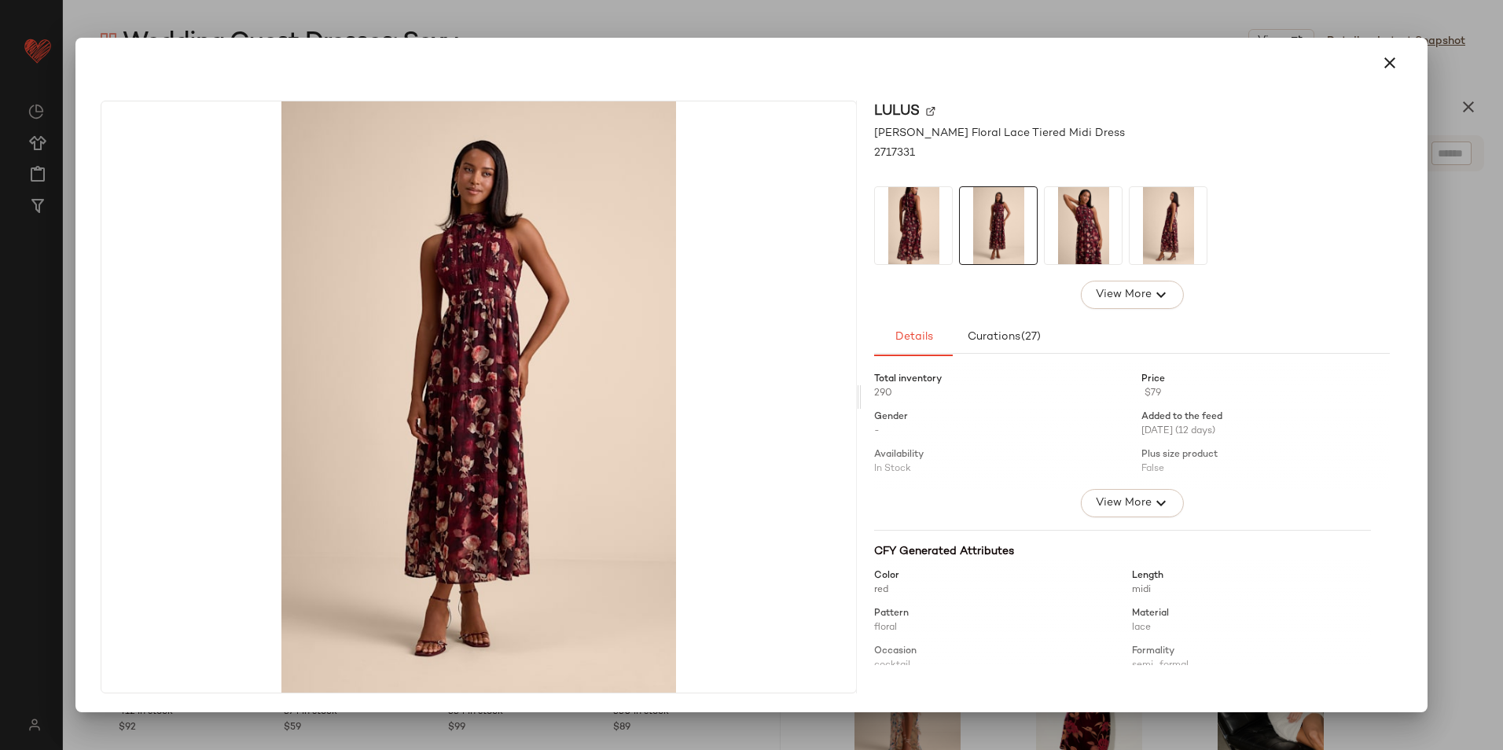
click at [1061, 226] on img at bounding box center [1083, 225] width 77 height 77
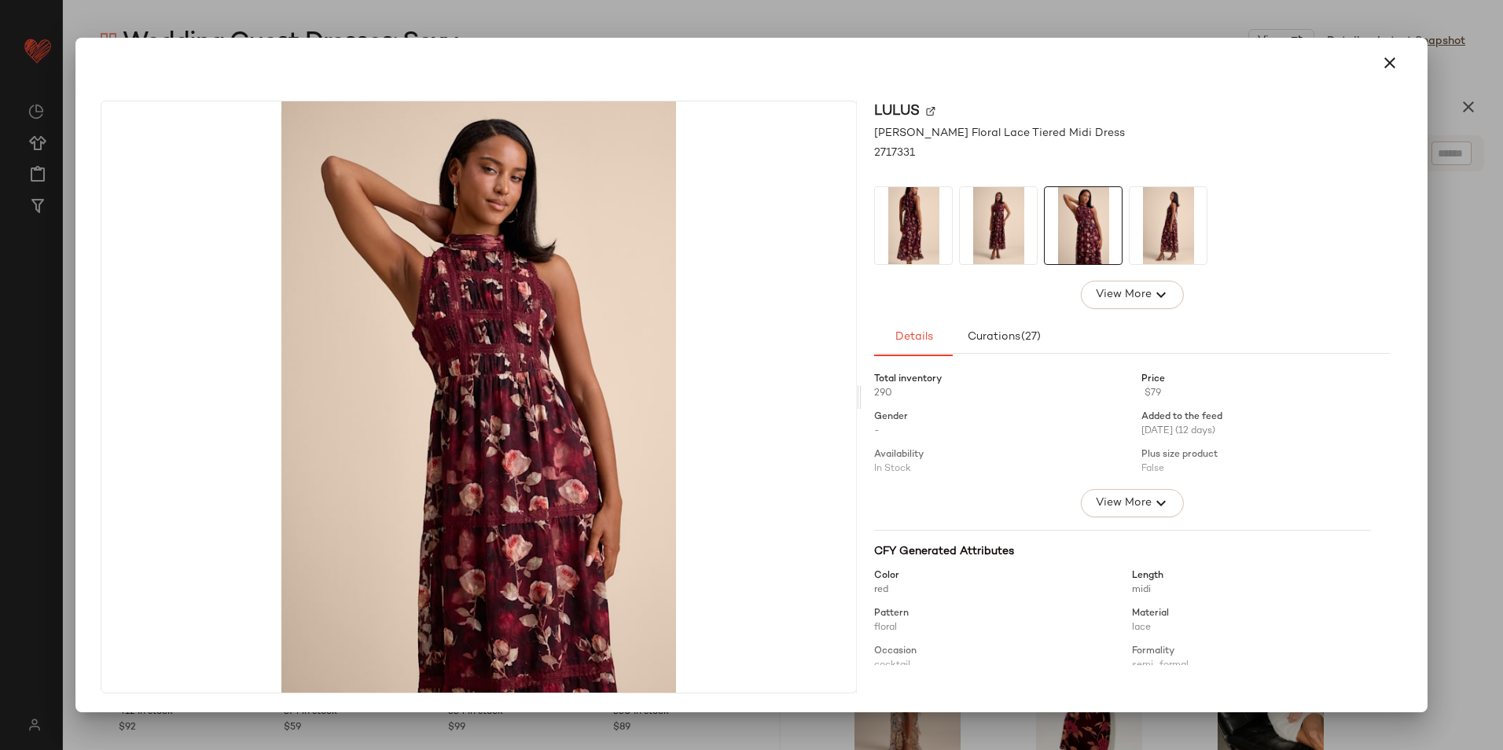
click at [1385, 61] on icon "button" at bounding box center [1390, 62] width 19 height 19
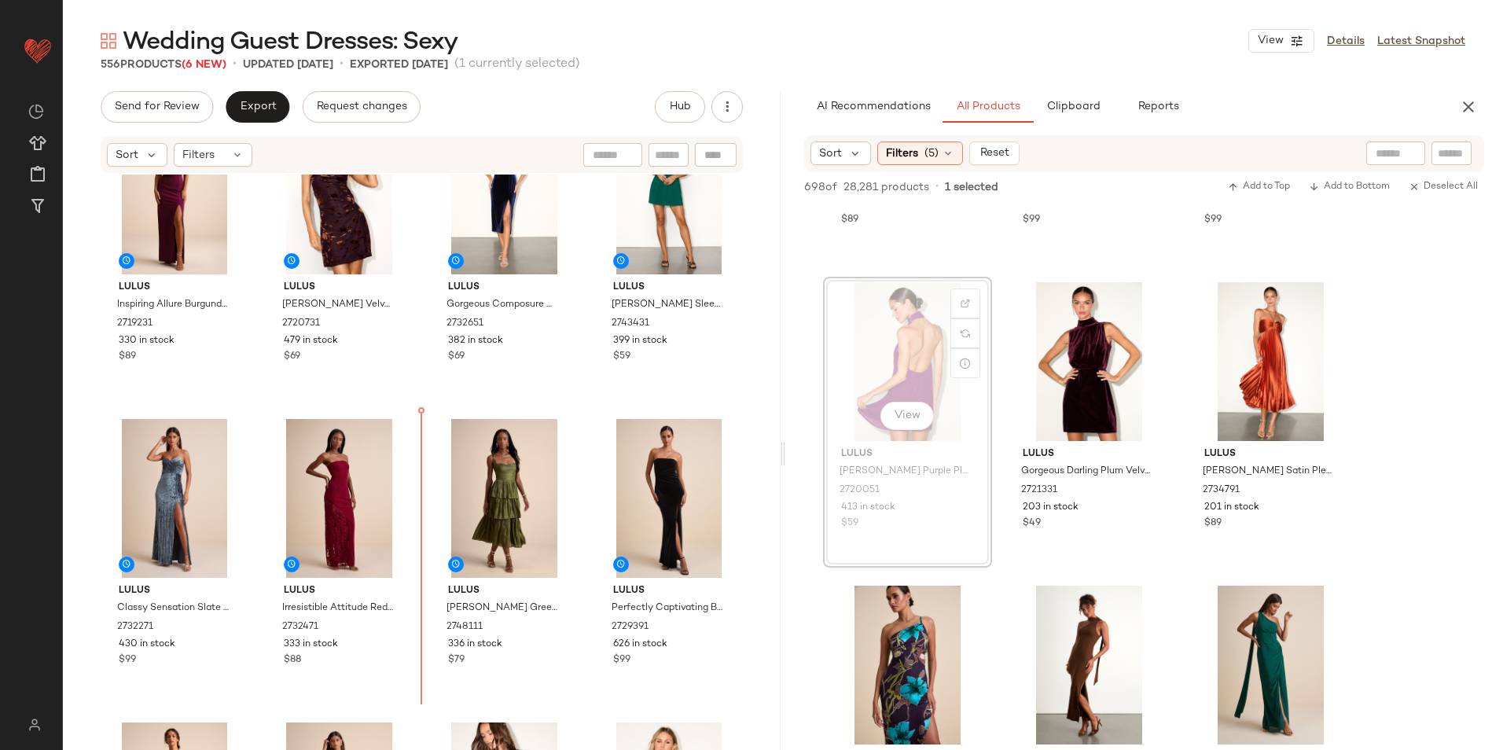
scroll to position [717, 0]
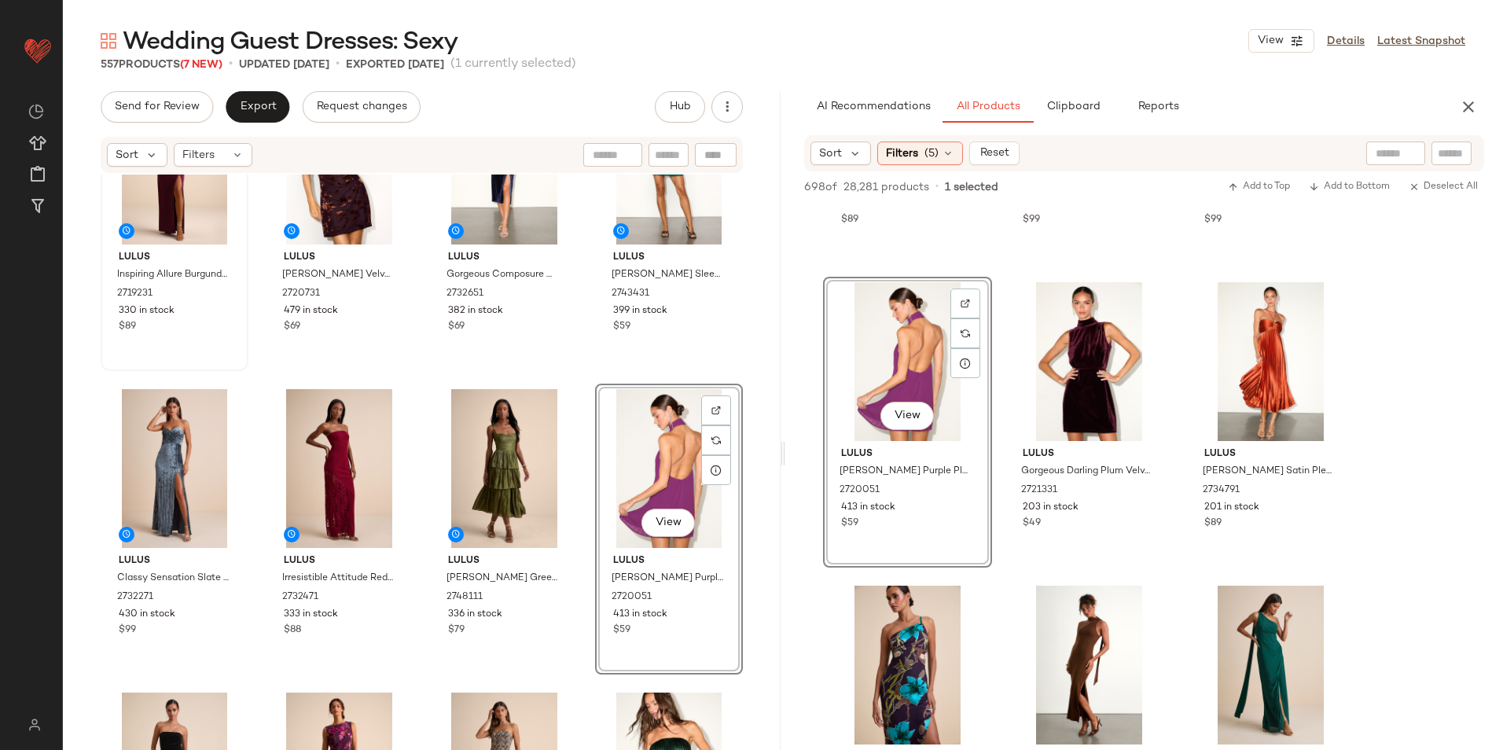
drag, startPoint x: 224, startPoint y: 147, endPoint x: 241, endPoint y: 178, distance: 35.5
click at [224, 149] on div "Filters" at bounding box center [213, 155] width 79 height 24
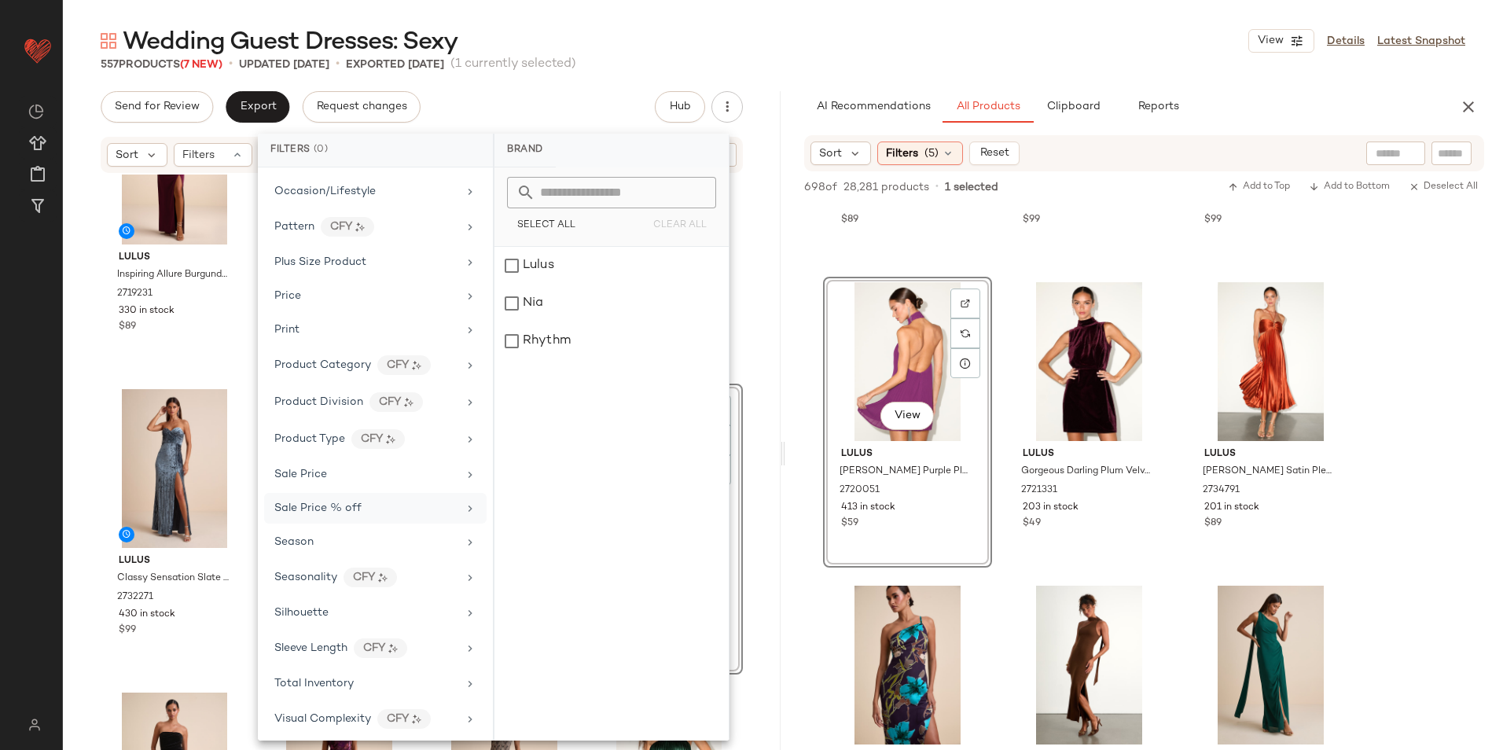
scroll to position [811, 0]
click at [356, 673] on div "Total Inventory" at bounding box center [365, 679] width 183 height 17
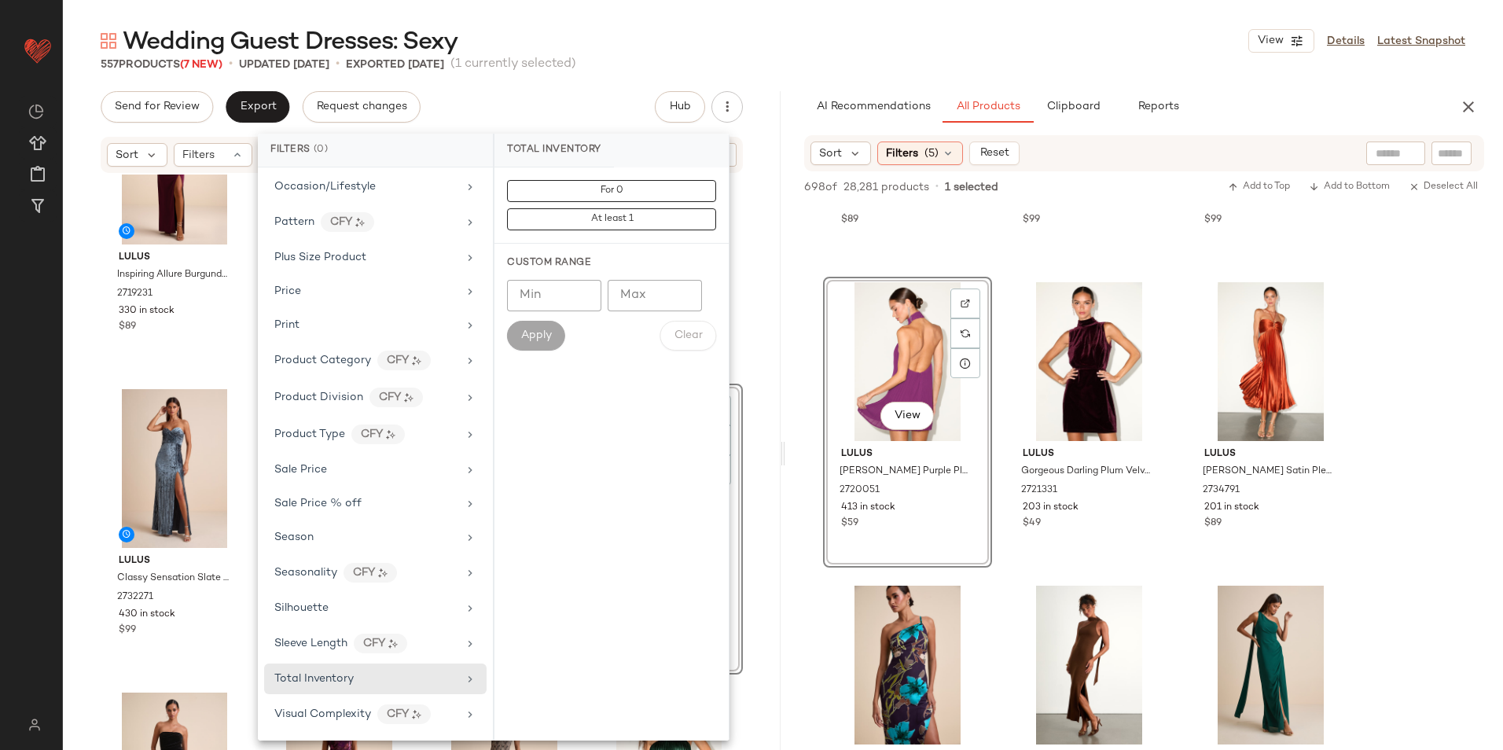
click at [646, 291] on input "Max" at bounding box center [655, 295] width 94 height 31
type input "**"
click at [546, 318] on div "Min Min Max ** Max Apply Clear" at bounding box center [611, 315] width 209 height 71
click at [782, 29] on div "Wedding Guest Dresses: Sexy View Details Latest Snapshot" at bounding box center [783, 40] width 1440 height 31
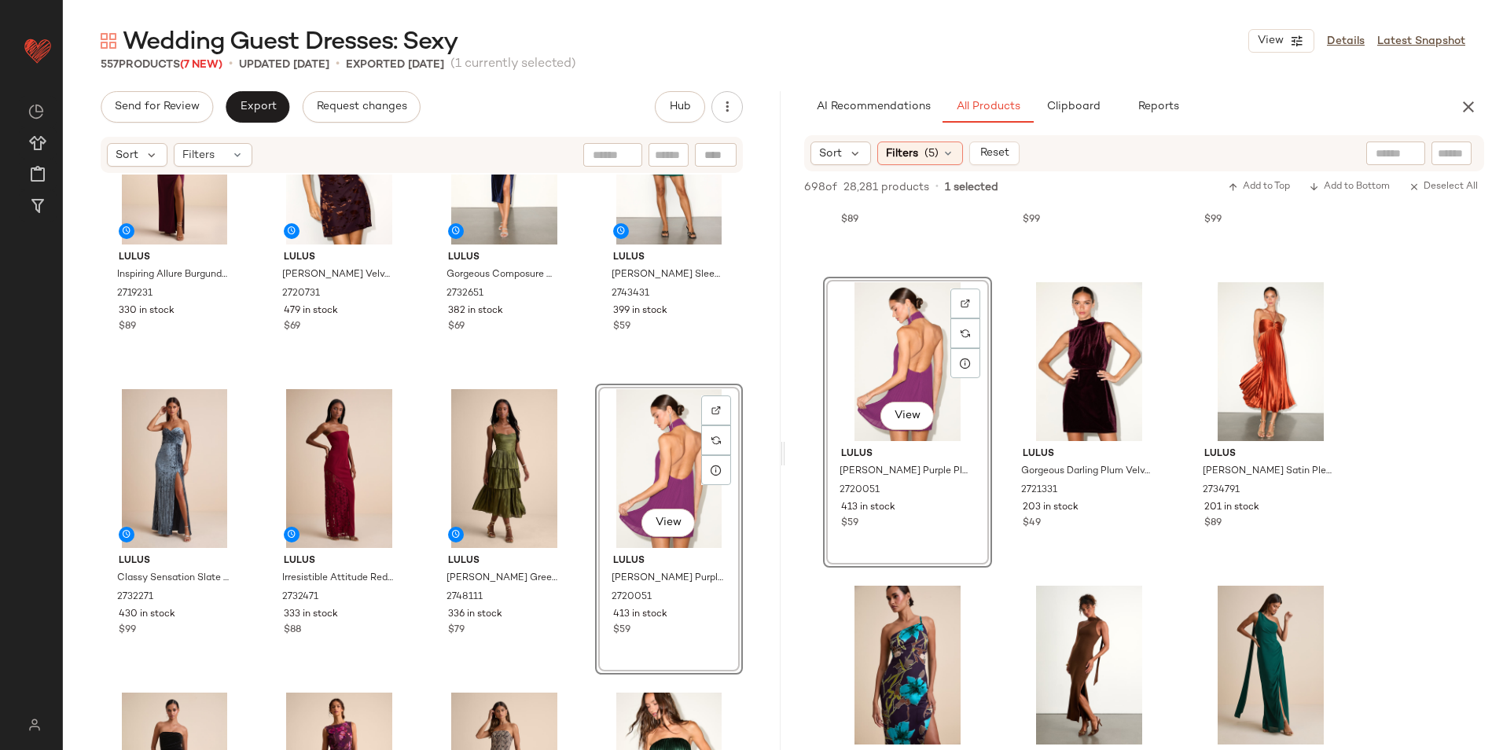
click at [225, 138] on div "Sort Filters" at bounding box center [422, 155] width 642 height 36
click at [223, 153] on div "Filters" at bounding box center [213, 155] width 79 height 24
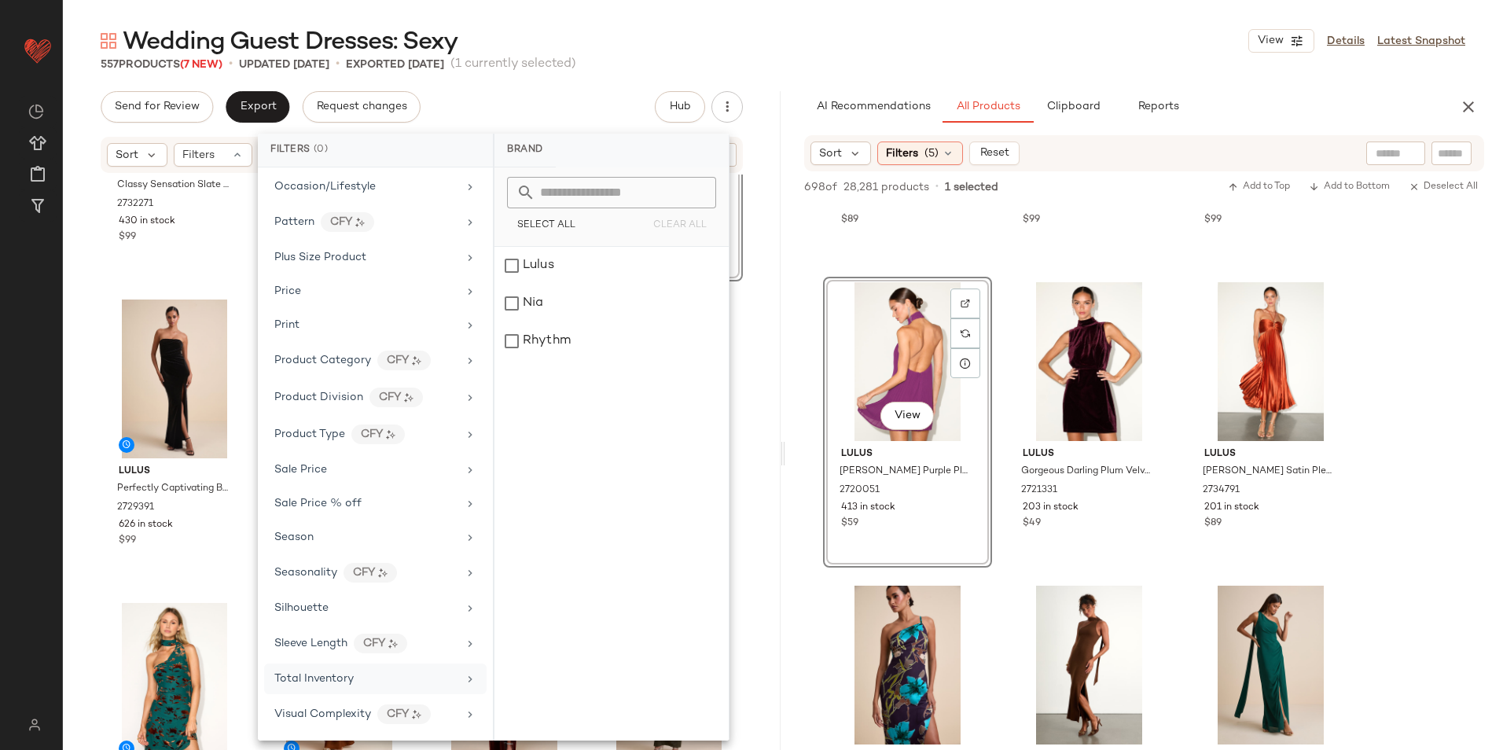
click at [348, 676] on span "Total Inventory" at bounding box center [313, 679] width 79 height 12
click at [646, 289] on input "Max" at bounding box center [655, 295] width 94 height 31
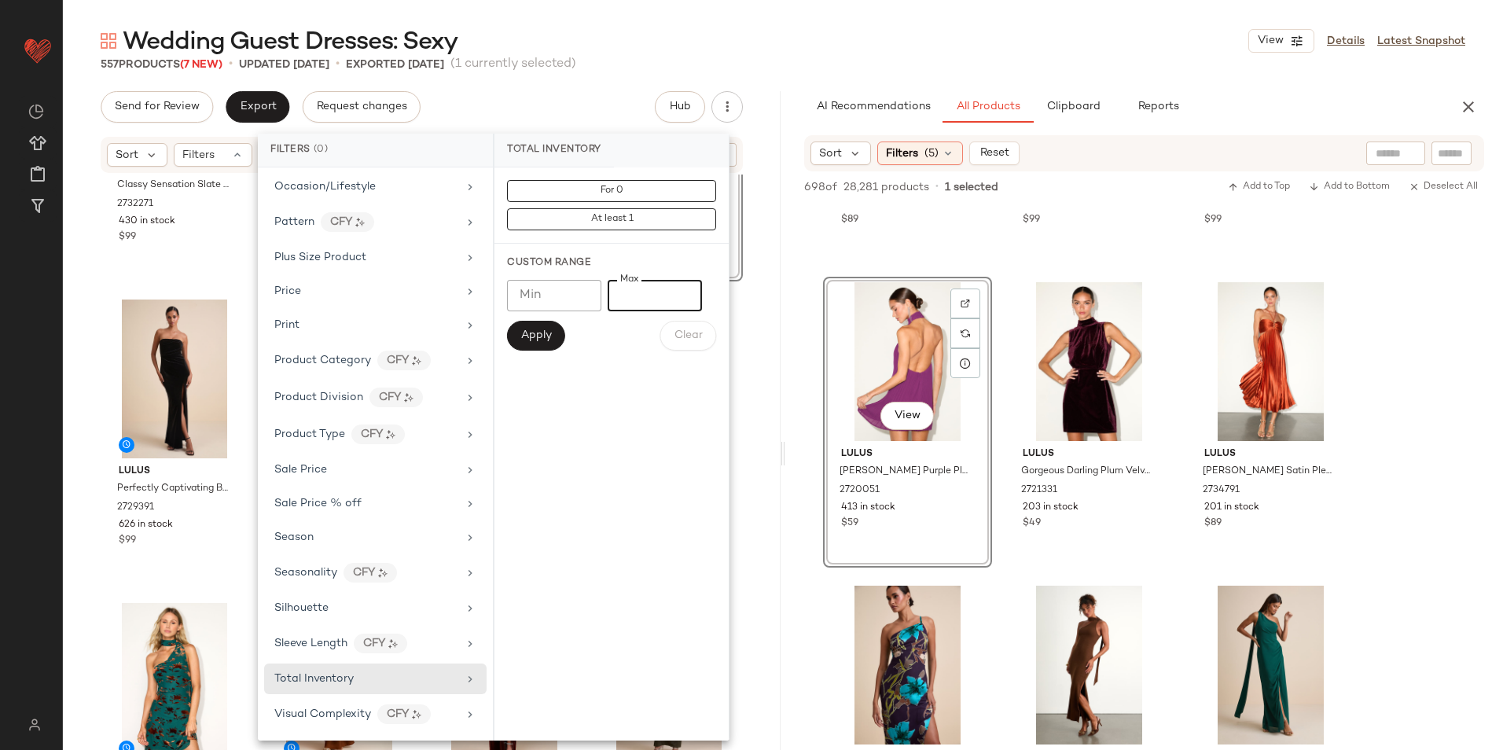
type input "**"
click at [516, 334] on button "Apply" at bounding box center [536, 336] width 58 height 30
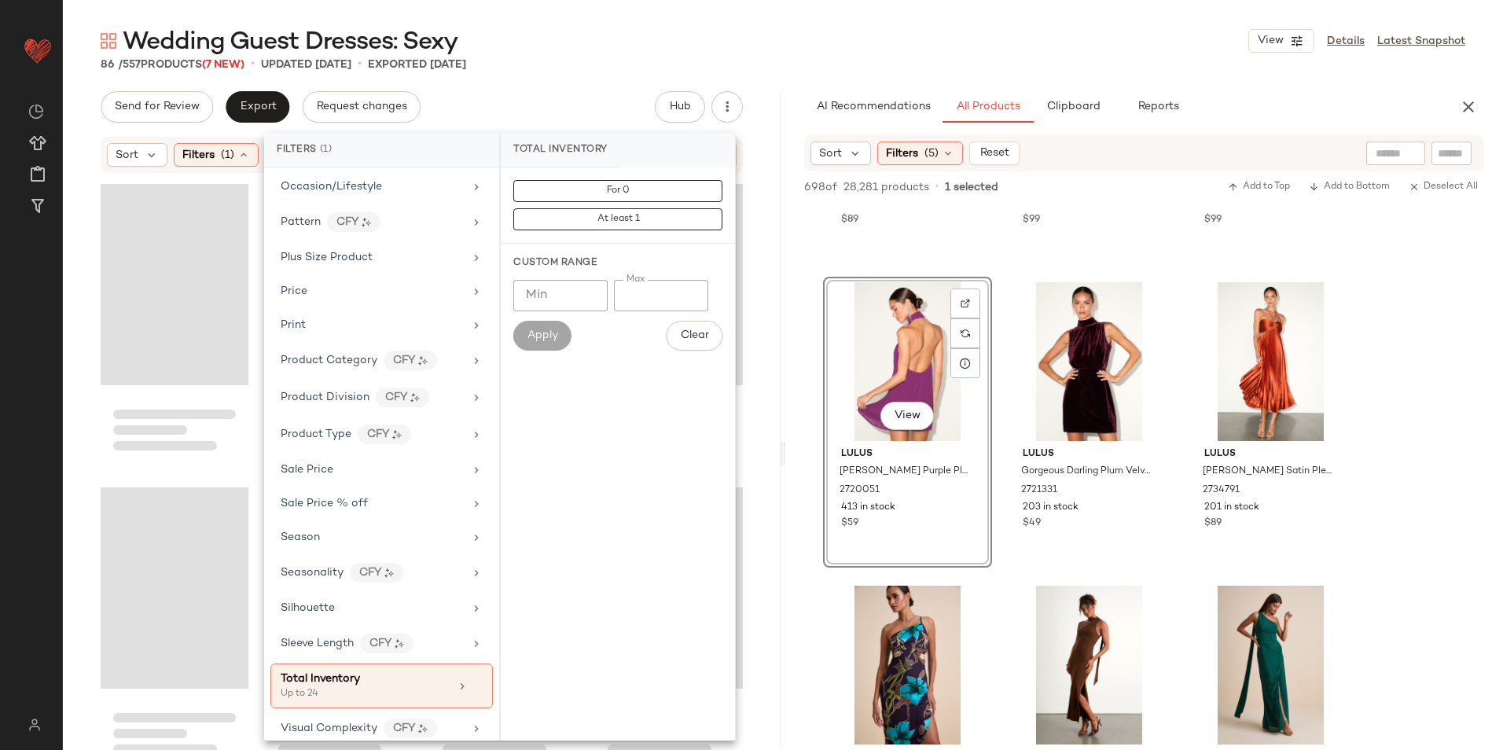
click at [653, 53] on div "Wedding Guest Dresses: Sexy View Details Latest Snapshot" at bounding box center [783, 40] width 1440 height 31
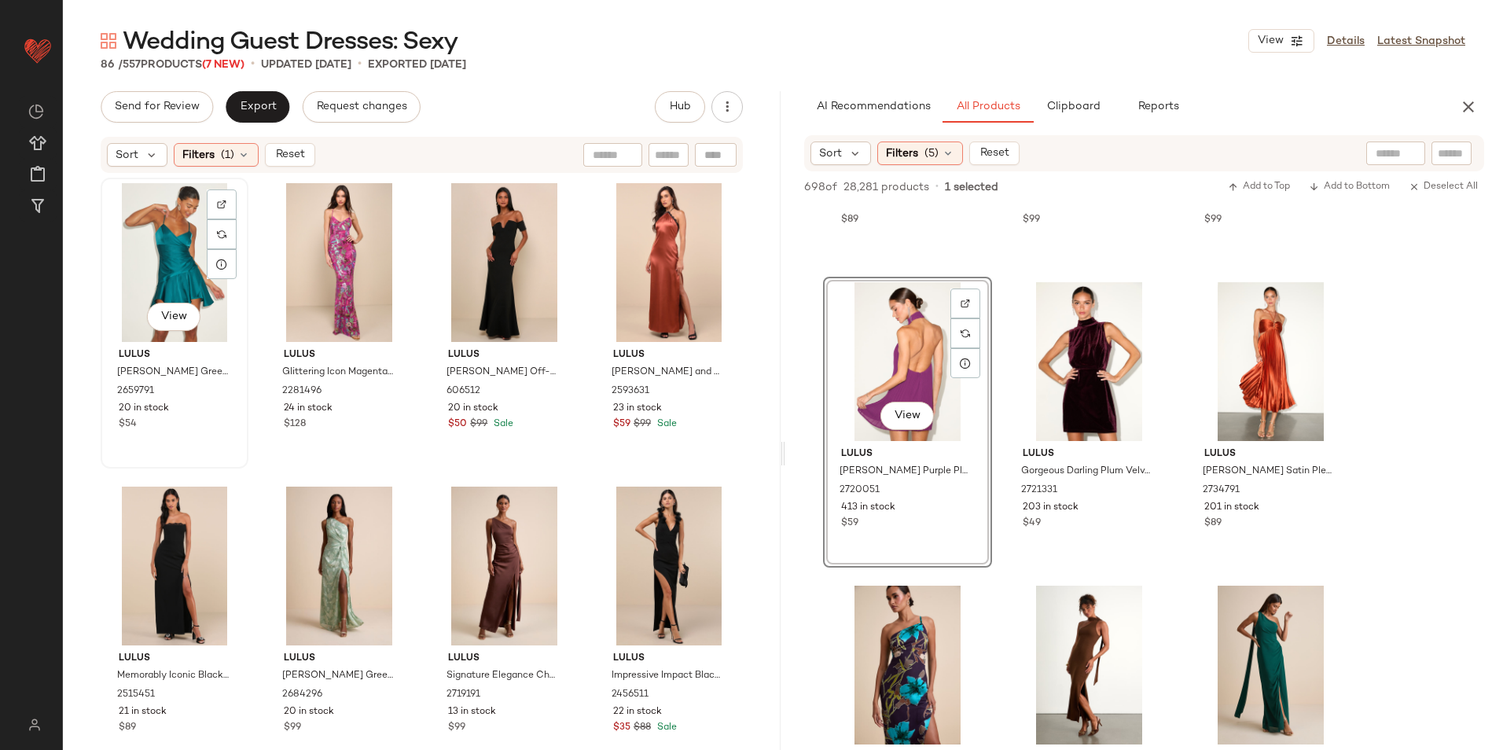
click at [157, 248] on div "View" at bounding box center [174, 262] width 137 height 159
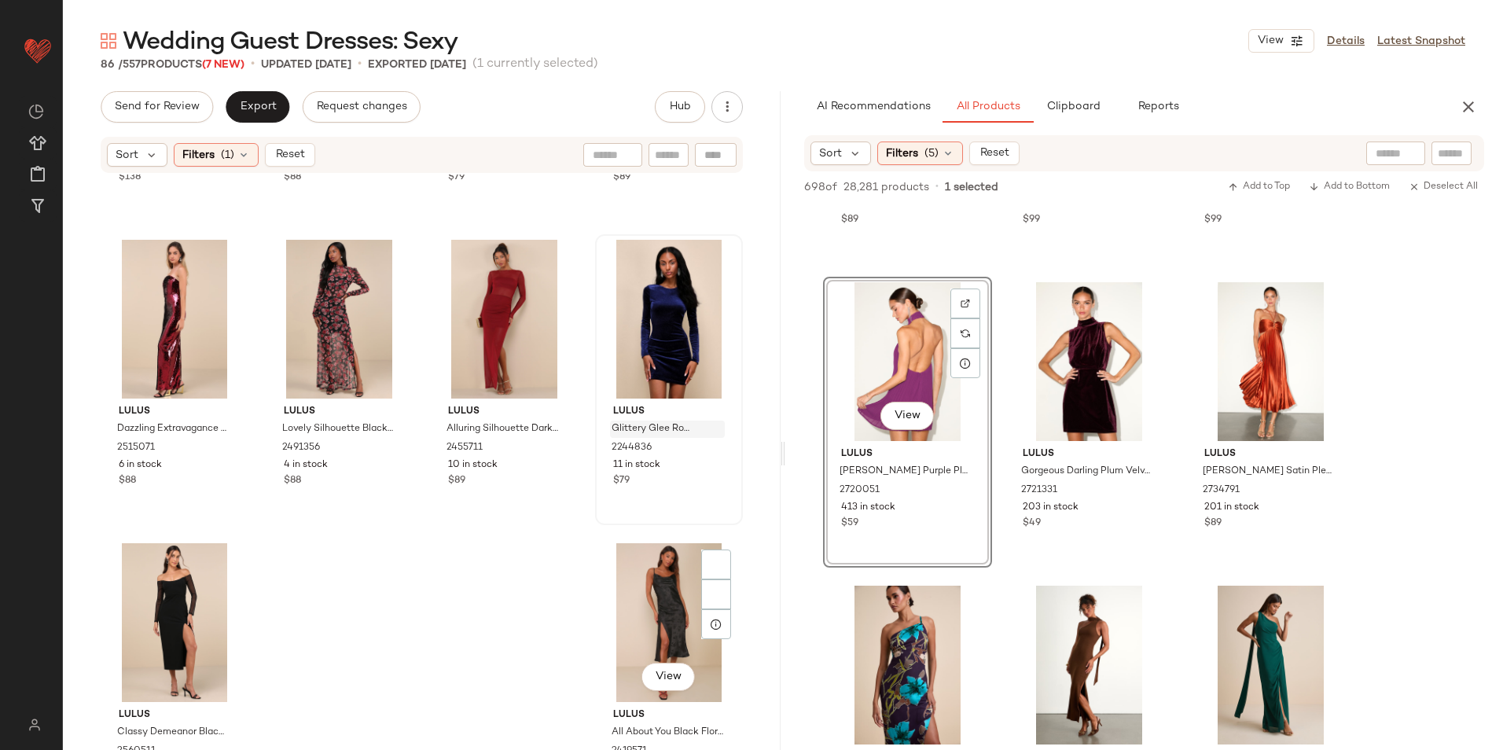
scroll to position [6057, 0]
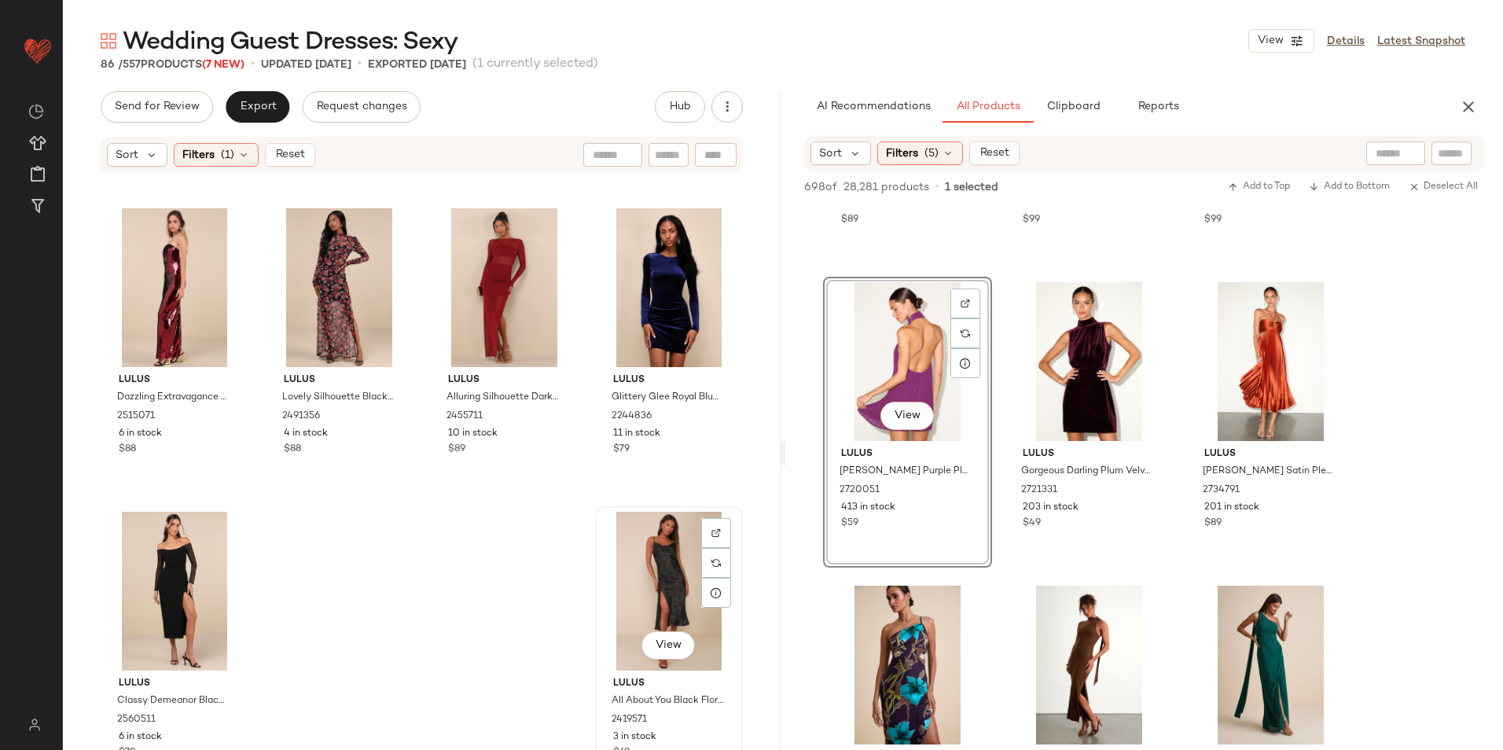
click at [635, 584] on div "View" at bounding box center [669, 591] width 137 height 159
click at [285, 156] on span "Reset" at bounding box center [289, 155] width 30 height 13
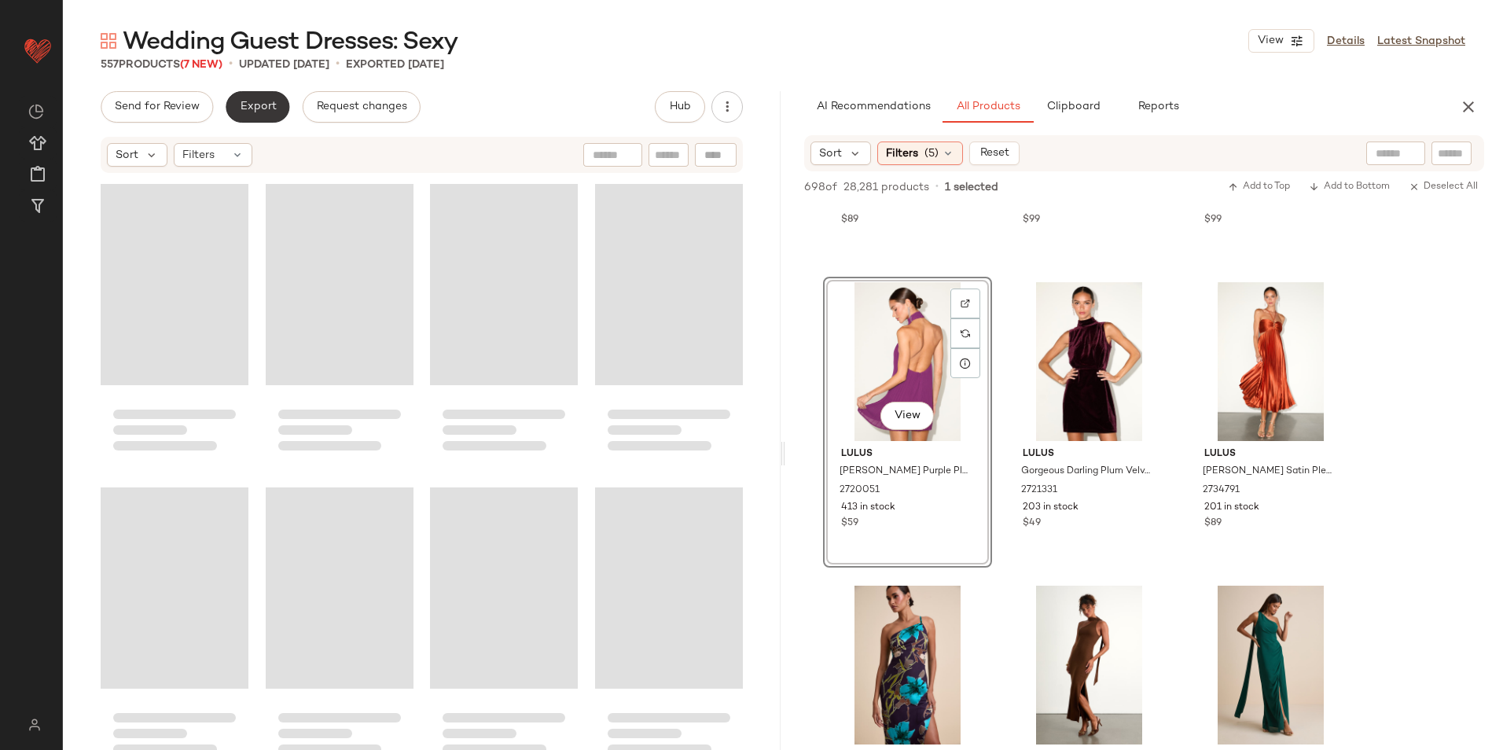
click at [260, 93] on button "Export" at bounding box center [258, 106] width 64 height 31
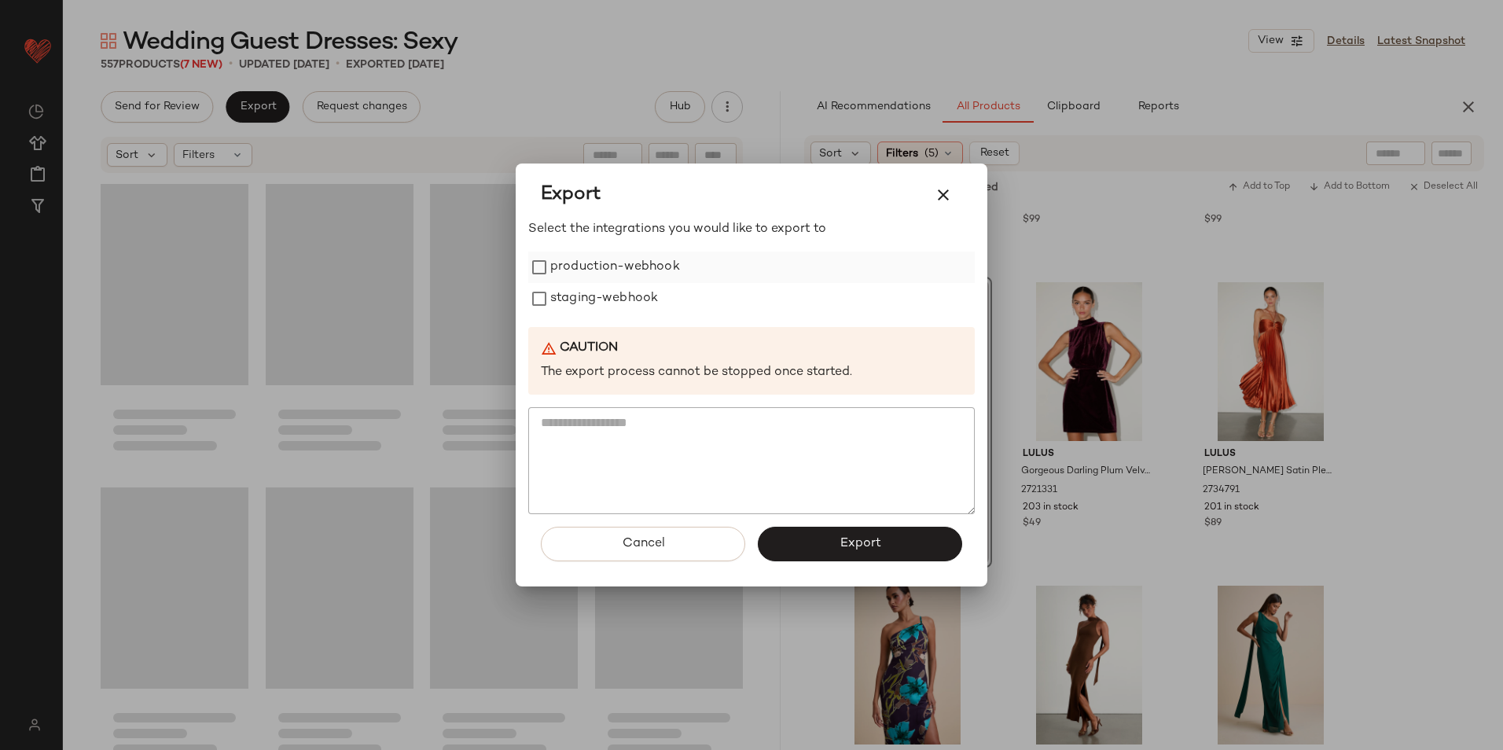
scroll to position [41870, 0]
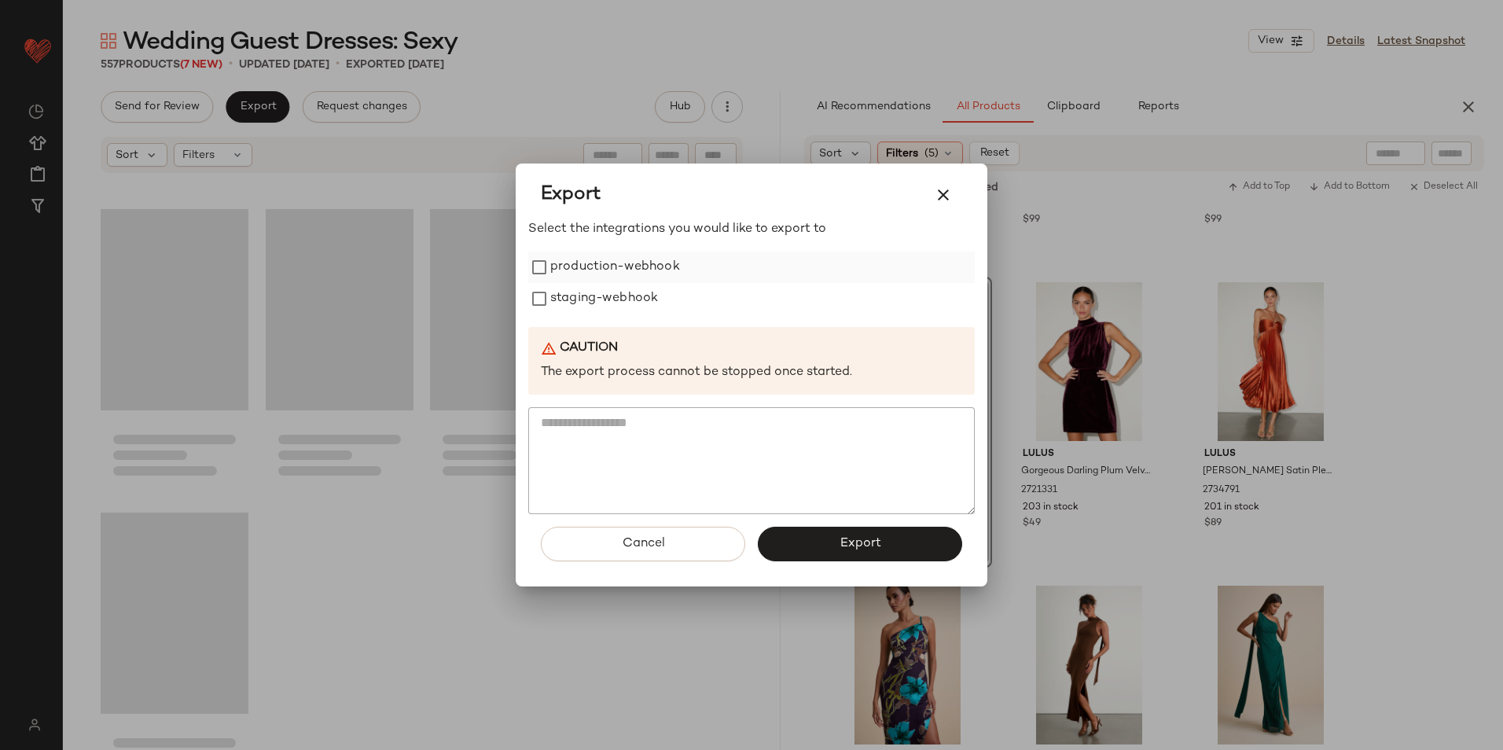
drag, startPoint x: 617, startPoint y: 270, endPoint x: 617, endPoint y: 281, distance: 11.8
click at [617, 273] on label "production-webhook" at bounding box center [615, 267] width 130 height 31
drag, startPoint x: 617, startPoint y: 295, endPoint x: 664, endPoint y: 398, distance: 113.3
click at [618, 302] on label "staging-webhook" at bounding box center [604, 298] width 108 height 31
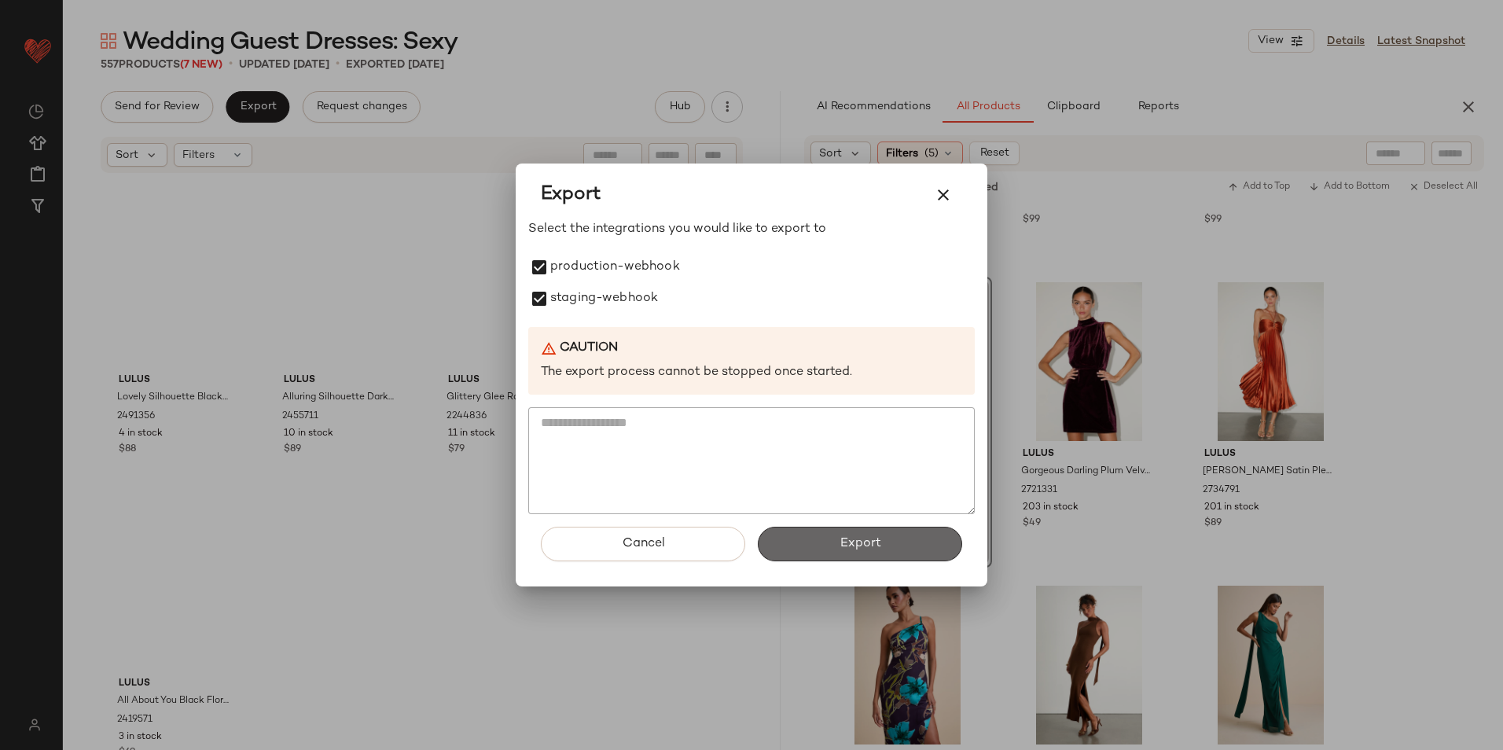
click at [815, 537] on button "Export" at bounding box center [860, 544] width 204 height 35
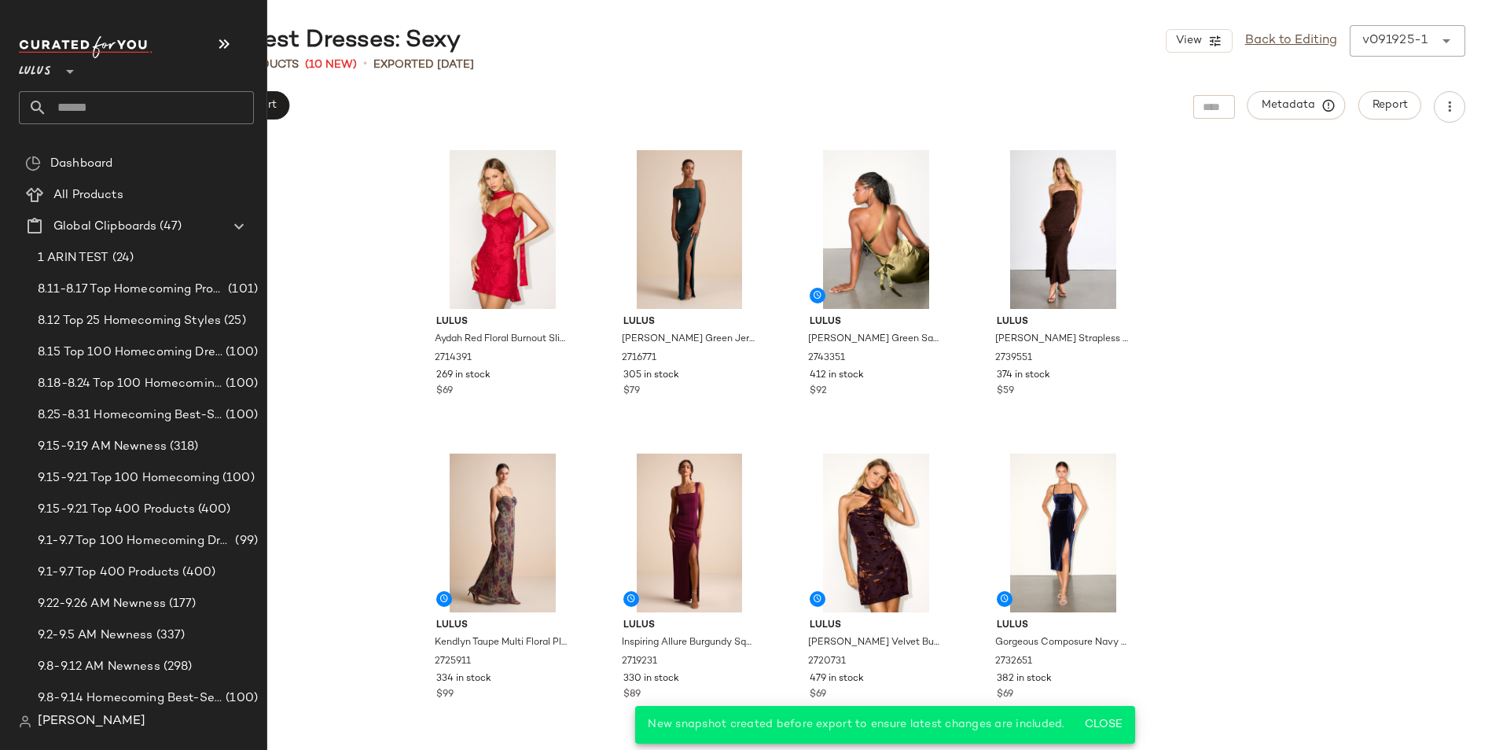
click at [96, 102] on input "text" at bounding box center [150, 107] width 207 height 33
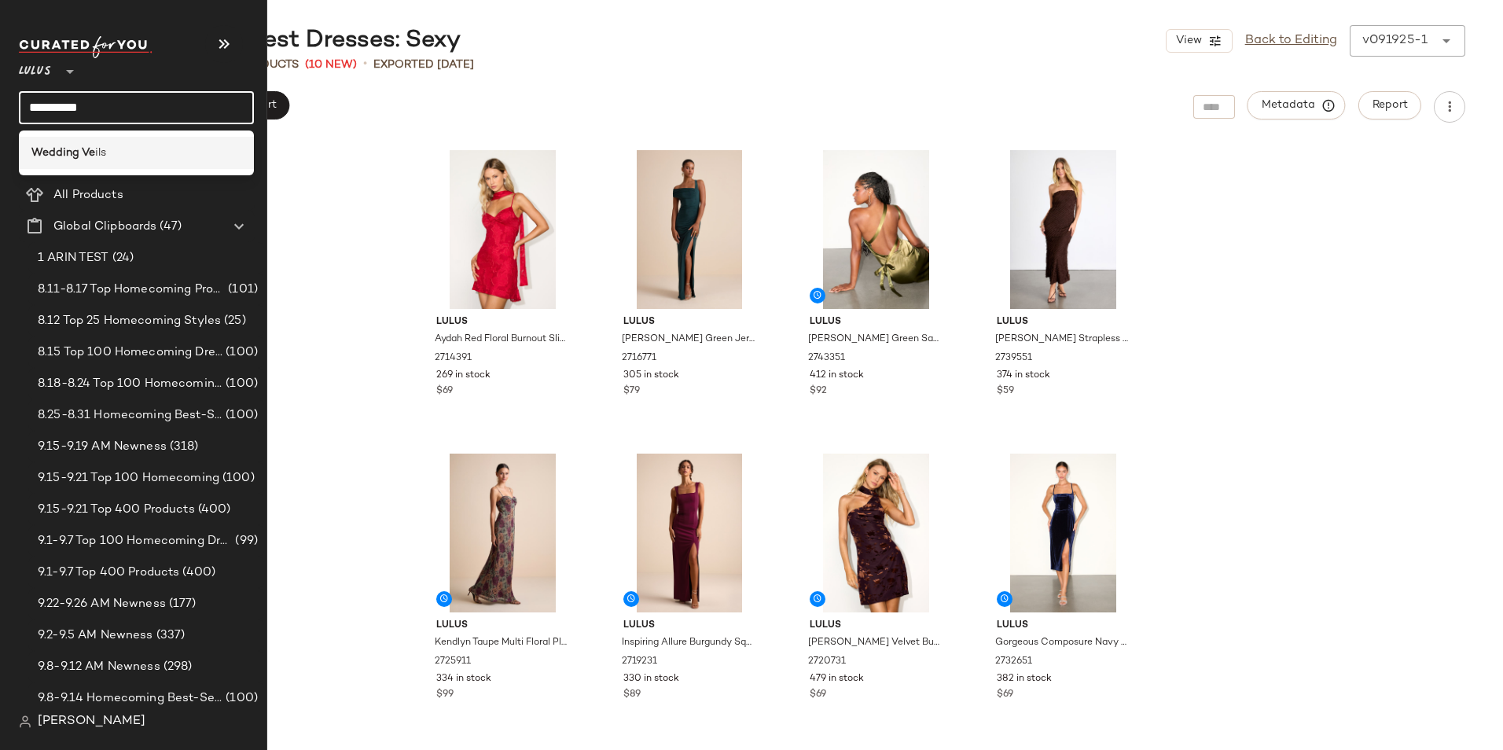
type input "**********"
click at [79, 153] on b "Wedding Ve" at bounding box center [63, 153] width 64 height 17
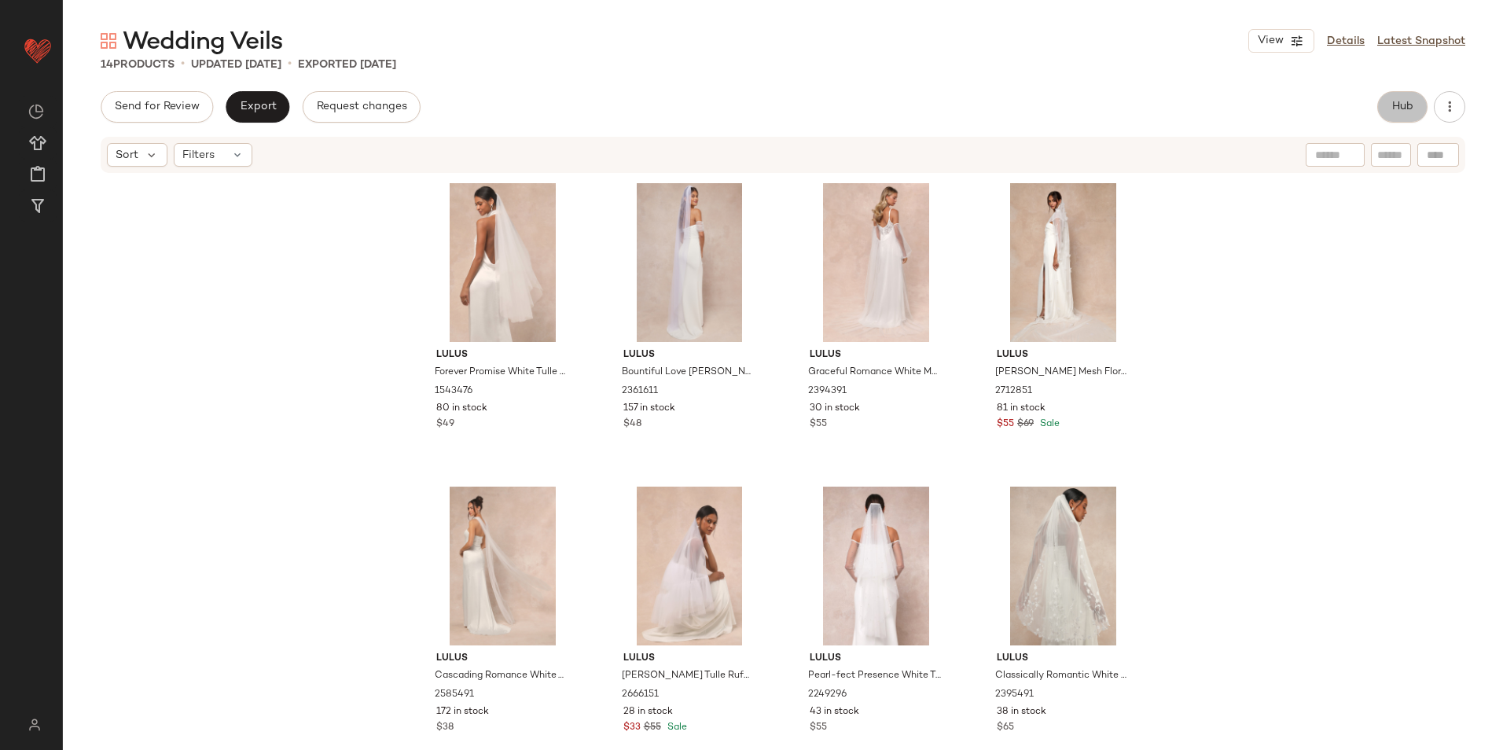
click at [1390, 114] on button "Hub" at bounding box center [1403, 106] width 50 height 31
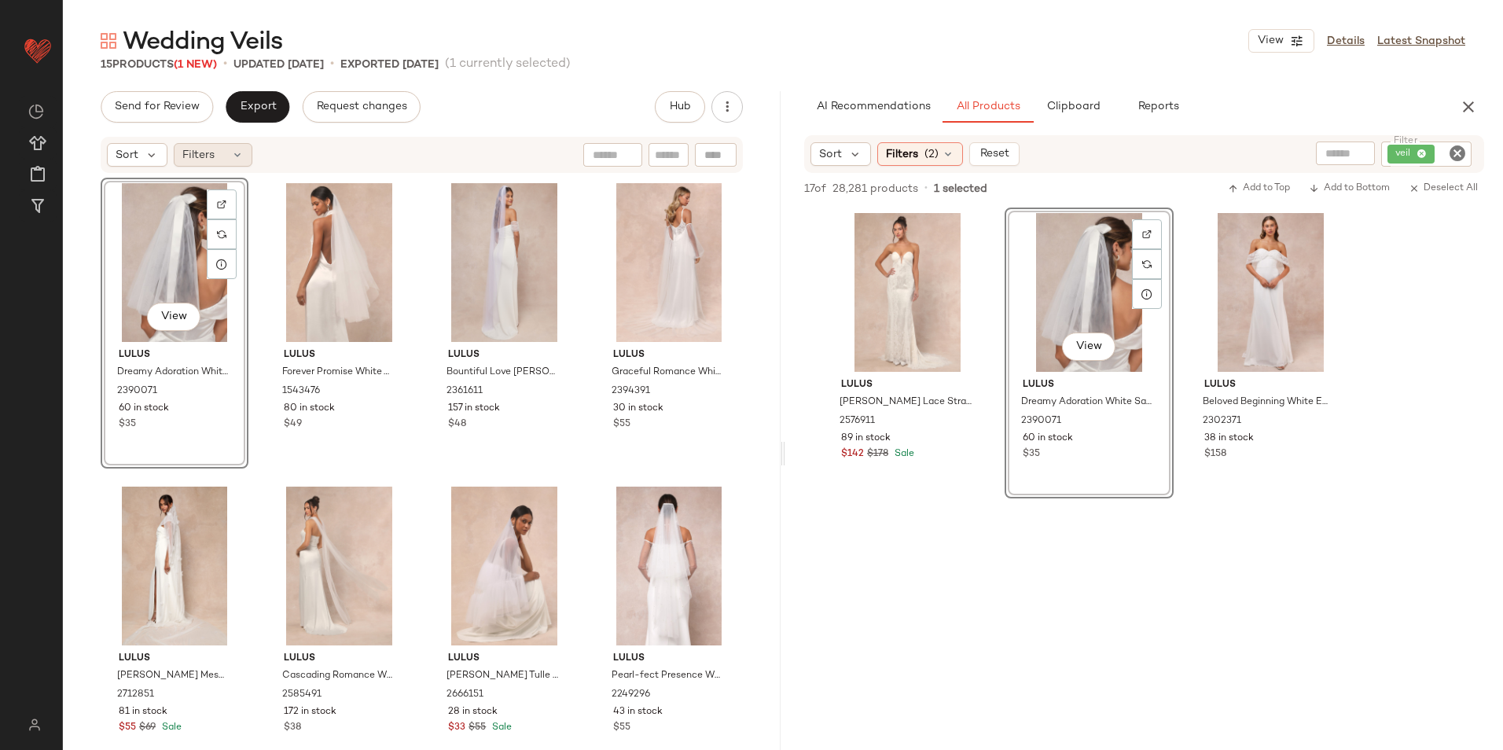
drag, startPoint x: 223, startPoint y: 150, endPoint x: 225, endPoint y: 166, distance: 15.8
click at [222, 152] on div "Filters" at bounding box center [213, 155] width 79 height 24
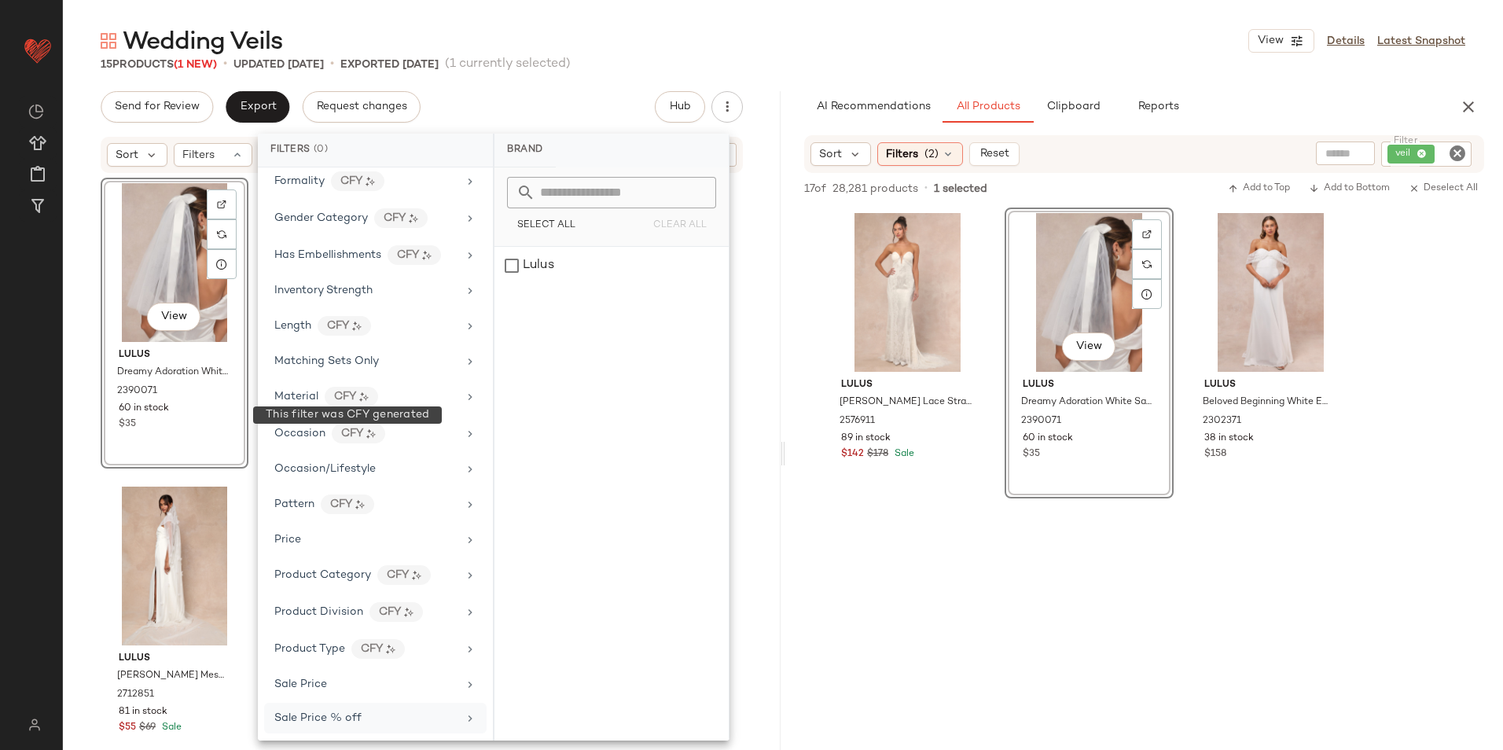
scroll to position [633, 0]
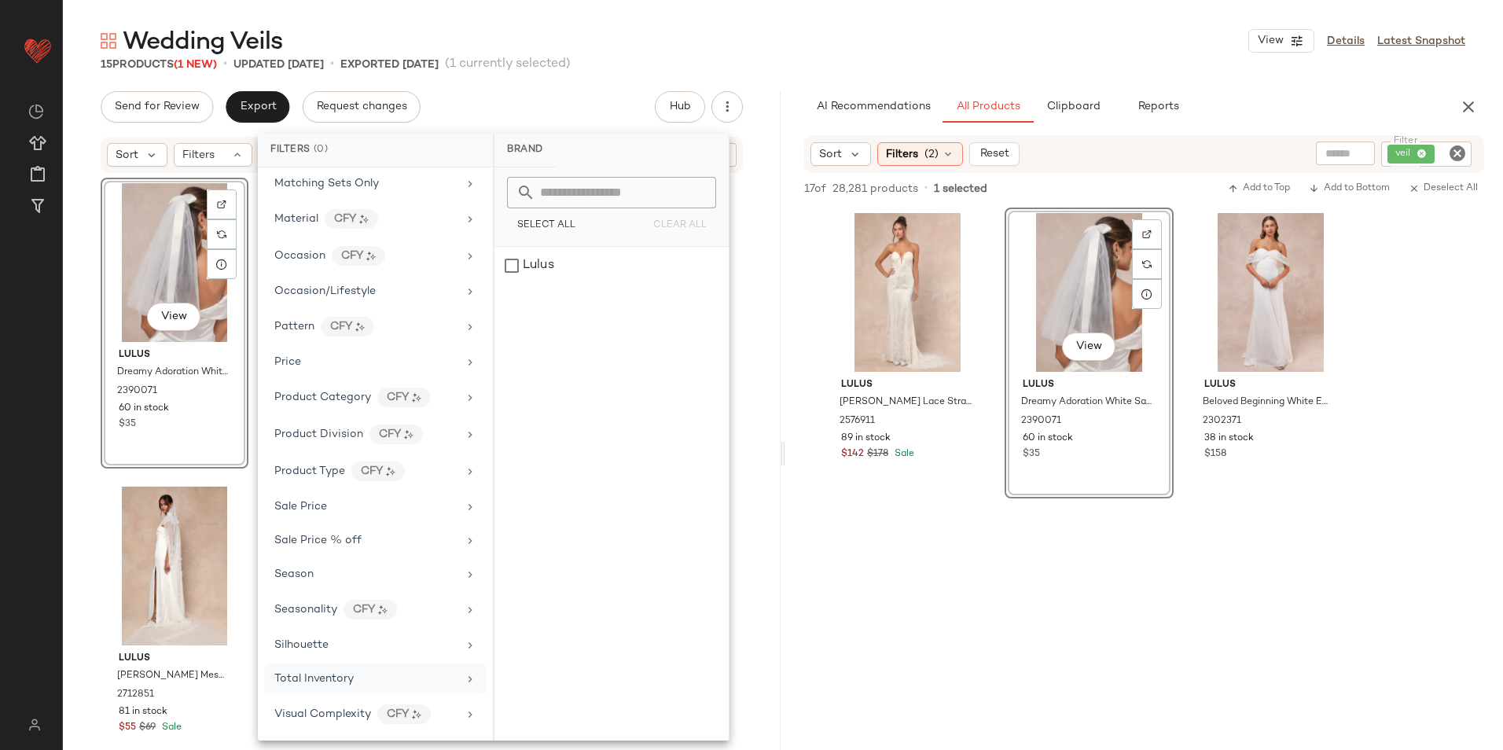
click at [359, 666] on div "Total Inventory" at bounding box center [375, 679] width 223 height 31
click at [641, 292] on input "Max" at bounding box center [655, 295] width 94 height 31
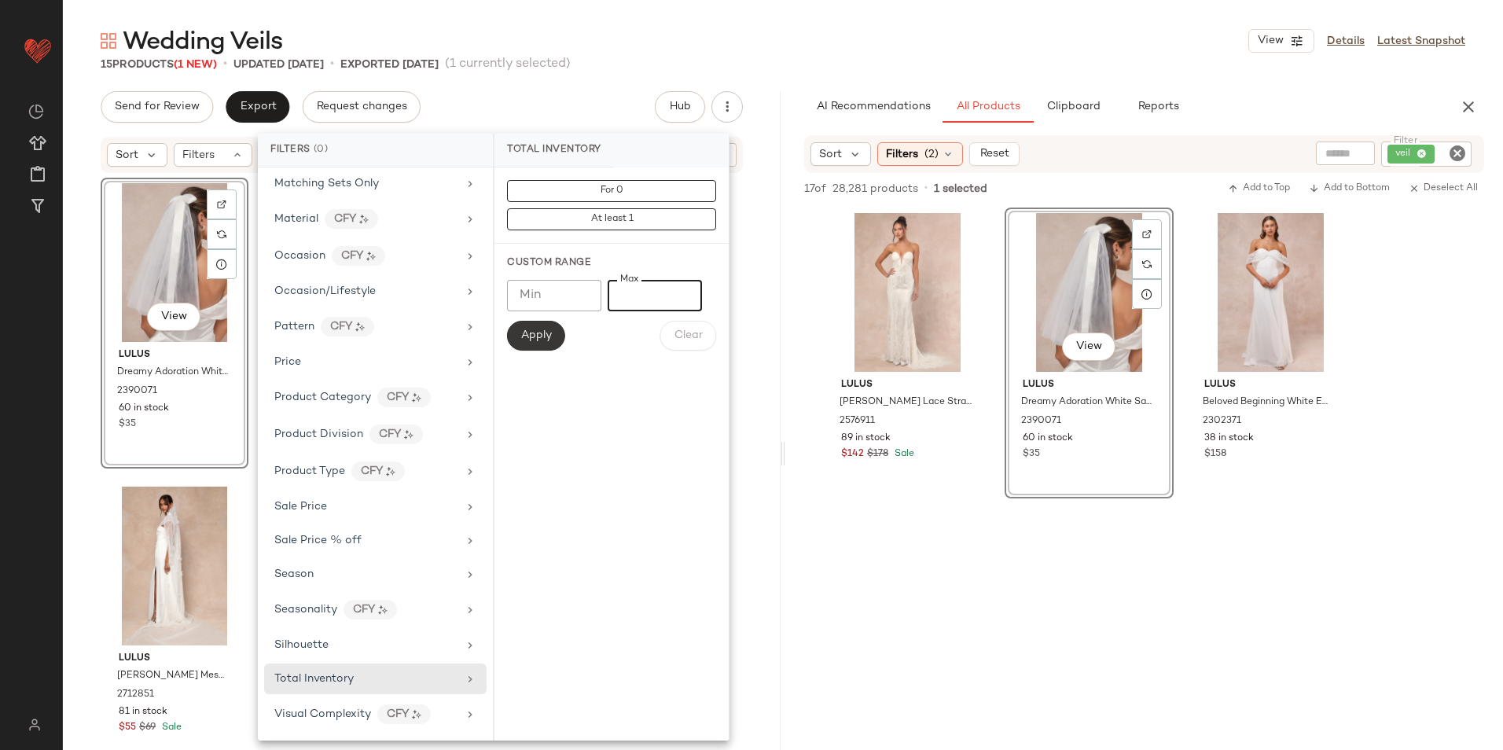
type input "**"
click at [526, 336] on span "Apply" at bounding box center [536, 335] width 31 height 13
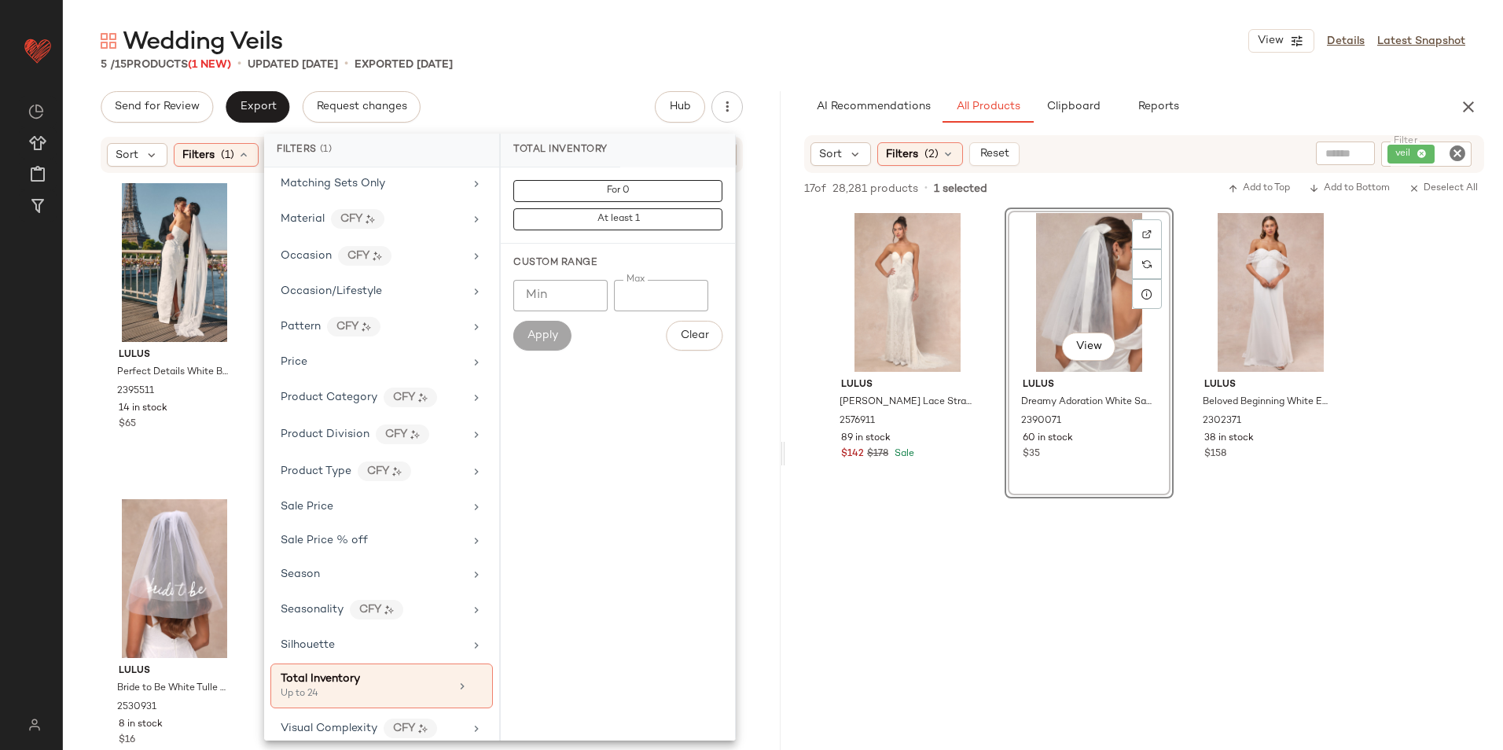
drag, startPoint x: 636, startPoint y: 53, endPoint x: 627, endPoint y: 57, distance: 10.2
click at [635, 53] on div "Wedding Veils View Details Latest Snapshot" at bounding box center [783, 40] width 1440 height 31
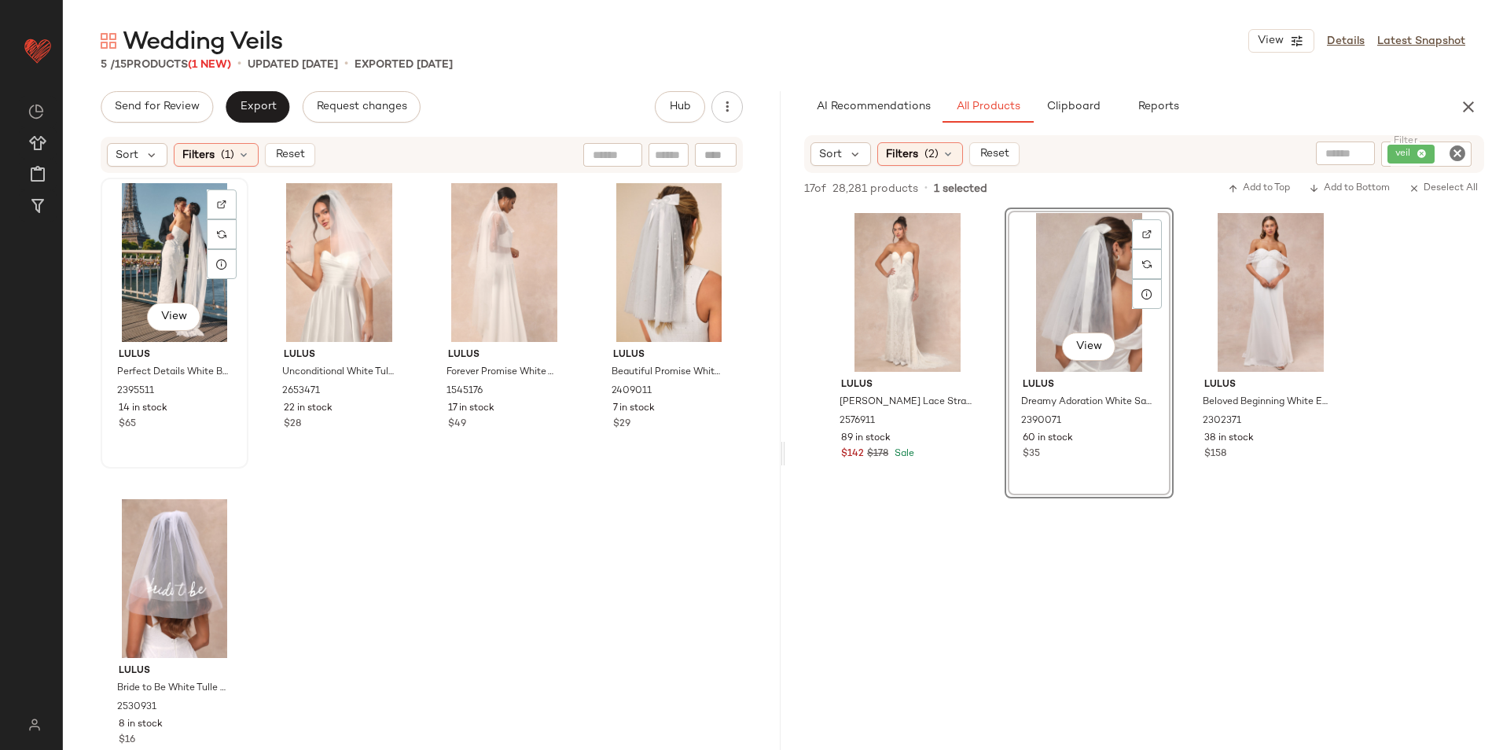
click at [166, 249] on div "View" at bounding box center [174, 262] width 137 height 159
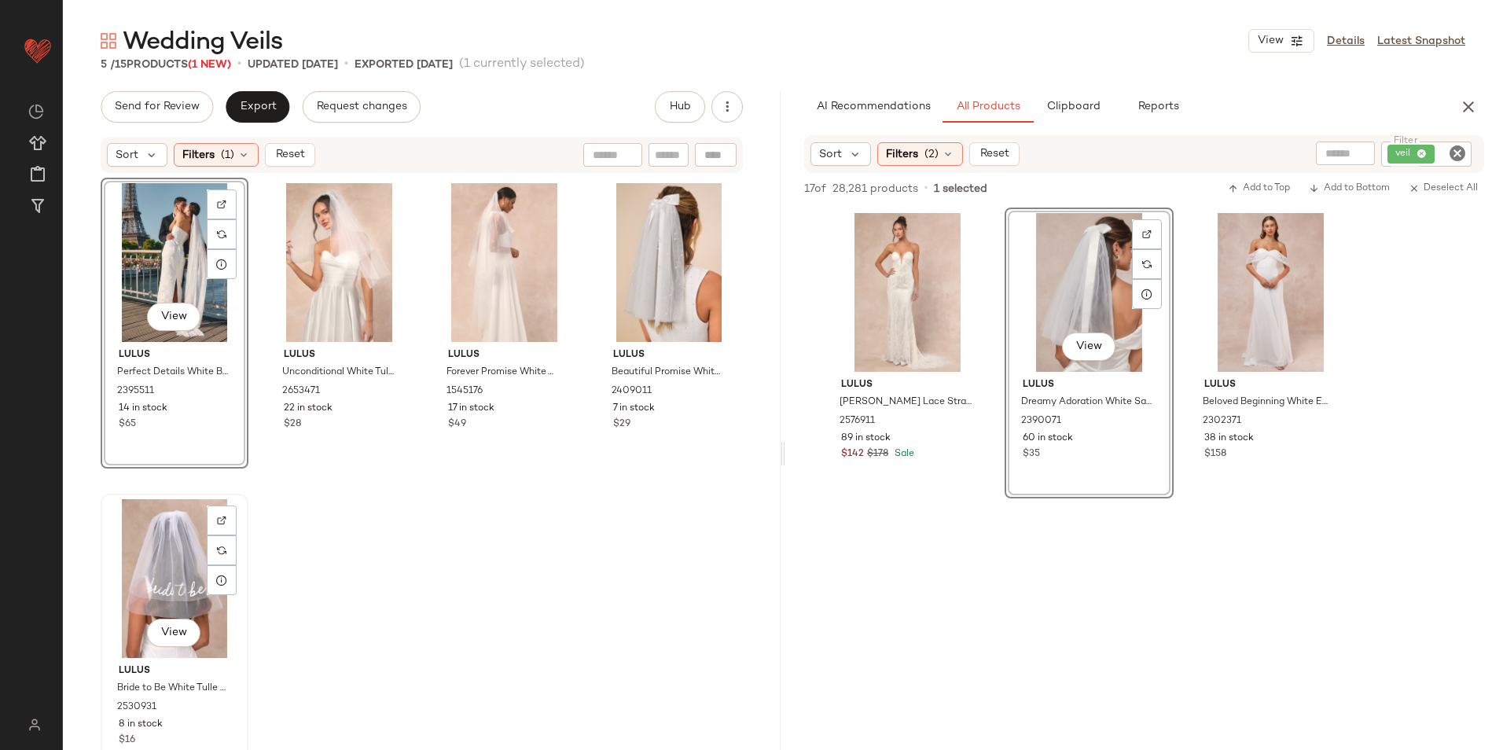
click at [179, 551] on div "View" at bounding box center [174, 578] width 137 height 159
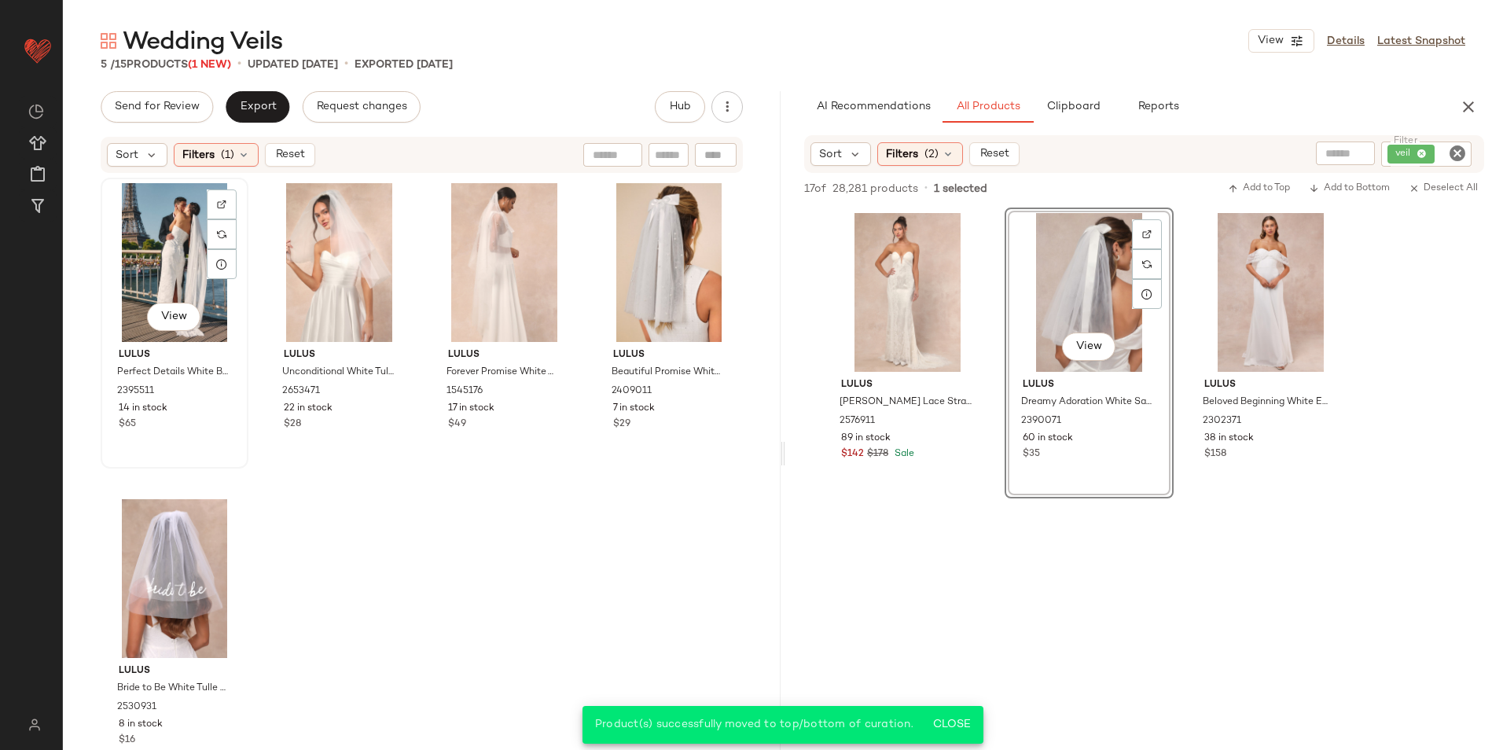
click at [172, 255] on div "View" at bounding box center [174, 262] width 137 height 159
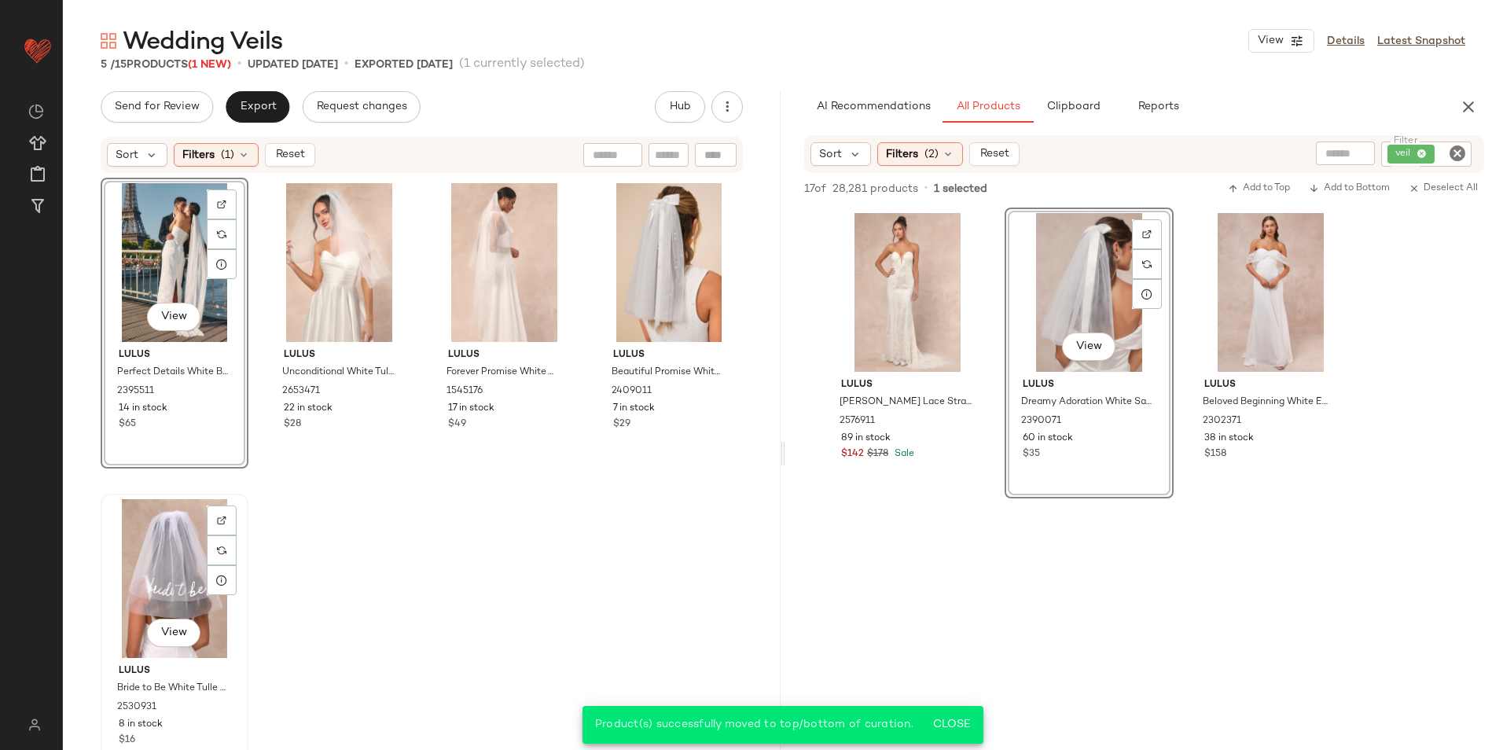
click at [187, 568] on div "View" at bounding box center [174, 578] width 137 height 159
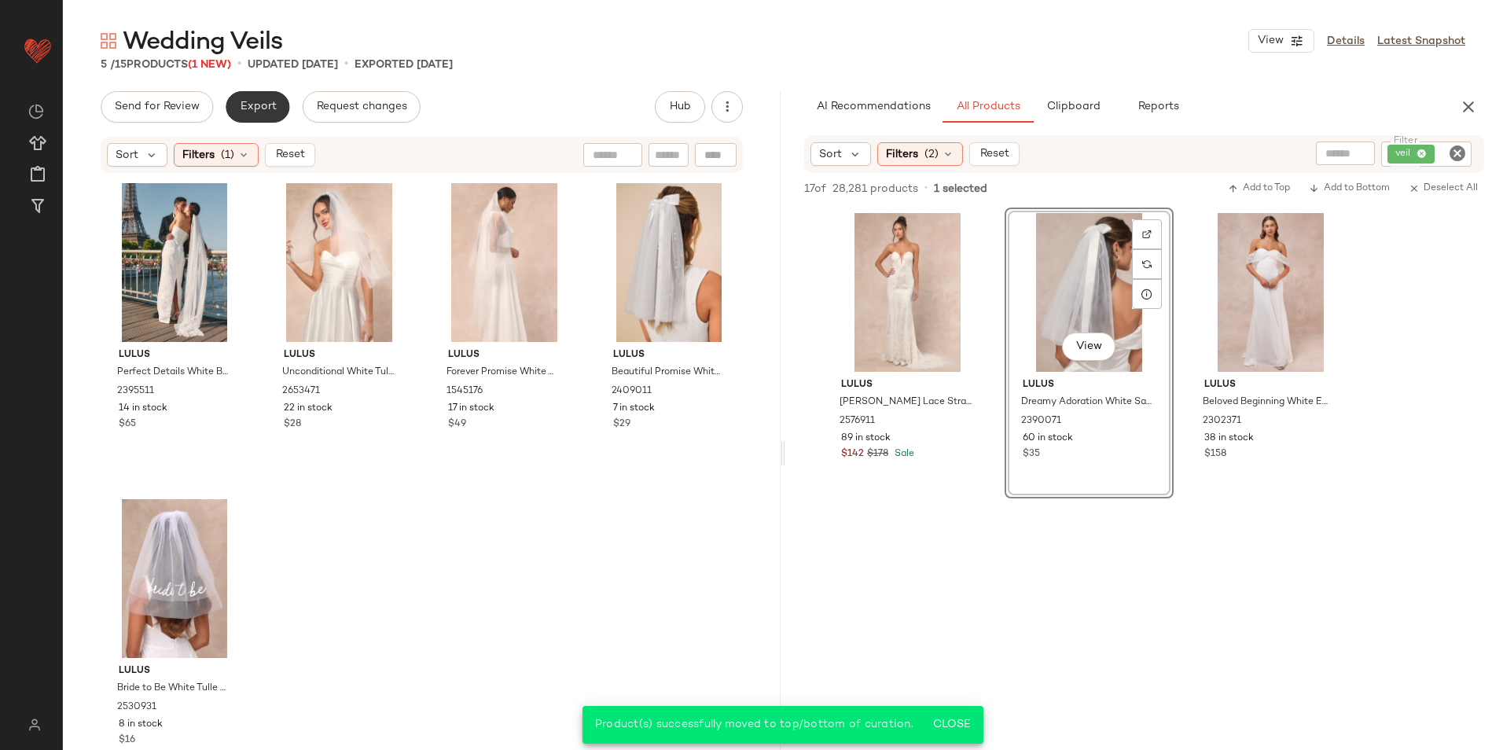
click at [276, 103] on button "Export" at bounding box center [258, 106] width 64 height 31
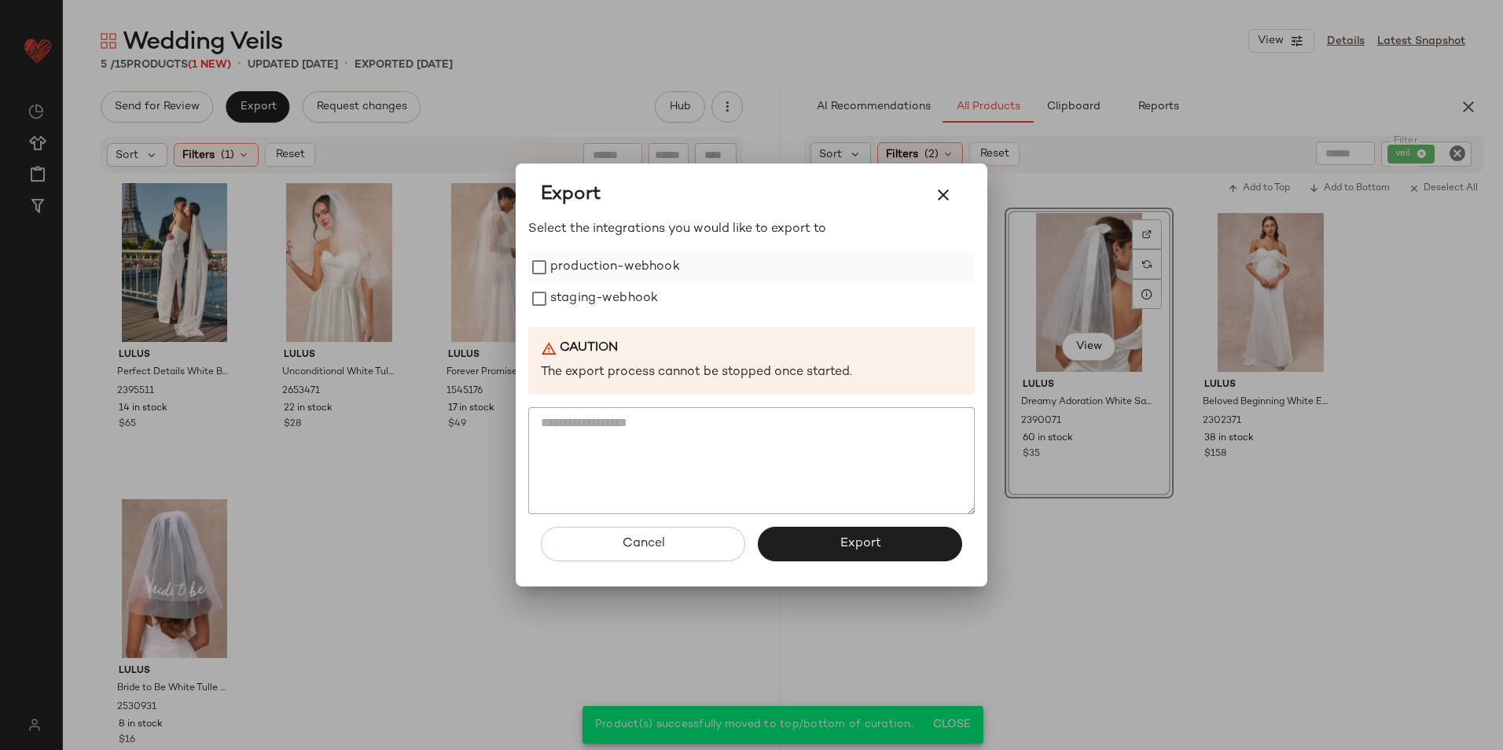
click at [568, 267] on label "production-webhook" at bounding box center [615, 267] width 130 height 31
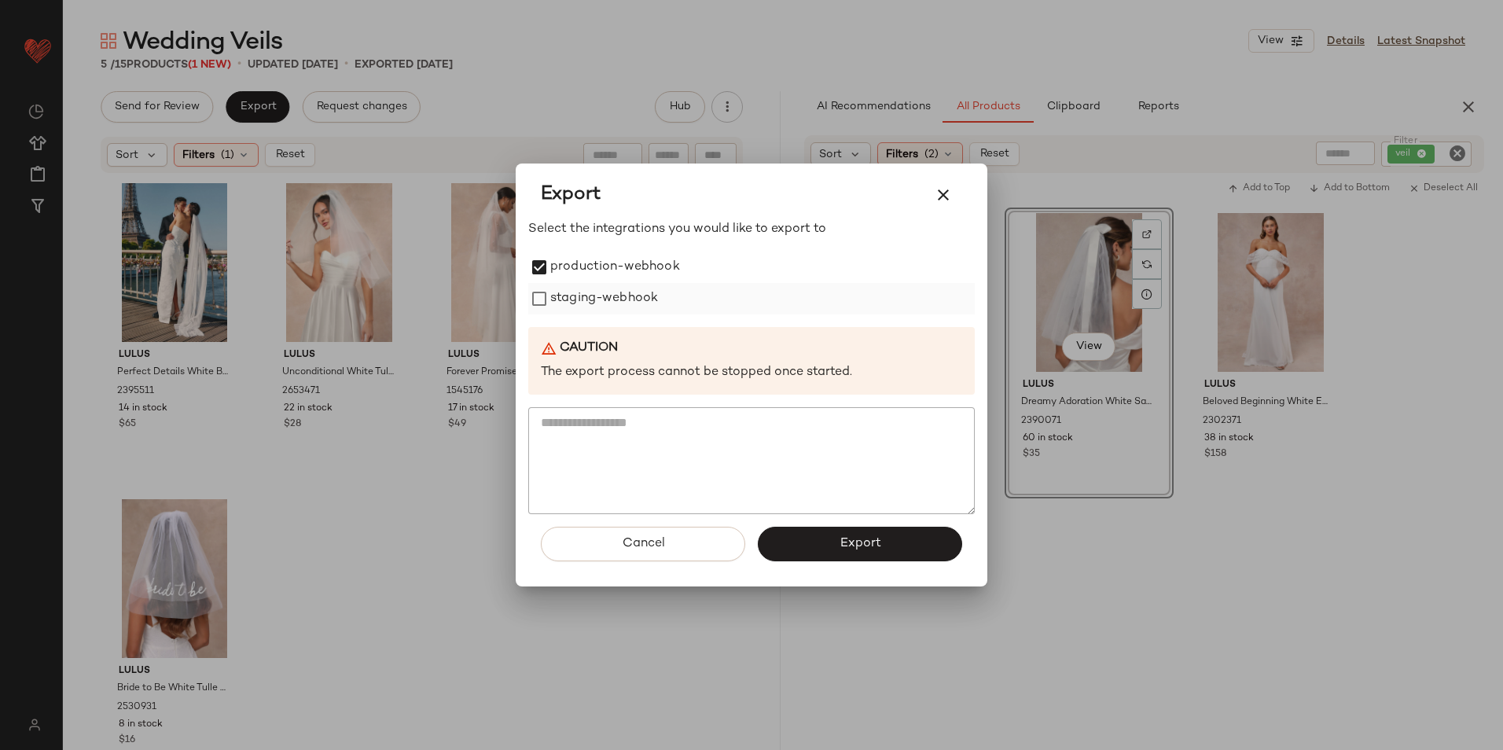
click at [570, 300] on label "staging-webhook" at bounding box center [604, 298] width 108 height 31
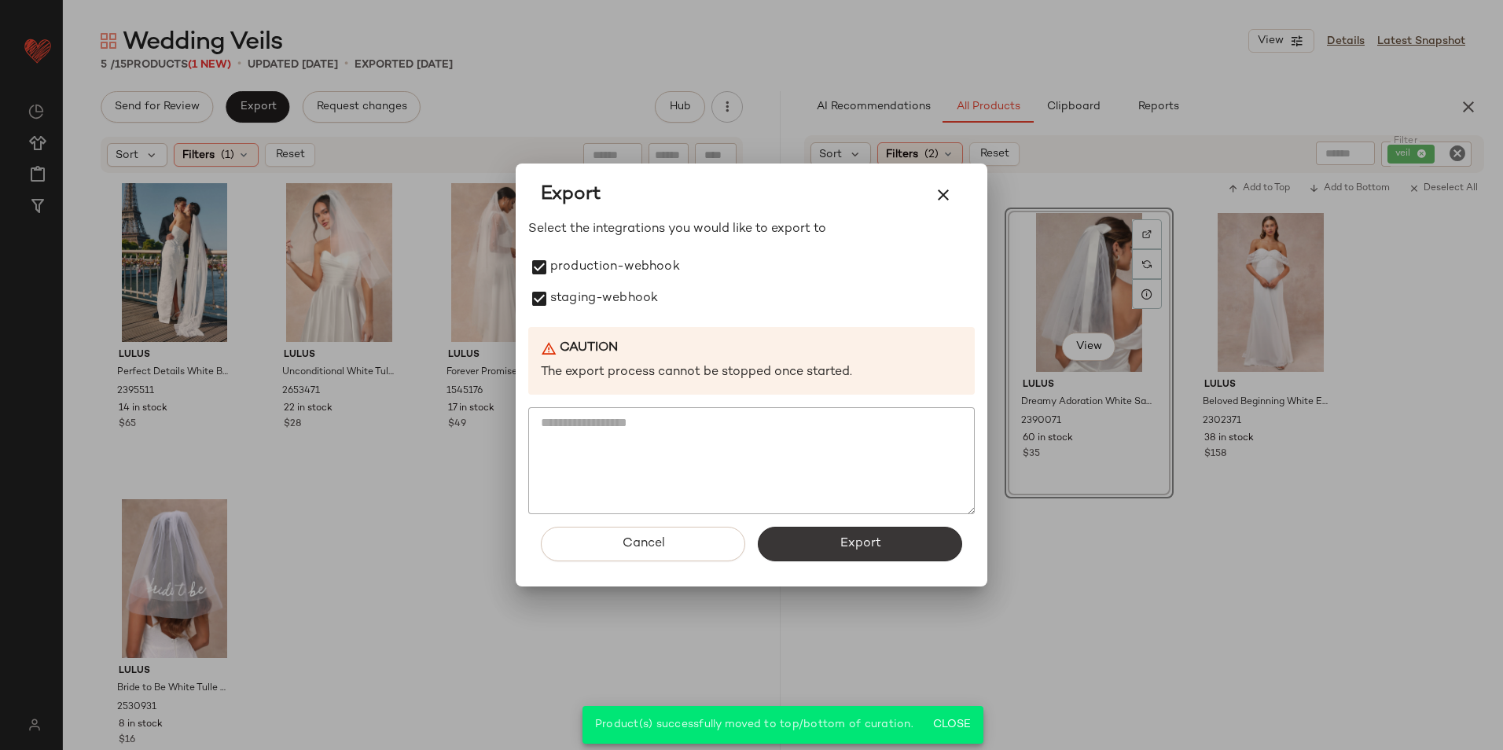
click at [854, 535] on button "Export" at bounding box center [860, 544] width 204 height 35
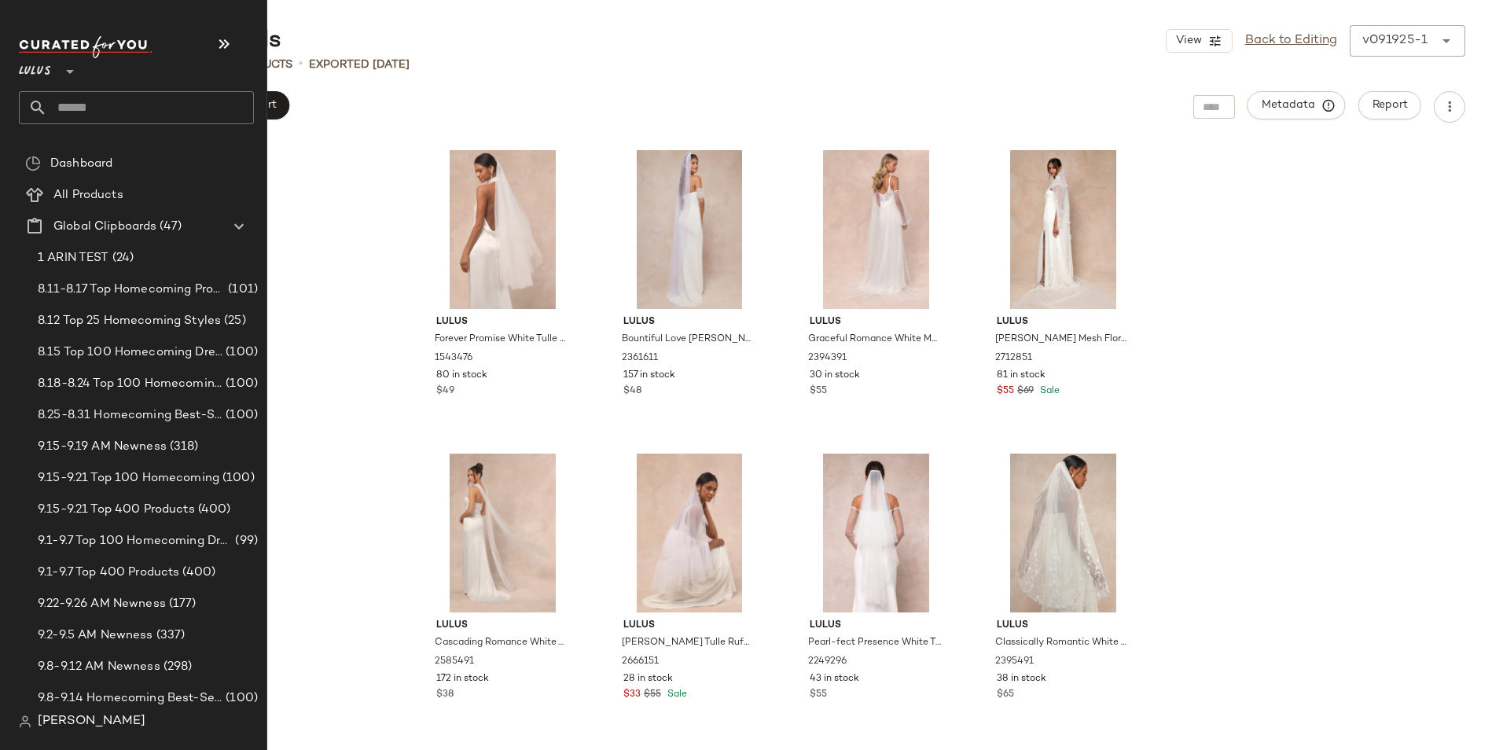
click at [90, 113] on nav "Lulus ** Dashboard All Products Global Clipboards (47) 1 ARIN TEST (24) 8.11-8.…" at bounding box center [133, 375] width 267 height 750
click at [103, 97] on input "text" at bounding box center [150, 107] width 207 height 33
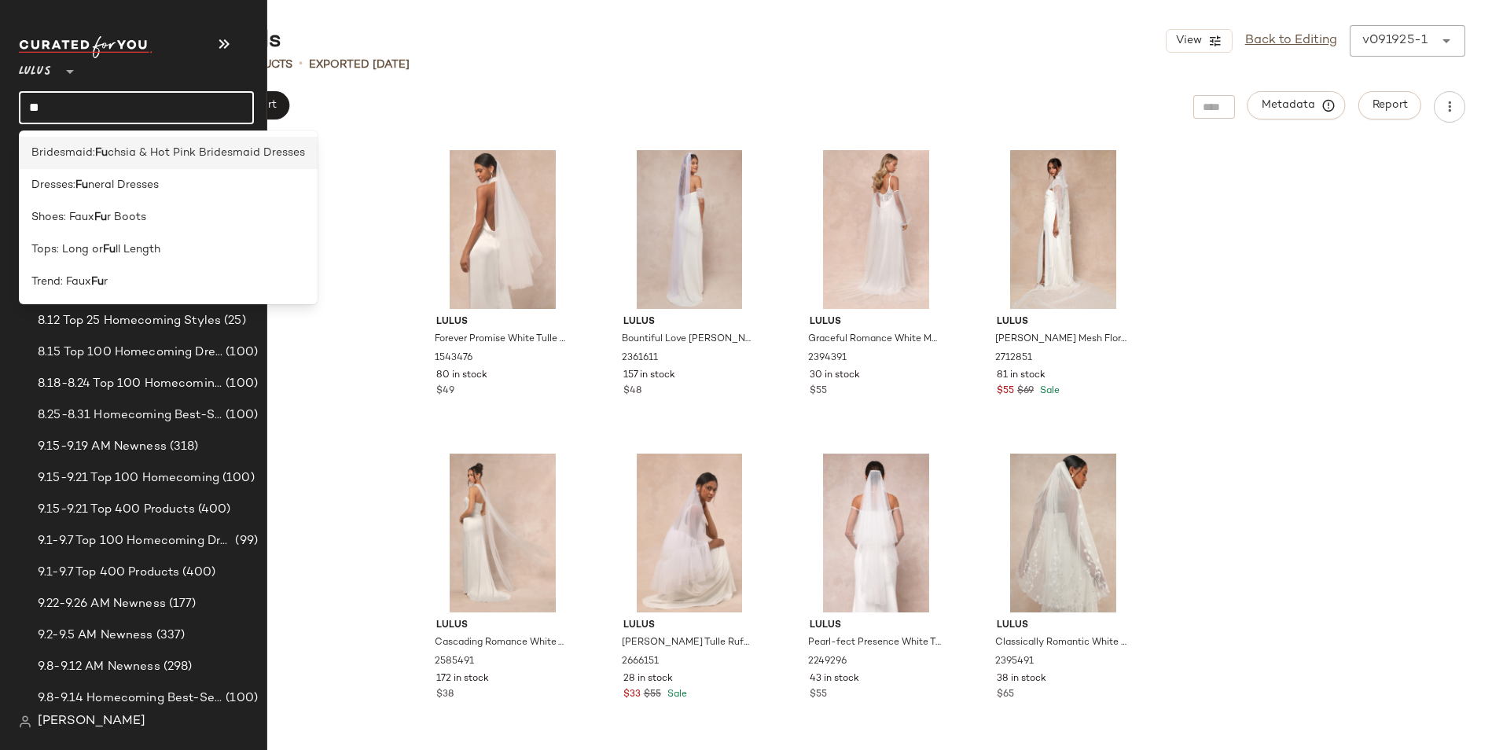
type input "**"
click at [86, 145] on span "Bridesmaid:" at bounding box center [63, 153] width 64 height 17
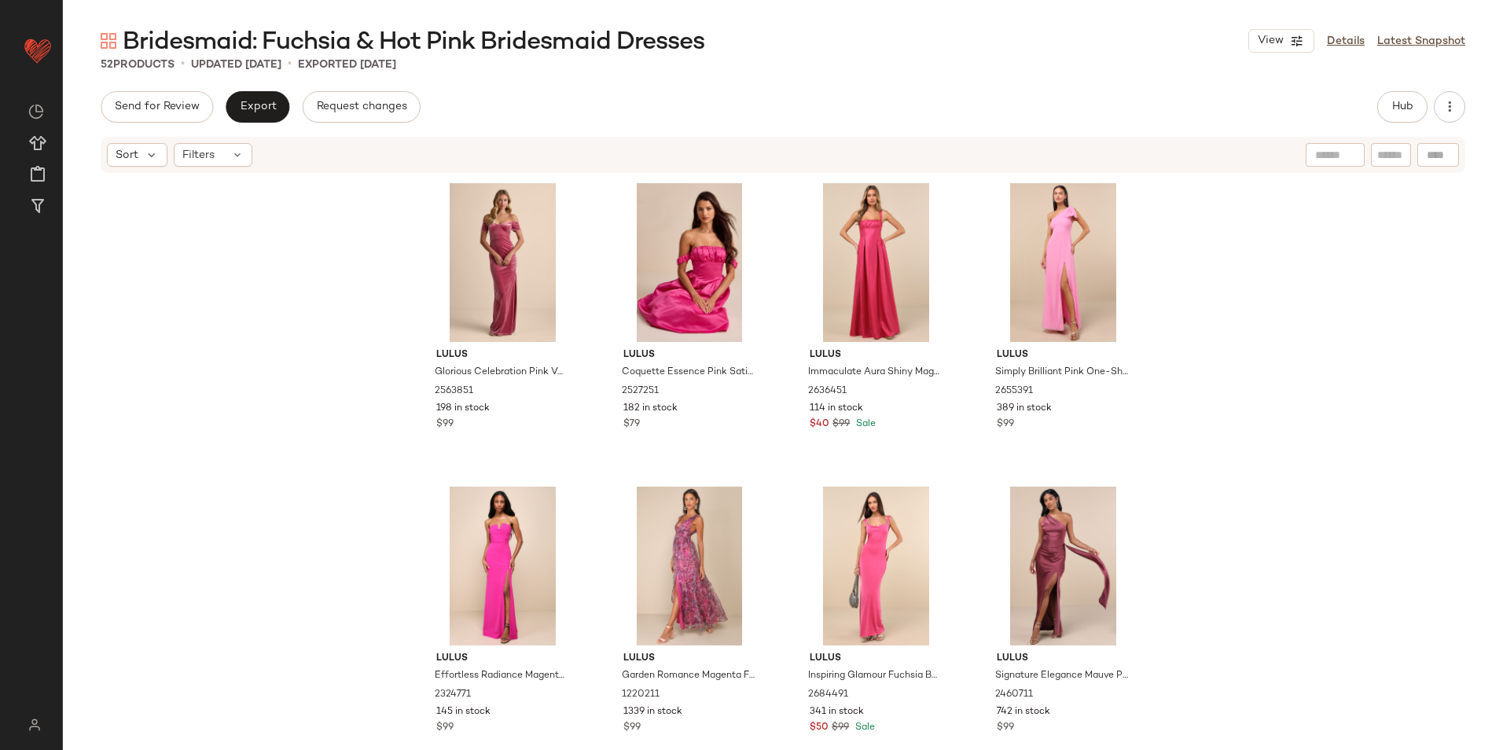
click at [1379, 116] on div "Hub" at bounding box center [1403, 106] width 50 height 31
click at [1402, 107] on span "Hub" at bounding box center [1403, 107] width 22 height 13
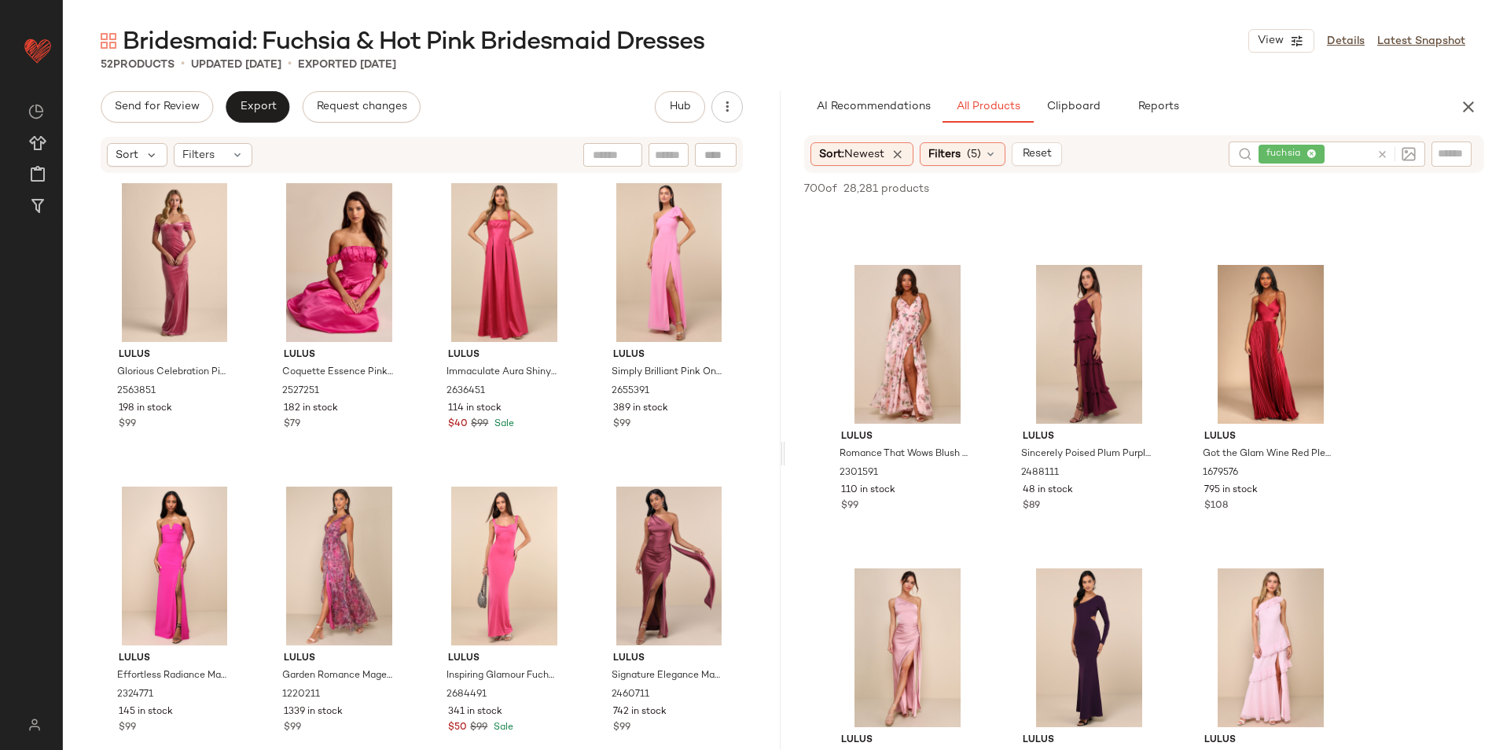
scroll to position [6998, 0]
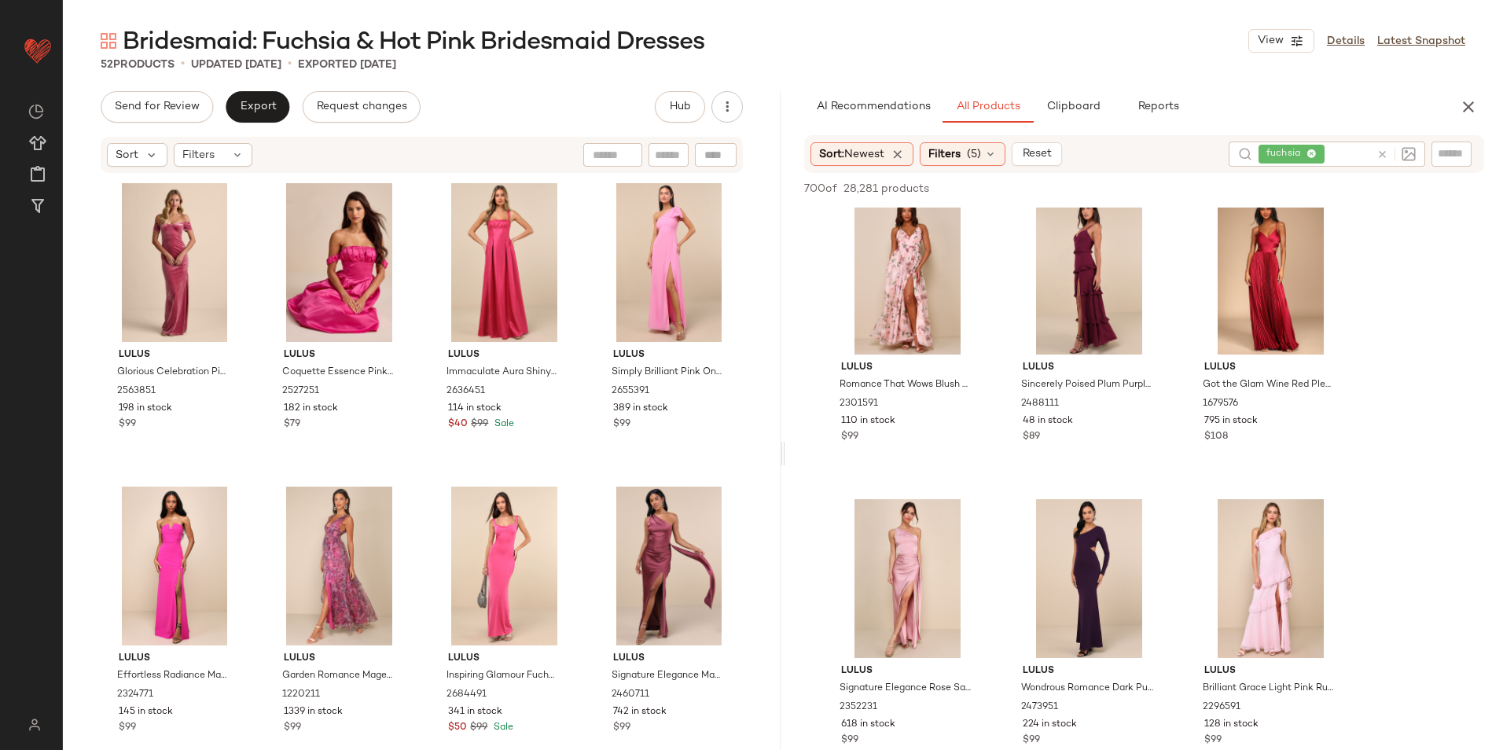
click at [189, 169] on div "Sort Filters" at bounding box center [422, 155] width 642 height 36
click at [198, 156] on span "Filters" at bounding box center [198, 155] width 32 height 17
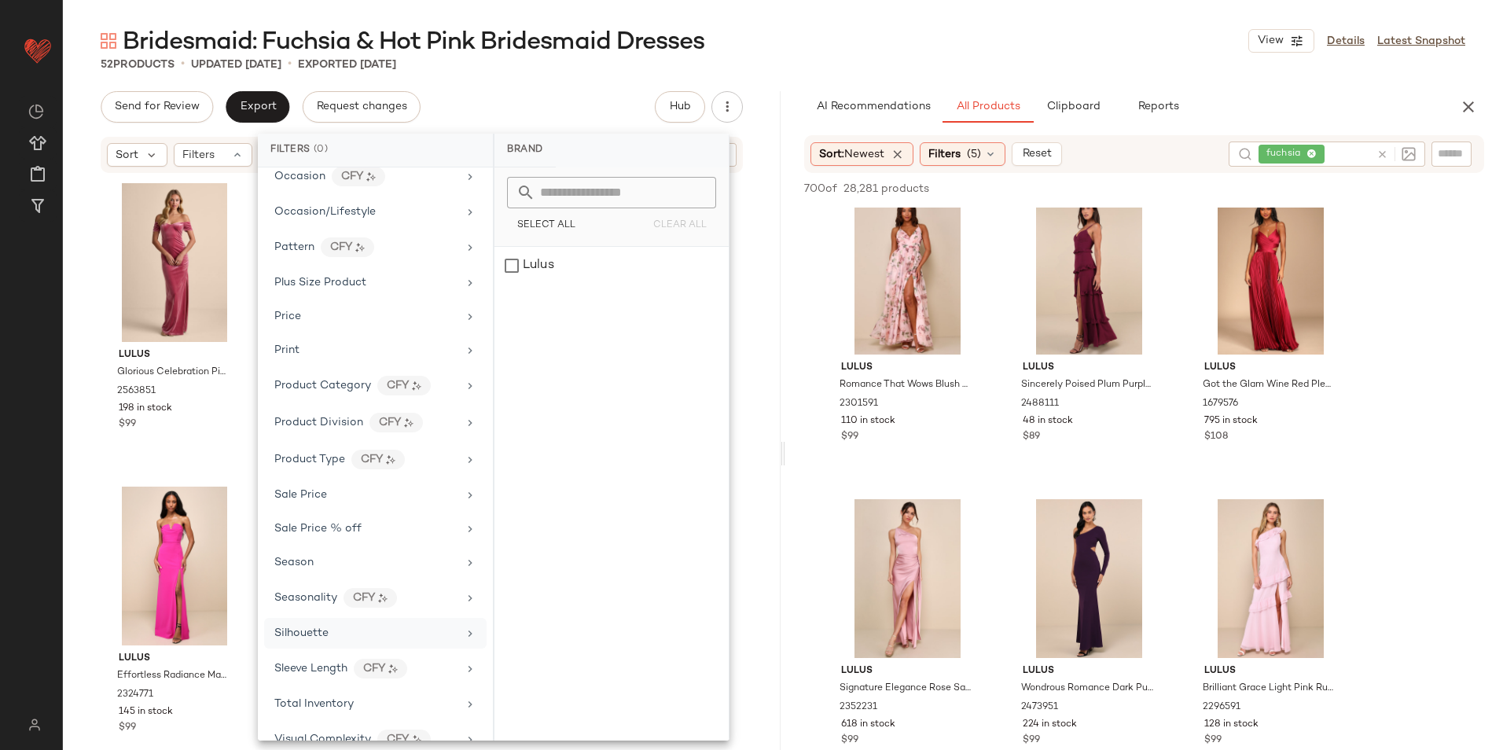
scroll to position [811, 0]
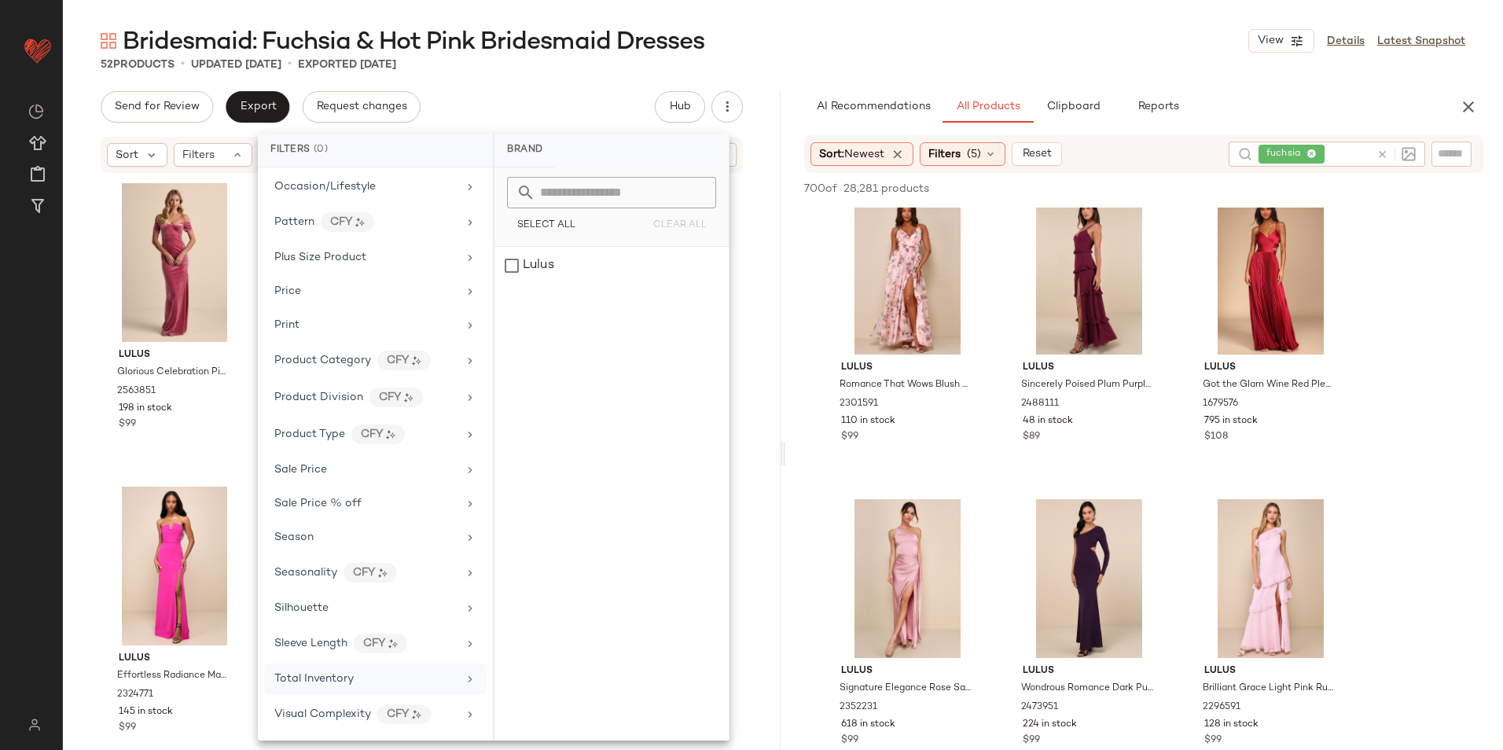
click at [344, 671] on div "Total Inventory" at bounding box center [313, 679] width 79 height 17
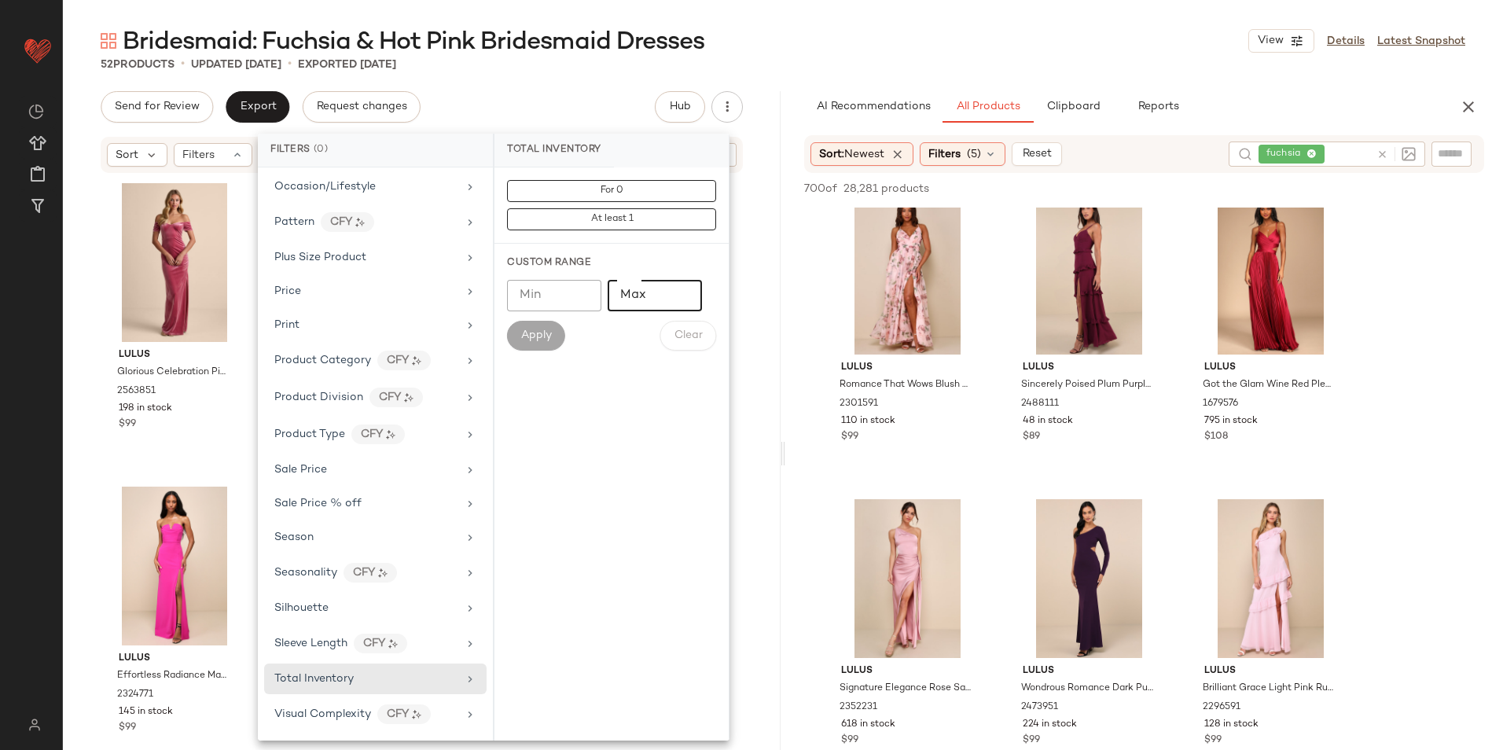
click at [639, 300] on input "Max" at bounding box center [655, 295] width 94 height 31
type input "**"
click at [535, 342] on span "Apply" at bounding box center [536, 335] width 31 height 13
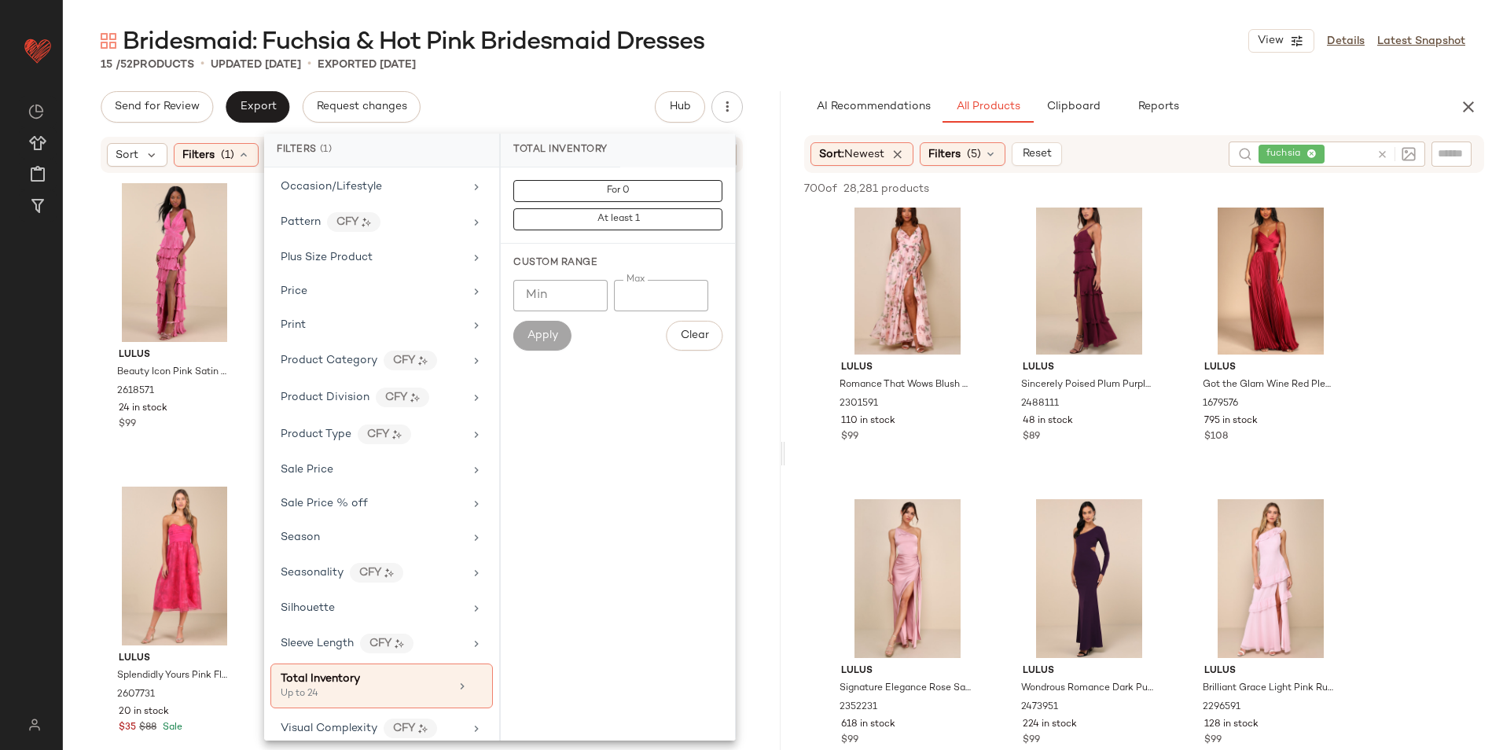
click at [823, 53] on div "Bridesmaid: Fuchsia & Hot Pink Bridesmaid Dresses View Details Latest Snapshot" at bounding box center [783, 40] width 1440 height 31
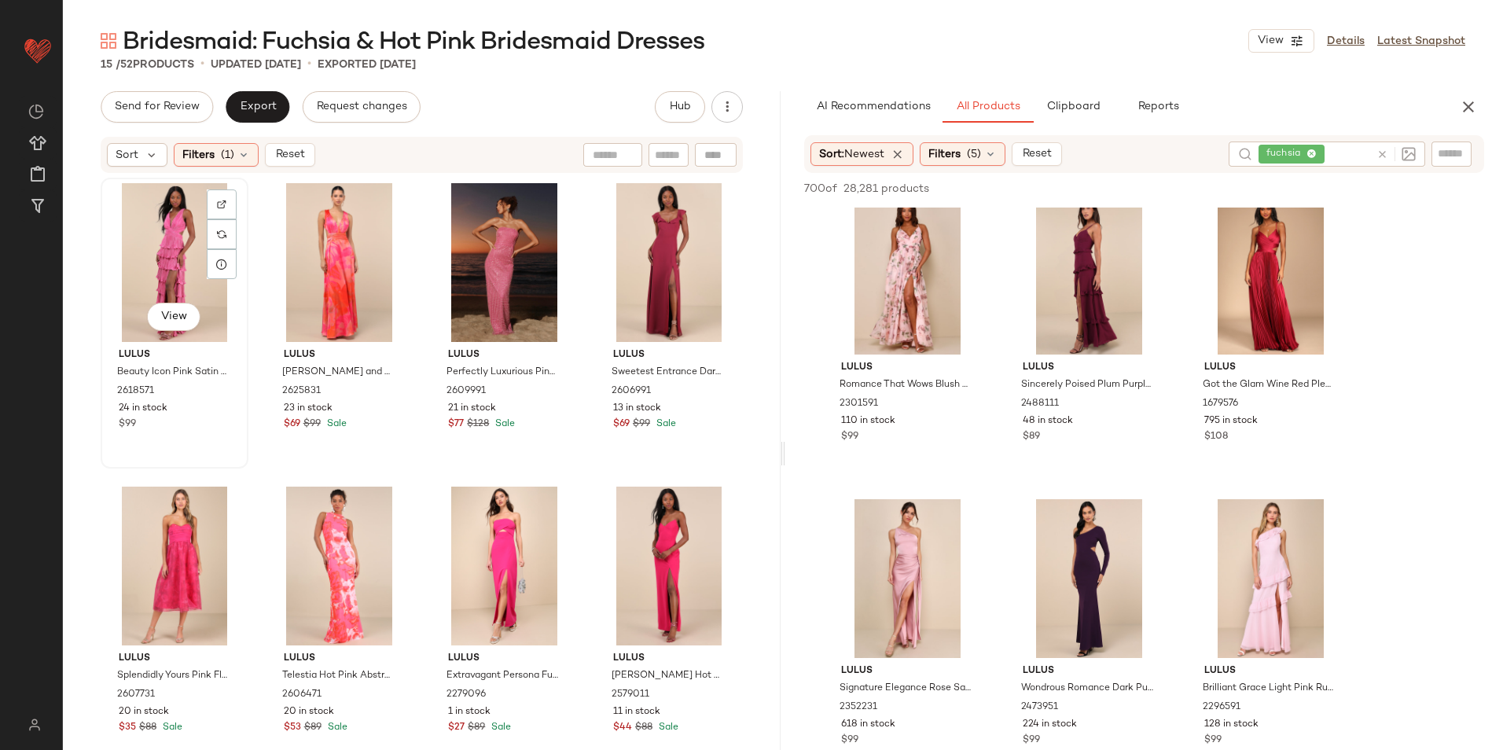
click at [155, 226] on div "View" at bounding box center [174, 262] width 137 height 159
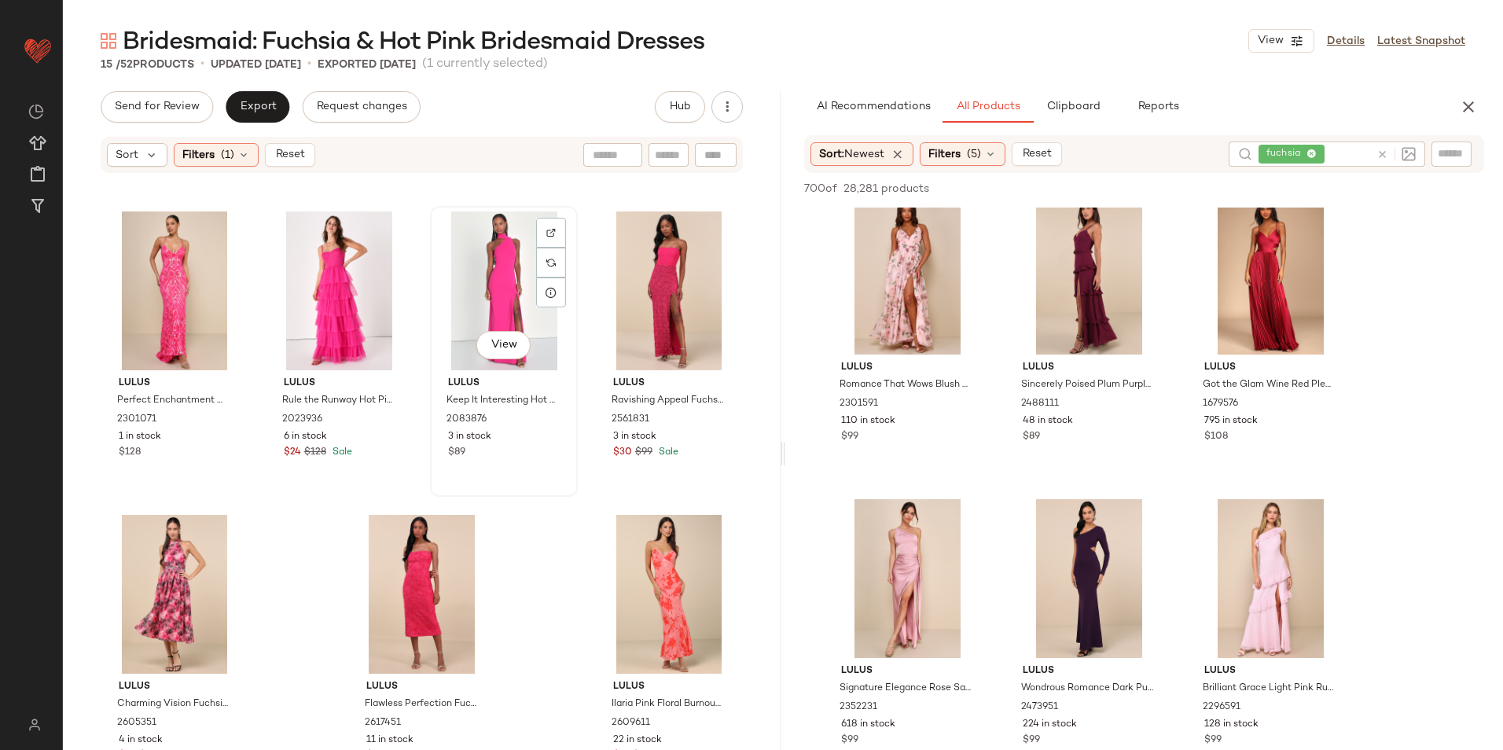
scroll to position [594, 0]
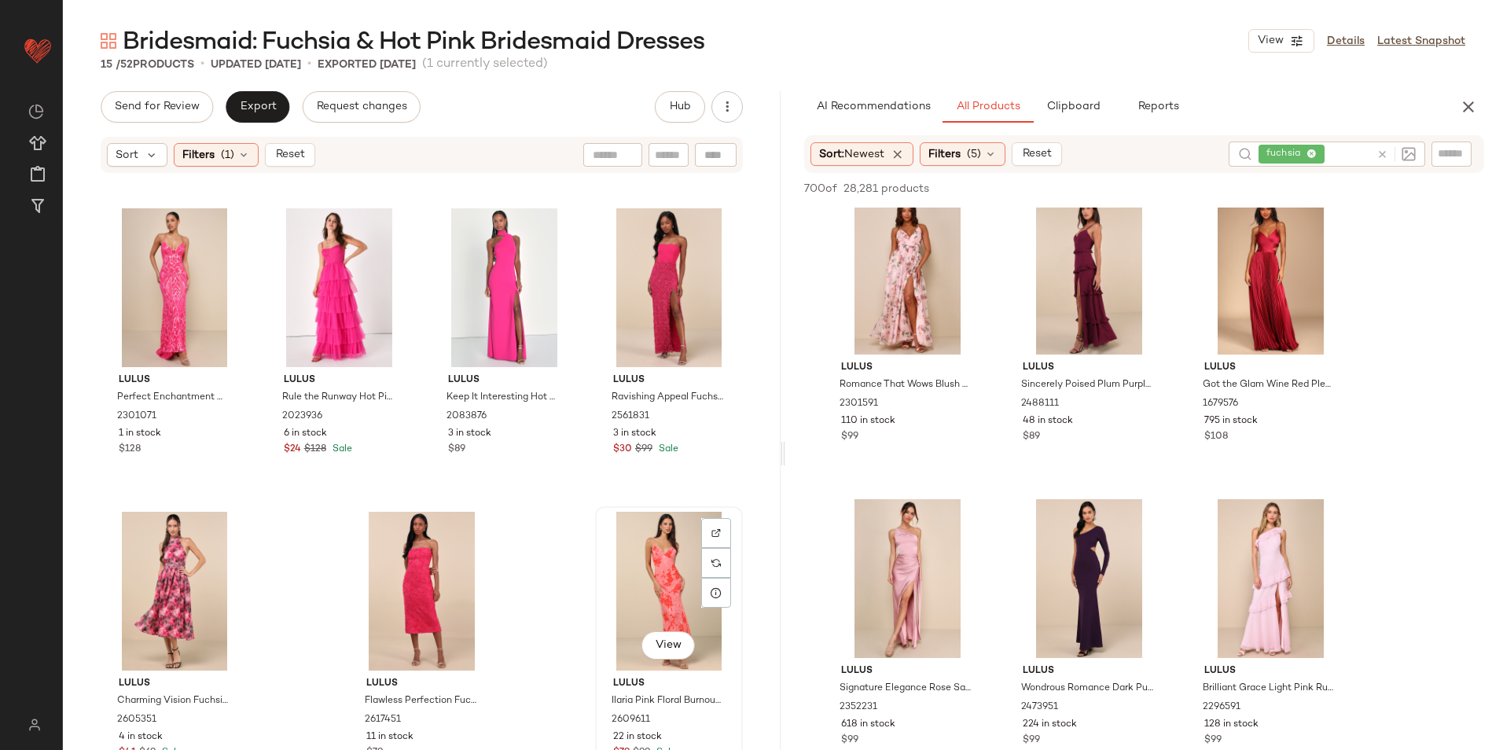
click at [657, 566] on div "View" at bounding box center [669, 591] width 137 height 159
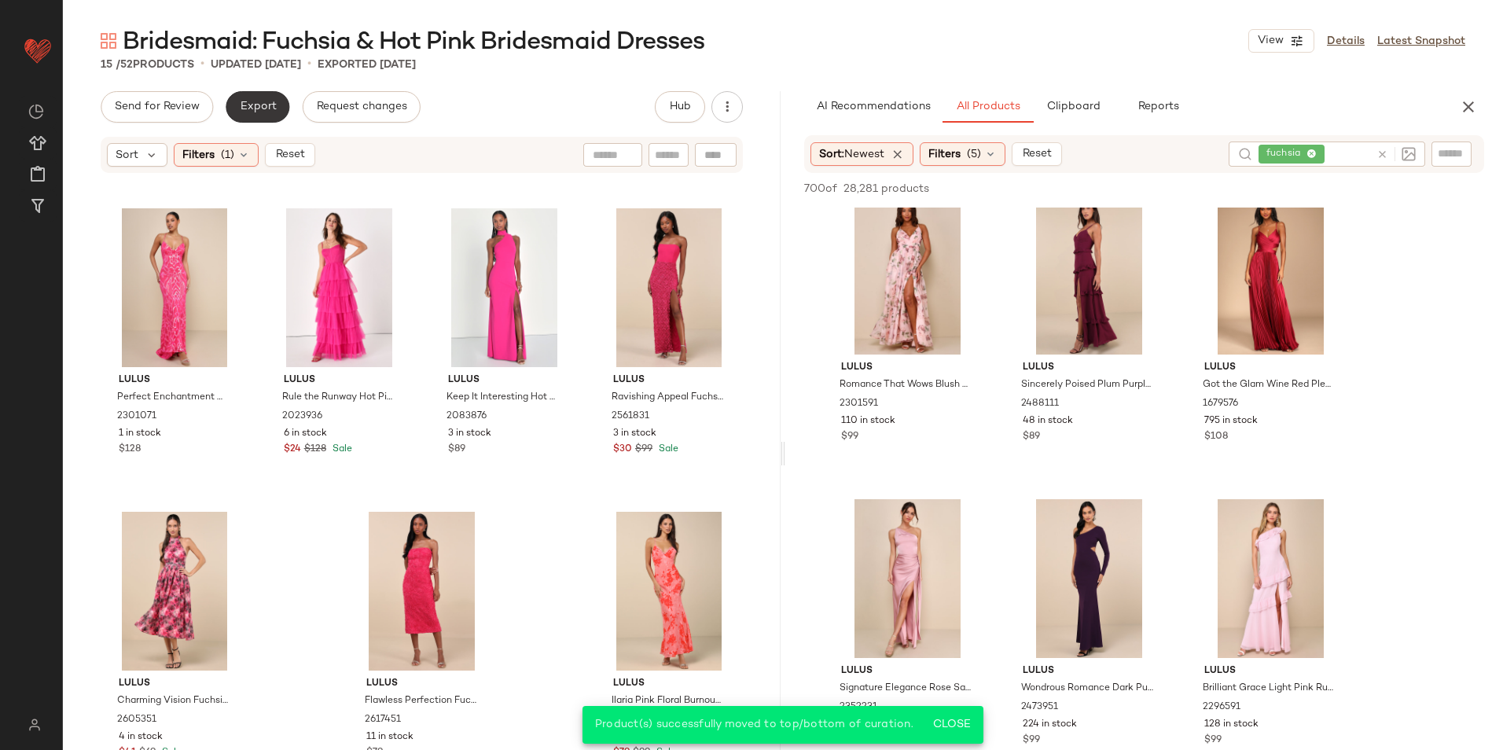
click at [263, 101] on span "Export" at bounding box center [257, 107] width 37 height 13
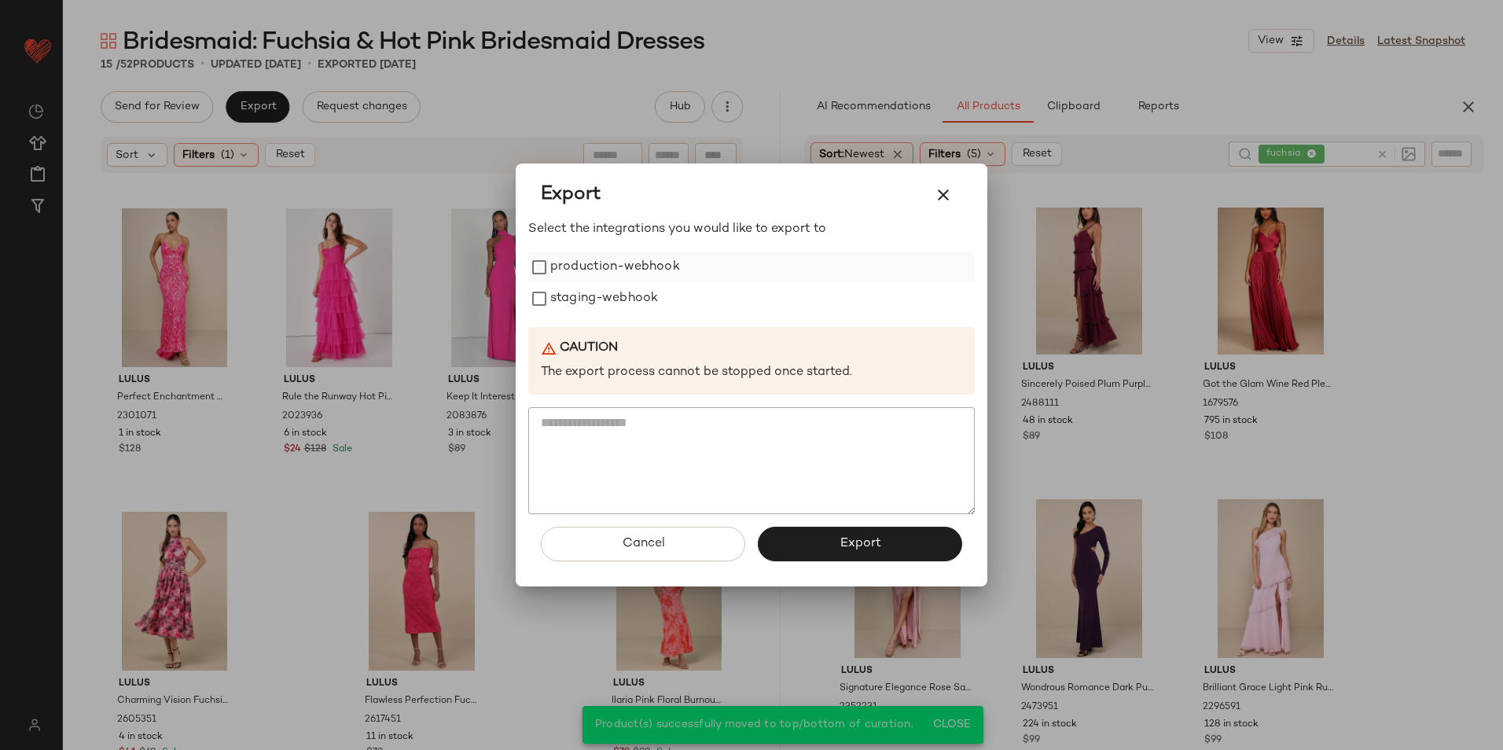
click at [617, 274] on label "production-webhook" at bounding box center [615, 267] width 130 height 31
drag, startPoint x: 609, startPoint y: 294, endPoint x: 653, endPoint y: 342, distance: 65.1
click at [609, 295] on label "staging-webhook" at bounding box center [604, 298] width 108 height 31
click at [821, 539] on button "Export" at bounding box center [860, 544] width 204 height 35
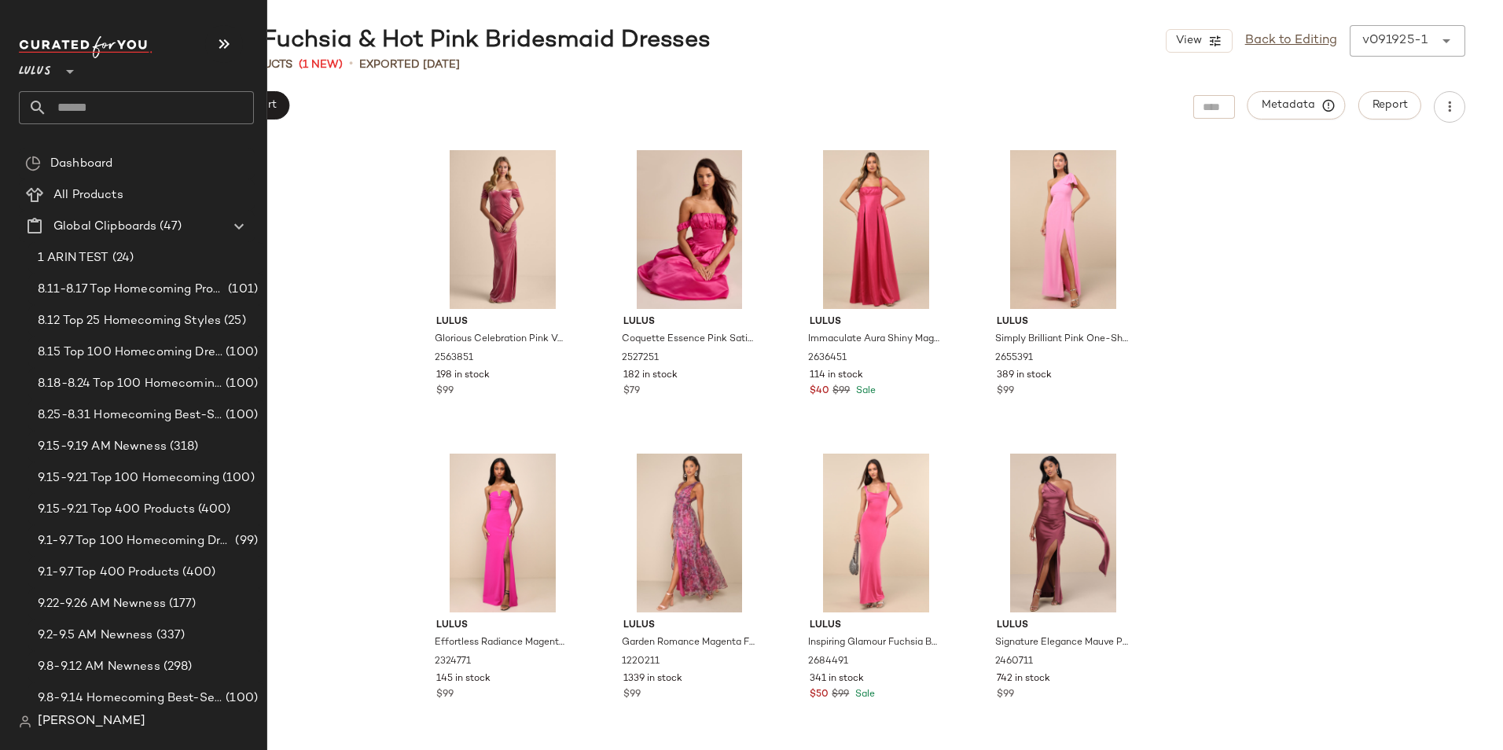
click at [121, 109] on input "text" at bounding box center [150, 107] width 207 height 33
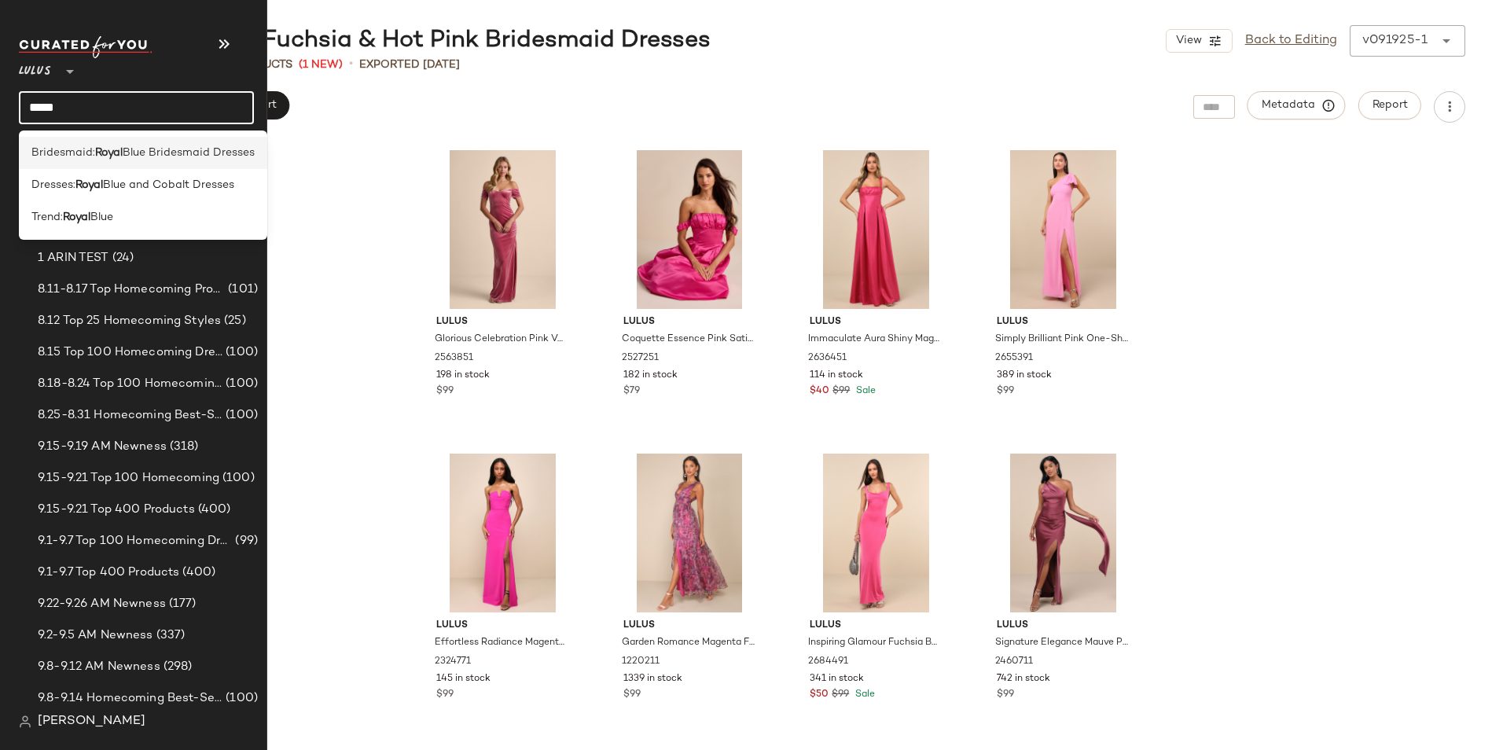
type input "*****"
click at [118, 154] on b "Royal" at bounding box center [109, 153] width 28 height 17
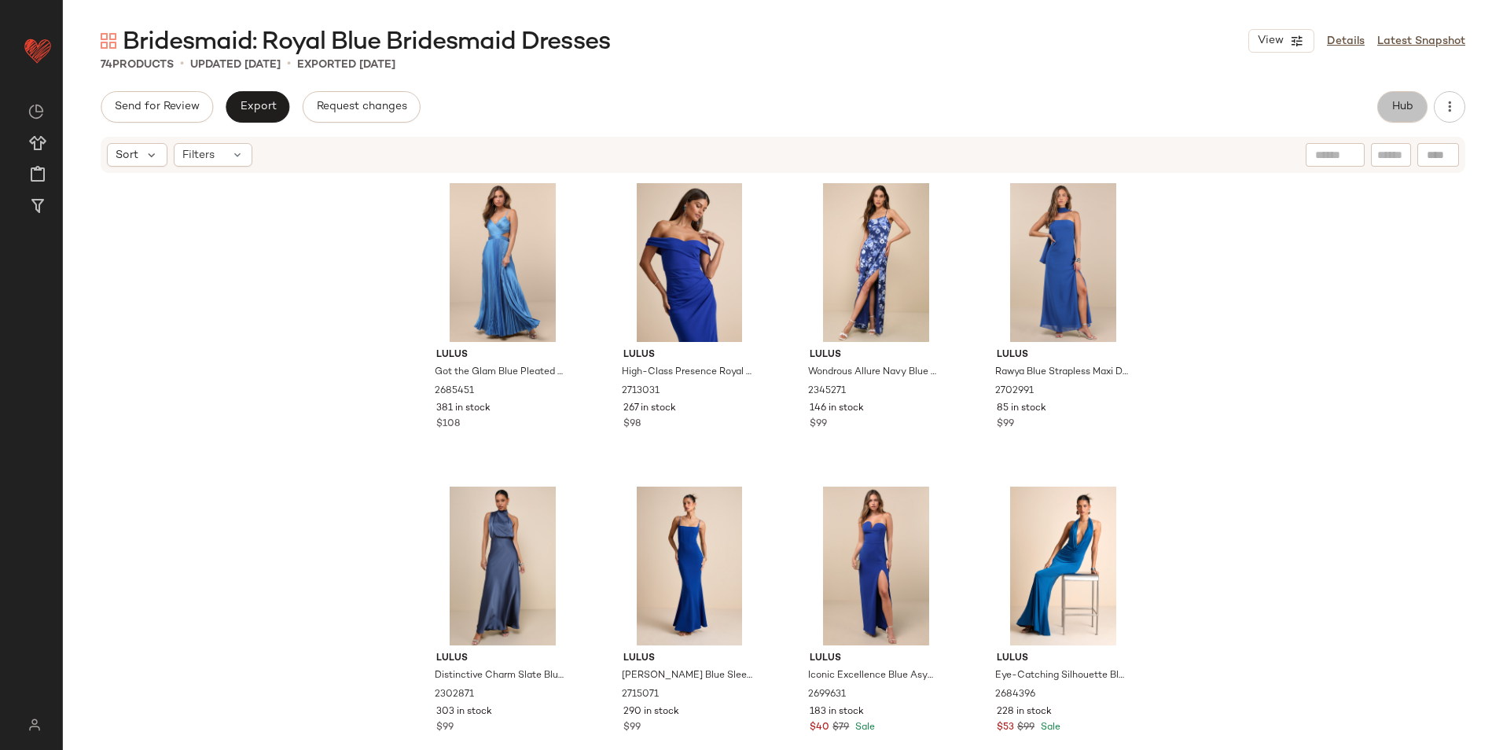
click at [1406, 108] on span "Hub" at bounding box center [1403, 107] width 22 height 13
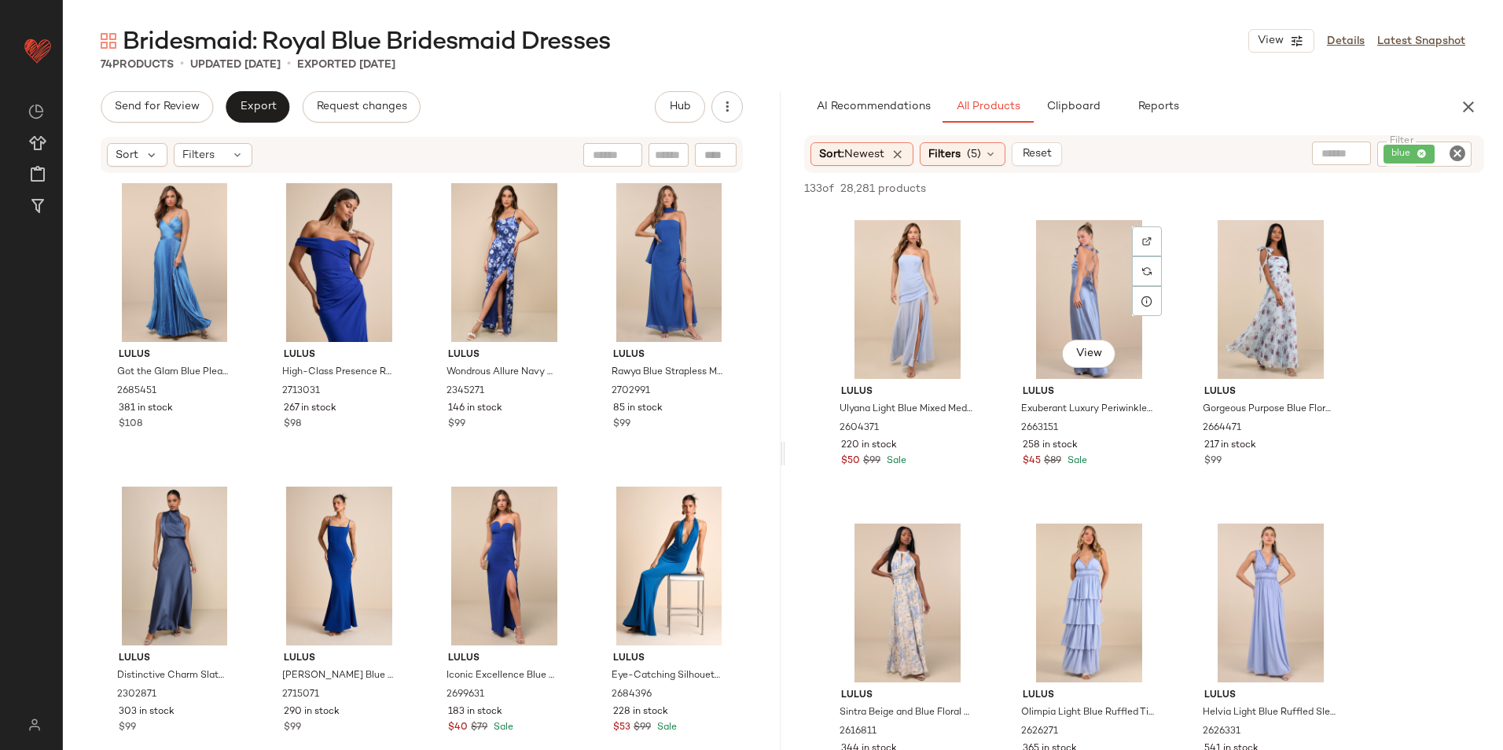
scroll to position [786, 0]
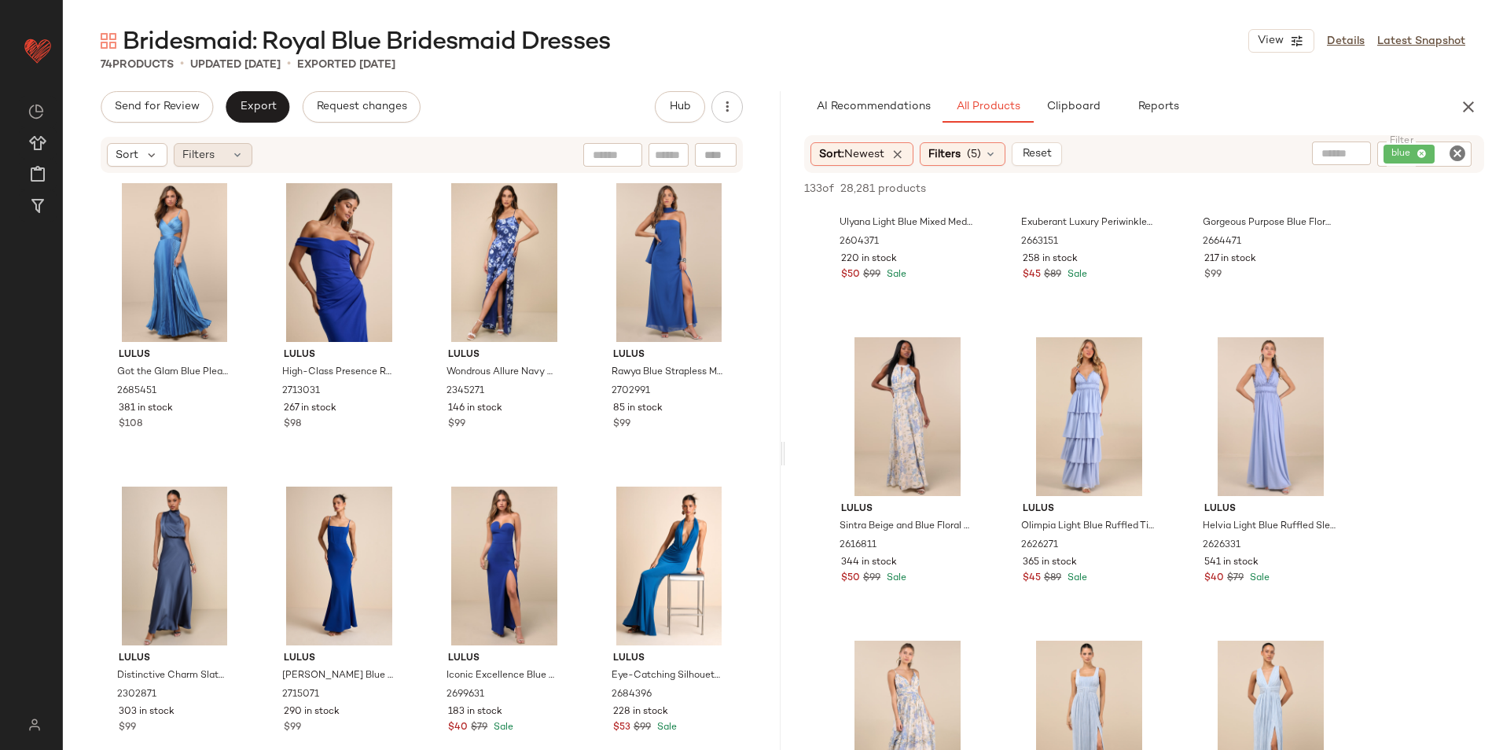
click at [207, 150] on span "Filters" at bounding box center [198, 155] width 32 height 17
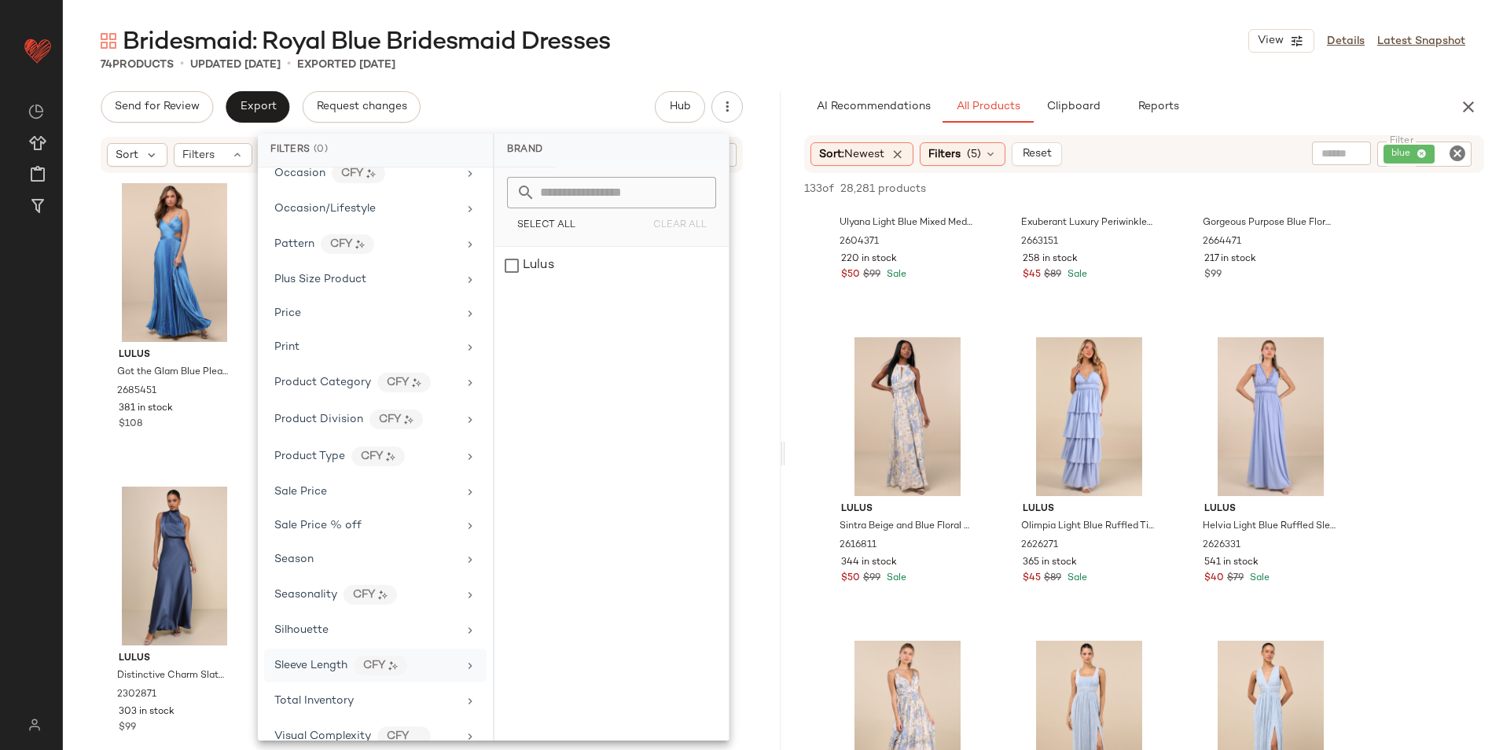
scroll to position [811, 0]
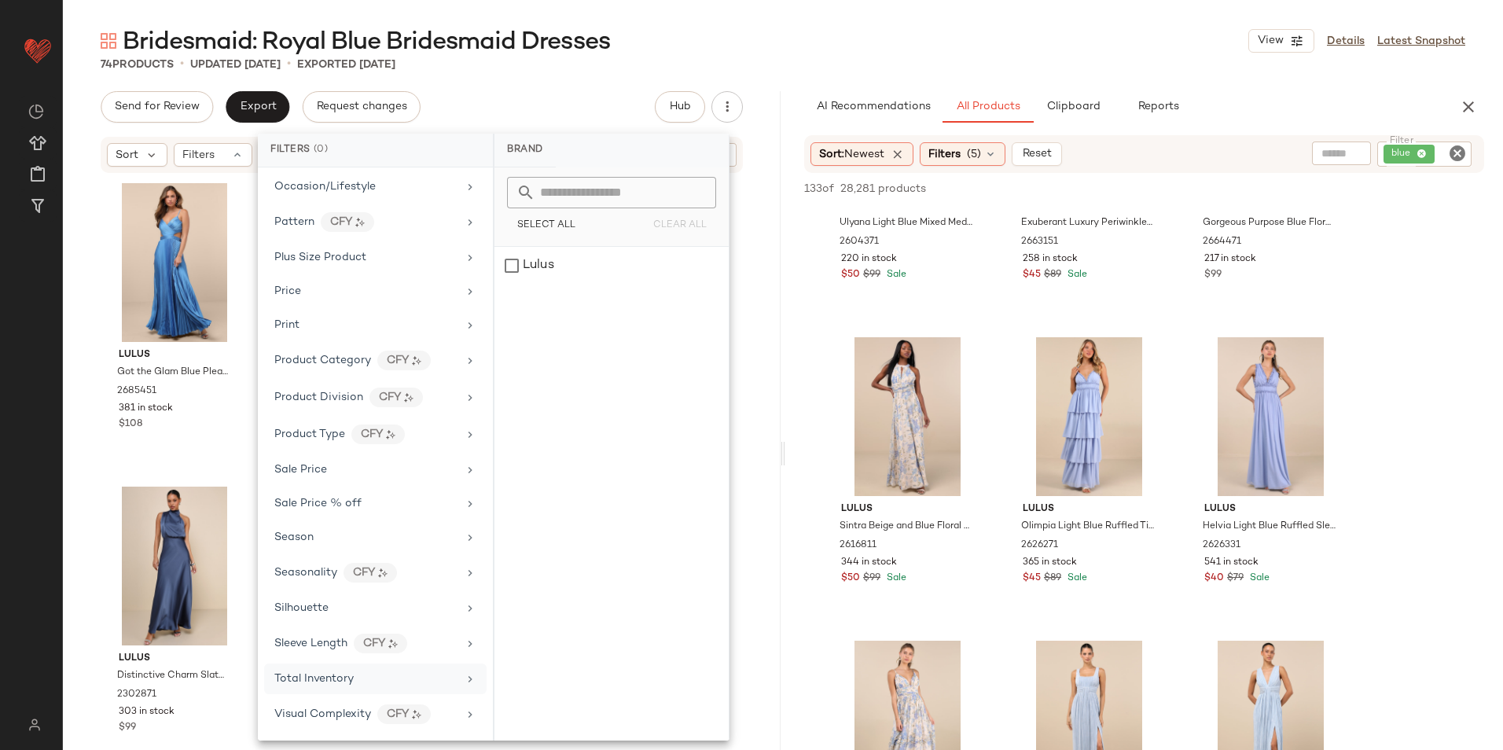
click at [335, 673] on span "Total Inventory" at bounding box center [313, 679] width 79 height 12
click at [648, 289] on input "Max" at bounding box center [655, 295] width 94 height 31
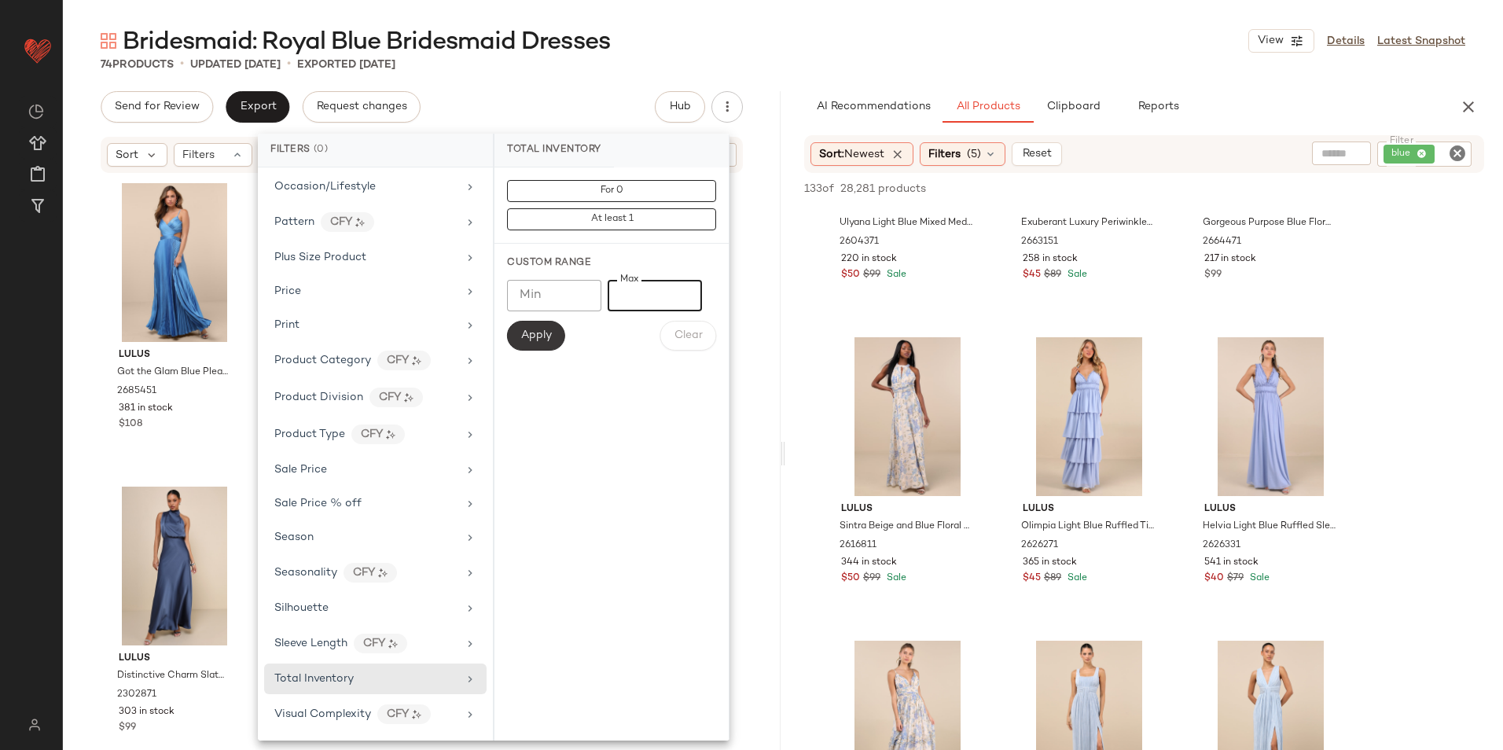
type input "**"
click at [546, 334] on span "Apply" at bounding box center [536, 335] width 31 height 13
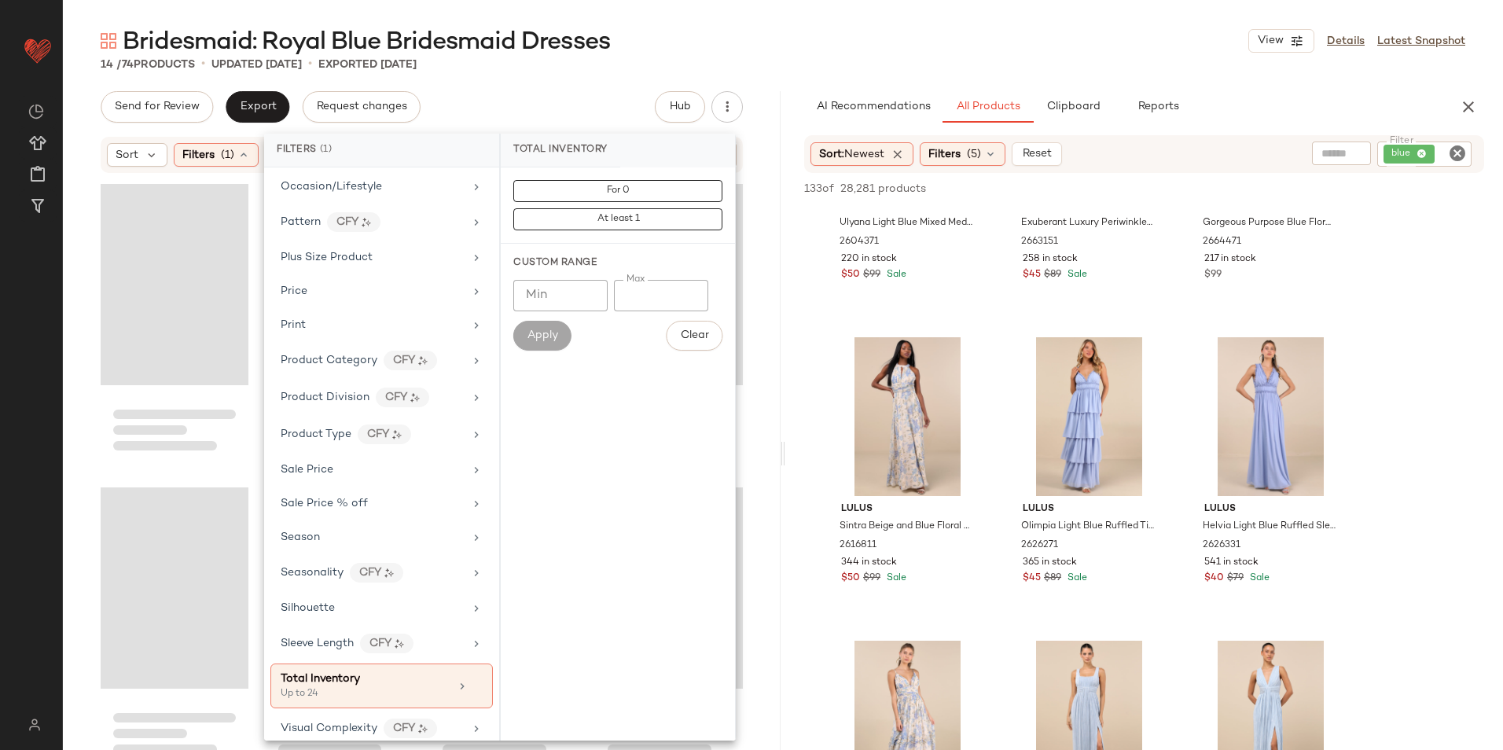
click at [743, 50] on div "Bridesmaid: Royal Blue Bridesmaid Dresses View Details Latest Snapshot" at bounding box center [783, 40] width 1440 height 31
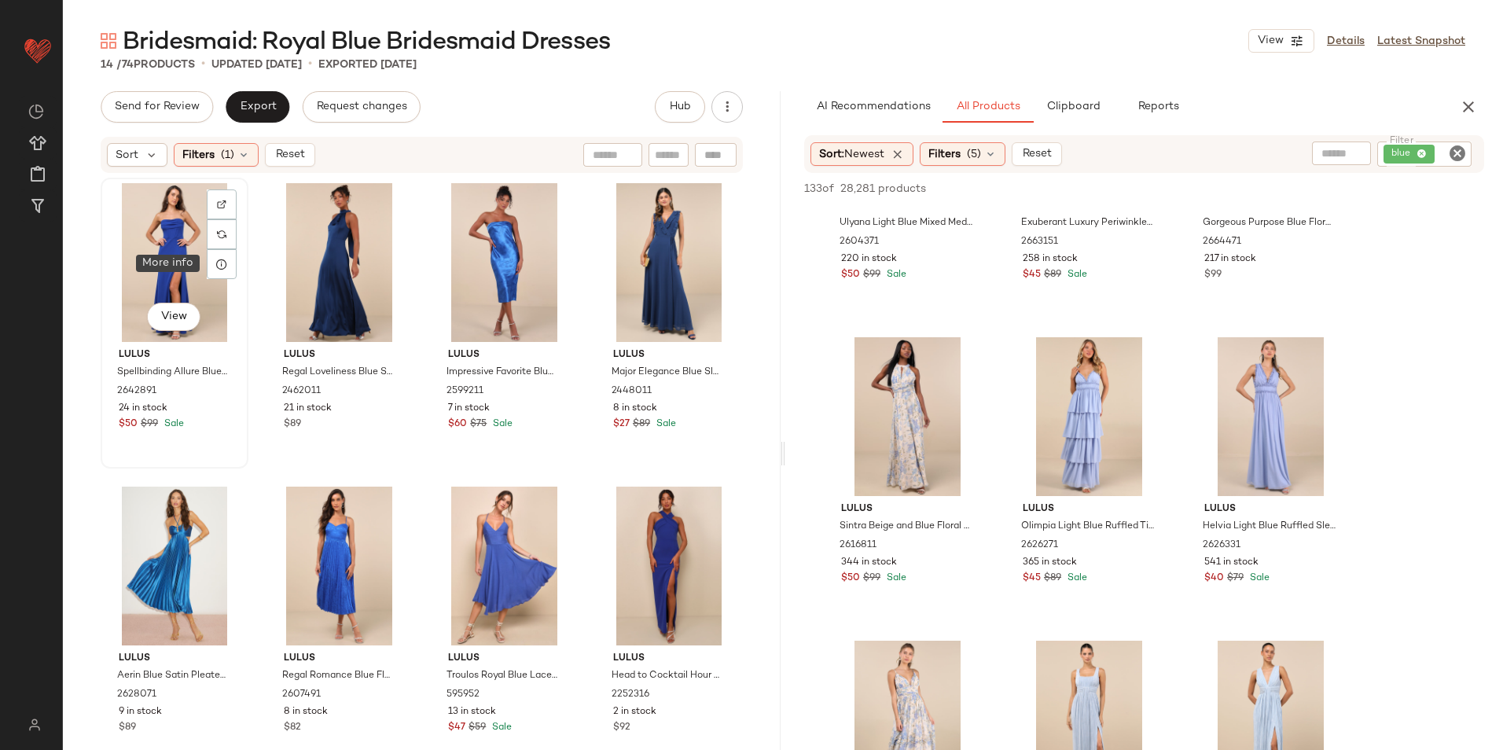
click at [175, 231] on div "View" at bounding box center [174, 262] width 137 height 159
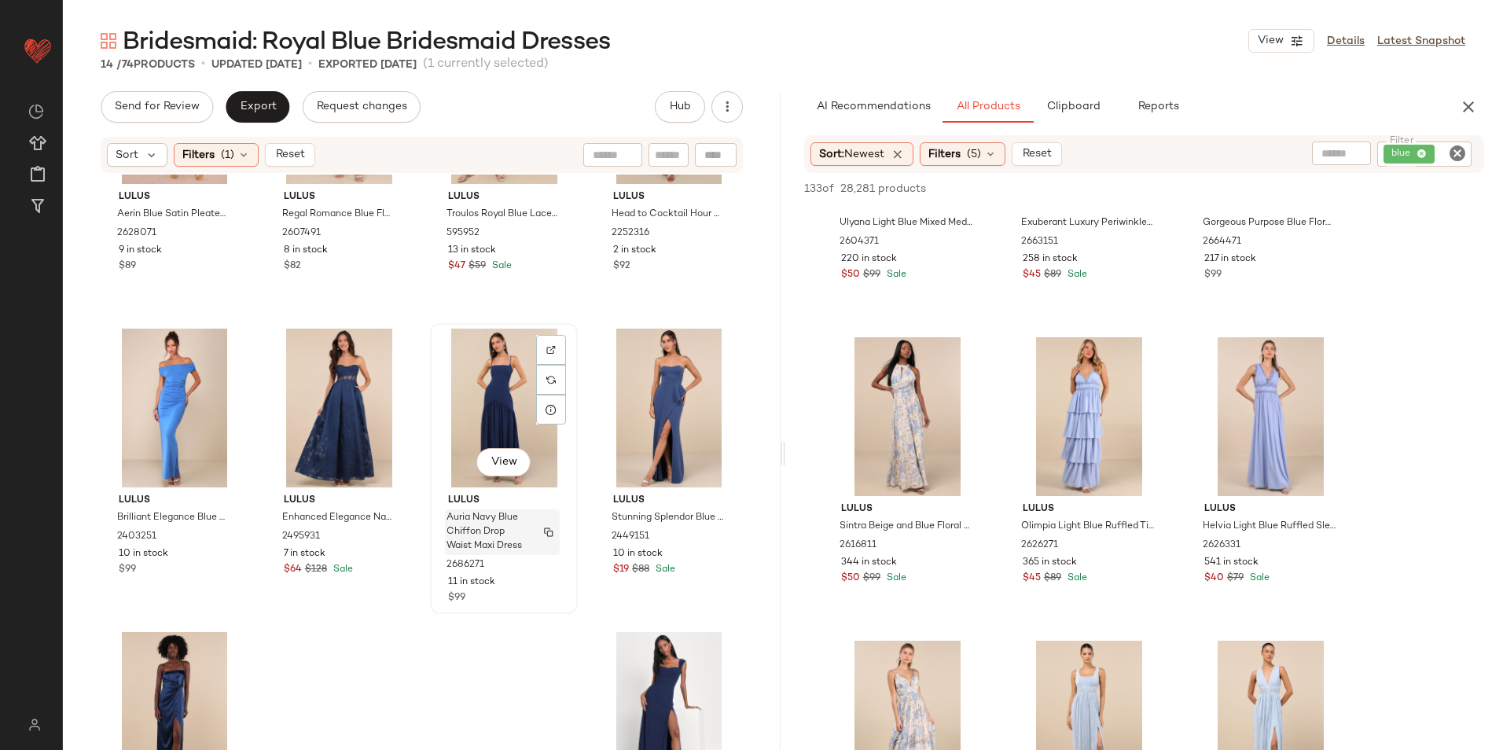
scroll to position [594, 0]
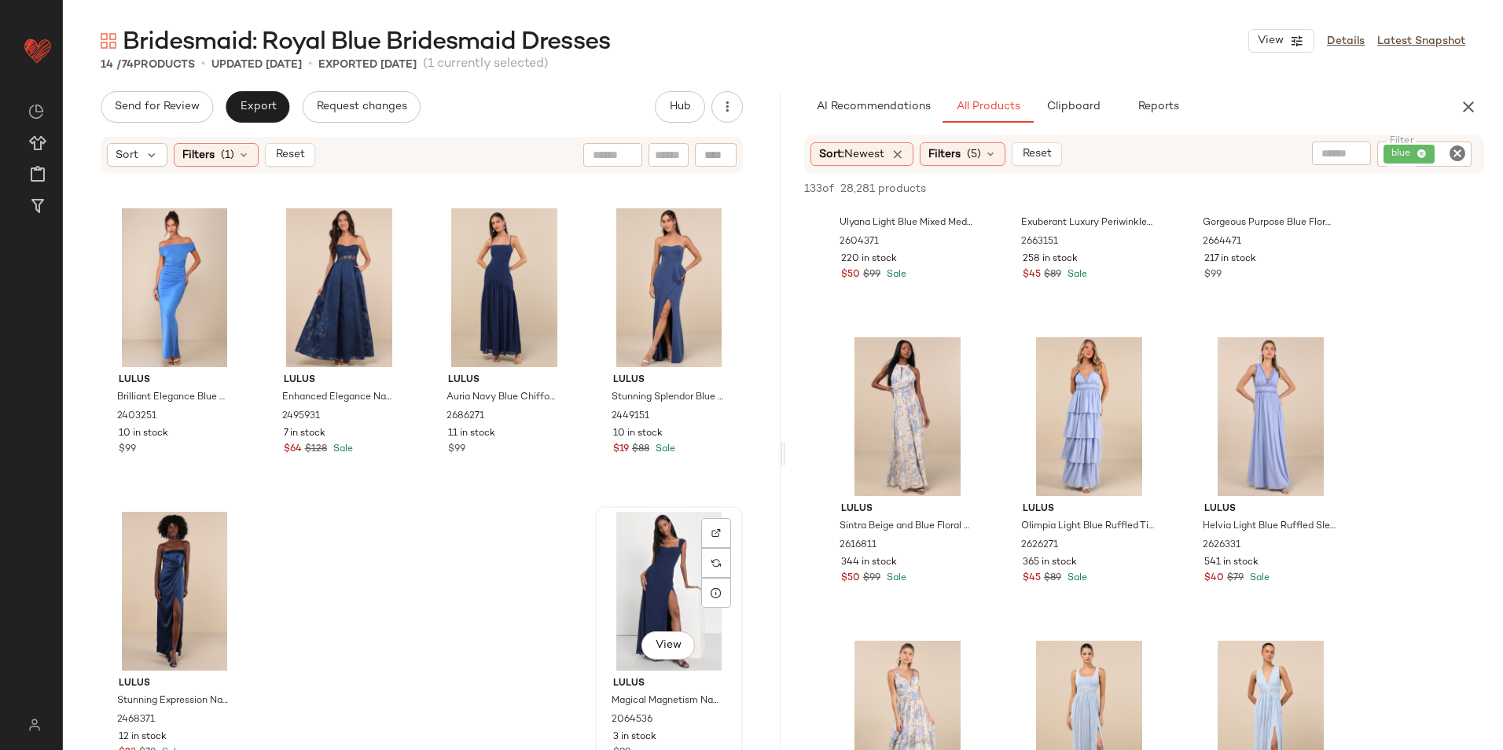
click at [650, 605] on div "View" at bounding box center [669, 591] width 137 height 159
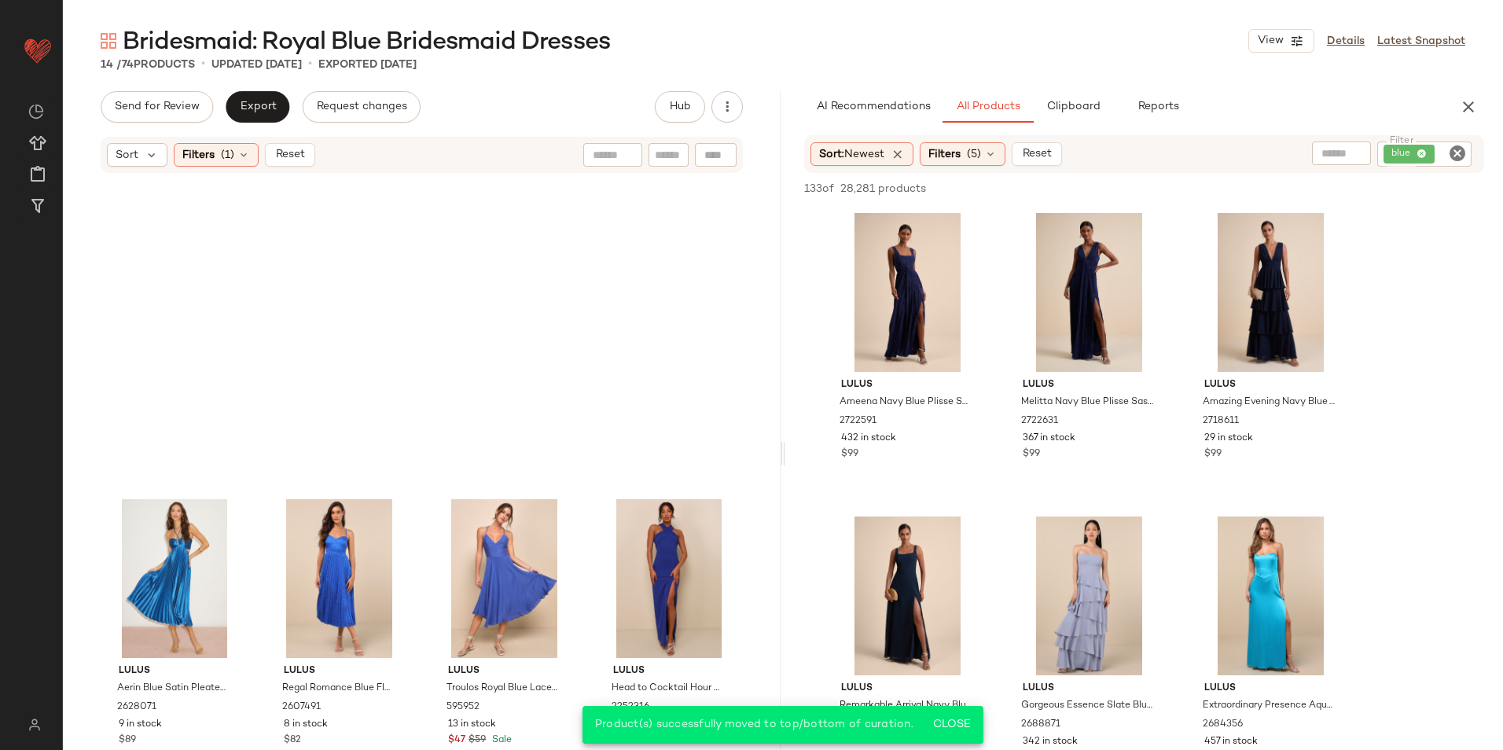
scroll to position [786, 0]
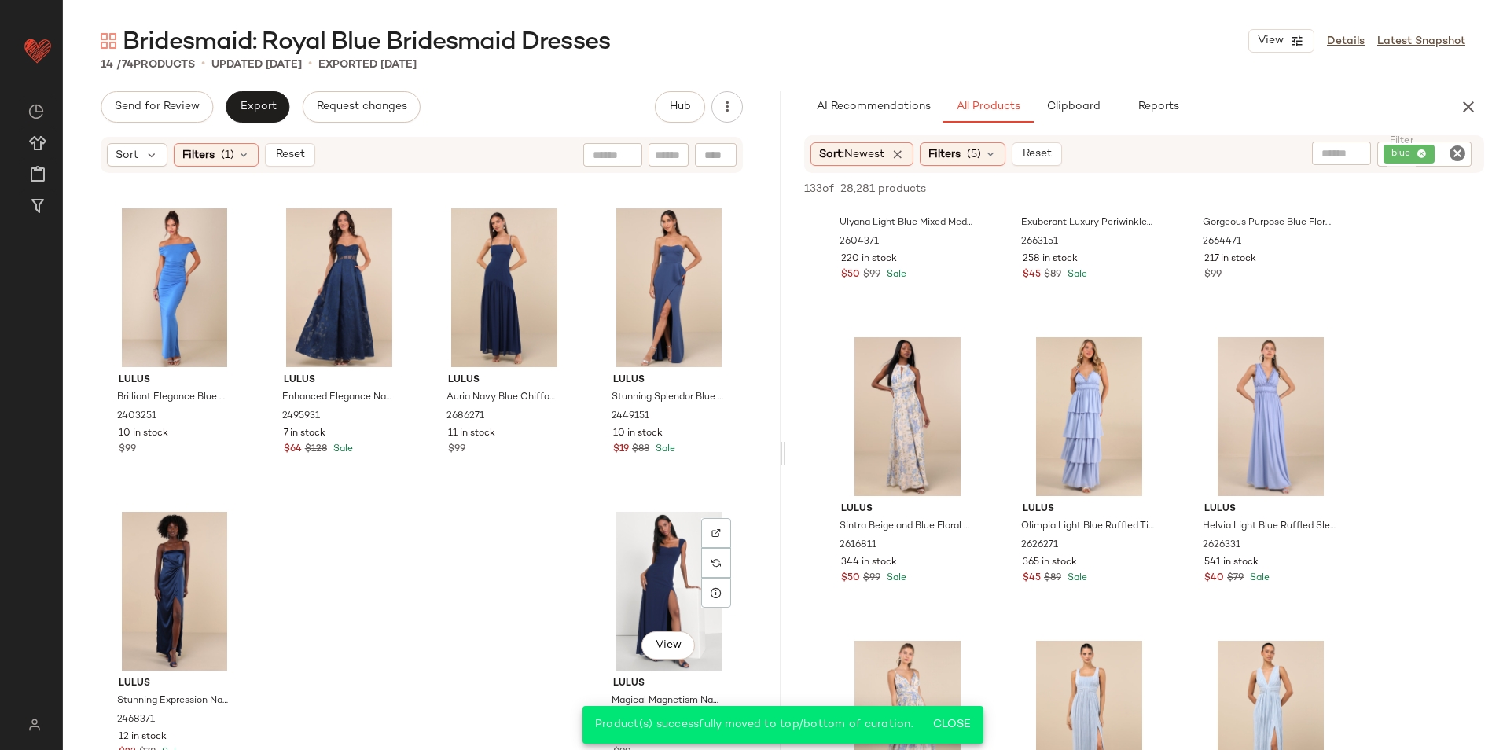
click at [660, 557] on div "View" at bounding box center [669, 591] width 137 height 159
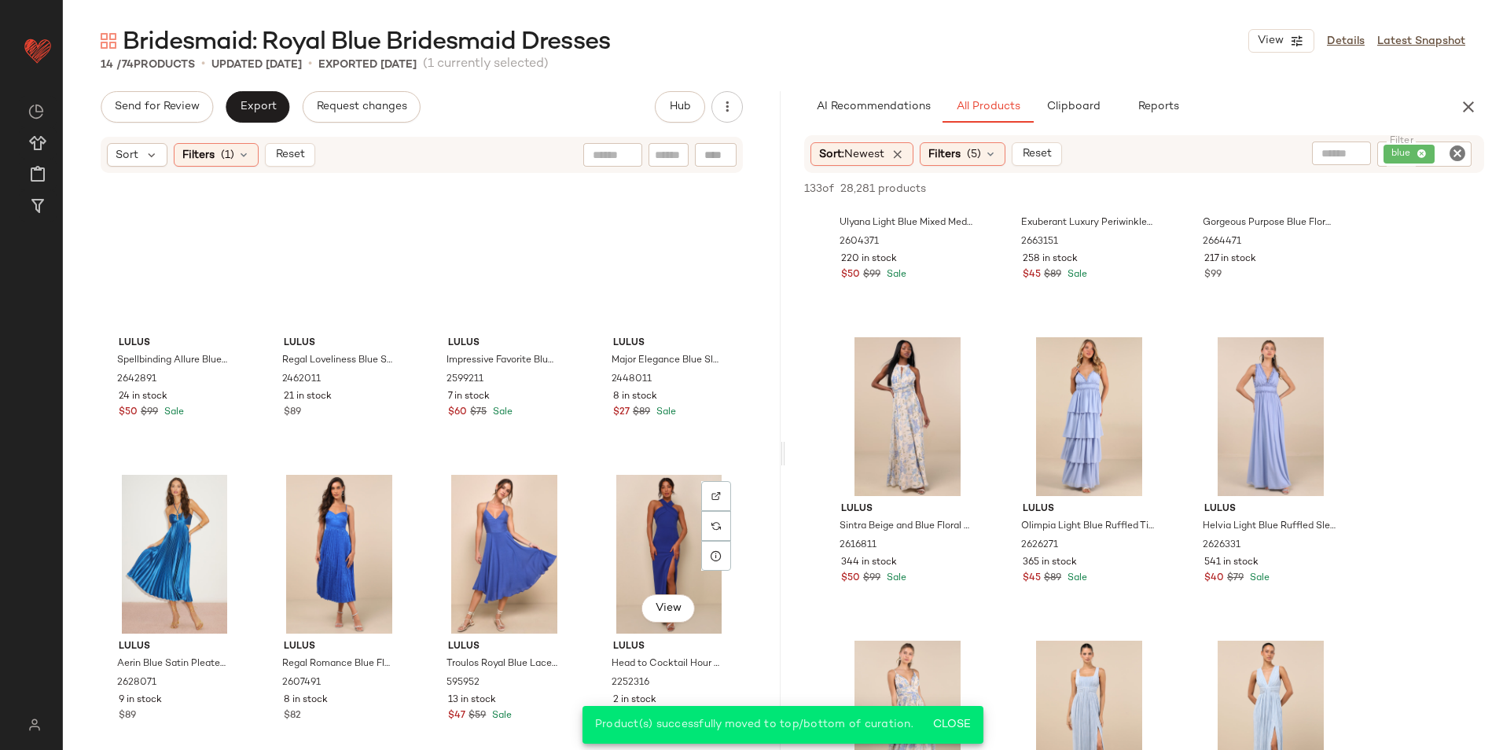
scroll to position [0, 0]
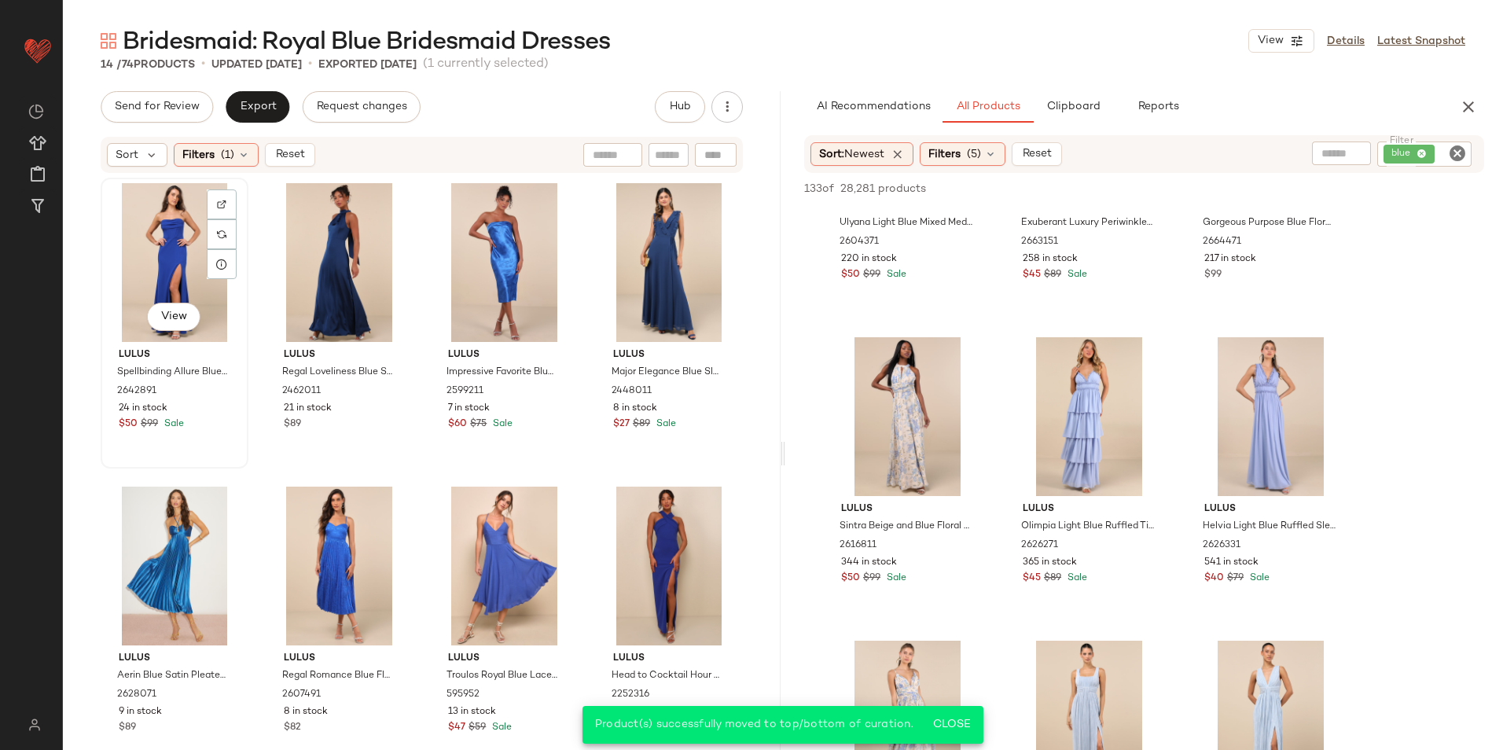
click at [163, 243] on div "View" at bounding box center [174, 262] width 137 height 159
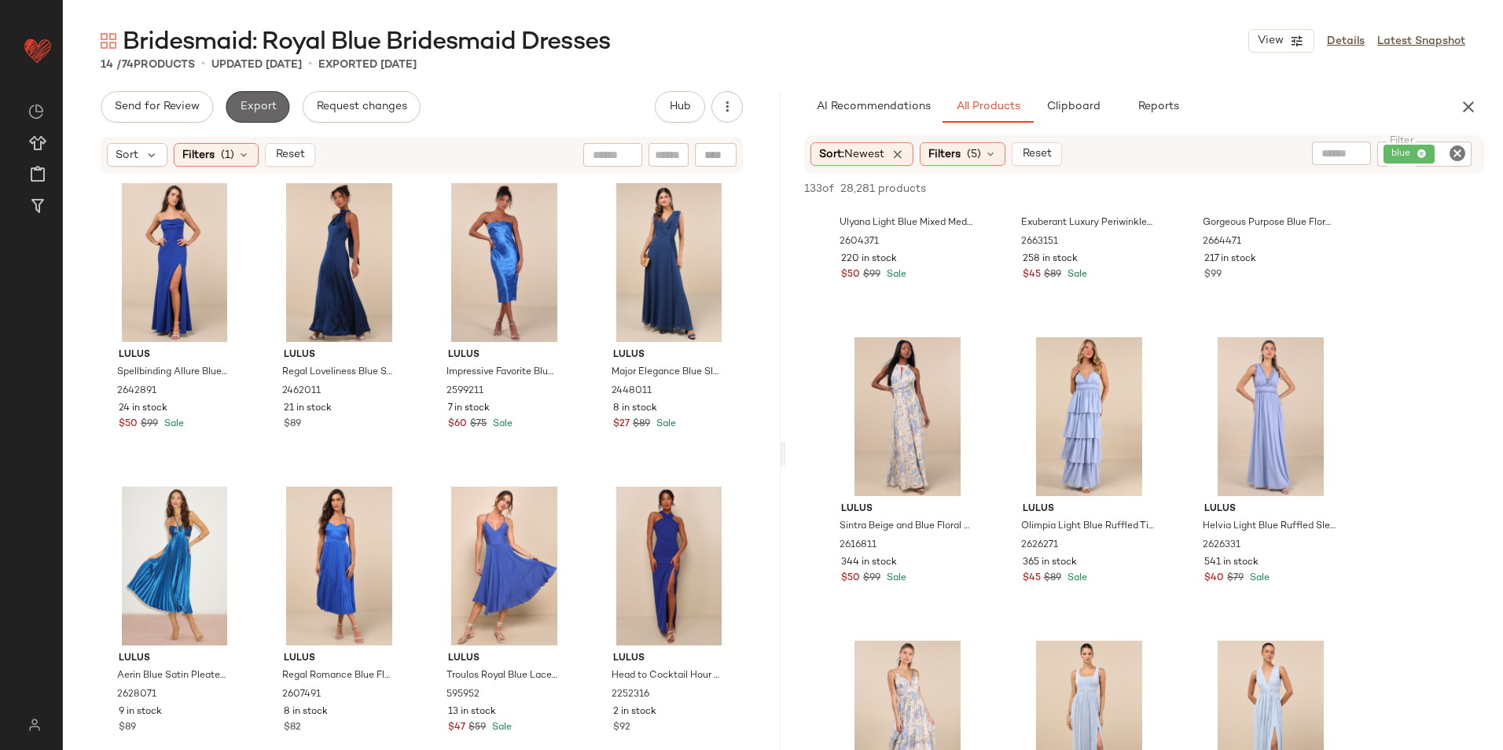
click at [249, 101] on span "Export" at bounding box center [257, 107] width 37 height 13
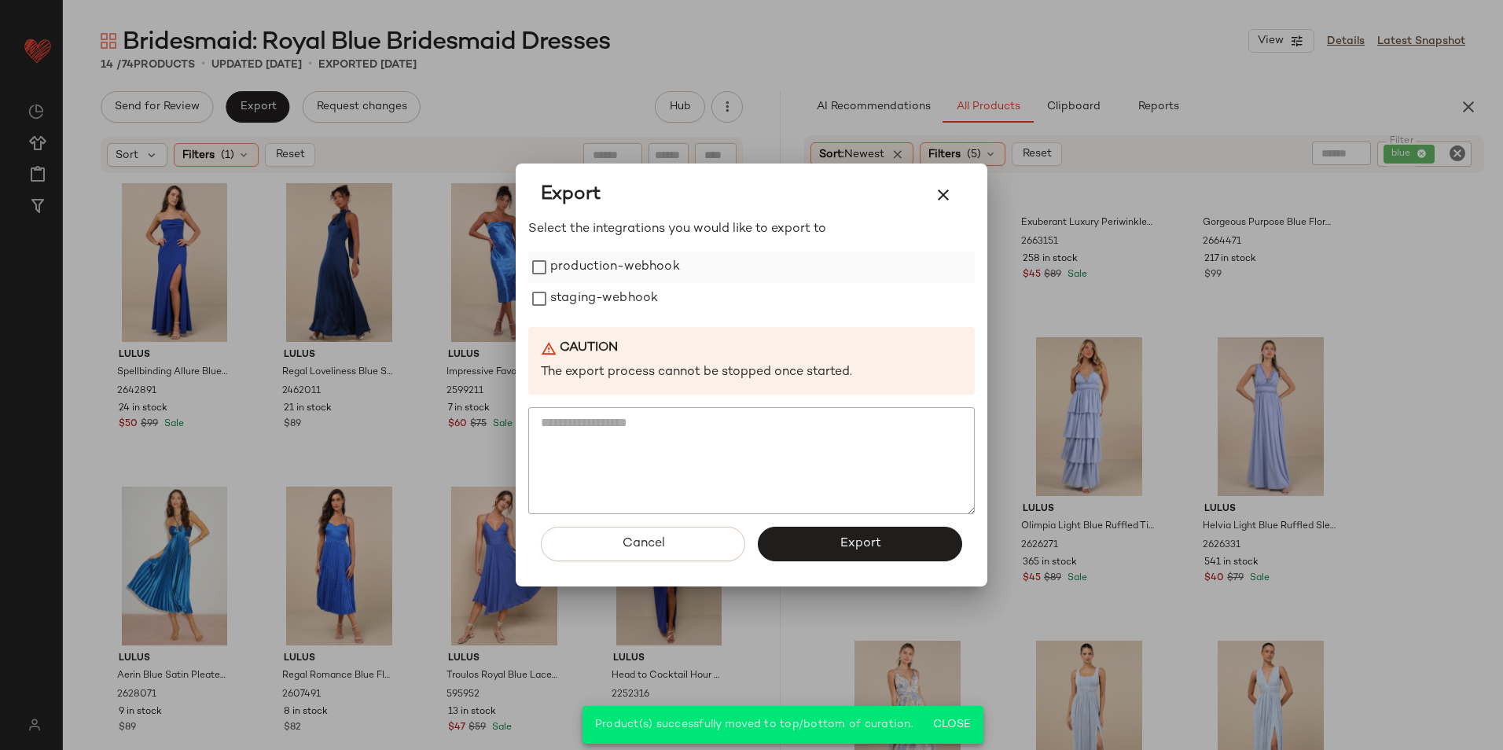
click at [586, 260] on label "production-webhook" at bounding box center [615, 267] width 130 height 31
drag, startPoint x: 588, startPoint y: 288, endPoint x: 682, endPoint y: 373, distance: 127.5
click at [590, 293] on label "staging-webhook" at bounding box center [604, 298] width 108 height 31
click at [879, 532] on button "Export" at bounding box center [860, 544] width 204 height 35
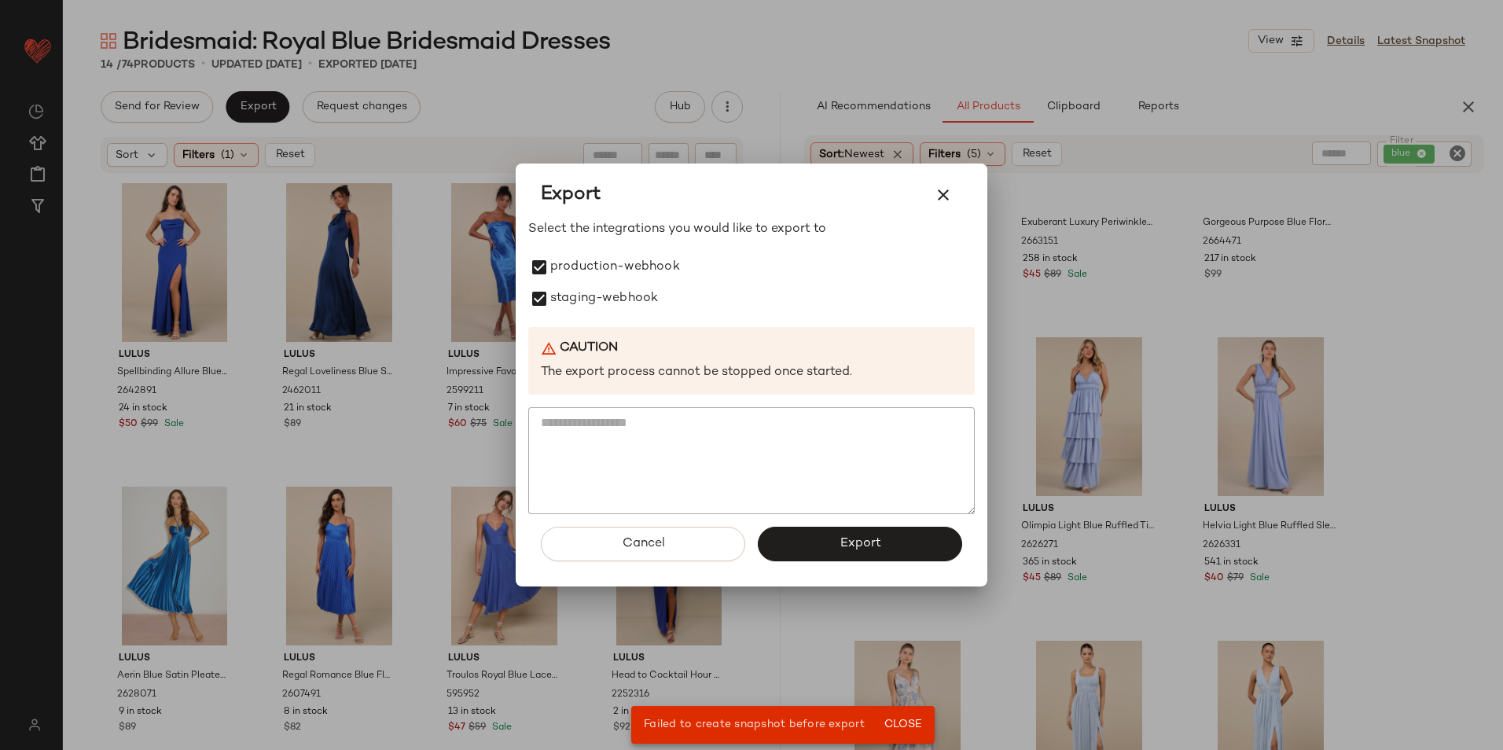
drag, startPoint x: 944, startPoint y: 189, endPoint x: 883, endPoint y: 197, distance: 61.1
click at [943, 189] on icon "button" at bounding box center [943, 195] width 19 height 19
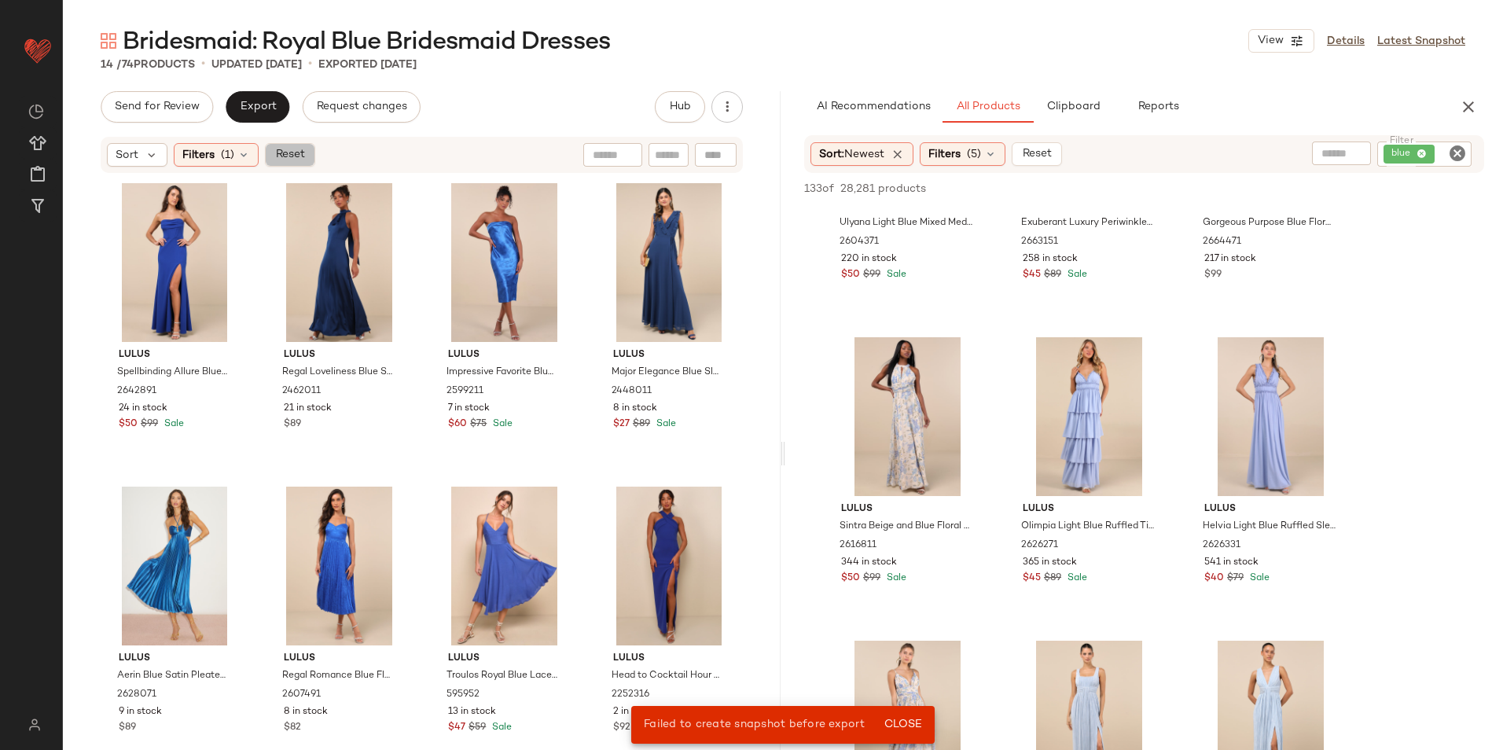
click at [299, 156] on span "Reset" at bounding box center [289, 155] width 30 height 13
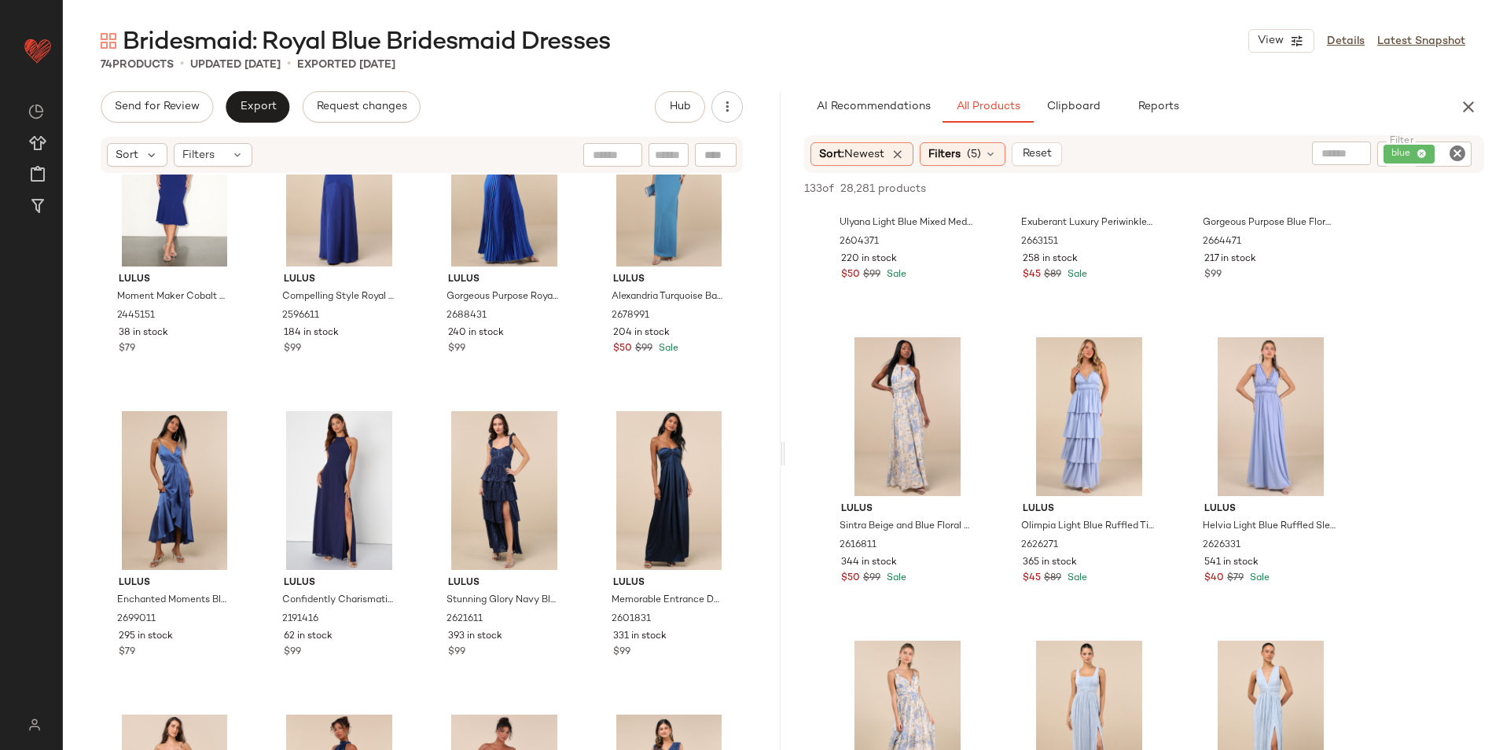
scroll to position [3934, 0]
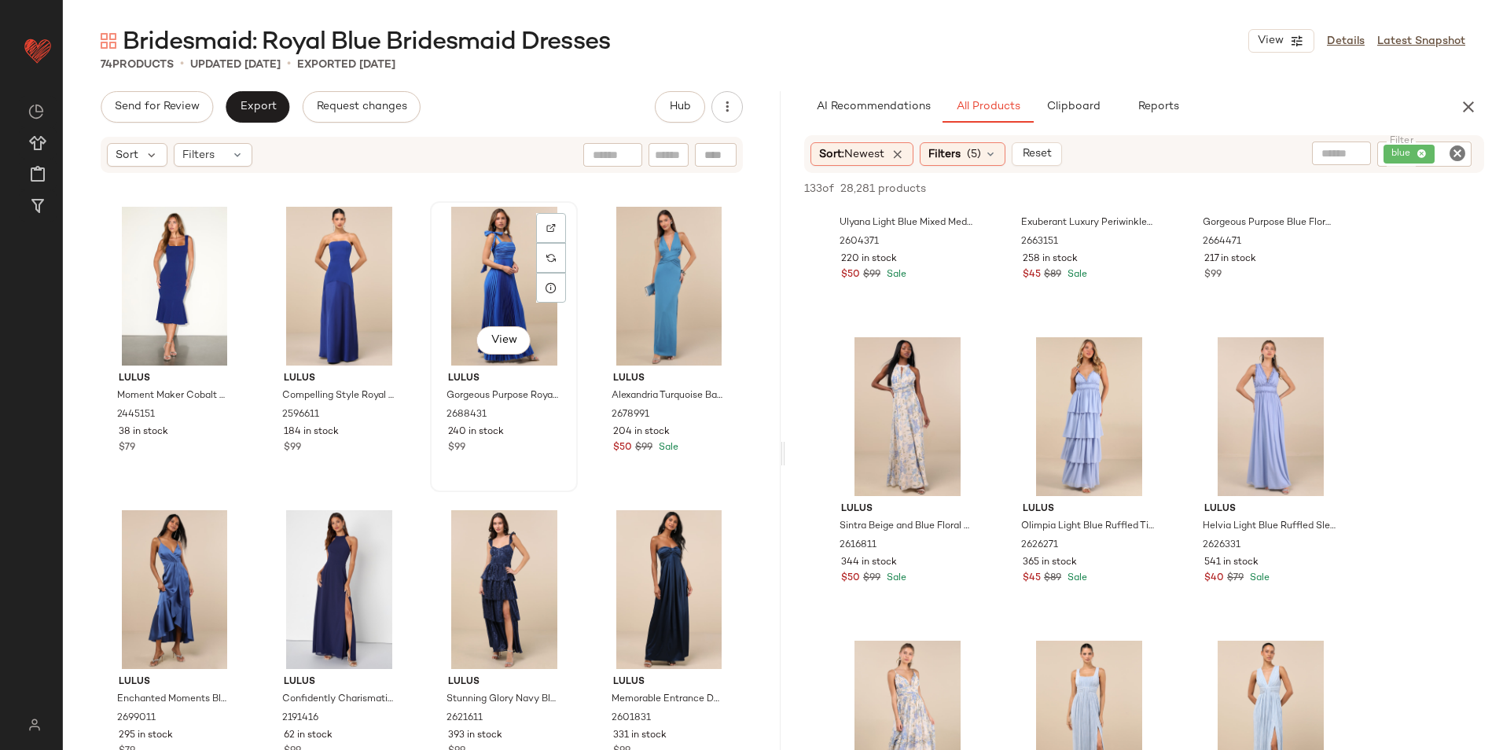
click at [458, 298] on div "View" at bounding box center [504, 286] width 137 height 159
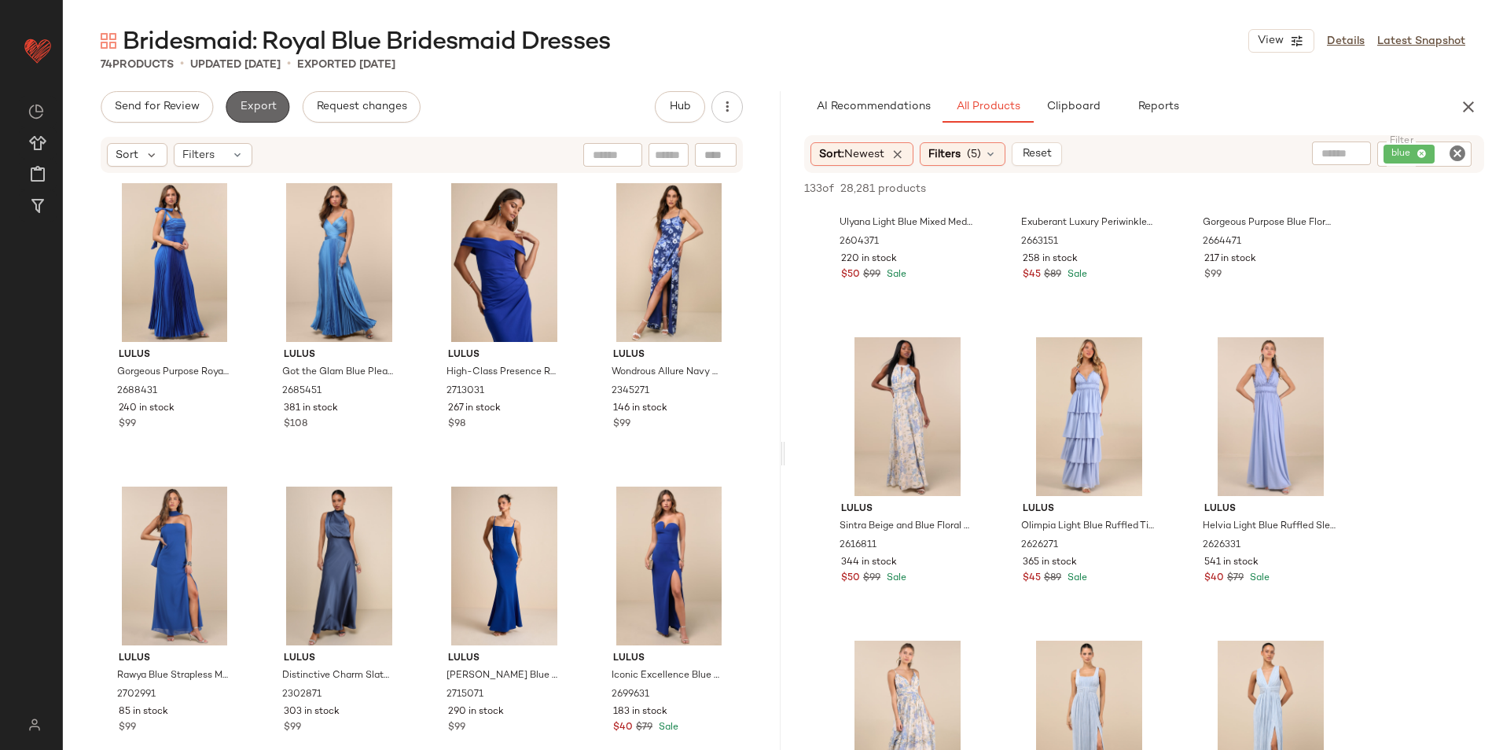
click at [263, 115] on button "Export" at bounding box center [258, 106] width 64 height 31
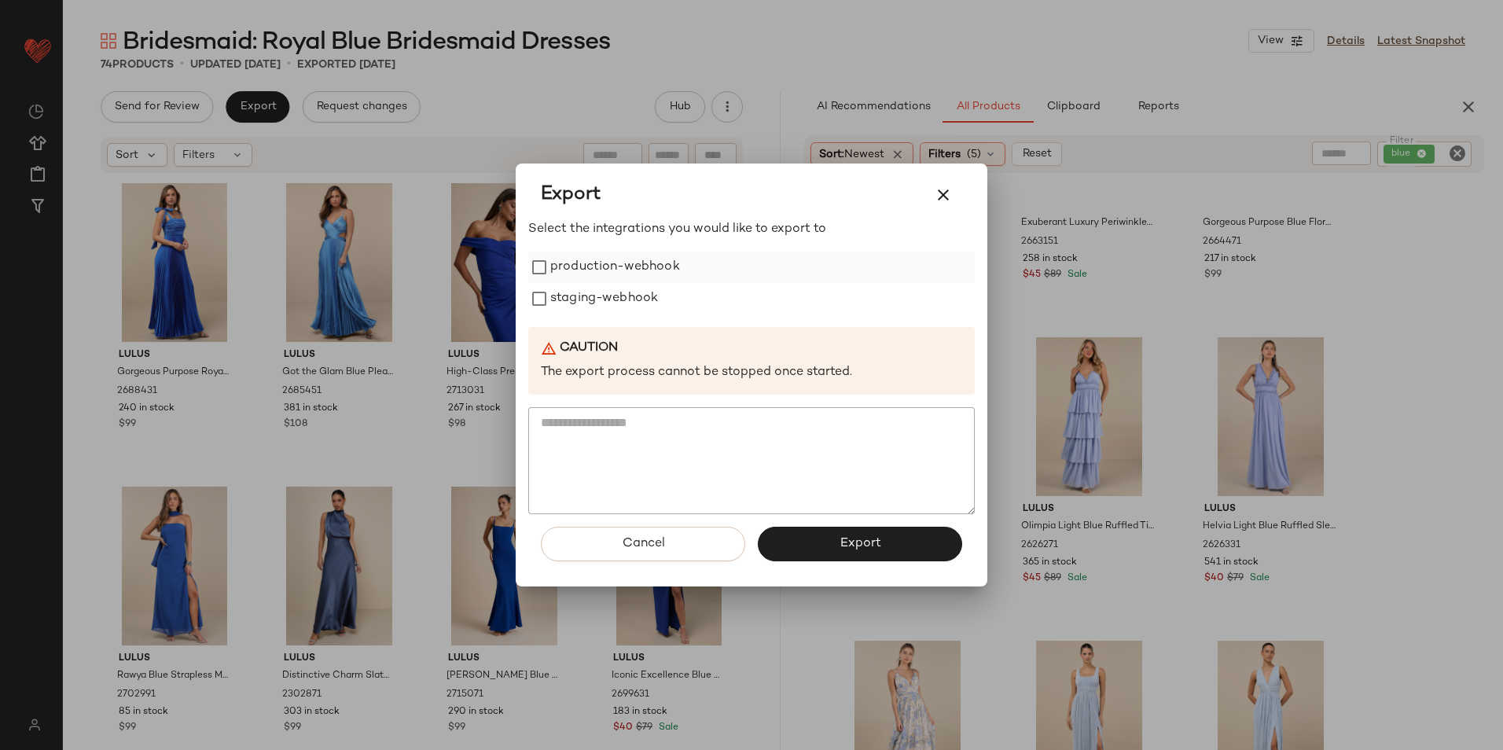
click at [555, 261] on label "production-webhook" at bounding box center [615, 267] width 130 height 31
click at [561, 301] on label "staging-webhook" at bounding box center [604, 298] width 108 height 31
click at [807, 543] on button "Export" at bounding box center [860, 544] width 204 height 35
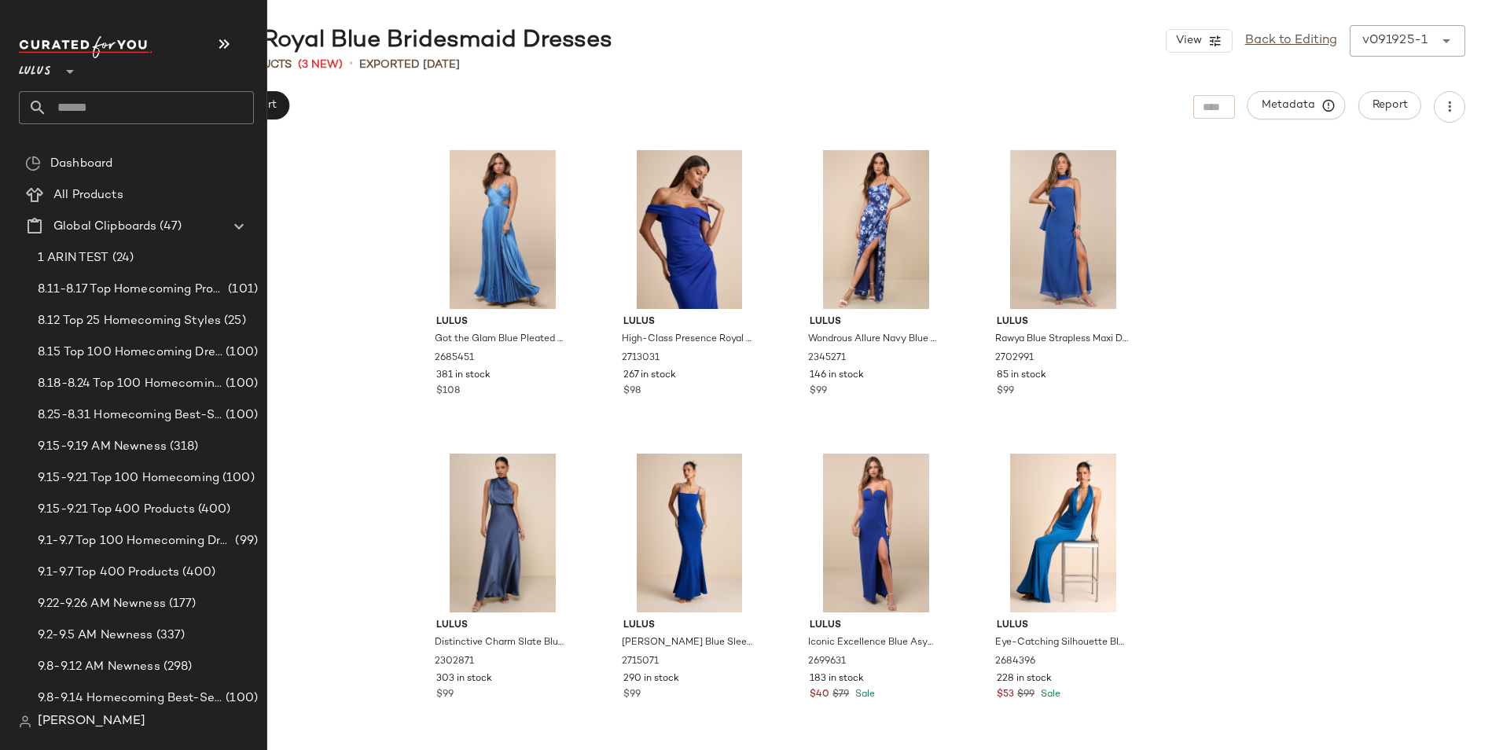
click at [83, 104] on input "text" at bounding box center [150, 107] width 207 height 33
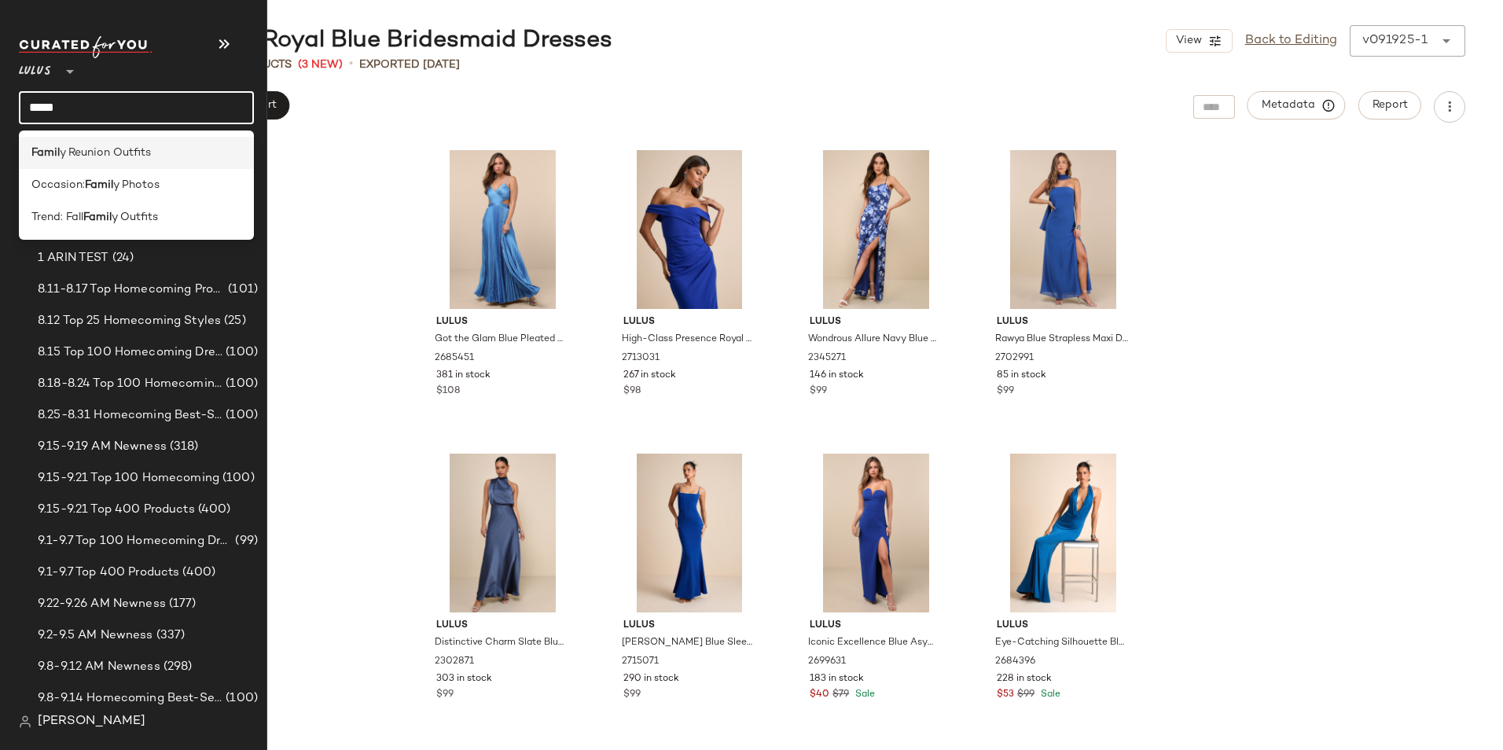
type input "*****"
drag, startPoint x: 99, startPoint y: 152, endPoint x: 123, endPoint y: 166, distance: 28.2
click at [100, 153] on span "y Reunion Outfits" at bounding box center [105, 153] width 91 height 17
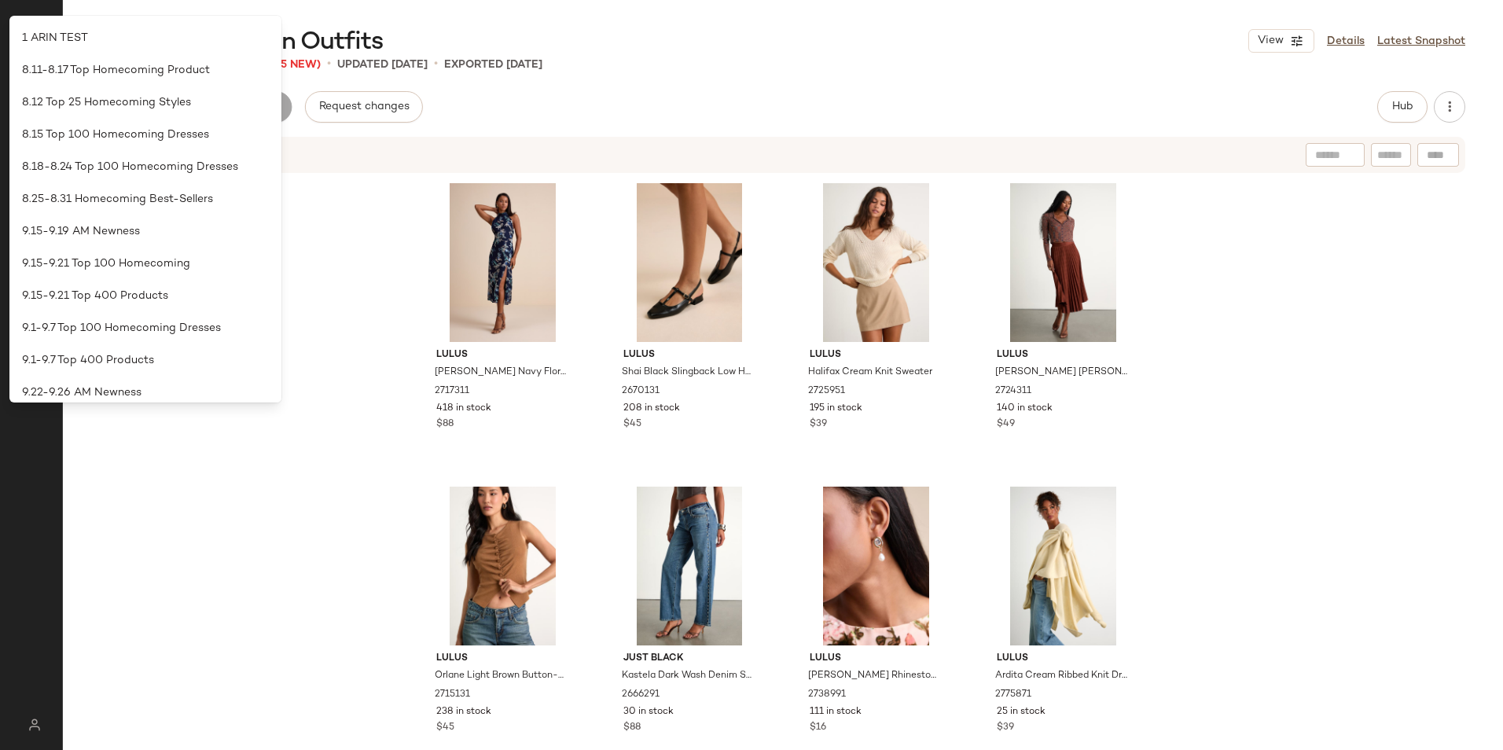
drag, startPoint x: 572, startPoint y: 97, endPoint x: 564, endPoint y: 101, distance: 8.8
click at [569, 99] on div "Review Products Export Request changes Hub" at bounding box center [783, 106] width 1365 height 31
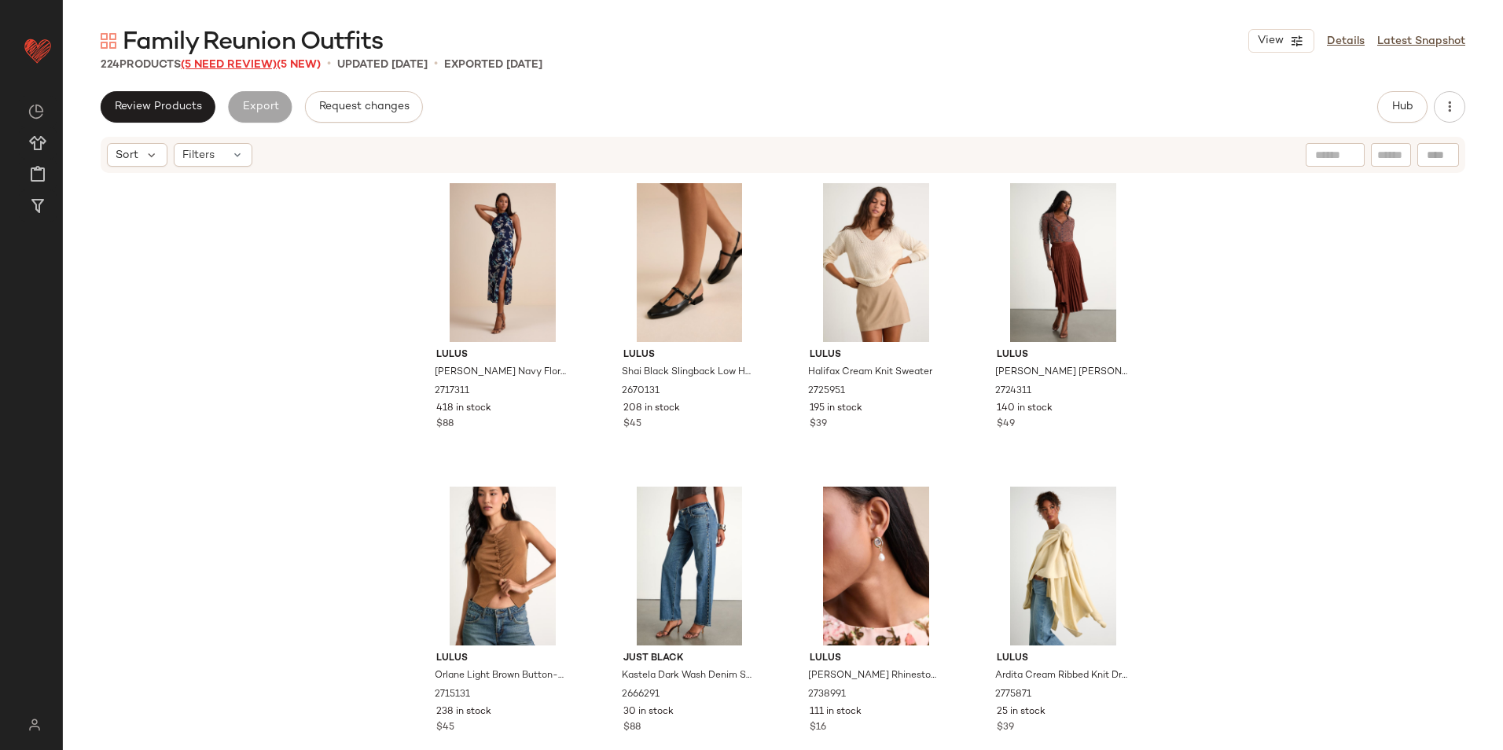
click at [236, 63] on span "(5 Need Review)" at bounding box center [229, 65] width 96 height 12
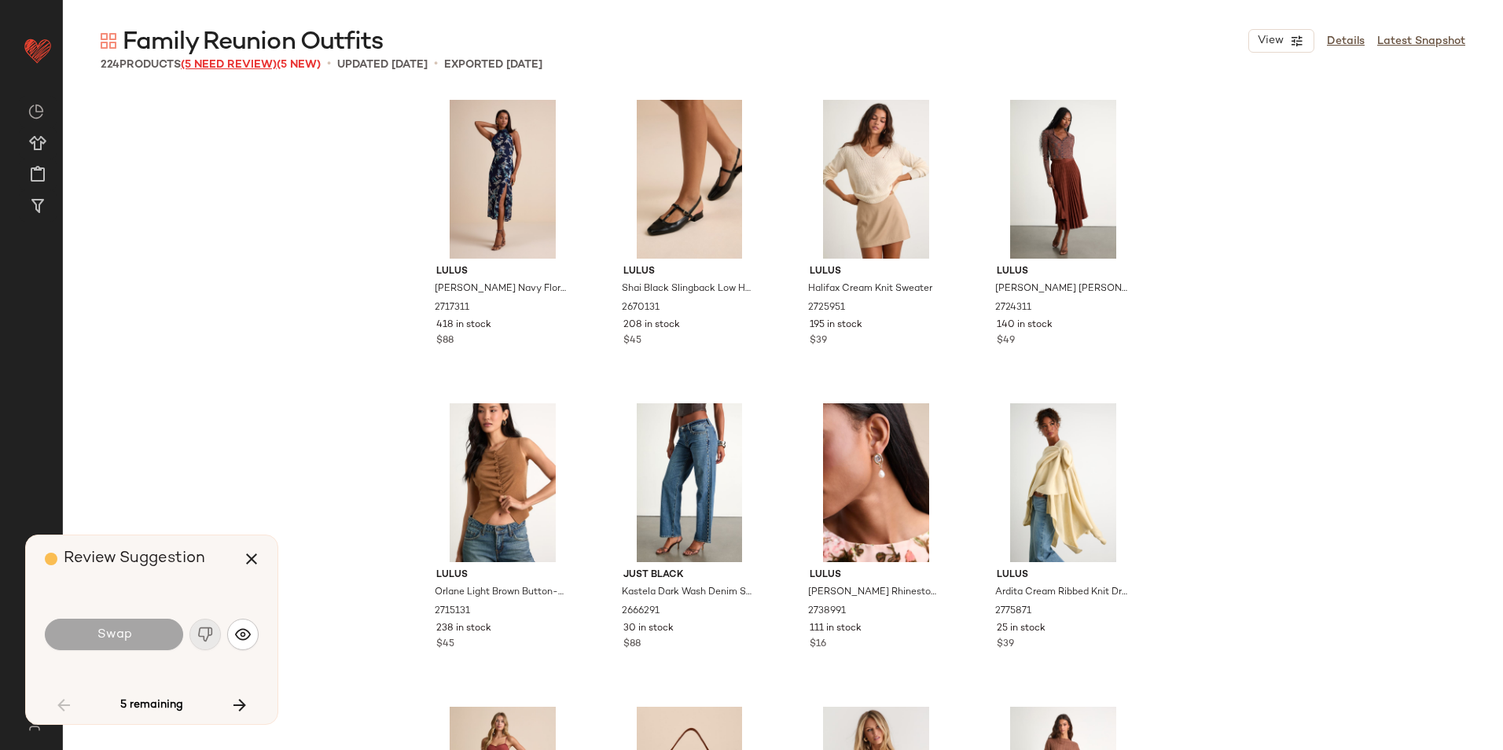
scroll to position [4249, 0]
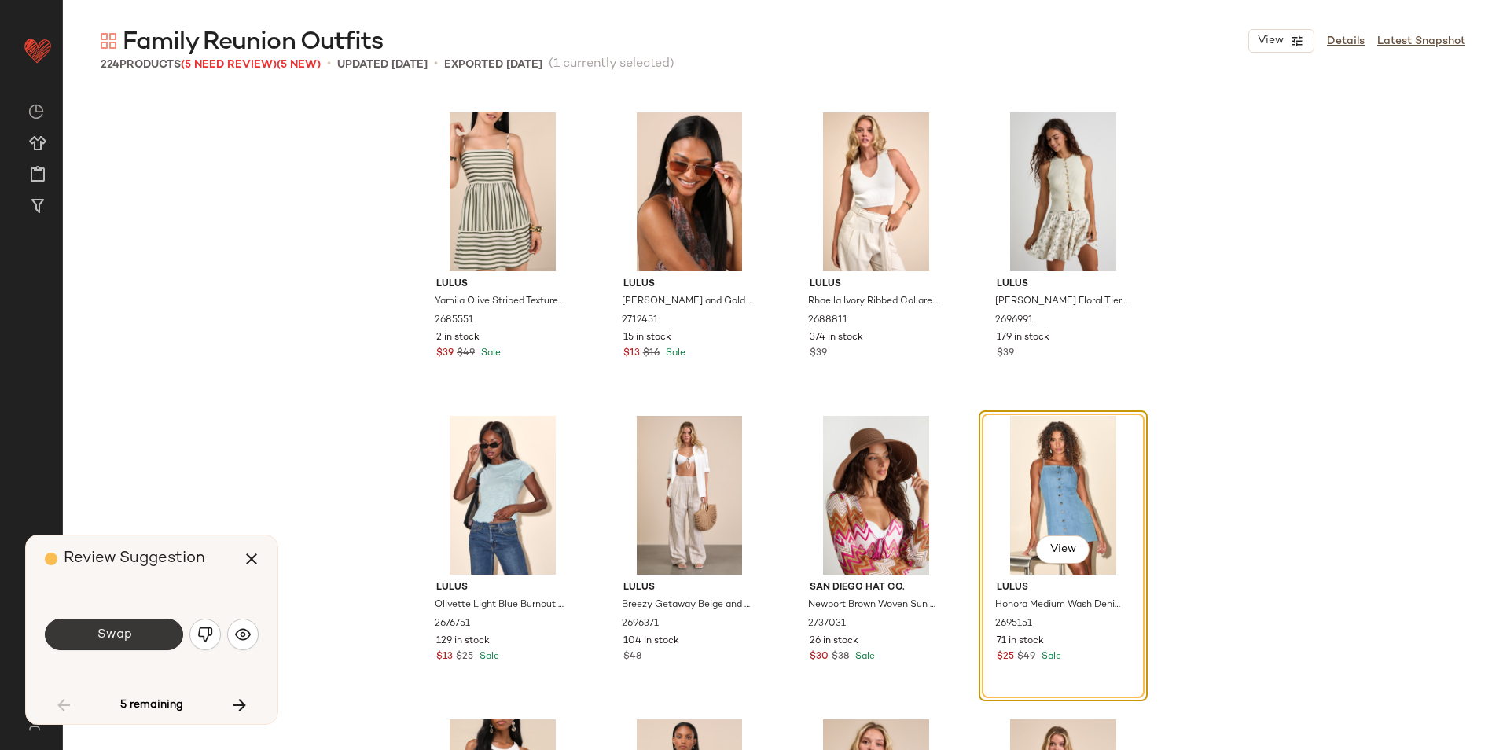
click at [120, 632] on span "Swap" at bounding box center [113, 634] width 35 height 15
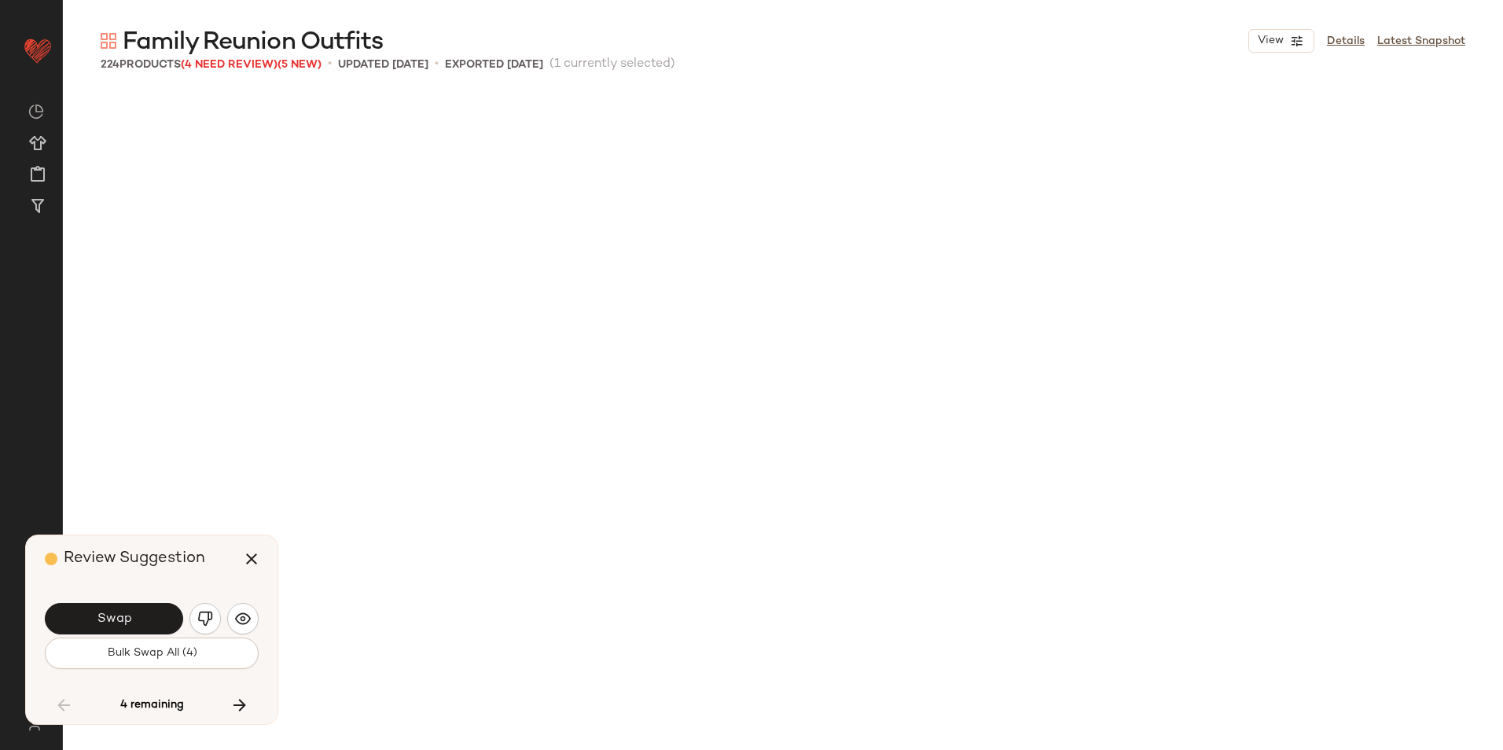
scroll to position [5159, 0]
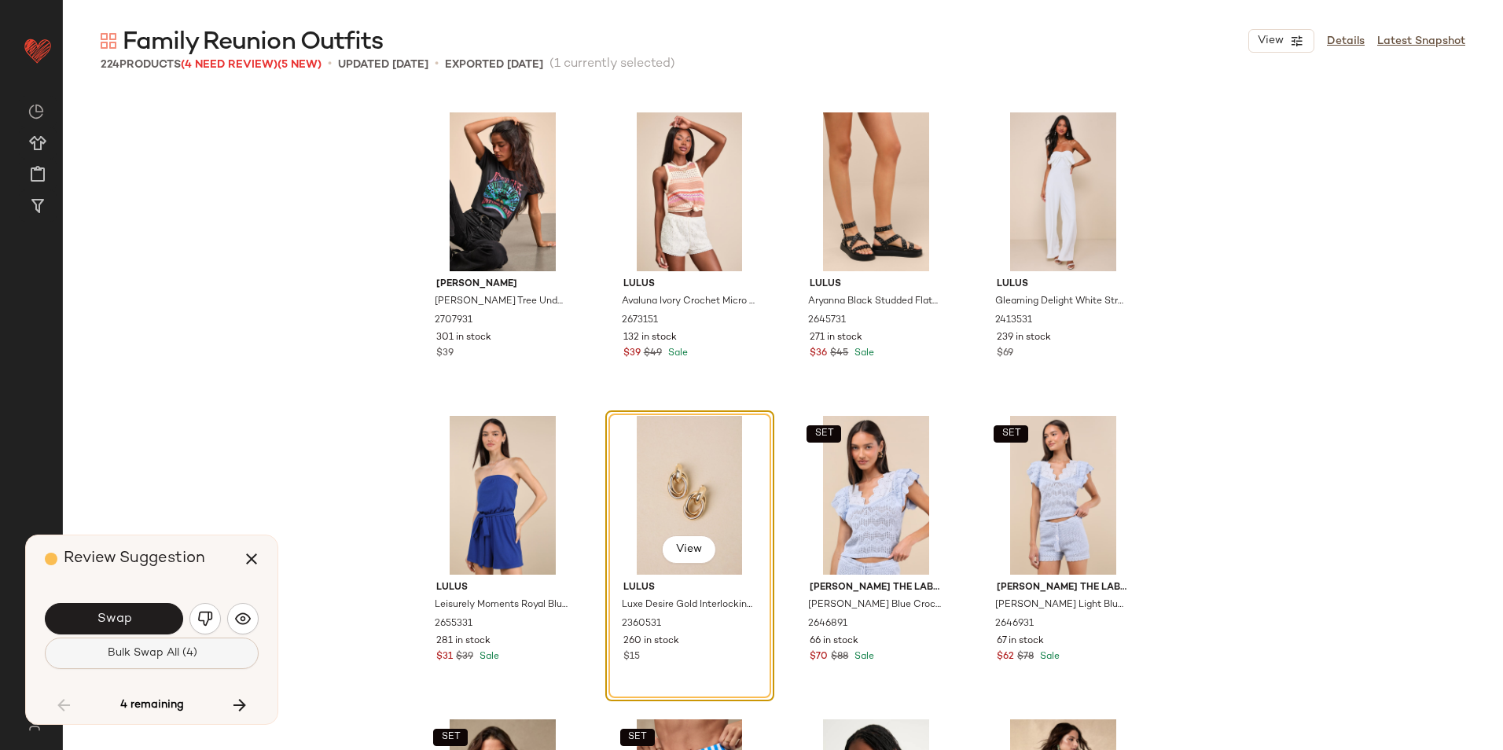
click at [134, 661] on button "Bulk Swap All (4)" at bounding box center [152, 653] width 214 height 31
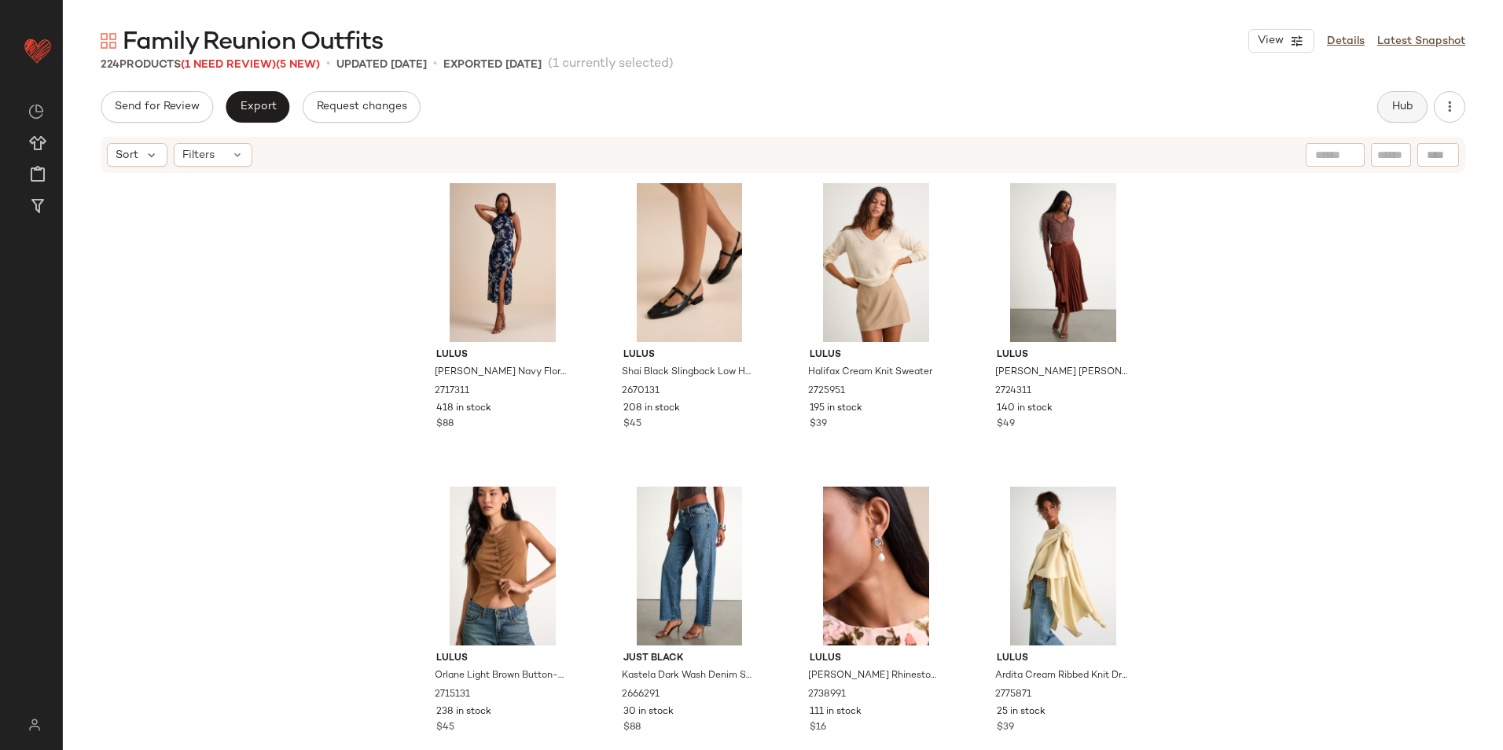
click at [1385, 109] on button "Hub" at bounding box center [1403, 106] width 50 height 31
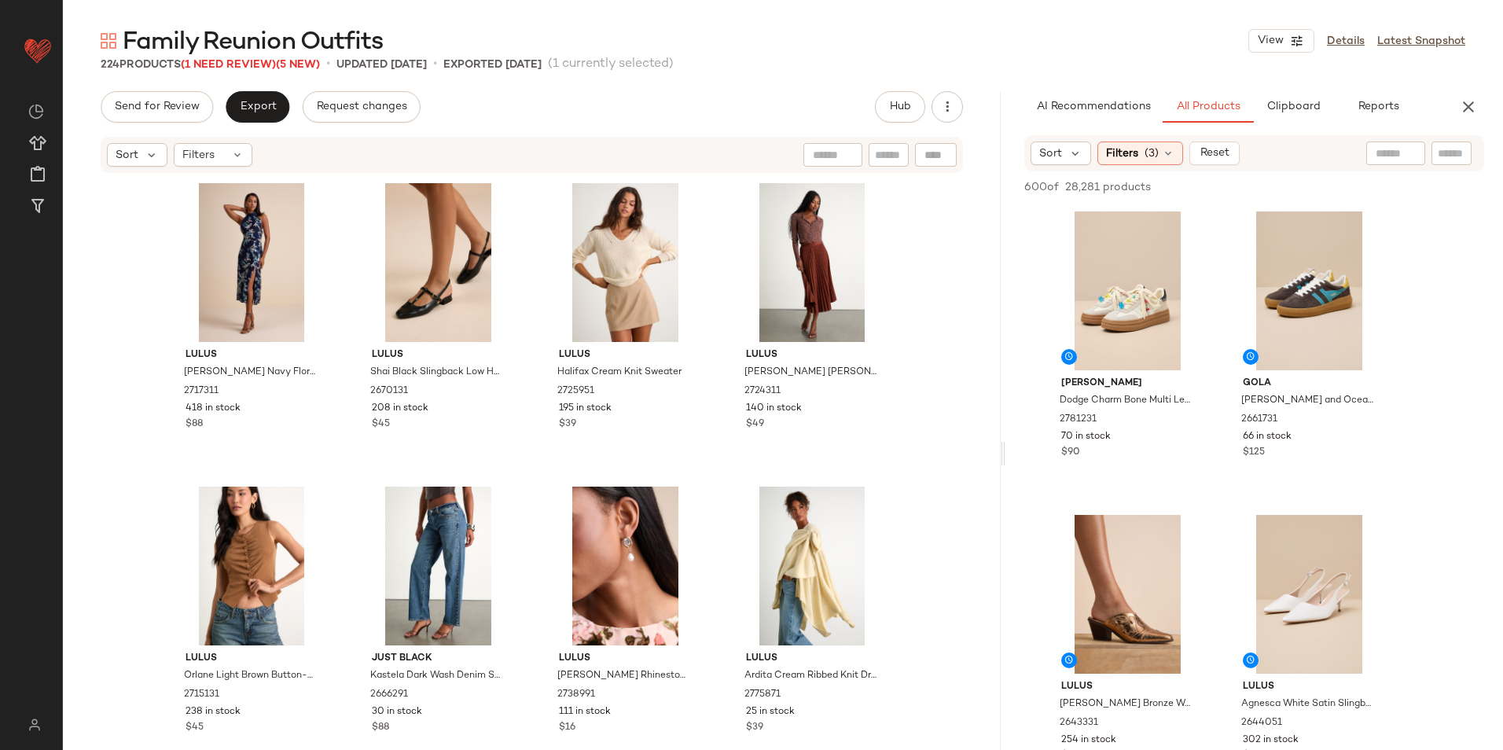
drag, startPoint x: 782, startPoint y: 453, endPoint x: 1006, endPoint y: 415, distance: 227.2
click at [1006, 415] on div "Family Reunion Outfits View Details Latest Snapshot 224 Products (1 Need Review…" at bounding box center [783, 387] width 1440 height 725
click at [1145, 156] on span "(3)" at bounding box center [1152, 153] width 14 height 17
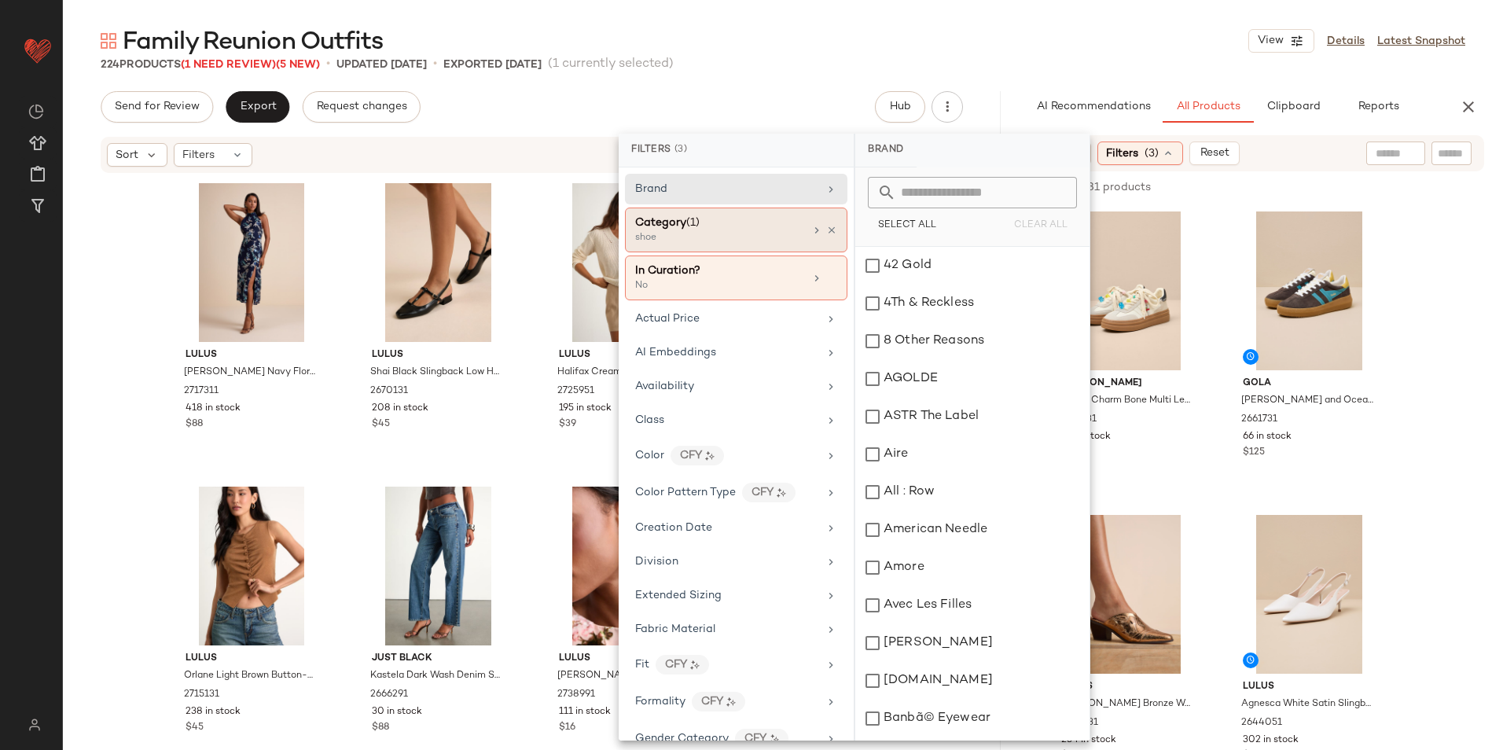
click at [771, 244] on div "shoe" at bounding box center [713, 238] width 157 height 14
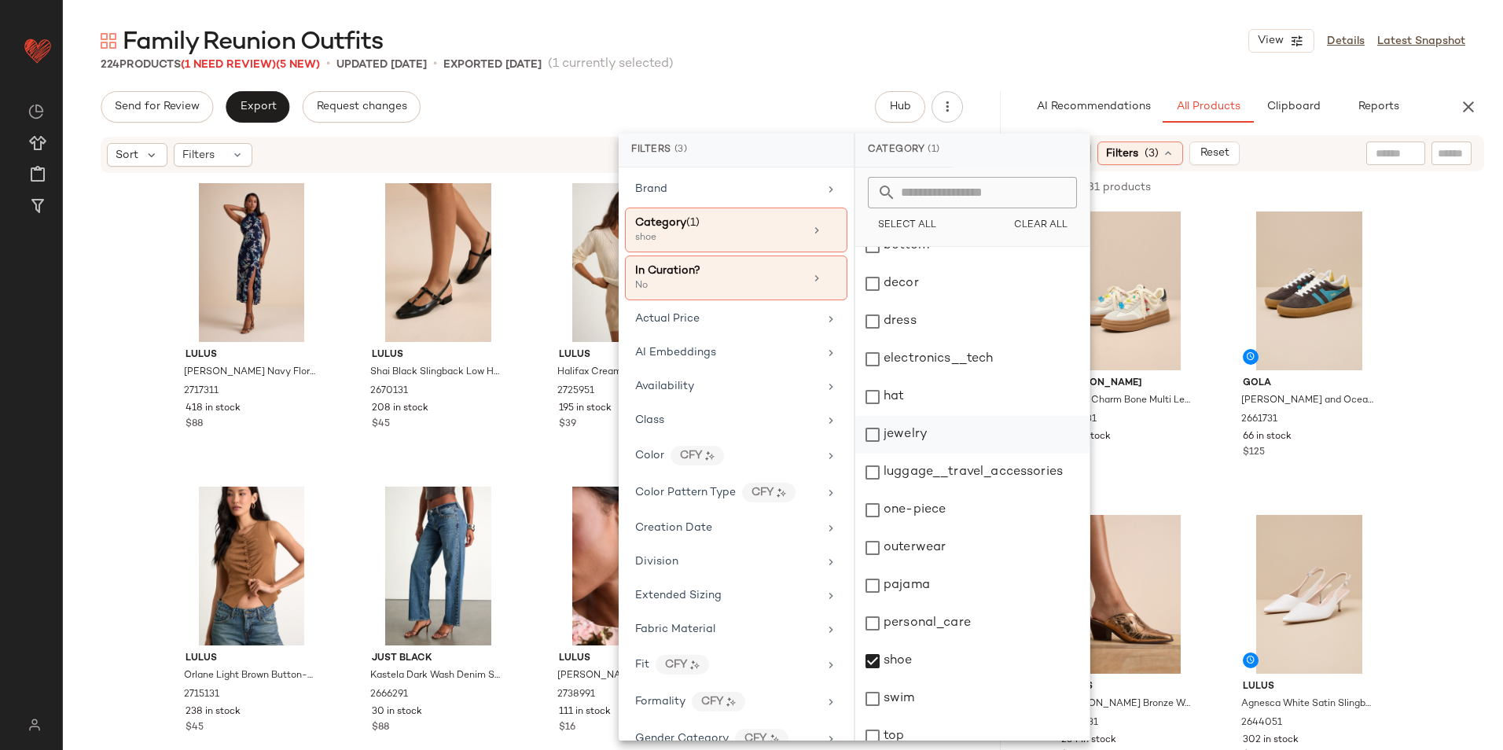
scroll to position [148, 0]
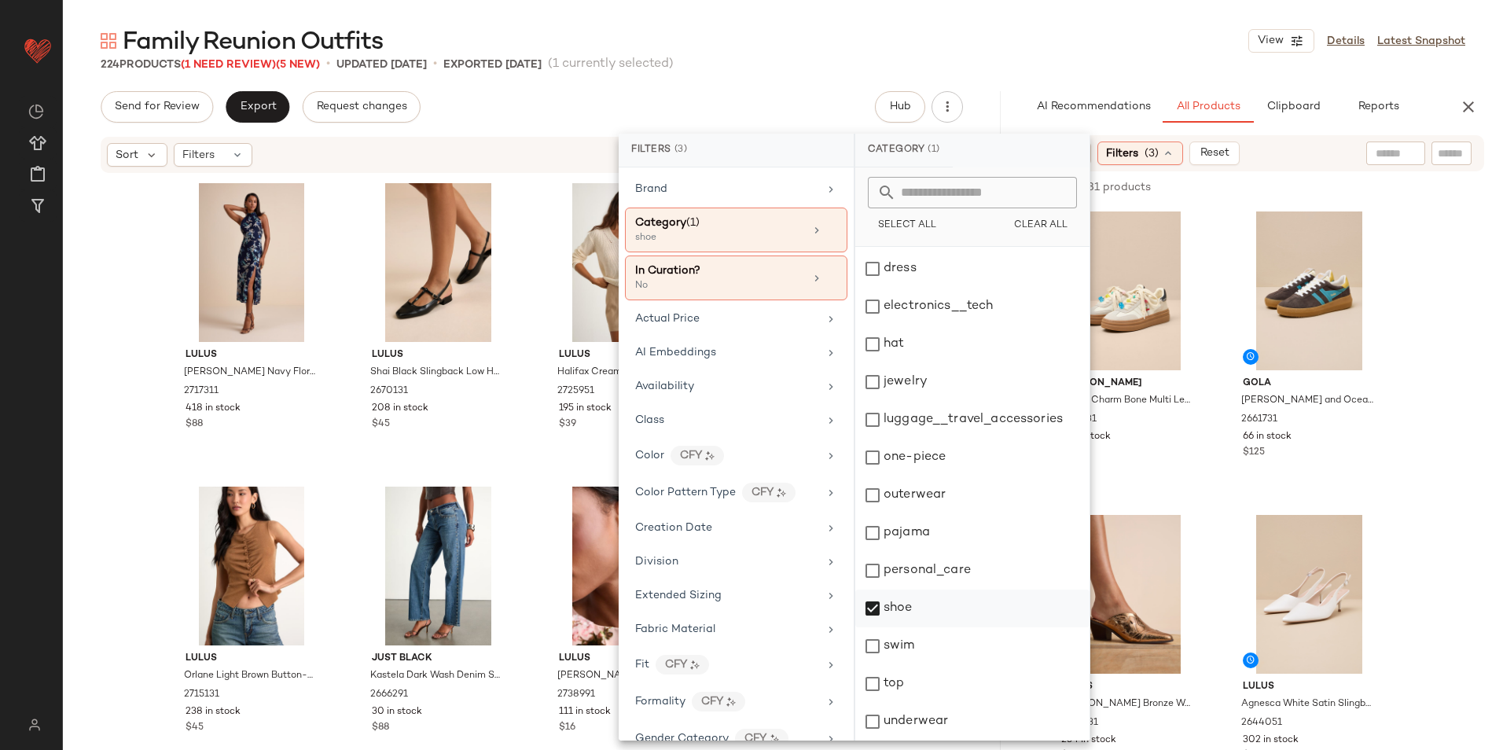
click at [949, 594] on div "shoe" at bounding box center [972, 609] width 234 height 38
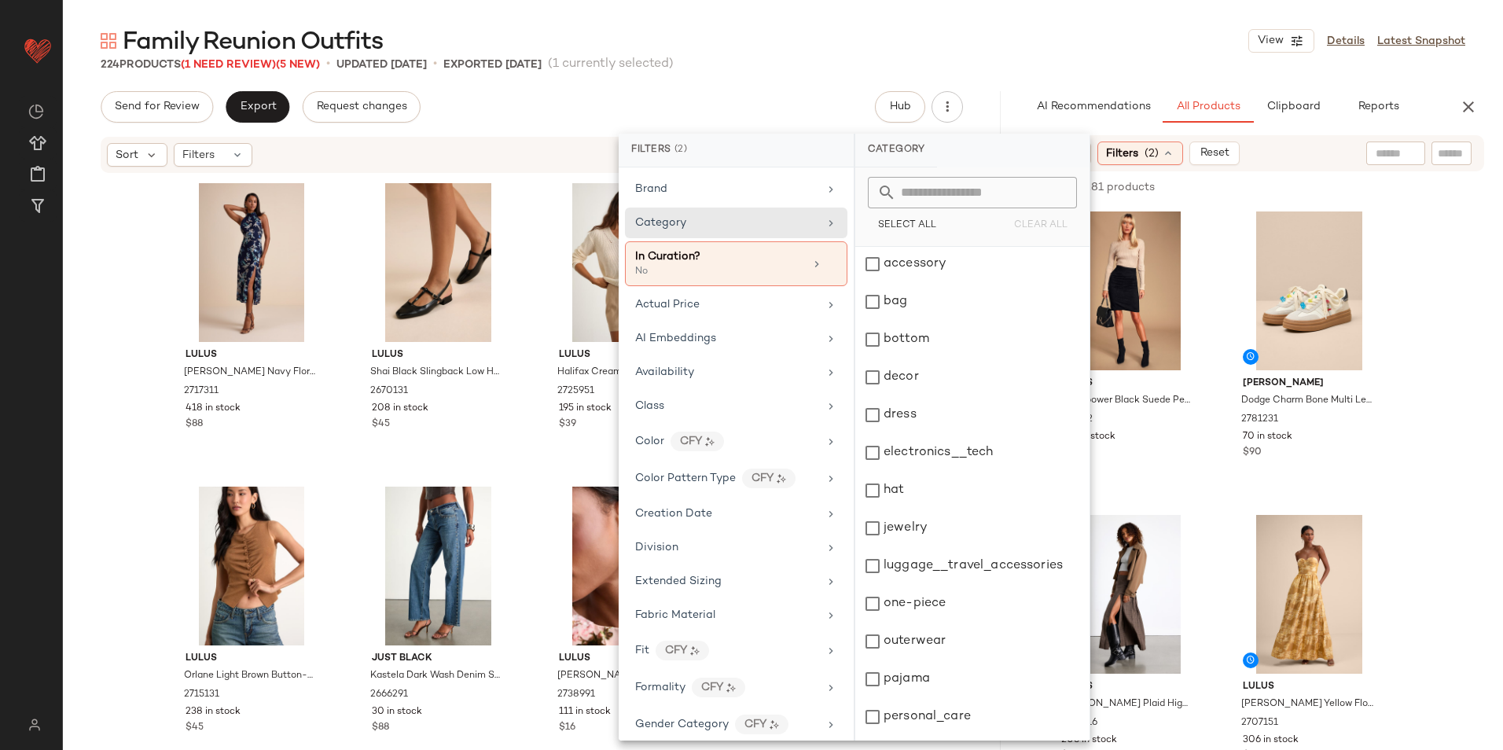
scroll to position [0, 0]
click at [907, 421] on div "dress" at bounding box center [972, 417] width 234 height 38
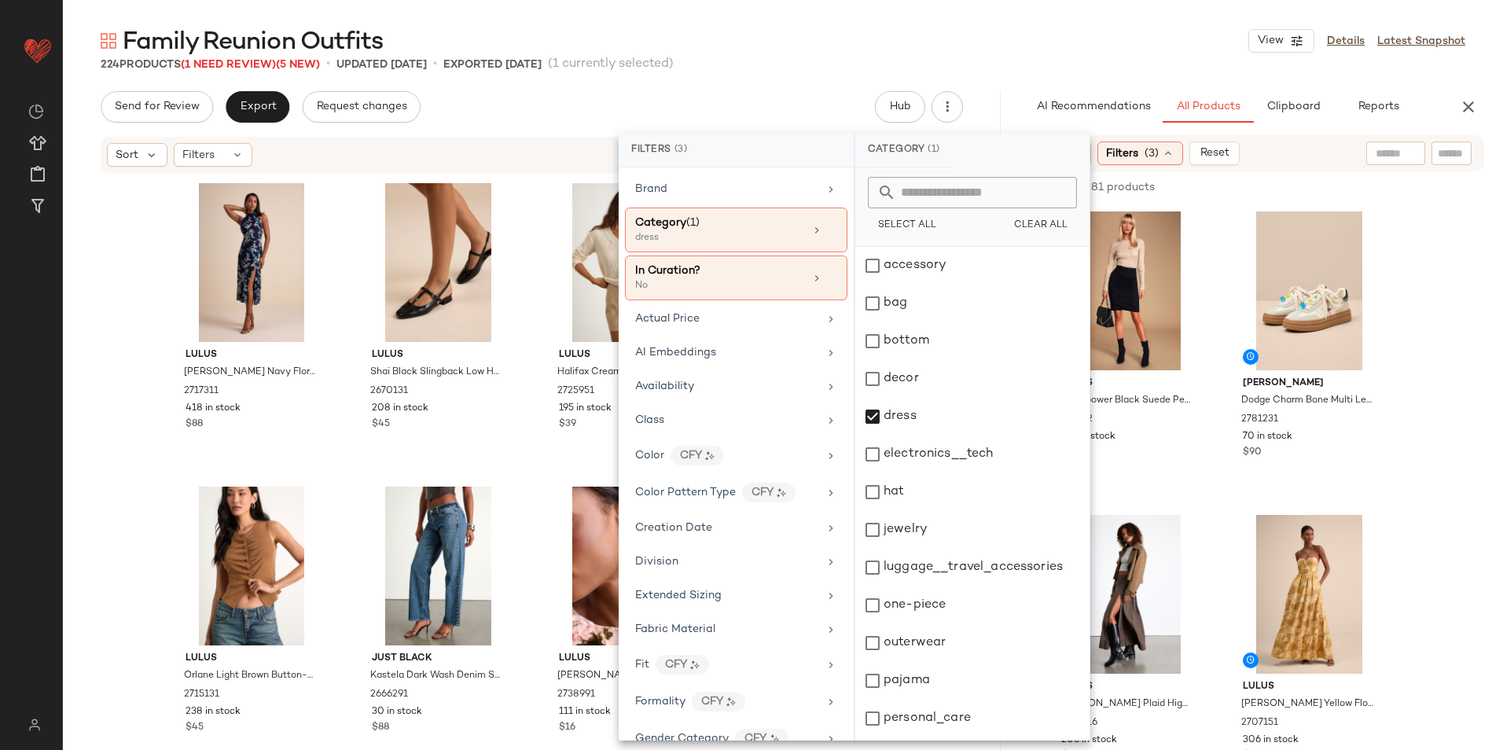
click at [935, 24] on main "Family Reunion Outfits View Details Latest Snapshot 224 Products (1 Need Review…" at bounding box center [751, 375] width 1503 height 750
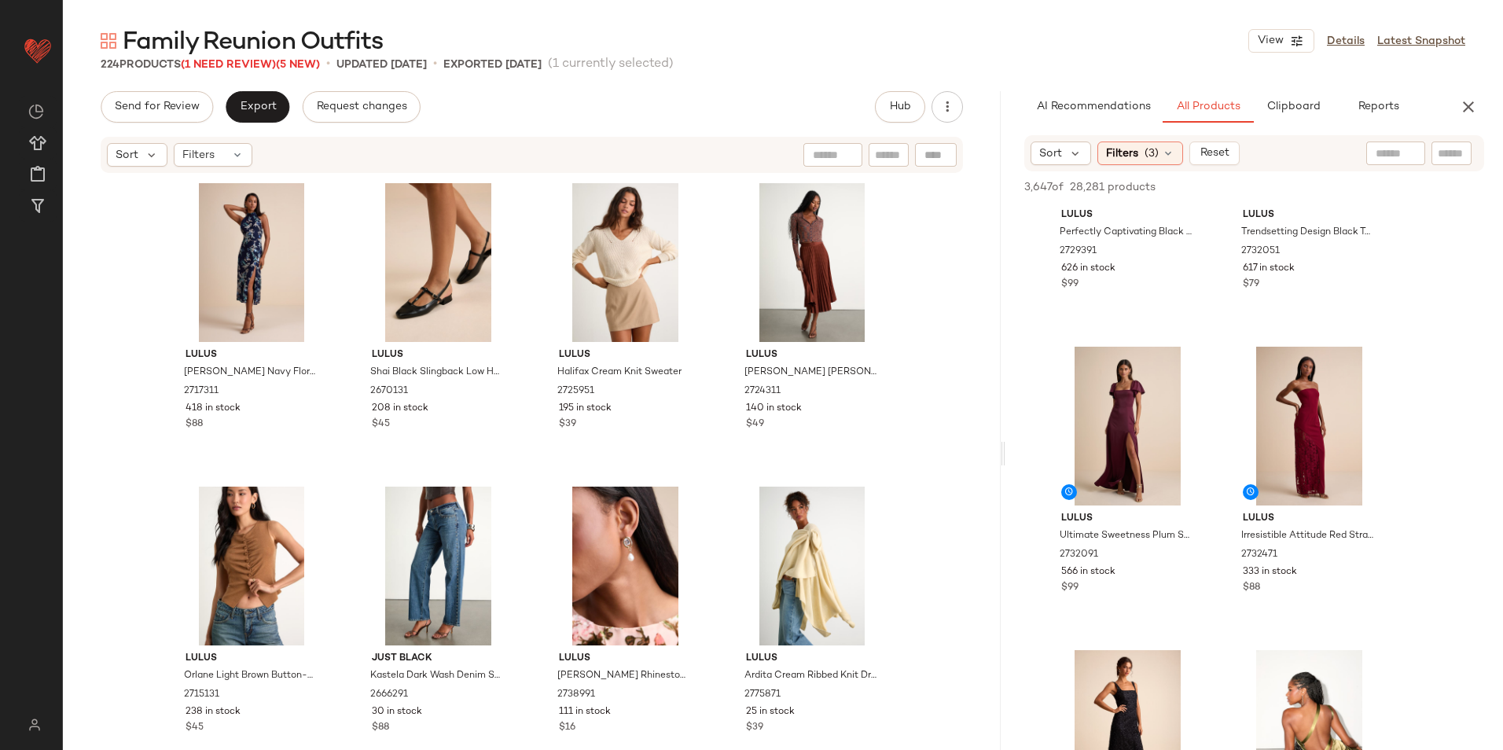
scroll to position [1101, 0]
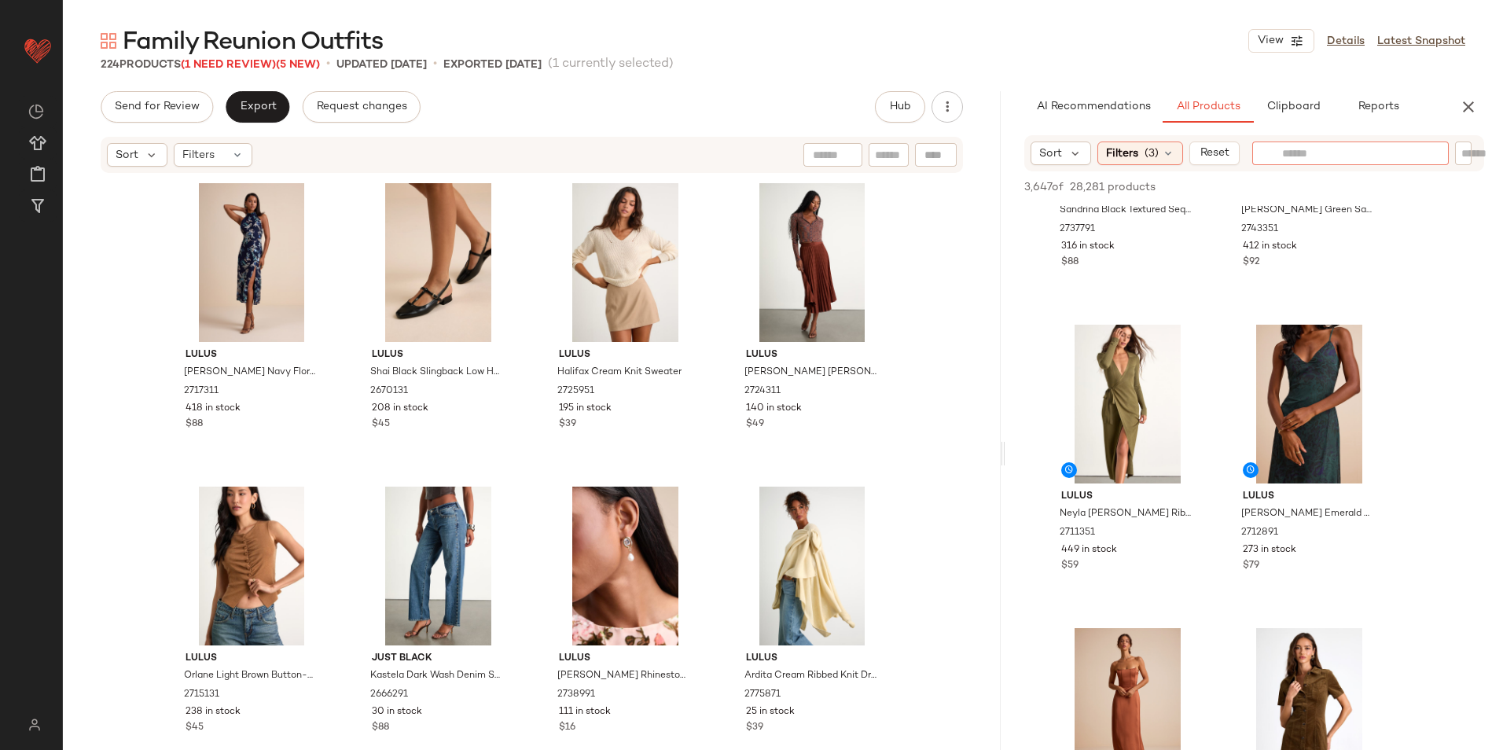
click at [1389, 145] on input "text" at bounding box center [1350, 153] width 137 height 17
type input "******"
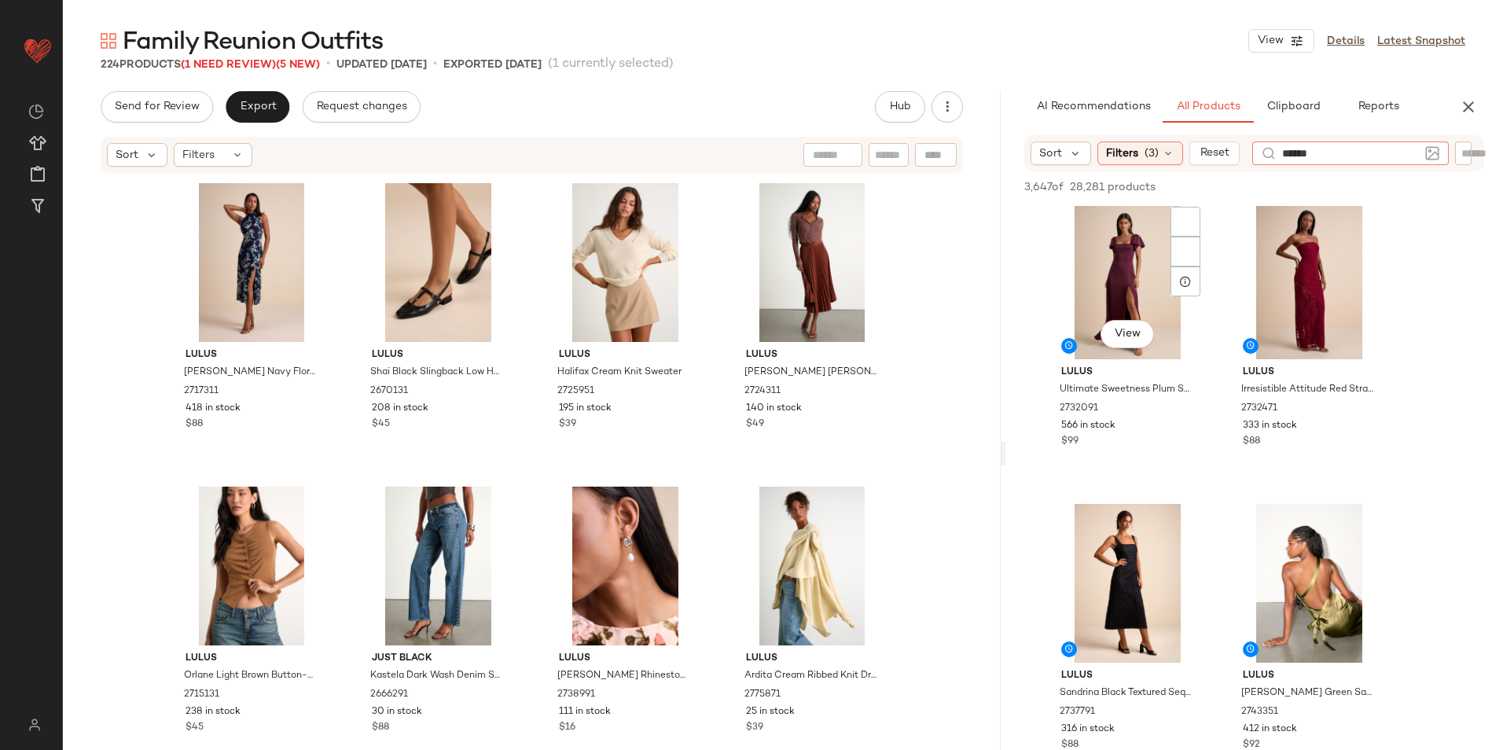
scroll to position [629, 0]
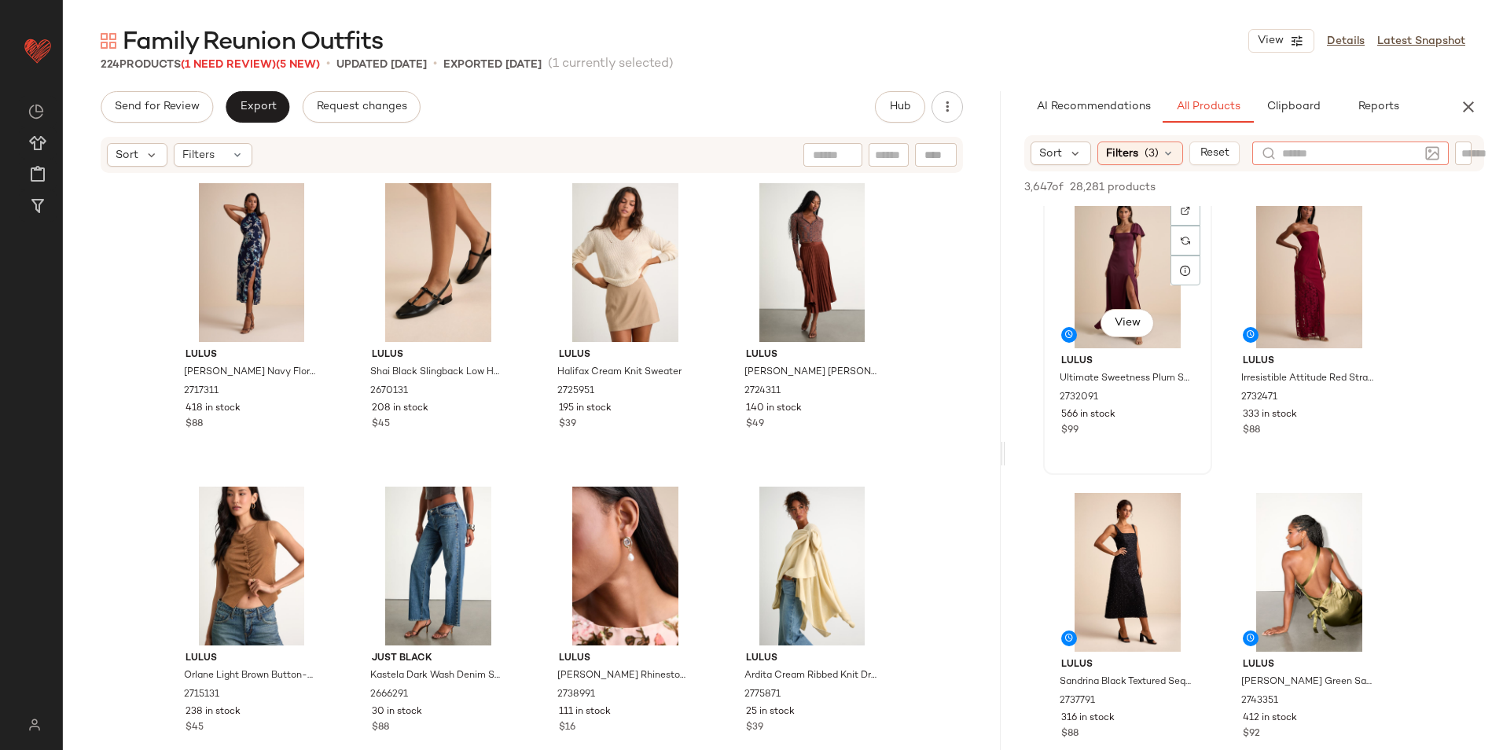
type input "*"
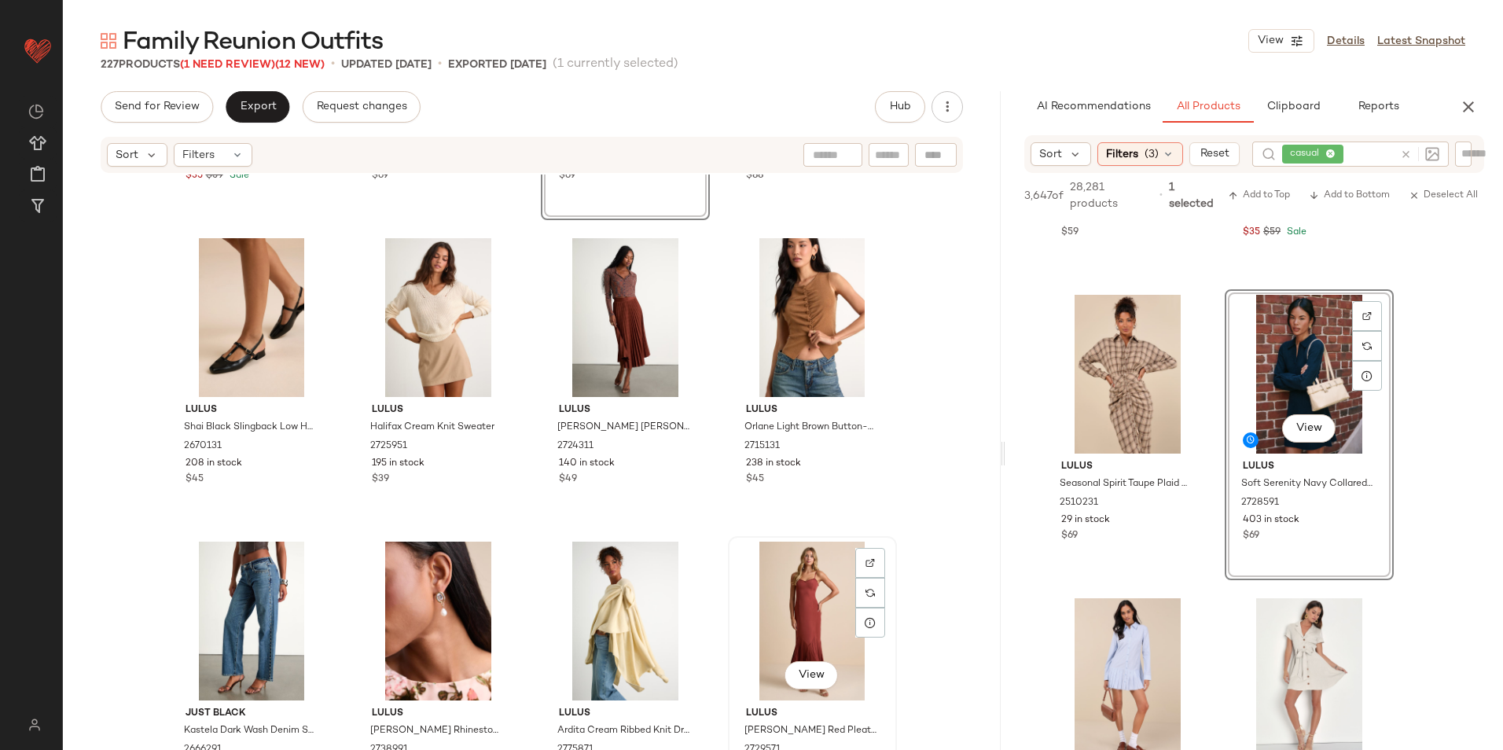
scroll to position [0, 0]
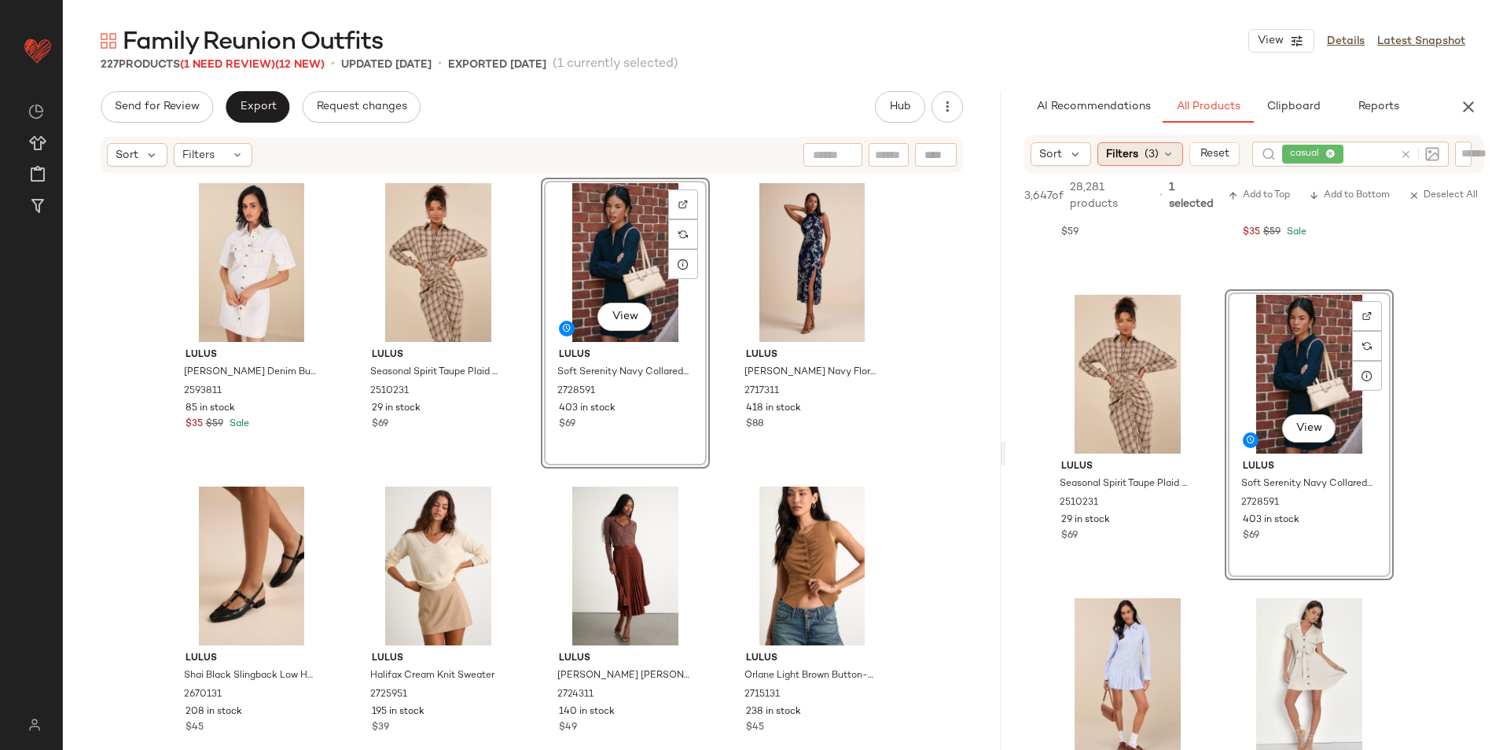
click at [1121, 156] on span "Filters" at bounding box center [1122, 154] width 32 height 17
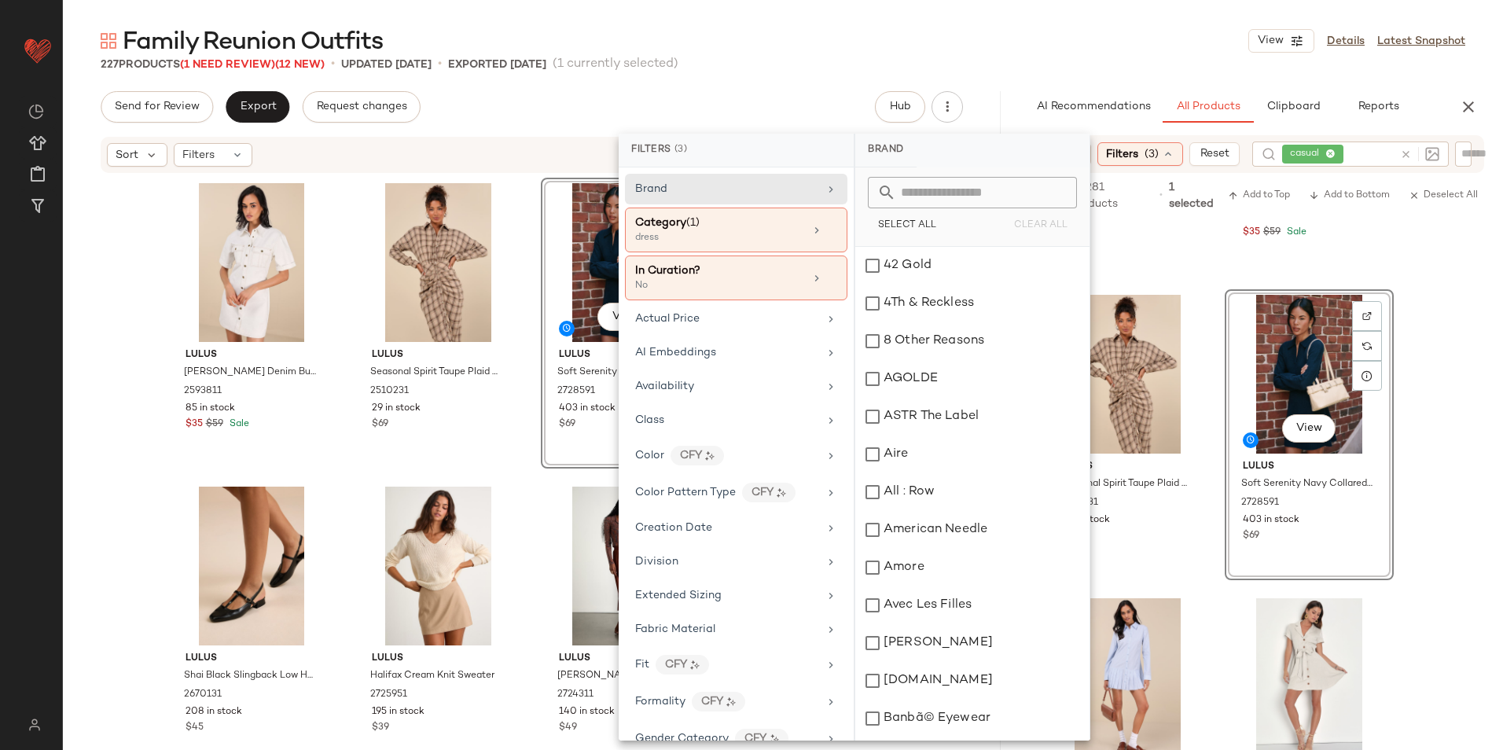
click at [1405, 161] on div at bounding box center [1417, 154] width 46 height 25
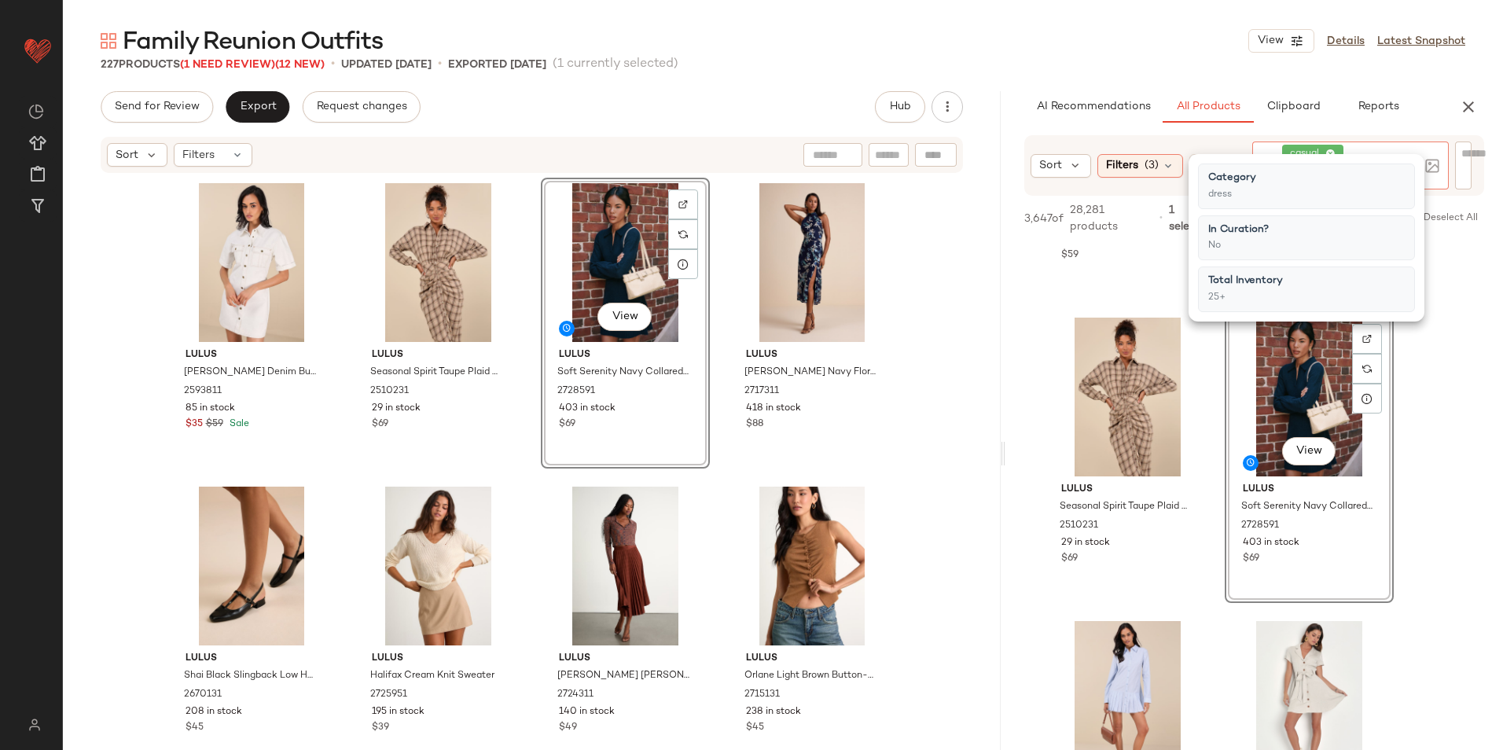
click at [1405, 154] on div at bounding box center [1417, 166] width 46 height 48
click at [1408, 157] on div at bounding box center [1417, 166] width 46 height 48
click at [1403, 167] on icon at bounding box center [1406, 166] width 12 height 12
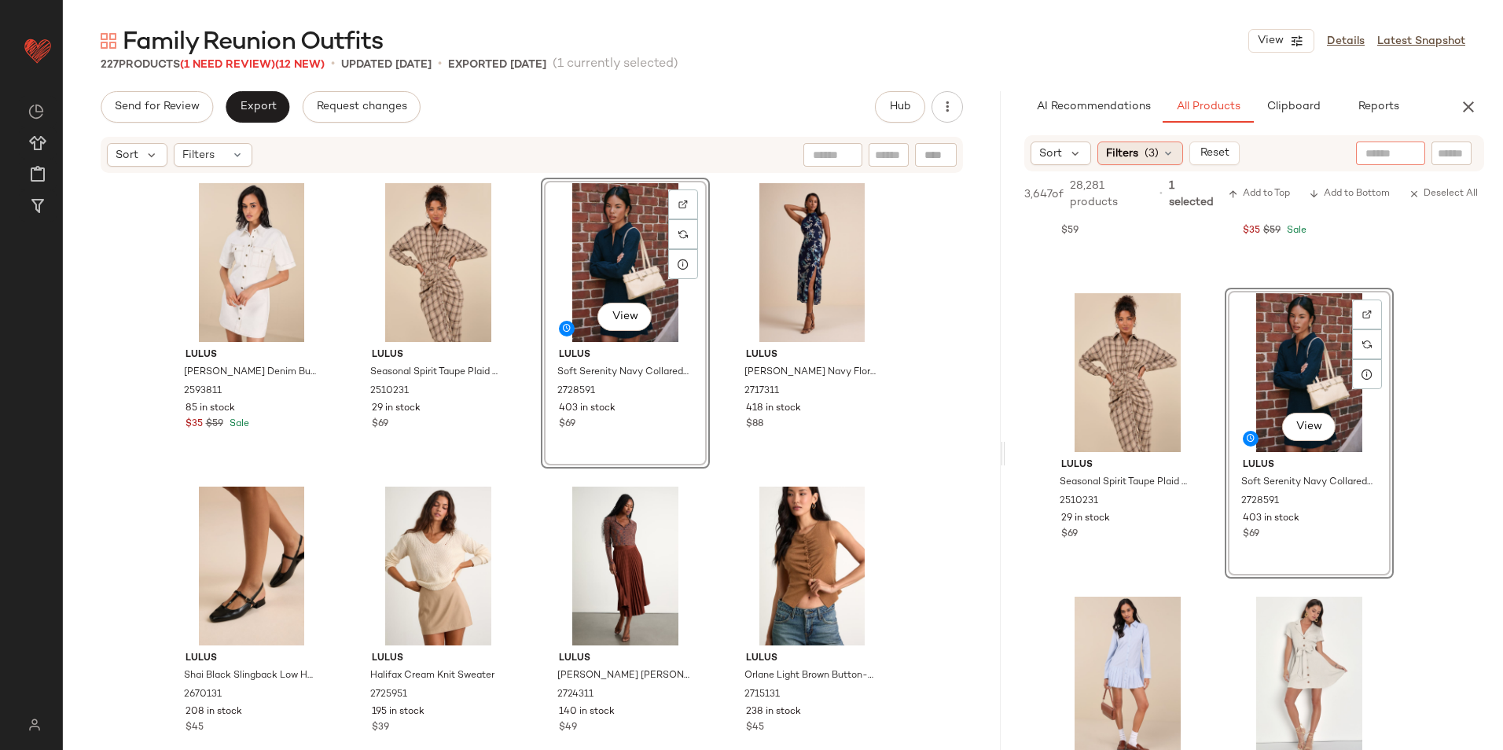
click at [1148, 149] on span "(3)" at bounding box center [1152, 153] width 14 height 17
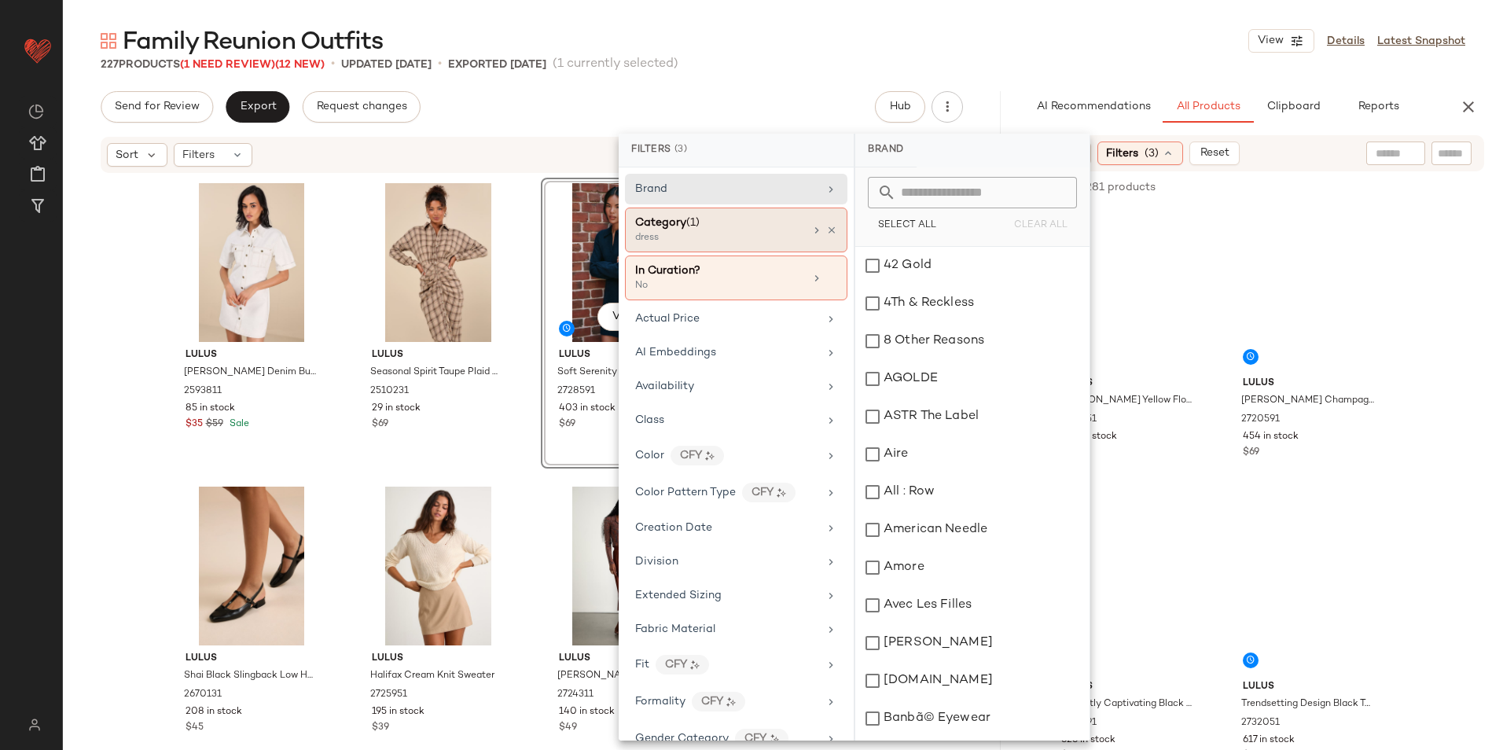
click at [672, 209] on div "Category (1) dress" at bounding box center [736, 230] width 223 height 45
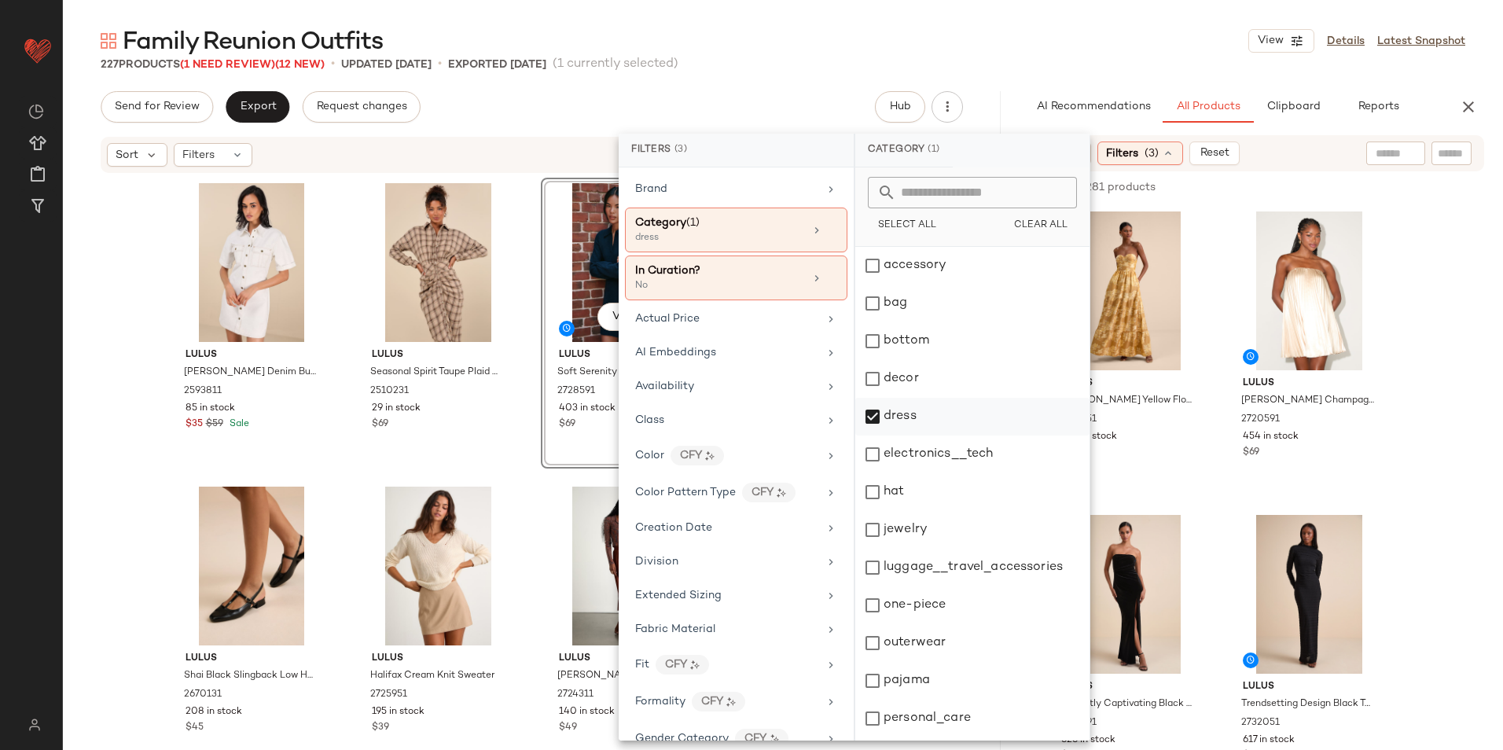
click at [912, 414] on div "dress" at bounding box center [972, 417] width 234 height 38
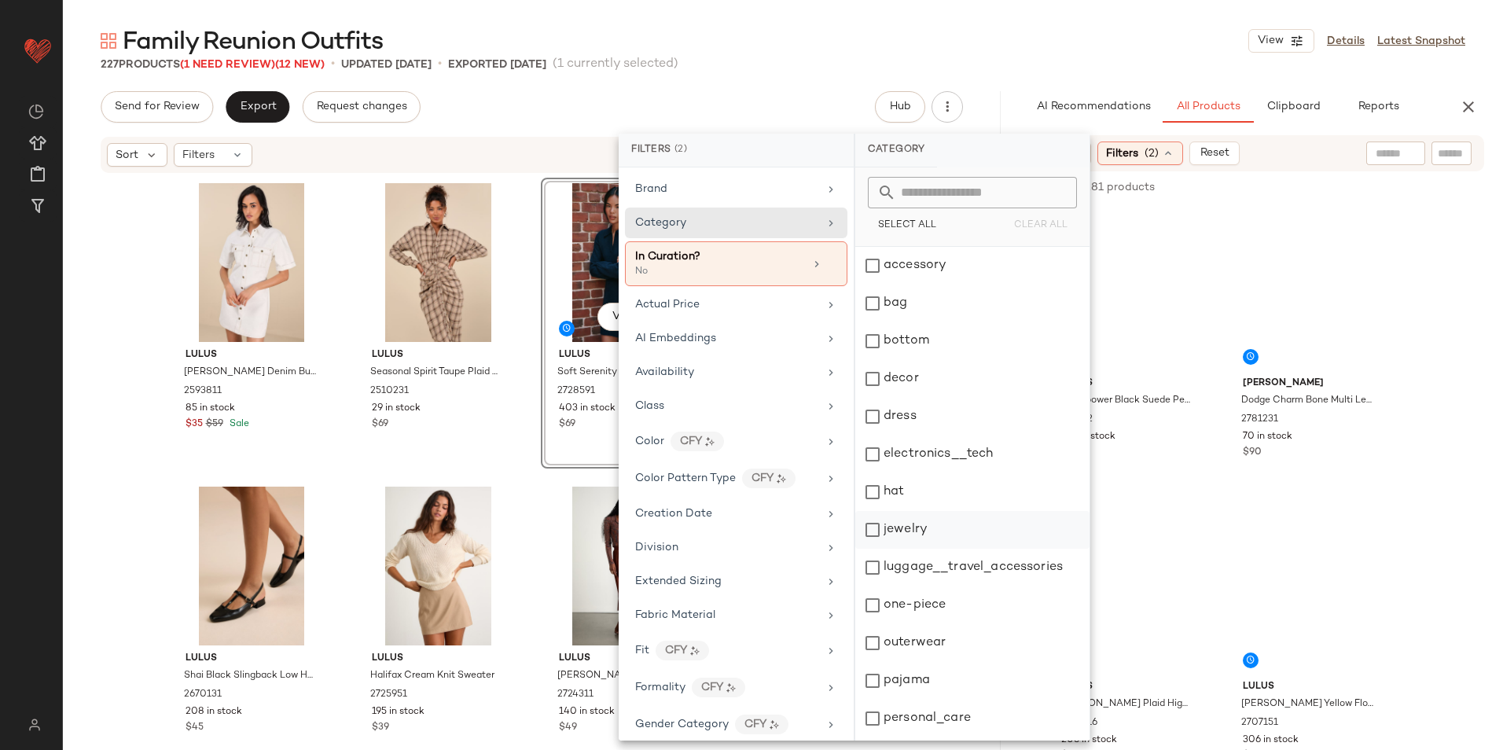
click at [914, 534] on div "jewelry" at bounding box center [972, 530] width 234 height 38
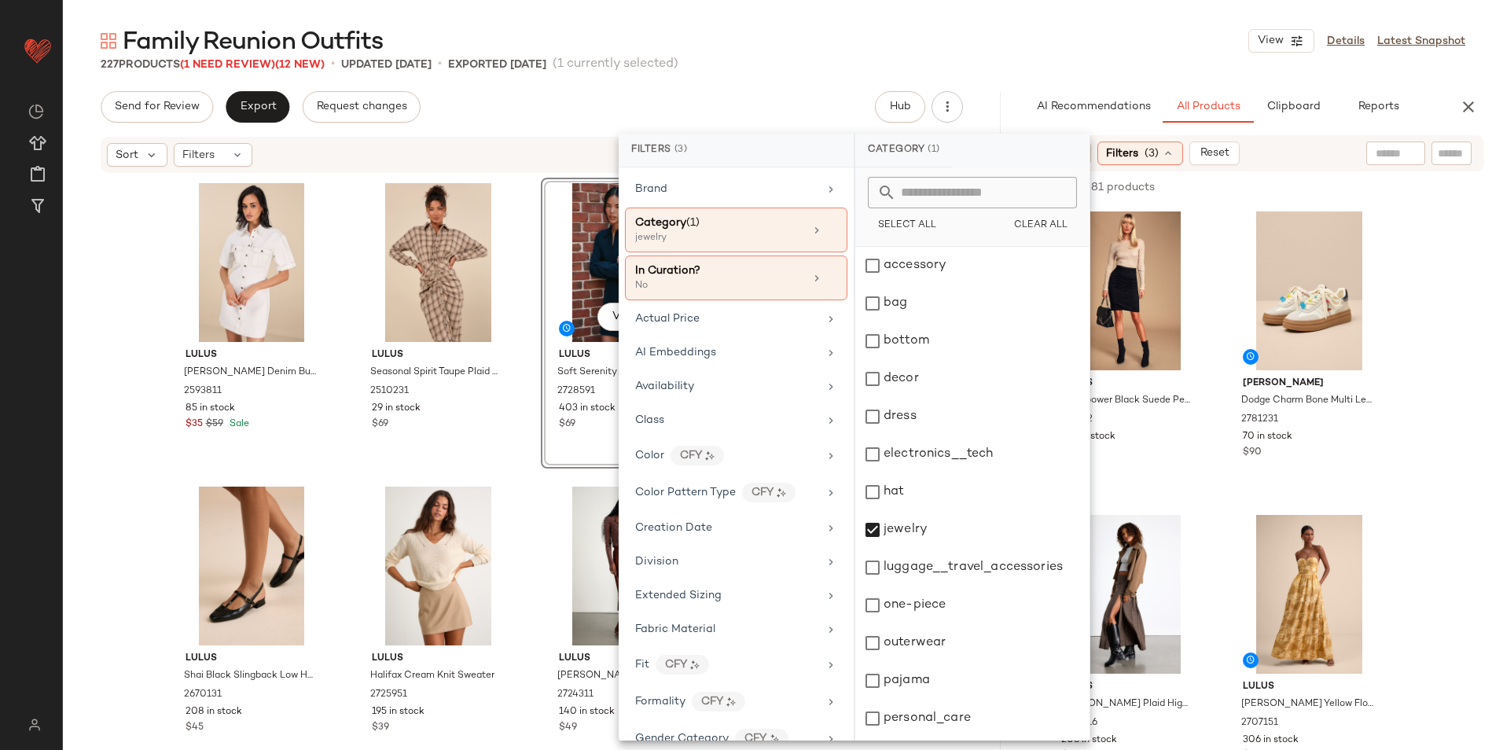
click at [914, 32] on div "Family Reunion Outfits View Details Latest Snapshot" at bounding box center [783, 40] width 1440 height 31
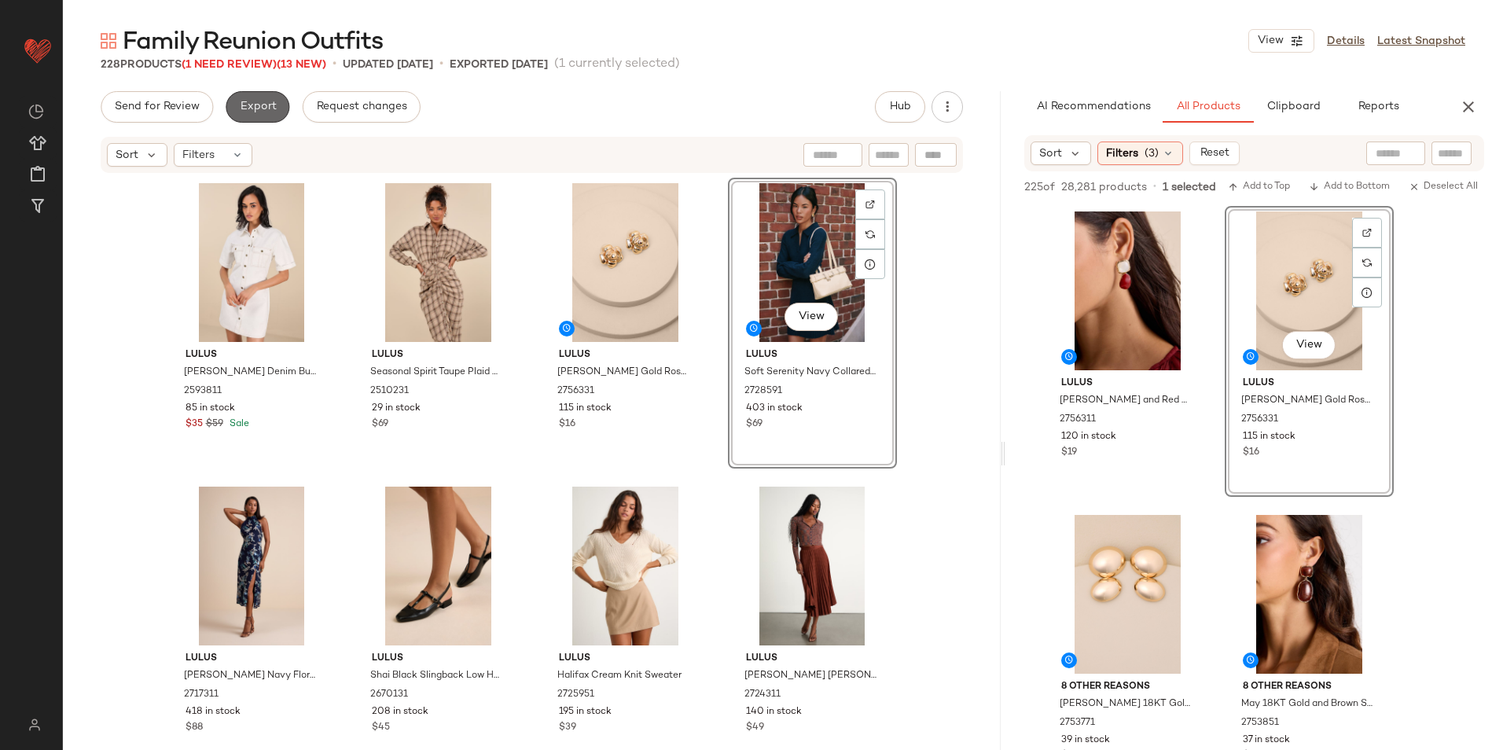
click at [244, 107] on span "Export" at bounding box center [257, 107] width 37 height 13
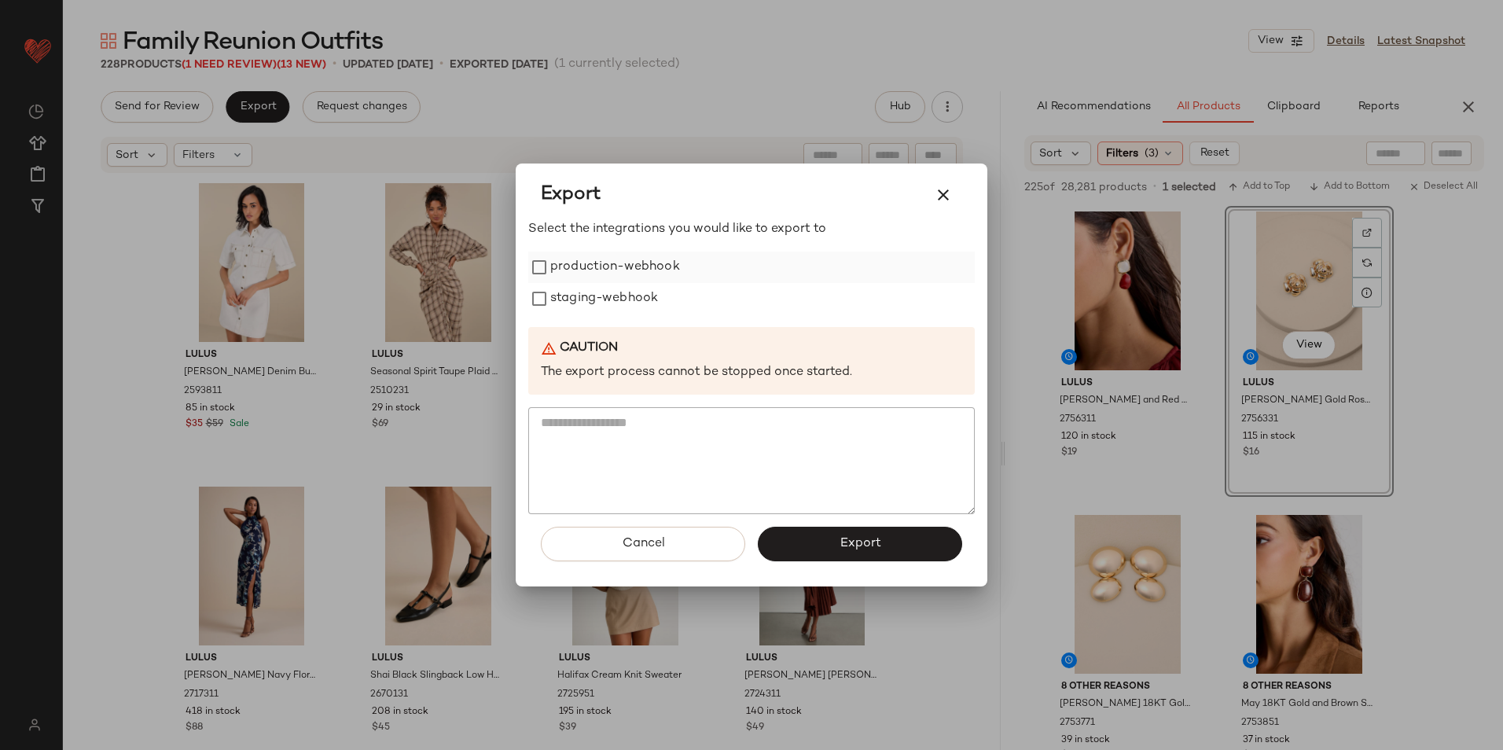
click at [626, 270] on label "production-webhook" at bounding box center [615, 267] width 130 height 31
drag, startPoint x: 624, startPoint y: 302, endPoint x: 667, endPoint y: 360, distance: 72.5
click at [626, 310] on label "staging-webhook" at bounding box center [604, 298] width 108 height 31
click at [854, 543] on span "Export" at bounding box center [860, 543] width 42 height 15
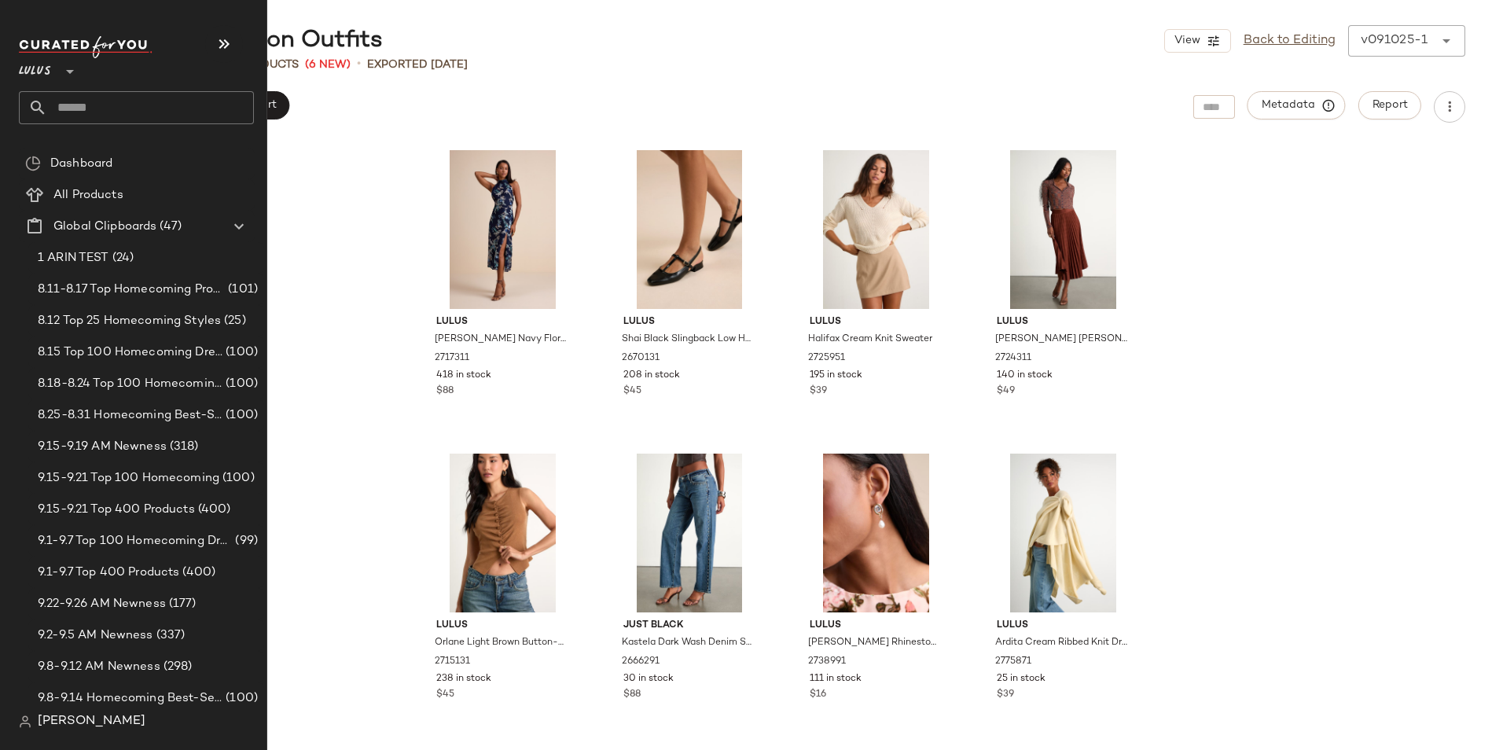
click at [92, 104] on input "text" at bounding box center [150, 107] width 207 height 33
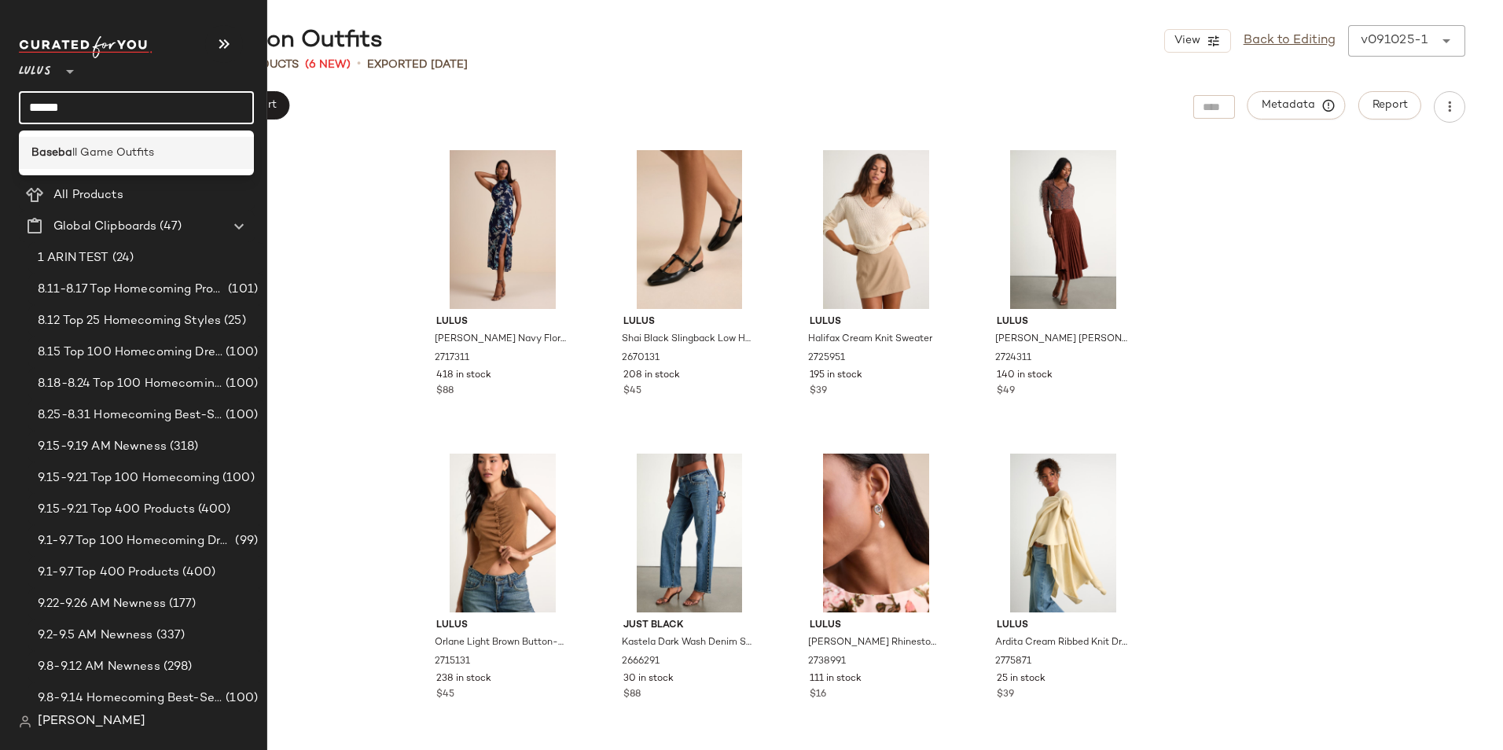
type input "******"
click at [101, 145] on span "ll Game Outfits" at bounding box center [113, 153] width 82 height 17
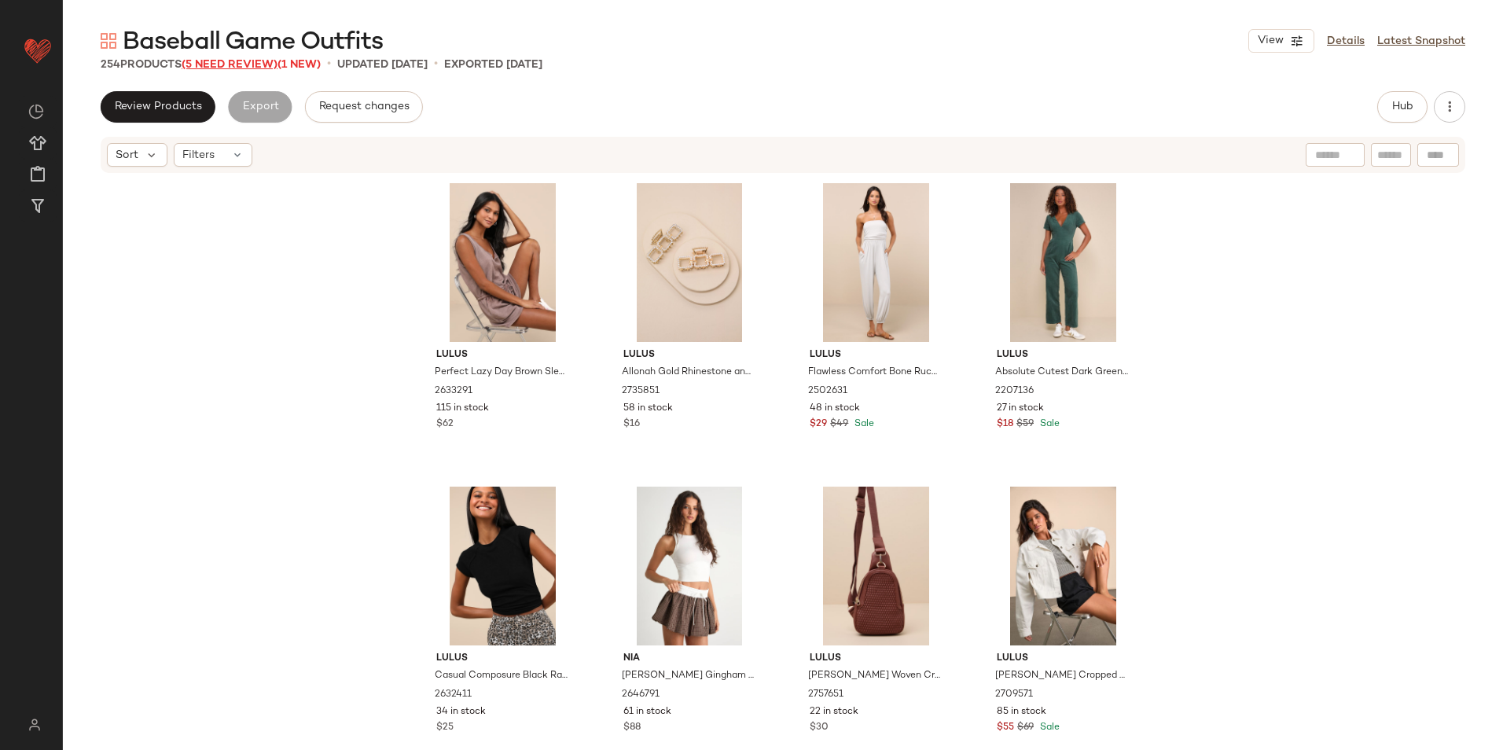
click at [231, 63] on span "(5 Need Review)" at bounding box center [230, 65] width 96 height 12
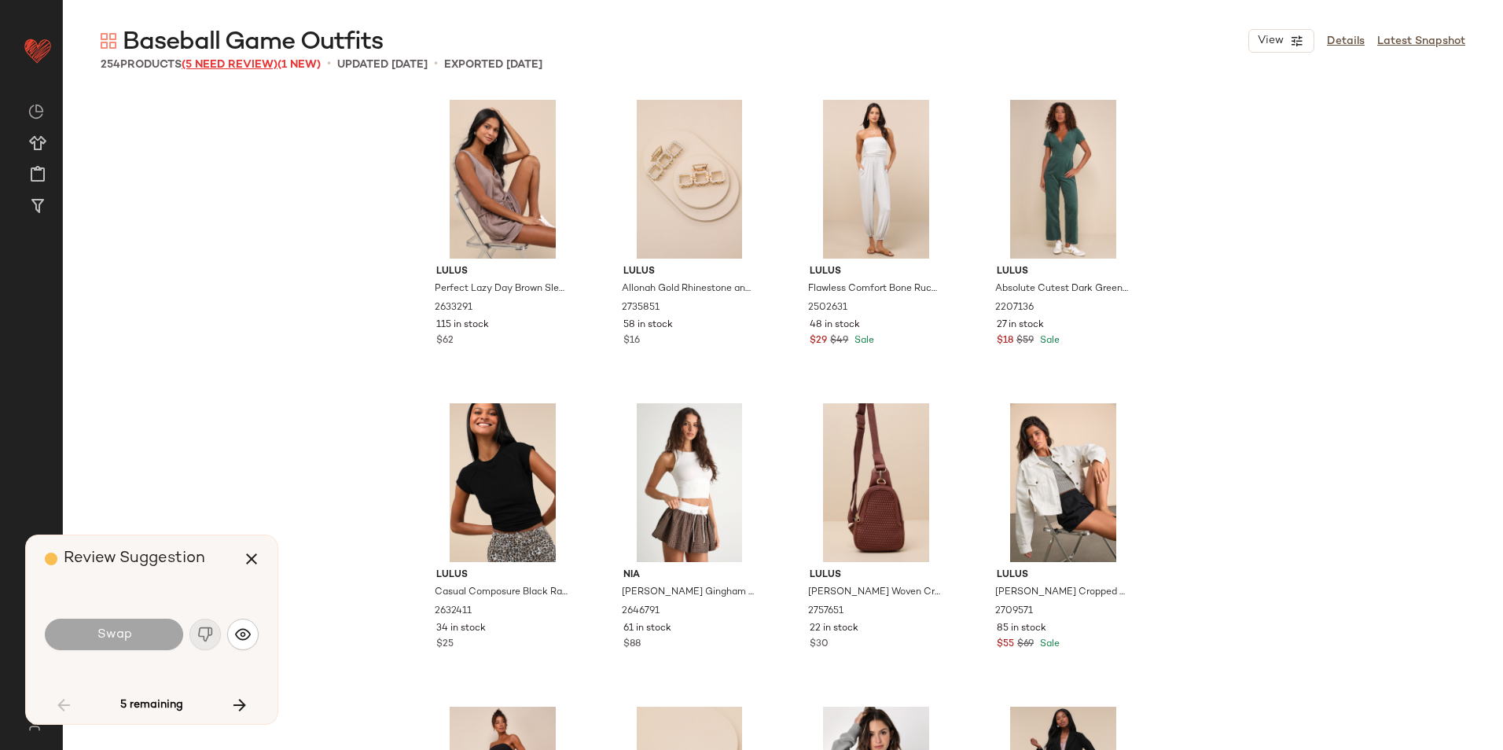
scroll to position [3035, 0]
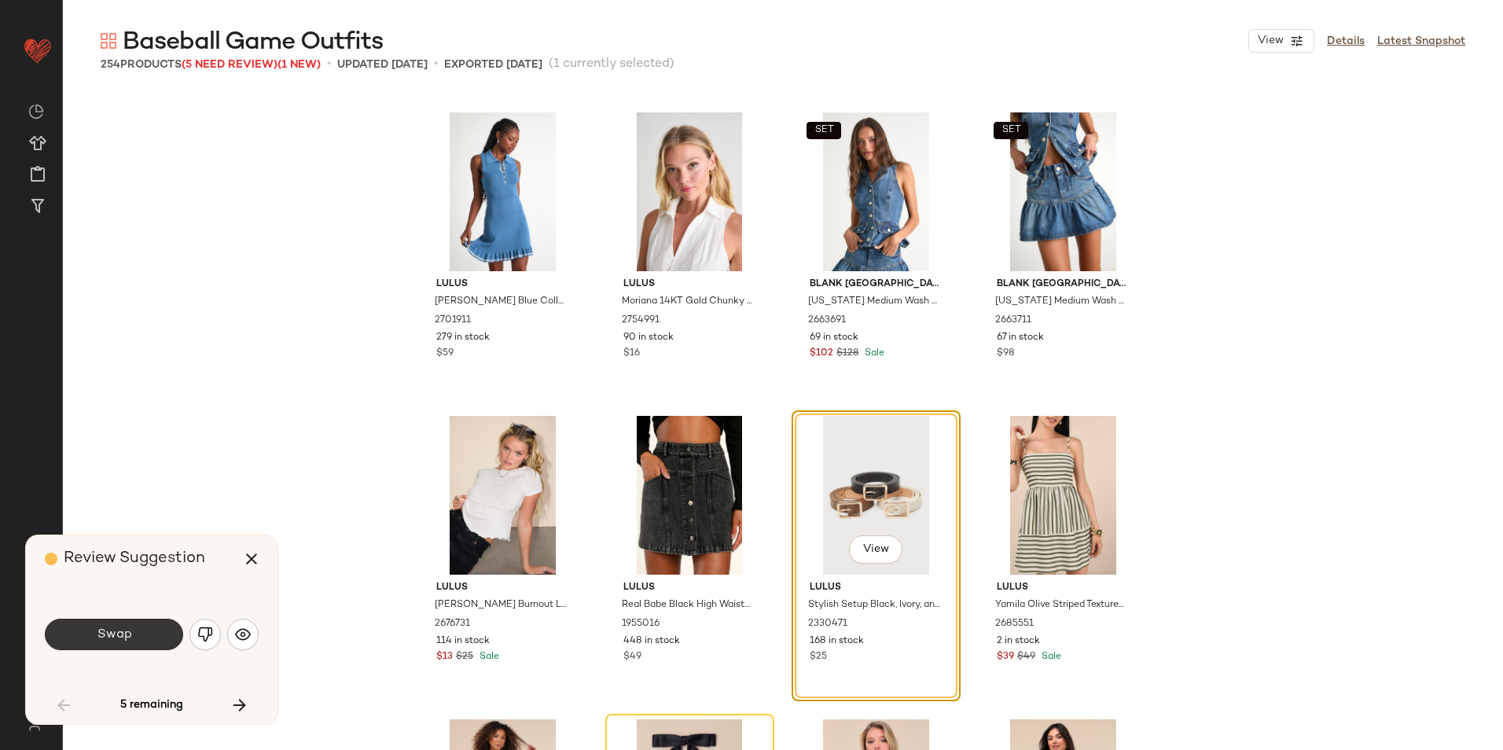
click at [116, 621] on button "Swap" at bounding box center [114, 634] width 138 height 31
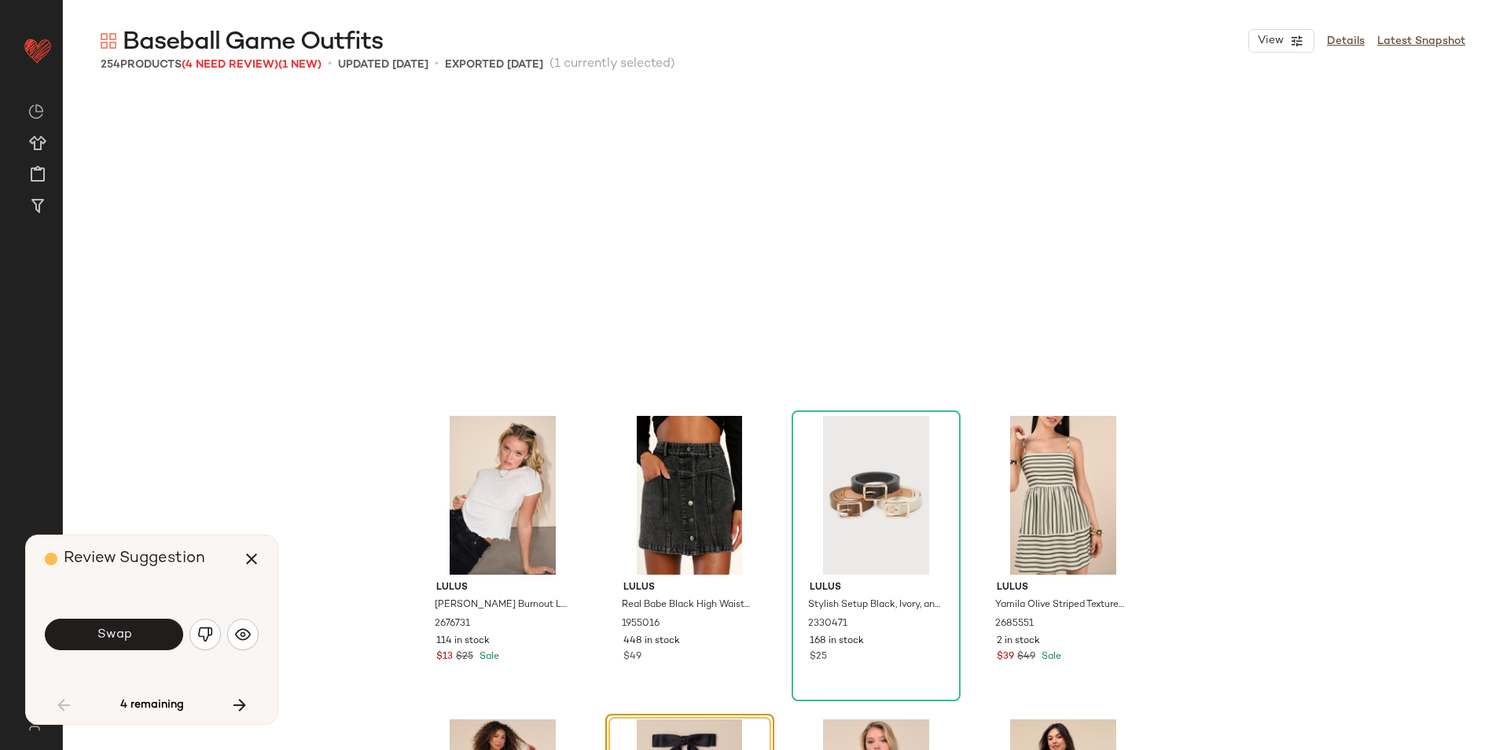
scroll to position [3338, 0]
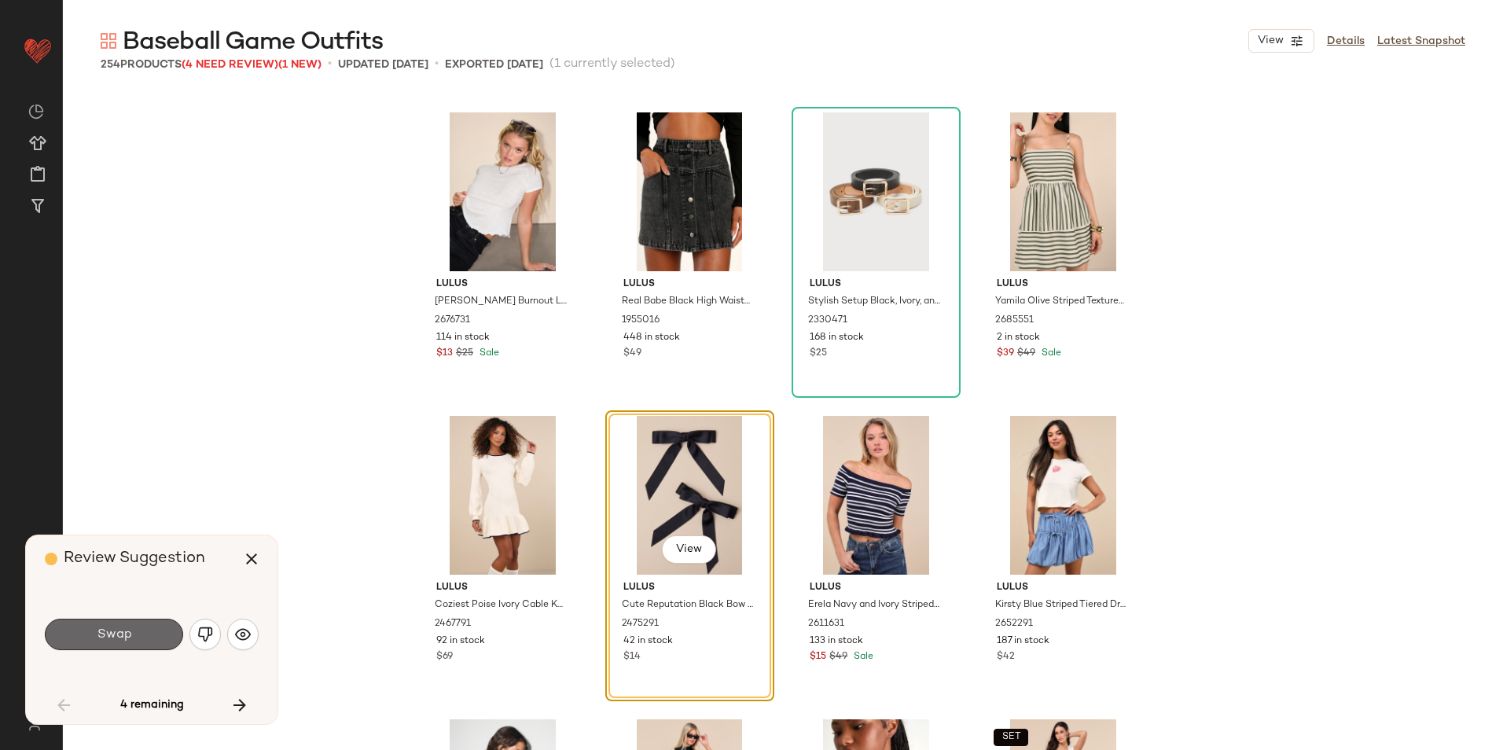
click at [156, 630] on button "Swap" at bounding box center [114, 634] width 138 height 31
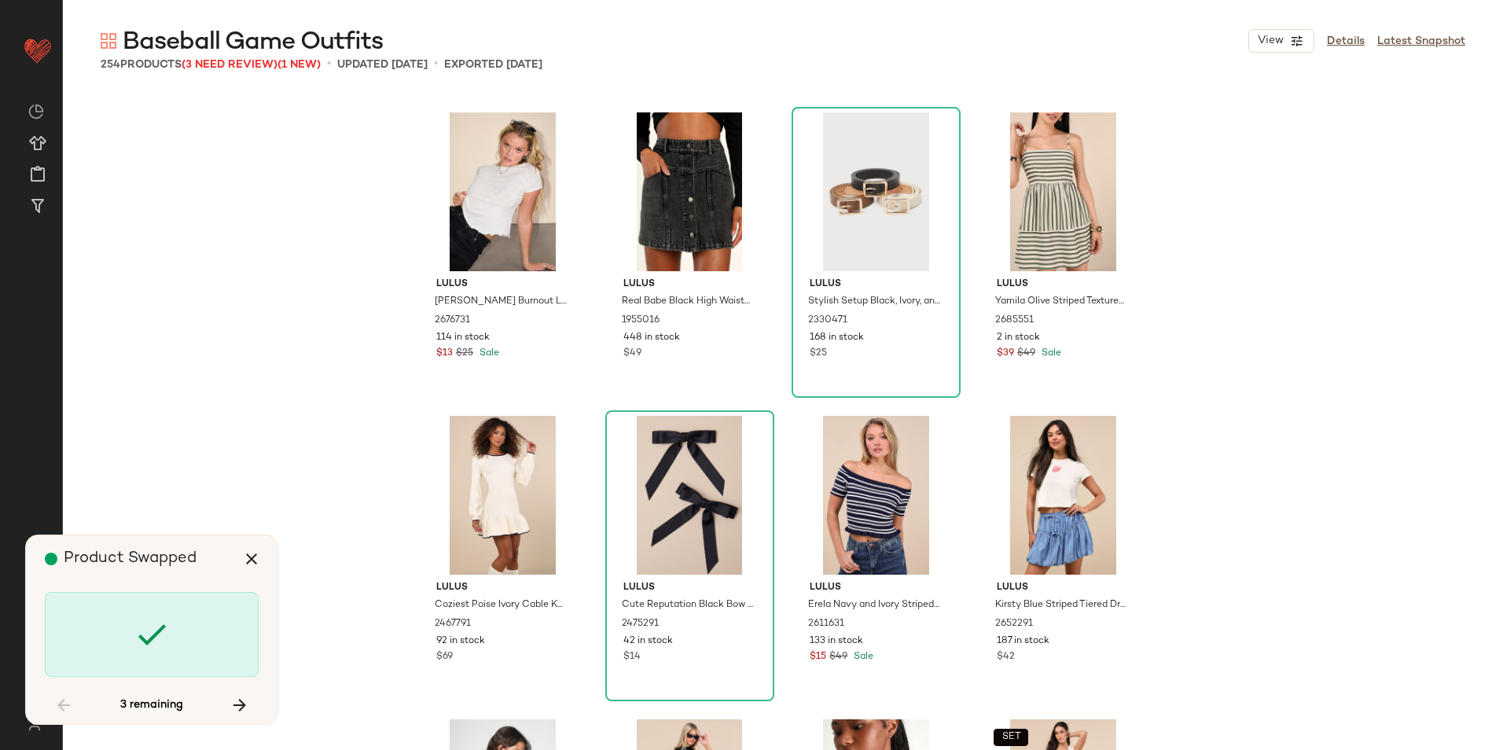
scroll to position [5159, 0]
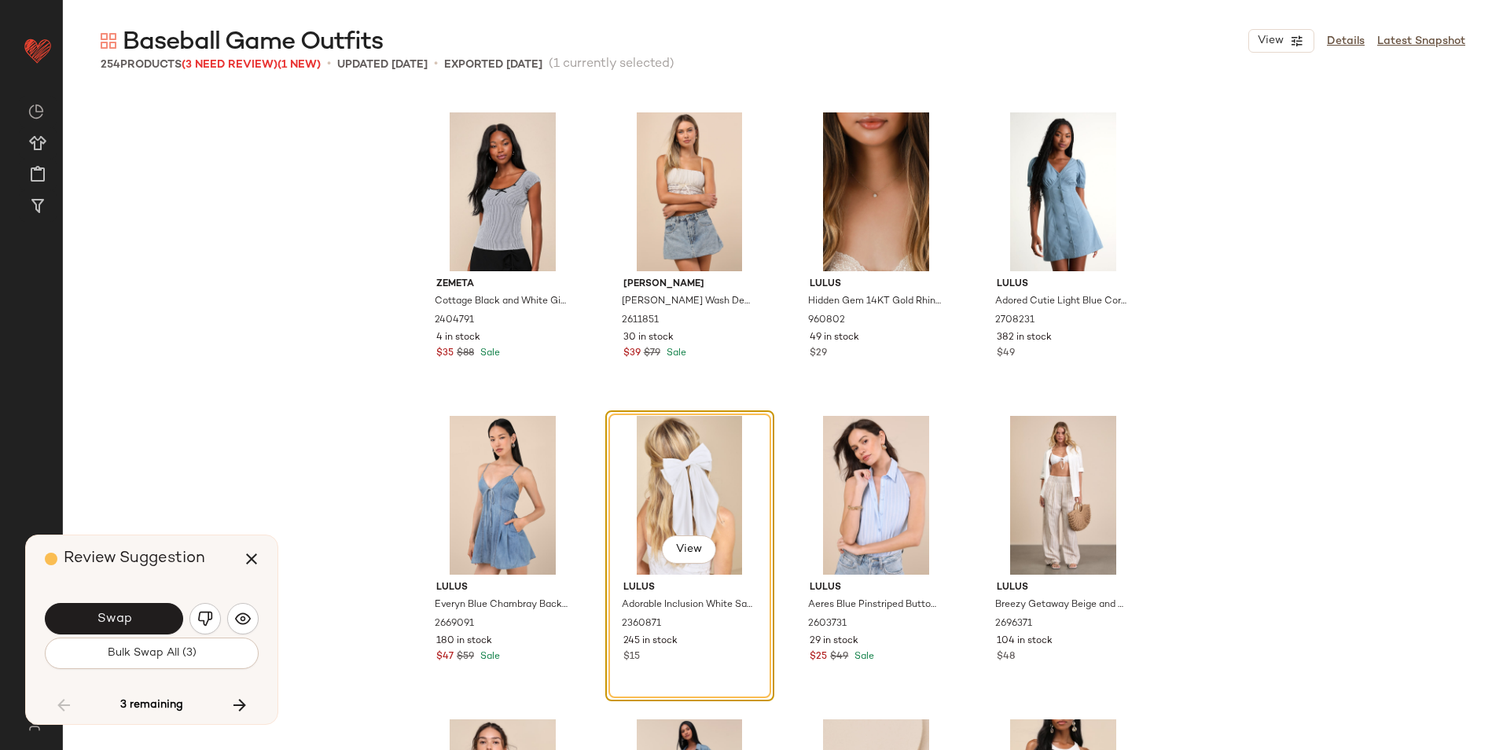
click at [148, 653] on span "Bulk Swap All (3)" at bounding box center [152, 653] width 90 height 13
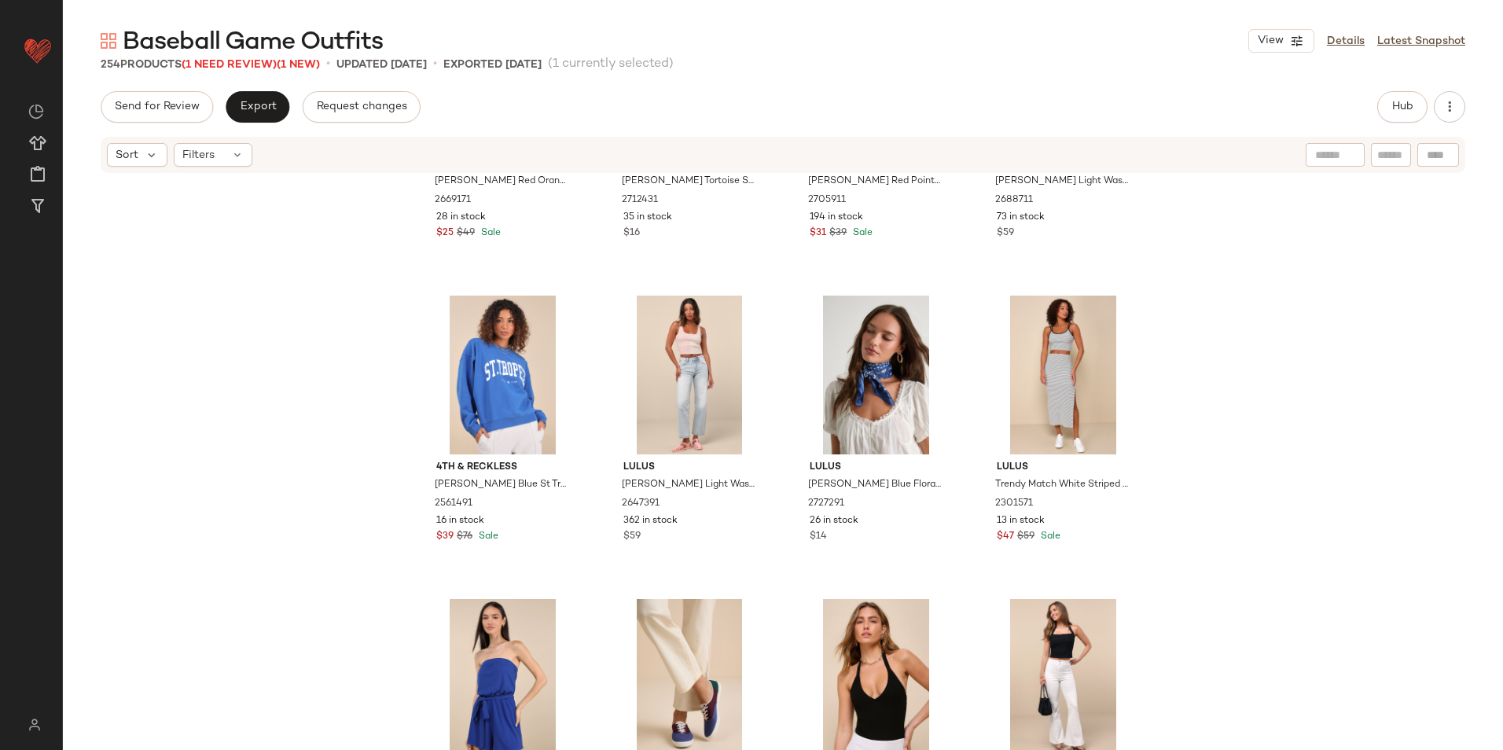
scroll to position [4452, 0]
click at [235, 62] on span "(1 Need Review)" at bounding box center [229, 65] width 95 height 12
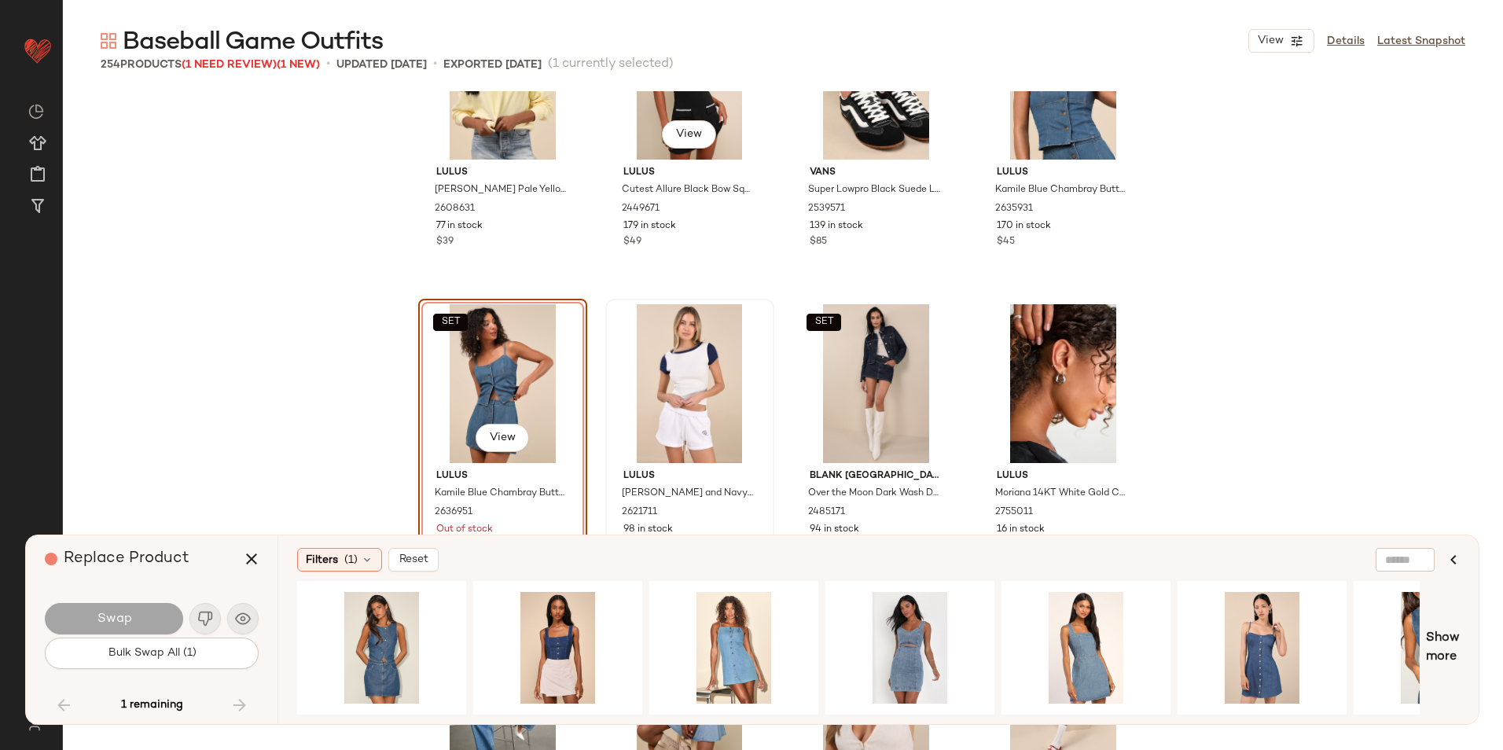
scroll to position [17760, 0]
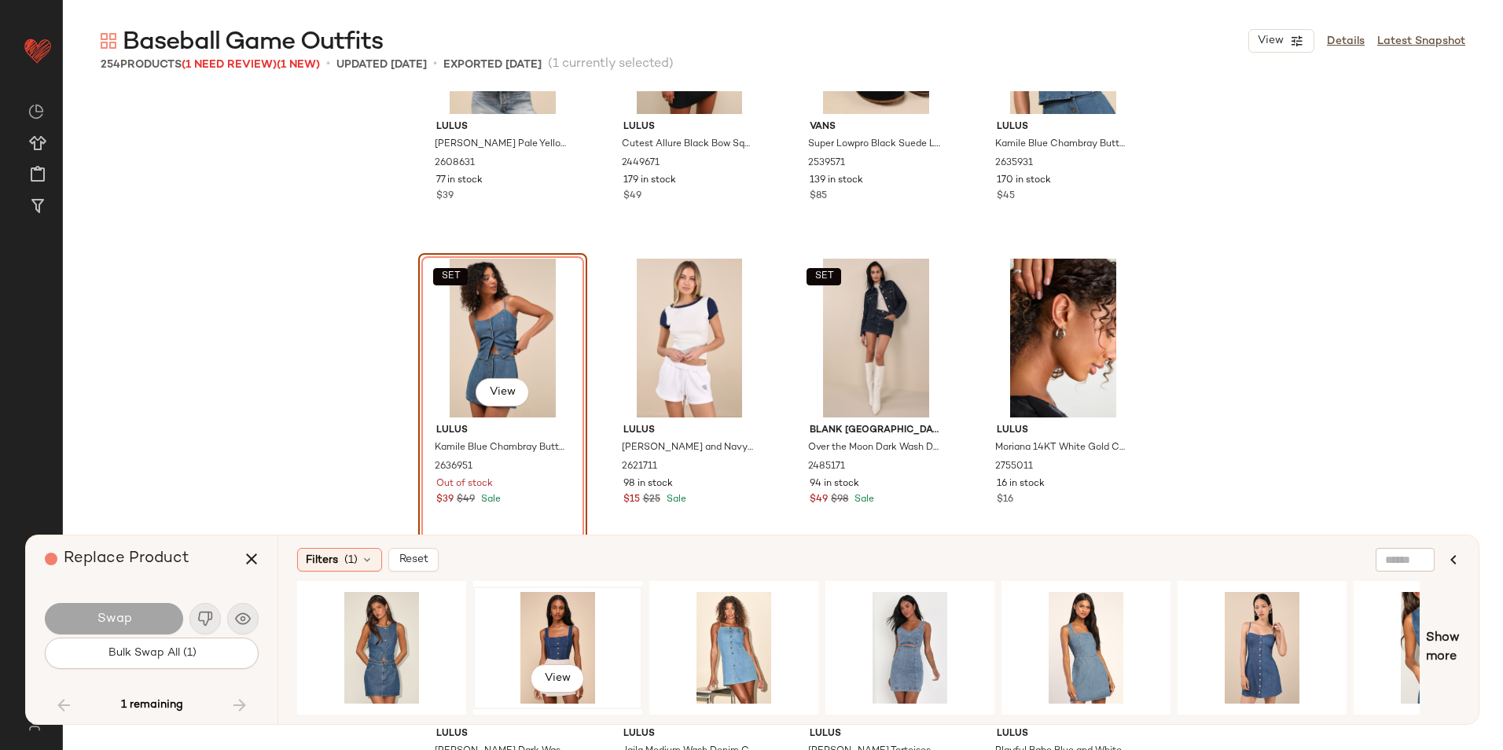
drag, startPoint x: 557, startPoint y: 616, endPoint x: 546, endPoint y: 609, distance: 12.7
click at [557, 615] on div "View" at bounding box center [558, 648] width 158 height 112
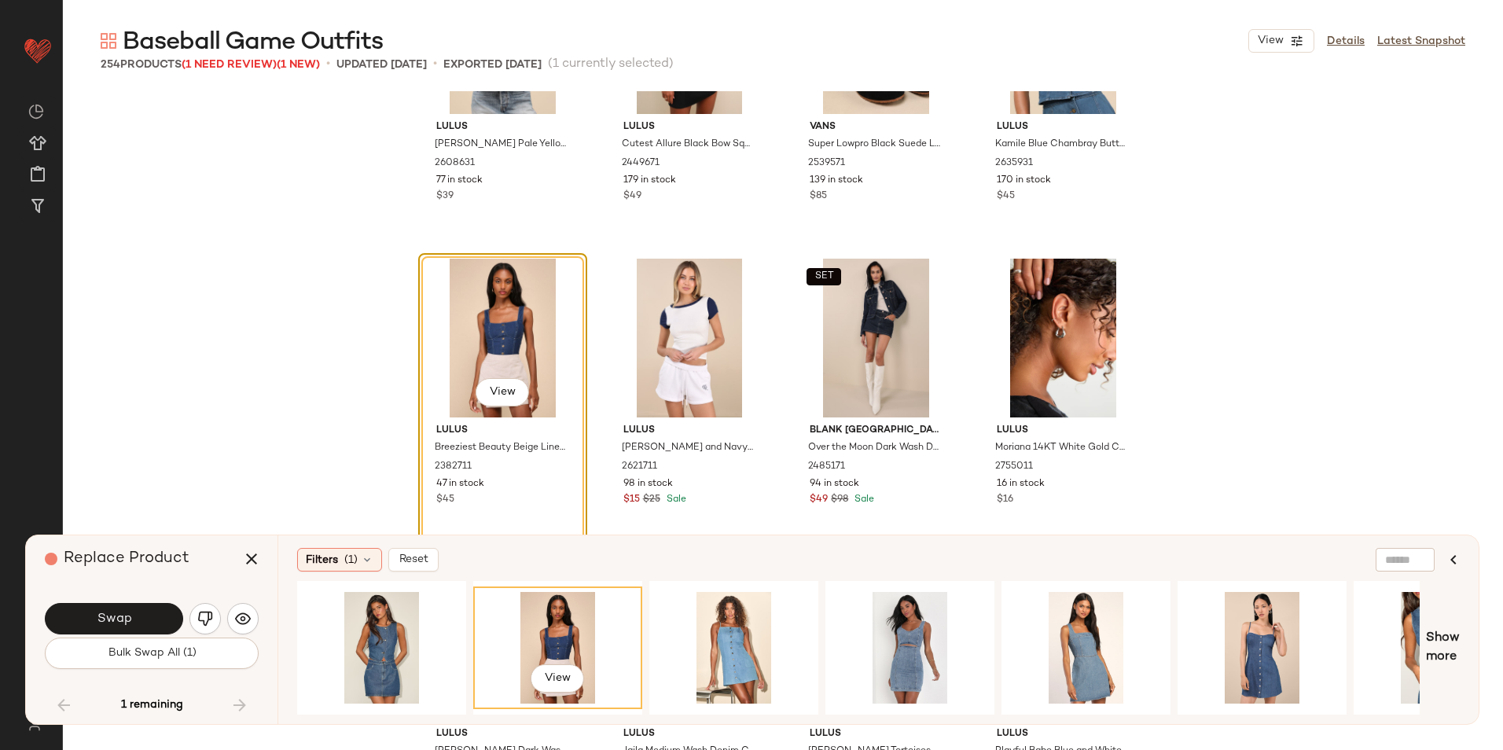
click at [133, 621] on button "Swap" at bounding box center [114, 618] width 138 height 31
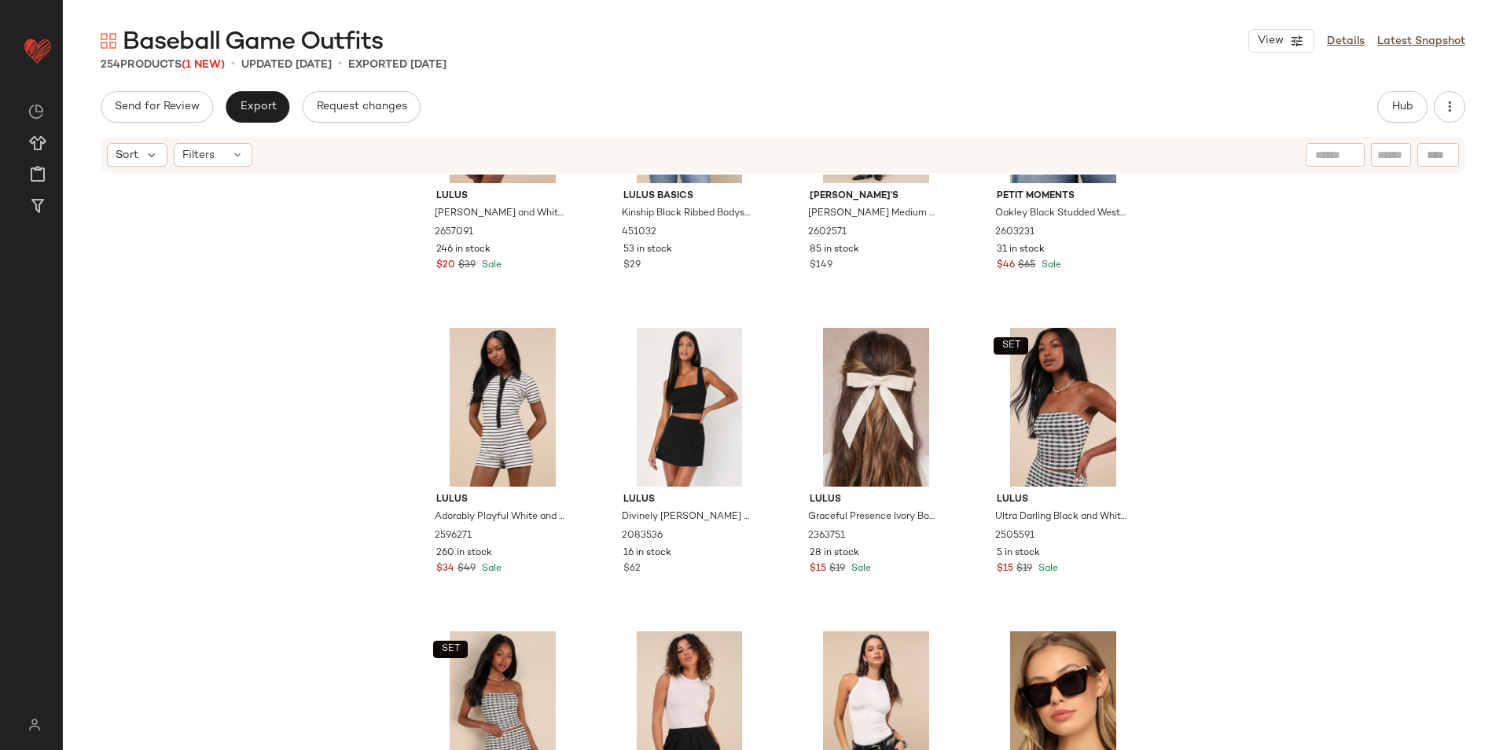
scroll to position [16817, 0]
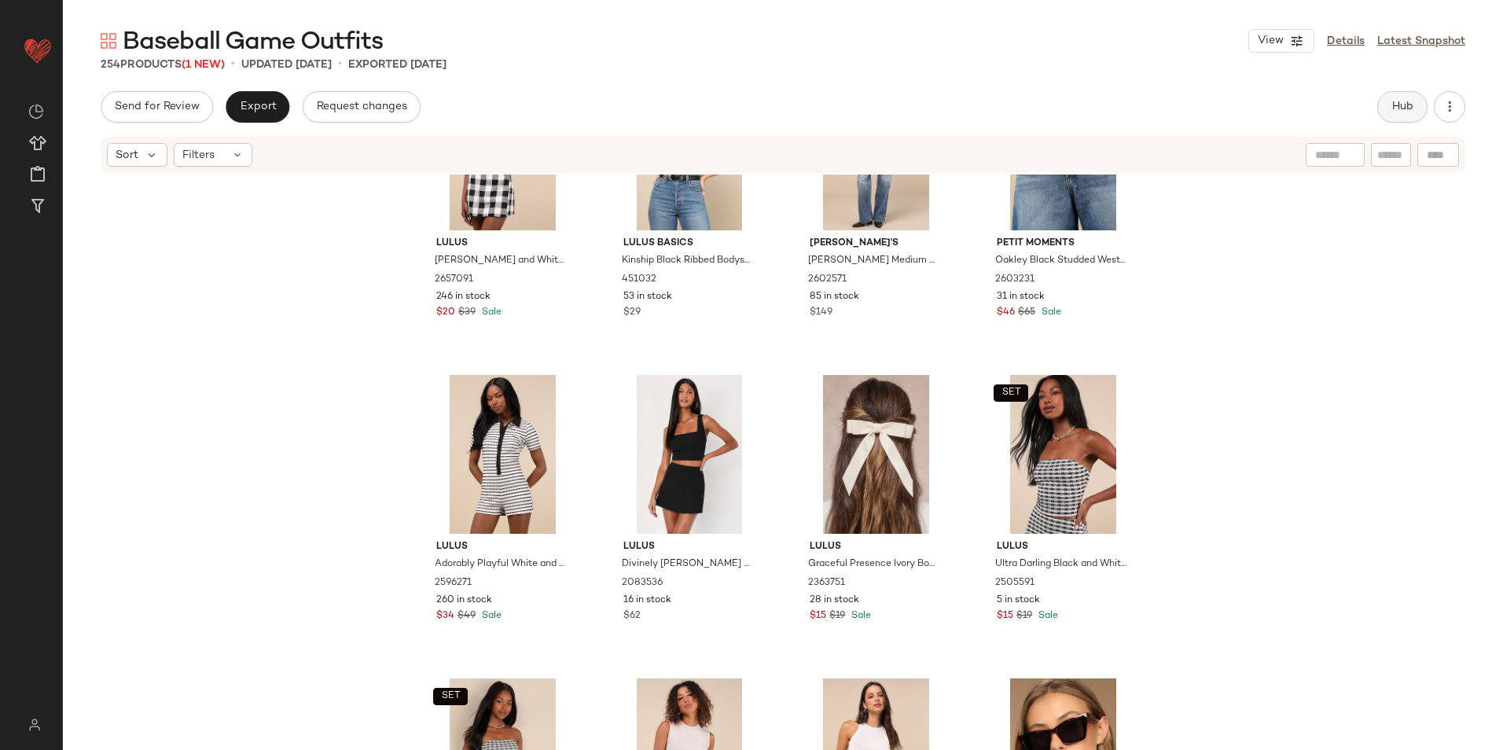
click at [1404, 109] on span "Hub" at bounding box center [1403, 107] width 22 height 13
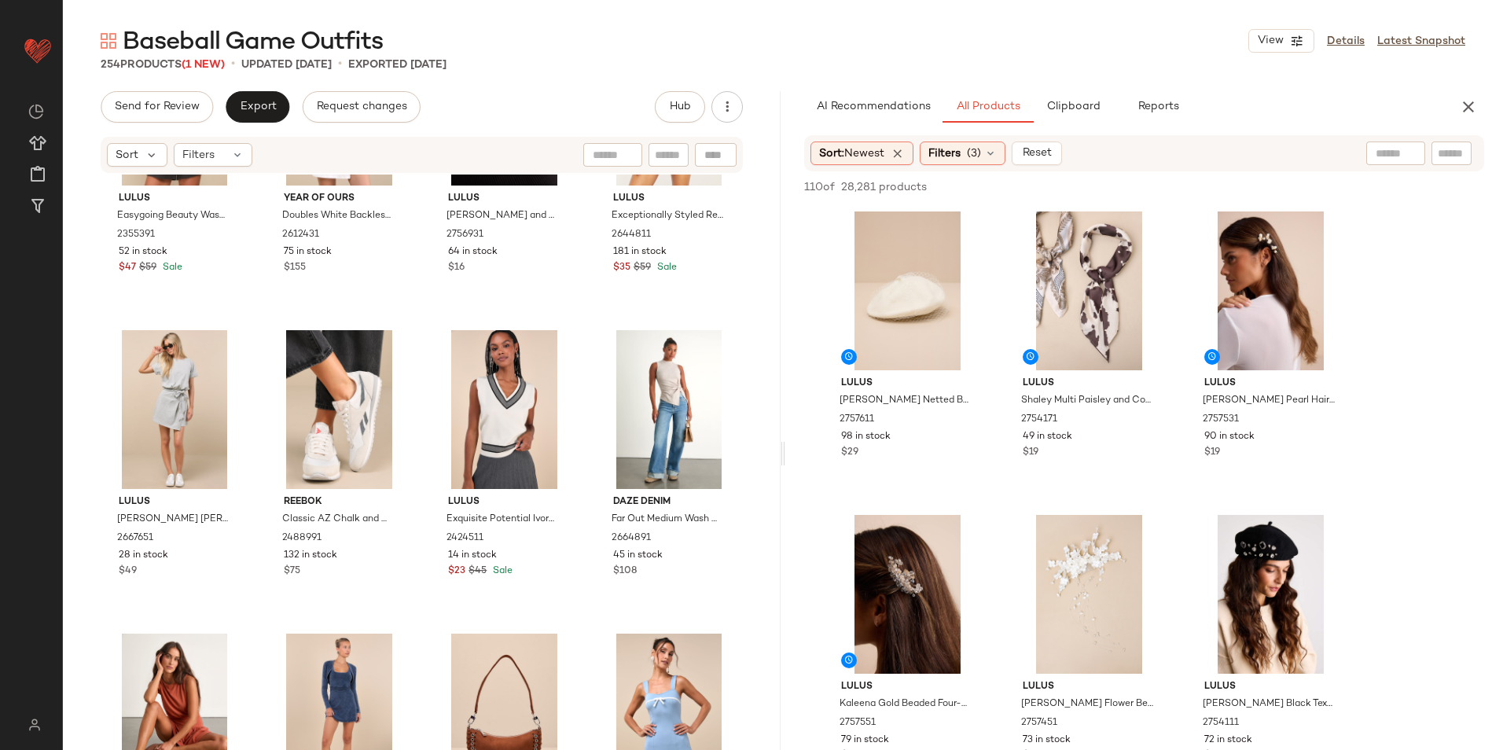
scroll to position [0, 0]
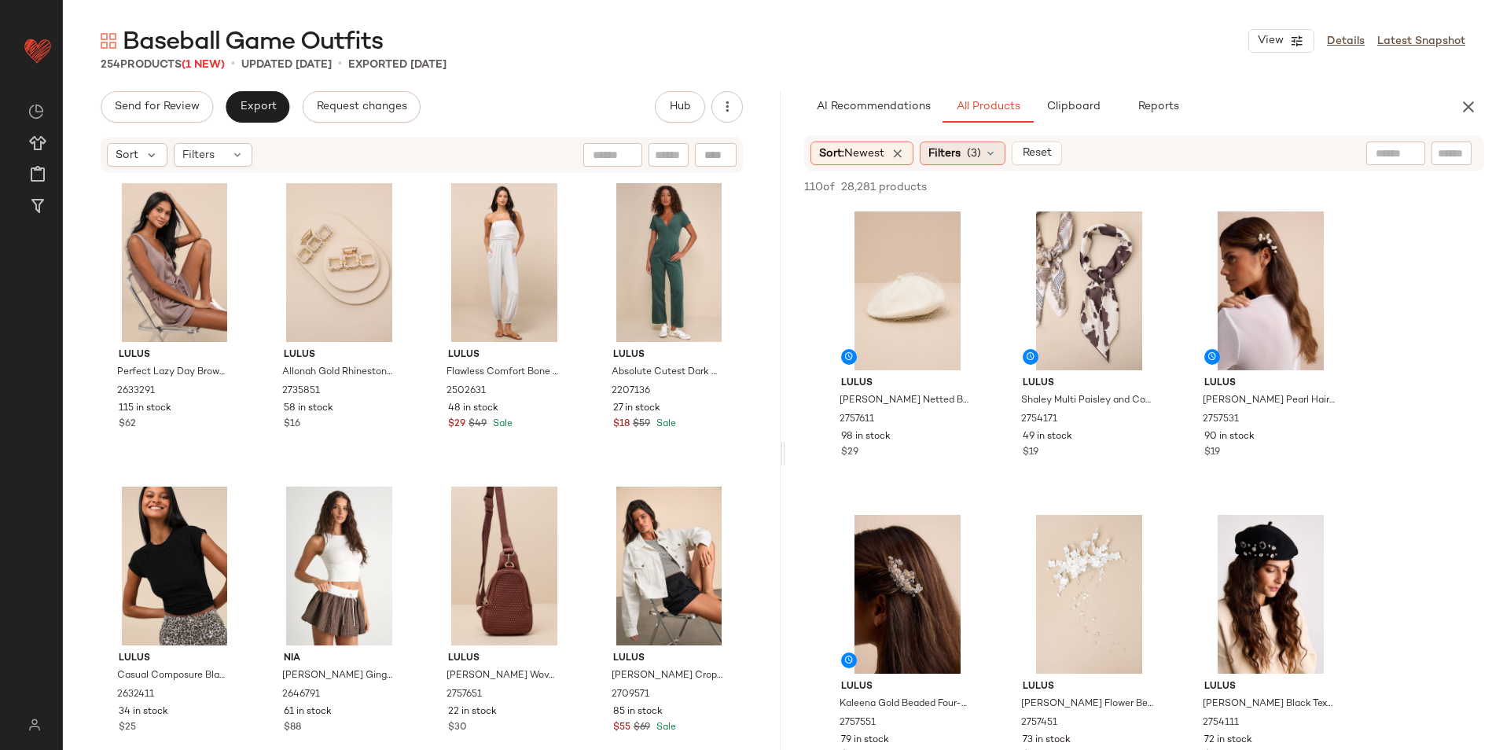
click at [981, 156] on span "(3)" at bounding box center [974, 153] width 14 height 17
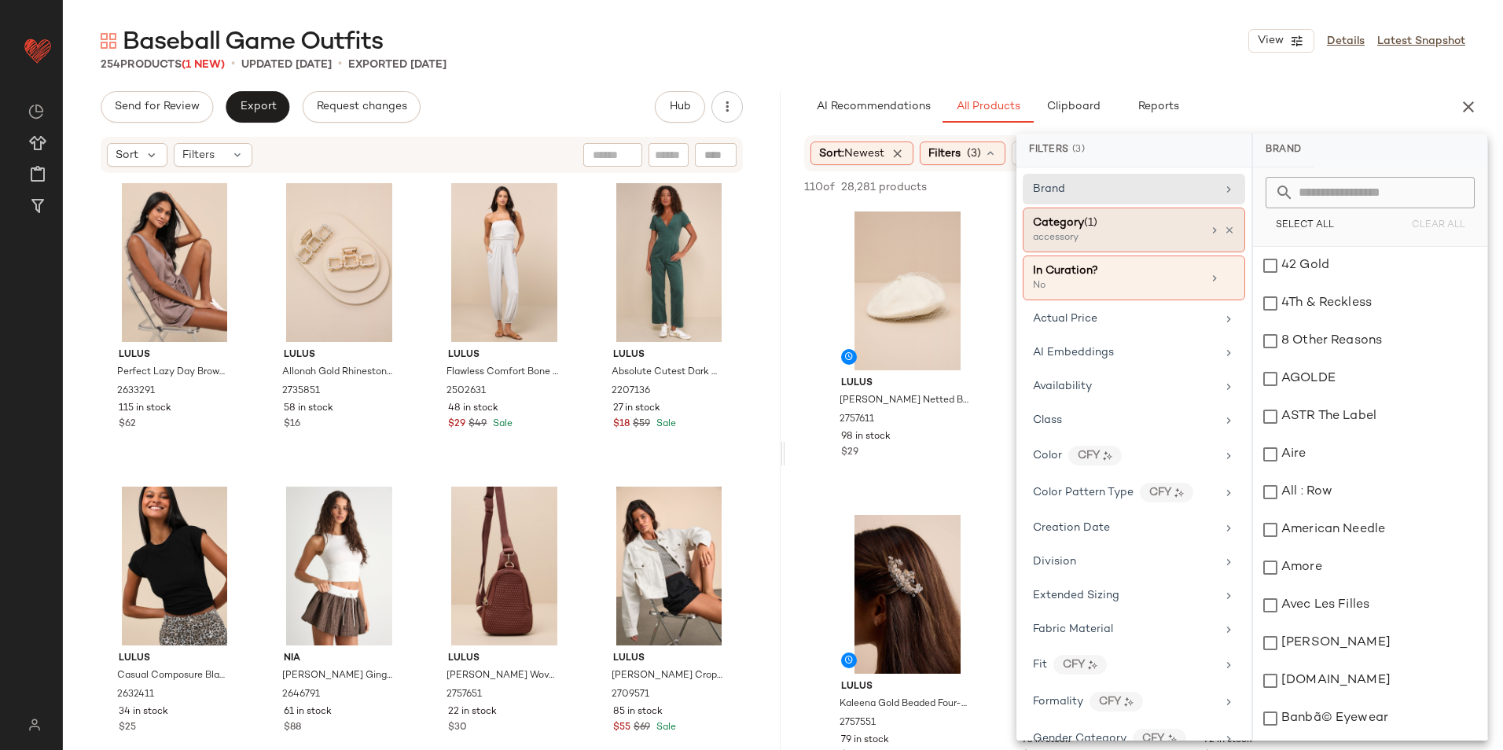
click at [1088, 237] on div "accessory" at bounding box center [1111, 238] width 157 height 14
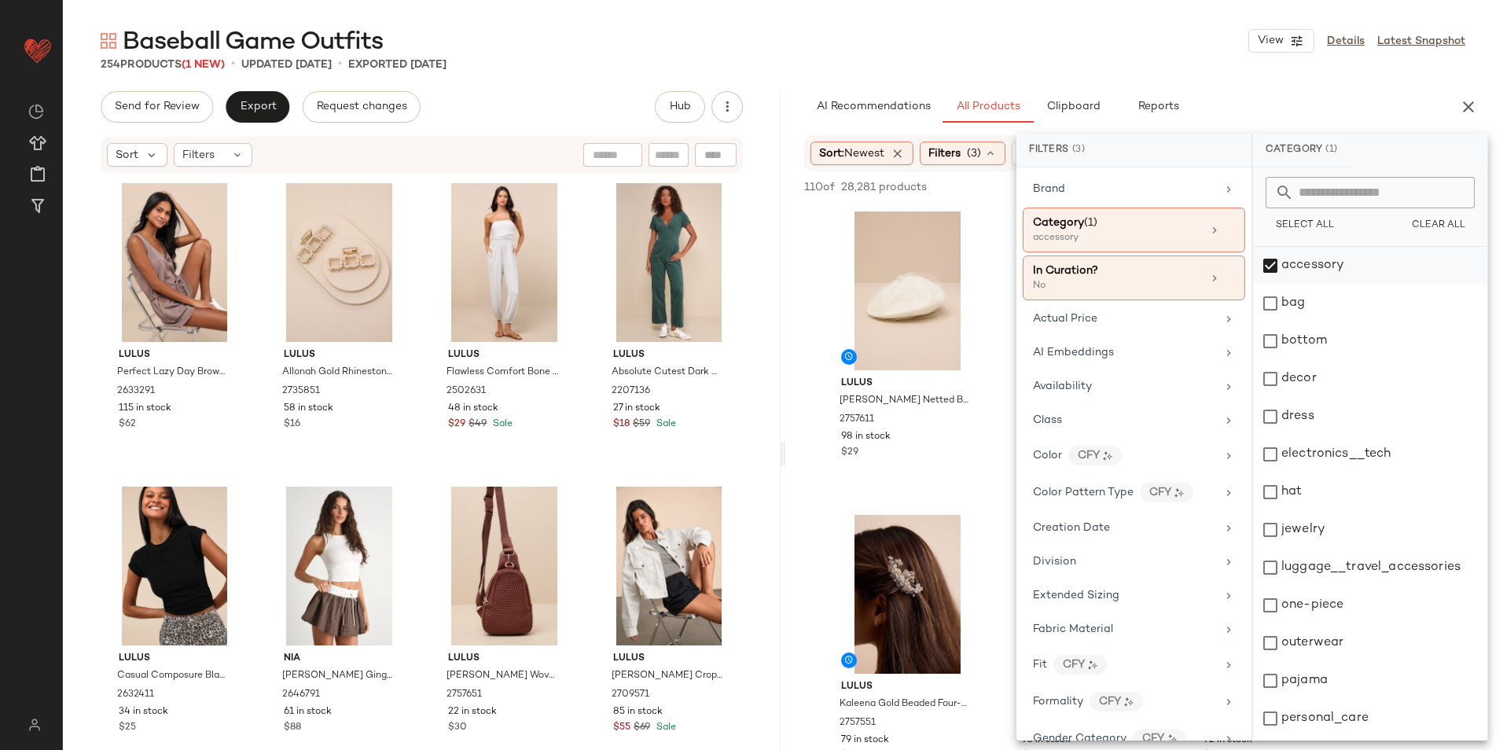
click at [1344, 266] on div "accessory" at bounding box center [1370, 266] width 234 height 38
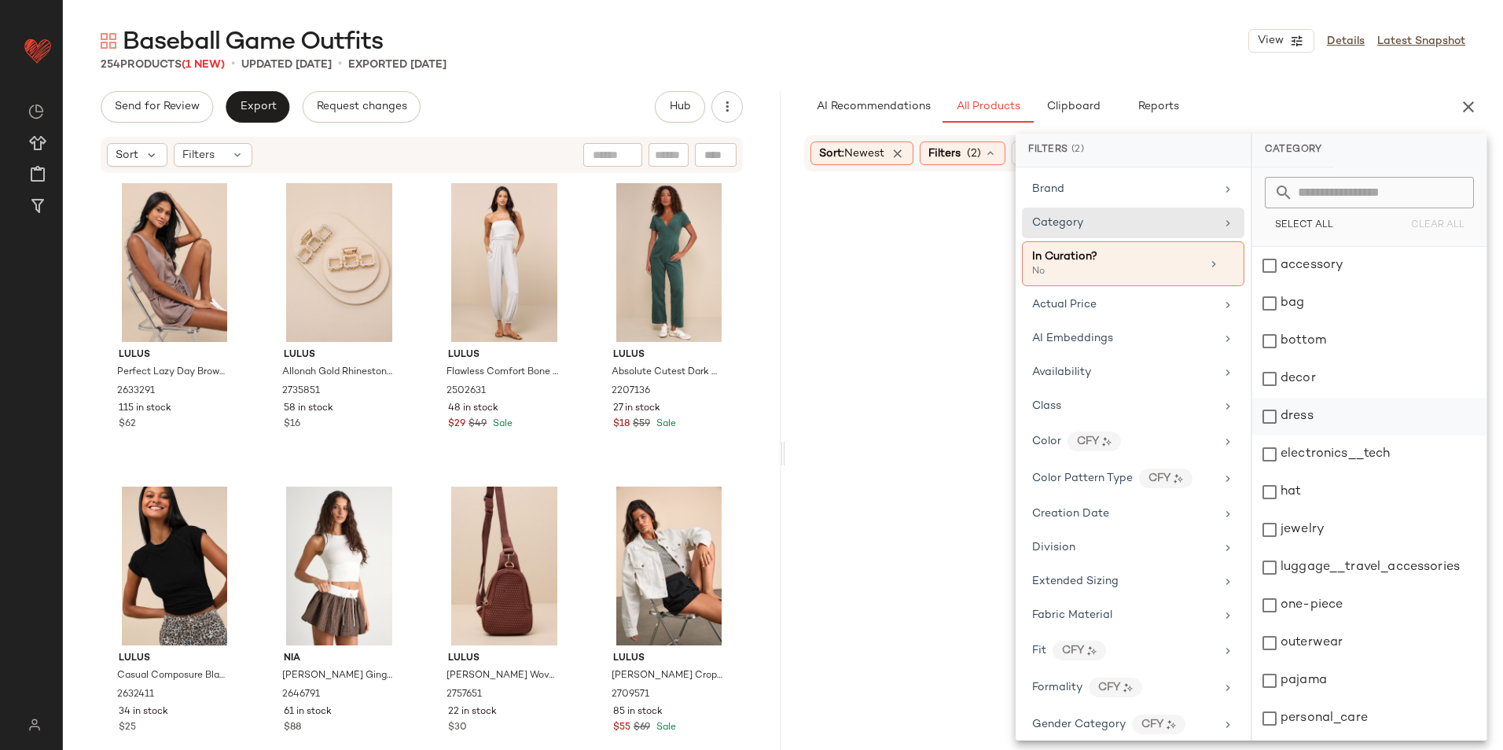
drag, startPoint x: 1330, startPoint y: 334, endPoint x: 1342, endPoint y: 418, distance: 84.2
click at [1328, 337] on div "bottom" at bounding box center [1370, 341] width 234 height 38
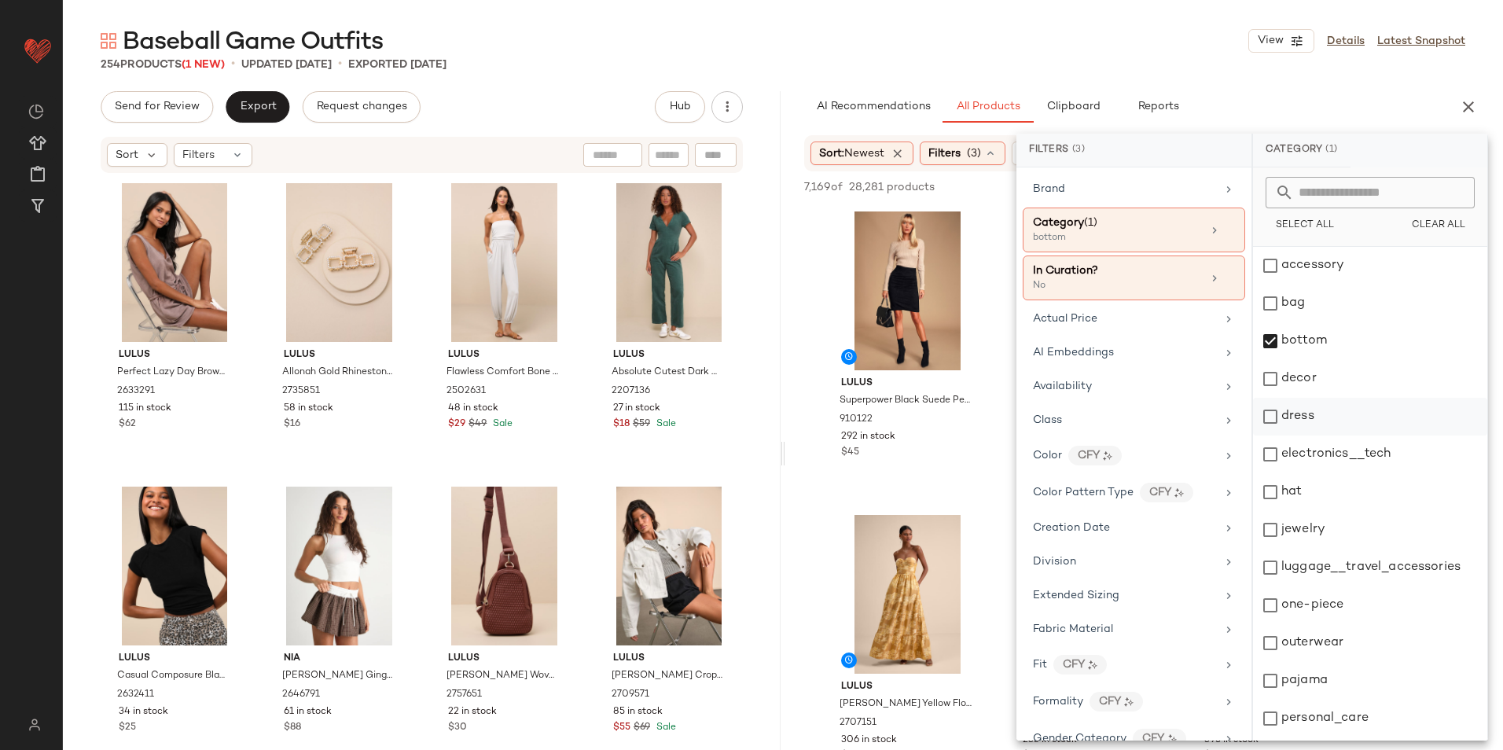
scroll to position [148, 0]
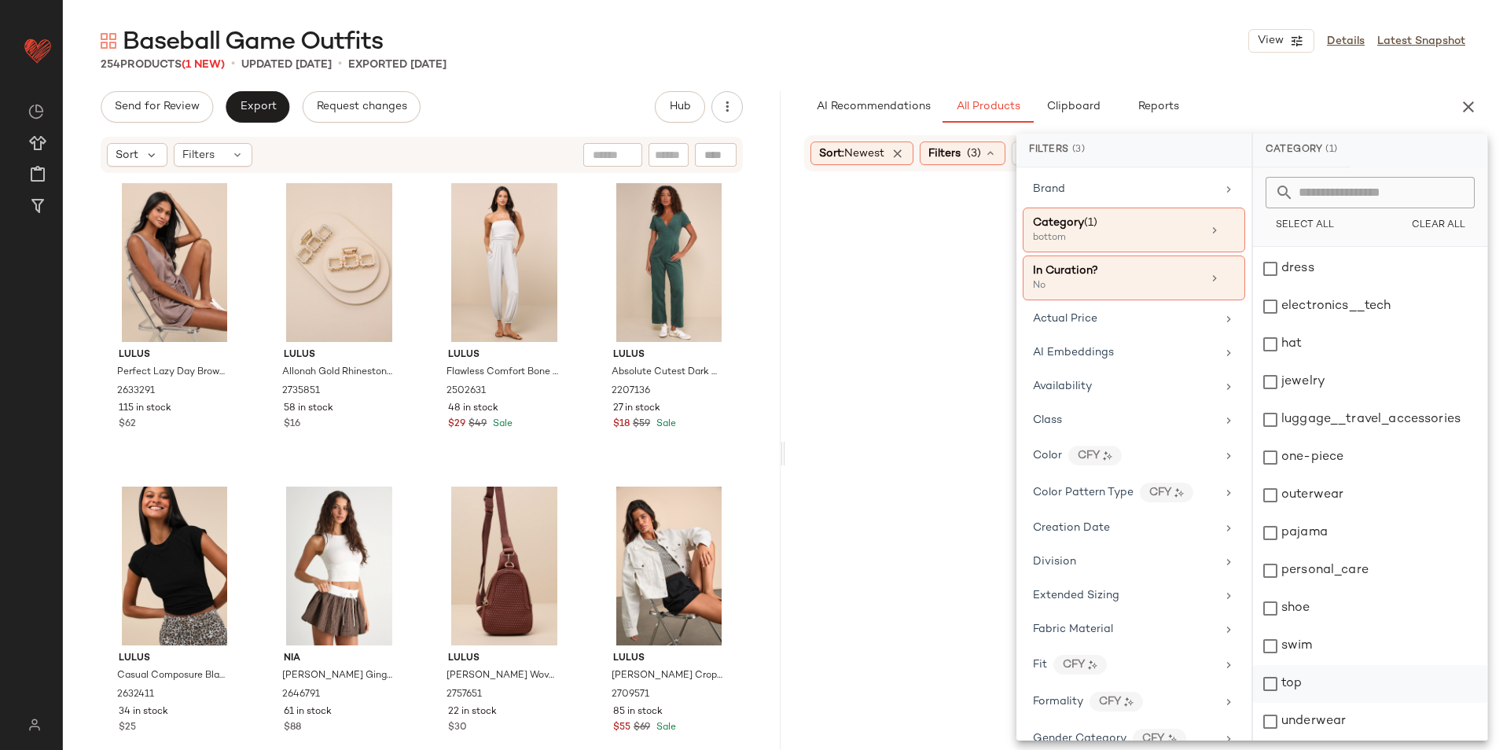
click at [1297, 674] on div "top" at bounding box center [1370, 684] width 234 height 38
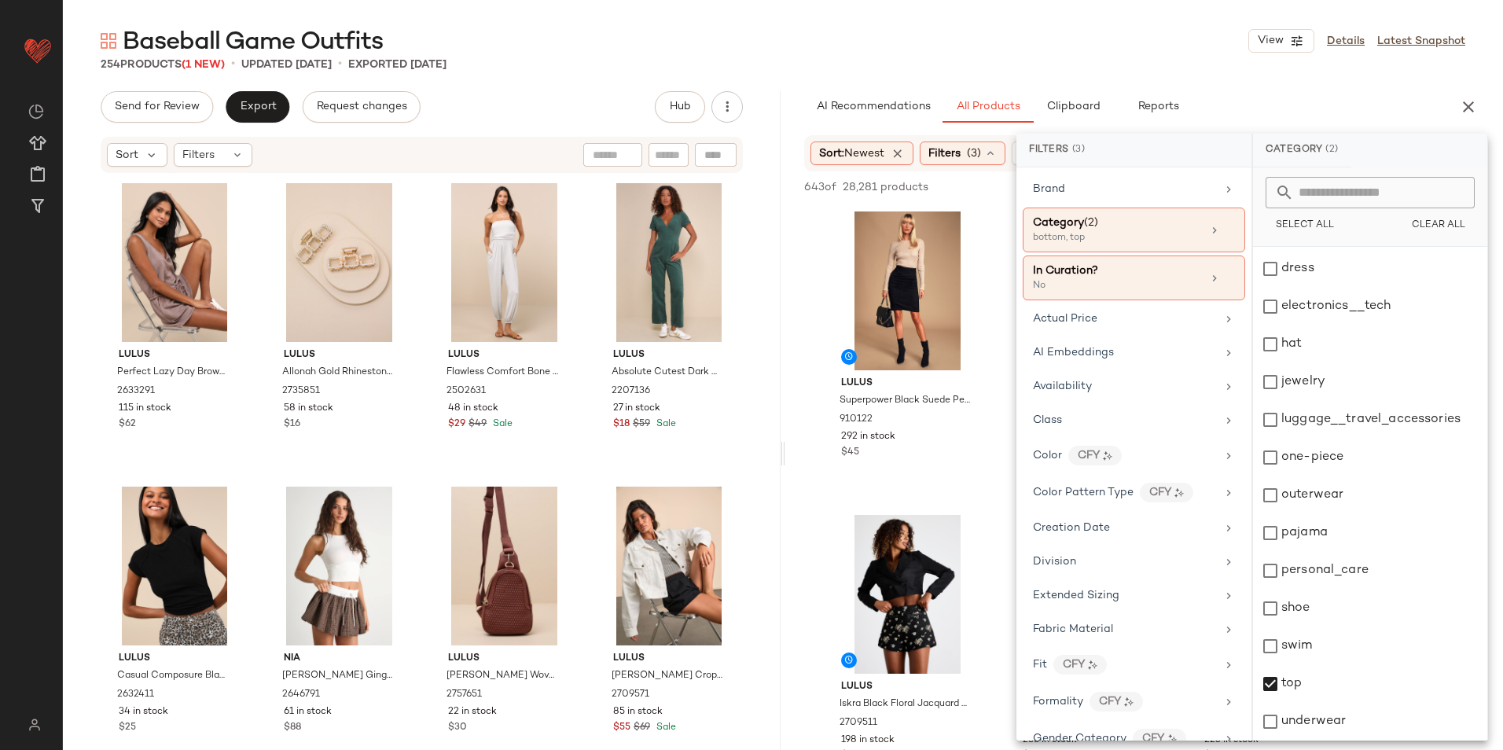
click at [981, 39] on div "Baseball Game Outfits View Details Latest Snapshot" at bounding box center [783, 40] width 1440 height 31
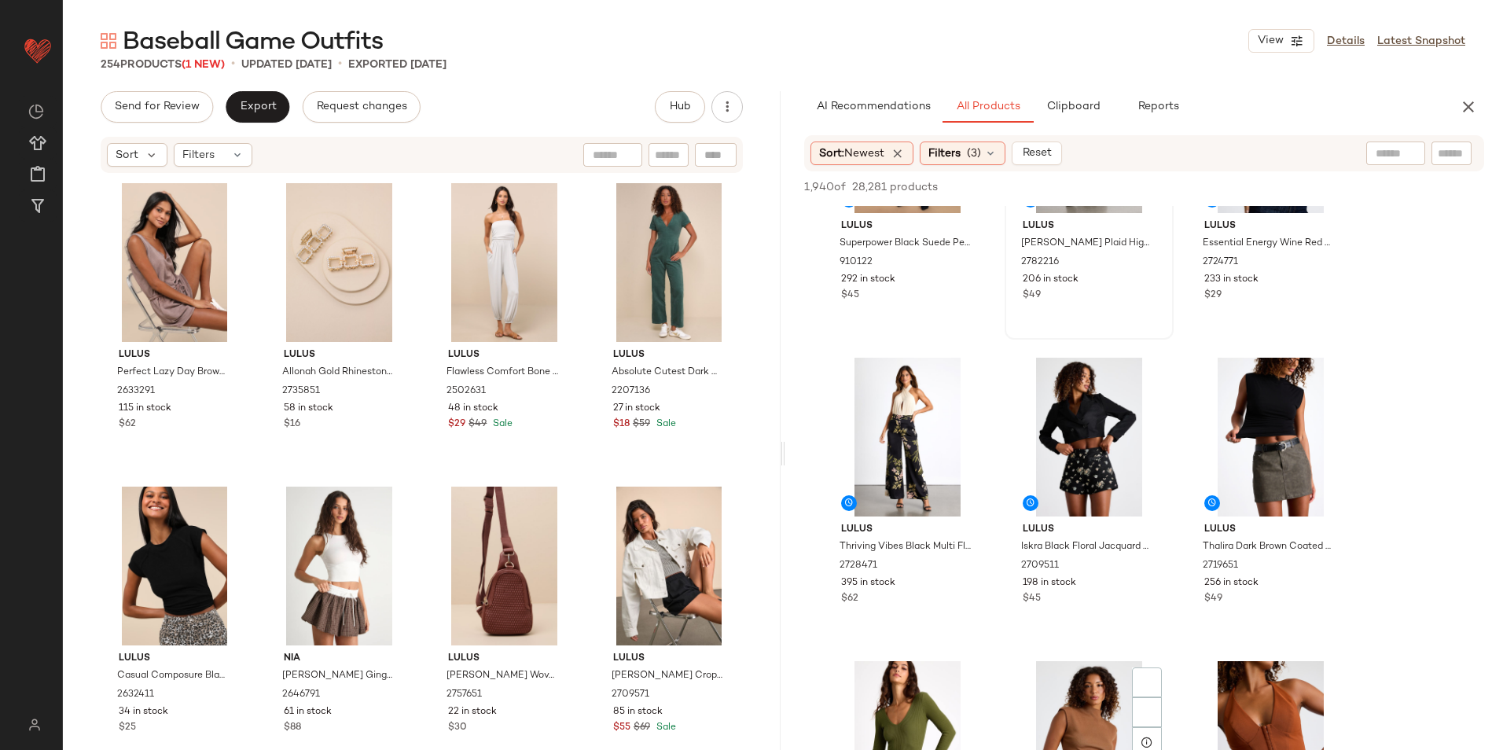
scroll to position [550, 0]
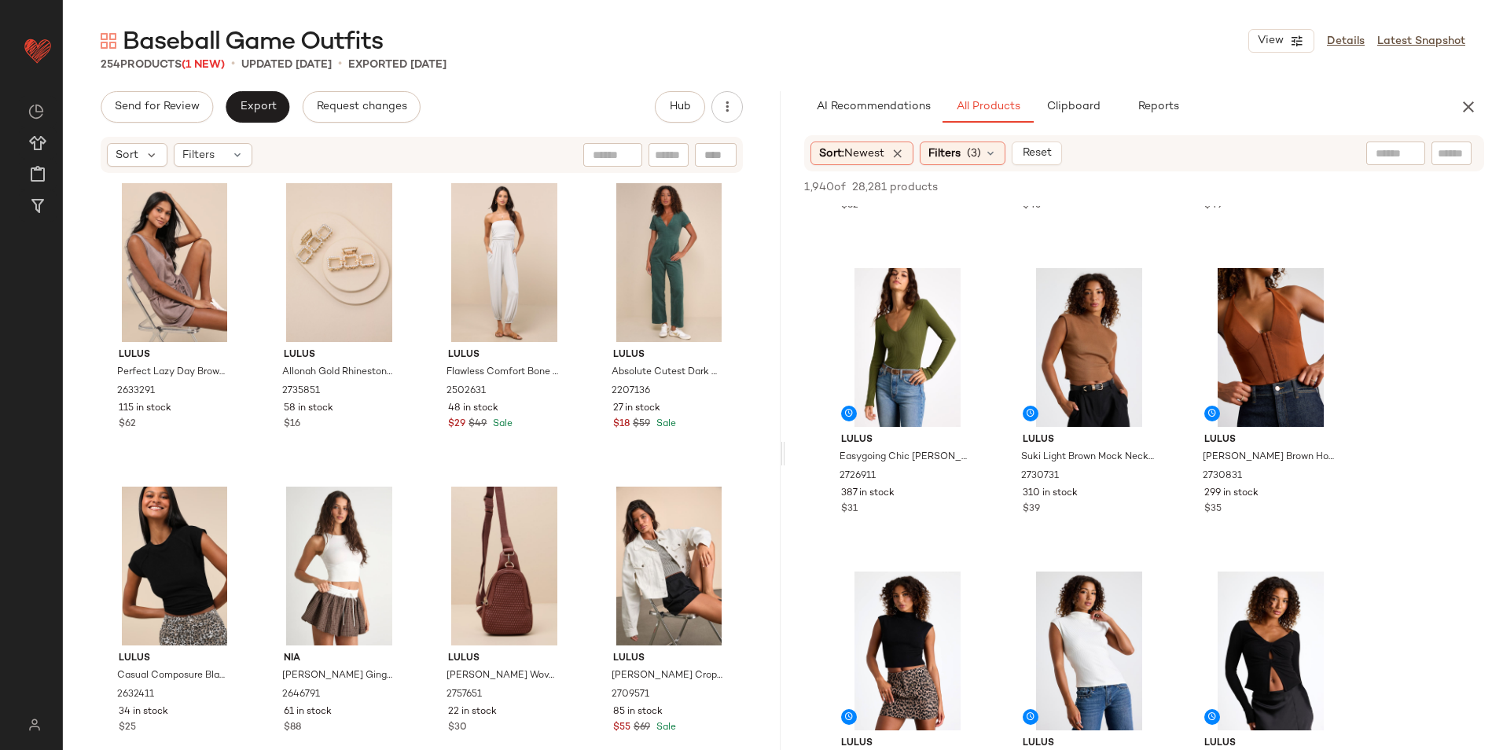
click at [1398, 149] on div at bounding box center [1396, 154] width 59 height 24
type input "*****"
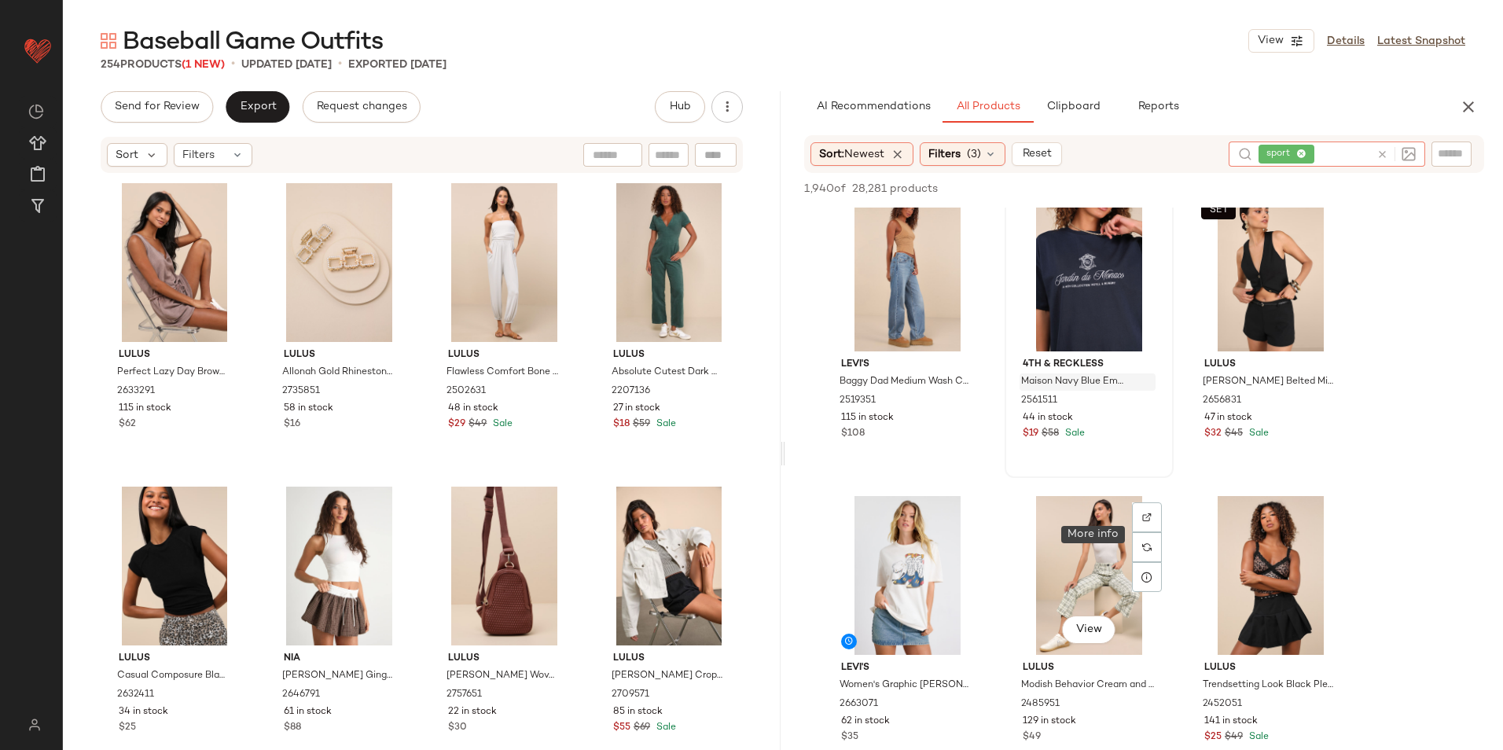
scroll to position [2831, 0]
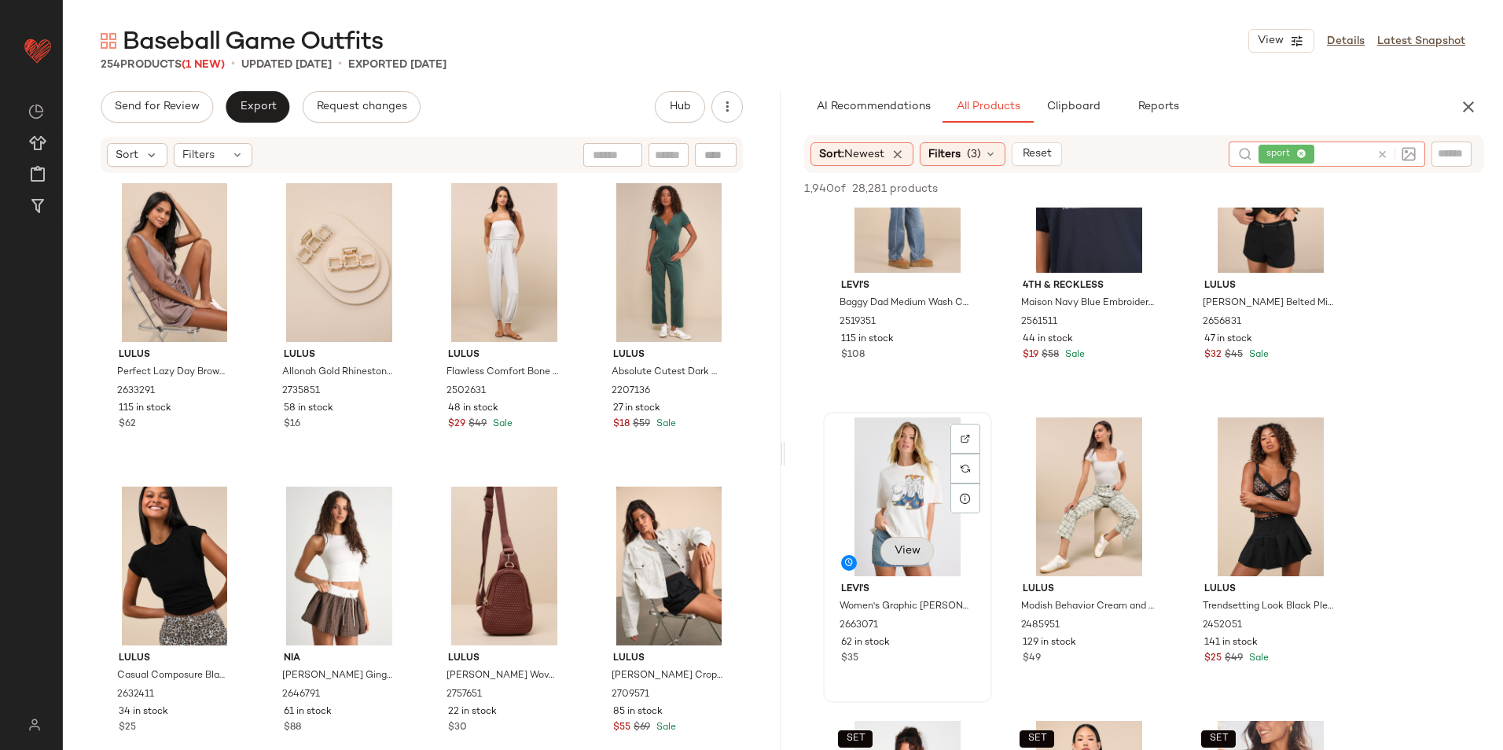
click at [899, 550] on span "View" at bounding box center [907, 551] width 27 height 13
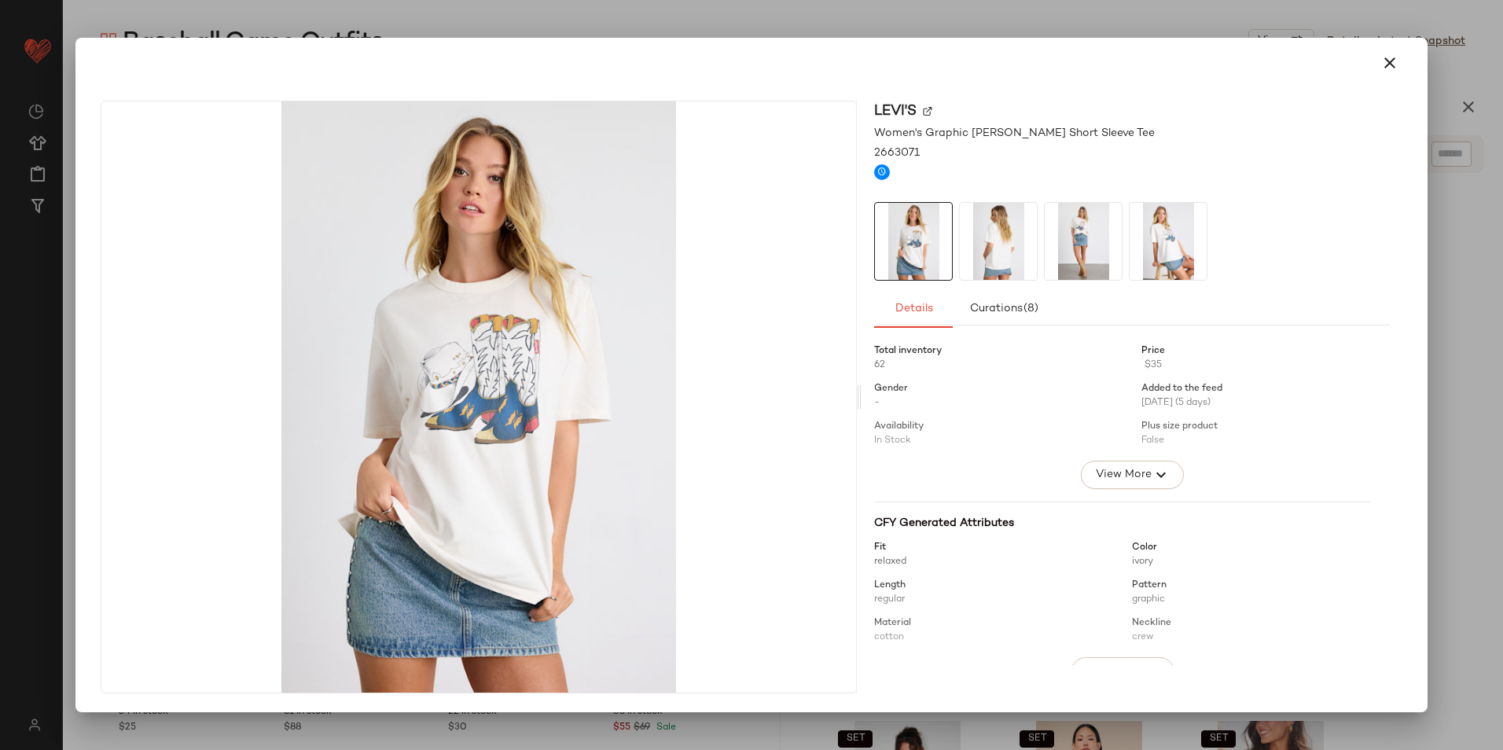
click at [1381, 68] on icon "button" at bounding box center [1390, 62] width 19 height 19
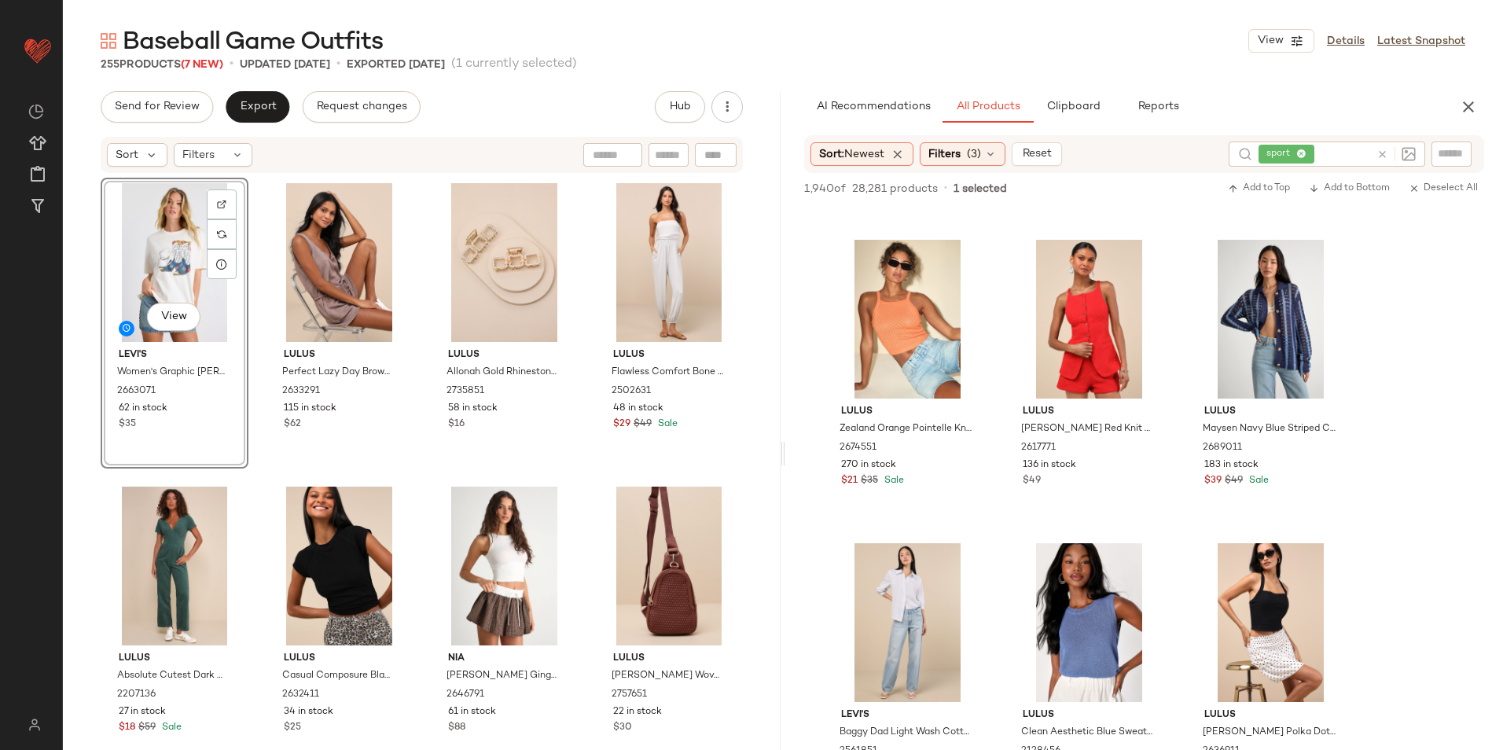
scroll to position [6054, 0]
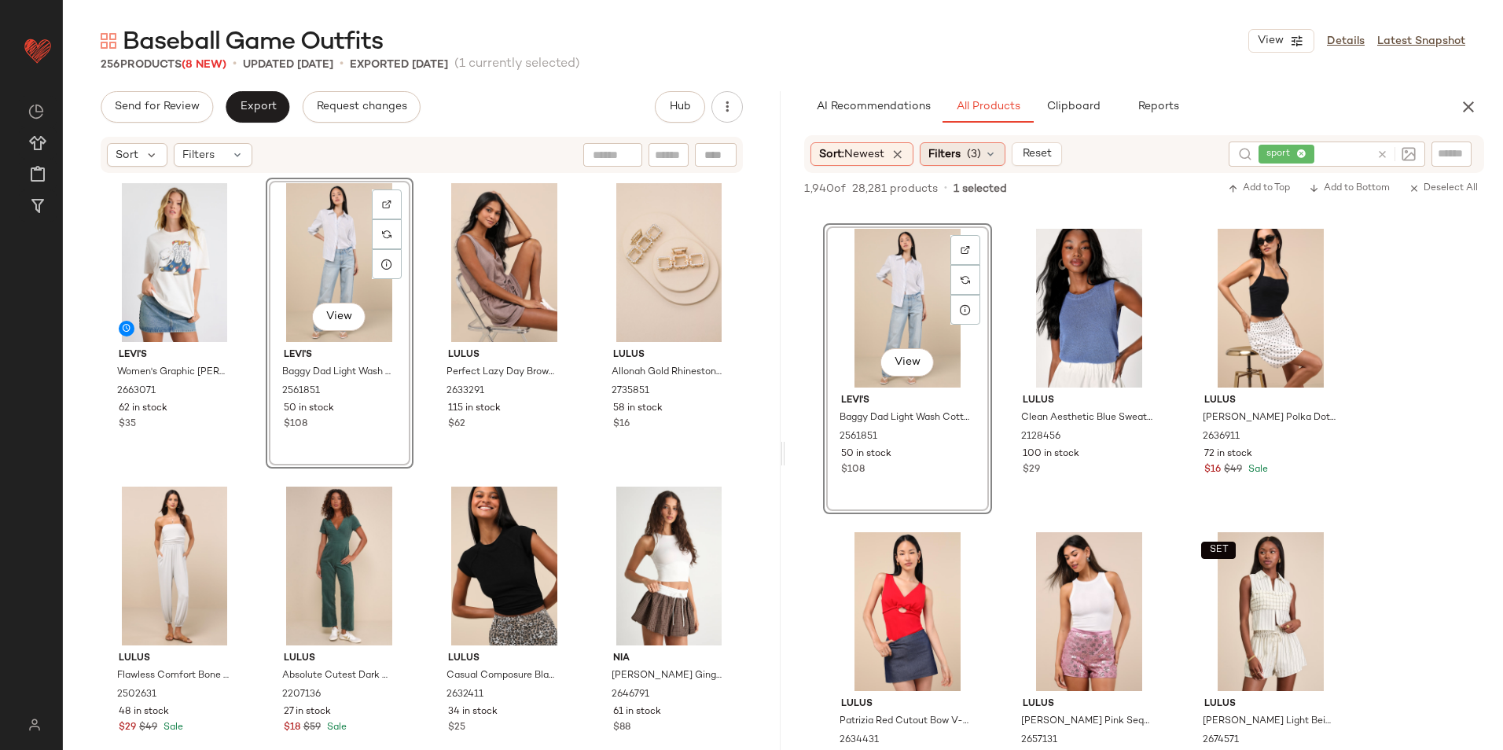
click at [993, 153] on icon at bounding box center [990, 154] width 13 height 13
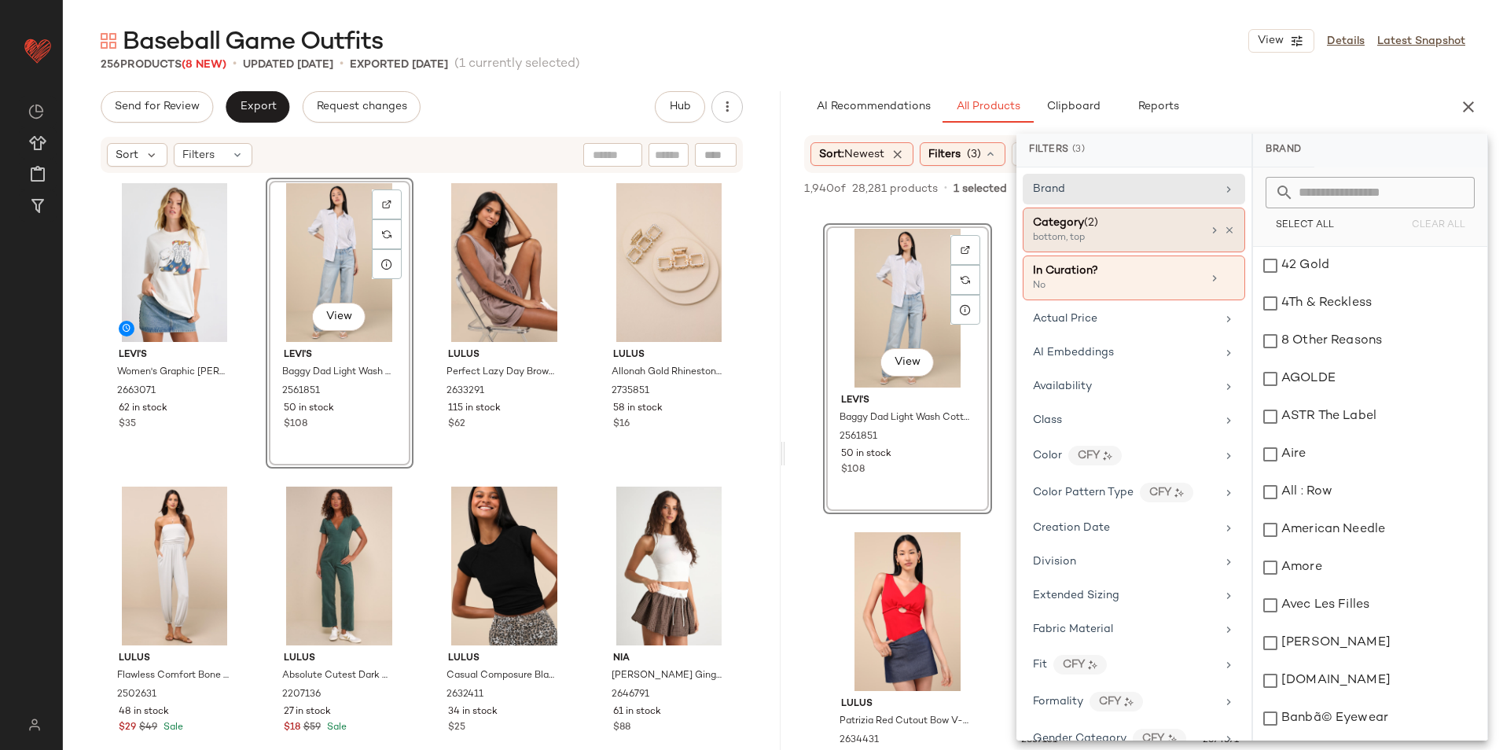
click at [1094, 243] on div "bottom, top" at bounding box center [1111, 238] width 157 height 14
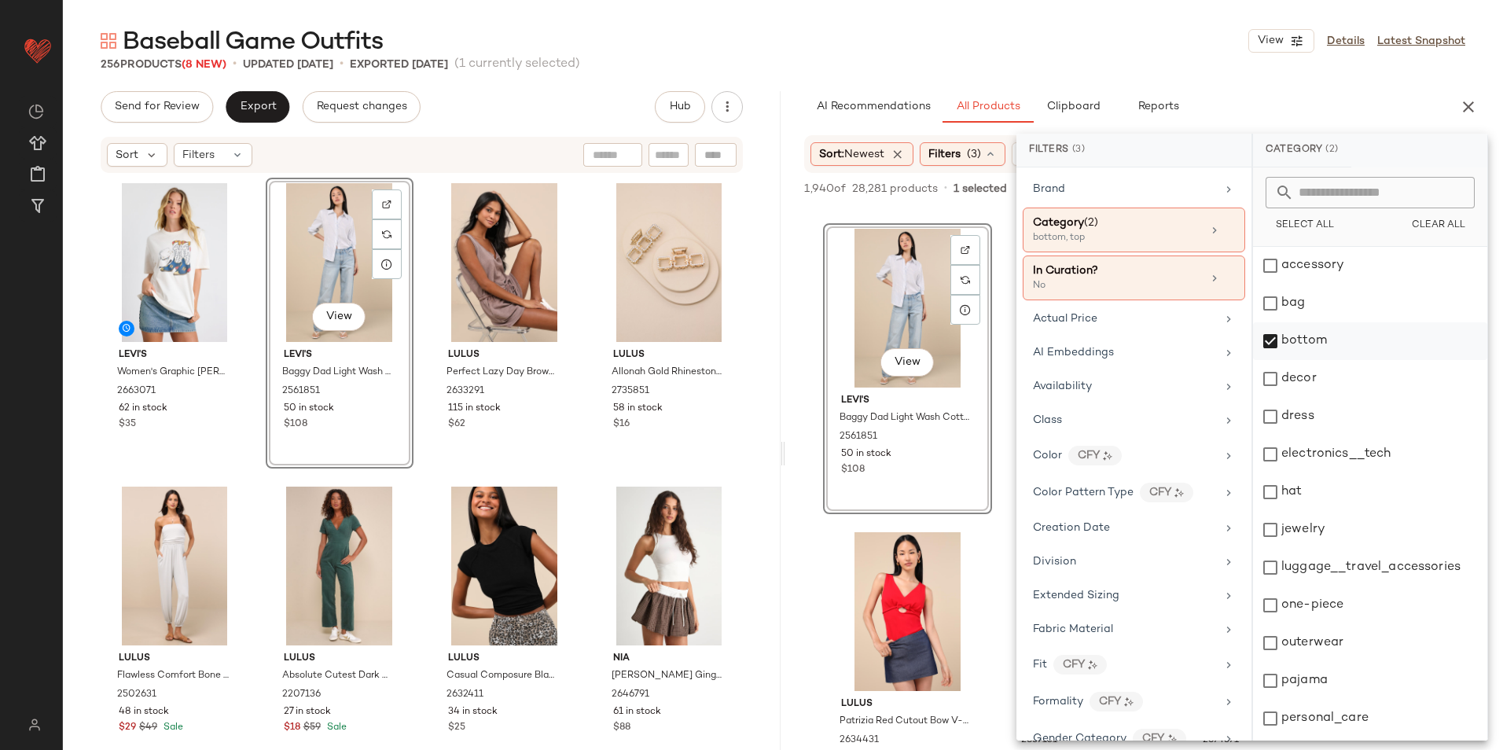
click at [1293, 344] on div "bottom" at bounding box center [1370, 341] width 234 height 38
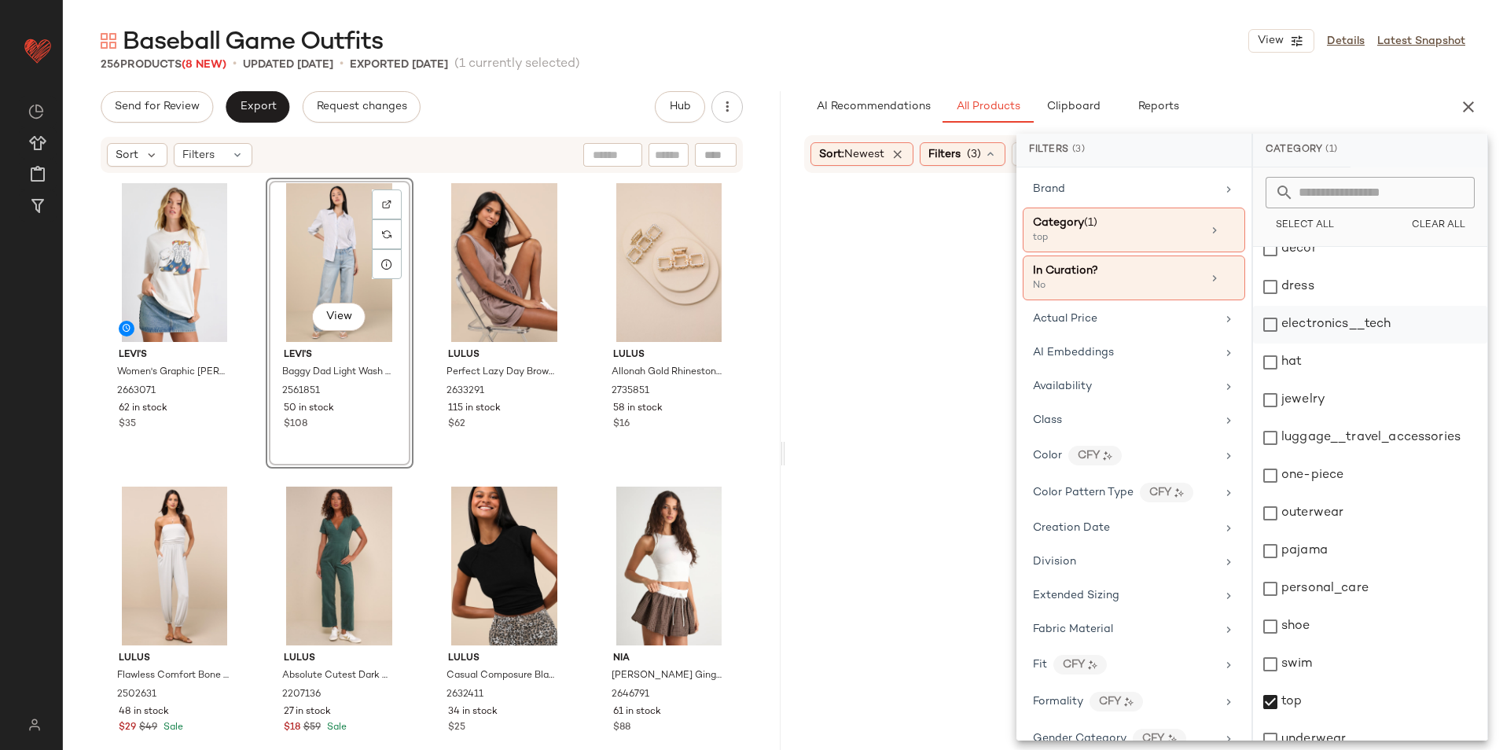
scroll to position [148, 0]
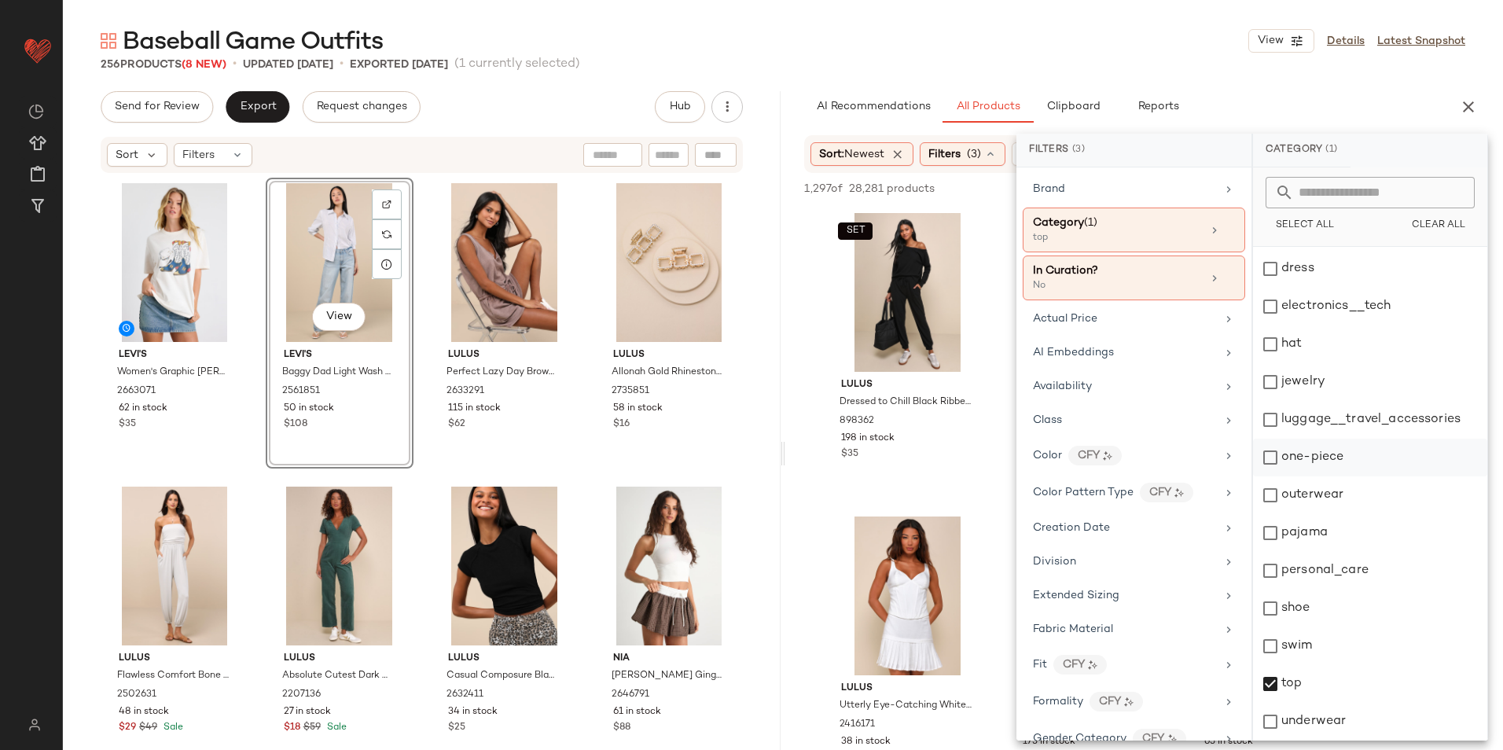
click at [1330, 459] on div "one-piece" at bounding box center [1370, 458] width 234 height 38
click at [1330, 682] on div "top" at bounding box center [1370, 684] width 234 height 38
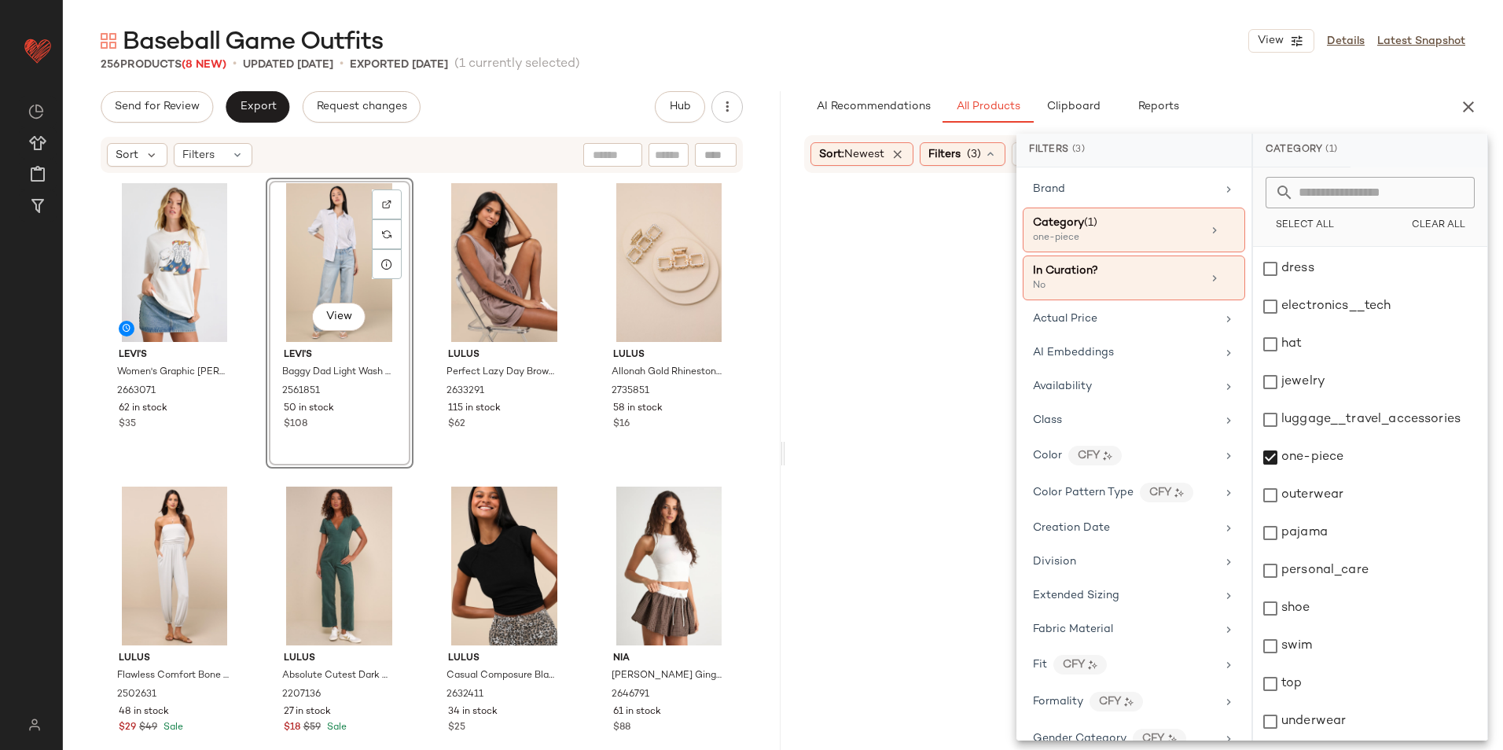
click at [1156, 42] on div "Baseball Game Outfits View Details Latest Snapshot" at bounding box center [783, 40] width 1440 height 31
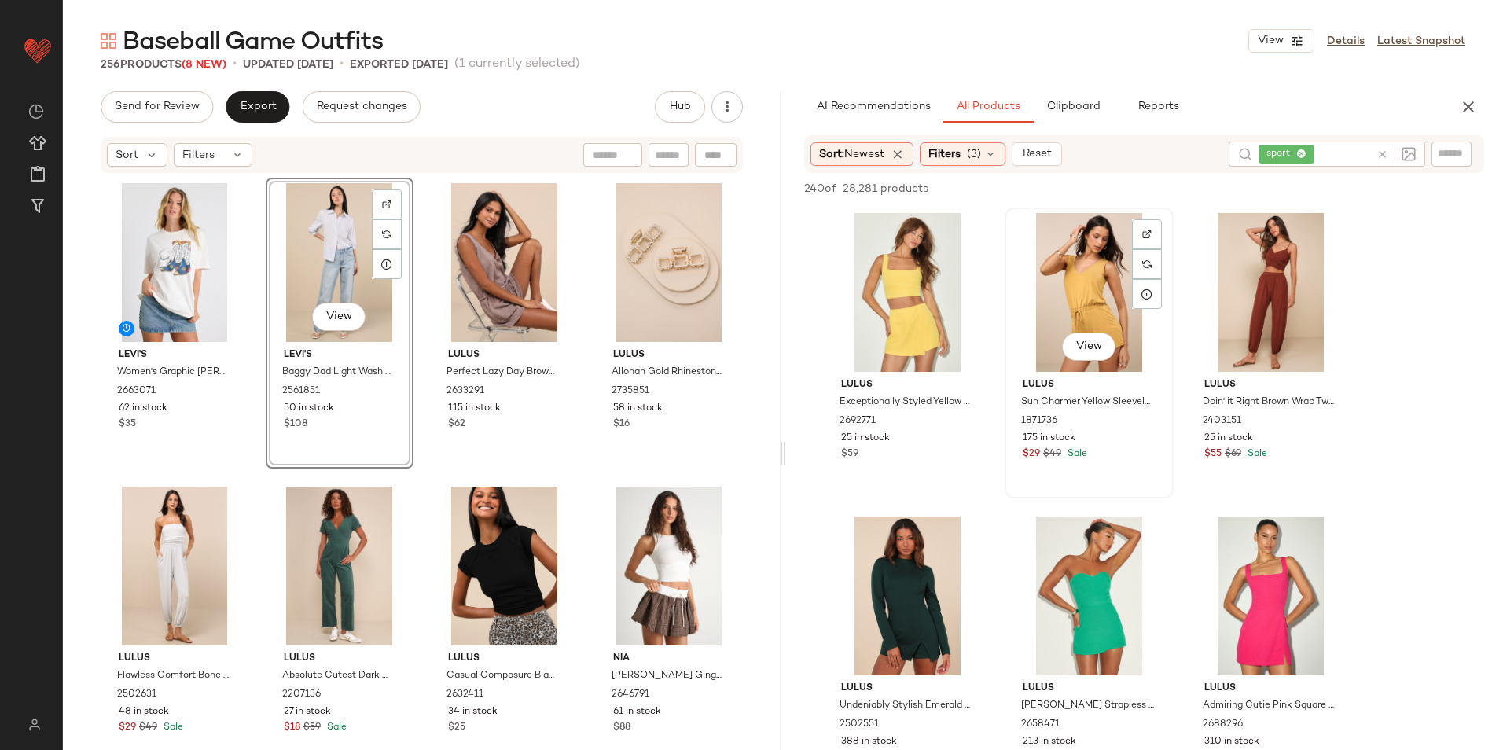
scroll to position [79, 0]
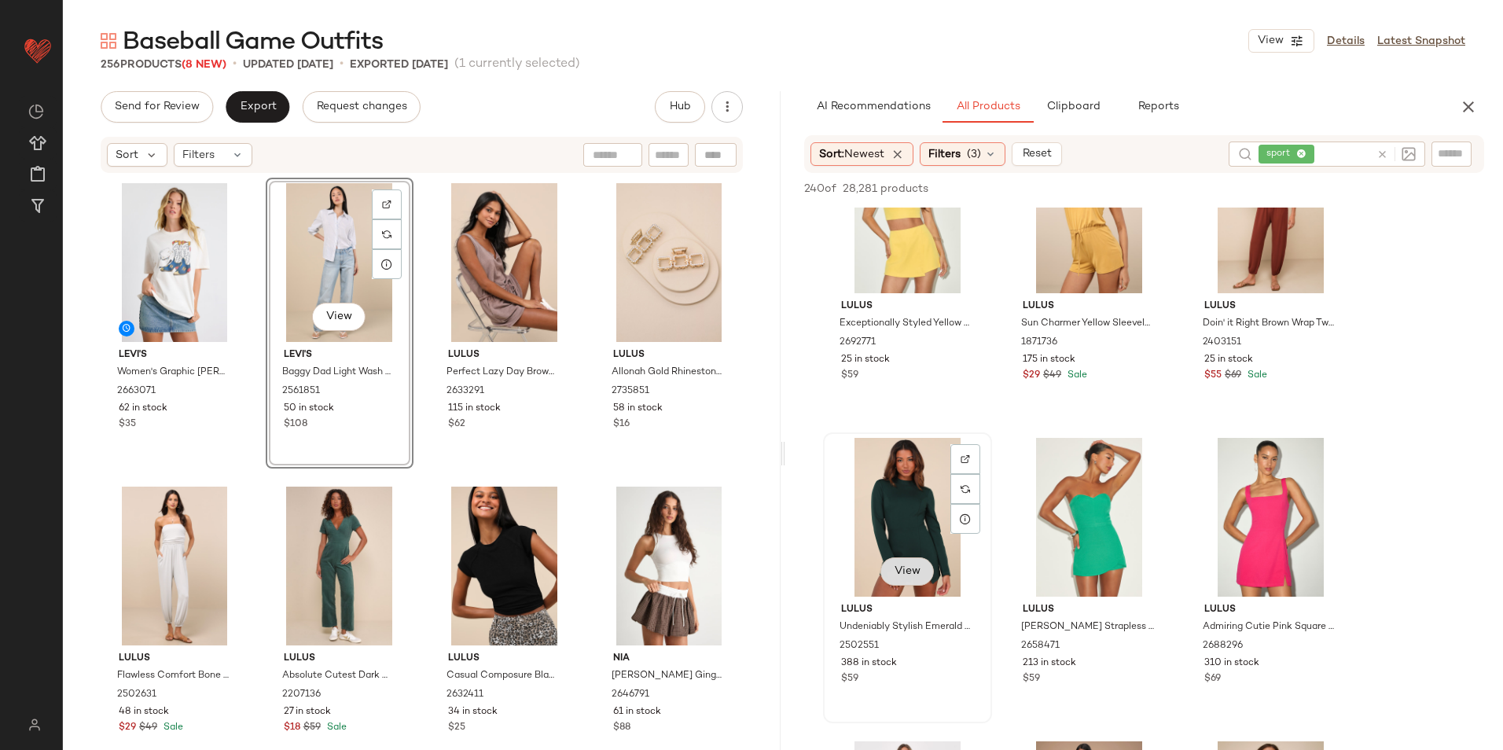
click at [910, 573] on span "View" at bounding box center [907, 571] width 27 height 13
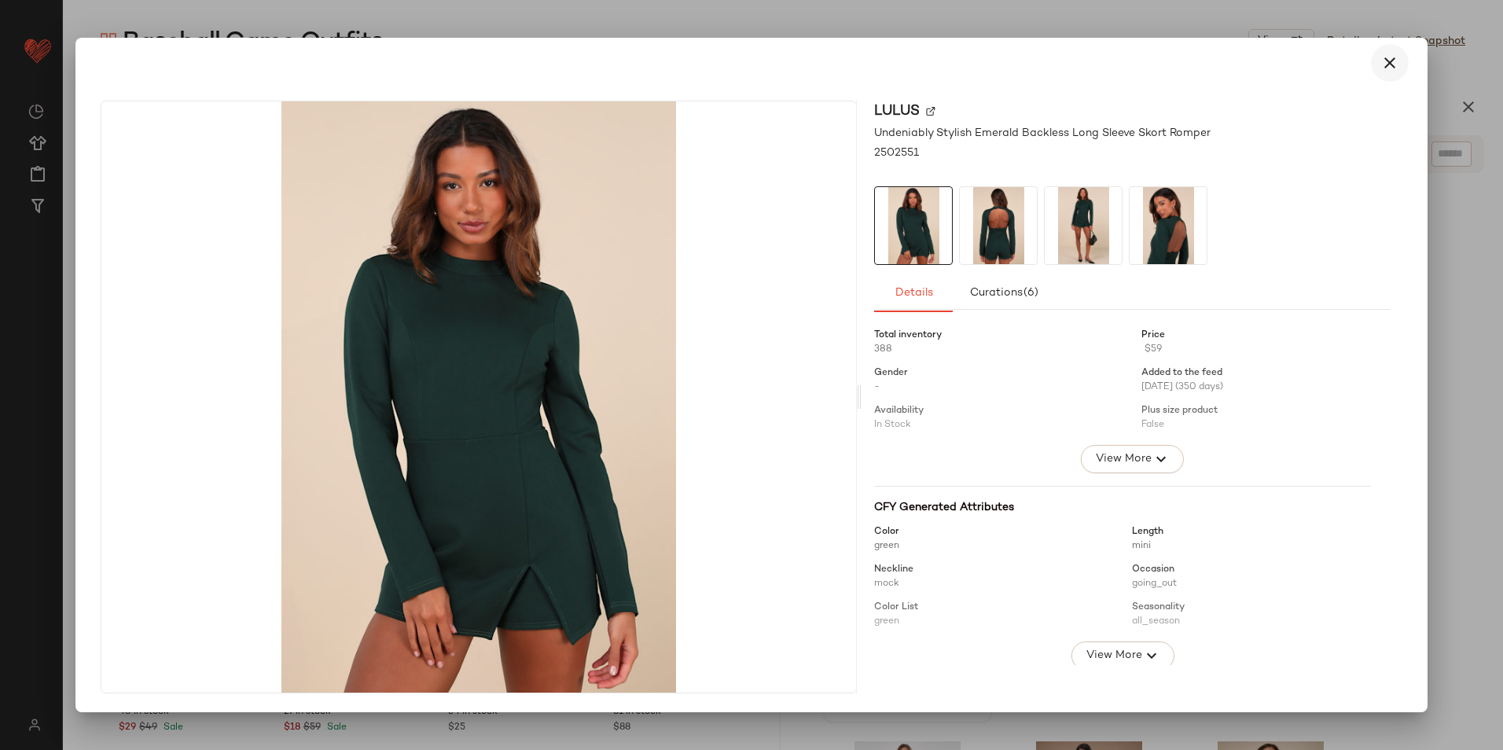
click at [1393, 72] on icon "button" at bounding box center [1390, 62] width 19 height 19
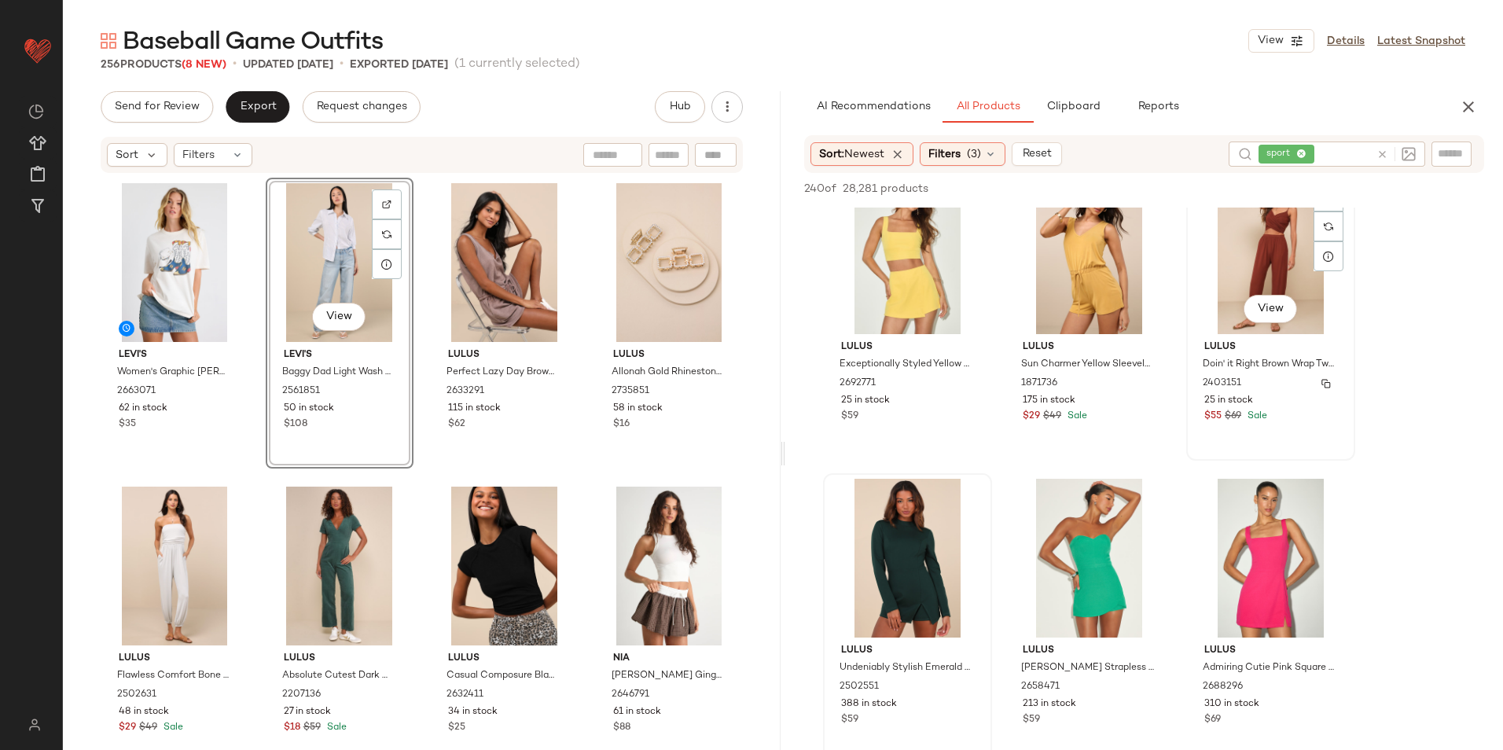
scroll to position [0, 0]
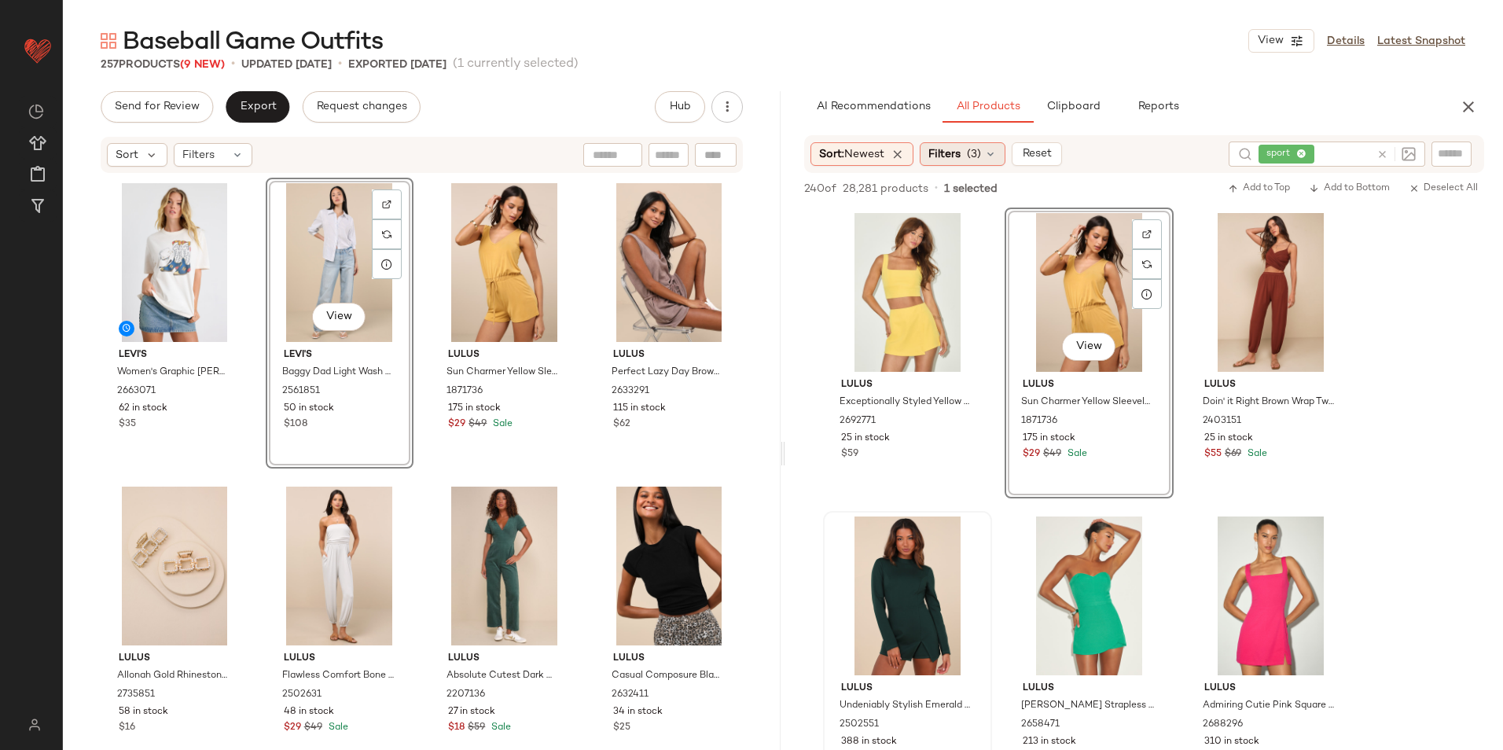
click at [995, 158] on icon at bounding box center [990, 154] width 13 height 13
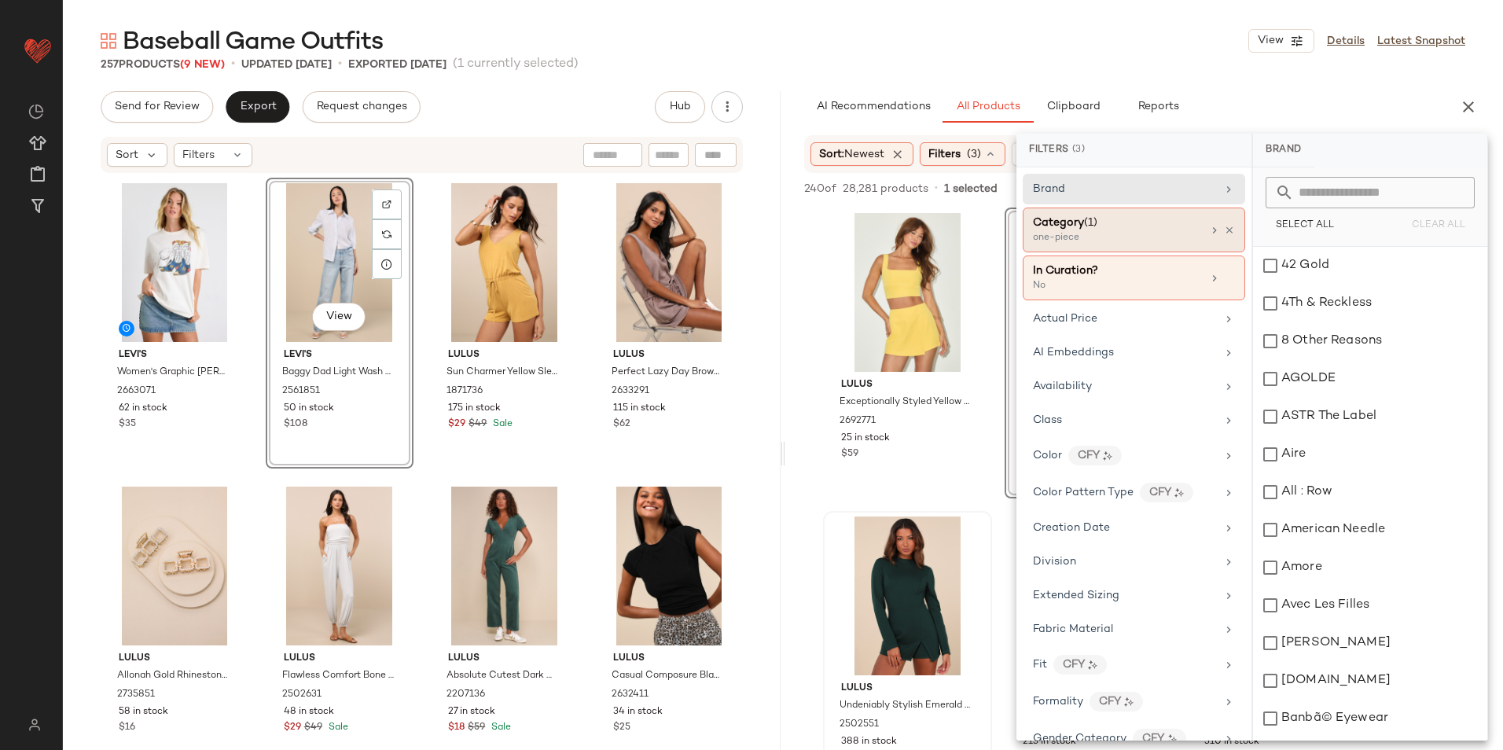
click at [1076, 219] on span "Category" at bounding box center [1058, 223] width 51 height 12
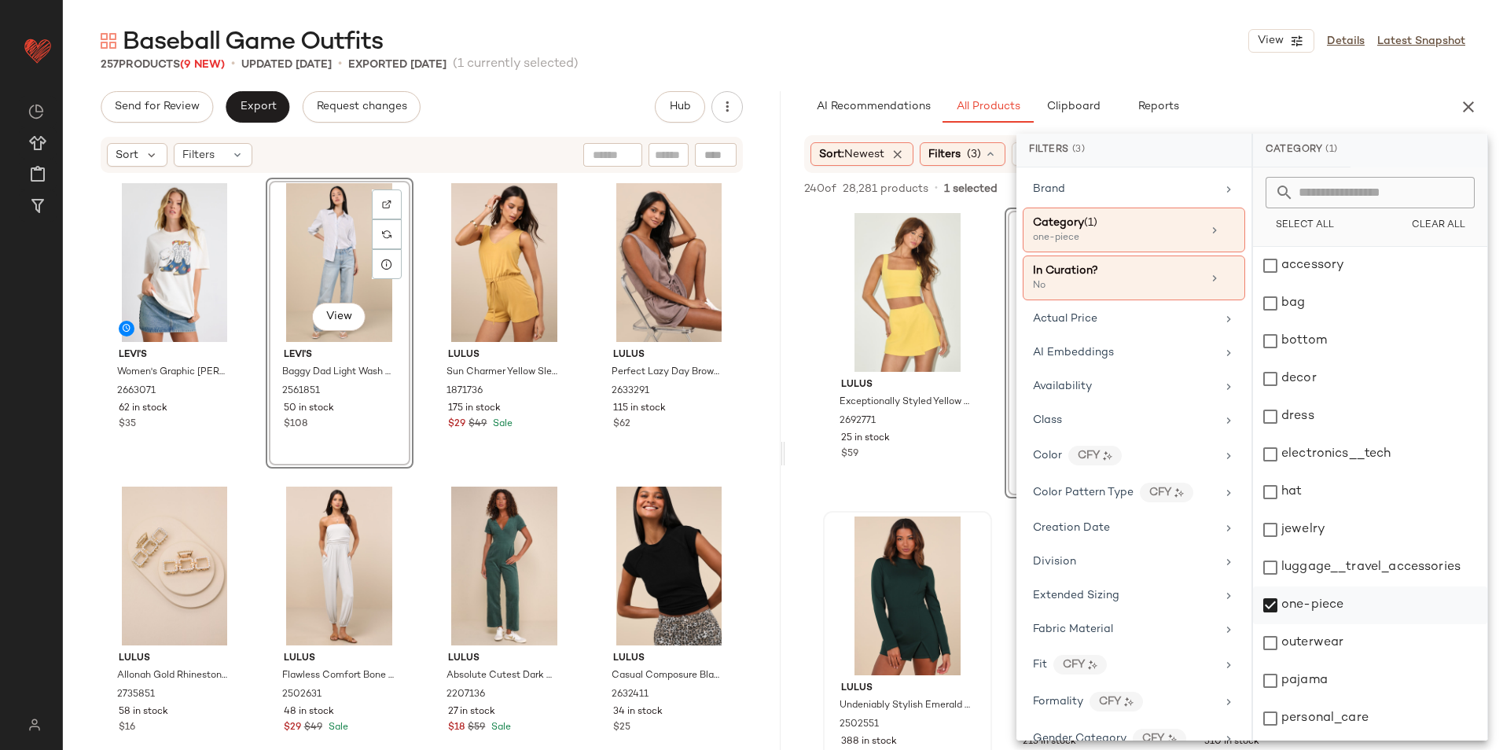
click at [1309, 598] on div "one-piece" at bounding box center [1370, 606] width 234 height 38
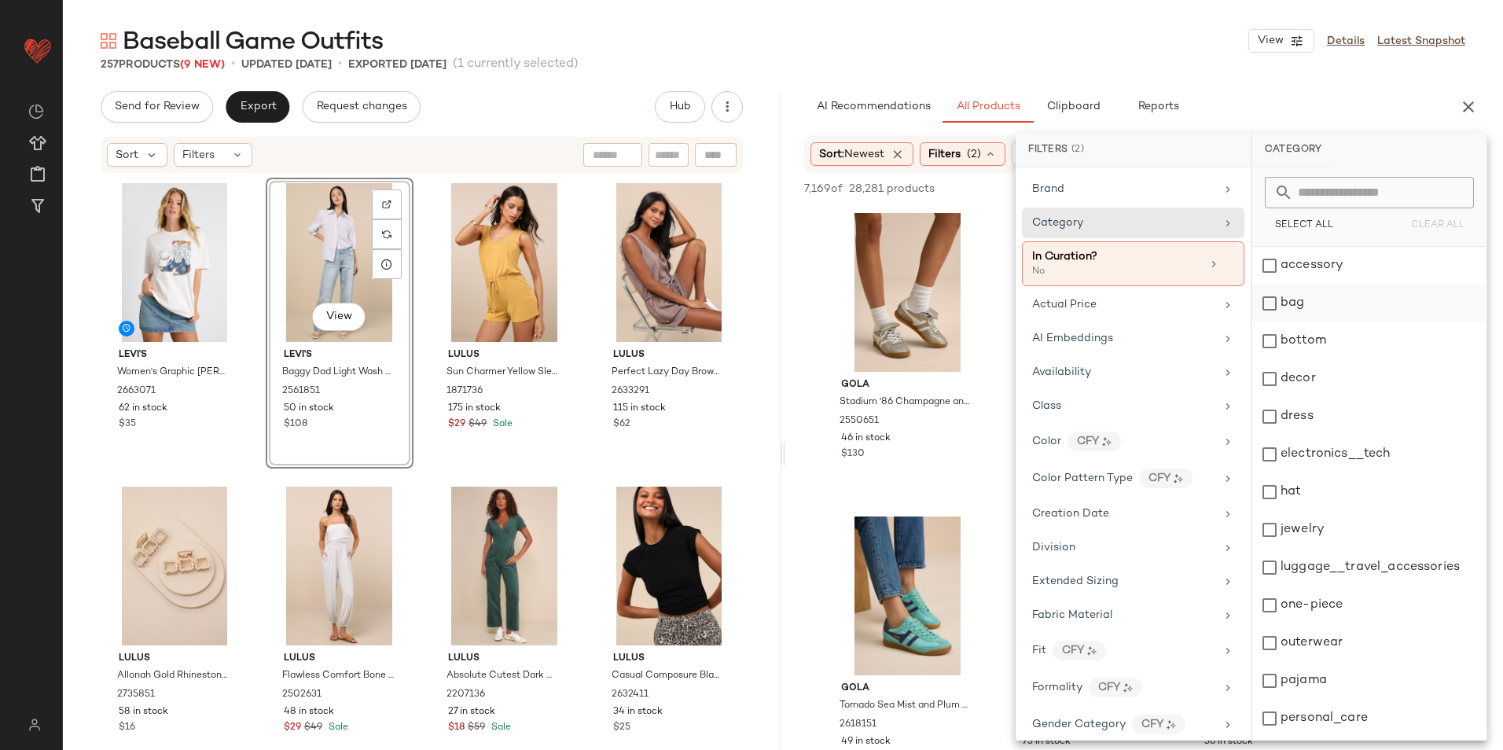
click at [1306, 300] on div "bag" at bounding box center [1370, 304] width 234 height 38
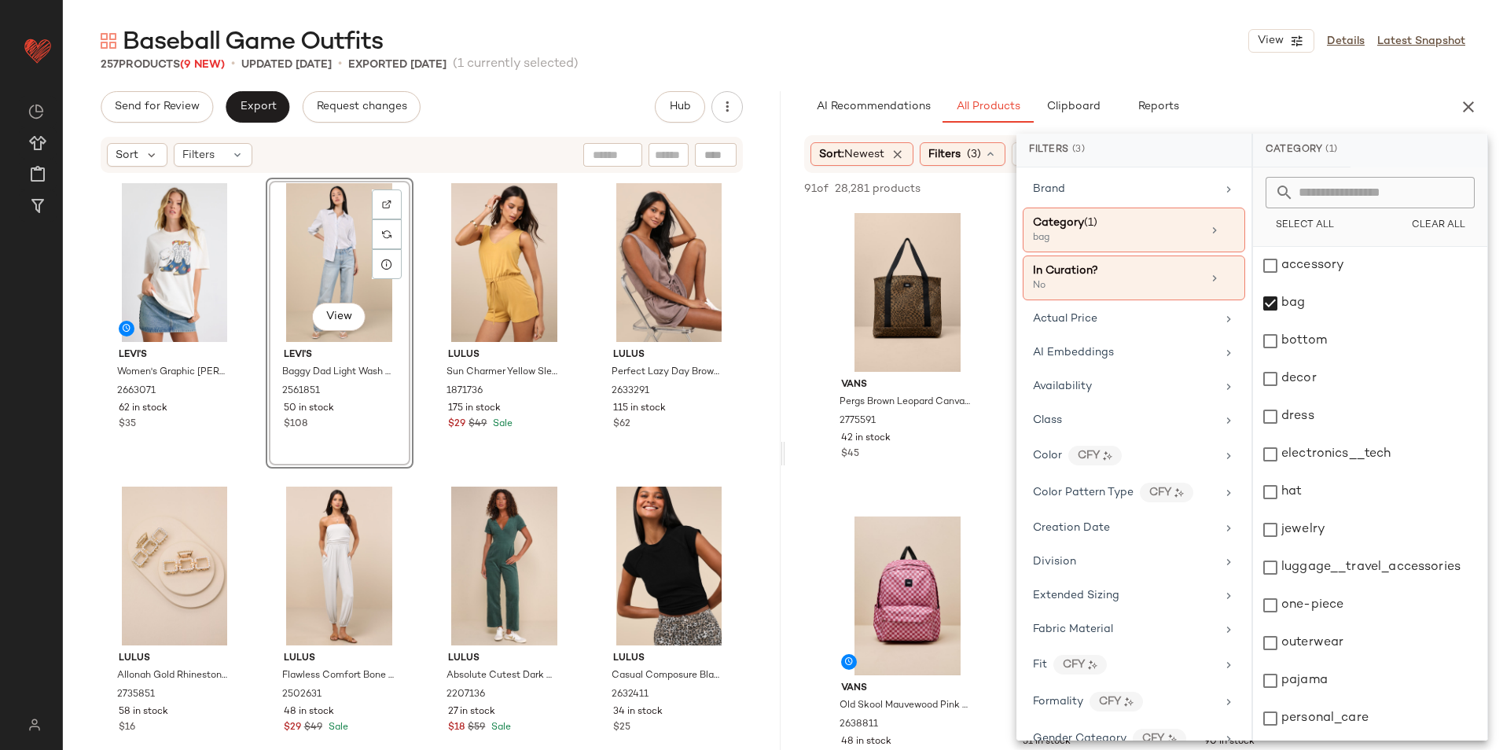
click at [755, 47] on div "Baseball Game Outfits View Details Latest Snapshot" at bounding box center [783, 40] width 1440 height 31
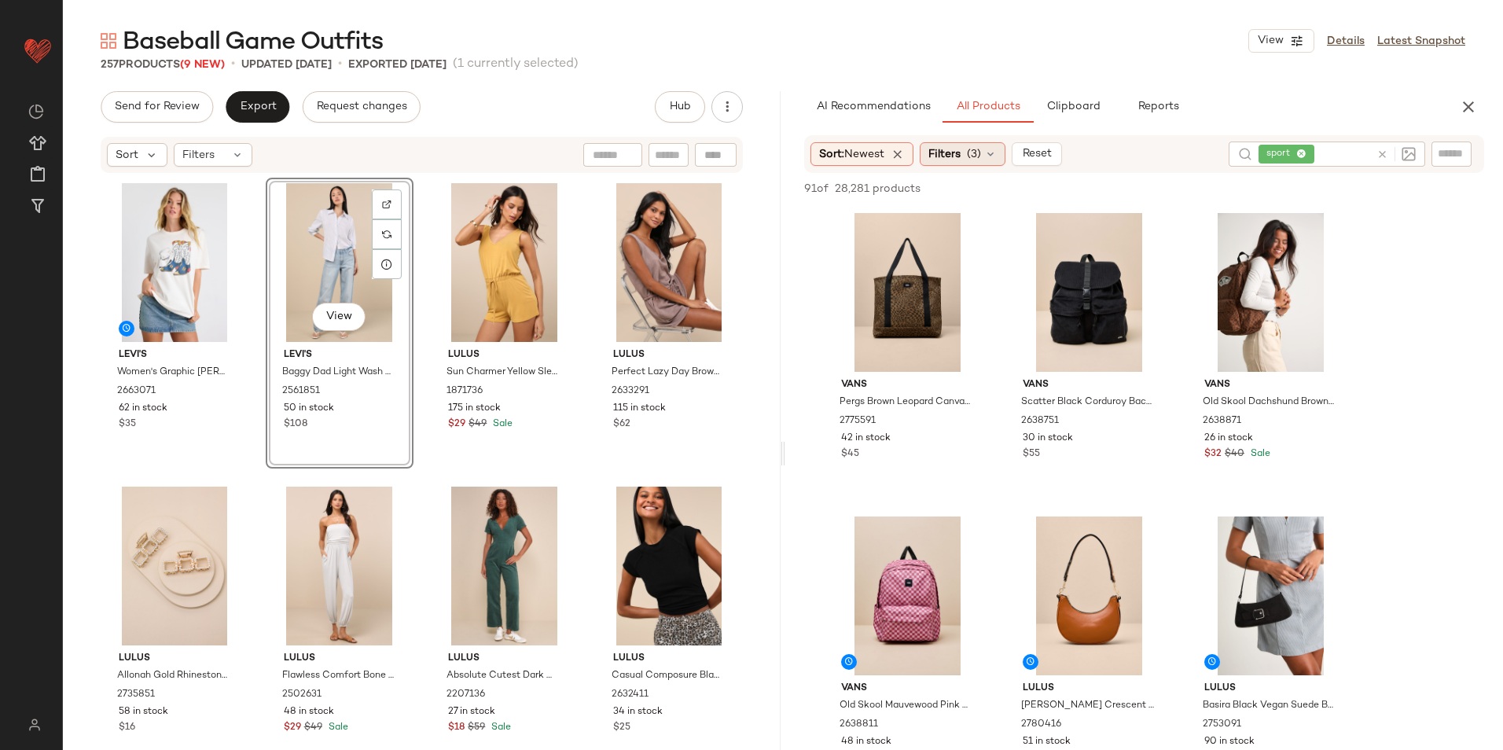
click at [966, 161] on div "Filters (3)" at bounding box center [963, 154] width 86 height 24
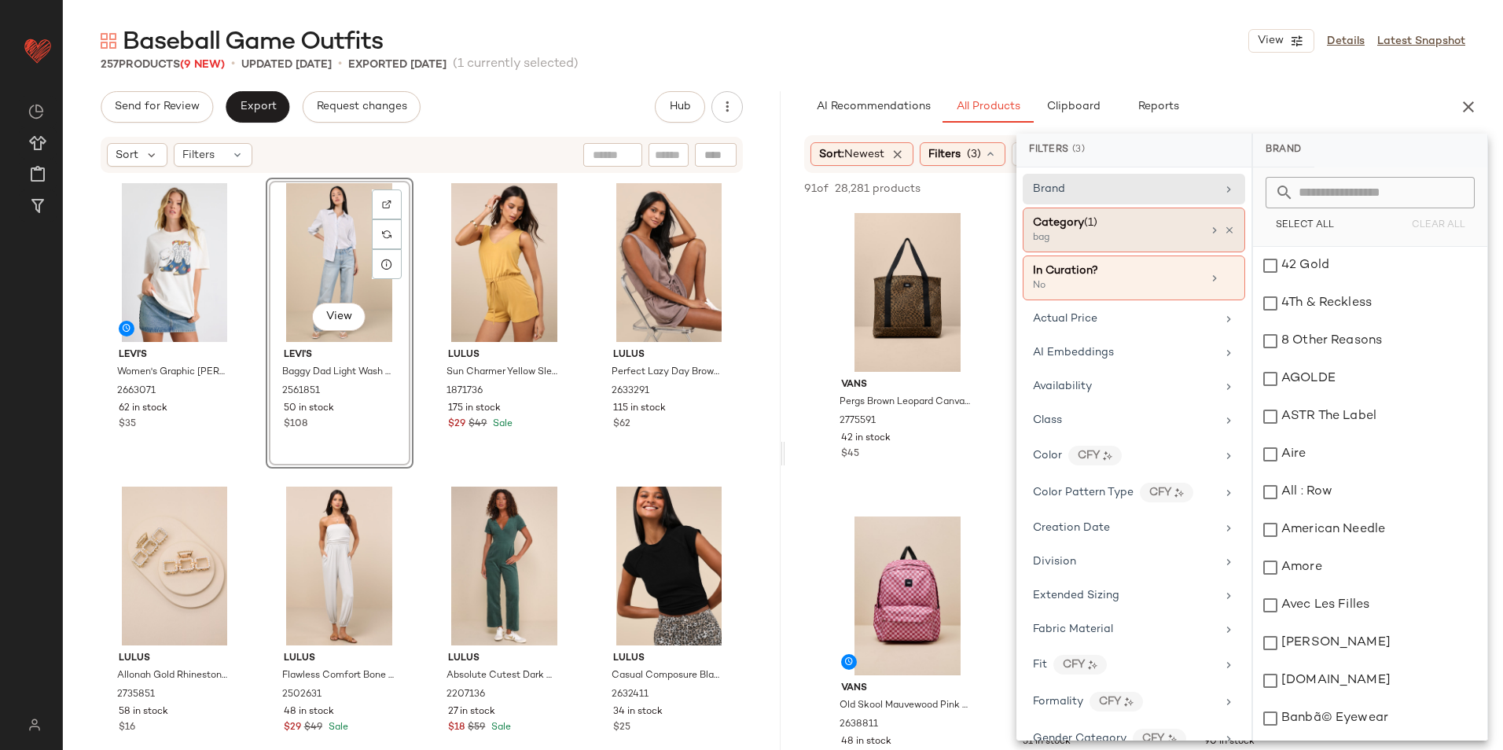
click at [1050, 223] on span "Category" at bounding box center [1058, 223] width 51 height 12
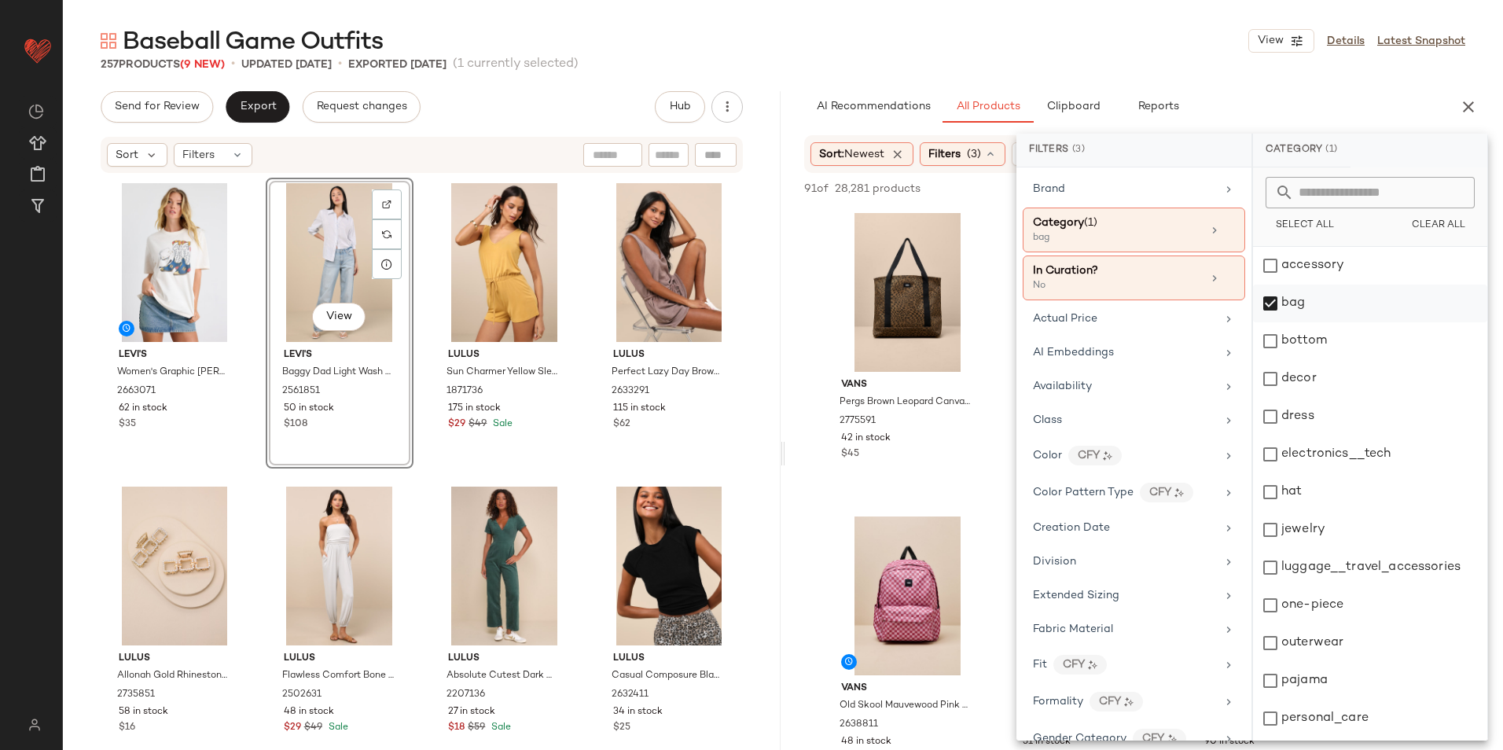
click at [1368, 293] on div "bag" at bounding box center [1370, 304] width 234 height 38
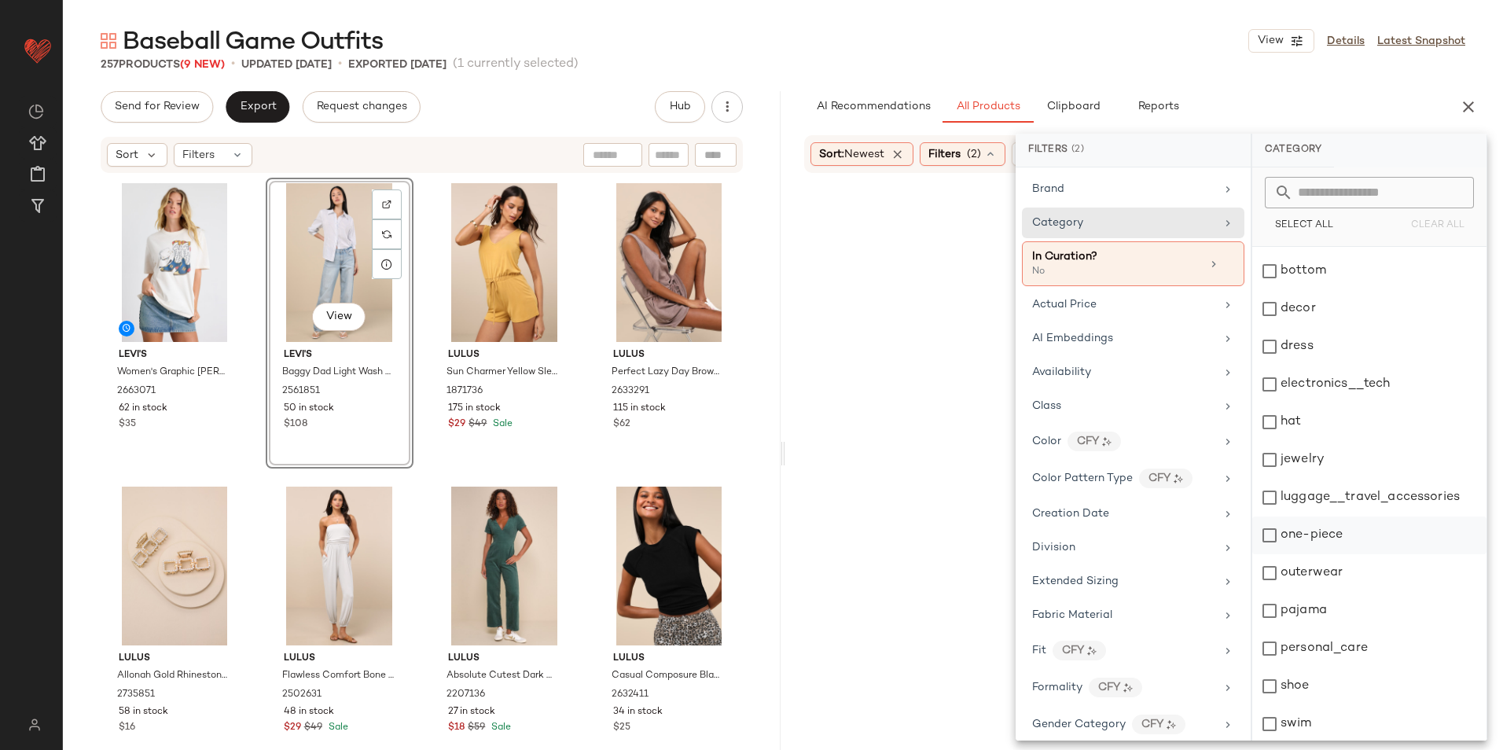
scroll to position [148, 0]
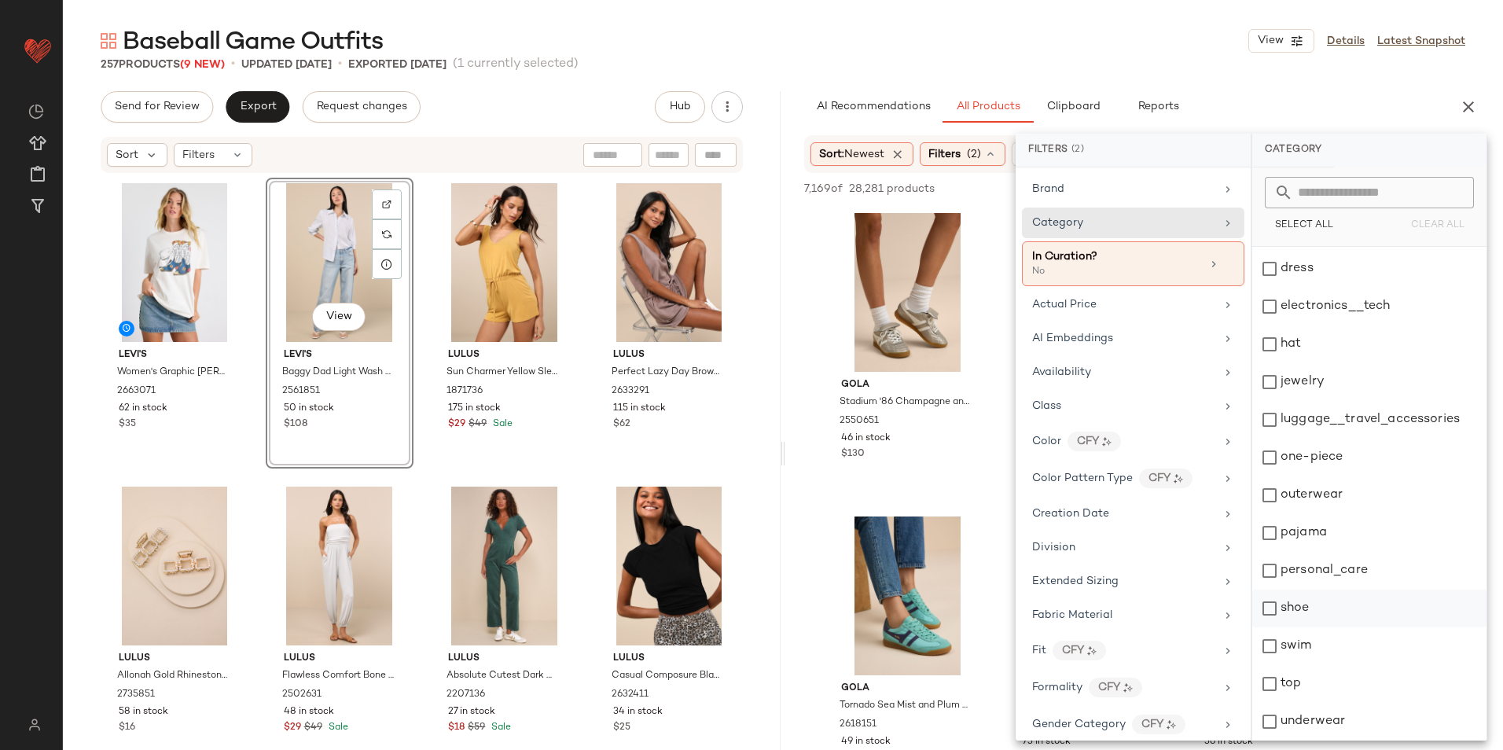
click at [1326, 618] on div "shoe" at bounding box center [1370, 609] width 234 height 38
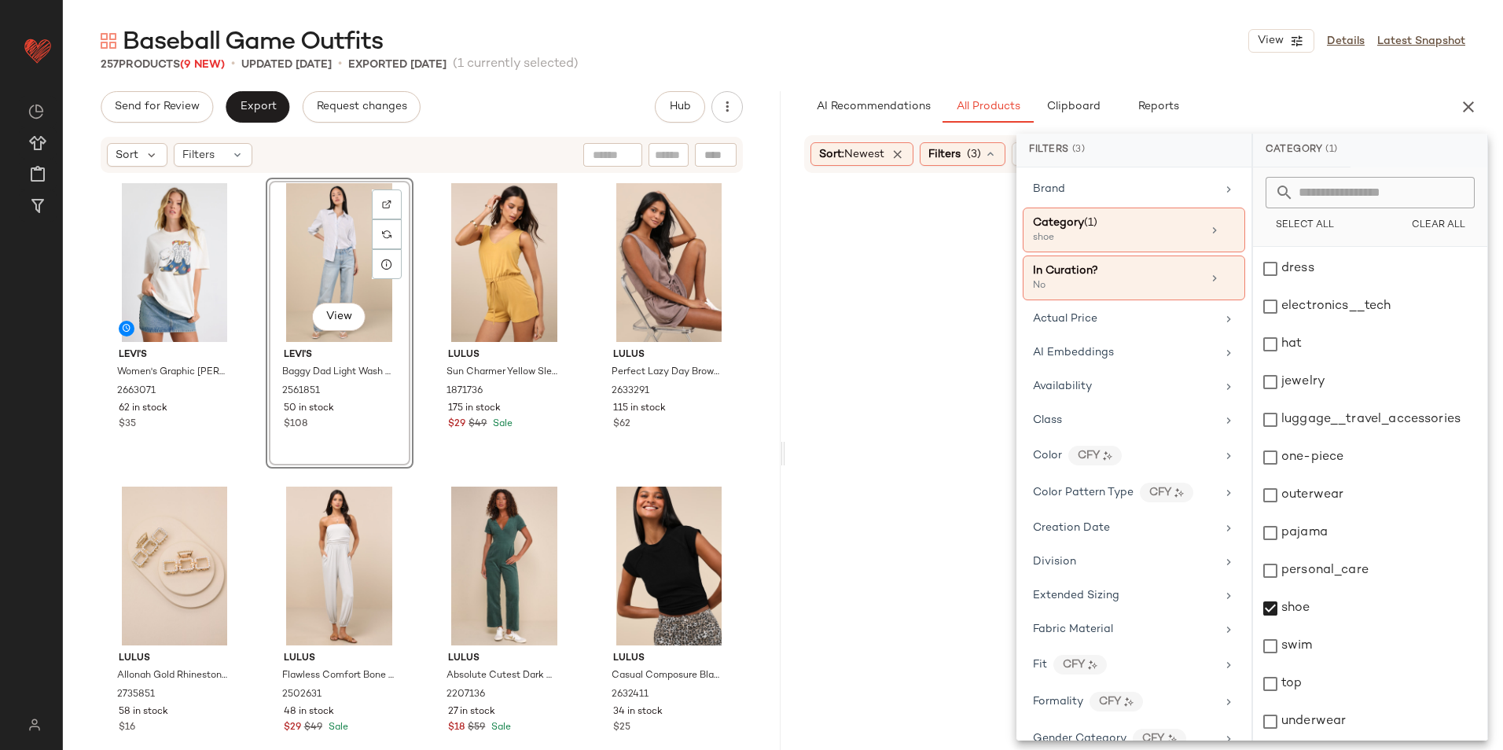
click at [1061, 43] on div "Baseball Game Outfits View Details Latest Snapshot" at bounding box center [783, 40] width 1440 height 31
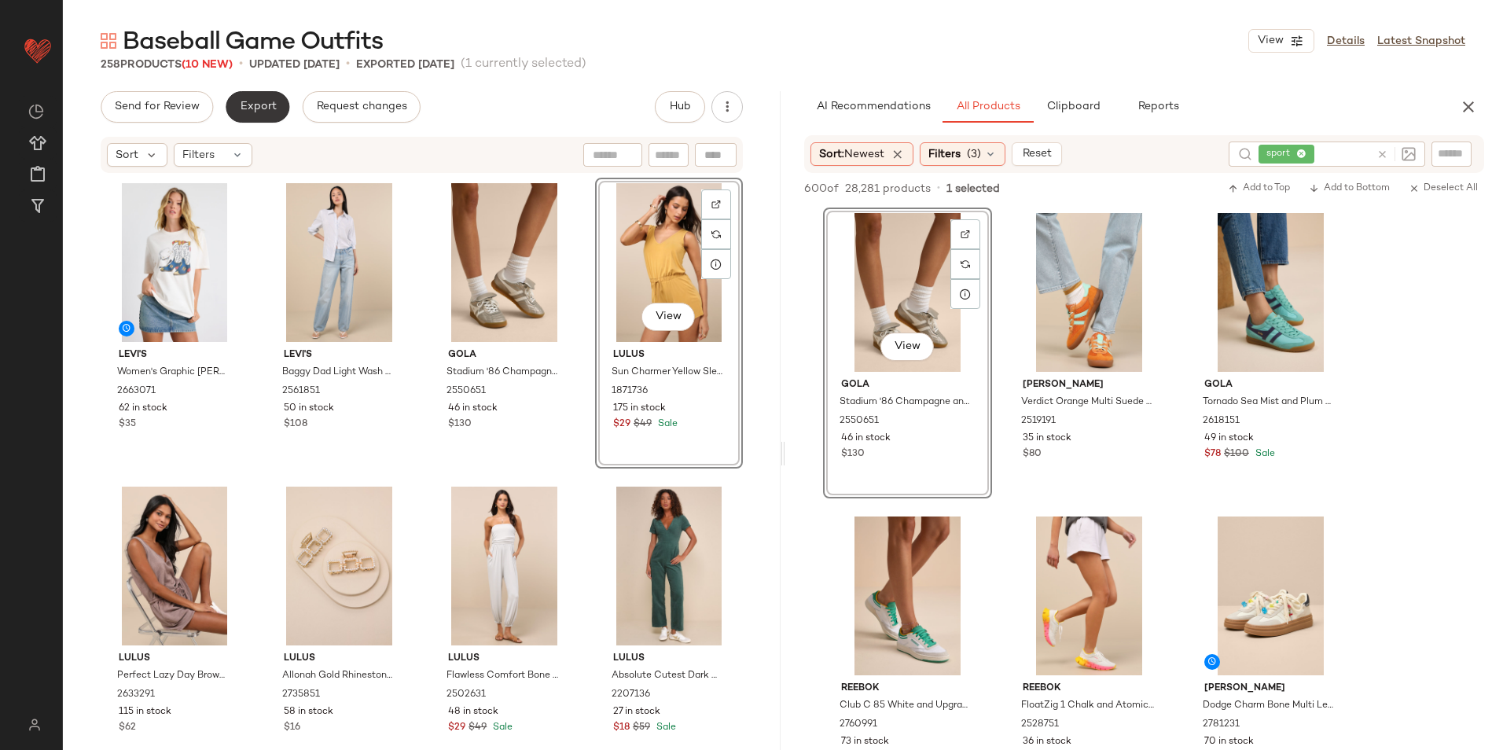
click at [232, 101] on button "Export" at bounding box center [258, 106] width 64 height 31
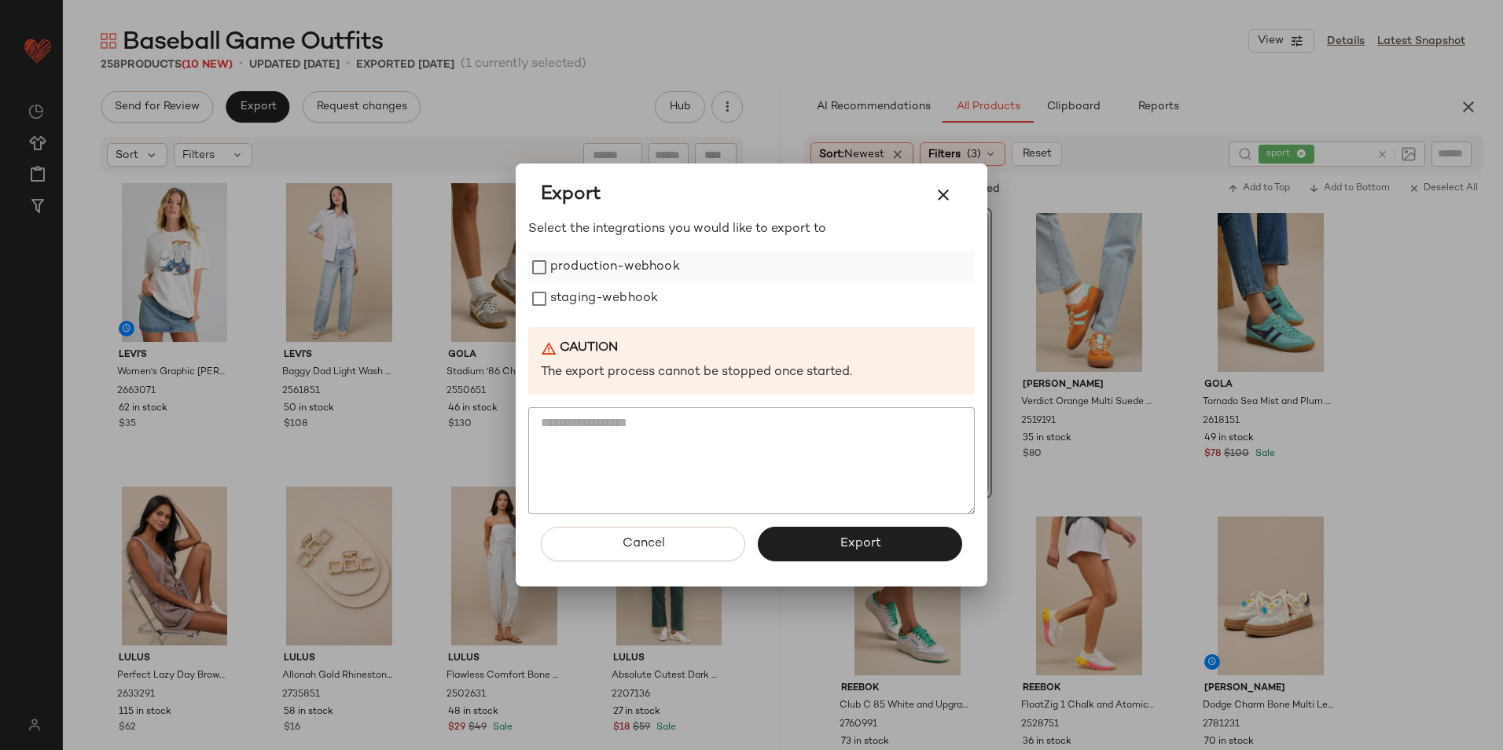
click at [601, 278] on label "production-webhook" at bounding box center [615, 267] width 130 height 31
click at [606, 313] on label "staging-webhook" at bounding box center [604, 298] width 108 height 31
click at [826, 565] on div "Cancel Export" at bounding box center [751, 550] width 447 height 72
click at [821, 533] on button "Export" at bounding box center [860, 544] width 204 height 35
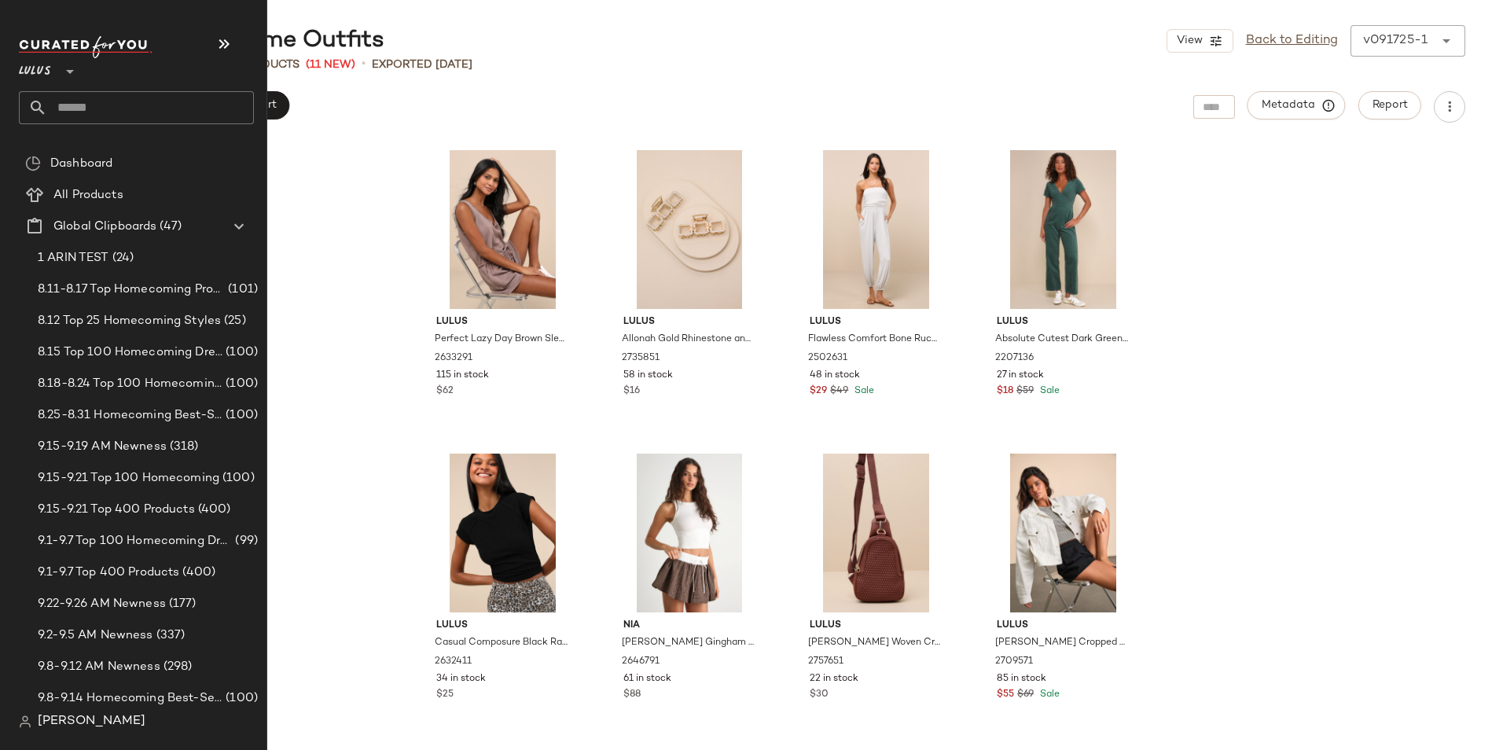
click at [122, 109] on input "text" at bounding box center [150, 107] width 207 height 33
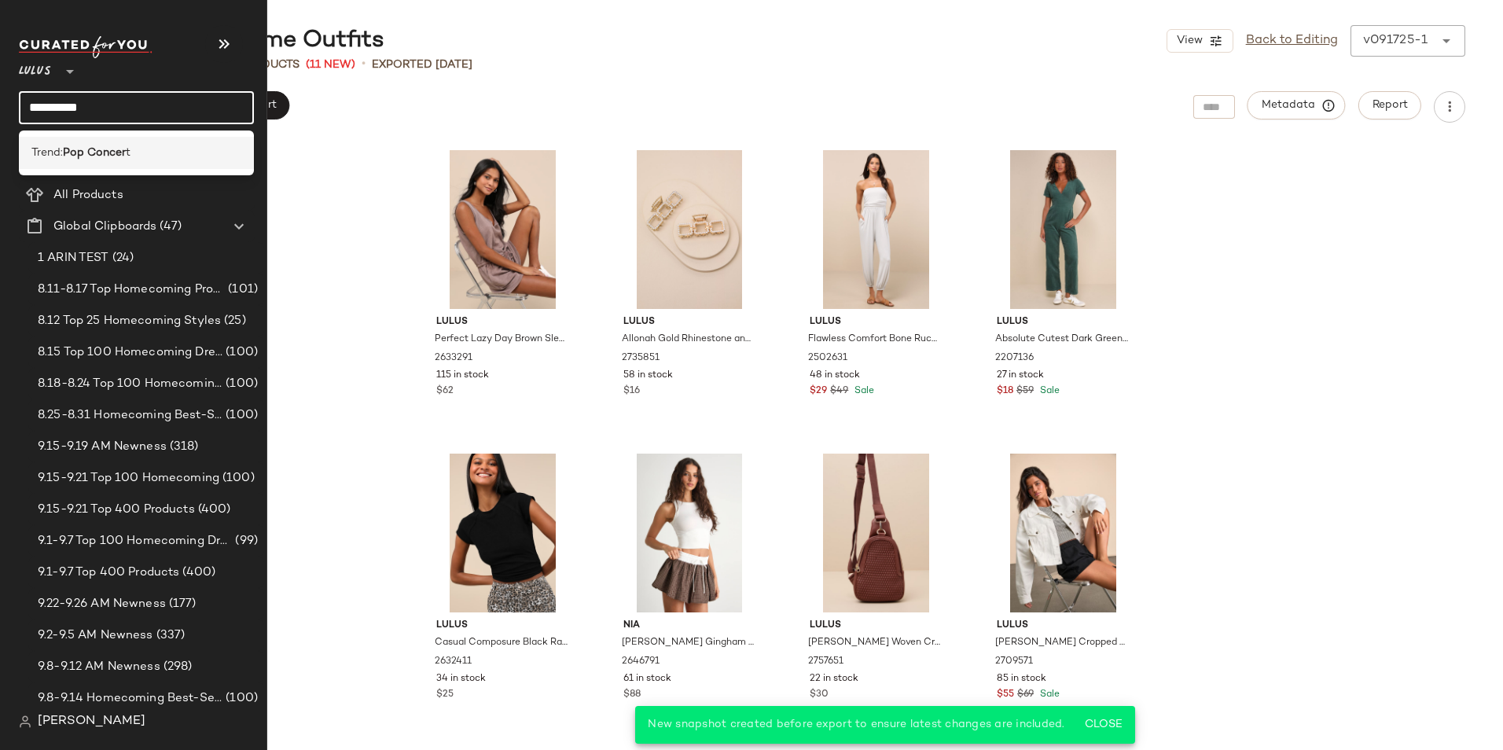
type input "**********"
click at [112, 148] on b "Pop Concer" at bounding box center [94, 153] width 63 height 17
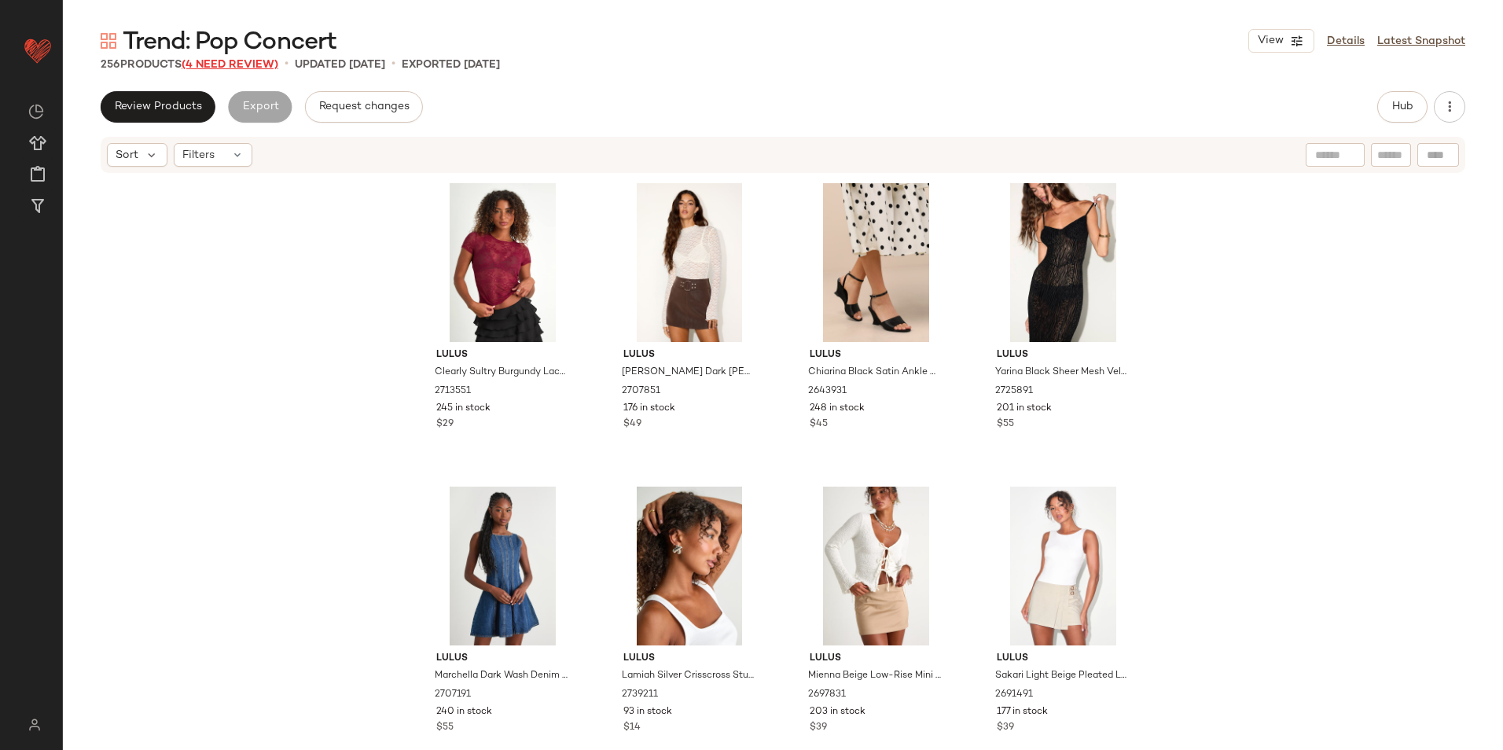
click at [245, 64] on span "(4 Need Review)" at bounding box center [230, 65] width 97 height 12
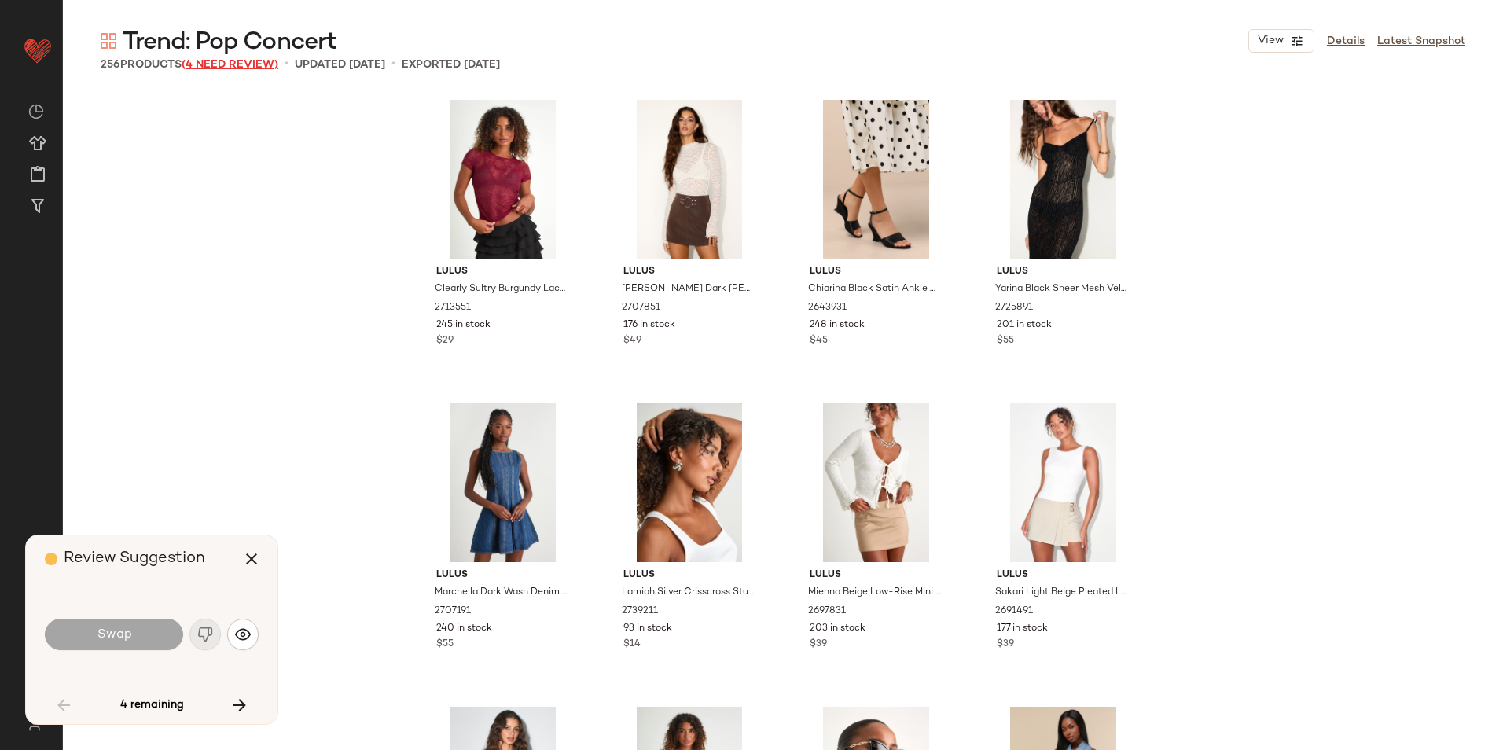
scroll to position [3945, 0]
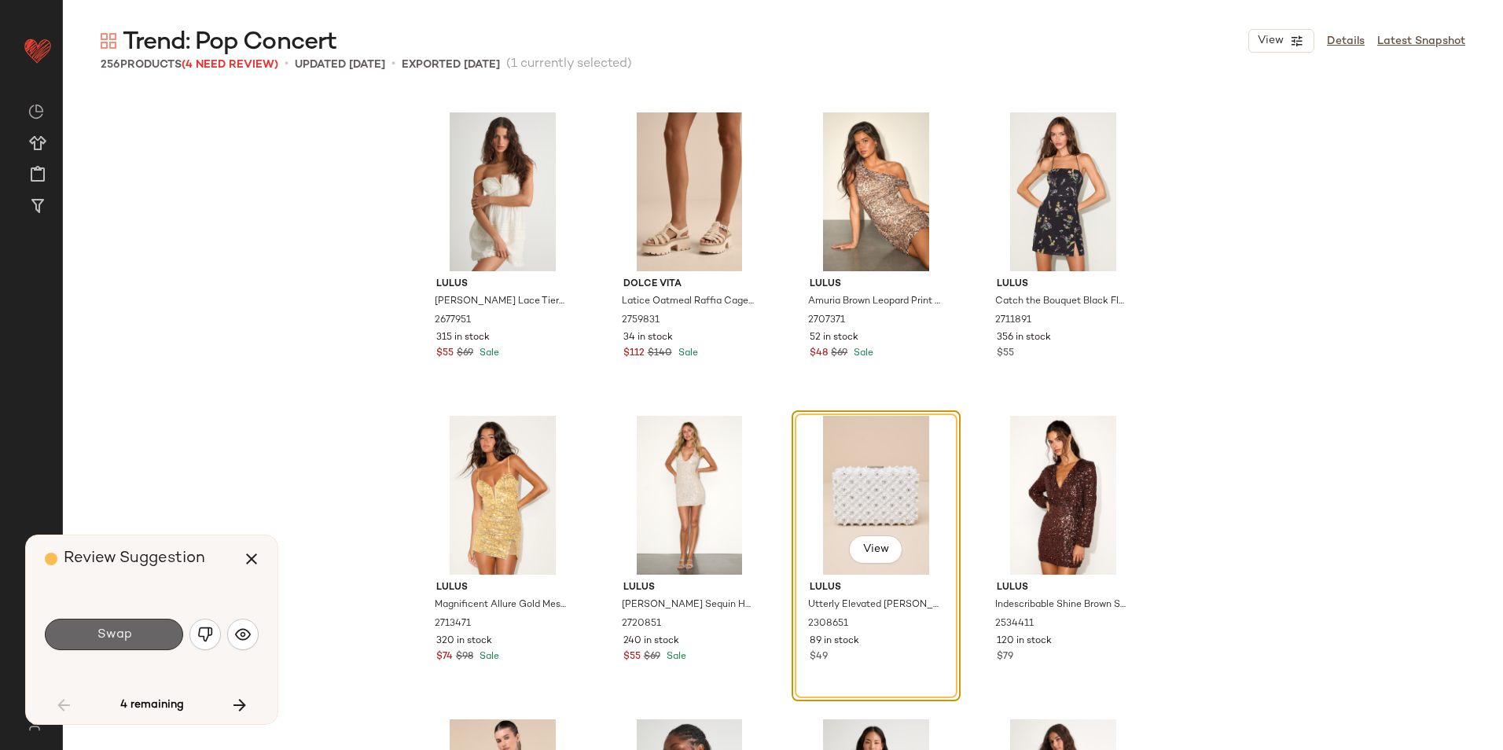
click at [129, 638] on span "Swap" at bounding box center [113, 634] width 35 height 15
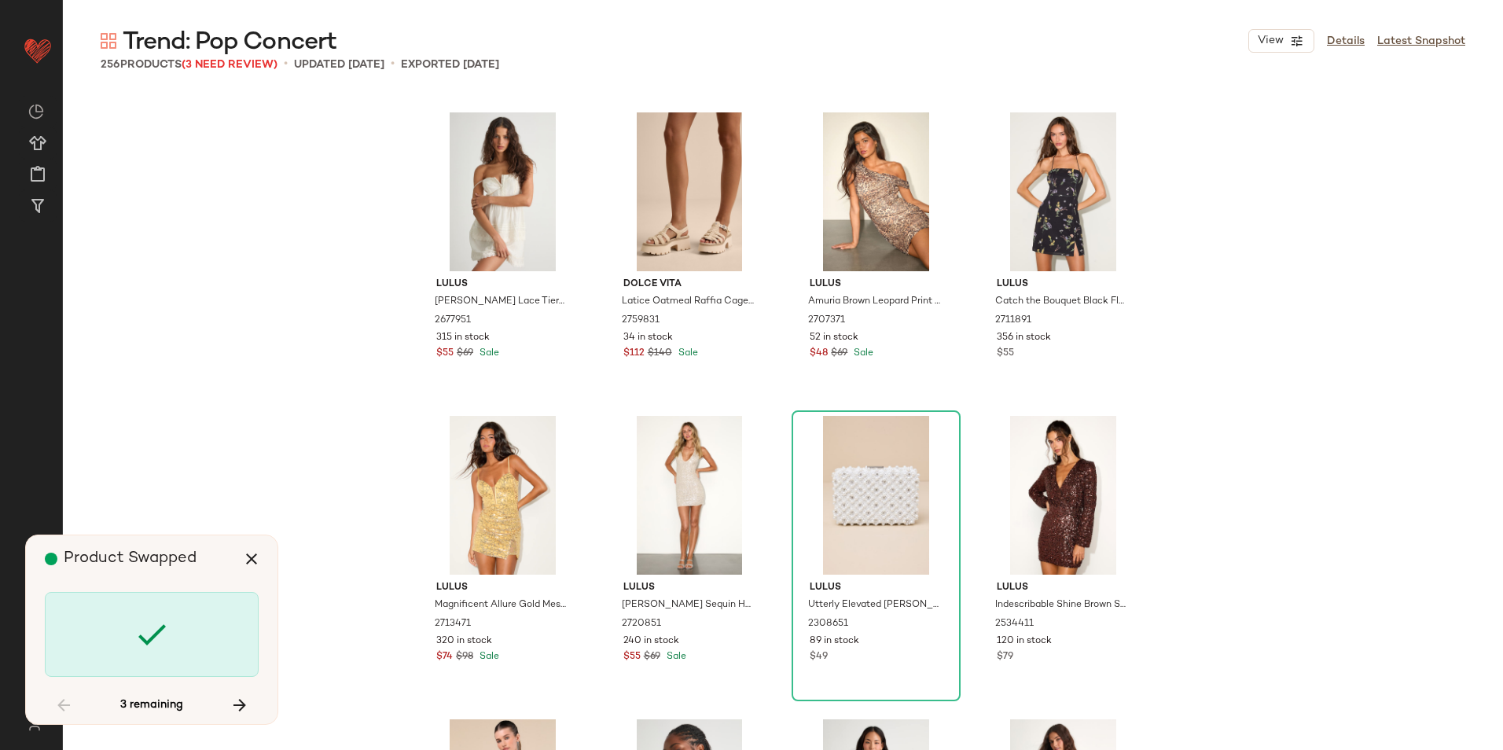
scroll to position [5463, 0]
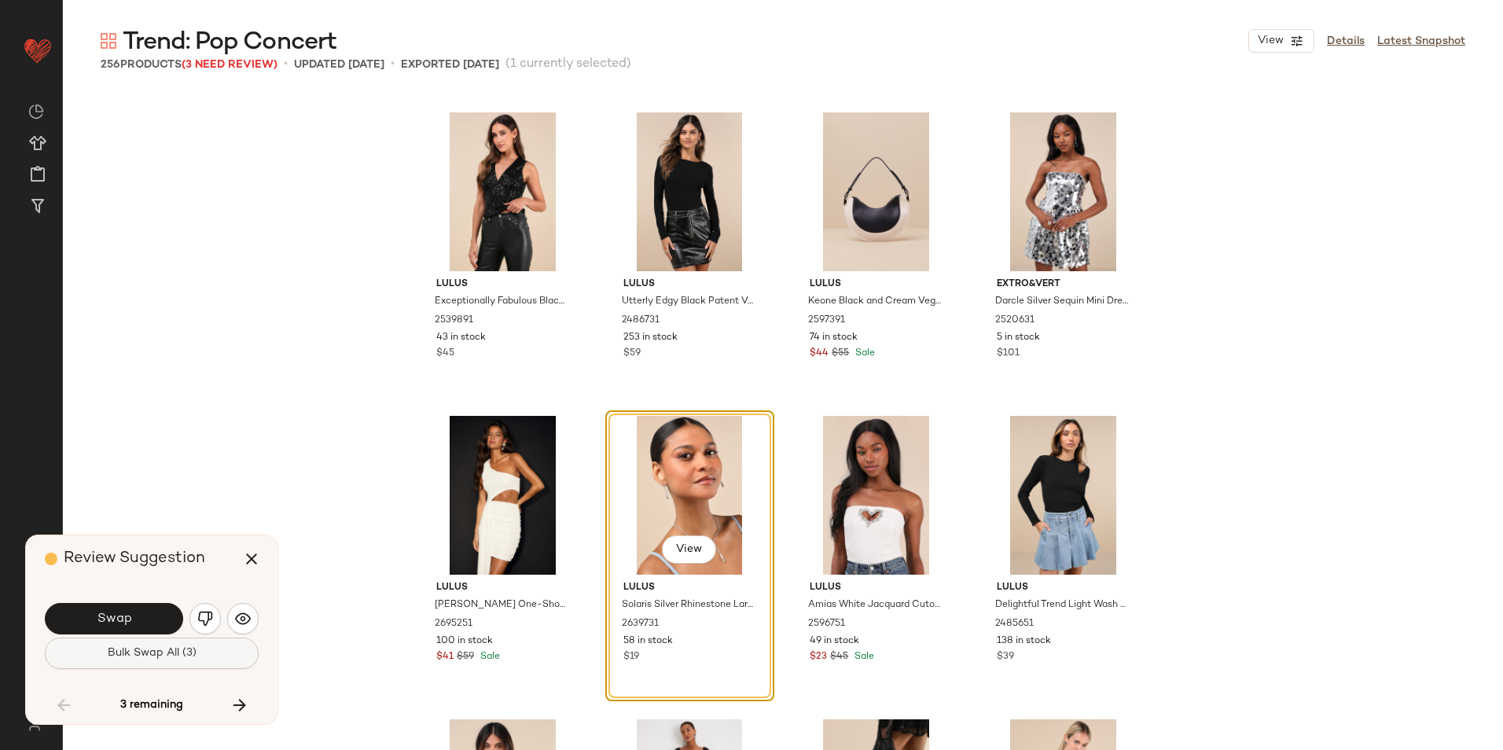
click at [142, 657] on span "Bulk Swap All (3)" at bounding box center [152, 653] width 90 height 13
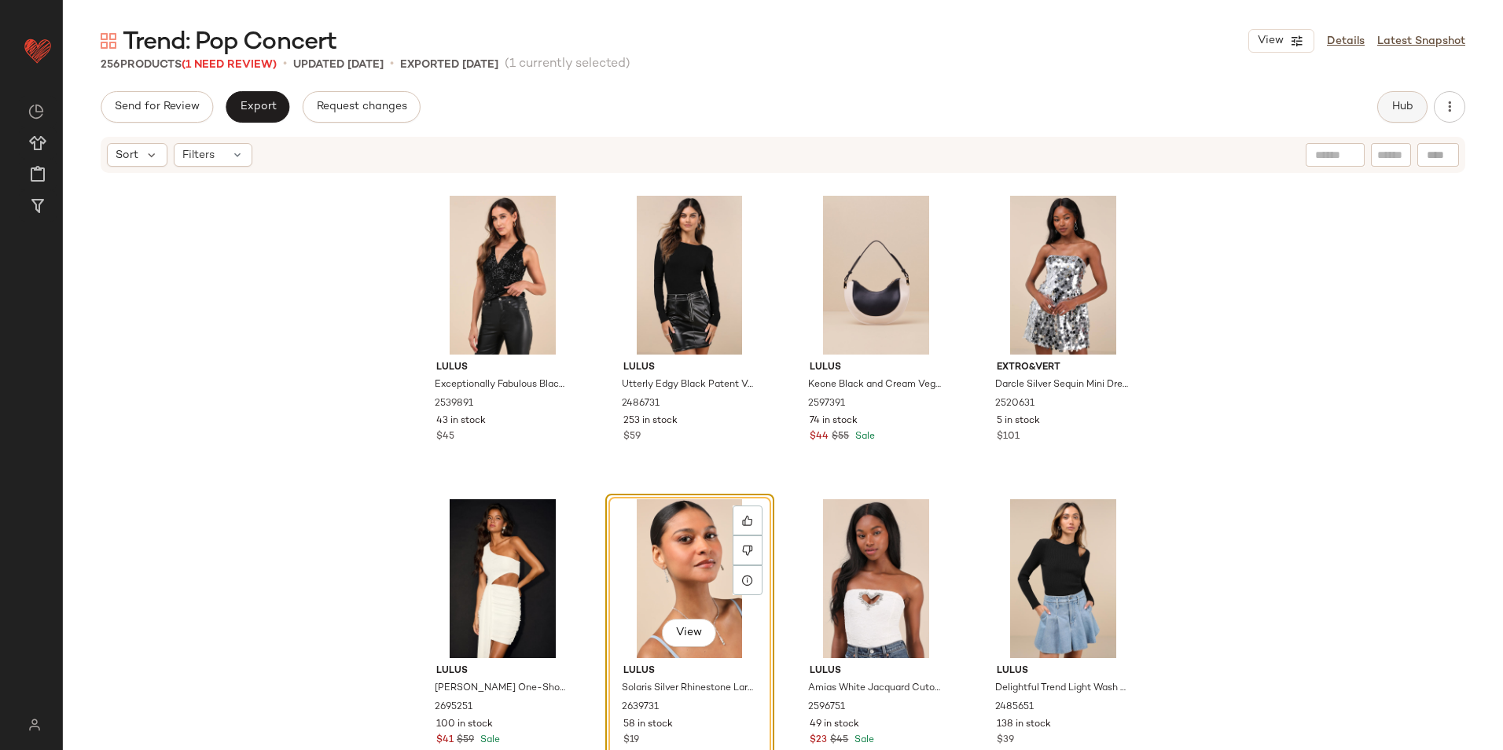
click at [1411, 110] on span "Hub" at bounding box center [1403, 107] width 22 height 13
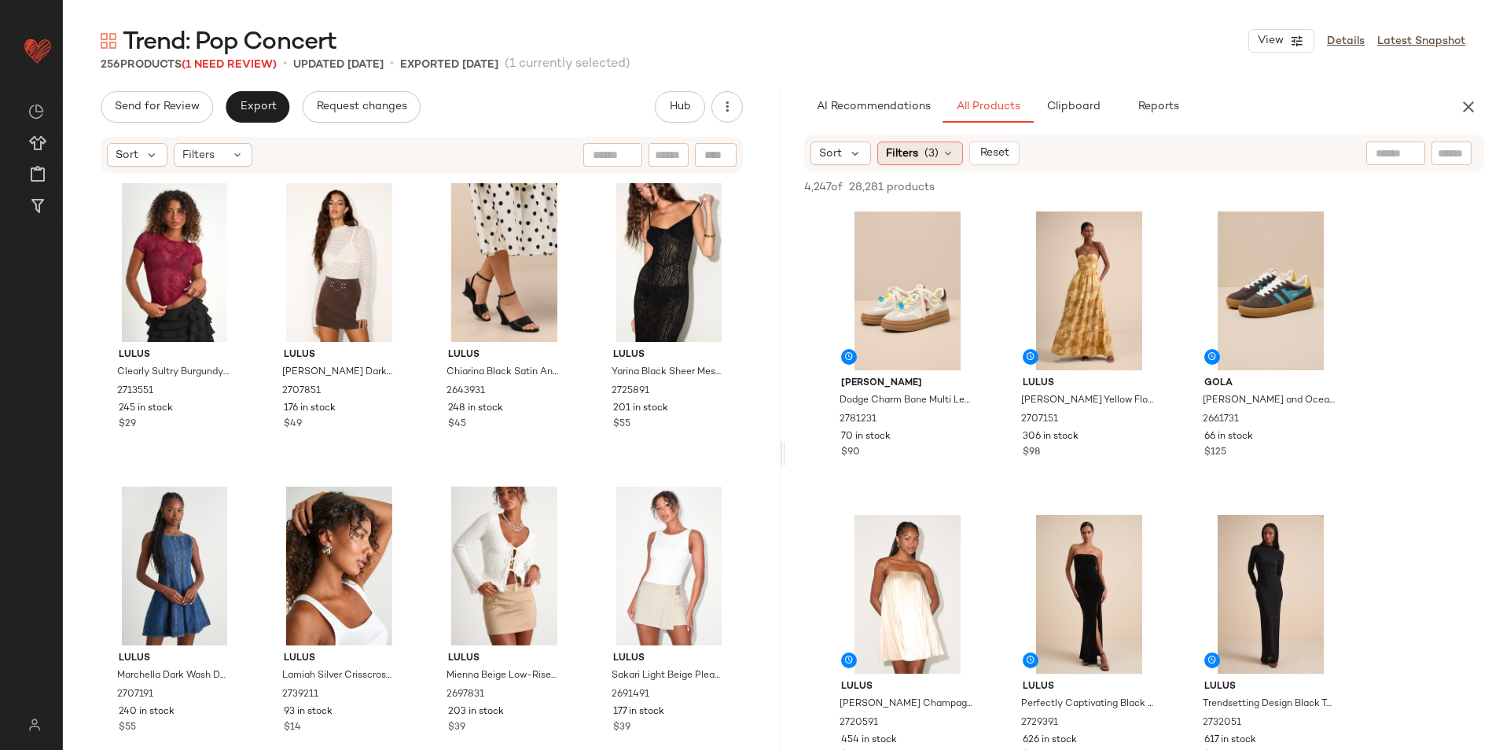
click at [943, 164] on div "Filters (3)" at bounding box center [920, 154] width 86 height 24
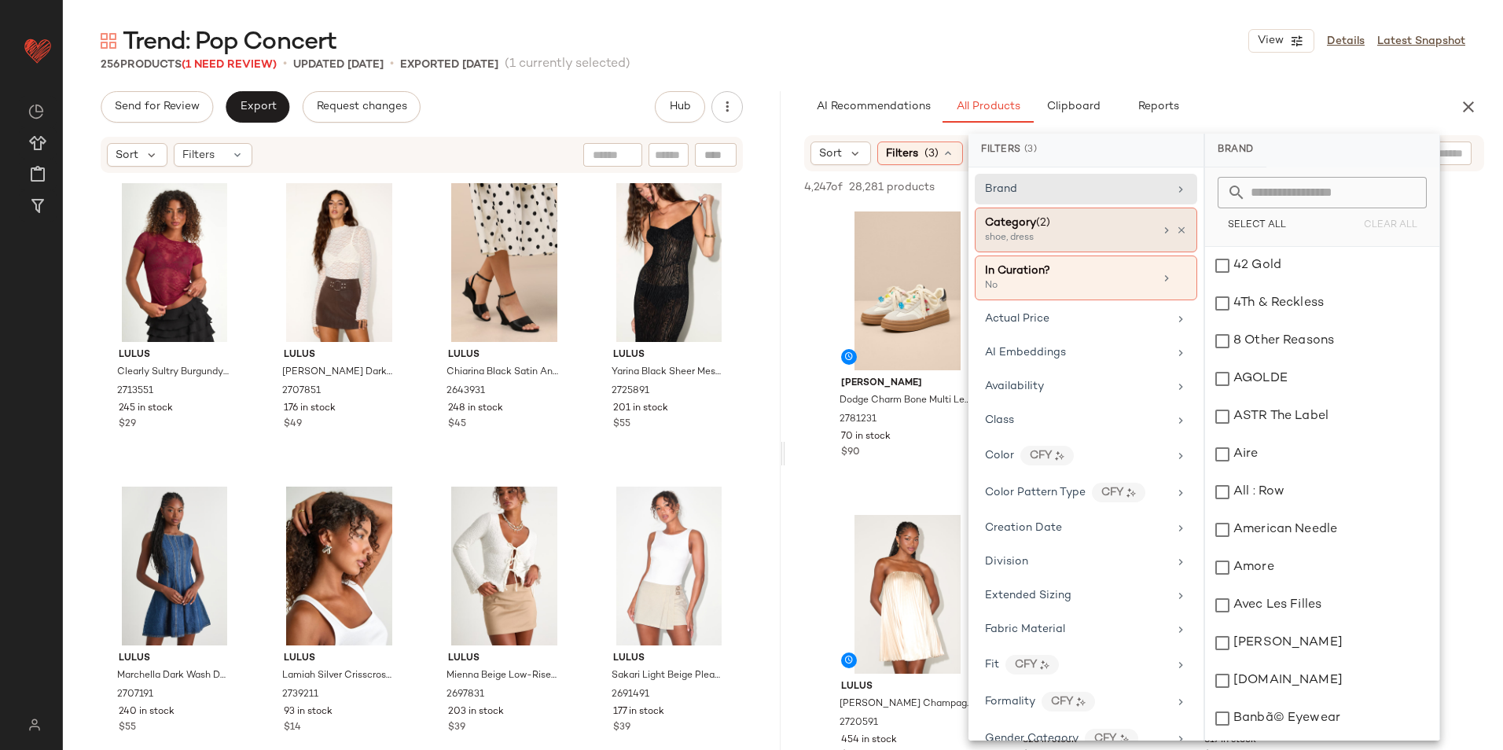
click at [1063, 234] on div "shoe, dress" at bounding box center [1063, 238] width 157 height 14
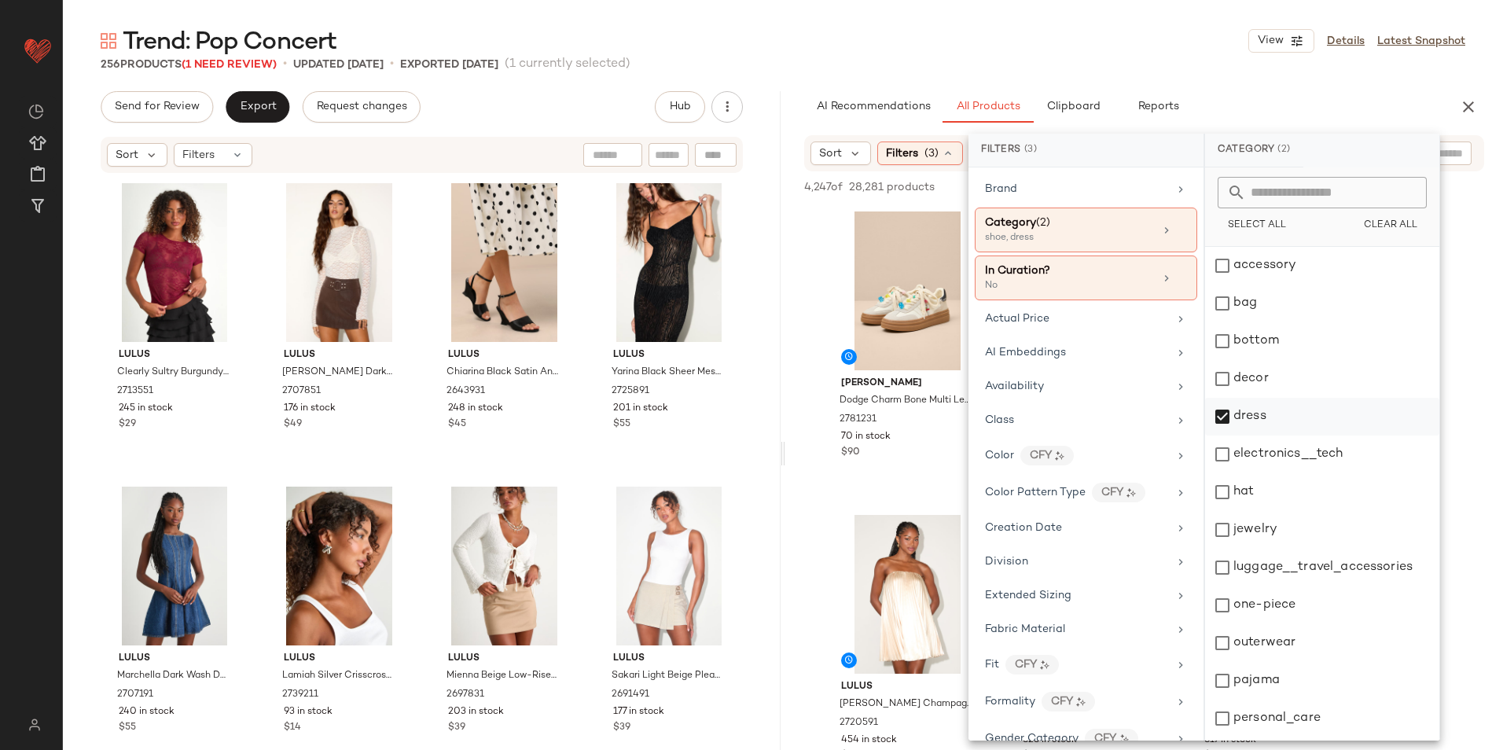
click at [1272, 411] on div "dress" at bounding box center [1322, 417] width 234 height 38
click at [1295, 341] on div "bottom" at bounding box center [1322, 341] width 234 height 38
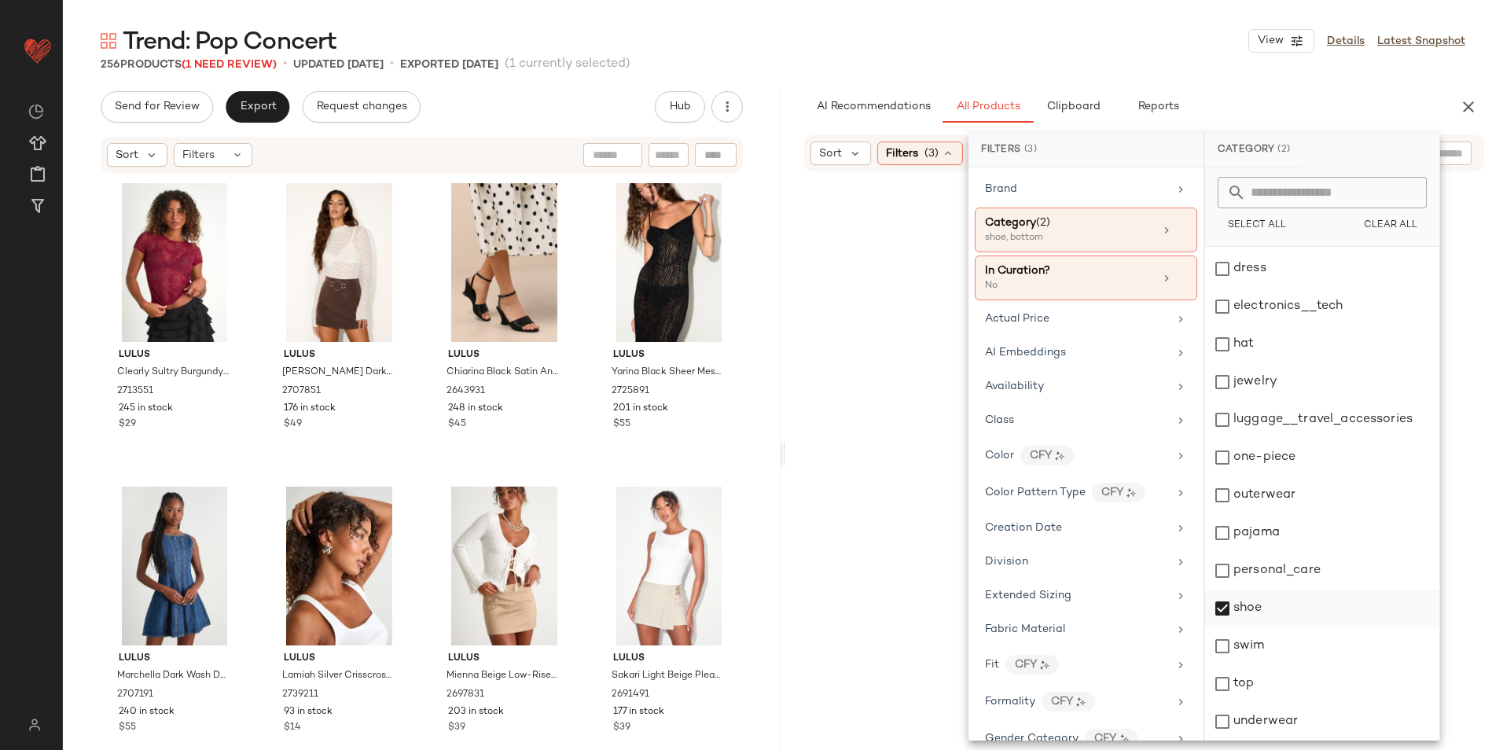
click at [1249, 605] on div "shoe" at bounding box center [1322, 609] width 234 height 38
click at [1238, 687] on div "top" at bounding box center [1322, 684] width 234 height 38
click at [1125, 32] on div "Trend: Pop Concert View Details Latest Snapshot" at bounding box center [783, 40] width 1440 height 31
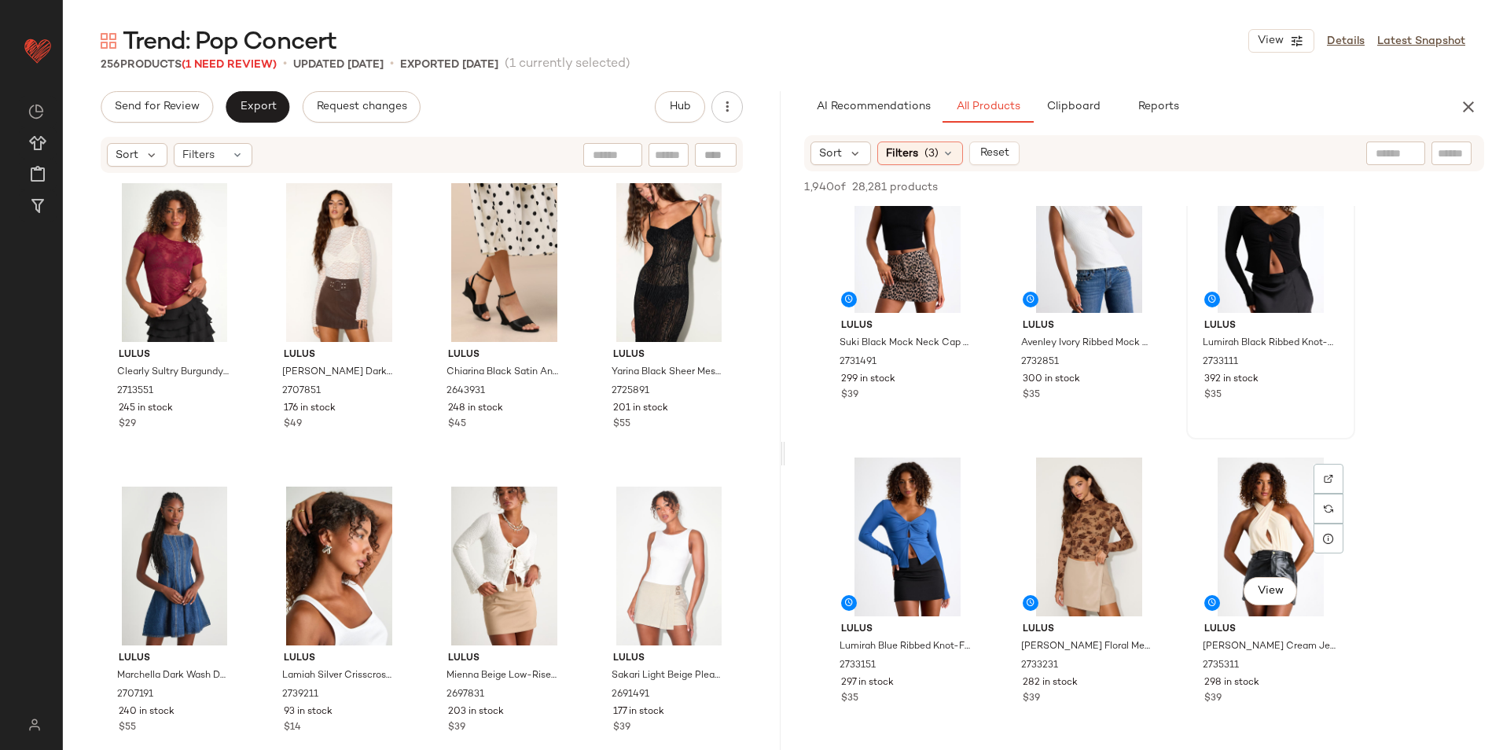
scroll to position [1022, 0]
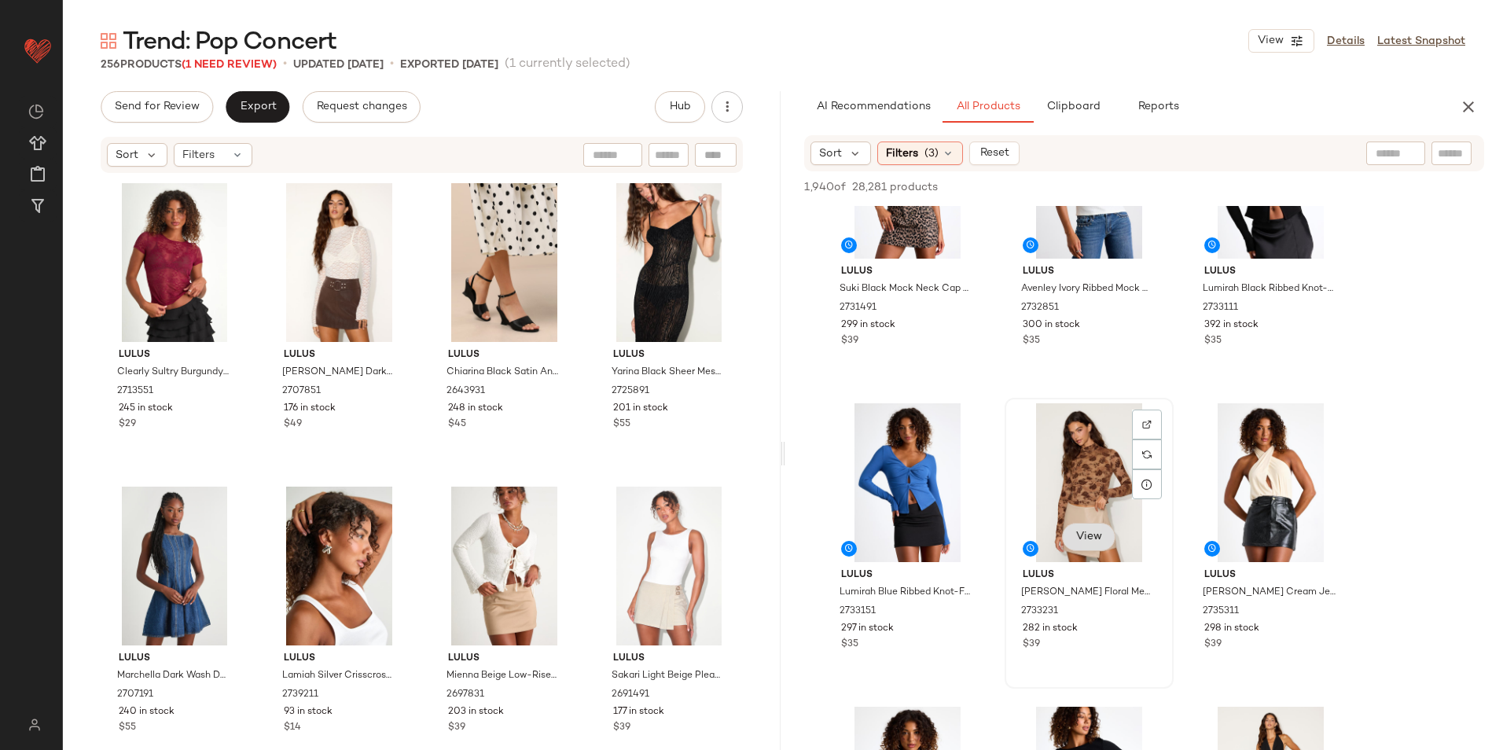
click at [1103, 534] on button "View" at bounding box center [1088, 537] width 53 height 28
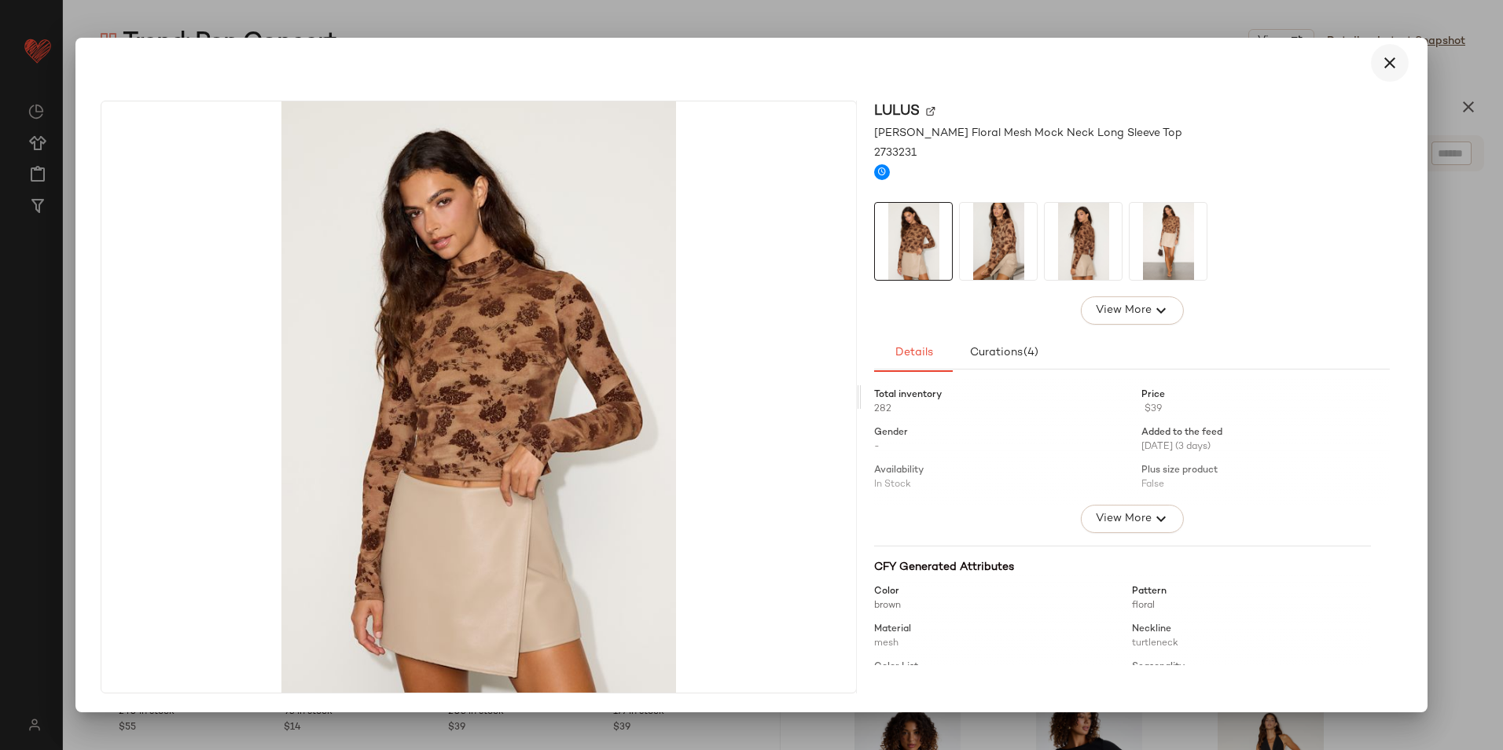
click at [1391, 68] on icon "button" at bounding box center [1390, 62] width 19 height 19
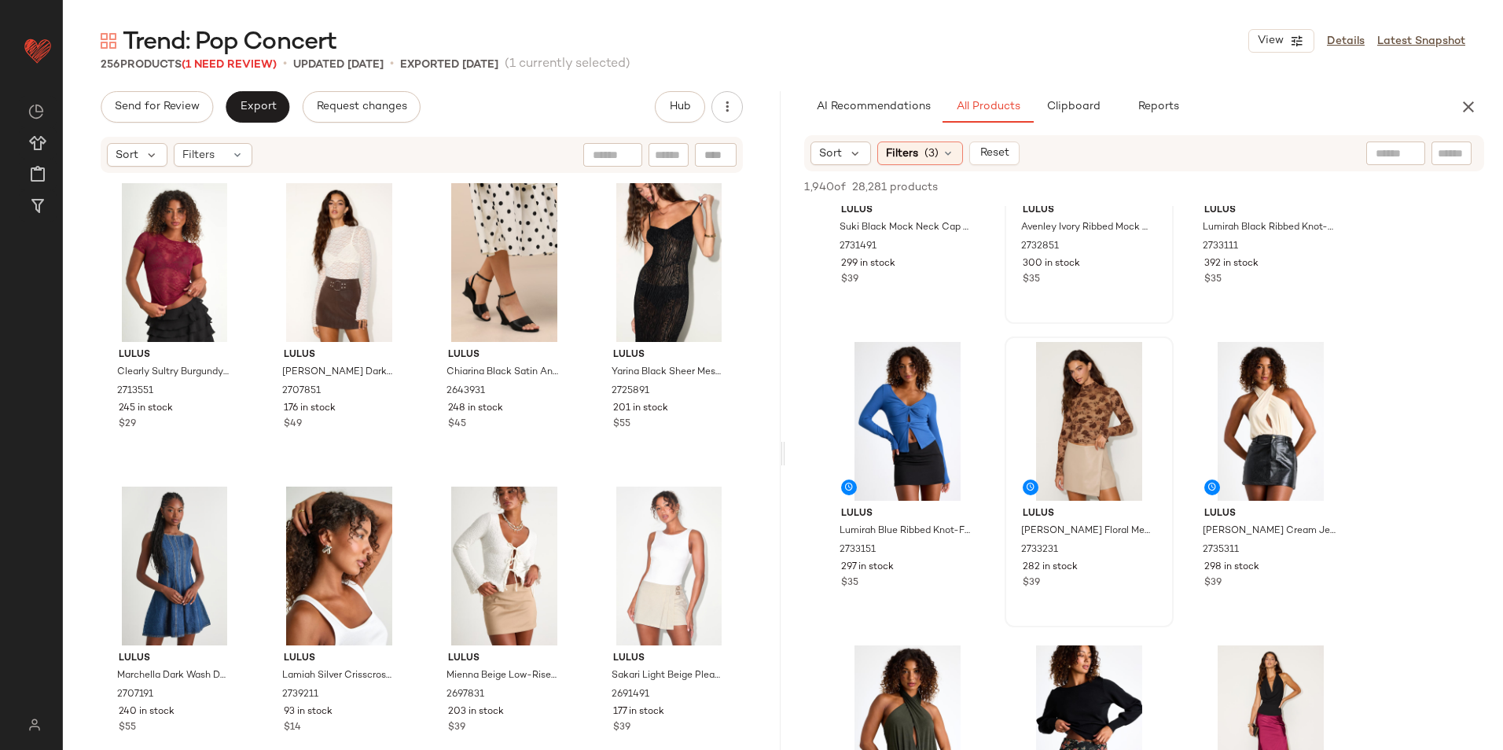
scroll to position [1101, 0]
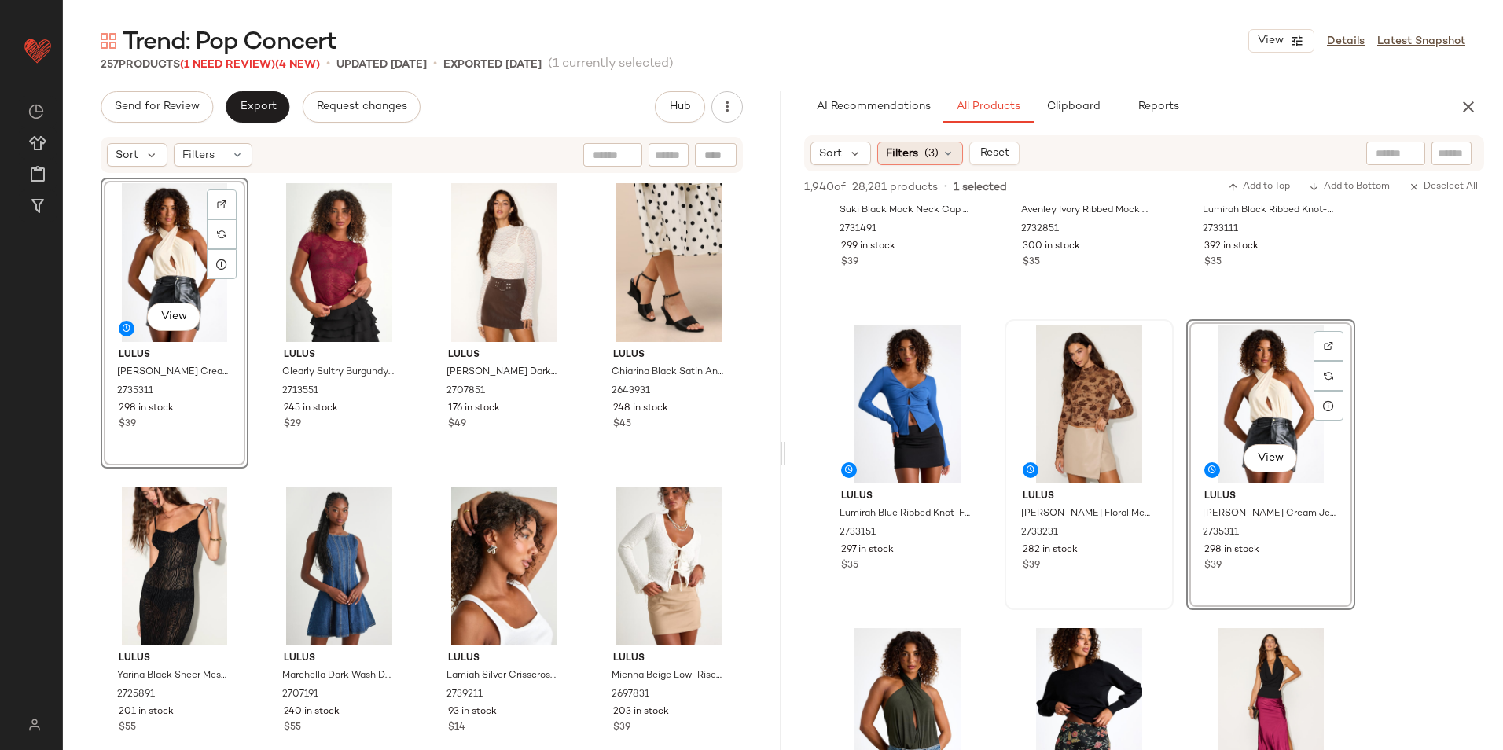
click at [944, 156] on icon at bounding box center [948, 153] width 13 height 13
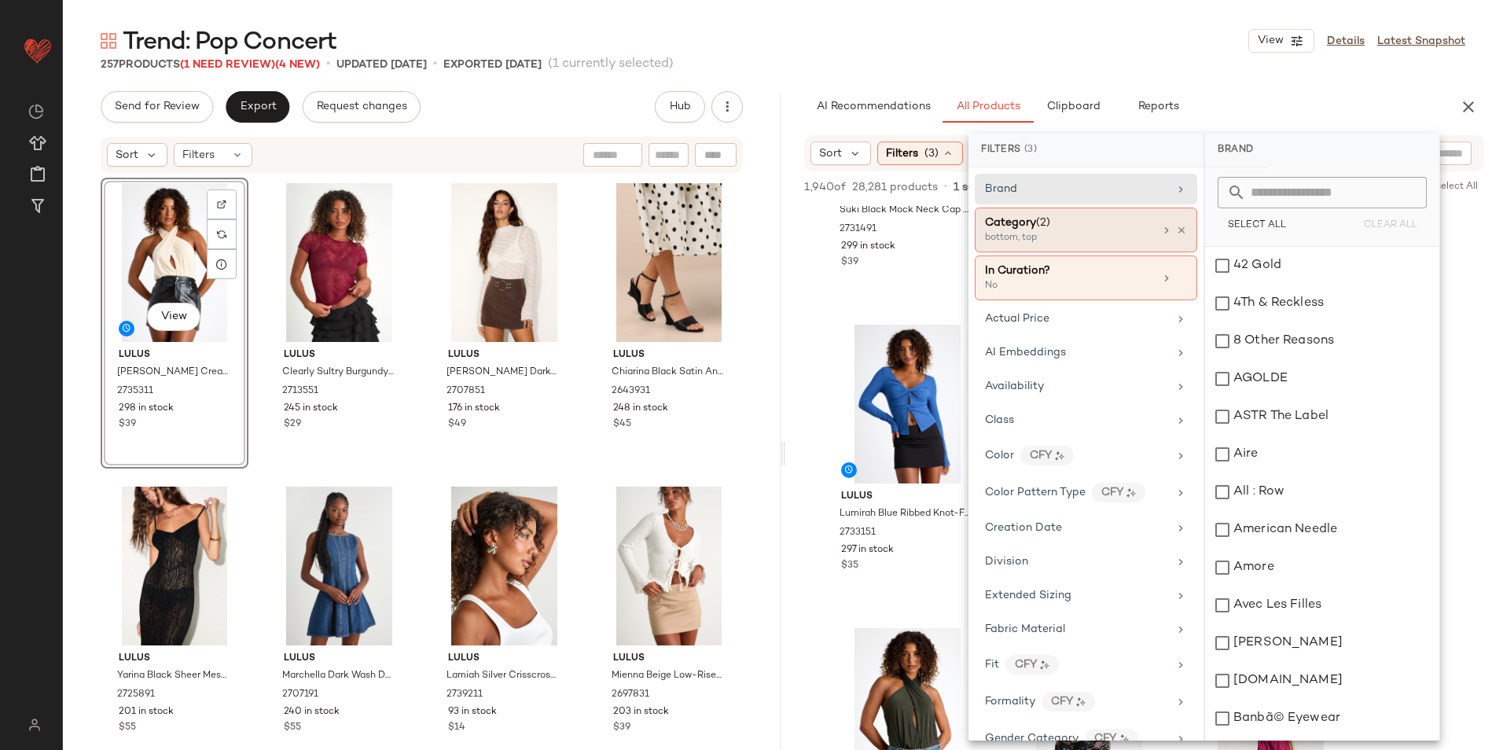
click at [1087, 237] on div "bottom, top" at bounding box center [1063, 238] width 157 height 14
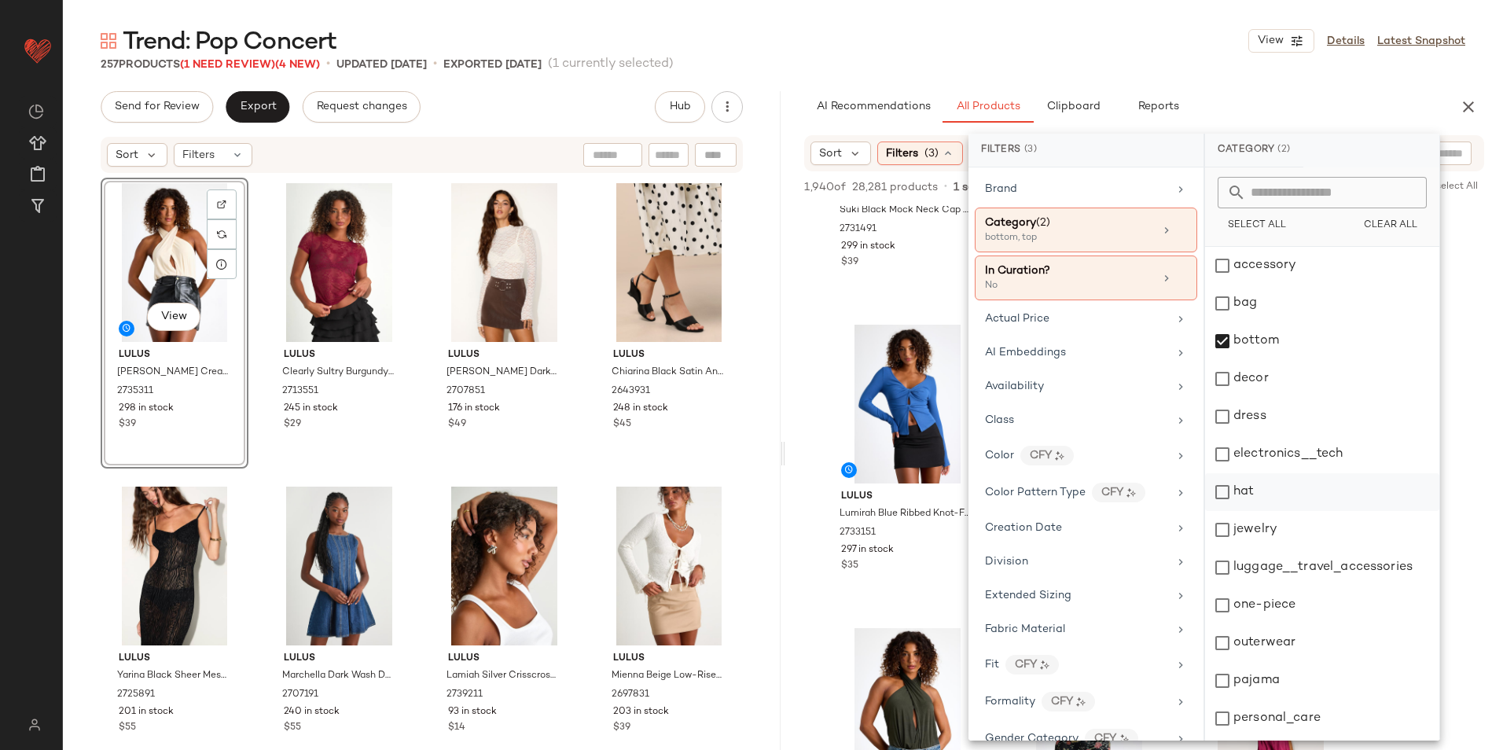
scroll to position [148, 0]
click at [1274, 685] on div "top" at bounding box center [1322, 684] width 234 height 38
click at [1141, 34] on div "Trend: Pop Concert View Details Latest Snapshot" at bounding box center [783, 40] width 1440 height 31
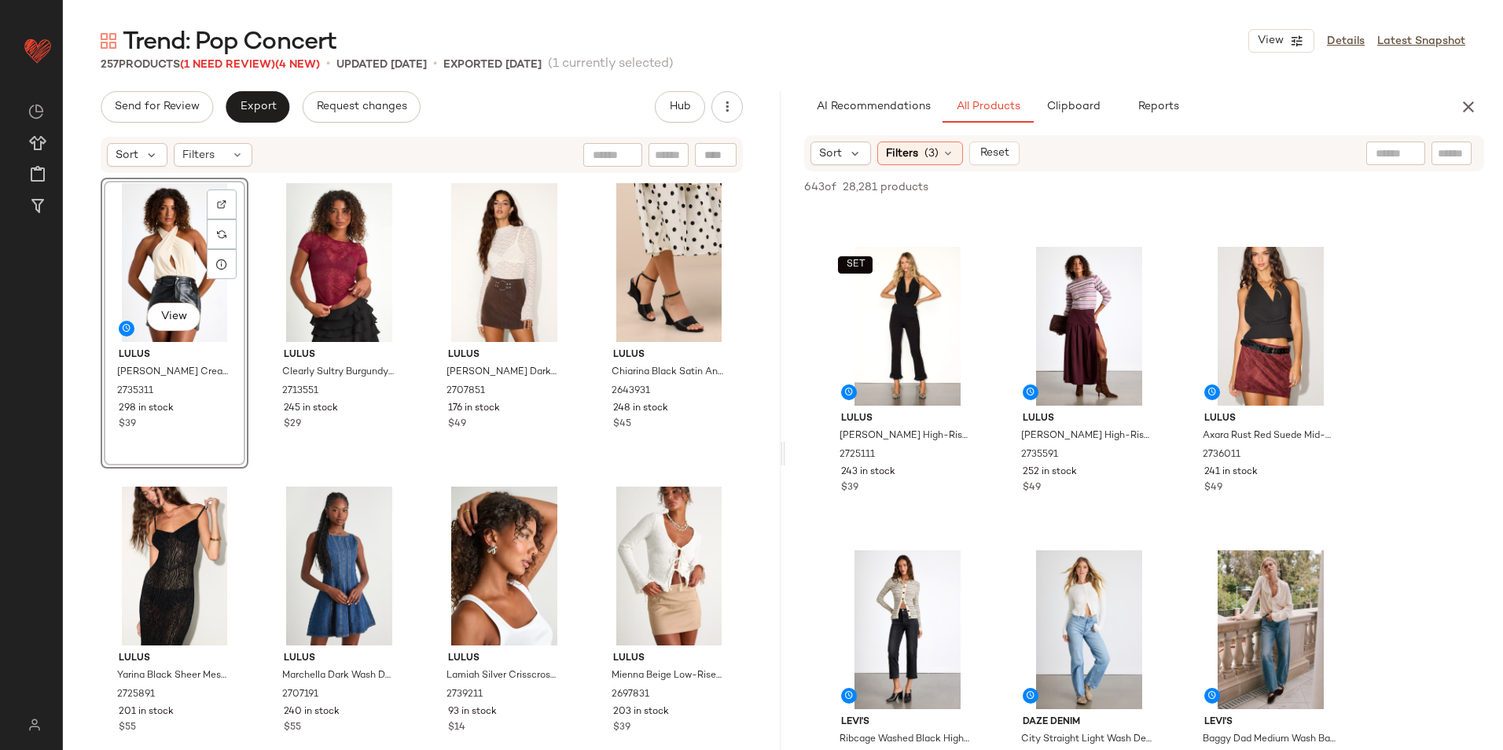
scroll to position [1179, 0]
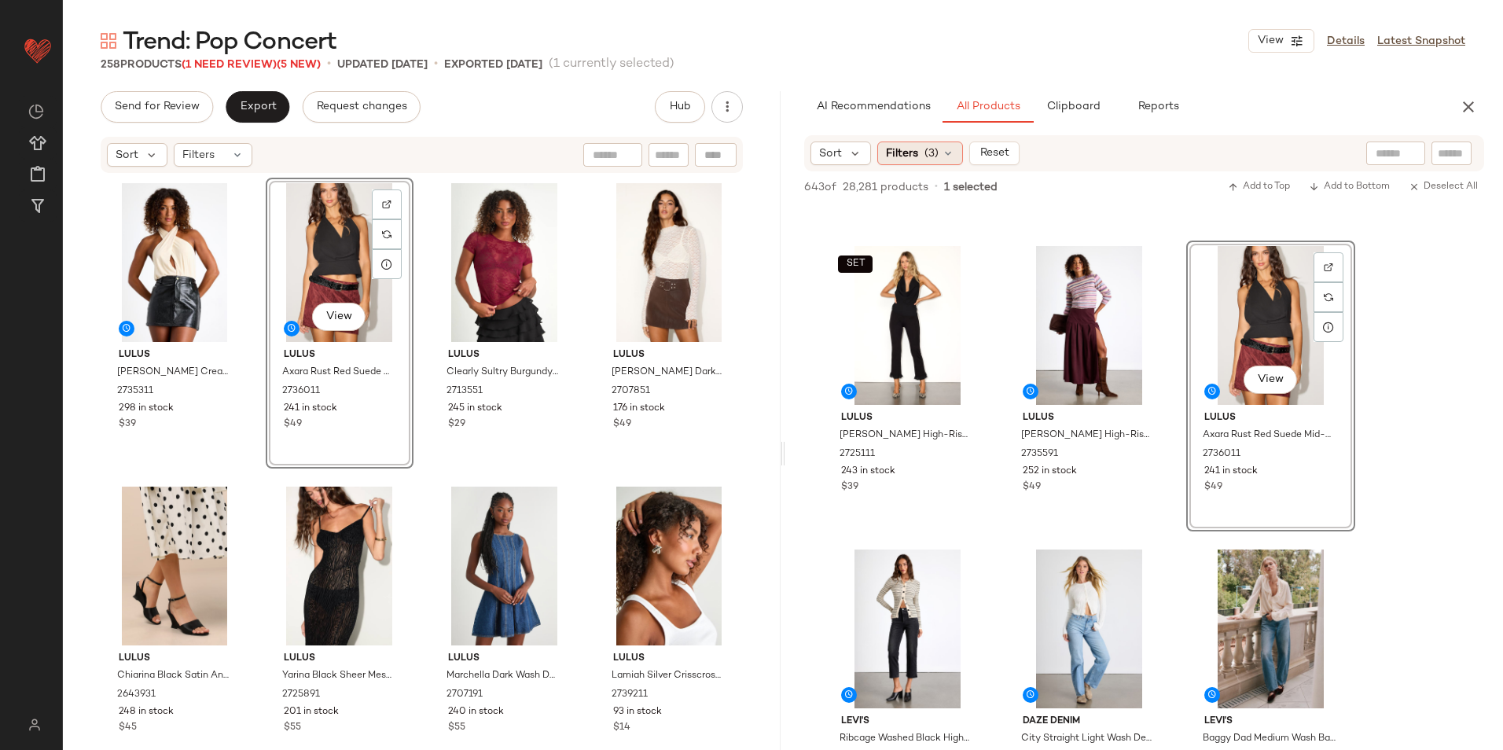
click at [925, 160] on span "(3)" at bounding box center [932, 153] width 14 height 17
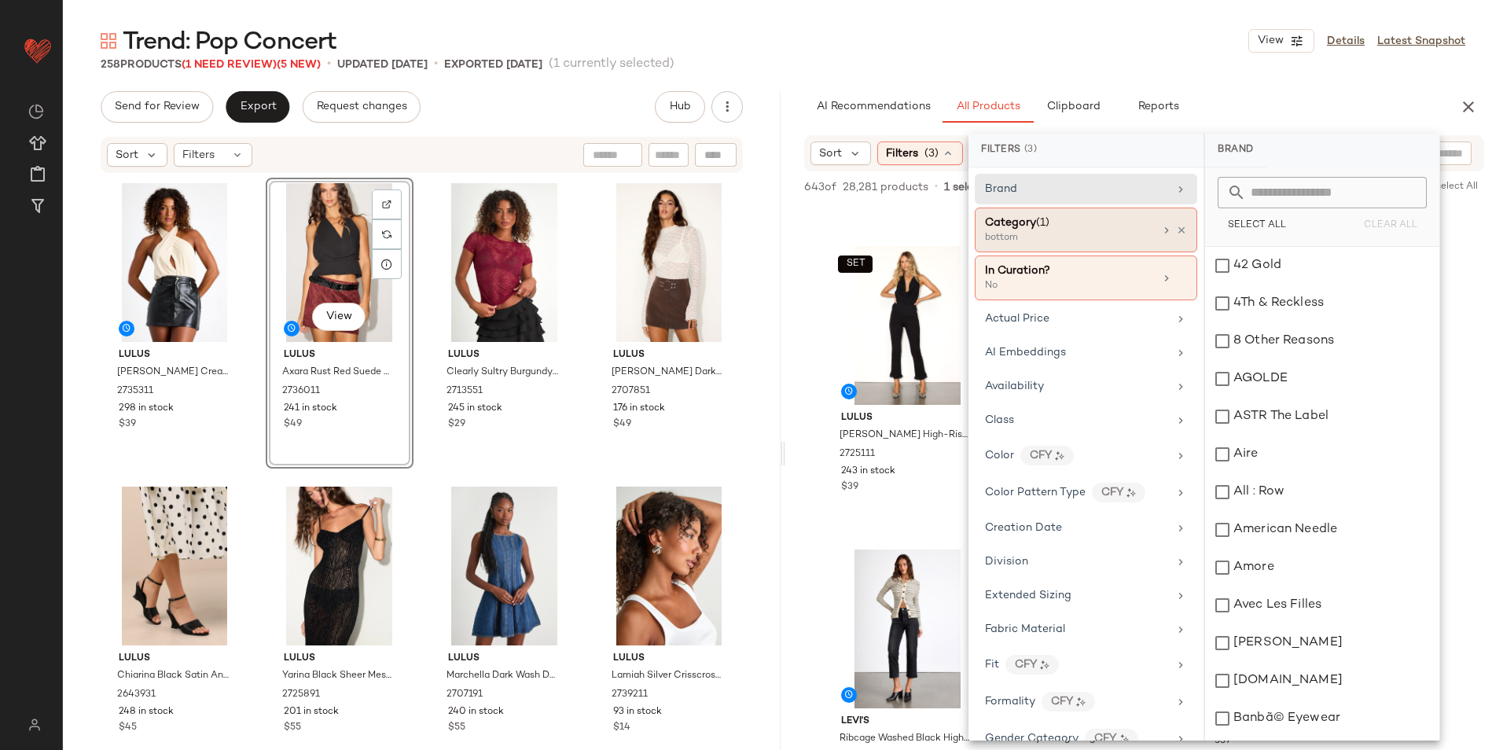
click at [1027, 239] on div "bottom" at bounding box center [1063, 238] width 157 height 14
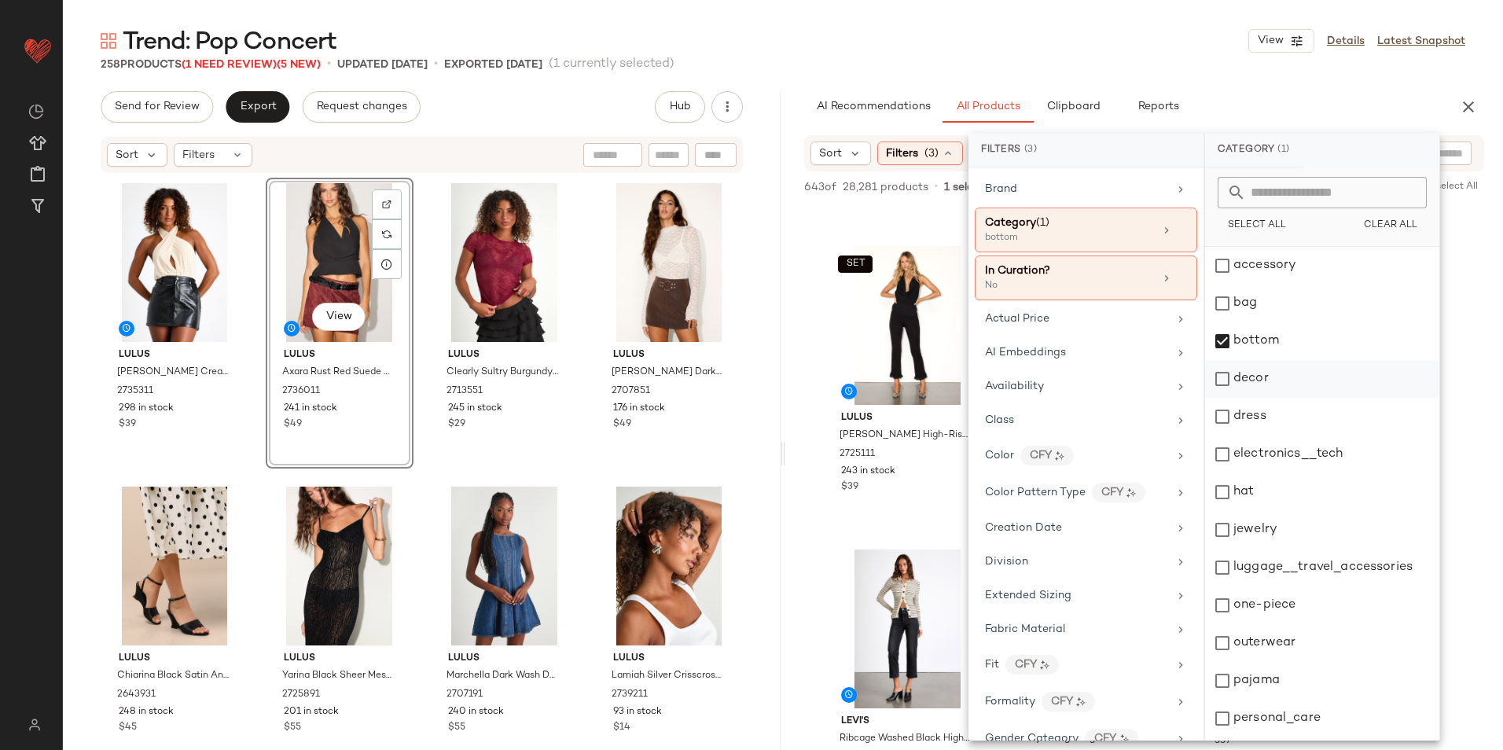
drag, startPoint x: 1263, startPoint y: 343, endPoint x: 1260, endPoint y: 386, distance: 43.3
click at [1264, 344] on div "bottom" at bounding box center [1322, 341] width 234 height 38
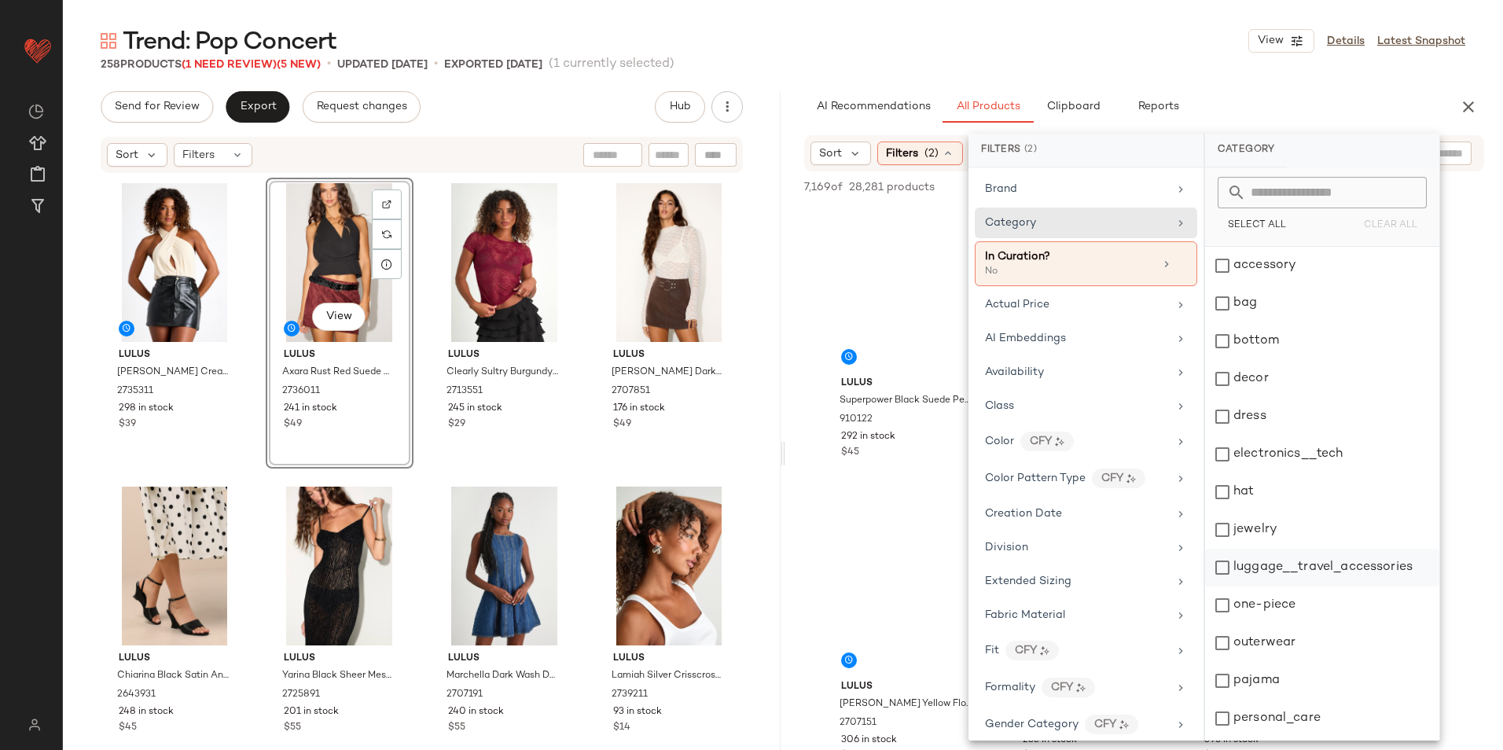
click at [1300, 599] on div "one-piece" at bounding box center [1322, 606] width 234 height 38
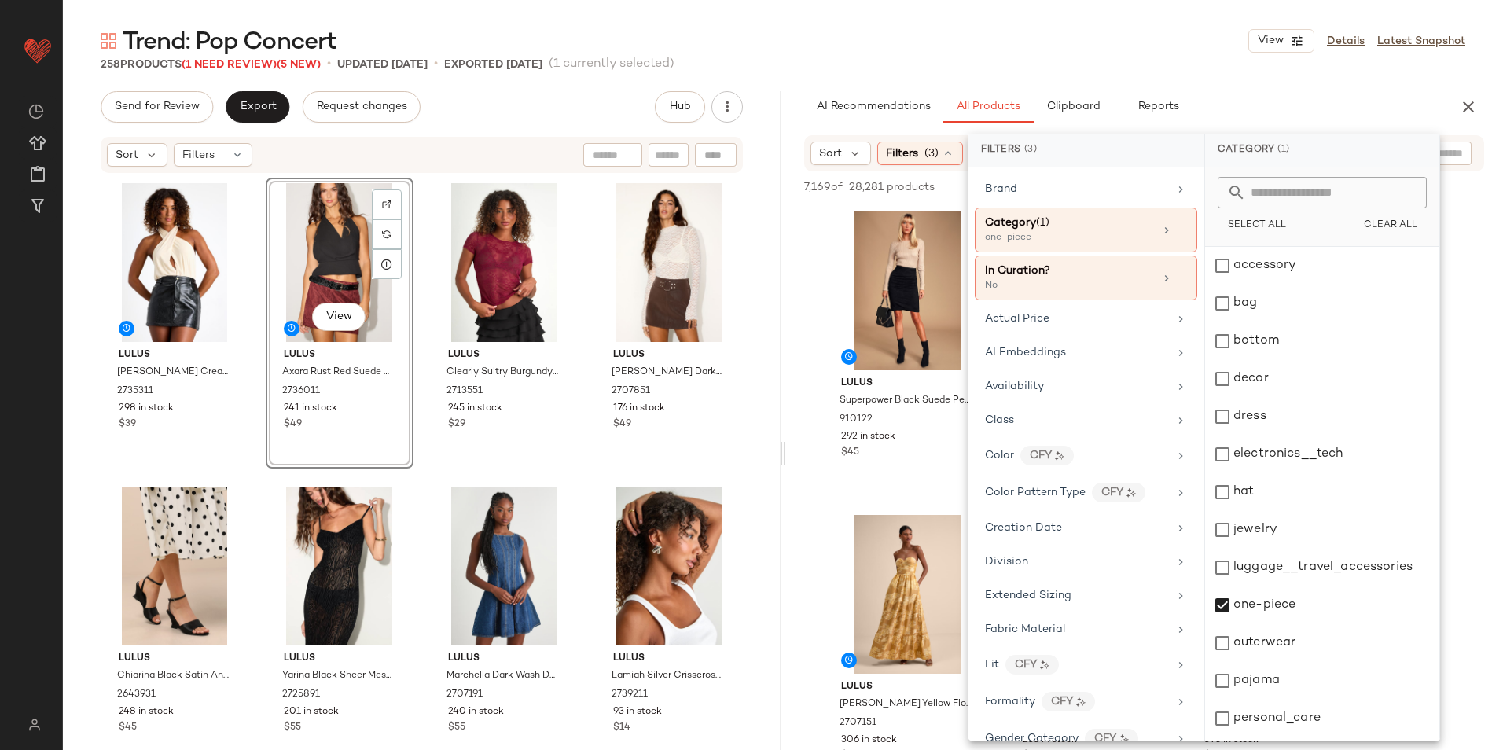
click at [1165, 53] on div "Trend: Pop Concert View Details Latest Snapshot" at bounding box center [783, 40] width 1440 height 31
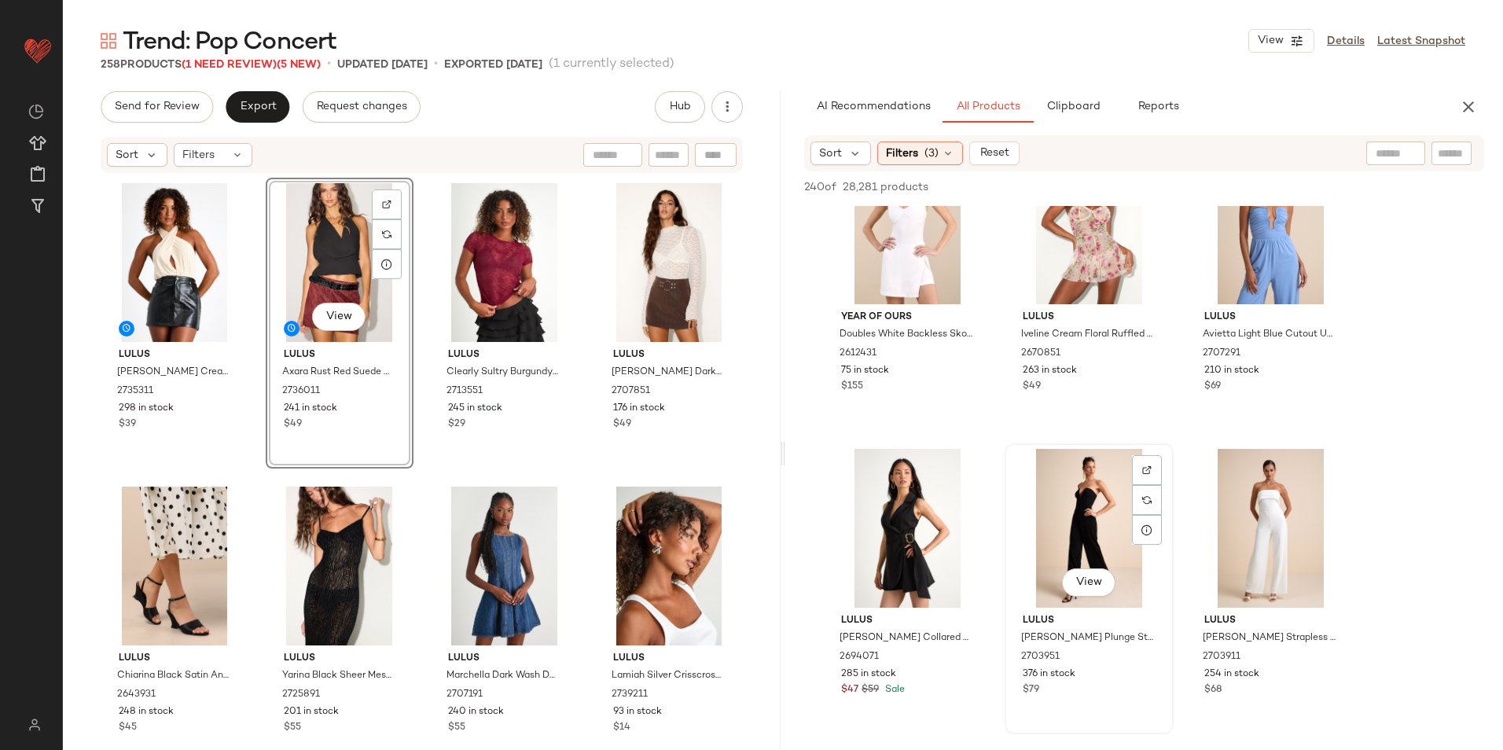
scroll to position [786, 0]
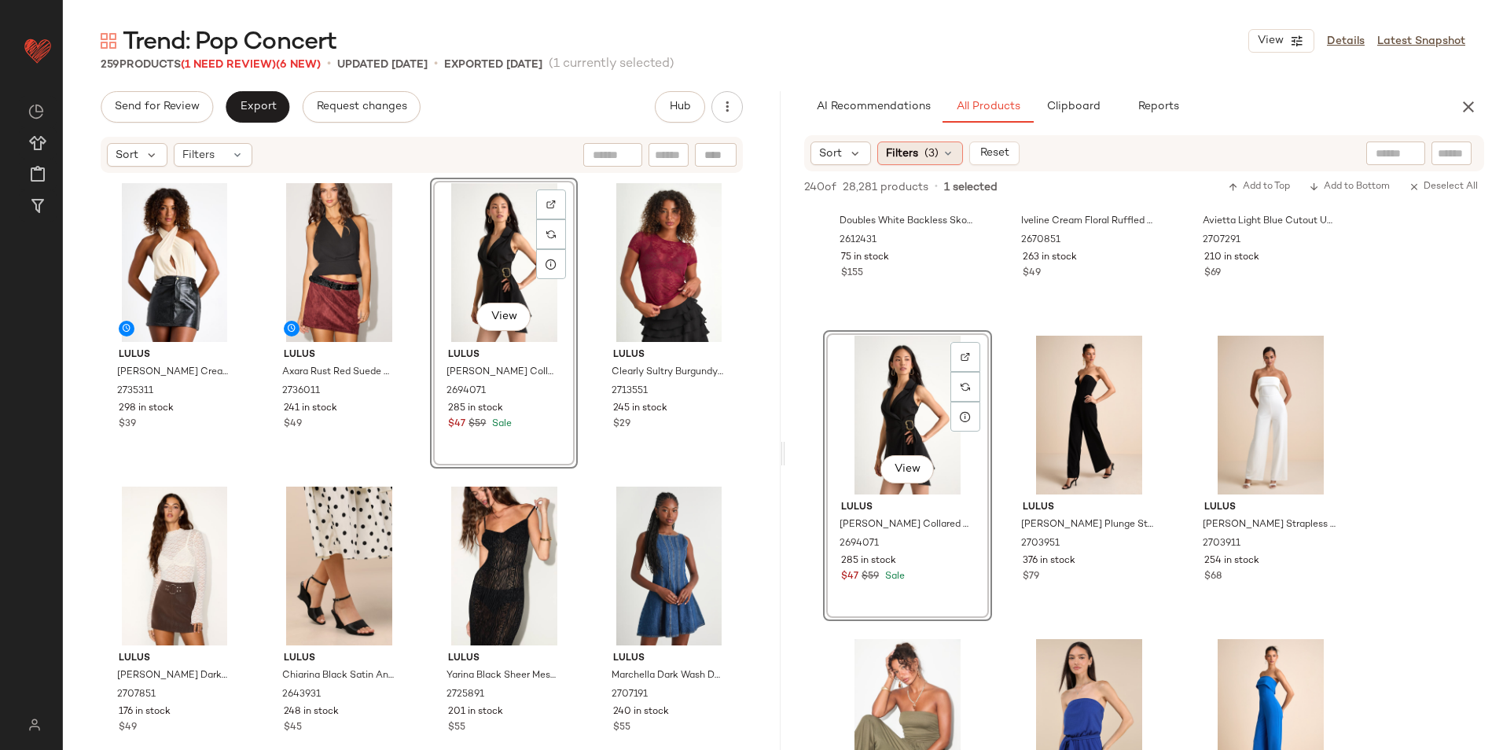
click at [925, 156] on span "(3)" at bounding box center [932, 153] width 14 height 17
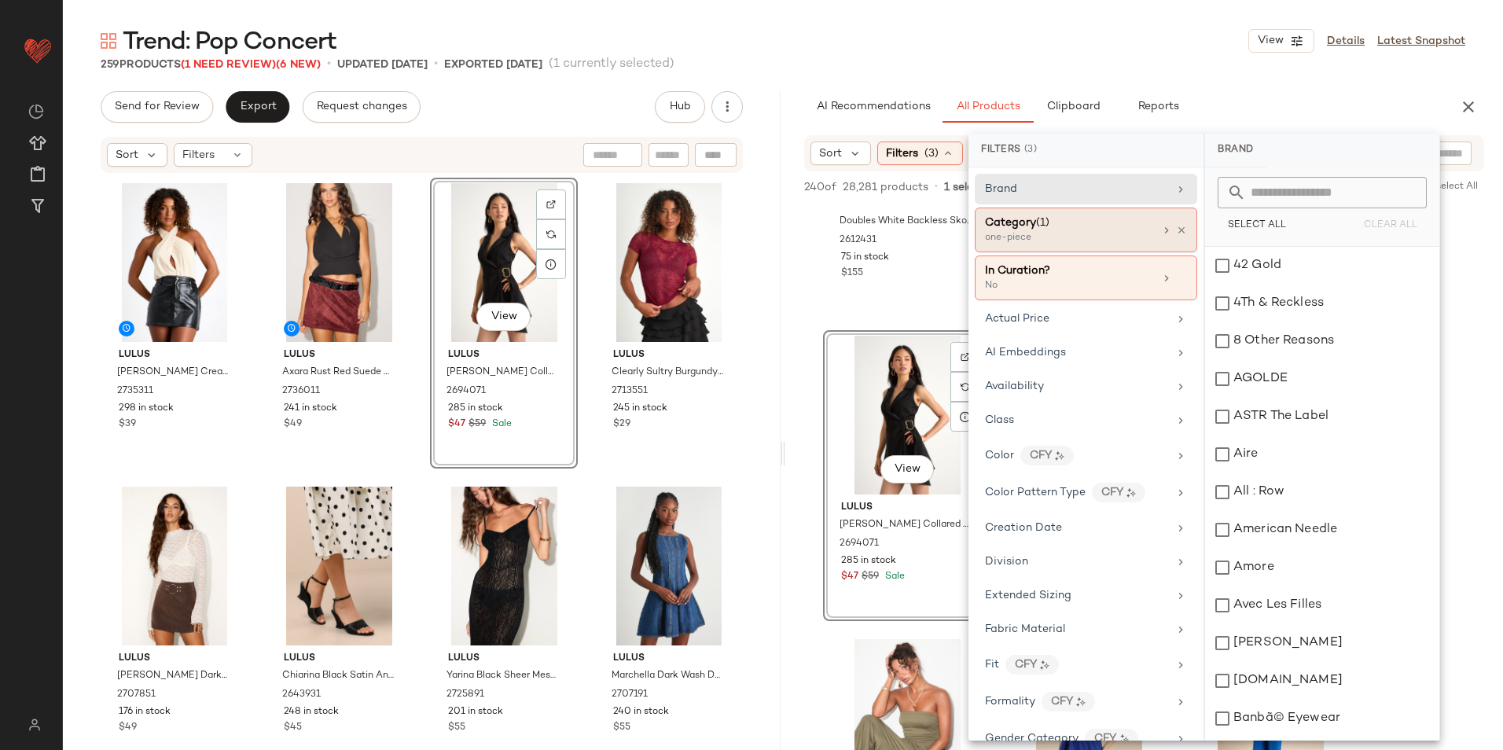
drag, startPoint x: 1026, startPoint y: 226, endPoint x: 1037, endPoint y: 236, distance: 15.0
click at [1026, 226] on span "Category" at bounding box center [1010, 223] width 51 height 12
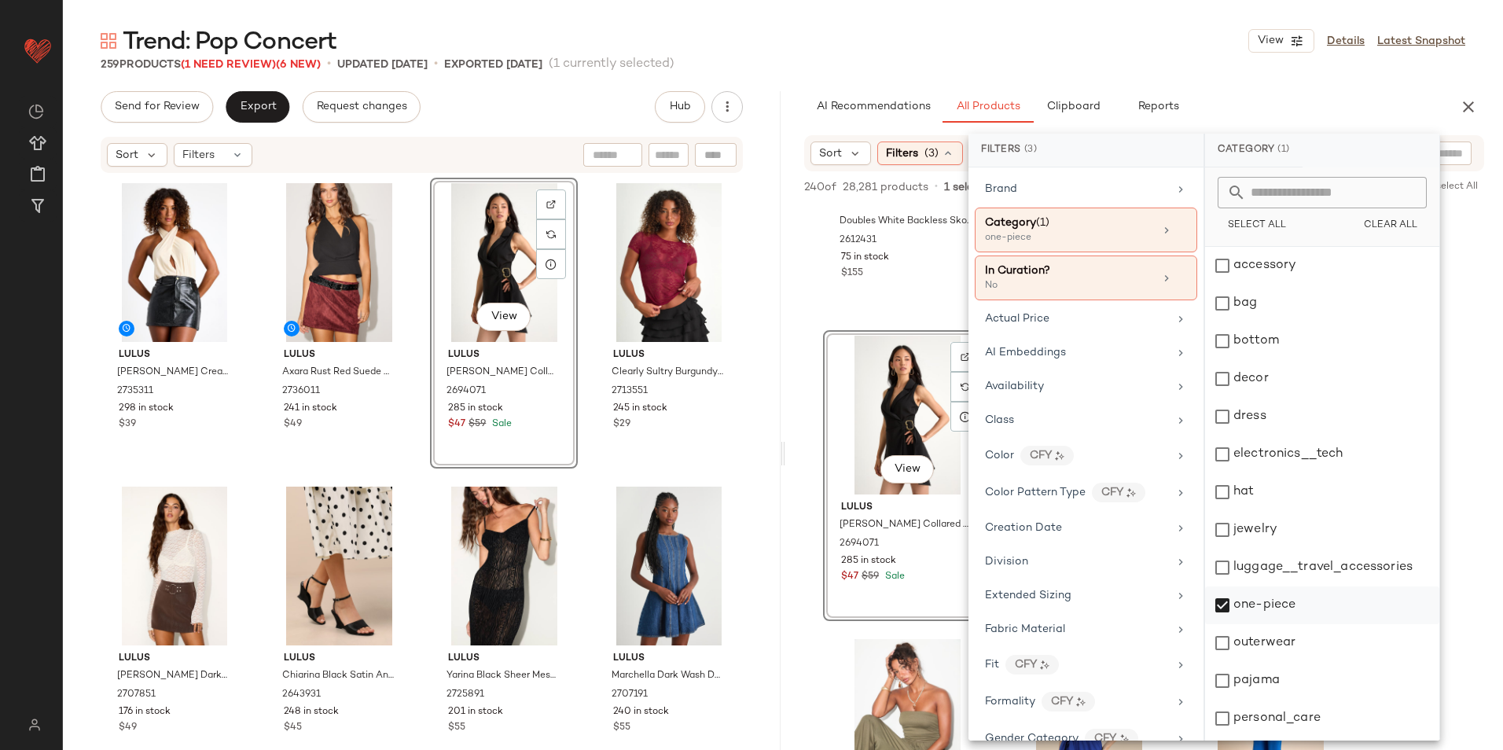
click at [1265, 599] on div "one-piece" at bounding box center [1322, 606] width 234 height 38
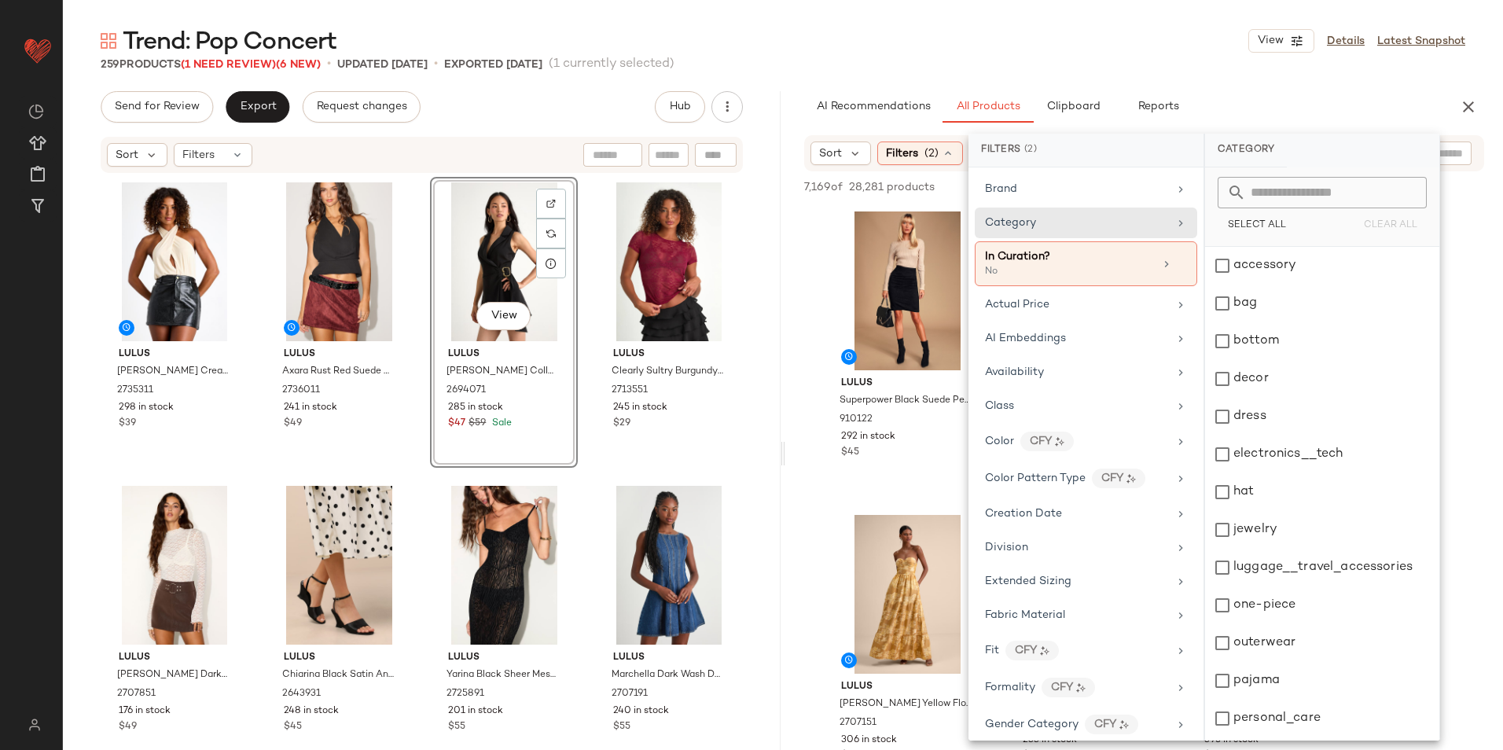
scroll to position [0, 0]
click at [1250, 303] on div "bag" at bounding box center [1322, 304] width 234 height 38
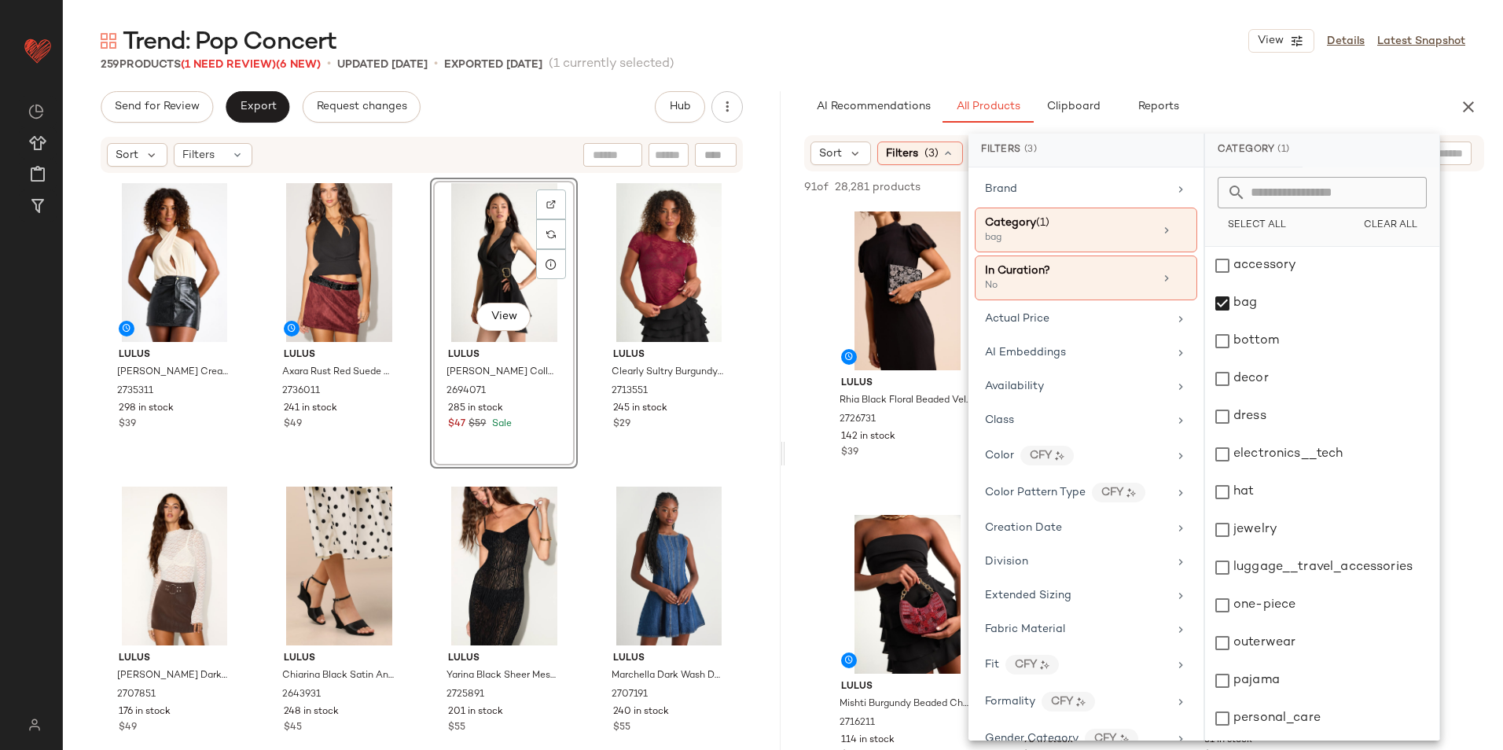
click at [989, 37] on div "Trend: Pop Concert View Details Latest Snapshot" at bounding box center [783, 40] width 1440 height 31
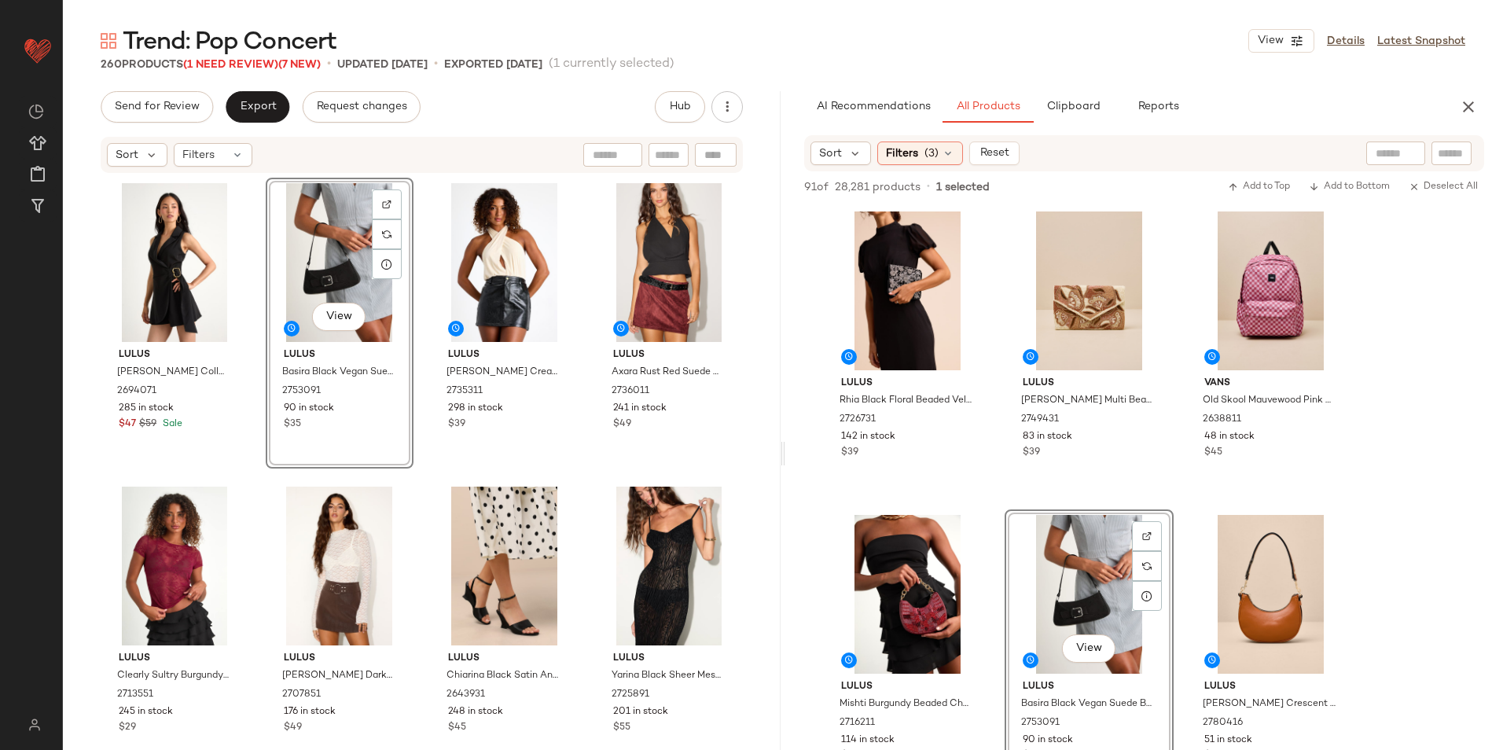
click at [245, 53] on span "Trend: Pop Concert" at bounding box center [230, 42] width 214 height 31
click at [241, 66] on span "(1 Need Review)" at bounding box center [230, 65] width 95 height 12
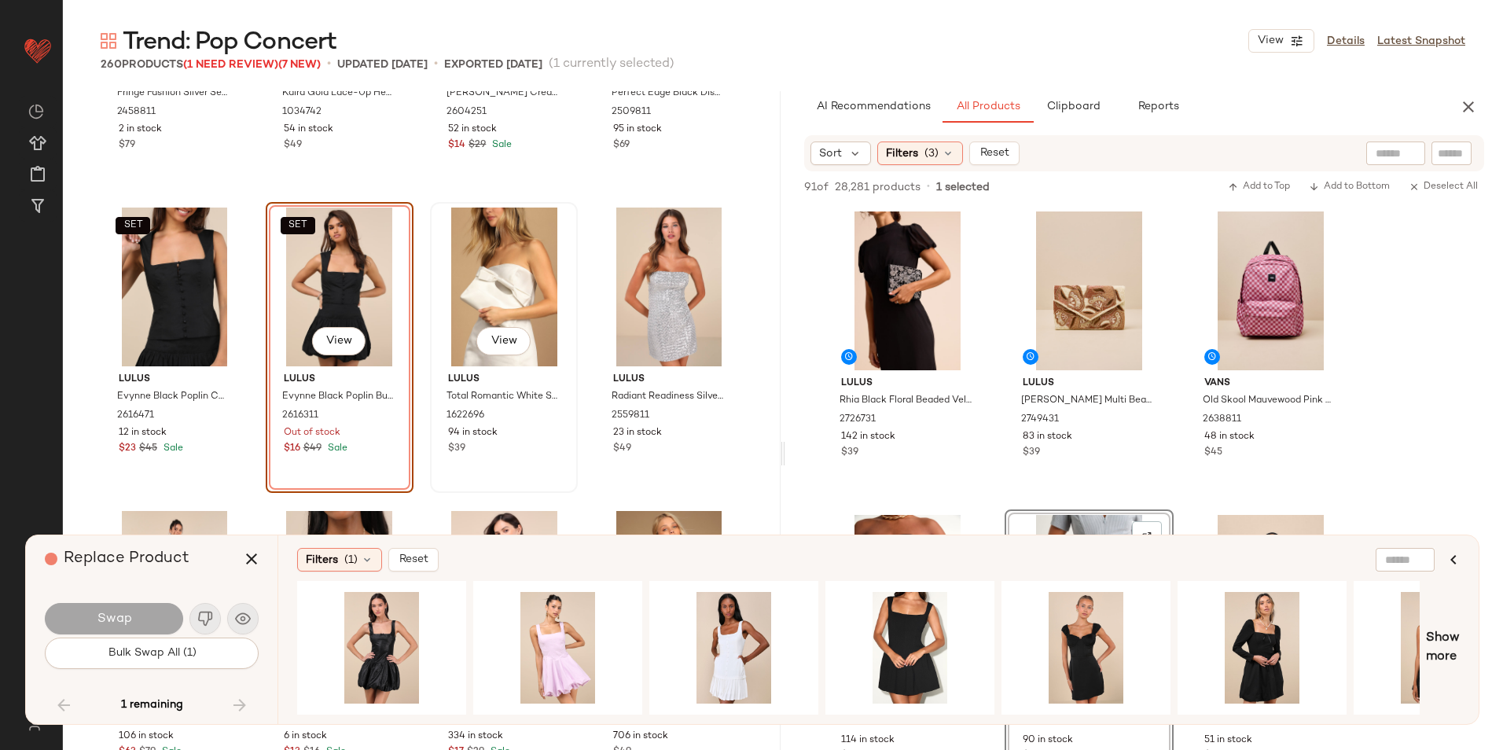
scroll to position [17232, 0]
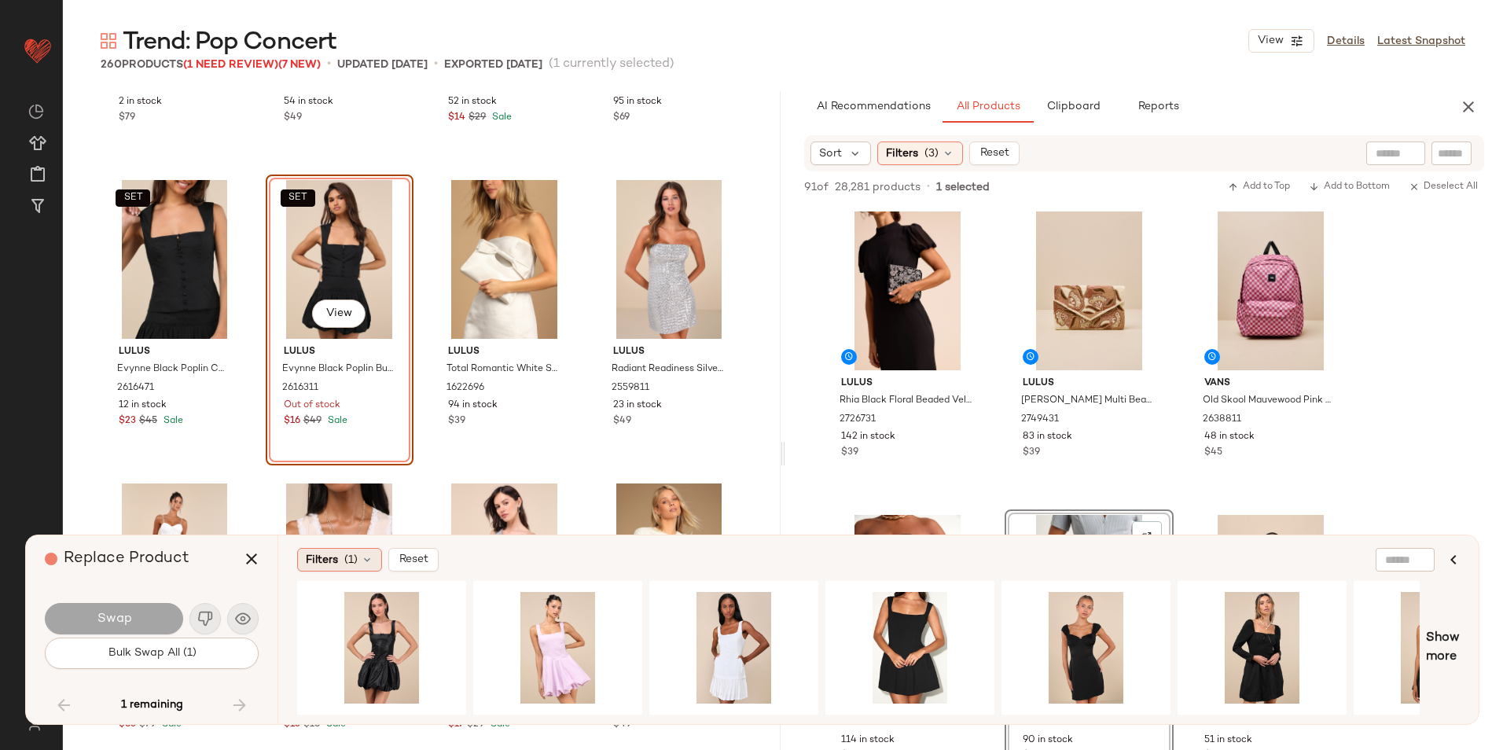
click at [323, 561] on span "Filters" at bounding box center [322, 560] width 32 height 17
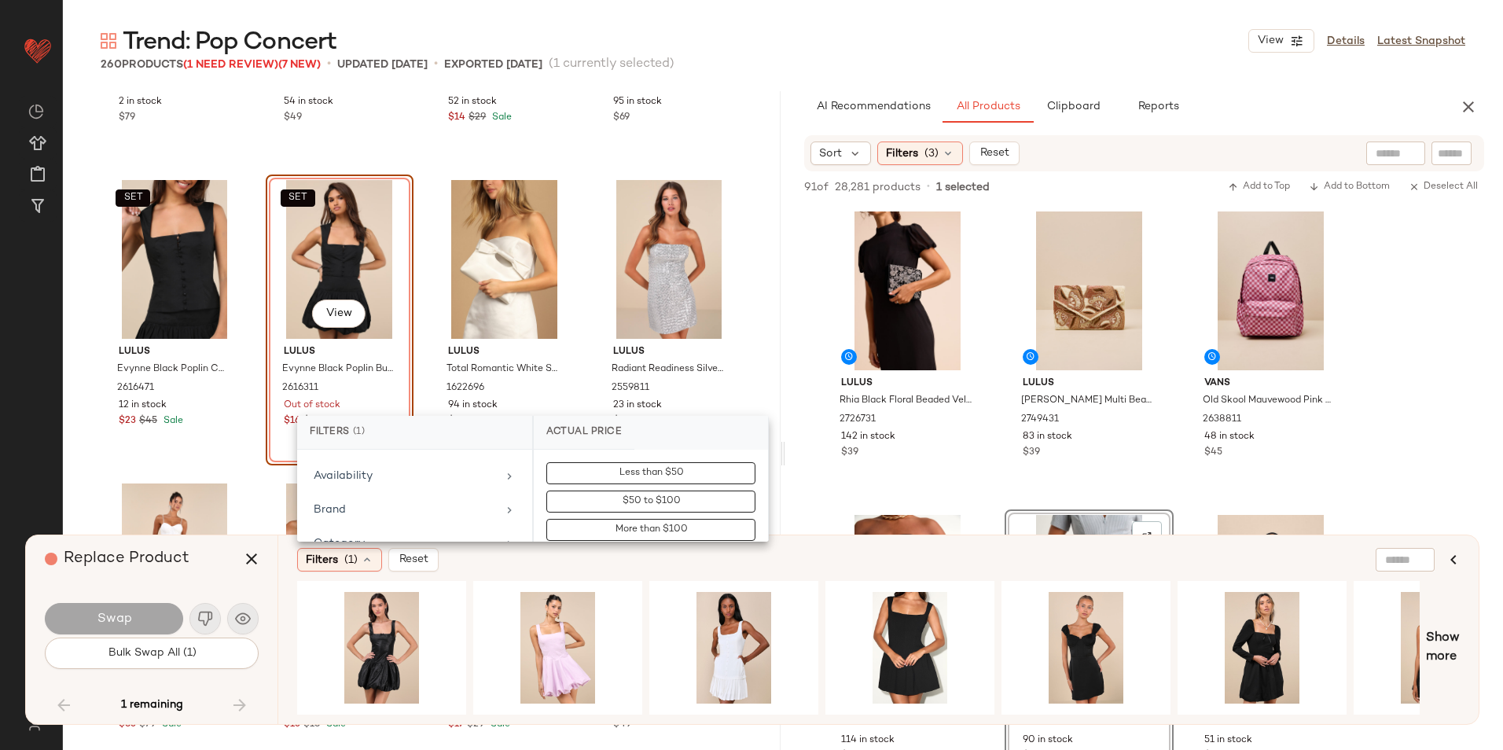
scroll to position [157, 0]
click at [431, 454] on div "Category" at bounding box center [405, 449] width 183 height 17
click at [594, 535] on div "bottom" at bounding box center [651, 545] width 234 height 38
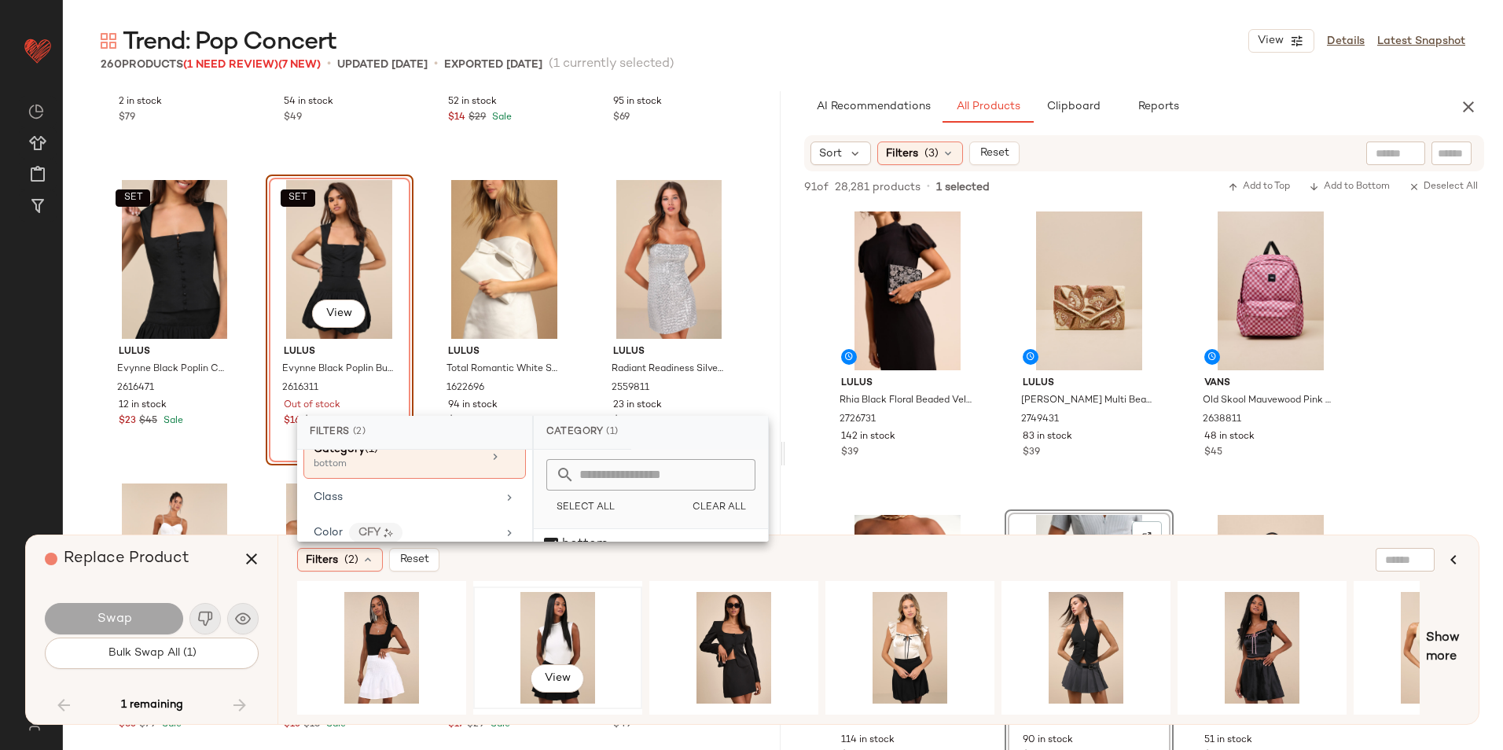
click at [565, 627] on div "View" at bounding box center [558, 648] width 158 height 112
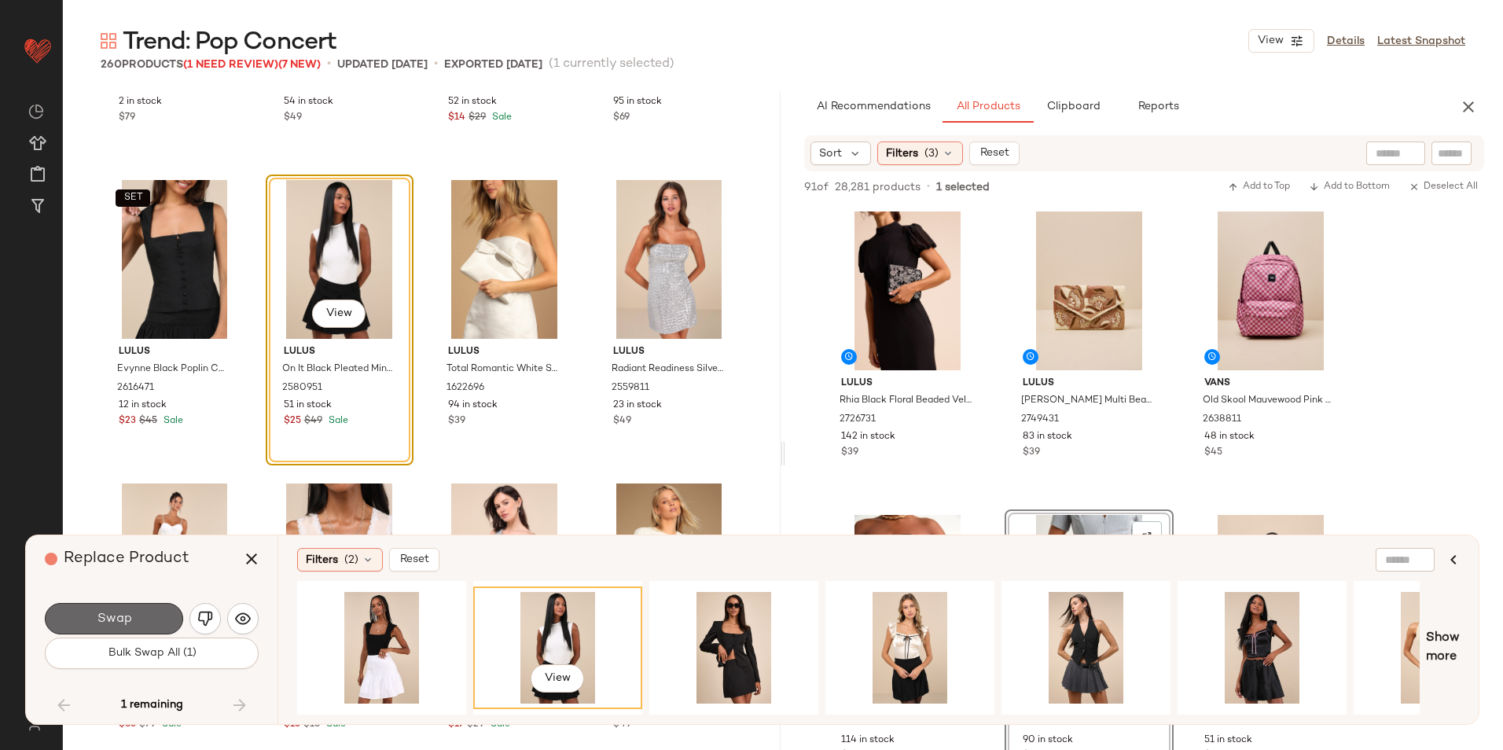
click at [139, 618] on button "Swap" at bounding box center [114, 618] width 138 height 31
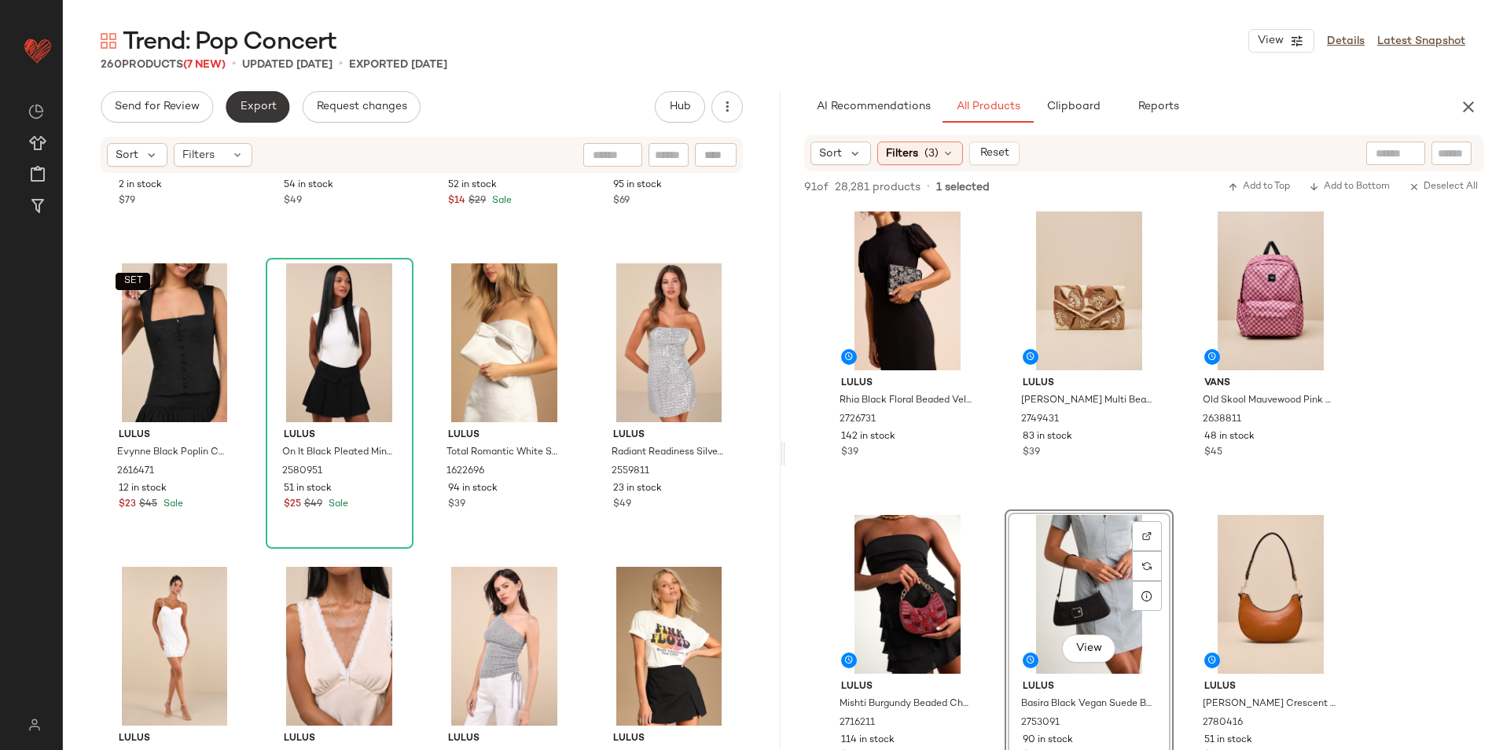
click at [240, 112] on span "Export" at bounding box center [257, 107] width 37 height 13
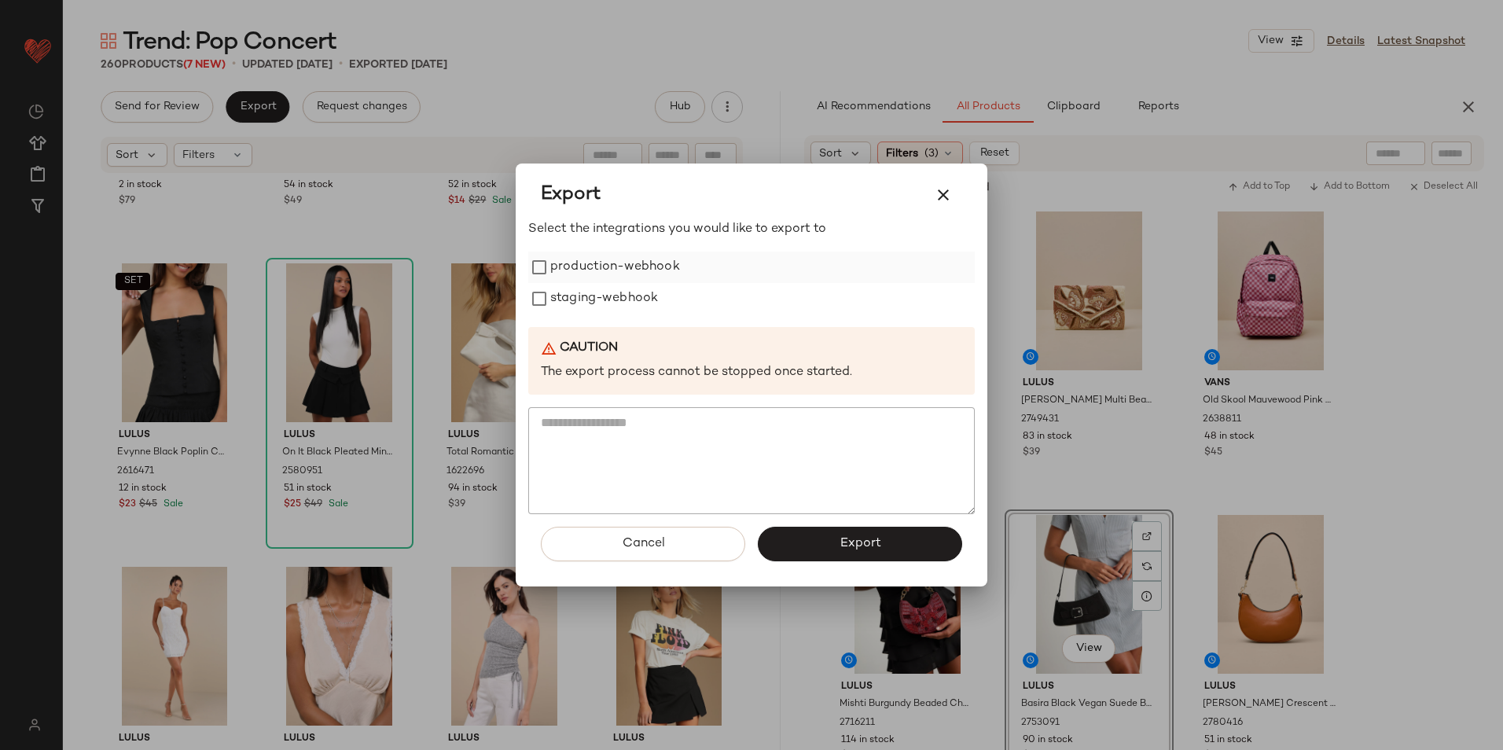
click at [574, 271] on label "production-webhook" at bounding box center [615, 267] width 130 height 31
drag, startPoint x: 574, startPoint y: 303, endPoint x: 682, endPoint y: 423, distance: 162.0
click at [575, 305] on label "staging-webhook" at bounding box center [604, 298] width 108 height 31
click at [829, 539] on button "Export" at bounding box center [860, 544] width 204 height 35
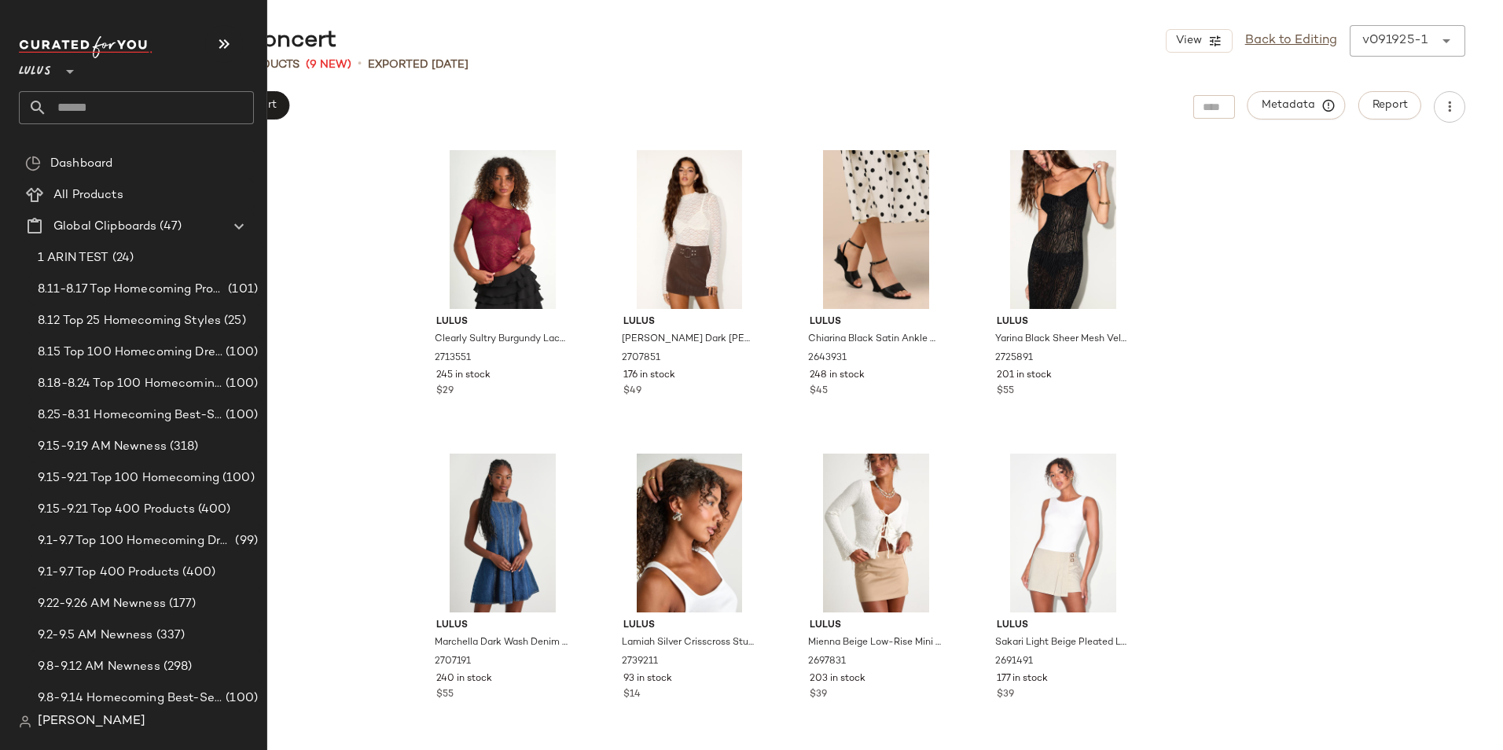
click at [100, 112] on input "text" at bounding box center [150, 107] width 207 height 33
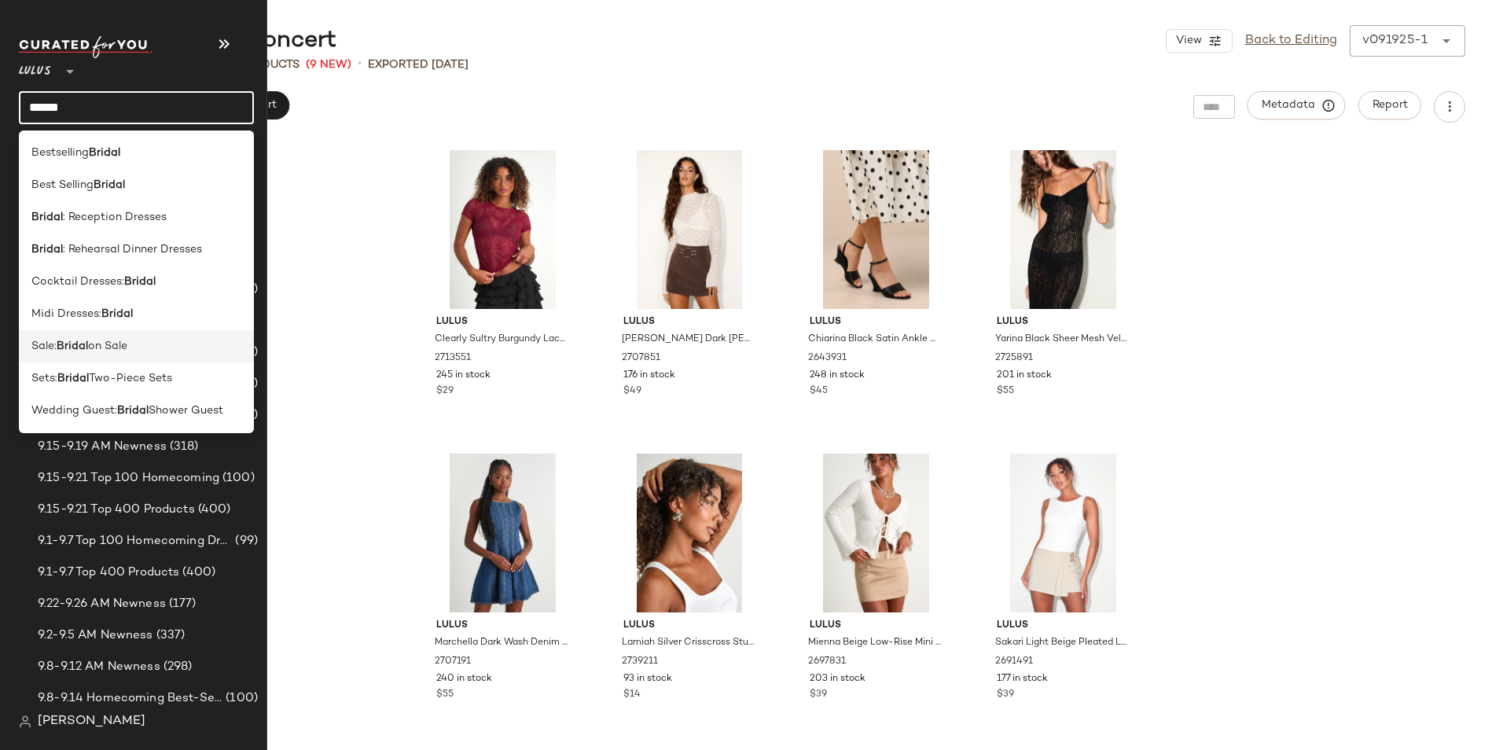
type input "******"
click at [97, 350] on span "on Sale" at bounding box center [107, 346] width 39 height 17
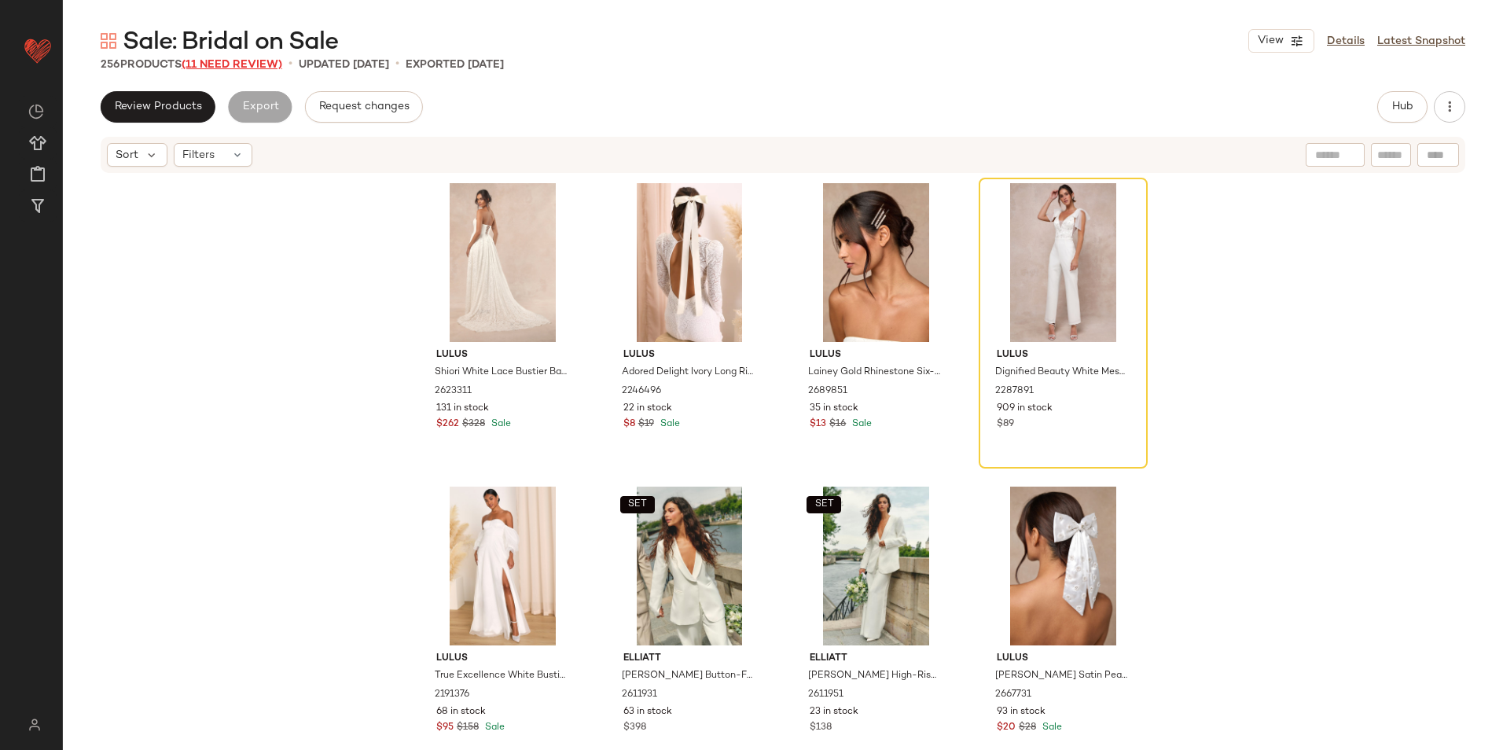
click at [252, 67] on span "(11 Need Review)" at bounding box center [232, 65] width 101 height 12
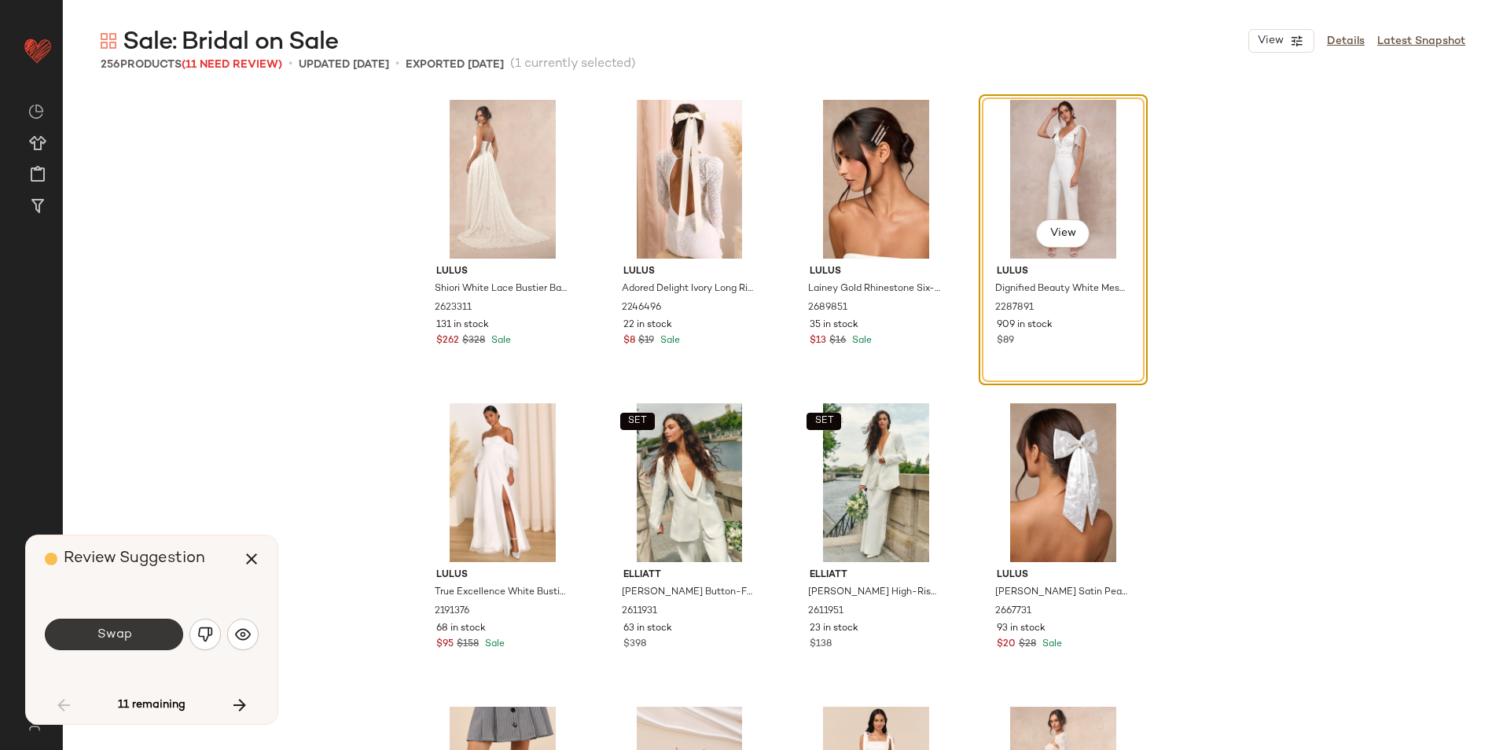
click at [155, 638] on button "Swap" at bounding box center [114, 634] width 138 height 31
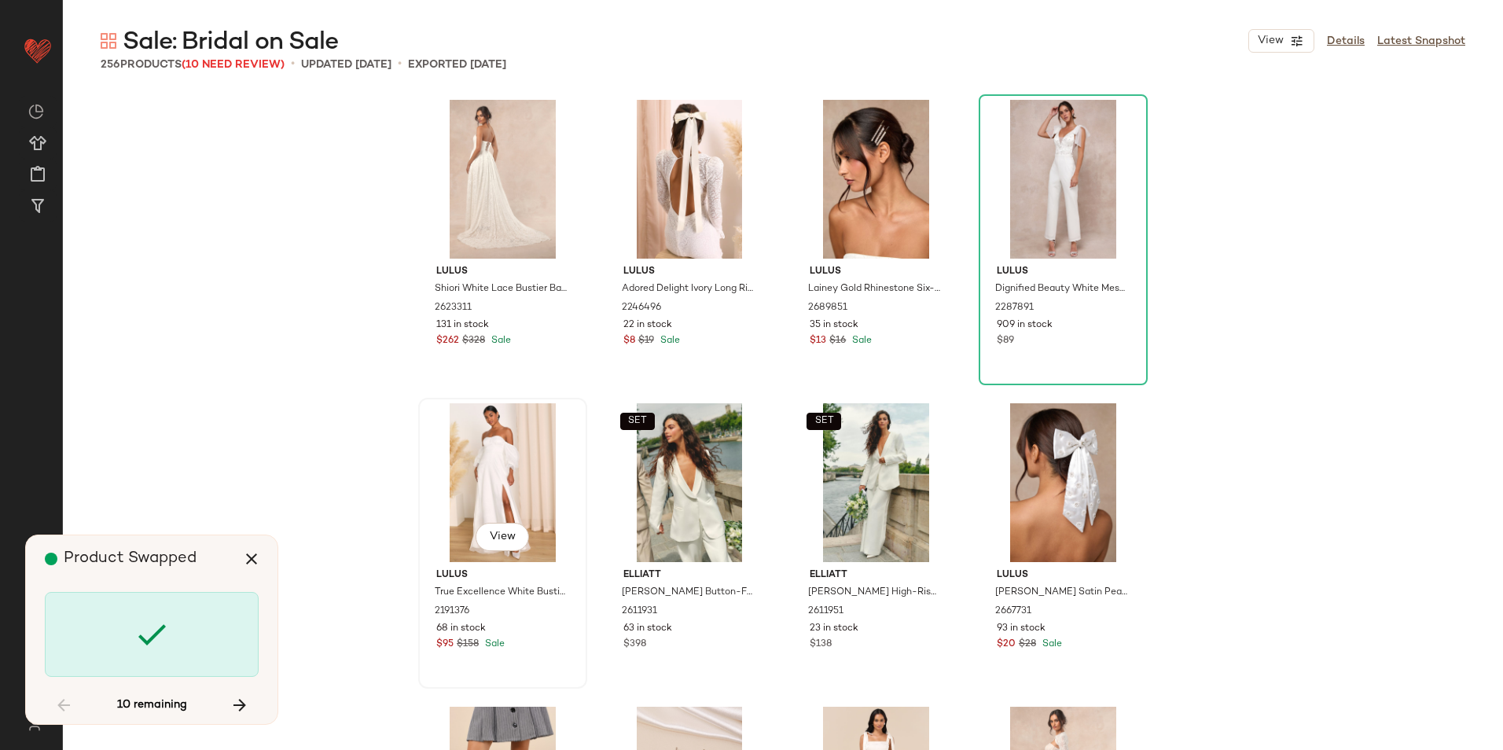
scroll to position [2124, 0]
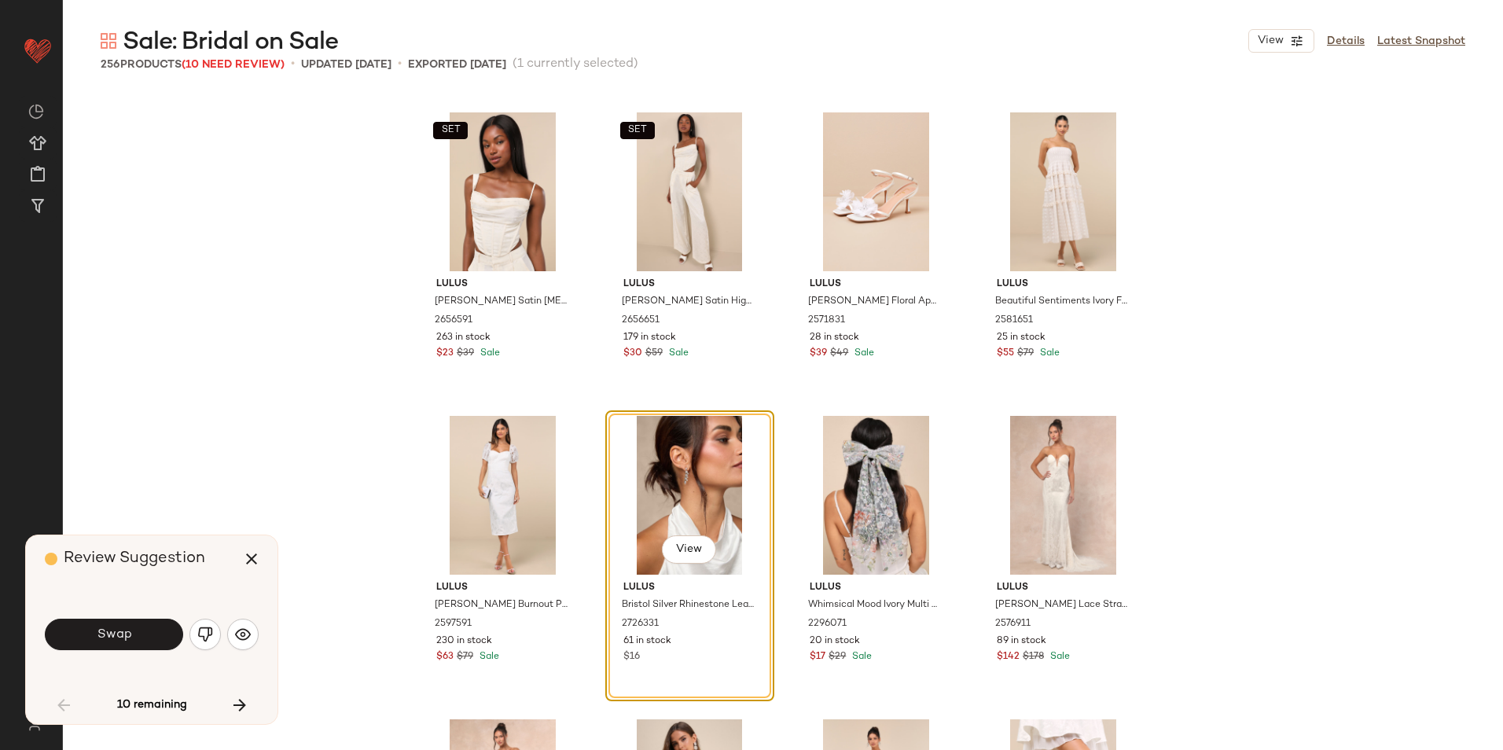
click at [149, 614] on div "Swap" at bounding box center [152, 634] width 214 height 85
click at [144, 634] on button "Swap" at bounding box center [114, 634] width 138 height 31
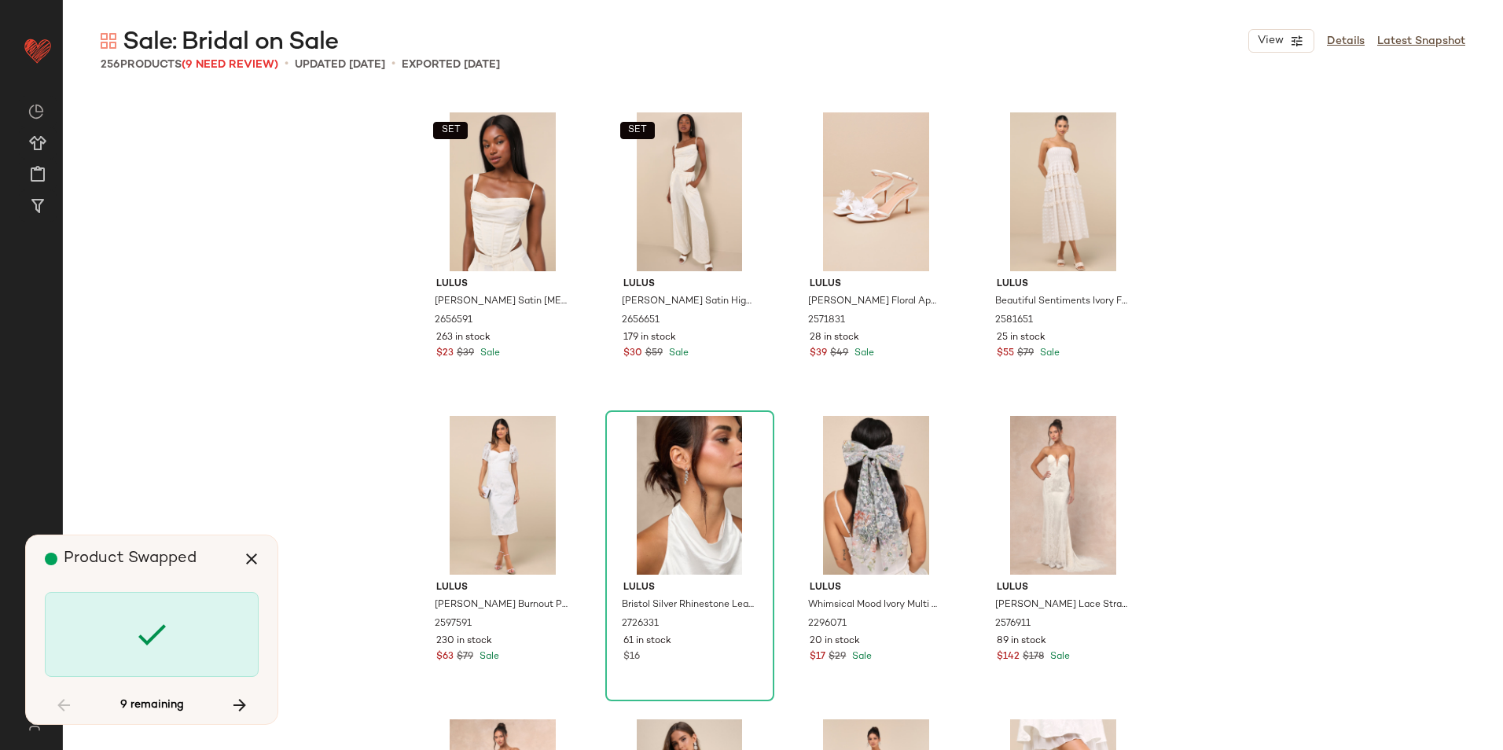
scroll to position [2731, 0]
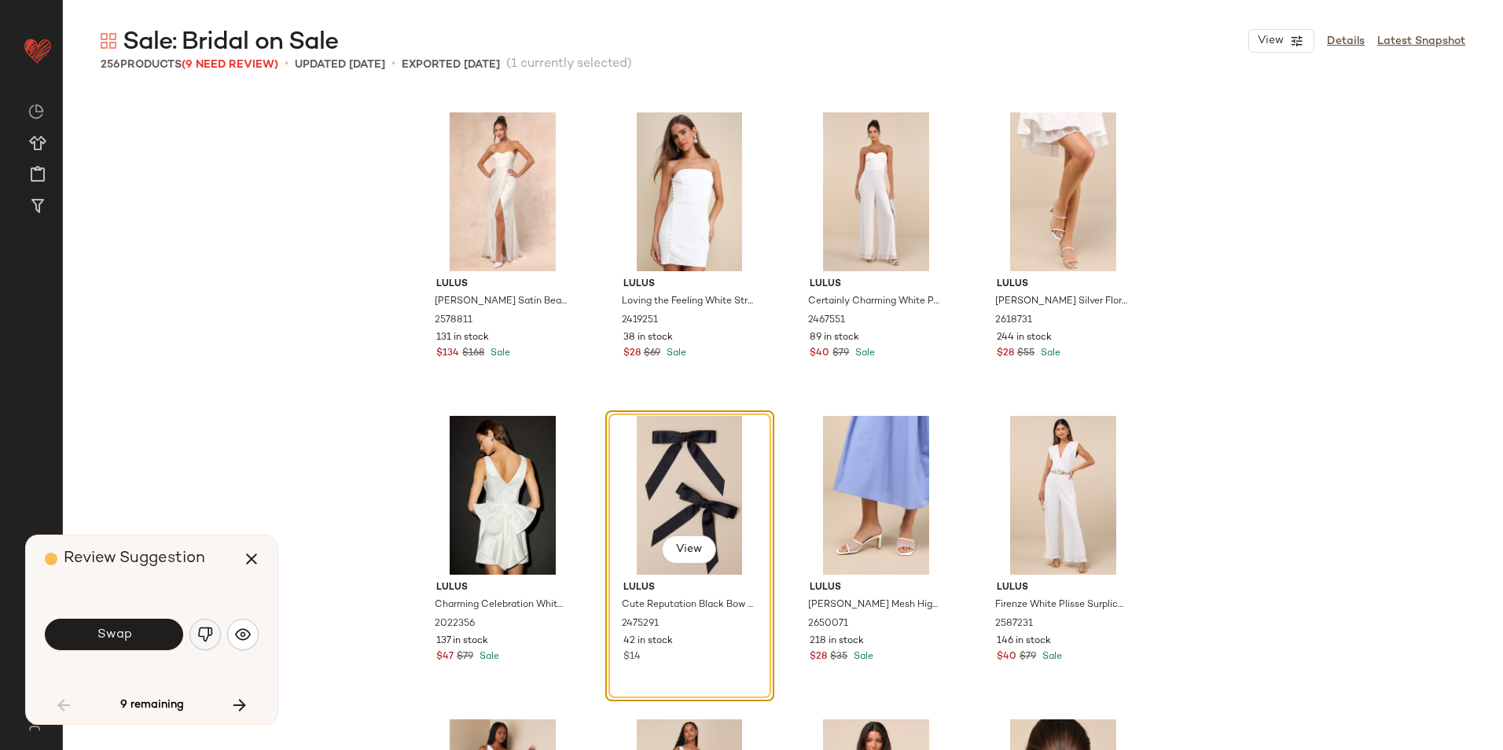
click at [202, 630] on img "button" at bounding box center [205, 635] width 16 height 16
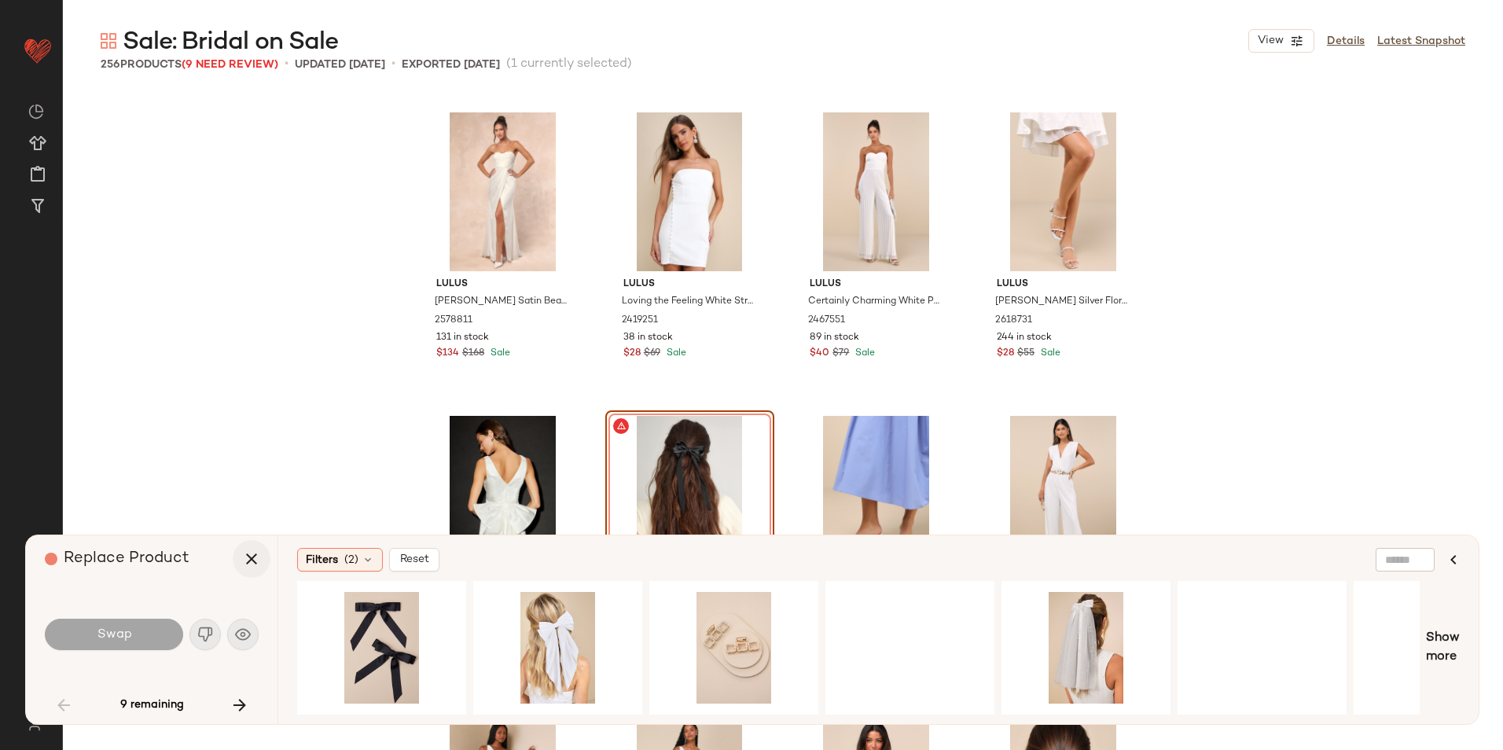
click at [258, 554] on icon "button" at bounding box center [251, 559] width 19 height 19
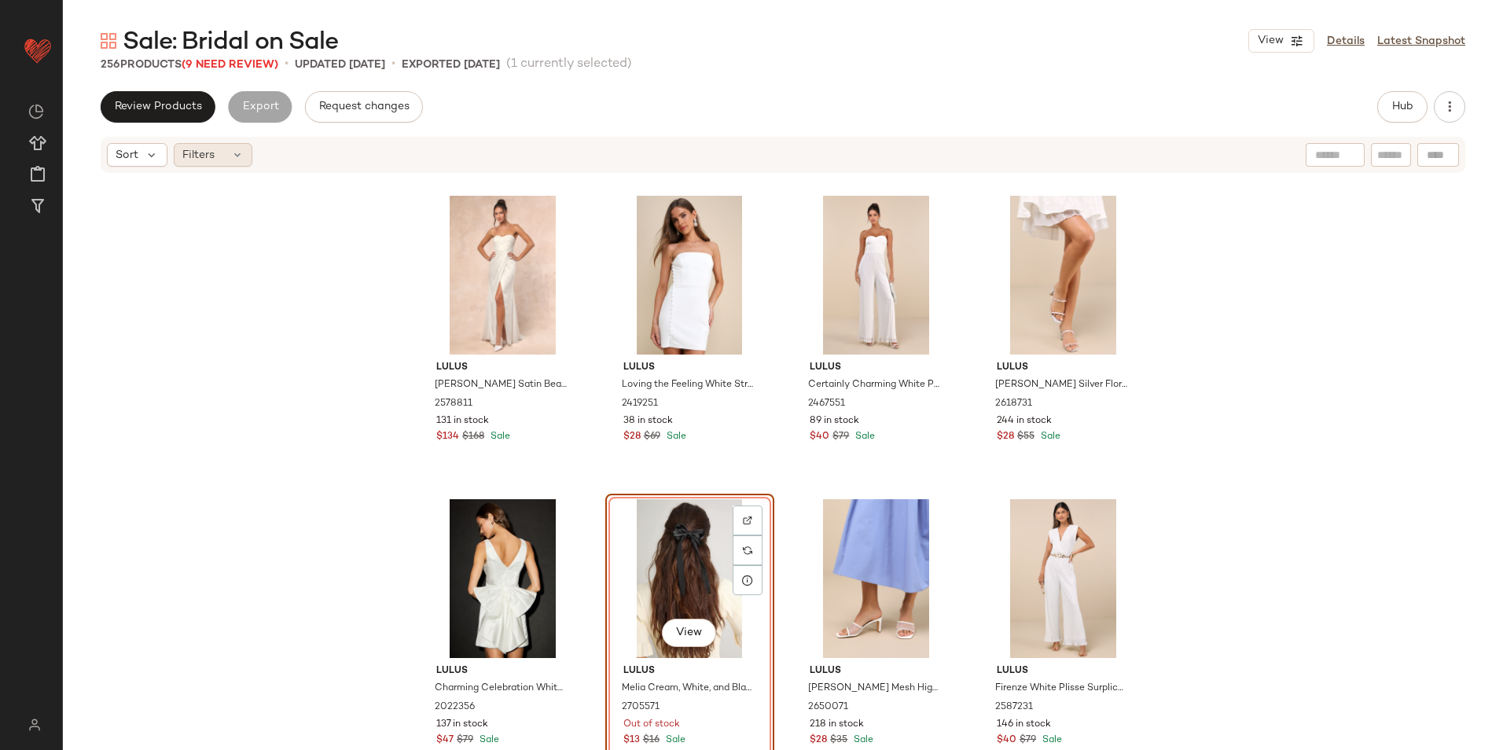
click at [212, 153] on span "Filters" at bounding box center [198, 155] width 32 height 17
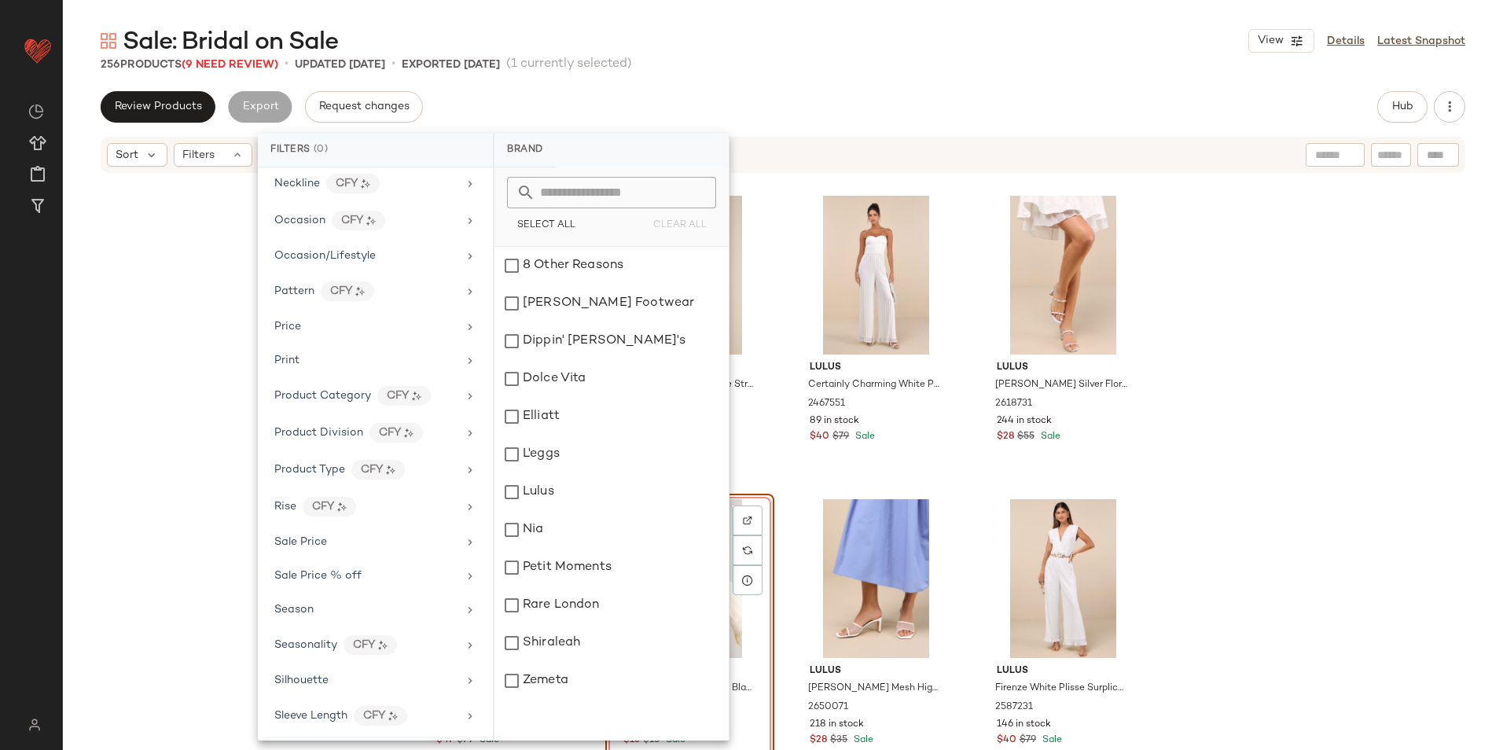
scroll to position [852, 0]
click at [338, 675] on span "Total Inventory" at bounding box center [313, 679] width 79 height 12
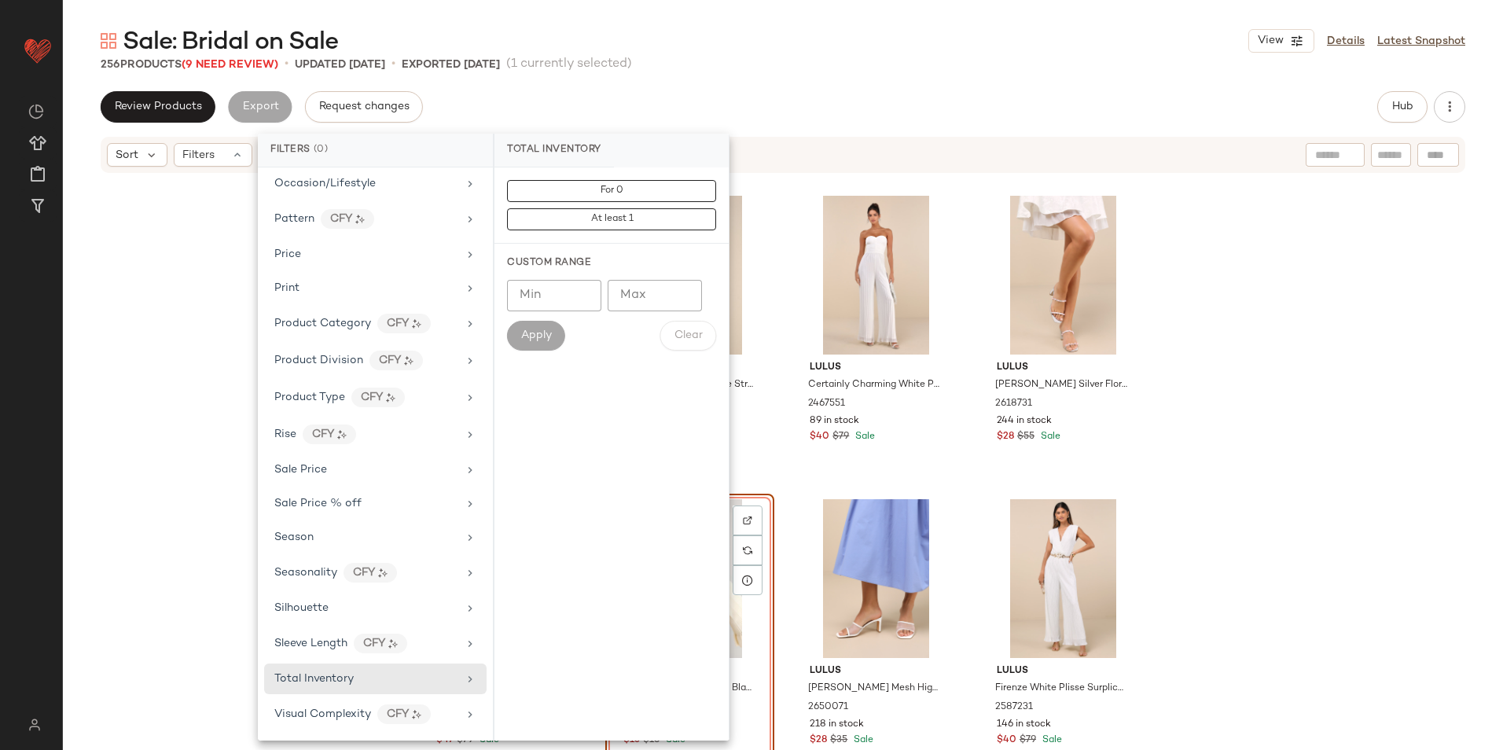
drag, startPoint x: 624, startPoint y: 182, endPoint x: 676, endPoint y: 151, distance: 61.0
click at [624, 182] on button "For 0" at bounding box center [611, 191] width 209 height 22
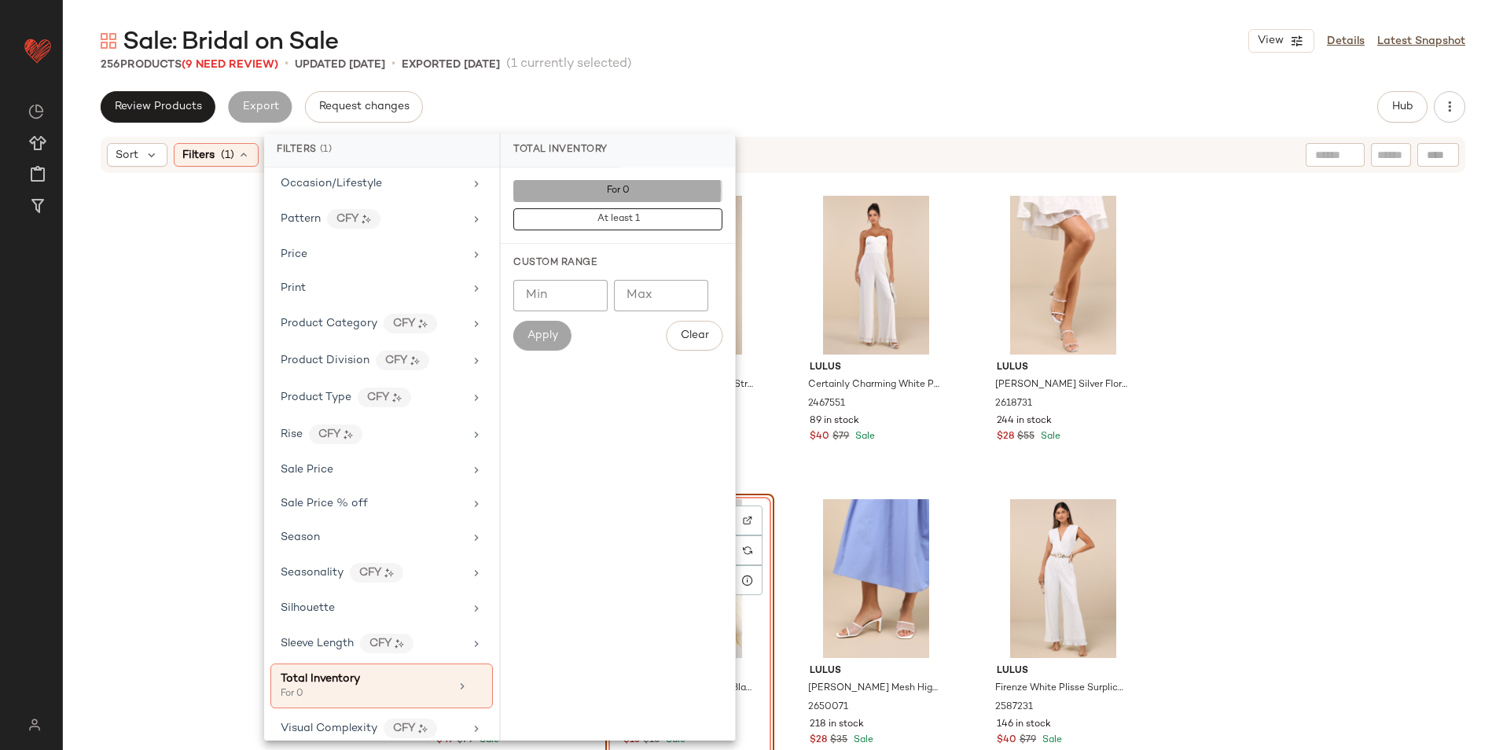
click at [769, 84] on div "Sale: Bridal on Sale View Details Latest Snapshot 256 Products (9 Need Review) …" at bounding box center [783, 387] width 1440 height 725
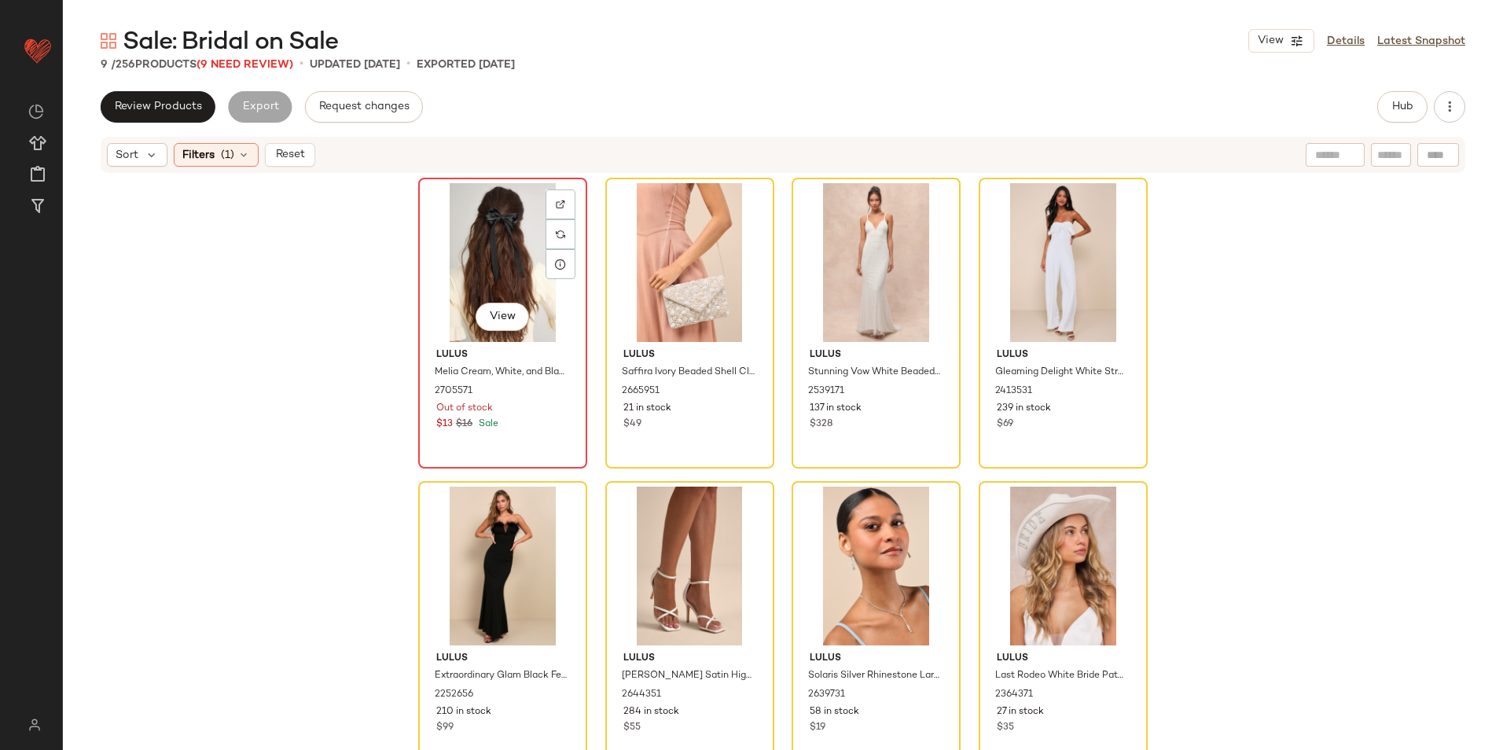
click at [462, 213] on div "View" at bounding box center [503, 262] width 158 height 159
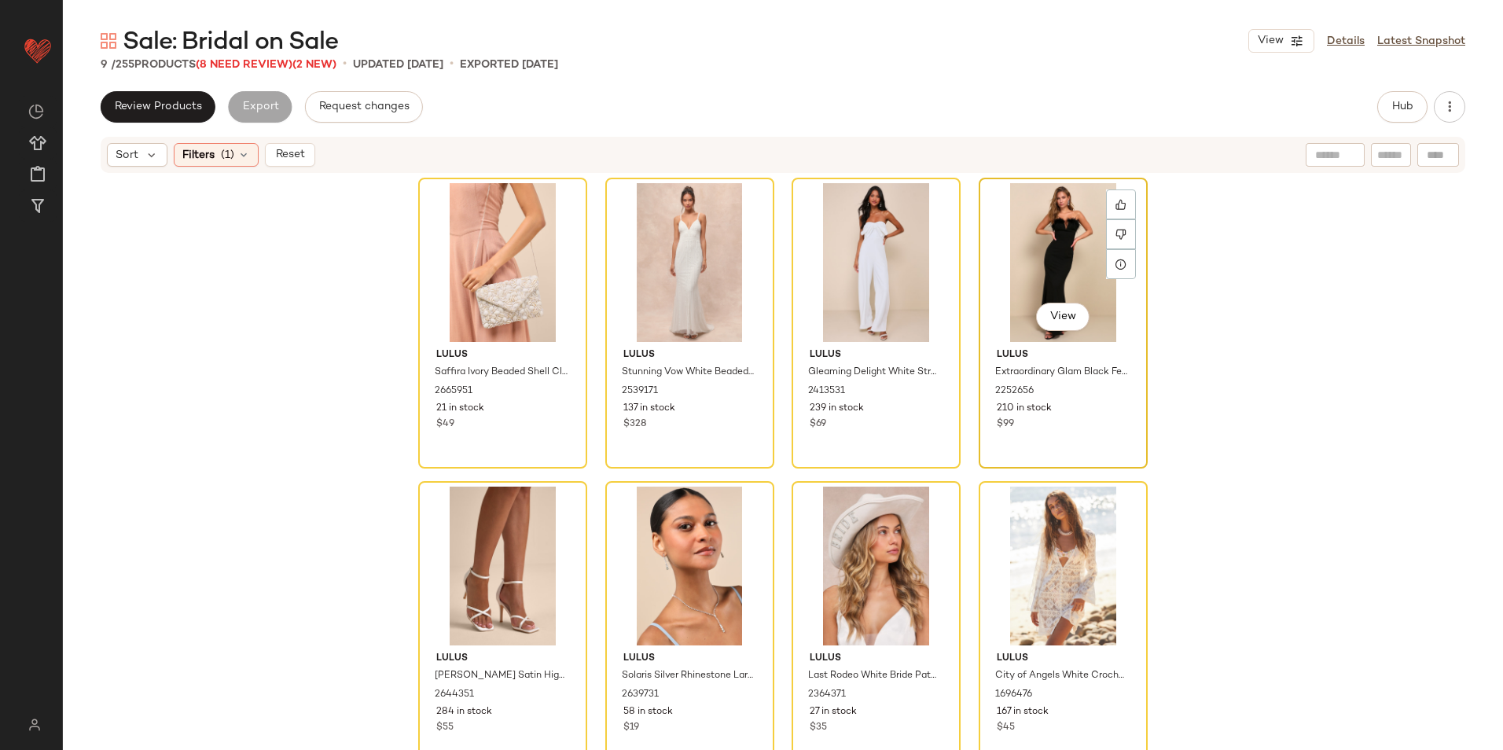
click at [1035, 264] on div "View" at bounding box center [1063, 262] width 158 height 159
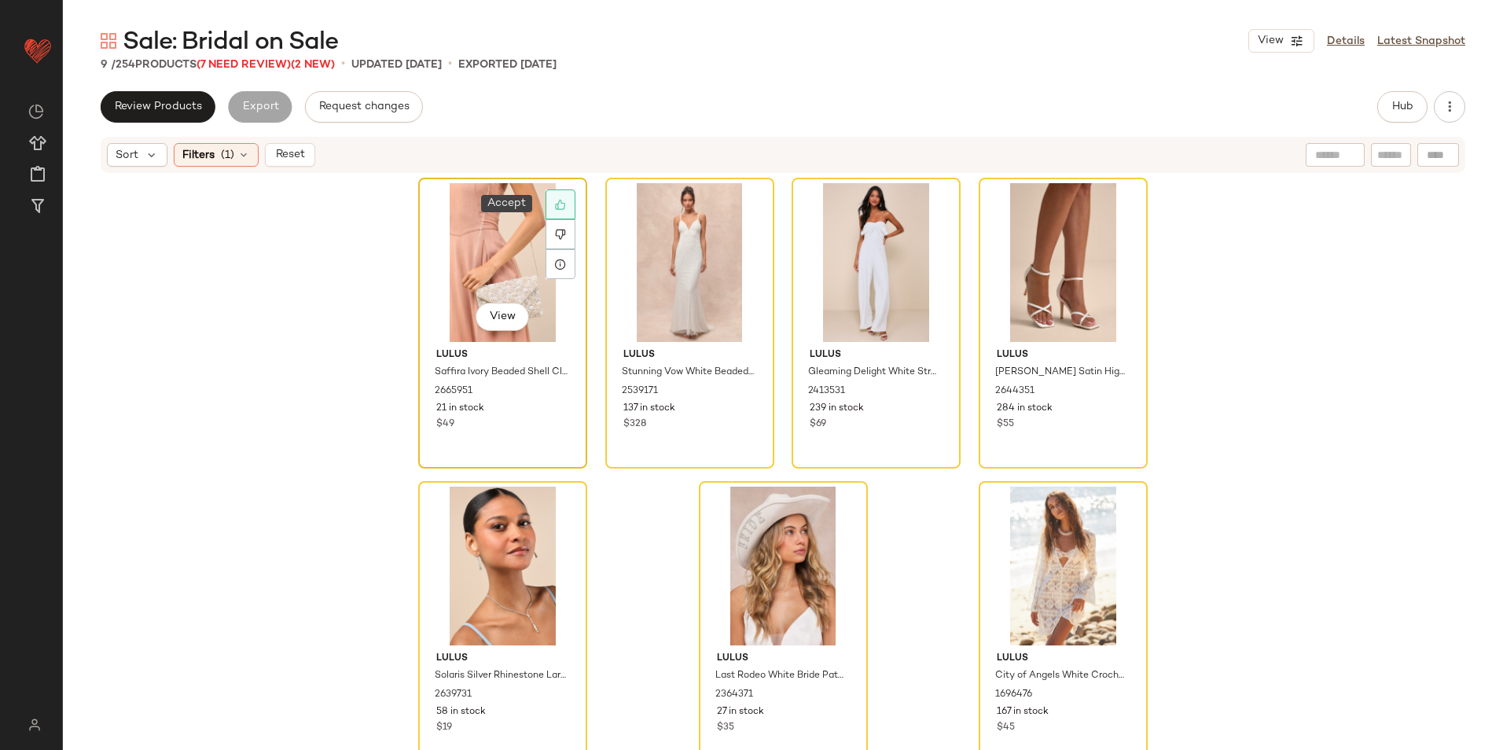
click at [547, 200] on div at bounding box center [561, 204] width 30 height 30
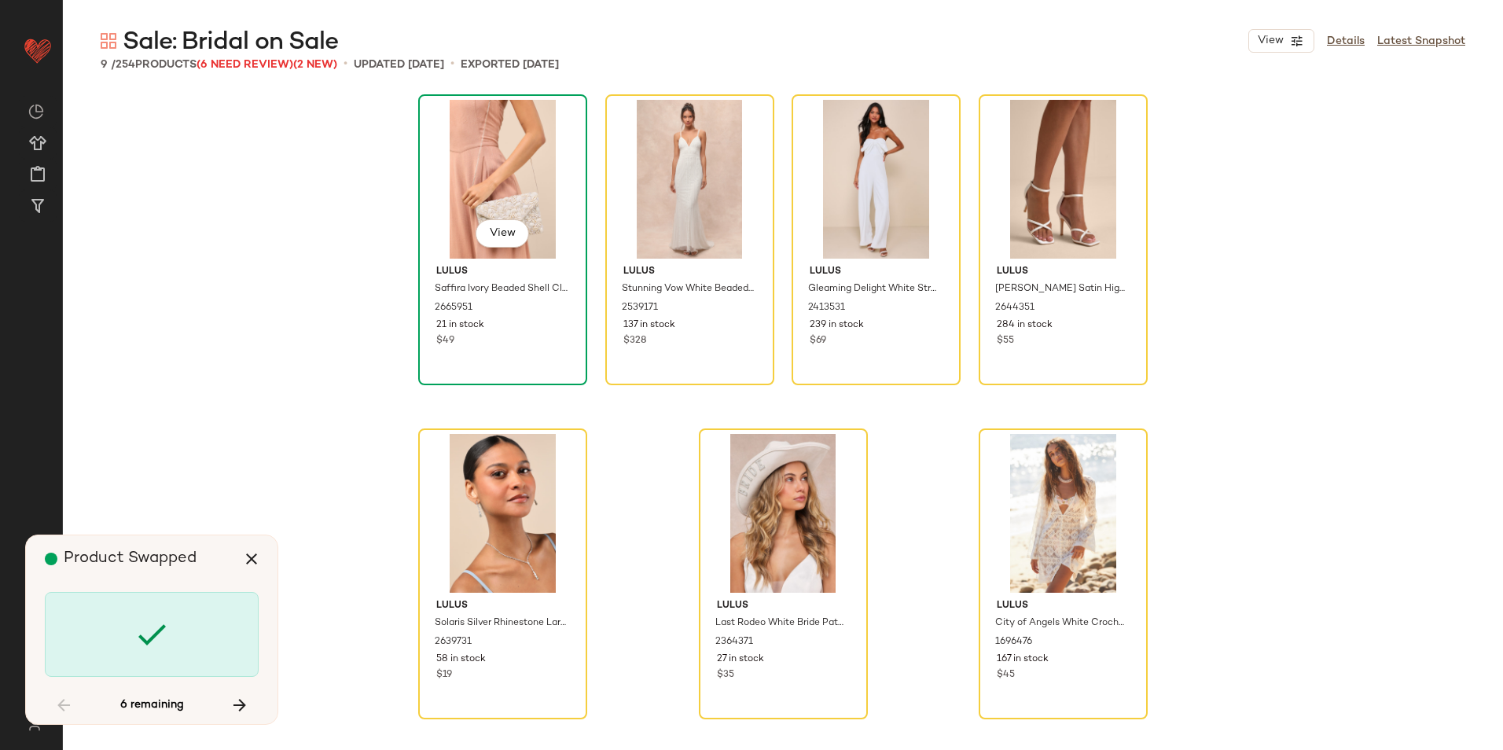
click at [478, 161] on div "View" at bounding box center [503, 179] width 158 height 159
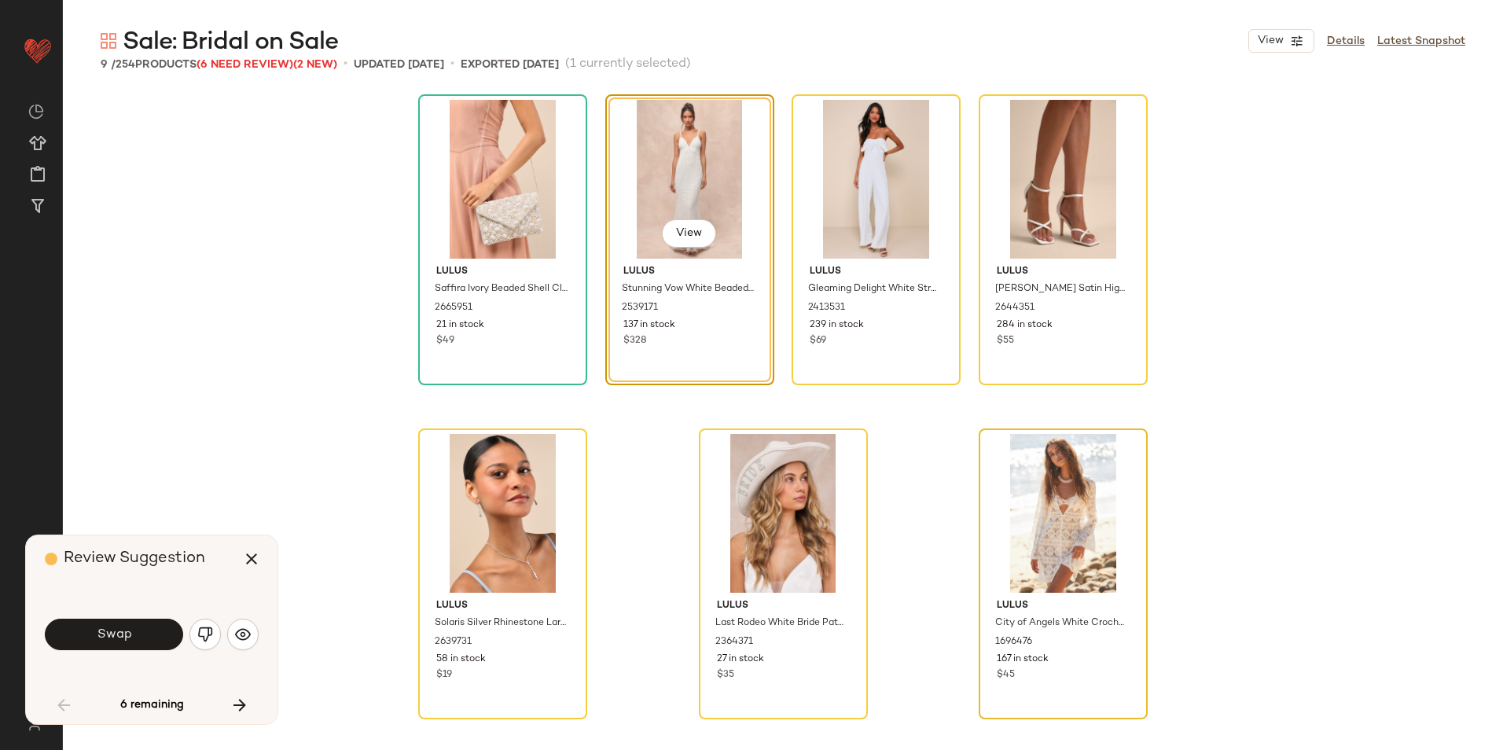
click at [1058, 493] on div at bounding box center [1063, 513] width 158 height 159
click at [260, 565] on icon "button" at bounding box center [251, 559] width 19 height 19
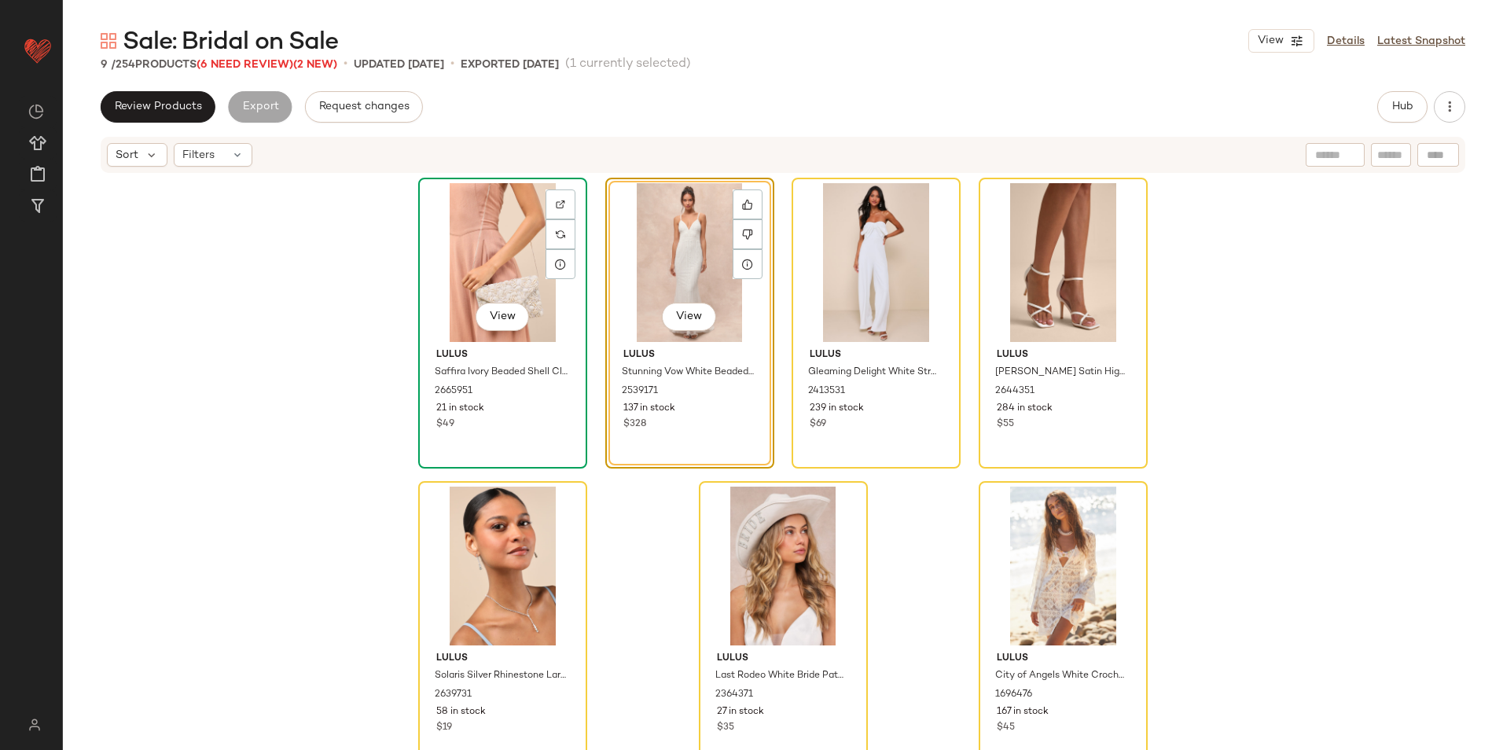
click at [461, 259] on div "View" at bounding box center [503, 262] width 158 height 159
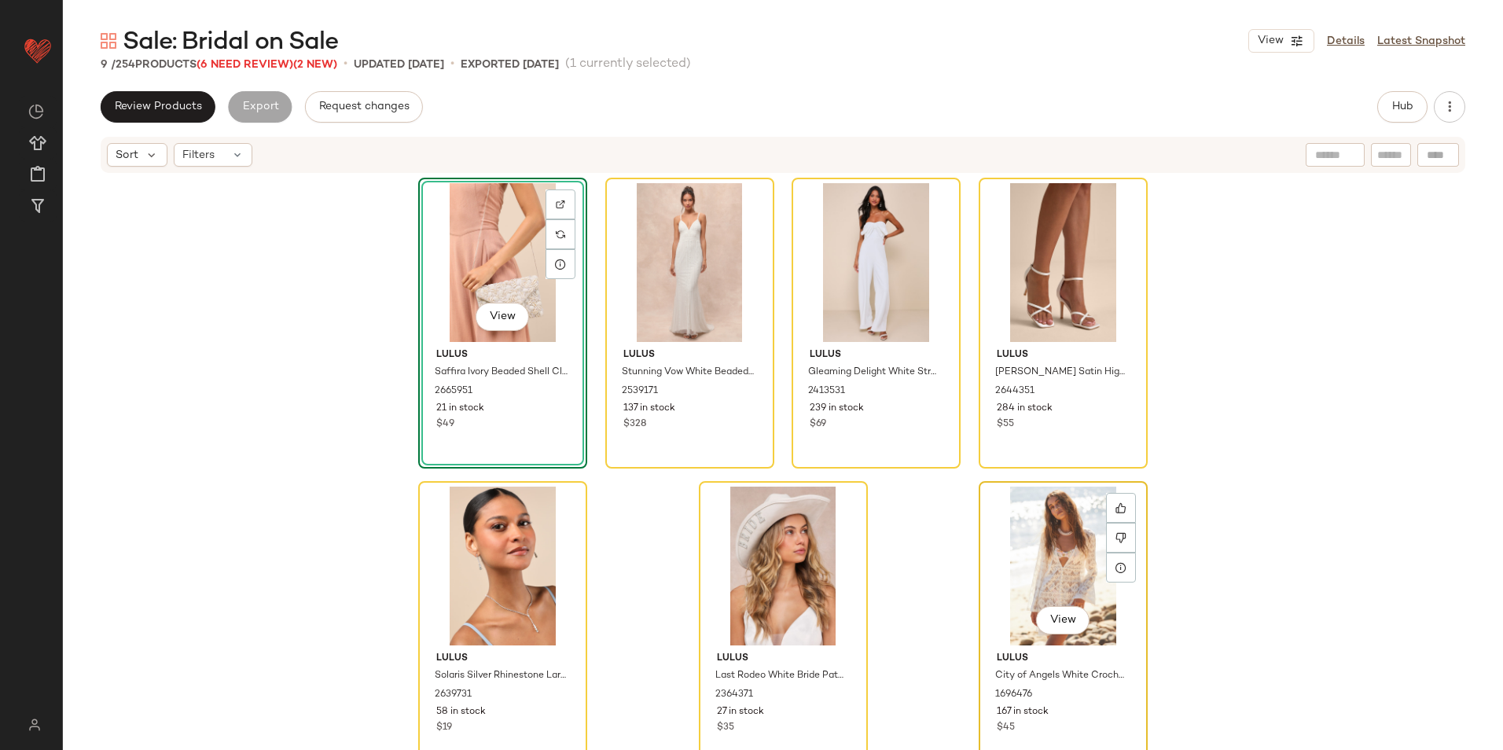
click at [1056, 554] on div "View" at bounding box center [1063, 566] width 158 height 159
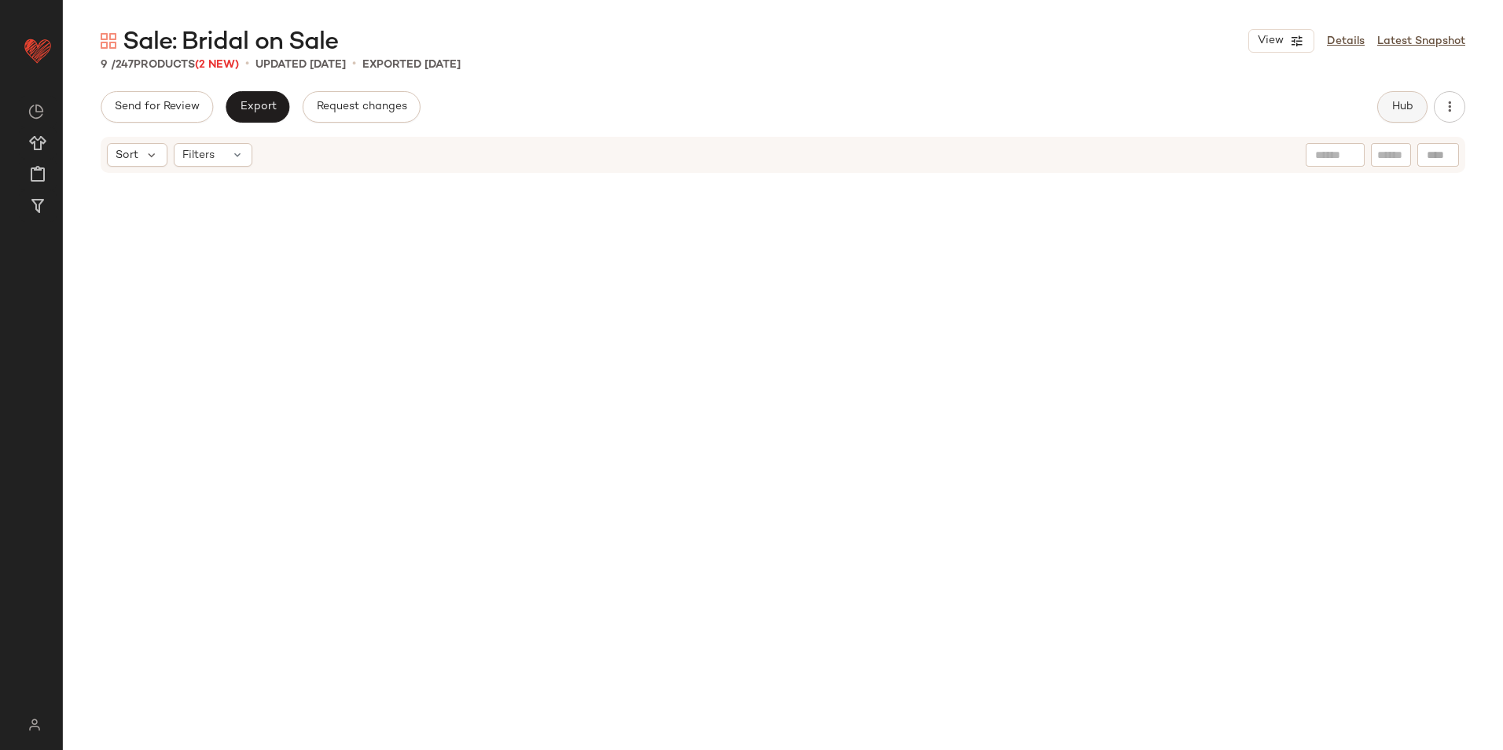
click at [1415, 106] on button "Hub" at bounding box center [1403, 106] width 50 height 31
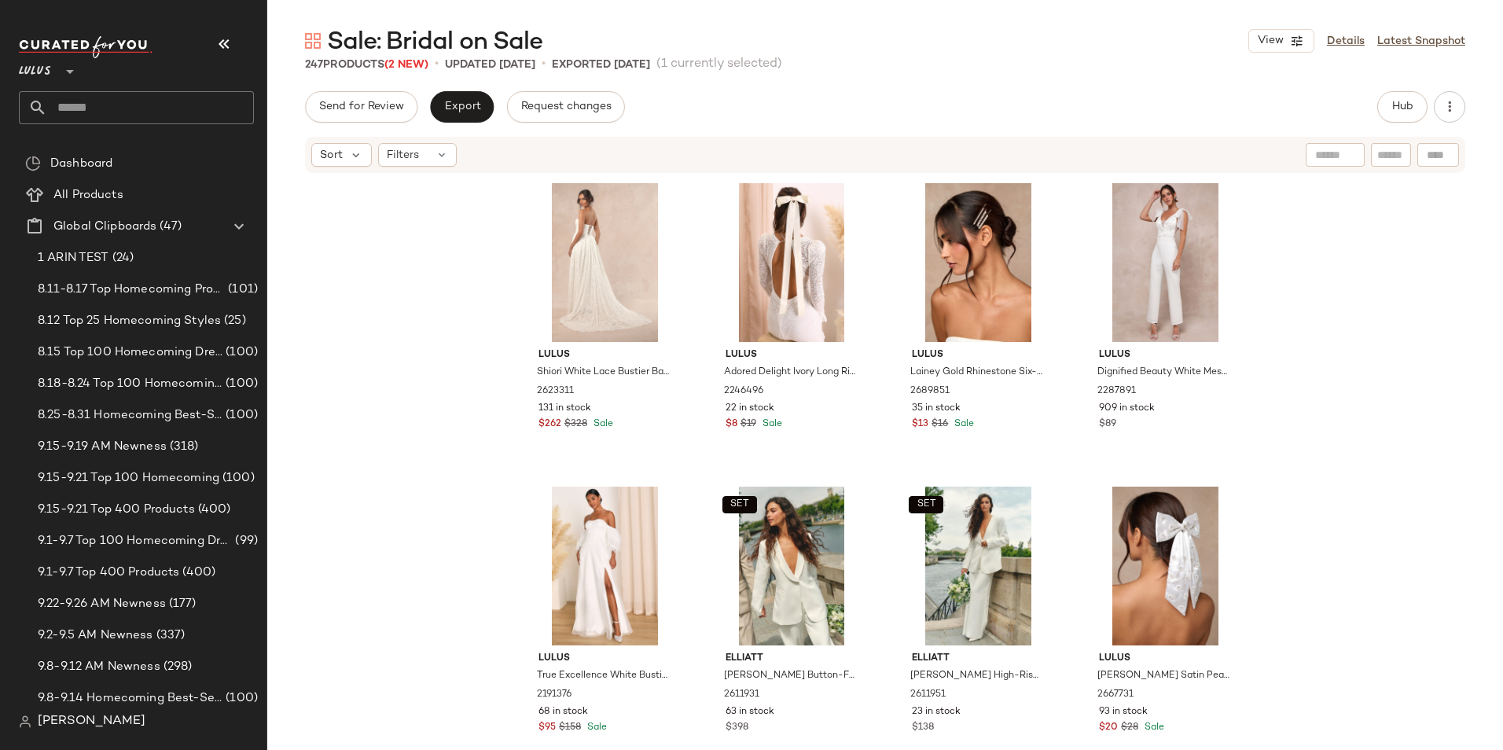
click at [218, 34] on button "button" at bounding box center [224, 44] width 38 height 38
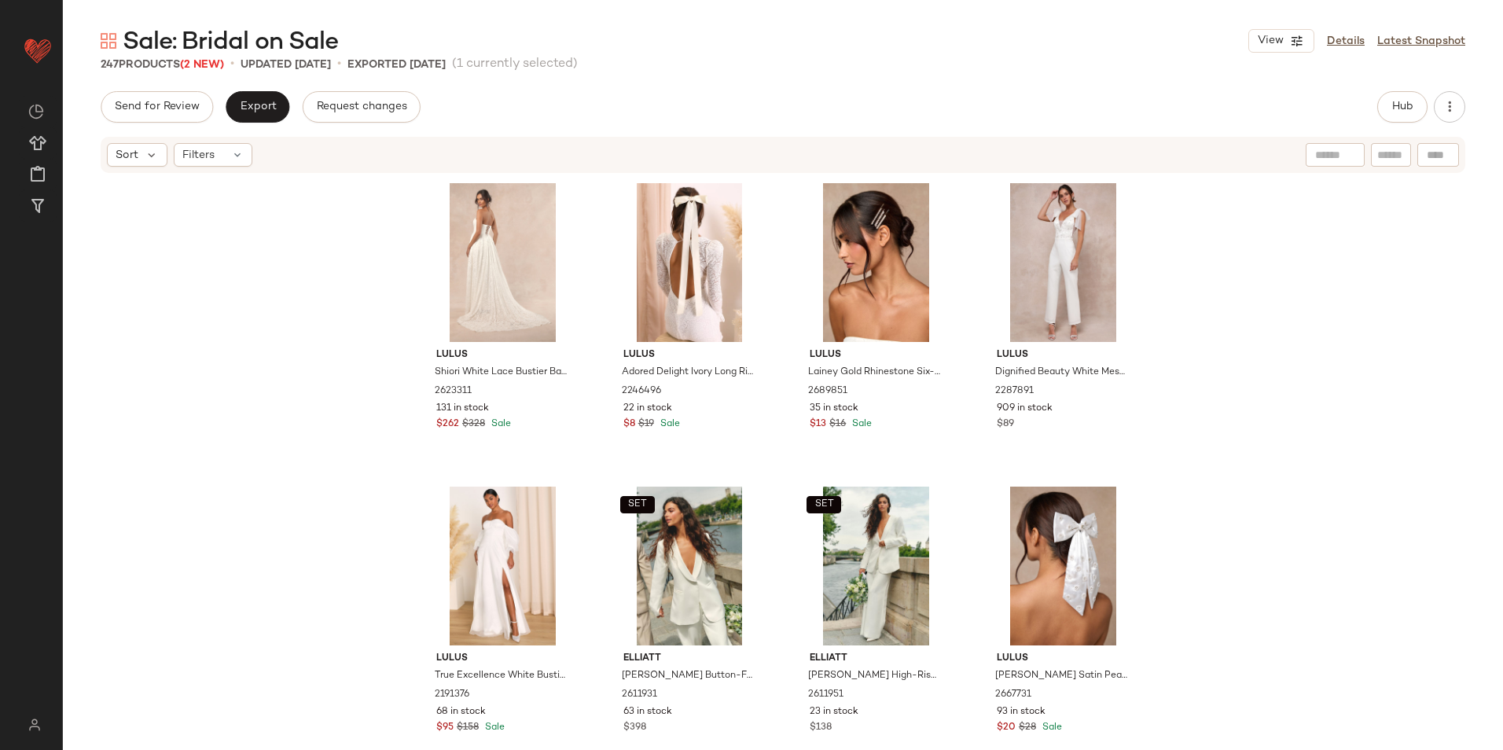
click at [800, 97] on div "Send for Review Export Request changes Hub" at bounding box center [783, 106] width 1365 height 31
click at [1377, 106] on div "Send for Review Export Request changes Hub" at bounding box center [783, 106] width 1365 height 31
click at [1388, 104] on button "Hub" at bounding box center [1403, 106] width 50 height 31
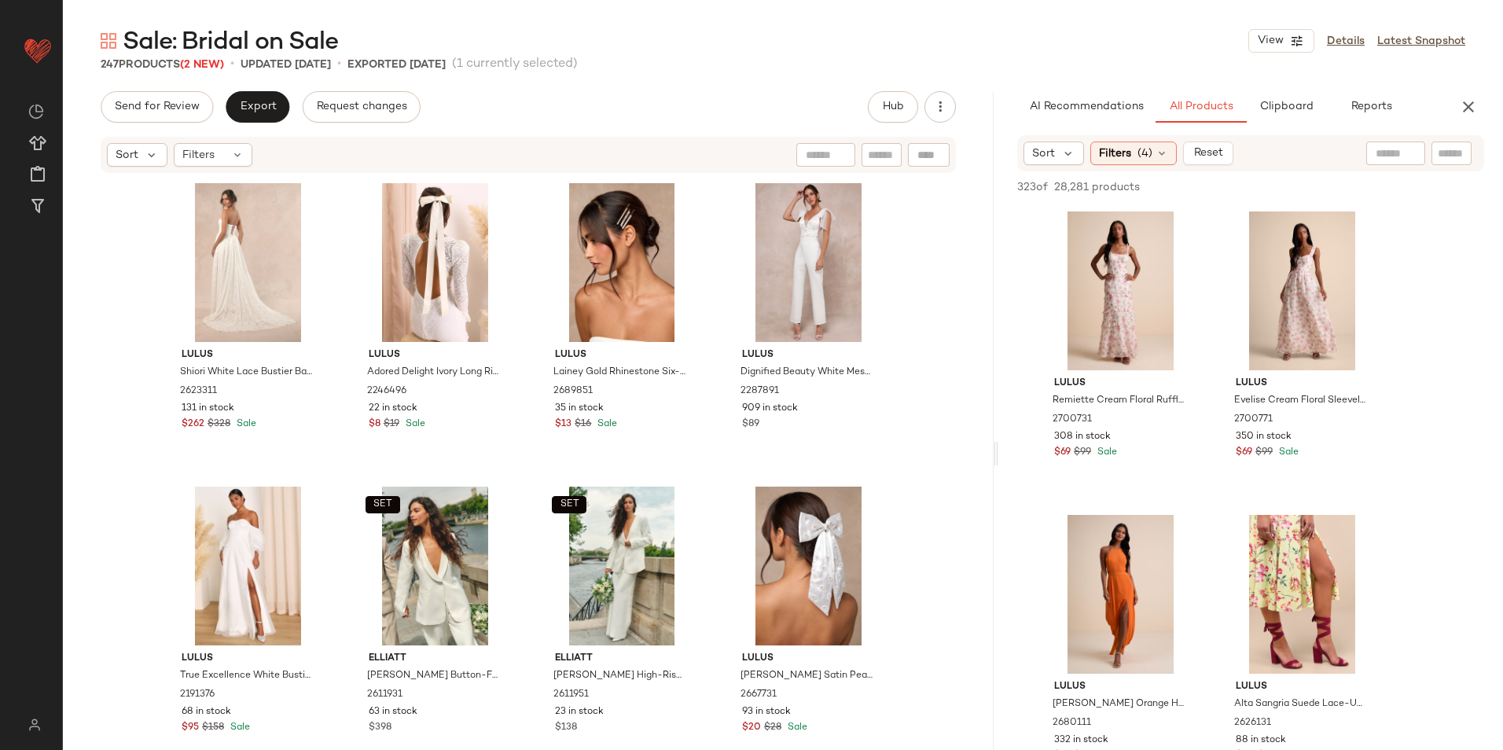
drag, startPoint x: 781, startPoint y: 456, endPoint x: 1013, endPoint y: 446, distance: 232.2
click at [1013, 446] on div "Sale: Bridal on Sale View Details Latest Snapshot 247 Products (2 New) • update…" at bounding box center [783, 387] width 1440 height 725
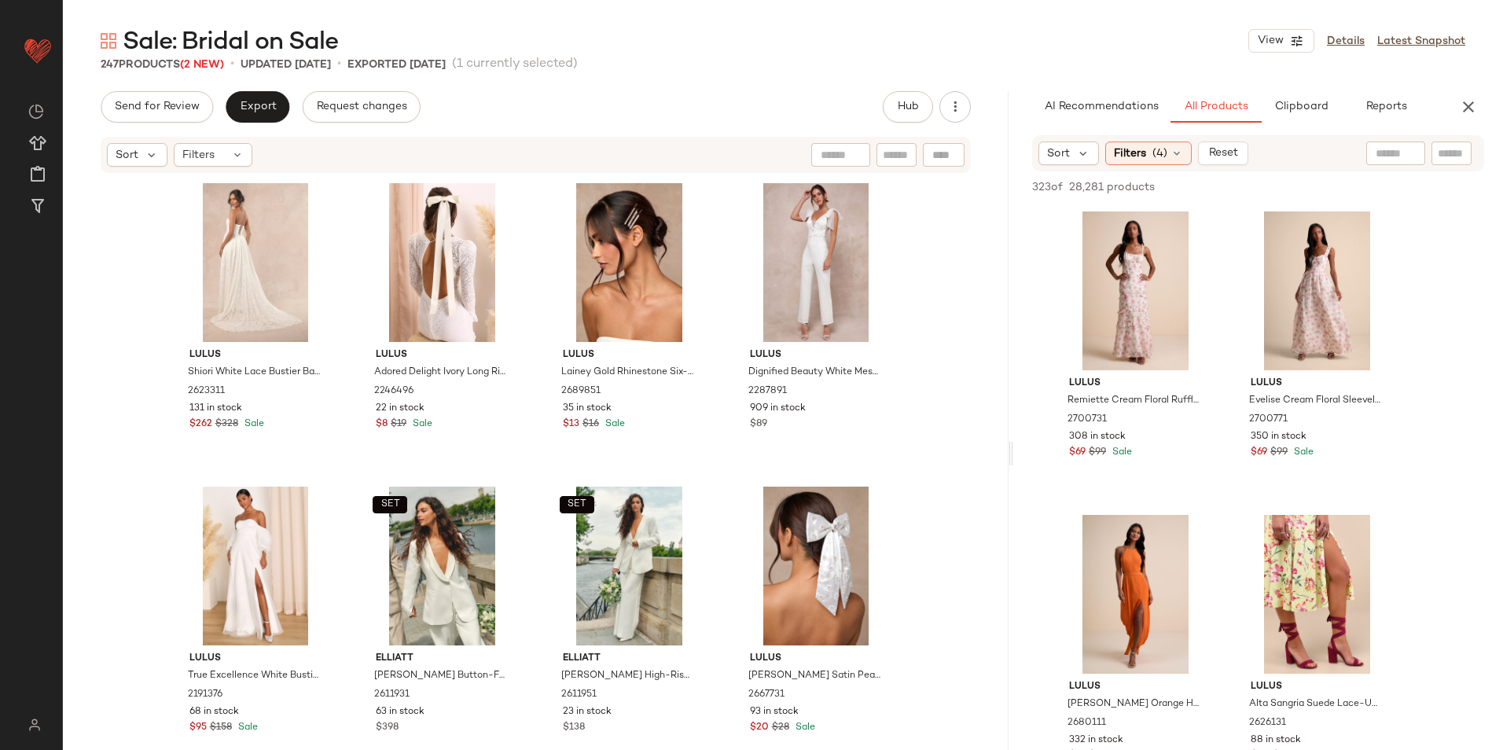
click at [1383, 153] on input "text" at bounding box center [1396, 153] width 40 height 17
type input "*****"
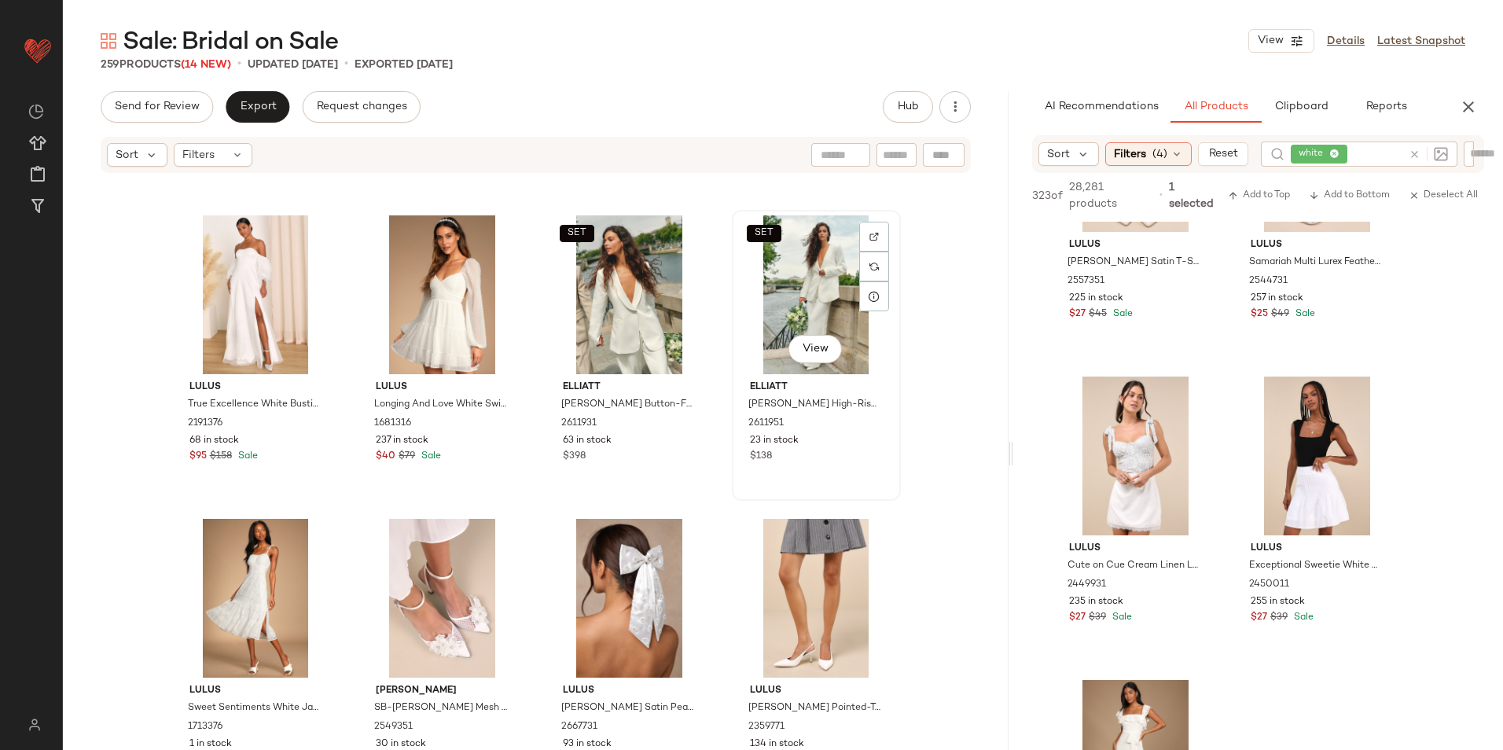
scroll to position [420, 0]
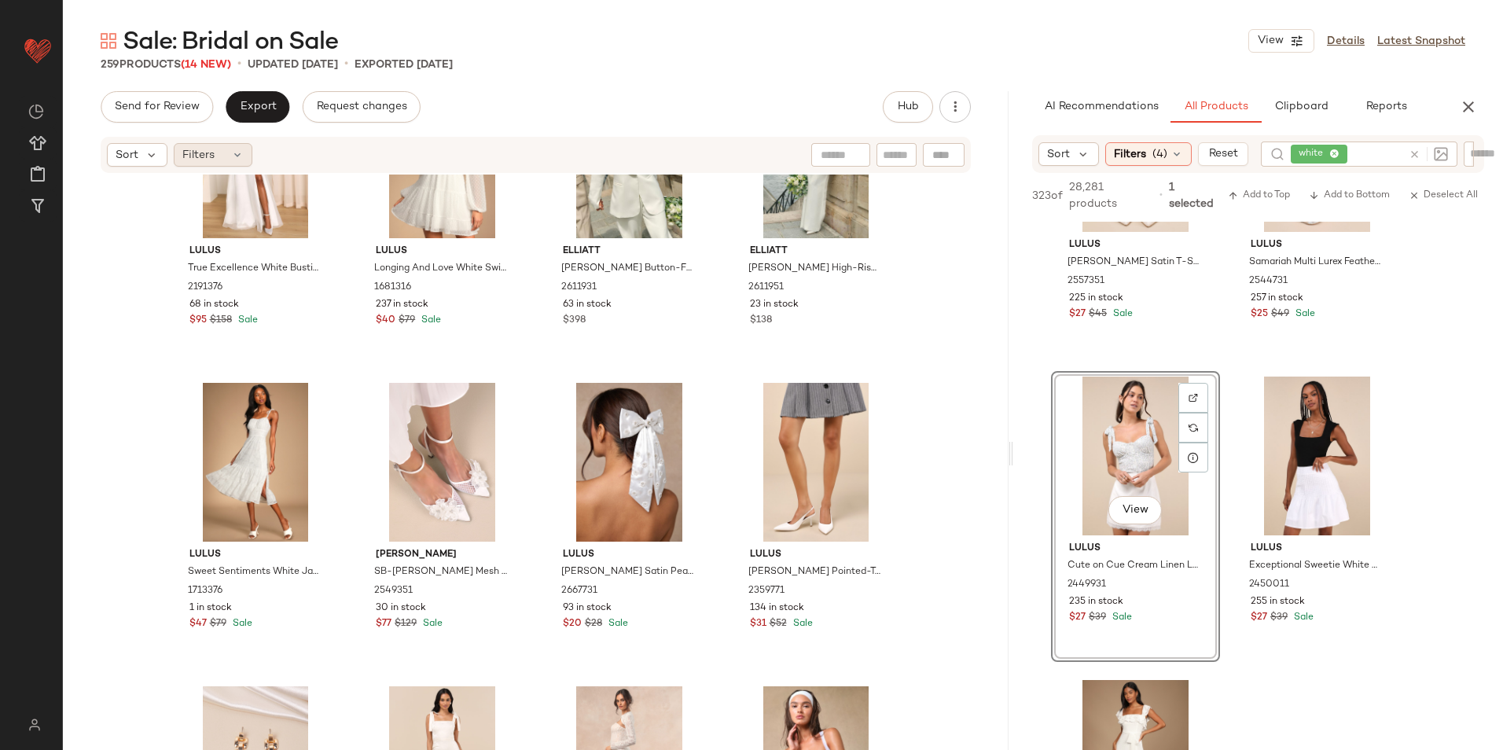
click at [194, 160] on span "Filters" at bounding box center [198, 155] width 32 height 17
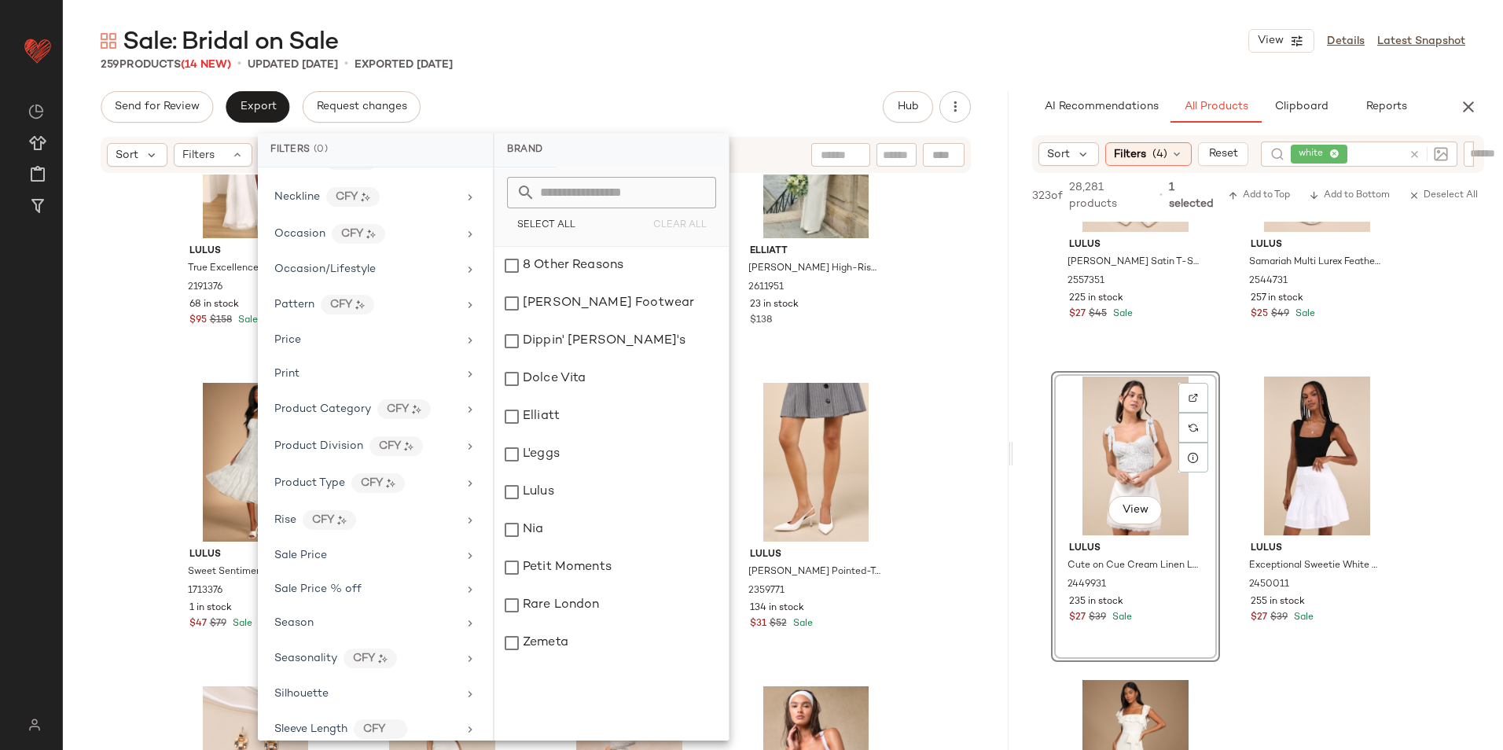
scroll to position [852, 0]
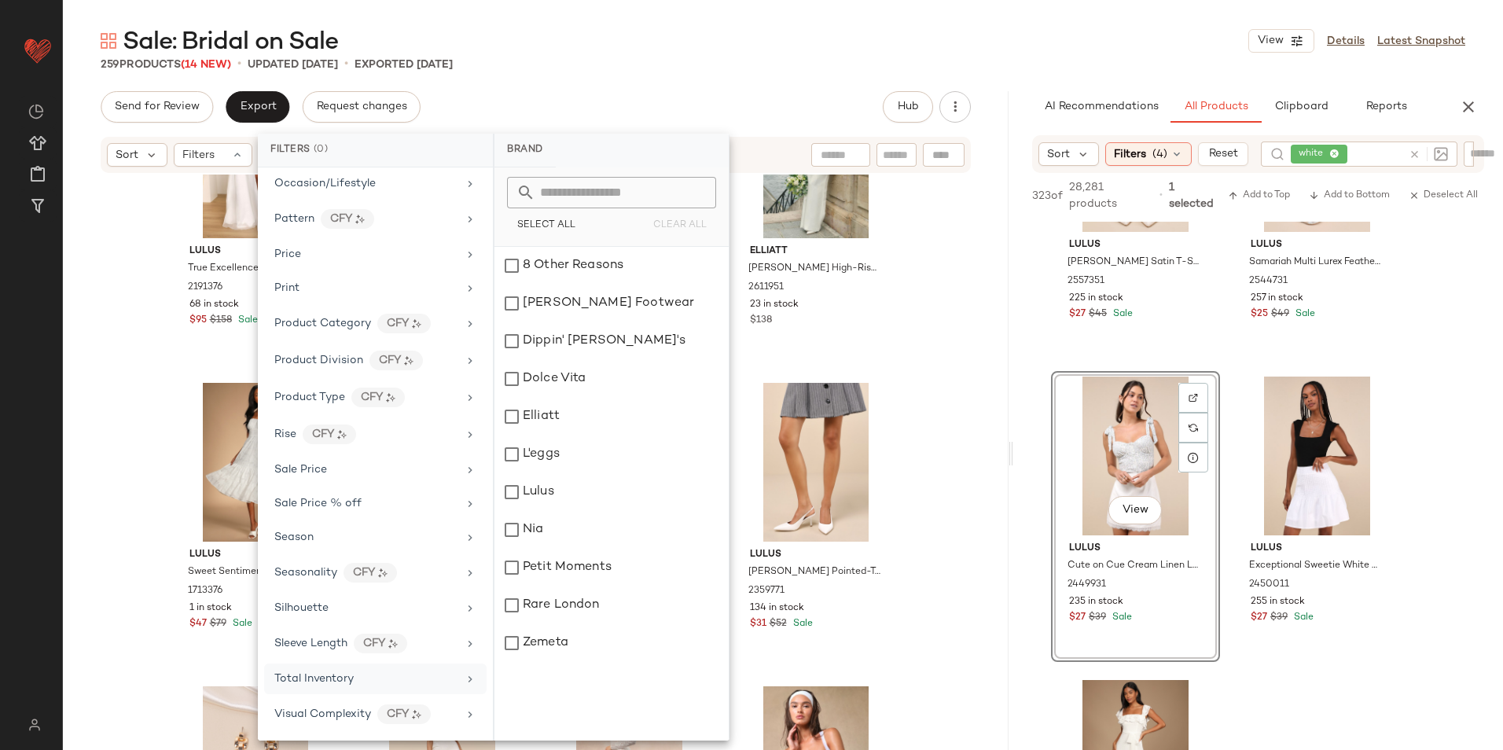
click at [318, 669] on div "Total Inventory" at bounding box center [375, 679] width 223 height 31
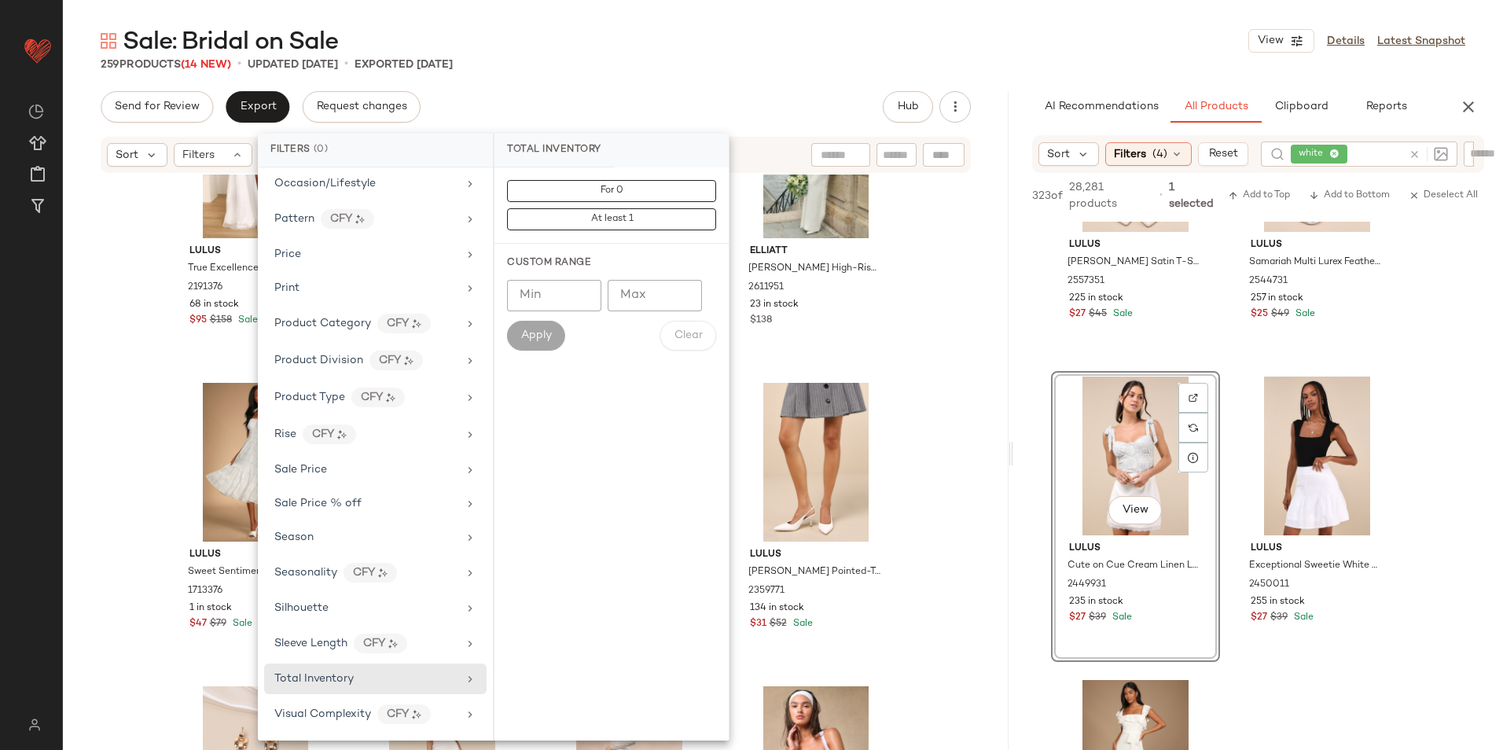
click at [663, 300] on input "Max" at bounding box center [655, 295] width 94 height 31
type input "**"
click at [522, 346] on button "Apply" at bounding box center [536, 336] width 58 height 30
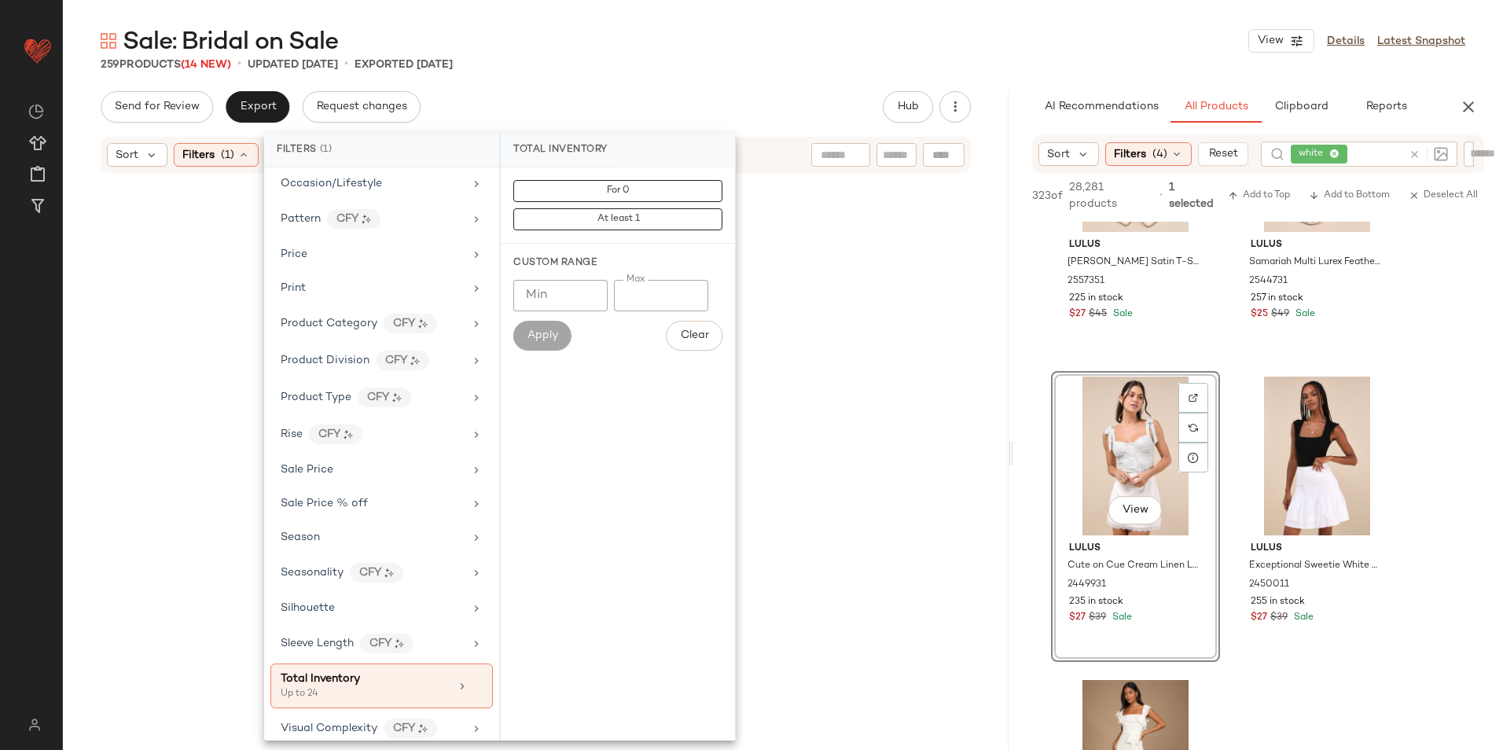
click at [601, 67] on div "259 Products (14 New) • updated [DATE] • Exported [DATE]" at bounding box center [783, 65] width 1440 height 16
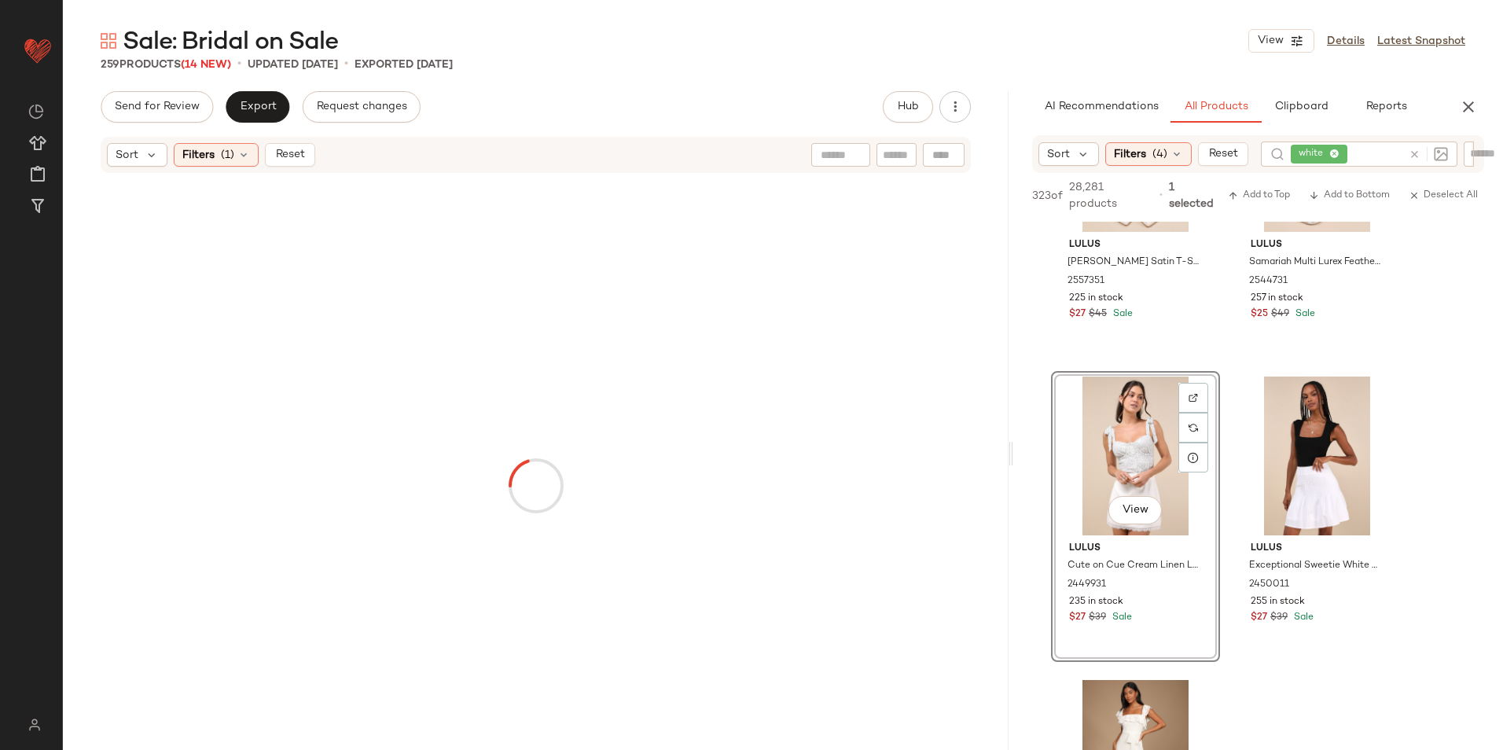
click at [701, 64] on div "259 Products (14 New) • updated [DATE] • Exported [DATE]" at bounding box center [783, 65] width 1440 height 16
